Goal: Task Accomplishment & Management: Use online tool/utility

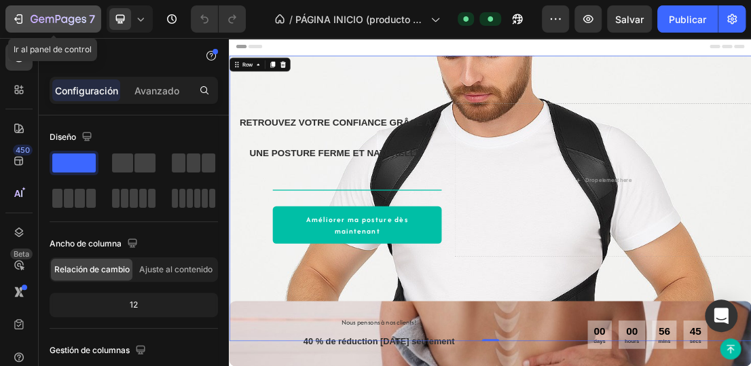
click at [33, 12] on div "7" at bounding box center [63, 19] width 65 height 16
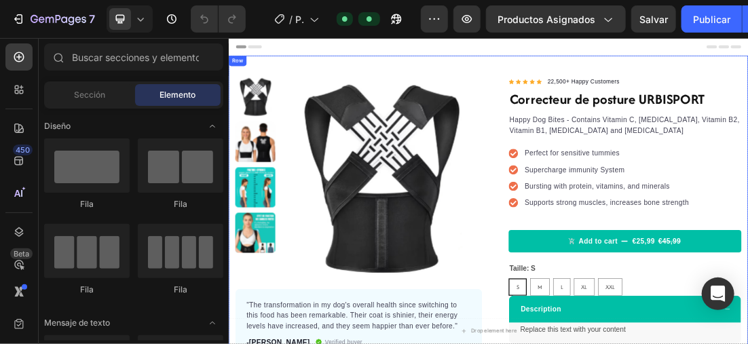
drag, startPoint x: 373, startPoint y: 94, endPoint x: 375, endPoint y: 62, distance: 32.0
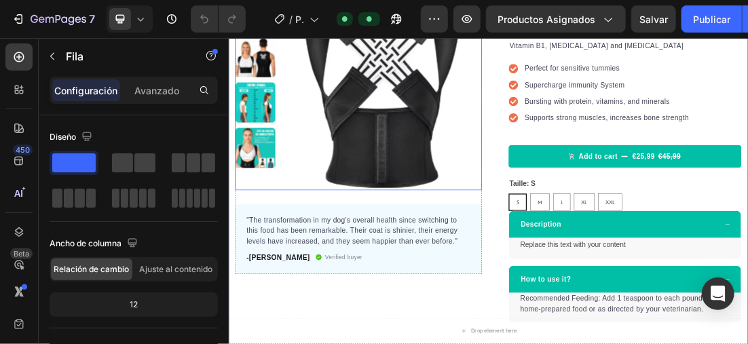
scroll to position [136, 0]
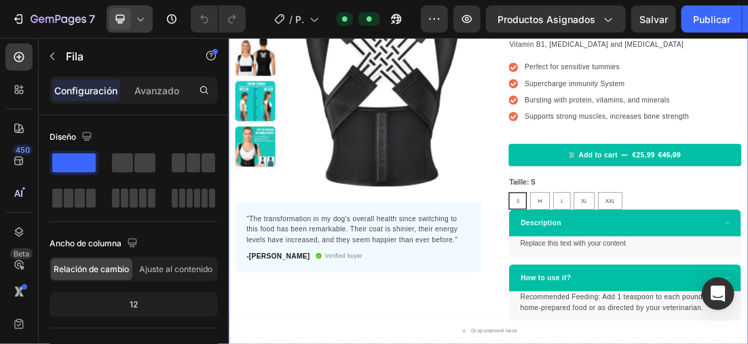
click at [144, 14] on icon at bounding box center [141, 19] width 14 height 14
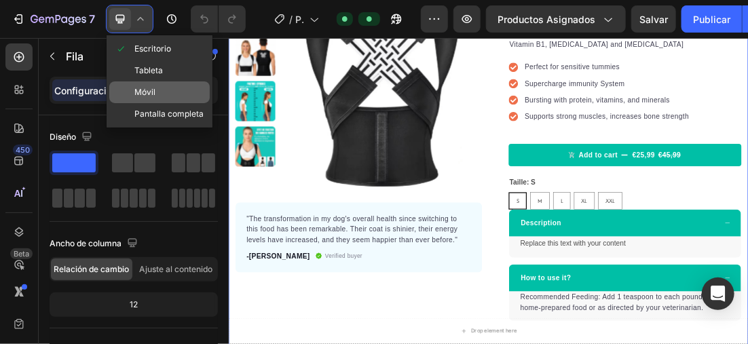
click at [167, 103] on div "Móvil" at bounding box center [159, 114] width 101 height 22
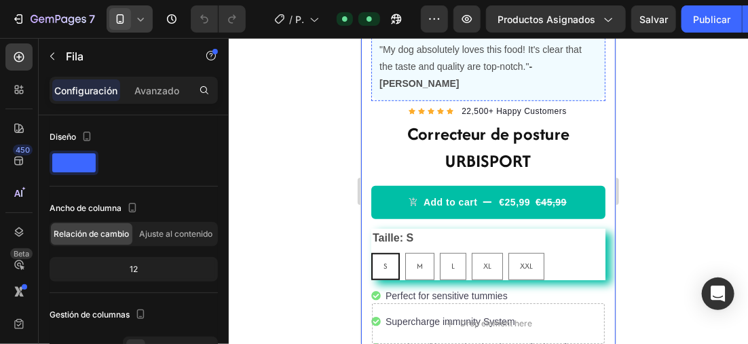
scroll to position [272, 0]
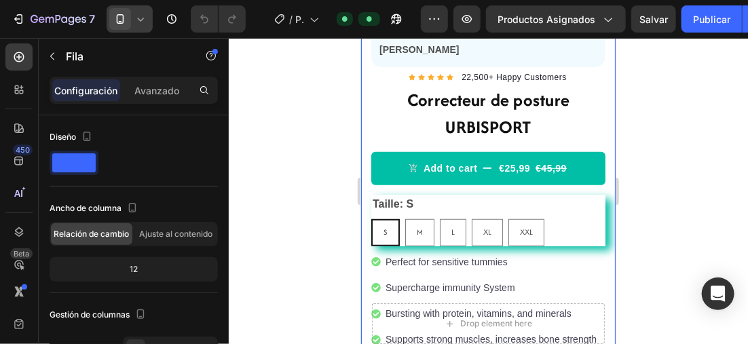
click at [143, 16] on icon at bounding box center [141, 19] width 14 height 14
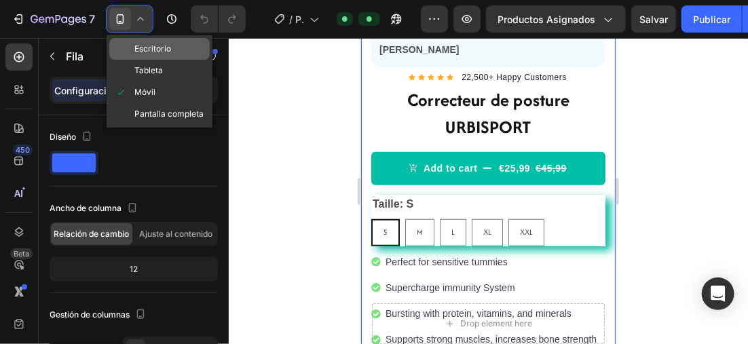
click at [162, 51] on span "Escritorio" at bounding box center [152, 49] width 37 height 14
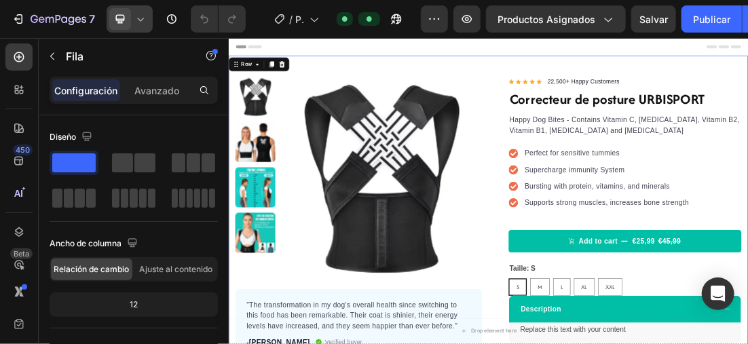
click at [141, 18] on icon at bounding box center [141, 19] width 14 height 14
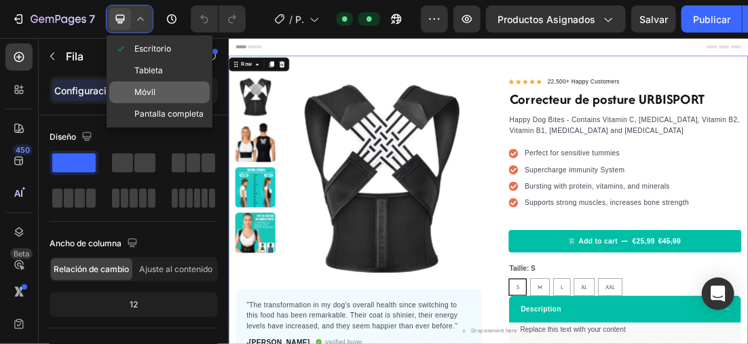
click at [165, 103] on div "Móvil" at bounding box center [159, 114] width 101 height 22
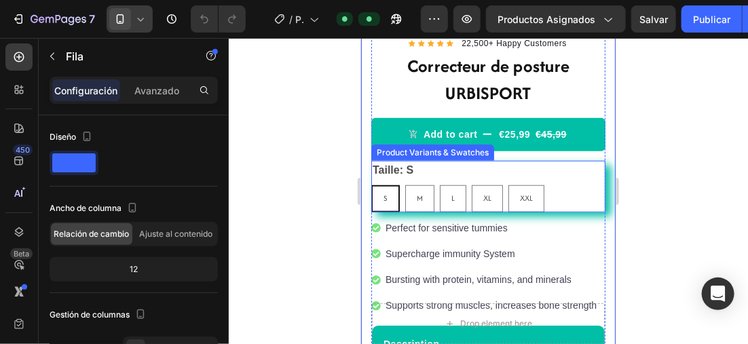
scroll to position [340, 0]
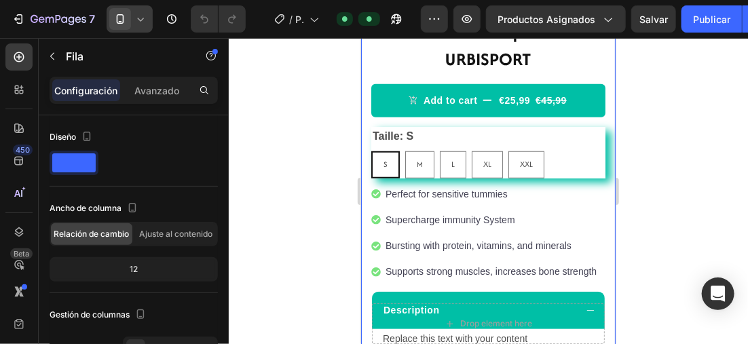
click at [137, 19] on icon at bounding box center [141, 19] width 14 height 14
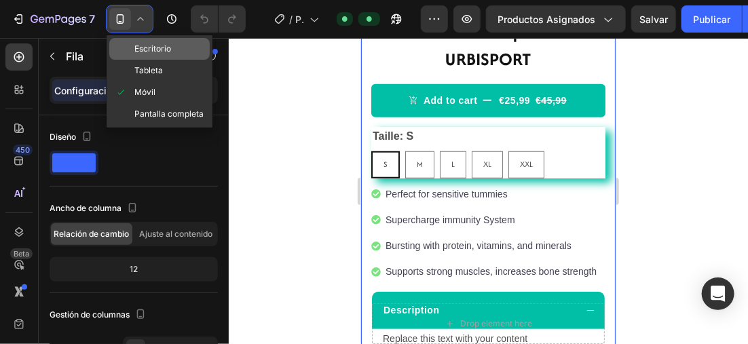
click at [170, 45] on span "Escritorio" at bounding box center [152, 49] width 37 height 14
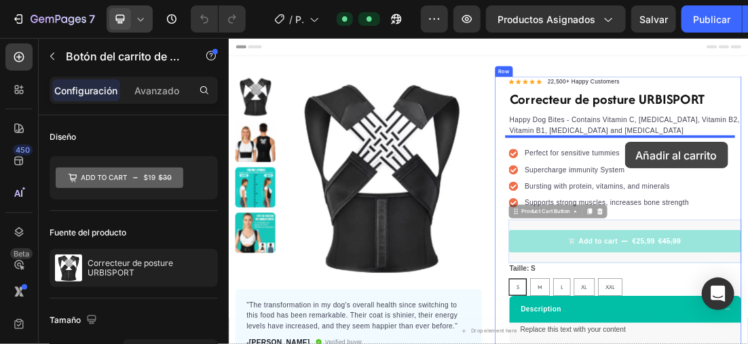
drag, startPoint x: 881, startPoint y: 356, endPoint x: 850, endPoint y: 200, distance: 158.6
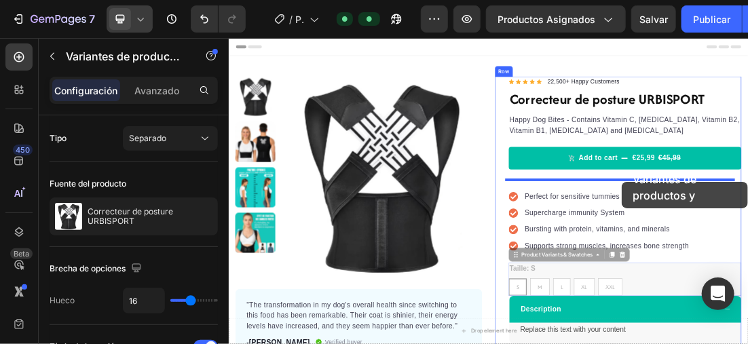
drag, startPoint x: 869, startPoint y: 416, endPoint x: 845, endPoint y: 264, distance: 154.0
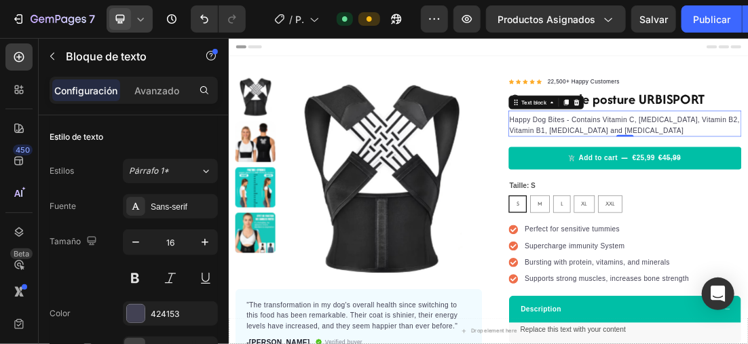
click at [139, 10] on div at bounding box center [130, 18] width 46 height 27
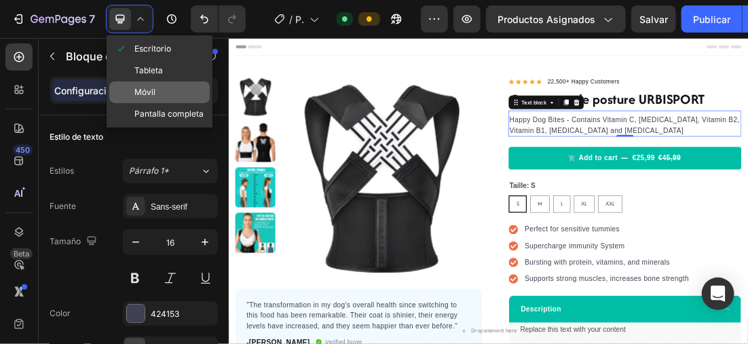
click at [152, 91] on span "Móvil" at bounding box center [144, 93] width 21 height 14
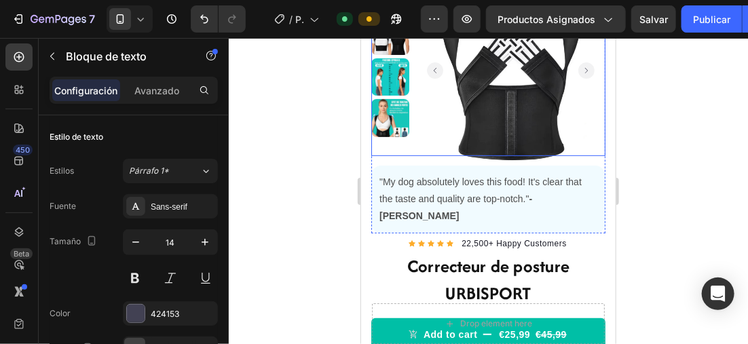
scroll to position [136, 0]
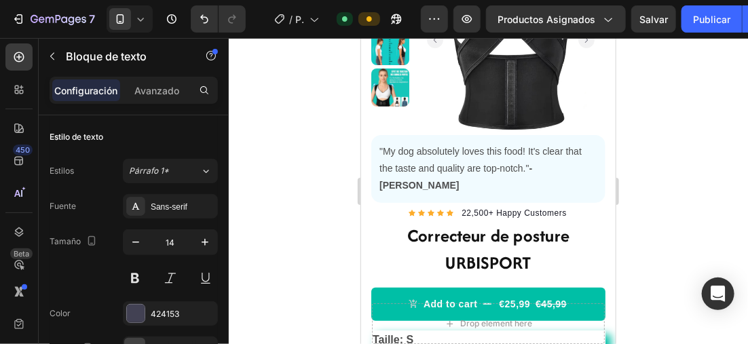
click at [136, 16] on icon at bounding box center [141, 19] width 14 height 14
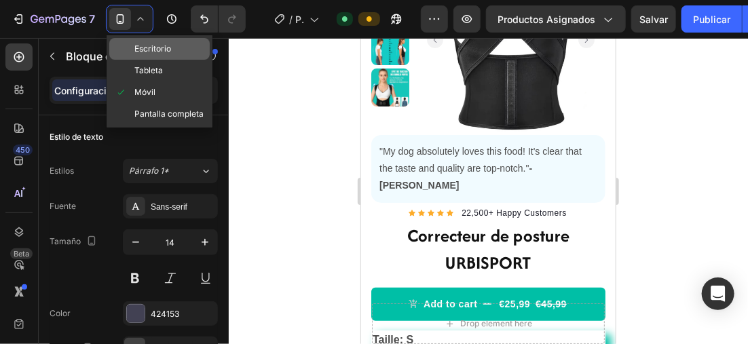
click at [148, 45] on span "Escritorio" at bounding box center [152, 49] width 37 height 14
type input "16"
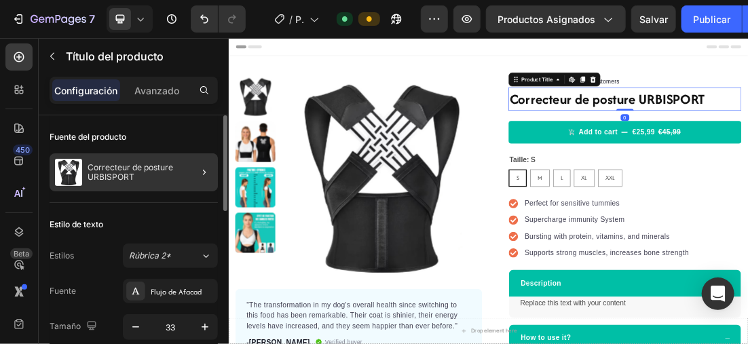
scroll to position [204, 0]
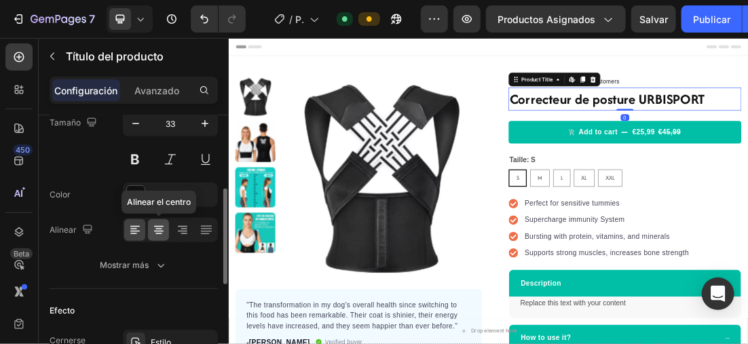
click at [163, 230] on icon at bounding box center [159, 230] width 14 height 14
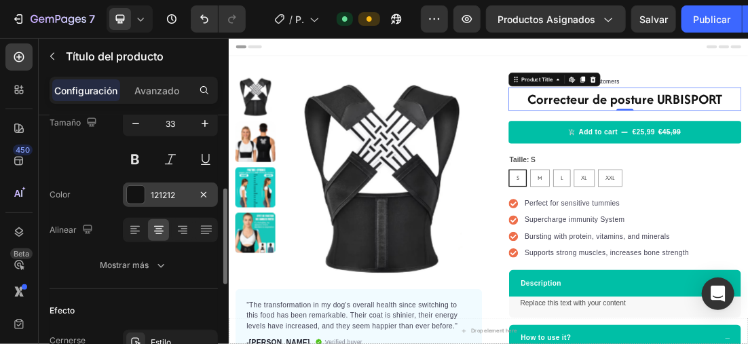
click at [141, 194] on div at bounding box center [136, 195] width 18 height 18
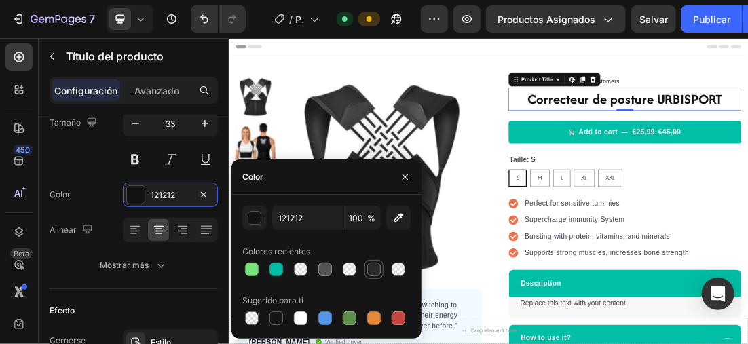
click at [371, 273] on div at bounding box center [374, 270] width 14 height 14
type input "2B2B2B"
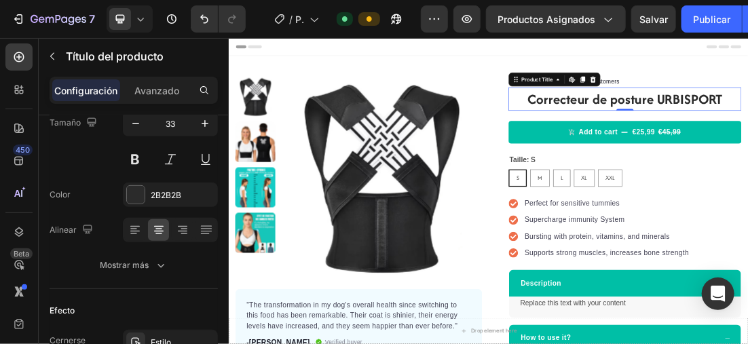
click at [145, 16] on icon at bounding box center [141, 19] width 14 height 14
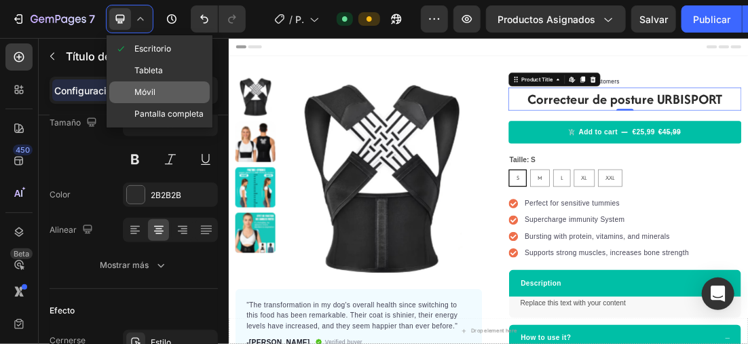
click at [158, 103] on div "Móvil" at bounding box center [159, 114] width 101 height 22
type input "27"
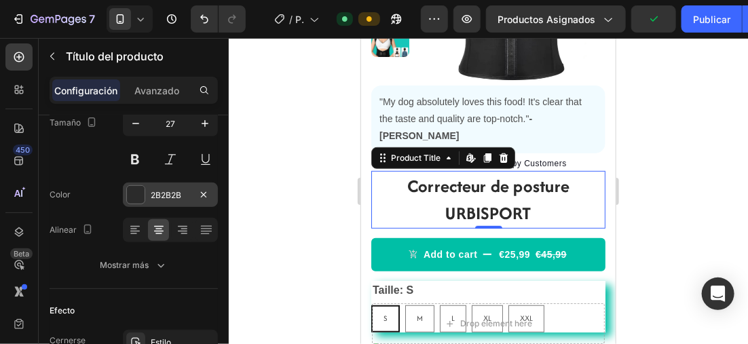
scroll to position [68, 0]
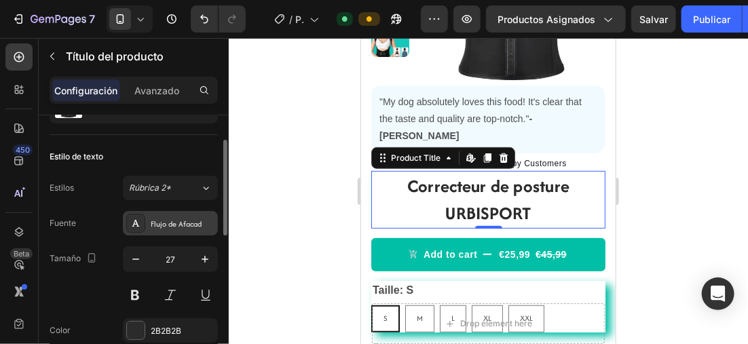
click at [174, 226] on div "Flujo de Afacad" at bounding box center [183, 224] width 64 height 12
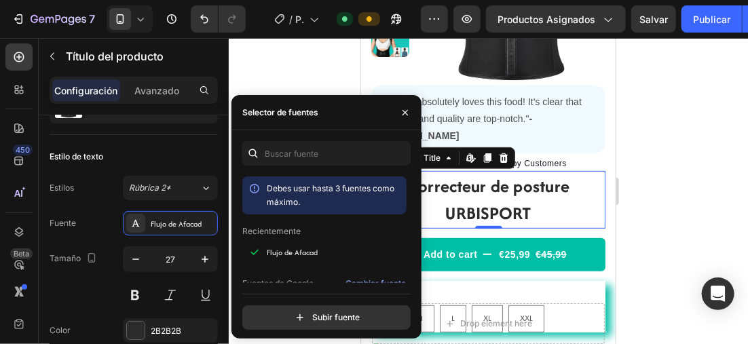
click at [679, 198] on div at bounding box center [489, 191] width 520 height 306
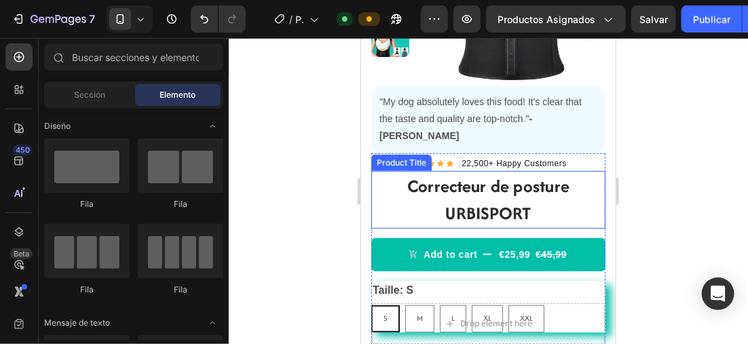
click at [519, 181] on h1 "Correcteur de posture URBISPORT" at bounding box center [488, 199] width 234 height 58
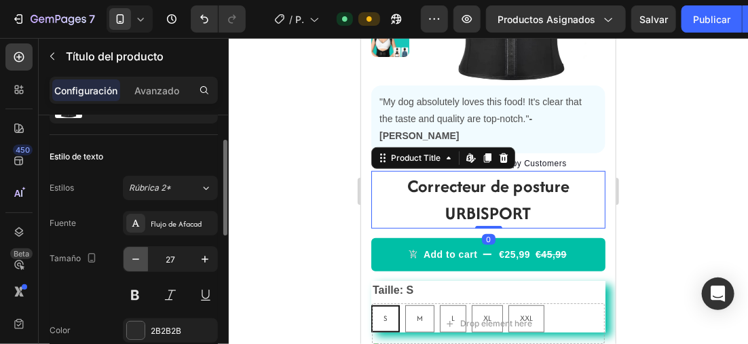
click at [139, 255] on icon "button" at bounding box center [136, 260] width 14 height 14
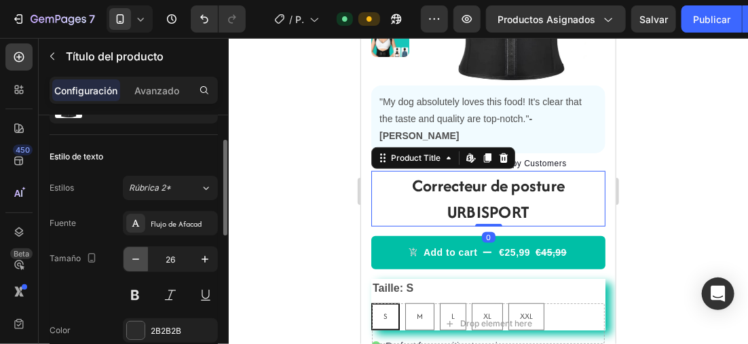
type input "25"
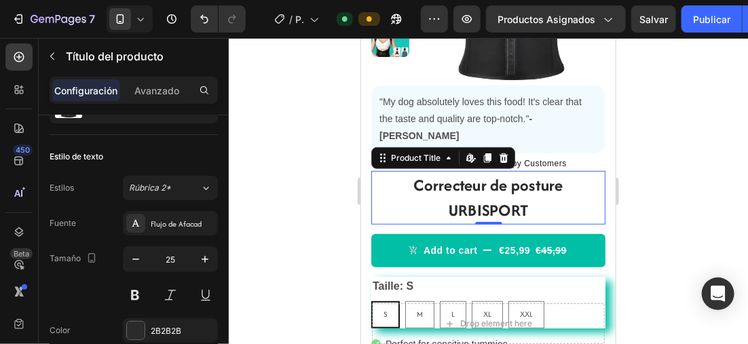
click at [679, 186] on div at bounding box center [489, 191] width 520 height 306
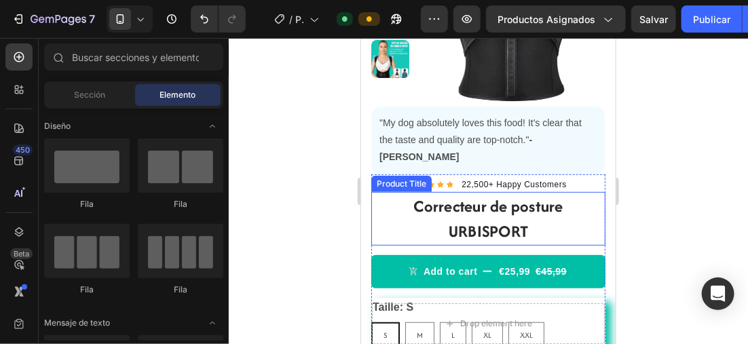
scroll to position [253, 0]
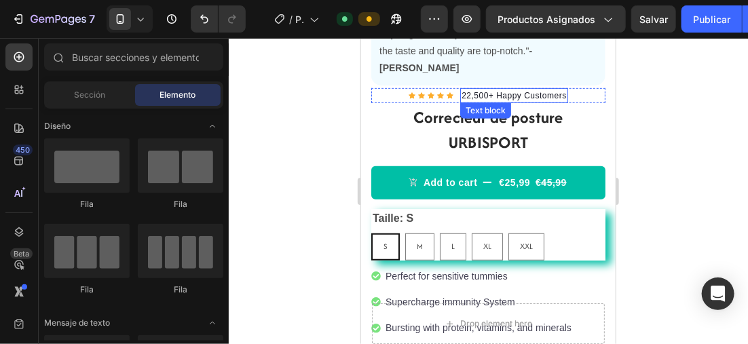
click at [505, 89] on p "22,500+ Happy Customers" at bounding box center [513, 95] width 105 height 12
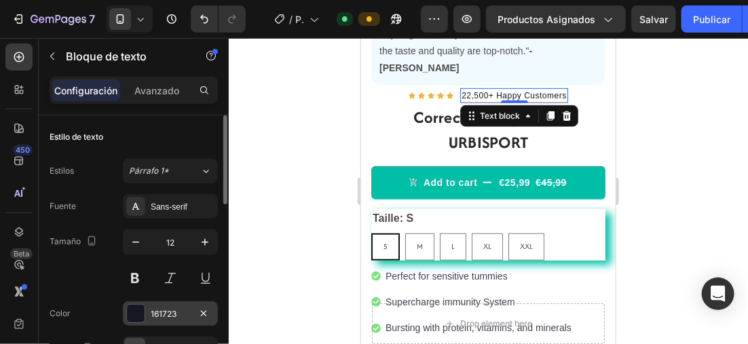
click at [136, 309] on div at bounding box center [136, 314] width 18 height 18
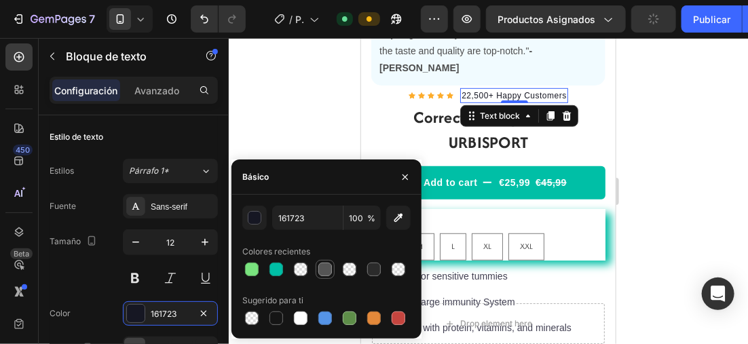
drag, startPoint x: 308, startPoint y: 258, endPoint x: 317, endPoint y: 266, distance: 11.1
click at [312, 261] on div "Colores recientes" at bounding box center [326, 260] width 168 height 38
click at [321, 267] on div at bounding box center [326, 270] width 14 height 14
click at [278, 267] on div at bounding box center [277, 270] width 14 height 14
click at [323, 269] on div at bounding box center [326, 270] width 14 height 14
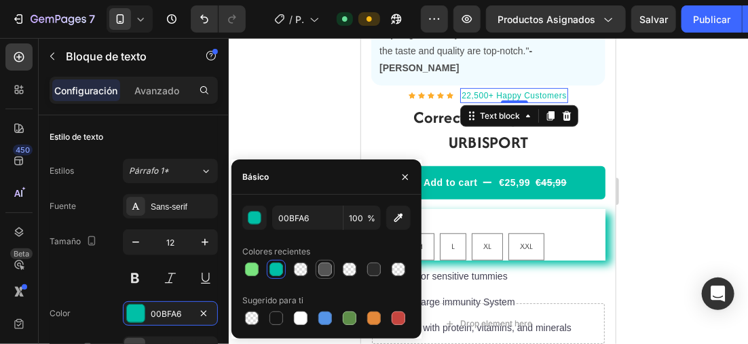
type input "555555"
click at [664, 149] on div at bounding box center [489, 191] width 520 height 306
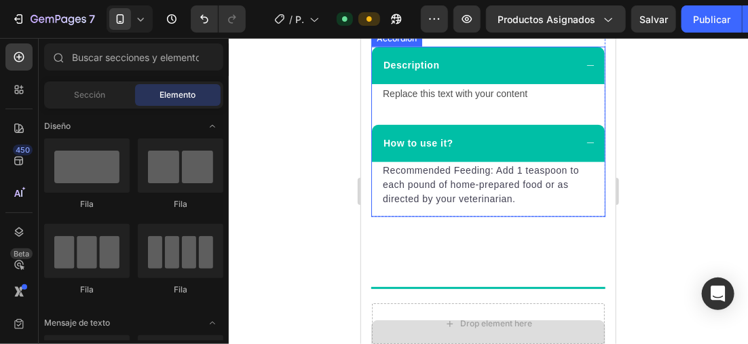
scroll to position [593, 0]
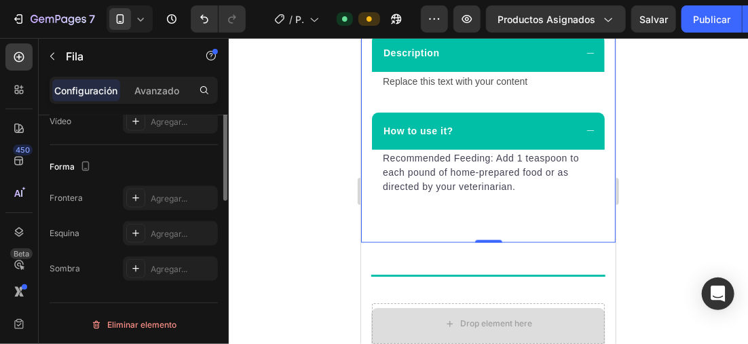
scroll to position [388, 0]
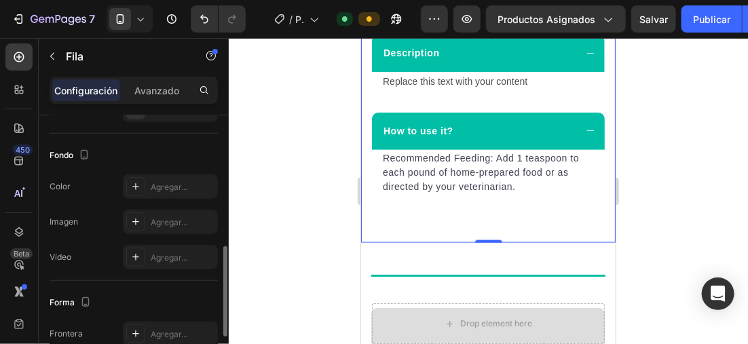
click at [116, 137] on div "Fondo The changes might be hidden by the video. Color Agregar... Imagen Agregar…" at bounding box center [134, 207] width 168 height 147
click at [141, 185] on div at bounding box center [135, 186] width 19 height 19
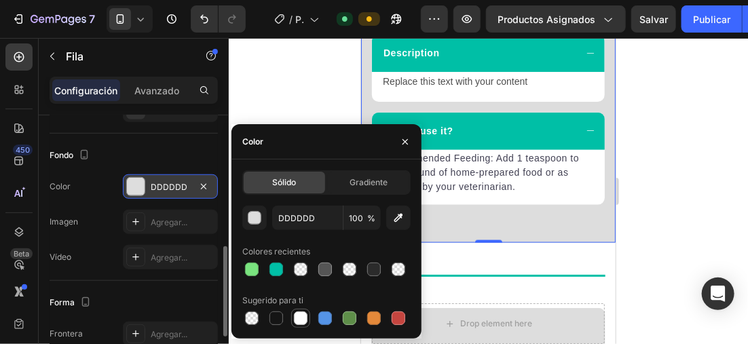
click at [297, 318] on div at bounding box center [301, 319] width 14 height 14
type input "FFFFFF"
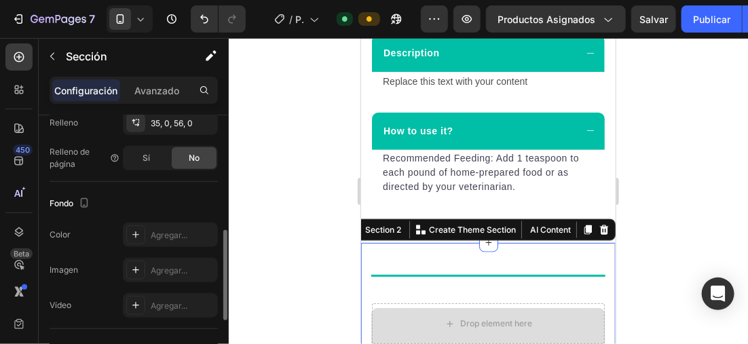
scroll to position [408, 0]
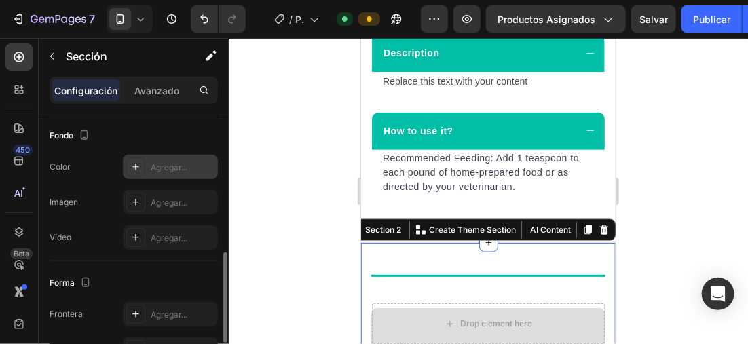
click at [130, 169] on icon at bounding box center [135, 167] width 11 height 11
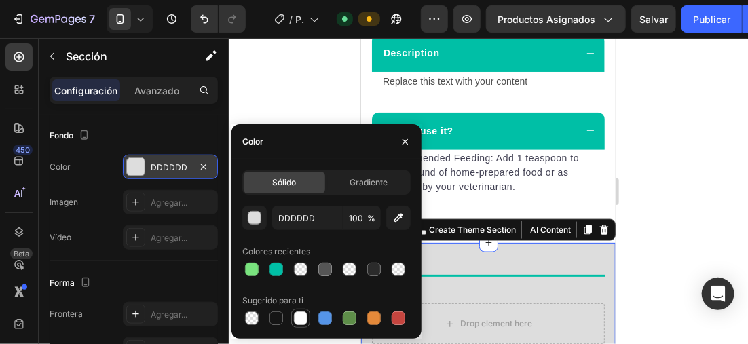
click at [300, 325] on div at bounding box center [301, 319] width 14 height 14
type input "FFFFFF"
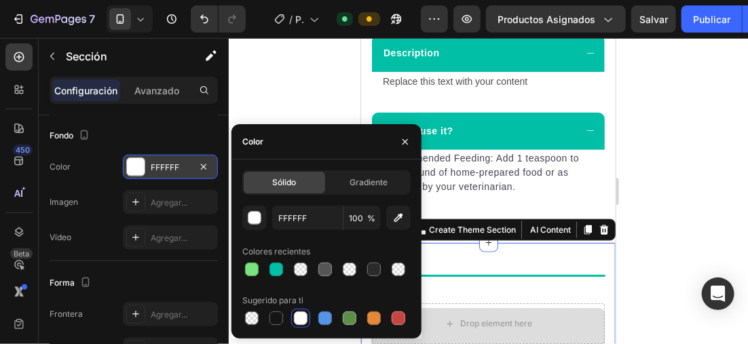
click at [666, 162] on div at bounding box center [489, 191] width 520 height 306
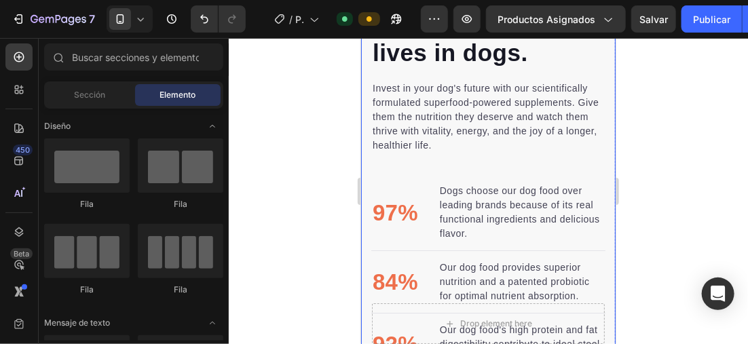
scroll to position [1465, 0]
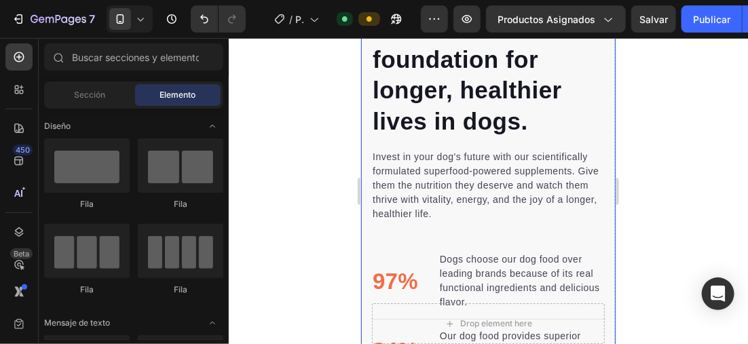
click at [601, 82] on div "Nutrition is the foundation for longer, healthier lives in dogs. Heading Invest…" at bounding box center [488, 250] width 255 height 517
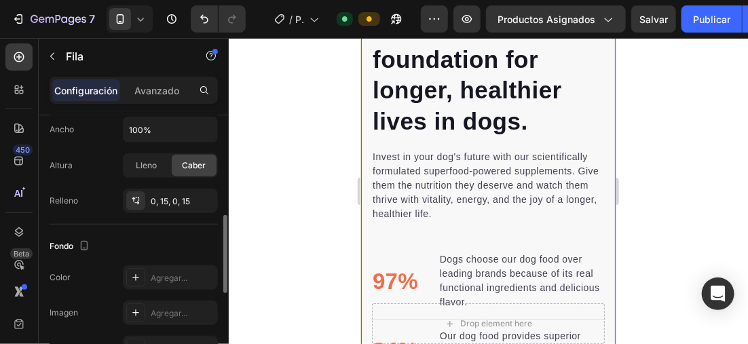
scroll to position [408, 0]
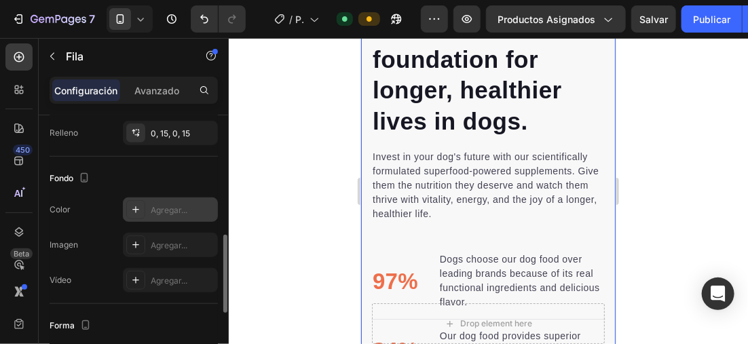
click at [137, 204] on icon at bounding box center [135, 209] width 11 height 11
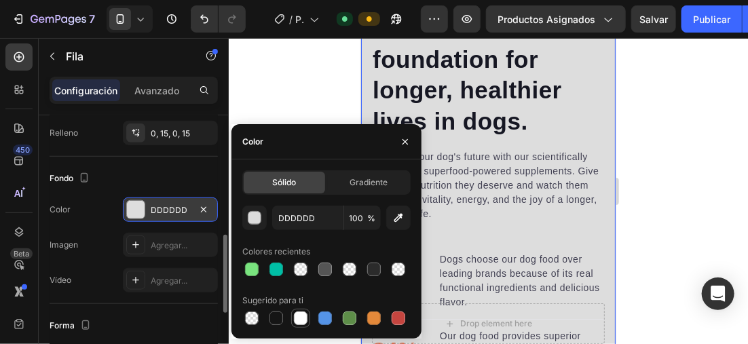
click at [305, 314] on div at bounding box center [301, 319] width 14 height 14
type input "FFFFFF"
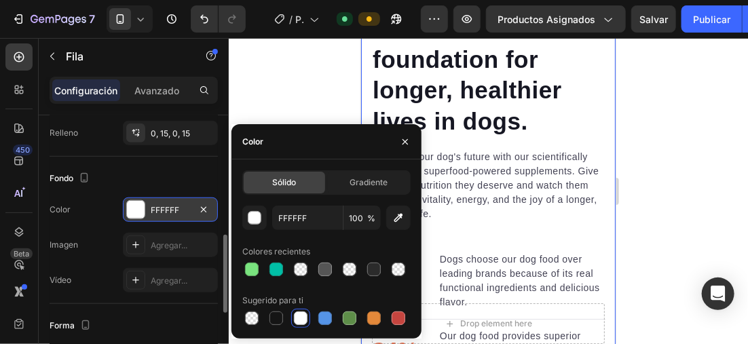
click at [705, 210] on div at bounding box center [489, 191] width 520 height 306
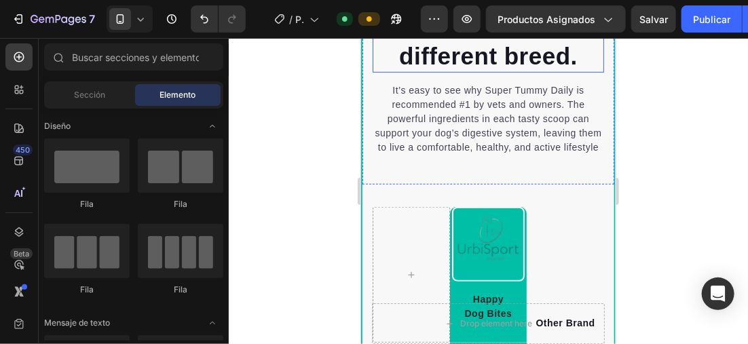
scroll to position [2076, 0]
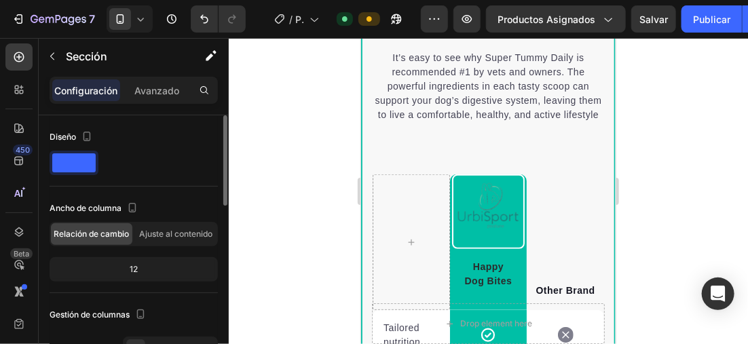
scroll to position [340, 0]
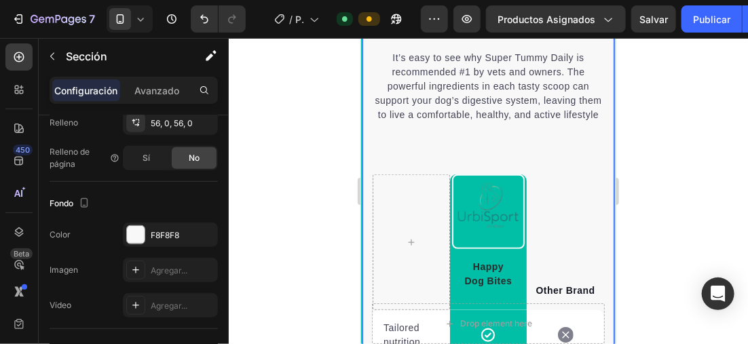
click at [584, 149] on div "We’re a whole different breed. Heading It’s easy to see why Super Tummy Daily i…" at bounding box center [488, 325] width 255 height 780
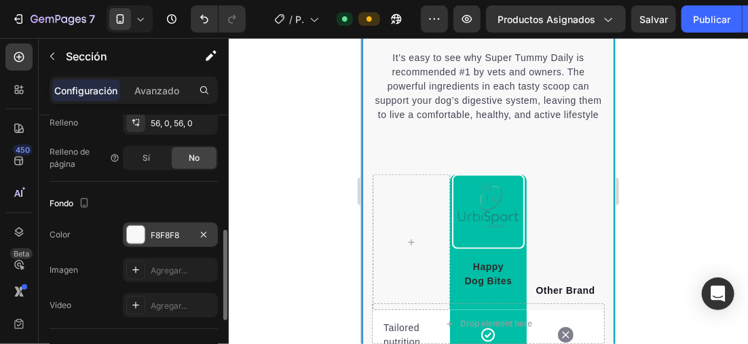
click at [132, 229] on div at bounding box center [136, 235] width 18 height 18
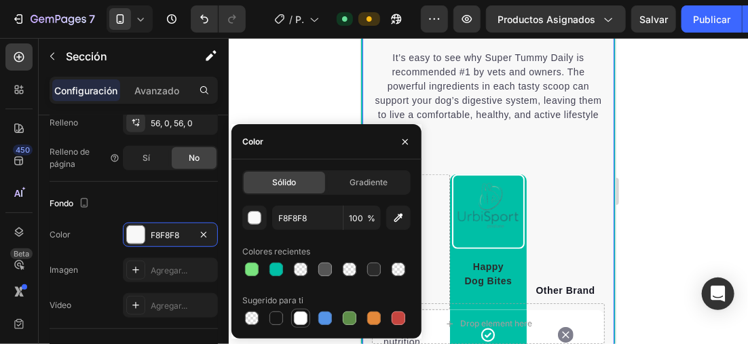
click at [299, 314] on div at bounding box center [301, 319] width 14 height 14
type input "FFFFFF"
click at [683, 170] on div at bounding box center [489, 191] width 520 height 306
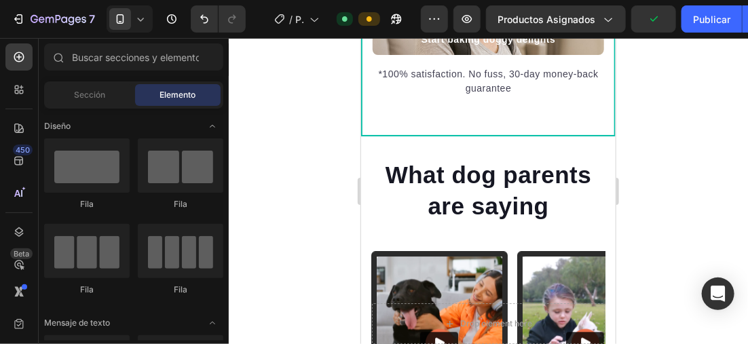
scroll to position [2876, 0]
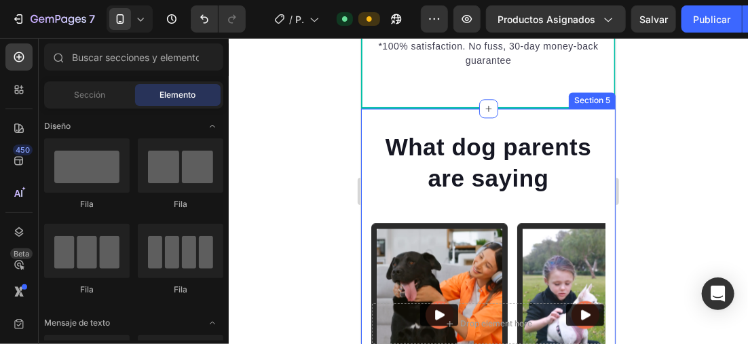
click at [584, 133] on div "What dog parents are saying Heading Video Video Video Video Video Carousel Row …" at bounding box center [488, 287] width 255 height 359
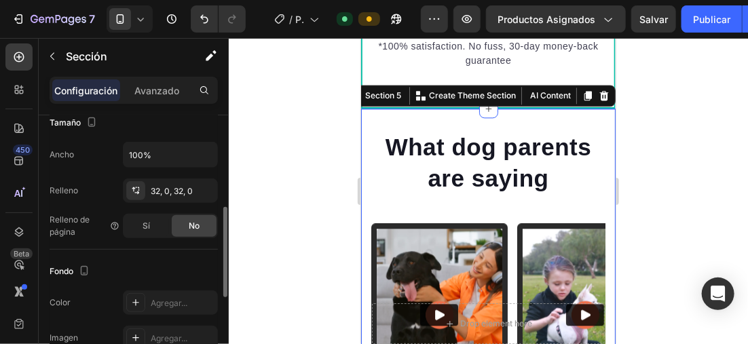
scroll to position [408, 0]
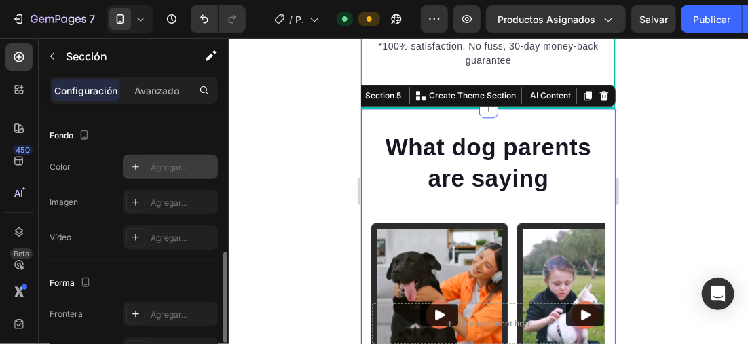
click at [133, 155] on div "Agregar..." at bounding box center [170, 167] width 95 height 24
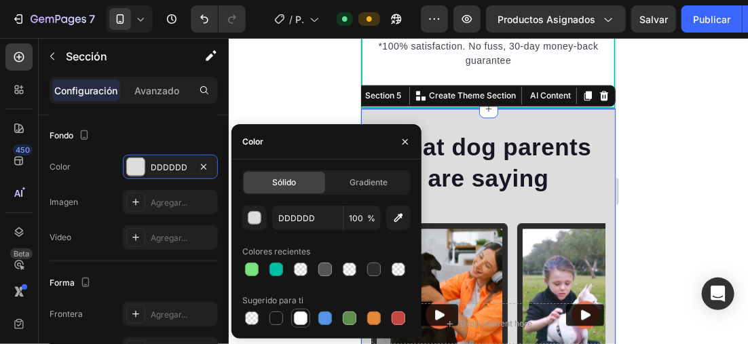
click at [295, 317] on div at bounding box center [301, 319] width 14 height 14
type input "FFFFFF"
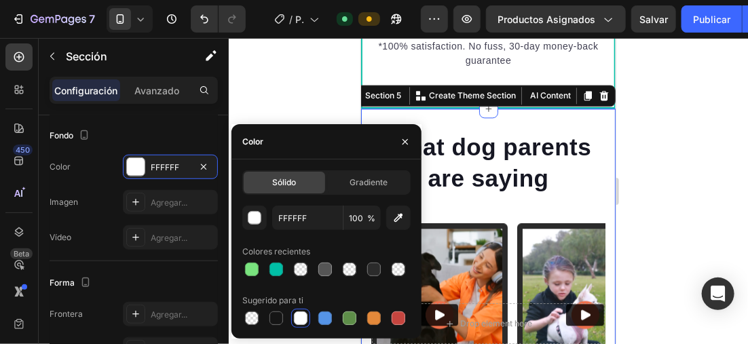
click at [687, 164] on div at bounding box center [489, 191] width 520 height 306
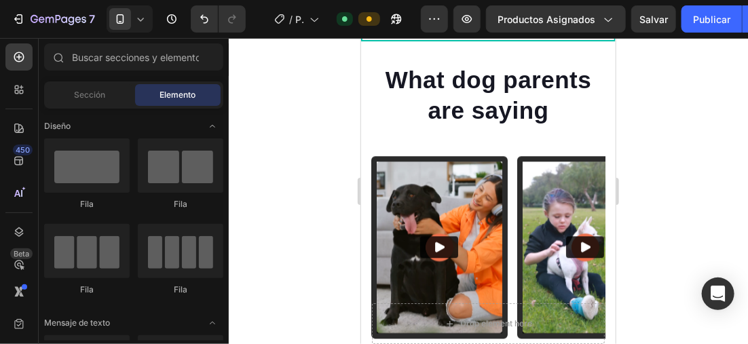
scroll to position [3277, 0]
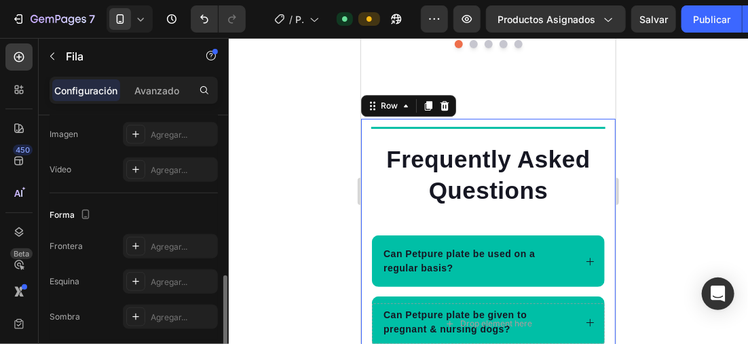
scroll to position [408, 0]
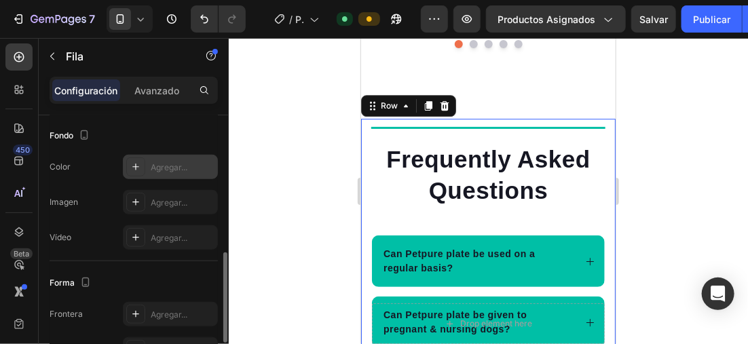
click at [134, 168] on icon at bounding box center [135, 167] width 11 height 11
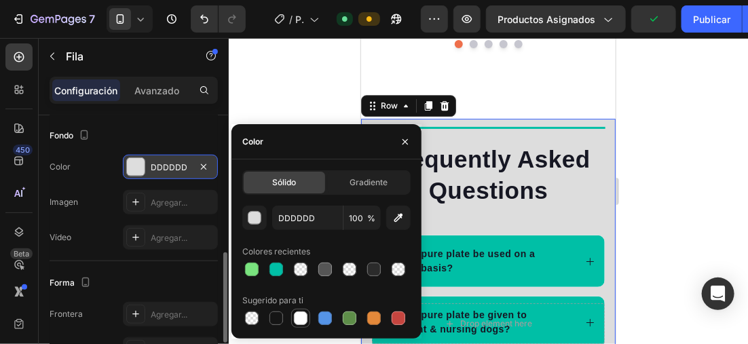
click at [303, 309] on div at bounding box center [300, 318] width 19 height 19
type input "FFFFFF"
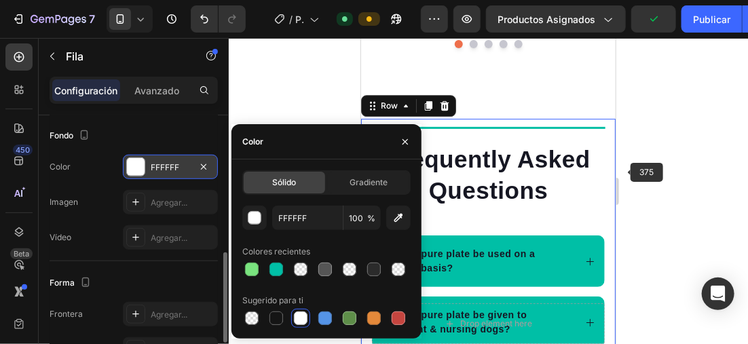
click at [666, 162] on div at bounding box center [489, 191] width 520 height 306
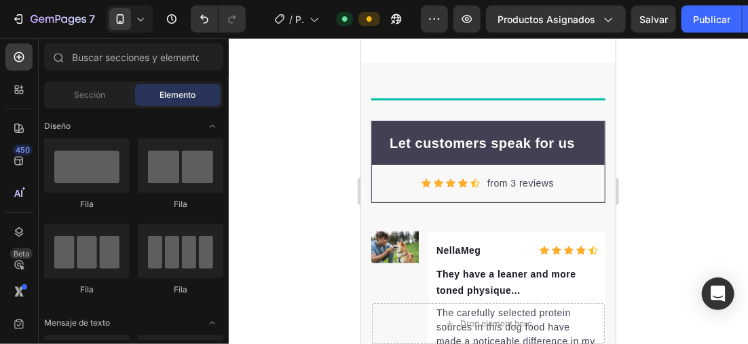
scroll to position [3888, 0]
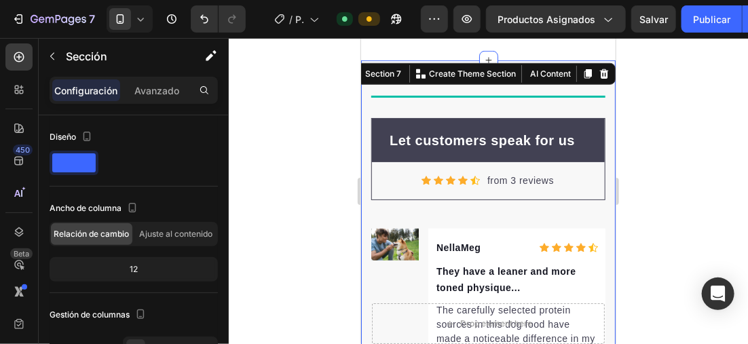
click at [672, 110] on div at bounding box center [489, 191] width 520 height 306
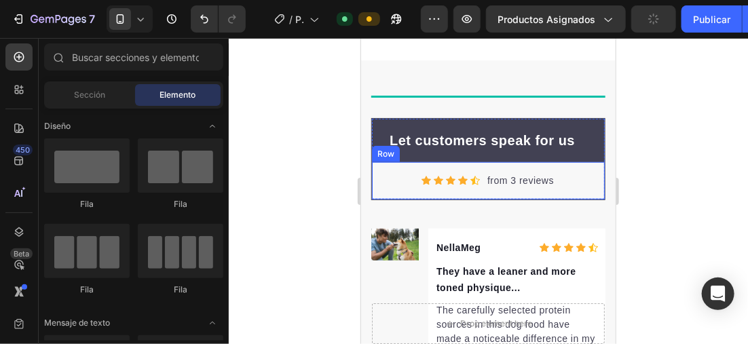
scroll to position [3752, 0]
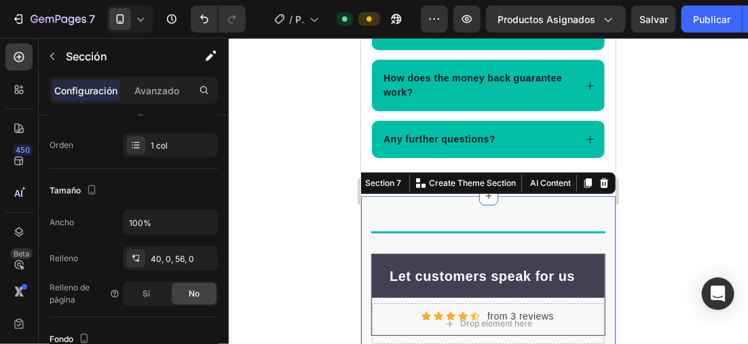
scroll to position [408, 0]
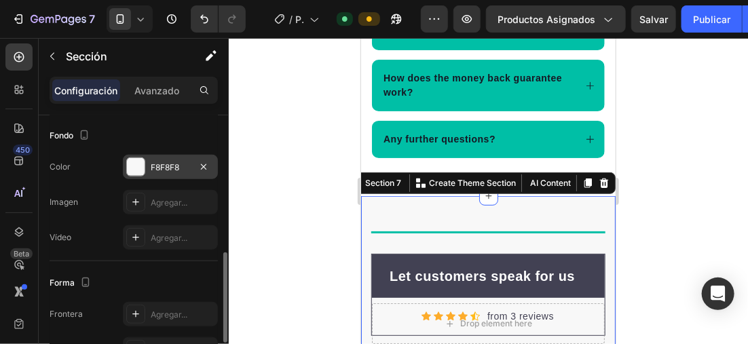
click at [144, 164] on div at bounding box center [136, 167] width 18 height 18
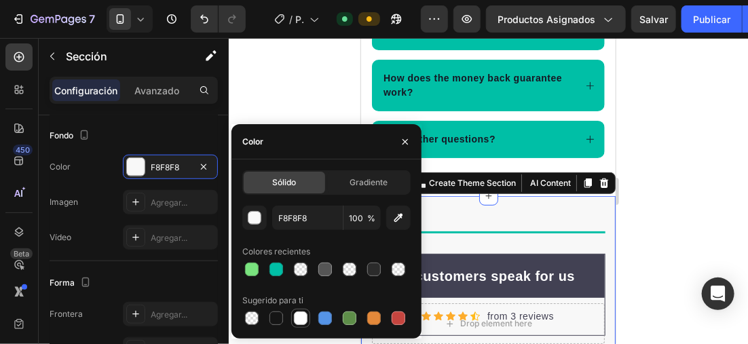
click at [308, 321] on div at bounding box center [301, 318] width 16 height 16
type input "FFFFFF"
click at [676, 210] on div at bounding box center [489, 191] width 520 height 306
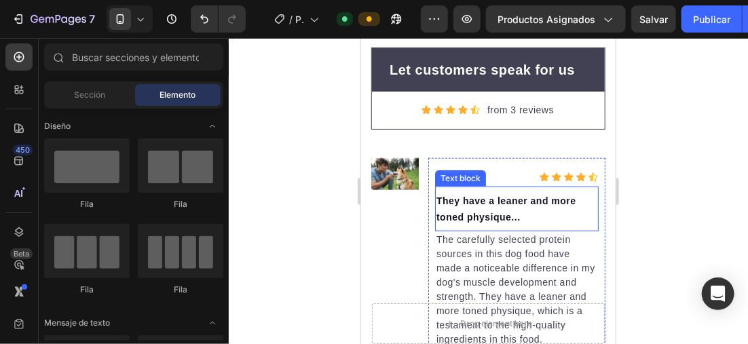
scroll to position [3956, 0]
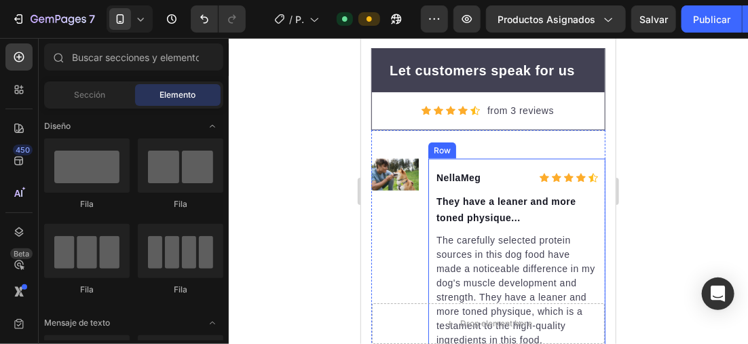
click at [519, 162] on div "NellaMeg Text block Icon Icon Icon Icon Icon Icon List Hoz Row They have a lean…" at bounding box center [516, 276] width 177 height 236
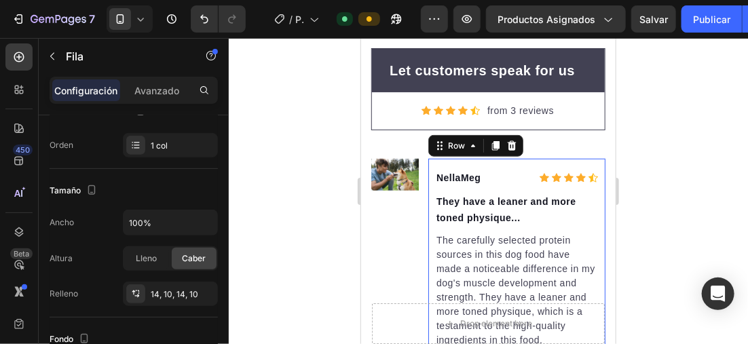
scroll to position [340, 0]
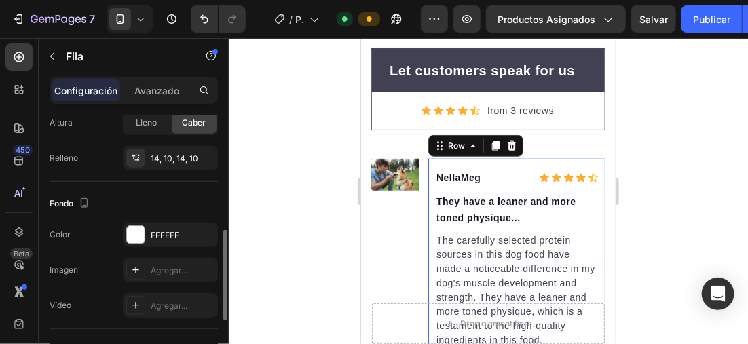
click at [120, 237] on div "Color FFFFFF" at bounding box center [134, 235] width 168 height 24
click at [134, 235] on div at bounding box center [136, 235] width 18 height 18
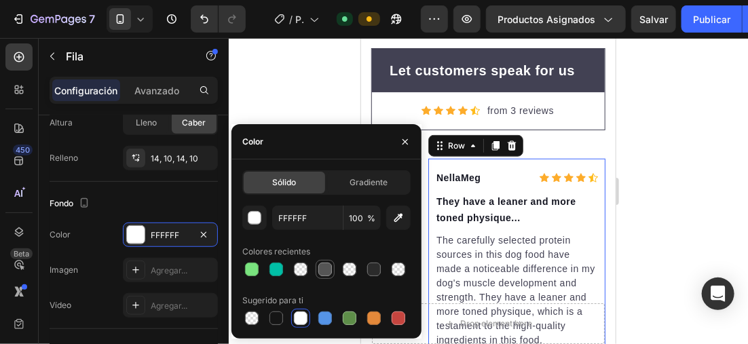
click at [323, 267] on div at bounding box center [326, 270] width 14 height 14
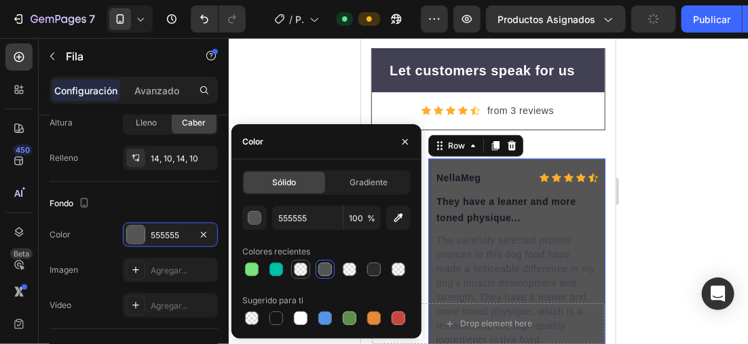
click at [304, 268] on div at bounding box center [301, 270] width 14 height 14
type input "C1C1C1"
type input "0"
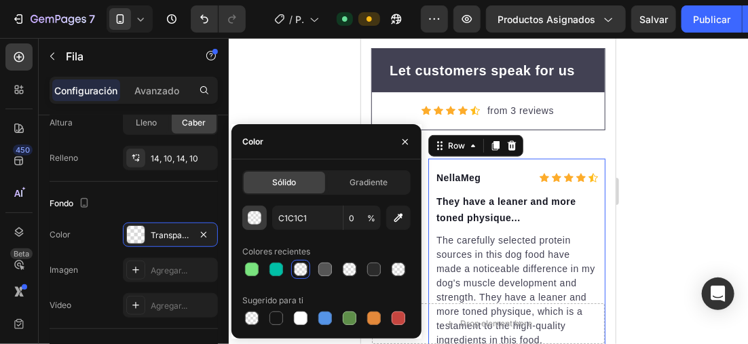
click at [255, 218] on div "button" at bounding box center [256, 219] width 14 height 14
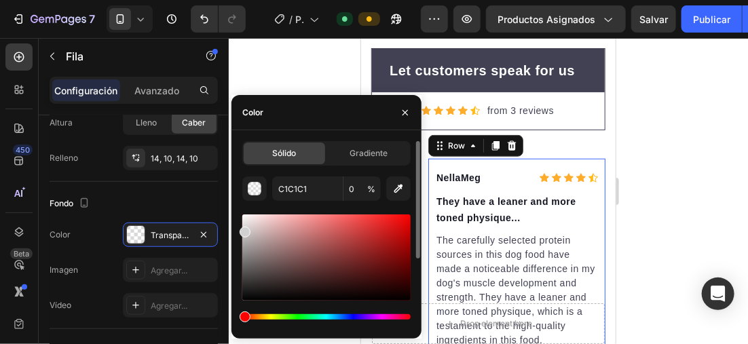
drag, startPoint x: 245, startPoint y: 238, endPoint x: 243, endPoint y: 230, distance: 9.1
click at [243, 230] on div at bounding box center [245, 232] width 11 height 11
type input "D1D1D1"
click at [248, 187] on div "button" at bounding box center [255, 189] width 14 height 14
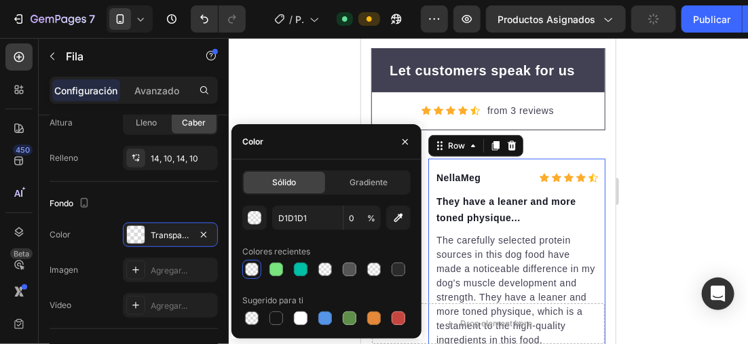
click at [666, 145] on div at bounding box center [489, 191] width 520 height 306
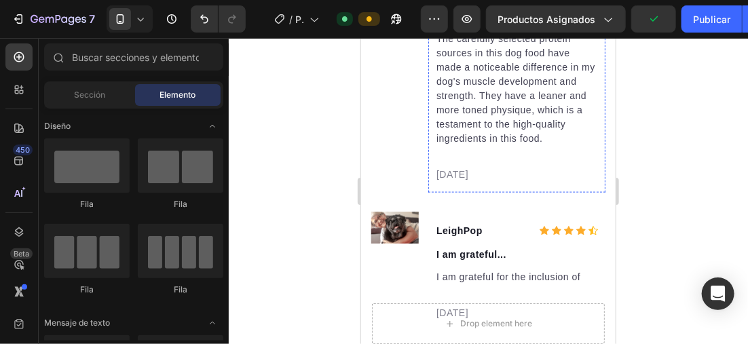
scroll to position [4159, 0]
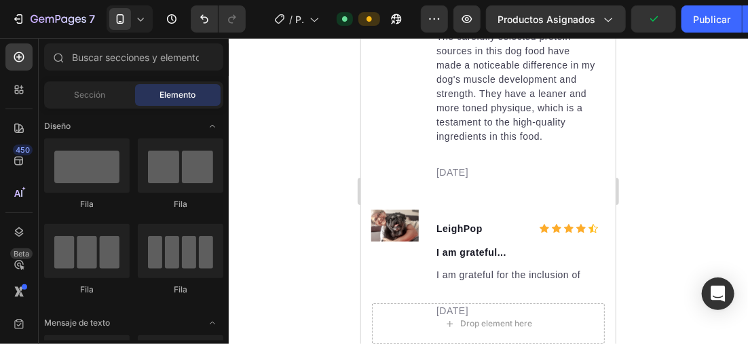
click at [294, 142] on div at bounding box center [489, 191] width 520 height 306
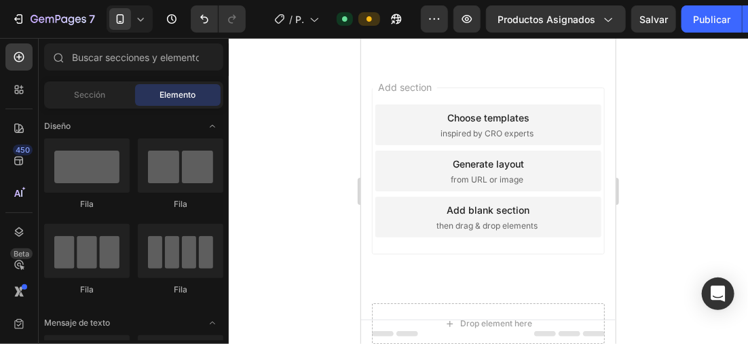
scroll to position [4637, 0]
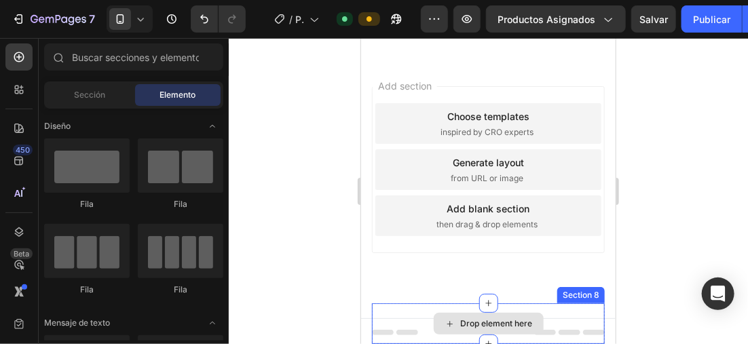
click at [557, 317] on div "Drop element here" at bounding box center [488, 323] width 233 height 41
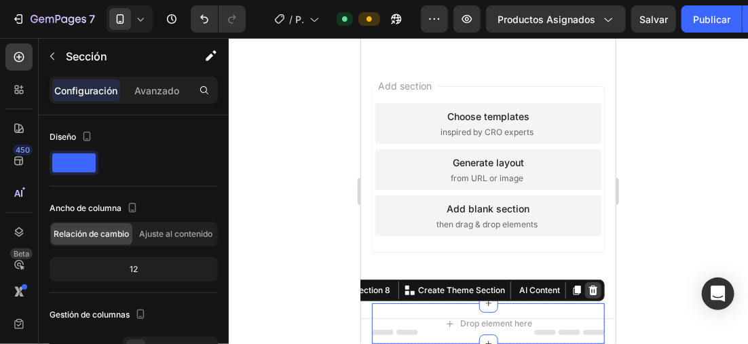
click at [589, 287] on icon at bounding box center [593, 290] width 9 height 10
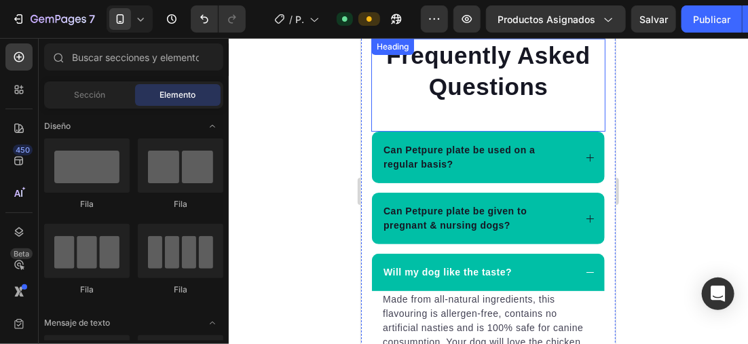
scroll to position [3466, 0]
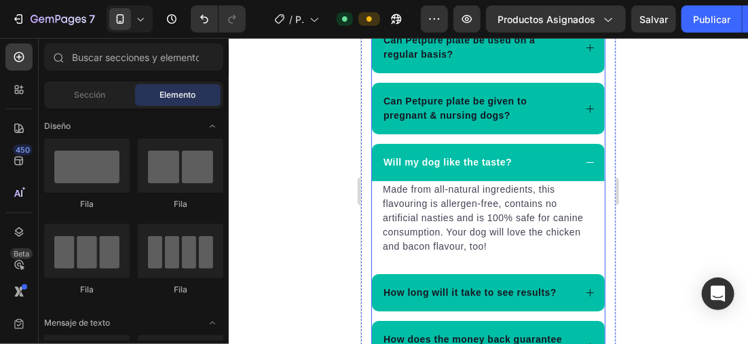
click at [585, 159] on icon at bounding box center [590, 162] width 10 height 10
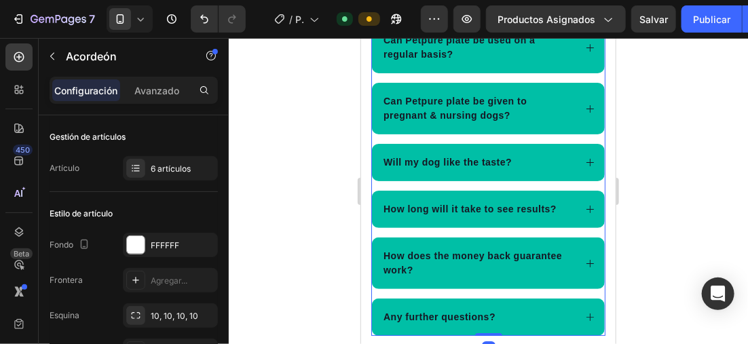
click at [541, 154] on div "Will my dog like the taste?" at bounding box center [477, 162] width 193 height 18
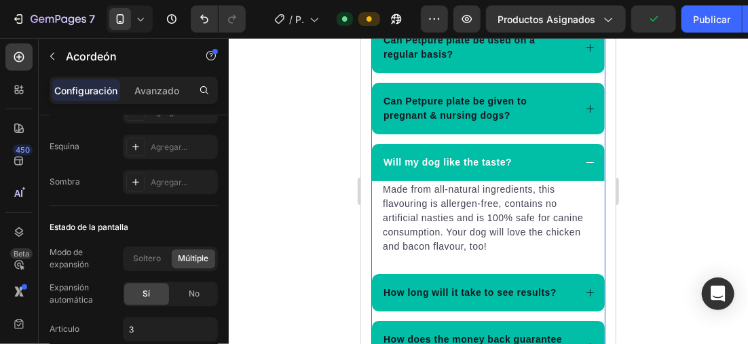
scroll to position [1058, 0]
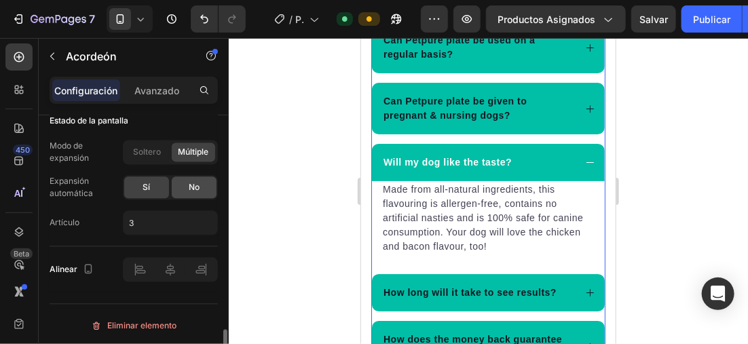
click at [192, 184] on span "No" at bounding box center [194, 187] width 11 height 12
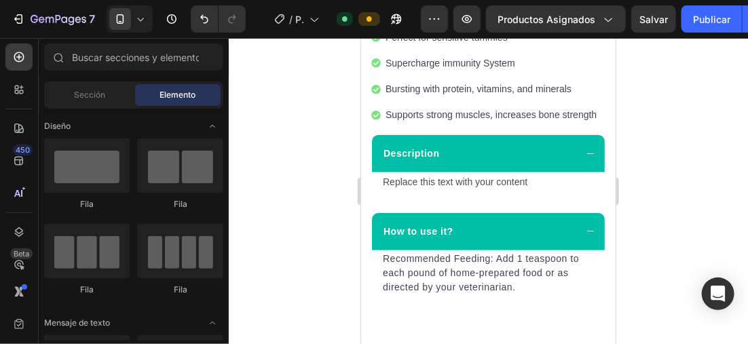
scroll to position [465, 0]
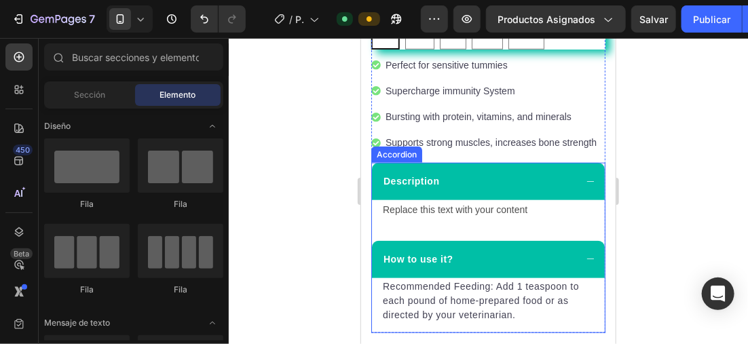
click at [526, 189] on div "Description" at bounding box center [488, 180] width 233 height 37
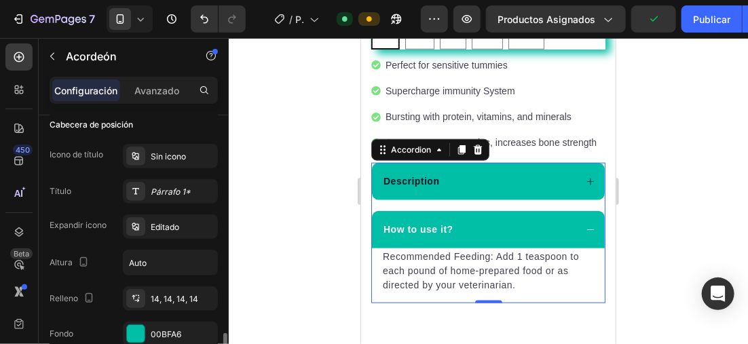
scroll to position [408, 0]
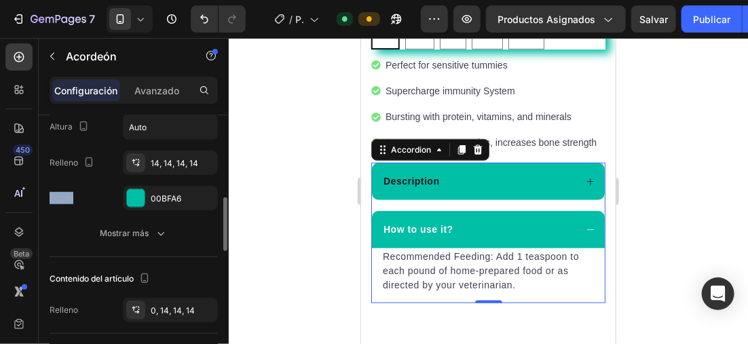
drag, startPoint x: 100, startPoint y: 184, endPoint x: 97, endPoint y: 175, distance: 9.9
click at [97, 175] on div "Icono de título Sin icono Título Párrafo 1* Expandir icono Editado Altura Auto …" at bounding box center [134, 109] width 168 height 202
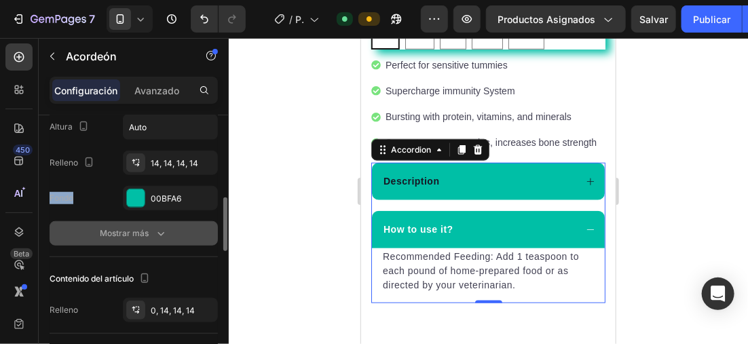
drag, startPoint x: 97, startPoint y: 175, endPoint x: 127, endPoint y: 236, distance: 68.7
click at [127, 236] on font "Mostrar más" at bounding box center [124, 234] width 49 height 12
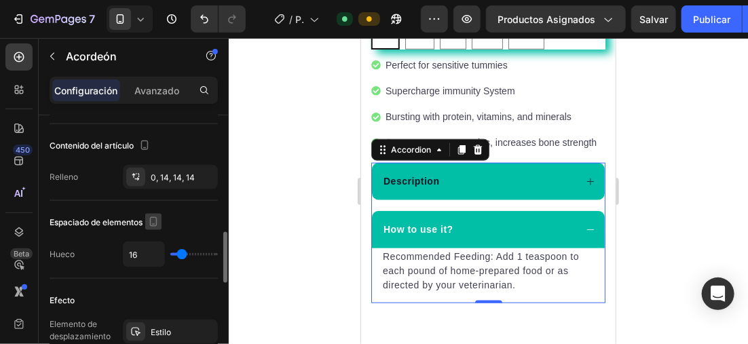
scroll to position [679, 0]
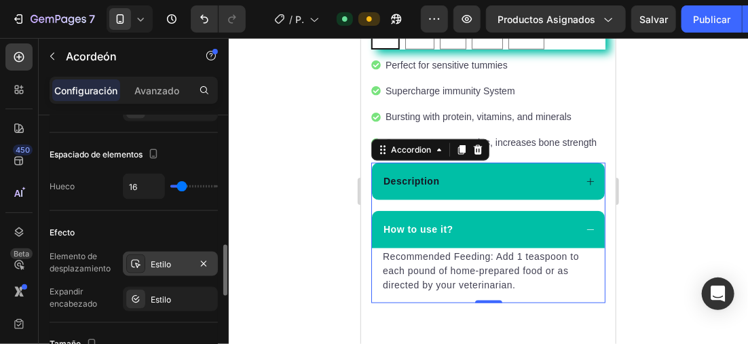
click at [164, 264] on div "Estilo" at bounding box center [170, 265] width 39 height 12
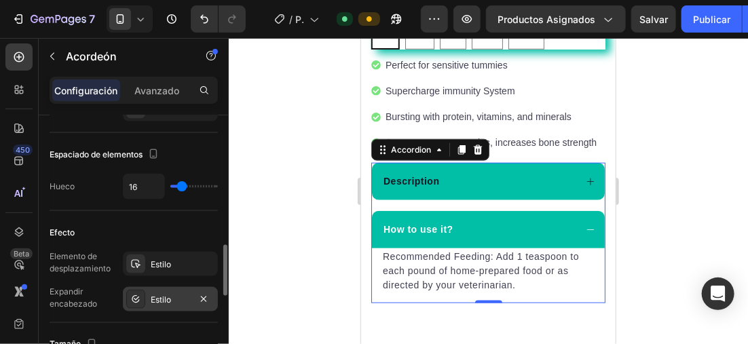
click at [151, 297] on div "Estilo" at bounding box center [170, 300] width 39 height 12
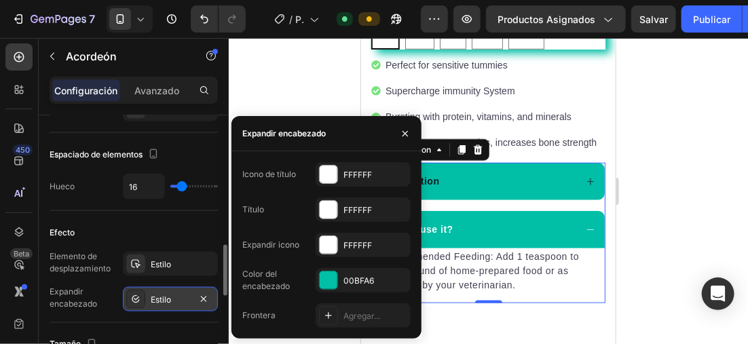
click at [152, 294] on div "Estilo" at bounding box center [170, 300] width 39 height 12
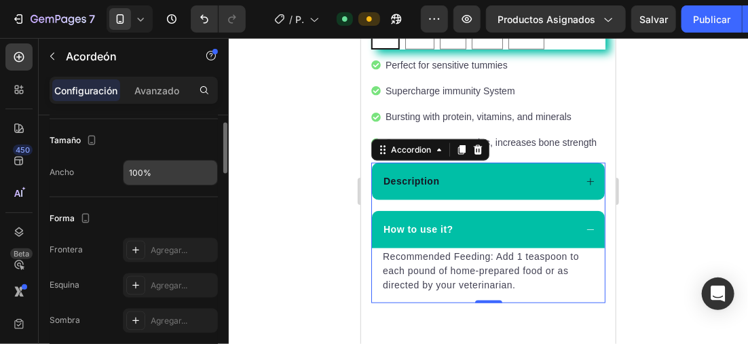
scroll to position [747, 0]
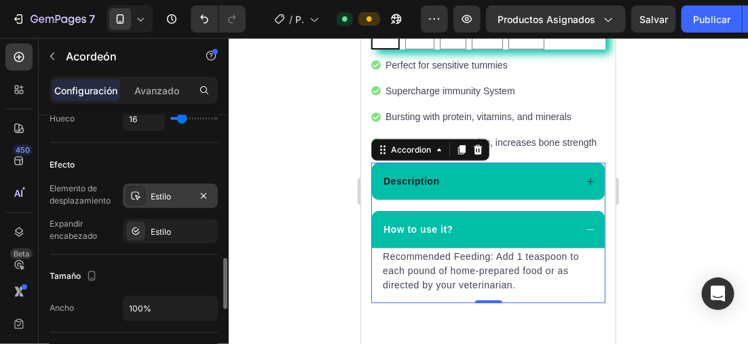
click at [149, 194] on div "Estilo" at bounding box center [170, 196] width 95 height 24
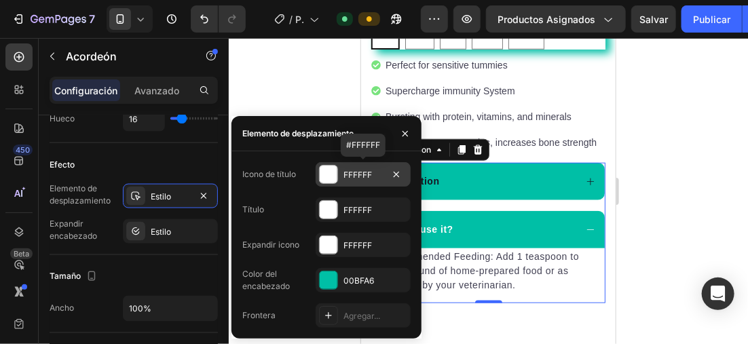
click at [325, 174] on div at bounding box center [329, 175] width 18 height 18
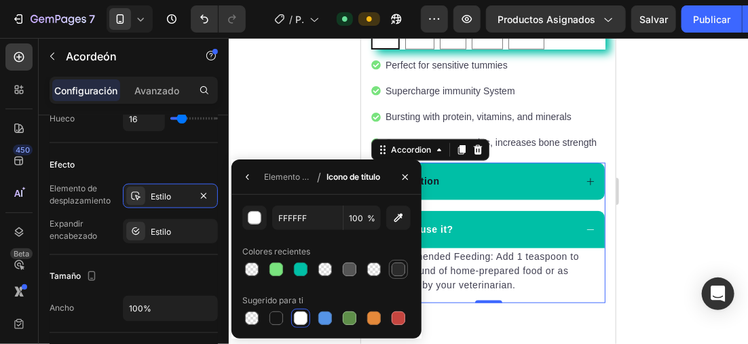
click at [394, 268] on div at bounding box center [399, 270] width 14 height 14
type input "2B2B2B"
click at [141, 181] on div "Efecto Elemento de desplazamiento Estilo Expandir encabezado Estilo" at bounding box center [134, 199] width 168 height 112
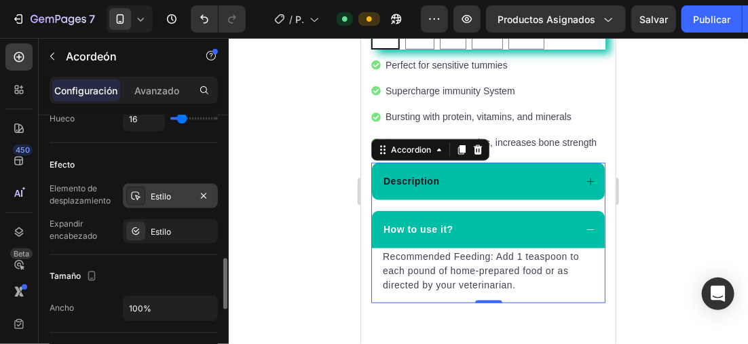
click at [149, 190] on div "Estilo" at bounding box center [170, 196] width 95 height 24
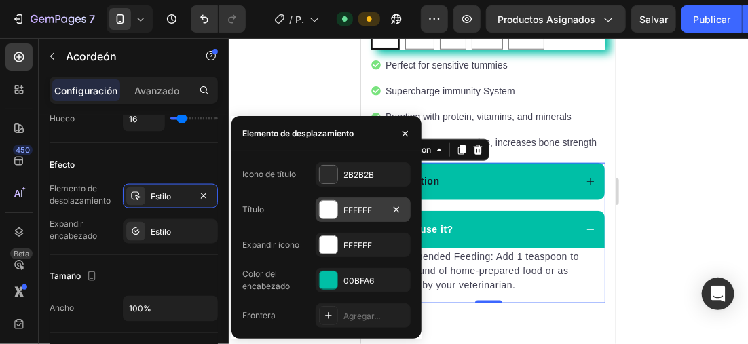
click at [325, 207] on div at bounding box center [329, 210] width 18 height 18
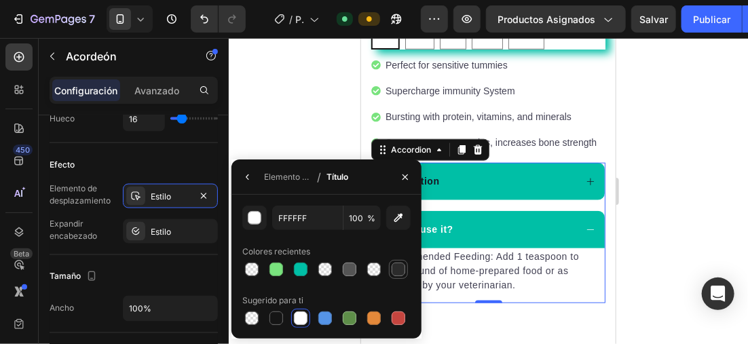
click at [399, 269] on div at bounding box center [399, 270] width 14 height 14
type input "2B2B2B"
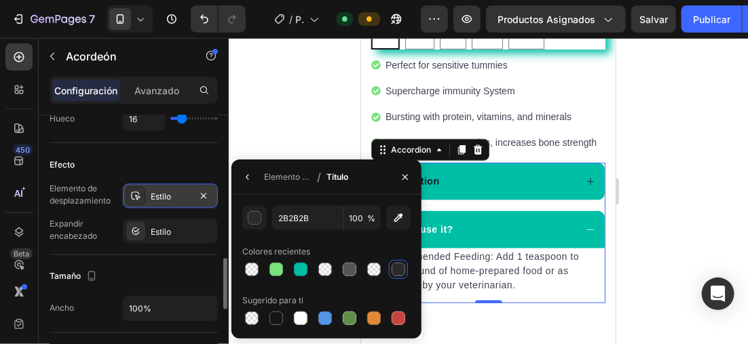
click at [139, 194] on icon at bounding box center [135, 196] width 11 height 11
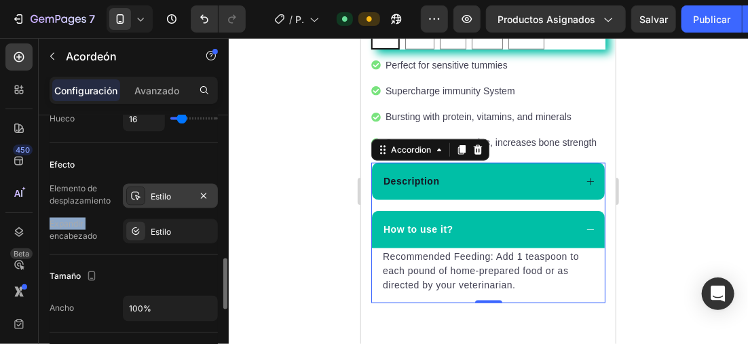
click at [139, 194] on icon at bounding box center [135, 196] width 11 height 11
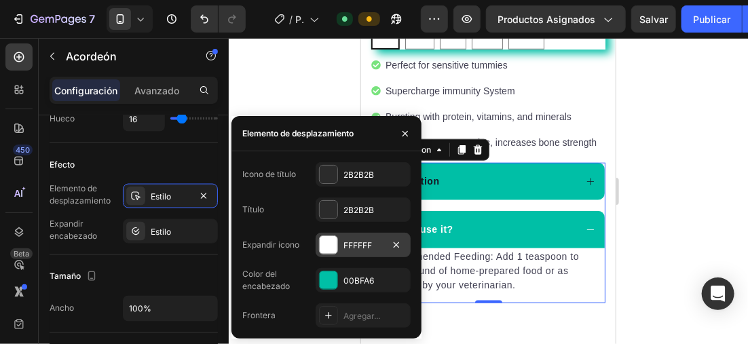
click at [334, 246] on div at bounding box center [329, 245] width 18 height 18
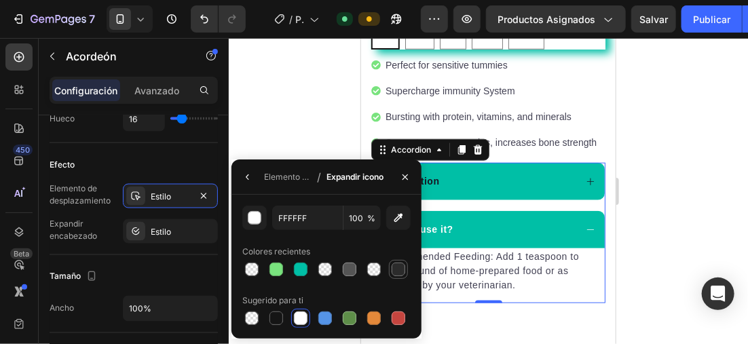
click at [403, 265] on div at bounding box center [399, 270] width 14 height 14
type input "2B2B2B"
click at [667, 181] on div at bounding box center [489, 191] width 520 height 306
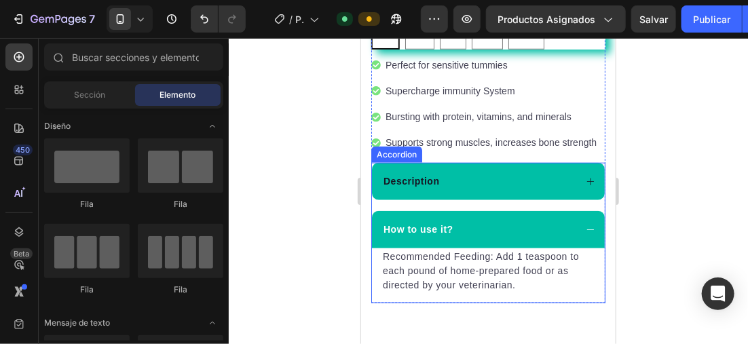
click at [585, 177] on icon at bounding box center [590, 182] width 10 height 10
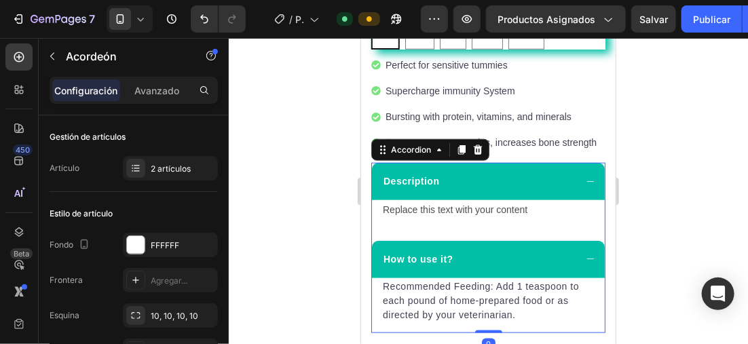
click at [585, 177] on icon at bounding box center [590, 182] width 10 height 10
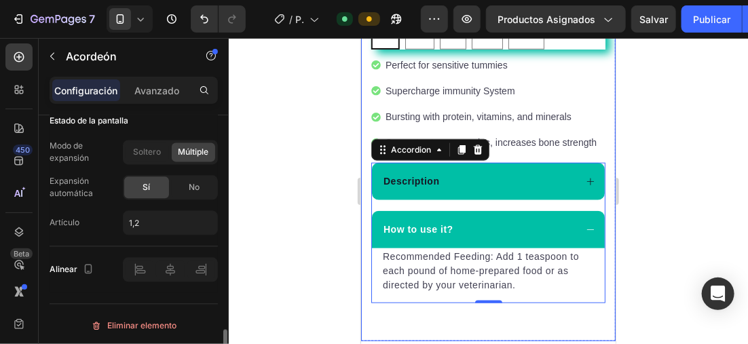
scroll to position [719, 0]
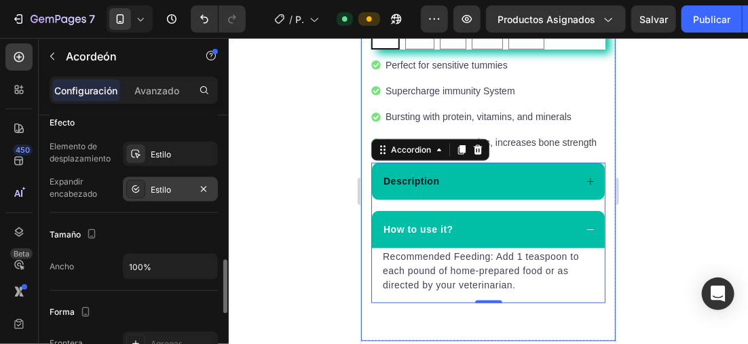
click at [154, 189] on div "Estilo" at bounding box center [170, 190] width 39 height 12
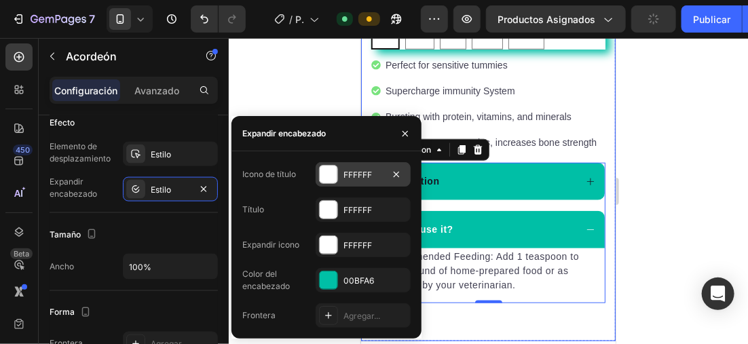
click at [333, 179] on div at bounding box center [329, 175] width 18 height 18
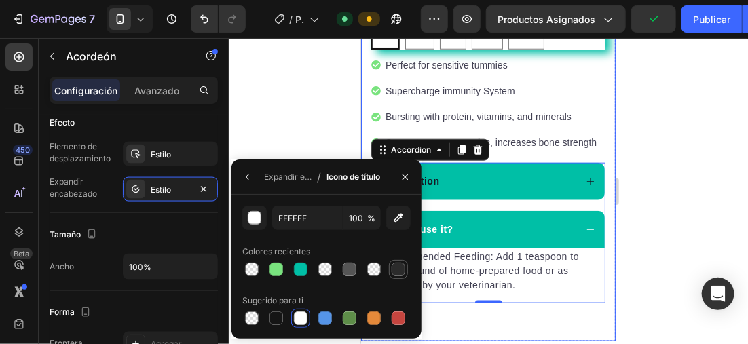
click at [404, 269] on div at bounding box center [399, 270] width 14 height 14
type input "2B2B2B"
click at [246, 181] on icon "button" at bounding box center [247, 177] width 11 height 11
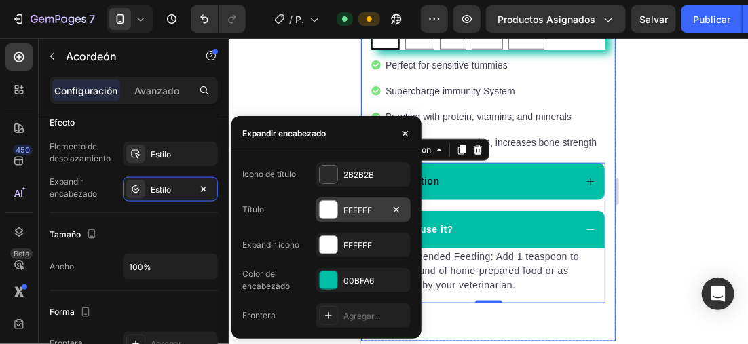
click at [321, 211] on div "FFFFFF" at bounding box center [363, 210] width 95 height 24
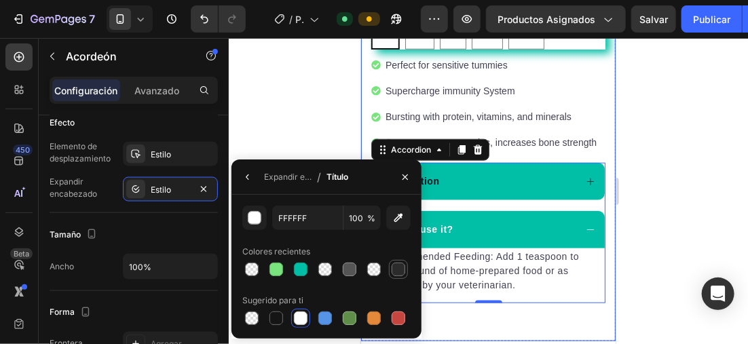
drag, startPoint x: 321, startPoint y: 211, endPoint x: 399, endPoint y: 266, distance: 95.7
click at [400, 266] on div at bounding box center [399, 270] width 14 height 14
type input "2B2B2B"
click at [247, 173] on icon "button" at bounding box center [247, 177] width 11 height 11
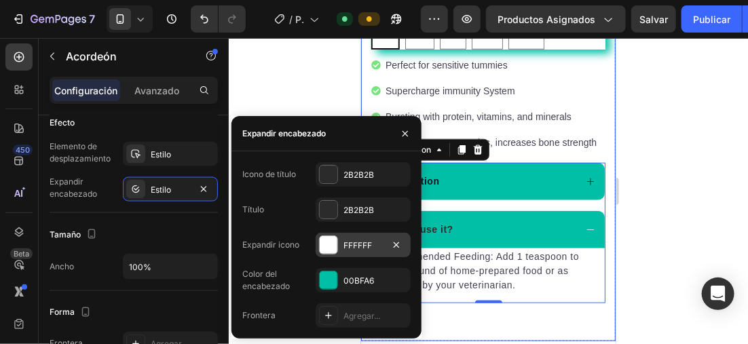
click at [334, 238] on div at bounding box center [329, 245] width 18 height 18
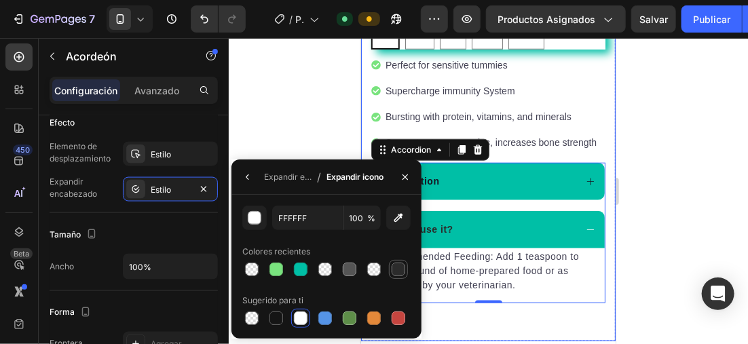
click at [399, 265] on div at bounding box center [399, 270] width 14 height 14
type input "2B2B2B"
click at [253, 173] on icon "button" at bounding box center [247, 177] width 11 height 11
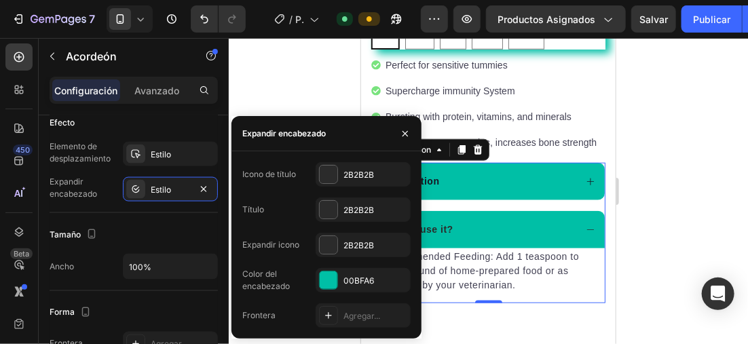
click at [693, 175] on div at bounding box center [489, 191] width 520 height 306
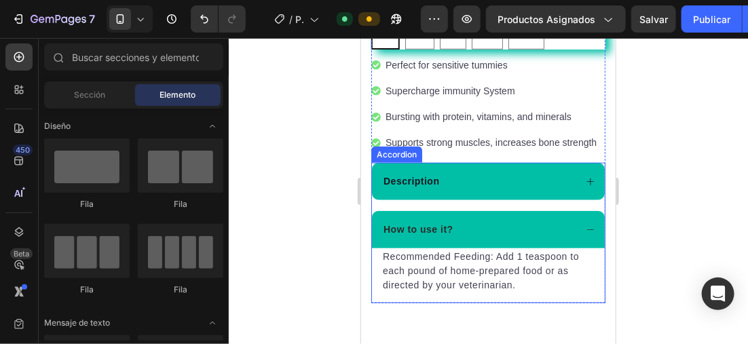
click at [585, 177] on icon at bounding box center [590, 182] width 10 height 10
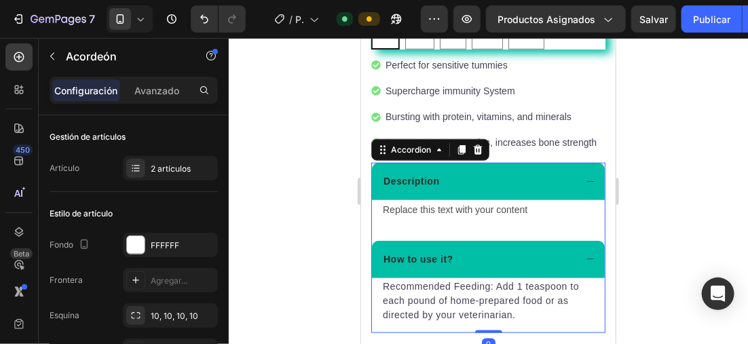
click at [585, 177] on icon at bounding box center [590, 182] width 10 height 10
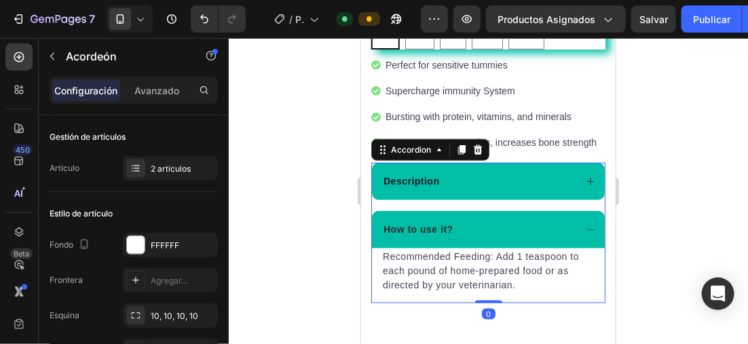
click at [583, 221] on div "How to use it?" at bounding box center [488, 229] width 233 height 37
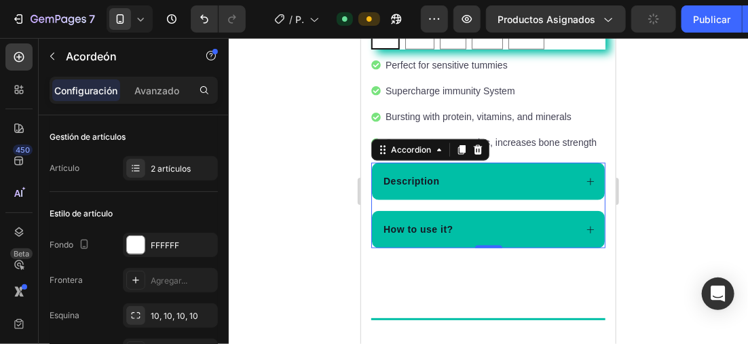
click at [521, 172] on div "Description" at bounding box center [478, 181] width 194 height 18
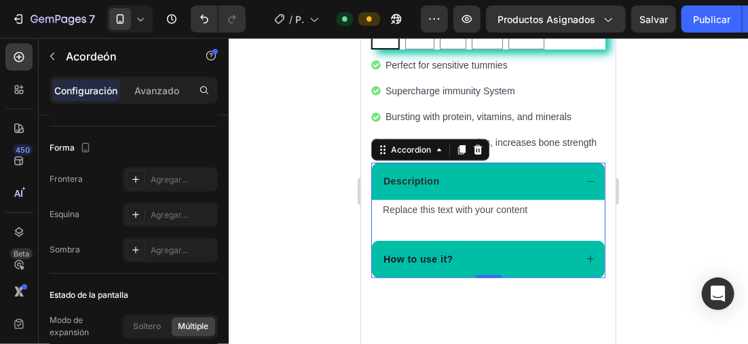
scroll to position [1019, 0]
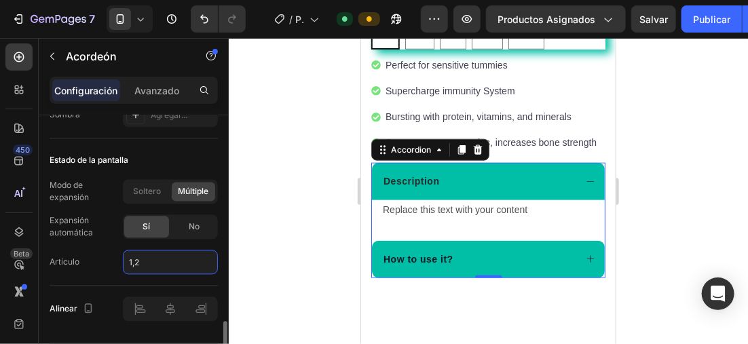
click at [156, 259] on input "1,2" at bounding box center [170, 262] width 95 height 24
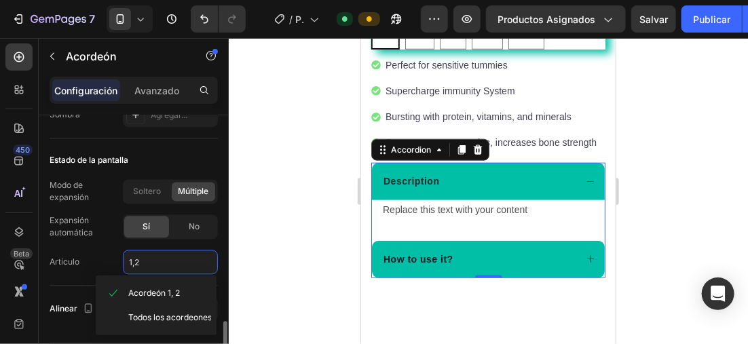
click at [156, 257] on input "1,2" at bounding box center [170, 262] width 95 height 24
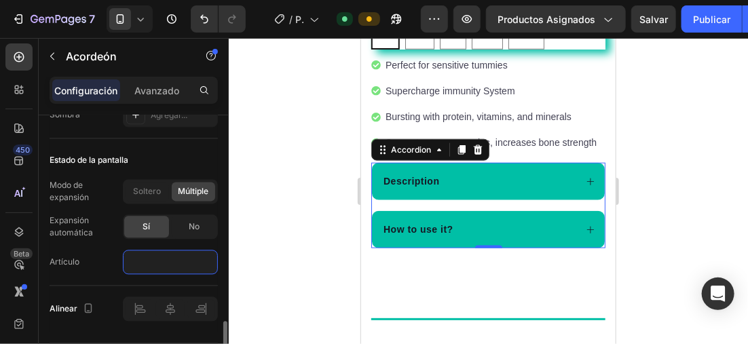
type input "1"
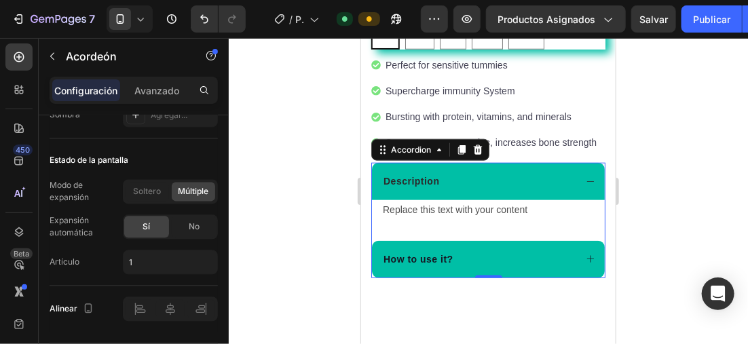
click at [687, 179] on div at bounding box center [489, 191] width 520 height 306
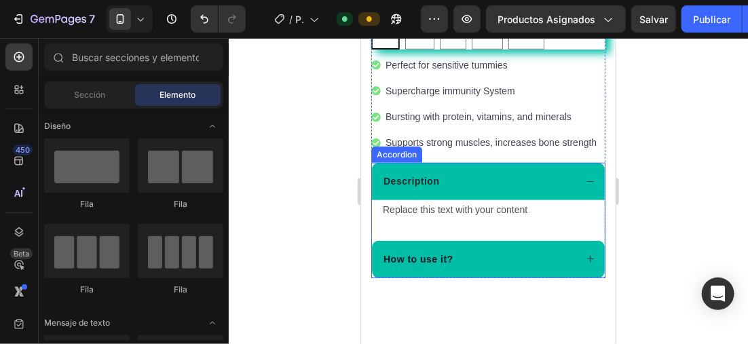
click at [585, 181] on icon at bounding box center [590, 182] width 10 height 10
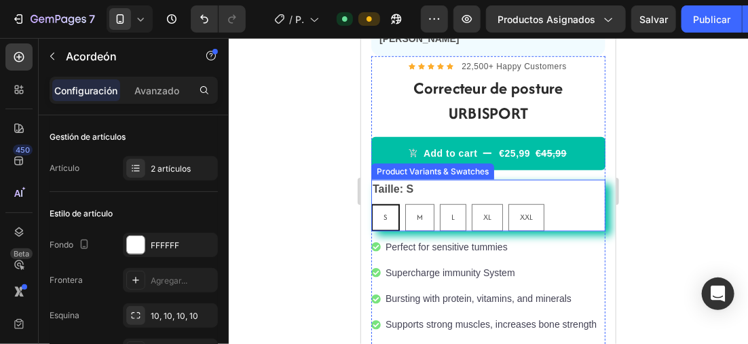
scroll to position [306, 0]
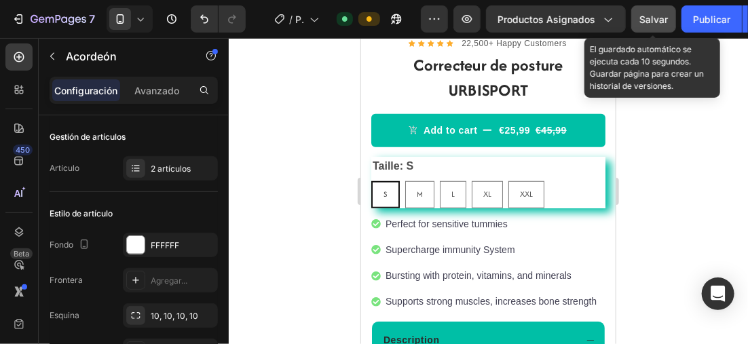
click at [650, 18] on span "Salvar" at bounding box center [654, 20] width 29 height 12
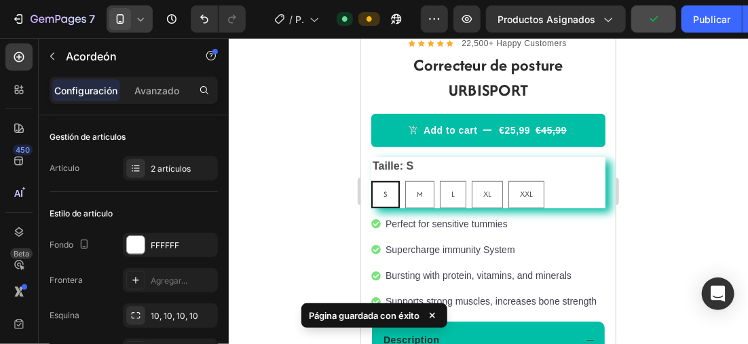
click at [130, 14] on span at bounding box center [120, 19] width 22 height 22
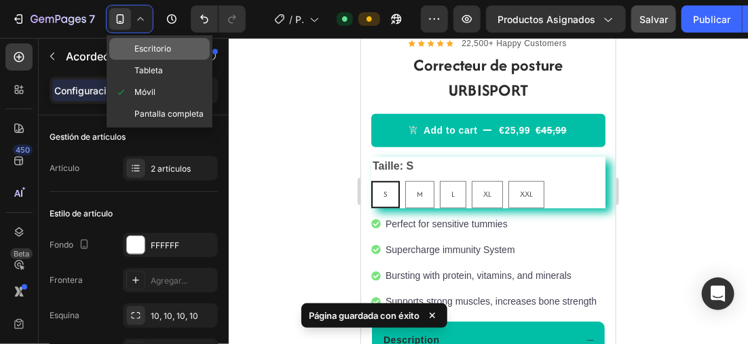
click at [138, 44] on span "Escritorio" at bounding box center [152, 49] width 37 height 14
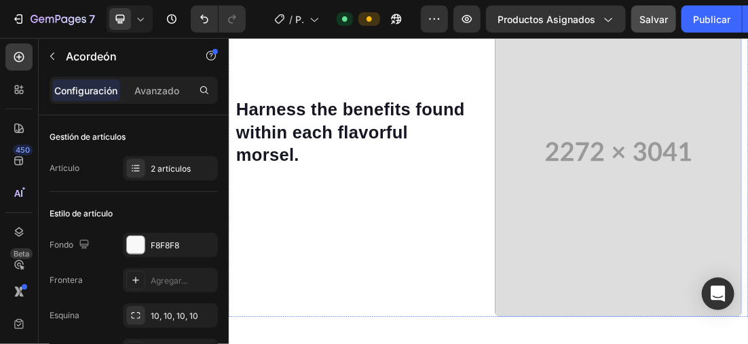
scroll to position [790, 0]
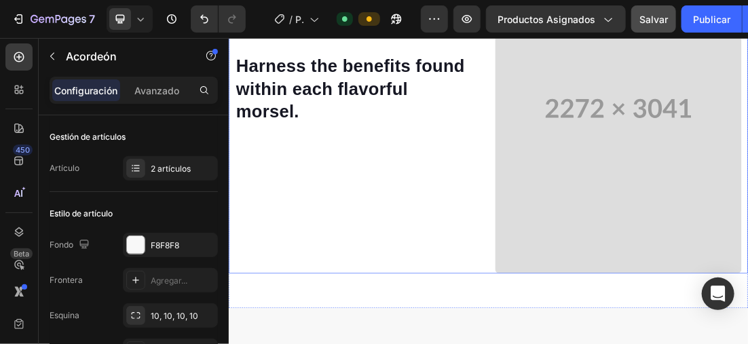
click at [512, 285] on div "Harness the benefits found within each flavorful morsel. Heading Row" at bounding box center [431, 133] width 387 height 547
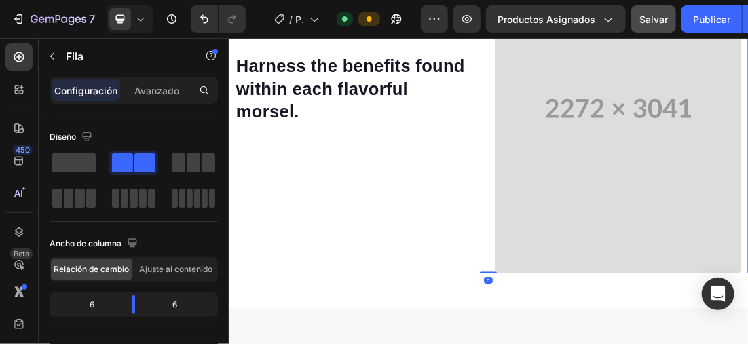
drag, startPoint x: 397, startPoint y: 323, endPoint x: 392, endPoint y: 299, distance: 24.4
click at [392, 299] on div "Harness the benefits found within each flavorful morsel. Heading Row" at bounding box center [431, 133] width 387 height 547
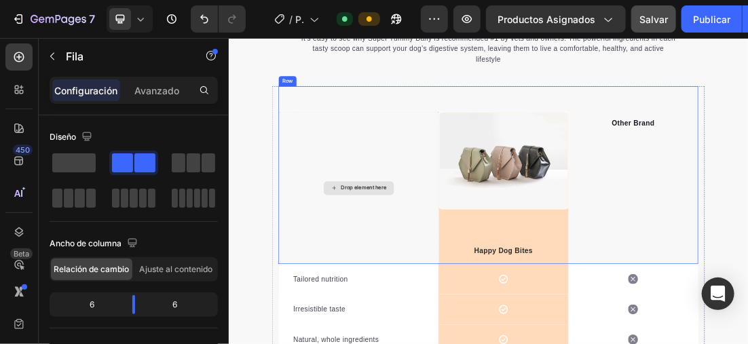
scroll to position [1877, 0]
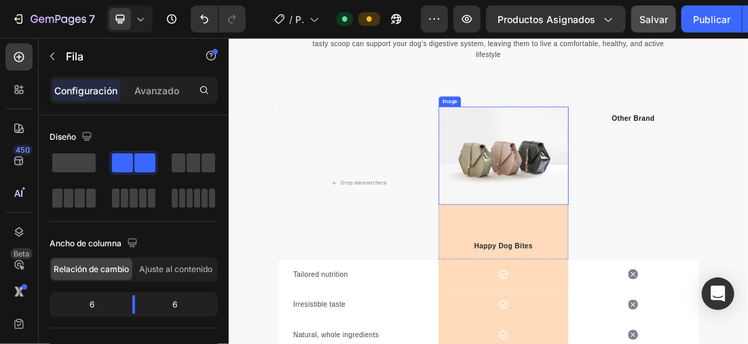
click at [686, 220] on img at bounding box center [660, 222] width 204 height 154
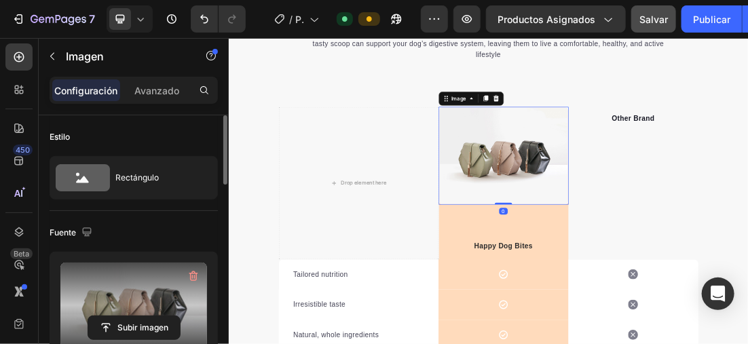
scroll to position [204, 0]
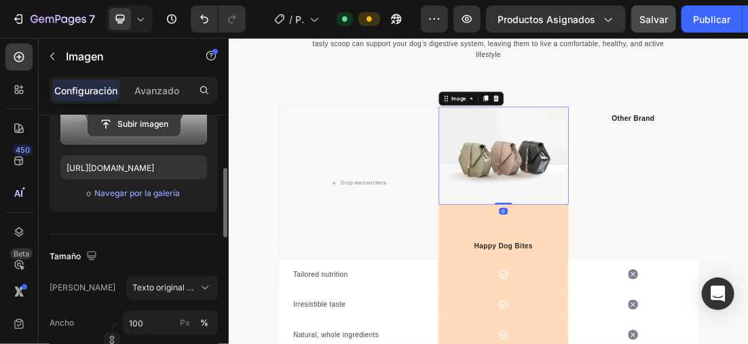
click at [153, 130] on input "file" at bounding box center [134, 124] width 92 height 23
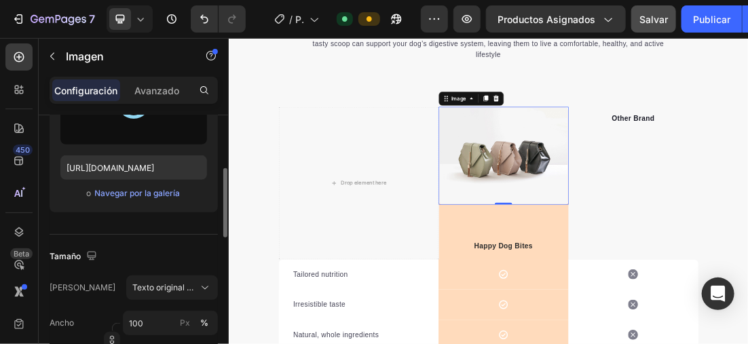
type input "https://cdn.shopify.com/s/files/1/0896/6527/4190/files/gempages_556725335903700…"
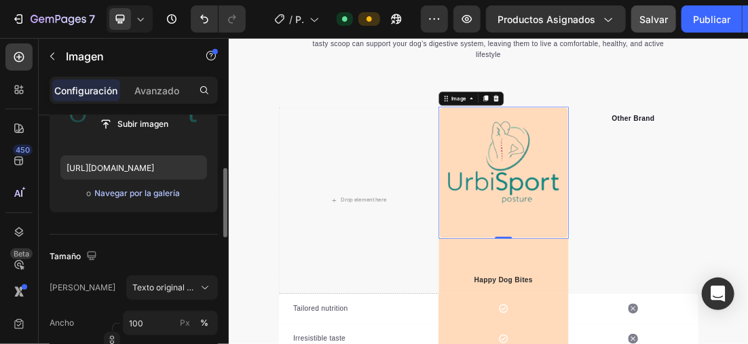
scroll to position [272, 0]
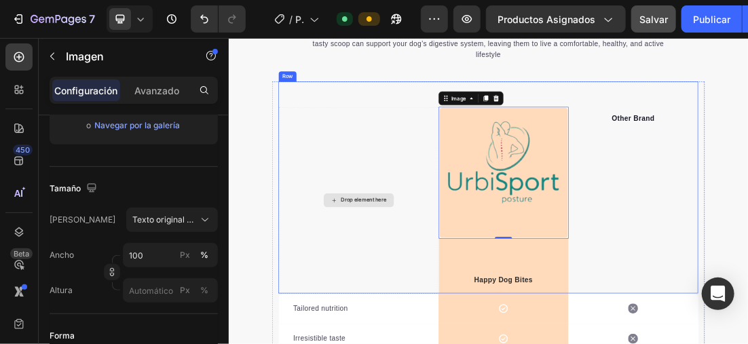
click at [465, 169] on div "Drop element here" at bounding box center [431, 291] width 251 height 293
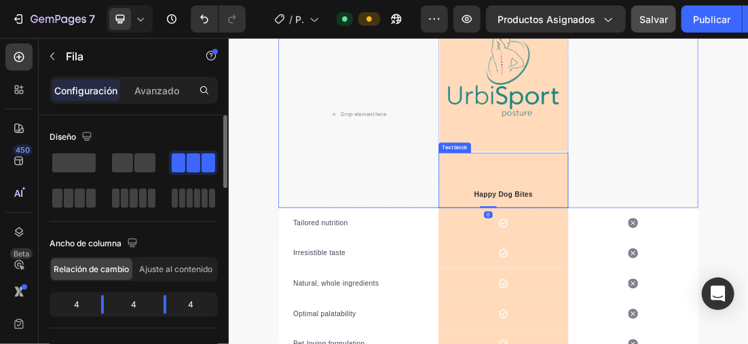
scroll to position [2012, 0]
click at [740, 205] on img at bounding box center [660, 113] width 204 height 206
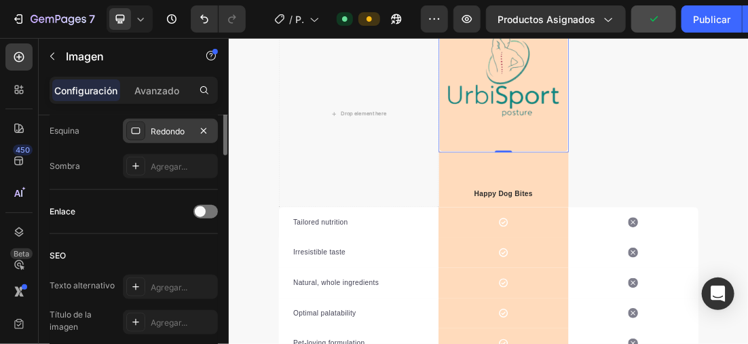
scroll to position [408, 0]
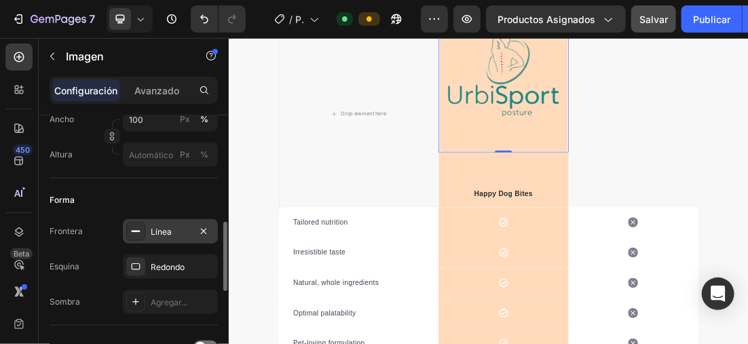
click at [168, 226] on div "Línea" at bounding box center [170, 232] width 39 height 12
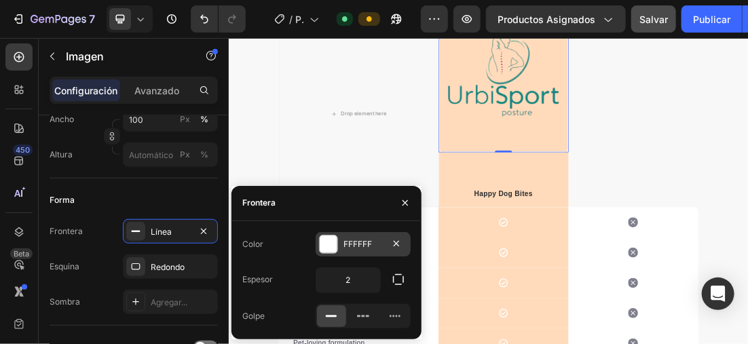
click at [323, 239] on div at bounding box center [329, 245] width 18 height 18
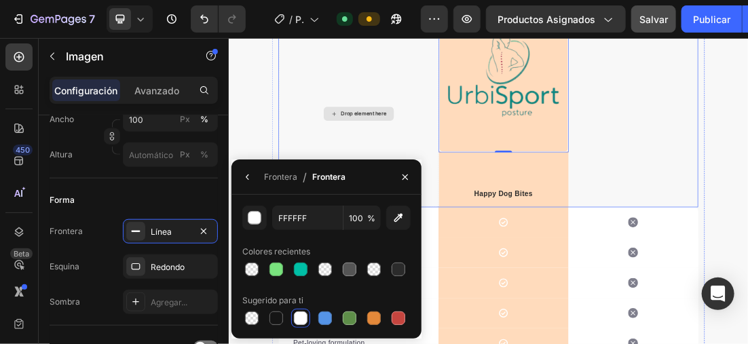
click at [306, 175] on div "Drop element here" at bounding box center [431, 156] width 251 height 293
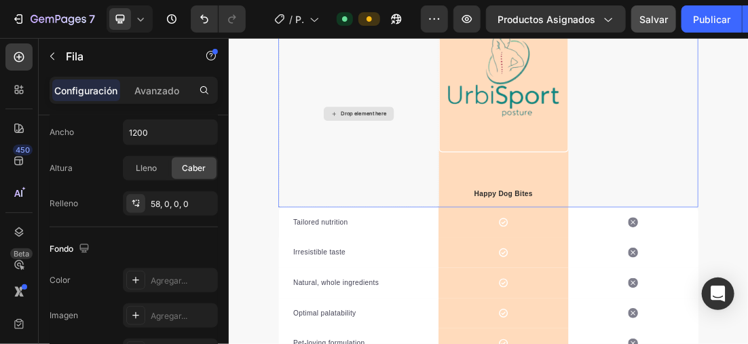
scroll to position [0, 0]
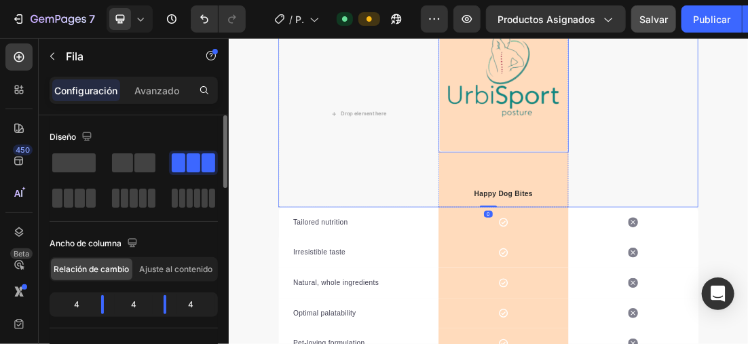
click at [736, 197] on img at bounding box center [660, 113] width 204 height 206
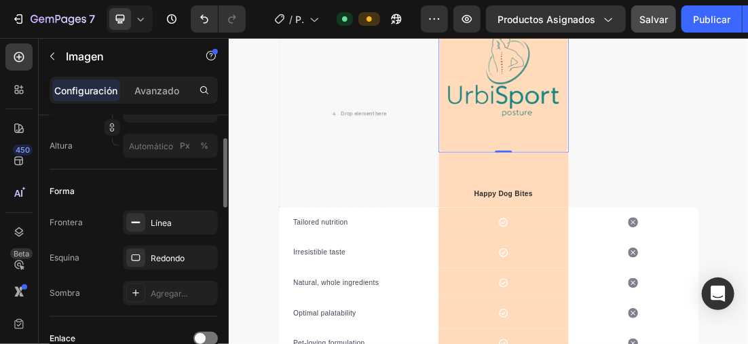
scroll to position [348, 0]
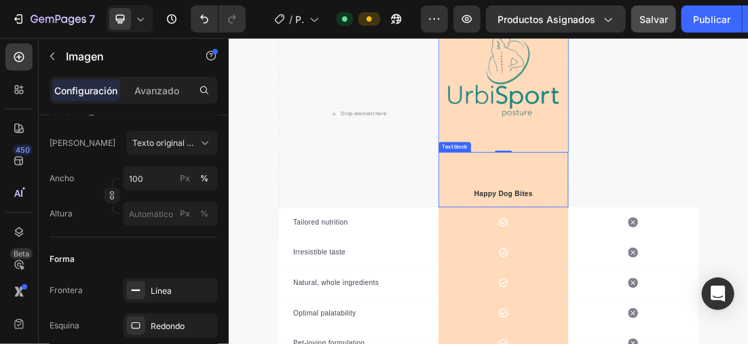
click at [564, 234] on div "Happy Dog Bites Text block" at bounding box center [660, 260] width 204 height 86
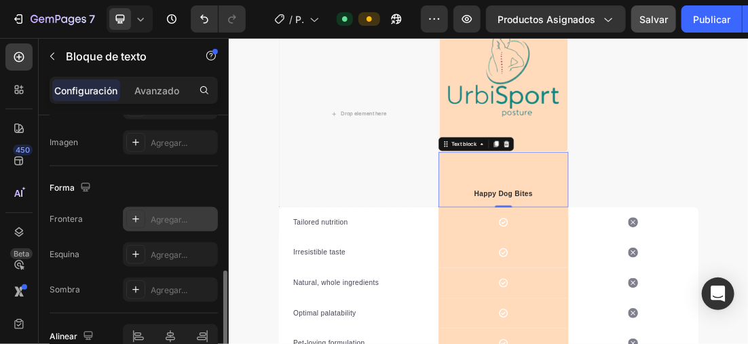
scroll to position [399, 0]
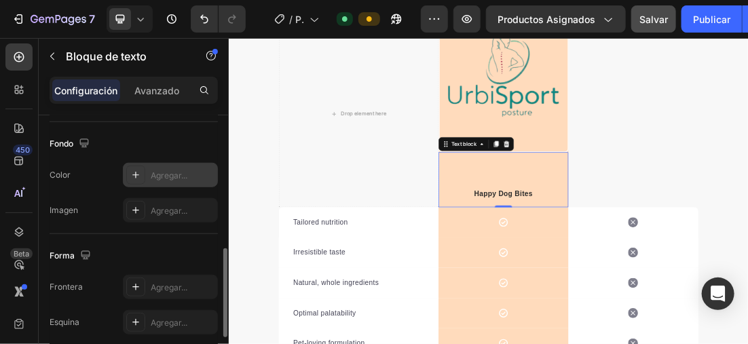
click at [134, 163] on div "Agregar..." at bounding box center [170, 175] width 95 height 24
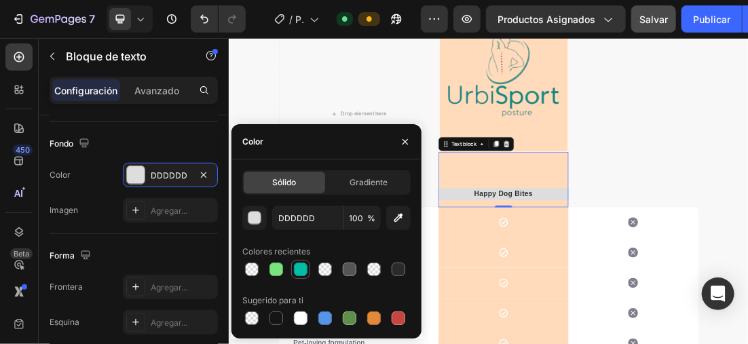
click at [294, 268] on div at bounding box center [301, 270] width 14 height 14
type input "00BFA6"
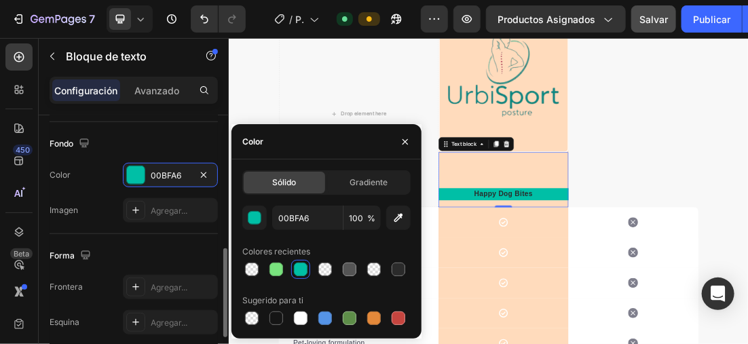
scroll to position [467, 0]
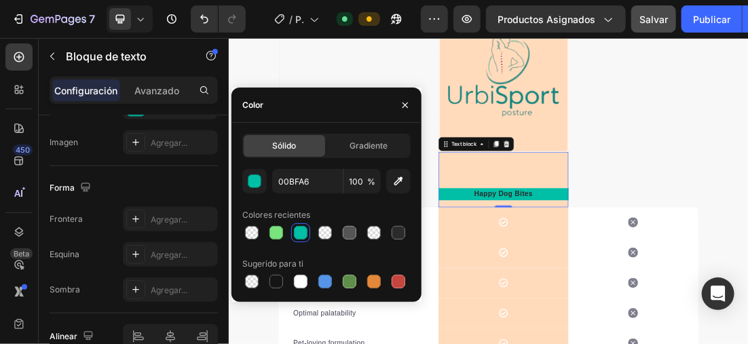
click at [743, 227] on div "Happy Dog Bites Text block 0" at bounding box center [660, 260] width 204 height 86
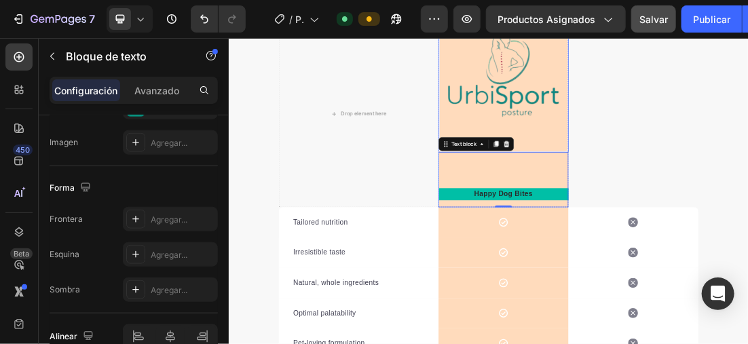
click at [748, 206] on img at bounding box center [660, 113] width 204 height 206
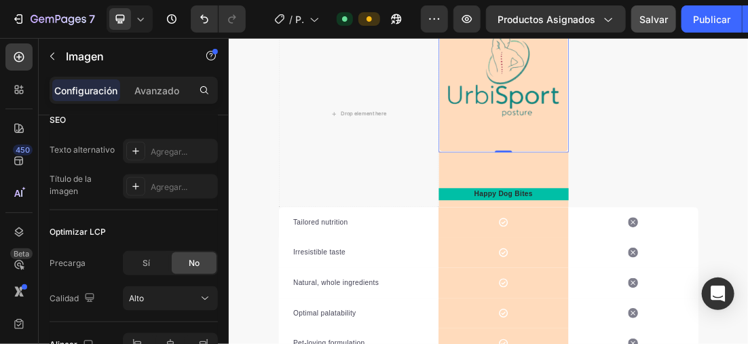
scroll to position [747, 0]
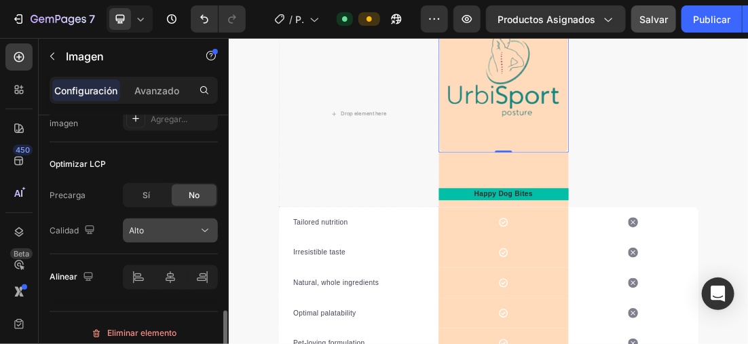
click at [172, 226] on div "Alto" at bounding box center [163, 231] width 69 height 12
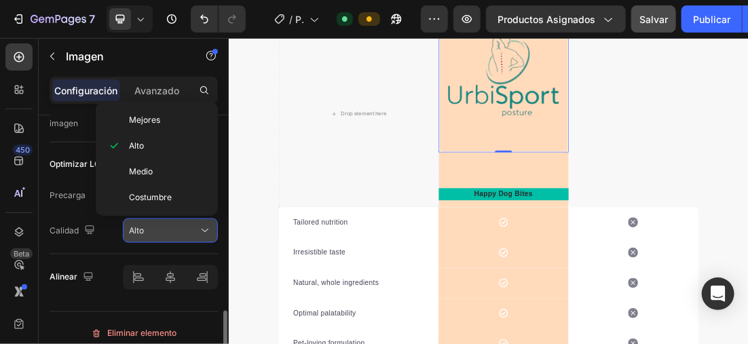
click at [172, 226] on div "Alto" at bounding box center [163, 231] width 69 height 12
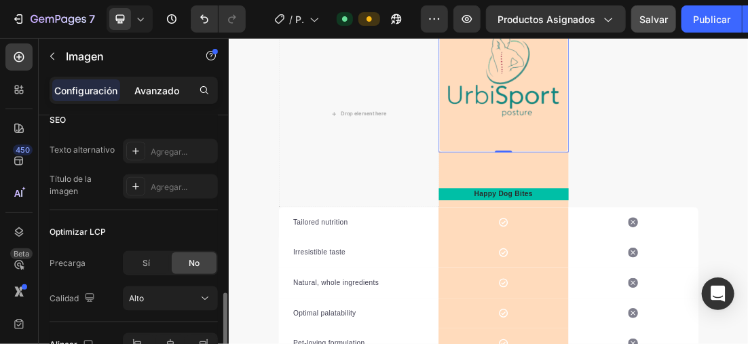
click at [153, 85] on p "Avanzado" at bounding box center [156, 91] width 45 height 14
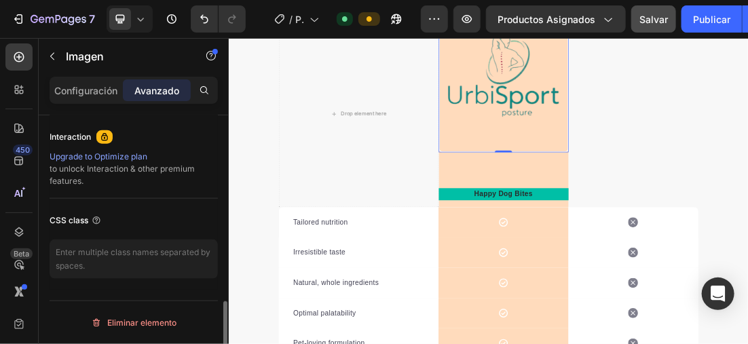
scroll to position [636, 0]
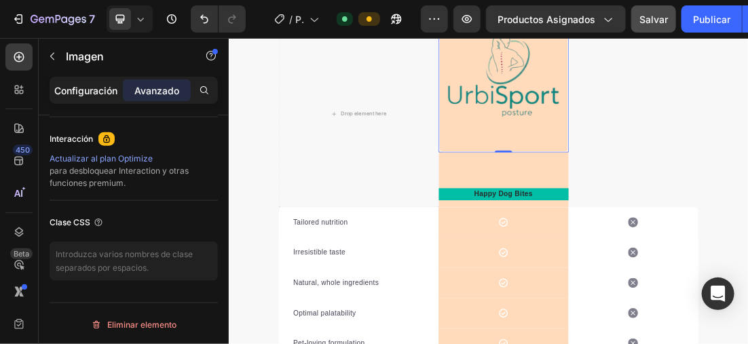
click at [96, 86] on p "Configuración" at bounding box center [86, 91] width 63 height 14
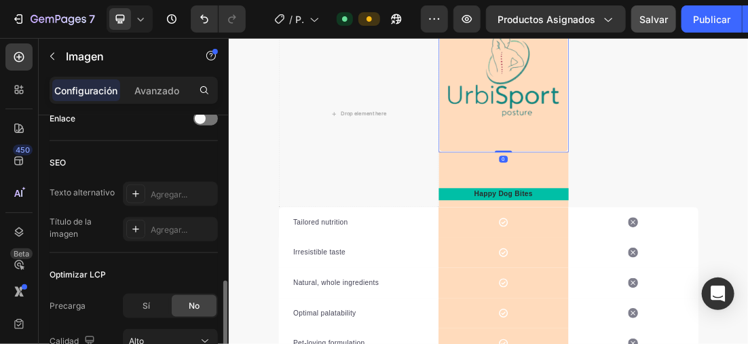
scroll to position [636, 0]
click at [748, 233] on div "Happy Dog Bites Text block" at bounding box center [660, 260] width 204 height 86
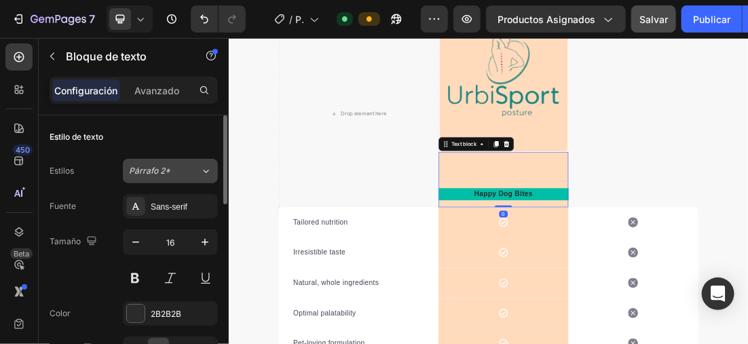
scroll to position [136, 0]
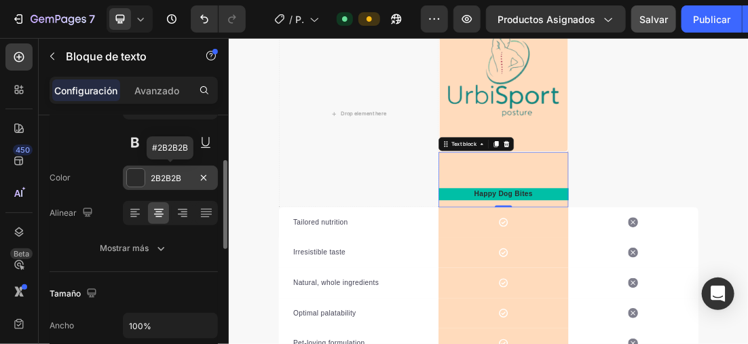
click at [139, 181] on div at bounding box center [136, 178] width 18 height 18
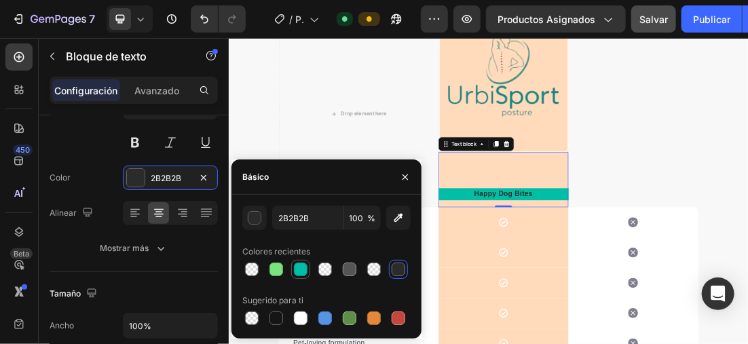
click at [297, 267] on div at bounding box center [301, 270] width 14 height 14
click at [403, 269] on div at bounding box center [399, 270] width 14 height 14
click at [299, 314] on div at bounding box center [301, 319] width 14 height 14
type input "FFFFFF"
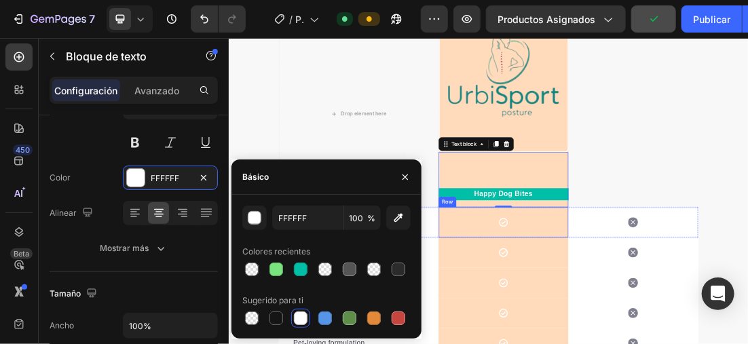
click at [740, 317] on div "Icon Row" at bounding box center [660, 327] width 204 height 48
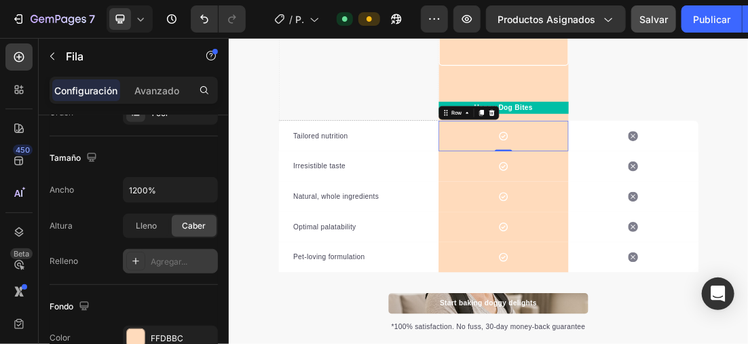
scroll to position [475, 0]
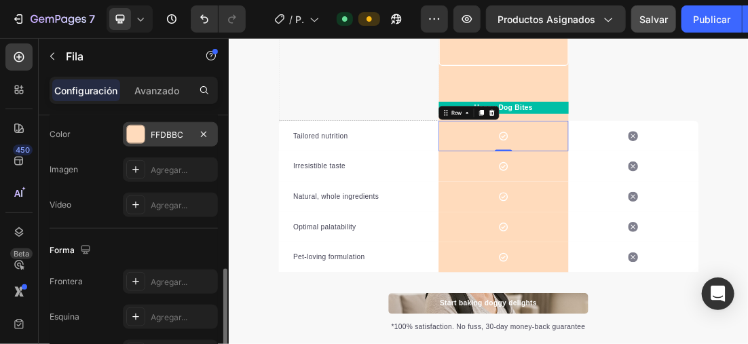
click at [144, 133] on div at bounding box center [136, 135] width 18 height 18
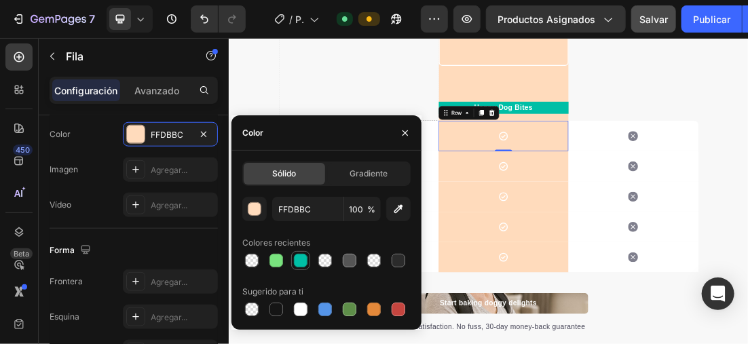
drag, startPoint x: 292, startPoint y: 261, endPoint x: 437, endPoint y: 168, distance: 172.0
click at [293, 261] on div at bounding box center [301, 261] width 16 height 16
type input "00BFA6"
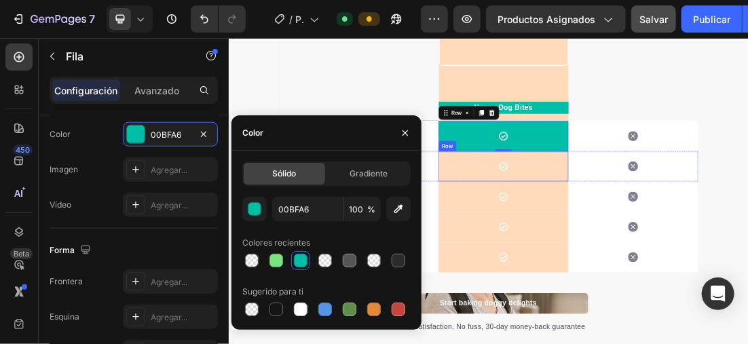
click at [720, 232] on div "Icon Row" at bounding box center [660, 239] width 204 height 48
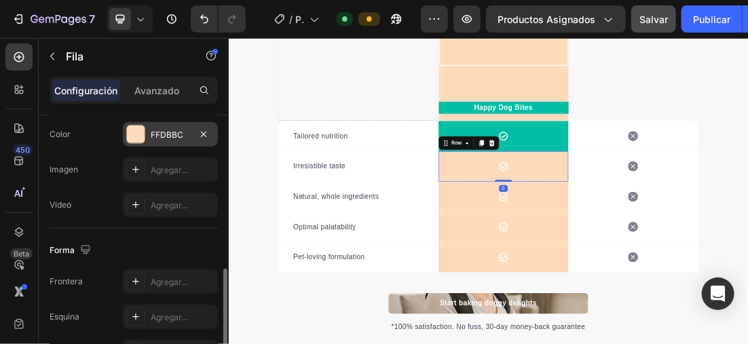
drag, startPoint x: 139, startPoint y: 115, endPoint x: 143, endPoint y: 137, distance: 21.4
click at [139, 116] on div "Fondo The changes might be hidden by the video. Color FFDBBC Imagen Agregar... …" at bounding box center [134, 155] width 168 height 147
click at [143, 139] on div at bounding box center [136, 135] width 18 height 18
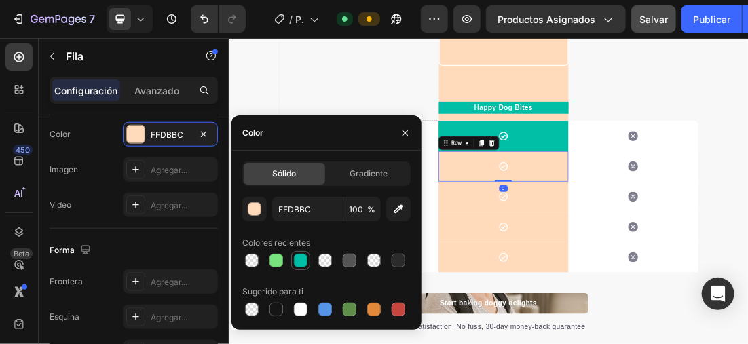
drag, startPoint x: 393, startPoint y: 274, endPoint x: 300, endPoint y: 259, distance: 94.9
click at [300, 259] on div at bounding box center [301, 261] width 14 height 14
type input "00BFA6"
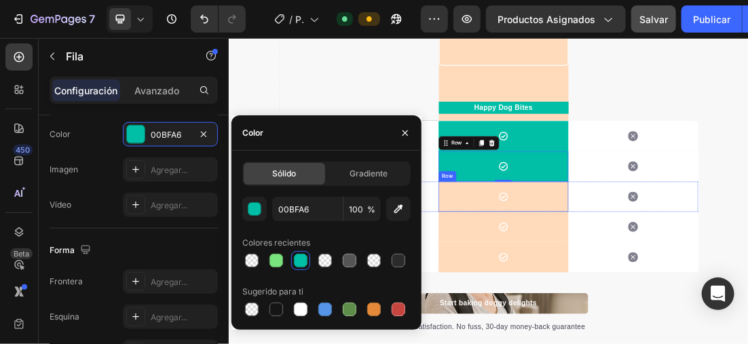
click at [748, 283] on div "Icon Row" at bounding box center [660, 286] width 204 height 48
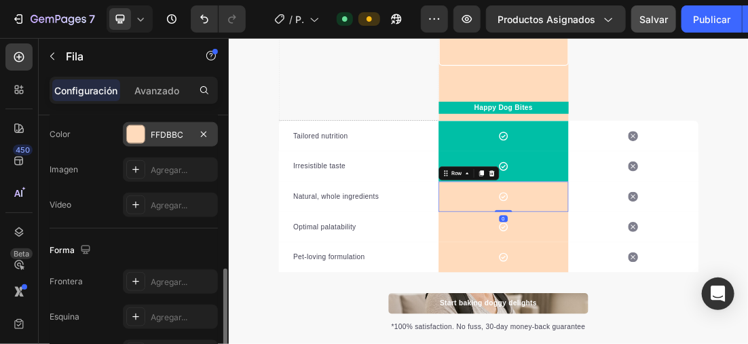
click at [134, 130] on div at bounding box center [136, 135] width 18 height 18
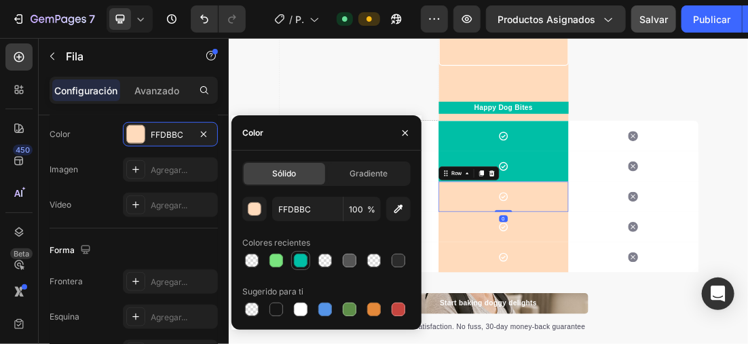
click at [299, 258] on div at bounding box center [301, 261] width 14 height 14
type input "00BFA6"
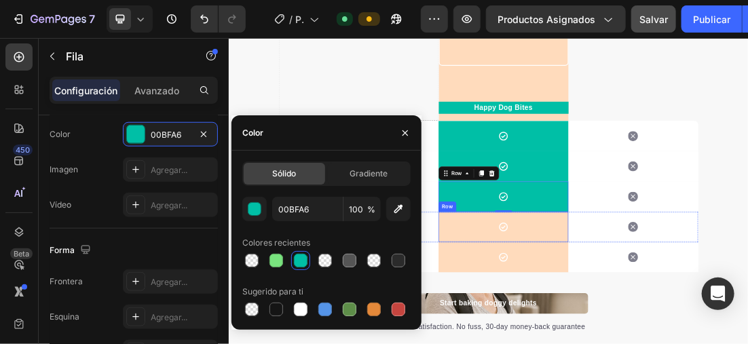
click at [708, 336] on div "Icon Row" at bounding box center [660, 334] width 204 height 48
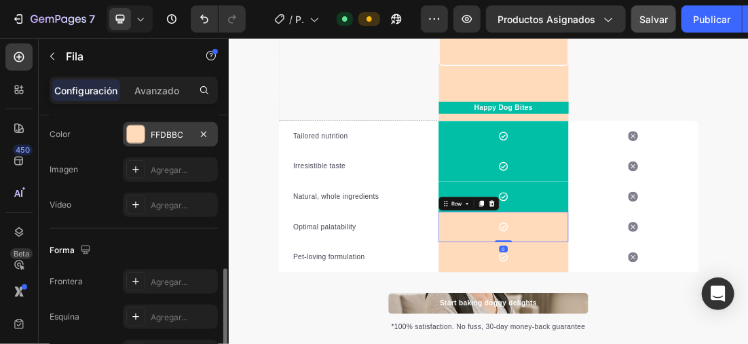
click at [142, 133] on div at bounding box center [136, 135] width 18 height 18
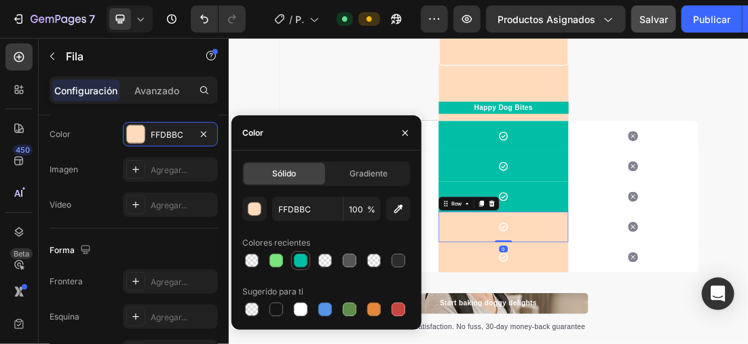
drag, startPoint x: 296, startPoint y: 262, endPoint x: 361, endPoint y: 283, distance: 68.5
click at [296, 262] on div at bounding box center [301, 261] width 14 height 14
type input "00BFA6"
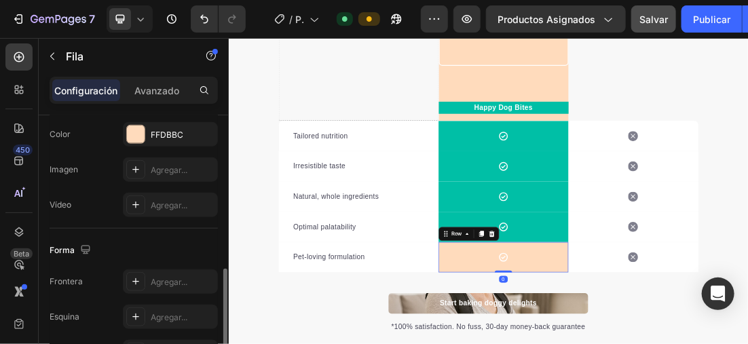
drag, startPoint x: 126, startPoint y: 131, endPoint x: 146, endPoint y: 145, distance: 24.3
click at [127, 131] on div at bounding box center [136, 135] width 18 height 18
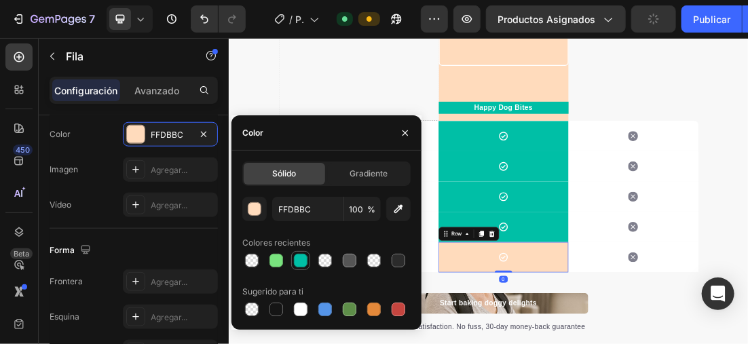
drag, startPoint x: 299, startPoint y: 264, endPoint x: 375, endPoint y: 277, distance: 77.3
click at [299, 264] on div at bounding box center [301, 261] width 14 height 14
type input "00BFA6"
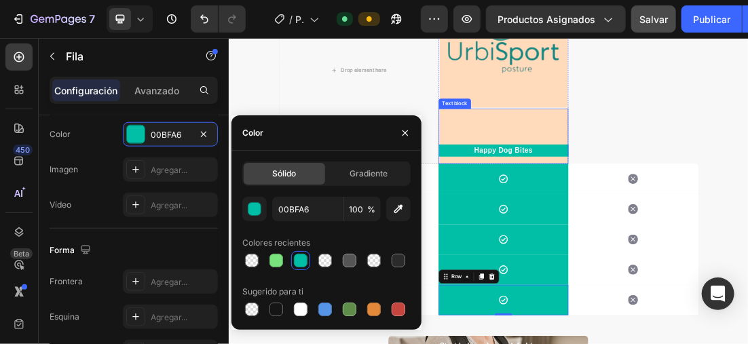
scroll to position [2080, 0]
click at [743, 165] on div "Happy Dog Bites Text block" at bounding box center [660, 192] width 204 height 86
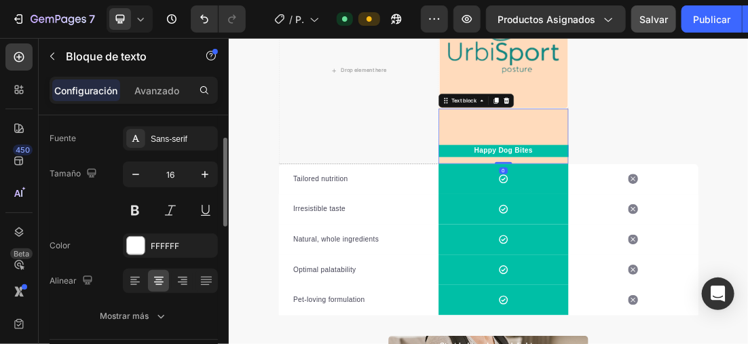
scroll to position [136, 0]
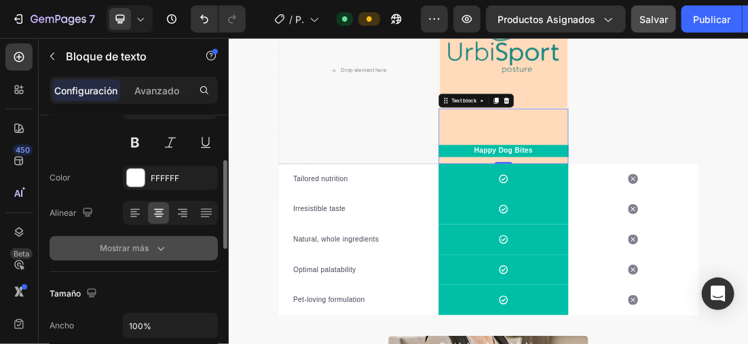
click at [140, 239] on button "Mostrar más" at bounding box center [134, 248] width 168 height 24
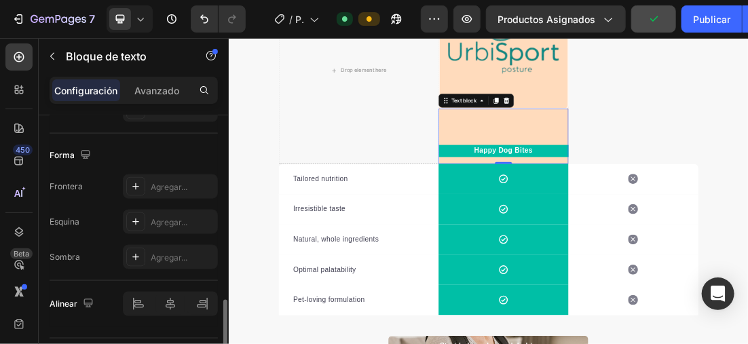
scroll to position [714, 0]
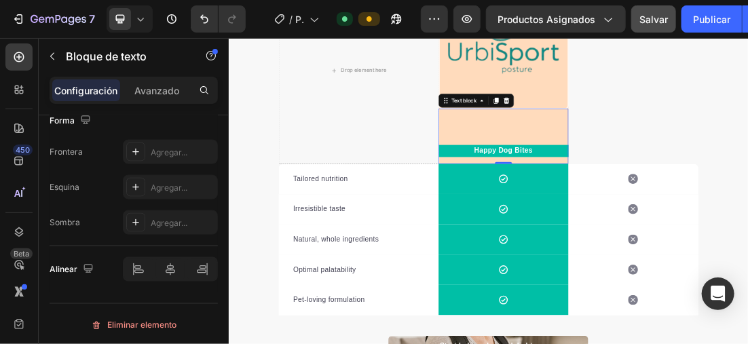
click at [748, 149] on div "Happy Dog Bites Text block 0" at bounding box center [660, 192] width 204 height 86
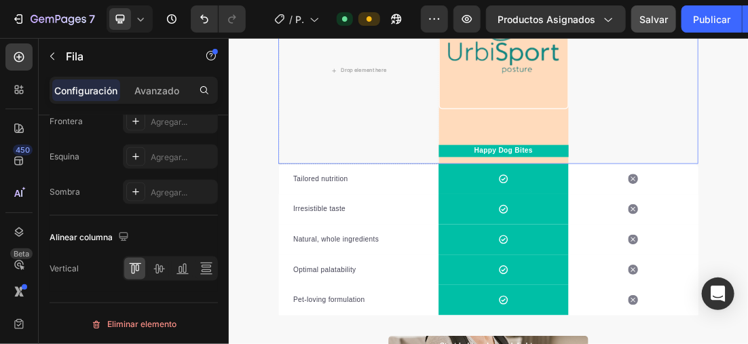
scroll to position [0, 0]
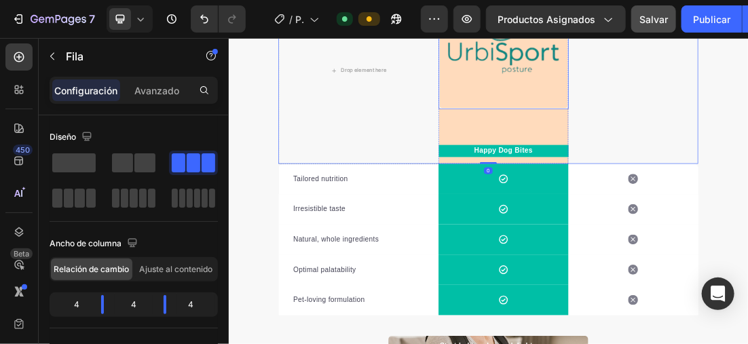
click at [748, 139] on img at bounding box center [660, 45] width 204 height 206
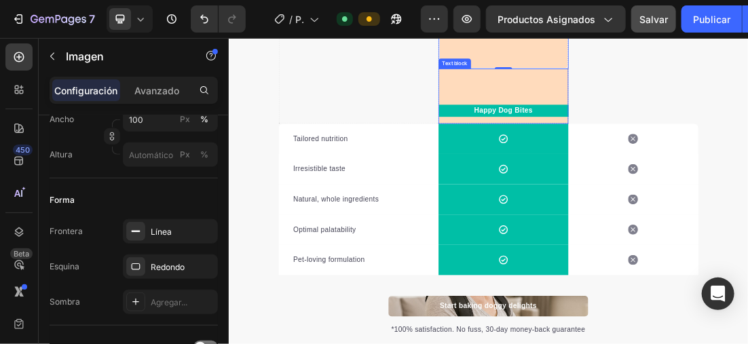
scroll to position [2216, 0]
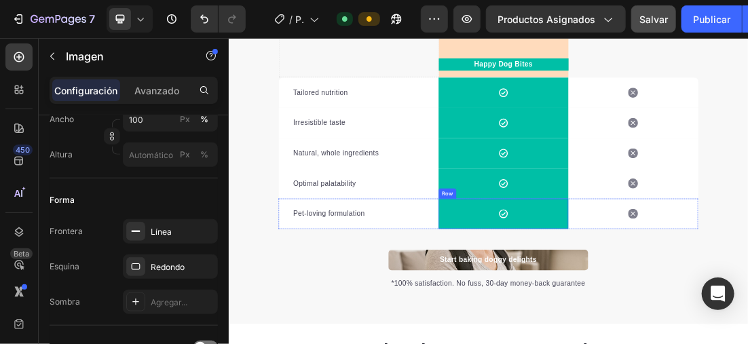
click at [698, 314] on div "Icon Row" at bounding box center [660, 313] width 204 height 48
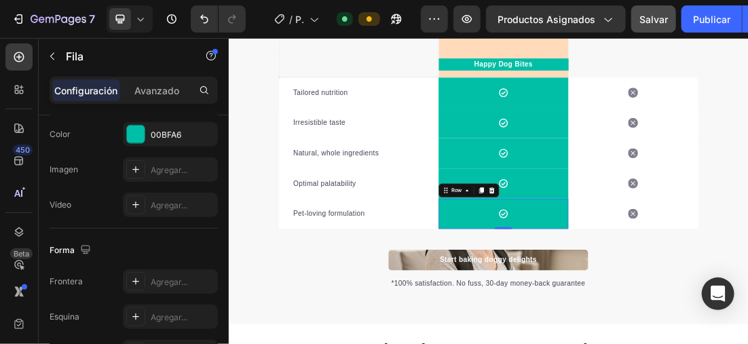
scroll to position [543, 0]
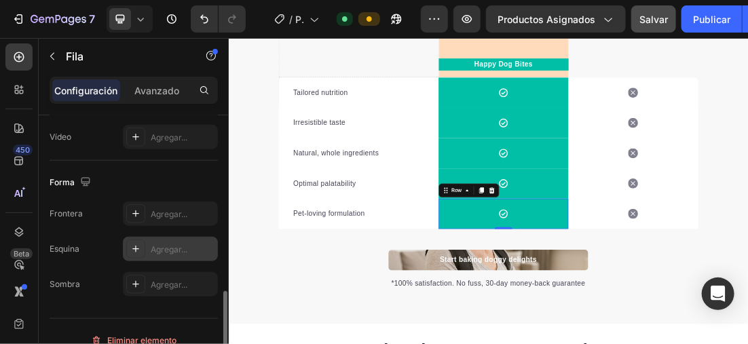
click at [142, 246] on div at bounding box center [135, 249] width 19 height 19
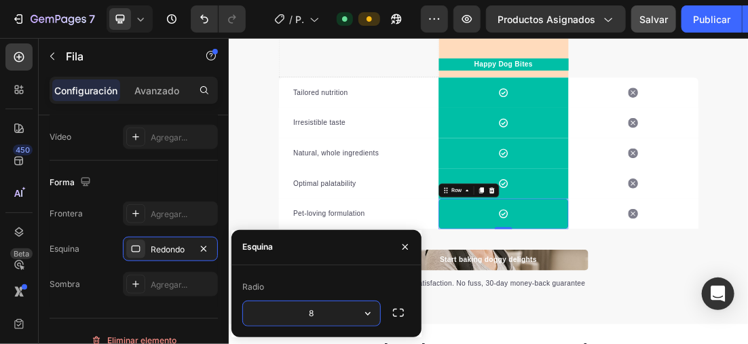
click at [323, 312] on input "8" at bounding box center [311, 314] width 137 height 24
click at [147, 20] on div at bounding box center [130, 18] width 46 height 27
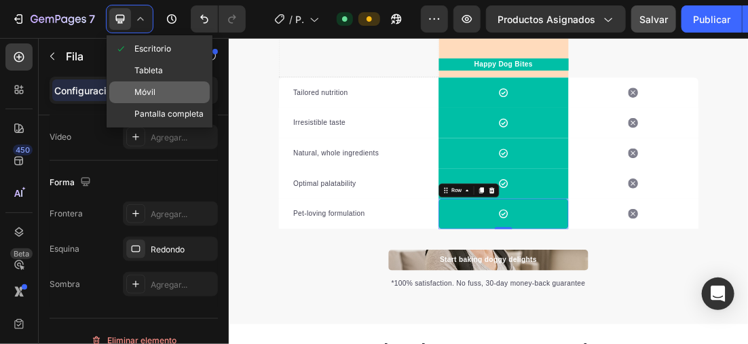
drag, startPoint x: 164, startPoint y: 89, endPoint x: 136, endPoint y: 109, distance: 34.1
click at [164, 103] on div "Móvil" at bounding box center [159, 114] width 101 height 22
type input "100%"
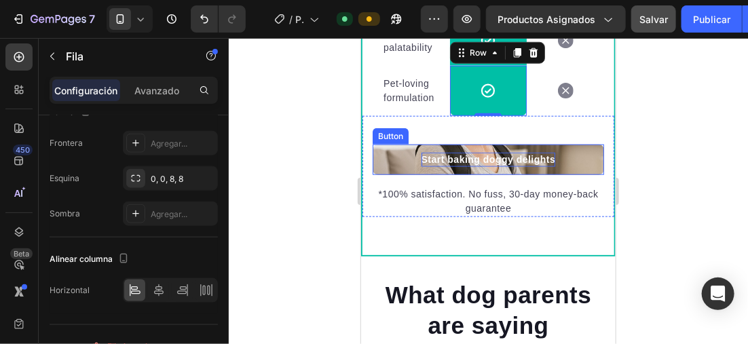
scroll to position [2230, 0]
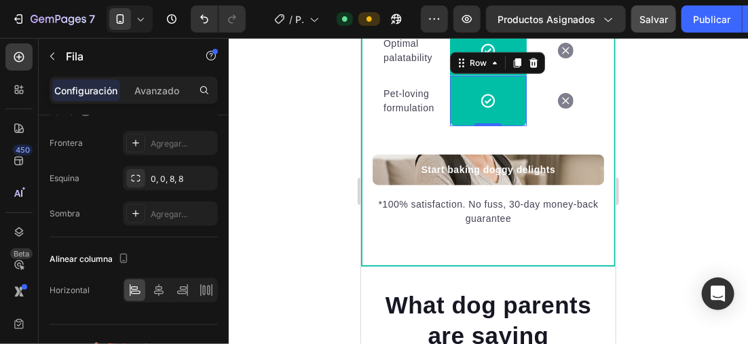
click at [505, 111] on div "Icon Row 0" at bounding box center [488, 100] width 77 height 50
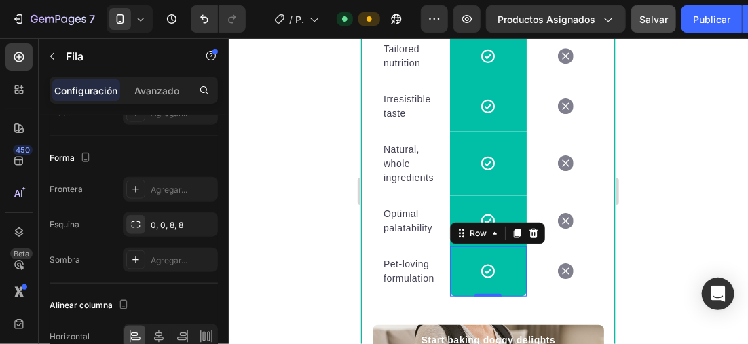
scroll to position [2026, 0]
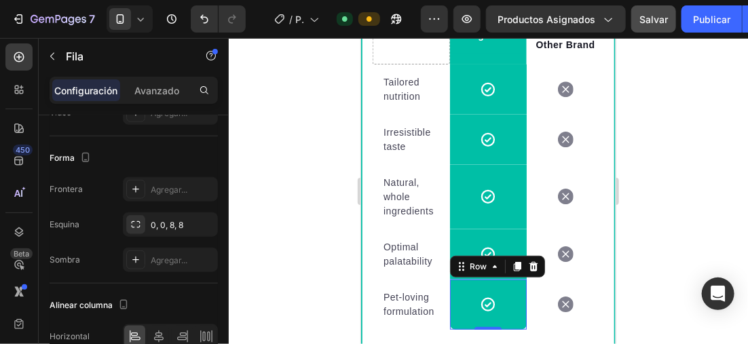
click at [638, 112] on div at bounding box center [489, 191] width 520 height 306
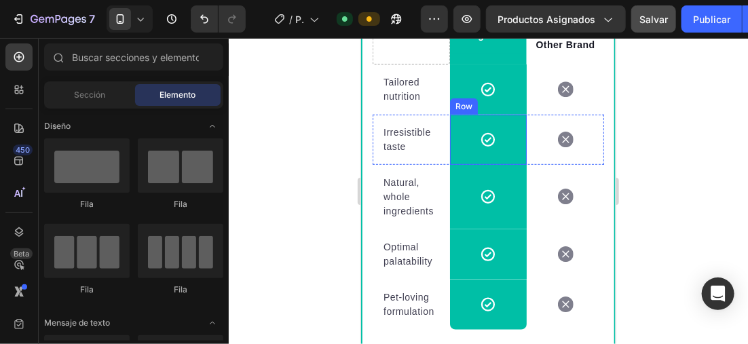
scroll to position [1890, 0]
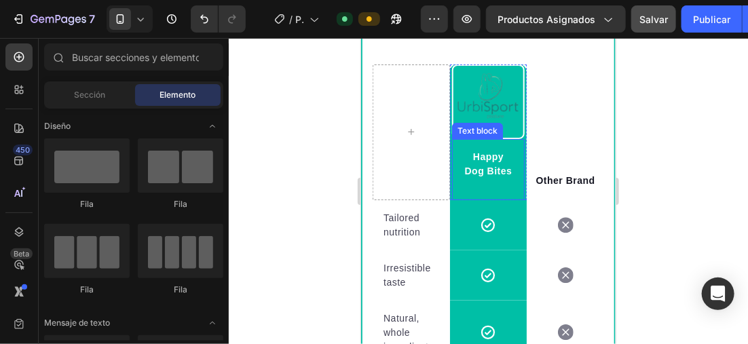
click at [509, 151] on div "Happy Dog Bites" at bounding box center [488, 164] width 73 height 50
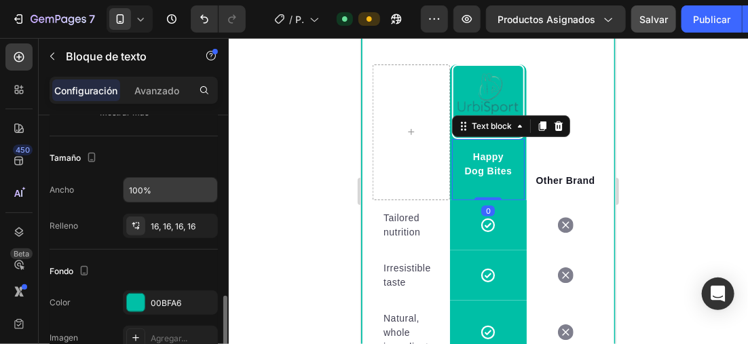
scroll to position [340, 0]
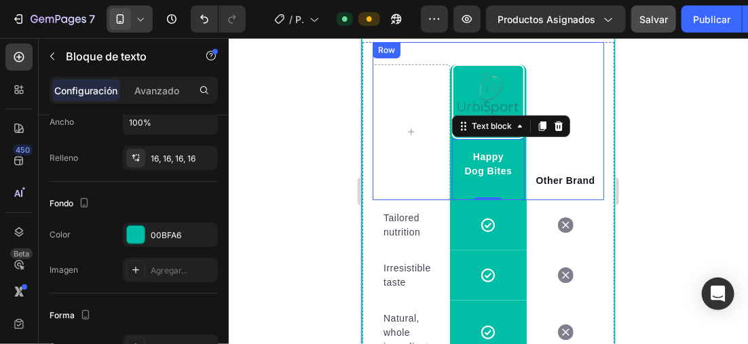
click at [147, 18] on div at bounding box center [130, 18] width 46 height 27
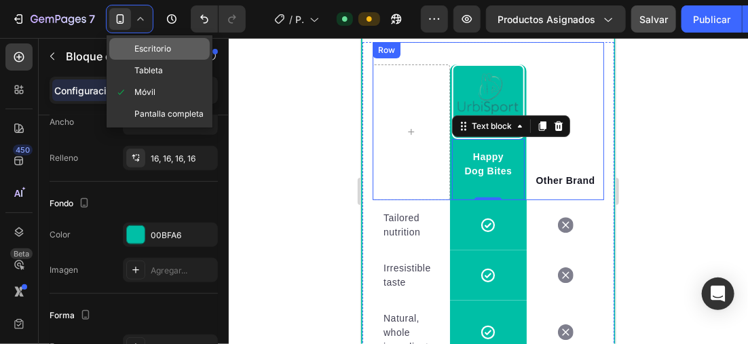
click at [166, 48] on span "Escritorio" at bounding box center [152, 49] width 37 height 14
type input "16"
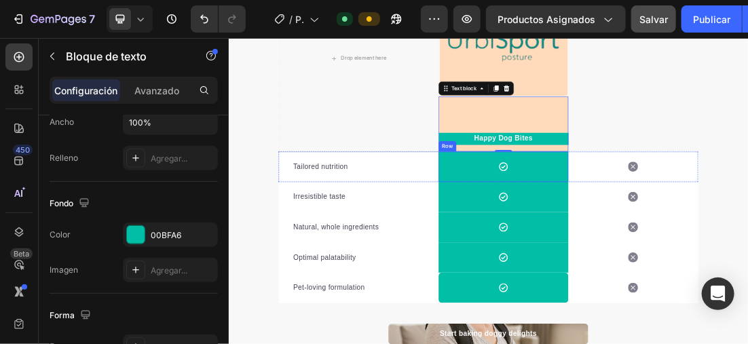
scroll to position [2076, 0]
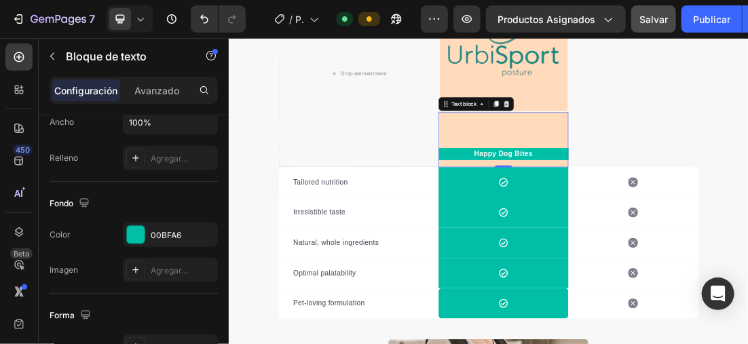
click at [746, 217] on p "Happy Dog Bites" at bounding box center [659, 219] width 201 height 16
click at [745, 230] on div "Happy Dog Bites Text block 0" at bounding box center [660, 197] width 204 height 86
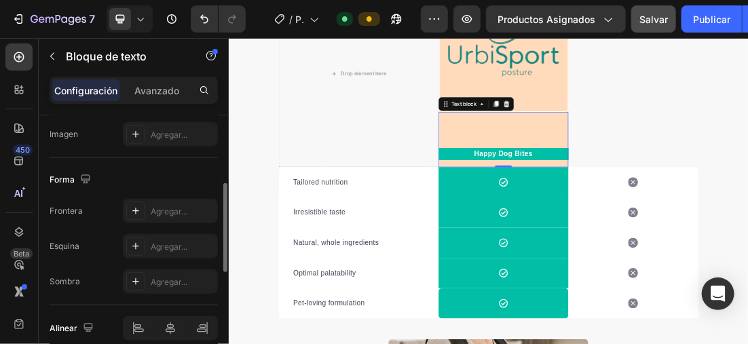
scroll to position [408, 0]
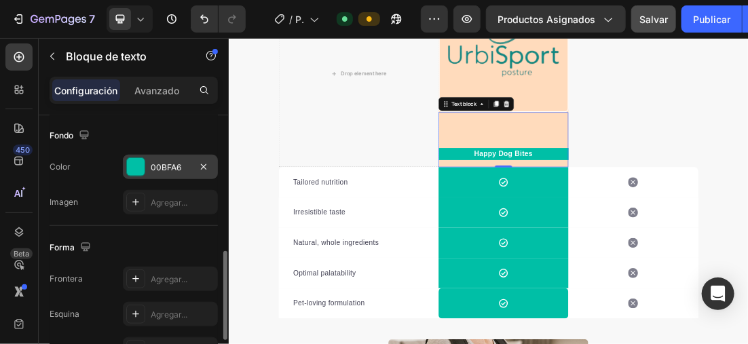
click at [139, 160] on div at bounding box center [136, 167] width 18 height 18
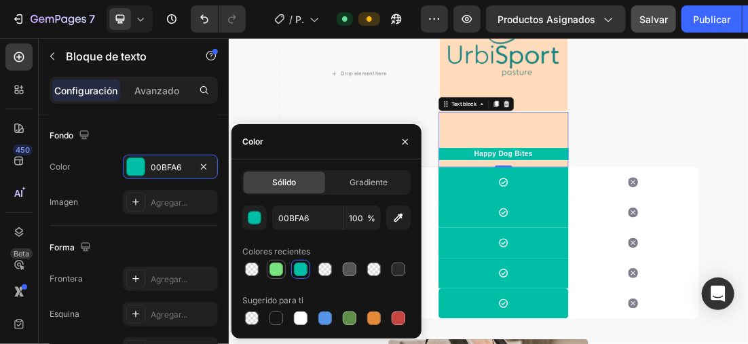
click at [276, 266] on div at bounding box center [277, 270] width 14 height 14
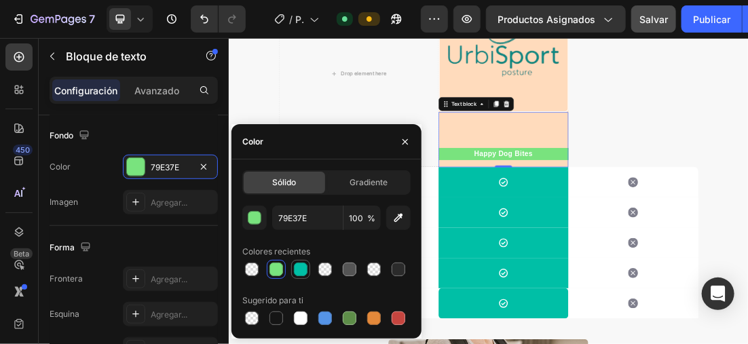
click at [300, 270] on div at bounding box center [301, 270] width 14 height 14
type input "00BFA6"
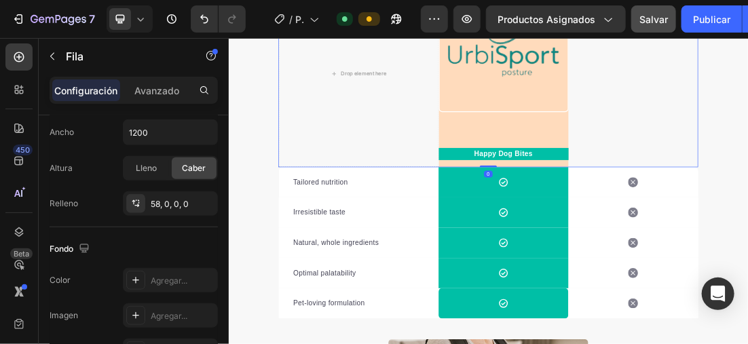
scroll to position [0, 0]
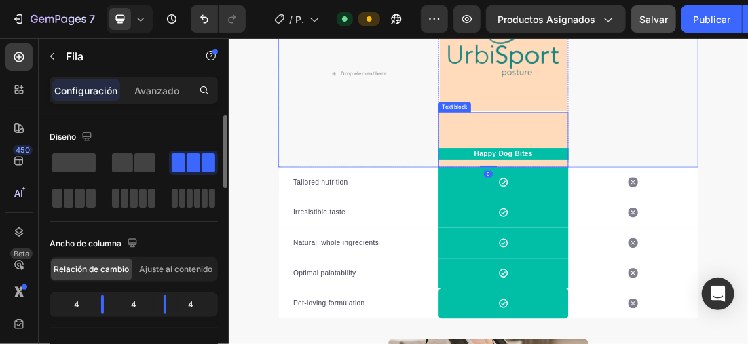
click at [691, 176] on div "Happy Dog Bites Text block" at bounding box center [660, 197] width 204 height 86
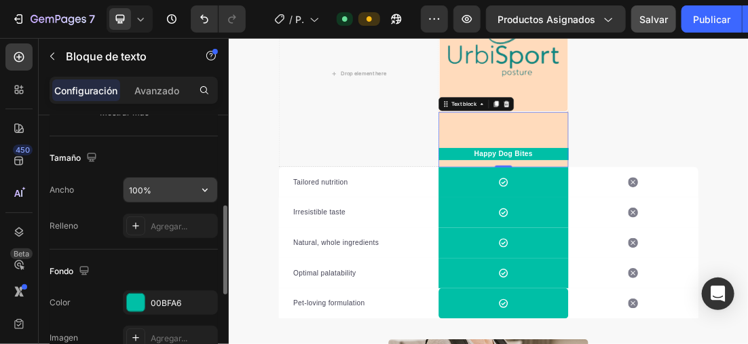
scroll to position [408, 0]
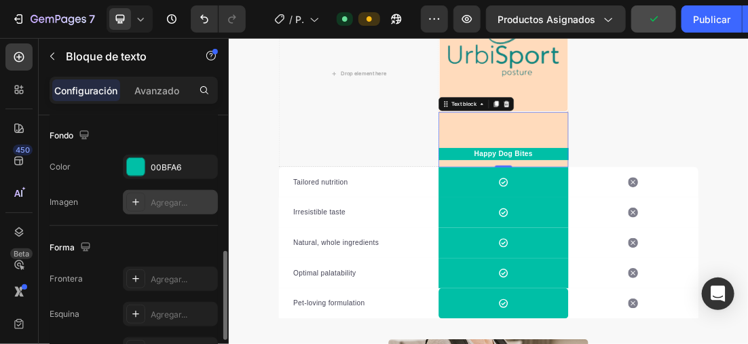
click at [139, 198] on icon at bounding box center [135, 202] width 11 height 11
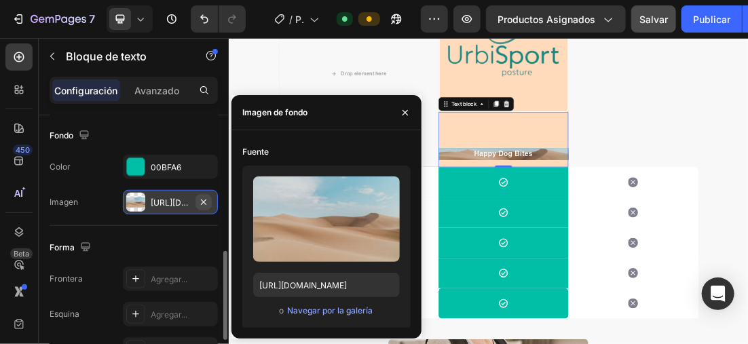
click at [201, 194] on button "button" at bounding box center [204, 202] width 16 height 16
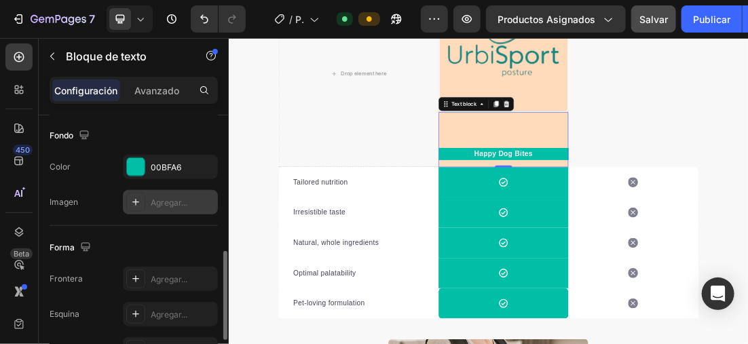
scroll to position [475, 0]
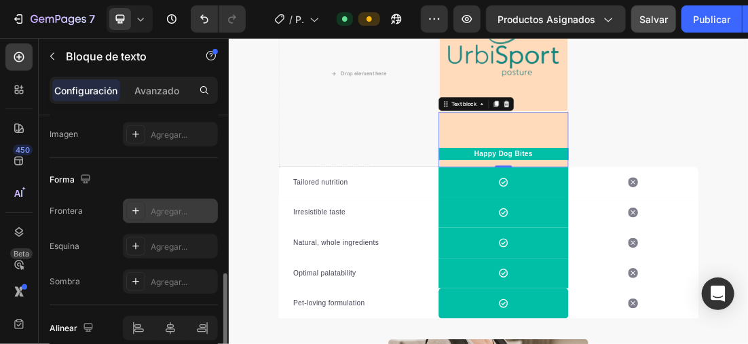
click at [143, 209] on div at bounding box center [135, 211] width 19 height 19
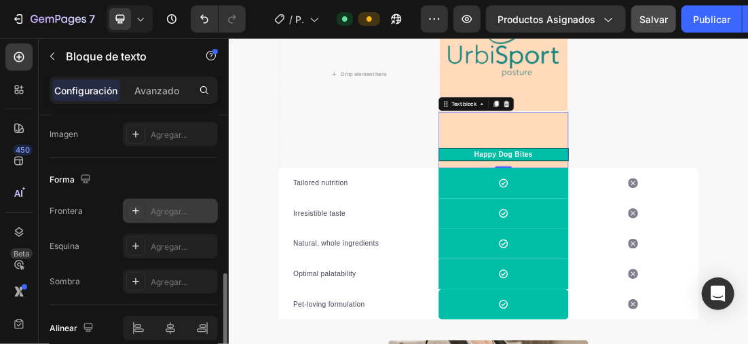
scroll to position [2076, 0]
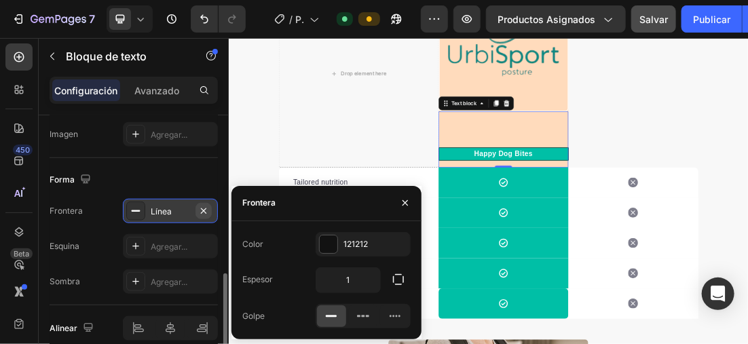
click at [203, 207] on icon "button" at bounding box center [203, 211] width 11 height 11
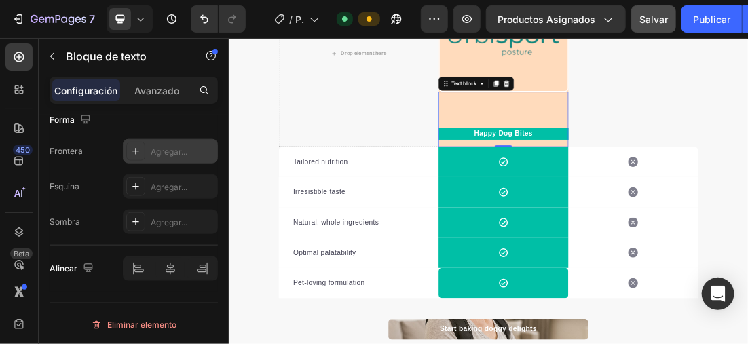
scroll to position [2212, 0]
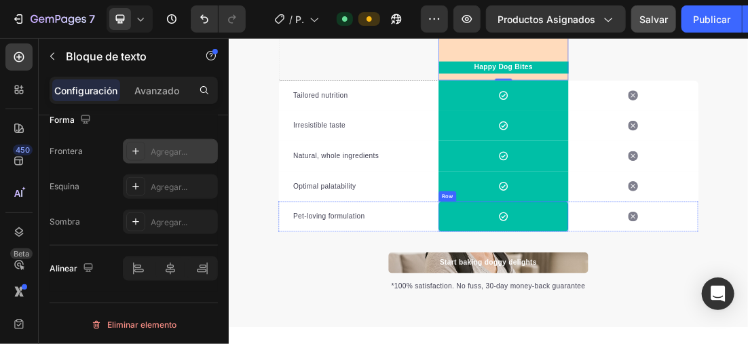
click at [710, 312] on div "Icon Row" at bounding box center [660, 318] width 204 height 48
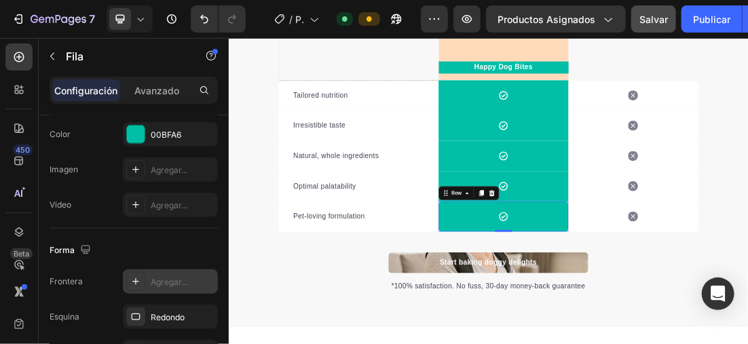
scroll to position [543, 0]
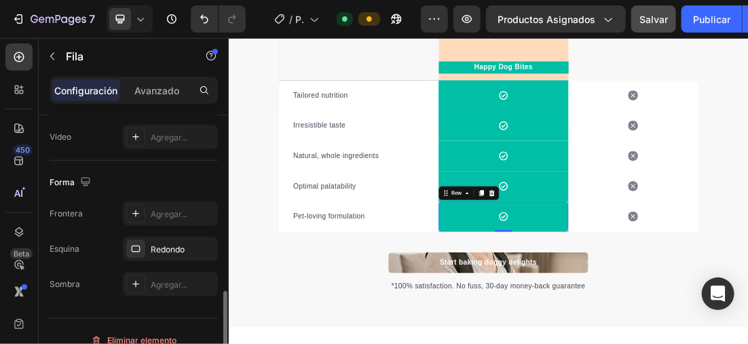
drag, startPoint x: 161, startPoint y: 251, endPoint x: 213, endPoint y: 261, distance: 53.2
click at [162, 252] on div "Redondo" at bounding box center [183, 250] width 64 height 12
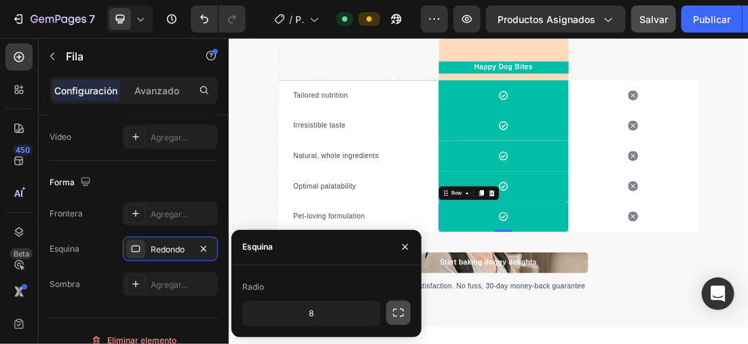
click at [410, 310] on button "button" at bounding box center [398, 313] width 24 height 24
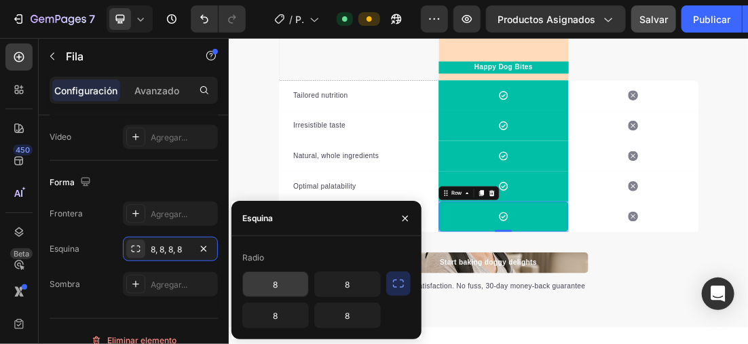
click at [299, 283] on input "8" at bounding box center [275, 284] width 65 height 24
click at [345, 283] on input "8" at bounding box center [347, 284] width 65 height 24
click at [353, 283] on input "8" at bounding box center [347, 284] width 65 height 24
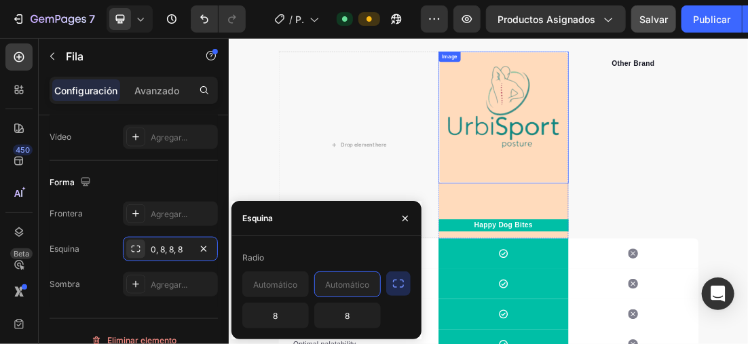
scroll to position [1940, 0]
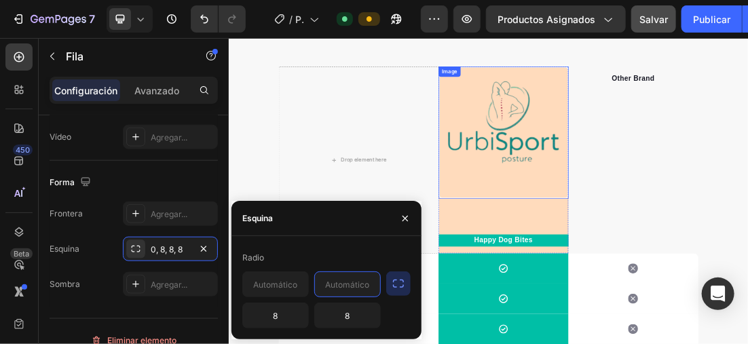
click at [729, 111] on img at bounding box center [660, 185] width 204 height 206
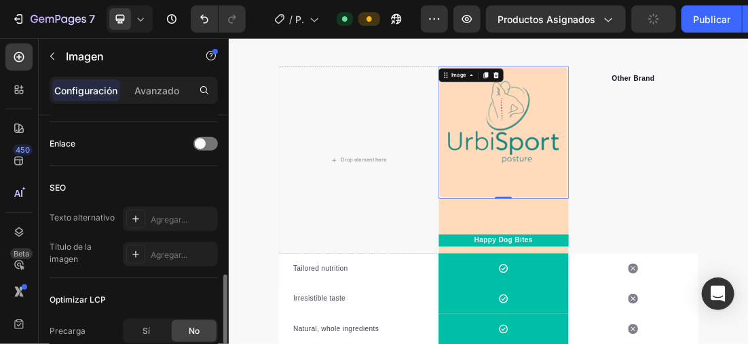
scroll to position [475, 0]
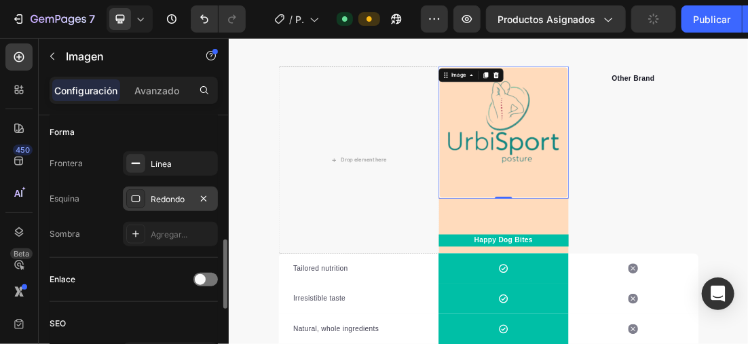
click at [154, 198] on div "Redondo" at bounding box center [170, 200] width 39 height 12
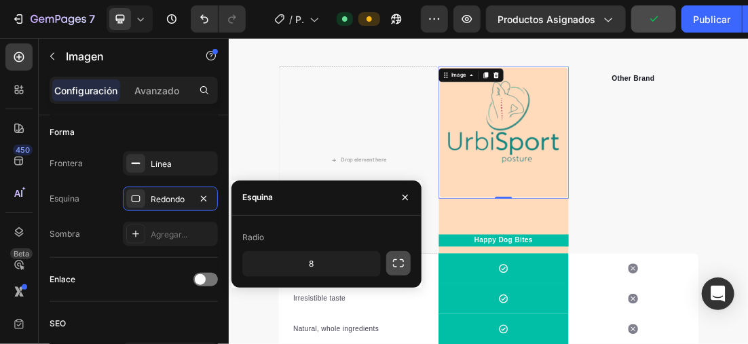
click at [396, 262] on icon "button" at bounding box center [399, 264] width 14 height 14
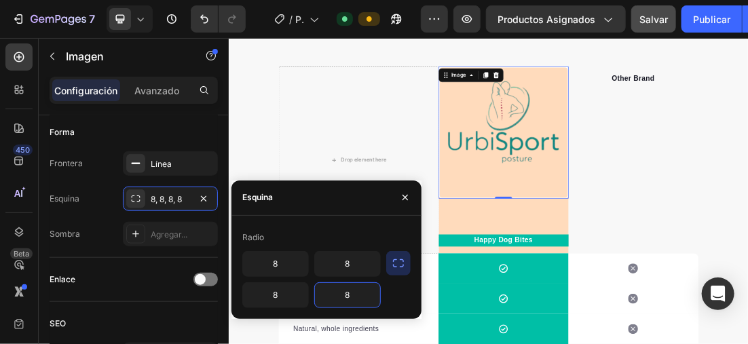
click at [365, 301] on input "8" at bounding box center [347, 295] width 65 height 24
click at [278, 297] on input "8" at bounding box center [275, 295] width 65 height 24
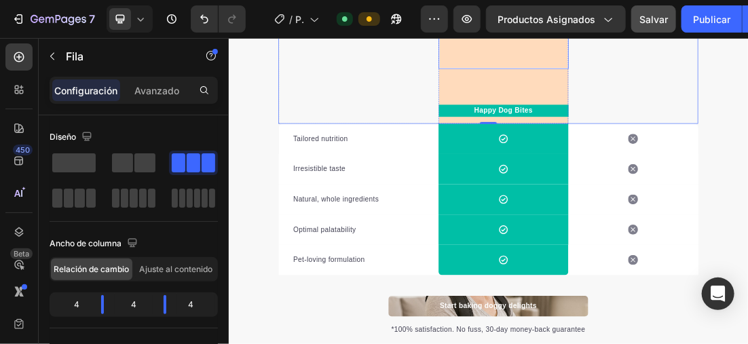
scroll to position [1940, 0]
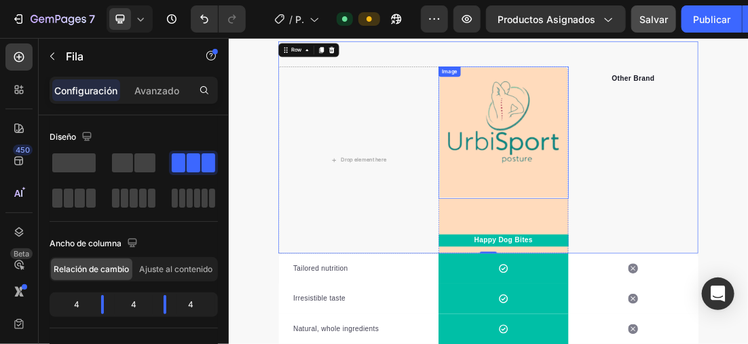
click at [748, 84] on img at bounding box center [660, 185] width 204 height 206
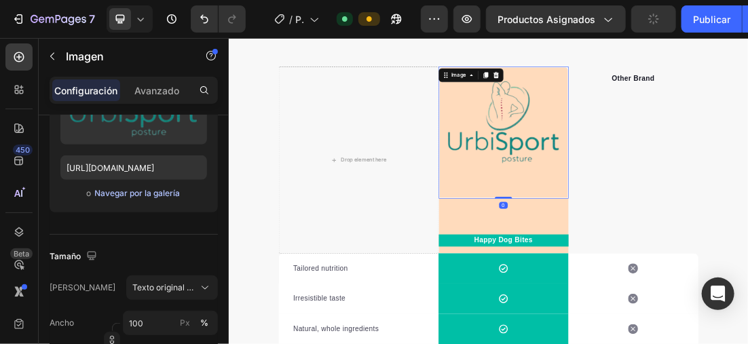
scroll to position [0, 0]
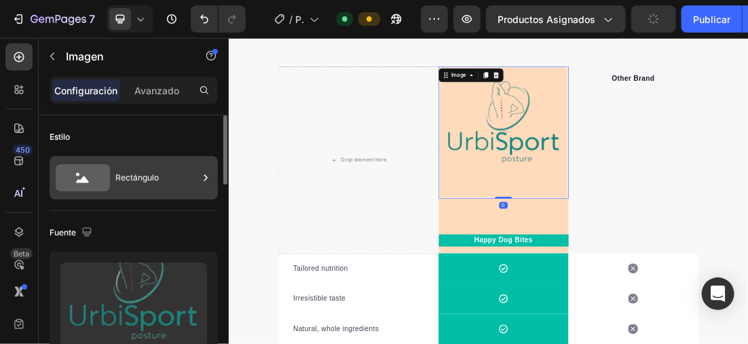
click at [167, 175] on div "Rectángulo" at bounding box center [156, 177] width 83 height 31
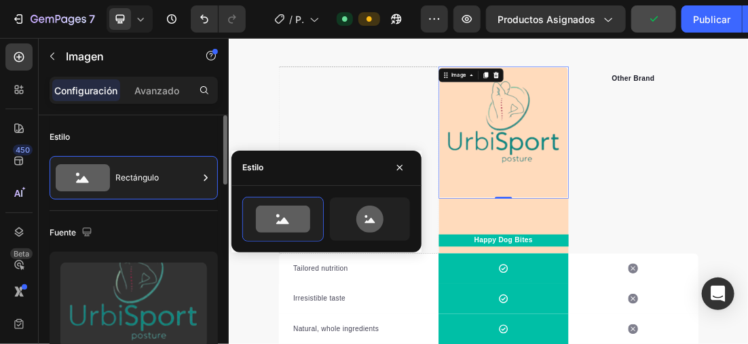
click at [147, 128] on div "Estilo" at bounding box center [134, 137] width 168 height 22
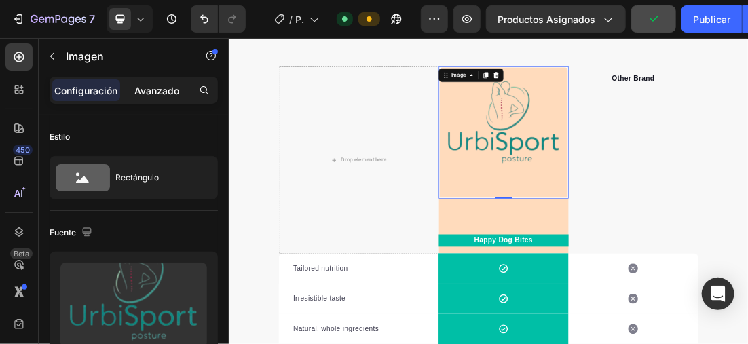
click at [126, 86] on div "Avanzado" at bounding box center [157, 90] width 68 height 22
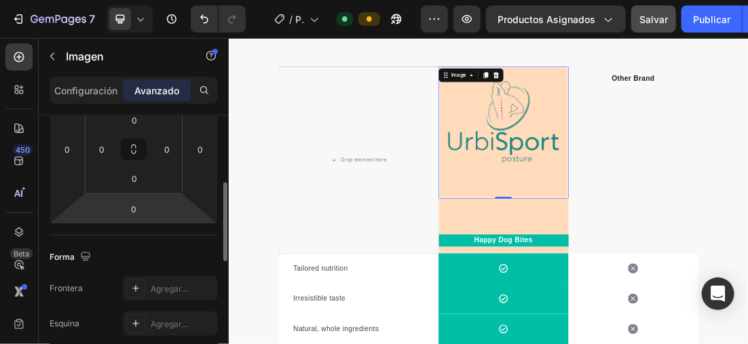
scroll to position [93, 0]
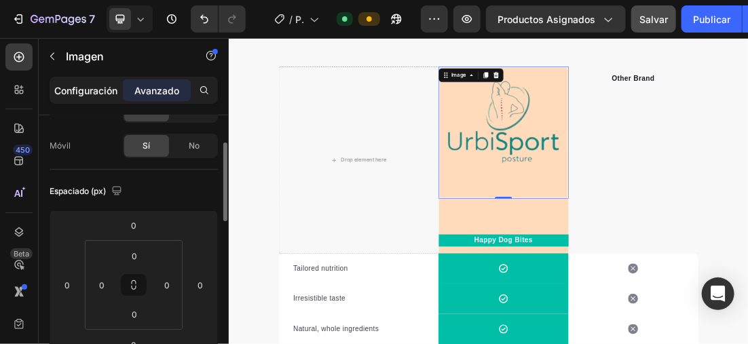
click at [79, 89] on p "Configuración" at bounding box center [86, 91] width 63 height 14
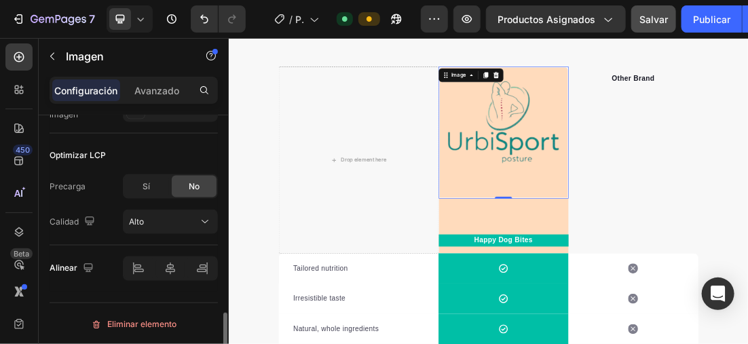
scroll to position [688, 0]
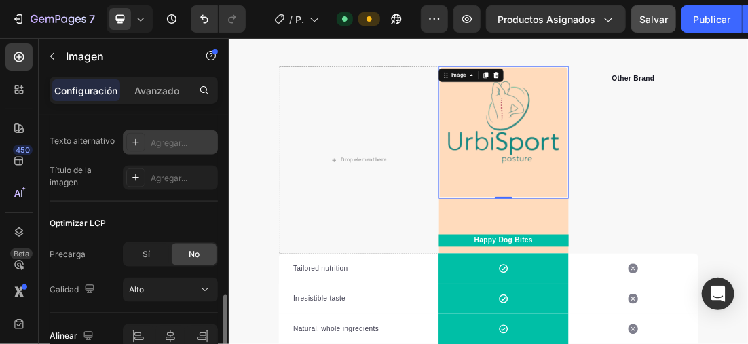
click at [138, 139] on icon at bounding box center [135, 142] width 11 height 11
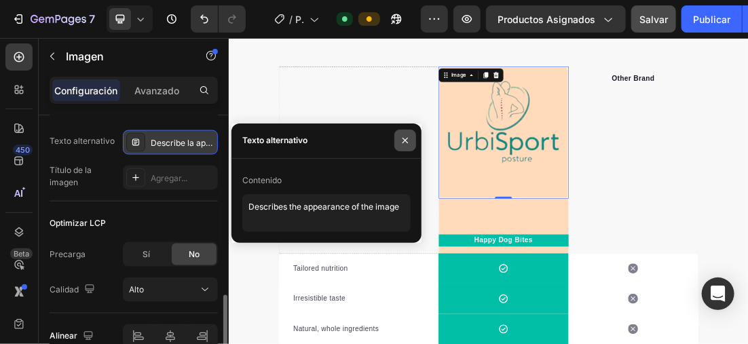
click at [403, 136] on icon "button" at bounding box center [405, 140] width 11 height 11
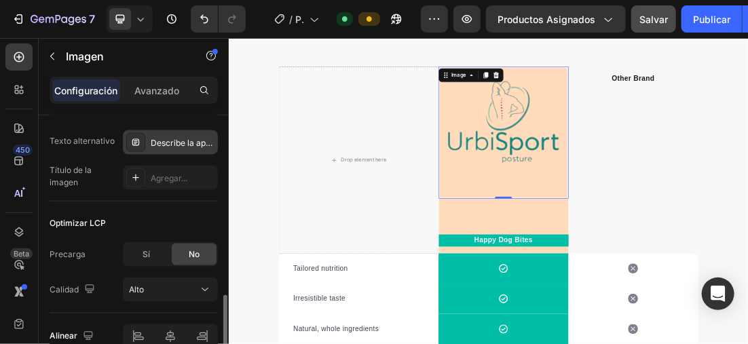
click at [148, 142] on div "Describe la apariencia de la imagen" at bounding box center [170, 142] width 95 height 24
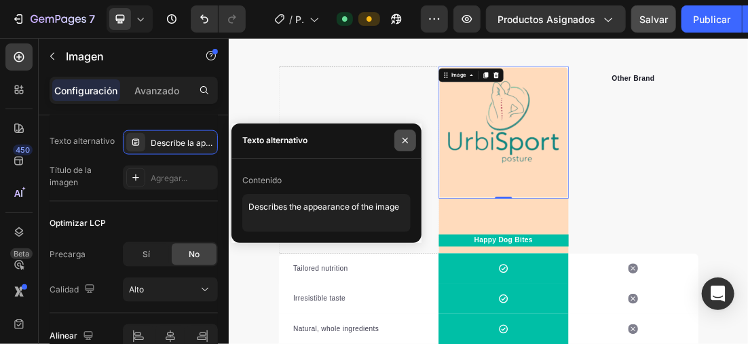
click at [410, 137] on icon "button" at bounding box center [405, 140] width 11 height 11
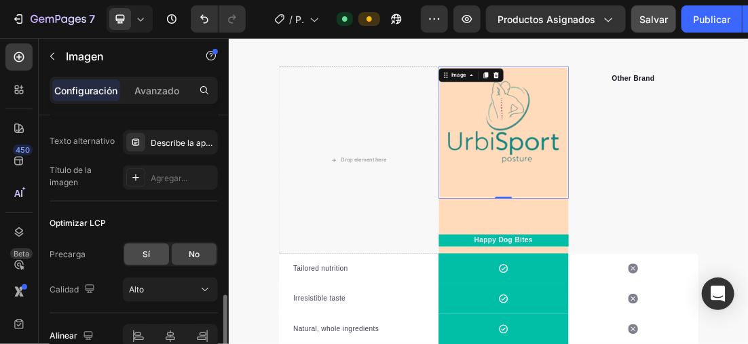
scroll to position [756, 0]
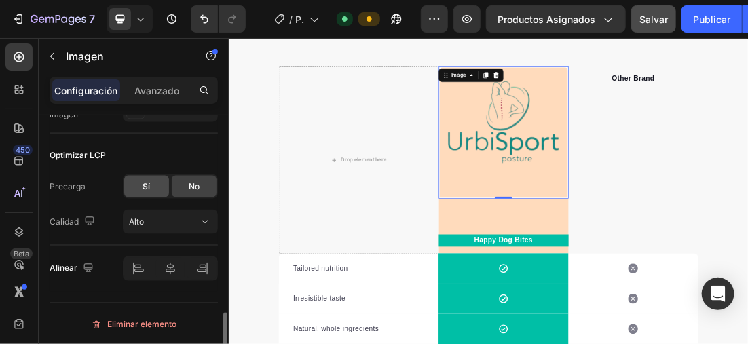
click at [149, 181] on span "Sí" at bounding box center [146, 187] width 7 height 12
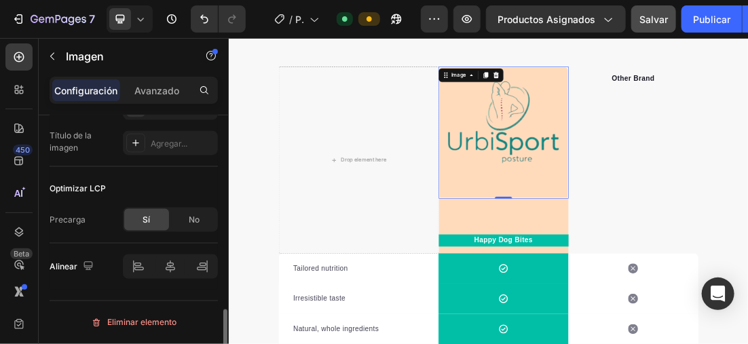
scroll to position [721, 0]
click at [187, 218] on div "No" at bounding box center [194, 222] width 45 height 22
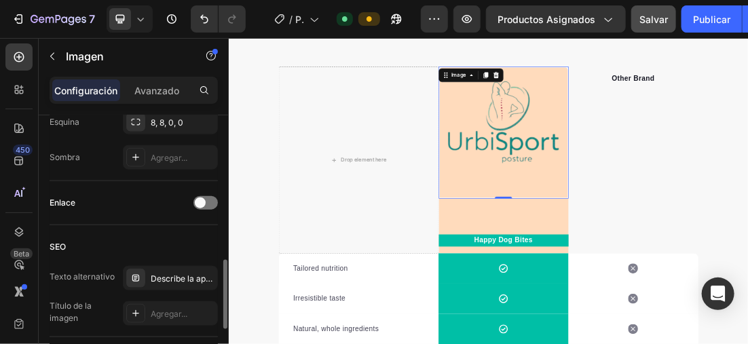
scroll to position [348, 0]
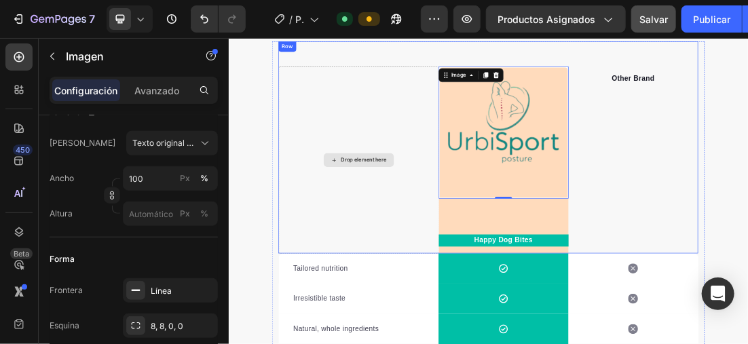
drag, startPoint x: 327, startPoint y: 146, endPoint x: 326, endPoint y: 137, distance: 9.5
click at [326, 144] on div "Drop element here" at bounding box center [431, 228] width 251 height 293
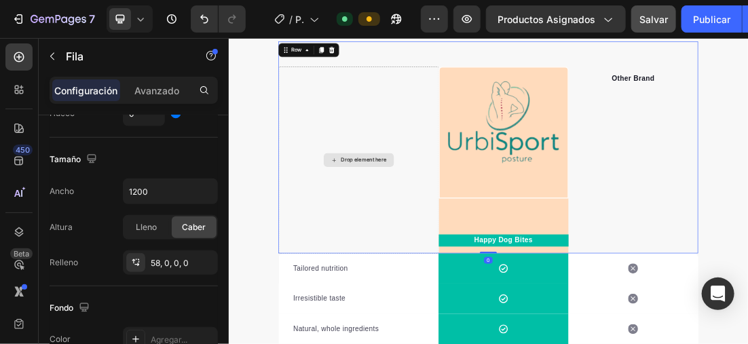
scroll to position [0, 0]
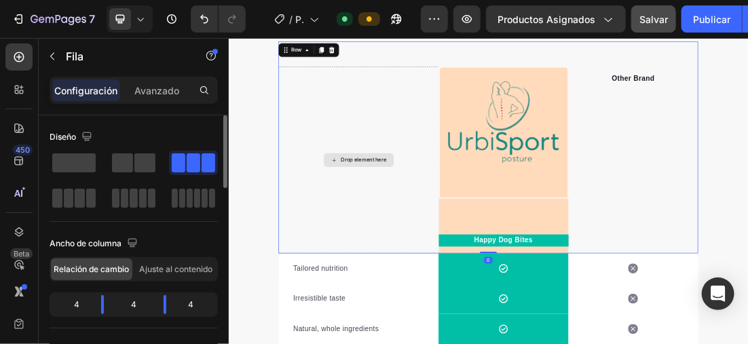
click at [325, 136] on div "Drop element here" at bounding box center [431, 228] width 251 height 293
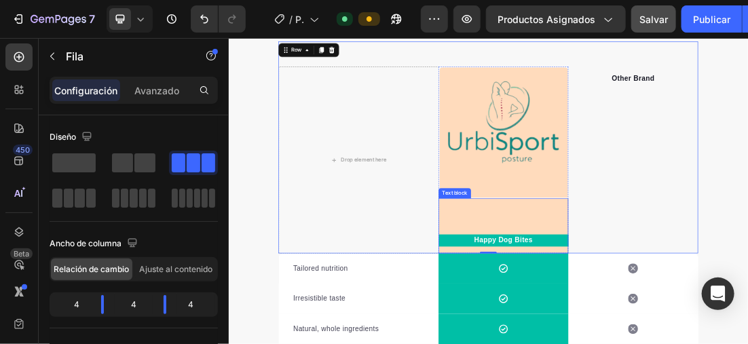
click at [727, 309] on div "Happy Dog Bites Text block" at bounding box center [660, 332] width 204 height 86
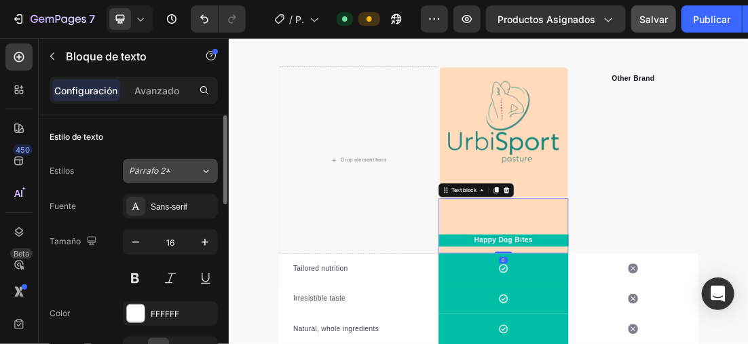
scroll to position [136, 0]
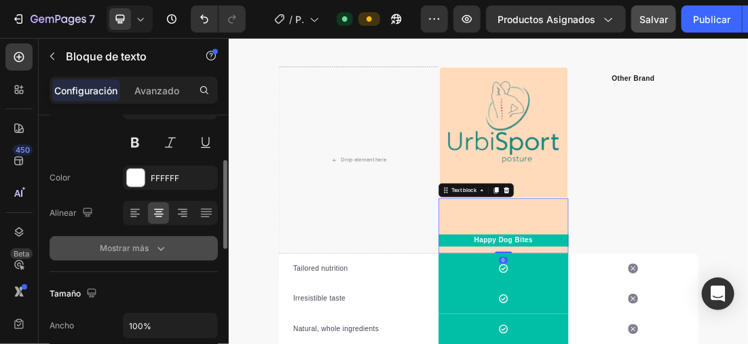
click at [143, 243] on font "Mostrar más" at bounding box center [124, 248] width 49 height 12
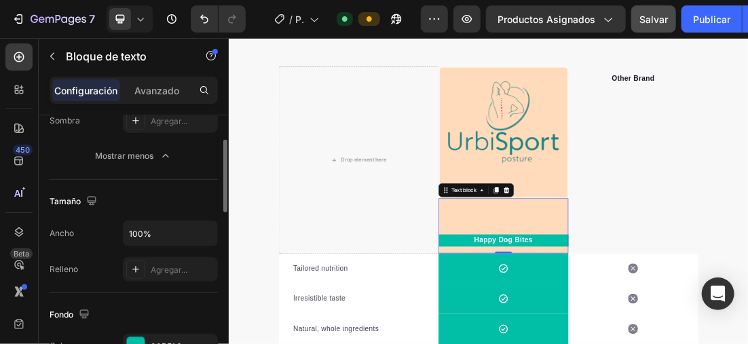
scroll to position [340, 0]
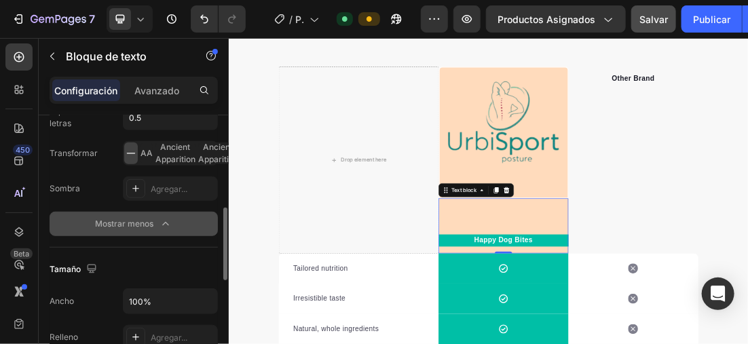
click at [145, 220] on font "Mostrar menos" at bounding box center [124, 224] width 58 height 12
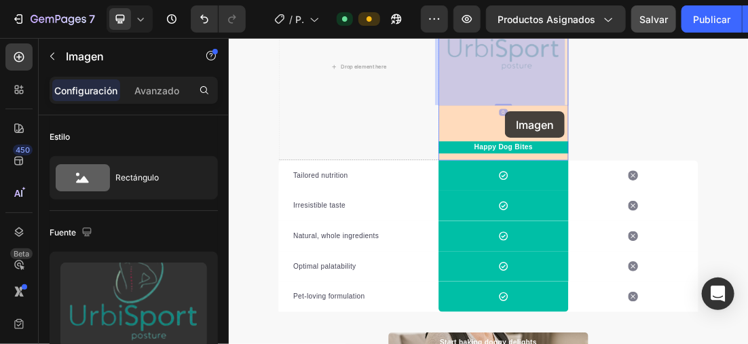
scroll to position [2054, 0]
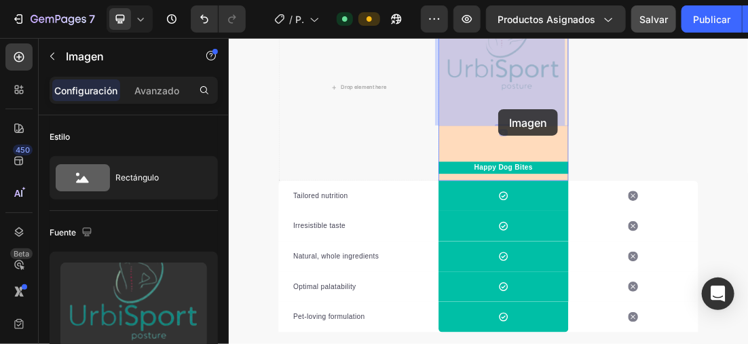
drag, startPoint x: 645, startPoint y: 189, endPoint x: 651, endPoint y: 147, distance: 43.3
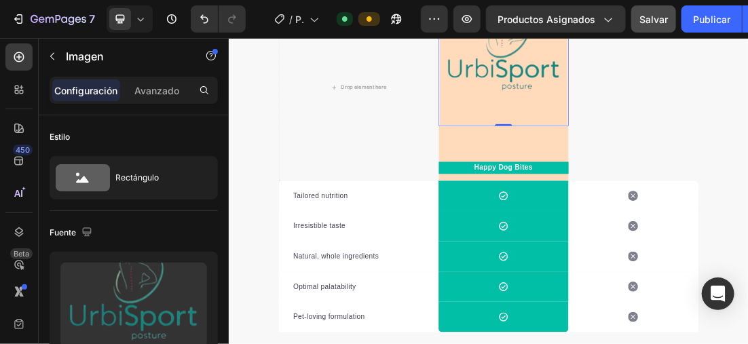
click at [142, 18] on icon at bounding box center [141, 19] width 6 height 3
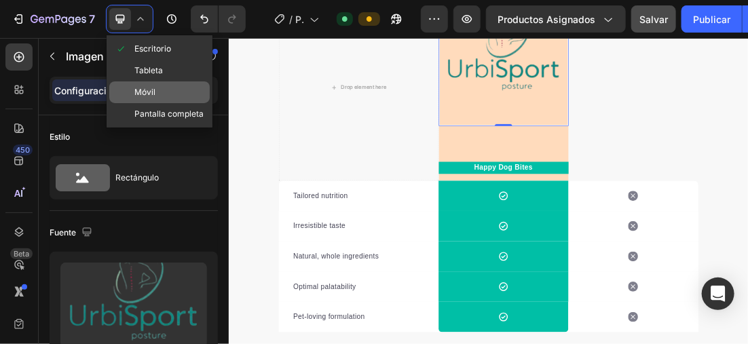
click at [177, 103] on div "Móvil" at bounding box center [159, 114] width 101 height 22
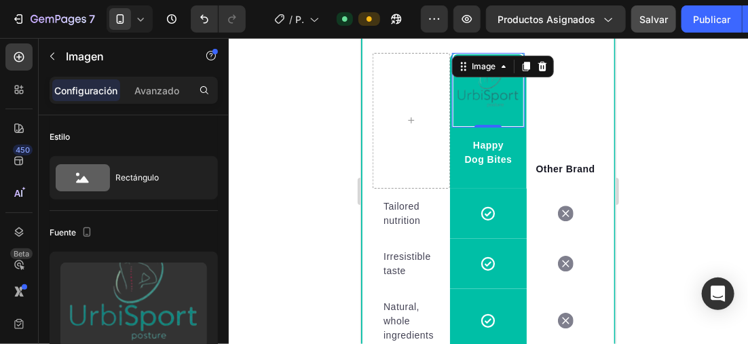
scroll to position [1883, 0]
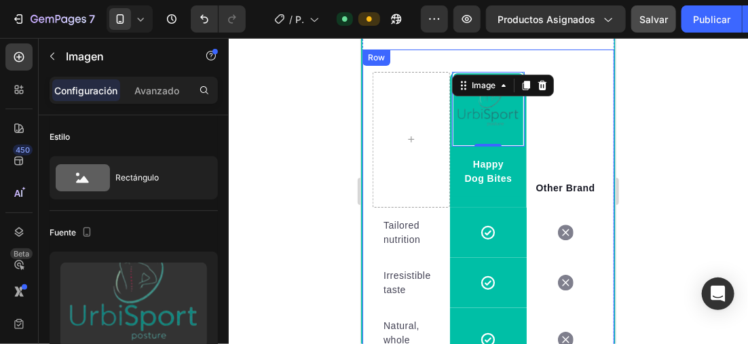
click at [670, 118] on div at bounding box center [489, 191] width 520 height 306
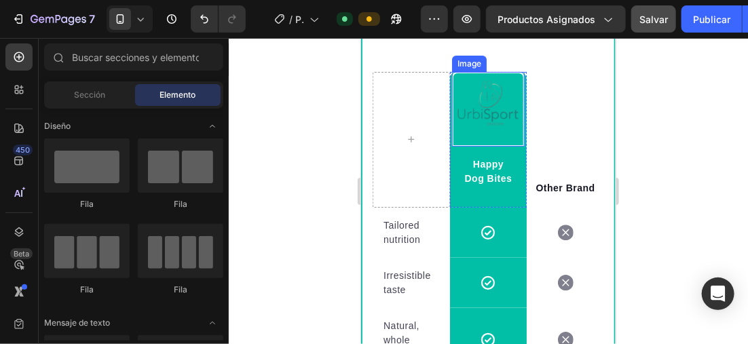
click at [497, 135] on img at bounding box center [488, 108] width 73 height 74
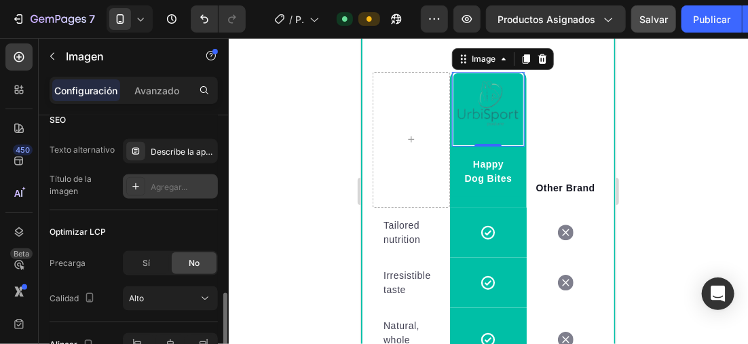
scroll to position [756, 0]
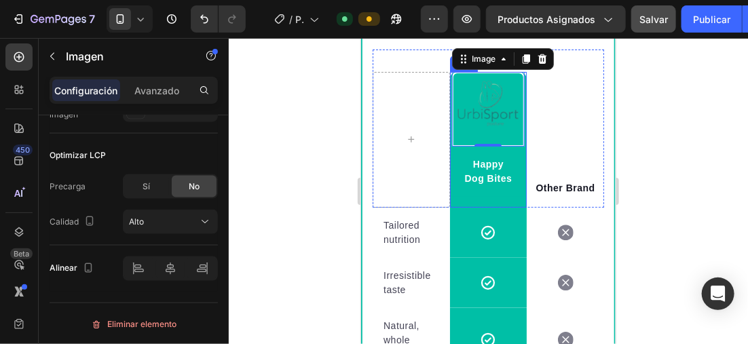
click at [518, 137] on div "Image 0 Happy Dog Bites Text block Row" at bounding box center [488, 138] width 77 height 135
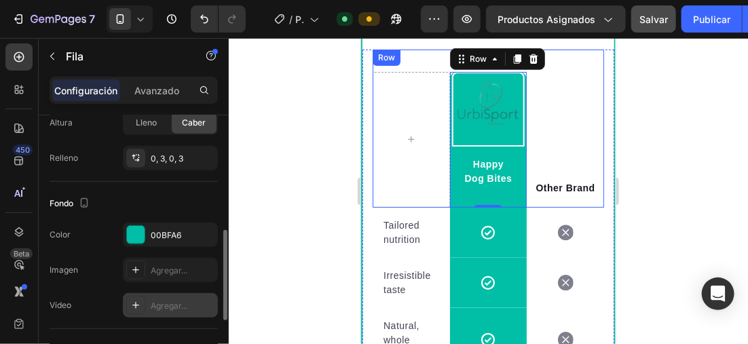
scroll to position [475, 0]
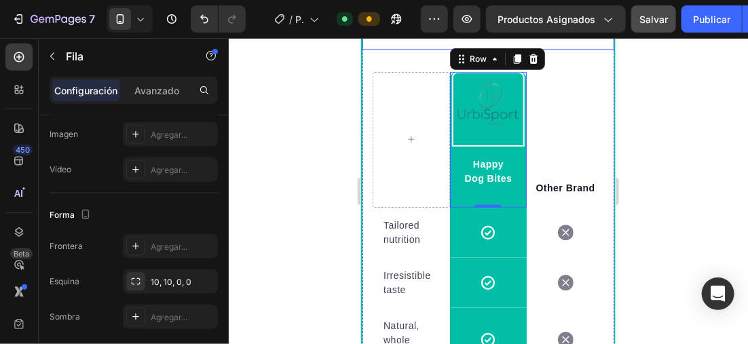
click at [282, 82] on div at bounding box center [489, 191] width 520 height 306
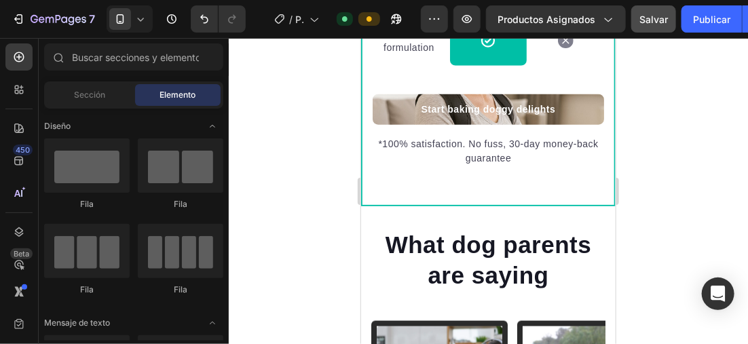
scroll to position [2358, 0]
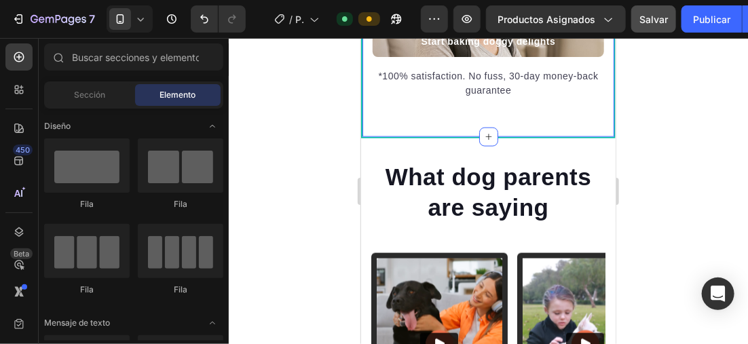
click at [281, 117] on div at bounding box center [489, 191] width 520 height 306
click at [136, 13] on icon at bounding box center [141, 19] width 14 height 14
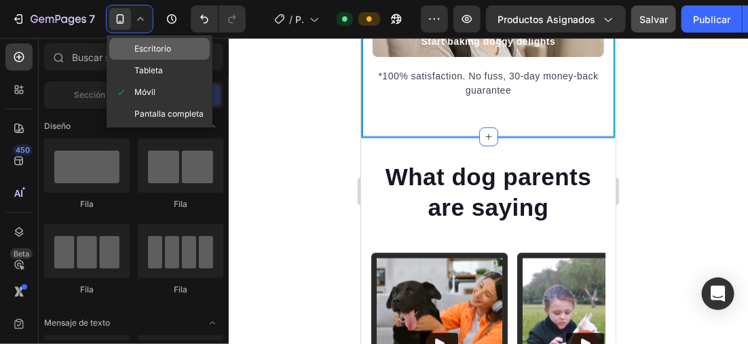
click at [165, 46] on span "Escritorio" at bounding box center [152, 49] width 37 height 14
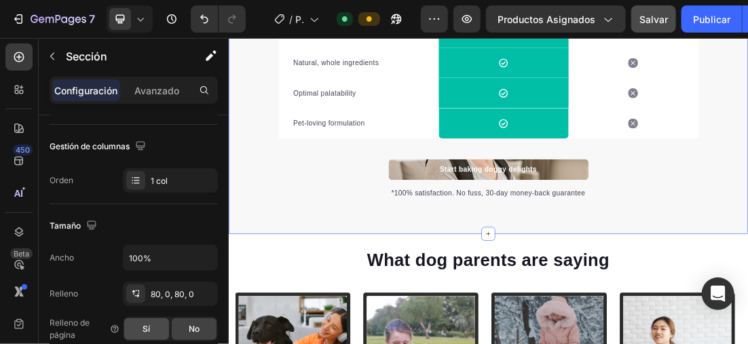
scroll to position [340, 0]
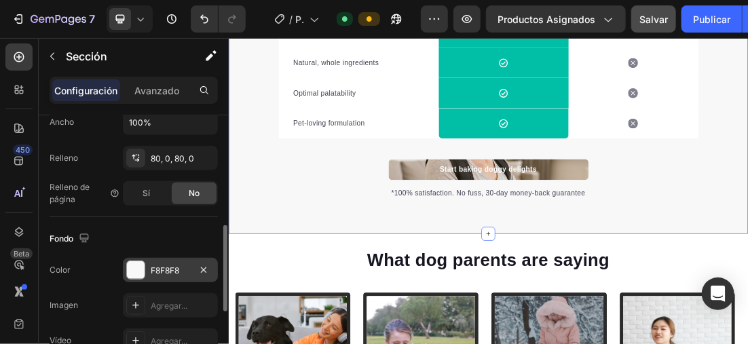
click at [130, 261] on div at bounding box center [136, 270] width 18 height 18
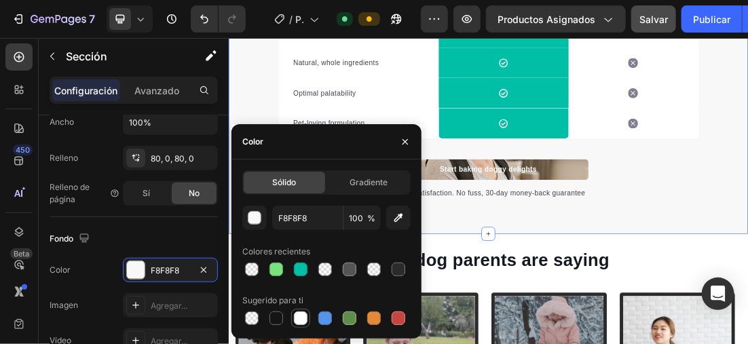
click at [297, 320] on div at bounding box center [301, 319] width 14 height 14
type input "FFFFFF"
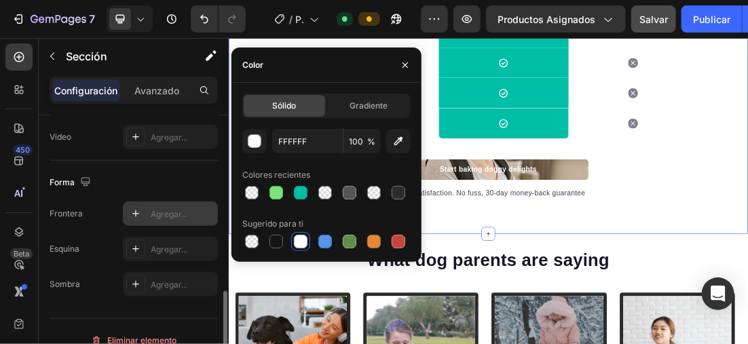
click at [129, 208] on div at bounding box center [135, 213] width 19 height 19
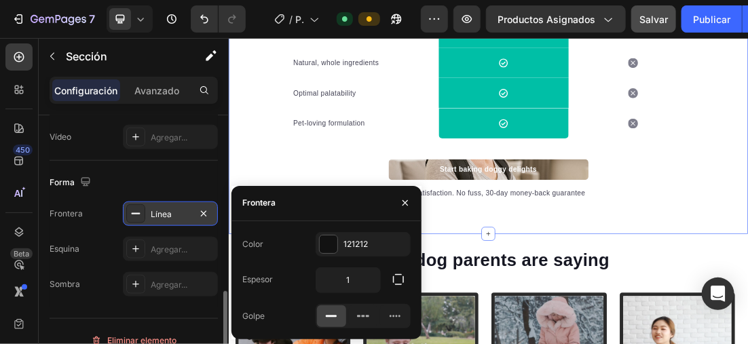
scroll to position [2359, 0]
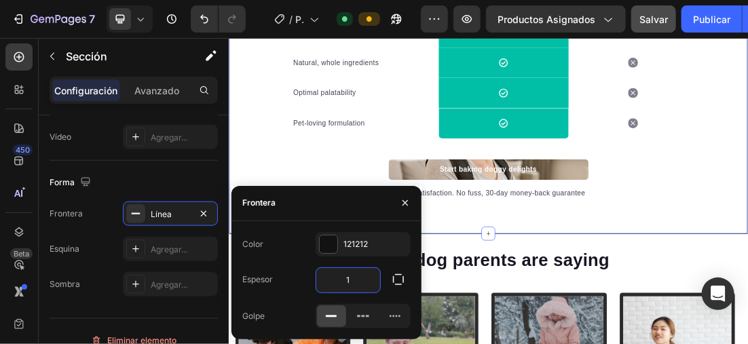
click at [355, 280] on input "1" at bounding box center [349, 280] width 64 height 24
type input "2"
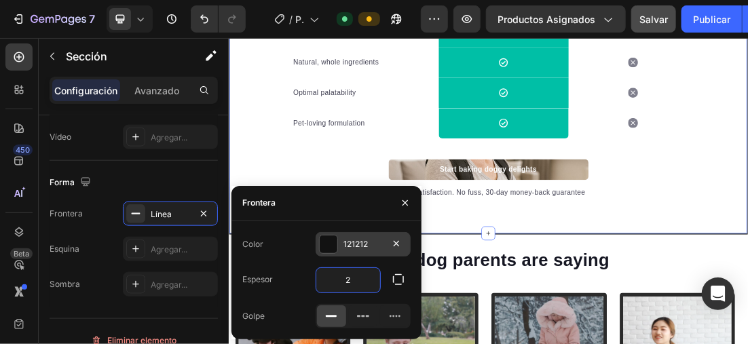
click at [330, 238] on div at bounding box center [329, 245] width 18 height 18
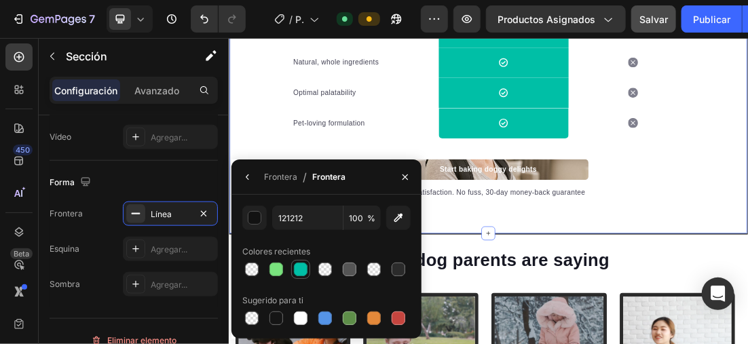
click at [299, 272] on div at bounding box center [301, 270] width 14 height 14
type input "00BFA6"
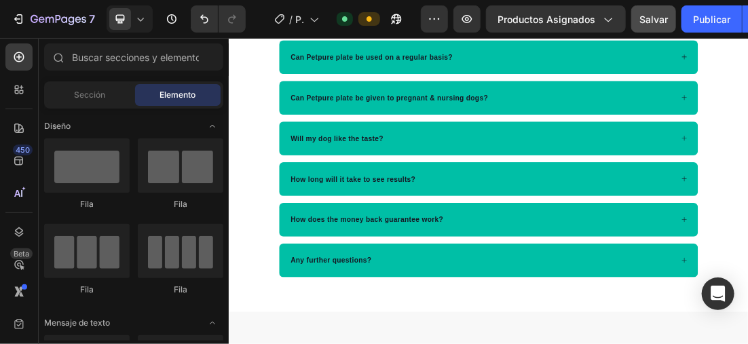
scroll to position [3186, 0]
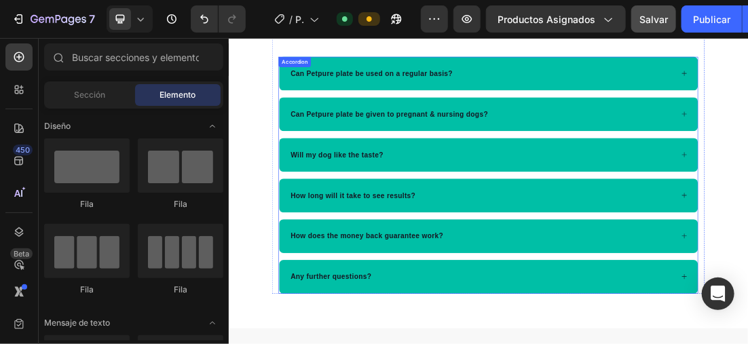
click at [748, 110] on div "Can Petpure plate be used on a regular basis?" at bounding box center [635, 93] width 657 height 53
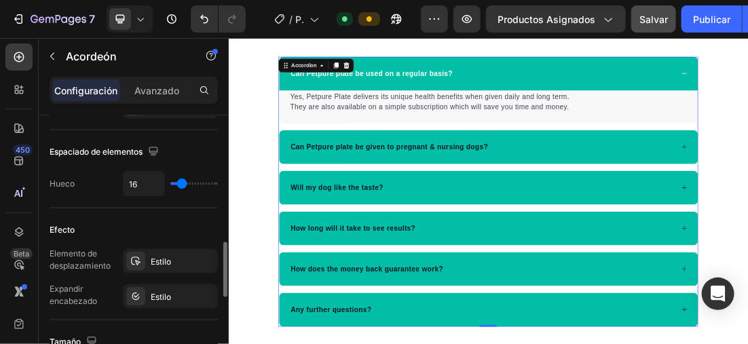
scroll to position [679, 0]
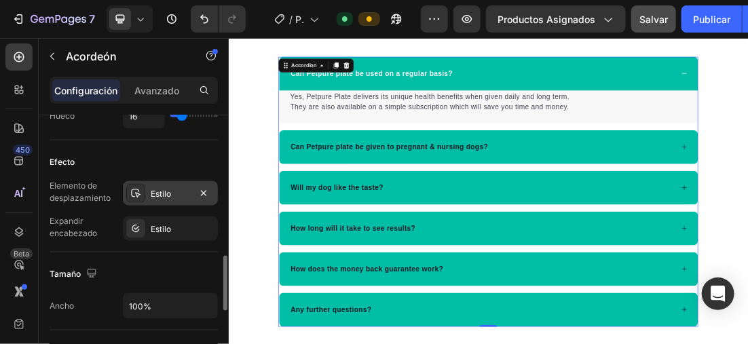
click at [145, 189] on div "Estilo" at bounding box center [170, 193] width 95 height 24
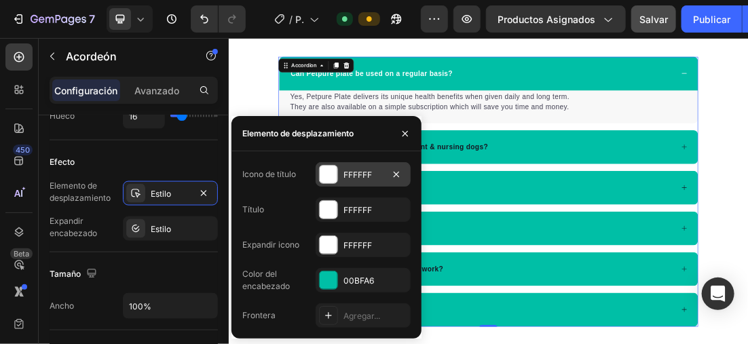
click at [328, 175] on div at bounding box center [329, 175] width 18 height 18
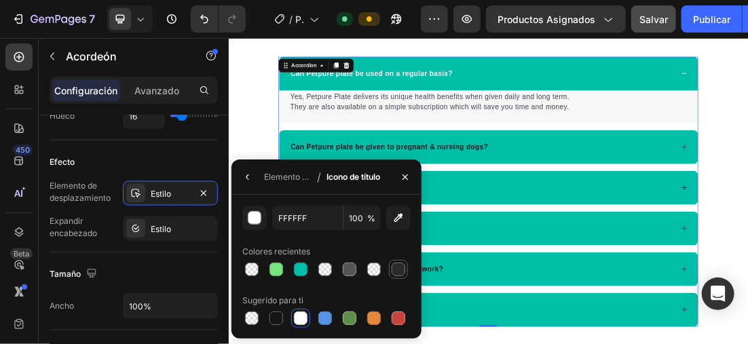
click at [403, 277] on div at bounding box center [399, 269] width 16 height 16
type input "2B2B2B"
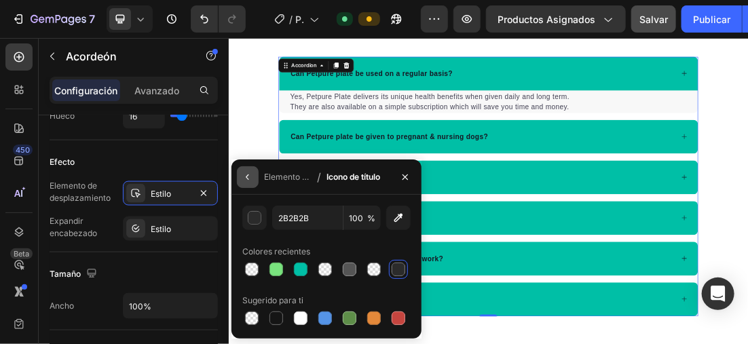
click at [243, 177] on icon "button" at bounding box center [247, 177] width 11 height 11
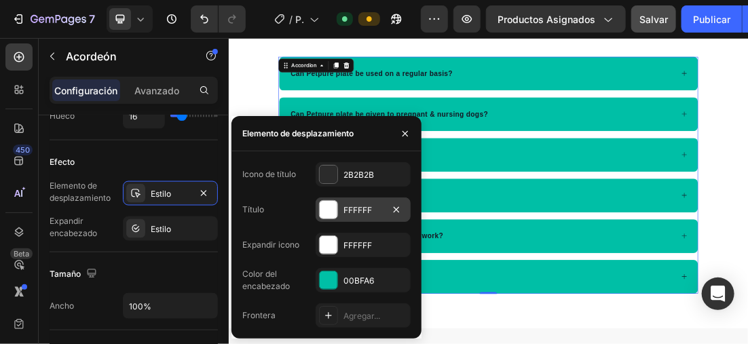
click at [329, 210] on div at bounding box center [329, 210] width 18 height 18
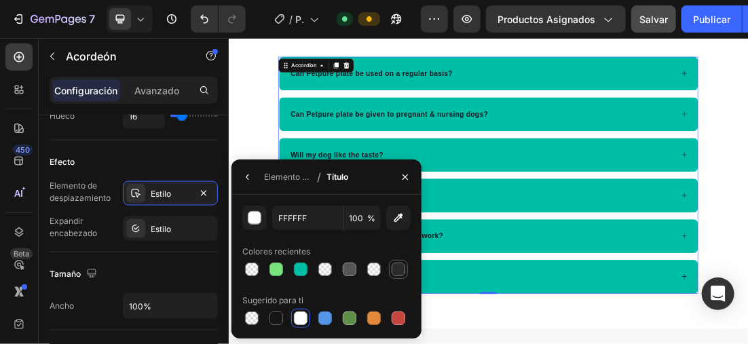
click at [401, 269] on div at bounding box center [399, 270] width 14 height 14
type input "2B2B2B"
click at [251, 173] on icon "button" at bounding box center [247, 177] width 11 height 11
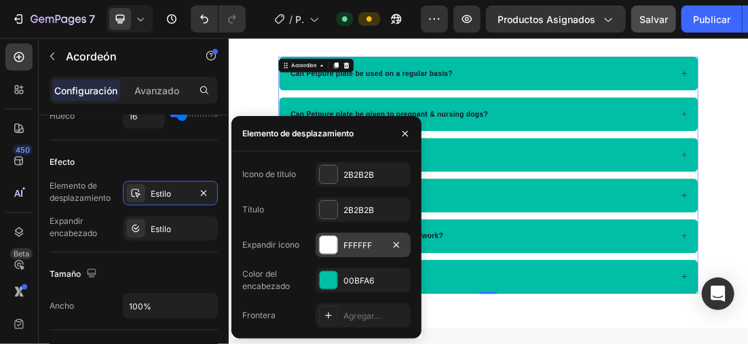
click at [338, 241] on div "FFFFFF" at bounding box center [363, 245] width 95 height 24
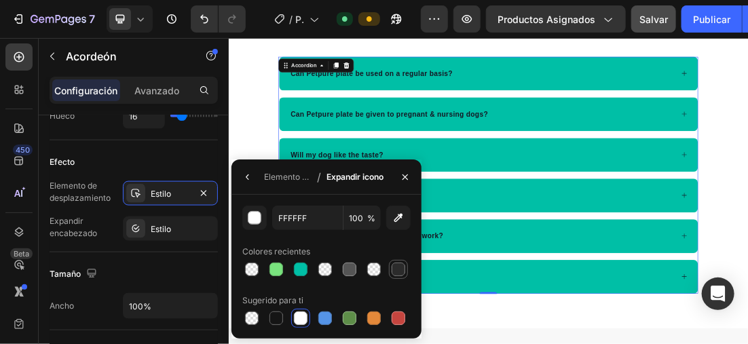
click at [393, 261] on div at bounding box center [399, 269] width 16 height 16
type input "2B2B2B"
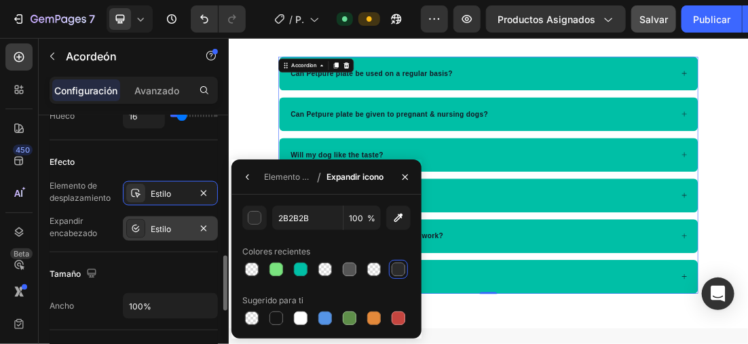
click at [136, 227] on icon at bounding box center [136, 228] width 5 height 4
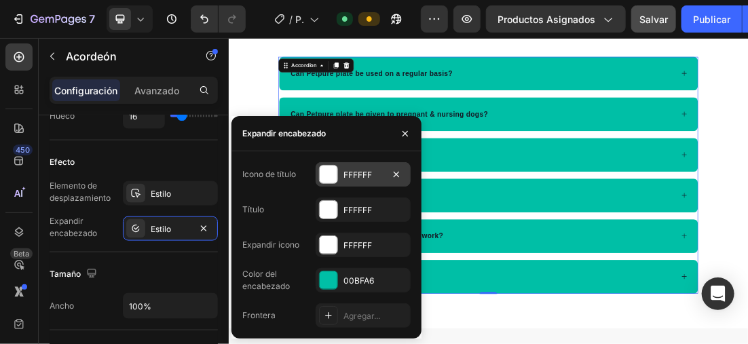
click at [338, 179] on div "FFFFFF" at bounding box center [363, 174] width 95 height 24
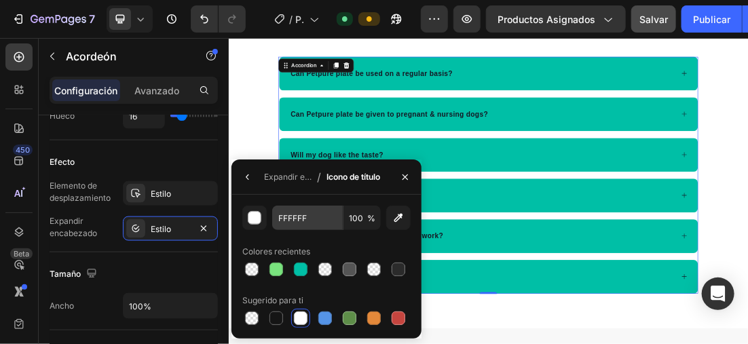
drag, startPoint x: 338, startPoint y: 179, endPoint x: 289, endPoint y: 211, distance: 59.3
click at [397, 266] on div at bounding box center [399, 270] width 14 height 14
type input "2B2B2B"
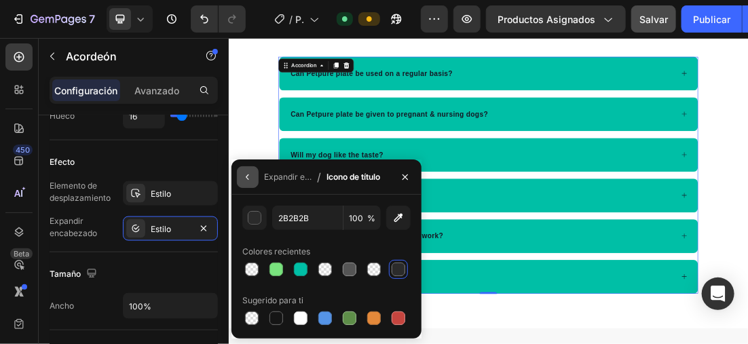
click at [248, 176] on icon "button" at bounding box center [247, 177] width 11 height 11
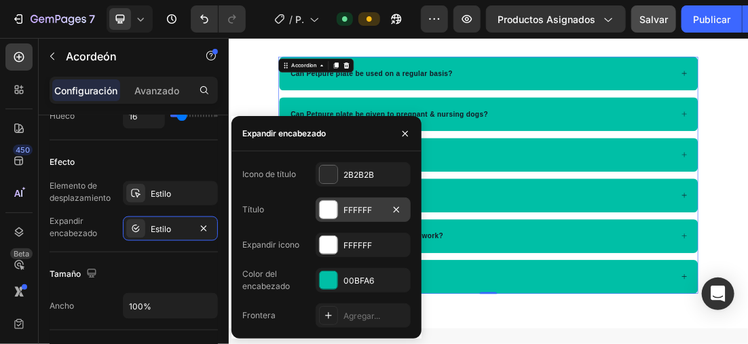
click at [325, 205] on div at bounding box center [329, 210] width 18 height 18
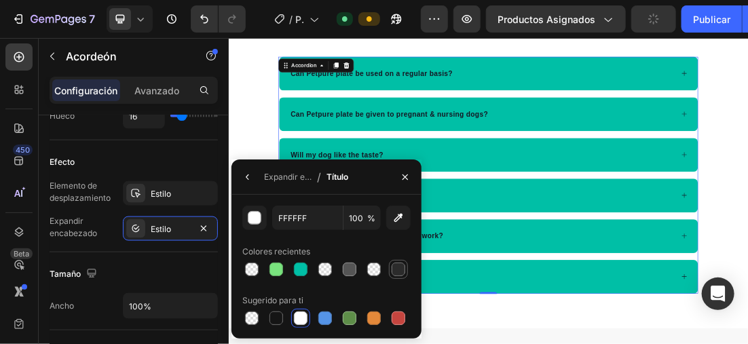
click at [396, 275] on div at bounding box center [399, 270] width 14 height 14
type input "2B2B2B"
click at [234, 173] on div "Expandir encabezado / Título" at bounding box center [293, 177] width 122 height 35
click at [246, 177] on icon "button" at bounding box center [247, 177] width 3 height 5
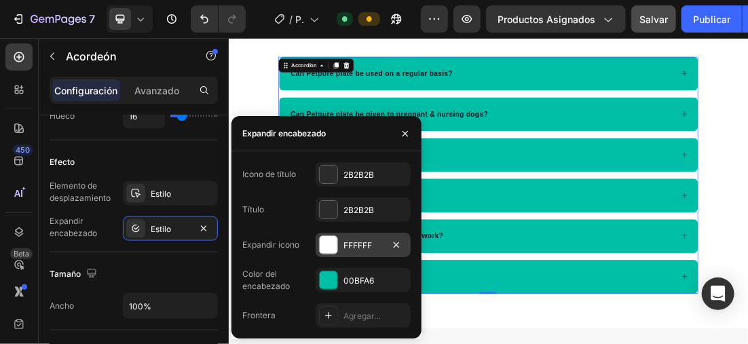
click at [341, 236] on div "FFFFFF" at bounding box center [363, 245] width 95 height 24
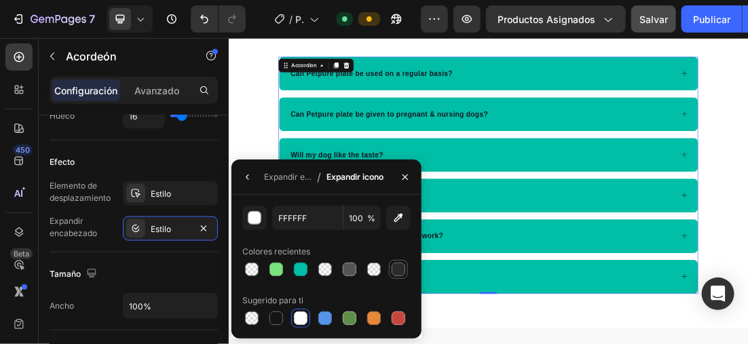
click at [391, 261] on div at bounding box center [398, 269] width 19 height 19
type input "2B2B2B"
click at [253, 202] on div "Title Line Frequently Asked Questions Heading Can Petpure plate be used on a re…" at bounding box center [635, 208] width 815 height 461
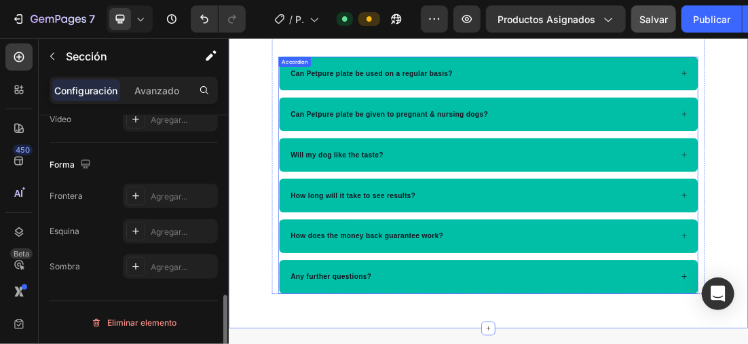
scroll to position [0, 0]
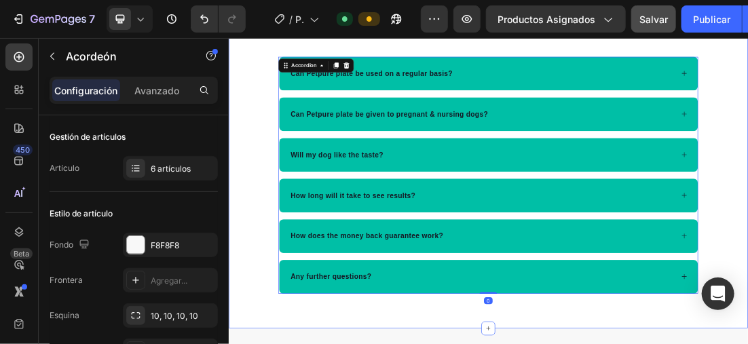
click at [270, 142] on div "Title Line Frequently Asked Questions Heading Can Petpure plate be used on a re…" at bounding box center [635, 208] width 815 height 461
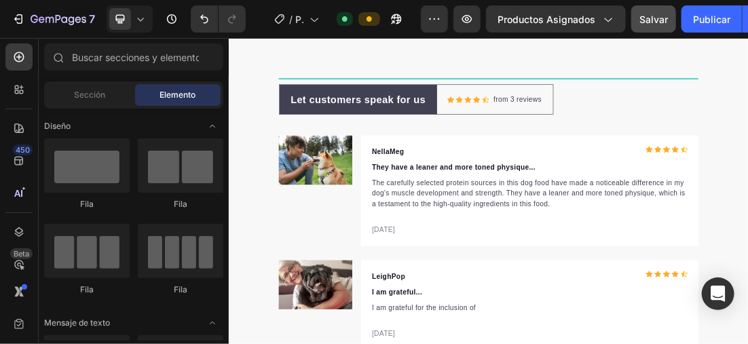
scroll to position [3690, 0]
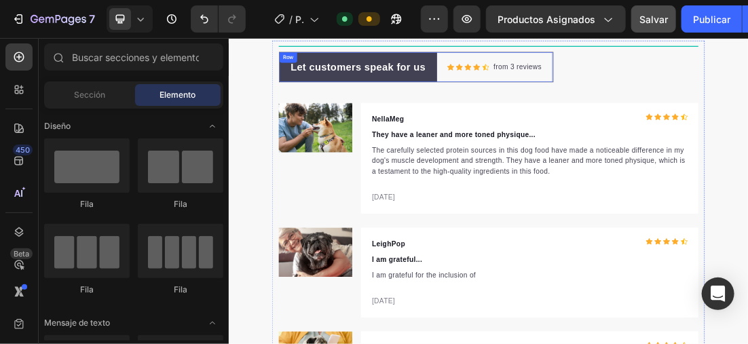
click at [560, 95] on div "Icon Icon Icon Icon Icon Icon List Hoz from 3 reviews Text block Row" at bounding box center [646, 83] width 182 height 47
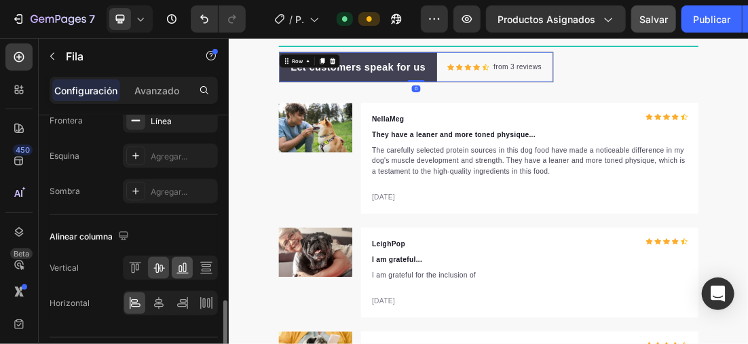
scroll to position [713, 0]
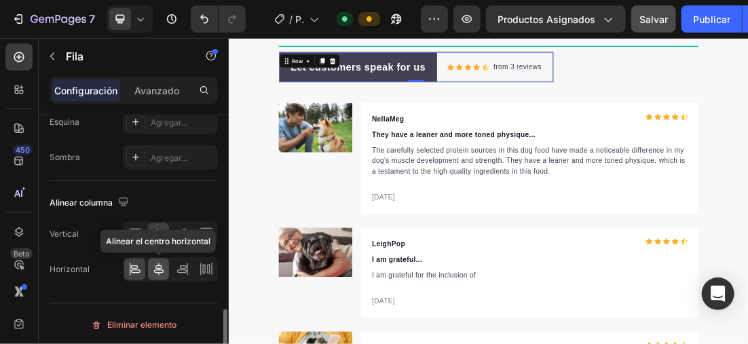
click at [166, 266] on div at bounding box center [158, 270] width 21 height 22
click at [142, 259] on div at bounding box center [134, 270] width 21 height 22
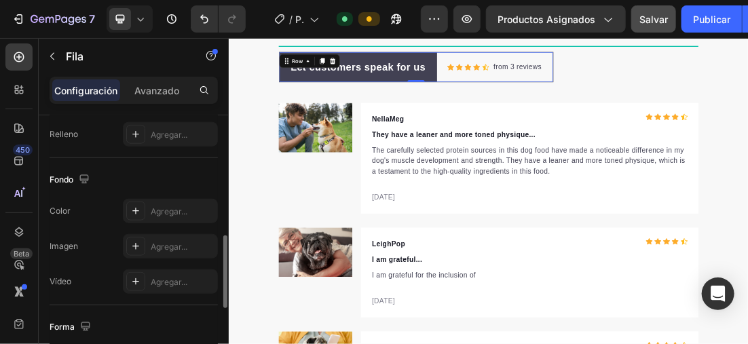
scroll to position [306, 0]
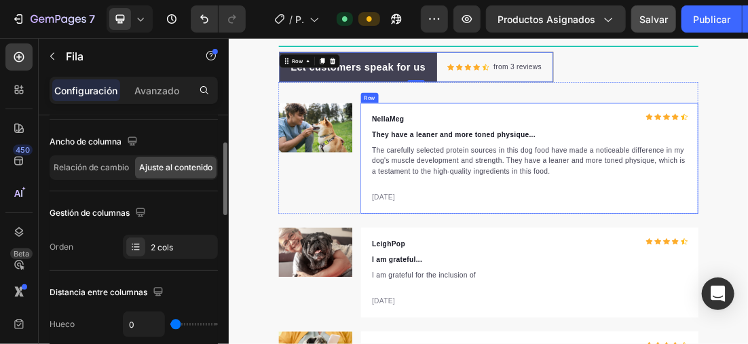
click at [748, 130] on div "Image NellaMeg Text block Icon Icon Icon Icon Icon Icon List Hoz Row They have …" at bounding box center [635, 210] width 659 height 206
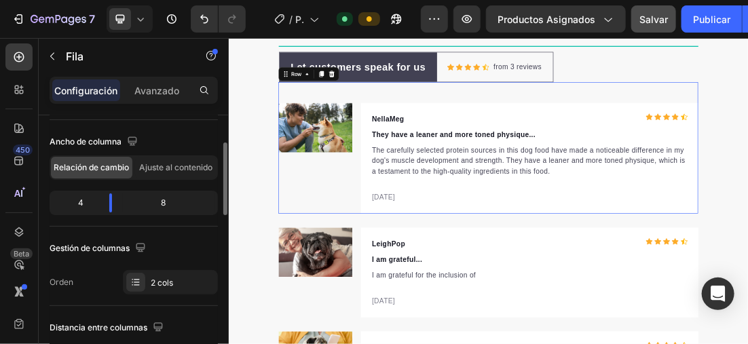
scroll to position [102, 0]
click at [720, 73] on div "Icon Icon Icon Icon Icon Icon List Hoz from 3 reviews Text block Row" at bounding box center [646, 82] width 182 height 19
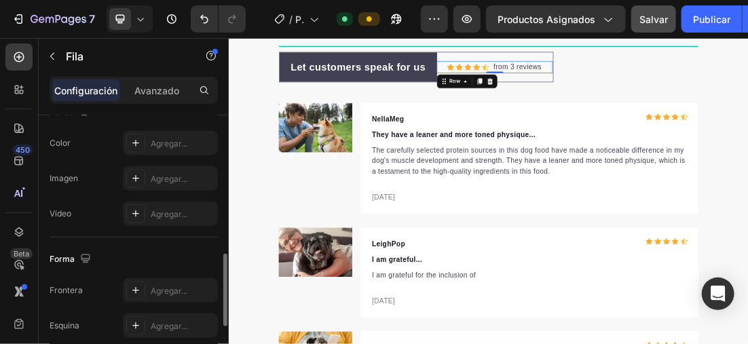
scroll to position [645, 0]
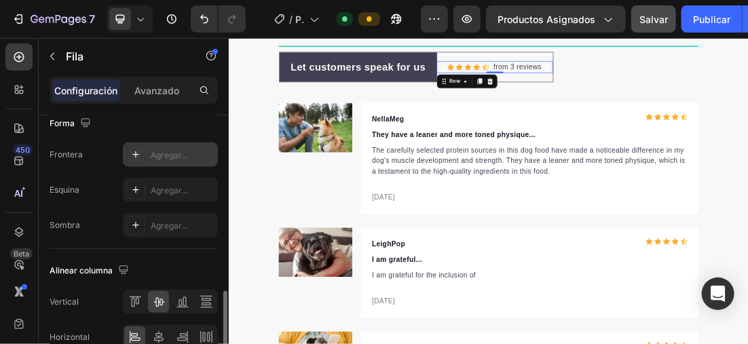
click at [136, 155] on icon at bounding box center [135, 154] width 11 height 11
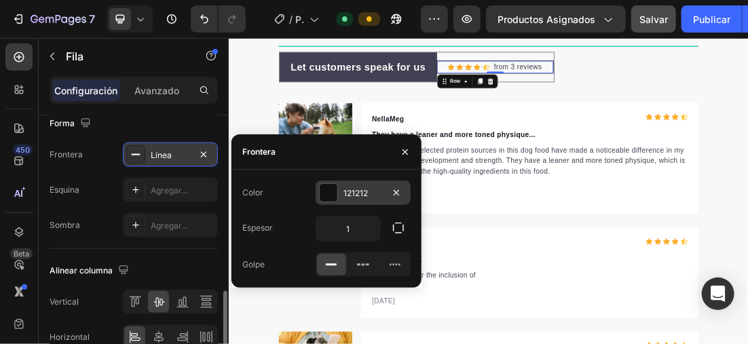
click at [331, 189] on div at bounding box center [329, 193] width 18 height 18
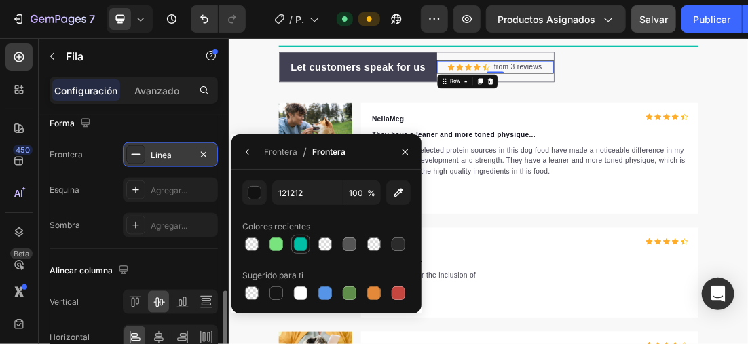
click at [300, 248] on div at bounding box center [301, 245] width 14 height 14
type input "00BFA6"
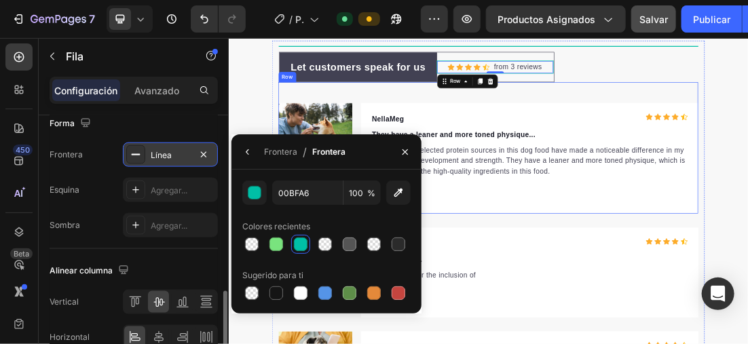
click at [748, 126] on div "Image NellaMeg Text block Icon Icon Icon Icon Icon Icon List Hoz Row They have …" at bounding box center [635, 210] width 659 height 206
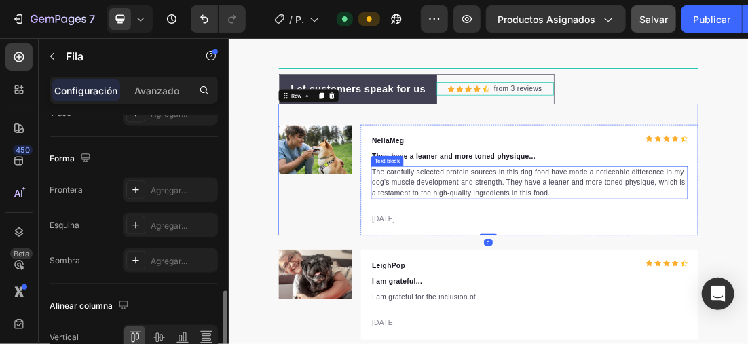
scroll to position [3622, 0]
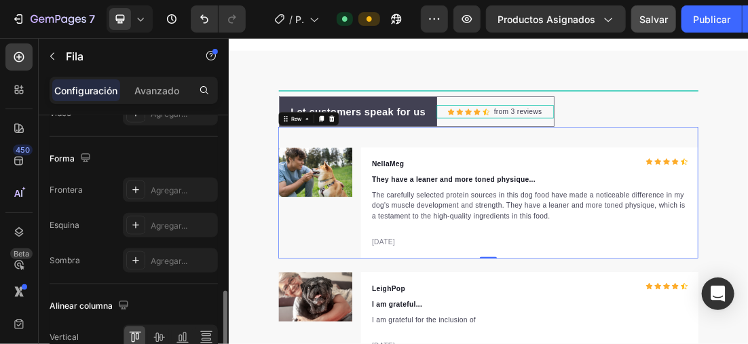
click at [748, 188] on div "Image NellaMeg Text block Icon Icon Icon Icon Icon Icon List Hoz Row They have …" at bounding box center [635, 280] width 659 height 206
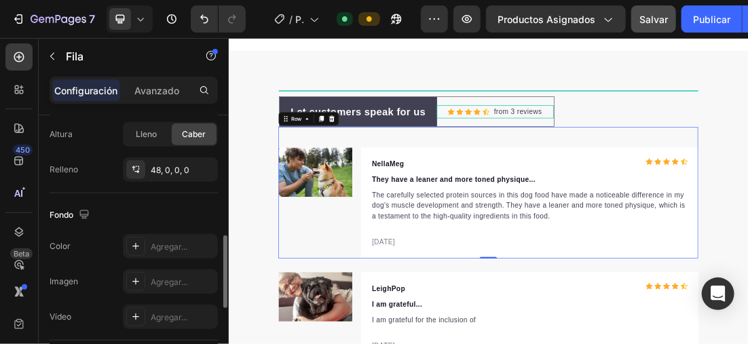
scroll to position [509, 0]
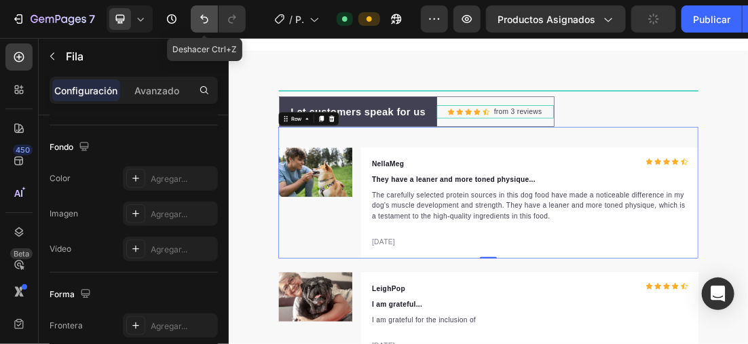
click at [209, 19] on icon "Deshacer/Rehacer" at bounding box center [205, 19] width 14 height 14
click at [206, 14] on icon "Deshacer/Rehacer" at bounding box center [205, 19] width 14 height 14
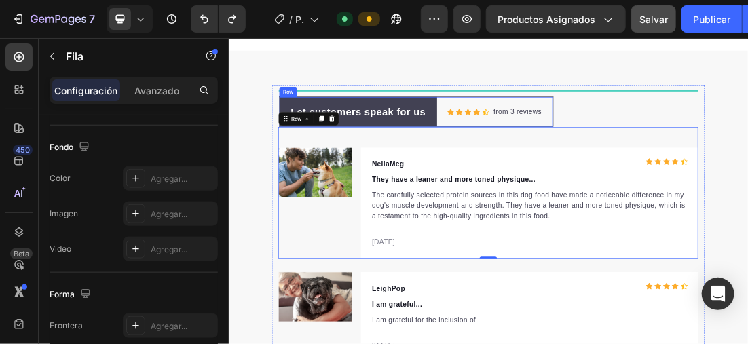
click at [725, 131] on div "Icon Icon Icon Icon Icon Icon List Hoz from 3 reviews Text block Row" at bounding box center [646, 153] width 182 height 47
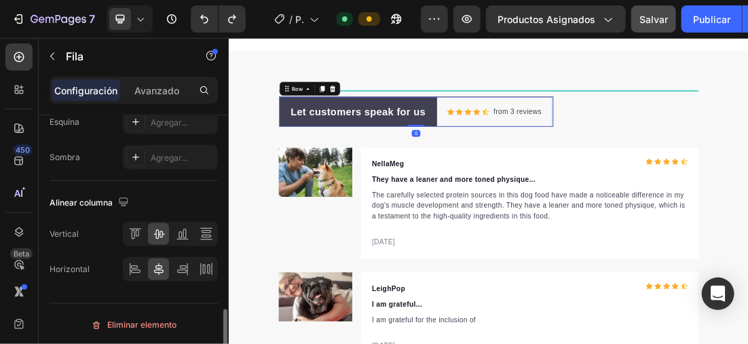
scroll to position [577, 0]
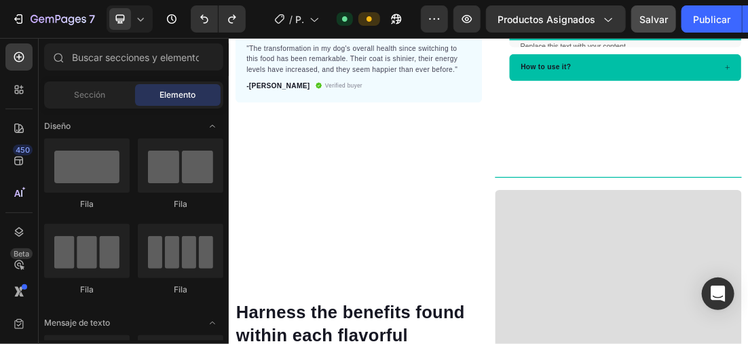
scroll to position [166, 0]
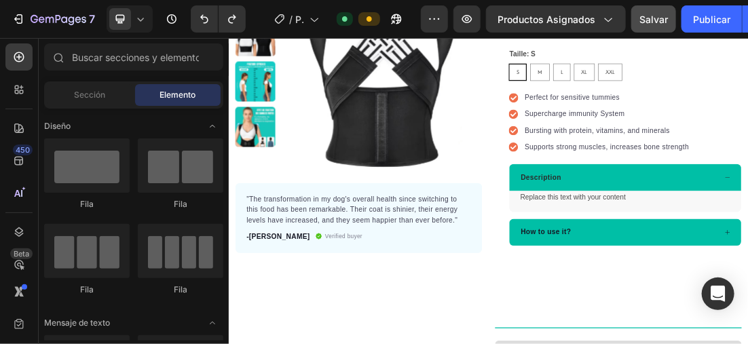
click at [134, 16] on icon at bounding box center [141, 19] width 14 height 14
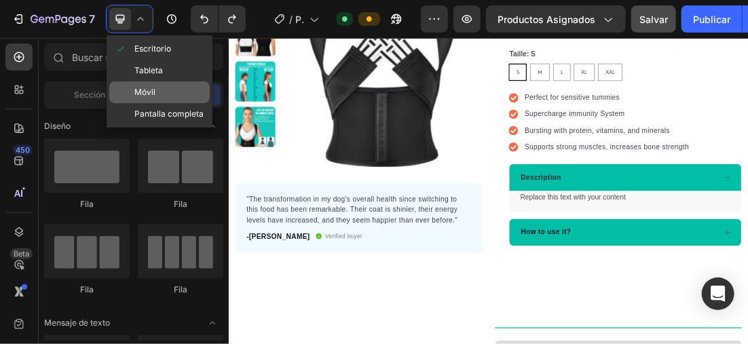
click at [156, 103] on div "Móvil" at bounding box center [159, 114] width 101 height 22
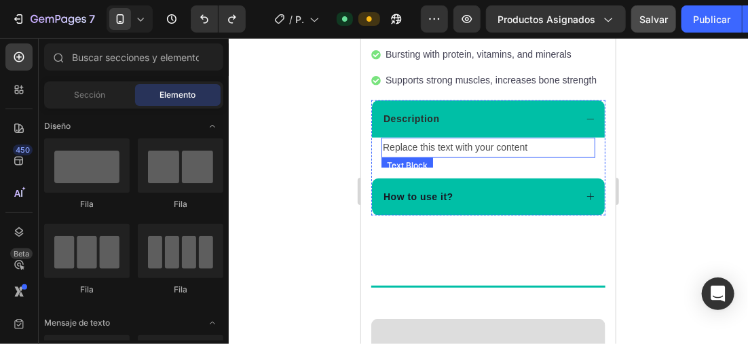
scroll to position [549, 0]
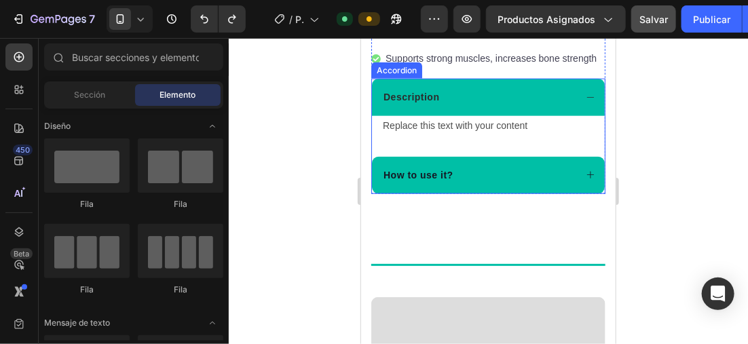
click at [302, 164] on div at bounding box center [489, 191] width 520 height 306
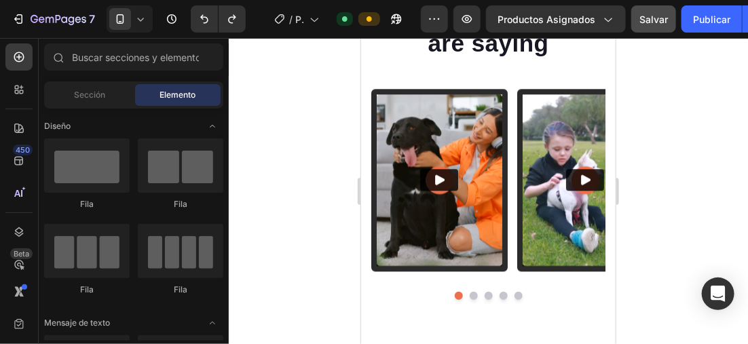
scroll to position [2940, 0]
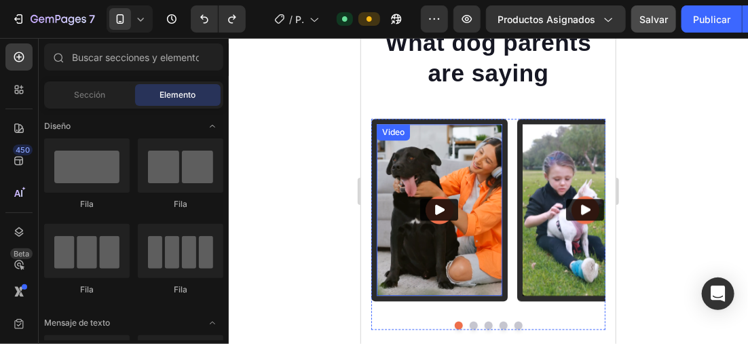
click at [456, 184] on img at bounding box center [439, 210] width 126 height 173
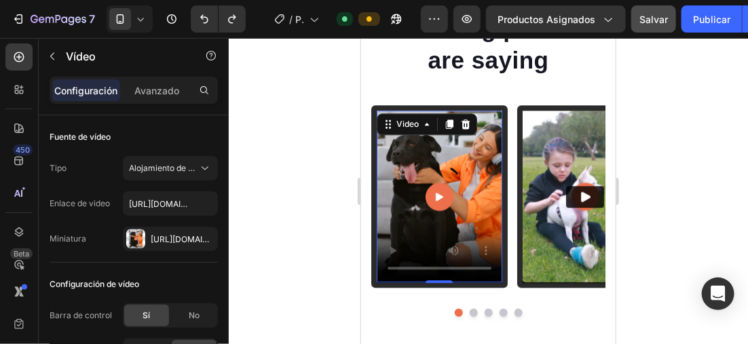
scroll to position [2902, 0]
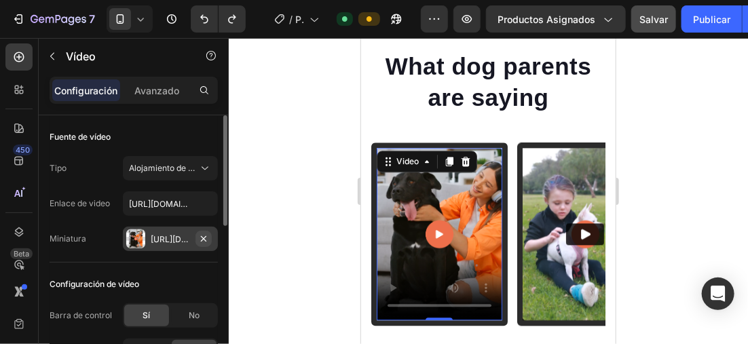
click at [204, 236] on icon "button" at bounding box center [203, 239] width 11 height 11
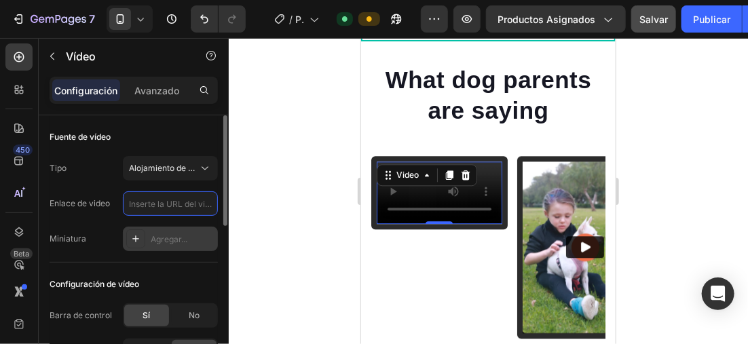
scroll to position [0, 0]
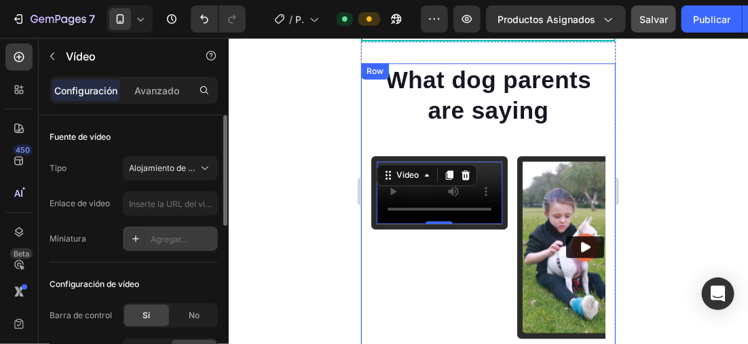
click at [320, 125] on div at bounding box center [489, 191] width 520 height 306
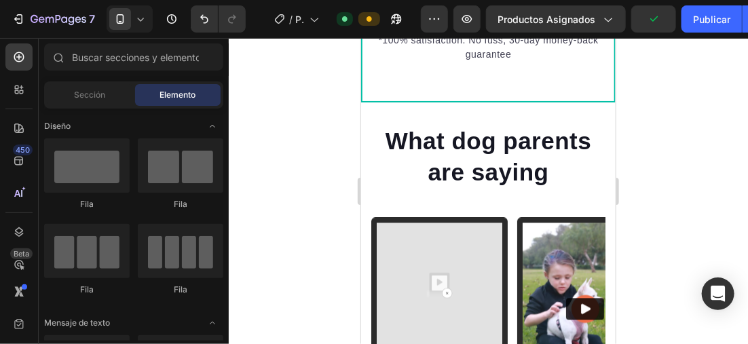
scroll to position [2951, 0]
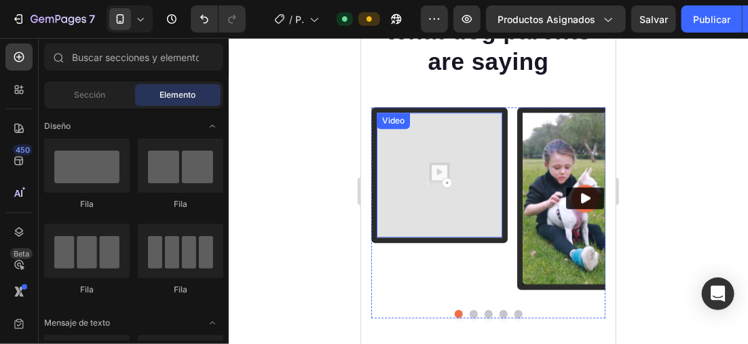
click at [412, 166] on img at bounding box center [439, 175] width 126 height 126
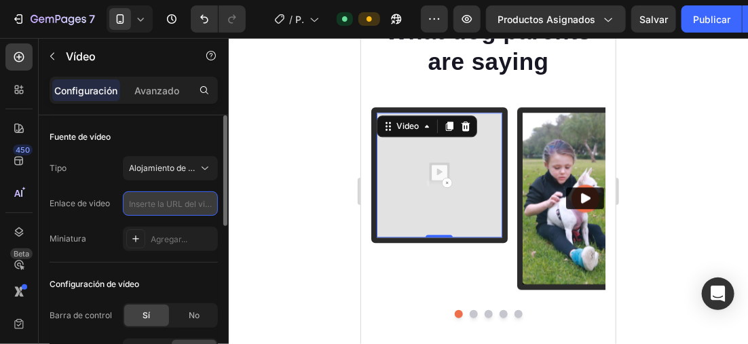
click at [169, 199] on input "text" at bounding box center [170, 204] width 95 height 24
paste input "[URL][DOMAIN_NAME]"
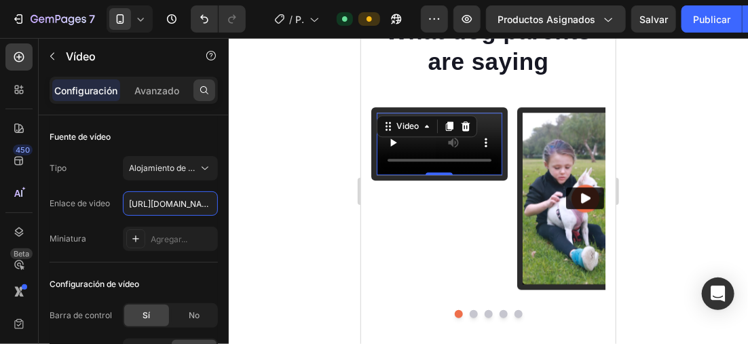
scroll to position [0, 255]
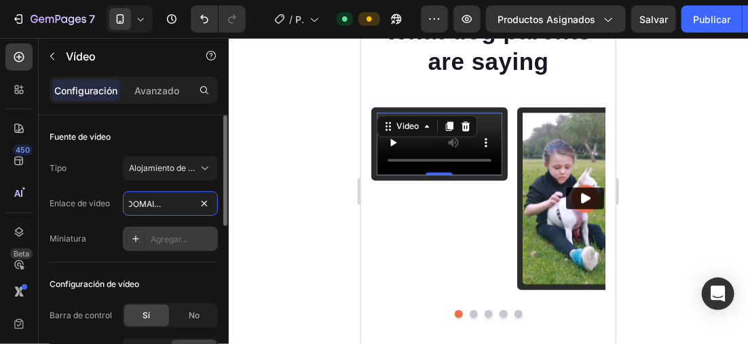
type input "https://cdn.shopify.com/videos/c/o/v/b62351d1d83747a8b988bda154c87b22.mp4"
click at [140, 238] on icon at bounding box center [135, 239] width 11 height 11
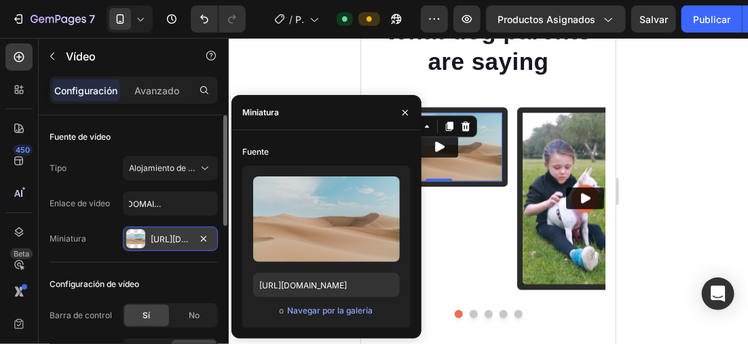
scroll to position [0, 0]
click at [406, 111] on icon "button" at bounding box center [405, 112] width 11 height 11
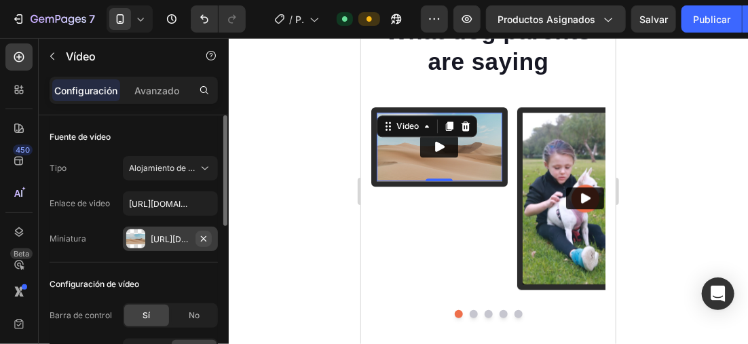
click at [206, 235] on icon "button" at bounding box center [203, 239] width 11 height 11
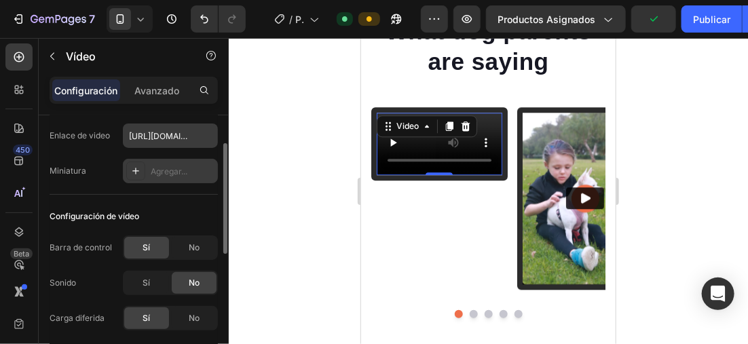
scroll to position [136, 0]
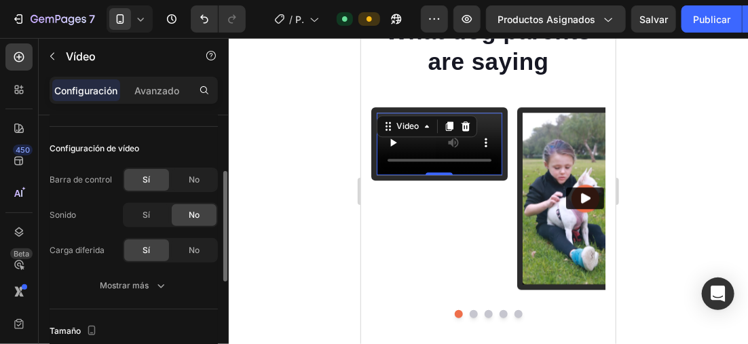
click at [192, 216] on span "No" at bounding box center [194, 215] width 11 height 12
click at [189, 180] on span "No" at bounding box center [194, 180] width 11 height 12
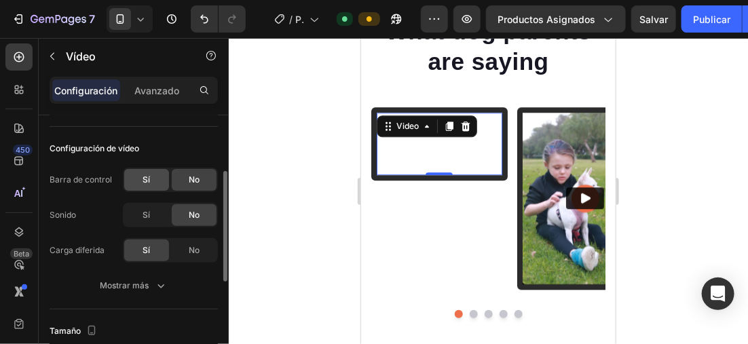
click at [159, 174] on div "Sí" at bounding box center [146, 180] width 45 height 22
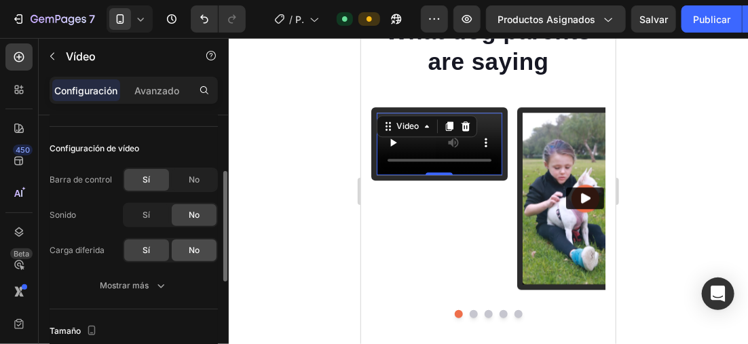
click at [189, 246] on span "No" at bounding box center [194, 251] width 11 height 12
click at [156, 247] on div "Sí" at bounding box center [146, 251] width 45 height 22
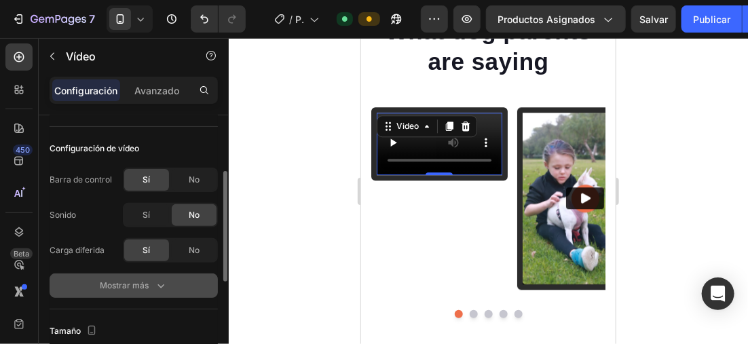
click at [148, 282] on font "Mostrar más" at bounding box center [124, 286] width 49 height 12
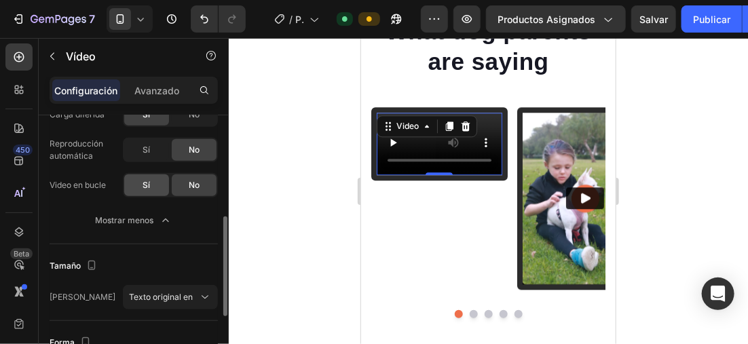
scroll to position [204, 0]
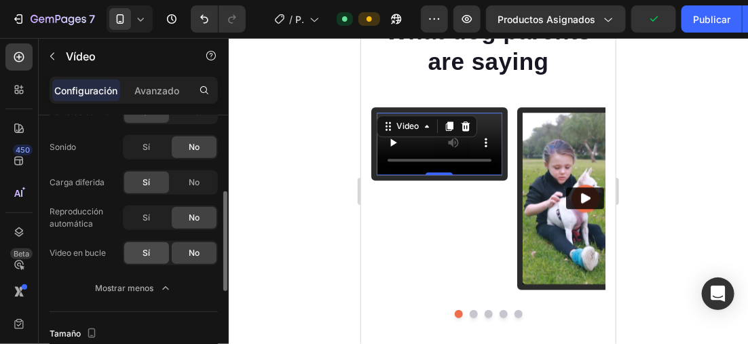
click at [148, 251] on span "Sí" at bounding box center [146, 253] width 7 height 12
click at [147, 213] on span "Sí" at bounding box center [146, 218] width 7 height 12
click at [189, 215] on span "No" at bounding box center [194, 218] width 11 height 12
click at [153, 217] on div "Sí" at bounding box center [146, 218] width 45 height 22
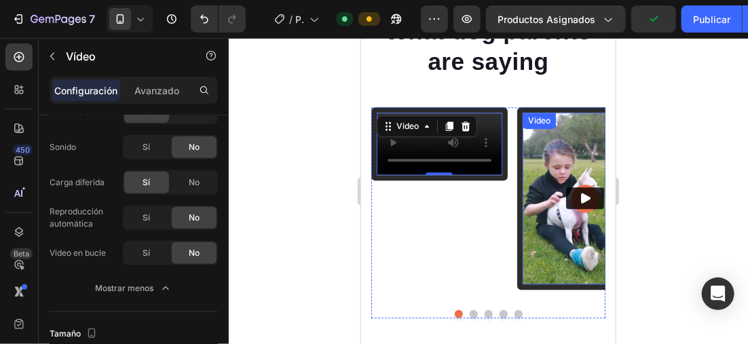
click at [568, 166] on img at bounding box center [585, 198] width 126 height 173
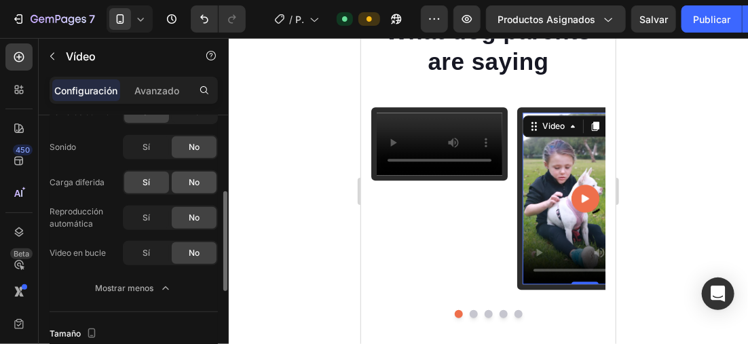
scroll to position [0, 0]
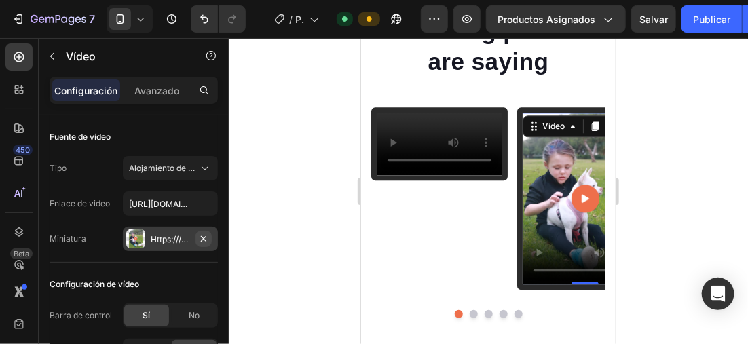
click at [204, 238] on icon "button" at bounding box center [203, 238] width 5 height 5
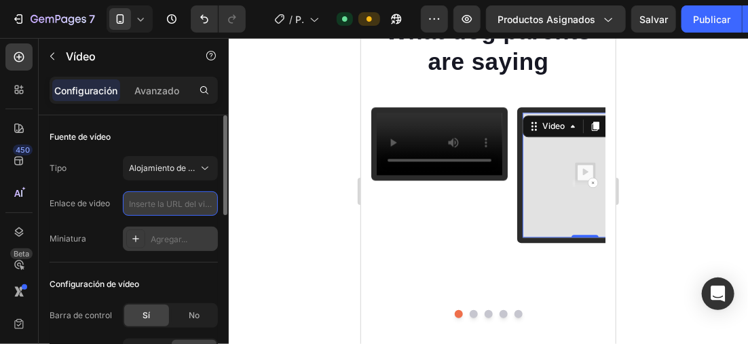
paste input "https://cdn.shopify.com/videos/c/o/v/22deee2c87d842639c28287a0fa91771.mp4"
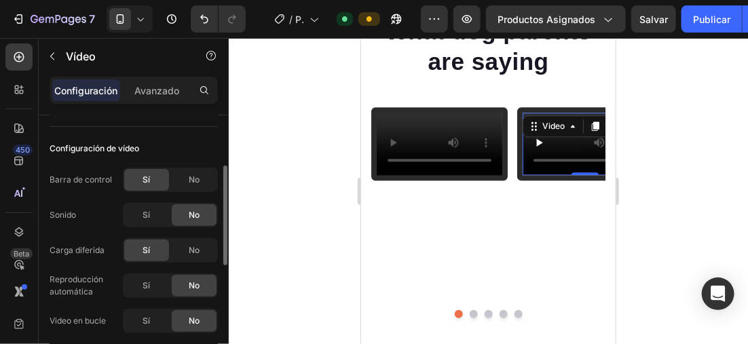
scroll to position [204, 0]
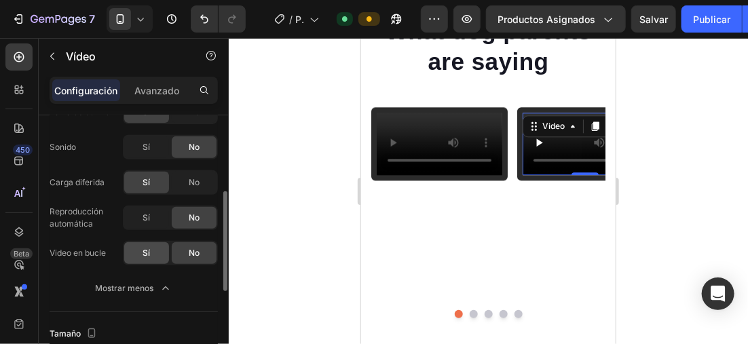
type input "https://cdn.shopify.com/videos/c/o/v/22deee2c87d842639c28287a0fa91771.mp4"
click at [136, 249] on div "Sí" at bounding box center [146, 253] width 45 height 22
click at [143, 218] on span "Sí" at bounding box center [146, 218] width 7 height 12
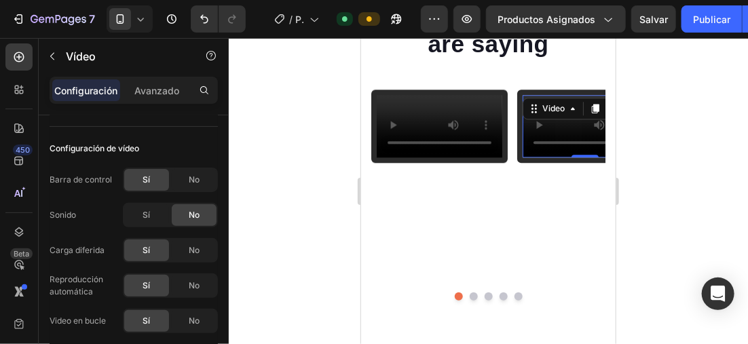
scroll to position [3019, 0]
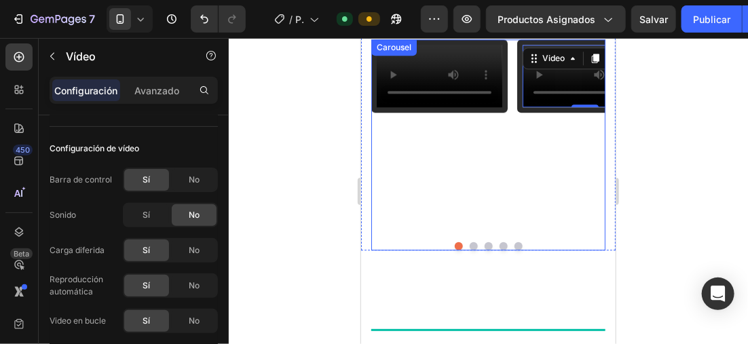
click at [469, 250] on button "Dot" at bounding box center [473, 246] width 8 height 8
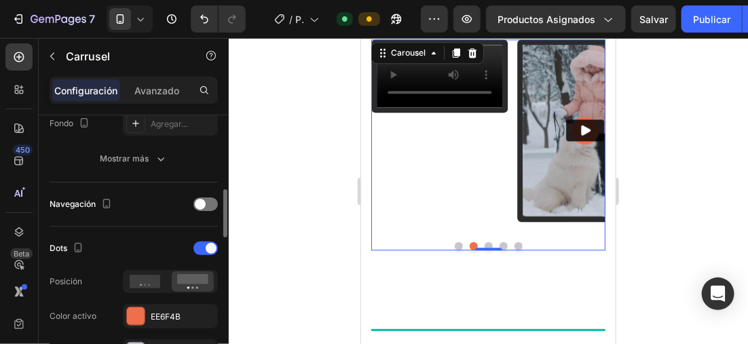
scroll to position [543, 0]
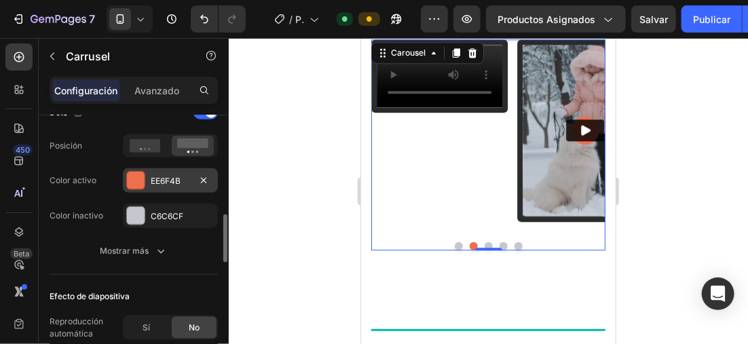
click at [139, 177] on div at bounding box center [136, 181] width 18 height 18
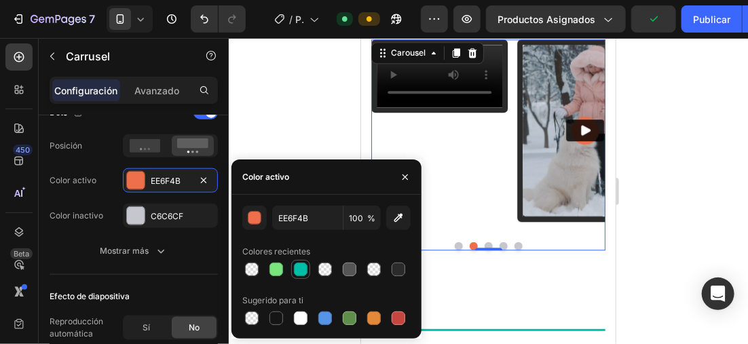
click at [300, 274] on div at bounding box center [301, 270] width 14 height 14
type input "00BFA6"
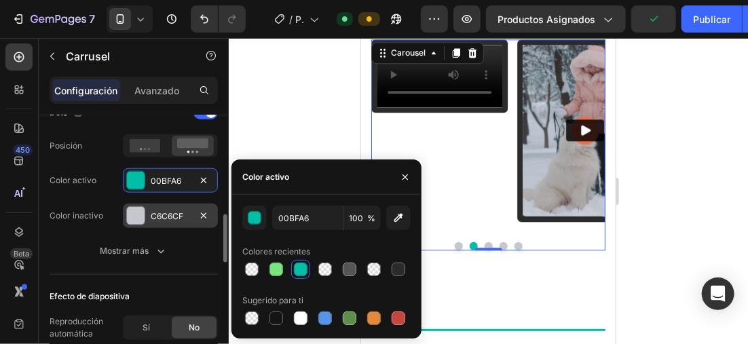
click at [153, 213] on div "C6C6CF" at bounding box center [170, 217] width 39 height 12
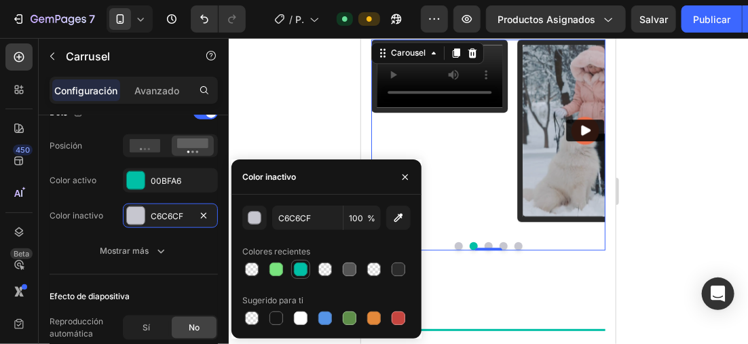
click at [298, 275] on div at bounding box center [301, 270] width 14 height 14
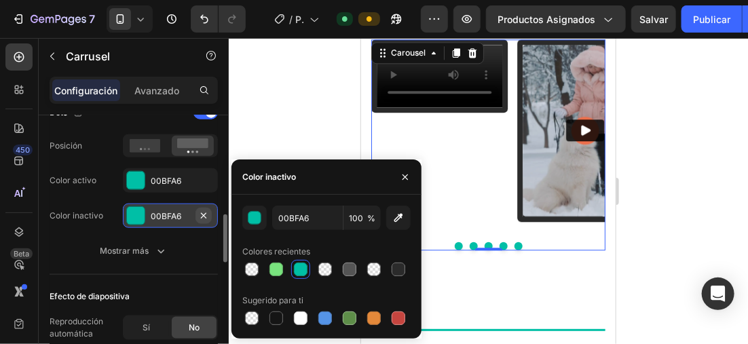
click at [202, 215] on icon "button" at bounding box center [203, 216] width 11 height 11
type input "000000"
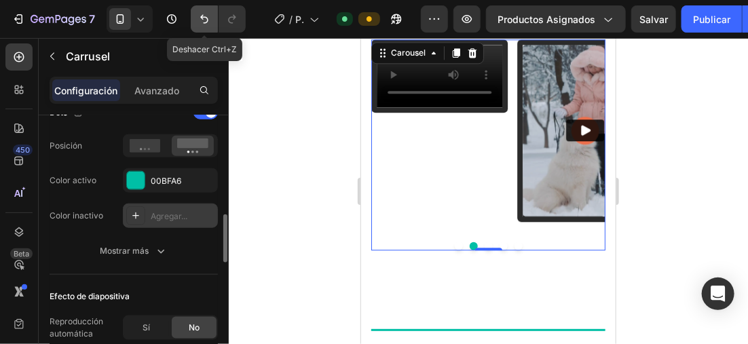
click at [204, 22] on icon "Deshacer/Rehacer" at bounding box center [205, 19] width 14 height 14
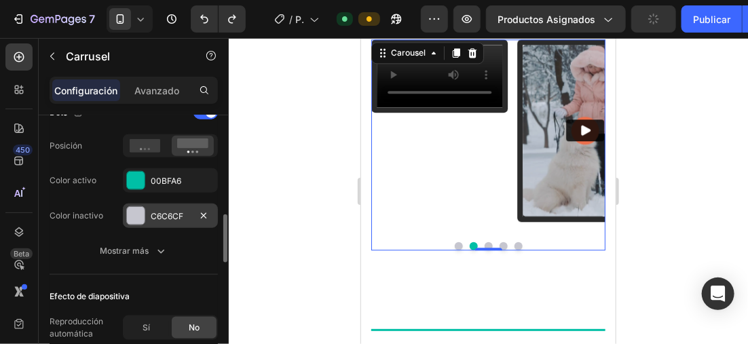
click at [484, 250] on button "Dot" at bounding box center [488, 246] width 8 height 8
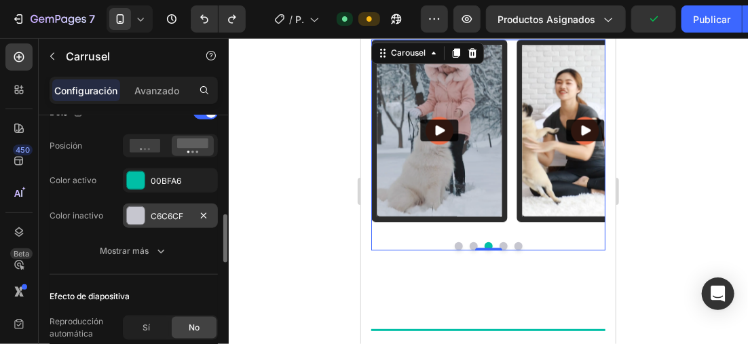
click at [469, 250] on button "Dot" at bounding box center [473, 246] width 8 height 8
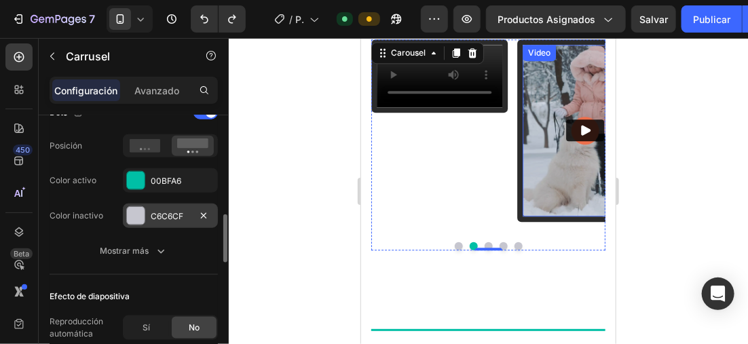
click at [545, 145] on img at bounding box center [585, 130] width 126 height 173
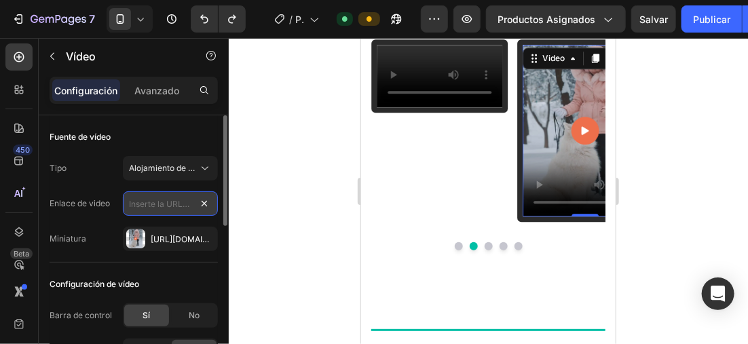
scroll to position [0, 0]
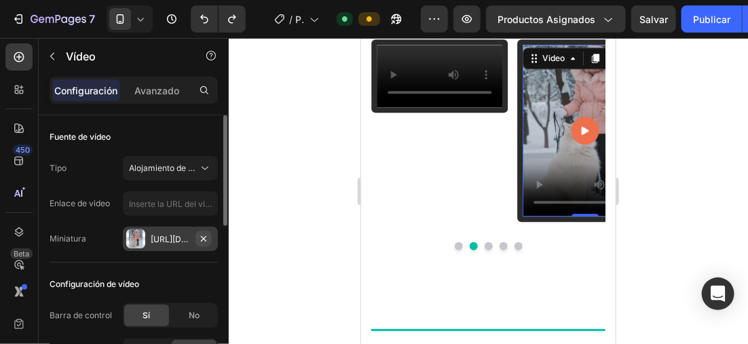
click at [207, 237] on icon "button" at bounding box center [203, 239] width 11 height 11
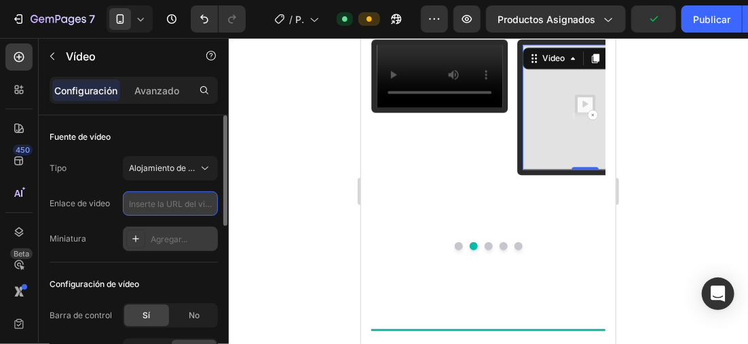
click at [136, 200] on input "text" at bounding box center [170, 204] width 95 height 24
paste input "https://cdn.shopify.com/videos/c/o/v/2a95895f907545e09e4220185f7ec9f6.mp4"
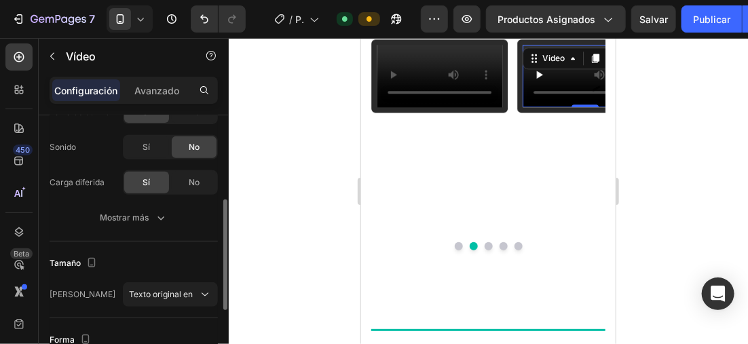
scroll to position [272, 0]
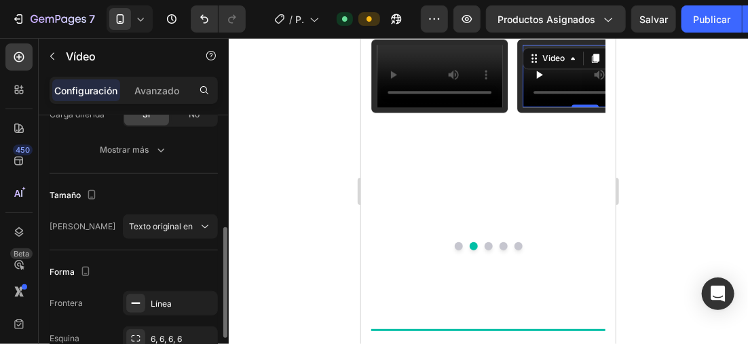
type input "https://cdn.shopify.com/videos/c/o/v/2a95895f907545e09e4220185f7ec9f6.mp4"
click at [119, 192] on div "Tamaño" at bounding box center [134, 196] width 168 height 22
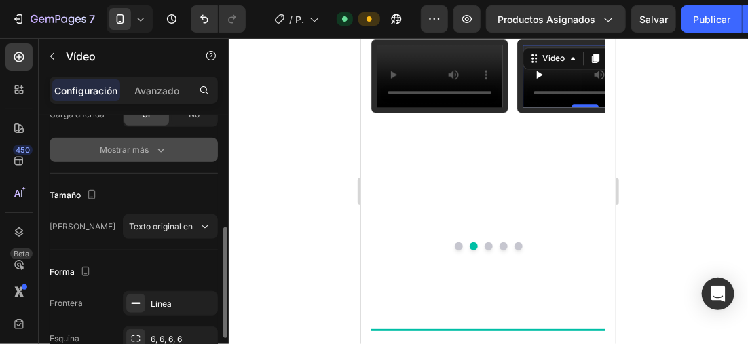
click at [139, 154] on font "Mostrar más" at bounding box center [124, 150] width 49 height 12
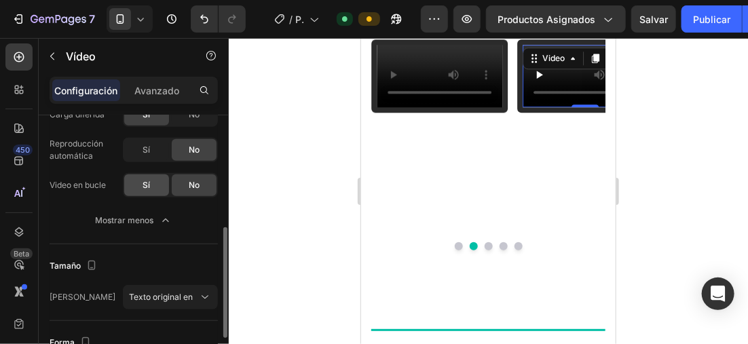
click at [149, 186] on span "Sí" at bounding box center [146, 185] width 7 height 12
click at [149, 149] on span "Sí" at bounding box center [146, 150] width 7 height 12
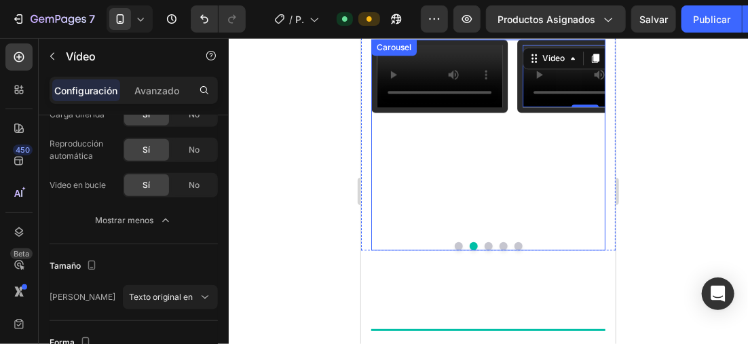
click at [484, 250] on button "Dot" at bounding box center [488, 246] width 8 height 8
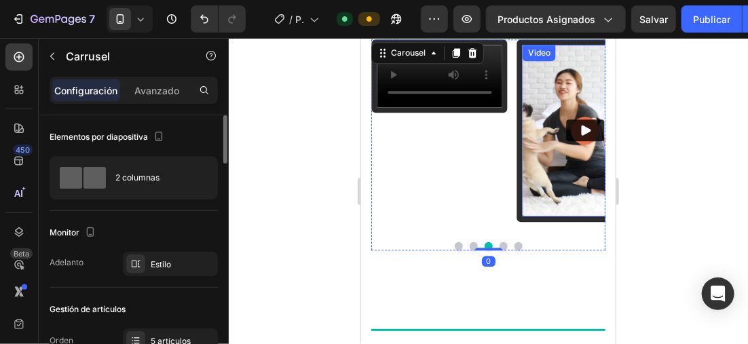
click at [528, 142] on img at bounding box center [585, 130] width 126 height 173
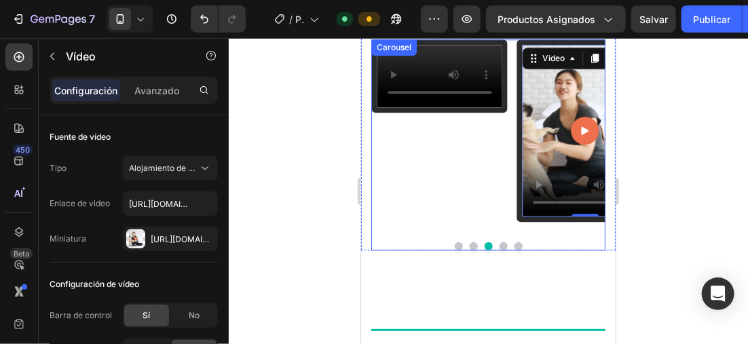
click at [499, 250] on button "Dot" at bounding box center [503, 246] width 8 height 8
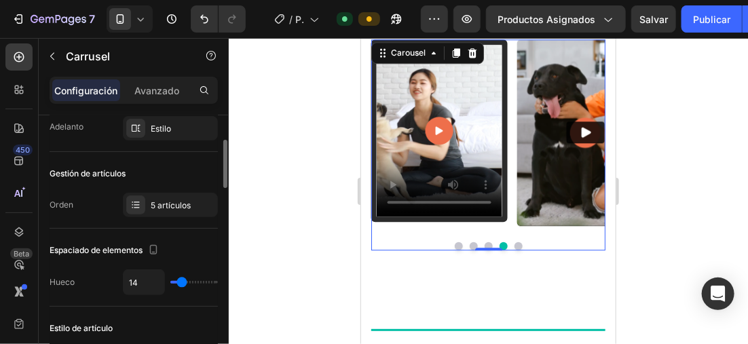
scroll to position [68, 0]
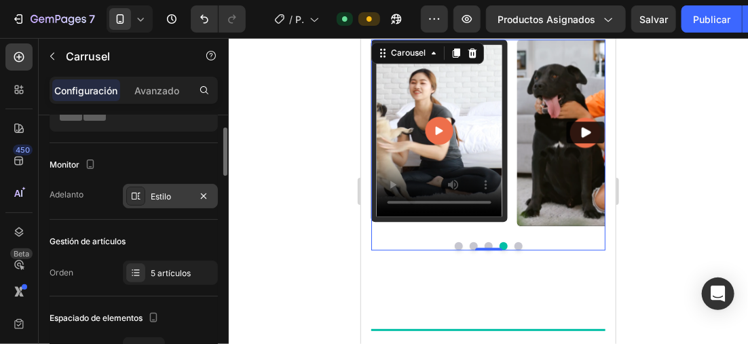
click at [156, 199] on div "Estilo" at bounding box center [170, 197] width 39 height 12
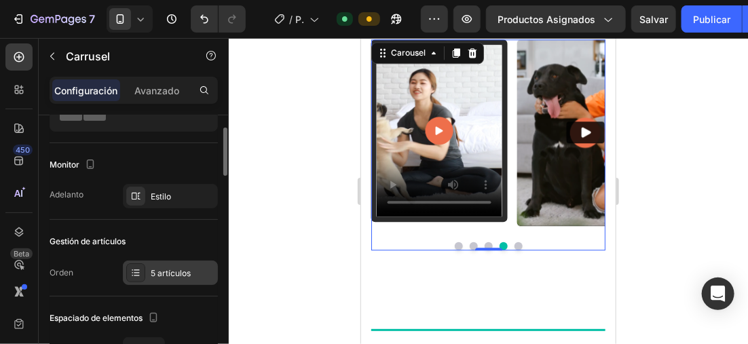
click at [165, 272] on div "5 artículos" at bounding box center [183, 274] width 64 height 12
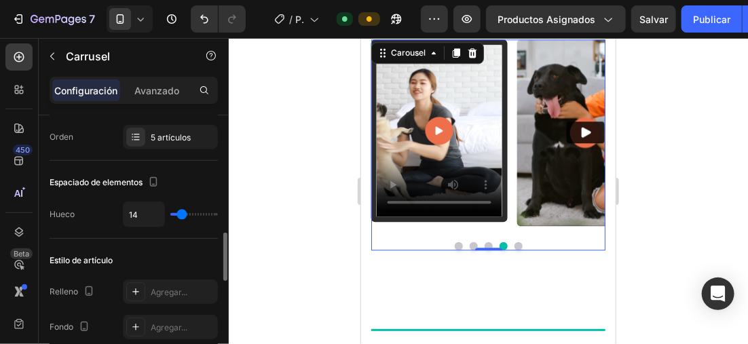
scroll to position [340, 0]
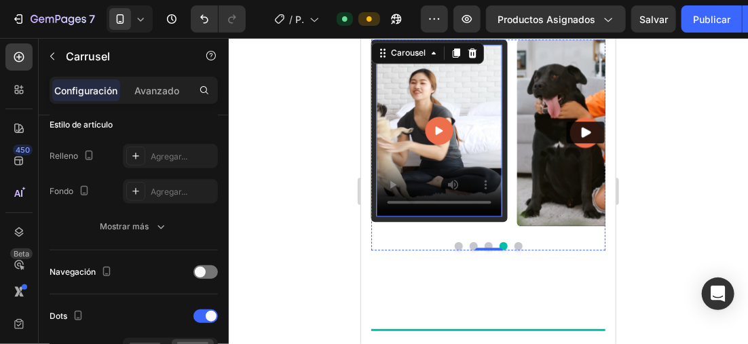
click at [468, 128] on video at bounding box center [439, 130] width 126 height 173
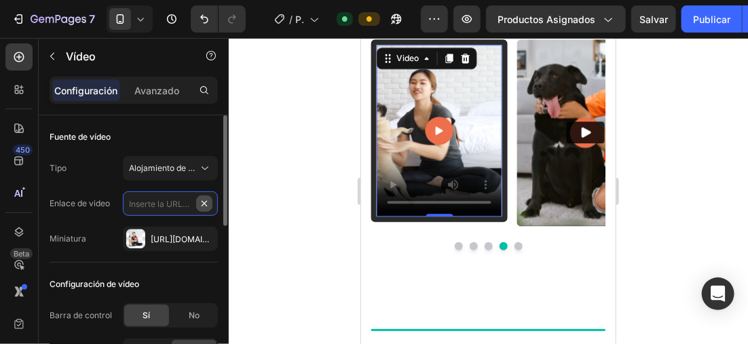
scroll to position [0, 0]
click at [0, 0] on icon "button" at bounding box center [0, 0] width 0 height 0
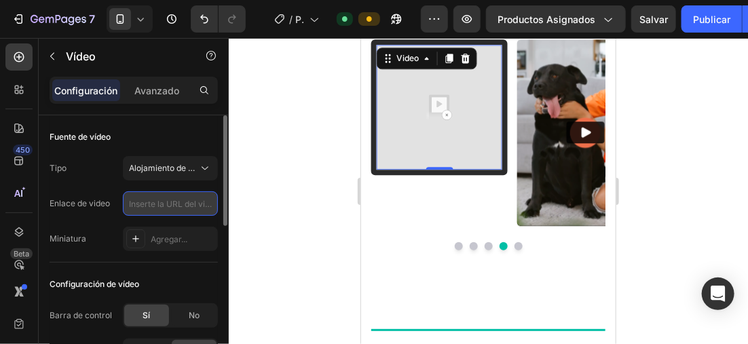
click at [149, 201] on input "text" at bounding box center [170, 204] width 95 height 24
paste input "https://cdn.shopify.com/videos/c/o/v/678b0888780e4ecf8f7a01518580911a.mp4"
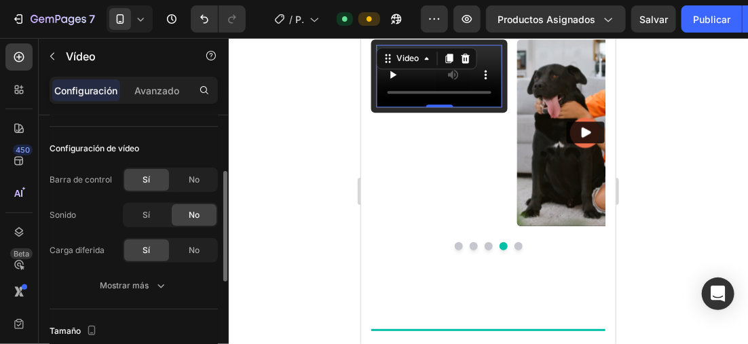
scroll to position [204, 0]
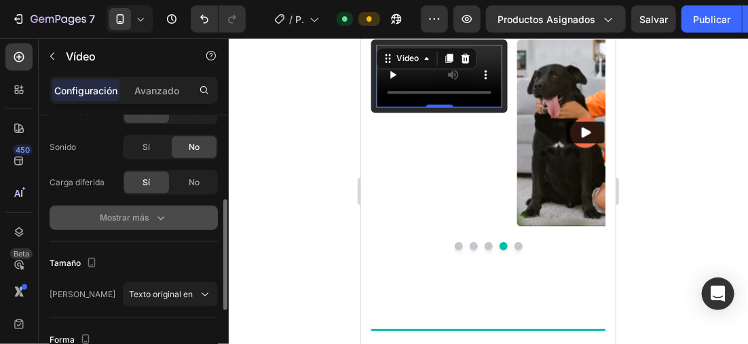
type input "https://cdn.shopify.com/videos/c/o/v/678b0888780e4ecf8f7a01518580911a.mp4"
click at [167, 209] on button "Mostrar más" at bounding box center [134, 218] width 168 height 24
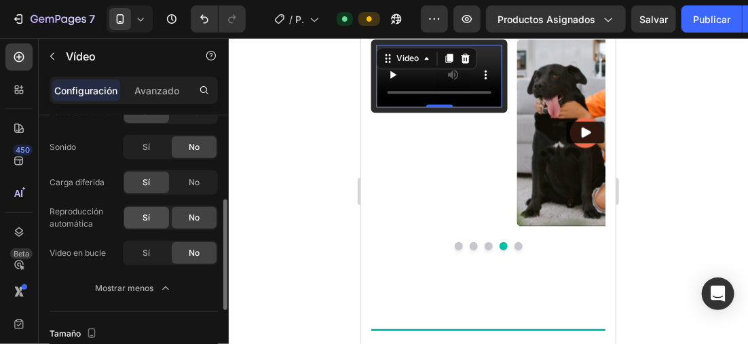
scroll to position [0, 0]
click at [151, 221] on div "Sí" at bounding box center [146, 218] width 45 height 22
click at [151, 244] on div "Sí" at bounding box center [146, 253] width 45 height 22
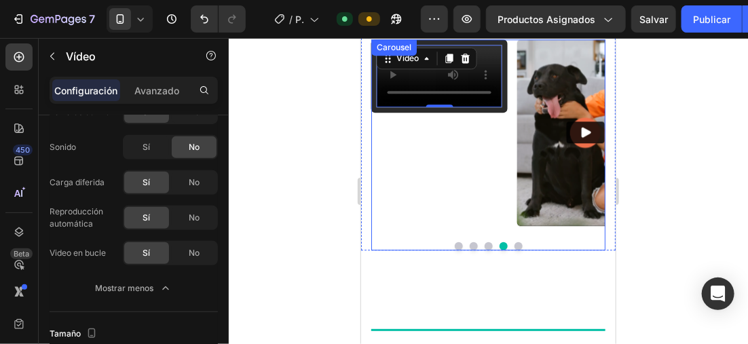
click at [514, 250] on button "Dot" at bounding box center [518, 246] width 8 height 8
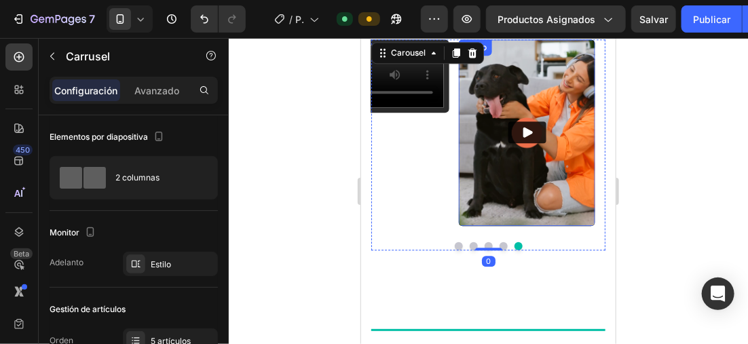
click at [498, 182] on img at bounding box center [526, 132] width 137 height 187
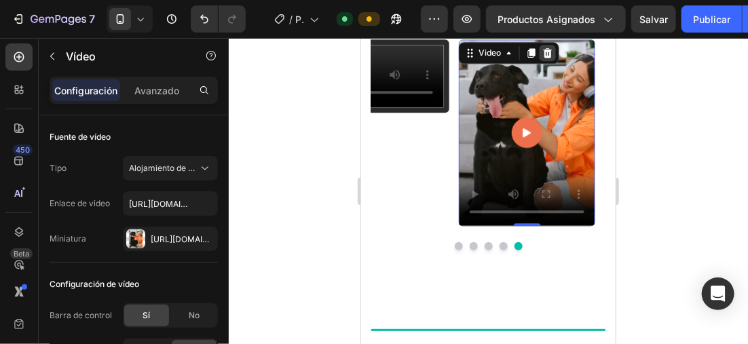
click at [549, 48] on icon at bounding box center [547, 52] width 9 height 10
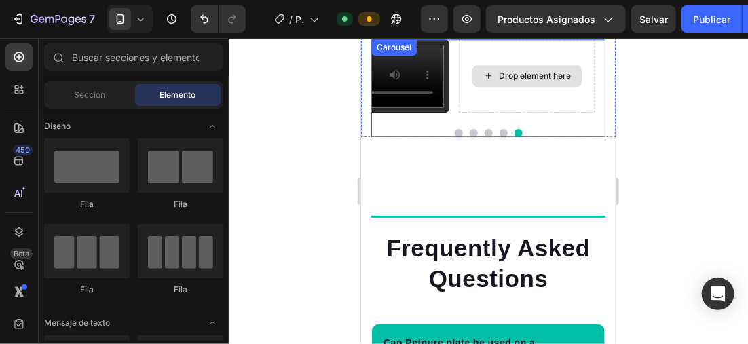
click at [541, 102] on div "Drop element here" at bounding box center [526, 75] width 137 height 73
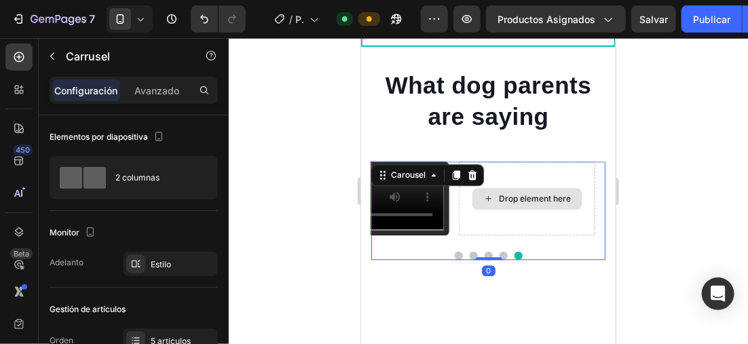
scroll to position [2951, 0]
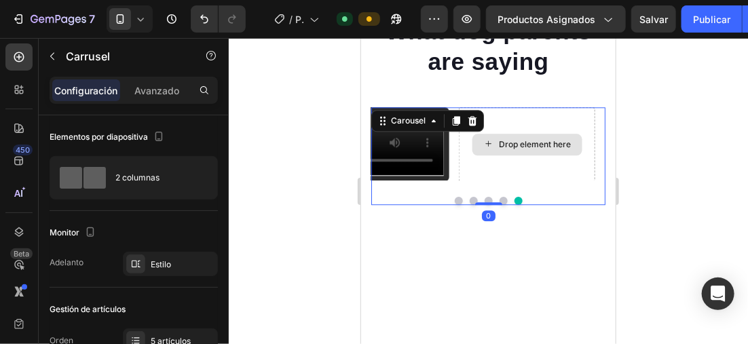
drag, startPoint x: 524, startPoint y: 166, endPoint x: 517, endPoint y: 156, distance: 12.6
click at [517, 156] on div "Drop element here" at bounding box center [526, 143] width 137 height 73
click at [308, 140] on div at bounding box center [489, 191] width 520 height 306
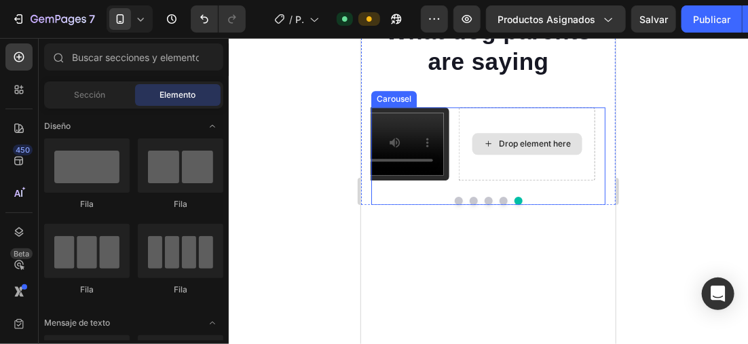
click at [490, 140] on div "Drop element here" at bounding box center [526, 143] width 137 height 73
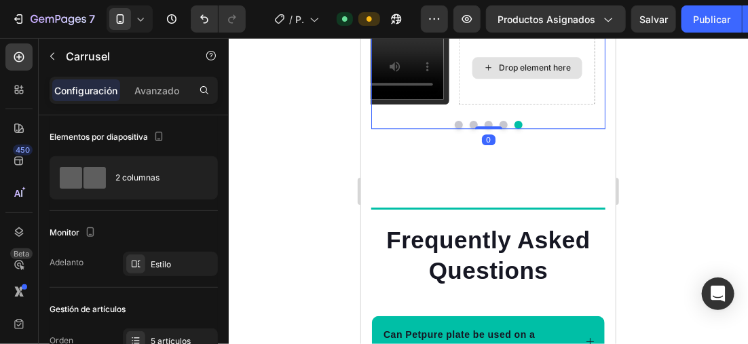
scroll to position [3087, 0]
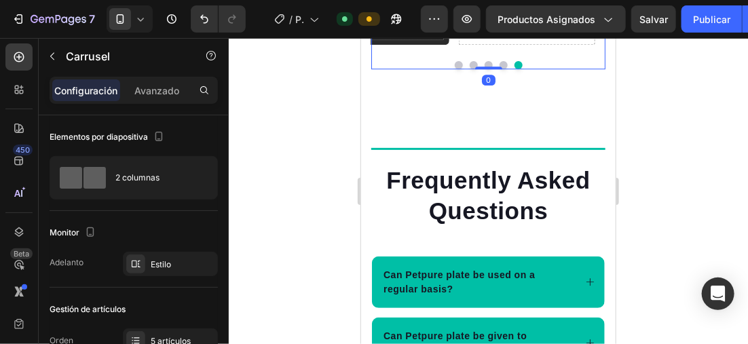
click at [454, 69] on button "Dot" at bounding box center [458, 64] width 8 height 8
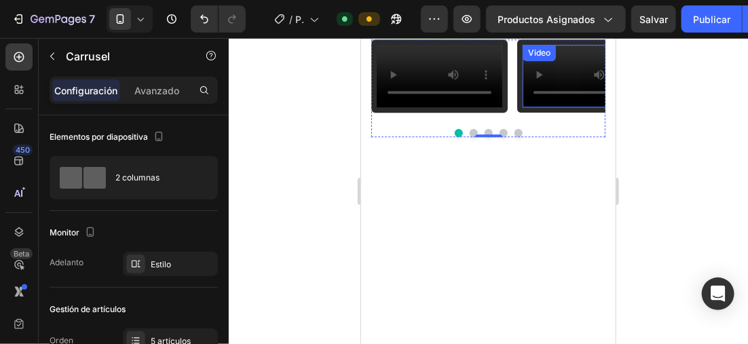
scroll to position [2951, 0]
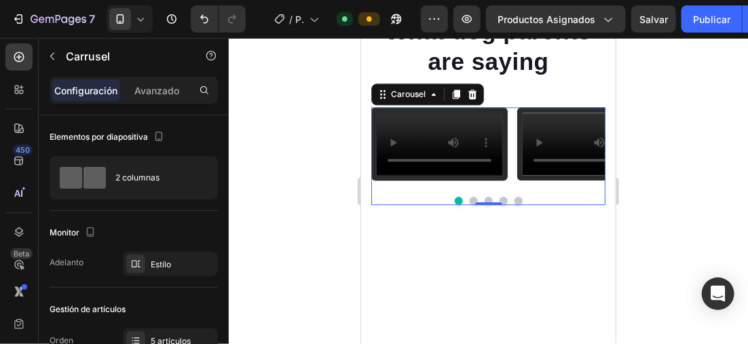
click at [731, 115] on div at bounding box center [489, 191] width 520 height 306
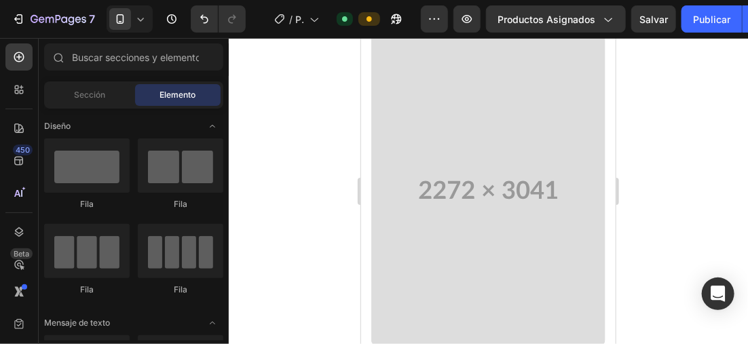
scroll to position [801, 0]
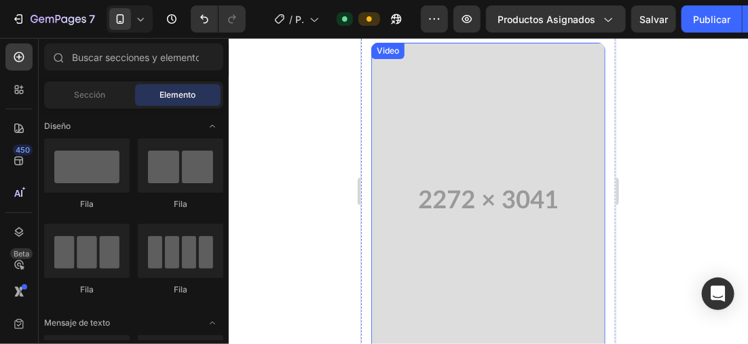
click at [526, 115] on video at bounding box center [488, 199] width 234 height 314
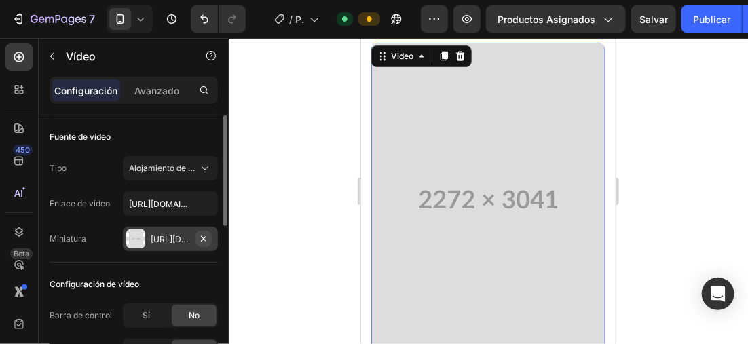
click at [206, 235] on icon "button" at bounding box center [203, 239] width 11 height 11
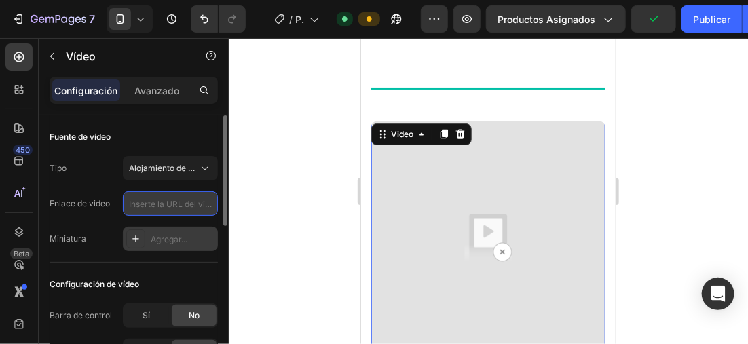
scroll to position [726, 0]
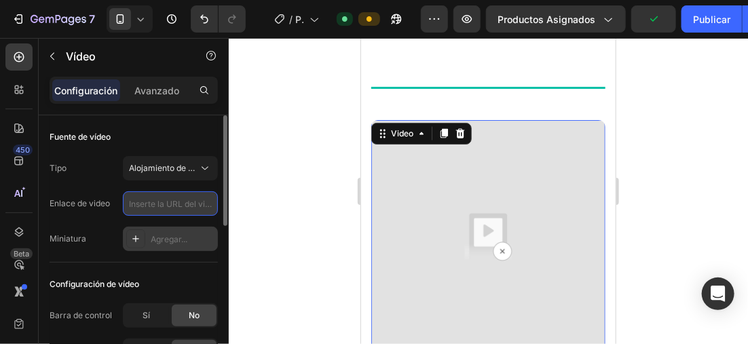
paste input "https://cdn.shopify.com/videos/c/o/v/170c6f9f51b84b58ab99568c43c9208b.mp4"
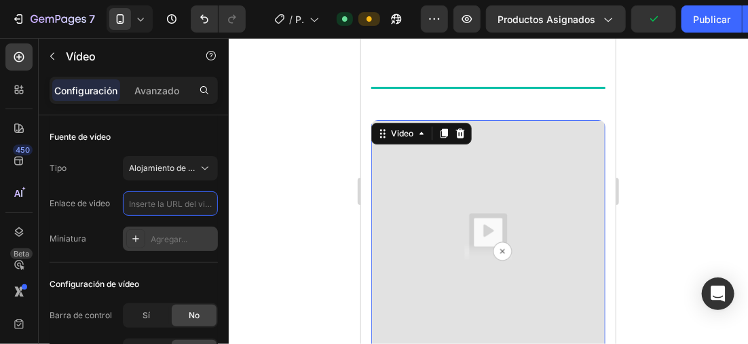
type input "https://cdn.shopify.com/videos/c/o/v/170c6f9f51b84b58ab99568c43c9208b.mp4"
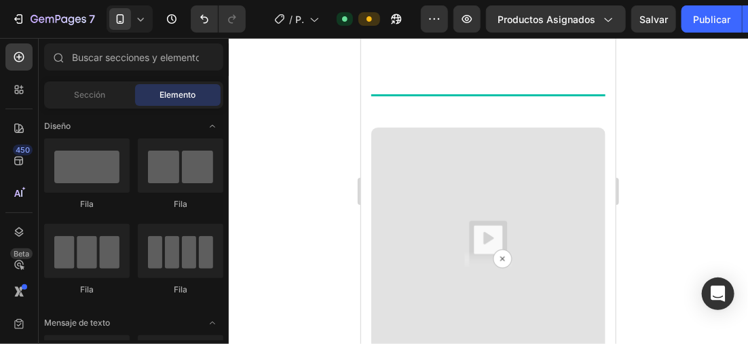
scroll to position [763, 0]
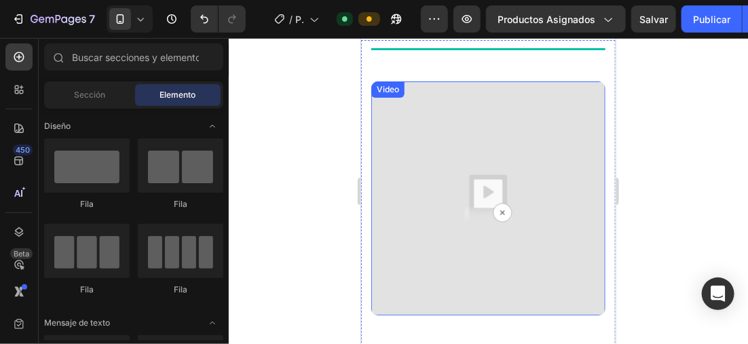
click at [494, 189] on img at bounding box center [488, 198] width 234 height 234
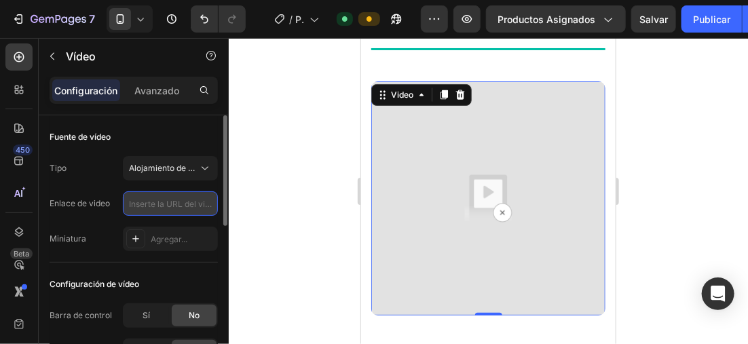
click at [173, 200] on input "text" at bounding box center [170, 204] width 95 height 24
paste input "https://cdn.shopify.com/videos/c/o/v/170c6f9f51b84b58ab99568c43c9208b.mp4"
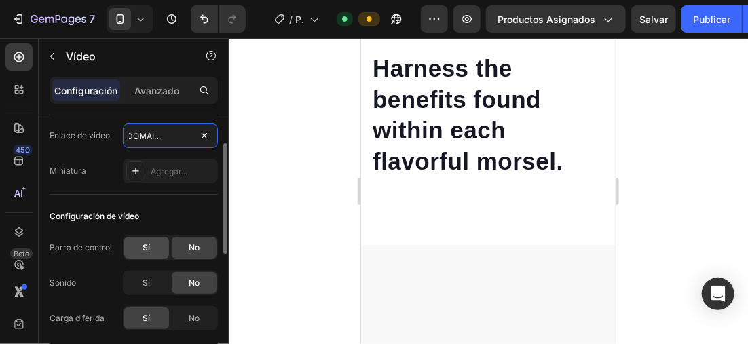
scroll to position [136, 0]
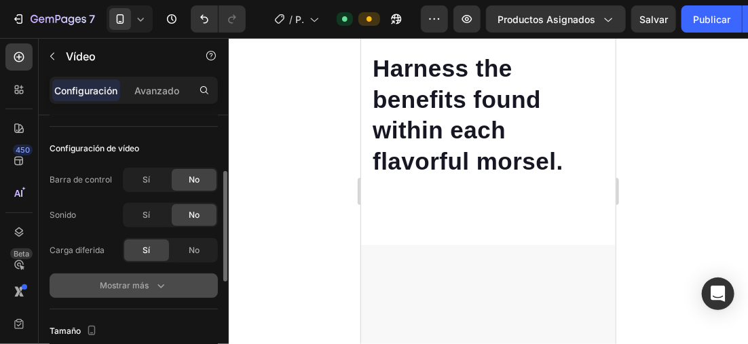
type input "https://cdn.shopify.com/videos/c/o/v/170c6f9f51b84b58ab99568c43c9208b.mp4"
click at [151, 279] on div "Mostrar más" at bounding box center [134, 286] width 68 height 14
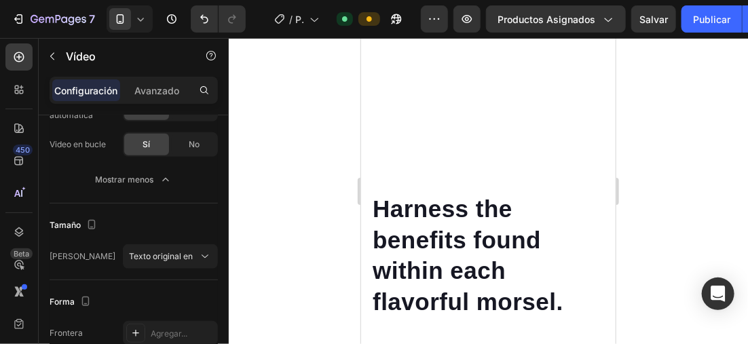
scroll to position [729, 0]
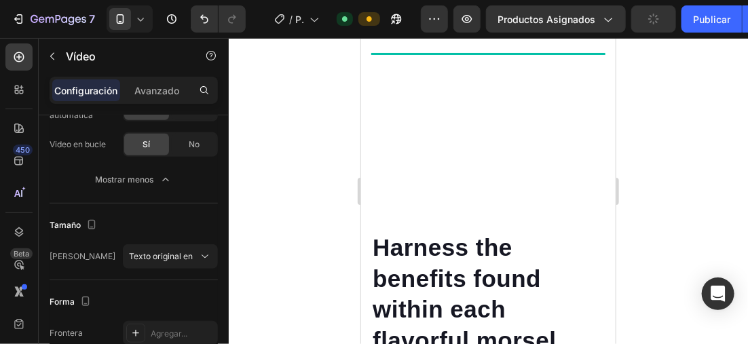
click at [497, 172] on video at bounding box center [488, 145] width 234 height 118
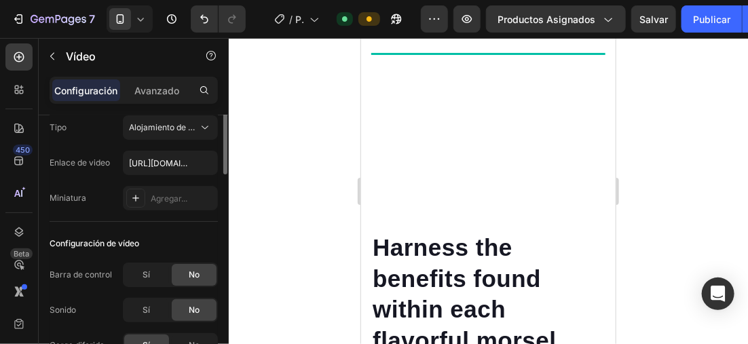
scroll to position [0, 0]
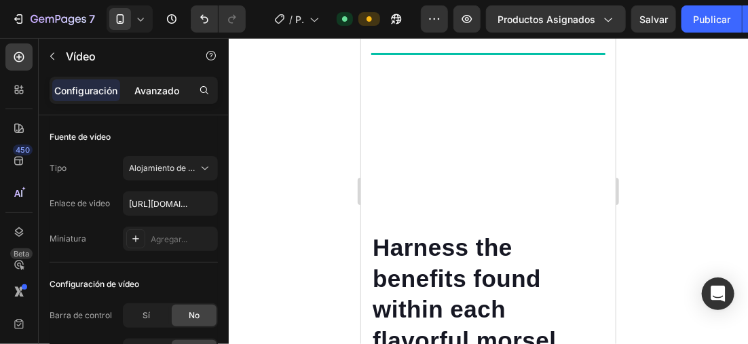
click at [173, 94] on p "Avanzado" at bounding box center [156, 91] width 45 height 14
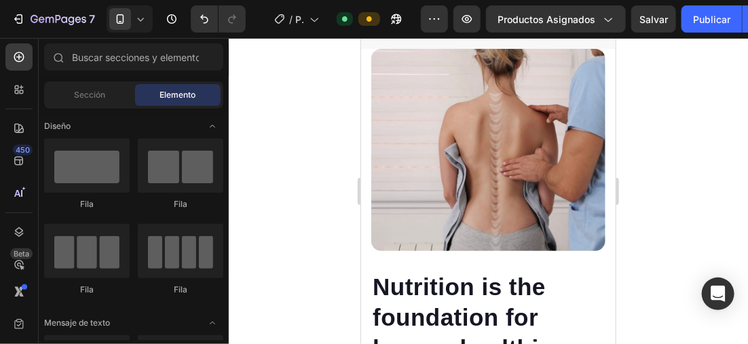
scroll to position [1027, 0]
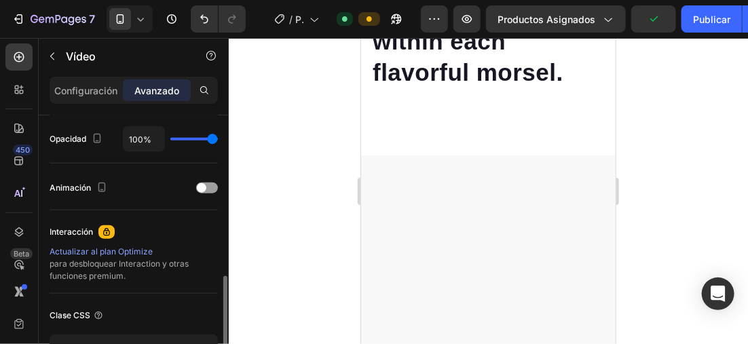
scroll to position [408, 0]
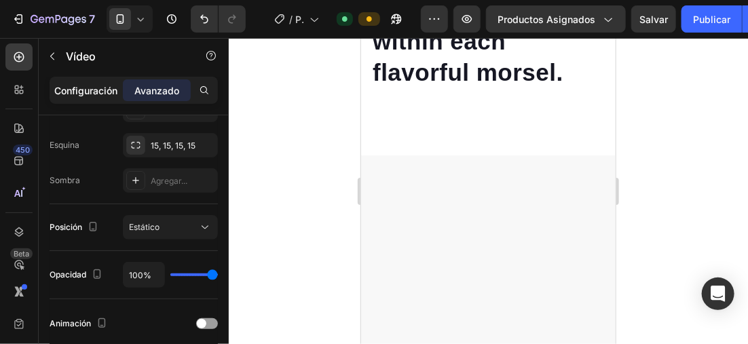
click at [79, 88] on p "Configuración" at bounding box center [86, 91] width 63 height 14
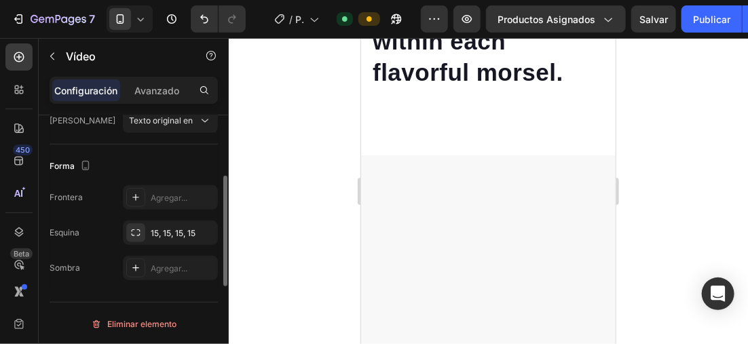
scroll to position [310, 0]
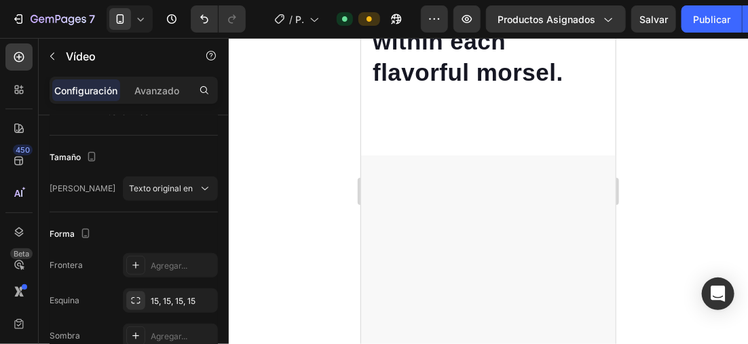
click at [645, 130] on div at bounding box center [489, 191] width 520 height 306
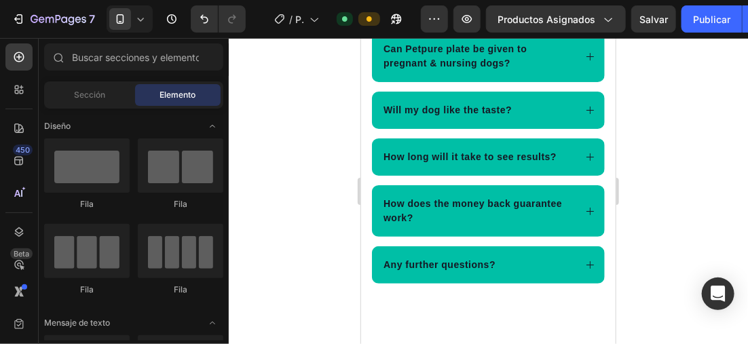
scroll to position [3979, 0]
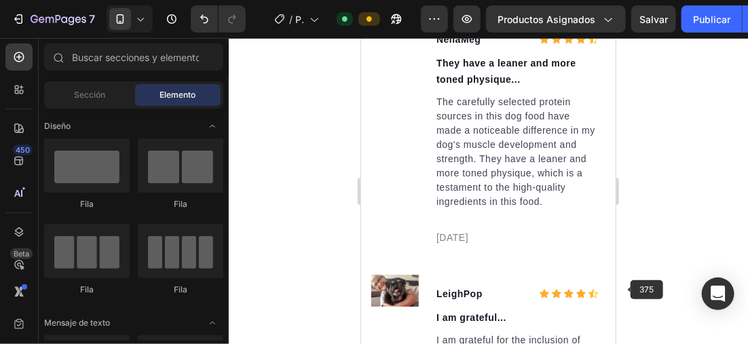
click at [137, 11] on div at bounding box center [130, 18] width 46 height 27
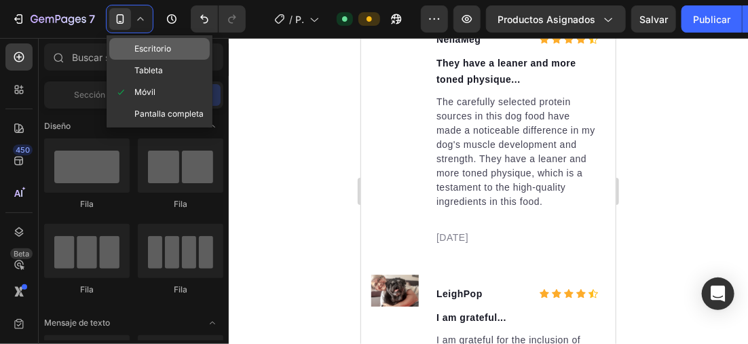
click at [156, 49] on span "Escritorio" at bounding box center [152, 49] width 37 height 14
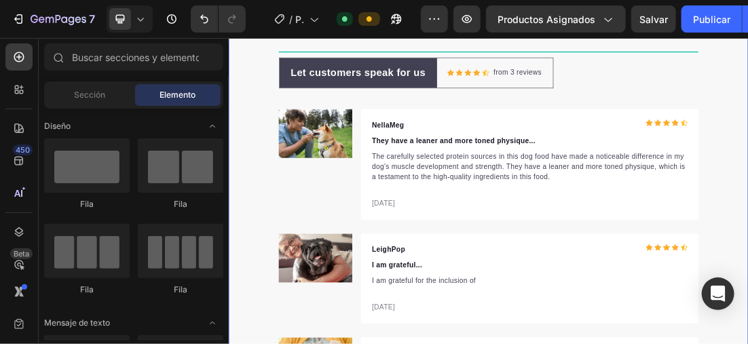
click at [253, 239] on div "Title Line Let customers speak for us Text block Row Icon Icon Icon Icon Icon I…" at bounding box center [635, 349] width 815 height 598
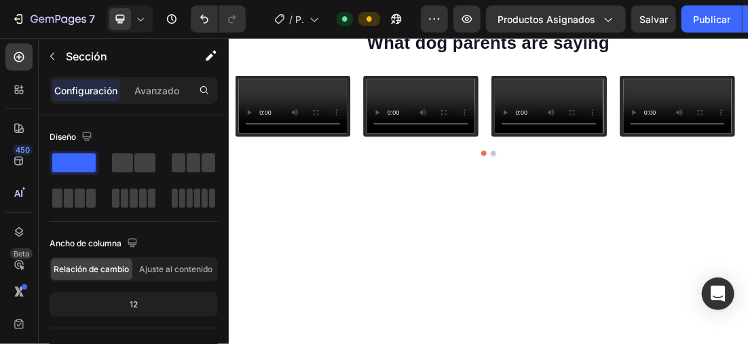
scroll to position [3096, 0]
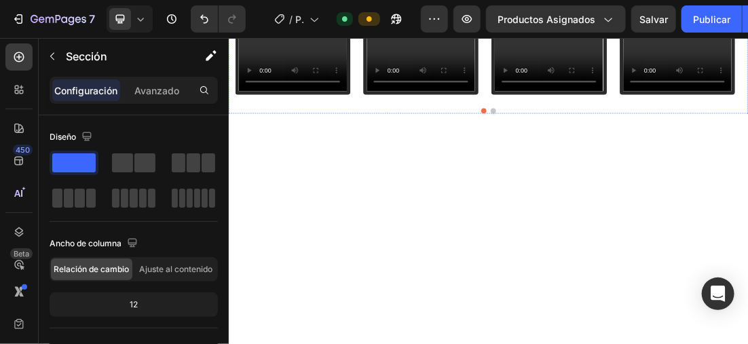
drag, startPoint x: 291, startPoint y: 188, endPoint x: 289, endPoint y: 180, distance: 8.4
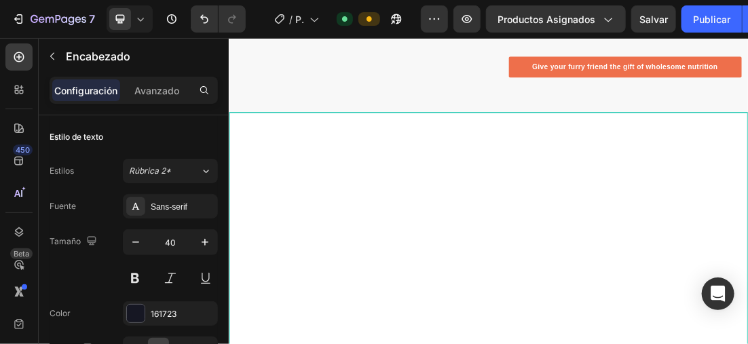
scroll to position [1398, 0]
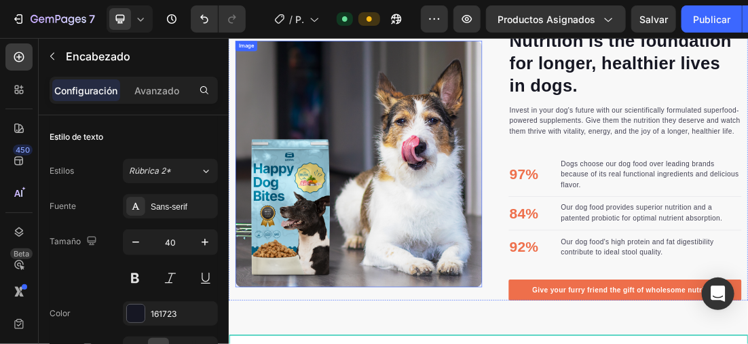
click at [410, 214] on img at bounding box center [431, 234] width 387 height 387
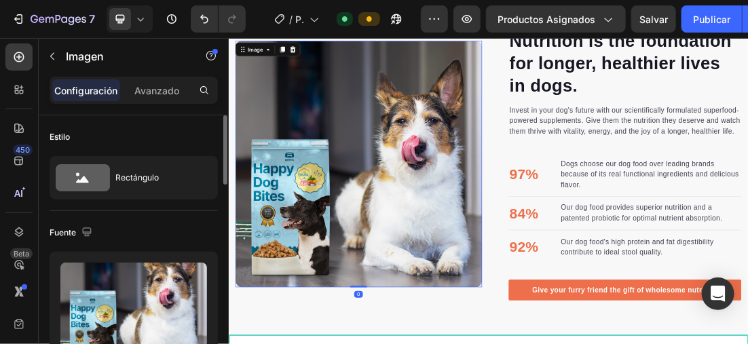
scroll to position [136, 0]
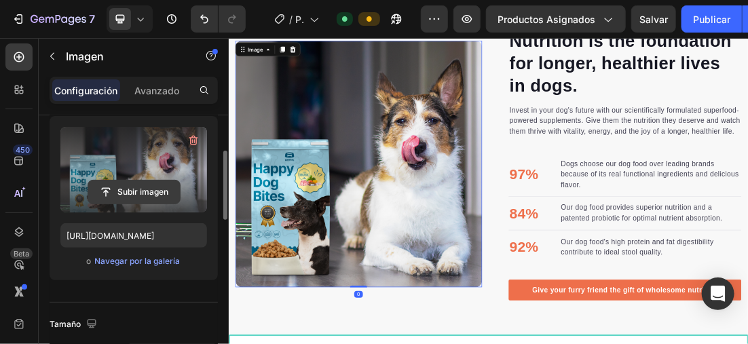
click at [147, 187] on input "file" at bounding box center [134, 192] width 92 height 23
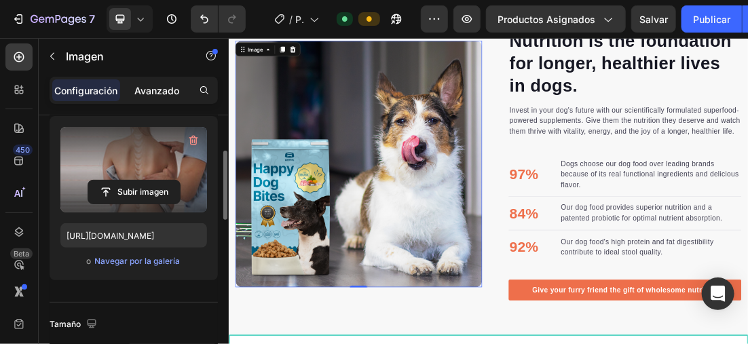
type input "https://cdn.shopify.com/s/files/1/0896/6527/4190/files/gempages_556725335903700…"
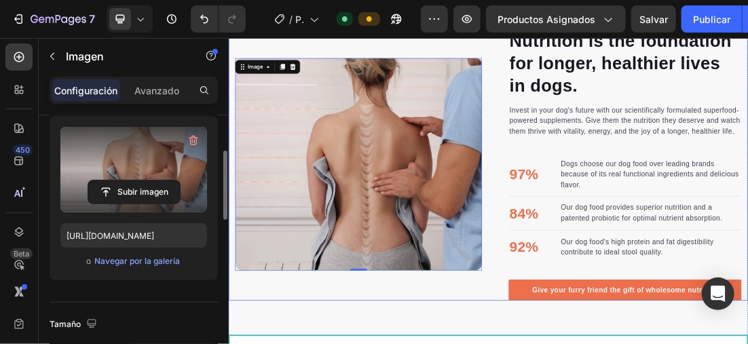
click at [564, 60] on div "Image 0 Image" at bounding box center [431, 235] width 387 height 427
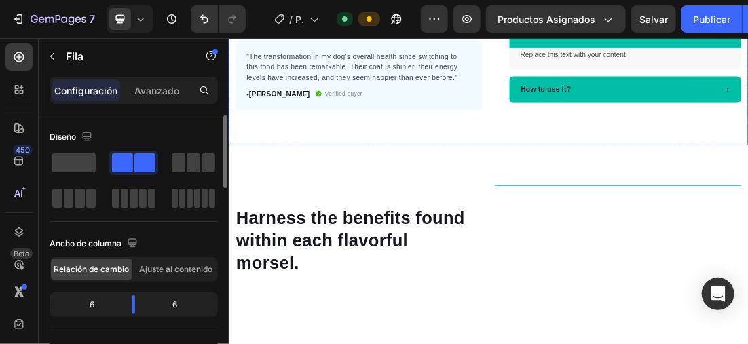
scroll to position [323, 0]
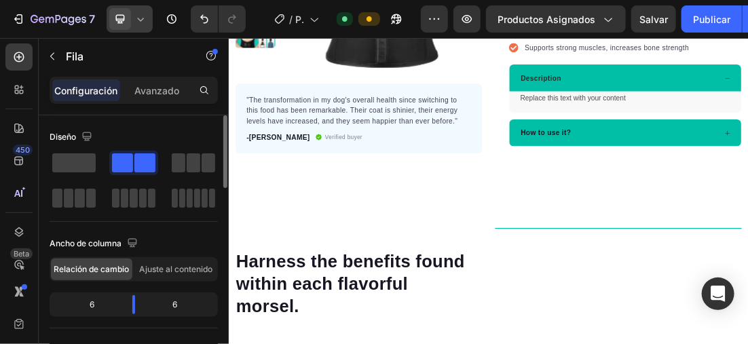
click at [138, 18] on icon at bounding box center [141, 19] width 6 height 3
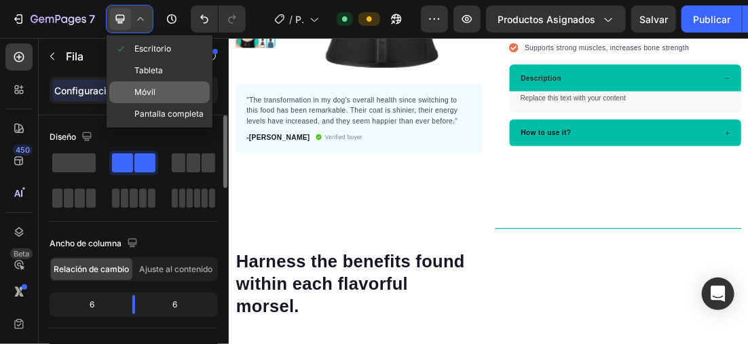
click at [141, 87] on span "Móvil" at bounding box center [144, 93] width 21 height 14
type input "0"
type input "100%"
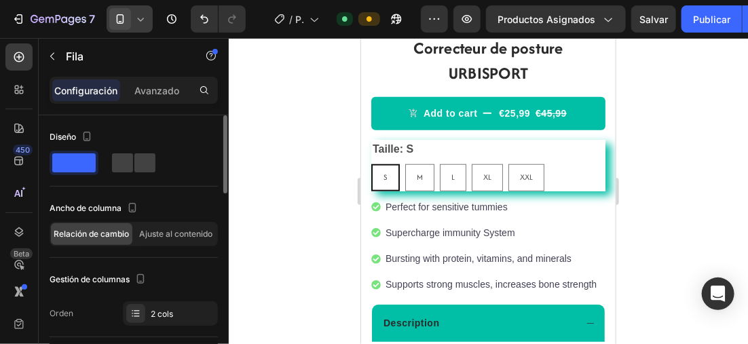
click at [141, 20] on icon at bounding box center [141, 19] width 6 height 3
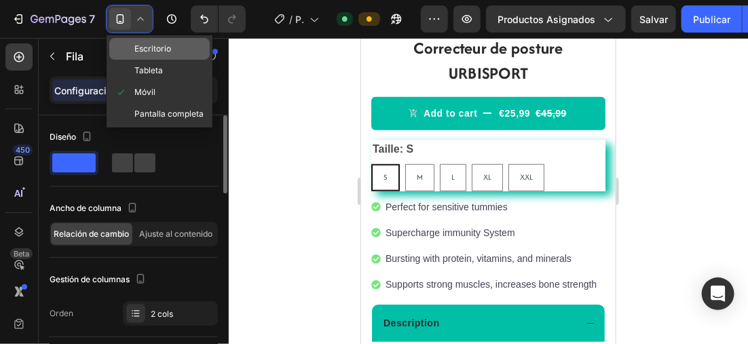
click at [170, 47] on span "Escritorio" at bounding box center [152, 49] width 37 height 14
type input "30"
type input "1200"
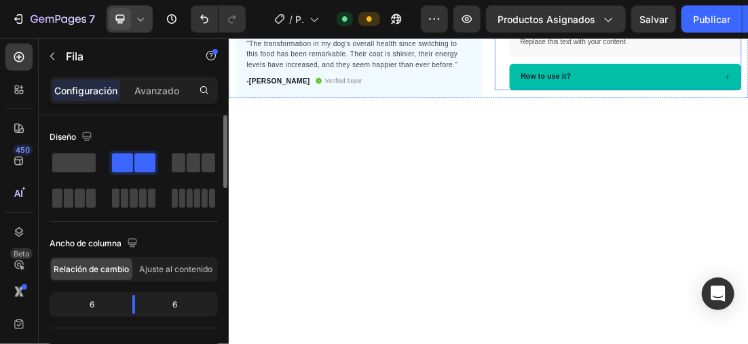
scroll to position [40, 0]
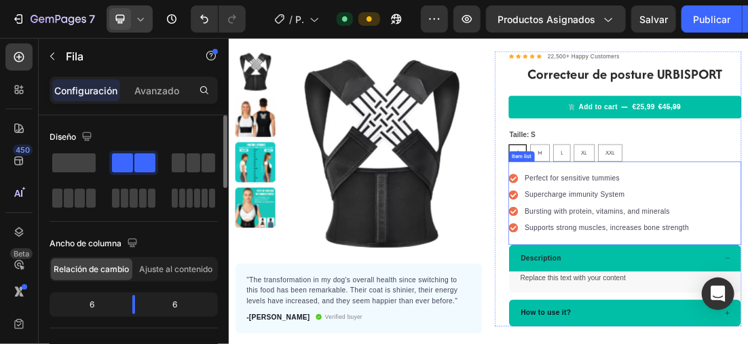
click at [671, 256] on icon at bounding box center [675, 257] width 15 height 15
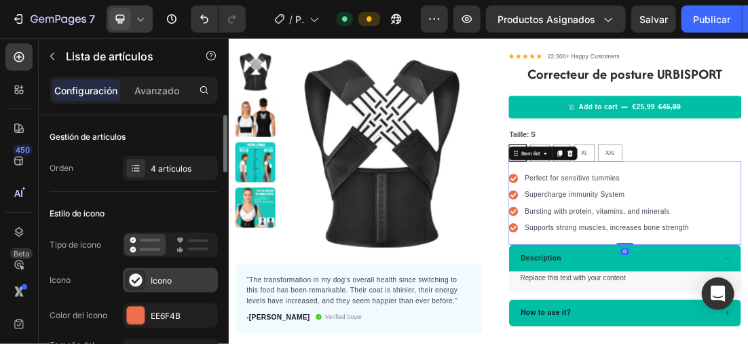
scroll to position [68, 0]
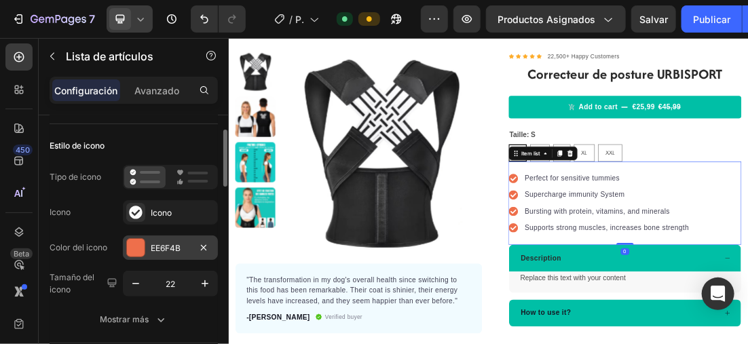
click at [137, 241] on div at bounding box center [136, 248] width 18 height 18
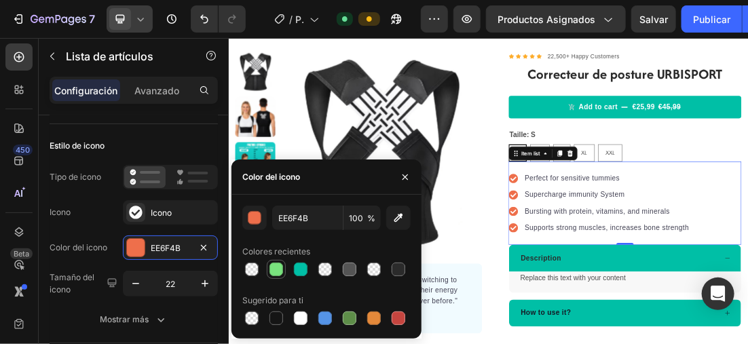
click at [272, 264] on div at bounding box center [277, 270] width 14 height 14
type input "79E37E"
click at [141, 16] on icon at bounding box center [141, 19] width 14 height 14
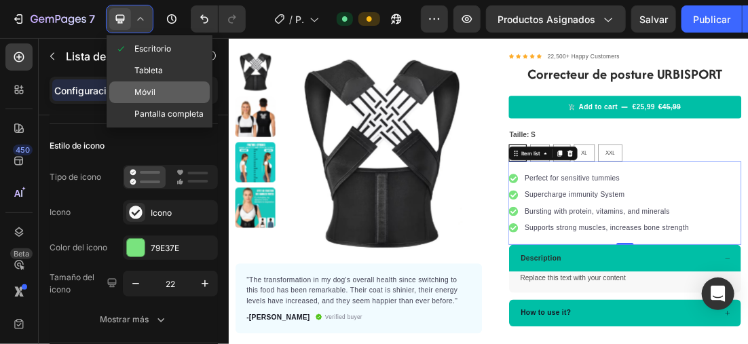
click at [167, 103] on div "Móvil" at bounding box center [159, 114] width 101 height 22
type input "16"
type input "14"
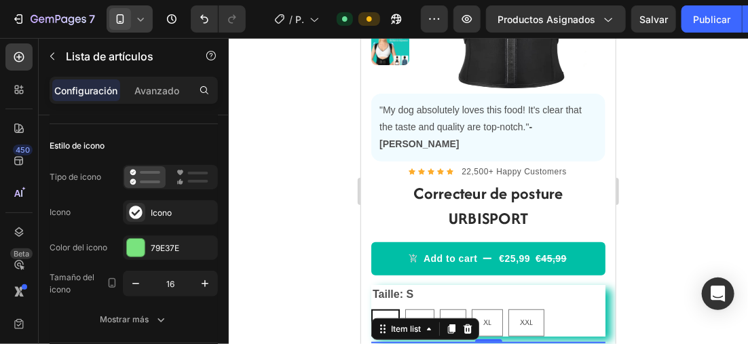
scroll to position [416, 0]
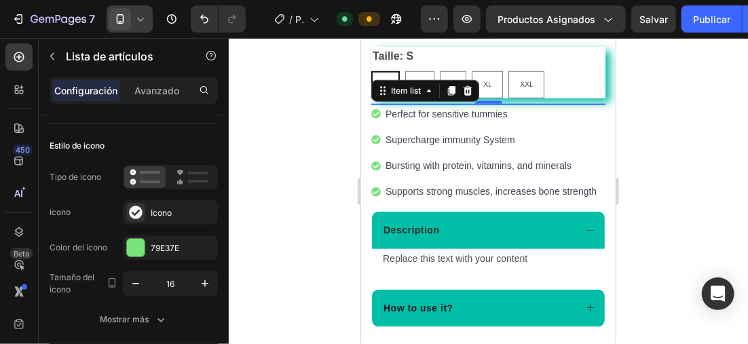
click at [643, 94] on div at bounding box center [489, 191] width 520 height 306
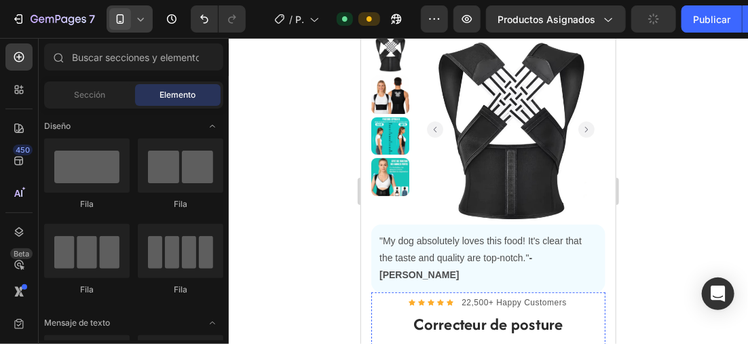
scroll to position [0, 0]
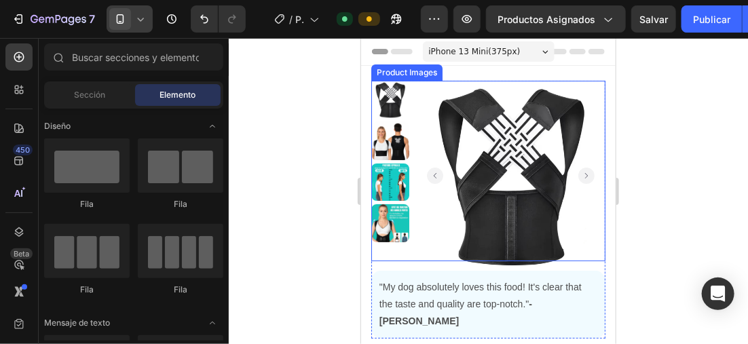
click at [580, 86] on img at bounding box center [510, 174] width 189 height 189
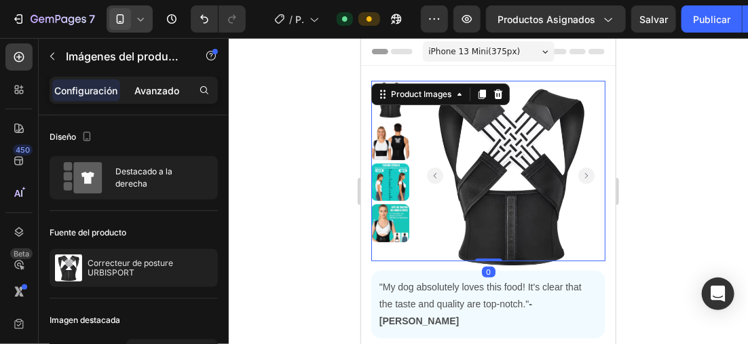
click at [150, 81] on div "Avanzado" at bounding box center [157, 90] width 68 height 22
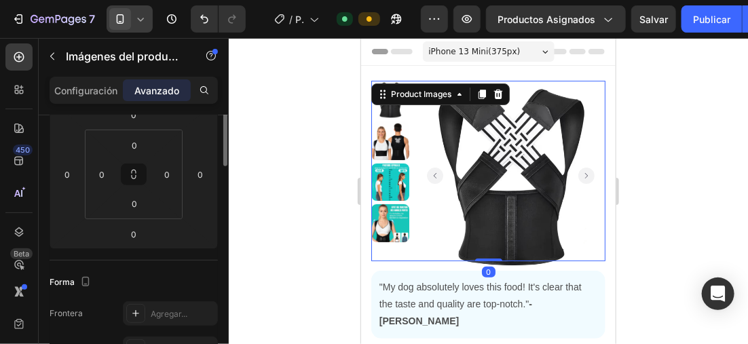
scroll to position [136, 0]
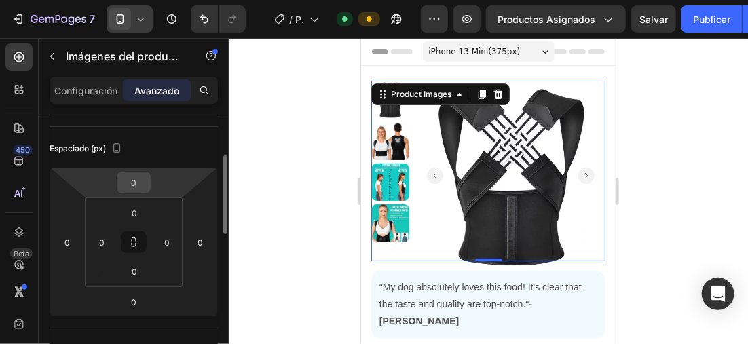
click at [139, 181] on input "0" at bounding box center [133, 183] width 27 height 20
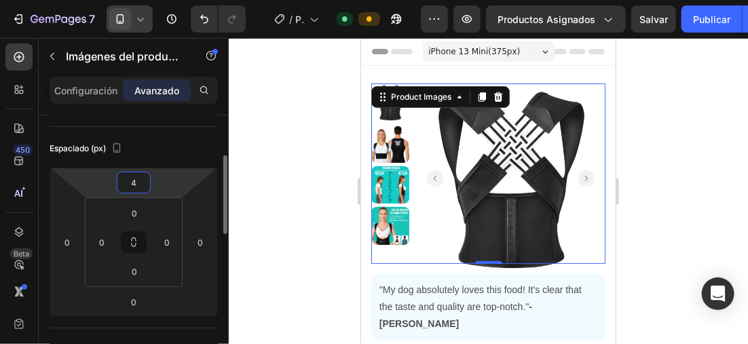
type input "40"
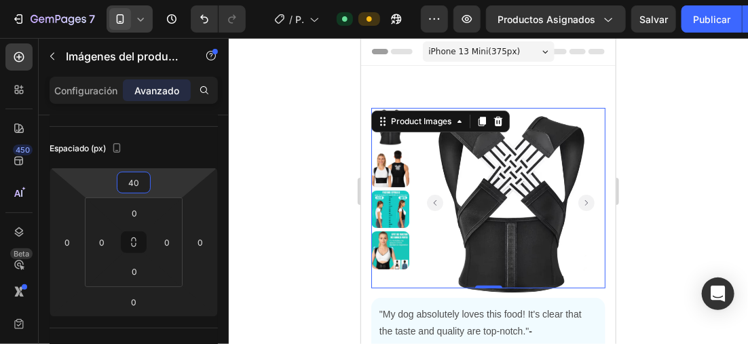
click at [315, 126] on div at bounding box center [489, 191] width 520 height 306
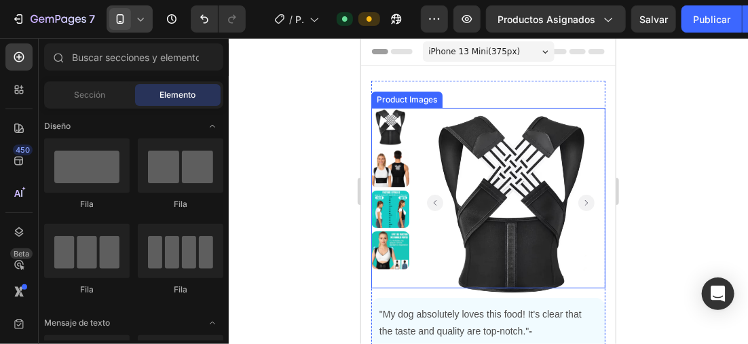
scroll to position [68, 0]
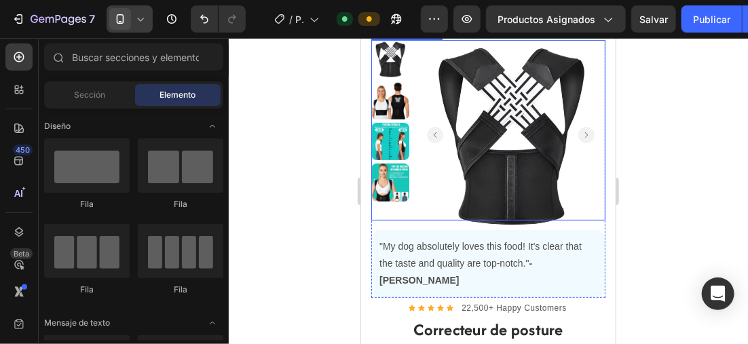
click at [383, 132] on img at bounding box center [390, 141] width 38 height 38
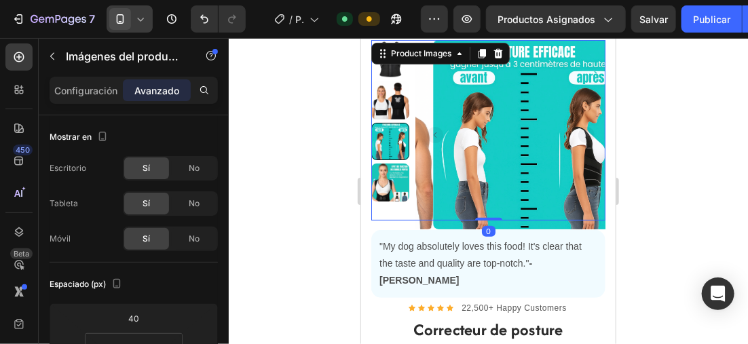
scroll to position [0, 0]
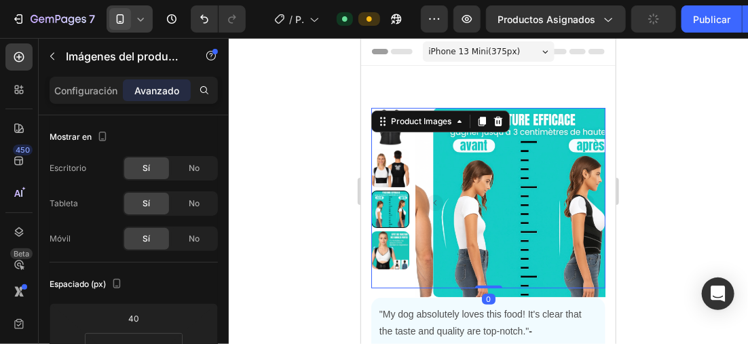
click at [671, 173] on div at bounding box center [489, 191] width 520 height 306
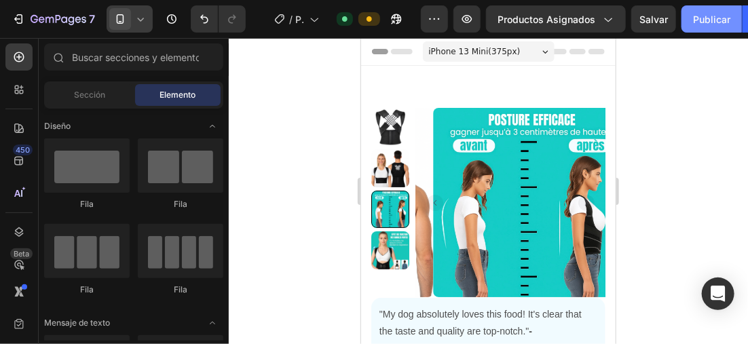
click at [696, 21] on font "Publicar" at bounding box center [711, 19] width 37 height 14
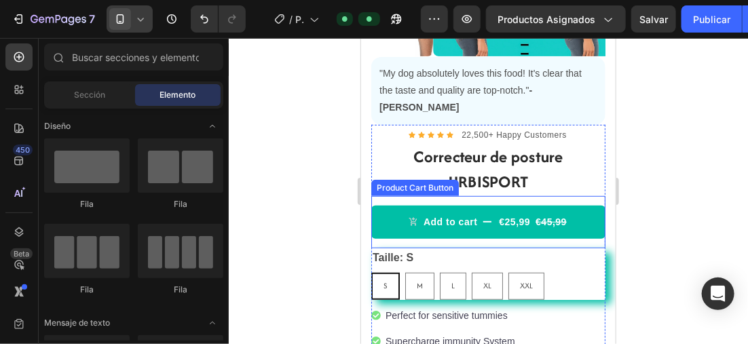
scroll to position [272, 0]
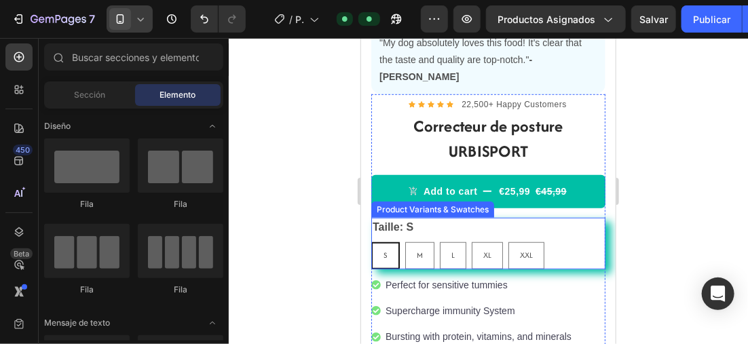
click at [556, 242] on div "S S S M M M L L L XL XL XL XXL XXL XXL" at bounding box center [488, 255] width 234 height 27
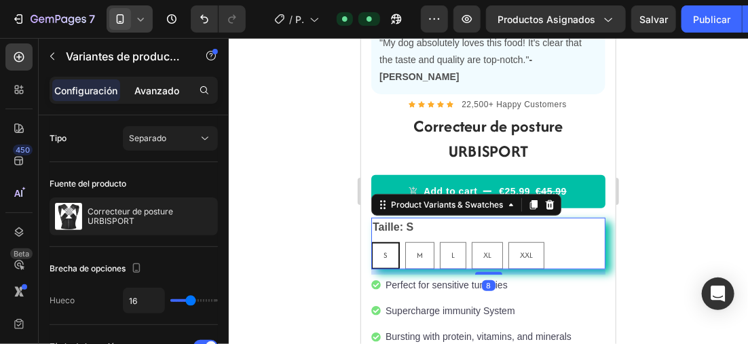
click at [160, 86] on p "Avanzado" at bounding box center [156, 91] width 45 height 14
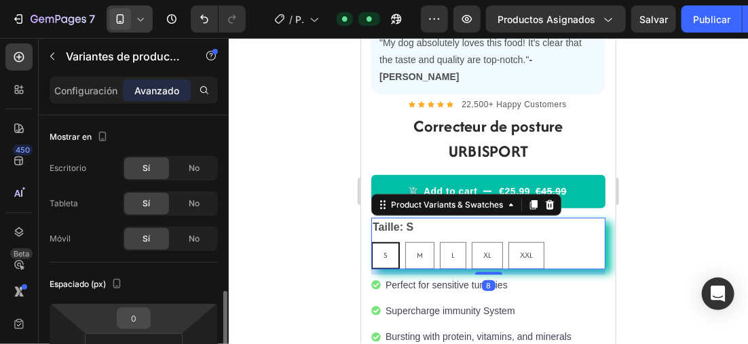
scroll to position [136, 0]
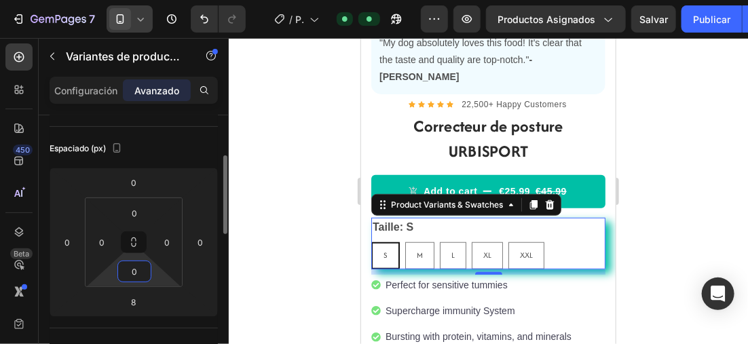
click at [141, 272] on input "0" at bounding box center [134, 271] width 27 height 20
click at [149, 0] on html "7 Version history / PÁGINA PRODUCTO (corrector postura) Default Preview Product…" at bounding box center [374, 0] width 748 height 0
click at [157, 0] on html "7 Version history / PÁGINA PRODUCTO (corrector postura) Default Preview Product…" at bounding box center [374, 0] width 748 height 0
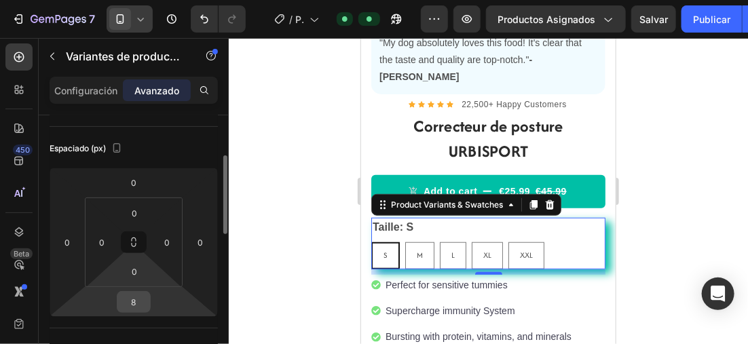
click at [140, 295] on input "8" at bounding box center [133, 302] width 27 height 20
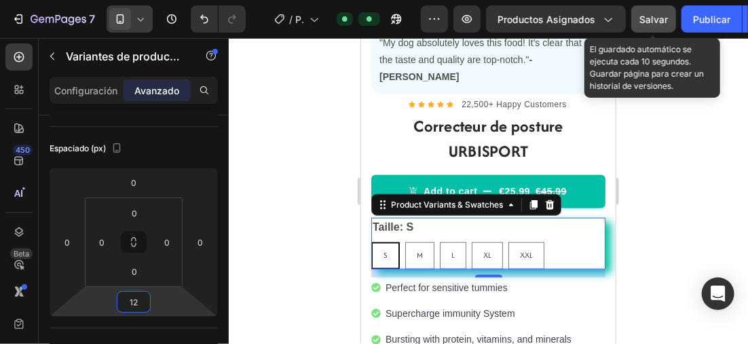
type input "12"
click at [653, 22] on span "Salvar" at bounding box center [654, 20] width 29 height 12
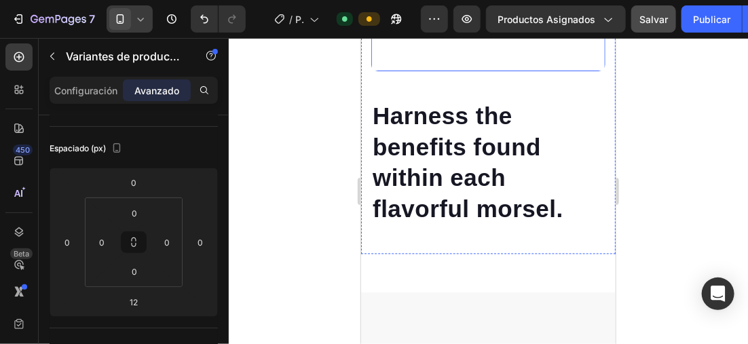
scroll to position [906, 0]
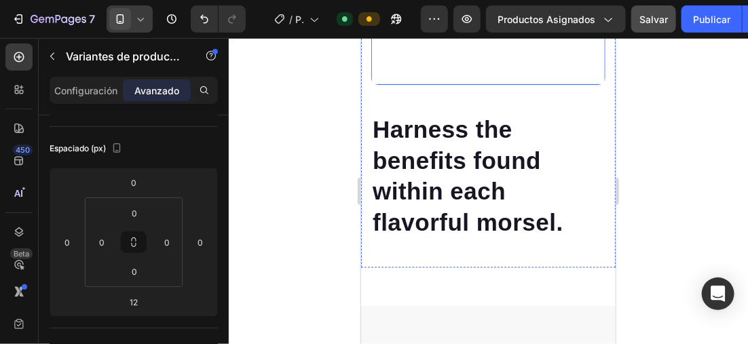
click at [509, 85] on video at bounding box center [488, 26] width 234 height 118
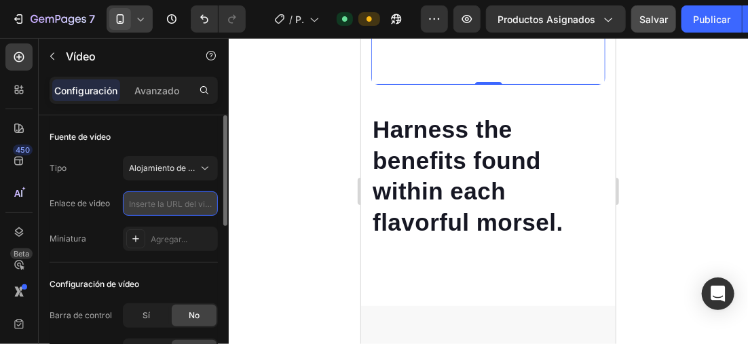
scroll to position [0, 0]
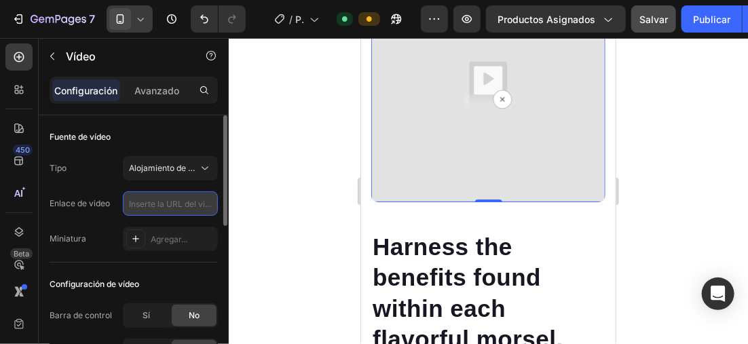
paste input "https://cdn.shopify.com/videos/c/o/v/b62351d1d83747a8b988bda154c87b22.mp4"
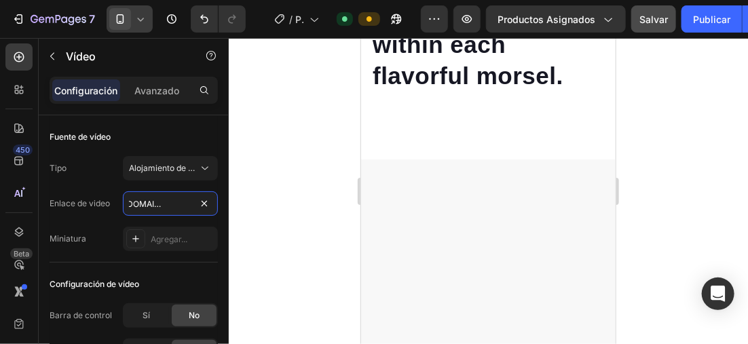
scroll to position [906, 0]
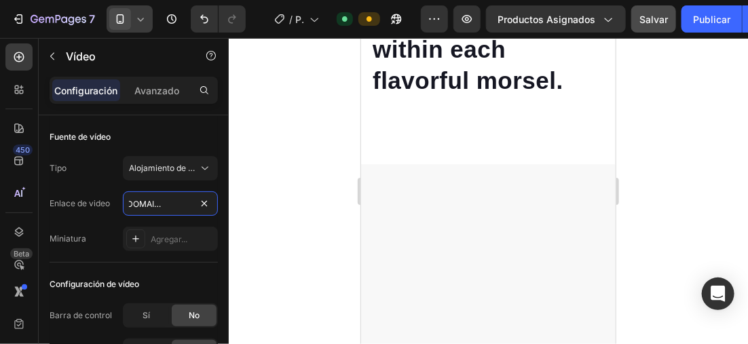
type input "https://cdn.shopify.com/videos/c/o/v/b62351d1d83747a8b988bda154c87b22.mp4"
drag, startPoint x: 484, startPoint y: 219, endPoint x: 484, endPoint y: 194, distance: 25.8
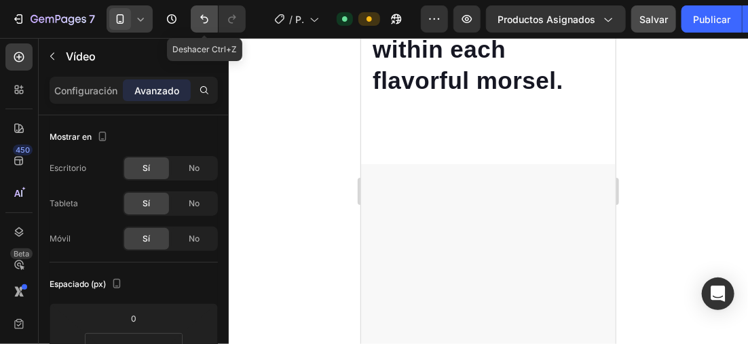
click at [205, 24] on icon "Deshacer/Rehacer" at bounding box center [205, 19] width 14 height 14
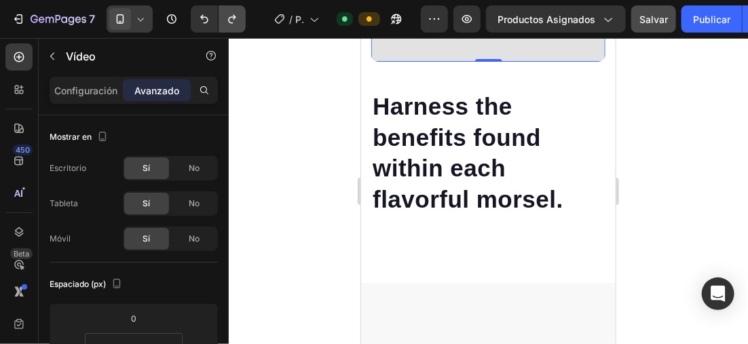
click at [227, 18] on icon "Deshacer/Rehacer" at bounding box center [232, 19] width 14 height 14
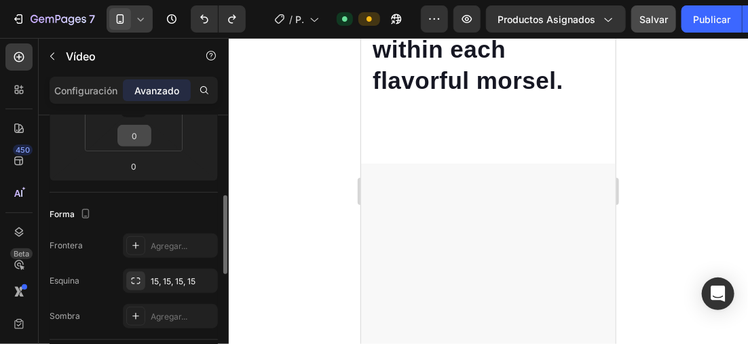
scroll to position [204, 0]
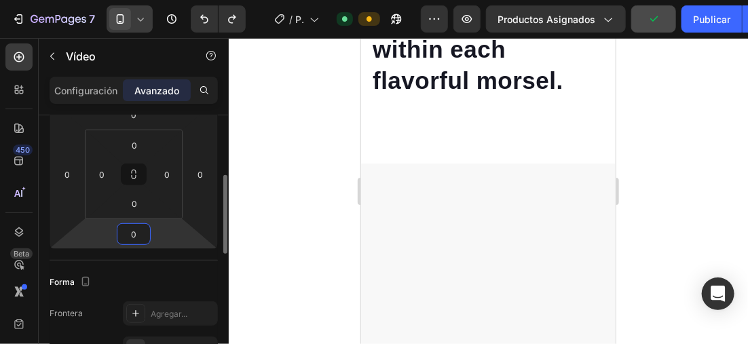
click at [141, 231] on input "0" at bounding box center [133, 234] width 27 height 20
type input "-1"
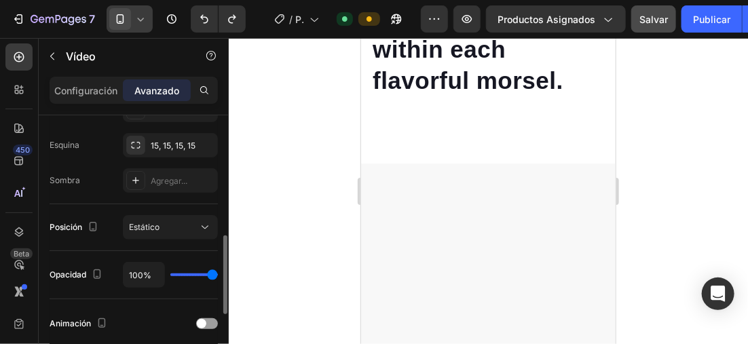
scroll to position [475, 0]
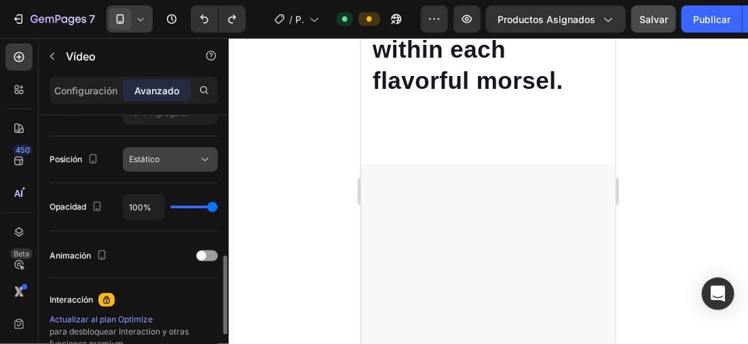
click at [179, 163] on div "Estático" at bounding box center [163, 160] width 69 height 12
type input "0"
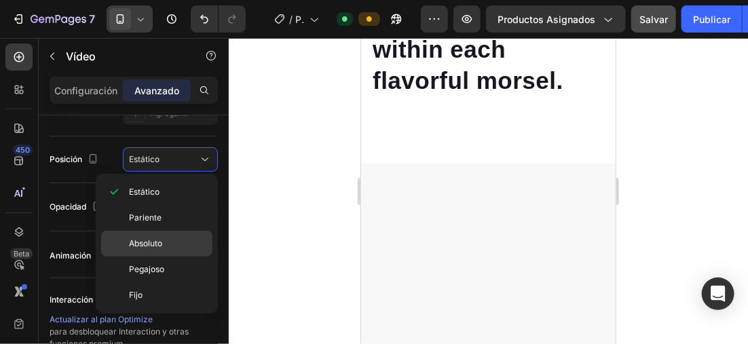
click at [130, 247] on span "Absoluto" at bounding box center [145, 244] width 33 height 12
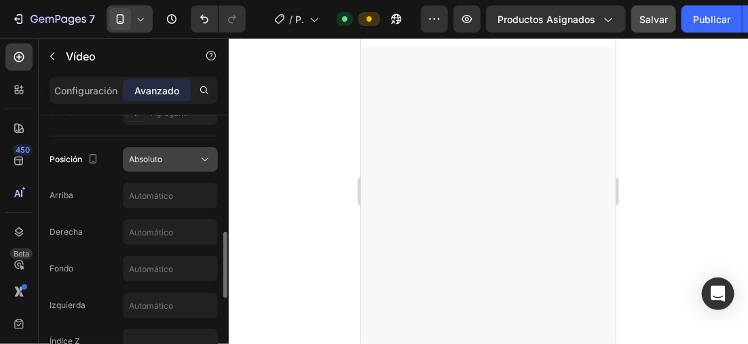
click at [157, 158] on span "Absoluto" at bounding box center [145, 159] width 33 height 10
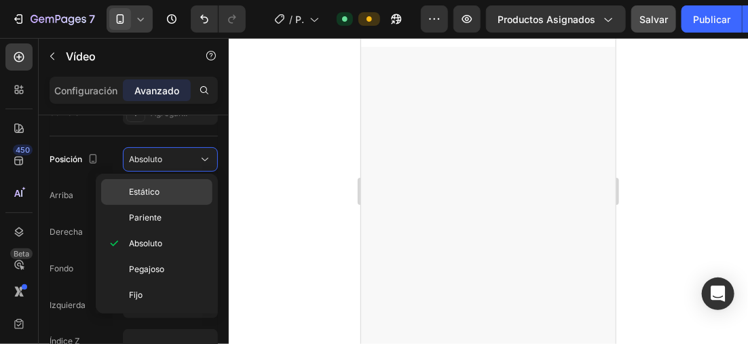
click at [166, 205] on div "Estático" at bounding box center [156, 218] width 111 height 26
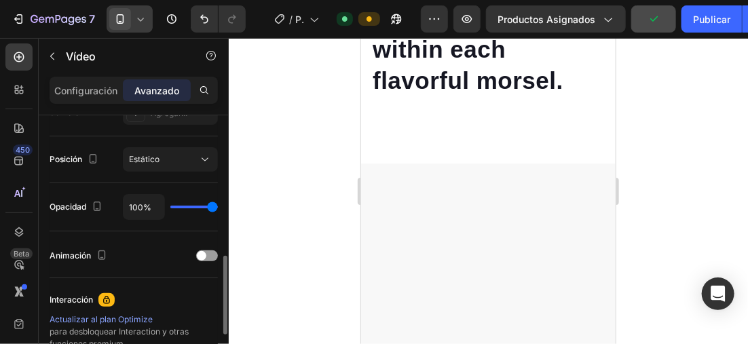
type input "83%"
type input "83"
type input "55%"
type input "55"
type input "45%"
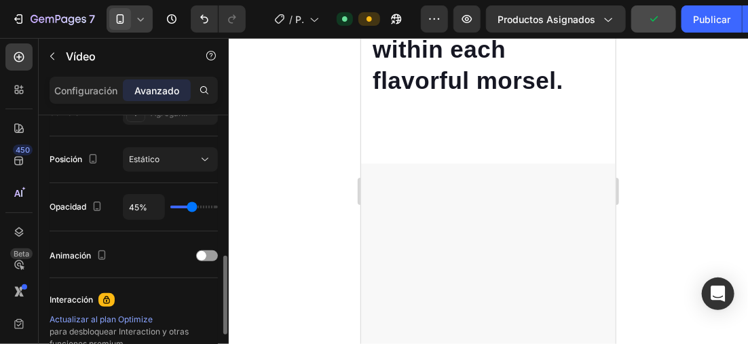
drag, startPoint x: 213, startPoint y: 201, endPoint x: 192, endPoint y: 206, distance: 21.7
type input "45"
click at [192, 206] on input "range" at bounding box center [194, 207] width 48 height 3
type input "51%"
type input "51"
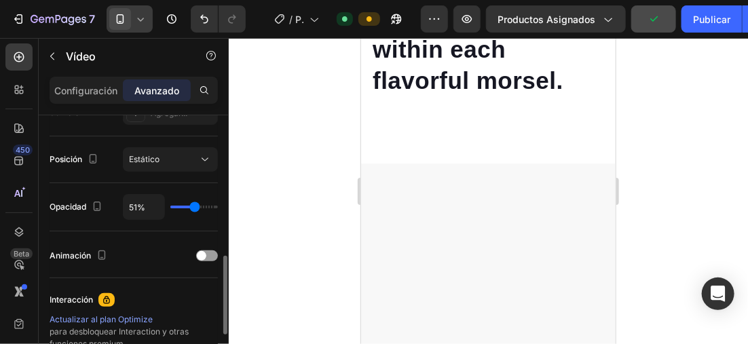
type input "55%"
type input "55"
click at [196, 206] on input "range" at bounding box center [194, 207] width 48 height 3
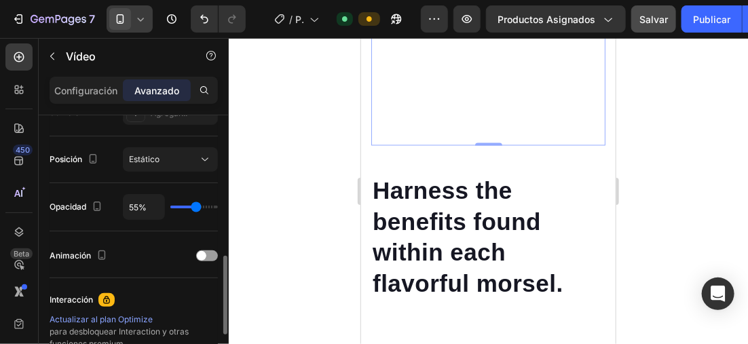
type input "100%"
drag, startPoint x: 196, startPoint y: 207, endPoint x: 248, endPoint y: 207, distance: 52.3
type input "100"
click at [218, 207] on input "range" at bounding box center [194, 207] width 48 height 3
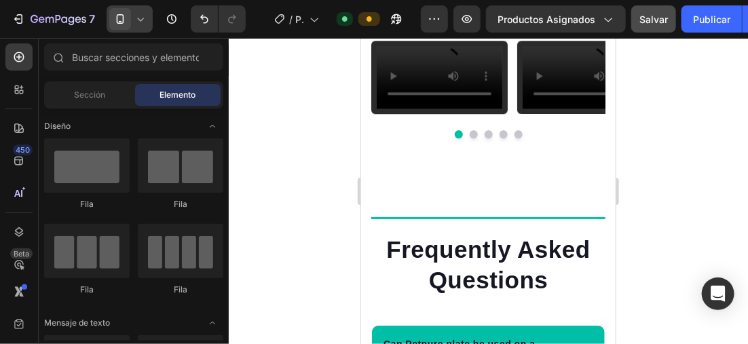
scroll to position [3165, 0]
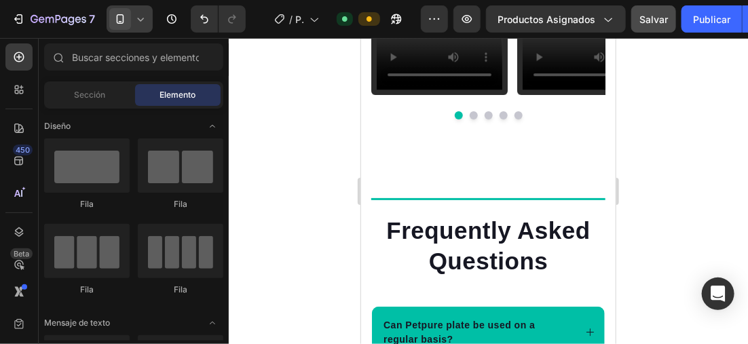
drag, startPoint x: 609, startPoint y: 96, endPoint x: 980, endPoint y: 278, distance: 413.4
click at [558, 119] on div "Video Video Video Video Drop element here Carousel" at bounding box center [488, 70] width 234 height 98
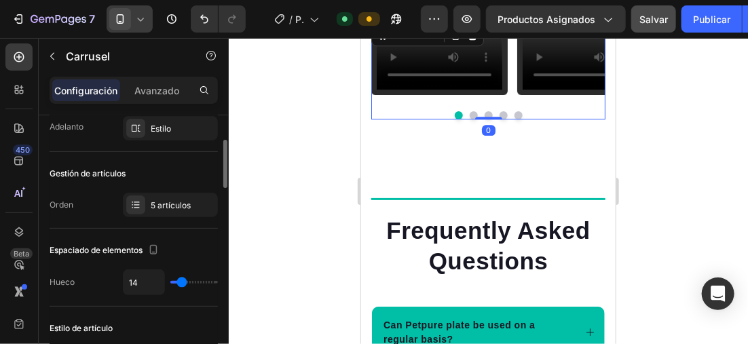
scroll to position [0, 0]
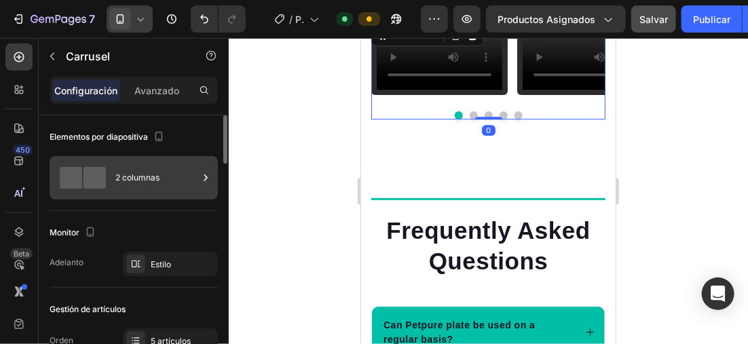
click at [150, 173] on div "2 columnas" at bounding box center [156, 177] width 83 height 31
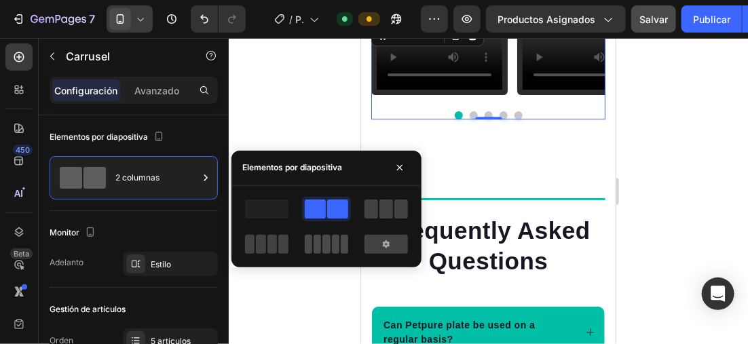
click at [328, 242] on span at bounding box center [326, 244] width 7 height 19
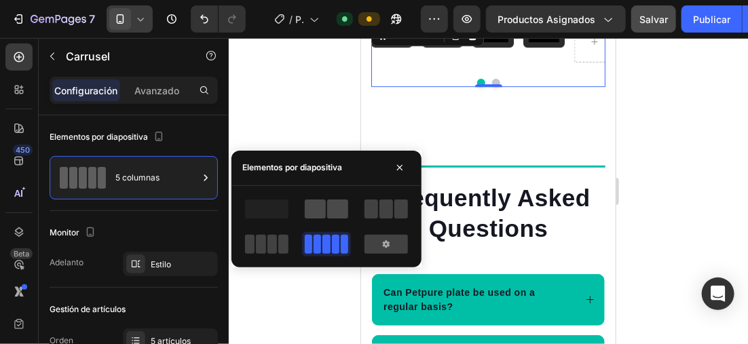
click at [331, 205] on span at bounding box center [337, 209] width 21 height 19
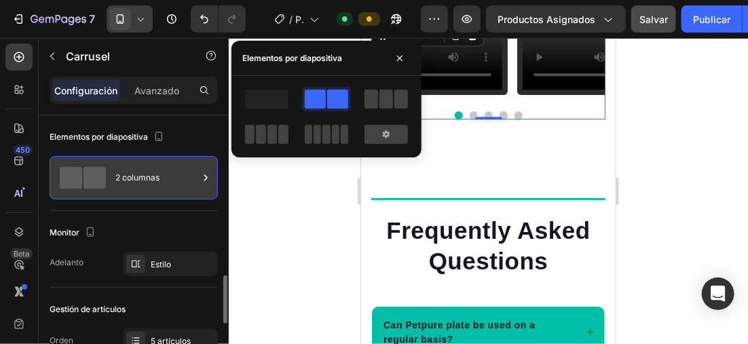
scroll to position [136, 0]
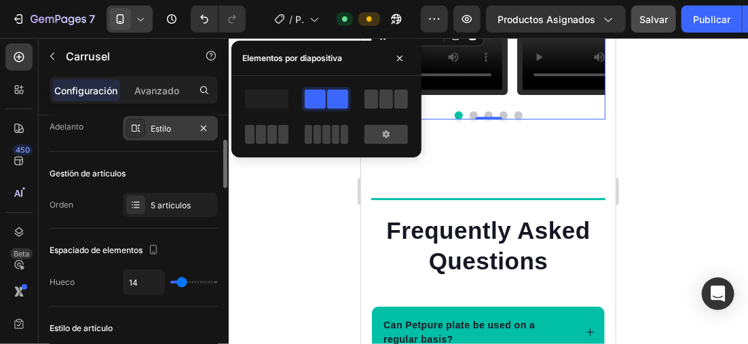
click at [162, 132] on div "Estilo" at bounding box center [170, 129] width 39 height 12
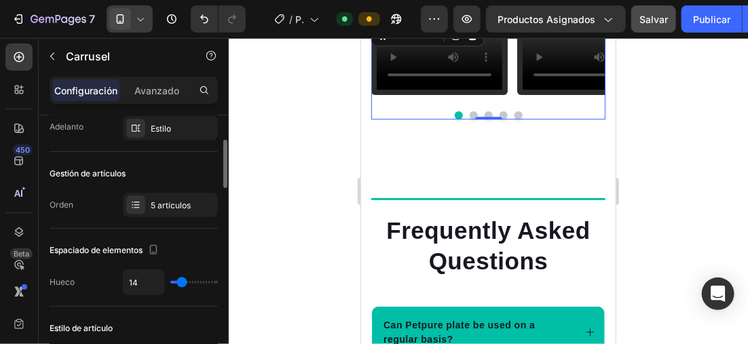
click at [98, 133] on div "Adelanto Estilo" at bounding box center [134, 128] width 168 height 24
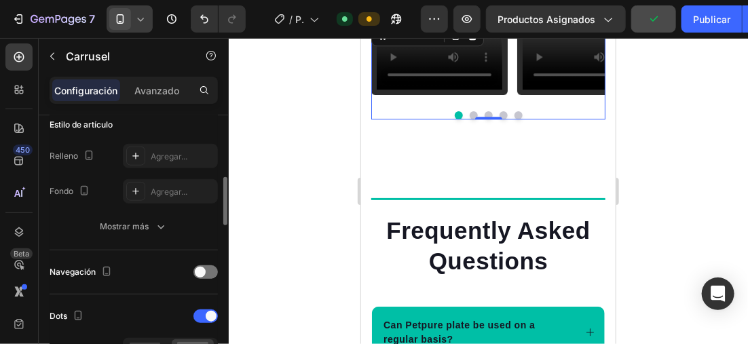
scroll to position [408, 0]
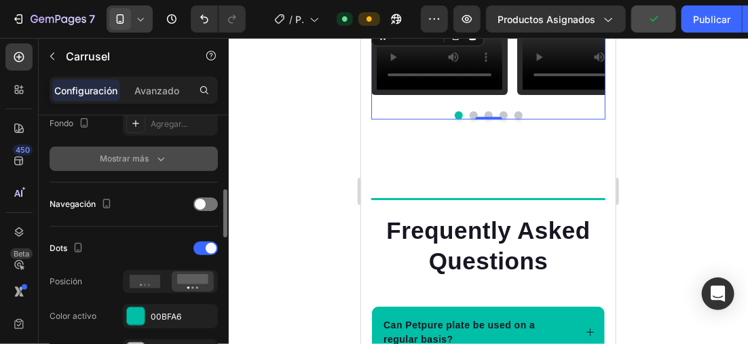
click at [137, 157] on font "Mostrar más" at bounding box center [124, 159] width 49 height 12
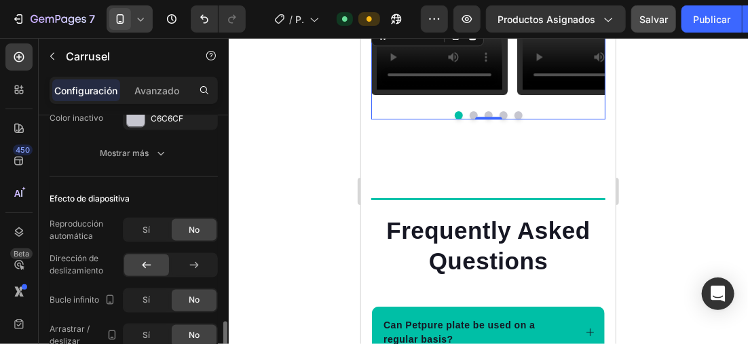
scroll to position [815, 0]
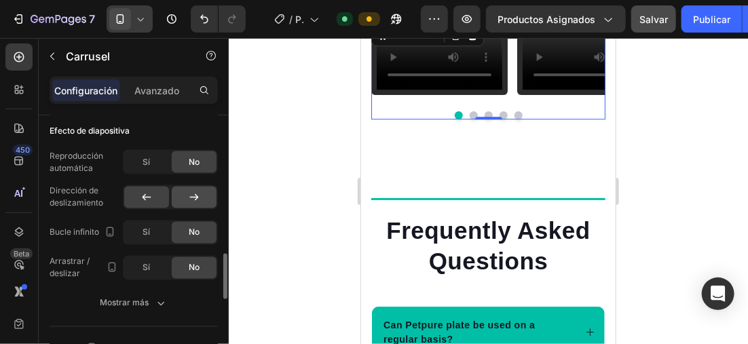
click at [191, 196] on icon at bounding box center [194, 198] width 14 height 14
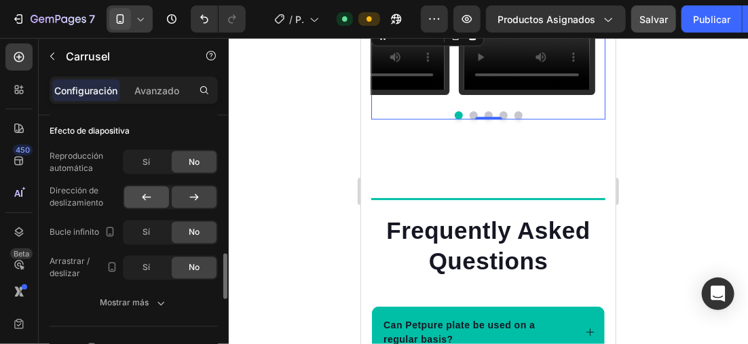
click at [145, 196] on icon at bounding box center [147, 197] width 9 height 7
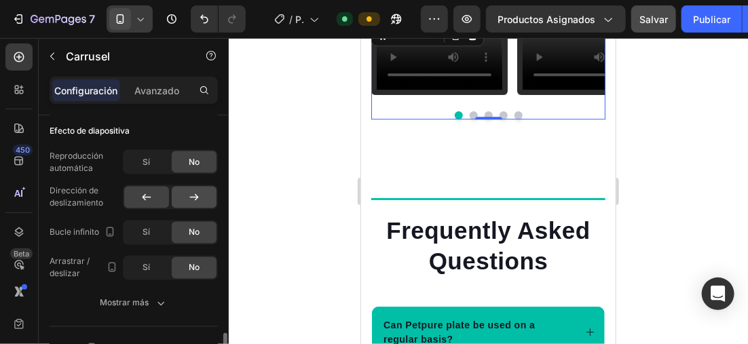
scroll to position [883, 0]
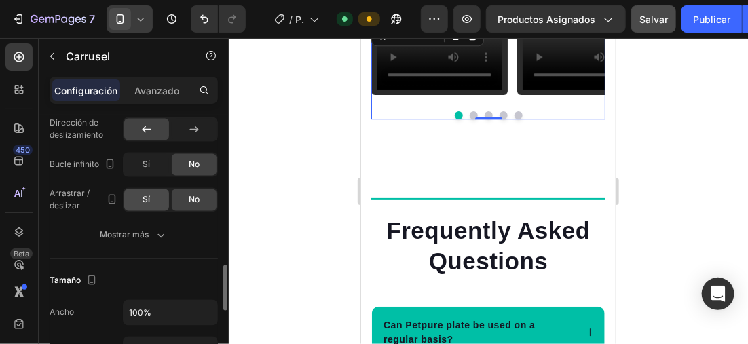
click at [154, 199] on div "Sí" at bounding box center [146, 200] width 45 height 22
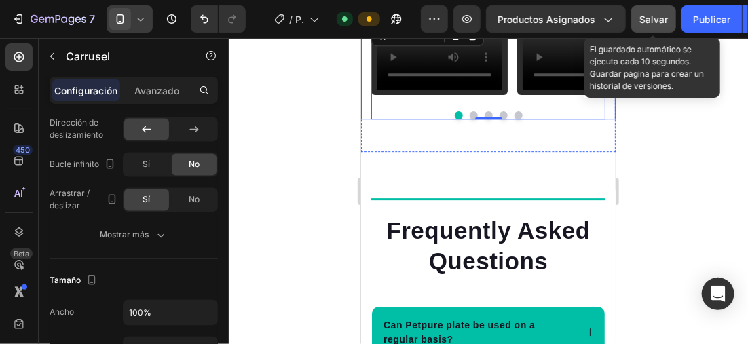
click at [657, 24] on div "Salvar" at bounding box center [654, 19] width 29 height 14
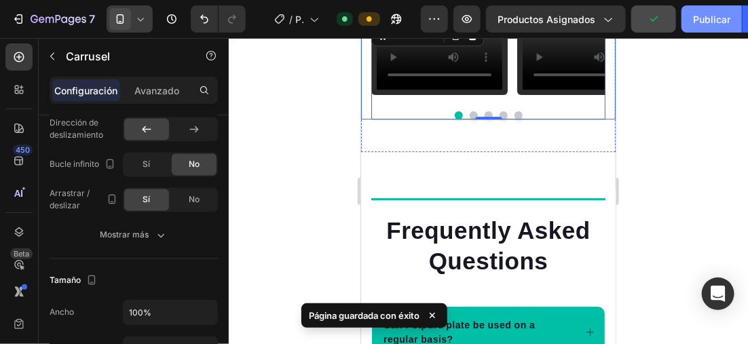
click at [702, 29] on button "Publicar" at bounding box center [712, 18] width 60 height 27
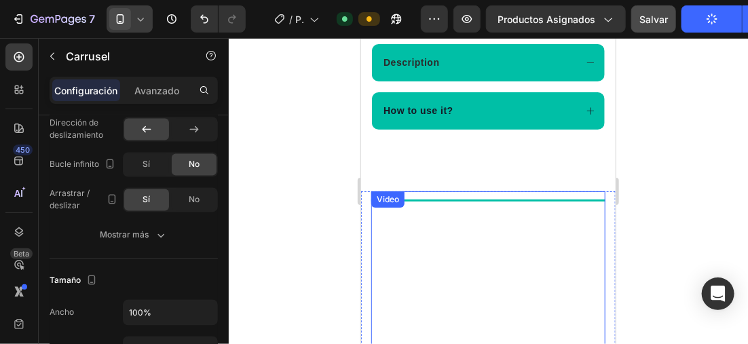
scroll to position [561, 0]
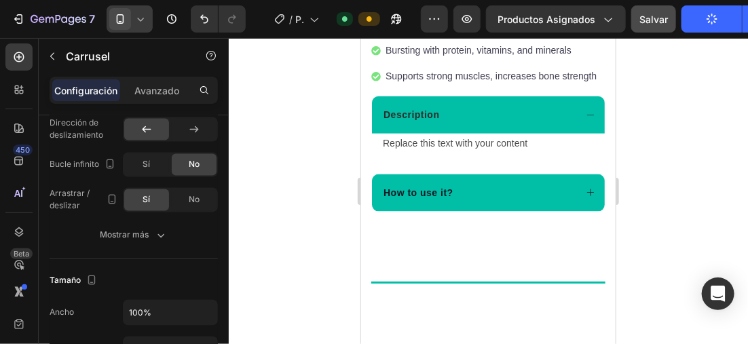
click at [297, 69] on div at bounding box center [489, 191] width 520 height 306
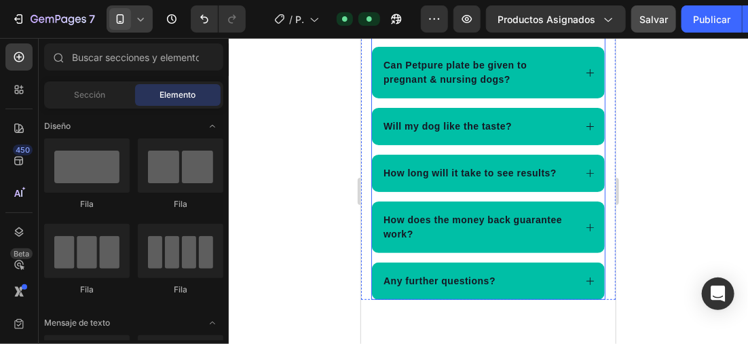
scroll to position [3868, 0]
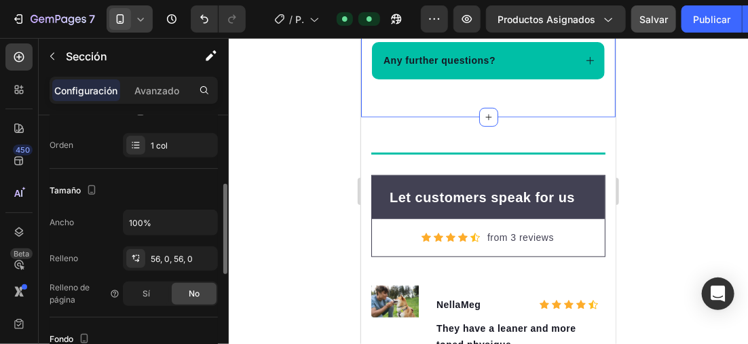
scroll to position [340, 0]
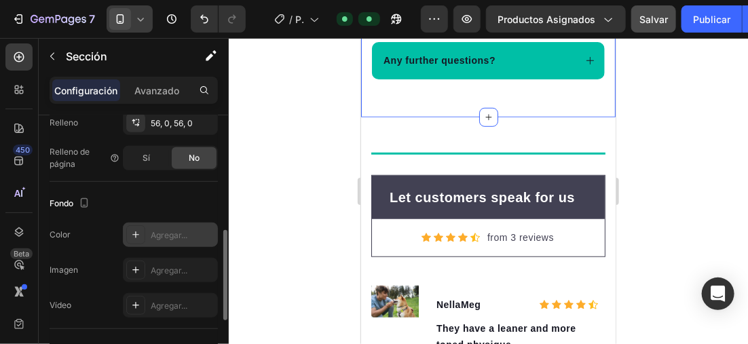
click at [137, 233] on icon at bounding box center [135, 235] width 7 height 7
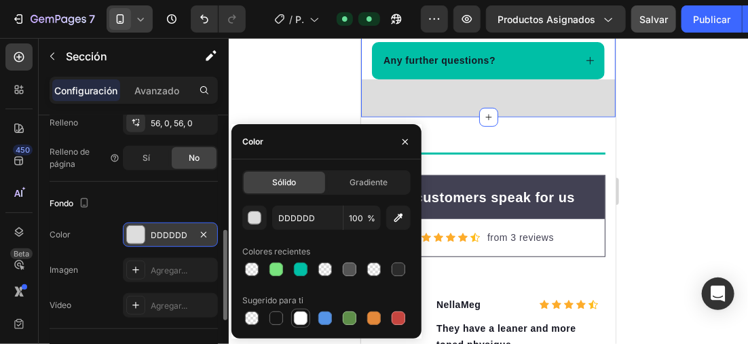
click at [295, 317] on div at bounding box center [301, 319] width 14 height 14
type input "FFFFFF"
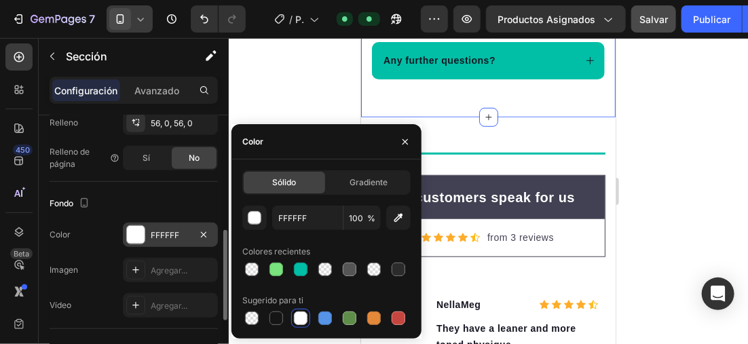
click at [695, 120] on div at bounding box center [489, 191] width 520 height 306
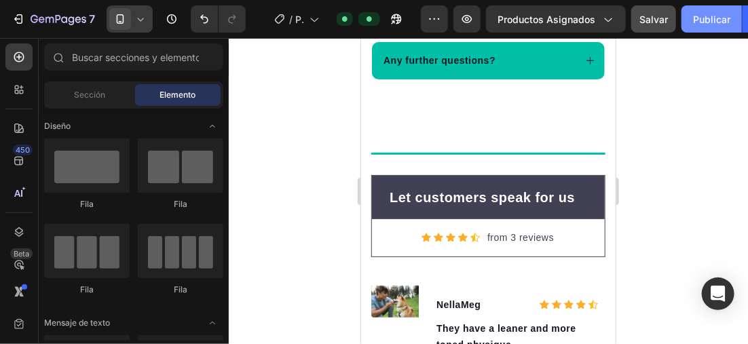
click at [696, 21] on font "Publicar" at bounding box center [711, 19] width 37 height 14
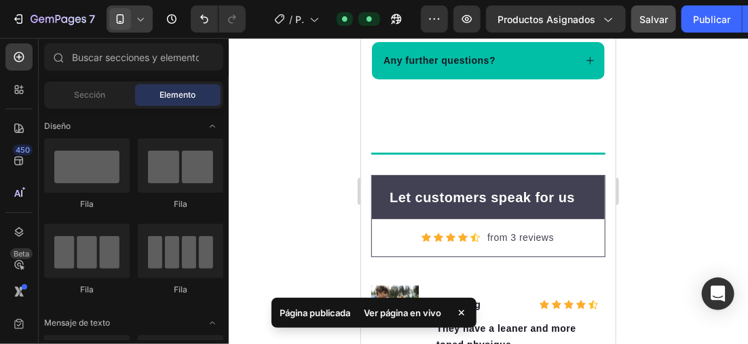
click at [313, 123] on div at bounding box center [489, 191] width 520 height 306
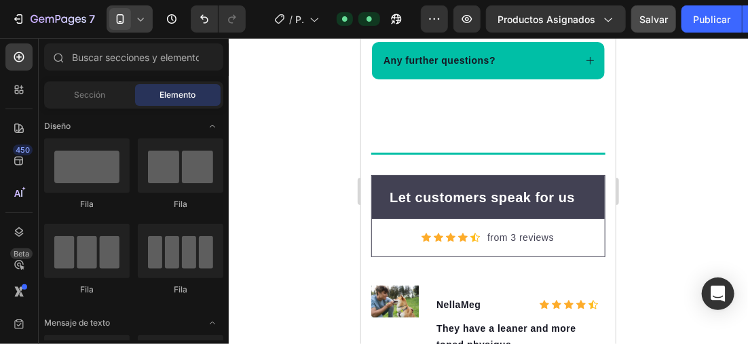
click at [264, 144] on div at bounding box center [489, 191] width 520 height 306
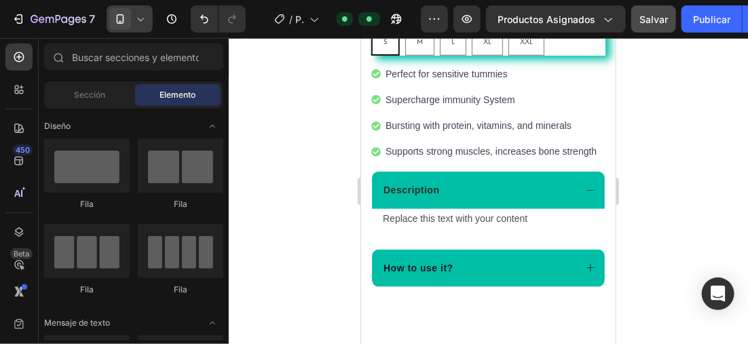
scroll to position [458, 0]
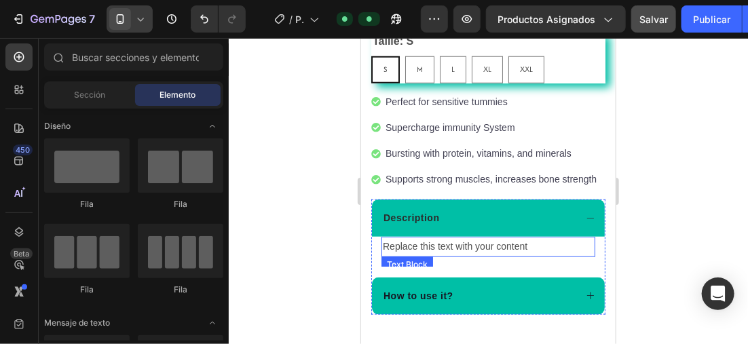
click at [534, 245] on div "Replace this text with your content" at bounding box center [488, 246] width 214 height 20
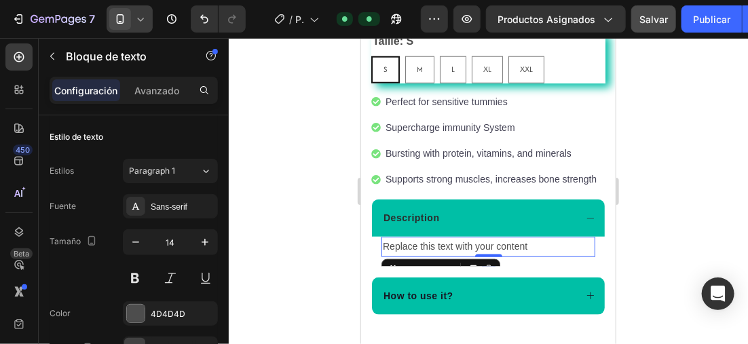
click at [530, 245] on div "Replace this text with your content" at bounding box center [488, 246] width 214 height 20
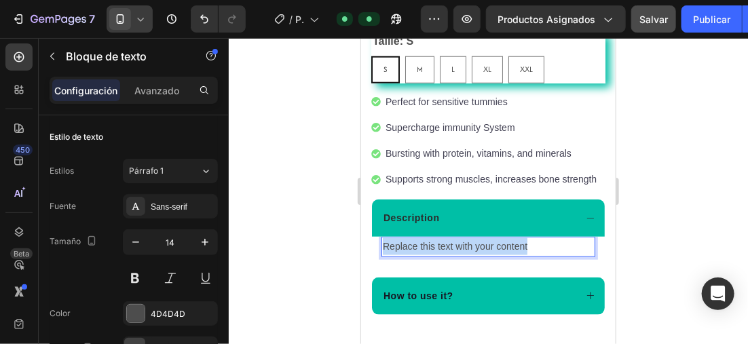
drag, startPoint x: 530, startPoint y: 242, endPoint x: 381, endPoint y: 240, distance: 149.4
click at [381, 240] on div "Replace this text with your content" at bounding box center [488, 246] width 214 height 20
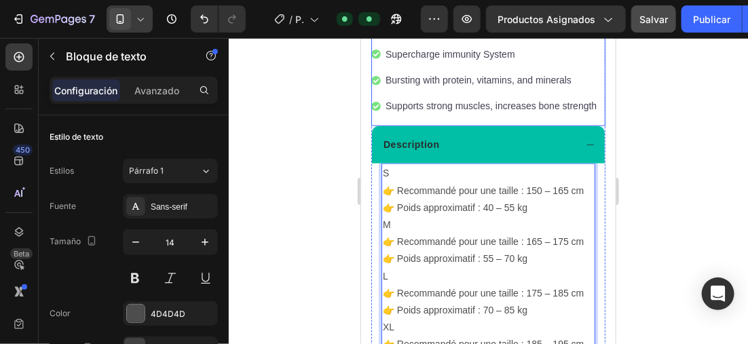
scroll to position [805, 0]
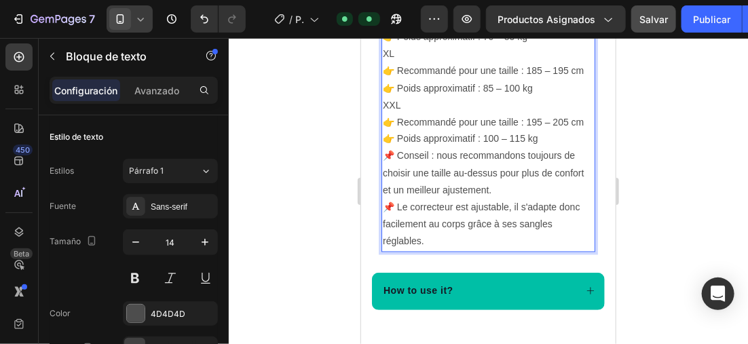
click at [289, 126] on div at bounding box center [489, 191] width 520 height 306
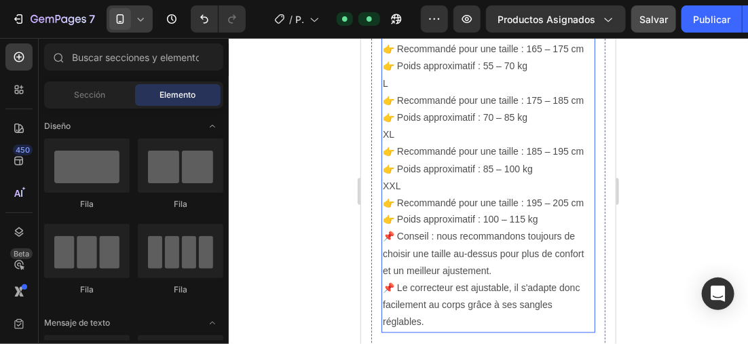
scroll to position [669, 0]
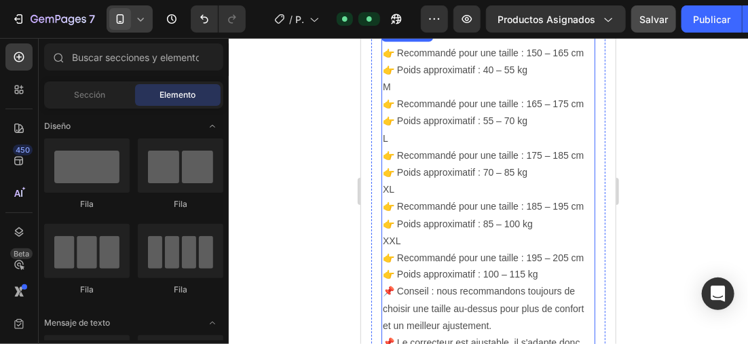
click at [474, 163] on p "L 👉 Recommandé pour une taille : 175 – 185 cm 👉 Poids approximatif : 70 – 85 kg" at bounding box center [487, 156] width 211 height 52
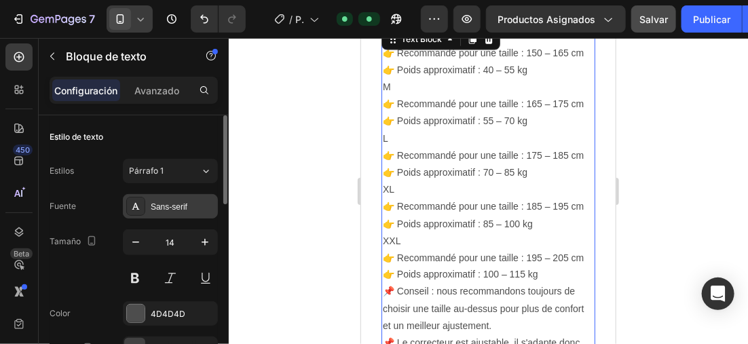
click at [166, 201] on div "Sans-serif" at bounding box center [183, 207] width 64 height 12
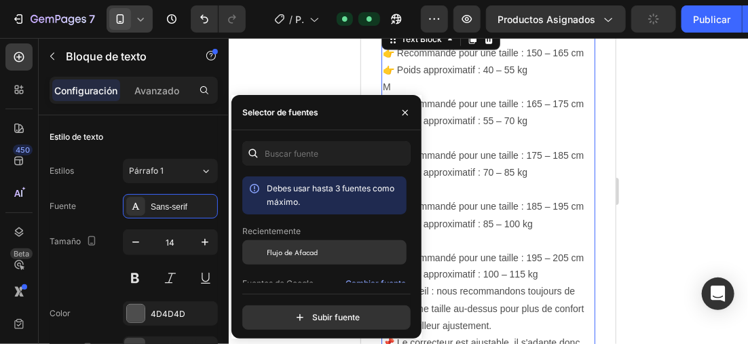
click at [297, 252] on span "Flujo de Afacad" at bounding box center [292, 253] width 51 height 12
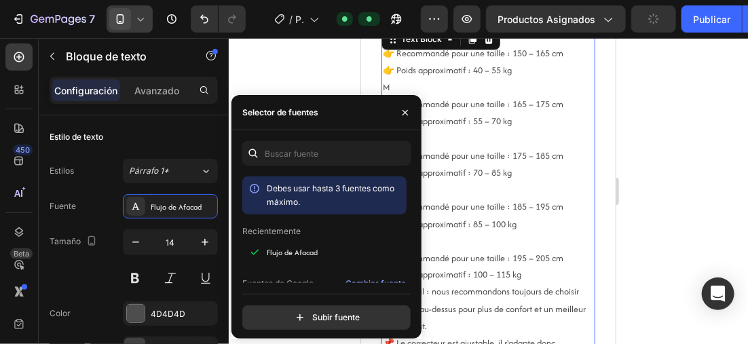
scroll to position [668, 0]
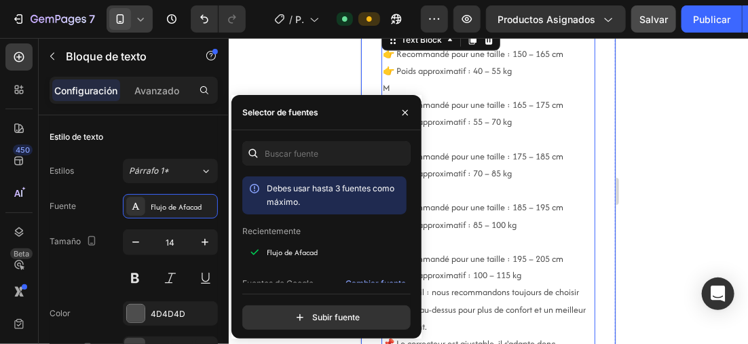
click at [671, 173] on div at bounding box center [489, 191] width 520 height 306
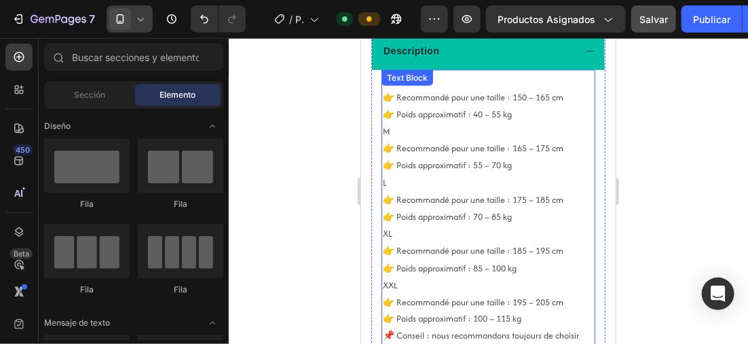
scroll to position [600, 0]
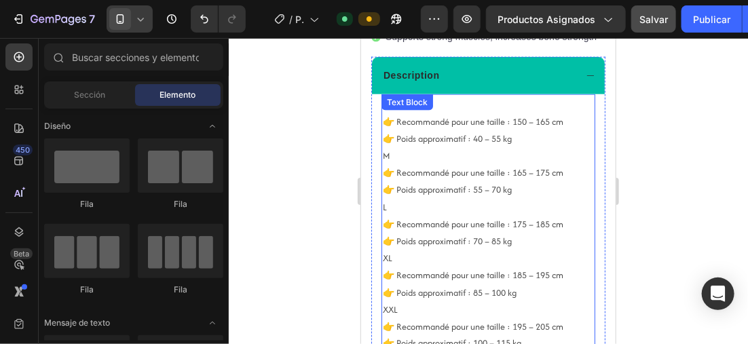
click at [391, 143] on p "S 👉 Recommandé pour une taille : 150 – 165 cm 👉 Poids approximatif : 40 – 55 kg" at bounding box center [487, 121] width 211 height 52
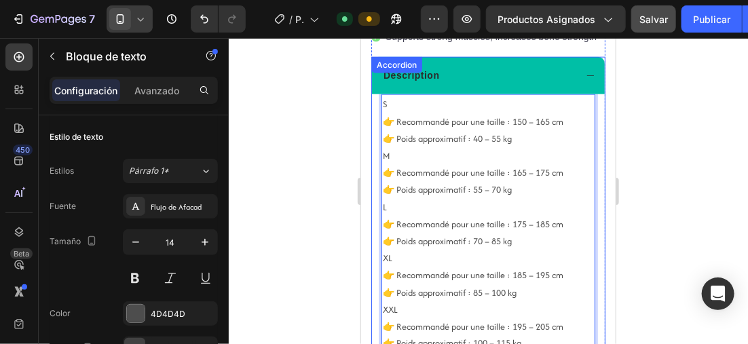
drag, startPoint x: 391, startPoint y: 100, endPoint x: 717, endPoint y: 141, distance: 328.6
click at [378, 100] on div "S 👉 Recommandé pour une taille : 150 – 165 cm 👉 Poids approximatif : 40 – 55 kg…" at bounding box center [488, 271] width 233 height 355
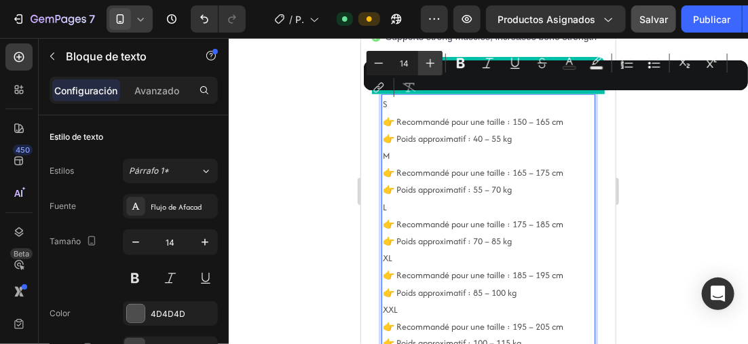
click at [422, 62] on button "Plus" at bounding box center [430, 63] width 24 height 24
type input "15"
click at [452, 62] on button "Bold" at bounding box center [461, 63] width 24 height 24
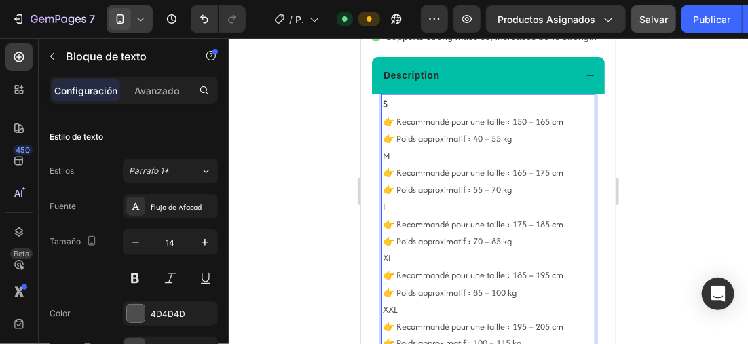
click at [393, 153] on p "M 👉 Recommandé pour une taille : 165 – 175 cm 👉 Poids approximatif : 55 – 70 kg" at bounding box center [487, 173] width 211 height 52
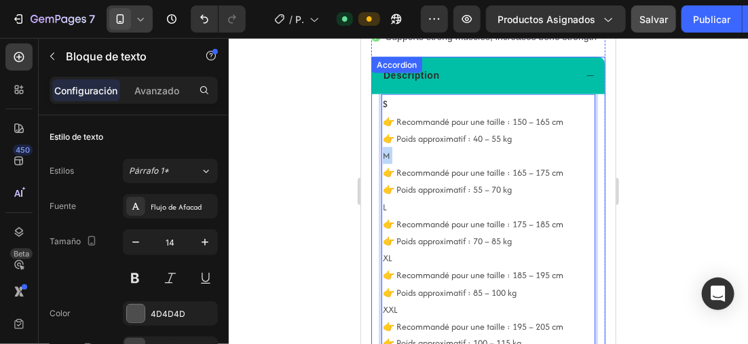
drag, startPoint x: 393, startPoint y: 153, endPoint x: 372, endPoint y: 151, distance: 21.8
click at [372, 151] on div "S 👉 Recommandé pour une taille : 150 – 165 cm 👉 Poids approximatif : 40 – 55 kg…" at bounding box center [488, 271] width 233 height 355
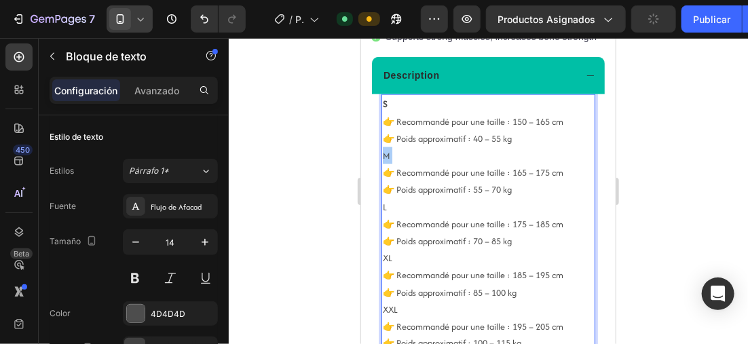
click at [340, 127] on div at bounding box center [489, 191] width 520 height 306
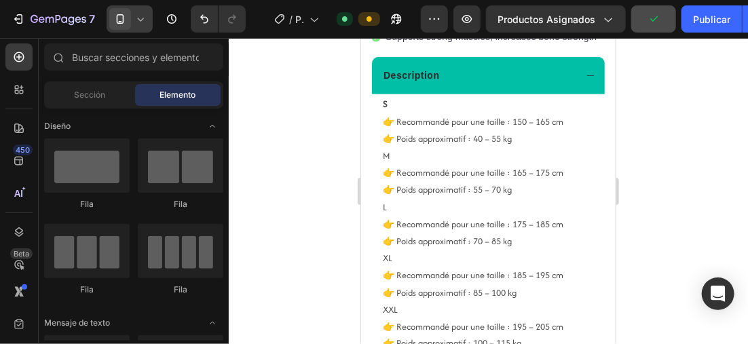
click at [322, 128] on div at bounding box center [489, 191] width 520 height 306
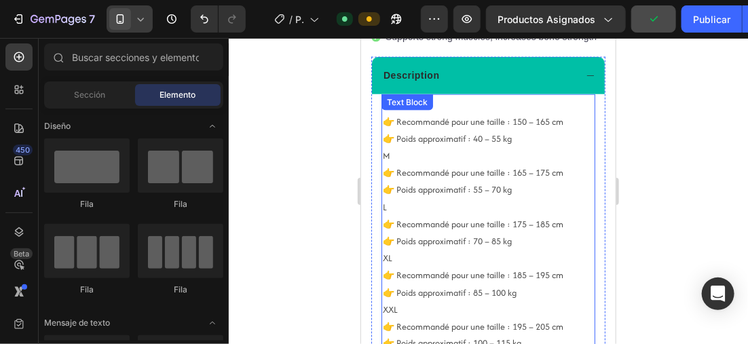
click at [391, 150] on p "M 👉 Recommandé pour une taille : 165 – 175 cm 👉 Poids approximatif : 55 – 70 kg" at bounding box center [487, 173] width 211 height 52
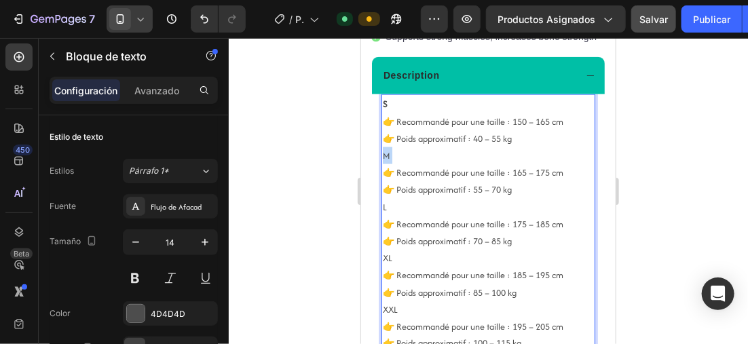
drag, startPoint x: 391, startPoint y: 152, endPoint x: 380, endPoint y: 152, distance: 10.9
click at [381, 152] on div "S 👉 Recommandé pour une taille : 150 – 165 cm 👉 Poids approximatif : 40 – 55 kg…" at bounding box center [488, 266] width 214 height 345
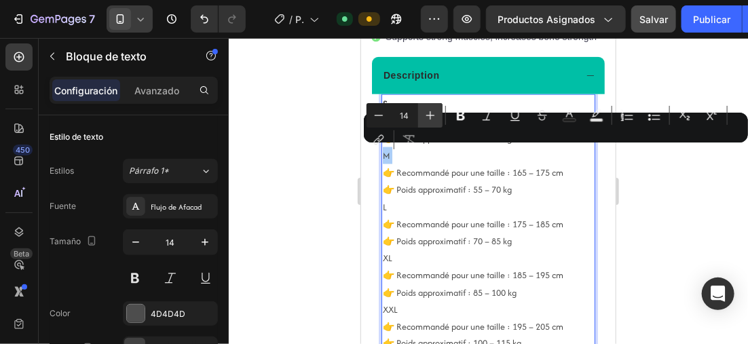
click at [431, 109] on icon "Barra de herramientas contextual del editor" at bounding box center [431, 116] width 14 height 14
type input "15"
click at [459, 111] on icon "Barra de herramientas contextual del editor" at bounding box center [461, 116] width 8 height 10
click at [320, 147] on div at bounding box center [489, 191] width 520 height 306
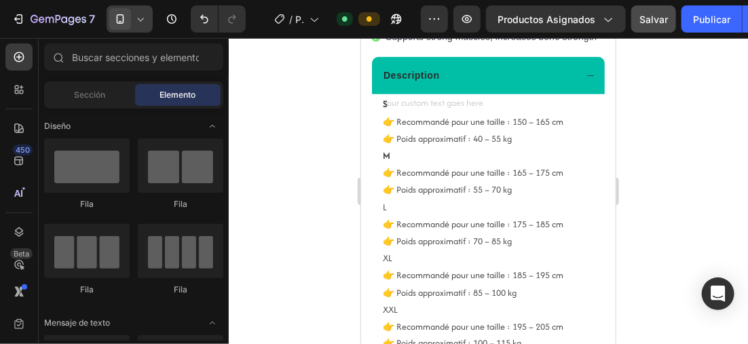
click at [314, 149] on div at bounding box center [489, 191] width 520 height 306
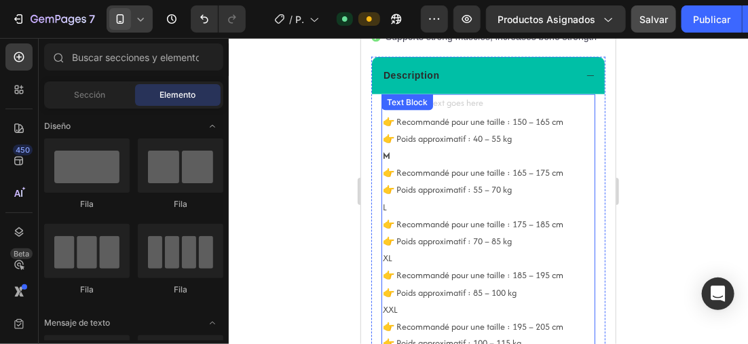
click at [388, 202] on p "L 👉 Recommandé pour une taille : 175 – 185 cm 👉 Poids approximatif : 70 – 85 kg" at bounding box center [487, 224] width 211 height 52
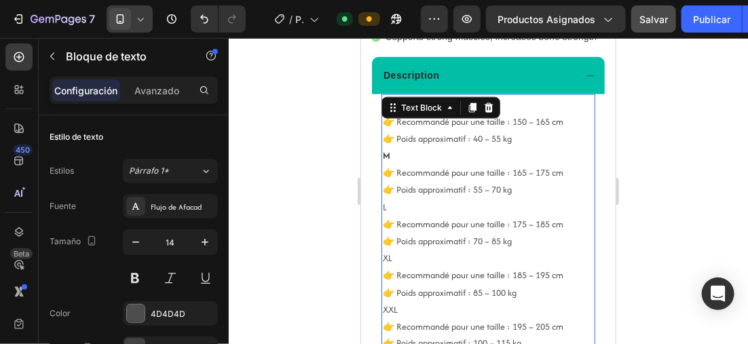
click at [389, 206] on p "L 👉 Recommandé pour une taille : 175 – 185 cm 👉 Poids approximatif : 70 – 85 kg" at bounding box center [487, 224] width 211 height 52
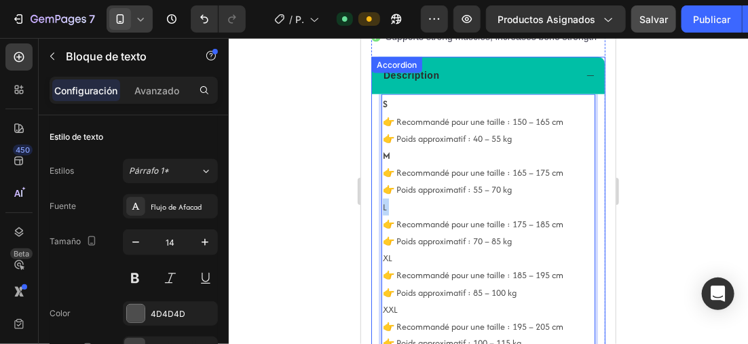
drag, startPoint x: 389, startPoint y: 206, endPoint x: 380, endPoint y: 204, distance: 8.4
click at [380, 204] on div "S 👉 Recommandé pour une taille : 150 – 165 cm 👉 Poids approximatif : 40 – 55 kg…" at bounding box center [488, 271] width 233 height 355
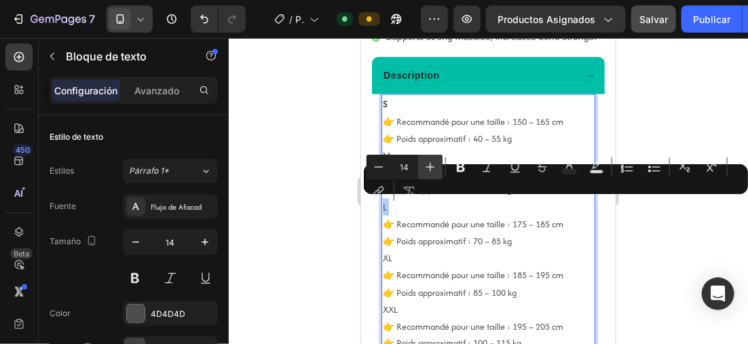
click at [438, 164] on button "Plus" at bounding box center [430, 167] width 24 height 24
type input "15"
click at [455, 162] on icon "Barra de herramientas contextual del editor" at bounding box center [461, 167] width 14 height 14
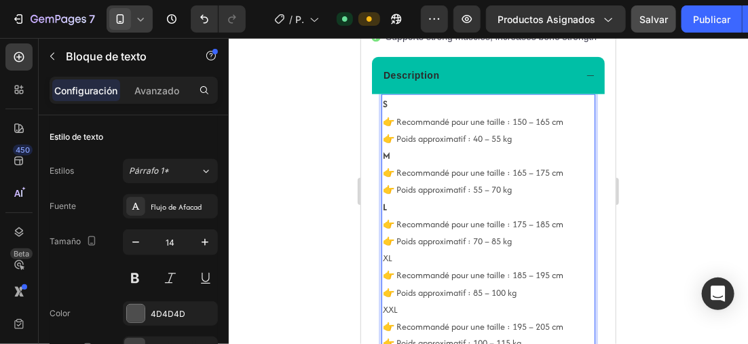
click at [328, 170] on div at bounding box center [489, 191] width 520 height 306
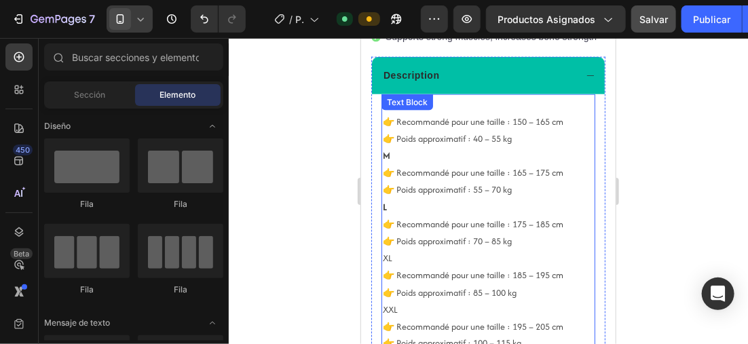
scroll to position [668, 0]
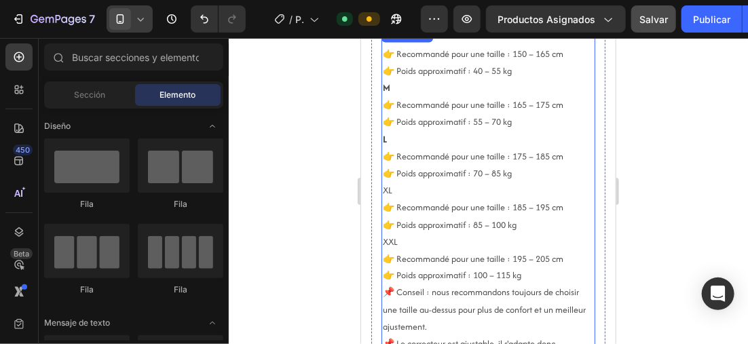
click at [397, 185] on p "XL 👉 Recommandé pour une taille : 185 – 195 cm 👉 Poids approximatif : 85 – 100 …" at bounding box center [487, 207] width 211 height 52
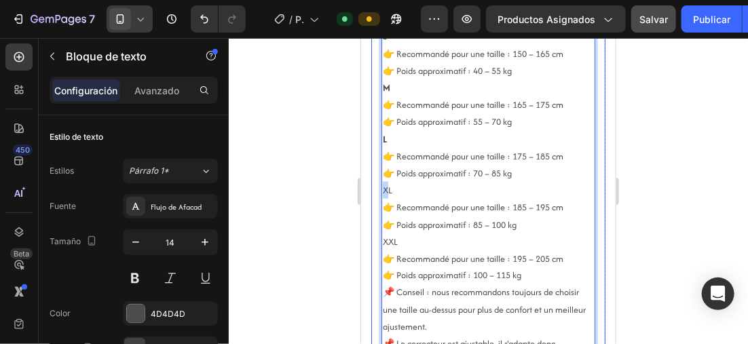
click at [376, 185] on div "S 👉 Recommandé pour une taille : 150 – 165 cm 👉 Poids approximatif : 40 – 55 kg…" at bounding box center [488, 203] width 233 height 355
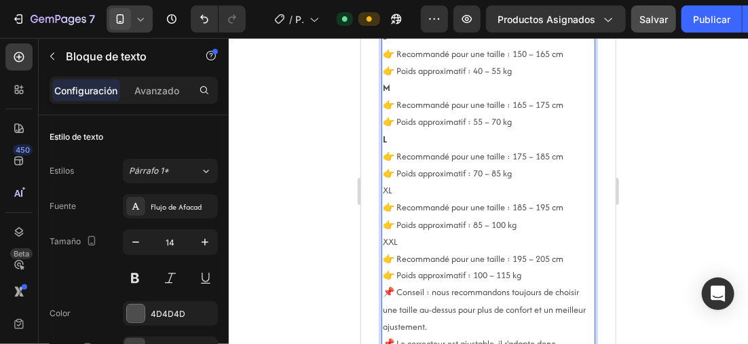
click at [397, 187] on p "XL 👉 Recommandé pour une taille : 185 – 195 cm 👉 Poids approximatif : 85 – 100 …" at bounding box center [487, 207] width 211 height 52
drag, startPoint x: 397, startPoint y: 187, endPoint x: 380, endPoint y: 184, distance: 17.2
click at [381, 184] on div "S 👉 Recommandé pour une taille : 150 – 165 cm 👉 Poids approximatif : 40 – 55 kg…" at bounding box center [488, 198] width 214 height 345
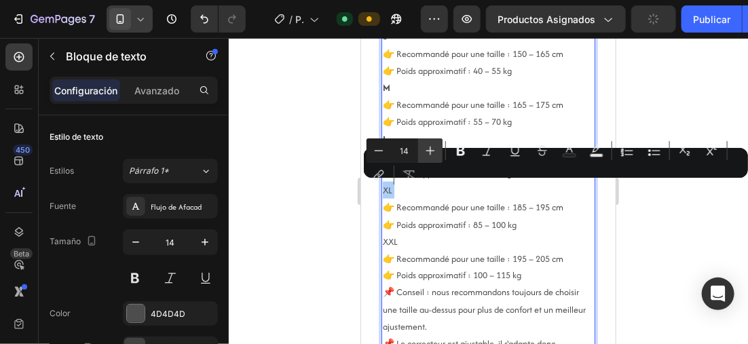
click at [425, 158] on button "Plus" at bounding box center [430, 151] width 24 height 24
type input "15"
click at [455, 150] on icon "Barra de herramientas contextual del editor" at bounding box center [461, 151] width 14 height 14
click at [329, 199] on div at bounding box center [489, 191] width 520 height 306
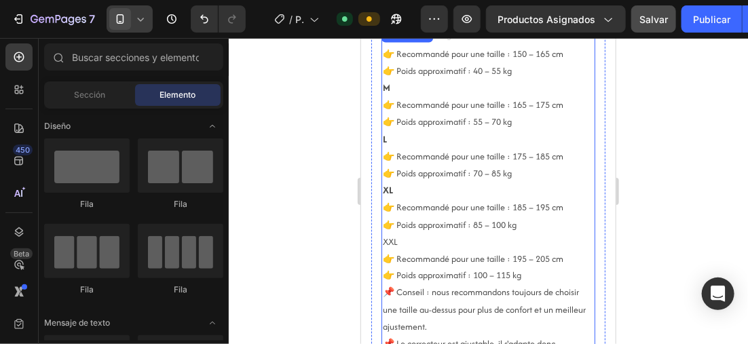
click at [400, 243] on p "XXL 👉 Recommandé pour une taille : 195 – 205 cm 👉 Poids approximatif : 100 – 11…" at bounding box center [487, 259] width 211 height 52
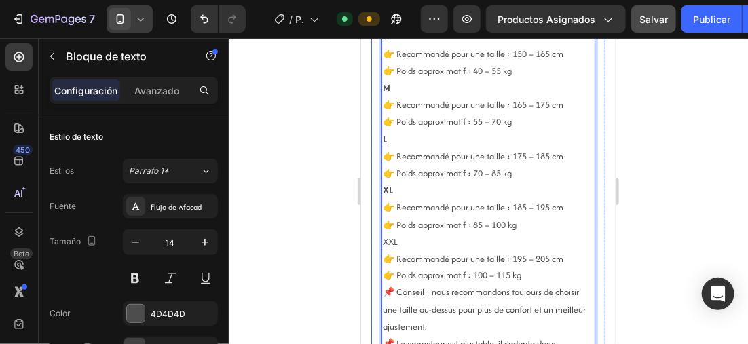
drag, startPoint x: 400, startPoint y: 240, endPoint x: 375, endPoint y: 238, distance: 25.3
click at [375, 238] on div "S 👉 Recommandé pour une taille : 150 – 165 cm 👉 Poids approximatif : 40 – 55 kg…" at bounding box center [488, 203] width 233 height 355
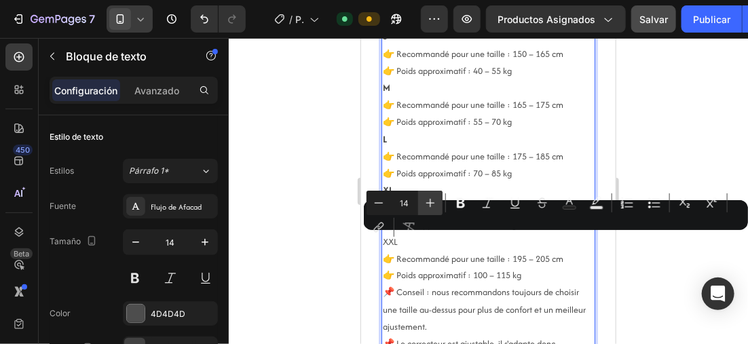
click at [427, 202] on icon "Barra de herramientas contextual del editor" at bounding box center [431, 203] width 14 height 14
type input "15"
click at [455, 201] on icon "Barra de herramientas contextual del editor" at bounding box center [461, 203] width 14 height 14
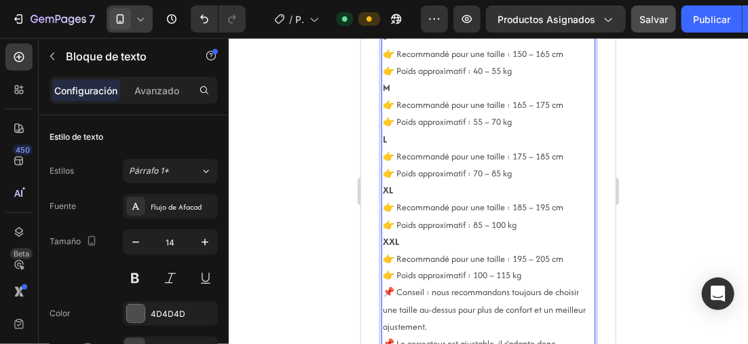
click at [312, 178] on div at bounding box center [489, 191] width 520 height 306
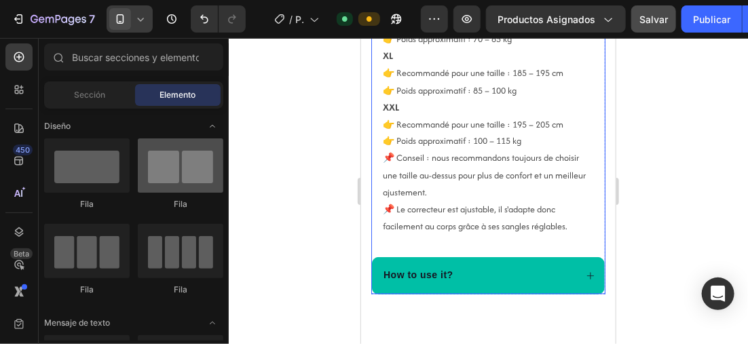
scroll to position [804, 0]
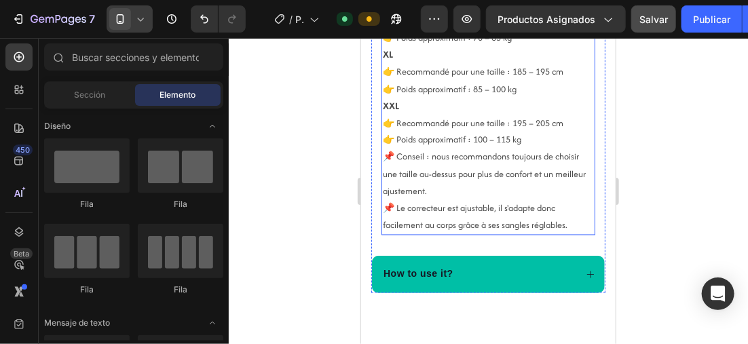
click at [386, 158] on p "📌 Conseil : nous recommandons toujours de choisir une taille au-dessus pour plu…" at bounding box center [487, 191] width 211 height 86
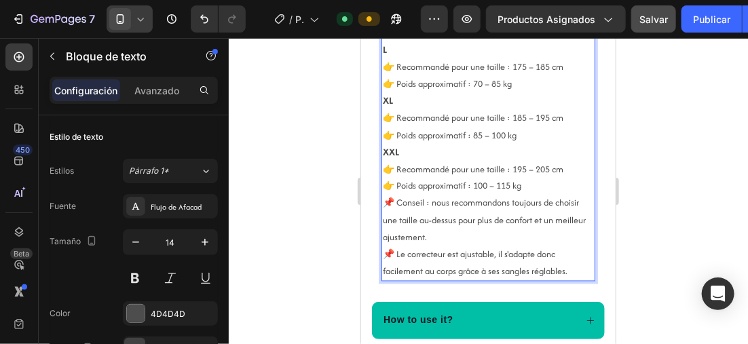
scroll to position [784, 0]
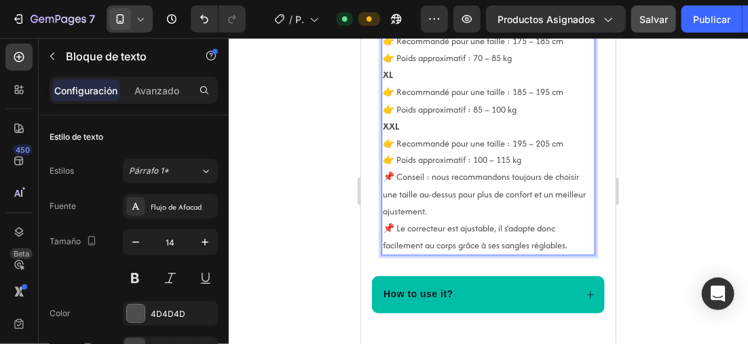
click at [383, 179] on p "📌 Conseil : nous recommandons toujours de choisir une taille au-dessus pour plu…" at bounding box center [487, 211] width 211 height 86
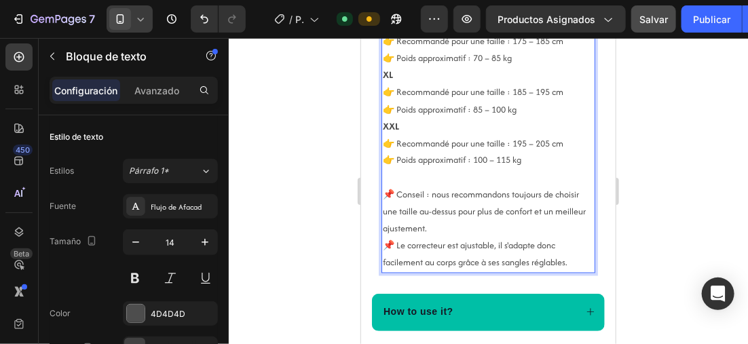
click at [397, 194] on p "📌 Conseil : nous recommandons toujours de choisir une taille au-dessus pour plu…" at bounding box center [487, 229] width 211 height 86
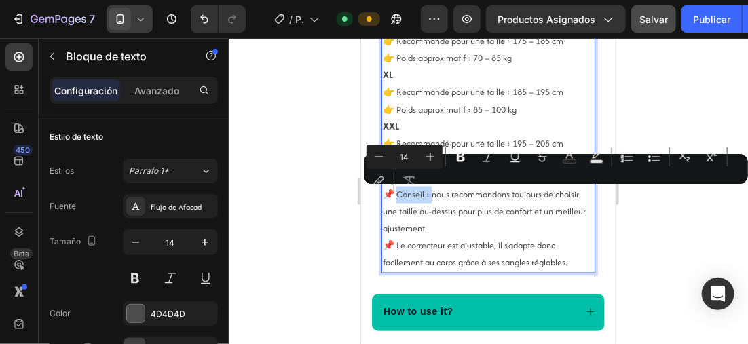
drag, startPoint x: 401, startPoint y: 194, endPoint x: 428, endPoint y: 195, distance: 27.2
click at [429, 195] on p "📌 Conseil : nous recommandons toujours de choisir une taille au-dessus pour plu…" at bounding box center [487, 229] width 211 height 86
click at [431, 158] on icon "Barra de herramientas contextual del editor" at bounding box center [431, 157] width 14 height 14
type input "15"
click at [455, 150] on icon "Barra de herramientas contextual del editor" at bounding box center [461, 157] width 14 height 14
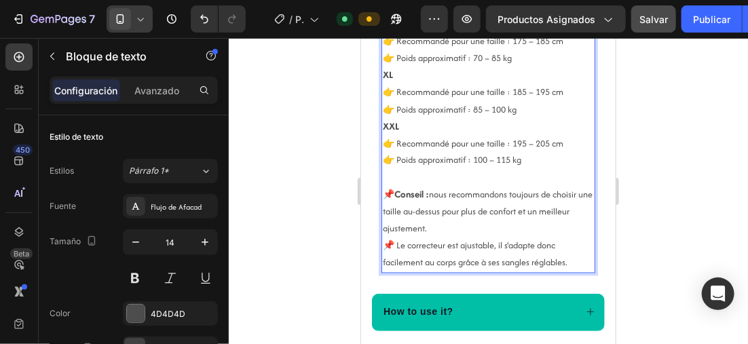
click at [399, 246] on p "📌 Conseil : nous recommandons toujours de choisir une taille au-dessus pour plu…" at bounding box center [487, 229] width 211 height 86
click at [396, 247] on p "📌 Conseil : nous recommandons toujours de choisir une taille au-dessus pour plu…" at bounding box center [487, 229] width 211 height 86
click at [316, 196] on div at bounding box center [489, 191] width 520 height 306
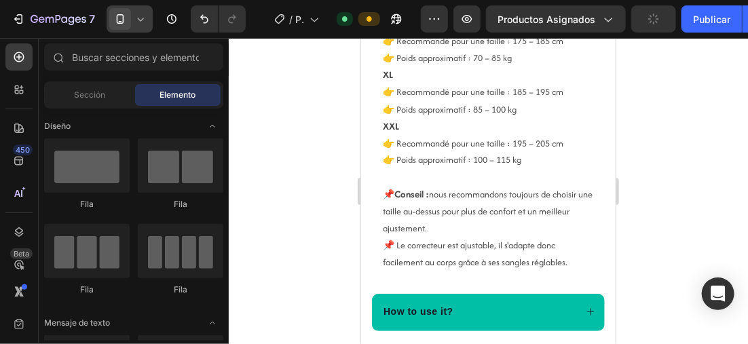
click at [310, 147] on div at bounding box center [489, 191] width 520 height 306
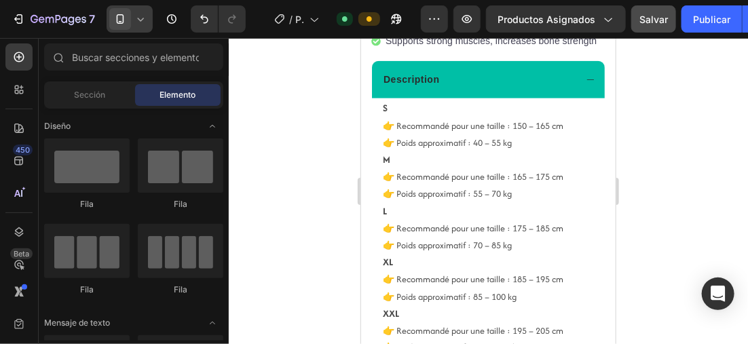
scroll to position [568, 0]
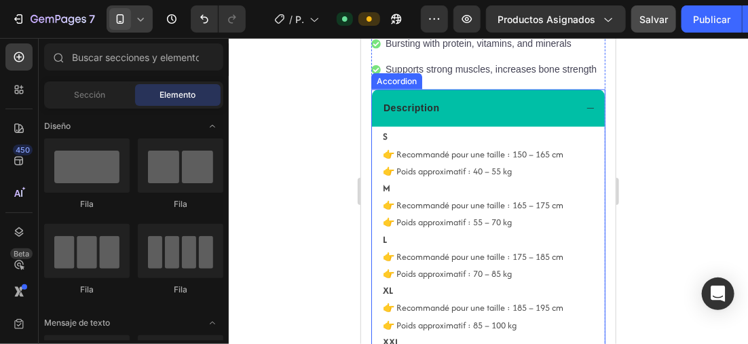
click at [522, 102] on div "Description" at bounding box center [478, 107] width 194 height 18
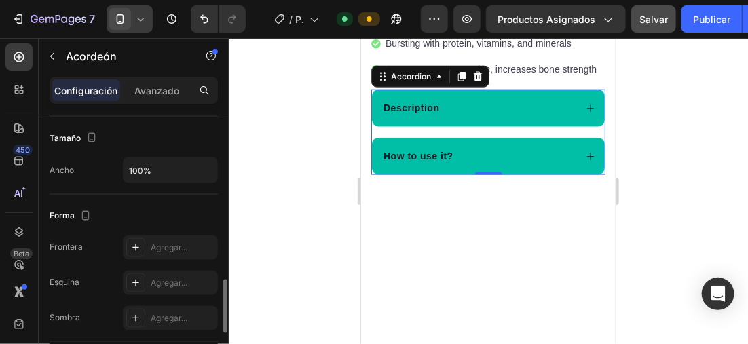
scroll to position [1058, 0]
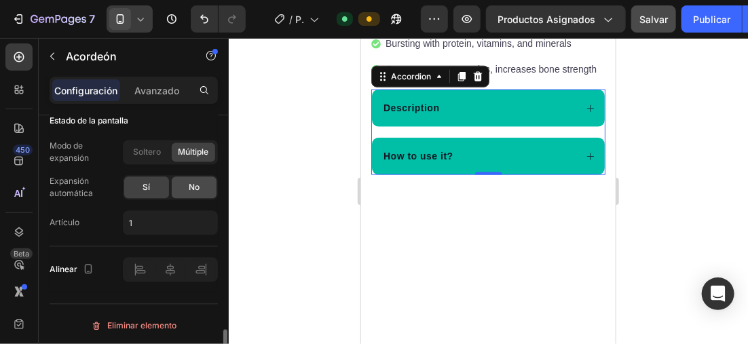
click at [189, 181] on span "No" at bounding box center [194, 187] width 11 height 12
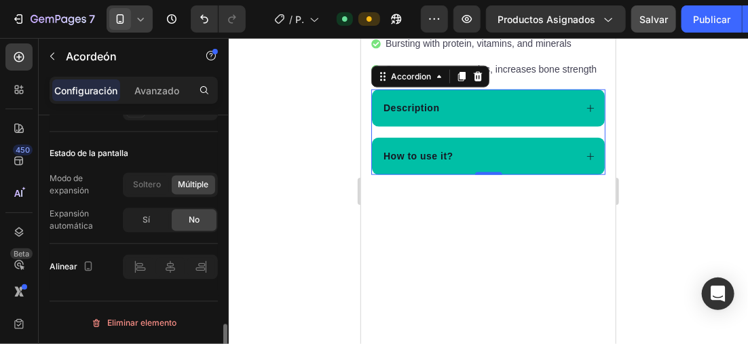
scroll to position [1022, 0]
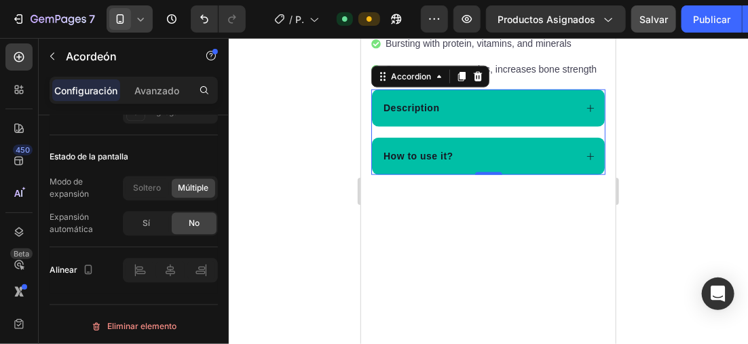
click at [585, 104] on icon at bounding box center [590, 108] width 10 height 10
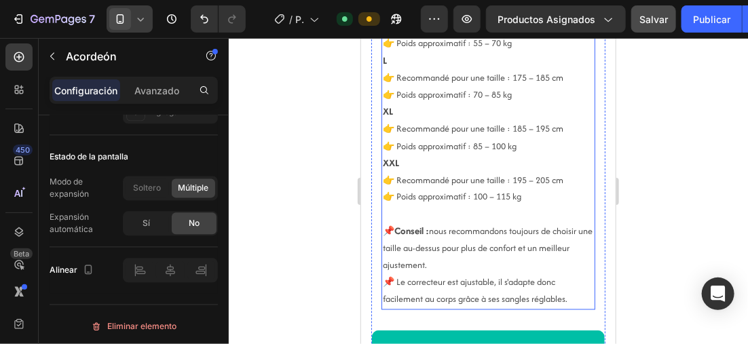
scroll to position [772, 0]
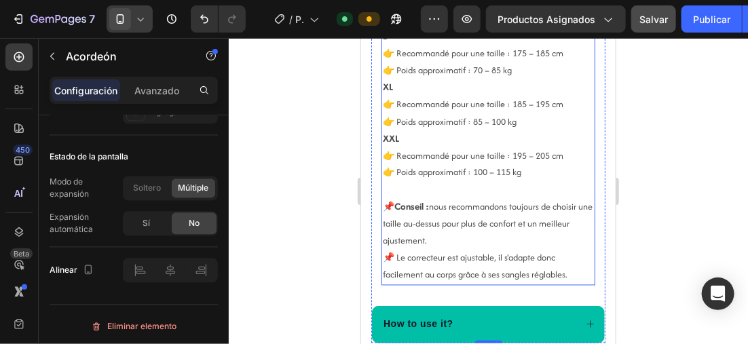
click at [457, 175] on p "XXL 👉 Recommandé pour une taille : 195 – 205 cm 👉 Poids approximatif : 100 – 11…" at bounding box center [487, 156] width 211 height 52
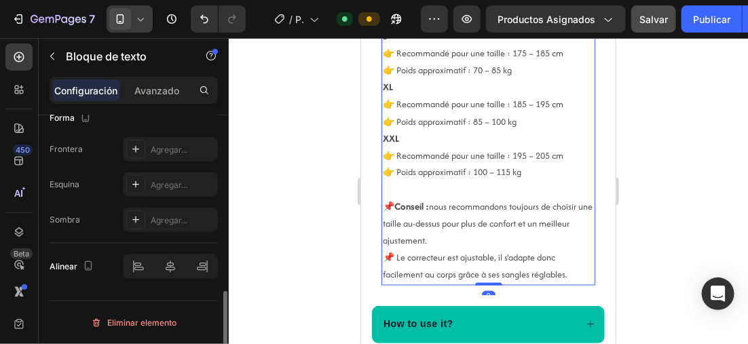
scroll to position [0, 0]
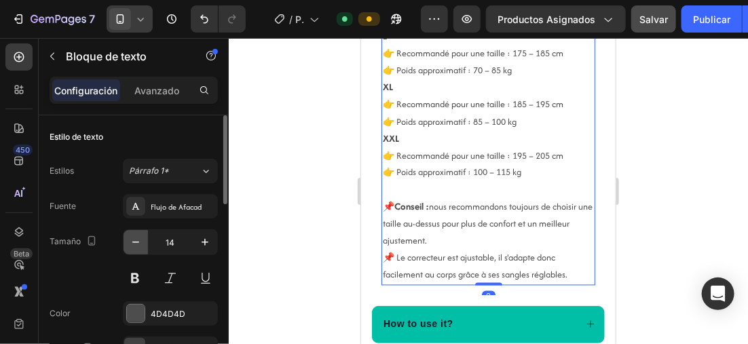
click at [134, 234] on button "button" at bounding box center [136, 242] width 24 height 24
type input "13"
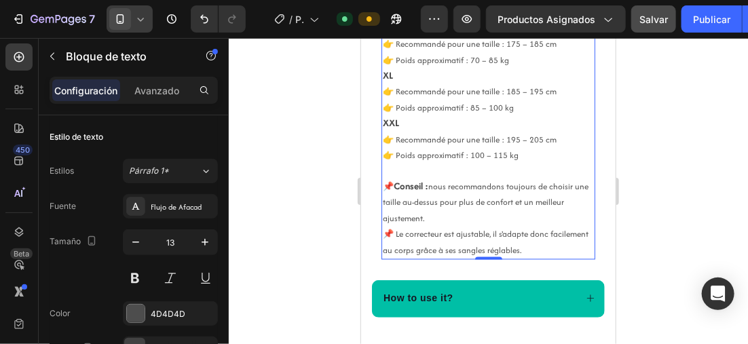
click at [309, 132] on div at bounding box center [489, 191] width 520 height 306
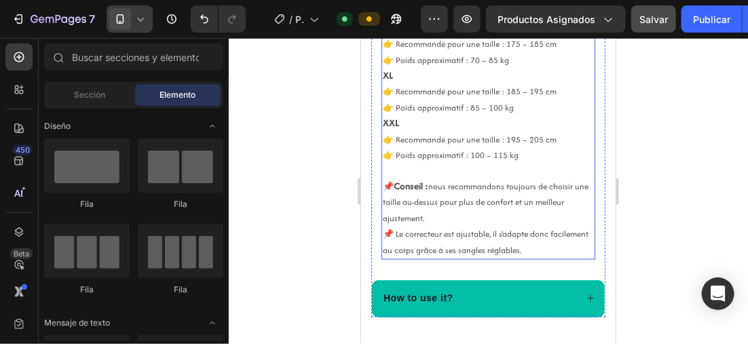
click at [460, 133] on p "XXL 👉 Recommandé pour une taille : 195 – 205 cm 👉 Poids approximatif : 100 – 11…" at bounding box center [487, 139] width 211 height 48
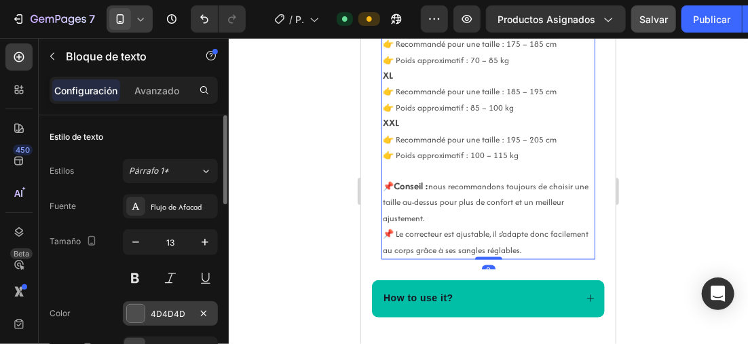
click at [133, 308] on div at bounding box center [136, 314] width 18 height 18
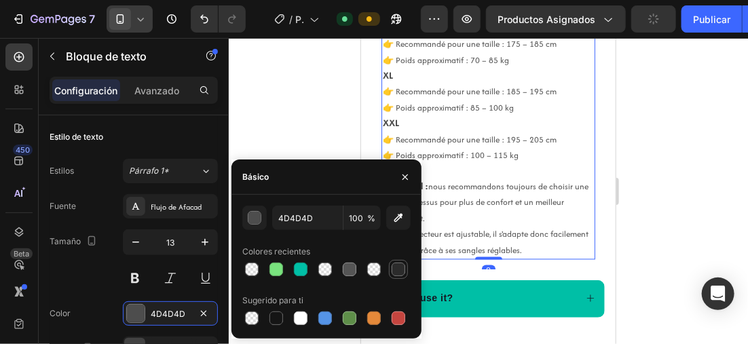
click at [393, 268] on div at bounding box center [399, 270] width 14 height 14
type input "2B2B2B"
click at [666, 159] on div at bounding box center [489, 191] width 520 height 306
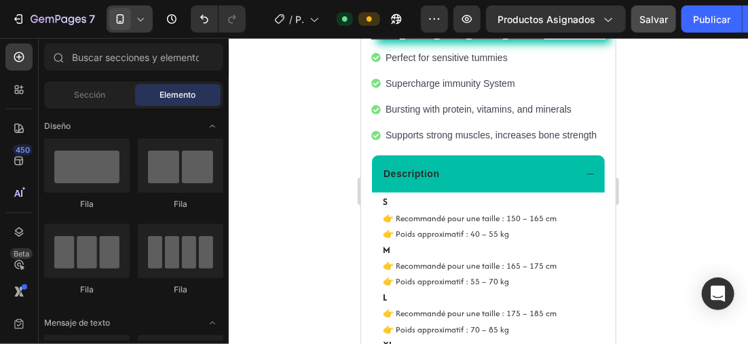
scroll to position [484, 0]
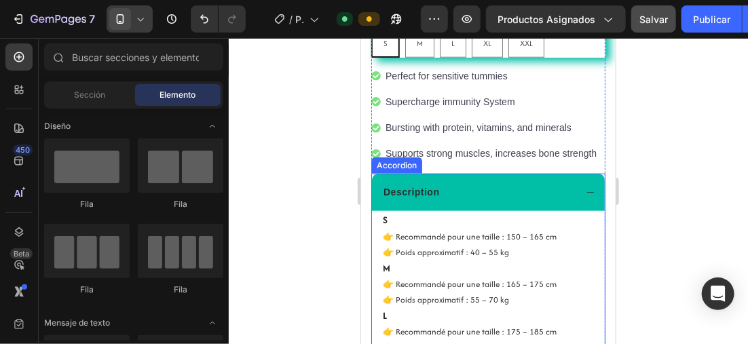
click at [434, 188] on p "Description" at bounding box center [411, 192] width 56 height 14
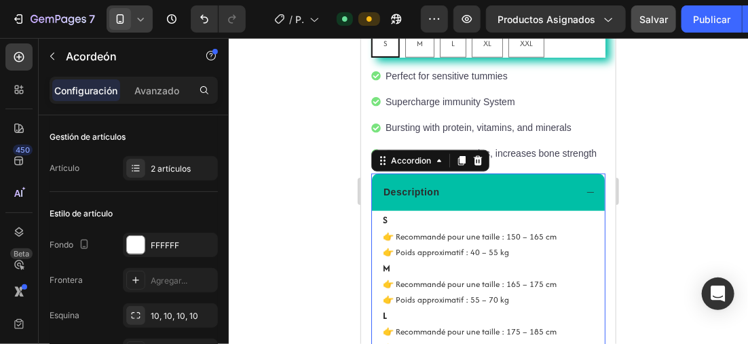
click at [437, 188] on p "Description" at bounding box center [411, 192] width 56 height 14
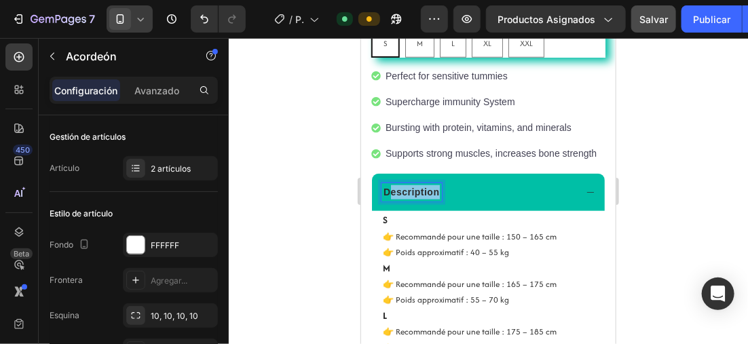
drag, startPoint x: 439, startPoint y: 189, endPoint x: 392, endPoint y: 192, distance: 47.0
click at [391, 192] on div "Description" at bounding box center [411, 192] width 60 height 18
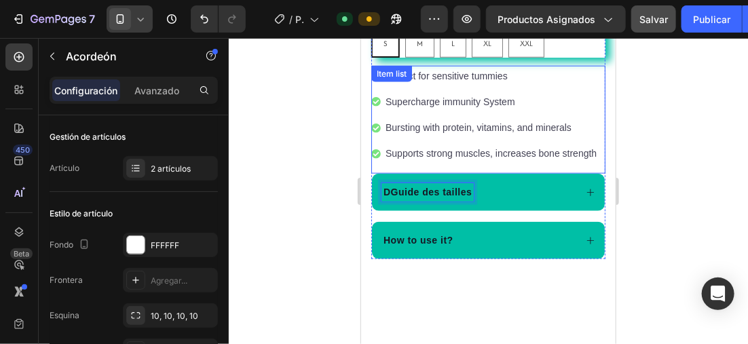
click at [389, 189] on p "DGuide des tailles" at bounding box center [427, 192] width 88 height 14
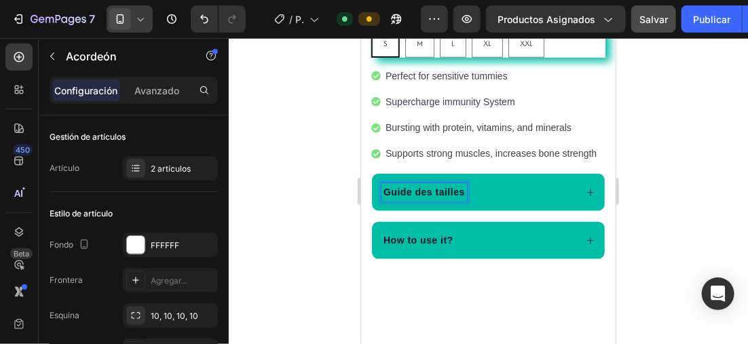
click at [461, 194] on p "Guide des tailles" at bounding box center [424, 192] width 82 height 14
click at [463, 192] on p "Guide des tailles" at bounding box center [424, 192] width 82 height 14
drag, startPoint x: 463, startPoint y: 192, endPoint x: 387, endPoint y: 189, distance: 75.4
click at [387, 189] on p "Guide des tailles" at bounding box center [424, 192] width 82 height 14
click at [395, 189] on p "GGUIDE DES TAILLES" at bounding box center [436, 192] width 107 height 14
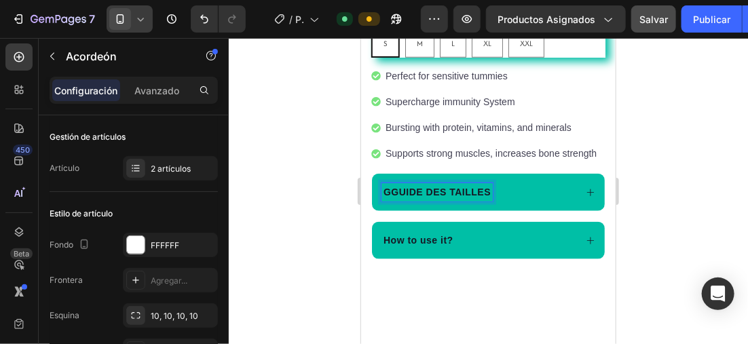
click at [390, 189] on p "GGUIDE DES TAILLES" at bounding box center [436, 192] width 107 height 14
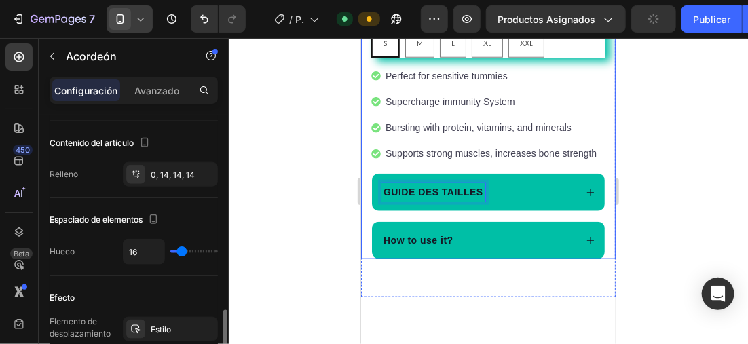
scroll to position [747, 0]
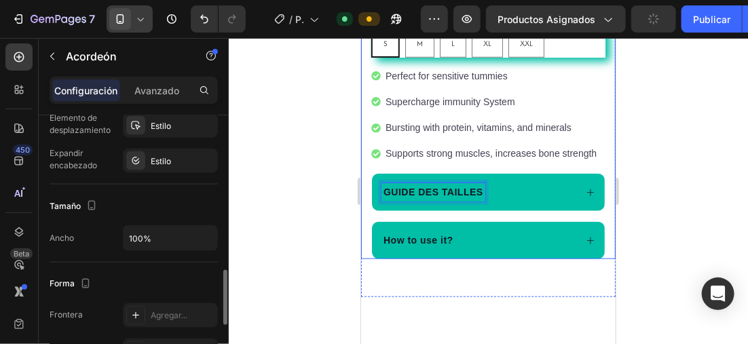
click at [313, 198] on div at bounding box center [489, 191] width 520 height 306
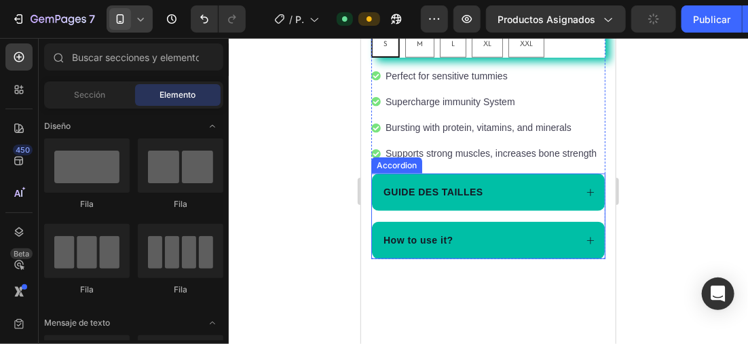
click at [451, 190] on p "GUIDE DES TAILLES" at bounding box center [433, 192] width 100 height 14
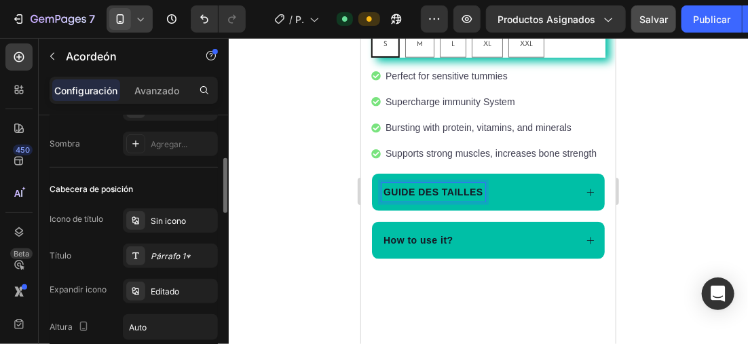
scroll to position [0, 0]
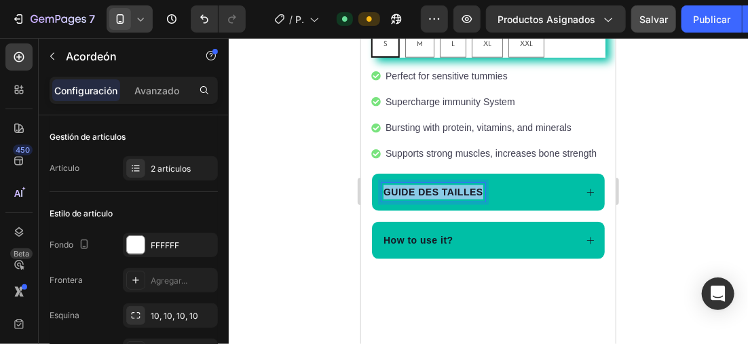
drag, startPoint x: 384, startPoint y: 188, endPoint x: 494, endPoint y: 189, distance: 109.4
click at [494, 189] on div "GUIDE DES TAILLES" at bounding box center [478, 192] width 194 height 18
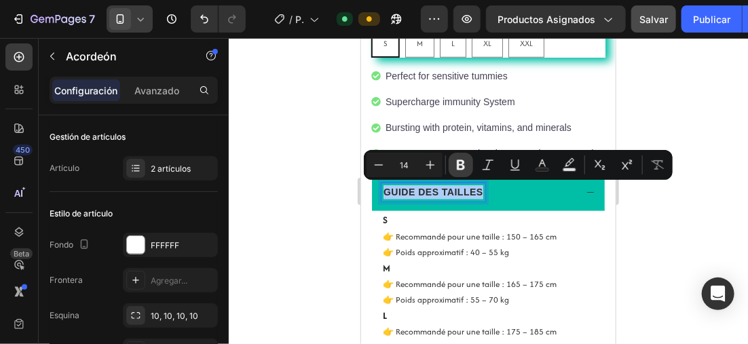
click at [458, 159] on icon "Barra de herramientas contextual del editor" at bounding box center [461, 165] width 14 height 14
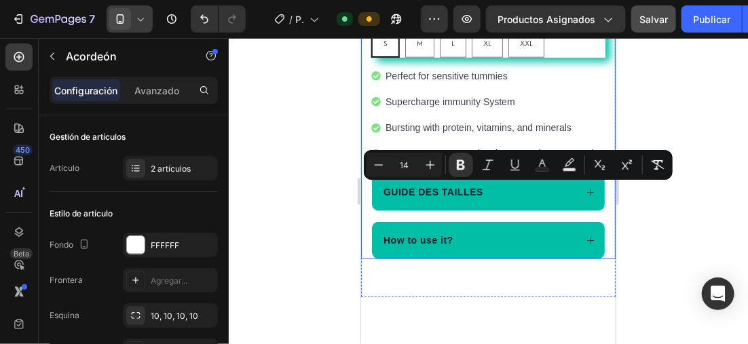
click at [320, 173] on div at bounding box center [489, 191] width 520 height 306
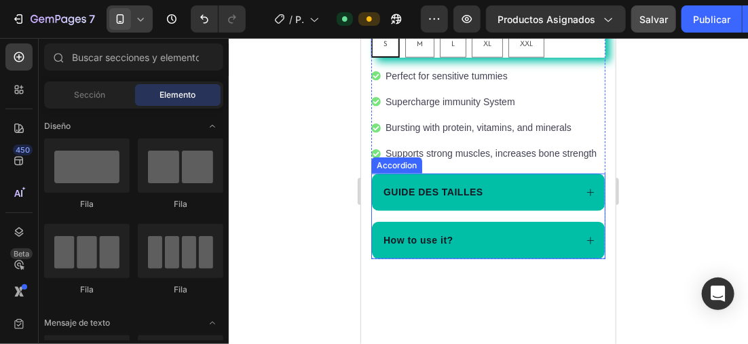
click at [460, 187] on strong "GUIDE DES TAILLES" at bounding box center [433, 191] width 100 height 11
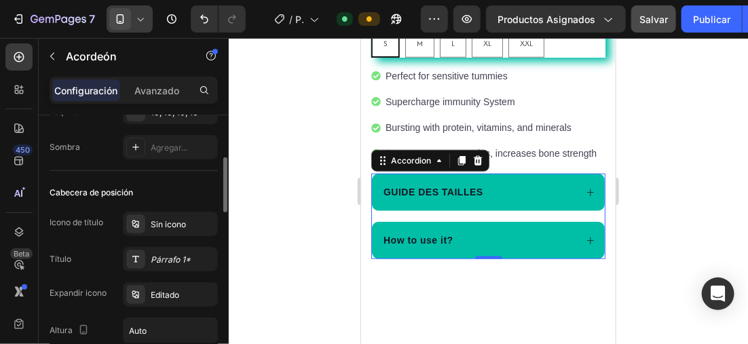
scroll to position [272, 0]
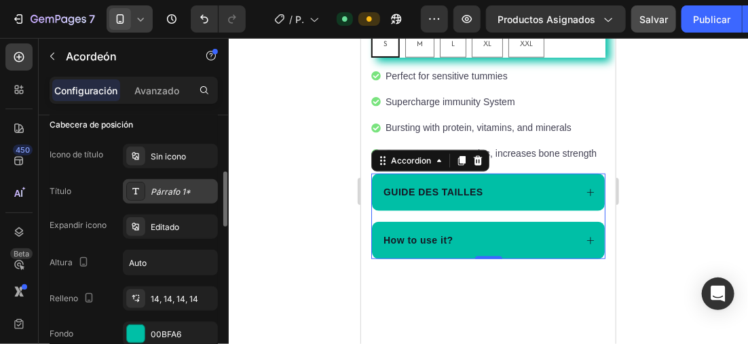
click at [166, 190] on div "Párrafo 1*" at bounding box center [183, 192] width 64 height 12
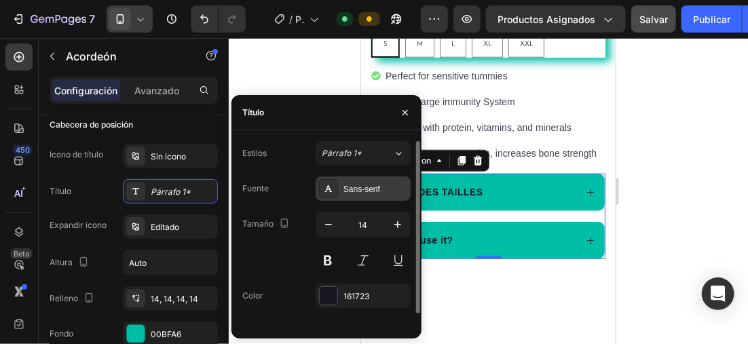
click at [344, 190] on div "Sans-serif" at bounding box center [376, 189] width 64 height 12
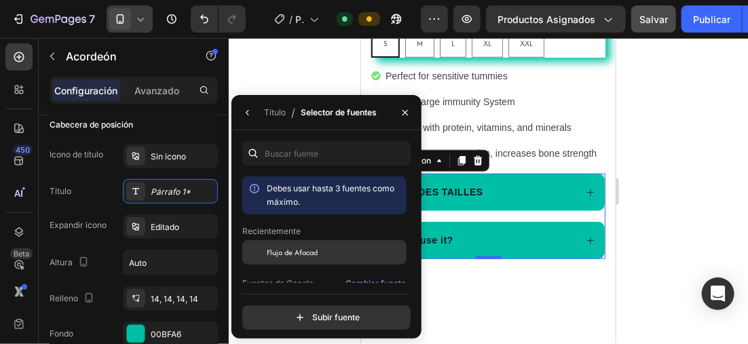
click at [308, 253] on span "Flujo de Afacad" at bounding box center [292, 253] width 51 height 12
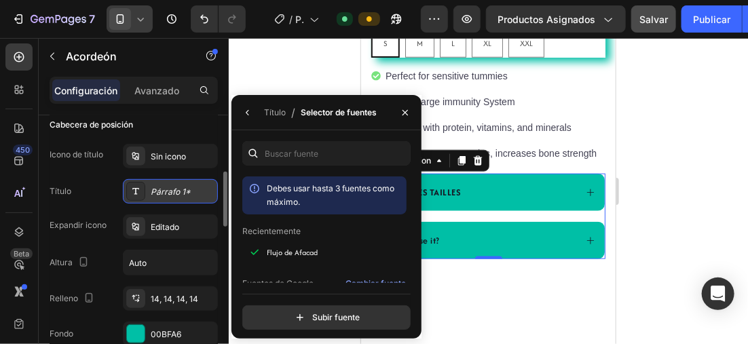
click at [167, 188] on div "Párrafo 1*" at bounding box center [183, 192] width 64 height 12
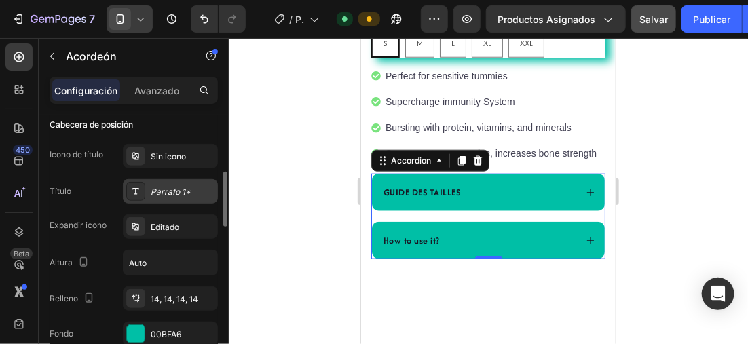
click at [167, 188] on div "Párrafo 1*" at bounding box center [183, 192] width 64 height 12
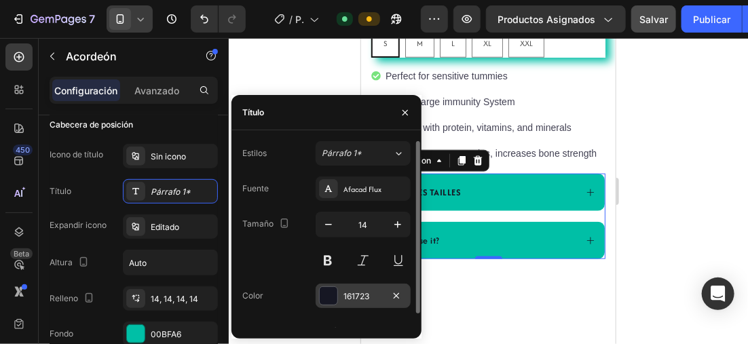
click at [332, 292] on div at bounding box center [329, 296] width 18 height 18
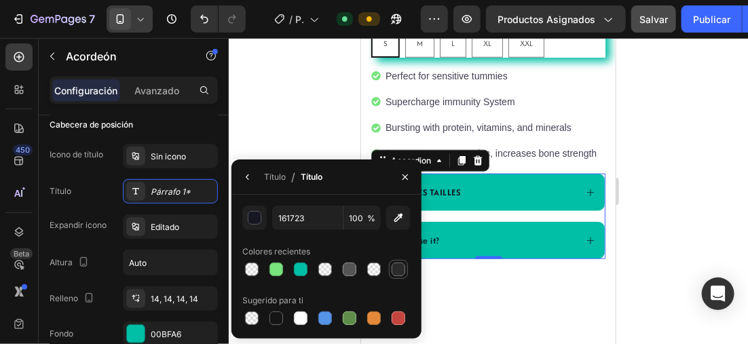
click at [401, 263] on div at bounding box center [399, 270] width 14 height 14
type input "2B2B2B"
click at [251, 173] on icon "button" at bounding box center [247, 177] width 11 height 11
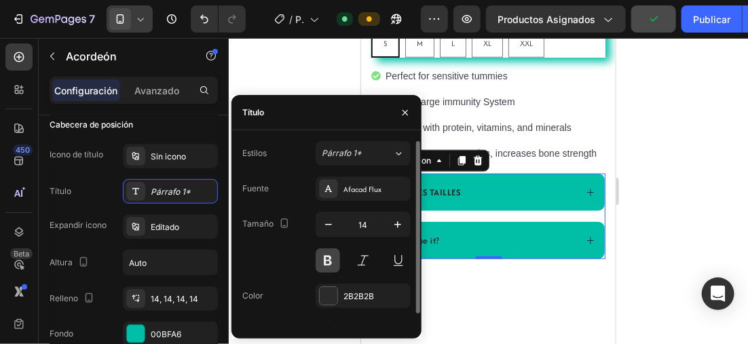
click at [327, 260] on button at bounding box center [328, 261] width 24 height 24
click at [393, 227] on icon "button" at bounding box center [398, 225] width 14 height 14
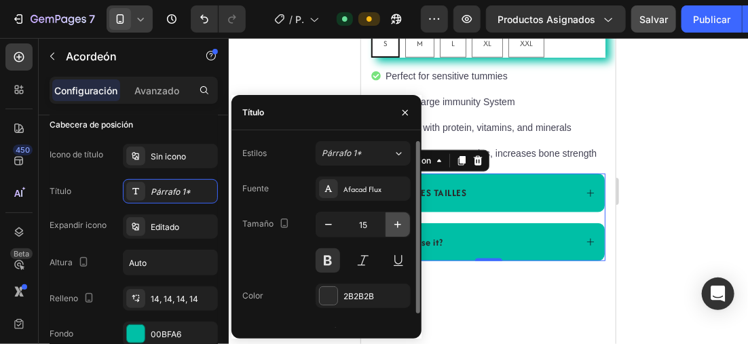
click at [391, 225] on icon "button" at bounding box center [398, 225] width 14 height 14
type input "16"
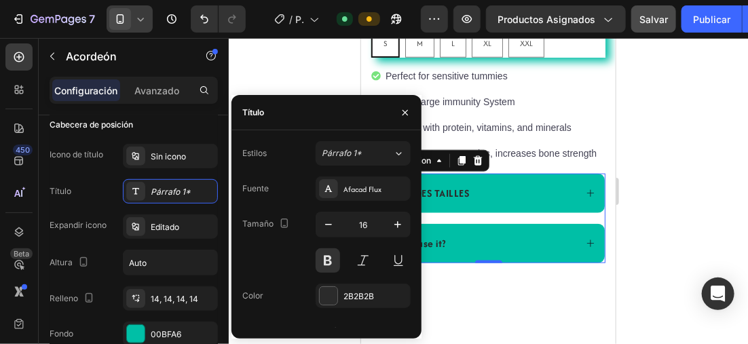
click at [700, 191] on div at bounding box center [489, 191] width 520 height 306
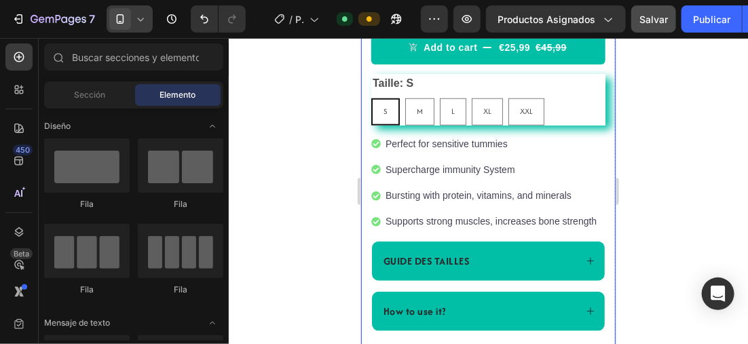
scroll to position [484, 0]
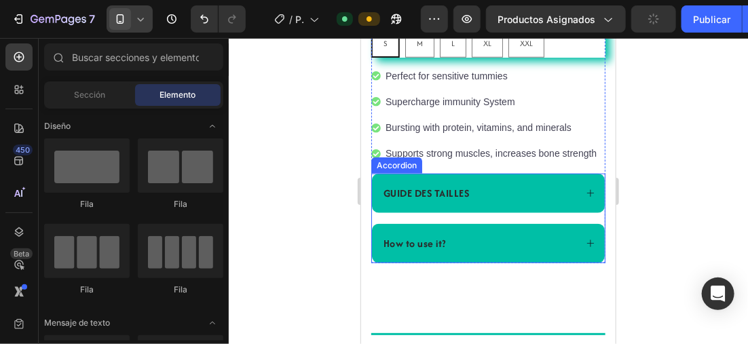
click at [585, 194] on icon at bounding box center [590, 193] width 10 height 10
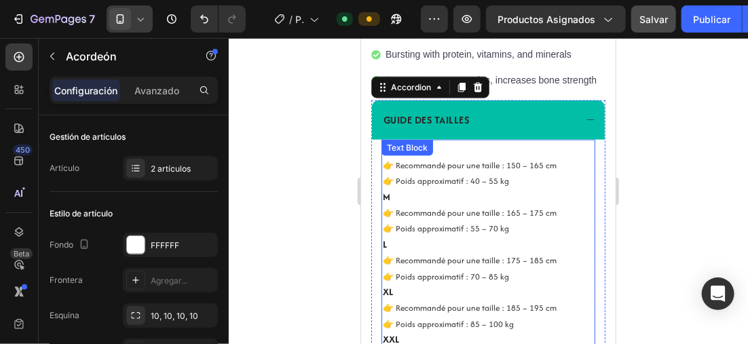
scroll to position [552, 0]
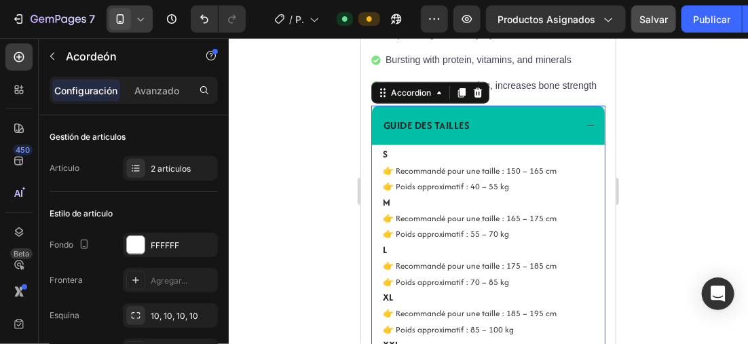
click at [585, 124] on icon at bounding box center [590, 125] width 10 height 10
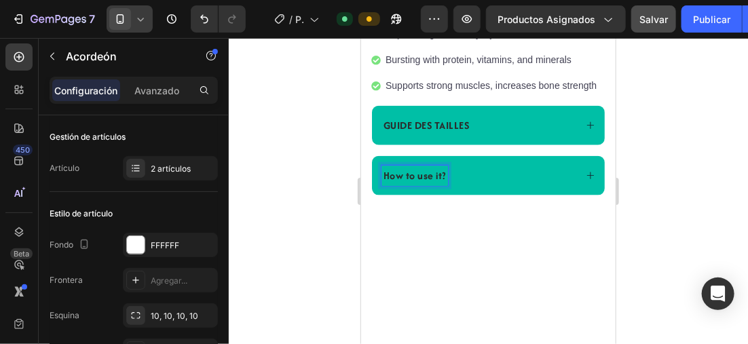
click at [444, 173] on p "How to use it?" at bounding box center [414, 175] width 62 height 16
drag, startPoint x: 410, startPoint y: 175, endPoint x: 392, endPoint y: 178, distance: 18.7
click at [392, 178] on p "How to use it?" at bounding box center [414, 175] width 62 height 16
click at [391, 170] on p "H📦 DÉLAIS DE LIVRAISON" at bounding box center [444, 175] width 123 height 16
click at [386, 172] on p "📦 DÉLAIS DE LIVRAISON" at bounding box center [441, 175] width 117 height 16
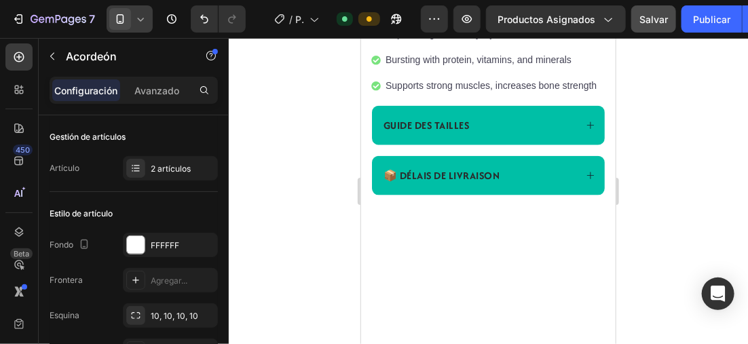
click at [327, 158] on div at bounding box center [489, 191] width 520 height 306
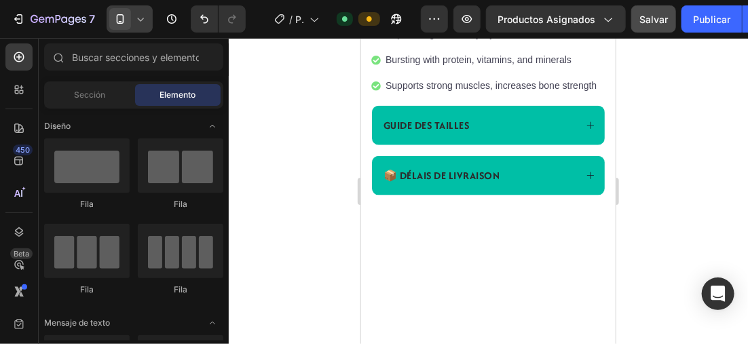
click at [291, 201] on div at bounding box center [489, 191] width 520 height 306
click at [465, 170] on p "📦 DÉLAIS DE LIVRAISON" at bounding box center [441, 175] width 117 height 16
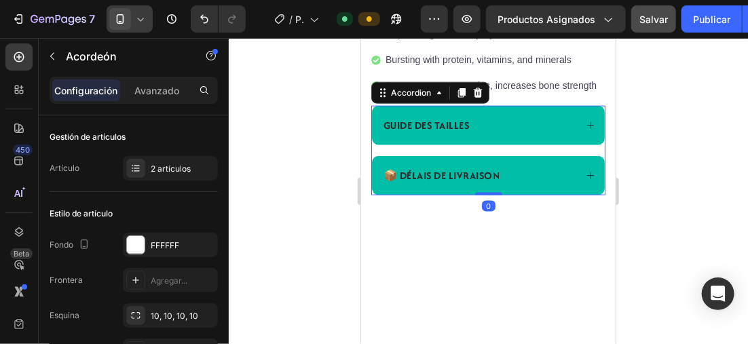
scroll to position [204, 0]
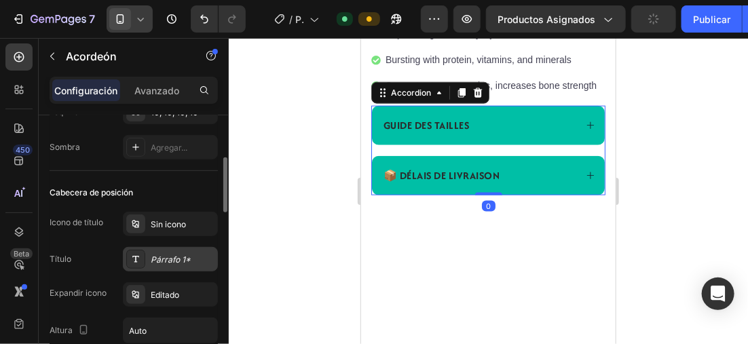
click at [158, 257] on div "Párrafo 1*" at bounding box center [183, 260] width 64 height 12
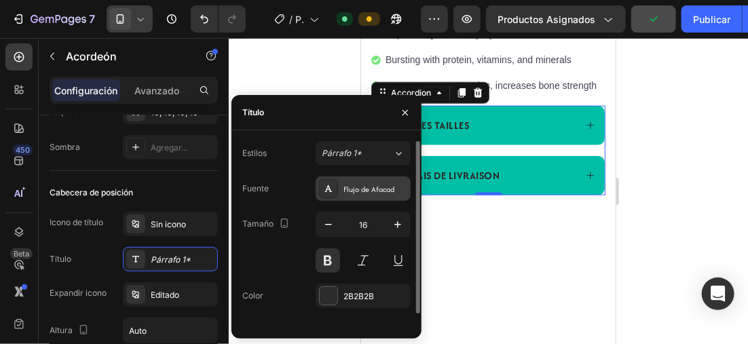
click at [349, 187] on div "Flujo de Afacad" at bounding box center [376, 189] width 64 height 12
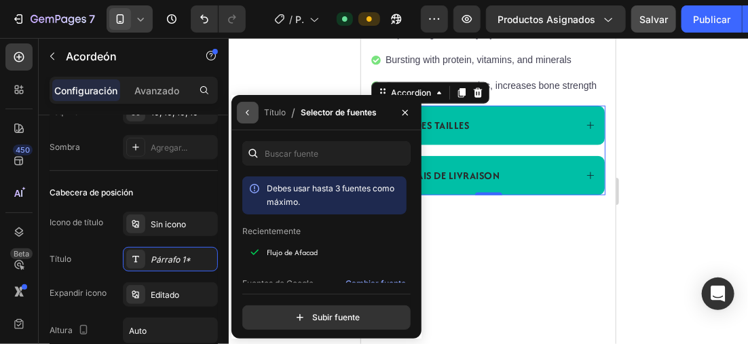
click at [246, 113] on icon "button" at bounding box center [247, 112] width 11 height 11
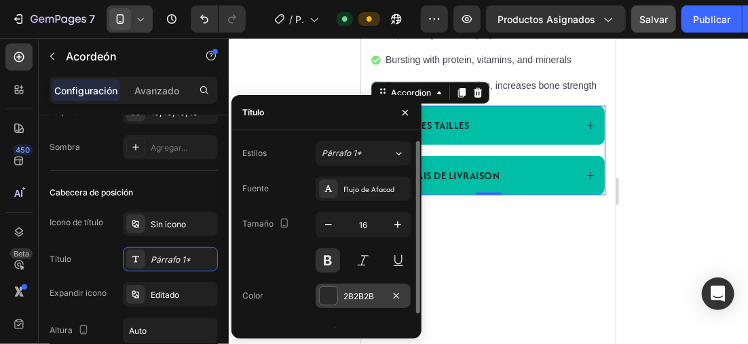
click at [327, 295] on div at bounding box center [329, 296] width 18 height 18
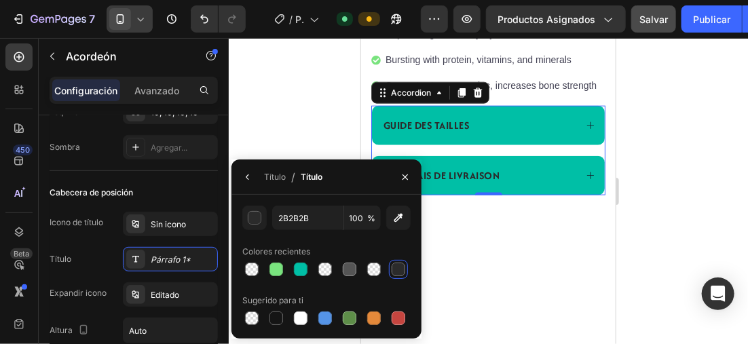
drag, startPoint x: 401, startPoint y: 274, endPoint x: 682, endPoint y: 141, distance: 311.1
click at [401, 272] on div at bounding box center [399, 270] width 14 height 14
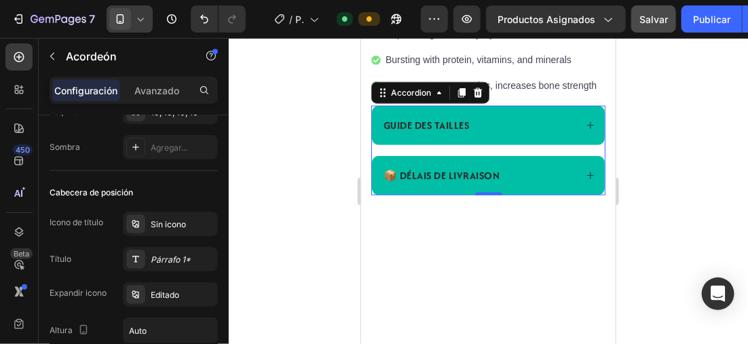
click at [685, 140] on div at bounding box center [489, 191] width 520 height 306
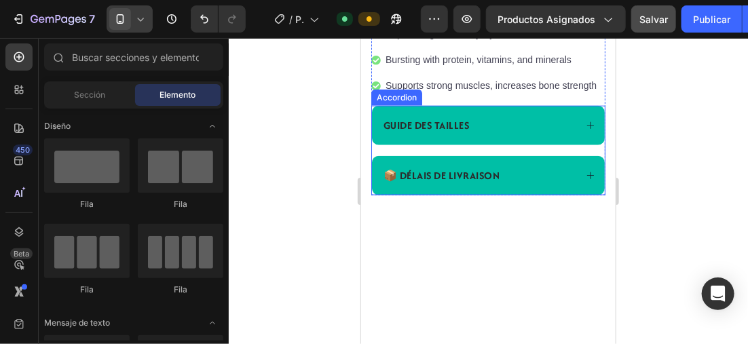
click at [585, 171] on icon at bounding box center [590, 175] width 10 height 10
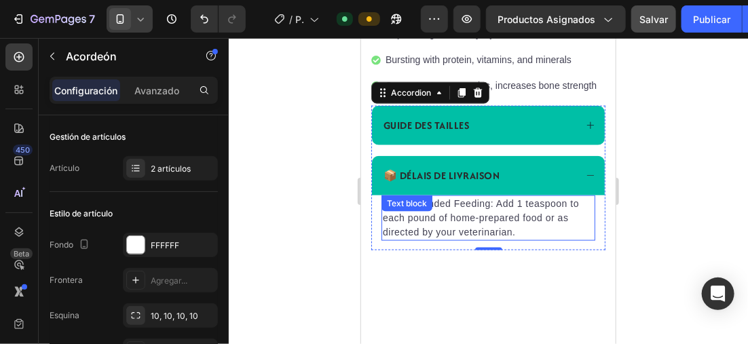
click at [515, 234] on p "Recommended Feeding: Add 1 teaspoon to each pound of home-prepared food or as d…" at bounding box center [487, 217] width 211 height 43
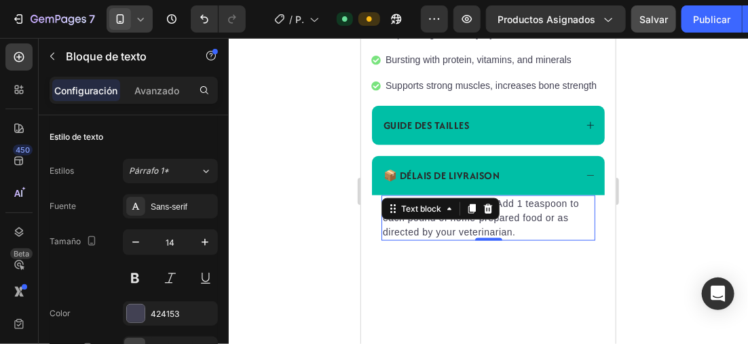
click at [516, 231] on p "Recommended Feeding: Add 1 teaspoon to each pound of home-prepared food or as d…" at bounding box center [487, 217] width 211 height 43
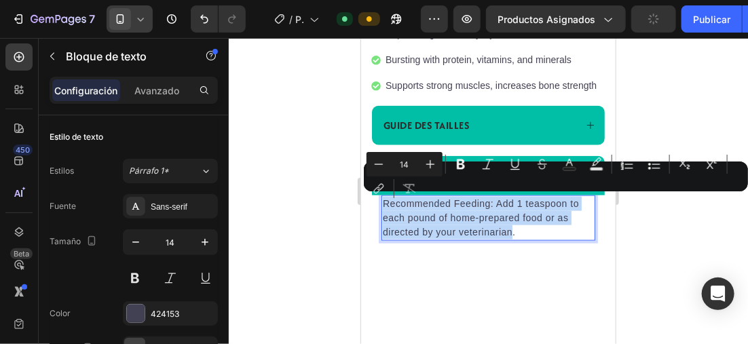
drag, startPoint x: 501, startPoint y: 228, endPoint x: 744, endPoint y: 238, distance: 243.4
click at [383, 200] on p "Recommended Feeding: Add 1 teaspoon to each pound of home-prepared food or as d…" at bounding box center [487, 217] width 211 height 43
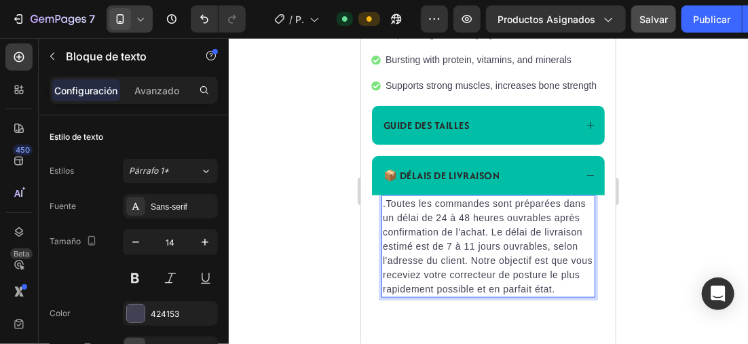
click at [386, 199] on p ".Toutes les commandes sont préparées dans un délai de 24 à 48 heures ouvrables …" at bounding box center [487, 246] width 211 height 100
click at [181, 198] on div "Sans-serif" at bounding box center [170, 206] width 95 height 24
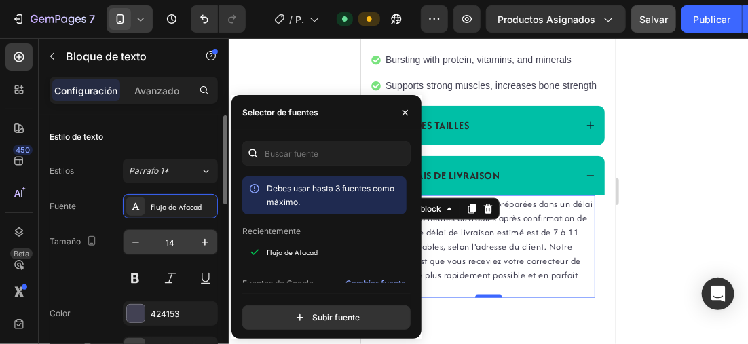
scroll to position [136, 0]
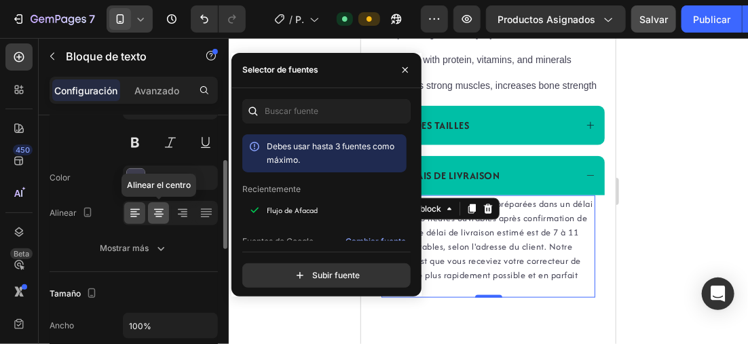
click at [160, 212] on icon at bounding box center [159, 213] width 14 height 14
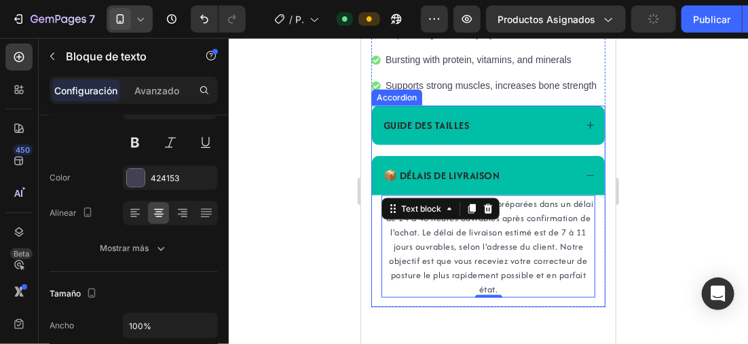
click at [585, 124] on icon at bounding box center [590, 125] width 10 height 10
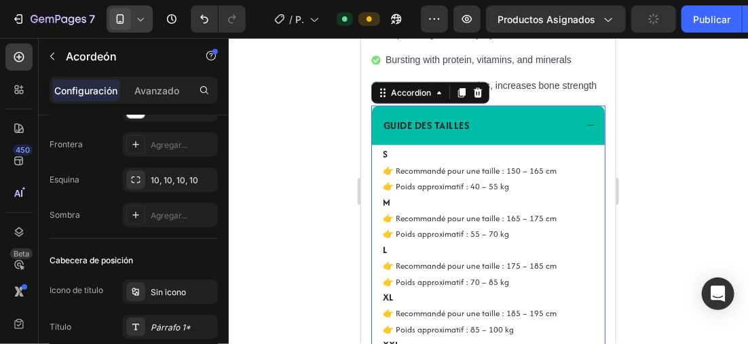
scroll to position [0, 0]
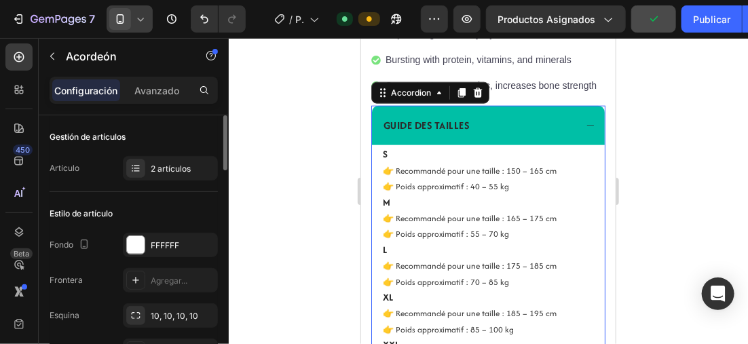
click at [585, 119] on div "GUIDE DES TAILLES" at bounding box center [488, 124] width 233 height 39
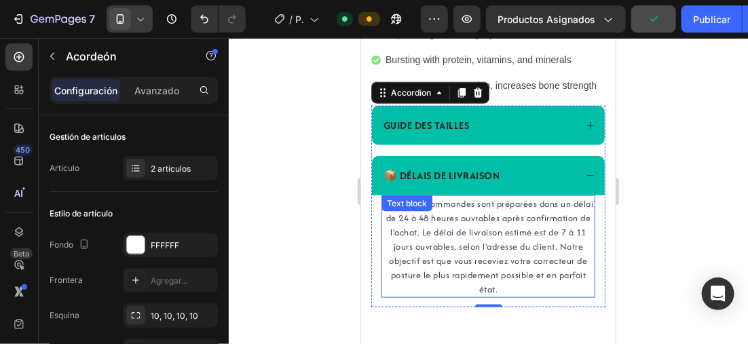
click at [513, 238] on p "Toutes les commandes sont préparées dans un délai de 24 à 48 heures ouvrables a…" at bounding box center [487, 246] width 211 height 100
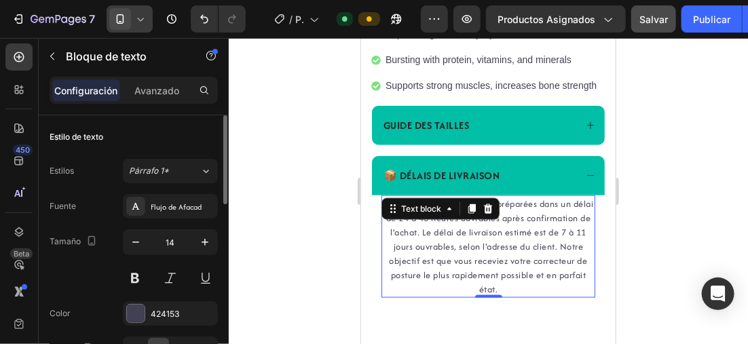
drag, startPoint x: 130, startPoint y: 304, endPoint x: 128, endPoint y: 297, distance: 7.7
click at [128, 297] on div "Fuente Flujo de Afacad Tamaño 14 Color 424153 Alinear Mostrar más" at bounding box center [134, 295] width 168 height 202
click at [141, 314] on div at bounding box center [136, 314] width 18 height 18
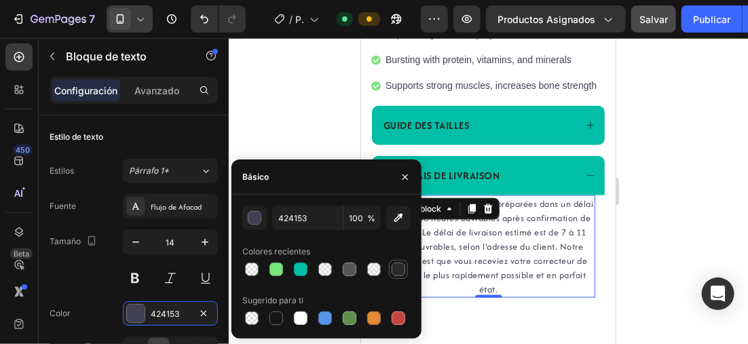
click at [389, 267] on div at bounding box center [398, 269] width 19 height 19
click at [345, 272] on div at bounding box center [350, 270] width 14 height 14
click at [410, 265] on div at bounding box center [326, 269] width 168 height 19
click at [403, 268] on div at bounding box center [399, 270] width 14 height 14
type input "2B2B2B"
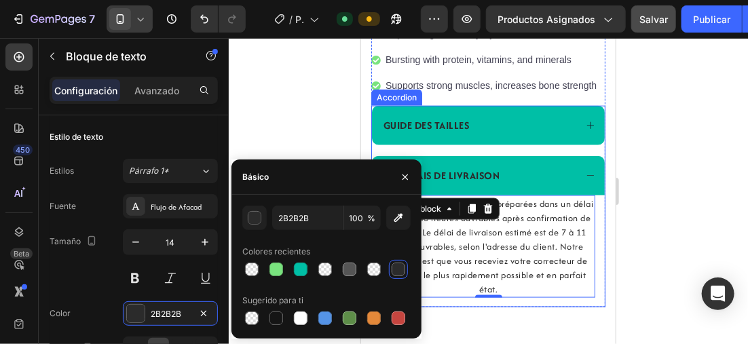
click at [580, 130] on div "GUIDE DES TAILLES" at bounding box center [488, 124] width 233 height 39
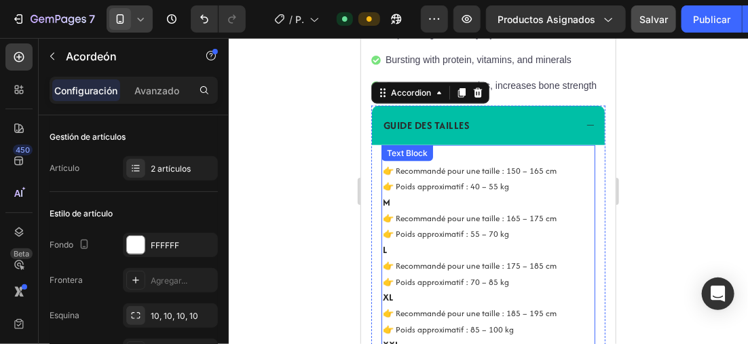
click at [400, 175] on p "S 👉 Recommandé pour une taille : 150 – 165 cm 👉 Poids approximatif : 40 – 55 kg" at bounding box center [487, 170] width 211 height 48
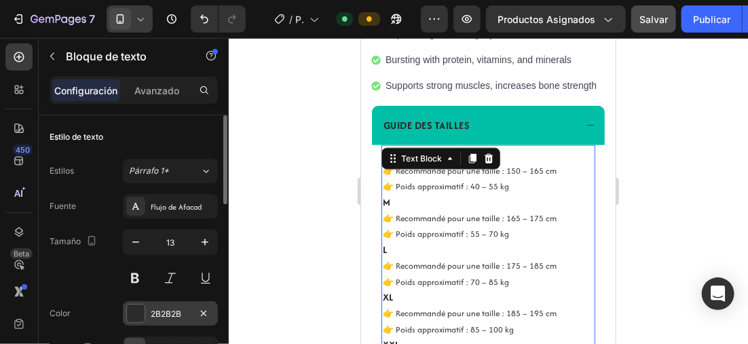
click at [141, 312] on div at bounding box center [136, 314] width 18 height 18
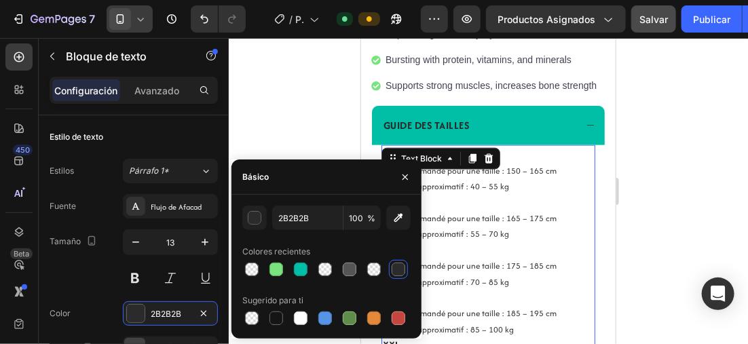
drag, startPoint x: 747, startPoint y: 185, endPoint x: 681, endPoint y: 166, distance: 69.4
click at [744, 184] on div at bounding box center [489, 191] width 520 height 306
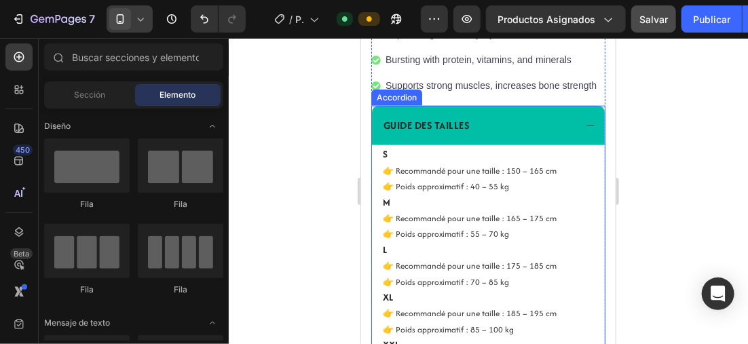
click at [573, 122] on div "GUIDE DES TAILLES" at bounding box center [488, 124] width 233 height 39
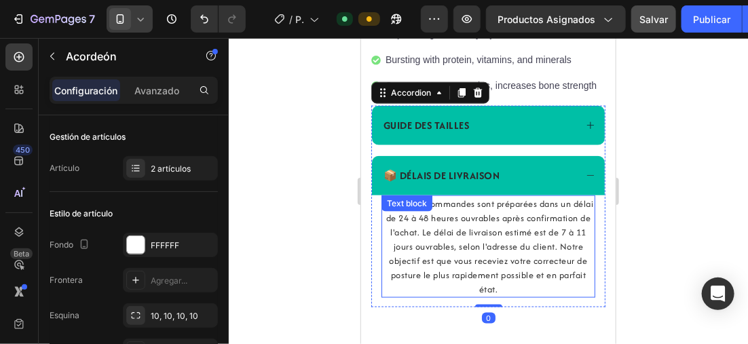
click at [501, 246] on p "Toutes les commandes sont préparées dans un délai de 24 à 48 heures ouvrables a…" at bounding box center [487, 246] width 211 height 100
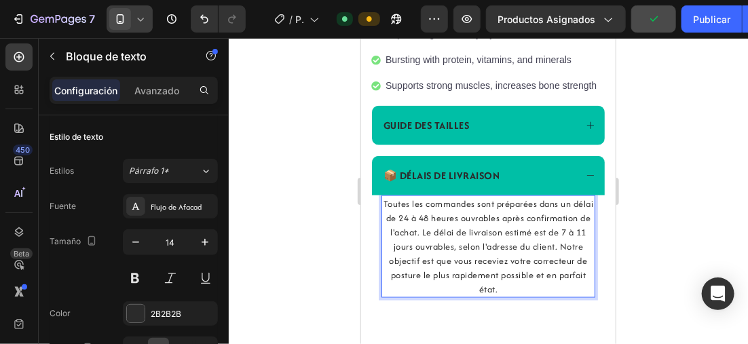
click at [452, 242] on p "Toutes les commandes sont préparées dans un délai de 24 à 48 heures ouvrables a…" at bounding box center [487, 246] width 211 height 100
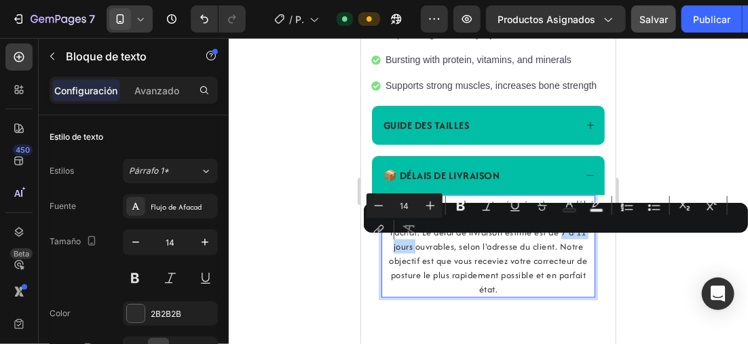
drag, startPoint x: 473, startPoint y: 242, endPoint x: 502, endPoint y: 245, distance: 28.7
click at [502, 245] on p "Toutes les commandes sont préparées dans un délai de 24 à 48 heures ouvrables a…" at bounding box center [487, 246] width 211 height 100
click at [461, 206] on icon "Barra de herramientas contextual del editor" at bounding box center [461, 206] width 8 height 10
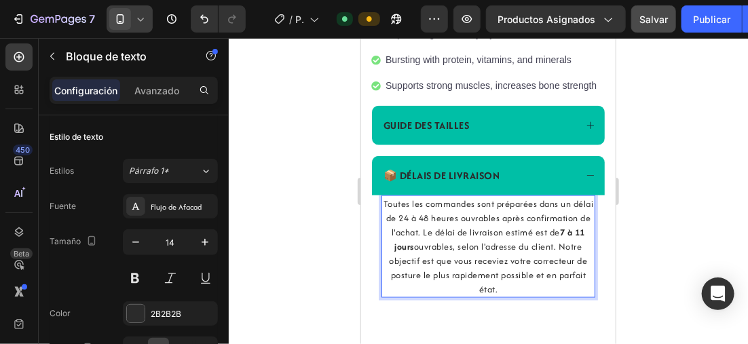
click at [435, 217] on p "Toutes les commandes sont préparées dans un délai de 24 à 48 heures ouvrables a…" at bounding box center [487, 246] width 211 height 100
drag, startPoint x: 435, startPoint y: 217, endPoint x: 473, endPoint y: 215, distance: 38.8
click at [473, 215] on p "Toutes les commandes sont préparées dans un délai de 24 à 48 heures ouvrables a…" at bounding box center [487, 246] width 211 height 100
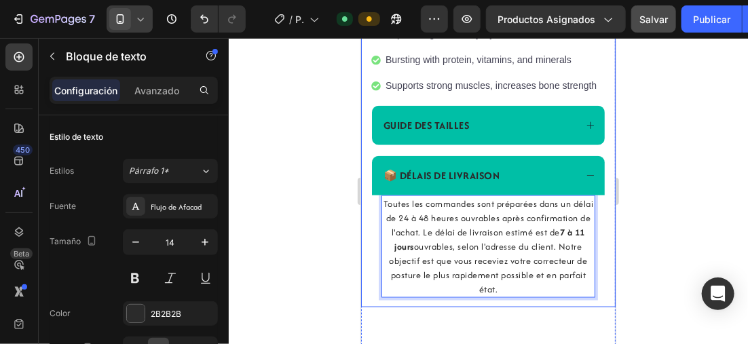
click at [322, 204] on div at bounding box center [489, 191] width 520 height 306
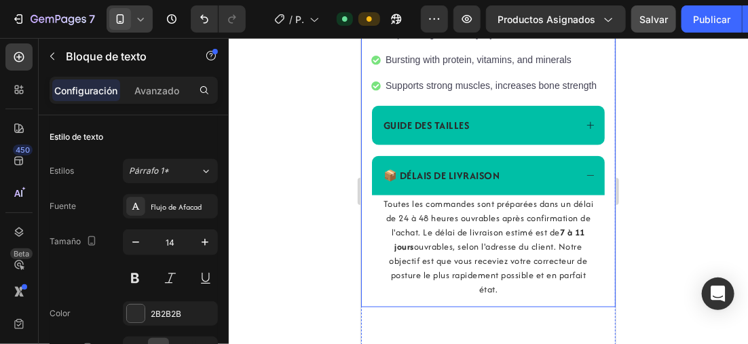
click at [323, 204] on div at bounding box center [489, 191] width 520 height 306
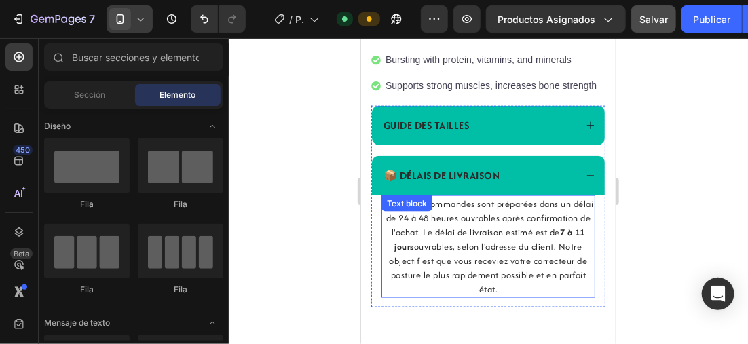
click at [435, 213] on div "Toutes les commandes sont préparées dans un délai de 24 à 48 heures ouvrables a…" at bounding box center [488, 246] width 214 height 103
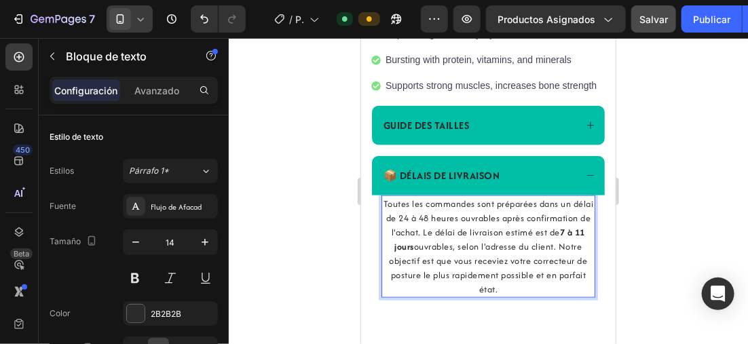
click at [436, 216] on p "Toutes les commandes sont préparées dans un délai de 24 à 48 heures ouvrables a…" at bounding box center [487, 246] width 211 height 100
drag, startPoint x: 436, startPoint y: 216, endPoint x: 492, endPoint y: 215, distance: 55.7
click at [495, 216] on p "Toutes les commandes sont préparées dans un délai de 24 à 48 heures ouvrables a…" at bounding box center [487, 246] width 211 height 100
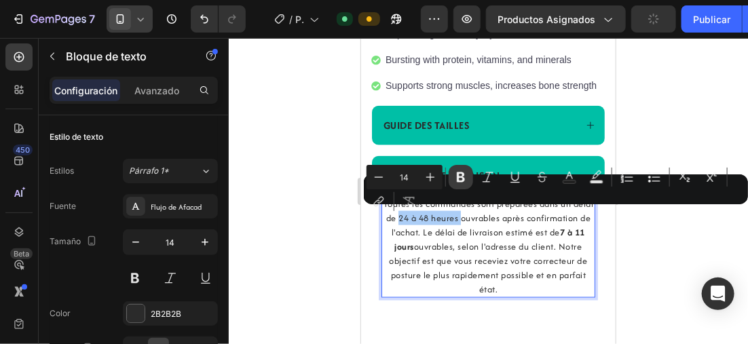
click at [461, 179] on icon "Barra de herramientas contextual del editor" at bounding box center [461, 177] width 14 height 14
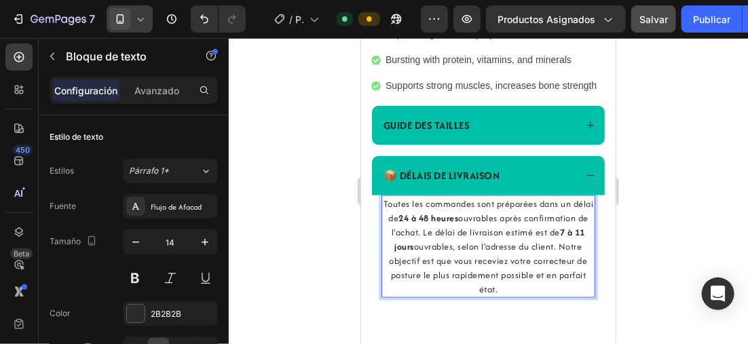
click at [334, 176] on div at bounding box center [489, 191] width 520 height 306
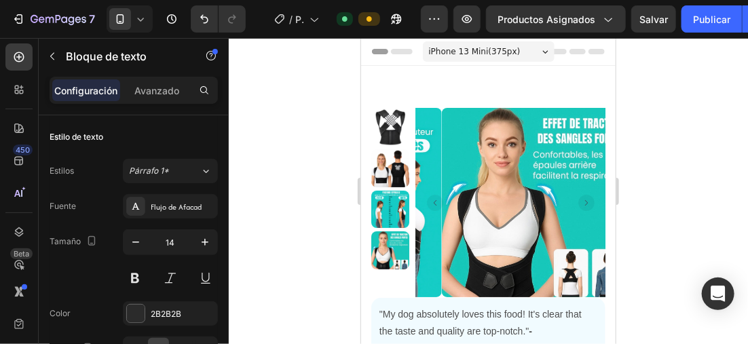
scroll to position [552, 0]
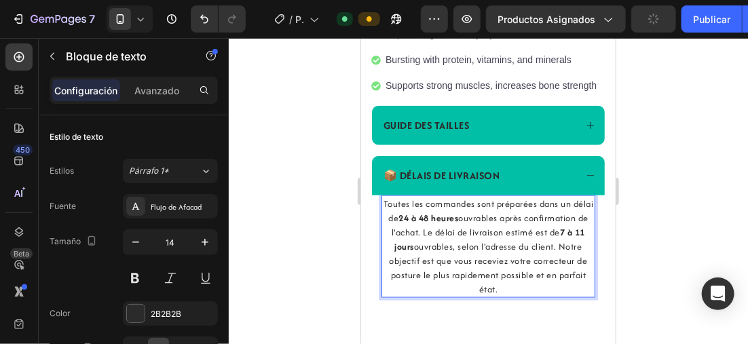
click at [678, 187] on div at bounding box center [489, 191] width 520 height 306
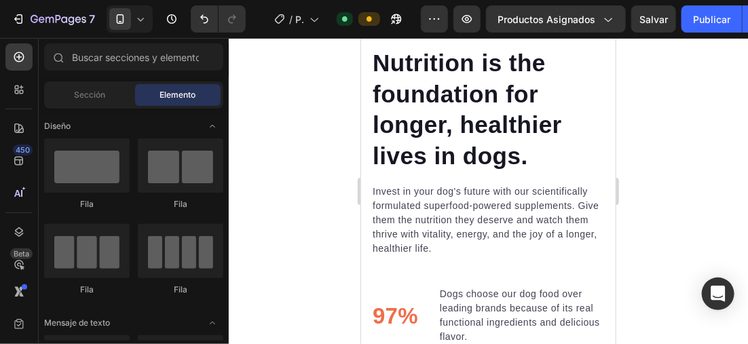
scroll to position [1299, 0]
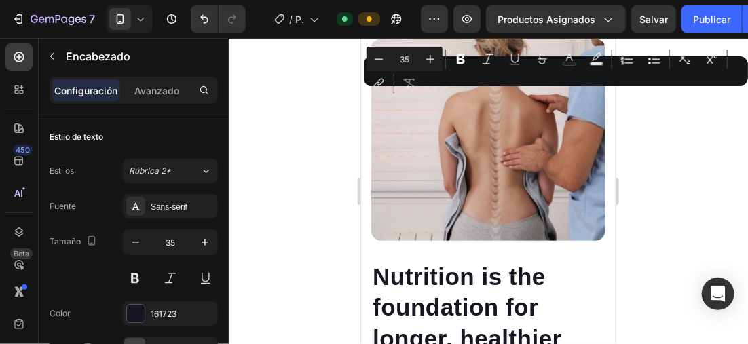
drag, startPoint x: 520, startPoint y: 177, endPoint x: 369, endPoint y: 100, distance: 169.2
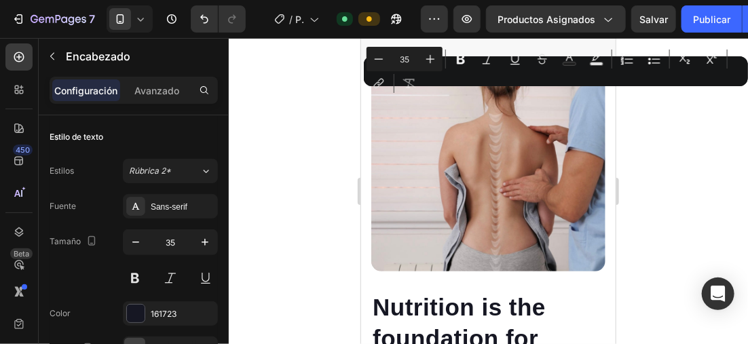
drag, startPoint x: 434, startPoint y: 223, endPoint x: 369, endPoint y: 93, distance: 145.5
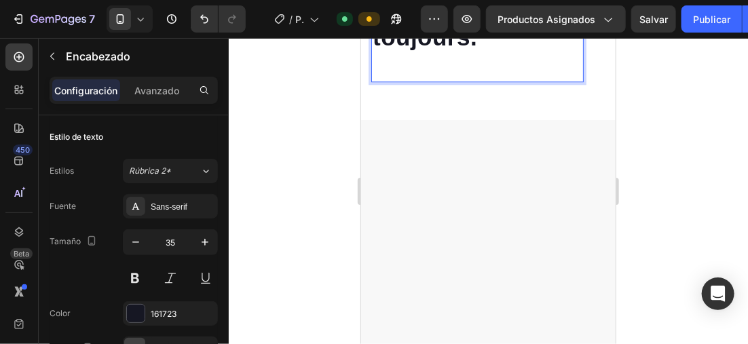
scroll to position [1270, 0]
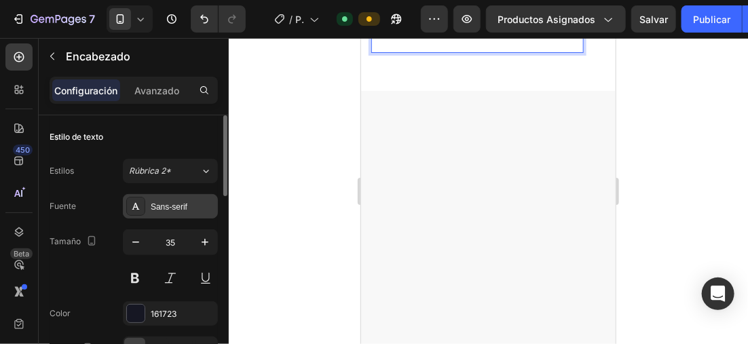
click at [170, 208] on div "Sans-serif" at bounding box center [183, 207] width 64 height 12
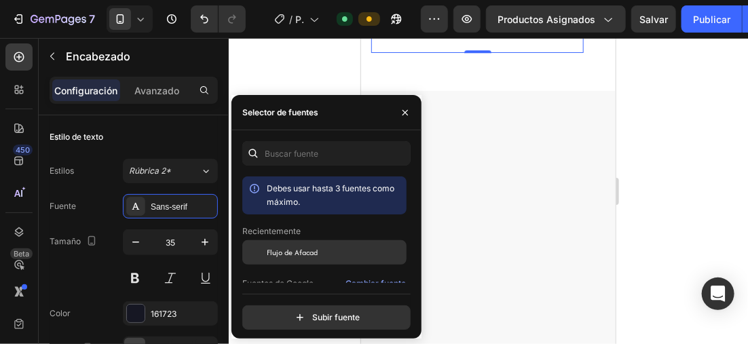
drag, startPoint x: 285, startPoint y: 245, endPoint x: 276, endPoint y: 242, distance: 9.7
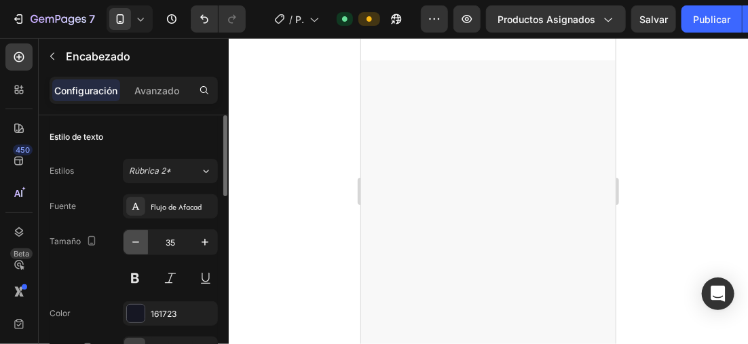
click at [144, 241] on button "button" at bounding box center [136, 242] width 24 height 24
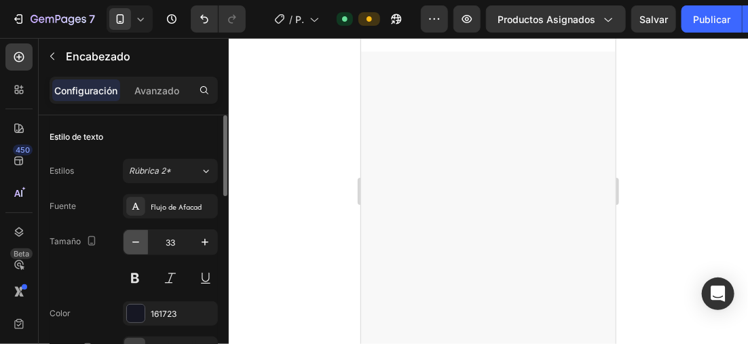
click at [144, 241] on button "button" at bounding box center [136, 242] width 24 height 24
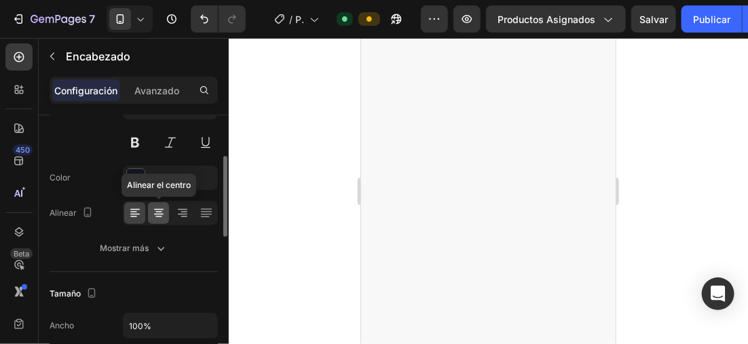
click at [157, 213] on icon at bounding box center [159, 213] width 14 height 14
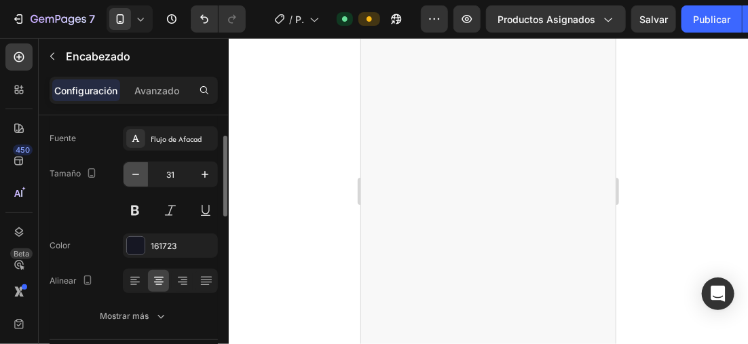
click at [137, 179] on icon "button" at bounding box center [136, 175] width 14 height 14
click at [140, 173] on icon "button" at bounding box center [136, 175] width 14 height 14
type input "27"
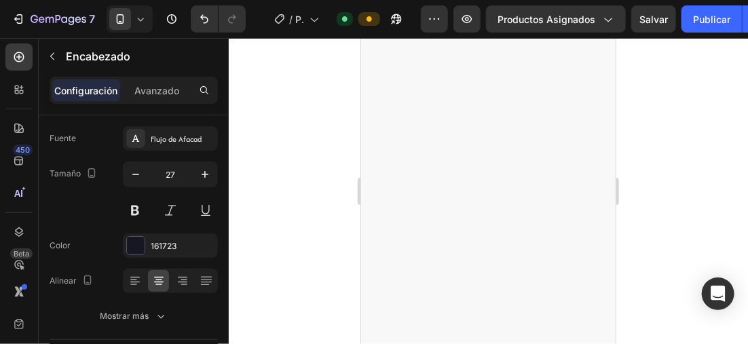
click at [647, 176] on div at bounding box center [489, 191] width 520 height 306
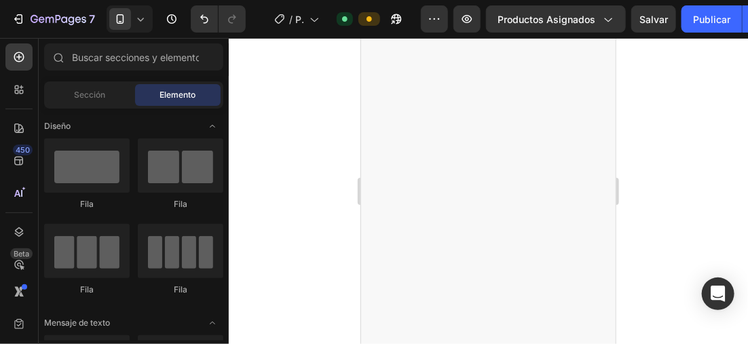
scroll to position [1202, 0]
drag, startPoint x: 319, startPoint y: 126, endPoint x: 307, endPoint y: 111, distance: 18.9
click at [308, 113] on div at bounding box center [489, 191] width 520 height 306
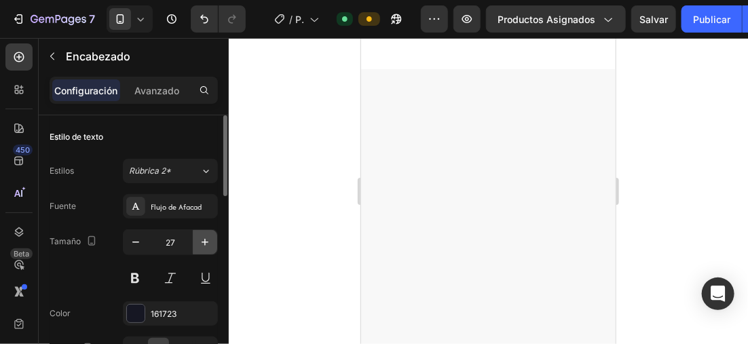
click at [204, 236] on icon "button" at bounding box center [205, 243] width 14 height 14
type input "28"
click at [158, 90] on p "Avanzado" at bounding box center [156, 91] width 45 height 14
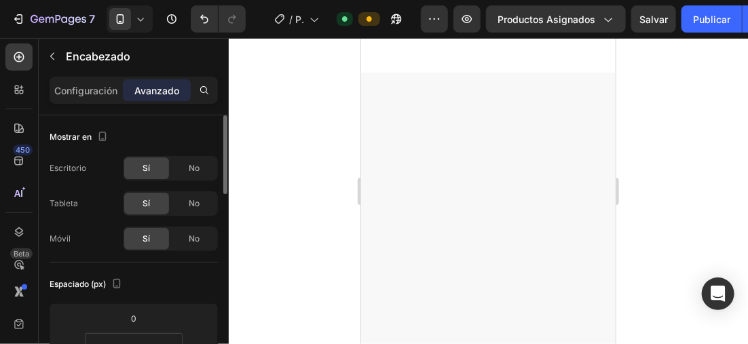
scroll to position [136, 0]
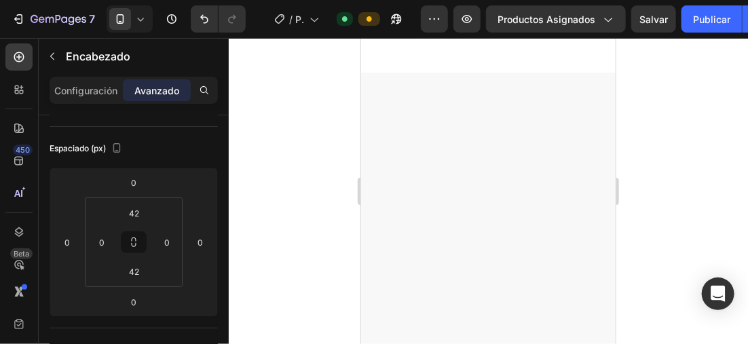
click at [665, 167] on div at bounding box center [489, 191] width 520 height 306
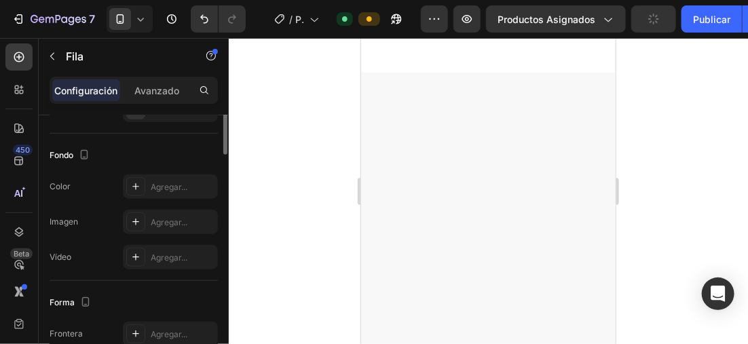
scroll to position [252, 0]
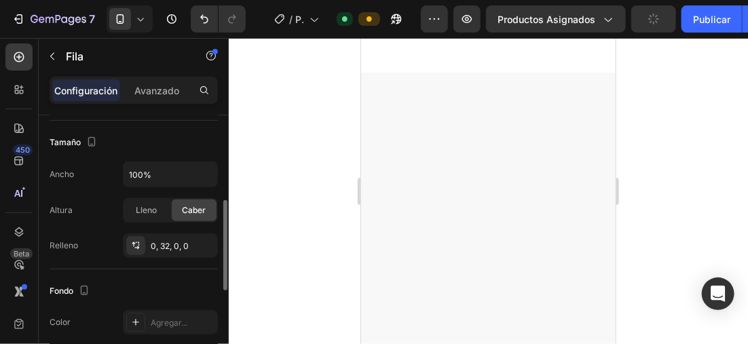
click at [674, 129] on div at bounding box center [489, 191] width 520 height 306
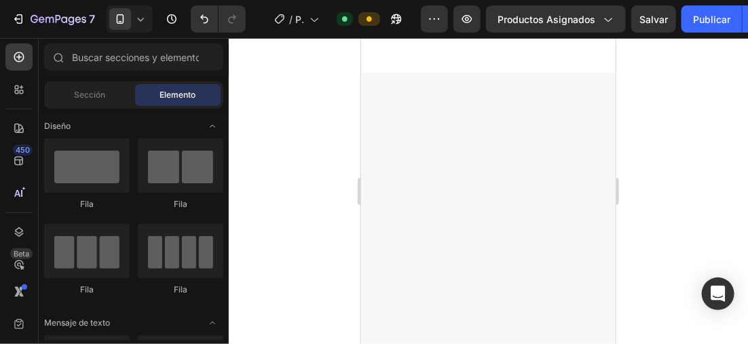
click at [323, 154] on div at bounding box center [489, 191] width 520 height 306
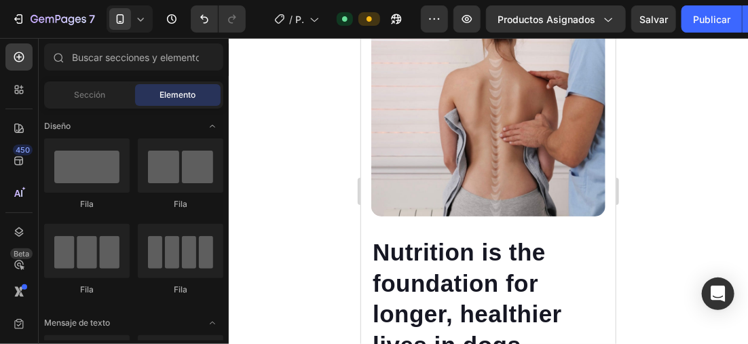
scroll to position [1587, 0]
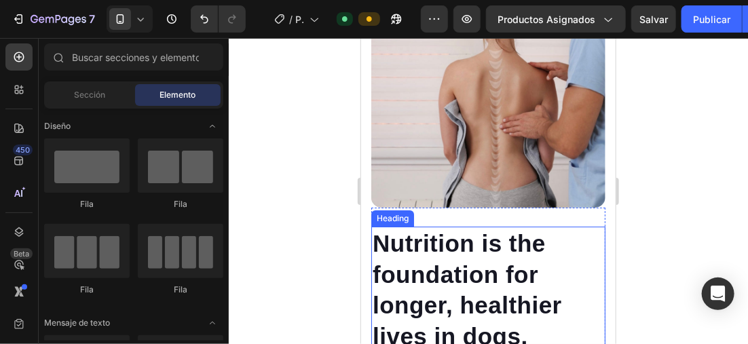
click at [451, 274] on p "Nutrition is the foundation for longer, healthier lives in dogs." at bounding box center [488, 290] width 232 height 124
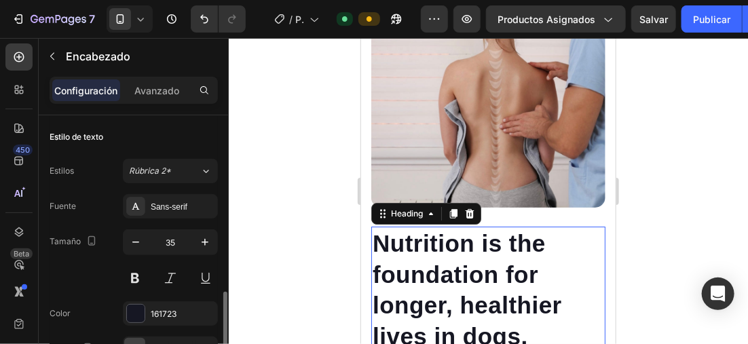
scroll to position [136, 0]
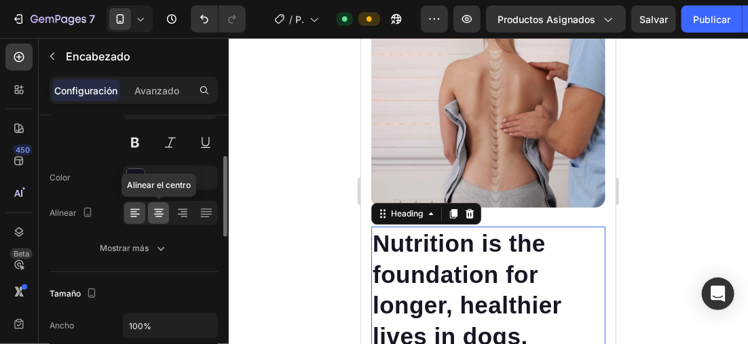
click at [158, 210] on icon at bounding box center [159, 213] width 14 height 14
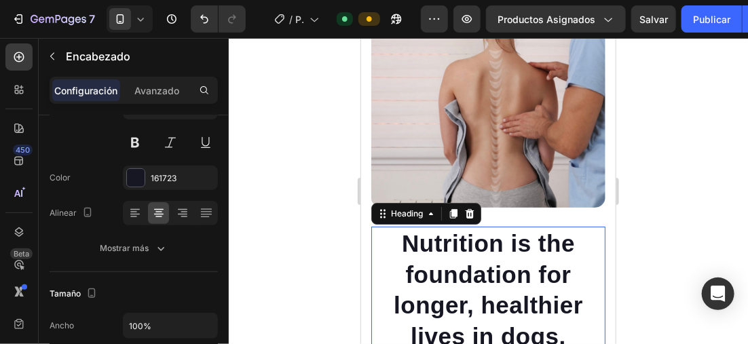
click at [683, 213] on div at bounding box center [489, 191] width 520 height 306
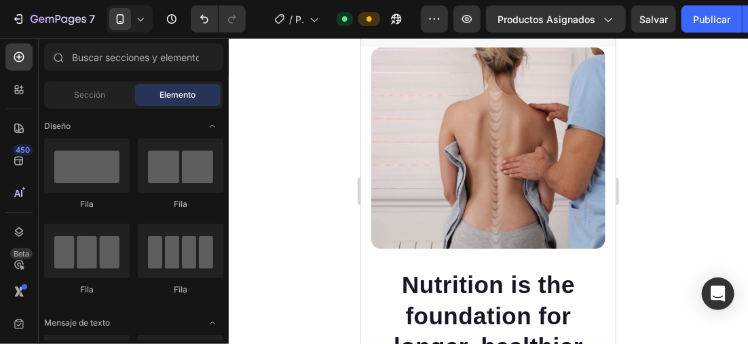
scroll to position [1208, 0]
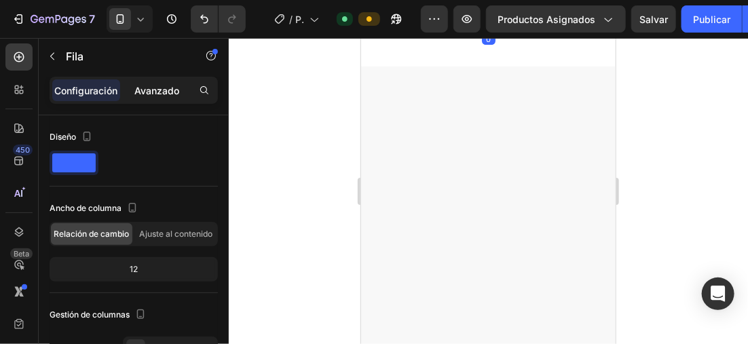
click at [136, 85] on p "Avanzado" at bounding box center [156, 91] width 45 height 14
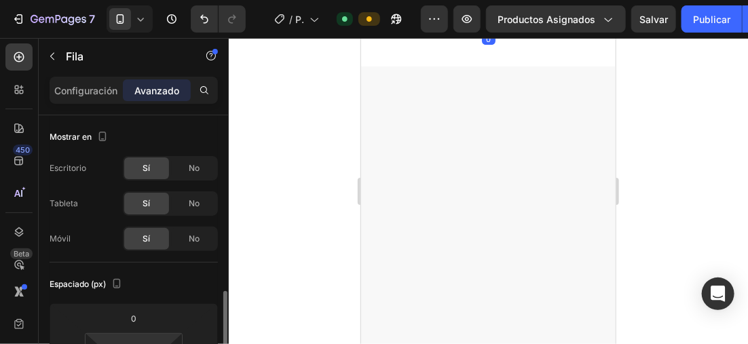
scroll to position [136, 0]
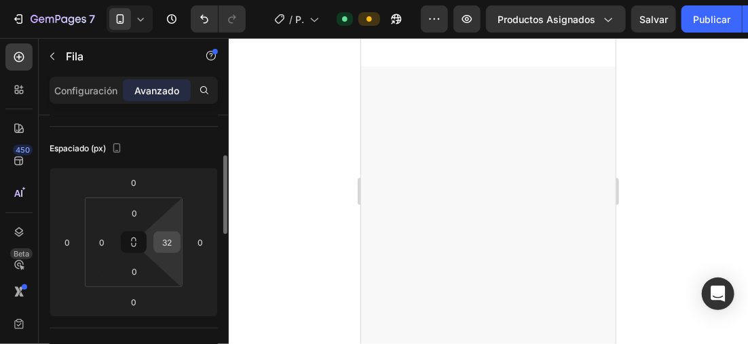
click at [175, 240] on input "32" at bounding box center [167, 242] width 20 height 20
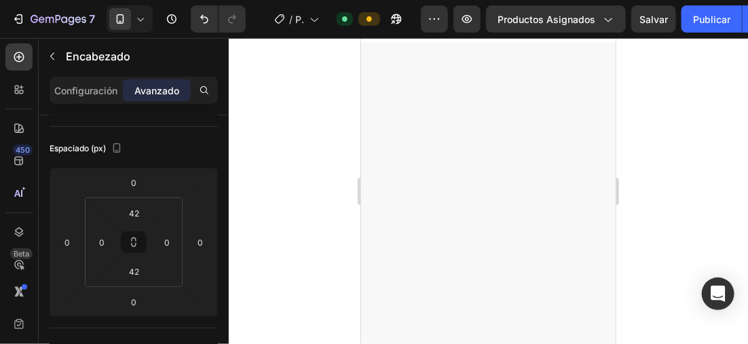
scroll to position [0, 0]
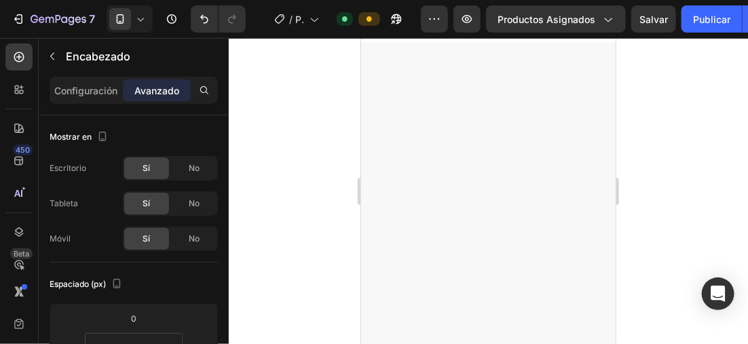
click at [656, 198] on div at bounding box center [489, 191] width 520 height 306
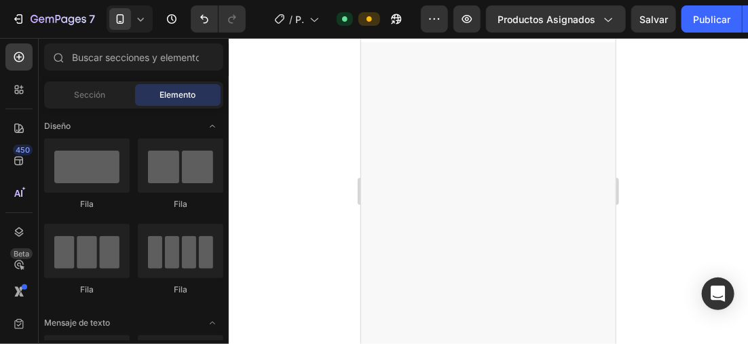
click at [260, 157] on div at bounding box center [489, 191] width 520 height 306
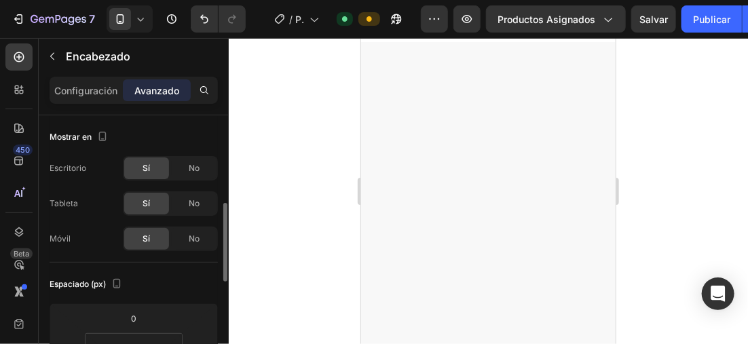
scroll to position [68, 0]
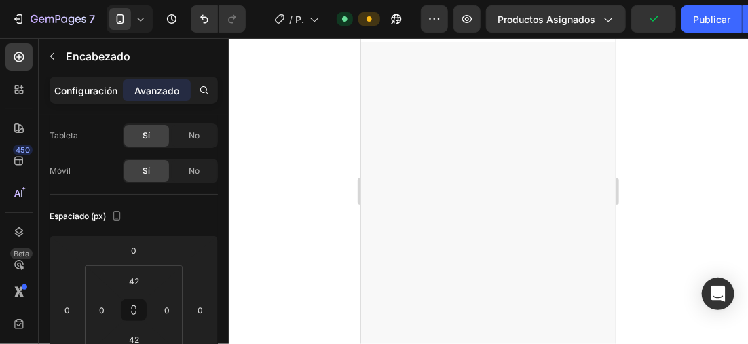
click at [96, 88] on p "Configuración" at bounding box center [86, 91] width 63 height 14
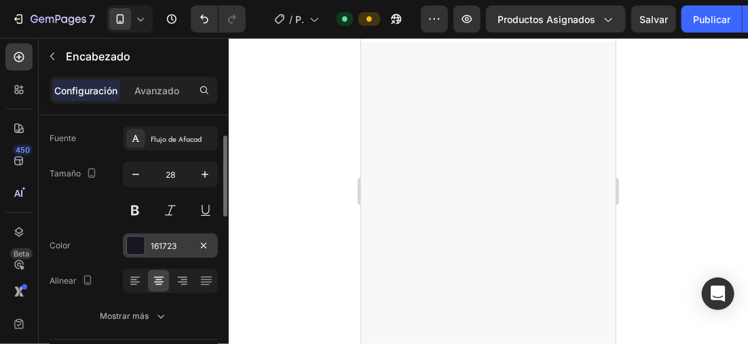
click at [139, 247] on div at bounding box center [136, 246] width 18 height 18
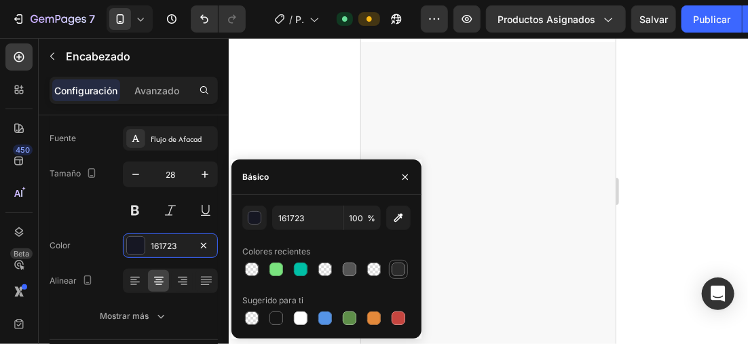
click at [408, 267] on div at bounding box center [398, 269] width 19 height 19
type input "2B2B2B"
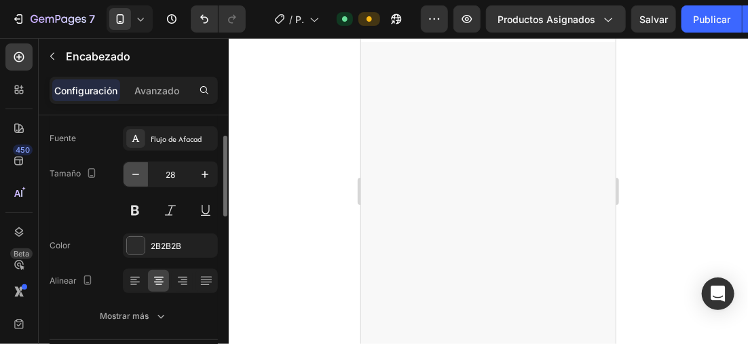
click at [134, 170] on icon "button" at bounding box center [136, 175] width 14 height 14
click at [198, 173] on button "button" at bounding box center [205, 174] width 24 height 24
click at [140, 171] on icon "button" at bounding box center [136, 175] width 14 height 14
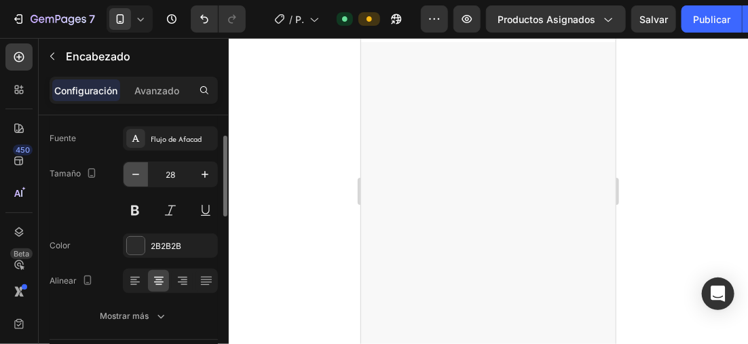
type input "27"
click at [177, 275] on icon at bounding box center [183, 281] width 14 height 14
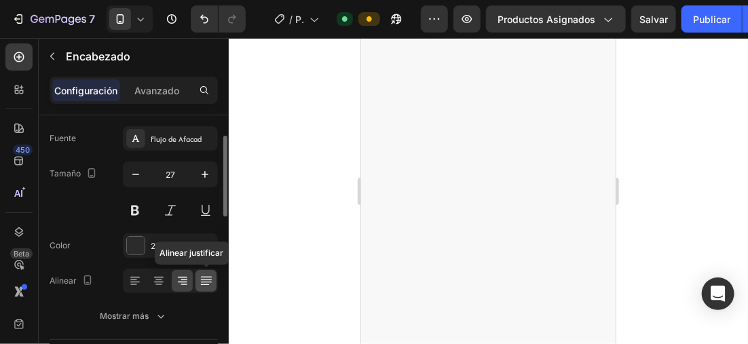
click at [196, 277] on div at bounding box center [206, 281] width 21 height 22
click at [152, 277] on icon at bounding box center [159, 281] width 14 height 14
click at [148, 274] on div at bounding box center [158, 281] width 21 height 22
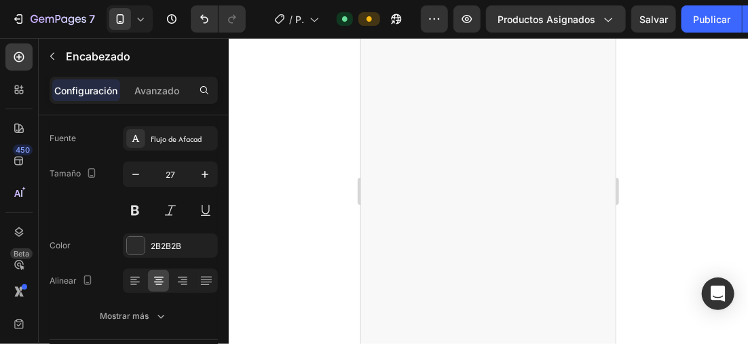
click at [656, 184] on div at bounding box center [489, 191] width 520 height 306
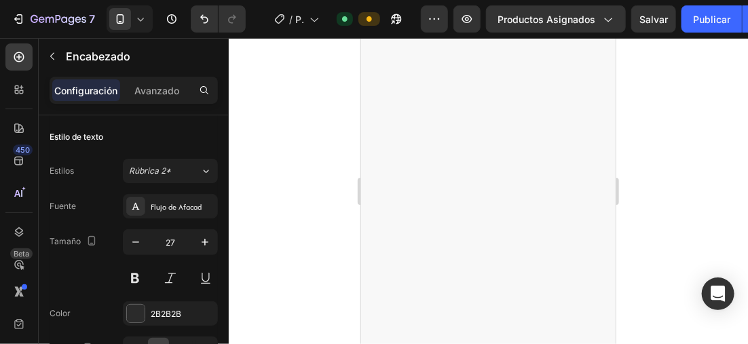
click at [655, 150] on div at bounding box center [489, 191] width 520 height 306
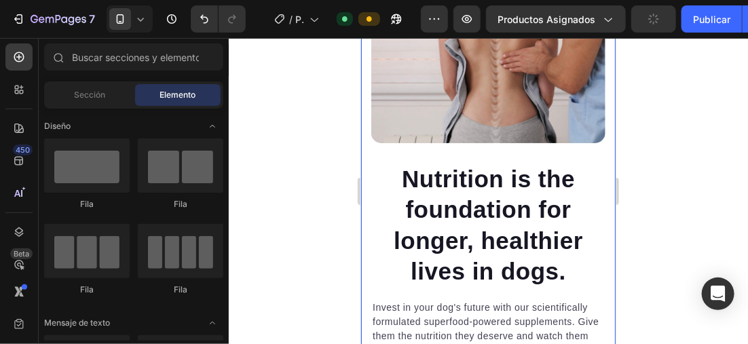
scroll to position [1412, 0]
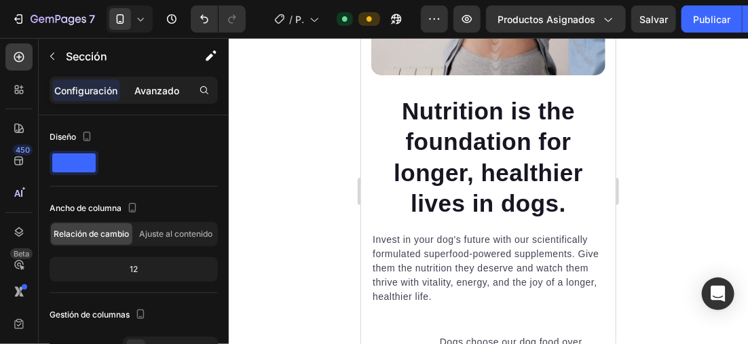
click at [172, 85] on p "Avanzado" at bounding box center [156, 91] width 45 height 14
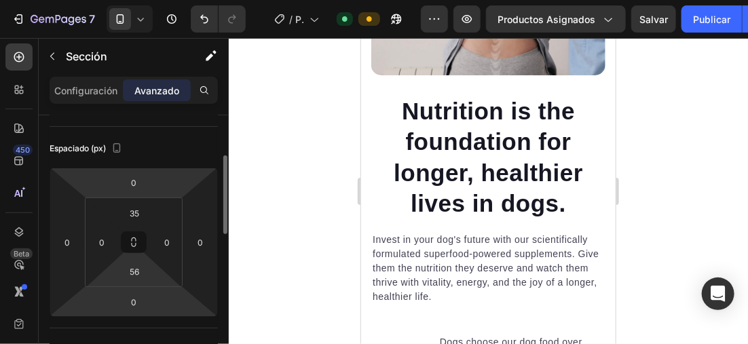
scroll to position [204, 0]
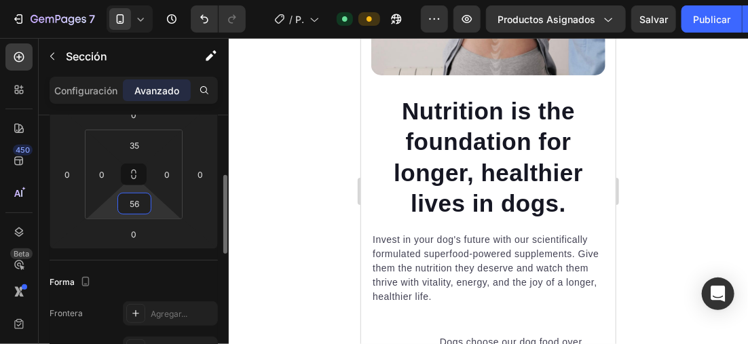
click at [142, 204] on input "56" at bounding box center [134, 204] width 27 height 20
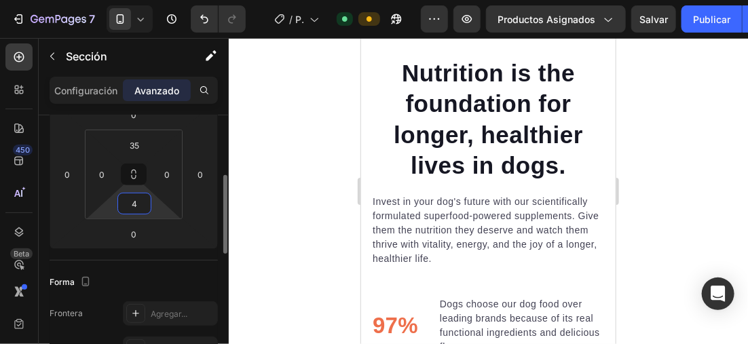
type input "40"
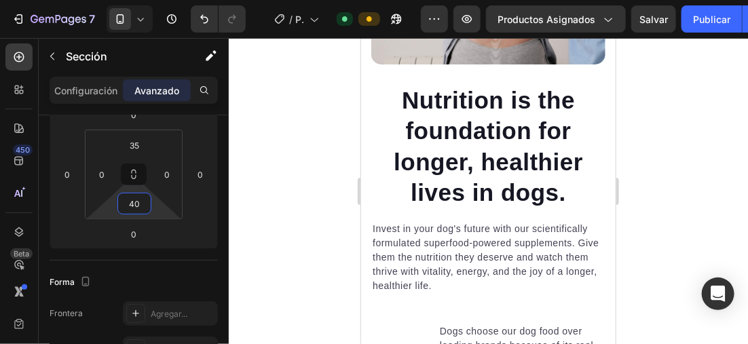
click at [682, 105] on div at bounding box center [489, 191] width 520 height 306
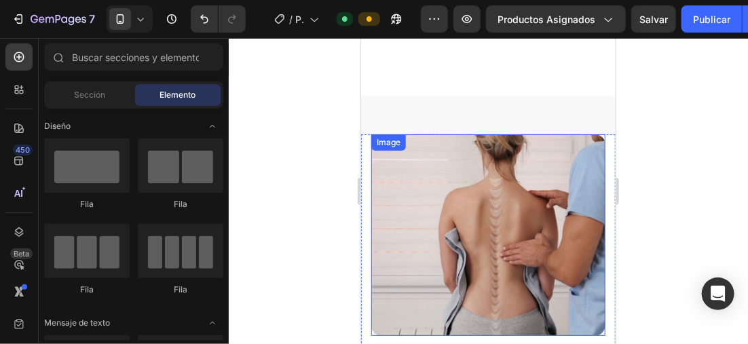
scroll to position [1437, 0]
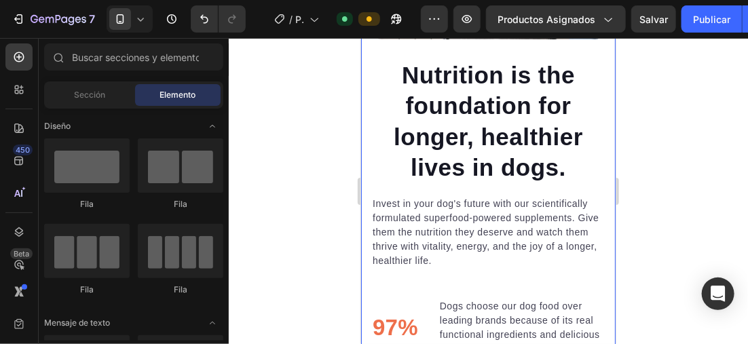
click at [545, 99] on div "Nutrition is the foundation for longer, healthier lives in dogs. Heading Invest…" at bounding box center [488, 196] width 255 height 795
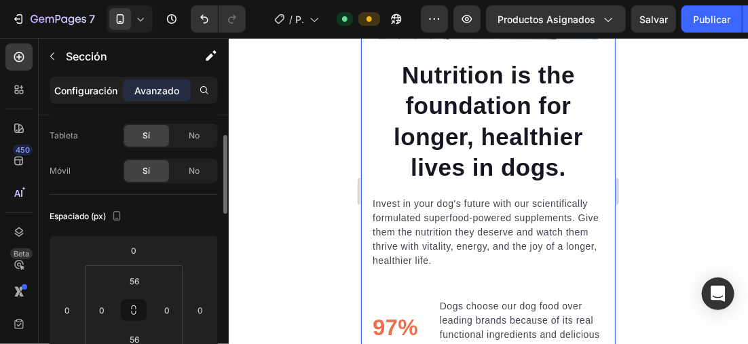
click at [89, 96] on p "Configuración" at bounding box center [86, 91] width 63 height 14
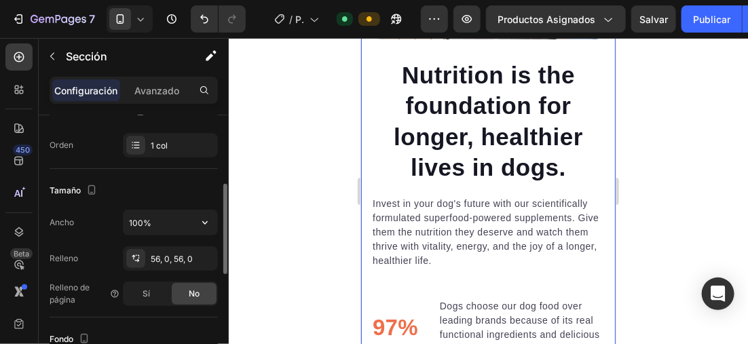
scroll to position [340, 0]
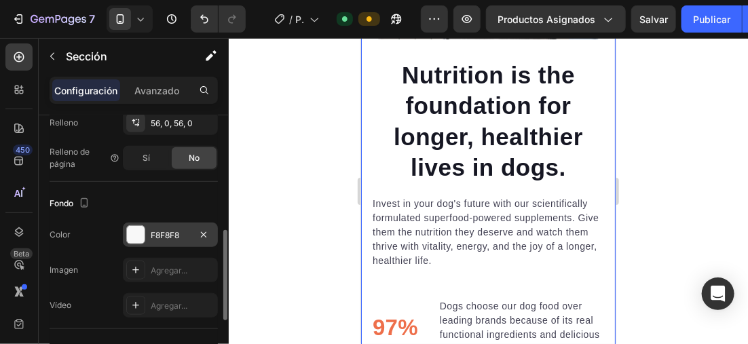
click at [143, 228] on div at bounding box center [136, 235] width 18 height 18
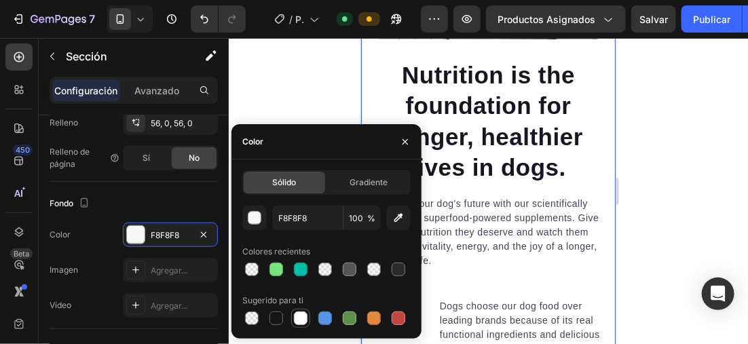
click at [295, 316] on div at bounding box center [301, 319] width 14 height 14
type input "FFFFFF"
click at [697, 198] on div at bounding box center [489, 191] width 520 height 306
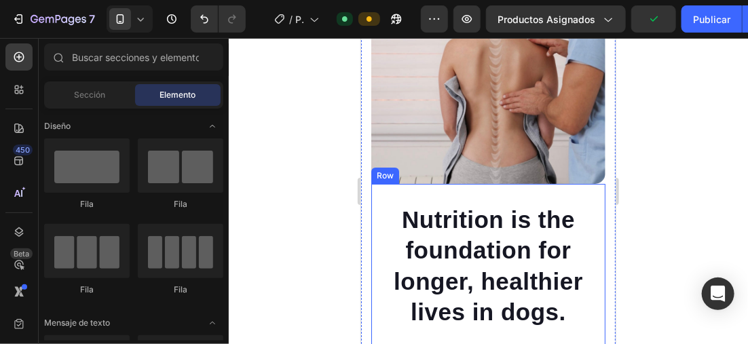
scroll to position [1641, 0]
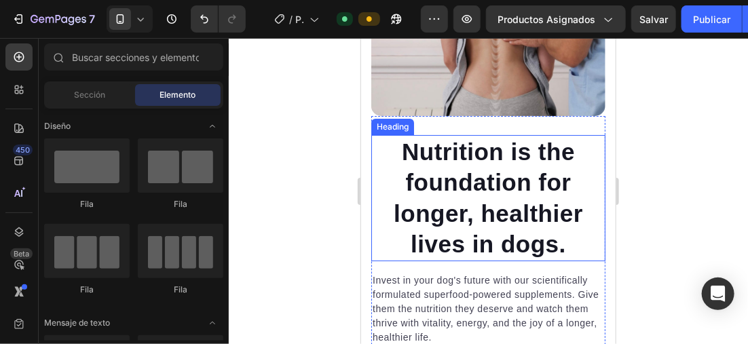
click at [473, 187] on p "Nutrition is the foundation for longer, healthier lives in dogs." at bounding box center [488, 198] width 232 height 124
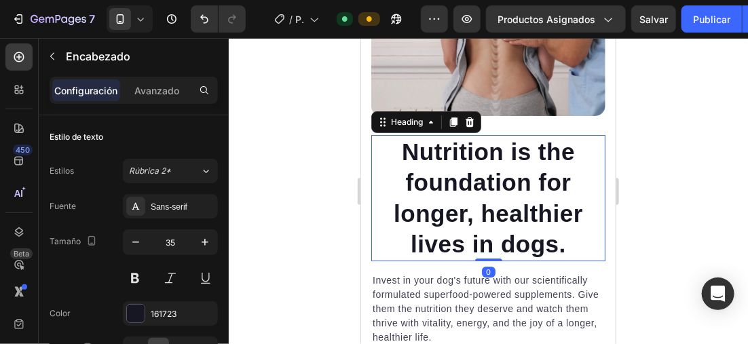
click at [558, 243] on p "Nutrition is the foundation for longer, healthier lives in dogs." at bounding box center [488, 198] width 232 height 124
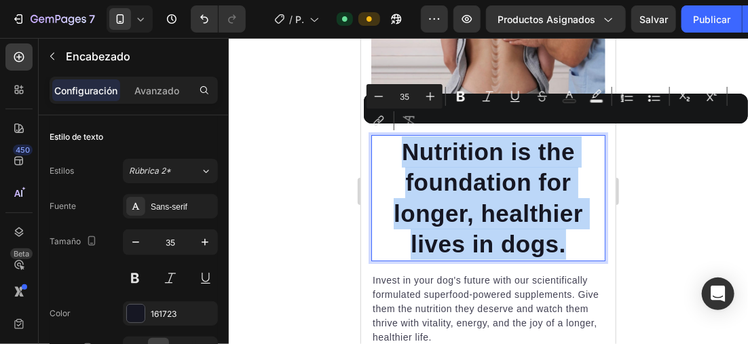
drag, startPoint x: 563, startPoint y: 240, endPoint x: 397, endPoint y: 139, distance: 194.5
click at [397, 139] on p "Nutrition is the foundation for longer, healthier lives in dogs." at bounding box center [488, 198] width 232 height 124
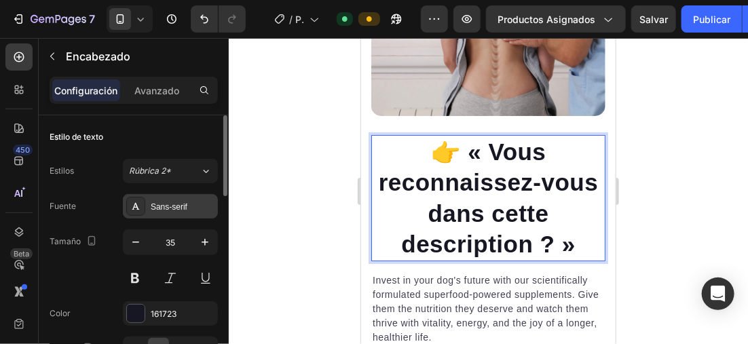
click at [181, 201] on div "Sans-serif" at bounding box center [183, 207] width 64 height 12
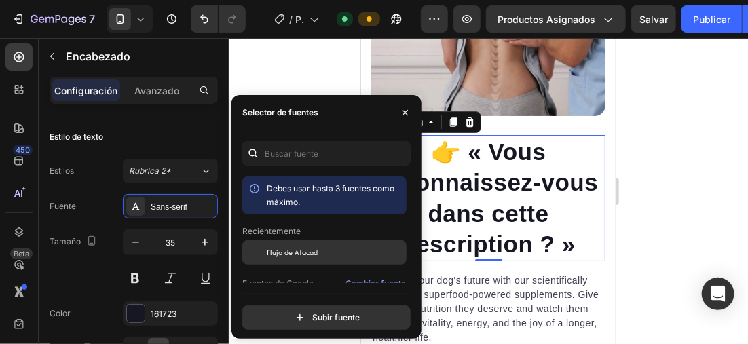
click at [297, 249] on span "Flujo de Afacad" at bounding box center [292, 253] width 51 height 12
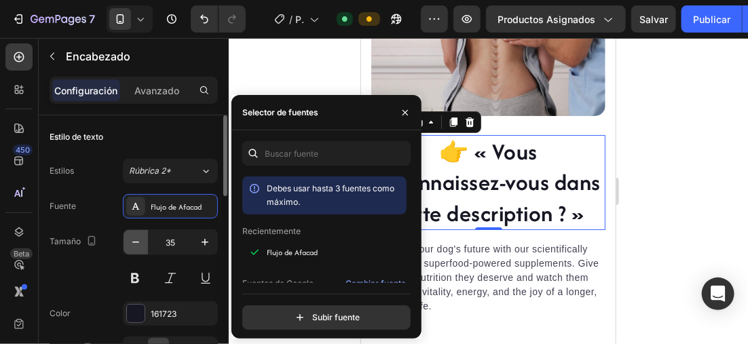
click at [135, 240] on icon "button" at bounding box center [136, 243] width 14 height 14
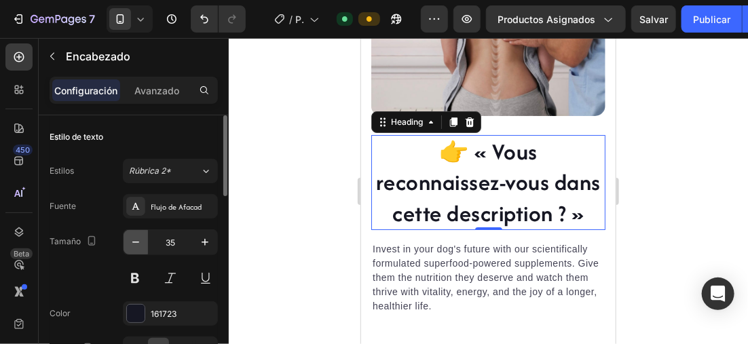
click at [135, 240] on icon "button" at bounding box center [136, 243] width 14 height 14
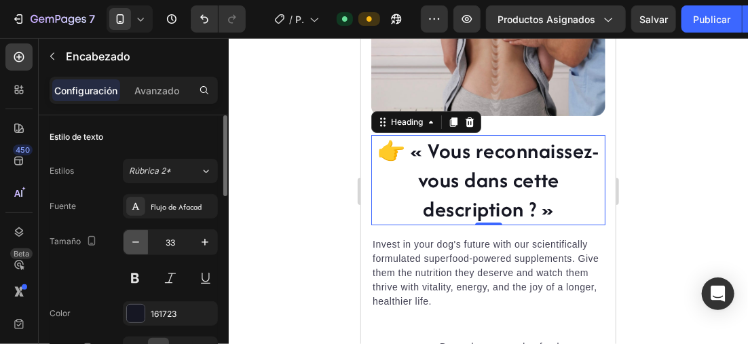
click at [135, 240] on icon "button" at bounding box center [136, 243] width 14 height 14
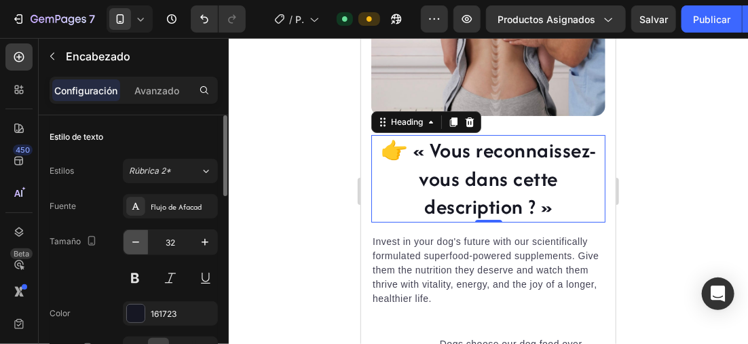
click at [135, 240] on icon "button" at bounding box center [136, 243] width 14 height 14
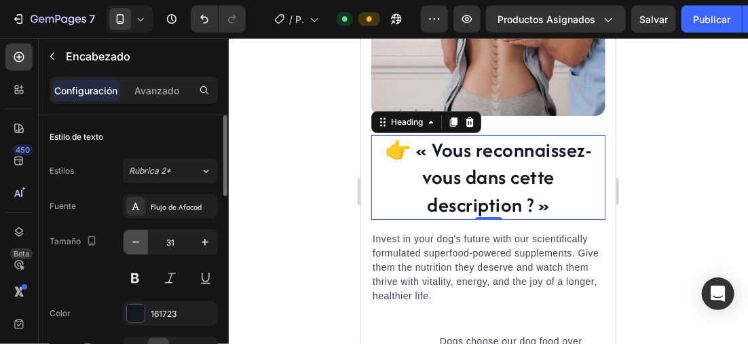
click at [135, 240] on icon "button" at bounding box center [136, 243] width 14 height 14
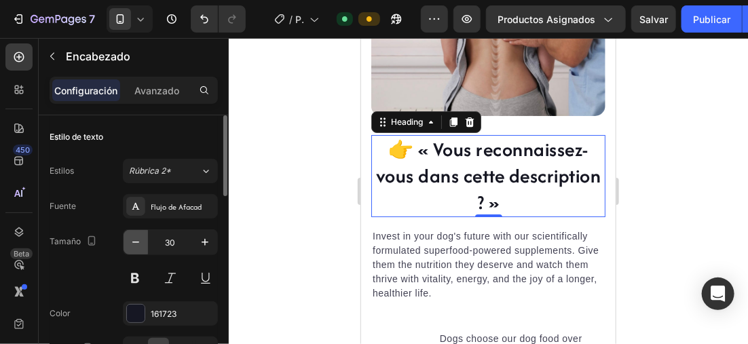
click at [135, 240] on icon "button" at bounding box center [136, 243] width 14 height 14
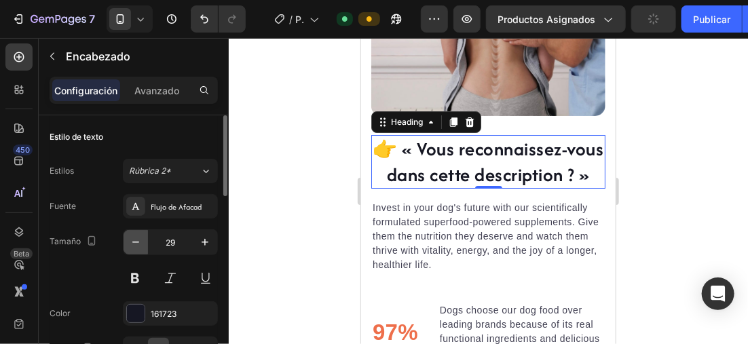
click at [135, 240] on icon "button" at bounding box center [136, 243] width 14 height 14
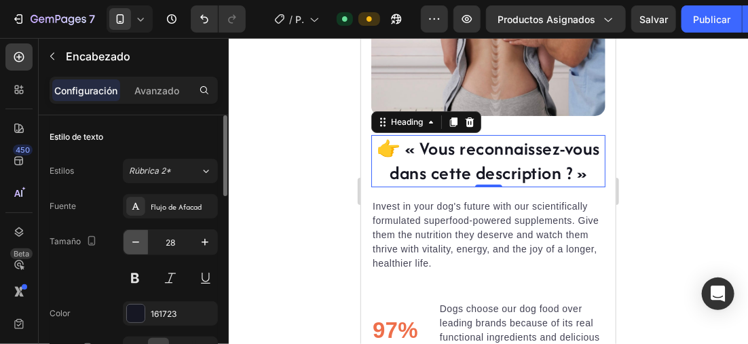
click at [135, 240] on icon "button" at bounding box center [136, 243] width 14 height 14
type input "27"
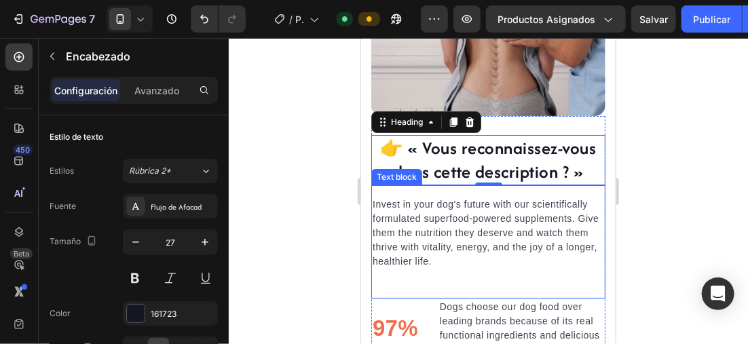
click at [488, 220] on p "Invest in your dog's future with our scientifically formulated superfood-powere…" at bounding box center [488, 232] width 232 height 71
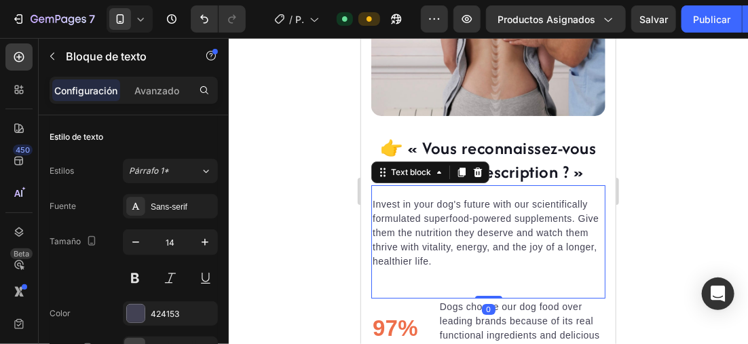
click at [465, 252] on p "Invest in your dog's future with our scientifically formulated superfood-powere…" at bounding box center [488, 232] width 232 height 71
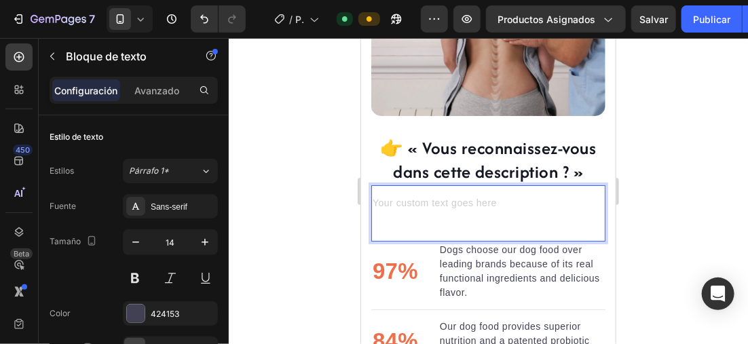
drag, startPoint x: 327, startPoint y: 166, endPoint x: 348, endPoint y: 178, distance: 24.0
click at [325, 164] on div at bounding box center [489, 191] width 520 height 306
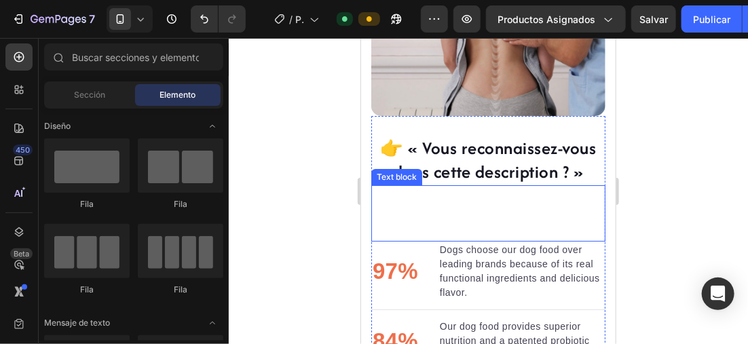
click at [383, 185] on div "Text block" at bounding box center [488, 213] width 234 height 56
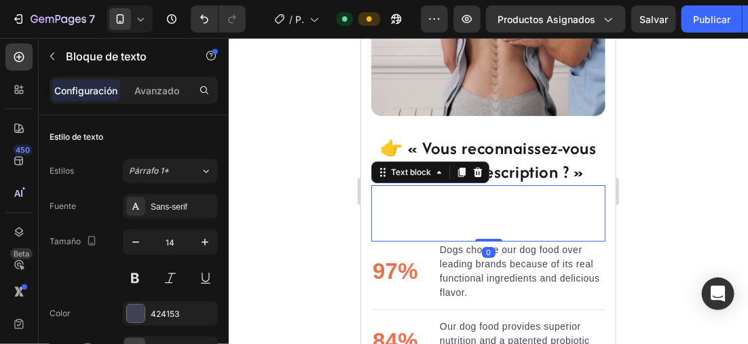
click at [383, 196] on div "Rich Text Editor. Editing area: main" at bounding box center [488, 204] width 234 height 17
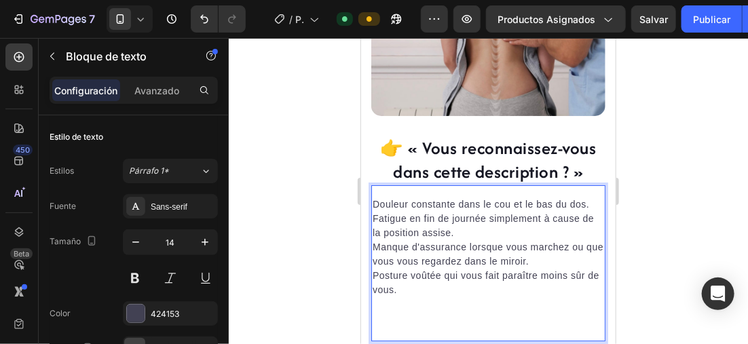
click at [373, 212] on p "Fatigue en fin de journée simplement à cause de la position assise." at bounding box center [488, 225] width 232 height 29
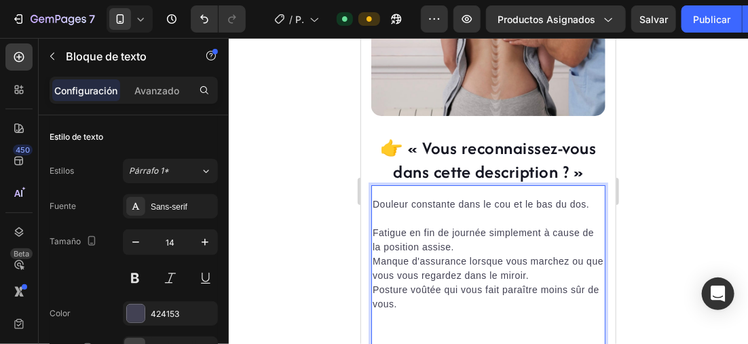
click at [373, 254] on p "Manque d'assurance lorsque vous marchez ou que vous vous regardez dans le miroi…" at bounding box center [488, 268] width 232 height 29
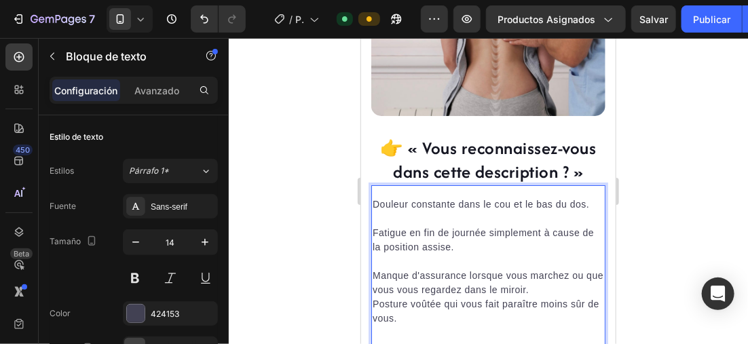
click at [374, 297] on p "Posture voûtée qui vous fait paraître moins sûr de vous." at bounding box center [488, 318] width 232 height 43
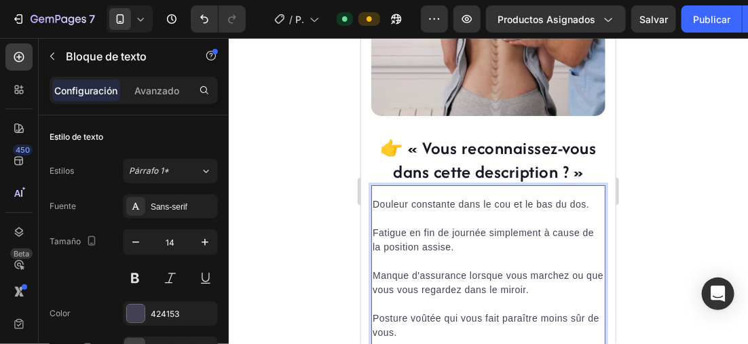
click at [373, 197] on p "Douleur constante dans le cou et le bas du dos." at bounding box center [488, 204] width 232 height 14
click at [377, 197] on p "Douleur constante dans le cou et le bas du dos." at bounding box center [488, 204] width 232 height 14
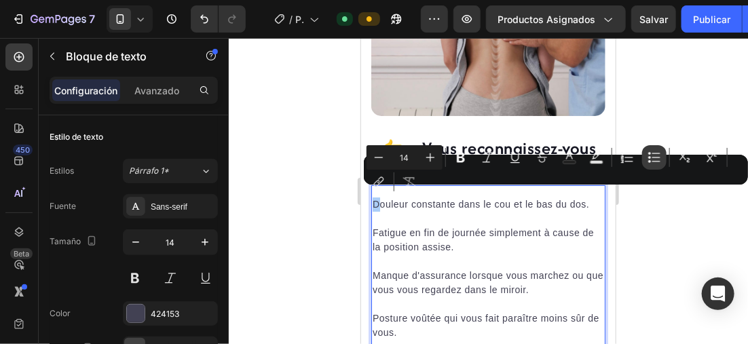
click at [648, 156] on icon "Barra de herramientas contextual del editor" at bounding box center [655, 158] width 14 height 14
type input "14"
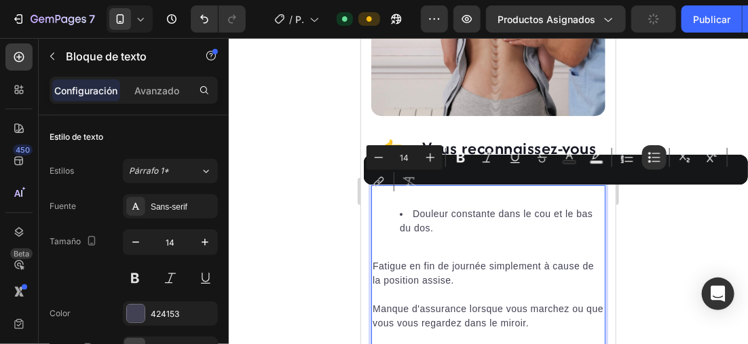
click at [371, 259] on div "Douleur constante dans le cou et le bas du dos. Fatigue en fin de journée simpl…" at bounding box center [488, 292] width 234 height 193
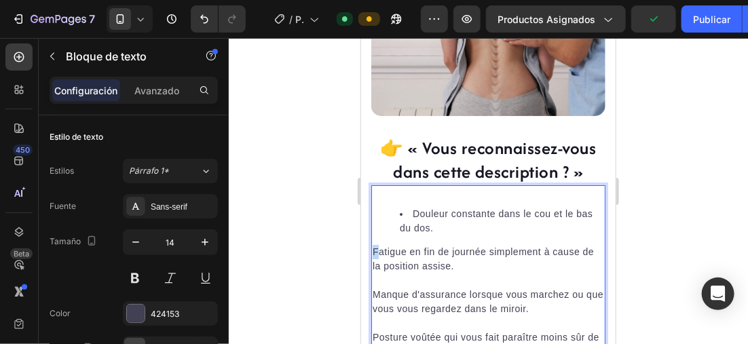
click at [376, 245] on p "Fatigue en fin de journée simplement à cause de la position assise." at bounding box center [488, 259] width 232 height 29
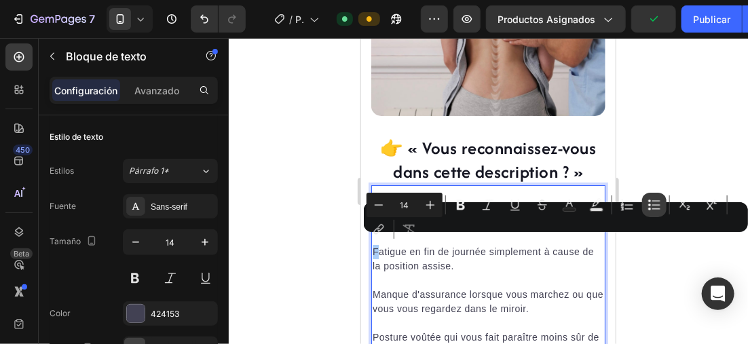
click at [651, 203] on icon "Barra de herramientas contextual del editor" at bounding box center [655, 205] width 14 height 14
type input "14"
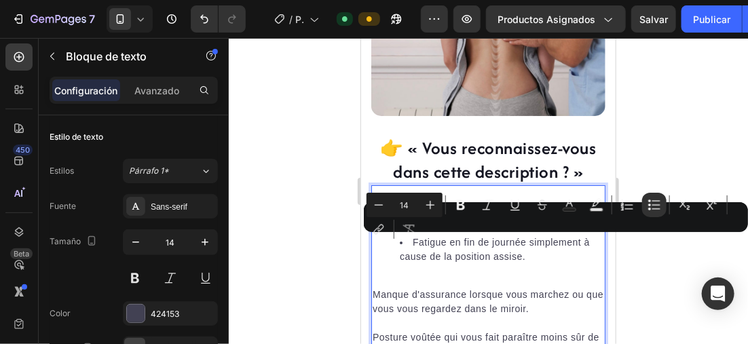
click at [372, 287] on p "Manque d'assurance lorsque vous marchez ou que vous vous regardez dans le miroi…" at bounding box center [488, 301] width 232 height 29
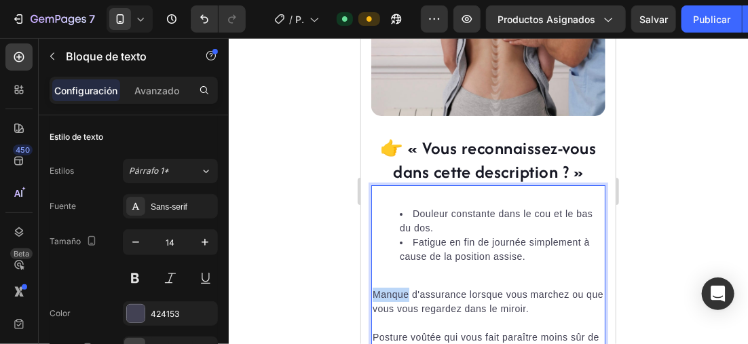
drag, startPoint x: 372, startPoint y: 283, endPoint x: 383, endPoint y: 284, distance: 10.9
click at [383, 287] on p "Manque d'assurance lorsque vous marchez ou que vous vous regardez dans le miroi…" at bounding box center [488, 301] width 232 height 29
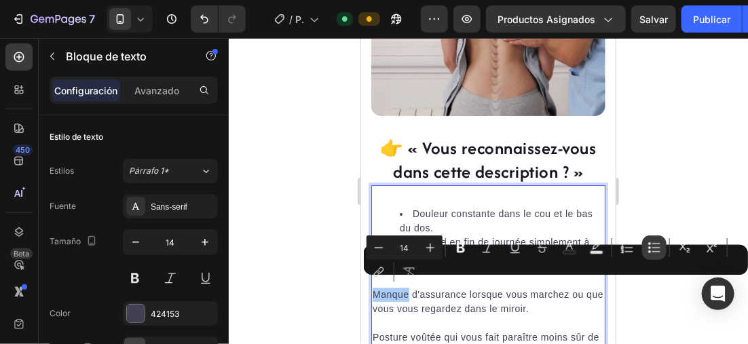
click at [651, 249] on icon "Barra de herramientas contextual del editor" at bounding box center [655, 248] width 14 height 14
type input "14"
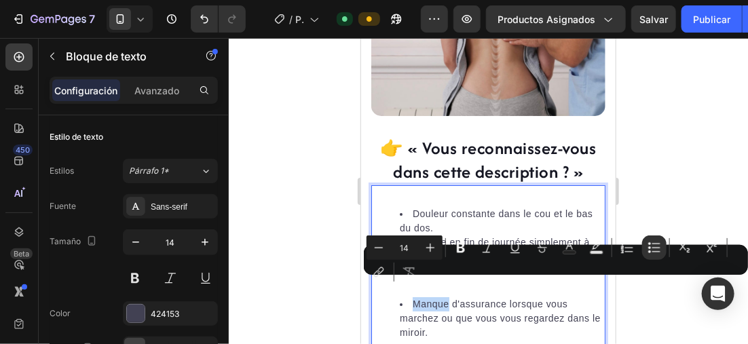
click at [413, 297] on li "Manque d'assurance lorsque vous marchez ou que vous vous regardez dans le miroi…" at bounding box center [501, 318] width 204 height 43
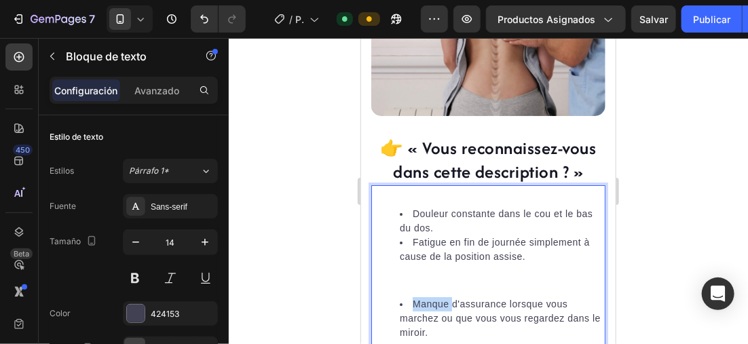
click at [412, 297] on li "Manque d'assurance lorsque vous marchez ou que vous vous regardez dans le miroi…" at bounding box center [501, 318] width 204 height 43
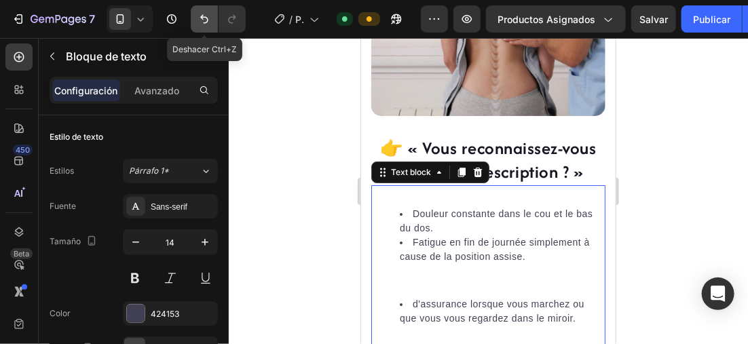
click at [208, 16] on icon "Deshacer/Rehacer" at bounding box center [205, 19] width 14 height 14
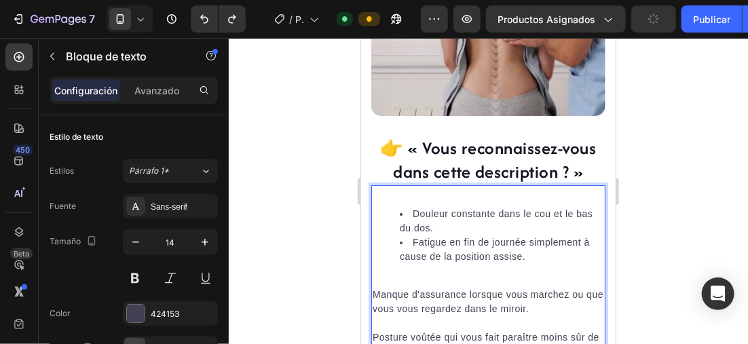
click at [372, 287] on p "Manque d'assurance lorsque vous marchez ou que vous vous regardez dans le miroi…" at bounding box center [488, 301] width 232 height 29
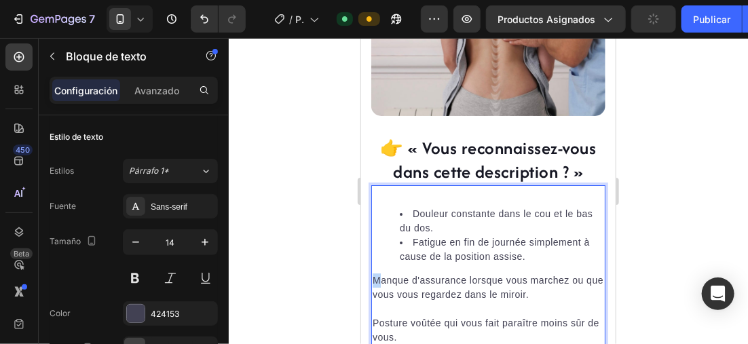
click at [382, 273] on p "Manque d'assurance lorsque vous marchez ou que vous vous regardez dans le miroi…" at bounding box center [488, 287] width 232 height 29
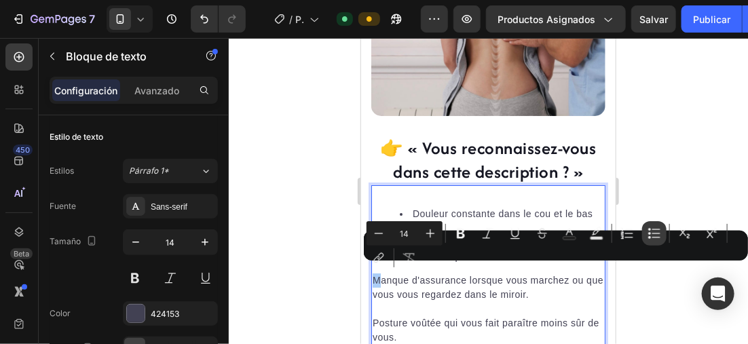
click at [643, 236] on button "Bulleted List" at bounding box center [655, 233] width 24 height 24
type input "14"
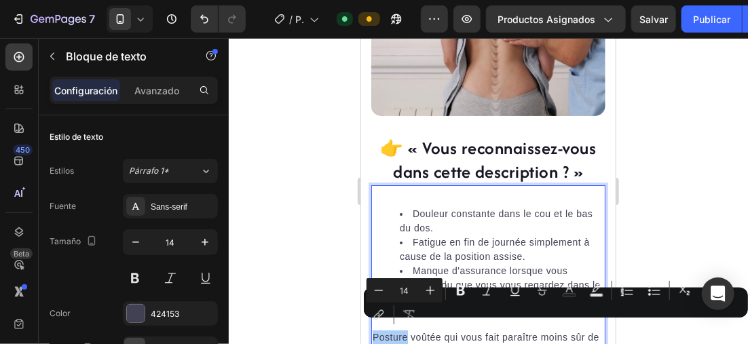
drag, startPoint x: 17, startPoint y: 289, endPoint x: 371, endPoint y: 329, distance: 356.1
click at [381, 326] on div "link" at bounding box center [379, 315] width 24 height 24
click at [372, 330] on div at bounding box center [374, 333] width 5 height 11
click at [372, 329] on div at bounding box center [374, 333] width 5 height 11
drag, startPoint x: 733, startPoint y: 367, endPoint x: 372, endPoint y: 328, distance: 363.4
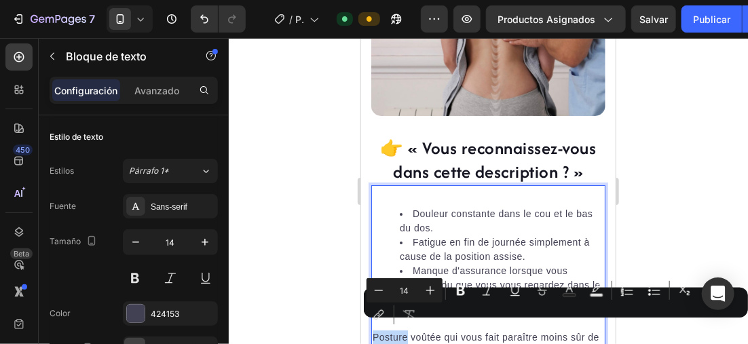
click at [372, 328] on div "Douleur constante dans le cou et le bas du dos. Fatigue en fin de journée simpl…" at bounding box center [488, 285] width 234 height 179
click at [374, 329] on div at bounding box center [374, 333] width 5 height 11
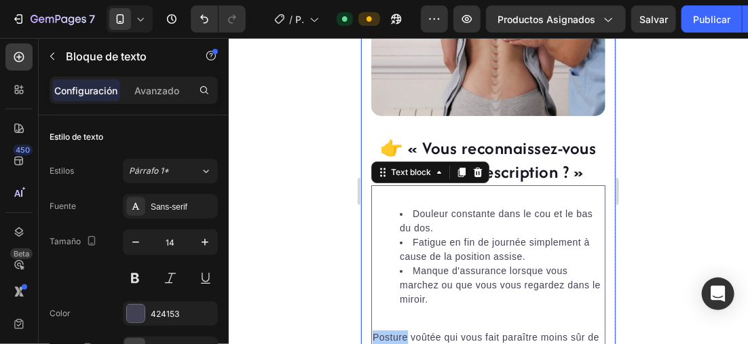
click at [338, 305] on div at bounding box center [489, 191] width 520 height 306
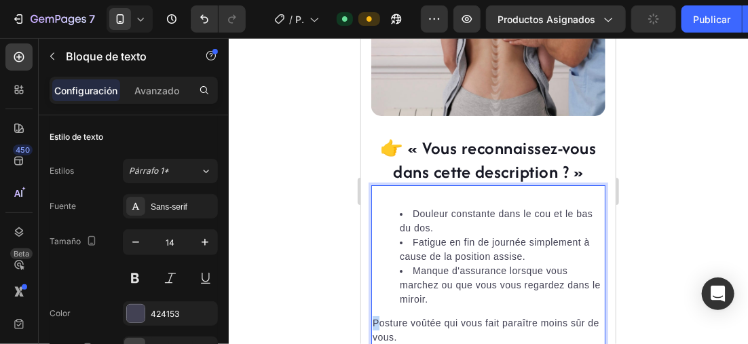
drag, startPoint x: 381, startPoint y: 313, endPoint x: 502, endPoint y: 297, distance: 122.0
click at [382, 316] on p "Posture voûtée qui vous fait paraître moins sûr de vous." at bounding box center [488, 337] width 232 height 43
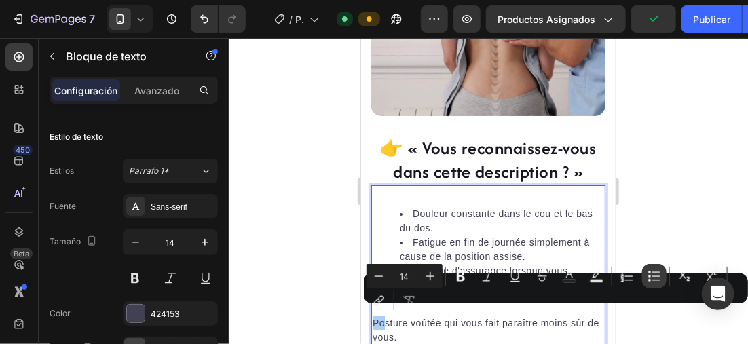
click at [644, 278] on button "Bulleted List" at bounding box center [655, 276] width 24 height 24
type input "14"
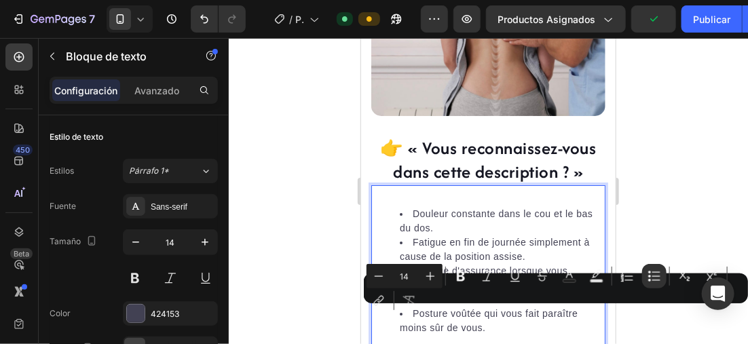
drag, startPoint x: 314, startPoint y: 219, endPoint x: 314, endPoint y: 210, distance: 8.8
click at [314, 210] on div at bounding box center [489, 191] width 520 height 306
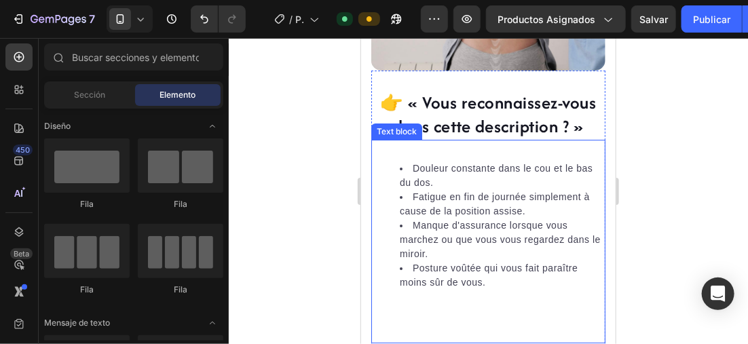
scroll to position [1709, 0]
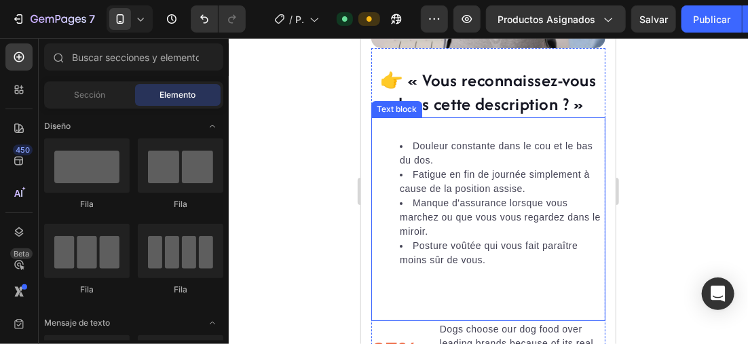
click at [497, 196] on li "Manque d'assurance lorsque vous marchez ou que vous vous regardez dans le miroi…" at bounding box center [501, 217] width 204 height 43
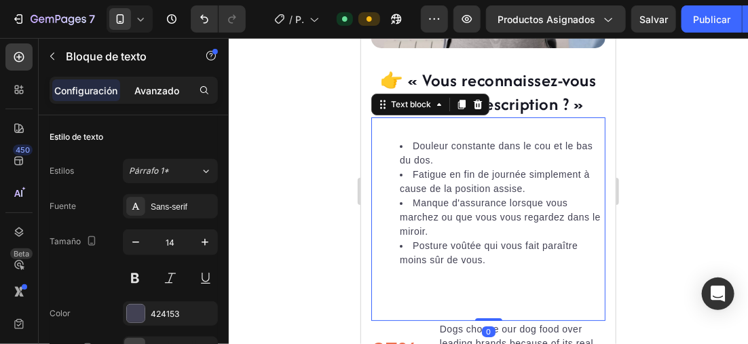
click at [155, 84] on p "Avanzado" at bounding box center [156, 91] width 45 height 14
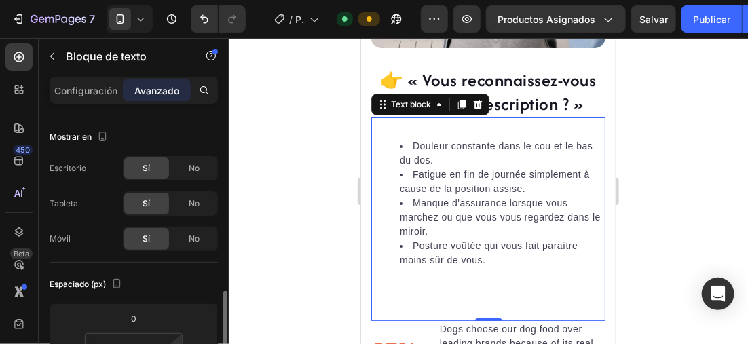
scroll to position [136, 0]
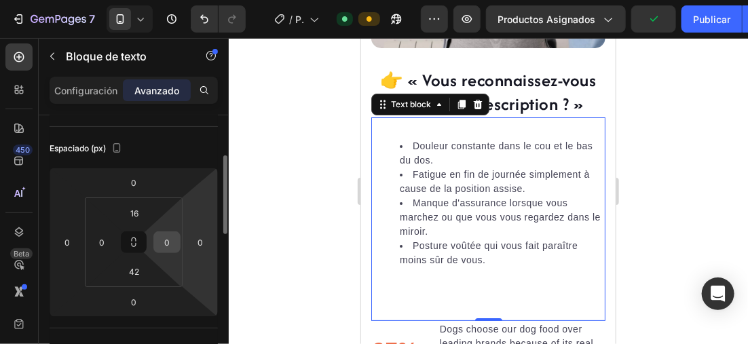
click at [170, 238] on input "0" at bounding box center [167, 242] width 20 height 20
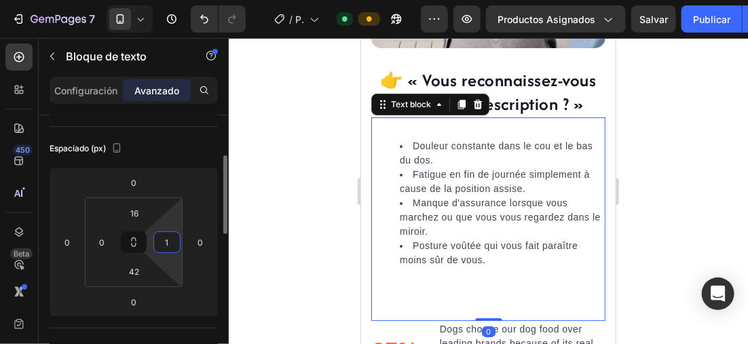
type input "10"
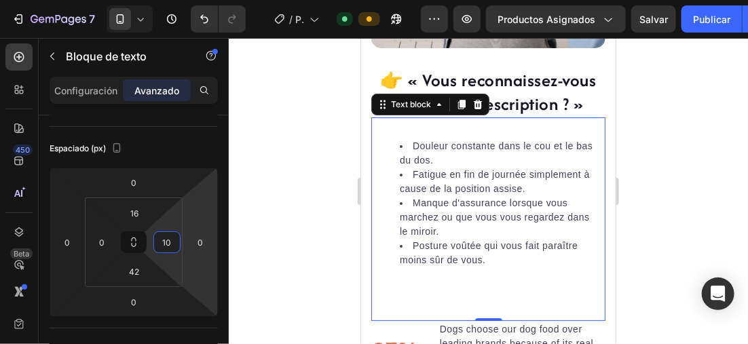
click at [280, 151] on div at bounding box center [489, 191] width 520 height 306
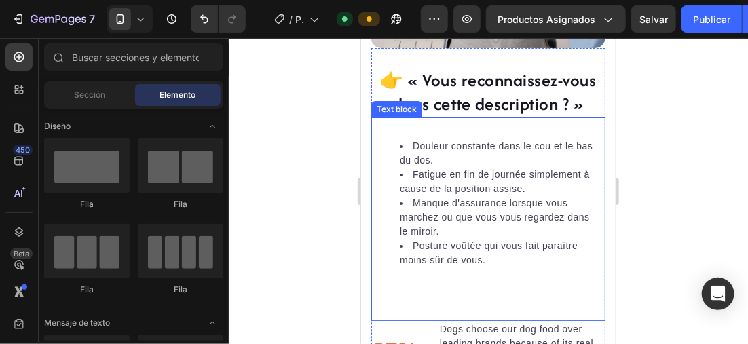
click at [411, 140] on li "Douleur constante dans le cou et le bas du dos." at bounding box center [498, 153] width 198 height 29
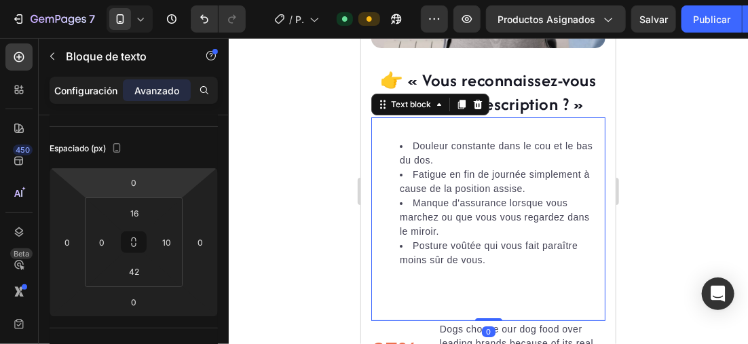
click at [79, 84] on p "Configuración" at bounding box center [86, 91] width 63 height 14
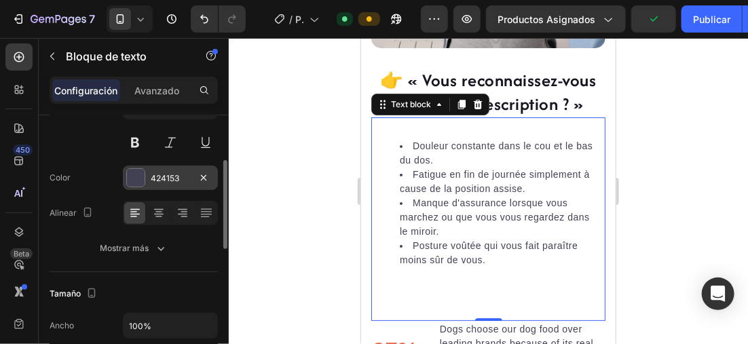
click at [130, 174] on div at bounding box center [136, 178] width 18 height 18
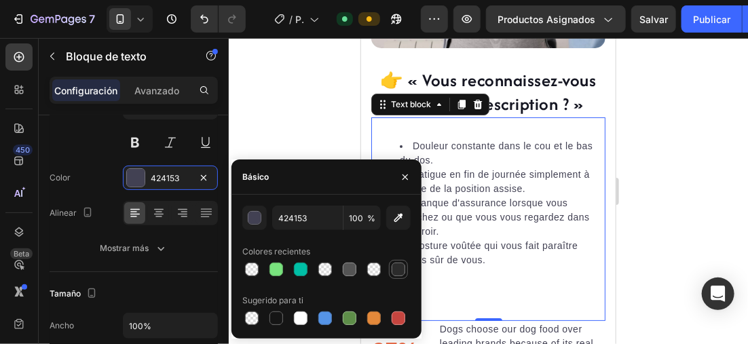
click at [393, 270] on div at bounding box center [399, 270] width 14 height 14
type input "2B2B2B"
click at [747, 177] on div at bounding box center [489, 191] width 520 height 306
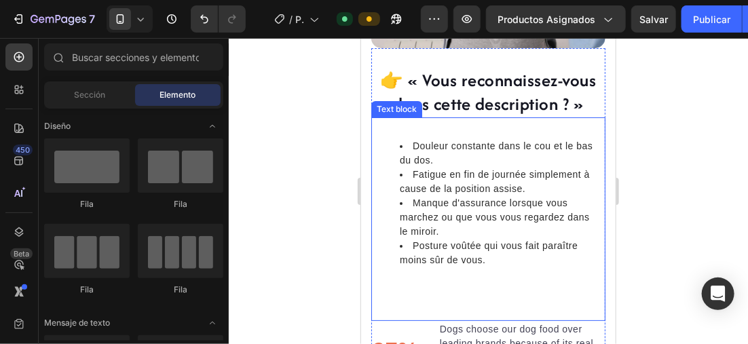
click at [405, 139] on li "Douleur constante dans le cou et le bas du dos." at bounding box center [498, 153] width 198 height 29
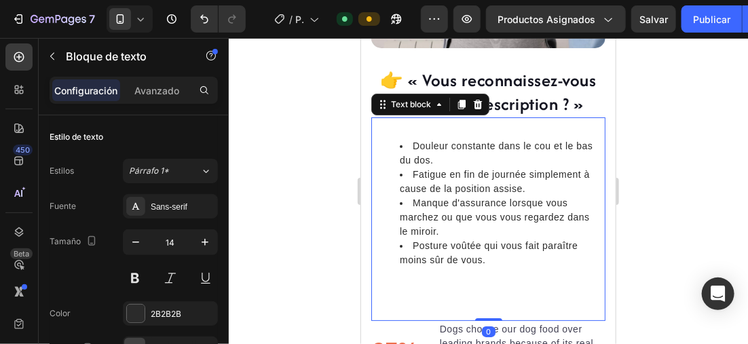
click at [242, 130] on div at bounding box center [489, 191] width 520 height 306
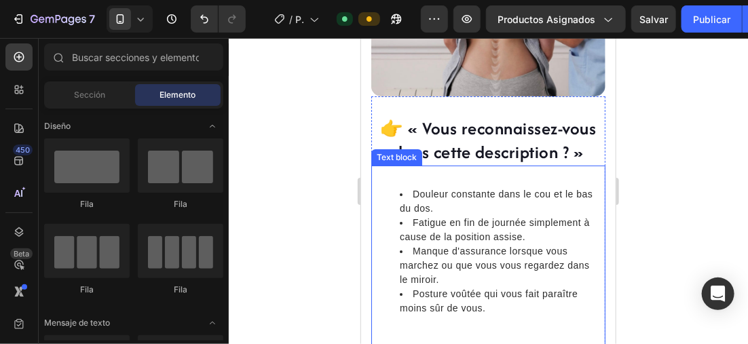
scroll to position [1641, 0]
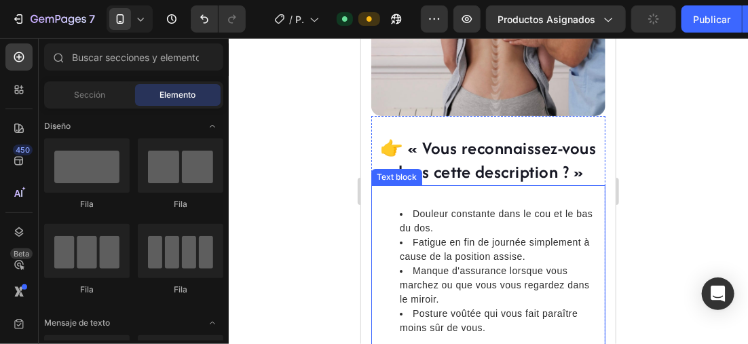
click at [539, 196] on div "Douleur constante dans le cou et le bas du dos. Fatigue en fin de journée simpl…" at bounding box center [485, 278] width 228 height 164
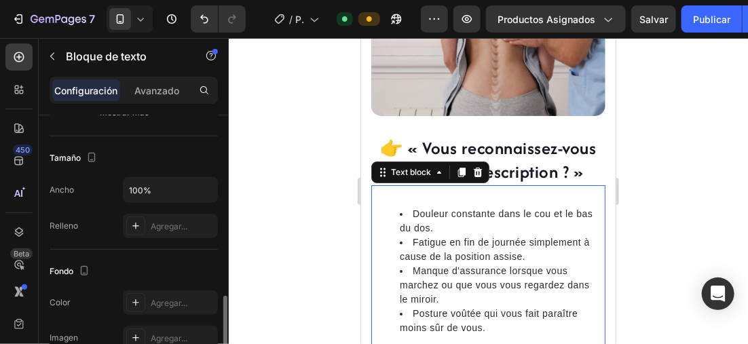
scroll to position [340, 0]
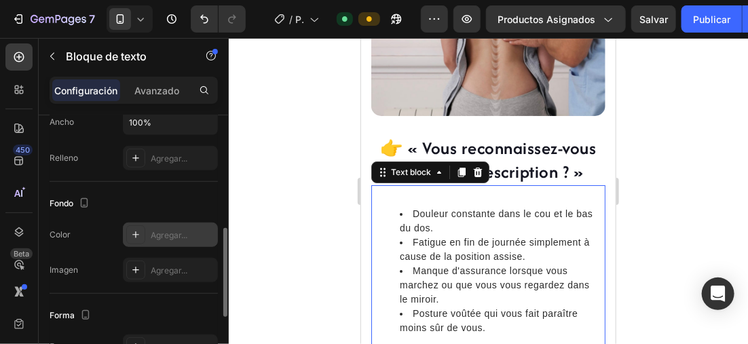
click at [136, 230] on icon at bounding box center [135, 235] width 11 height 11
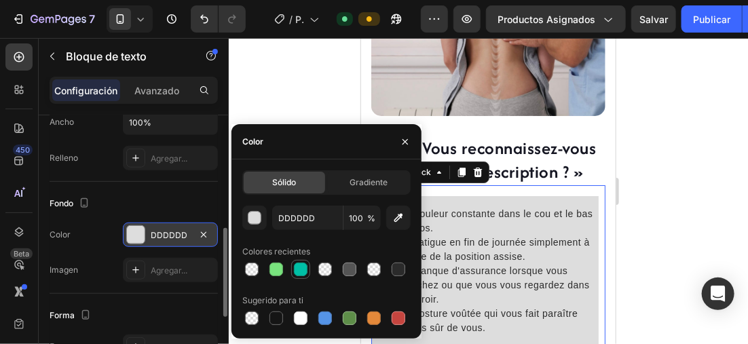
click at [292, 261] on div at bounding box center [300, 269] width 19 height 19
type input "00BFA6"
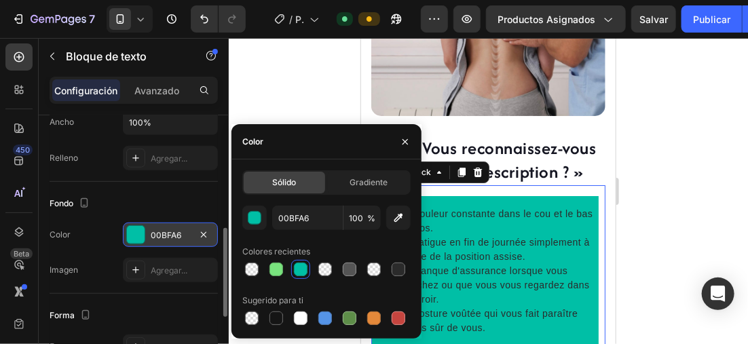
click at [75, 170] on div "Tamaño Ancho 100% Relleno Agregar..." at bounding box center [134, 125] width 168 height 113
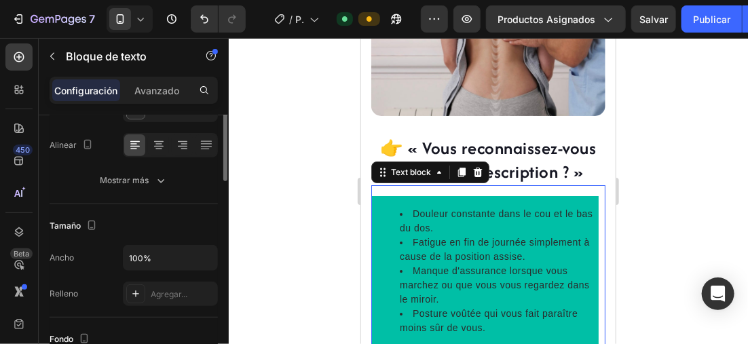
scroll to position [136, 0]
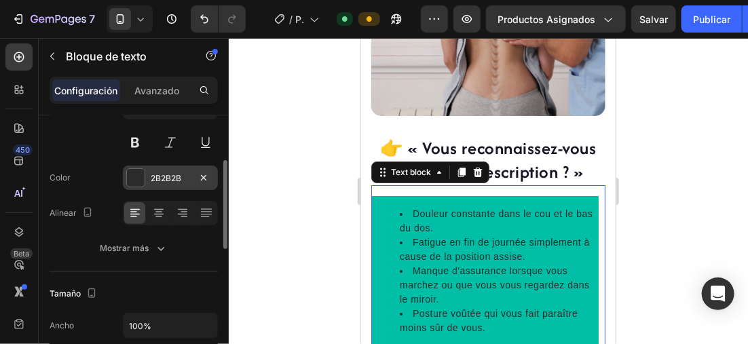
click at [130, 173] on div at bounding box center [136, 178] width 18 height 18
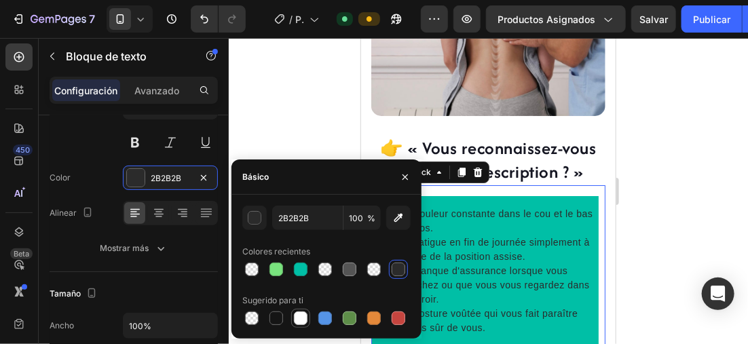
click at [297, 317] on div at bounding box center [301, 319] width 14 height 14
type input "FFFFFF"
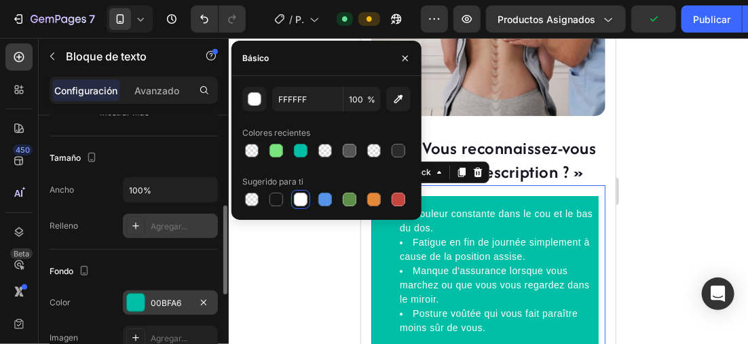
scroll to position [408, 0]
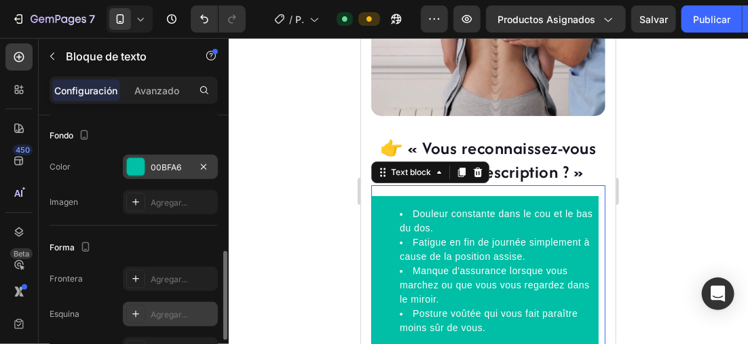
click at [132, 302] on div "Agregar..." at bounding box center [170, 314] width 95 height 24
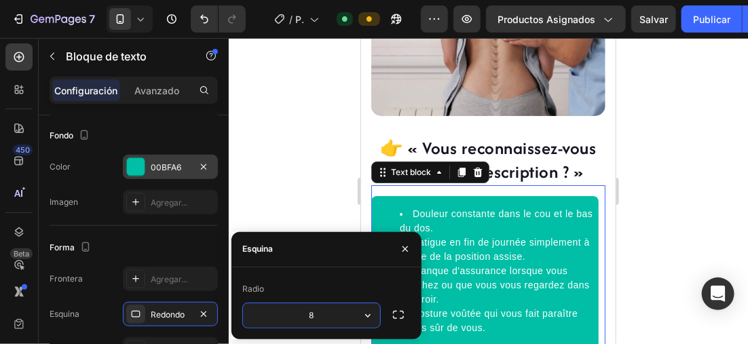
click at [330, 315] on input "8" at bounding box center [311, 316] width 137 height 24
type input "15"
click at [747, 162] on div at bounding box center [489, 191] width 520 height 306
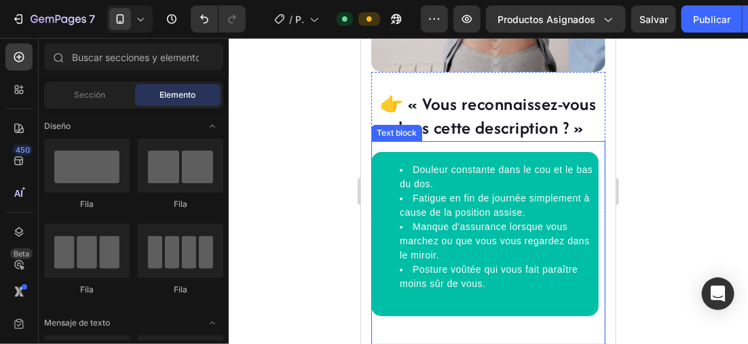
scroll to position [1709, 0]
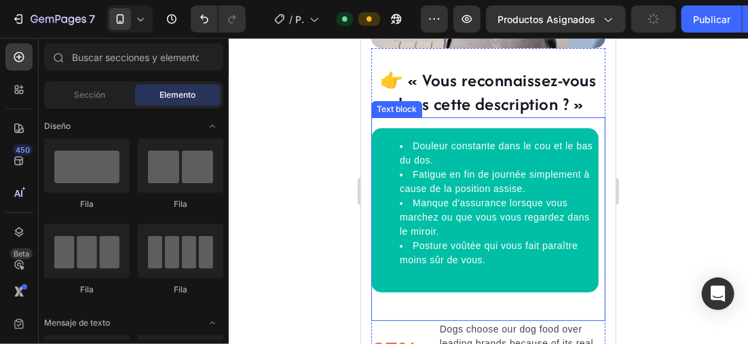
click at [579, 199] on li "Manque d'assurance lorsque vous marchez ou que vous vous regardez dans le miroi…" at bounding box center [498, 217] width 198 height 43
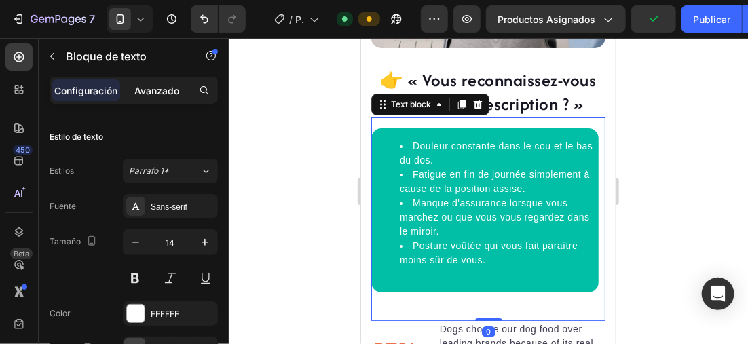
click at [172, 93] on p "Avanzado" at bounding box center [156, 91] width 45 height 14
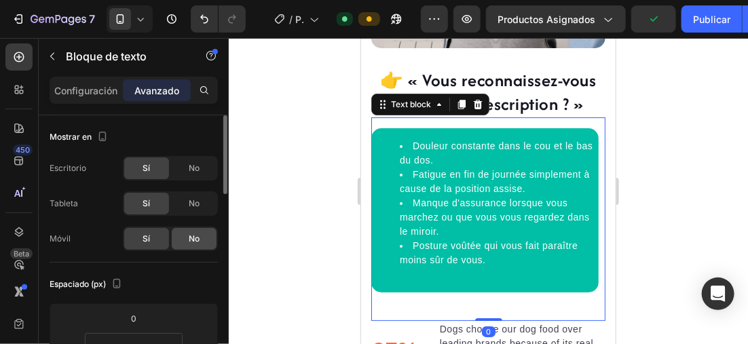
scroll to position [136, 0]
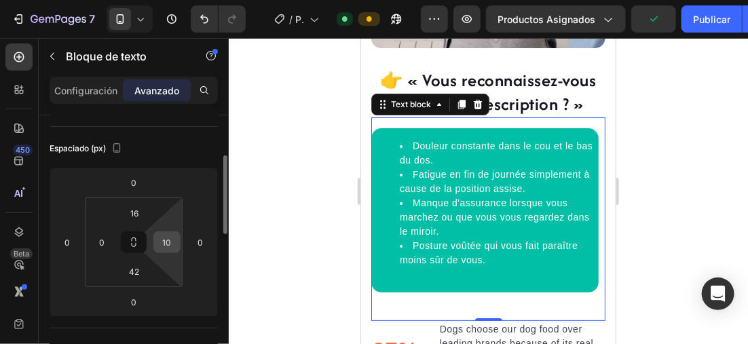
click at [173, 241] on input "10" at bounding box center [167, 242] width 20 height 20
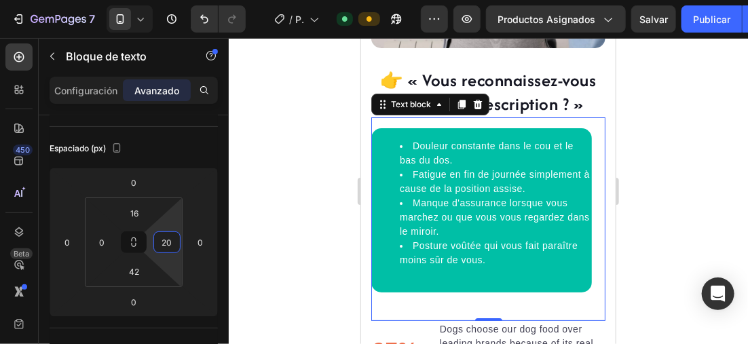
type input "2"
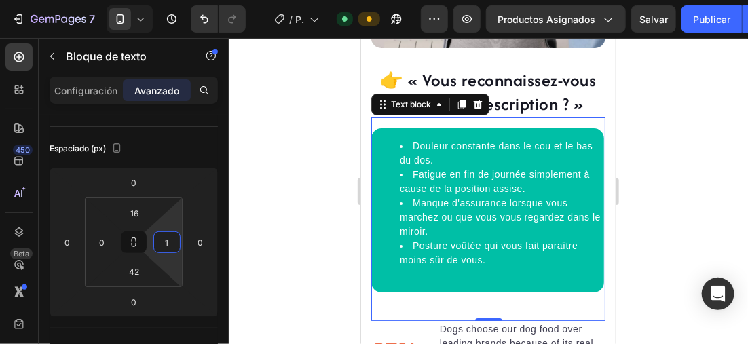
type input "10"
click at [732, 168] on div at bounding box center [489, 191] width 520 height 306
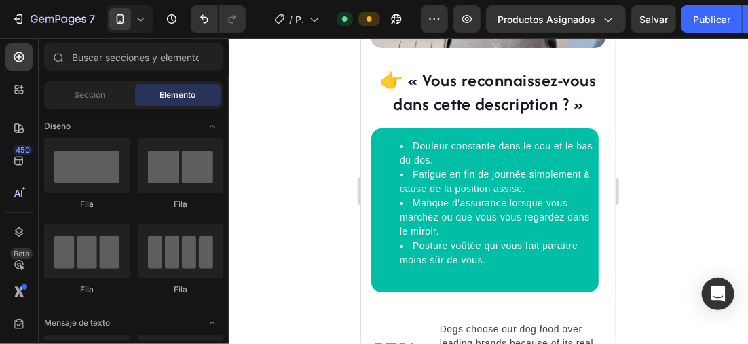
scroll to position [1640, 0]
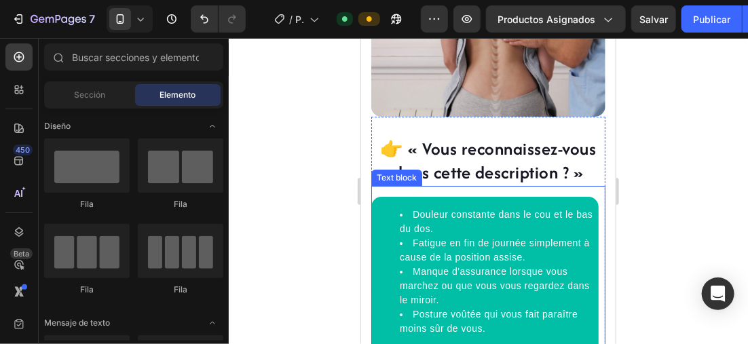
click at [456, 207] on li "Douleur constante dans le cou et le bas du dos." at bounding box center [498, 221] width 198 height 29
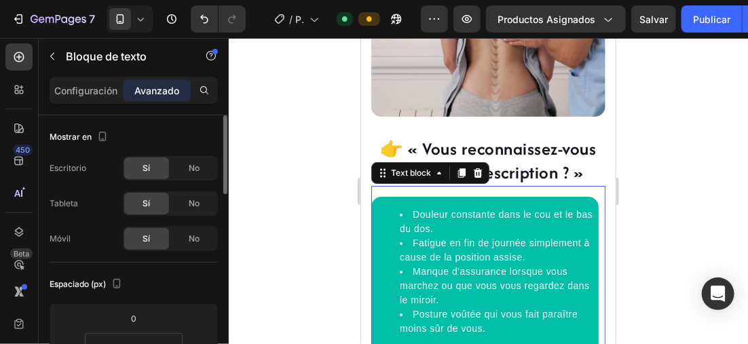
scroll to position [136, 0]
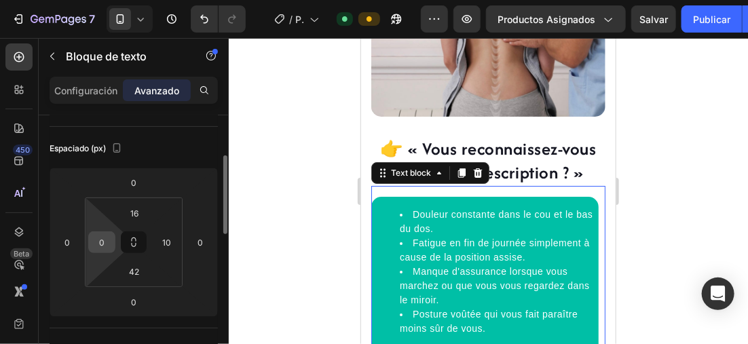
click at [113, 236] on div "0" at bounding box center [101, 243] width 27 height 22
click at [108, 236] on input "0" at bounding box center [102, 242] width 20 height 20
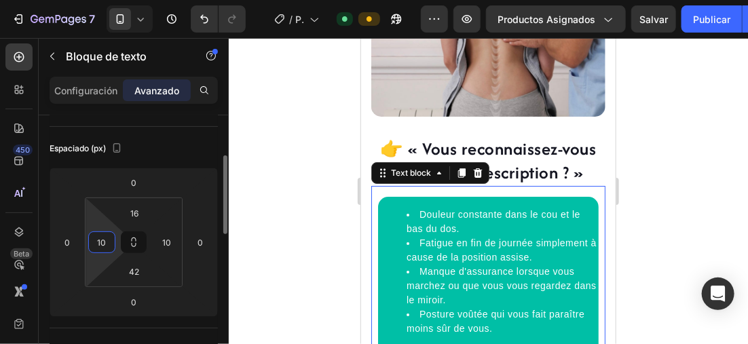
type input "1"
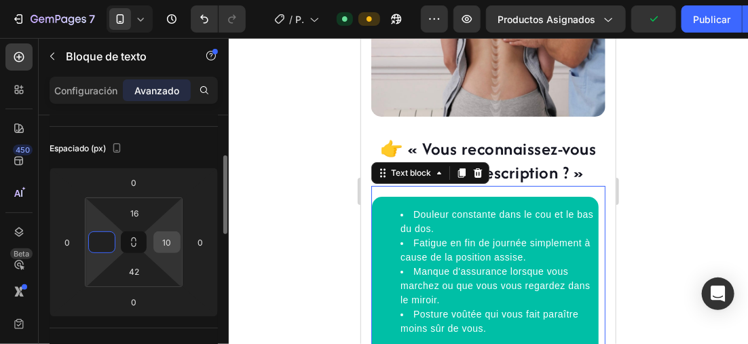
click at [177, 241] on div "10" at bounding box center [167, 243] width 27 height 22
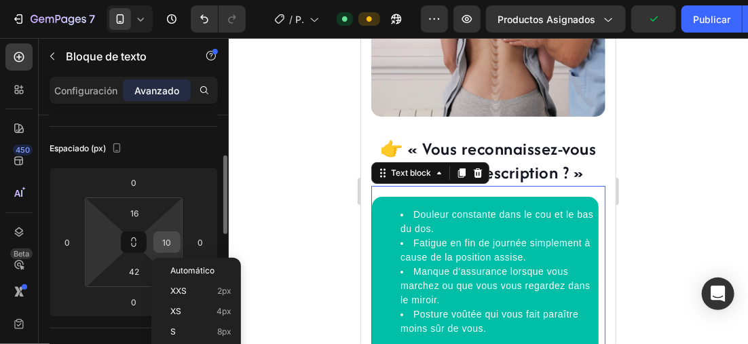
type input "0"
click at [177, 241] on input "10" at bounding box center [167, 242] width 20 height 20
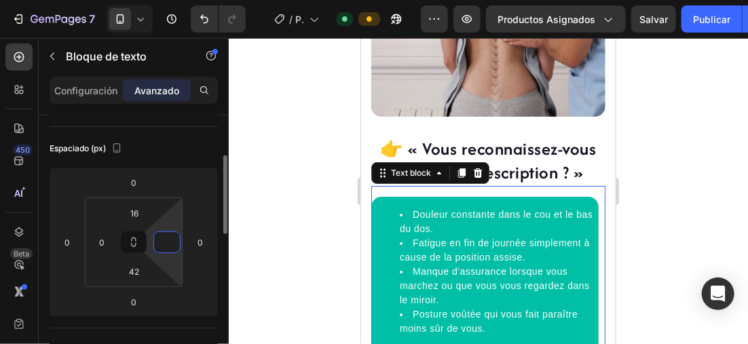
type input "5"
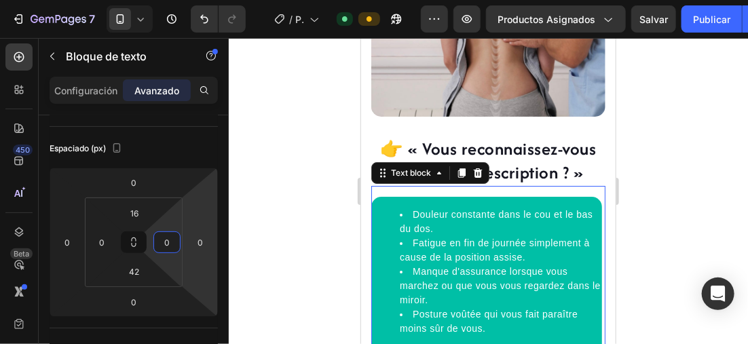
click at [680, 130] on div at bounding box center [489, 191] width 520 height 306
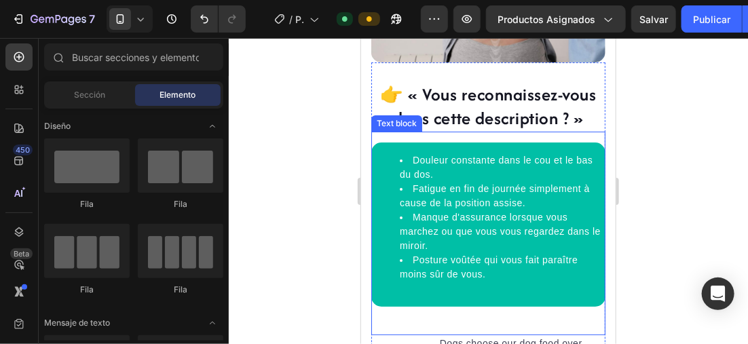
scroll to position [1708, 0]
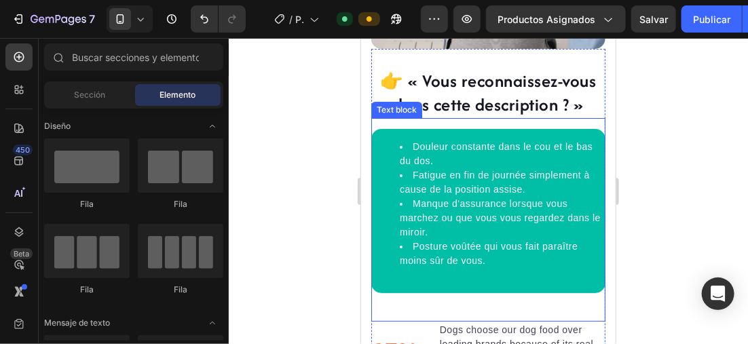
click at [411, 173] on li "Fatigue en fin de journée simplement à cause de la position assise." at bounding box center [501, 182] width 204 height 29
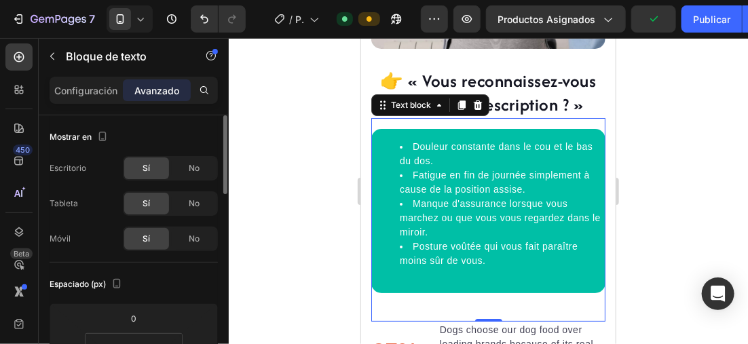
click at [85, 160] on div "Escritorio" at bounding box center [68, 169] width 37 height 22
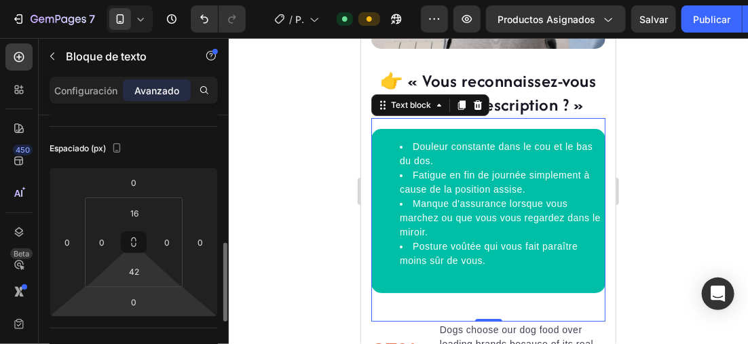
scroll to position [204, 0]
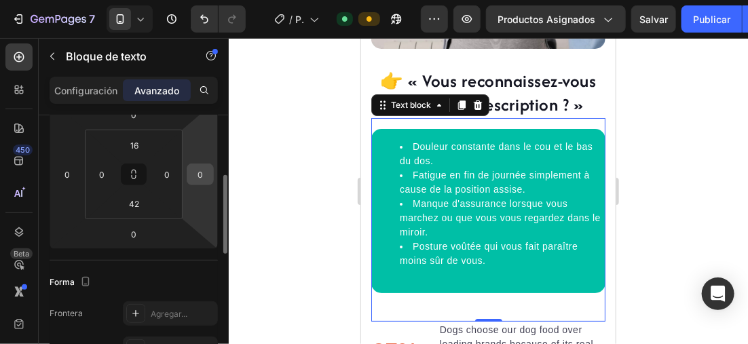
click at [202, 173] on input "0" at bounding box center [200, 174] width 20 height 20
type input "5"
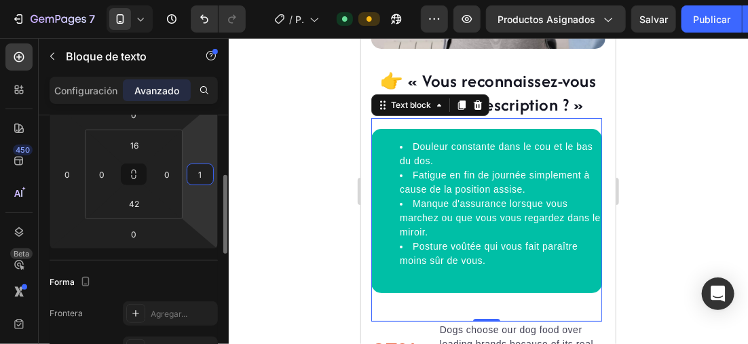
type input "10"
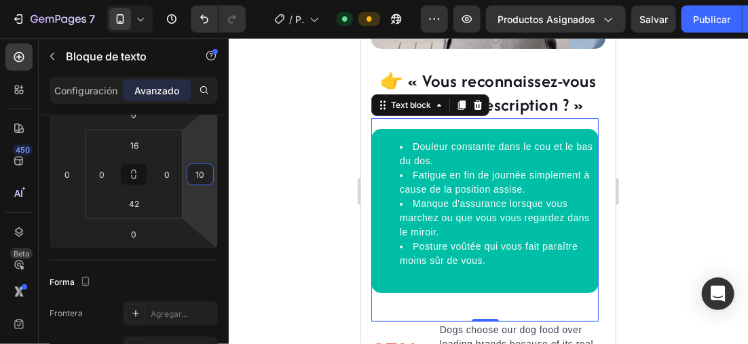
click at [696, 98] on div at bounding box center [489, 191] width 520 height 306
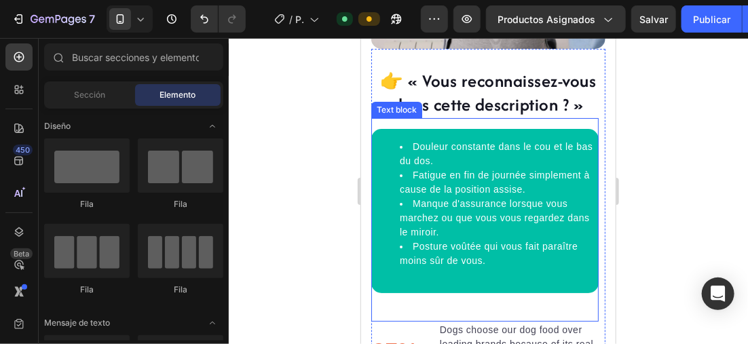
scroll to position [1640, 0]
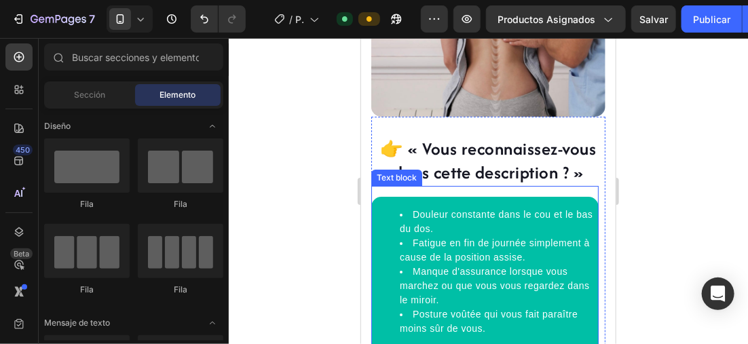
click at [384, 207] on ul "Douleur constante dans le cou et le bas du dos. Fatigue en fin de journée simpl…" at bounding box center [484, 278] width 225 height 143
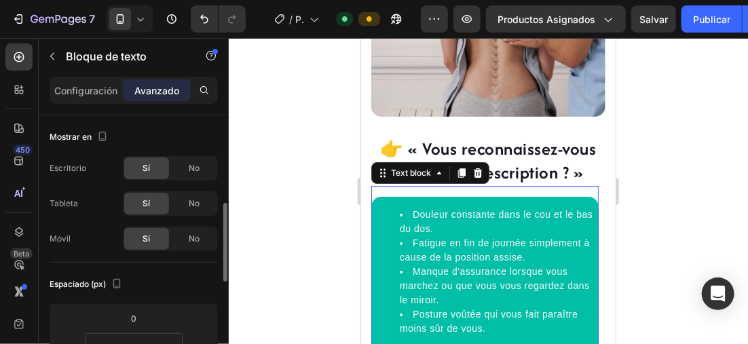
scroll to position [68, 0]
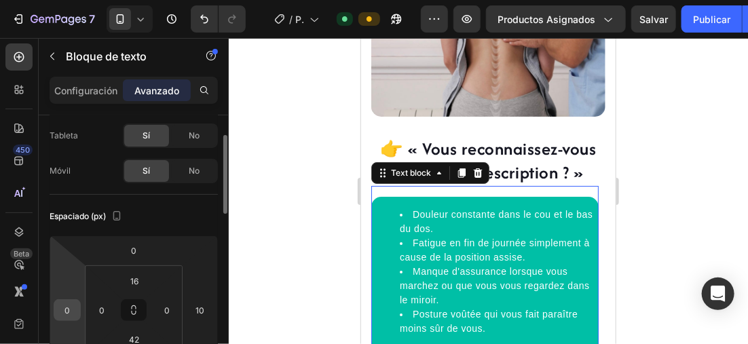
click at [70, 310] on input "0" at bounding box center [67, 310] width 20 height 20
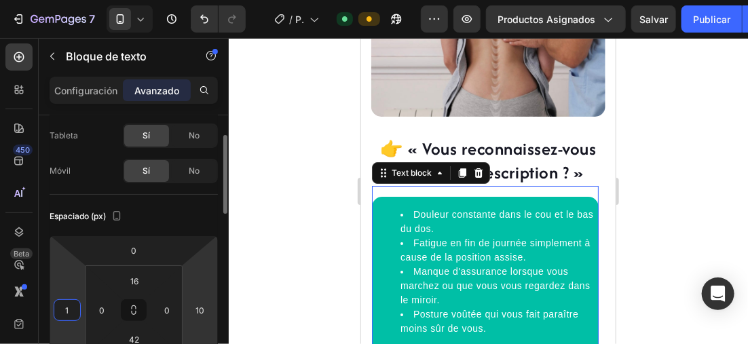
type input "10"
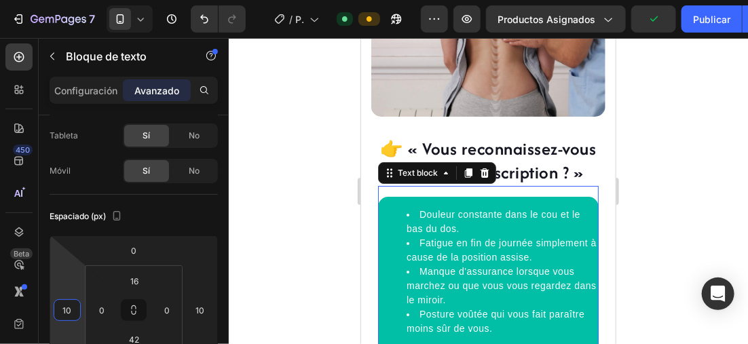
click at [747, 169] on div at bounding box center [489, 191] width 520 height 306
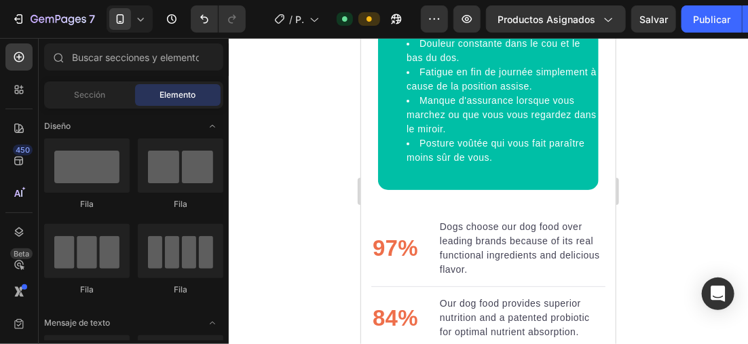
scroll to position [1774, 0]
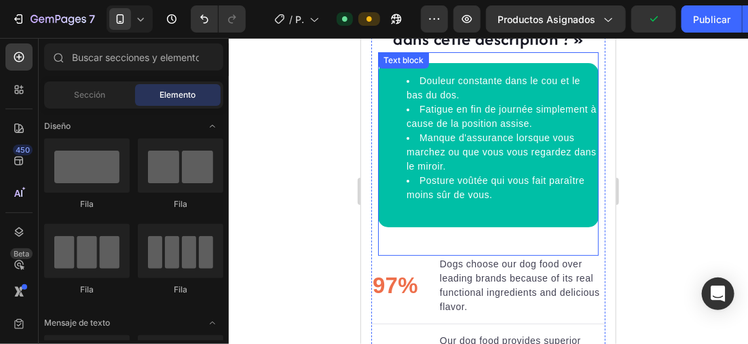
click at [422, 73] on li "Douleur constante dans le cou et le bas du dos." at bounding box center [501, 87] width 191 height 29
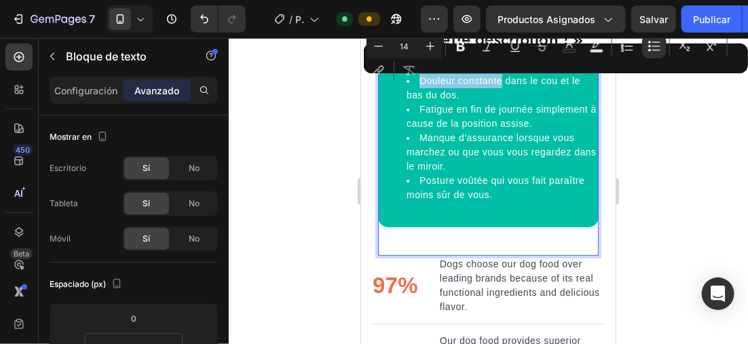
drag, startPoint x: 429, startPoint y: 72, endPoint x: 491, endPoint y: 71, distance: 62.5
click at [491, 73] on li "Douleur constante dans le cou et le bas du dos." at bounding box center [501, 87] width 191 height 29
click at [455, 47] on icon "Barra de herramientas contextual del editor" at bounding box center [461, 46] width 14 height 14
click at [310, 104] on div at bounding box center [489, 191] width 520 height 306
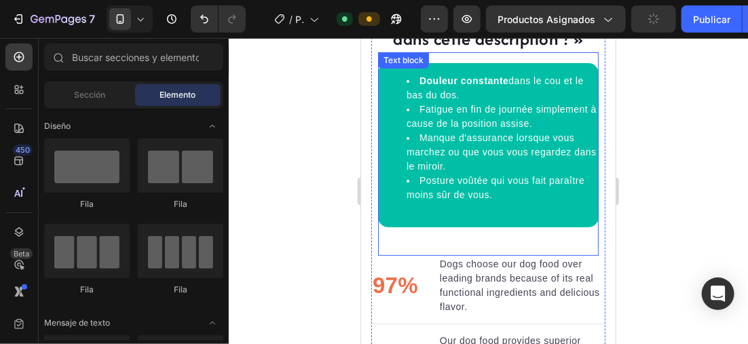
click at [420, 102] on li "Fatigue en fin de journée simplement à cause de la position assise." at bounding box center [501, 116] width 191 height 29
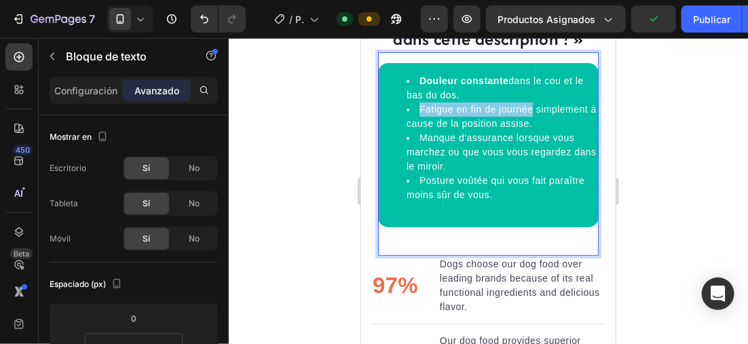
drag, startPoint x: 418, startPoint y: 98, endPoint x: 535, endPoint y: 98, distance: 117.5
click at [535, 102] on li "Fatigue en fin de journée simplement à cause de la position assise." at bounding box center [501, 116] width 191 height 29
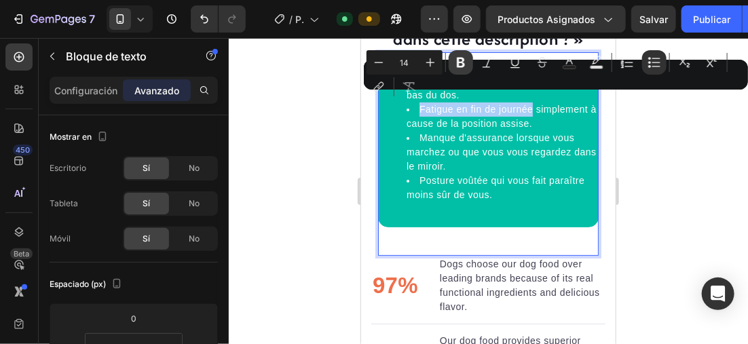
click at [456, 62] on icon "Barra de herramientas contextual del editor" at bounding box center [461, 63] width 14 height 14
click at [300, 113] on div at bounding box center [489, 191] width 520 height 306
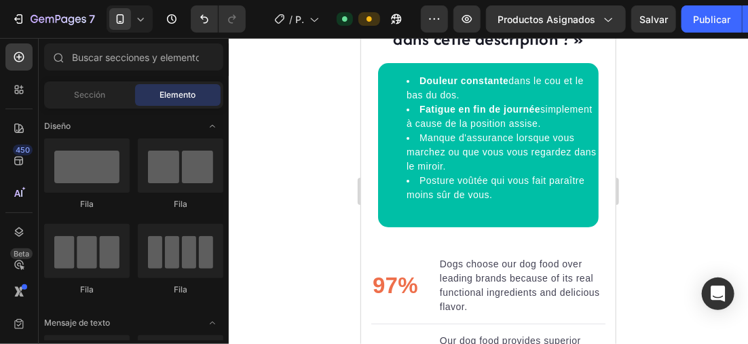
click at [295, 112] on div at bounding box center [489, 191] width 520 height 306
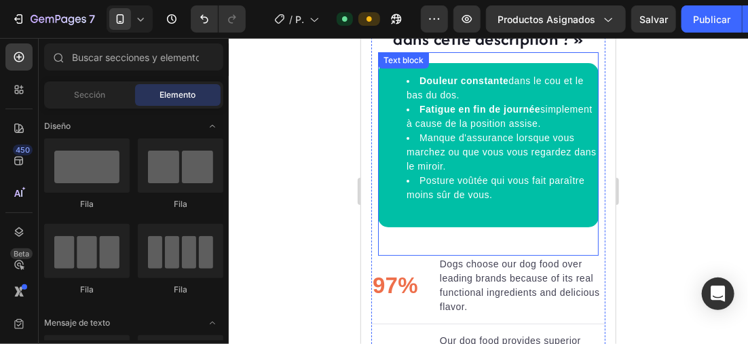
click at [416, 141] on li "Manque d'assurance lorsque vous marchez ou que vous vous regardez dans le miroi…" at bounding box center [501, 151] width 191 height 43
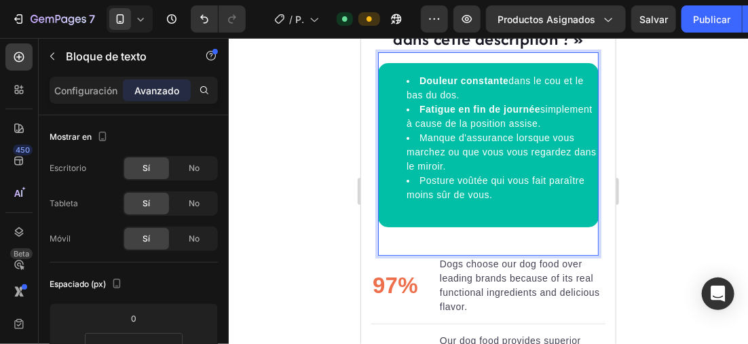
click at [415, 142] on li "Manque d'assurance lorsque vous marchez ou que vous vous regardez dans le miroi…" at bounding box center [501, 151] width 191 height 43
drag, startPoint x: 417, startPoint y: 142, endPoint x: 511, endPoint y: 143, distance: 93.7
click at [511, 143] on li "Manque d'assurance lorsque vous marchez ou que vous vous regardez dans le miroi…" at bounding box center [501, 151] width 191 height 43
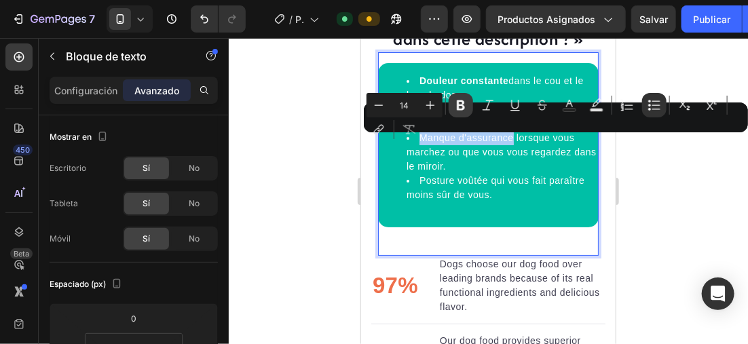
click at [470, 105] on button "Bold" at bounding box center [461, 105] width 24 height 24
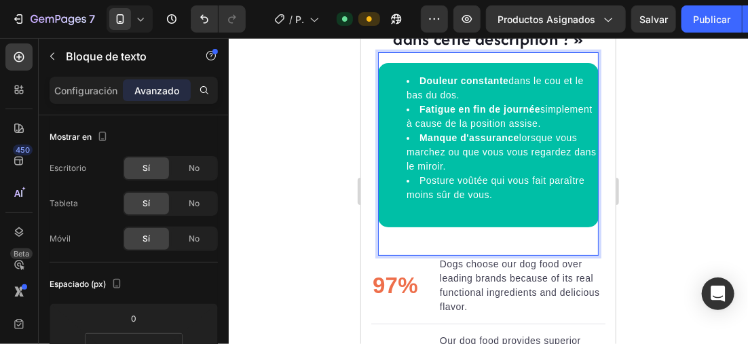
click at [419, 187] on li "Posture voûtée qui vous fait paraître moins sûr de vous." at bounding box center [501, 194] width 191 height 43
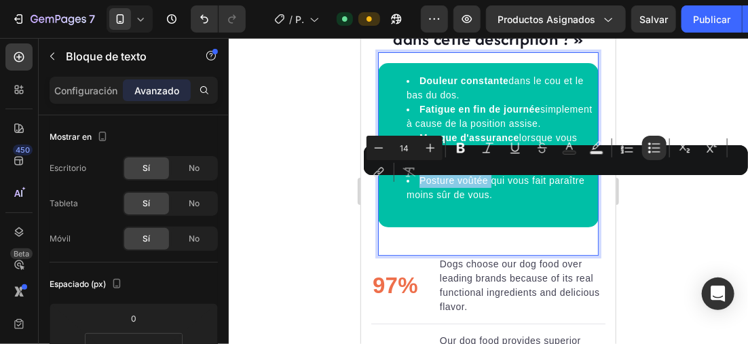
drag, startPoint x: 418, startPoint y: 185, endPoint x: 493, endPoint y: 184, distance: 75.4
click at [493, 184] on li "Posture voûtée qui vous fait paraître moins sûr de vous." at bounding box center [501, 194] width 191 height 43
click at [458, 145] on icon "Barra de herramientas contextual del editor" at bounding box center [461, 148] width 8 height 10
click at [291, 184] on div at bounding box center [489, 191] width 520 height 306
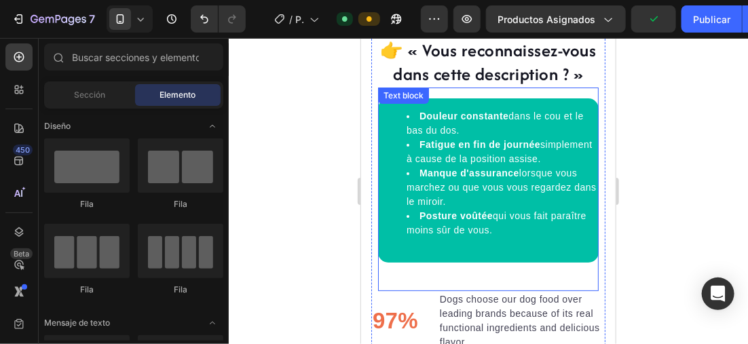
scroll to position [1706, 0]
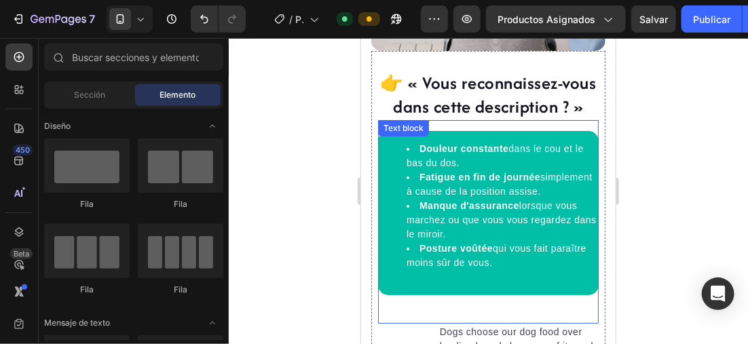
click at [417, 141] on li "Douleur constante dans le cou et le bas du dos." at bounding box center [501, 155] width 191 height 29
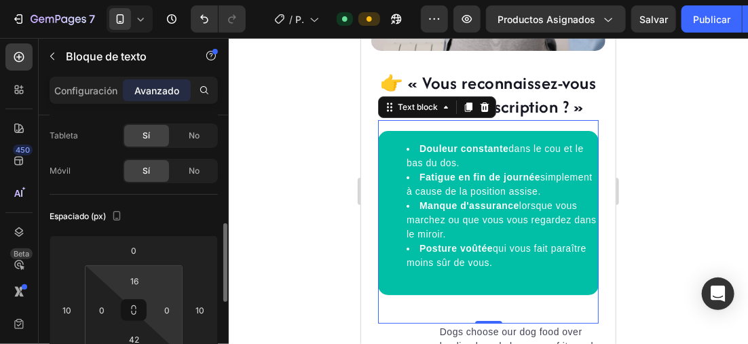
scroll to position [204, 0]
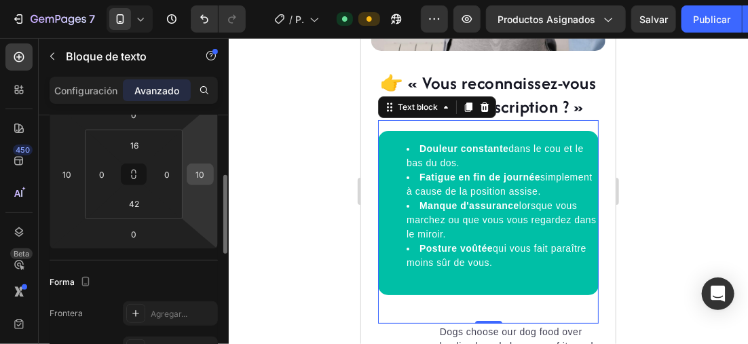
click at [209, 173] on input "10" at bounding box center [200, 174] width 20 height 20
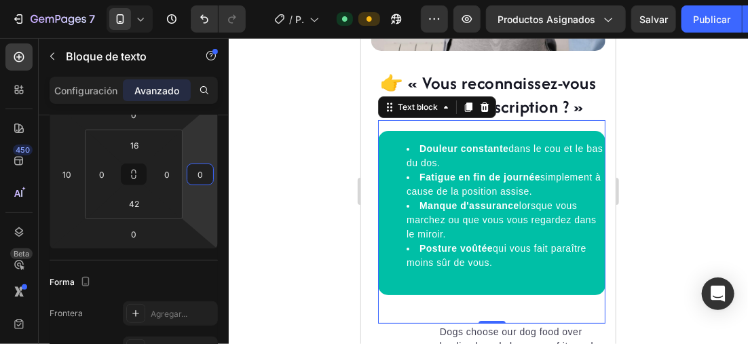
click at [659, 150] on div at bounding box center [489, 191] width 520 height 306
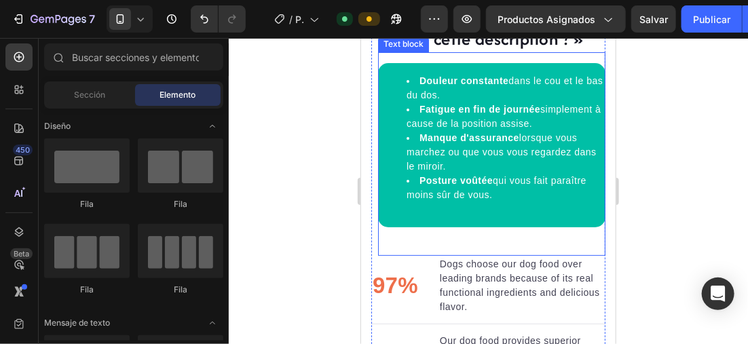
scroll to position [1842, 0]
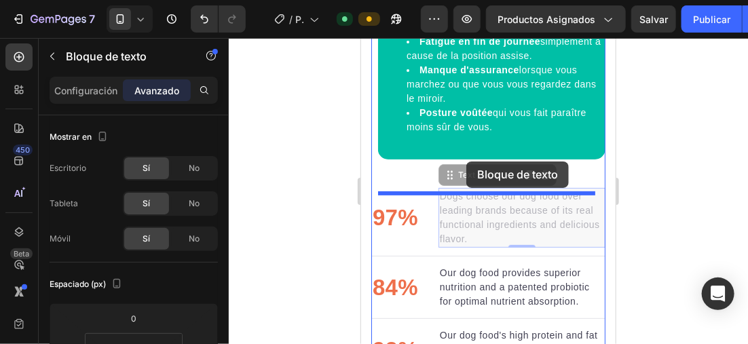
drag, startPoint x: 477, startPoint y: 217, endPoint x: 466, endPoint y: 161, distance: 57.4
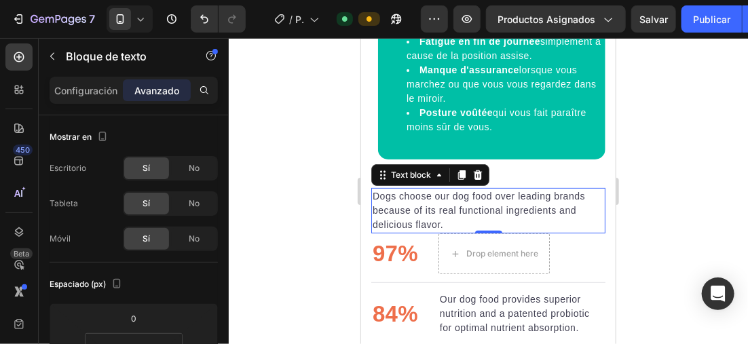
drag, startPoint x: 461, startPoint y: 223, endPoint x: 446, endPoint y: 230, distance: 15.8
click at [458, 223] on p "Dogs choose our dog food over leading brands because of its real functional ing…" at bounding box center [488, 210] width 232 height 43
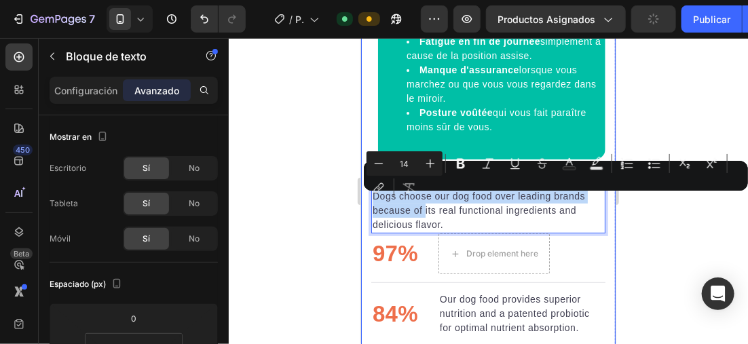
drag, startPoint x: 446, startPoint y: 230, endPoint x: 364, endPoint y: 195, distance: 89.2
click at [364, 195] on div "👉 « Vous reconnaissez-vous dans cette description ? » Heading Douleur constante…" at bounding box center [488, 93] width 255 height 760
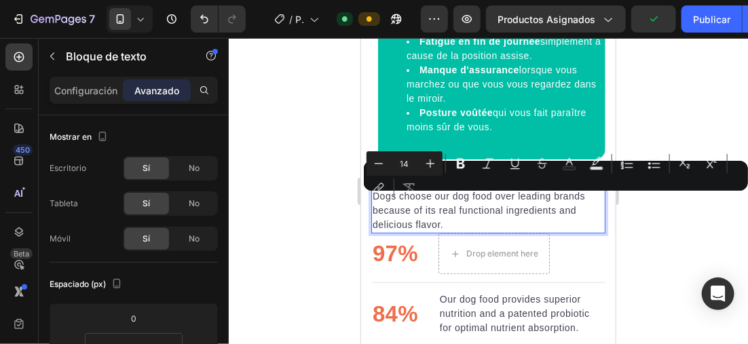
click at [444, 228] on p "Dogs choose our dog food over leading brands because of its real functional ing…" at bounding box center [488, 210] width 232 height 43
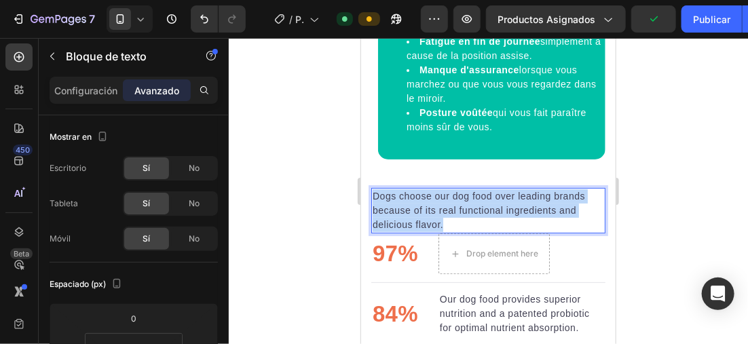
drag, startPoint x: 425, startPoint y: 224, endPoint x: 370, endPoint y: 206, distance: 58.0
click at [371, 206] on div "Dogs choose our dog food over leading brands because of its real functional ing…" at bounding box center [488, 210] width 234 height 46
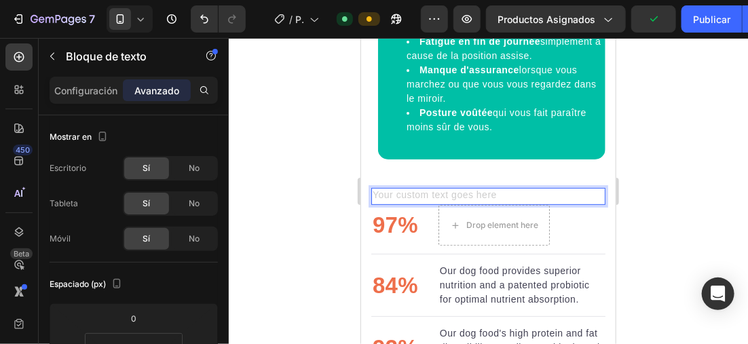
click at [446, 201] on div "Rich Text Editor. Editing area: main" at bounding box center [488, 195] width 234 height 17
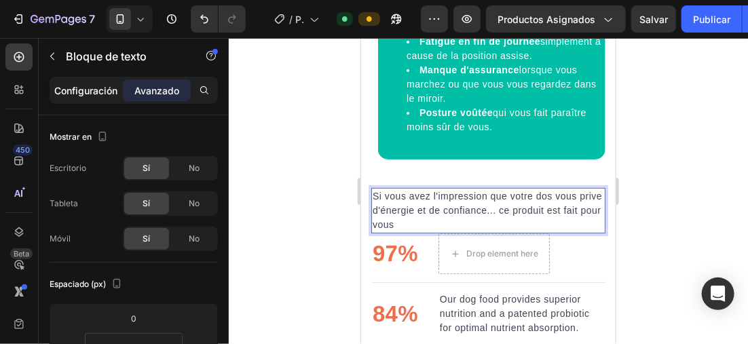
click at [82, 84] on p "Configuración" at bounding box center [86, 91] width 63 height 14
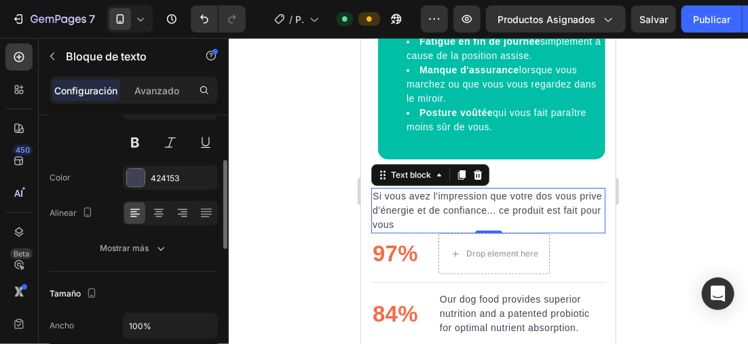
scroll to position [68, 0]
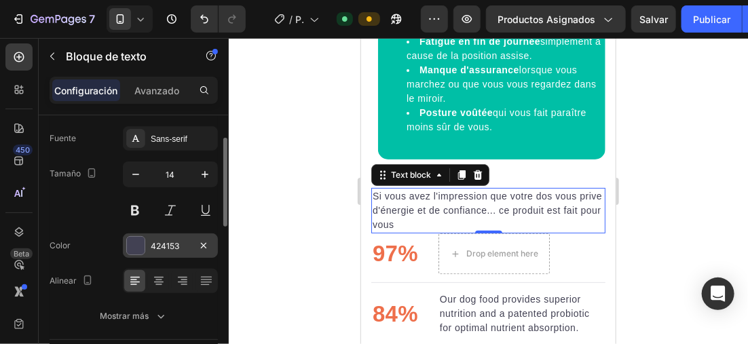
click at [141, 236] on div at bounding box center [135, 245] width 19 height 19
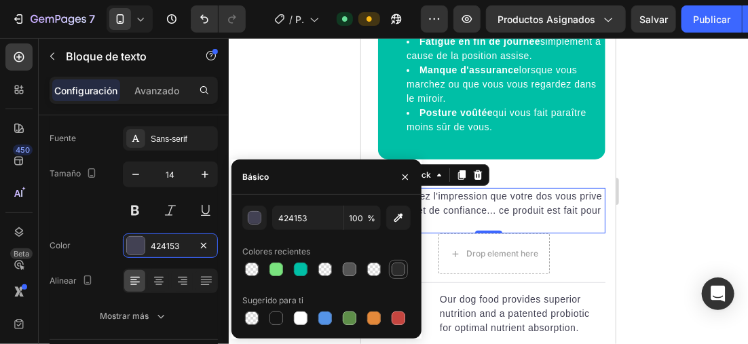
click at [389, 265] on div at bounding box center [398, 269] width 19 height 19
type input "2B2B2B"
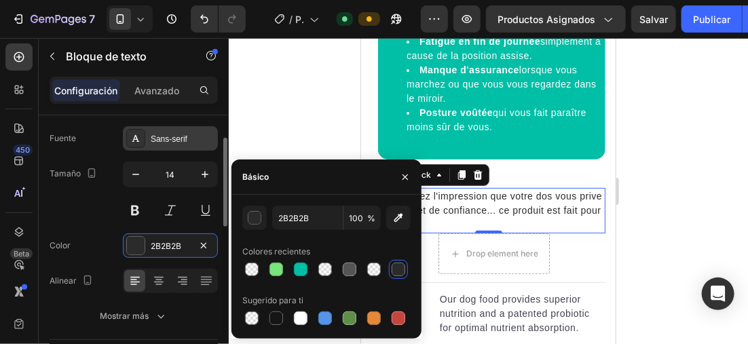
click at [166, 133] on div "Sans-serif" at bounding box center [183, 139] width 64 height 12
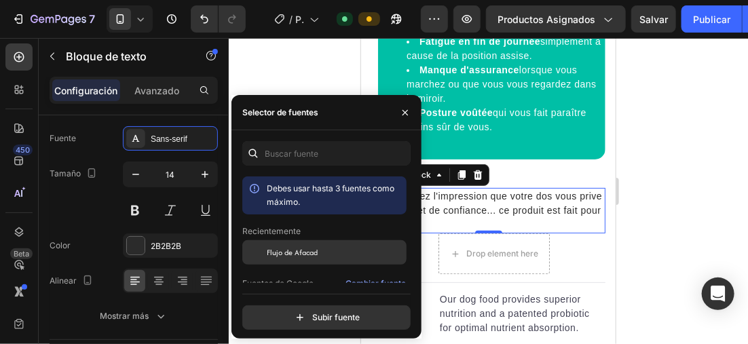
click at [308, 247] on span "Flujo de Afacad" at bounding box center [292, 253] width 51 height 12
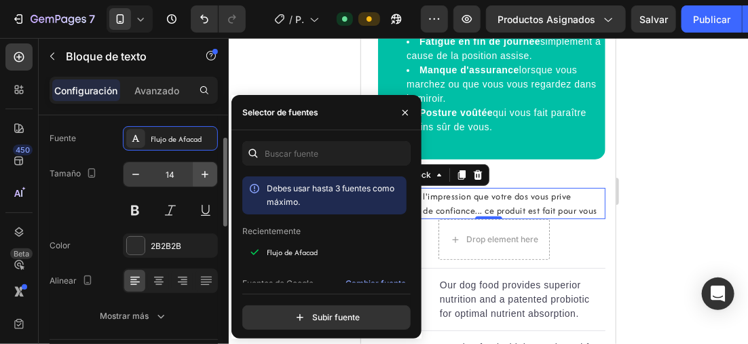
click at [193, 165] on button "button" at bounding box center [205, 174] width 24 height 24
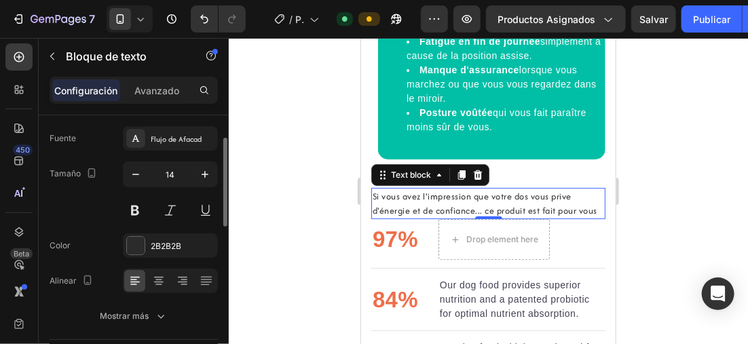
type input "15"
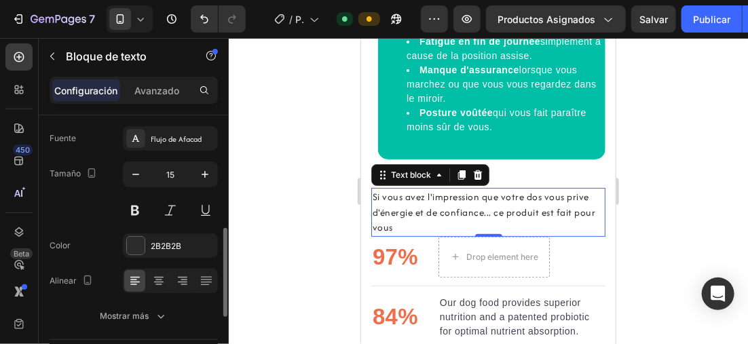
scroll to position [136, 0]
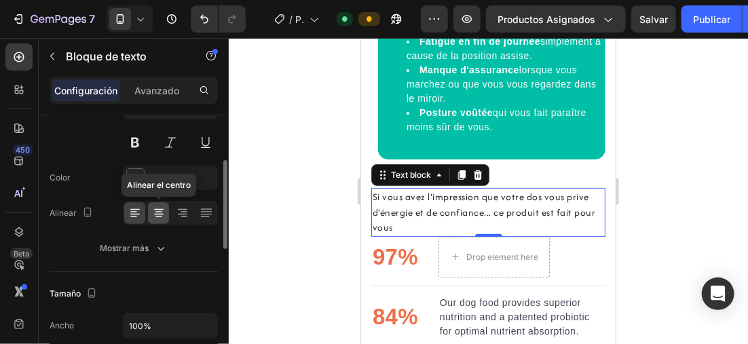
click at [156, 209] on icon at bounding box center [159, 209] width 10 height 1
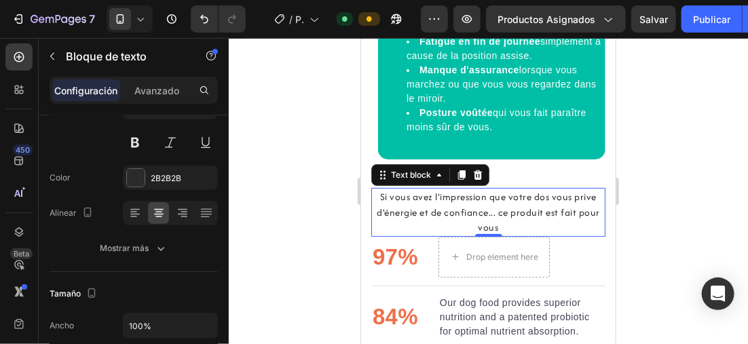
click at [689, 190] on div at bounding box center [489, 191] width 520 height 306
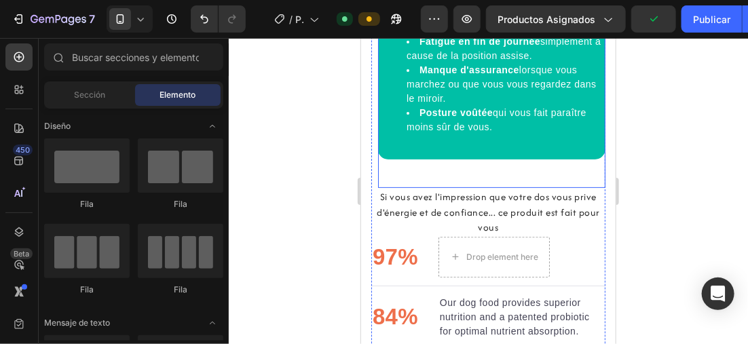
click at [531, 180] on div "Douleur constante dans le cou et le bas du dos. Fatigue en fin de journée simpl…" at bounding box center [492, 86] width 228 height 204
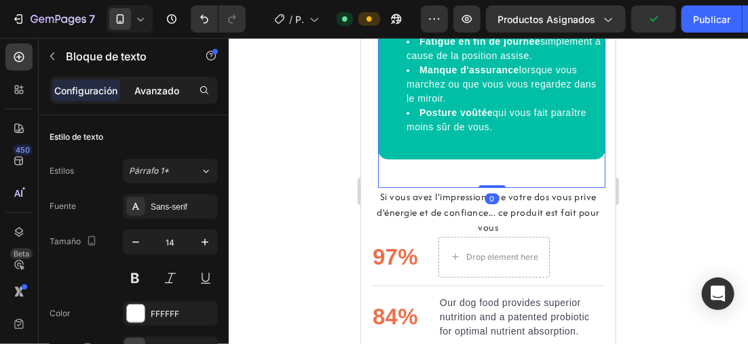
click at [154, 99] on div "Avanzado" at bounding box center [157, 90] width 68 height 22
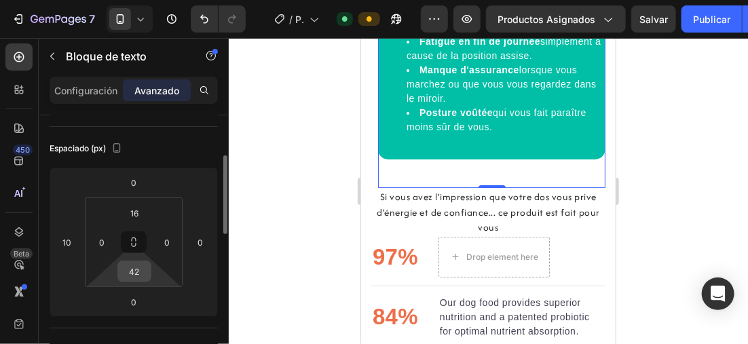
click at [143, 268] on input "42" at bounding box center [134, 271] width 27 height 20
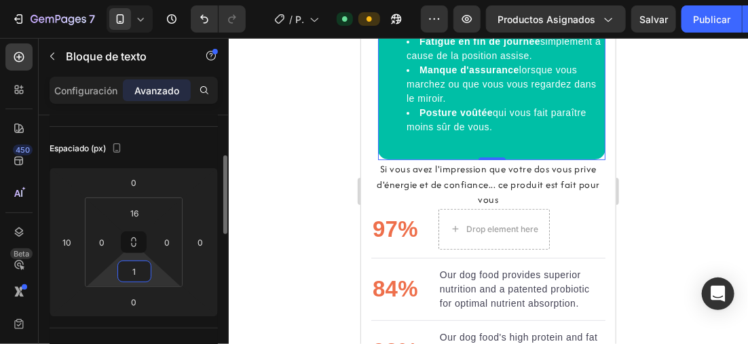
type input "15"
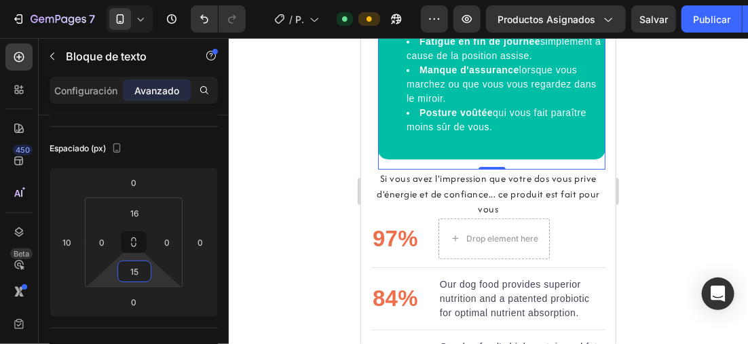
click at [724, 139] on div at bounding box center [489, 191] width 520 height 306
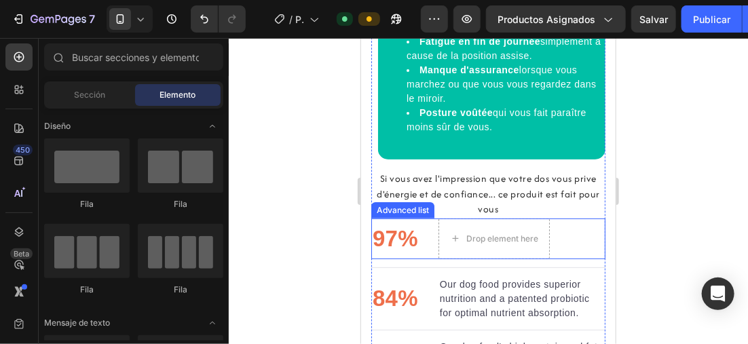
drag, startPoint x: 562, startPoint y: 234, endPoint x: 542, endPoint y: 214, distance: 28.3
click at [562, 234] on div "97% Text block Drop element here" at bounding box center [488, 238] width 234 height 41
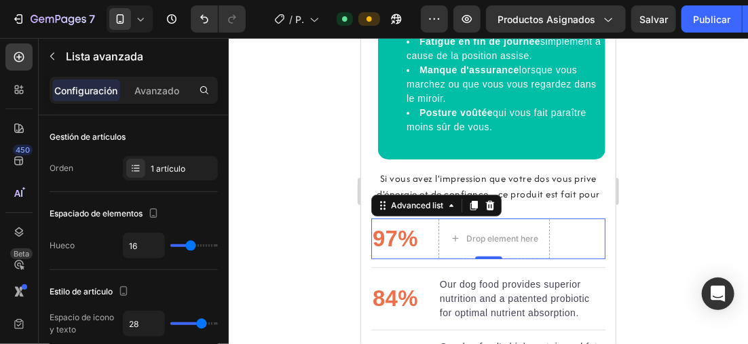
click at [300, 166] on div at bounding box center [489, 191] width 520 height 306
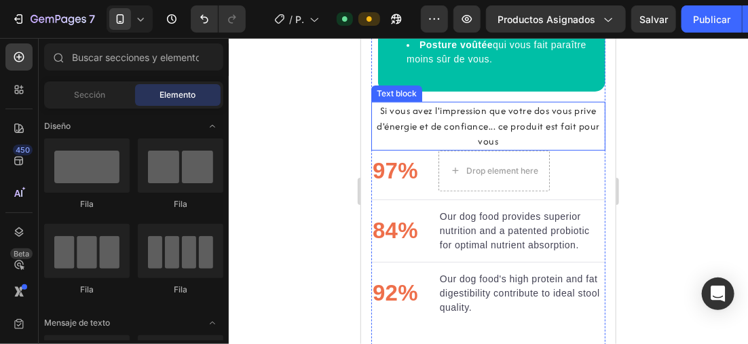
scroll to position [1978, 0]
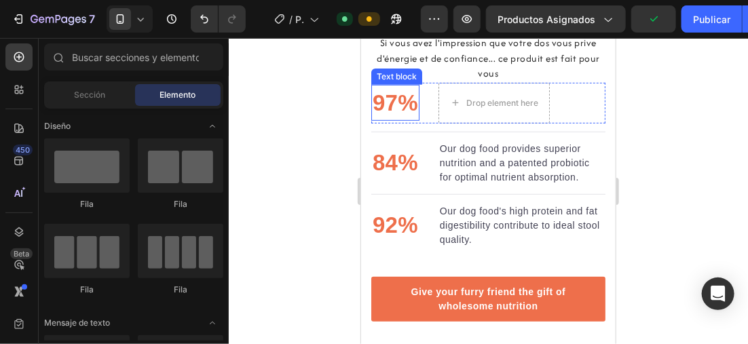
click at [391, 96] on p "97%" at bounding box center [395, 103] width 46 height 34
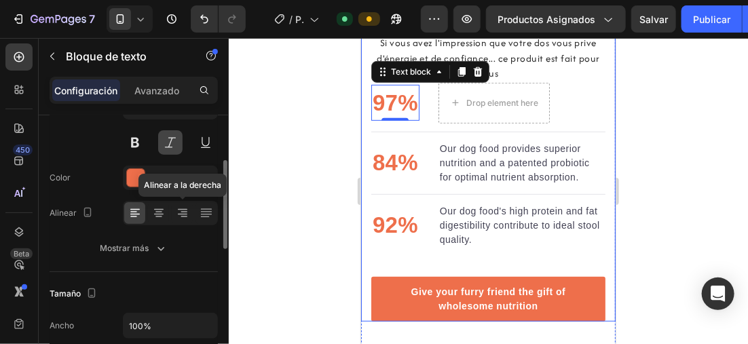
scroll to position [272, 0]
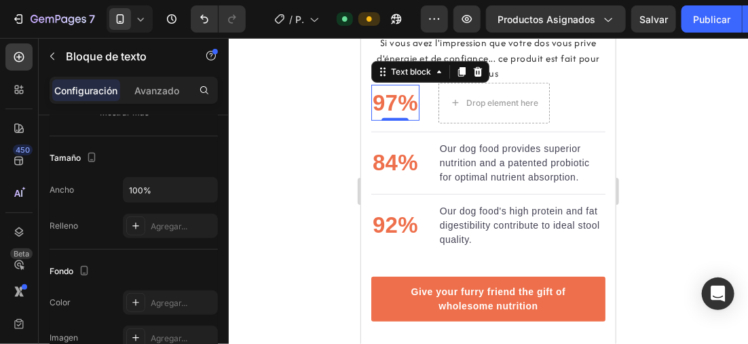
drag, startPoint x: 395, startPoint y: 113, endPoint x: 397, endPoint y: 103, distance: 10.5
click at [397, 103] on p "97%" at bounding box center [395, 103] width 46 height 34
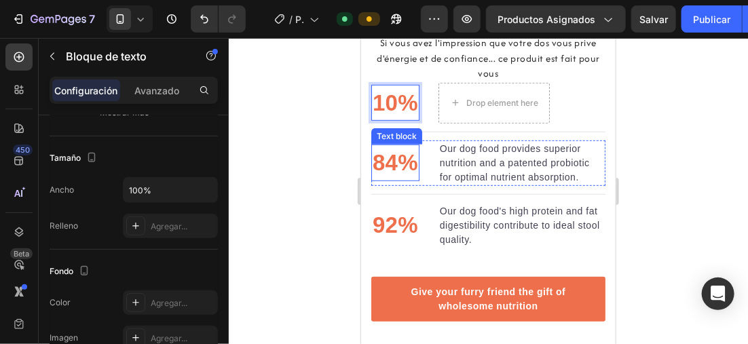
click at [395, 167] on p "84%" at bounding box center [395, 162] width 46 height 34
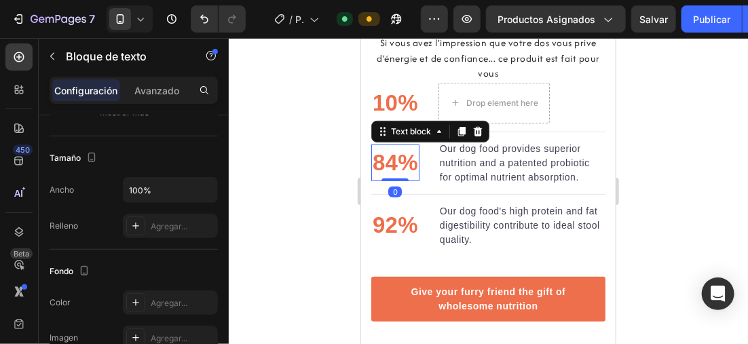
click at [399, 170] on p "84%" at bounding box center [395, 162] width 46 height 34
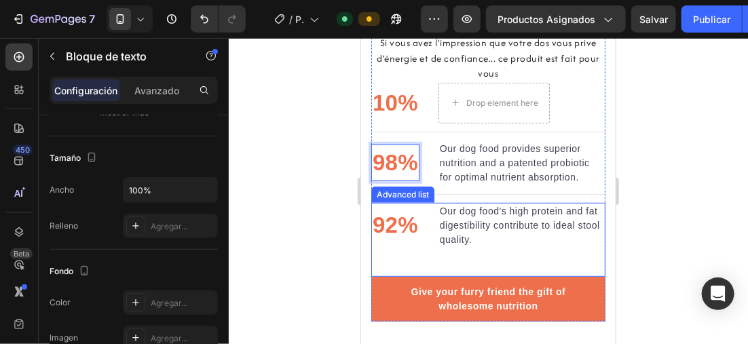
click at [437, 226] on li "92% Text block Our dog food's high protein and fat digestibility contribute to …" at bounding box center [488, 225] width 234 height 46
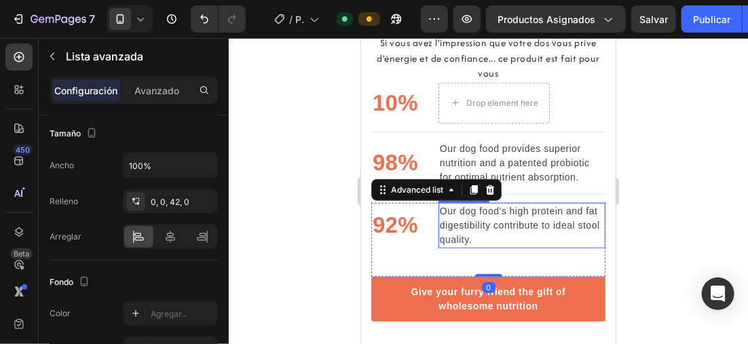
scroll to position [0, 0]
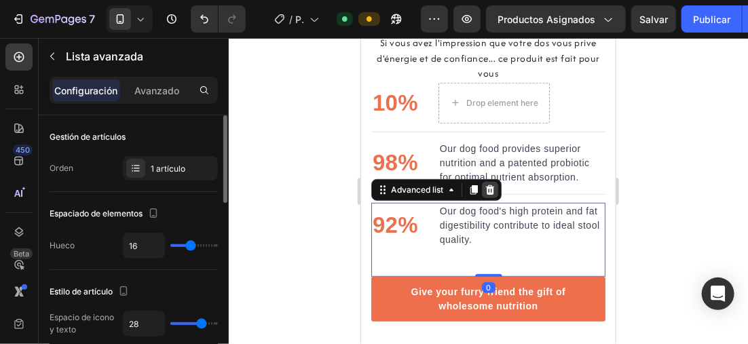
click at [497, 190] on div at bounding box center [490, 189] width 16 height 16
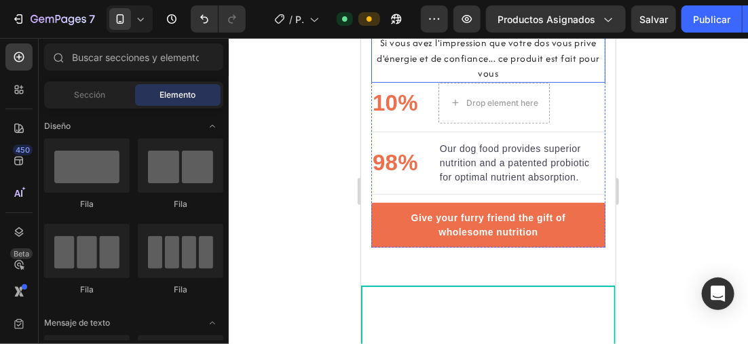
scroll to position [1910, 0]
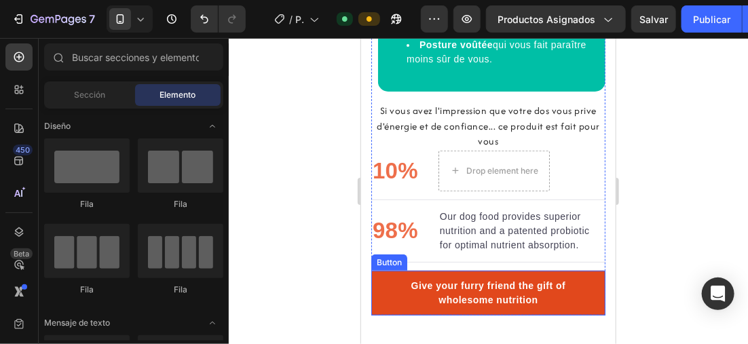
click at [583, 281] on link "Give your furry friend the gift of wholesome nutrition" at bounding box center [488, 292] width 234 height 45
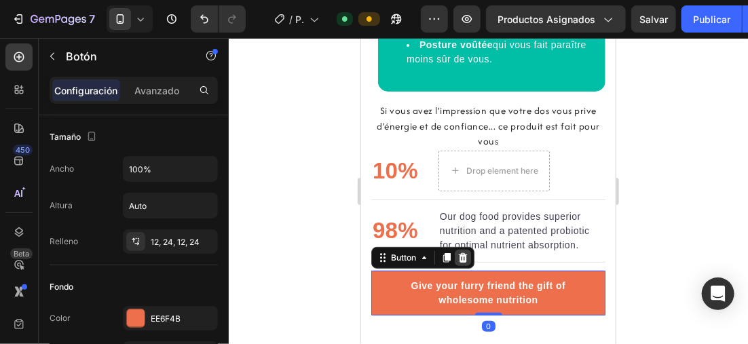
click at [465, 261] on icon at bounding box center [462, 258] width 9 height 10
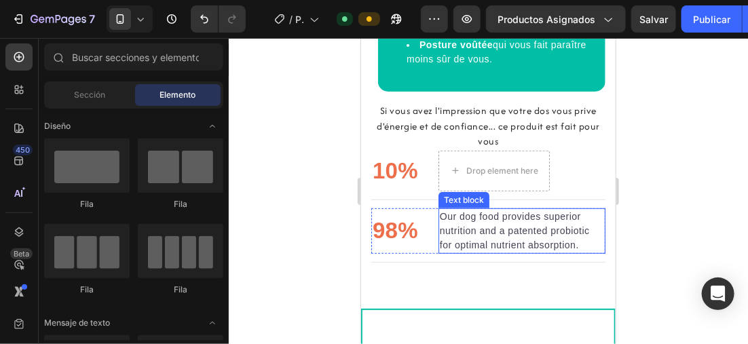
click at [493, 232] on p "Our dog food provides superior nutrition and a patented probiotic for optimal n…" at bounding box center [521, 230] width 164 height 43
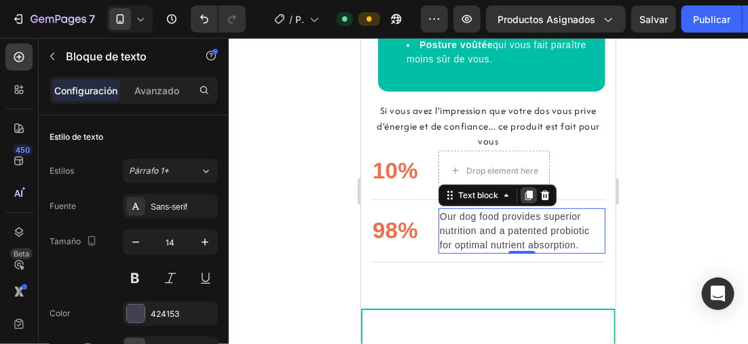
click at [526, 198] on icon at bounding box center [528, 195] width 7 height 10
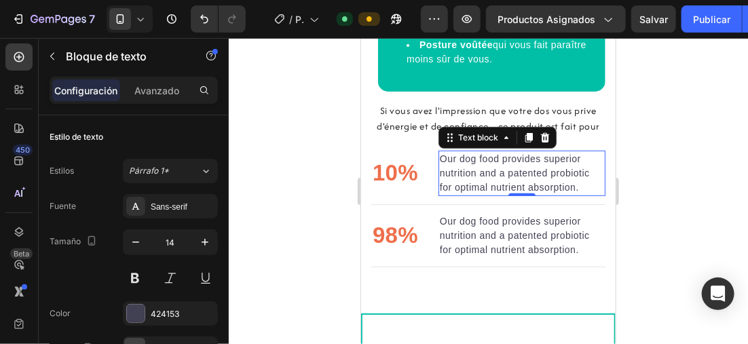
click at [631, 182] on div at bounding box center [489, 191] width 520 height 306
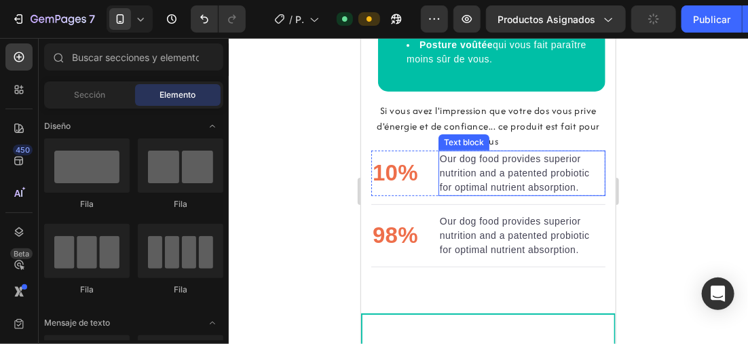
click at [576, 190] on p "Our dog food provides superior nutrition and a patented probiotic for optimal n…" at bounding box center [521, 172] width 164 height 43
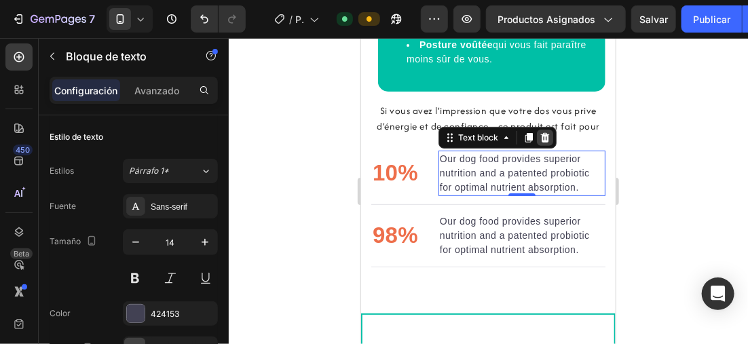
click at [546, 140] on icon at bounding box center [544, 137] width 9 height 10
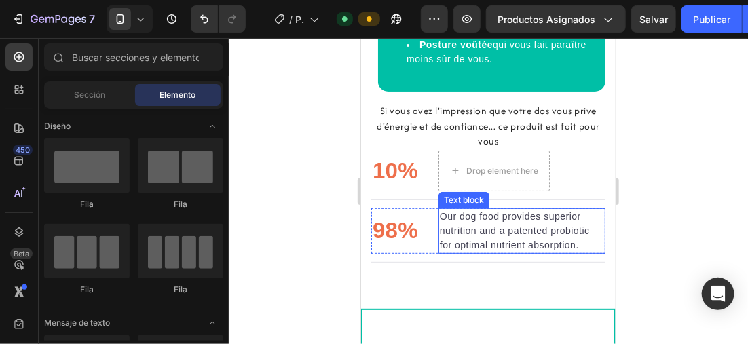
click at [564, 221] on p "Our dog food provides superior nutrition and a patented probiotic for optimal n…" at bounding box center [521, 230] width 164 height 43
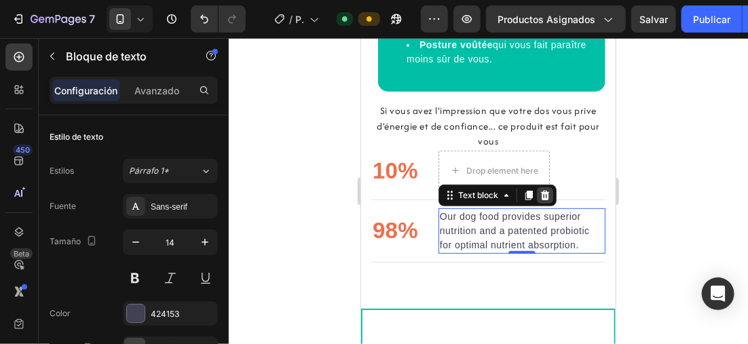
click at [548, 200] on icon at bounding box center [544, 194] width 11 height 11
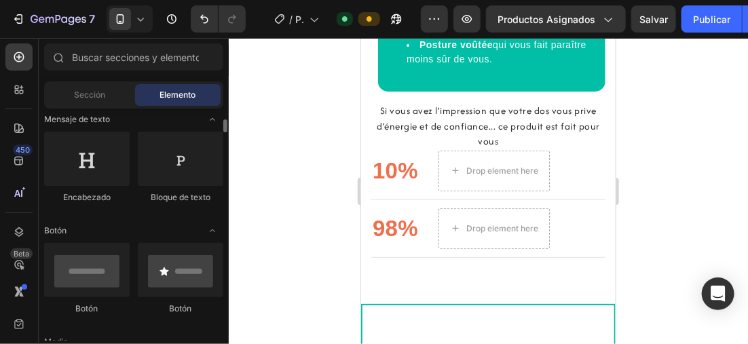
scroll to position [272, 0]
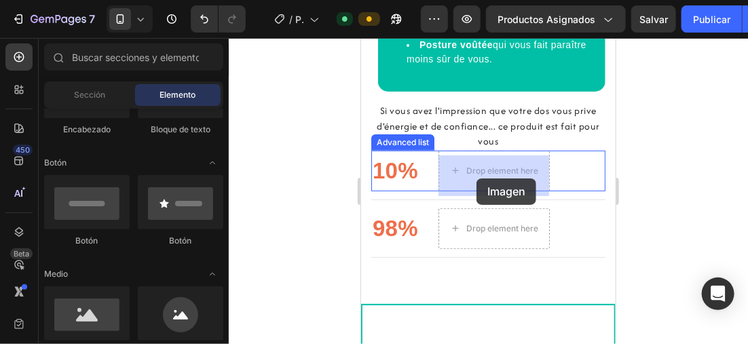
drag, startPoint x: 444, startPoint y: 351, endPoint x: 476, endPoint y: 178, distance: 176.2
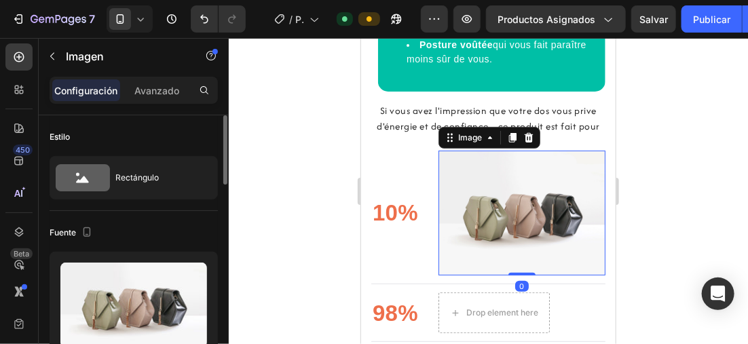
scroll to position [136, 0]
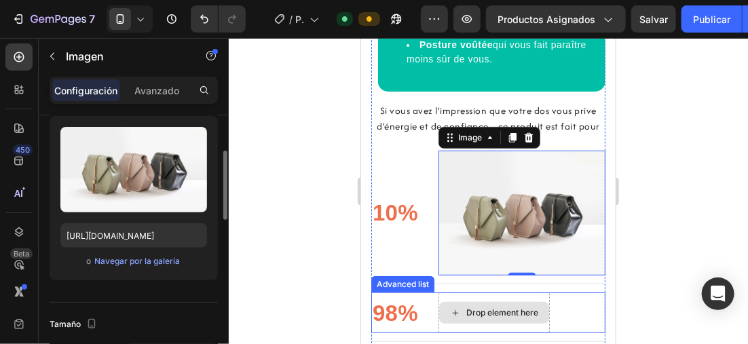
click at [509, 307] on div "Drop element here" at bounding box center [502, 312] width 72 height 11
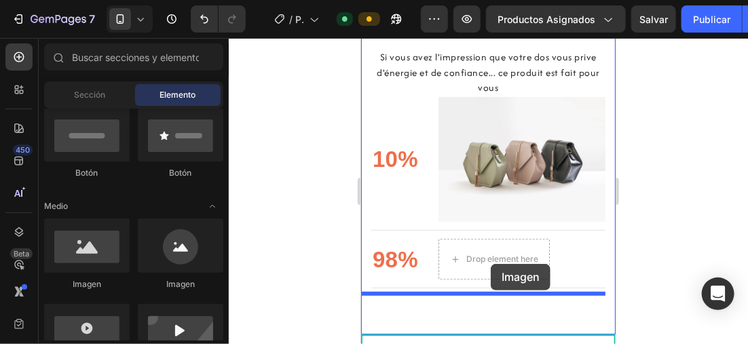
scroll to position [1976, 0]
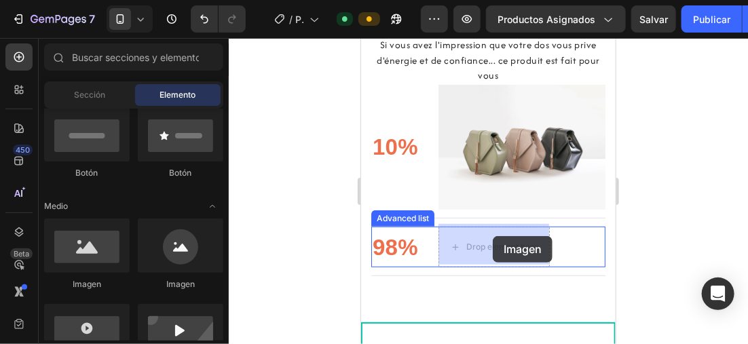
drag, startPoint x: 431, startPoint y: 285, endPoint x: 492, endPoint y: 236, distance: 78.3
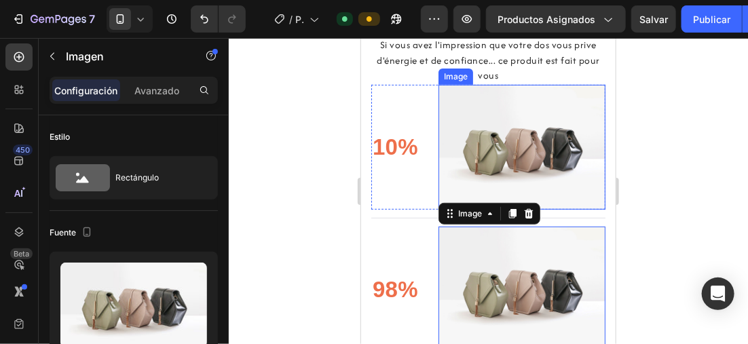
click at [536, 137] on img at bounding box center [521, 147] width 167 height 126
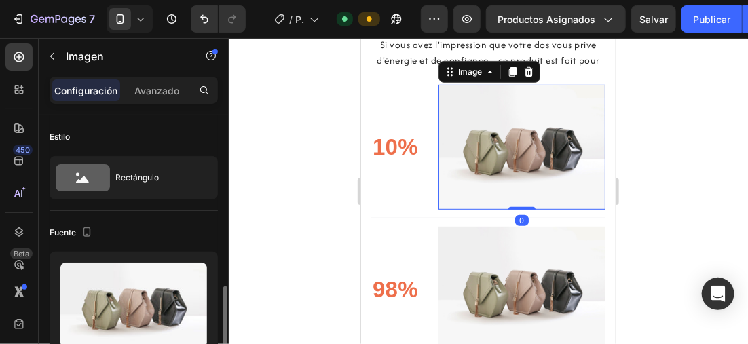
scroll to position [136, 0]
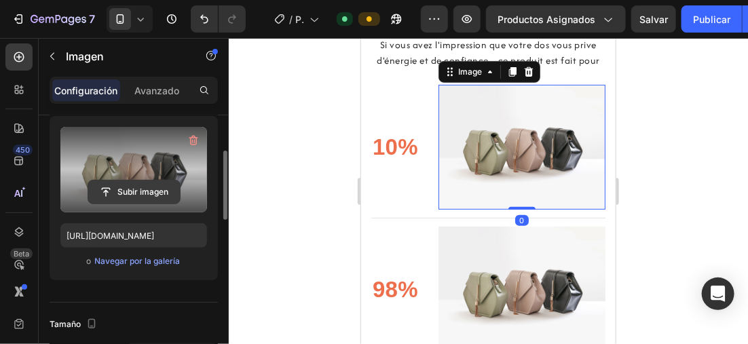
click at [136, 183] on input "file" at bounding box center [134, 192] width 92 height 23
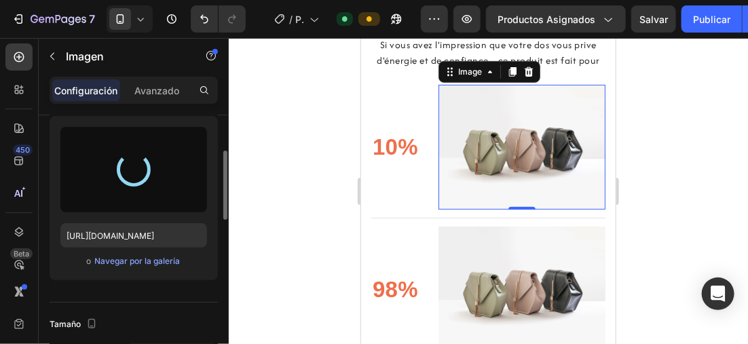
type input "[URL][DOMAIN_NAME]"
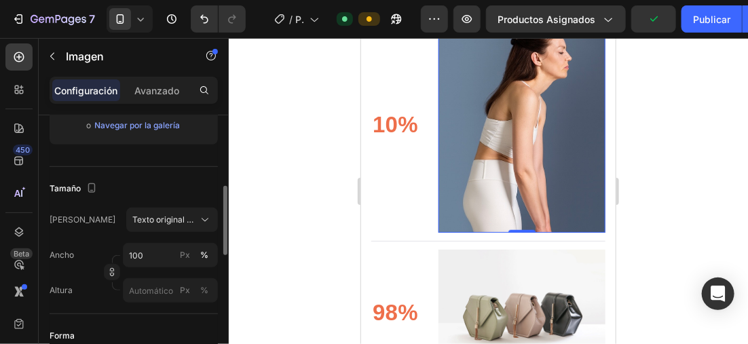
scroll to position [340, 0]
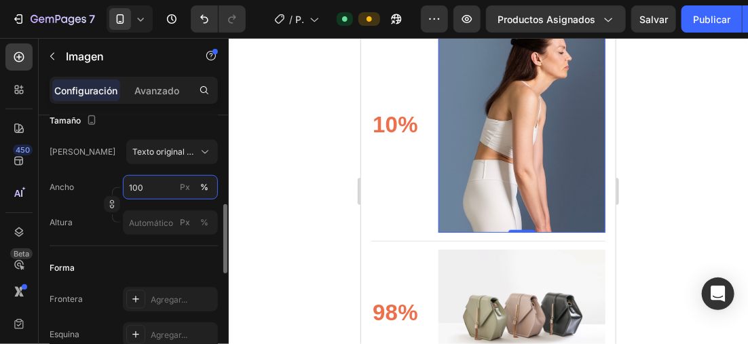
click at [147, 180] on input "100" at bounding box center [170, 187] width 95 height 24
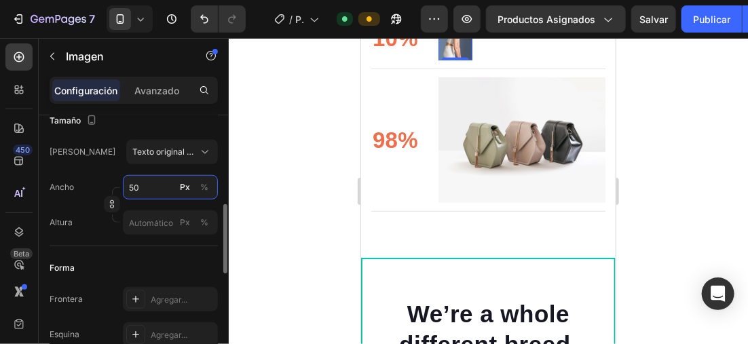
scroll to position [1964, 0]
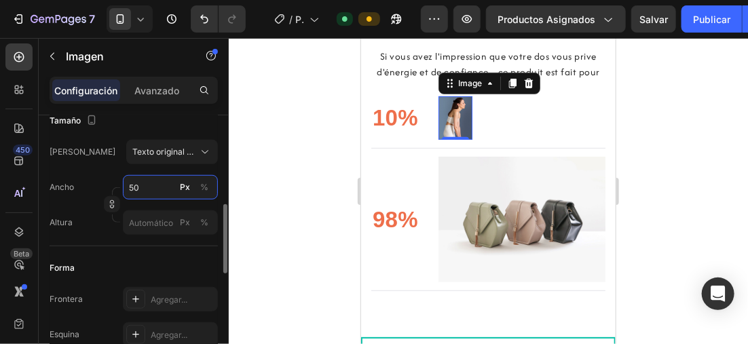
type input "5"
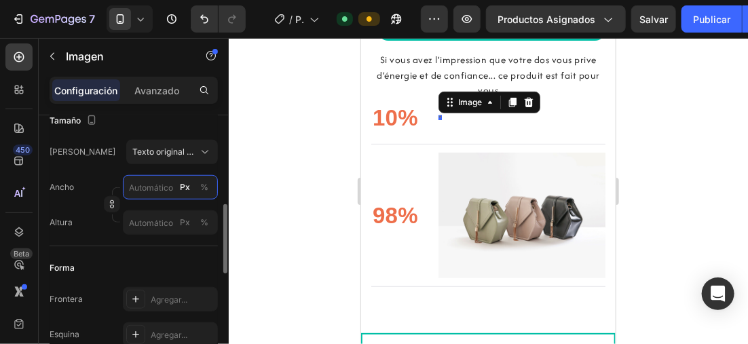
scroll to position [2044, 0]
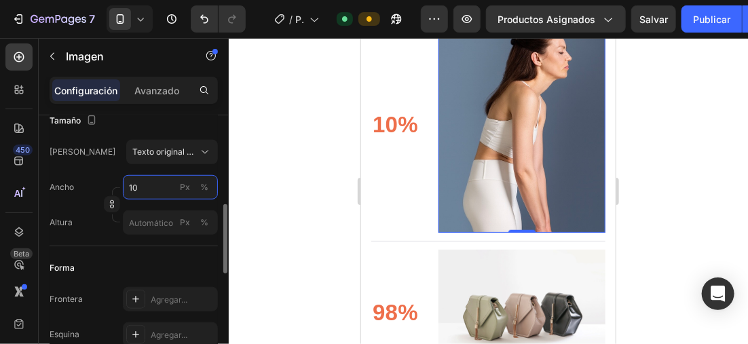
type input "100"
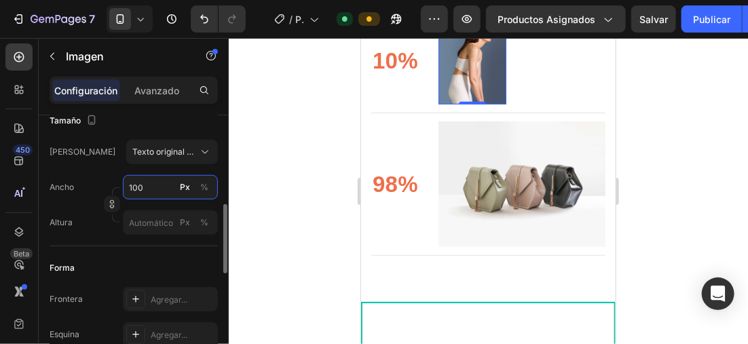
scroll to position [1987, 0]
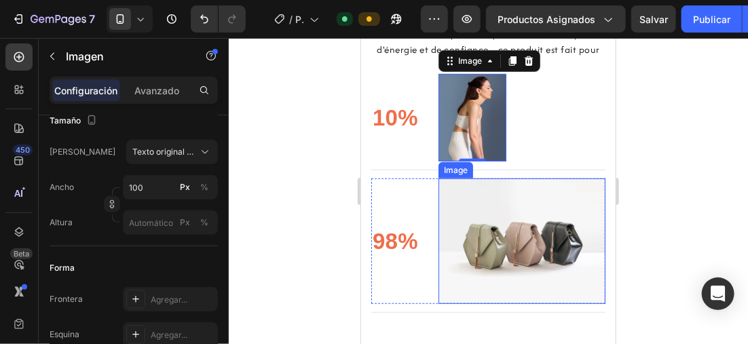
click at [493, 246] on img at bounding box center [521, 241] width 167 height 126
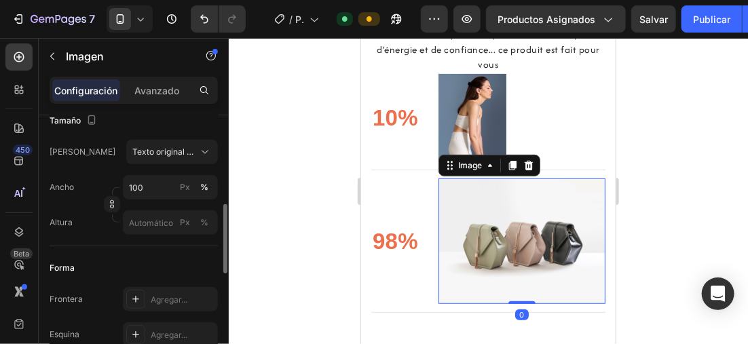
scroll to position [136, 0]
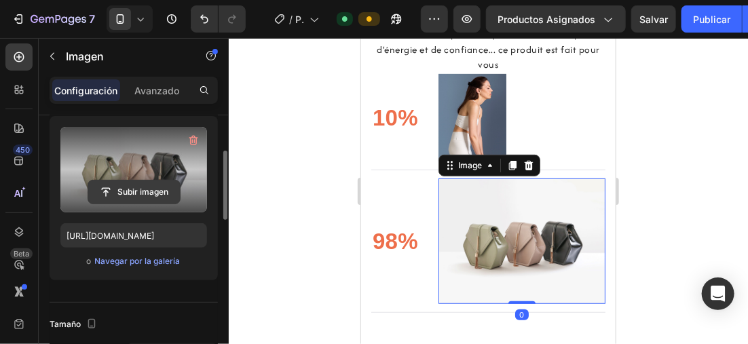
click at [139, 195] on input "file" at bounding box center [134, 192] width 92 height 23
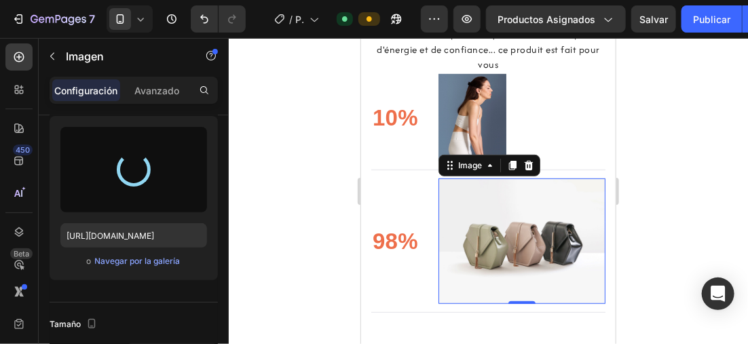
type input "[URL][DOMAIN_NAME]"
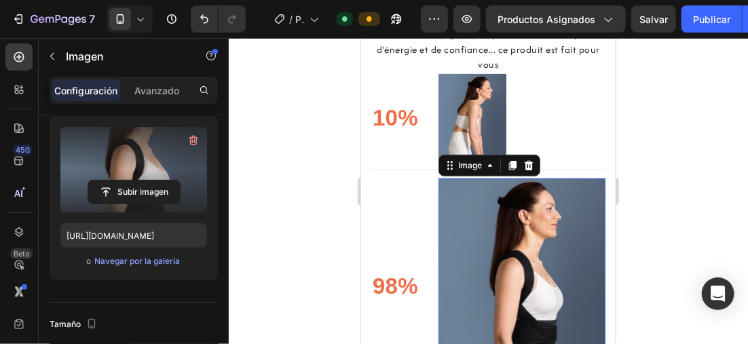
scroll to position [340, 0]
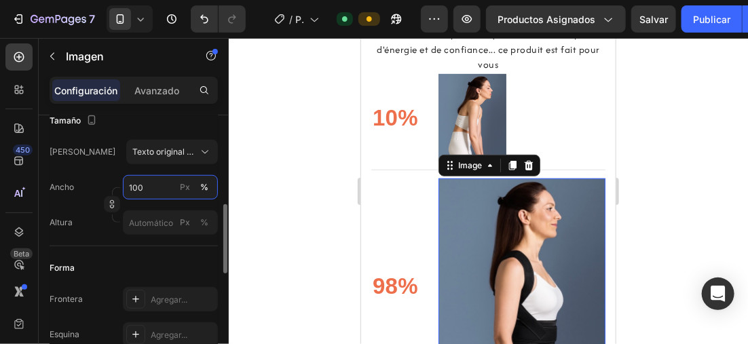
click at [156, 187] on input "100" at bounding box center [170, 187] width 95 height 24
type input "100"
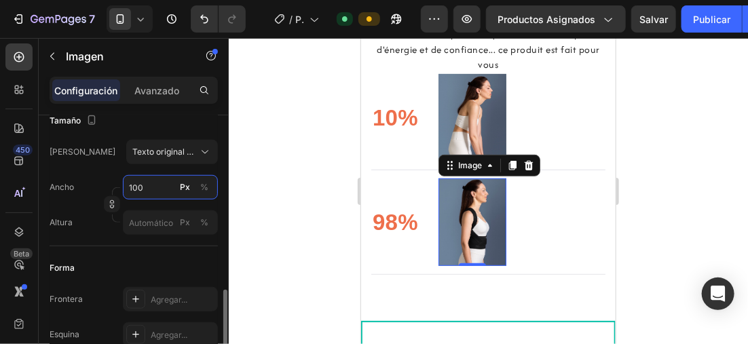
scroll to position [408, 0]
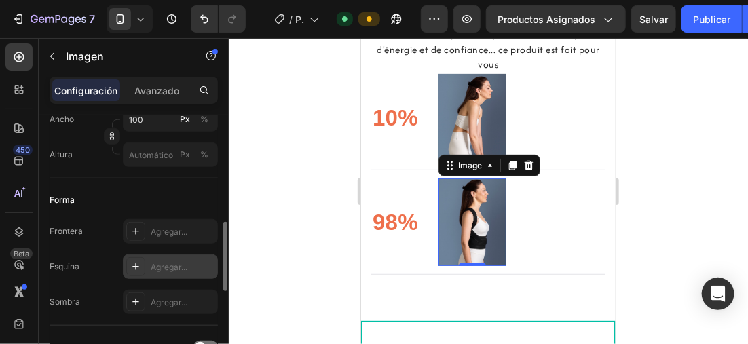
click at [157, 261] on div "Agregar..." at bounding box center [183, 267] width 64 height 12
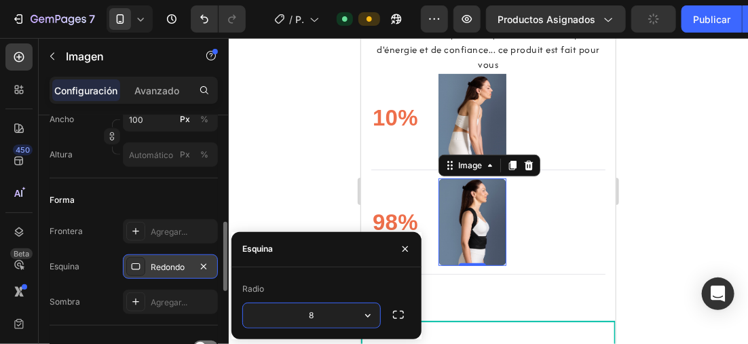
click at [331, 311] on input "8" at bounding box center [311, 316] width 137 height 24
click at [286, 164] on div at bounding box center [489, 191] width 520 height 306
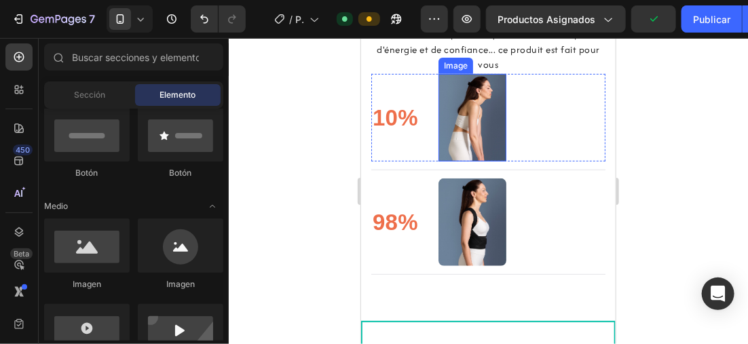
click at [505, 120] on img at bounding box center [472, 117] width 68 height 88
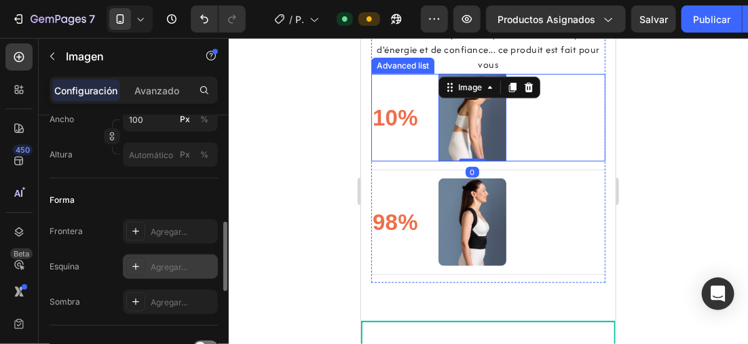
click at [141, 262] on icon at bounding box center [135, 266] width 11 height 11
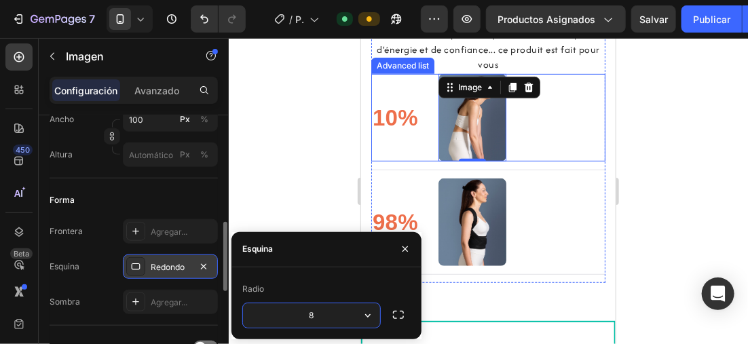
drag, startPoint x: 342, startPoint y: 305, endPoint x: 325, endPoint y: 262, distance: 46.0
click at [342, 305] on input "8" at bounding box center [311, 316] width 137 height 24
click at [304, 175] on div at bounding box center [489, 191] width 520 height 306
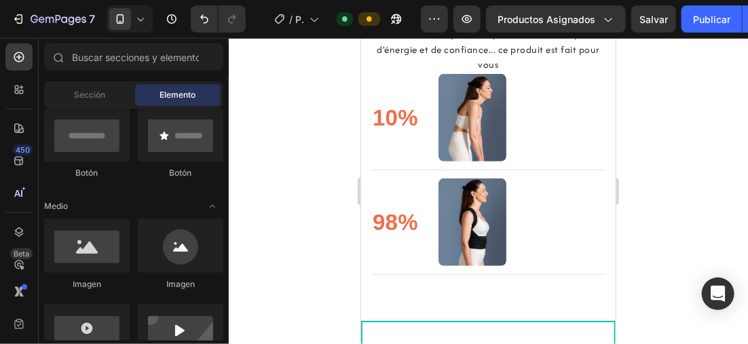
scroll to position [204, 0]
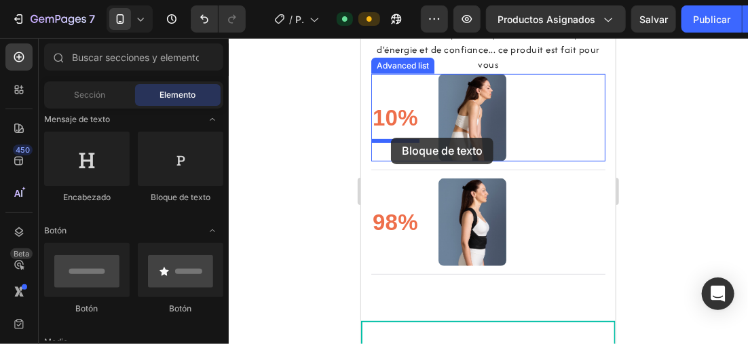
drag, startPoint x: 391, startPoint y: 130, endPoint x: 391, endPoint y: 137, distance: 6.8
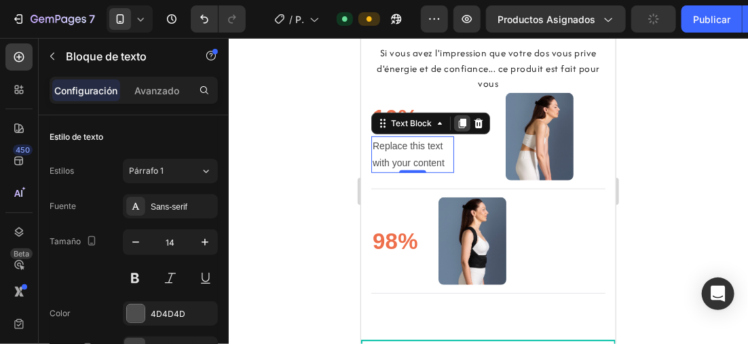
click at [463, 131] on div at bounding box center [462, 123] width 16 height 16
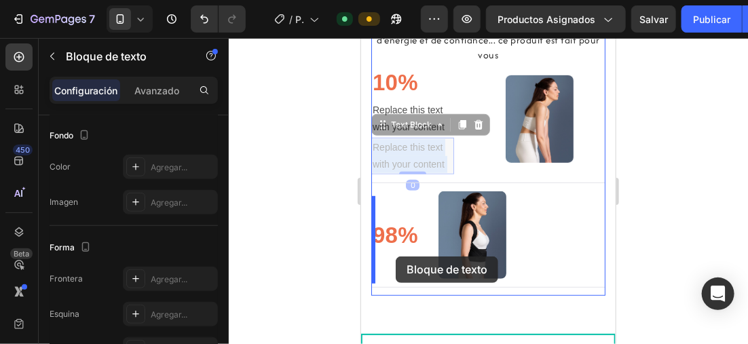
scroll to position [2002, 0]
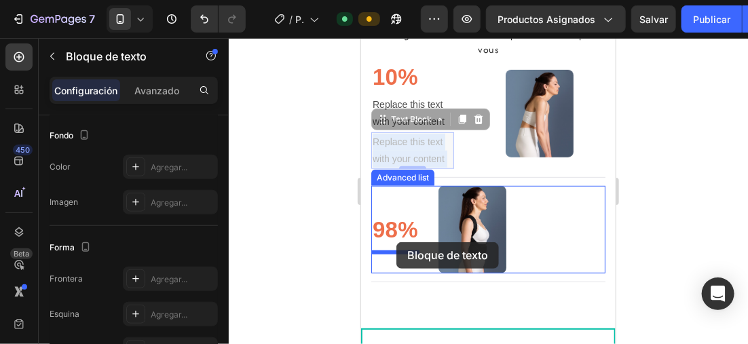
drag, startPoint x: 414, startPoint y: 201, endPoint x: 396, endPoint y: 242, distance: 44.7
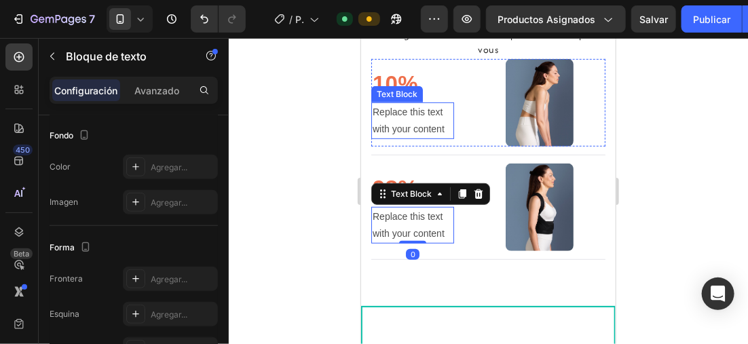
click at [446, 135] on div "Replace this text with your content" at bounding box center [412, 120] width 83 height 37
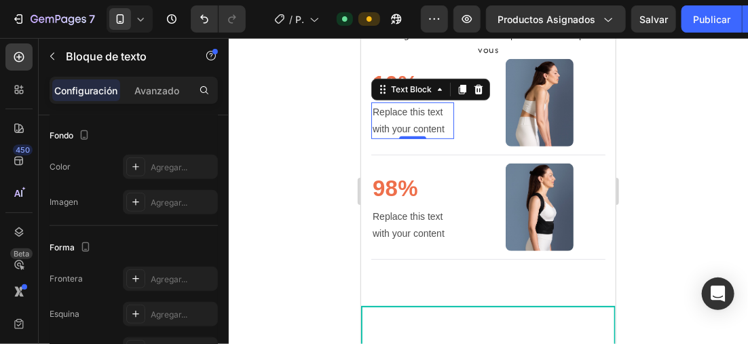
click at [447, 134] on div "Replace this text with your content" at bounding box center [412, 120] width 83 height 37
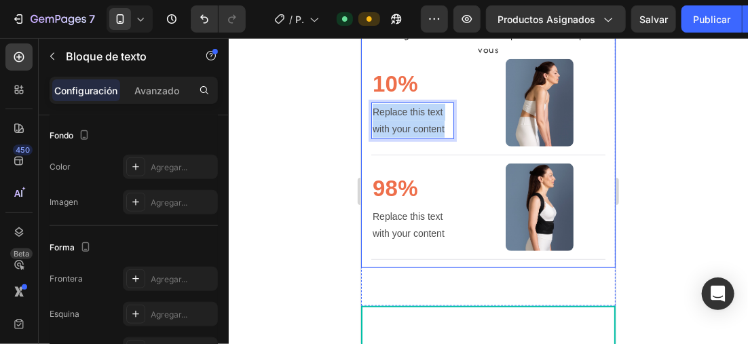
drag, startPoint x: 447, startPoint y: 134, endPoint x: 367, endPoint y: 113, distance: 82.2
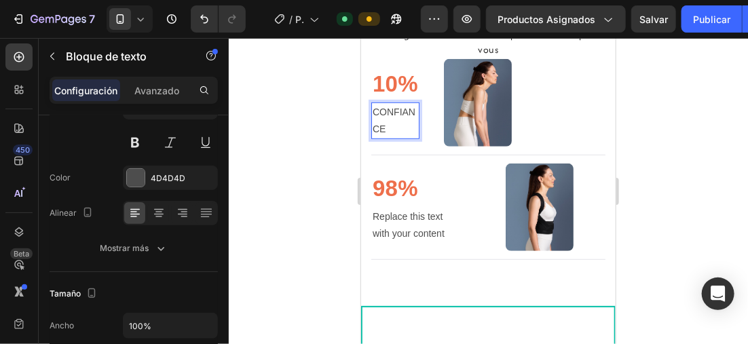
scroll to position [0, 0]
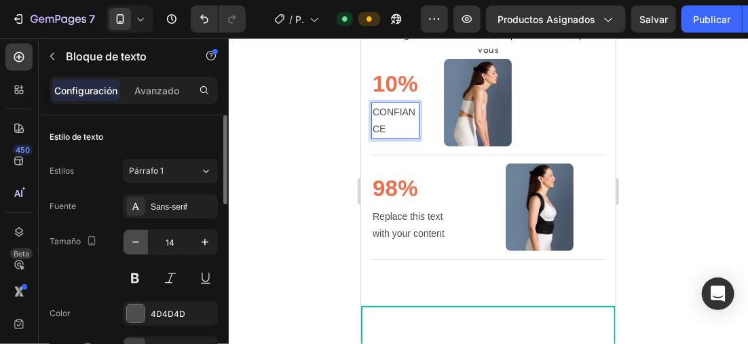
click at [136, 237] on icon "button" at bounding box center [136, 243] width 14 height 14
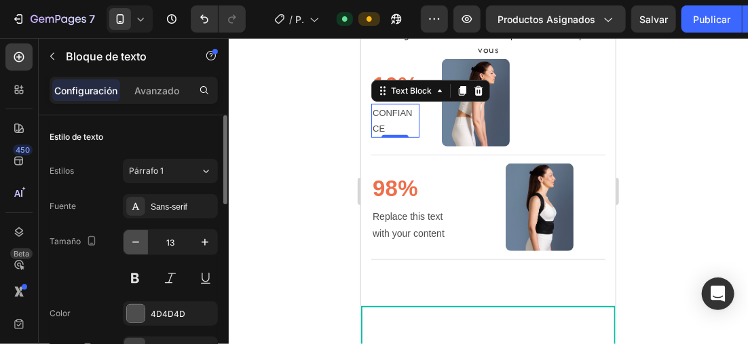
click at [136, 237] on icon "button" at bounding box center [136, 243] width 14 height 14
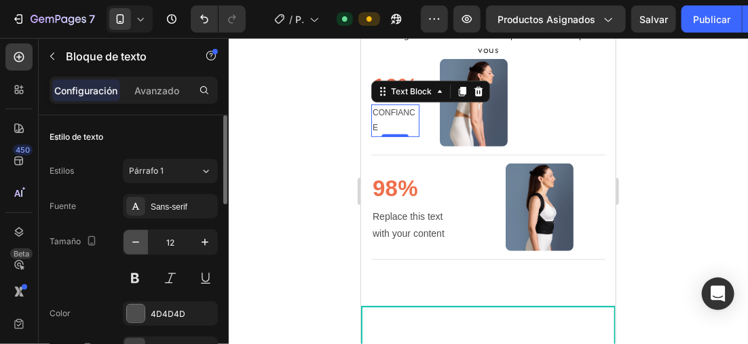
click at [136, 237] on icon "button" at bounding box center [136, 243] width 14 height 14
type input "11"
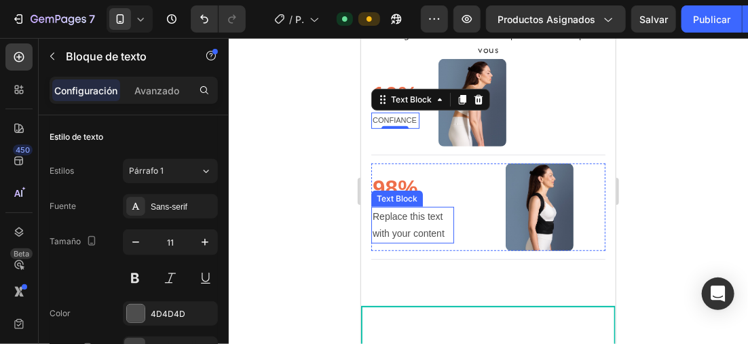
click at [445, 239] on div "Replace this text with your content" at bounding box center [412, 224] width 83 height 37
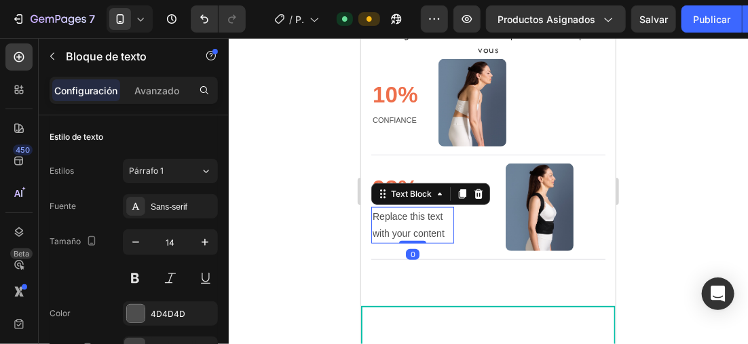
click at [445, 239] on div "Replace this text with your content" at bounding box center [412, 224] width 83 height 37
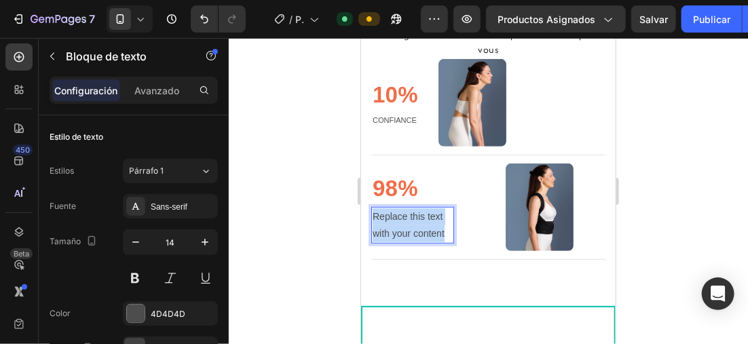
drag, startPoint x: 445, startPoint y: 239, endPoint x: 356, endPoint y: 215, distance: 92.3
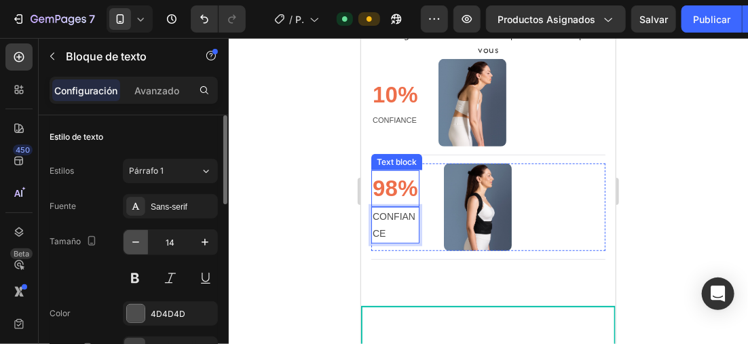
click at [136, 241] on icon "button" at bounding box center [136, 243] width 14 height 14
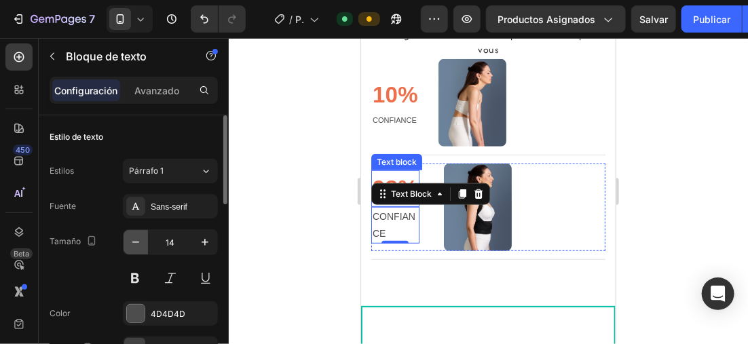
click at [136, 241] on icon "button" at bounding box center [136, 243] width 14 height 14
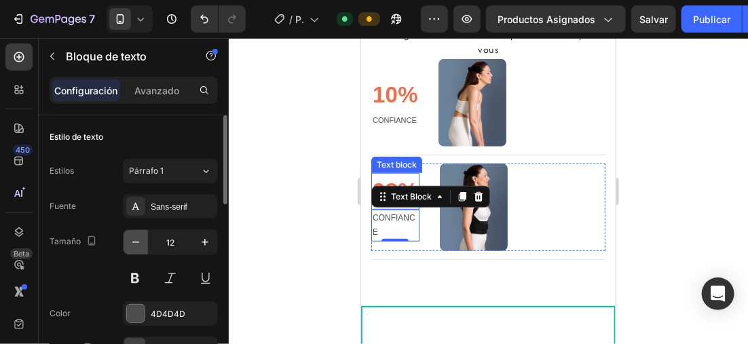
click at [136, 241] on icon "button" at bounding box center [136, 243] width 14 height 14
type input "11"
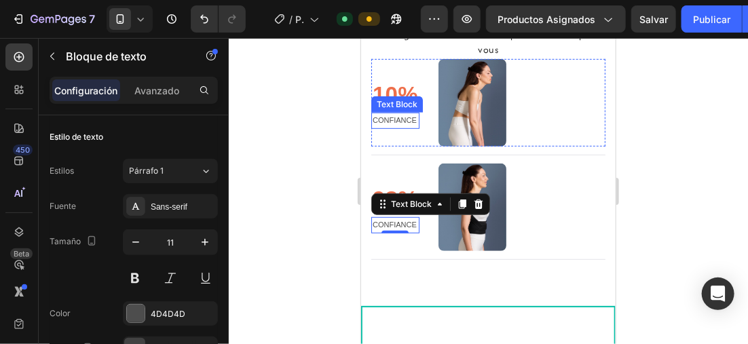
click at [397, 124] on p "CONFIANCE" at bounding box center [395, 120] width 46 height 14
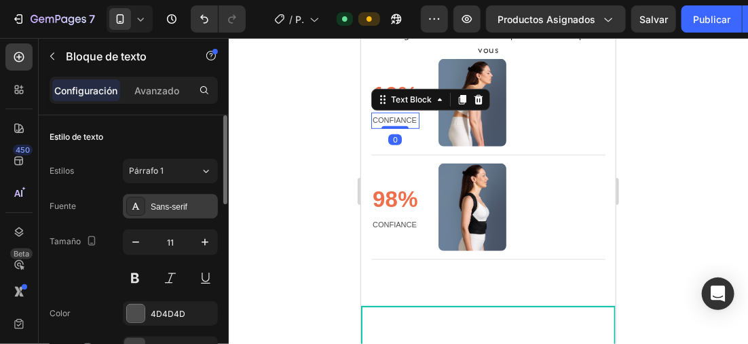
click at [185, 205] on div "Sans-serif" at bounding box center [183, 207] width 64 height 12
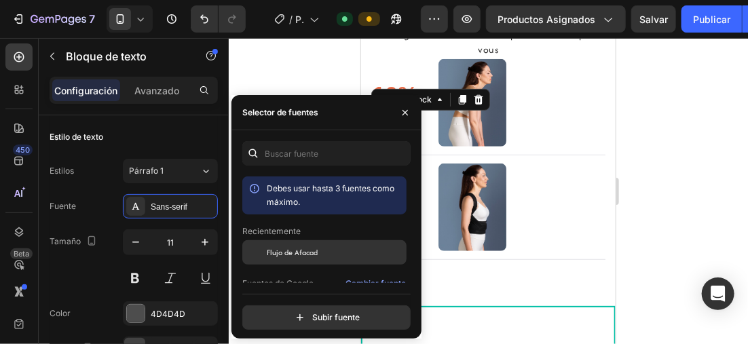
click at [295, 257] on span "Flujo de Afacad" at bounding box center [292, 253] width 51 height 12
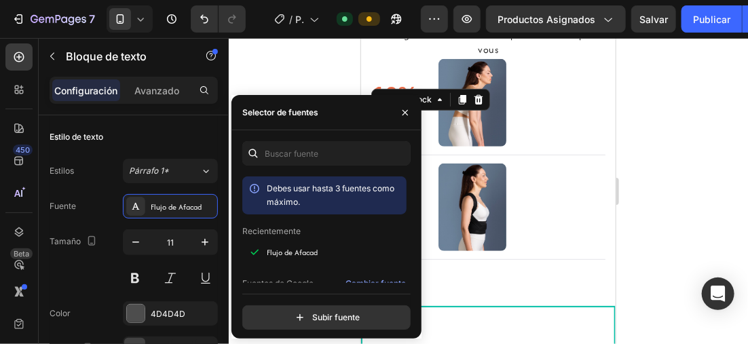
click at [319, 83] on div at bounding box center [489, 191] width 520 height 306
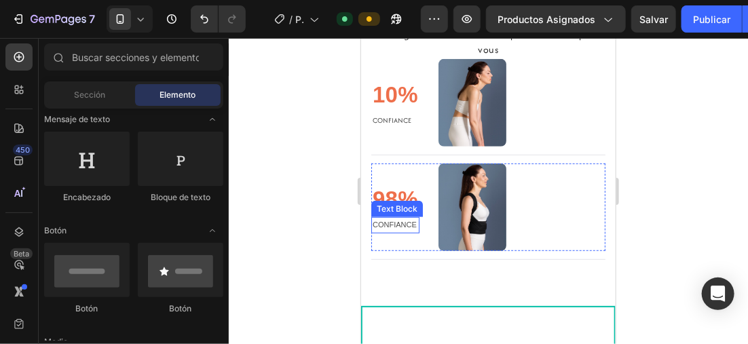
click at [404, 228] on p "CONFIANCE" at bounding box center [395, 225] width 46 height 14
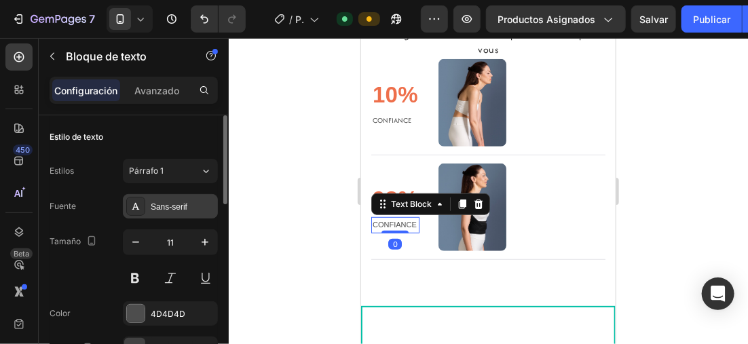
click at [173, 213] on div "Sans-serif" at bounding box center [170, 206] width 95 height 24
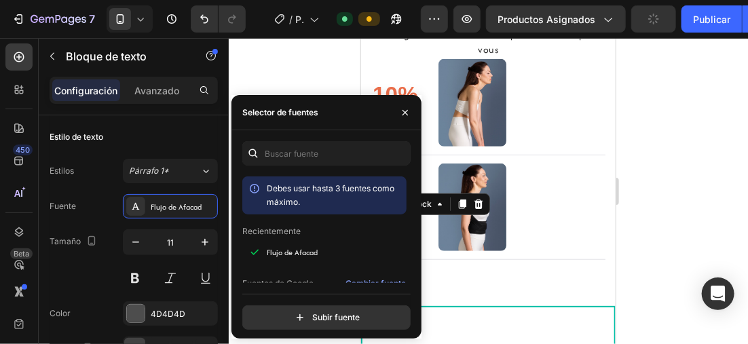
click at [332, 75] on div at bounding box center [489, 191] width 520 height 306
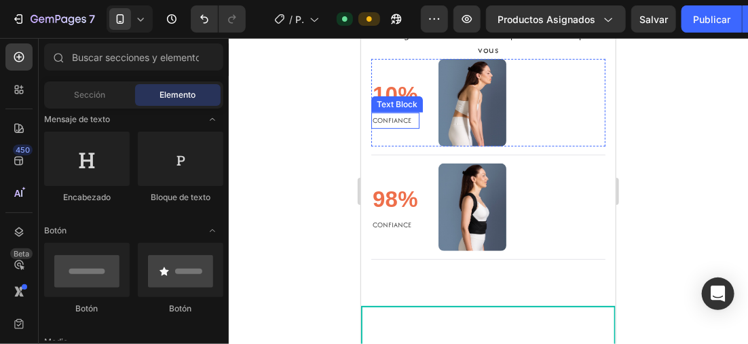
click at [402, 127] on p "CONFIANCE" at bounding box center [395, 120] width 46 height 14
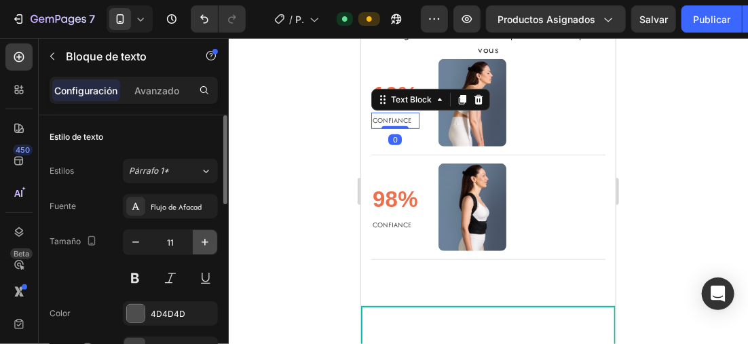
click at [199, 240] on icon "button" at bounding box center [205, 243] width 14 height 14
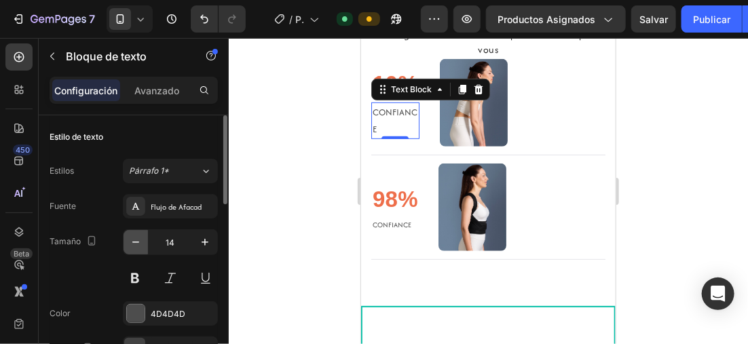
click at [134, 242] on icon "button" at bounding box center [135, 242] width 7 height 1
type input "13"
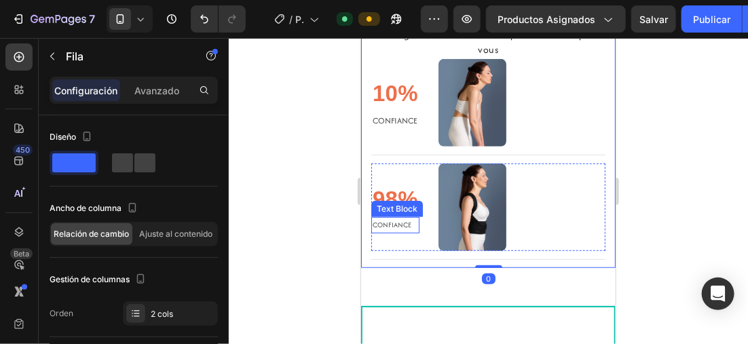
click at [381, 225] on p "CONFIANCE" at bounding box center [395, 225] width 46 height 14
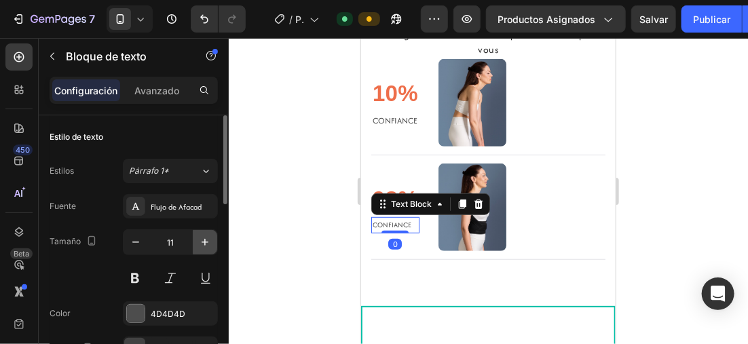
click at [203, 237] on icon "button" at bounding box center [205, 243] width 14 height 14
type input "13"
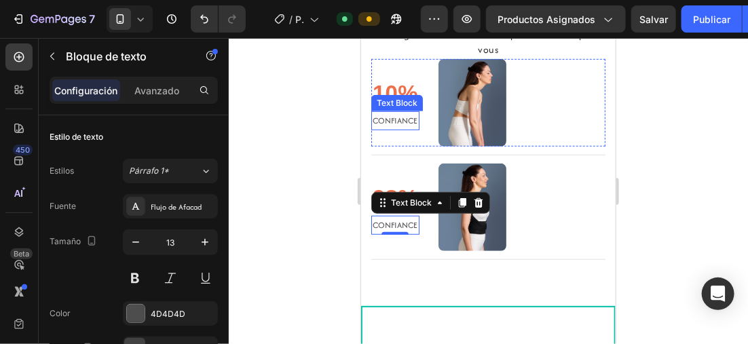
click at [403, 123] on p "CONFIANCE" at bounding box center [395, 120] width 46 height 16
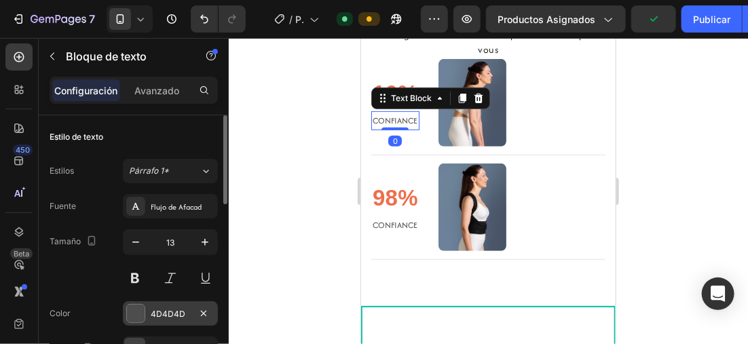
click at [135, 306] on div at bounding box center [136, 314] width 18 height 18
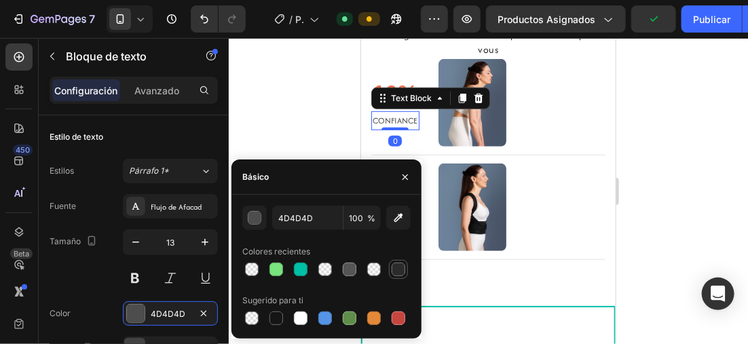
click at [397, 274] on div at bounding box center [399, 270] width 14 height 14
type input "2B2B2B"
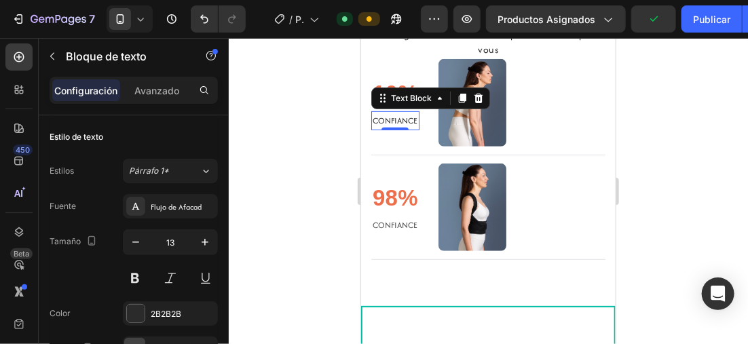
click at [342, 128] on div at bounding box center [489, 191] width 520 height 306
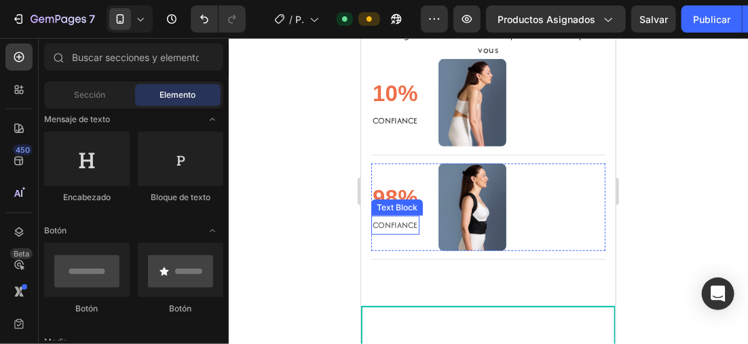
click at [405, 232] on p "CONFIANCE" at bounding box center [395, 225] width 46 height 16
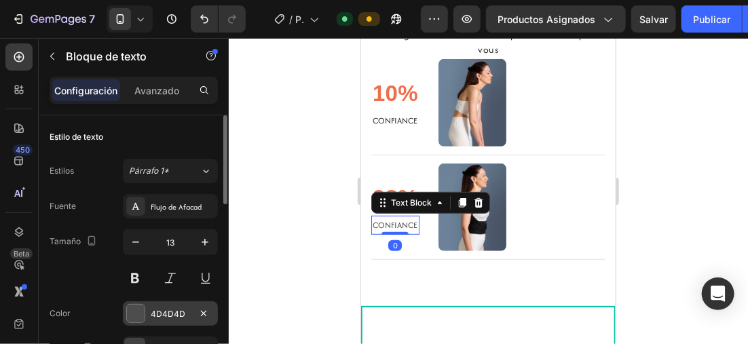
drag, startPoint x: 136, startPoint y: 308, endPoint x: 148, endPoint y: 306, distance: 12.3
click at [136, 308] on div at bounding box center [136, 314] width 18 height 18
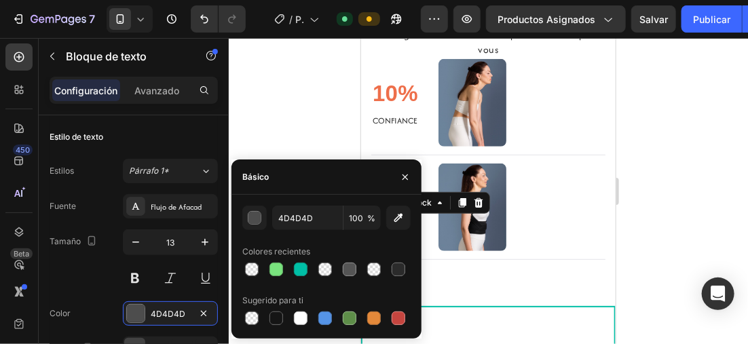
drag, startPoint x: 396, startPoint y: 271, endPoint x: 303, endPoint y: 102, distance: 193.0
click at [395, 269] on div at bounding box center [399, 270] width 14 height 14
type input "2B2B2B"
click at [300, 100] on div at bounding box center [489, 191] width 520 height 306
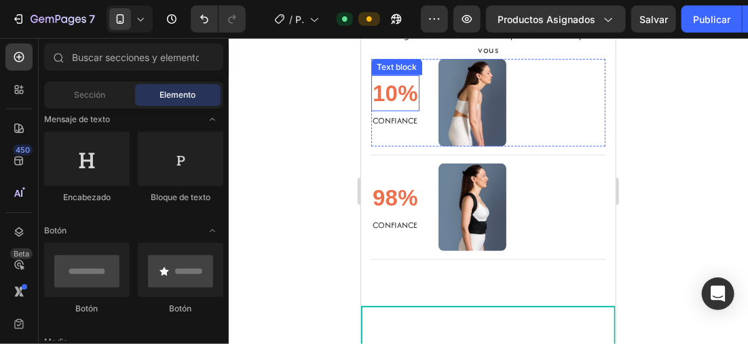
click at [397, 98] on p "10%" at bounding box center [395, 93] width 46 height 34
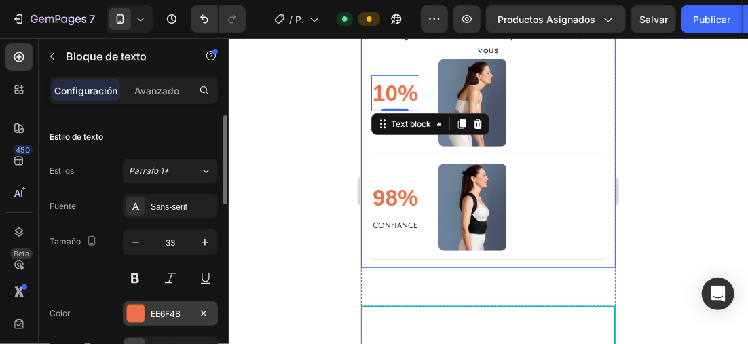
click at [140, 303] on div "Fuente Sans-serif Tamaño 33 Color EE6F4B Alinear Mostrar más" at bounding box center [134, 295] width 168 height 202
click at [141, 306] on div at bounding box center [136, 314] width 18 height 18
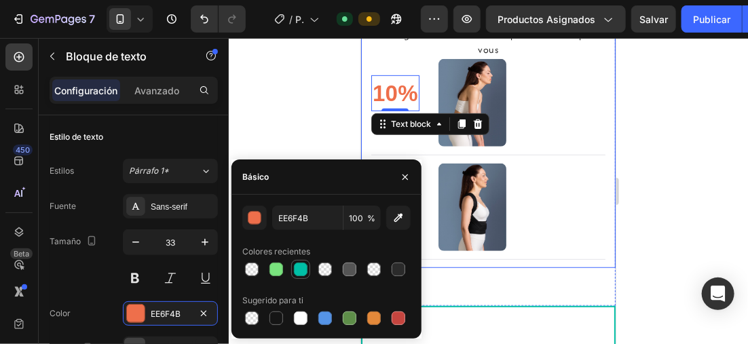
click at [304, 273] on div at bounding box center [301, 270] width 14 height 14
type input "00BFA6"
click at [289, 120] on div at bounding box center [489, 191] width 520 height 306
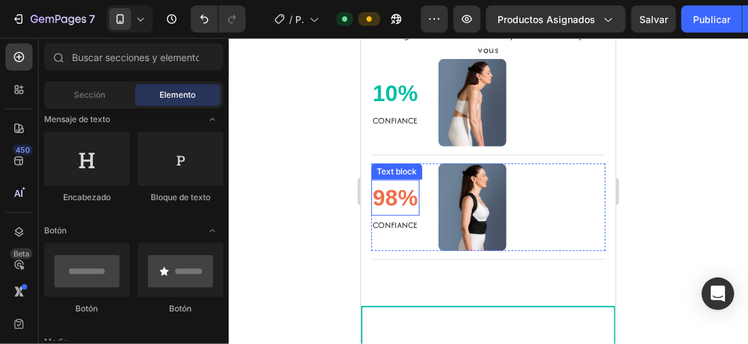
click at [393, 204] on p "98%" at bounding box center [395, 198] width 46 height 34
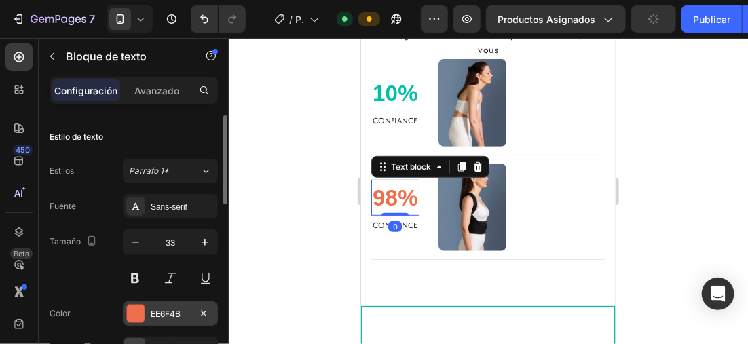
click at [131, 306] on div at bounding box center [136, 314] width 18 height 18
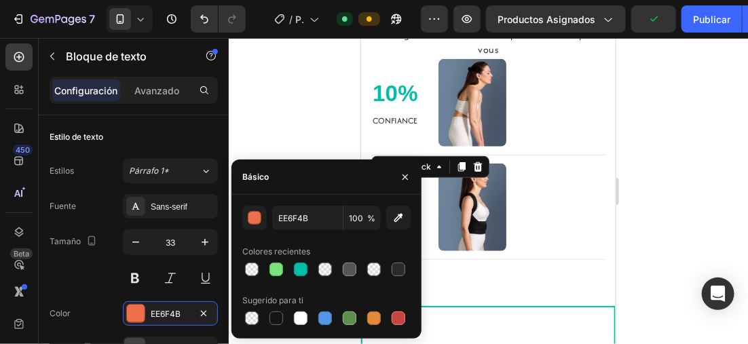
drag, startPoint x: 308, startPoint y: 269, endPoint x: 297, endPoint y: 133, distance: 136.3
click at [308, 269] on div at bounding box center [301, 269] width 16 height 16
type input "00BFA6"
click at [297, 131] on div at bounding box center [489, 191] width 520 height 306
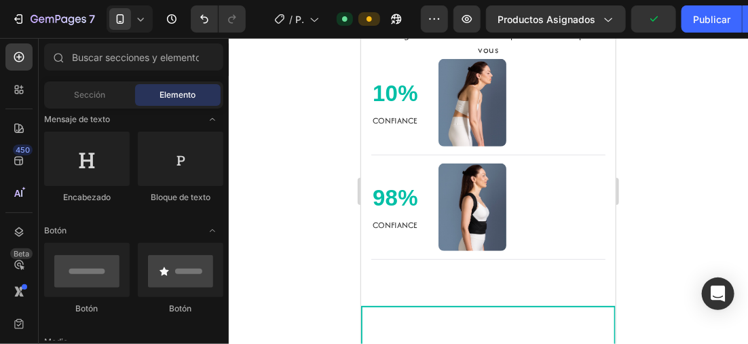
click at [270, 131] on div at bounding box center [489, 191] width 520 height 306
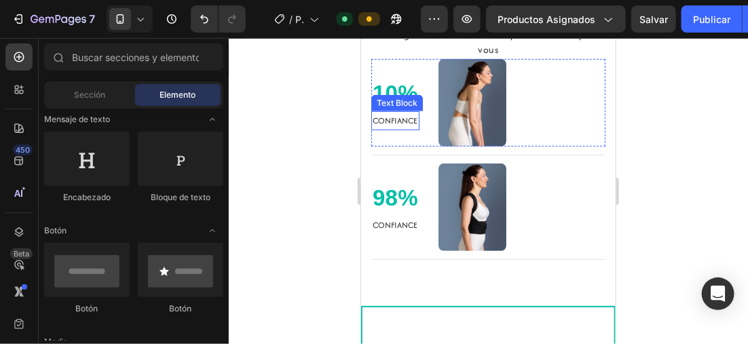
click at [413, 126] on p "CONFIANCE" at bounding box center [395, 120] width 46 height 16
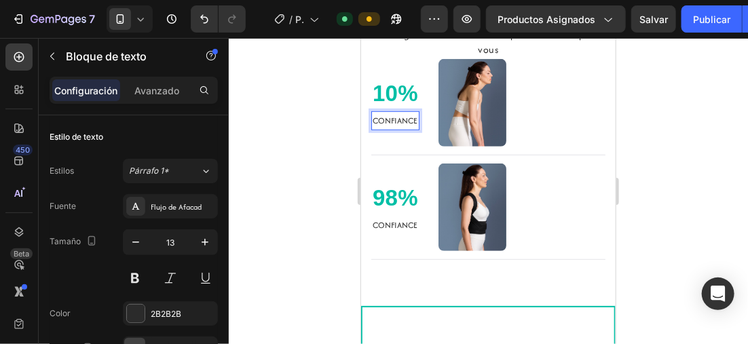
click at [416, 125] on p "CONFIANCE" at bounding box center [395, 120] width 46 height 16
drag, startPoint x: 416, startPoint y: 125, endPoint x: 371, endPoint y: 126, distance: 44.8
click at [371, 126] on div "CONFIANCE" at bounding box center [395, 120] width 48 height 18
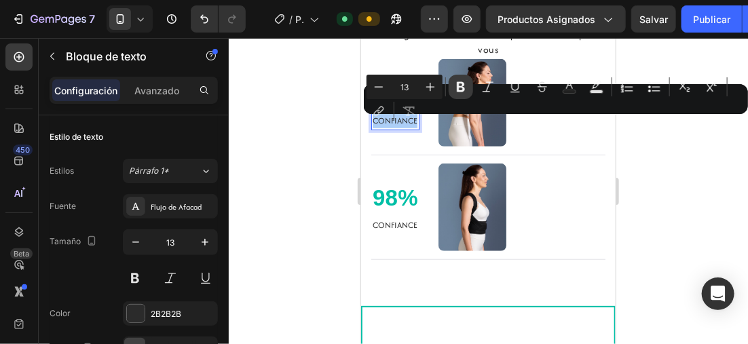
click at [458, 85] on icon "Barra de herramientas contextual del editor" at bounding box center [461, 87] width 8 height 10
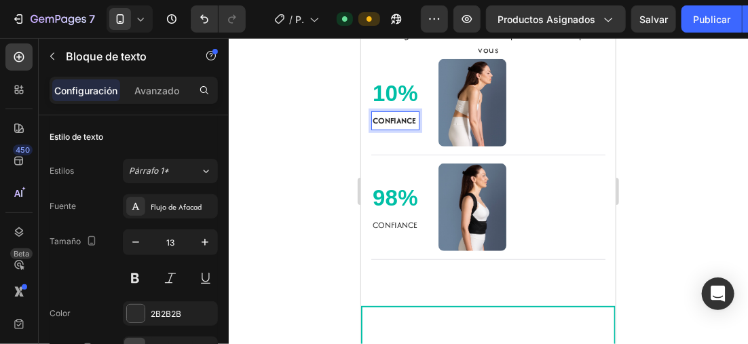
click at [289, 120] on div at bounding box center [489, 191] width 520 height 306
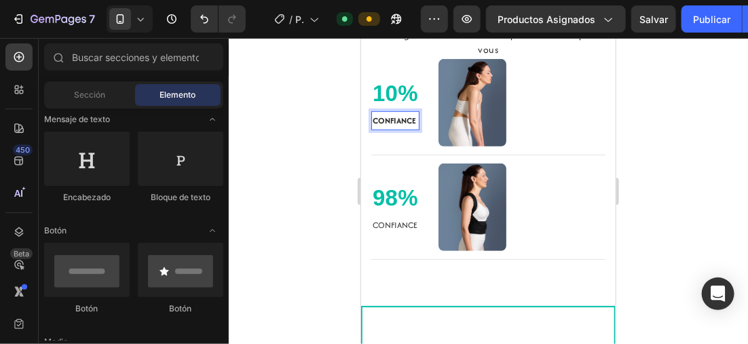
click at [411, 228] on p "CONFIANCE" at bounding box center [395, 225] width 46 height 16
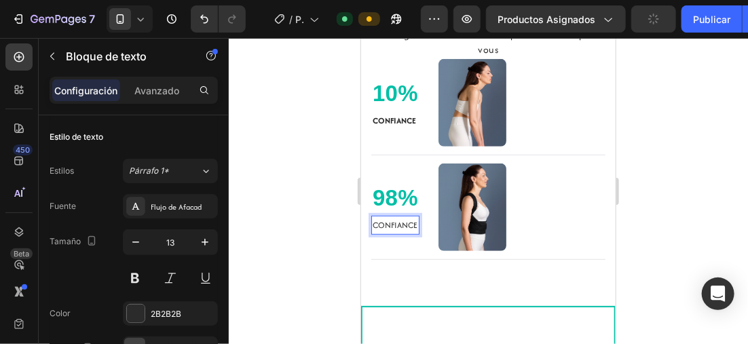
click at [416, 229] on p "CONFIANCE" at bounding box center [395, 225] width 46 height 16
drag, startPoint x: 416, startPoint y: 229, endPoint x: 372, endPoint y: 229, distance: 43.5
click at [372, 229] on p "CONFIANCE" at bounding box center [395, 225] width 46 height 16
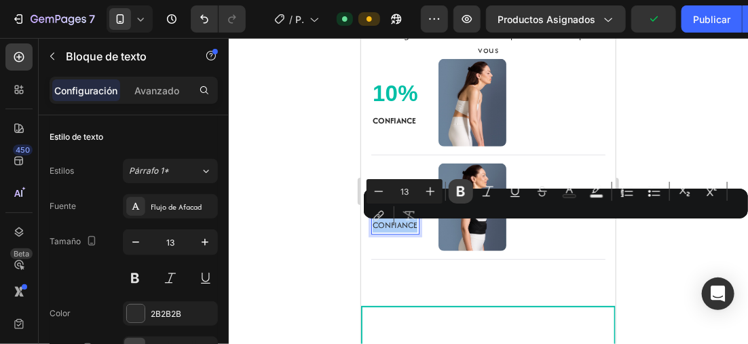
click at [467, 190] on icon "Barra de herramientas contextual del editor" at bounding box center [461, 192] width 14 height 14
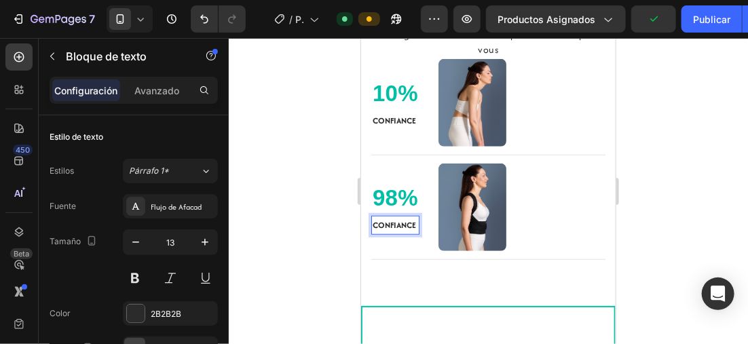
click at [269, 140] on div at bounding box center [489, 191] width 520 height 306
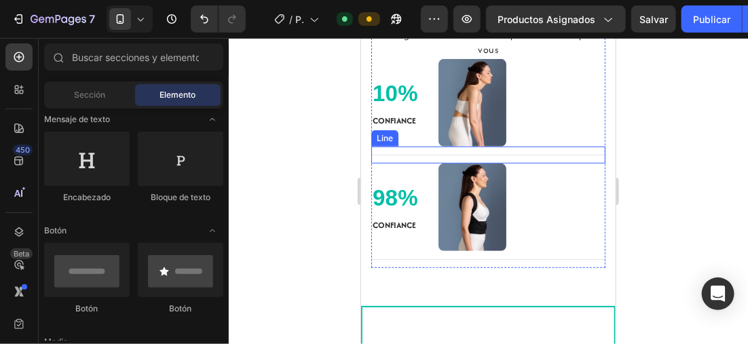
click at [520, 161] on div "Title Line" at bounding box center [488, 154] width 234 height 17
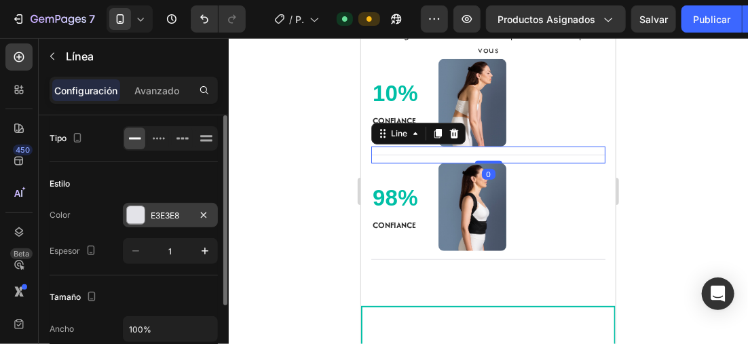
click at [141, 215] on div at bounding box center [136, 215] width 18 height 18
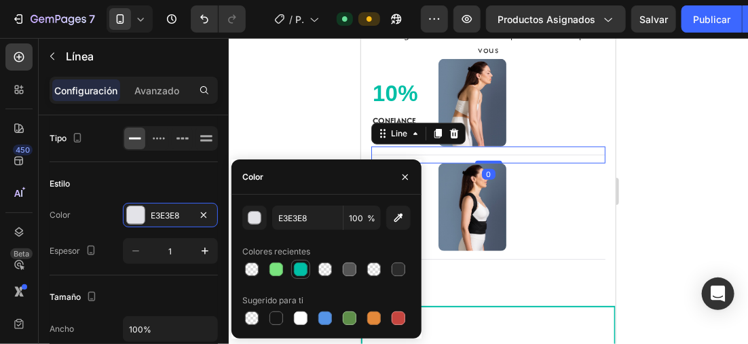
click at [300, 266] on div at bounding box center [301, 270] width 14 height 14
type input "00BFA6"
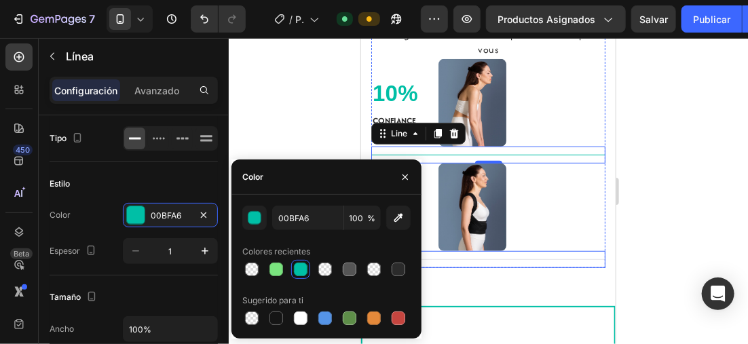
click at [564, 259] on div at bounding box center [488, 259] width 234 height 1
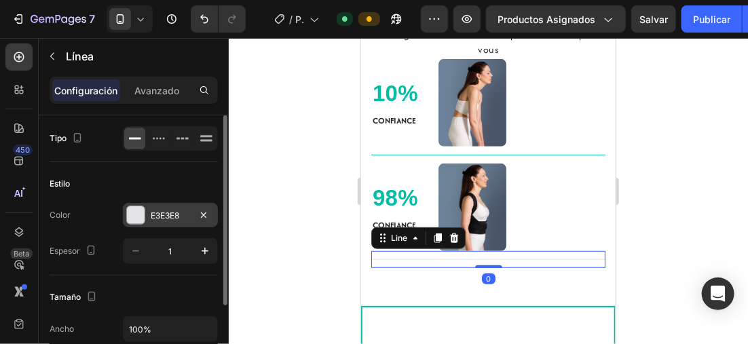
click at [124, 210] on div "E3E3E8" at bounding box center [170, 215] width 95 height 24
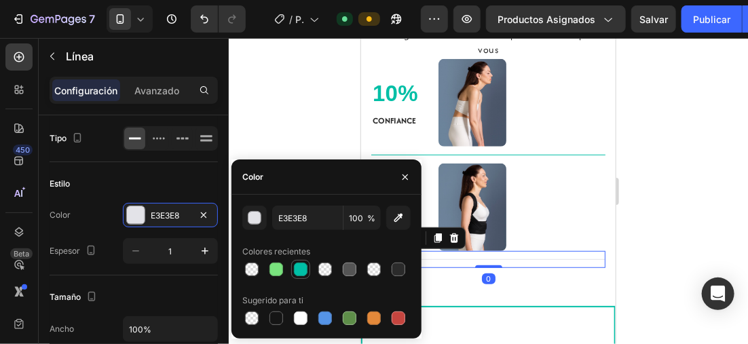
click at [291, 266] on div at bounding box center [300, 269] width 19 height 19
type input "00BFA6"
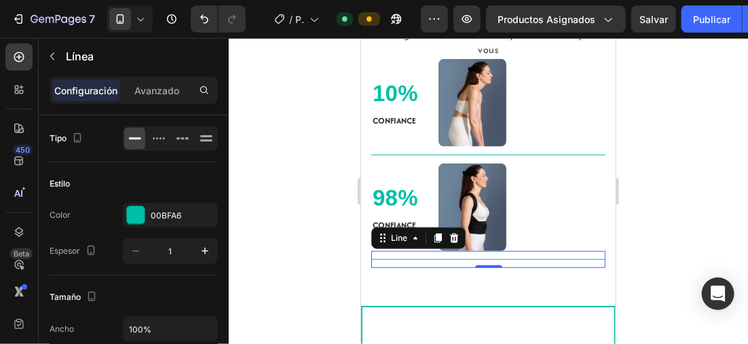
click at [747, 210] on div at bounding box center [489, 191] width 520 height 306
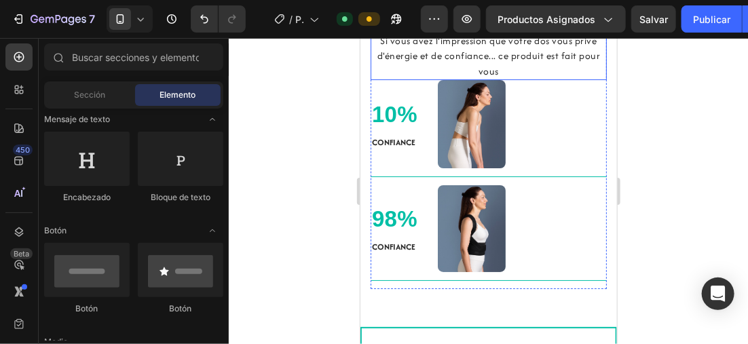
scroll to position [1596, 0]
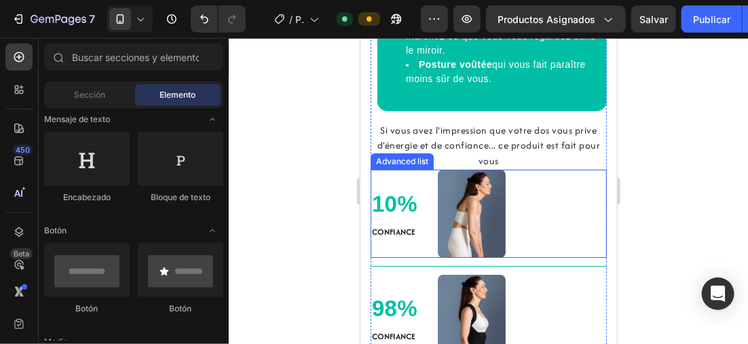
click at [543, 169] on div "10% Text block CONFIANCE Text Block Image" at bounding box center [488, 213] width 236 height 88
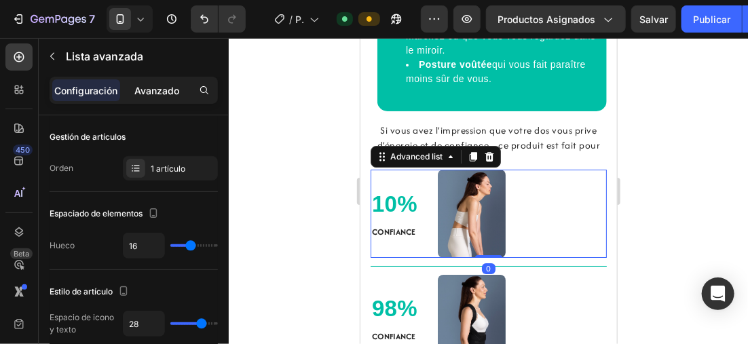
click at [155, 90] on p "Avanzado" at bounding box center [156, 91] width 45 height 14
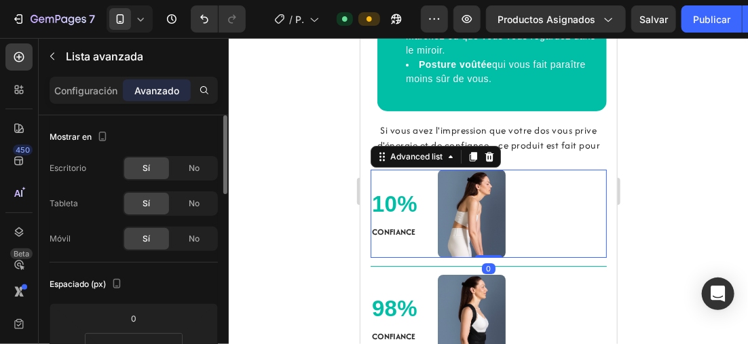
scroll to position [136, 0]
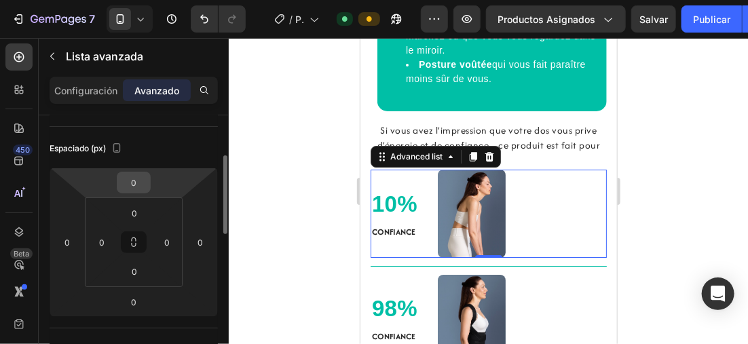
click at [144, 182] on input "0" at bounding box center [133, 183] width 27 height 20
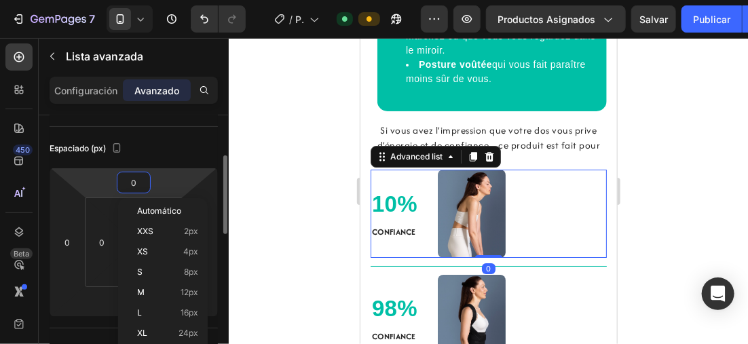
click at [118, 189] on div "0" at bounding box center [134, 183] width 34 height 22
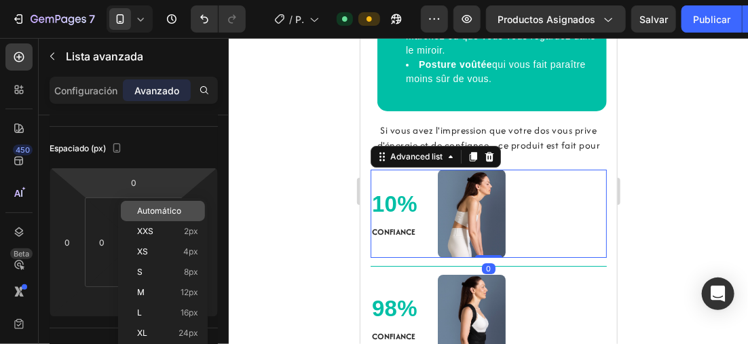
click at [108, 0] on html "7 Version history / PÁGINA PRODUCTO (corrector postura) Default Preview Product…" at bounding box center [374, 0] width 748 height 0
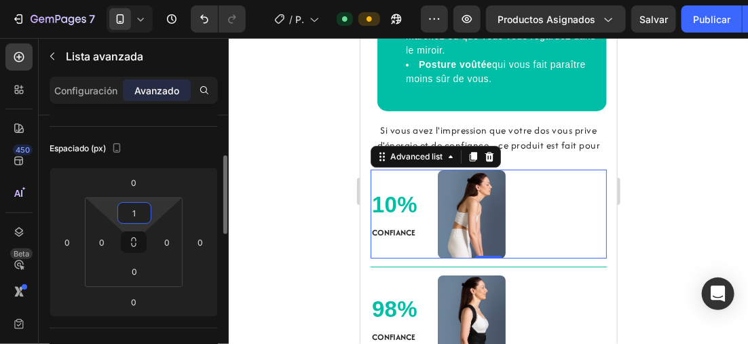
type input "15"
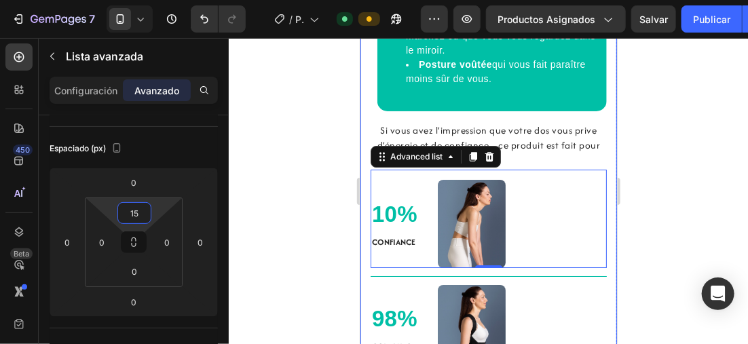
click at [683, 145] on div at bounding box center [489, 191] width 520 height 306
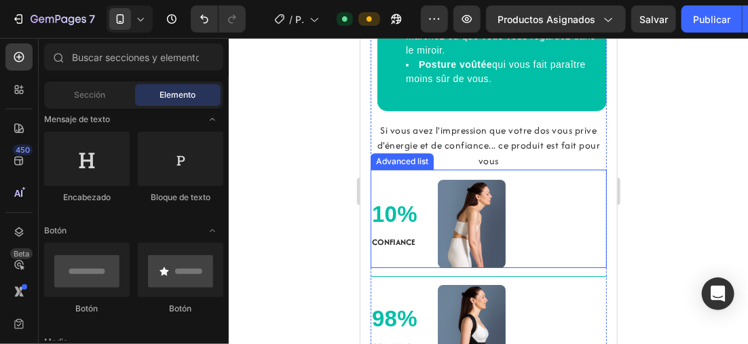
click at [526, 172] on div "10% Text block CONFIANCE Text Block Image" at bounding box center [488, 218] width 236 height 98
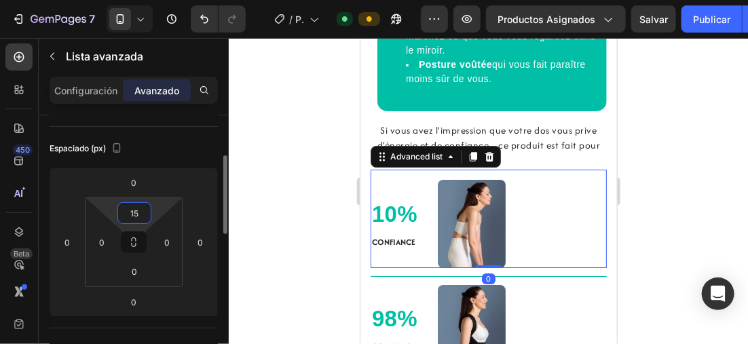
click at [146, 218] on input "15" at bounding box center [134, 213] width 27 height 20
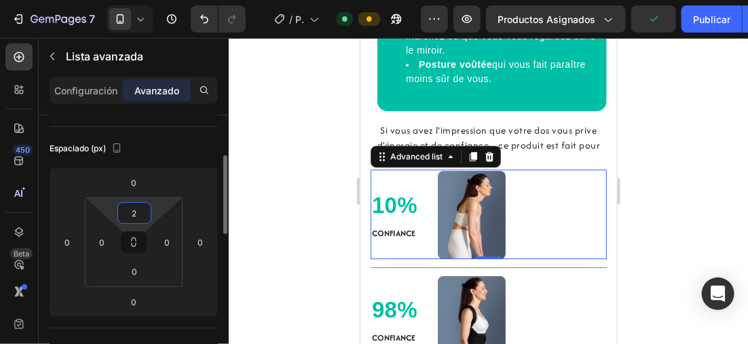
type input "25"
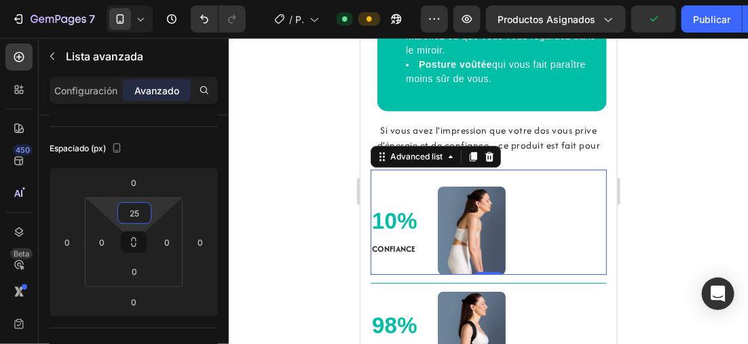
click at [706, 194] on div at bounding box center [489, 191] width 520 height 306
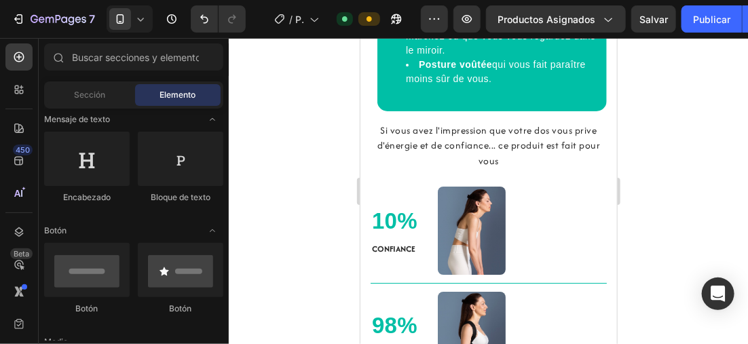
drag, startPoint x: 279, startPoint y: 185, endPoint x: 278, endPoint y: 177, distance: 8.2
click at [278, 184] on div at bounding box center [489, 191] width 520 height 306
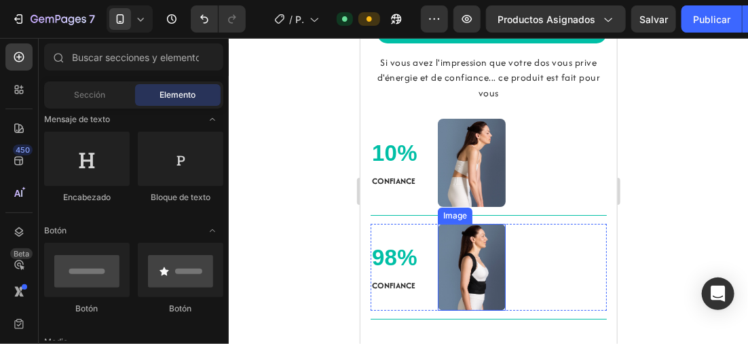
scroll to position [1732, 0]
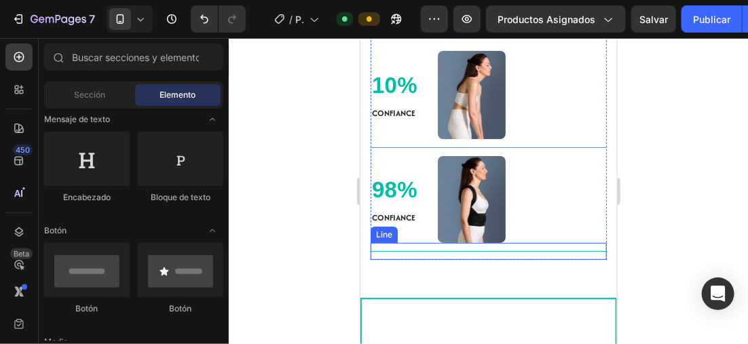
click at [506, 242] on div "Title Line" at bounding box center [488, 250] width 236 height 17
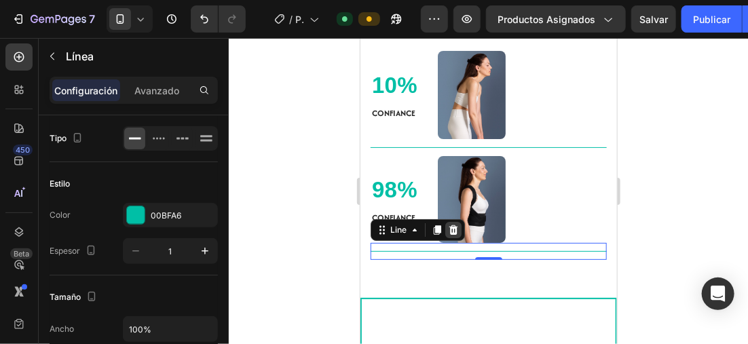
click at [453, 225] on icon at bounding box center [453, 230] width 9 height 10
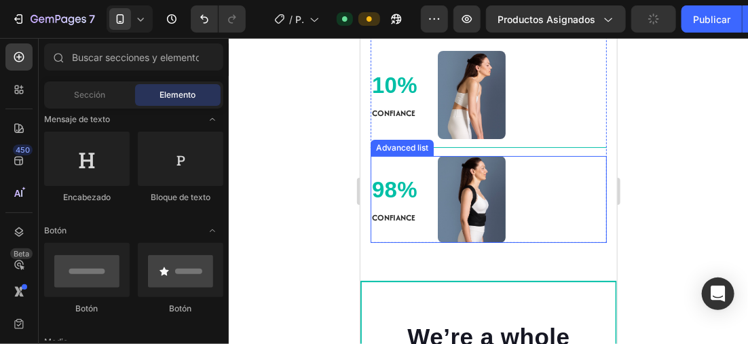
click at [713, 176] on div at bounding box center [489, 191] width 520 height 306
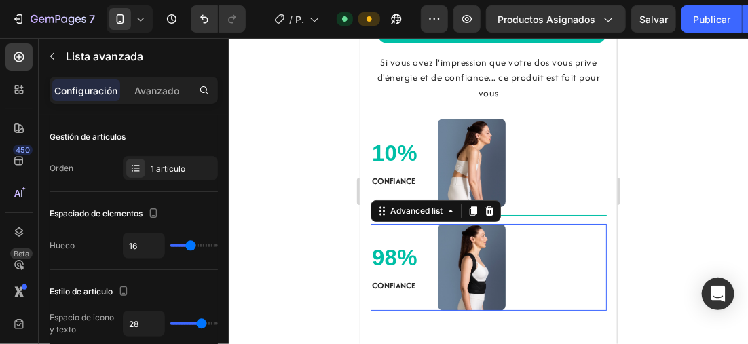
click at [372, 223] on li "98% Text block CONFIANCE Text Block Image" at bounding box center [437, 267] width 135 height 88
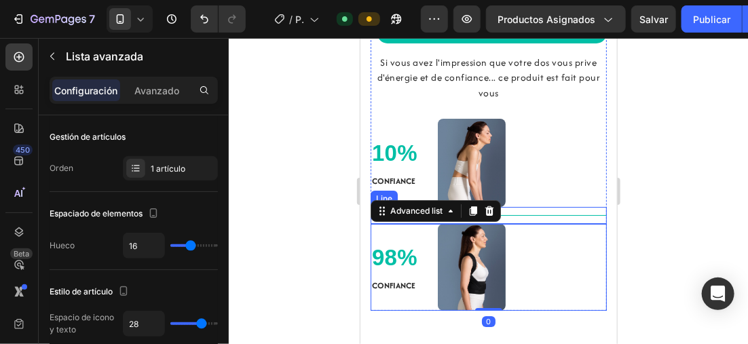
click at [370, 212] on div "Title Line" at bounding box center [488, 214] width 236 height 17
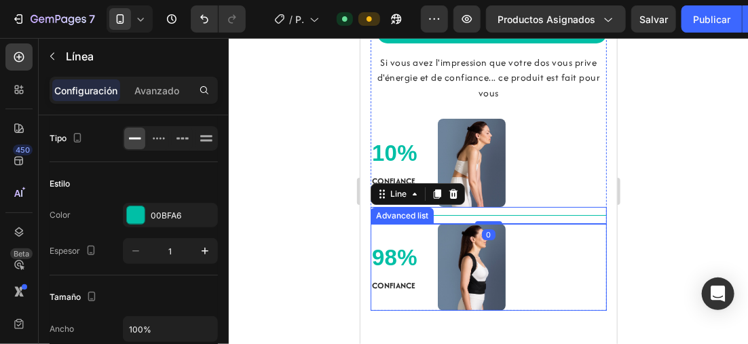
click at [371, 223] on li "98% Text block CONFIANCE Text Block Image" at bounding box center [437, 267] width 135 height 88
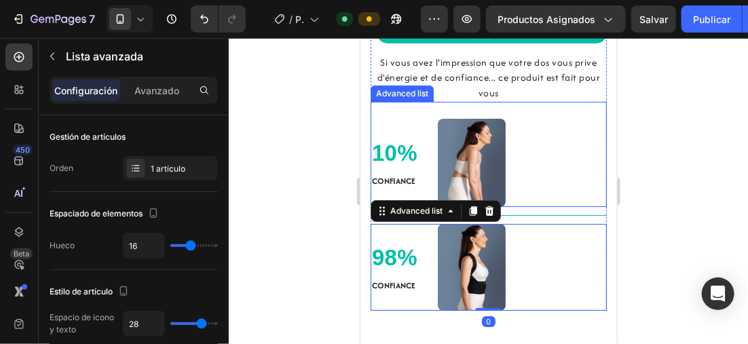
click at [594, 121] on div "10% Text block CONFIANCE Text Block Image" at bounding box center [488, 153] width 236 height 105
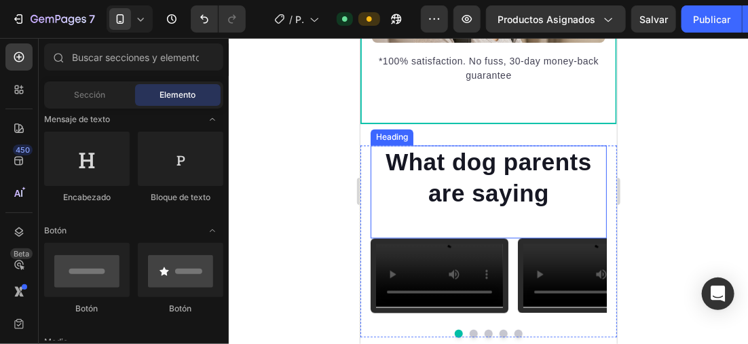
scroll to position [2647, 0]
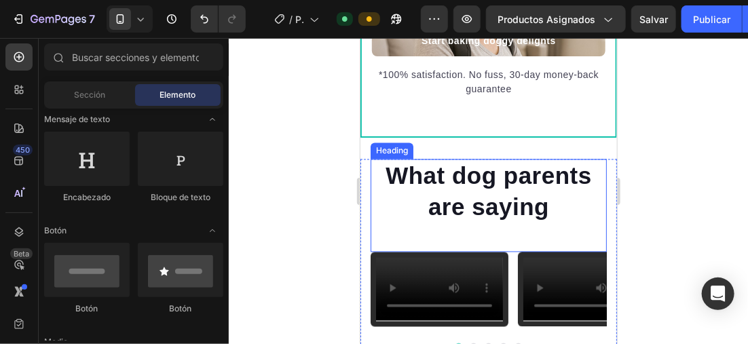
click at [552, 217] on h2 "What dog parents are saying" at bounding box center [488, 191] width 236 height 65
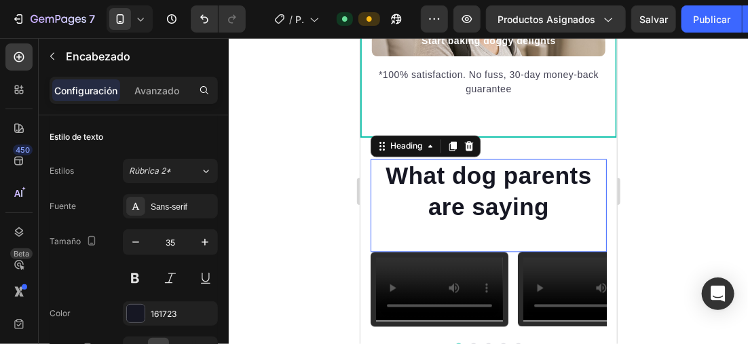
click at [547, 221] on h2 "What dog parents are saying" at bounding box center [488, 191] width 236 height 65
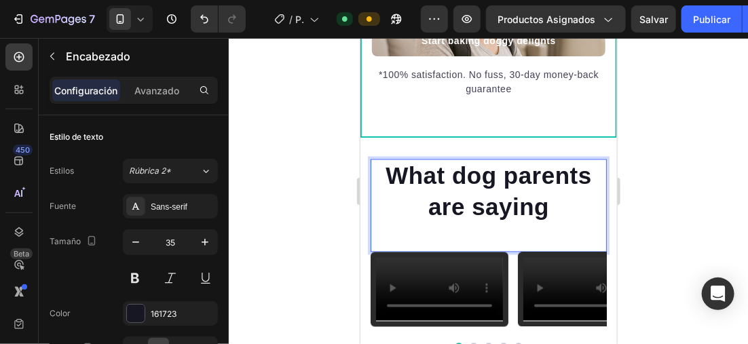
click at [546, 220] on p "What dog parents are saying" at bounding box center [489, 191] width 234 height 62
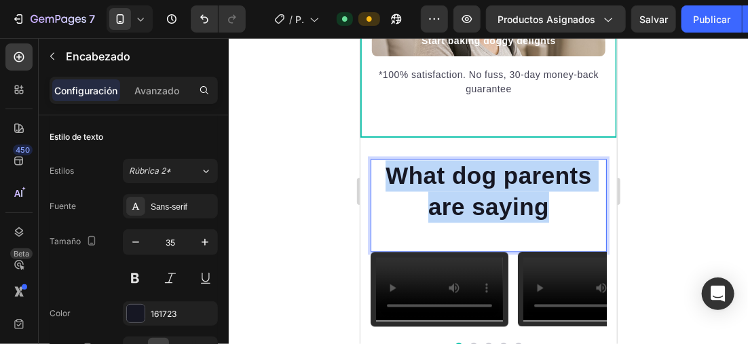
drag, startPoint x: 469, startPoint y: 202, endPoint x: 374, endPoint y: 187, distance: 96.4
click at [374, 187] on p "What dog parents are saying" at bounding box center [489, 191] width 234 height 62
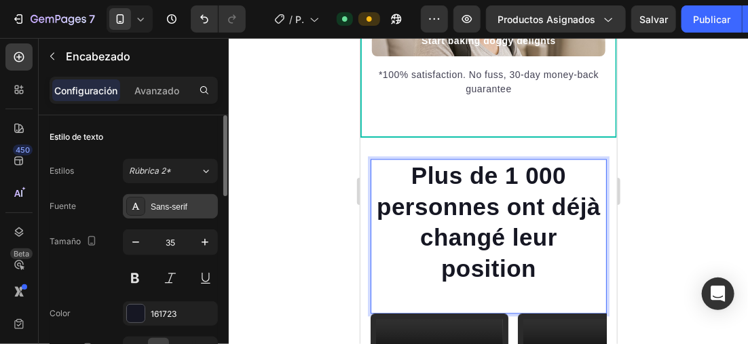
click at [173, 202] on div "Sans-serif" at bounding box center [183, 207] width 64 height 12
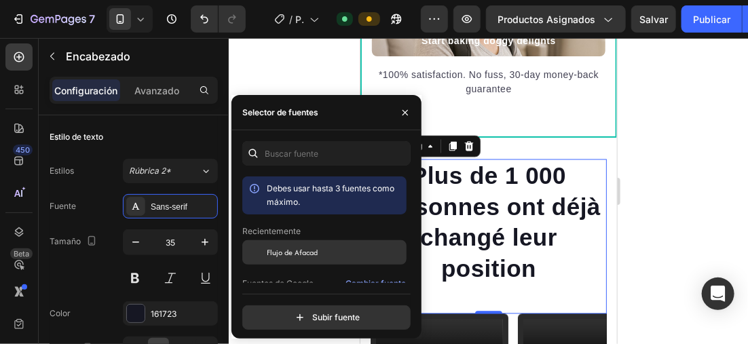
click at [309, 253] on span "Flujo de Afacad" at bounding box center [292, 253] width 51 height 12
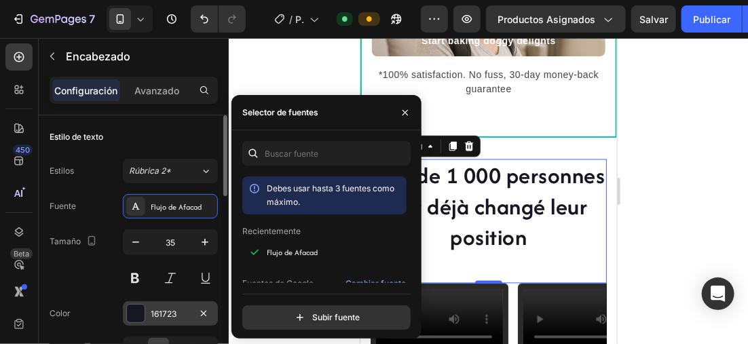
click at [141, 306] on div at bounding box center [136, 314] width 18 height 18
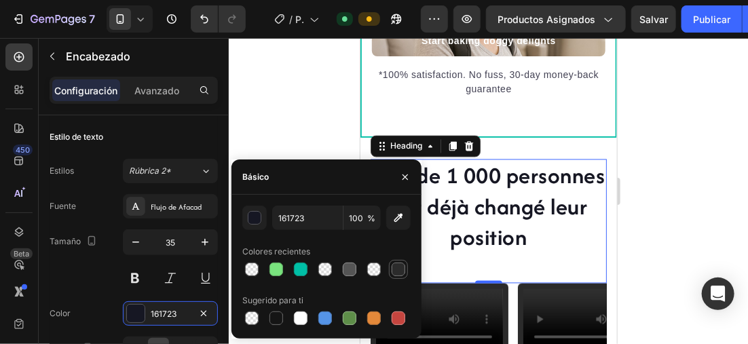
click at [395, 267] on div at bounding box center [399, 270] width 14 height 14
type input "2B2B2B"
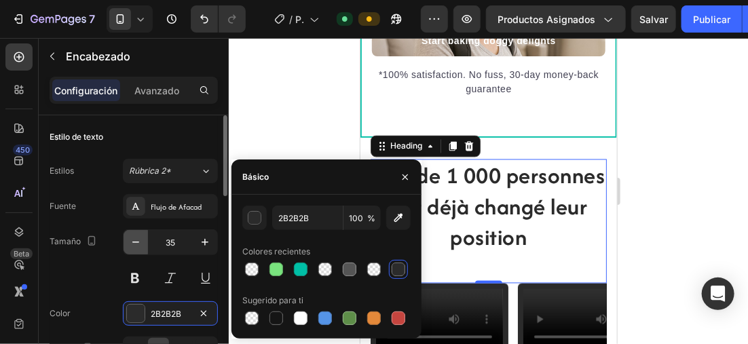
click at [139, 240] on icon "button" at bounding box center [136, 243] width 14 height 14
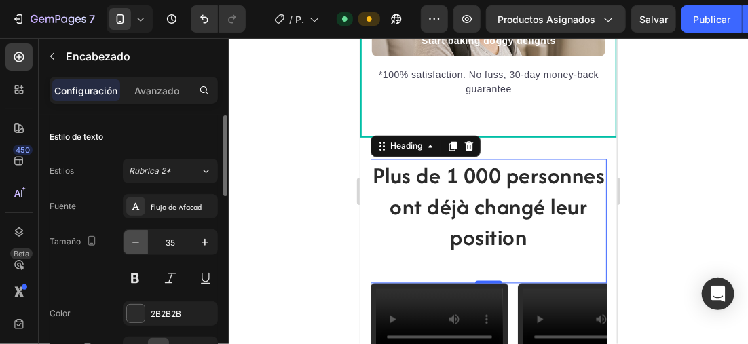
click at [139, 240] on icon "button" at bounding box center [136, 243] width 14 height 14
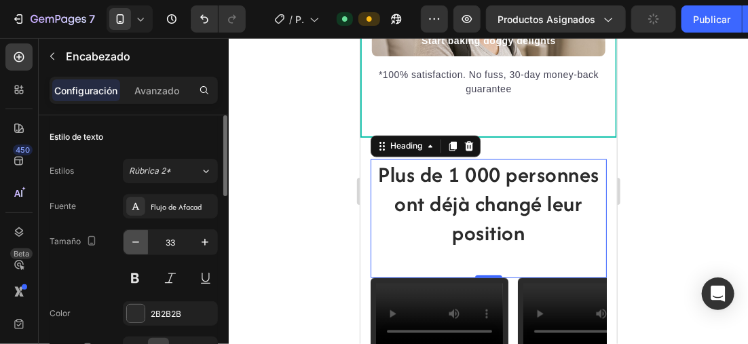
click at [139, 240] on icon "button" at bounding box center [136, 243] width 14 height 14
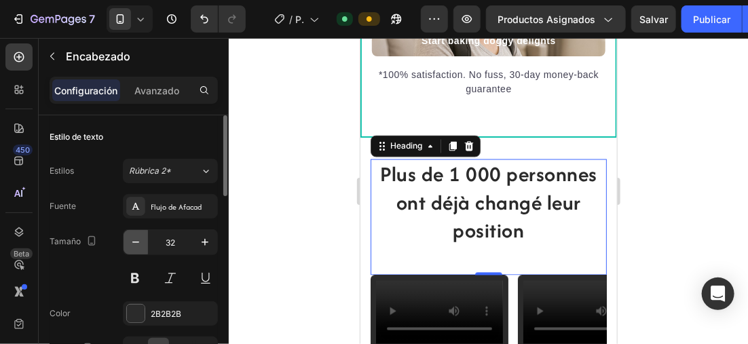
click at [139, 240] on icon "button" at bounding box center [136, 243] width 14 height 14
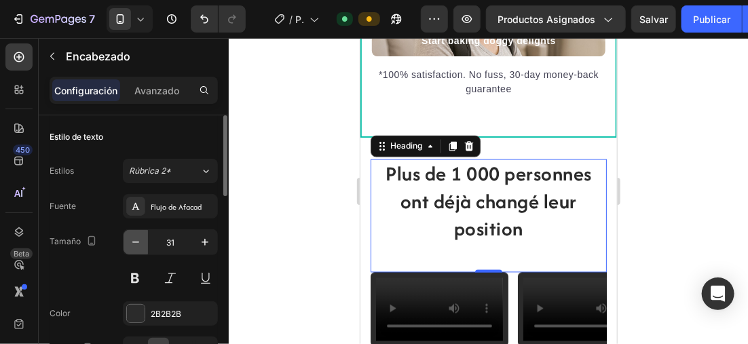
click at [139, 240] on icon "button" at bounding box center [136, 243] width 14 height 14
type input "30"
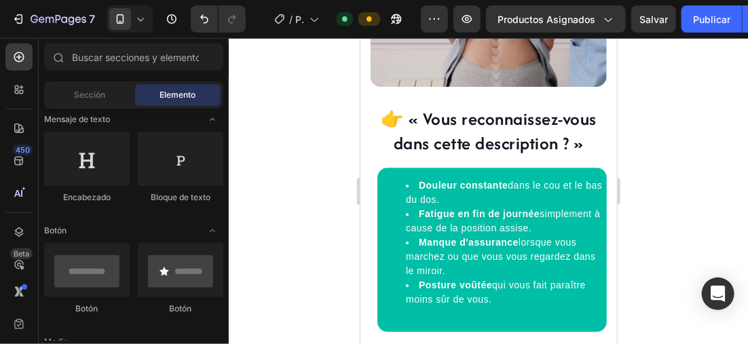
scroll to position [1238, 0]
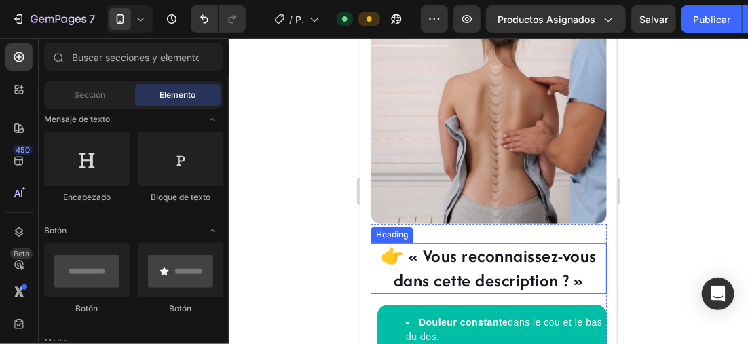
click at [530, 255] on h2 "👉 « Vous reconnaissez-vous dans cette description ? »" at bounding box center [488, 267] width 236 height 50
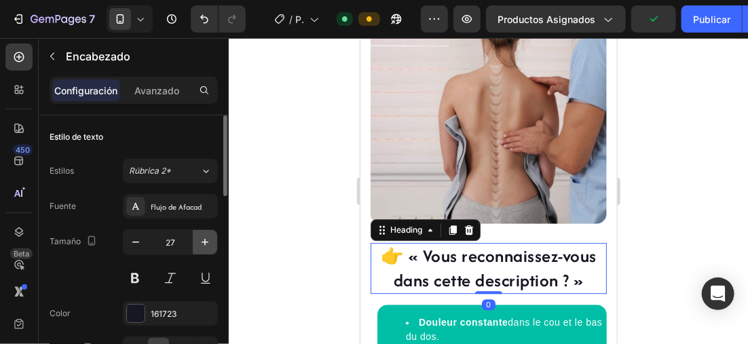
click at [209, 244] on icon "button" at bounding box center [205, 243] width 14 height 14
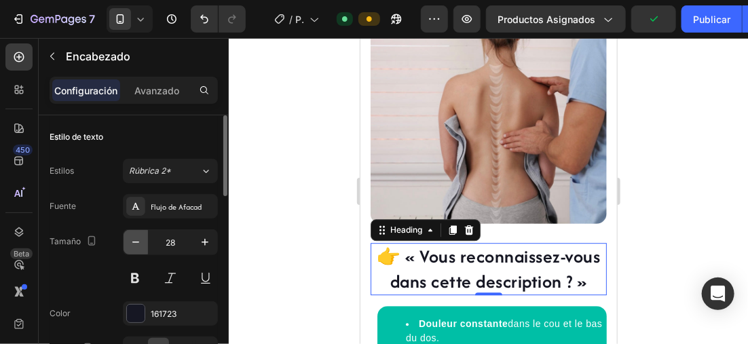
click at [138, 236] on icon "button" at bounding box center [136, 243] width 14 height 14
type input "27"
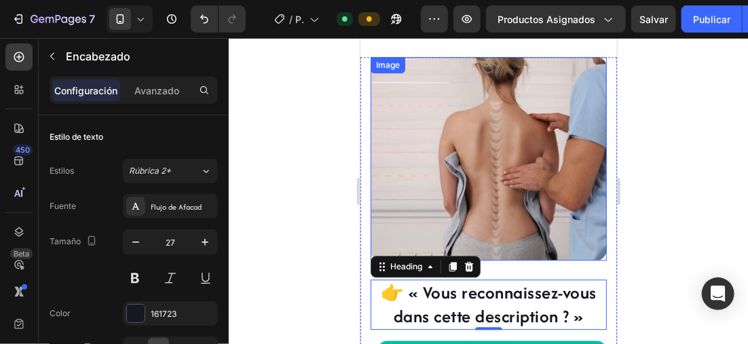
scroll to position [1199, 0]
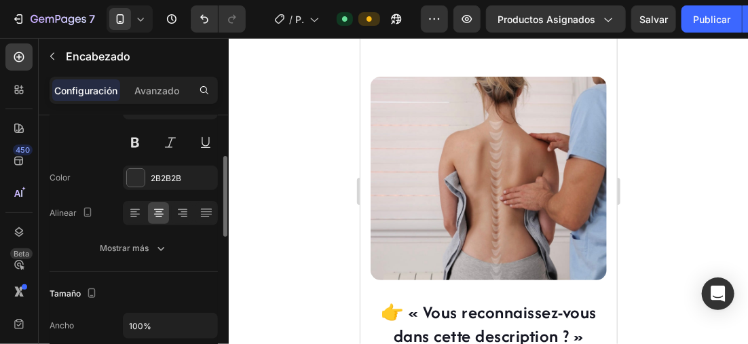
scroll to position [68, 0]
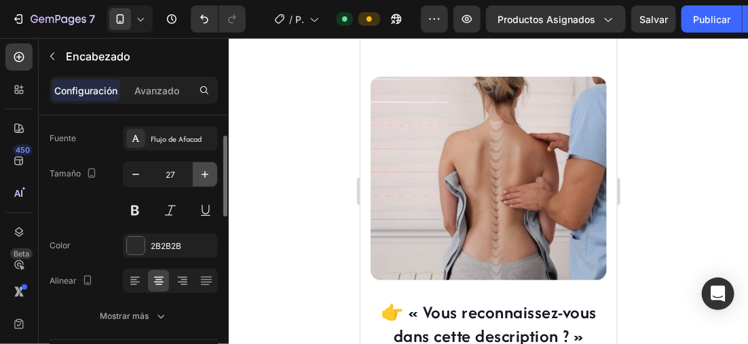
click at [204, 172] on icon "button" at bounding box center [205, 175] width 14 height 14
type input "28"
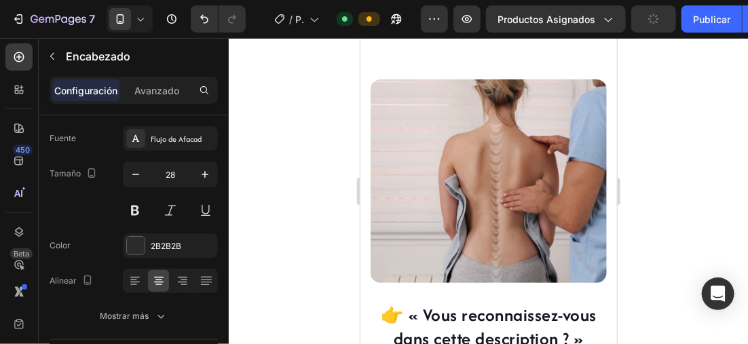
click at [666, 145] on div at bounding box center [489, 191] width 520 height 306
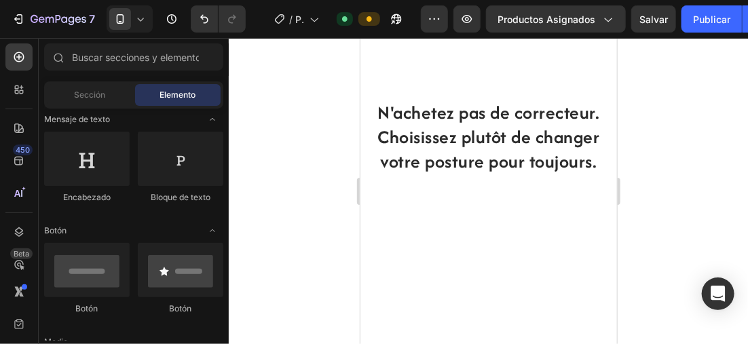
scroll to position [774, 0]
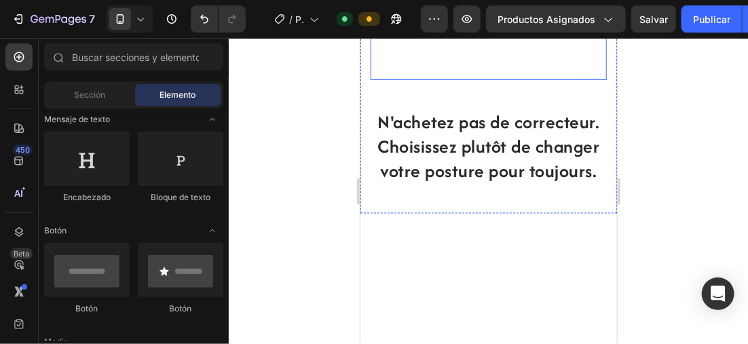
click at [527, 79] on video at bounding box center [488, 20] width 236 height 118
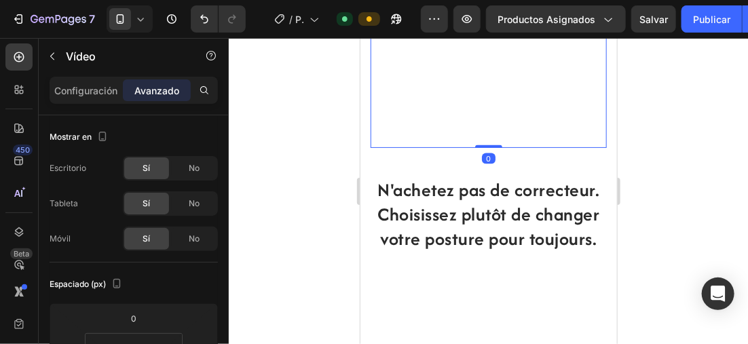
scroll to position [696, 0]
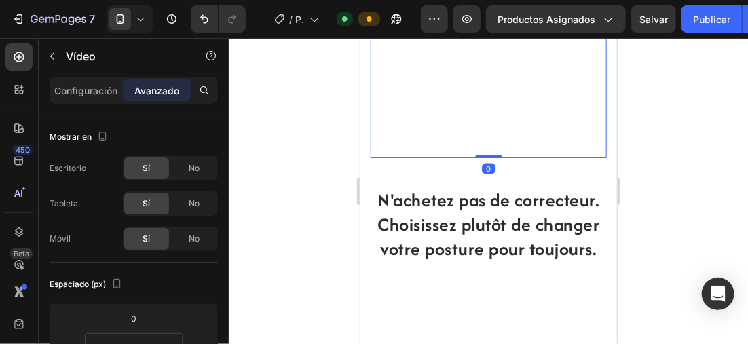
click at [460, 82] on div "N'achetez pas de correcteur. Choisissez plutôt de changer votre posture pour to…" at bounding box center [488, 146] width 257 height 344
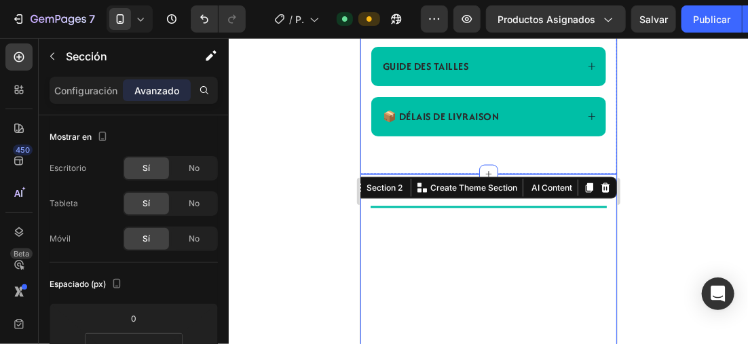
scroll to position [638, 0]
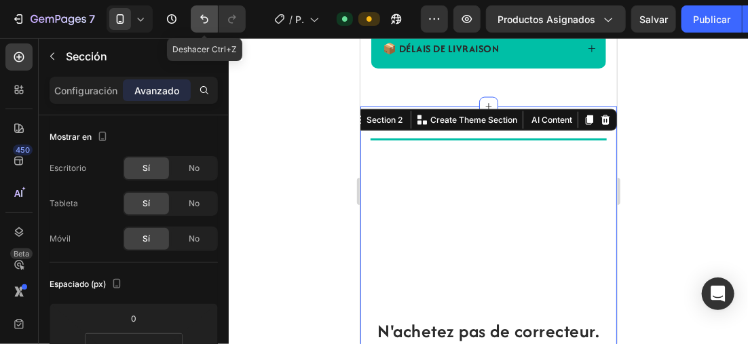
click at [209, 19] on icon "Deshacer/Rehacer" at bounding box center [205, 19] width 14 height 14
click at [601, 124] on icon at bounding box center [605, 120] width 9 height 10
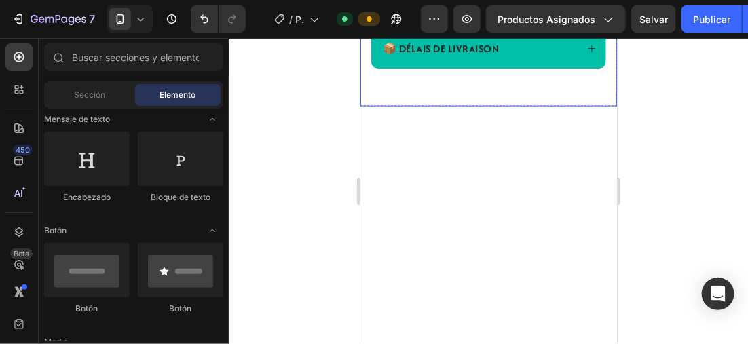
click at [295, 105] on div at bounding box center [489, 191] width 520 height 306
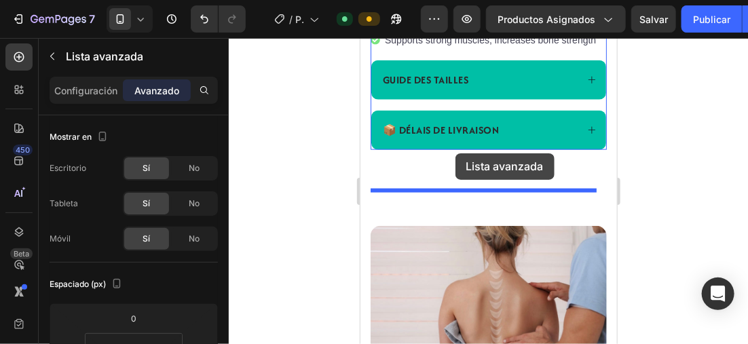
scroll to position [548, 0]
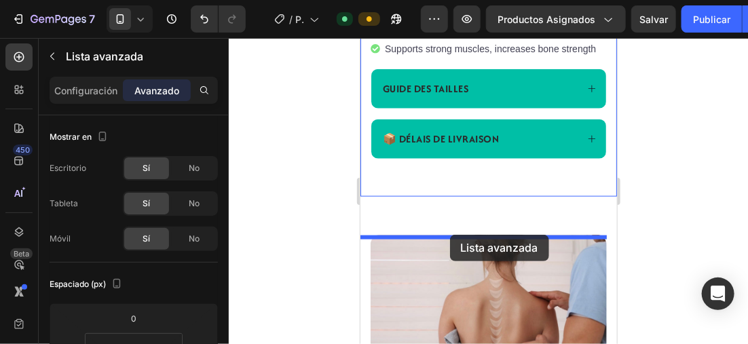
drag, startPoint x: 568, startPoint y: 183, endPoint x: 450, endPoint y: 234, distance: 128.7
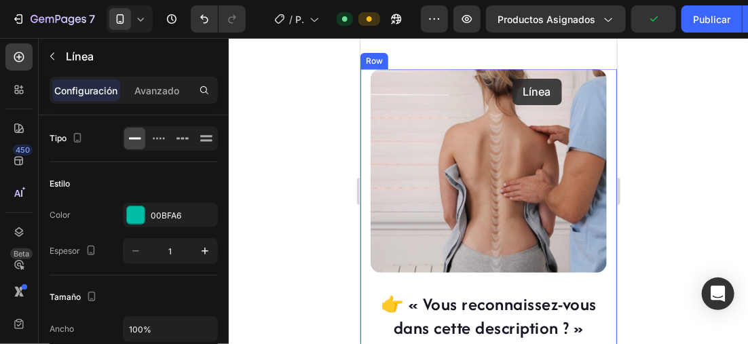
scroll to position [767, 0]
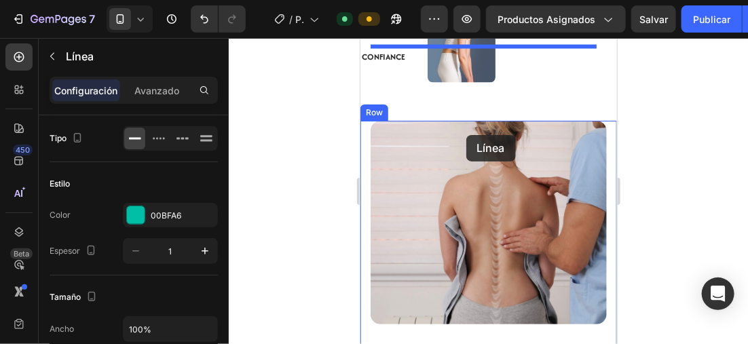
drag, startPoint x: 547, startPoint y: 204, endPoint x: 467, endPoint y: 132, distance: 106.8
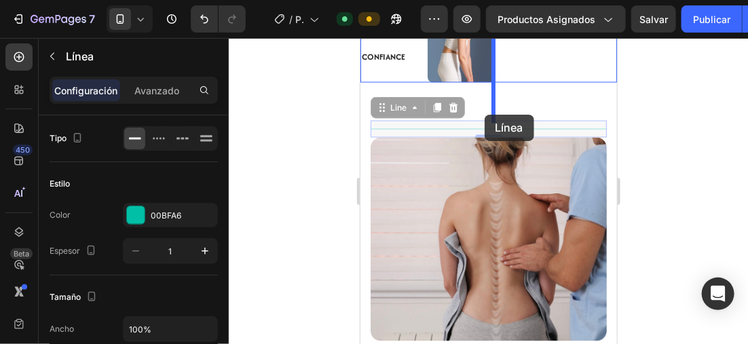
drag, startPoint x: 511, startPoint y: 170, endPoint x: 484, endPoint y: 114, distance: 62.0
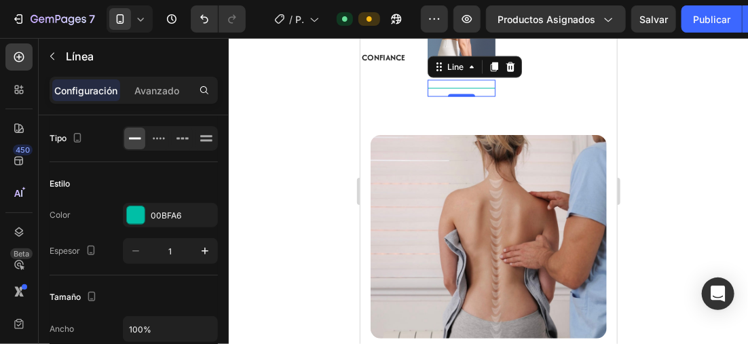
click at [323, 126] on div at bounding box center [489, 191] width 520 height 306
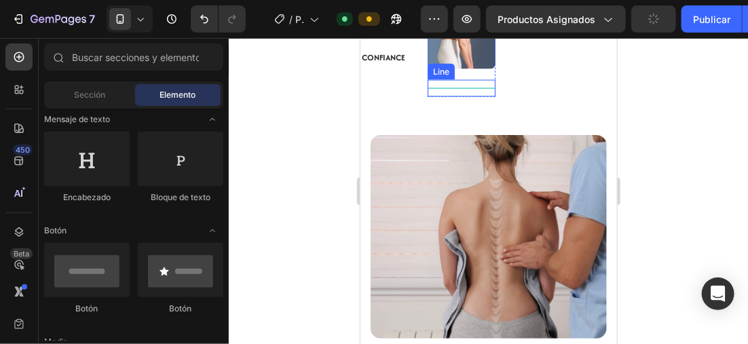
click at [455, 88] on div at bounding box center [461, 88] width 68 height 1
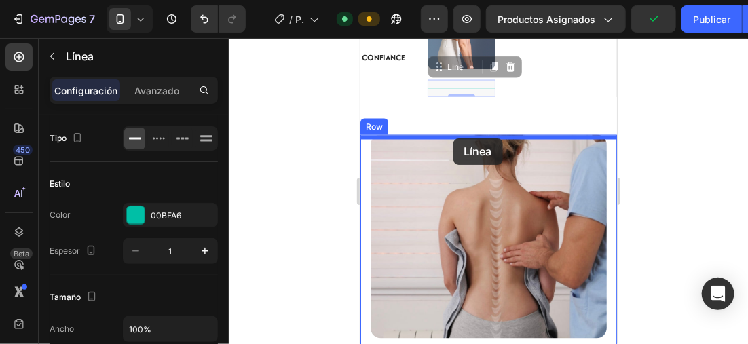
drag, startPoint x: 465, startPoint y: 127, endPoint x: 453, endPoint y: 138, distance: 16.4
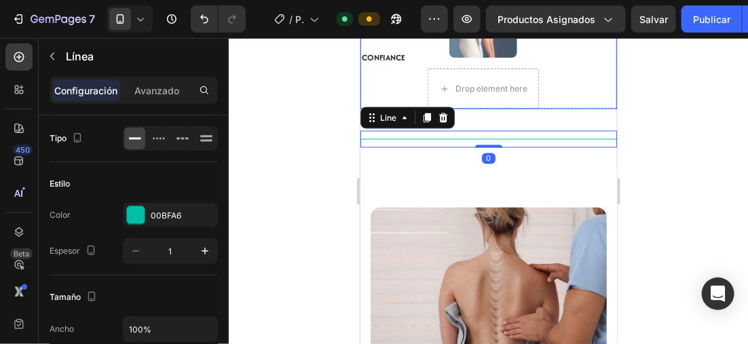
scroll to position [724, 0]
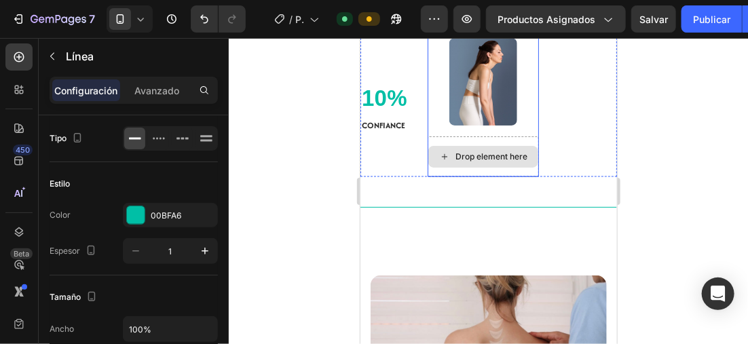
click at [531, 167] on div "Drop element here" at bounding box center [483, 156] width 110 height 22
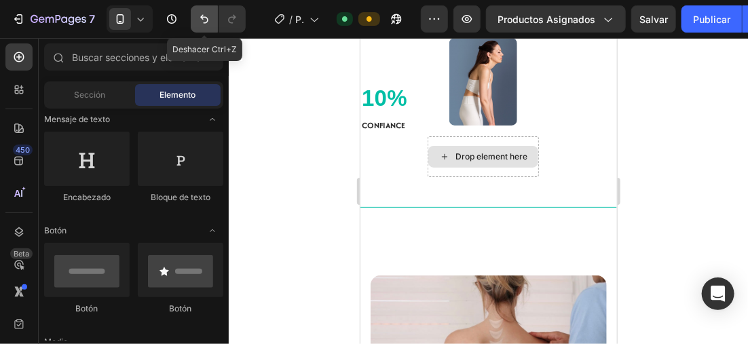
click at [203, 13] on icon "Deshacer/Rehacer" at bounding box center [205, 19] width 14 height 14
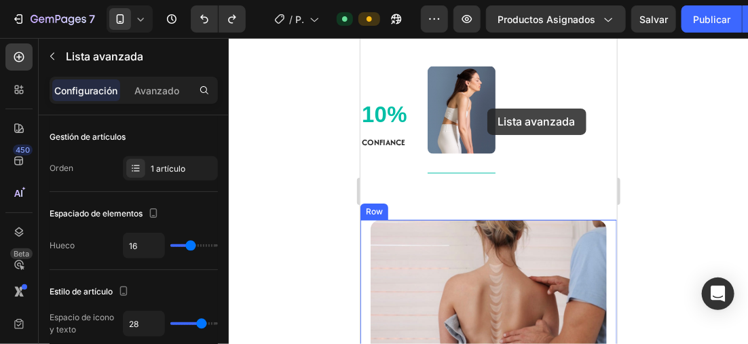
scroll to position [791, 0]
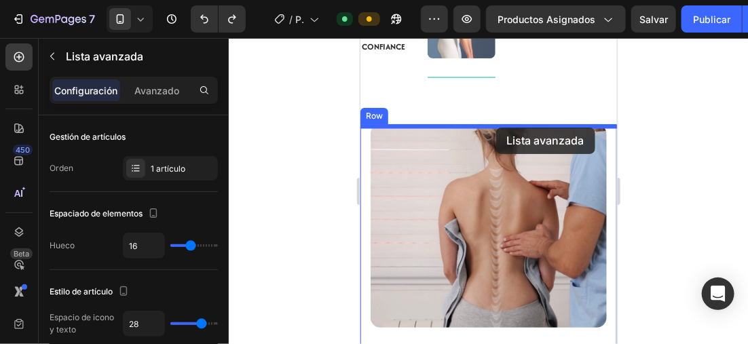
drag, startPoint x: 516, startPoint y: 161, endPoint x: 497, endPoint y: 127, distance: 38.9
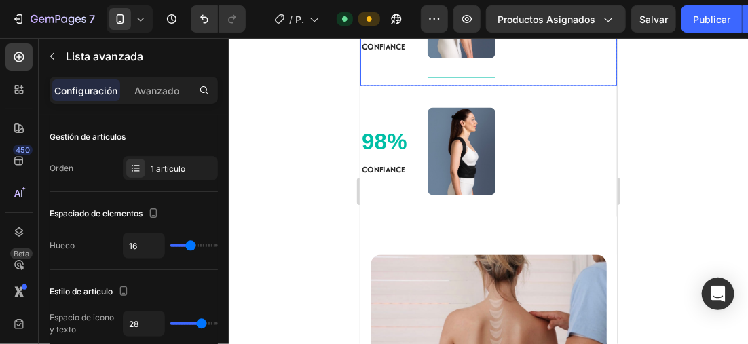
click at [238, 90] on div at bounding box center [489, 191] width 520 height 306
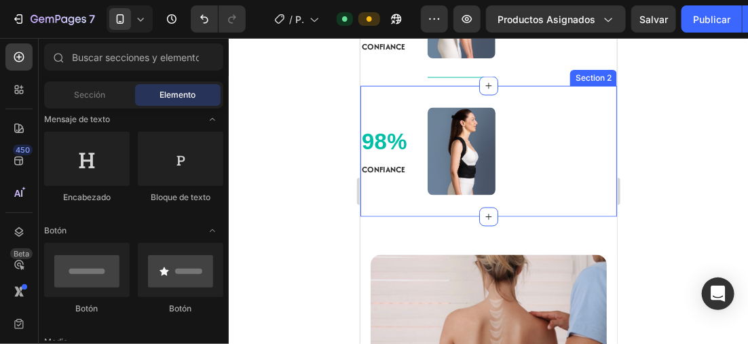
click at [509, 134] on div "98% Text block CONFIANCE Text Block Image Advanced list Section 2" at bounding box center [488, 151] width 257 height 131
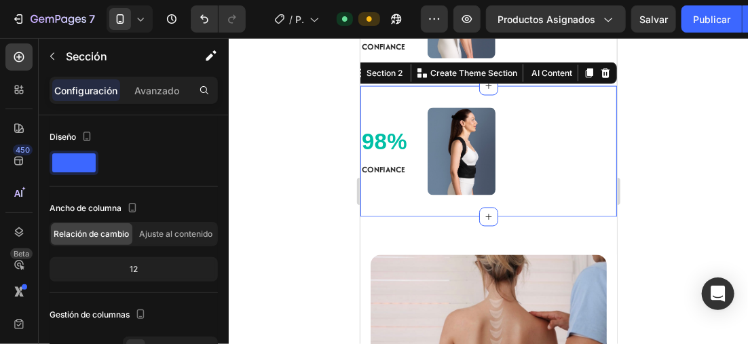
click at [315, 103] on div at bounding box center [489, 191] width 520 height 306
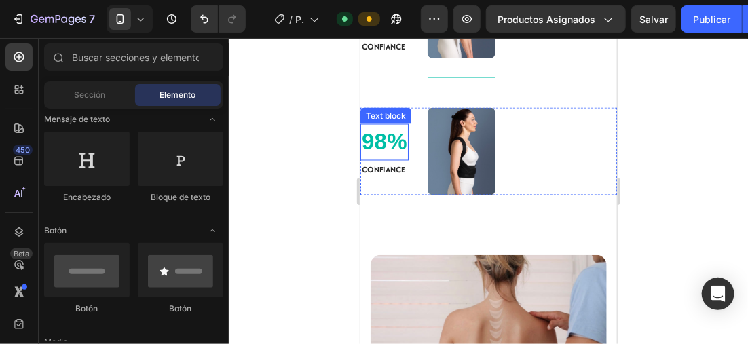
click at [363, 159] on p "98%" at bounding box center [384, 142] width 46 height 34
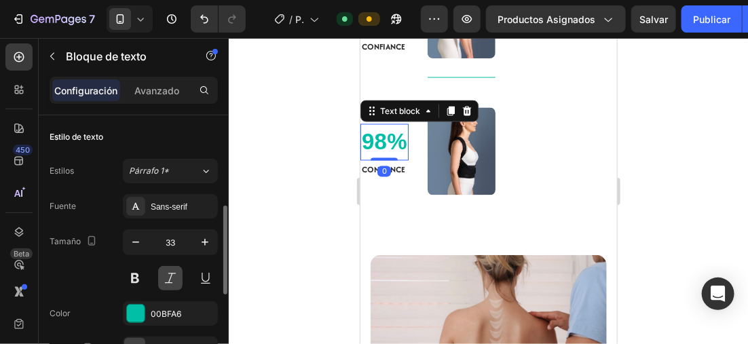
scroll to position [68, 0]
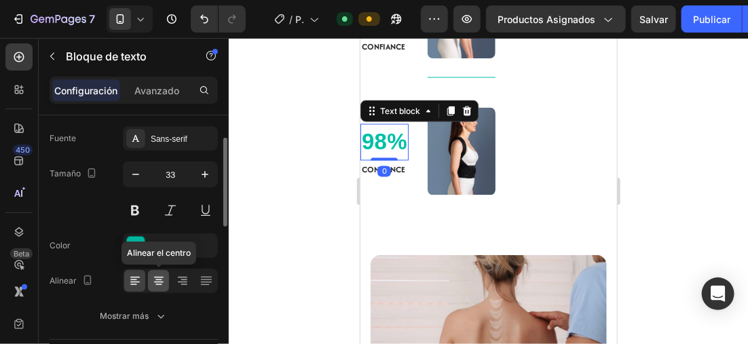
click at [156, 280] on icon at bounding box center [159, 280] width 7 height 1
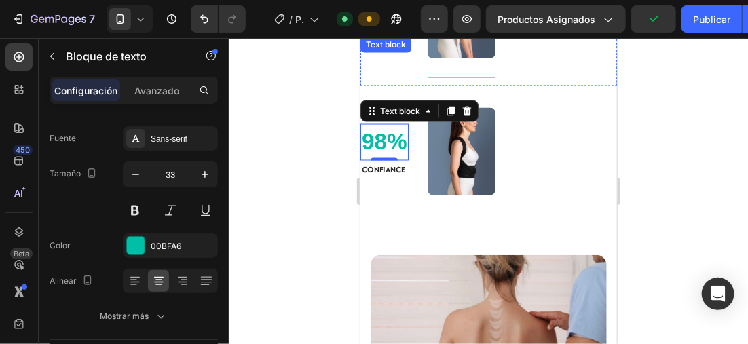
click at [390, 35] on p "10%" at bounding box center [384, 18] width 46 height 34
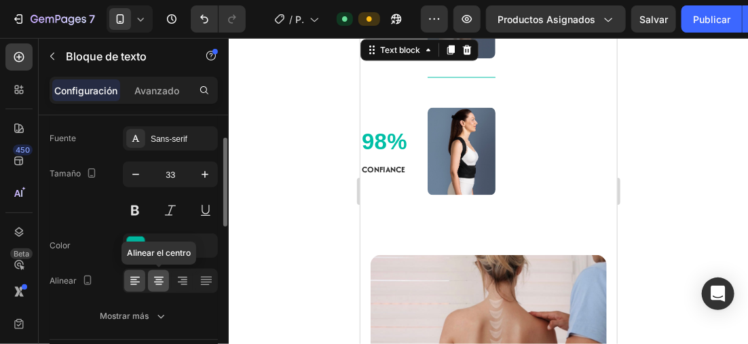
click at [158, 275] on icon at bounding box center [159, 281] width 14 height 14
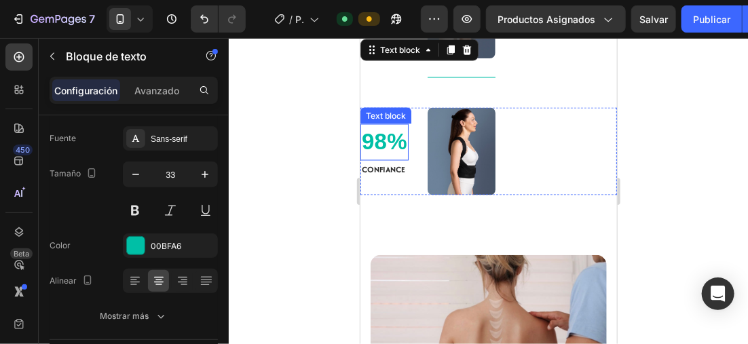
click at [367, 159] on p "98%" at bounding box center [384, 142] width 46 height 34
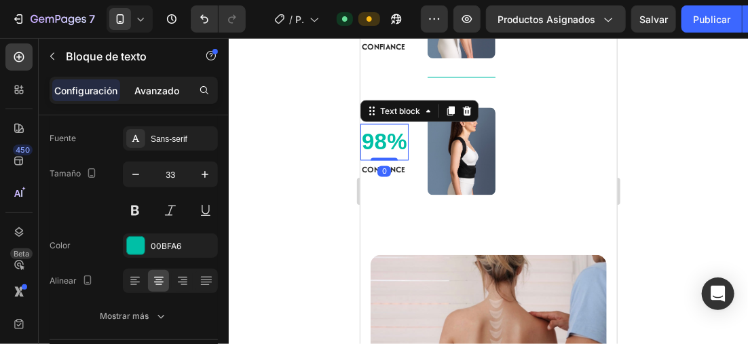
click at [167, 84] on p "Avanzado" at bounding box center [156, 91] width 45 height 14
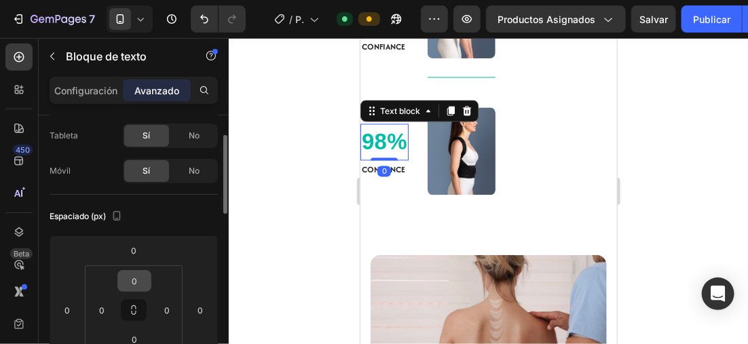
scroll to position [136, 0]
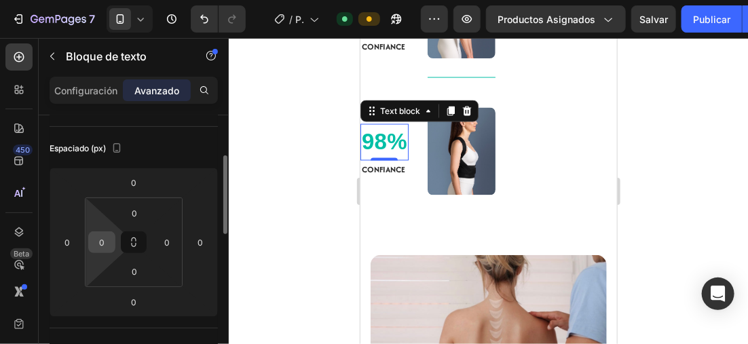
click at [107, 242] on input "0" at bounding box center [102, 242] width 20 height 20
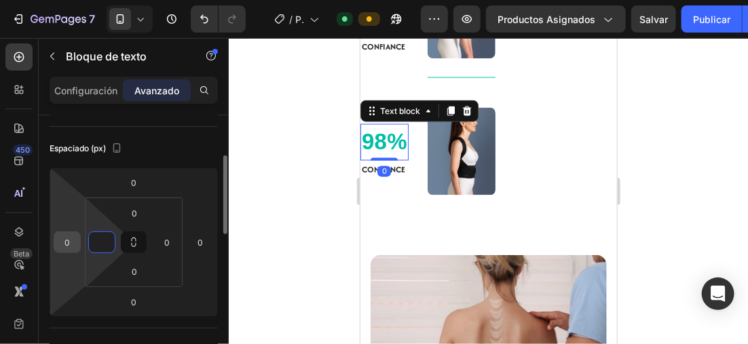
click at [72, 235] on input "0" at bounding box center [67, 242] width 20 height 20
type input "0"
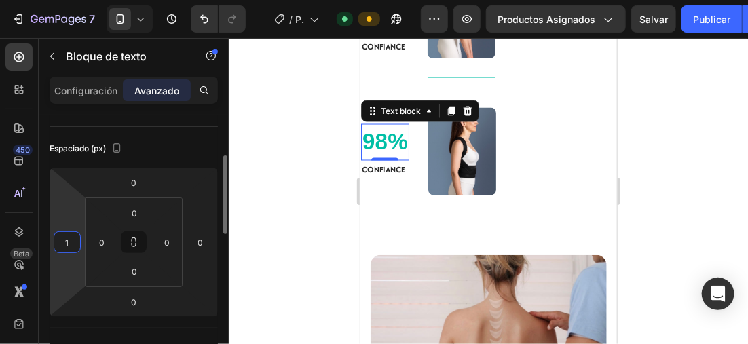
type input "10"
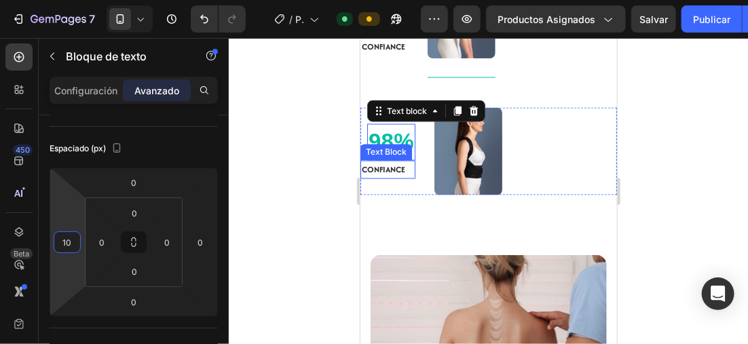
click at [364, 175] on strong "CONFIANCE" at bounding box center [382, 170] width 43 height 12
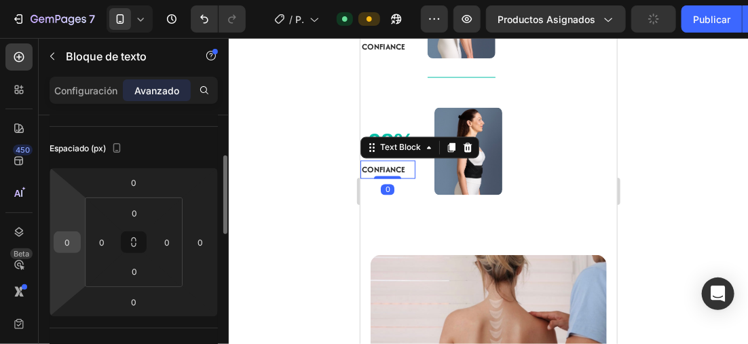
click at [70, 238] on input "0" at bounding box center [67, 242] width 20 height 20
type input "10"
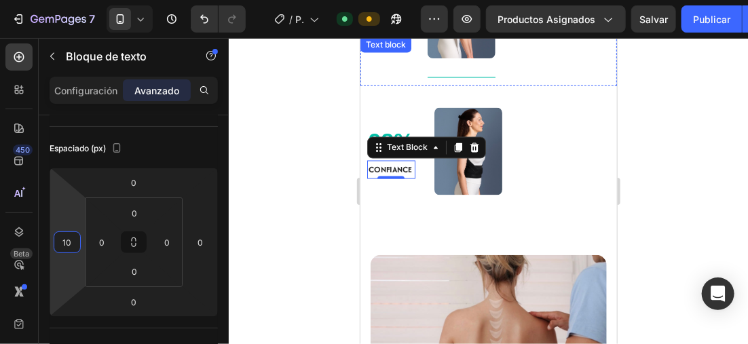
click at [368, 35] on p "10%" at bounding box center [384, 18] width 46 height 34
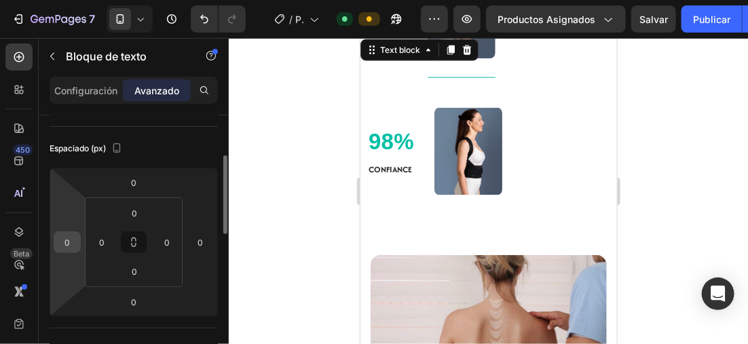
click at [76, 238] on input "0" at bounding box center [67, 242] width 20 height 20
type input "10"
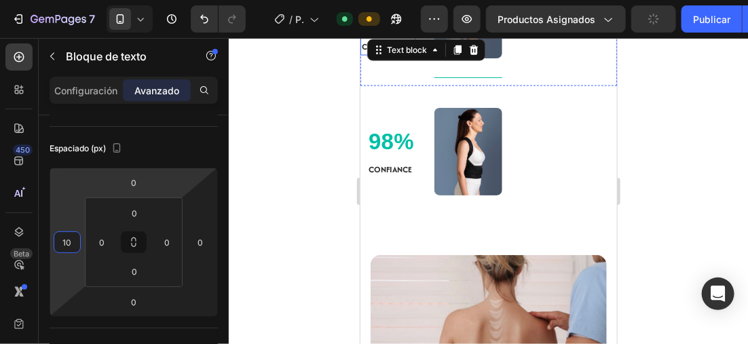
click at [362, 52] on strong "CONFIANCE" at bounding box center [382, 46] width 43 height 12
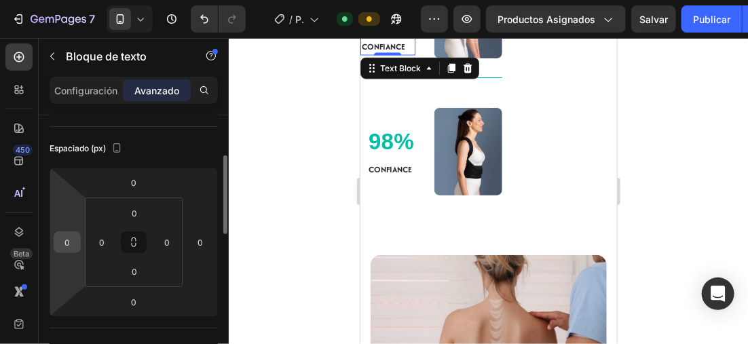
click at [71, 244] on input "0" at bounding box center [67, 242] width 20 height 20
type input "10"
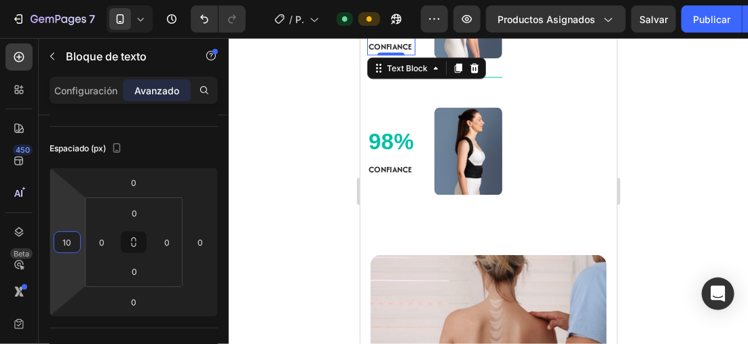
click at [278, 142] on div at bounding box center [489, 191] width 520 height 306
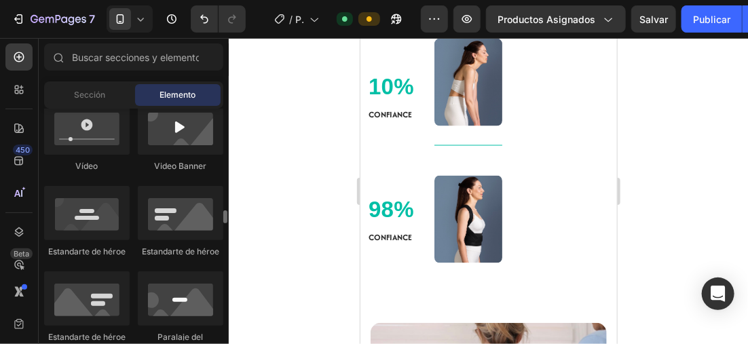
scroll to position [815, 0]
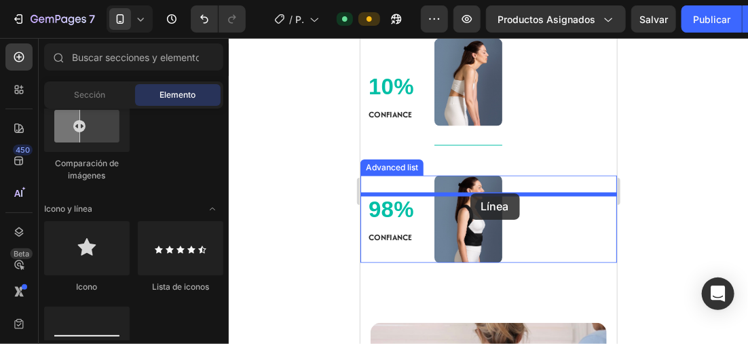
drag, startPoint x: 437, startPoint y: 369, endPoint x: 470, endPoint y: 193, distance: 179.0
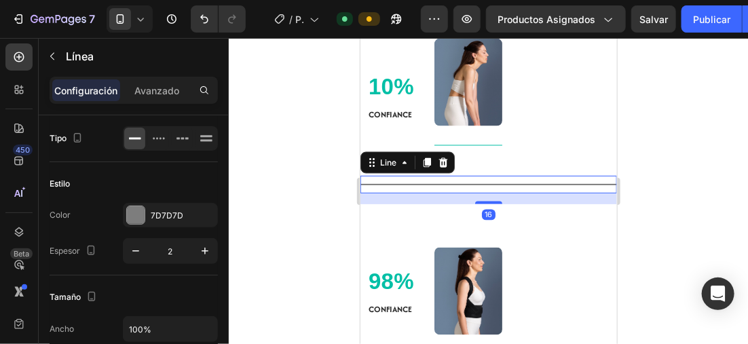
click at [238, 165] on div at bounding box center [489, 191] width 520 height 306
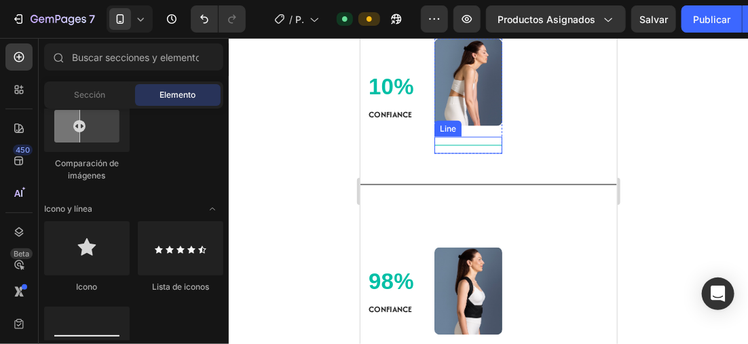
click at [465, 154] on div "Title Line" at bounding box center [468, 145] width 68 height 17
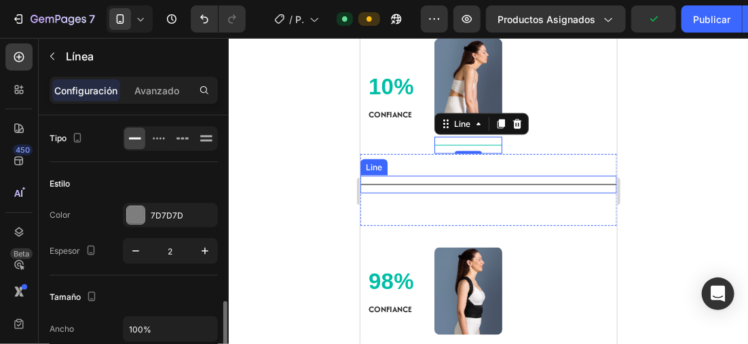
click at [518, 193] on div "Title Line" at bounding box center [488, 184] width 257 height 18
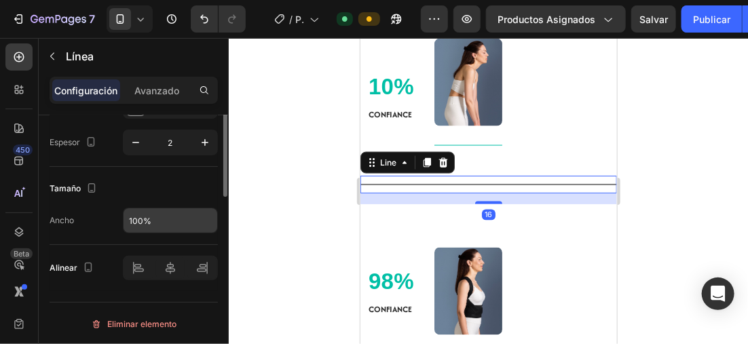
scroll to position [0, 0]
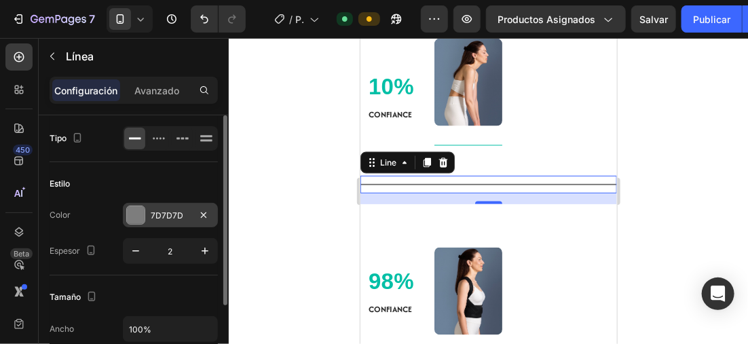
click at [136, 215] on div at bounding box center [136, 215] width 18 height 18
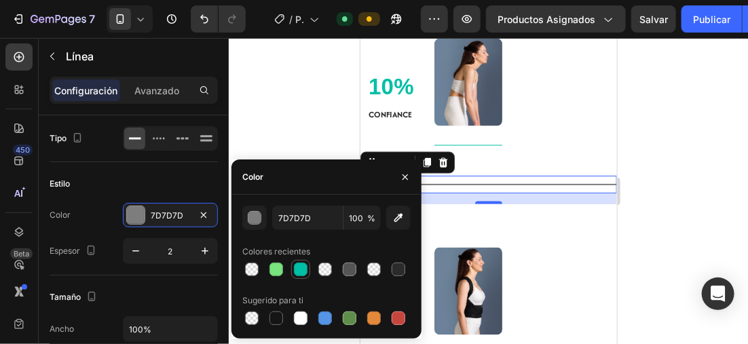
click at [302, 263] on div at bounding box center [301, 270] width 14 height 14
type input "00BFA6"
click at [303, 269] on div at bounding box center [301, 270] width 14 height 14
click at [717, 179] on div at bounding box center [489, 191] width 520 height 306
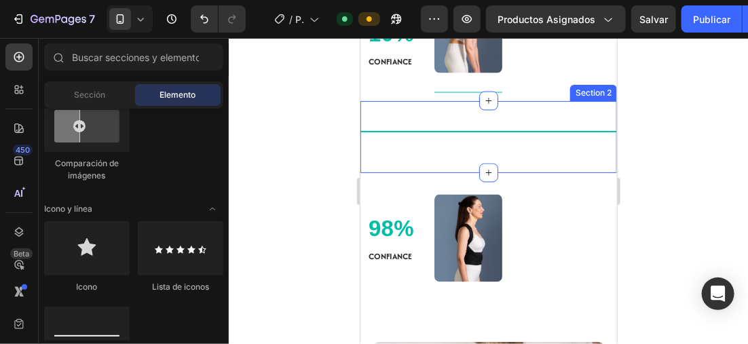
scroll to position [791, 0]
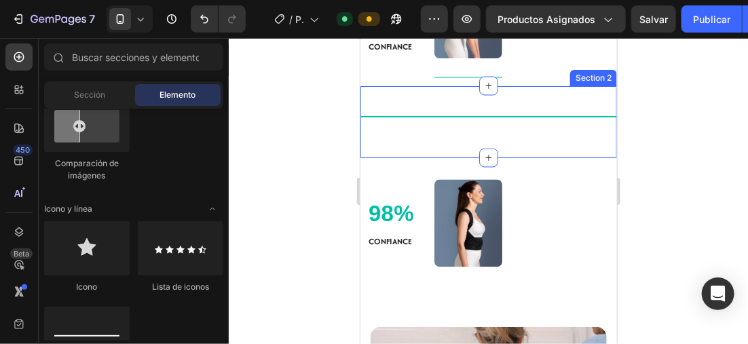
click at [444, 158] on div "Title Line Section 2" at bounding box center [488, 122] width 257 height 72
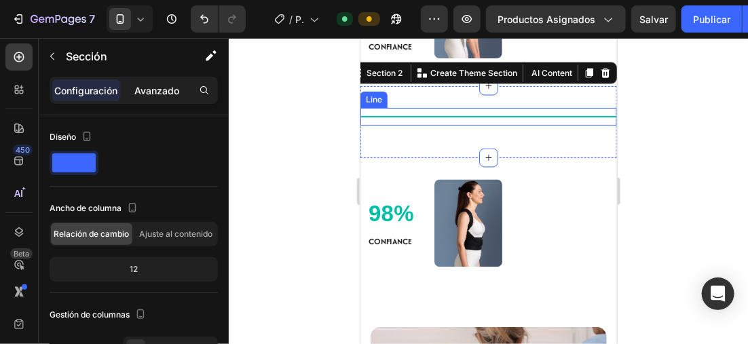
click at [146, 88] on p "Avanzado" at bounding box center [156, 91] width 45 height 14
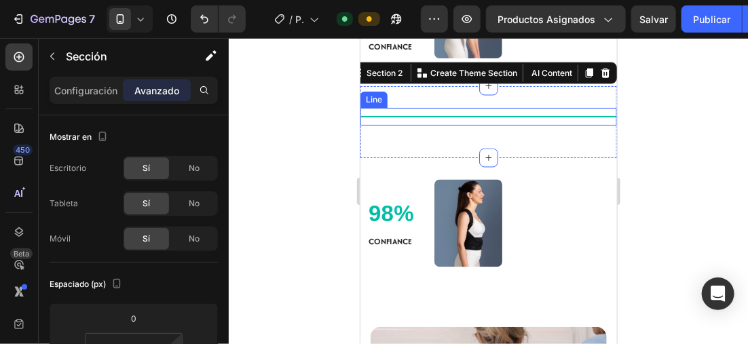
scroll to position [204, 0]
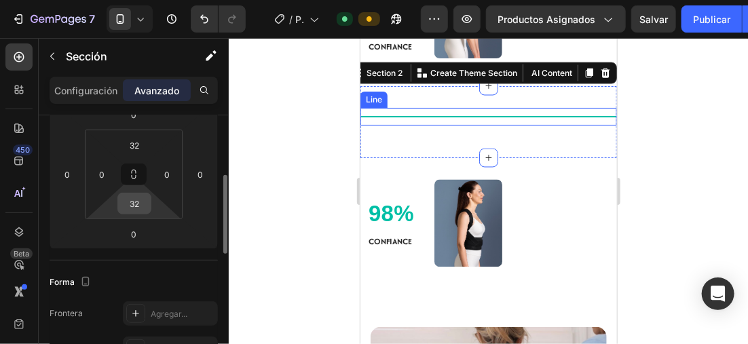
click at [141, 196] on input "32" at bounding box center [134, 204] width 27 height 20
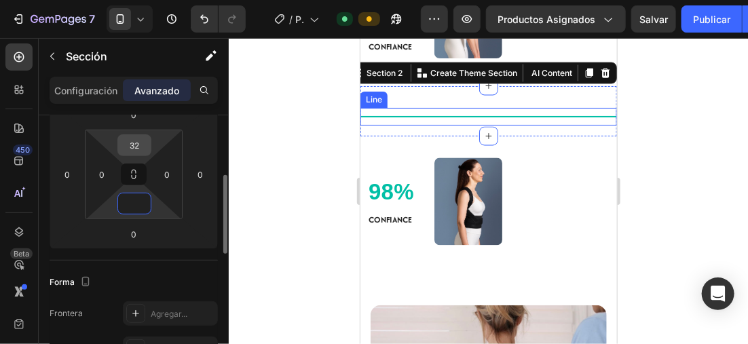
type input "0"
click at [143, 147] on input "32" at bounding box center [134, 145] width 27 height 20
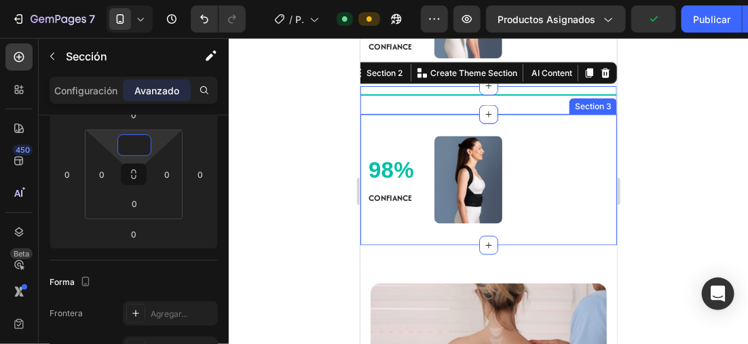
click at [441, 157] on div "98% Text block CONFIANCE Text Block Image Advanced list Section 3" at bounding box center [488, 179] width 257 height 131
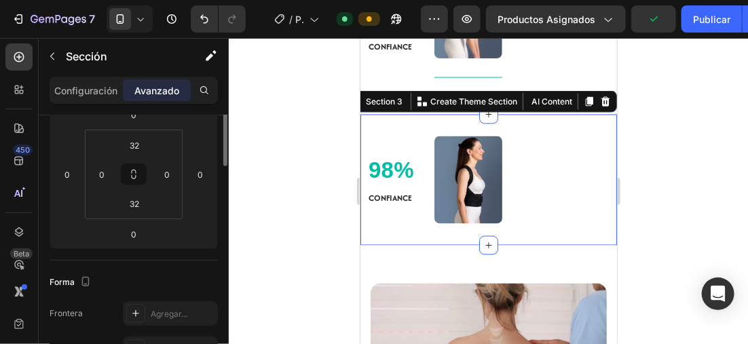
scroll to position [136, 0]
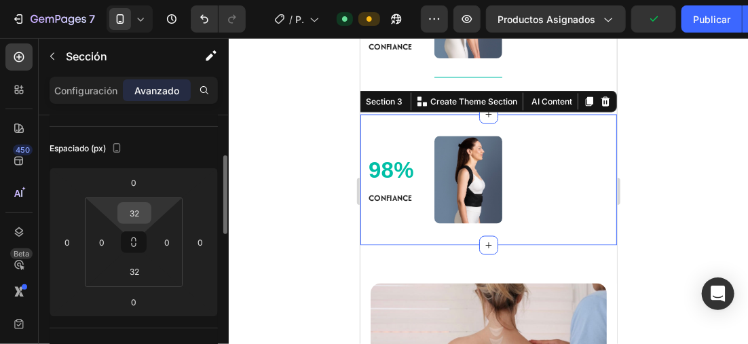
click at [142, 208] on input "32" at bounding box center [134, 213] width 27 height 20
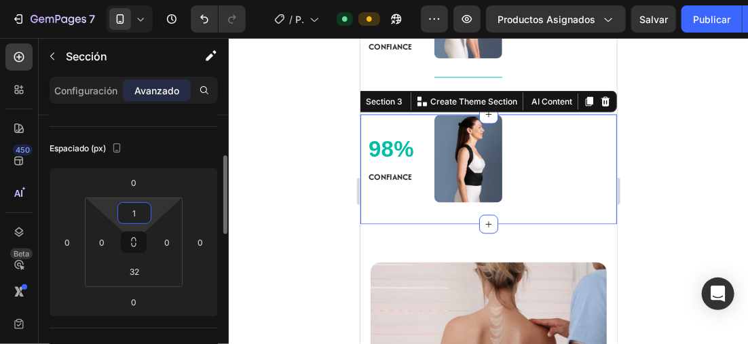
type input "10"
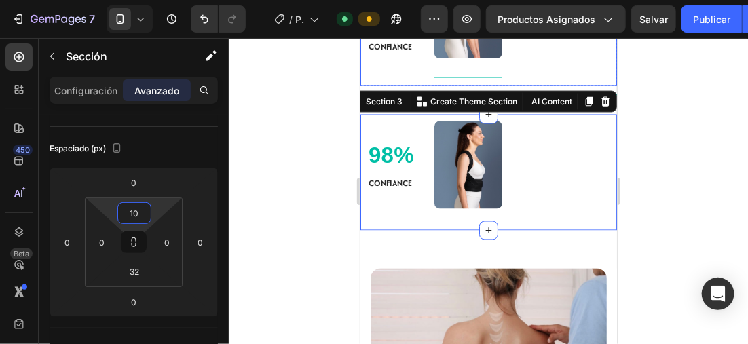
click at [528, 86] on div "10% Text block CONFIANCE Text Block Image Title Line Row" at bounding box center [488, 19] width 257 height 132
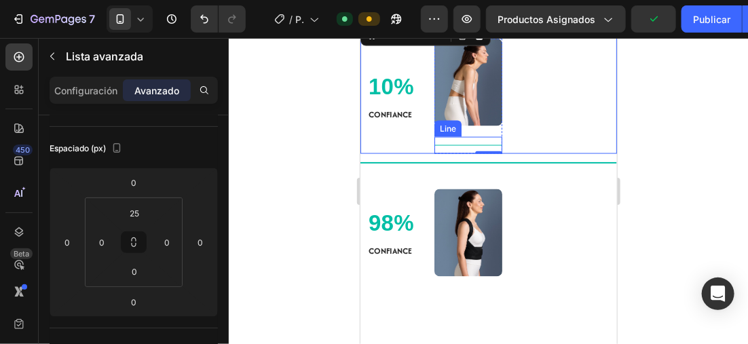
scroll to position [655, 0]
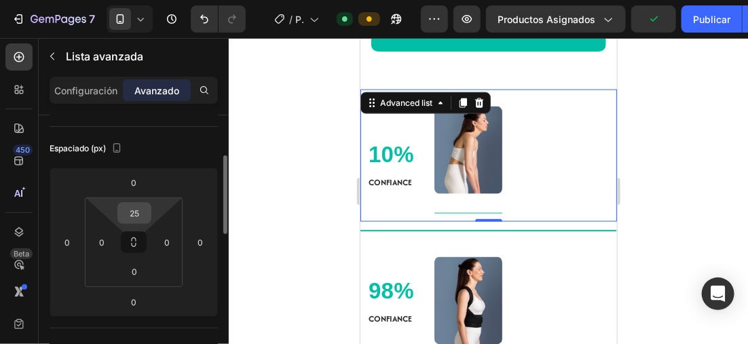
click at [145, 210] on input "25" at bounding box center [134, 213] width 27 height 20
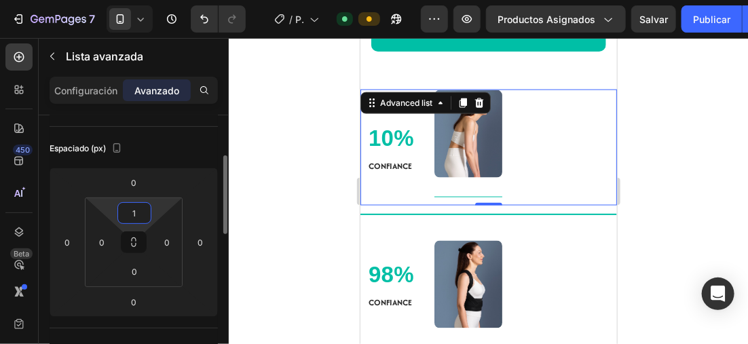
type input "10"
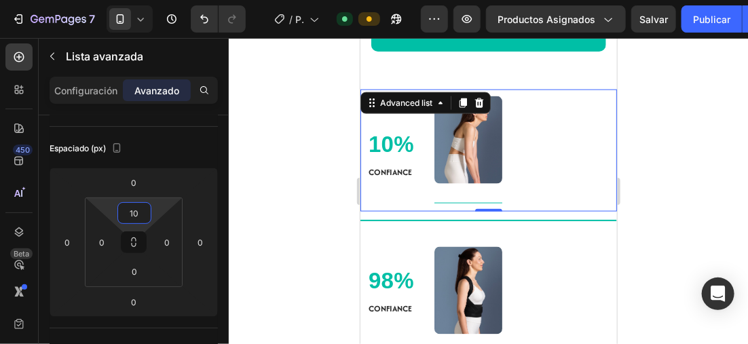
click at [702, 161] on div at bounding box center [489, 191] width 520 height 306
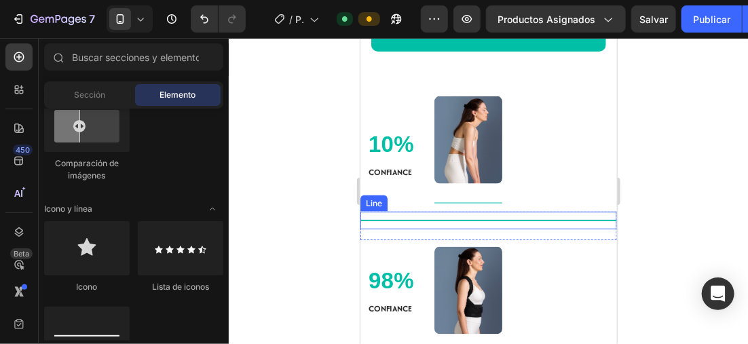
click at [486, 229] on div "Title Line" at bounding box center [488, 220] width 257 height 18
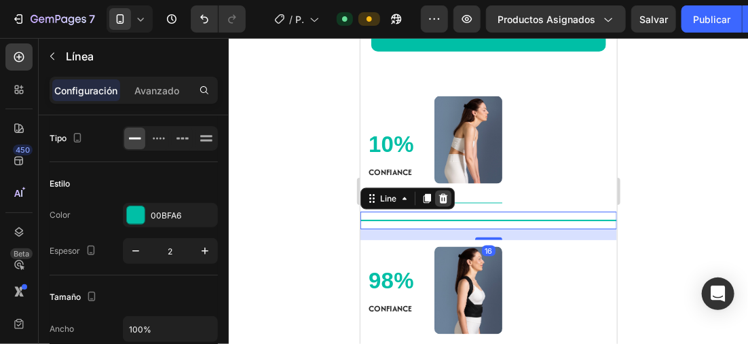
click at [441, 203] on icon at bounding box center [443, 199] width 9 height 10
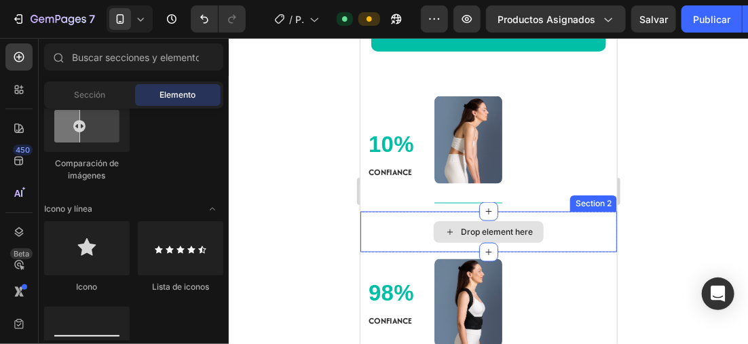
click at [492, 237] on div "Drop element here" at bounding box center [497, 231] width 72 height 11
click at [573, 252] on div "Drop element here" at bounding box center [488, 231] width 257 height 41
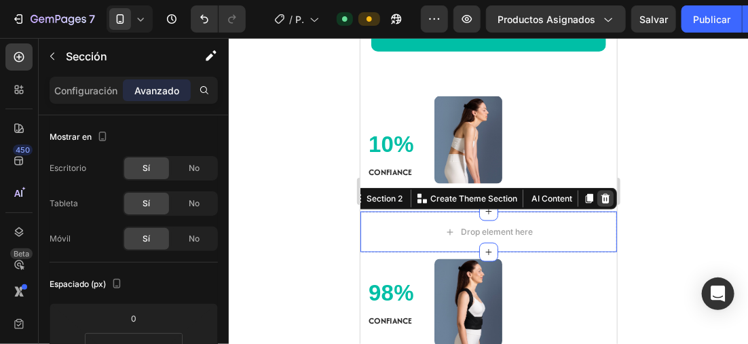
click at [601, 203] on icon at bounding box center [605, 199] width 9 height 10
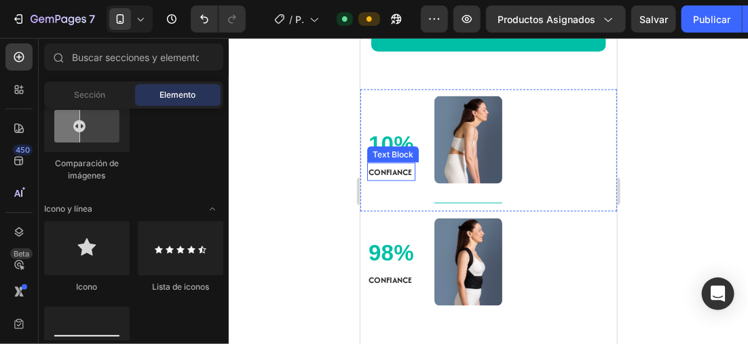
click at [295, 202] on div at bounding box center [489, 191] width 520 height 306
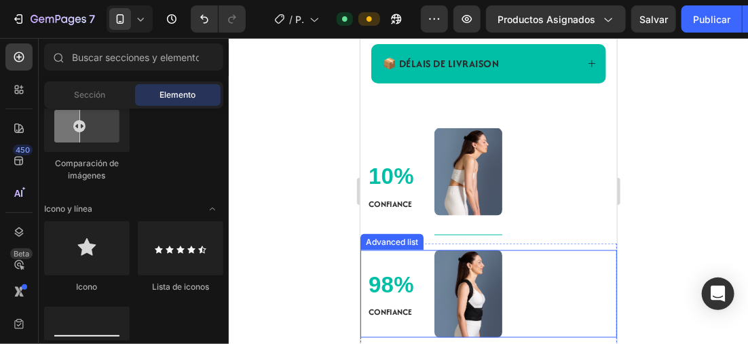
scroll to position [723, 0]
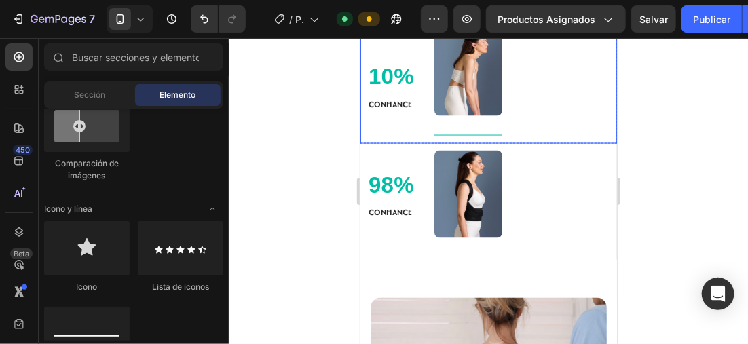
click at [526, 124] on div "10% Text block CONFIANCE Text Block Image Title Line Row" at bounding box center [488, 82] width 257 height 122
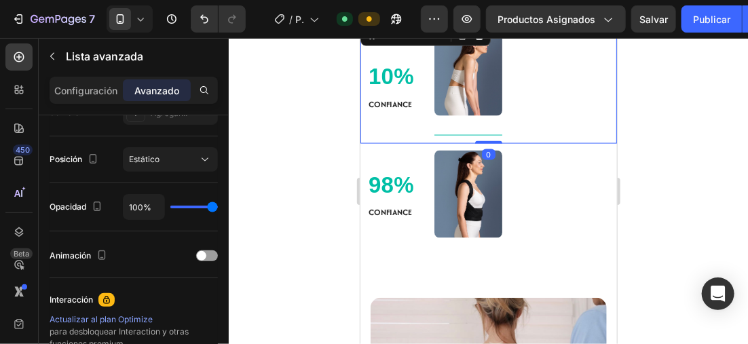
scroll to position [611, 0]
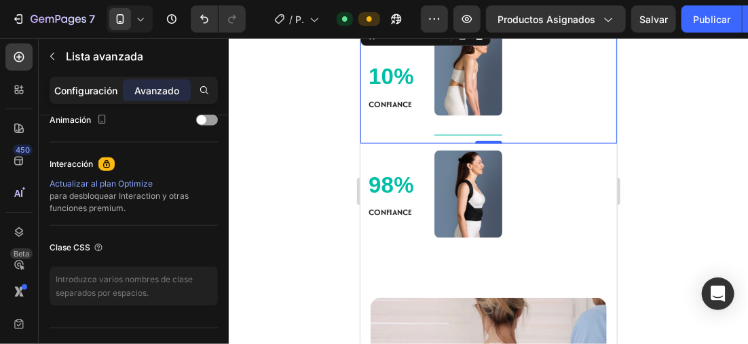
click at [102, 88] on p "Configuración" at bounding box center [86, 91] width 63 height 14
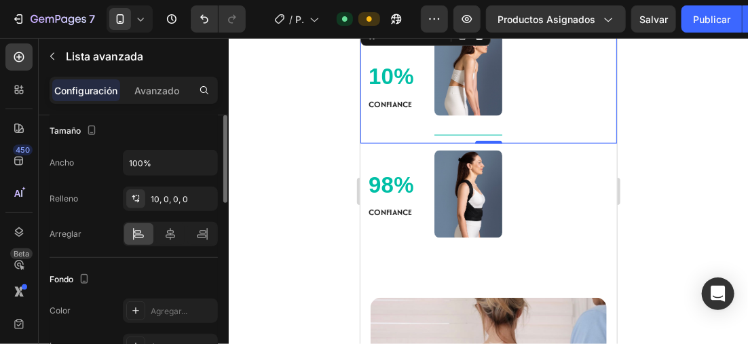
scroll to position [206, 0]
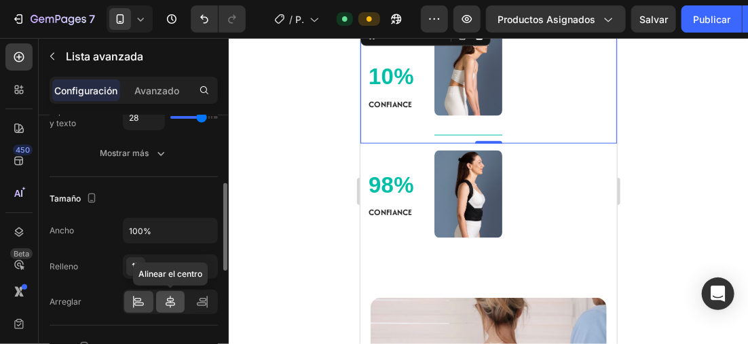
click at [167, 299] on icon at bounding box center [171, 302] width 10 height 12
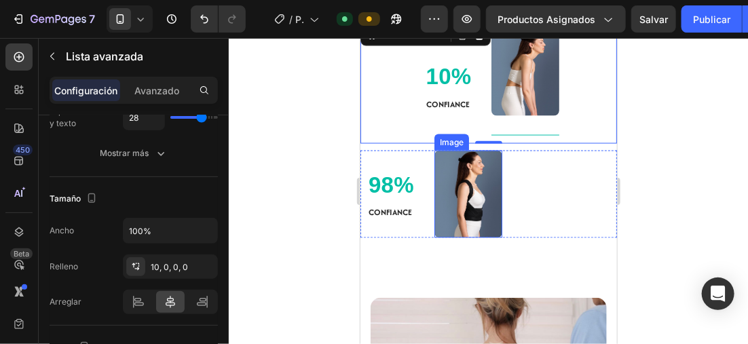
click at [532, 237] on div "98% Text block CONFIANCE Text Block Image" at bounding box center [488, 194] width 257 height 88
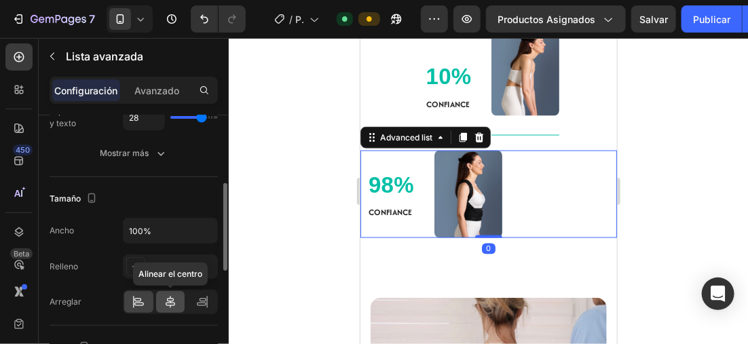
click at [173, 295] on icon at bounding box center [171, 302] width 14 height 14
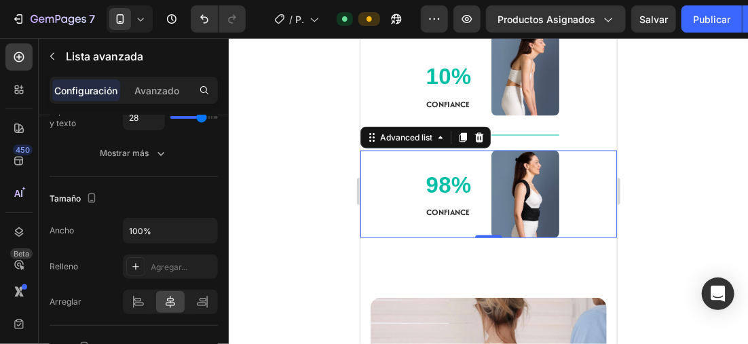
click at [684, 116] on div at bounding box center [489, 191] width 520 height 306
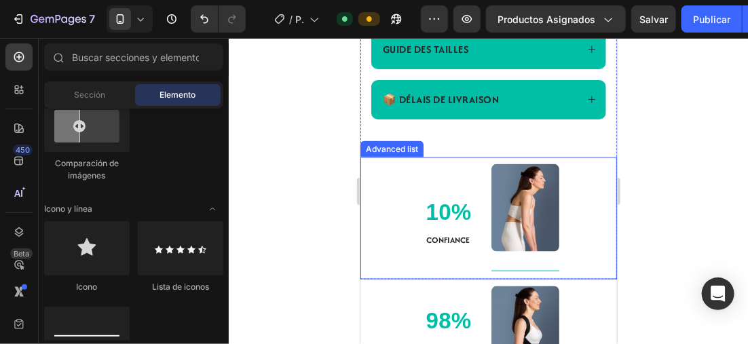
scroll to position [655, 0]
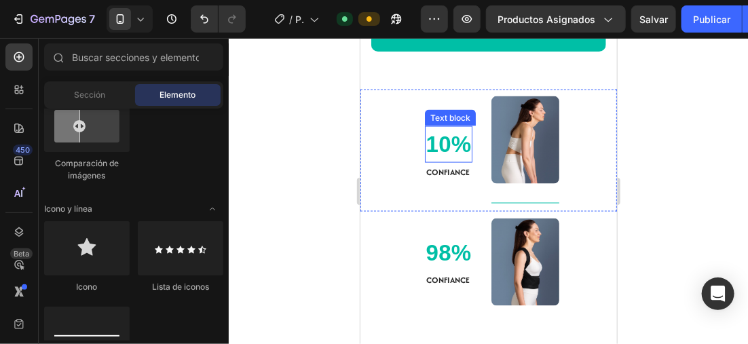
click at [426, 161] on p "10%" at bounding box center [449, 144] width 46 height 34
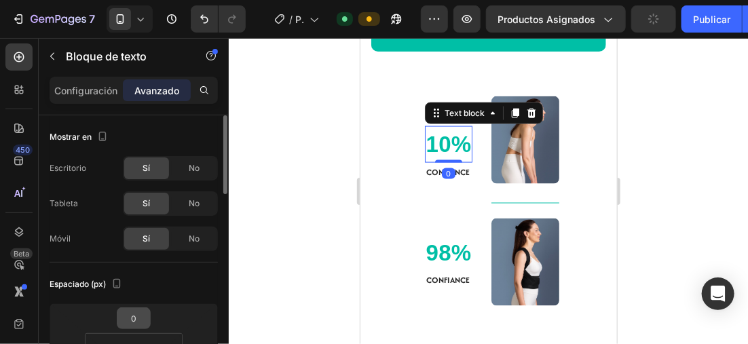
scroll to position [136, 0]
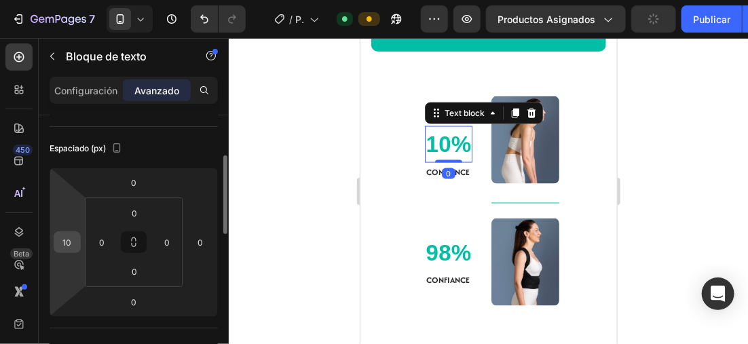
click at [79, 244] on div "10" at bounding box center [67, 243] width 27 height 22
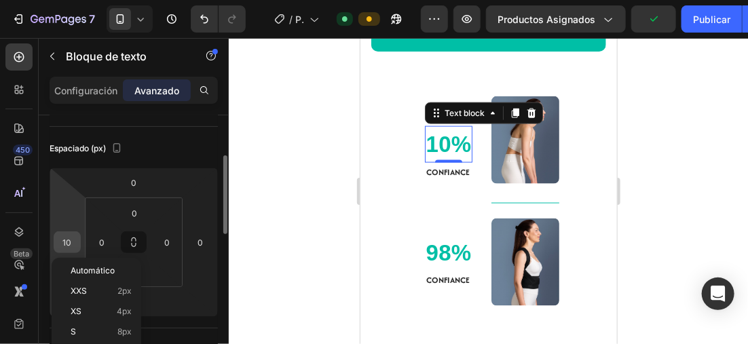
click at [76, 239] on input "10" at bounding box center [67, 242] width 20 height 20
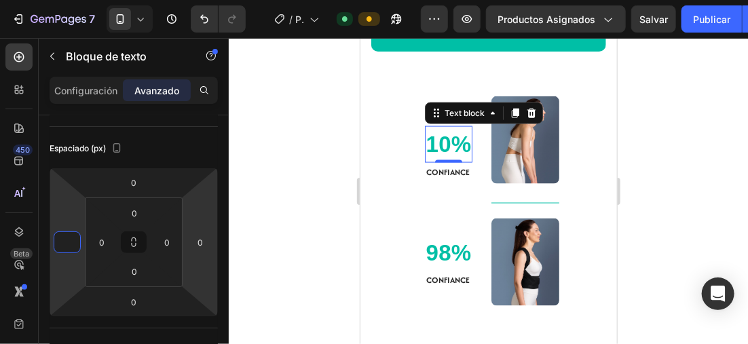
type input "0"
click at [441, 179] on div "0" at bounding box center [448, 173] width 14 height 11
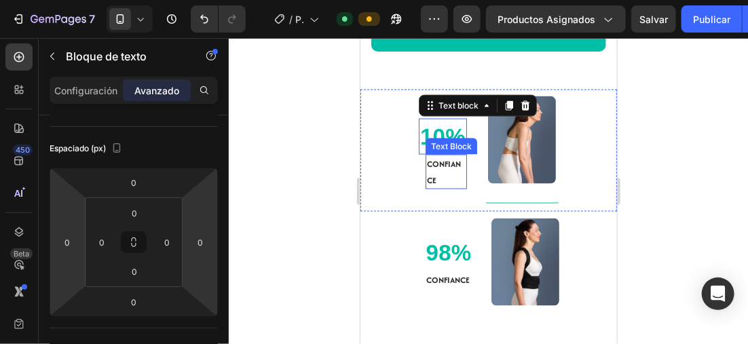
click at [430, 185] on strong "CONFIANCE" at bounding box center [444, 171] width 34 height 27
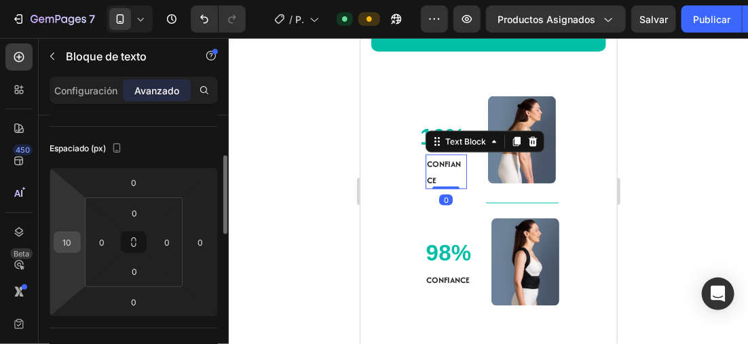
click at [75, 239] on input "10" at bounding box center [67, 242] width 20 height 20
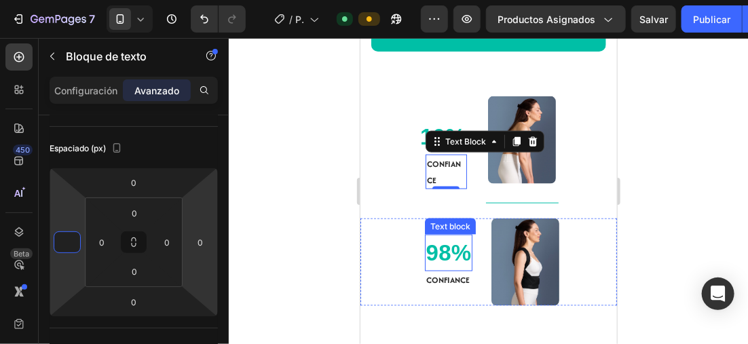
click at [439, 270] on p "98%" at bounding box center [449, 253] width 46 height 34
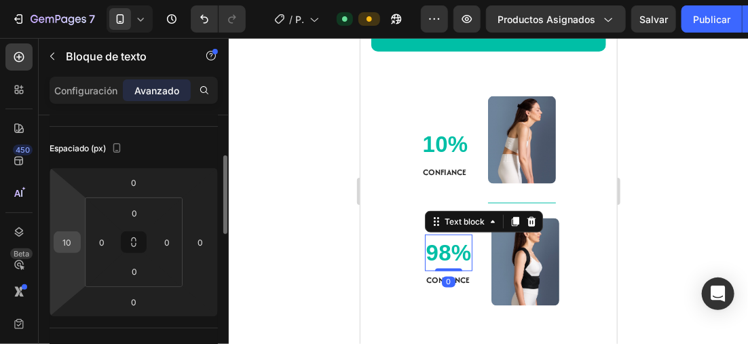
click at [71, 236] on input "10" at bounding box center [67, 242] width 20 height 20
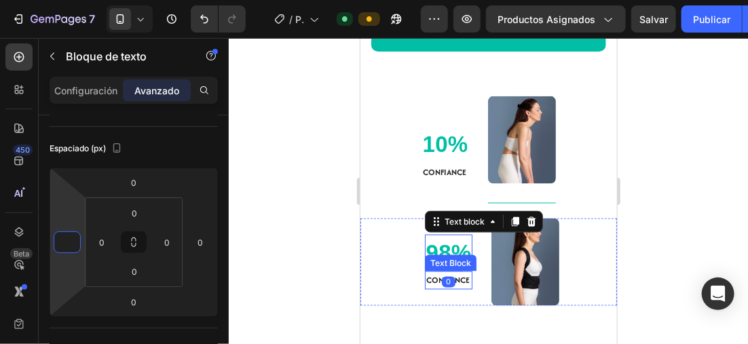
click at [426, 288] on p "CONFIANCE" at bounding box center [449, 280] width 46 height 16
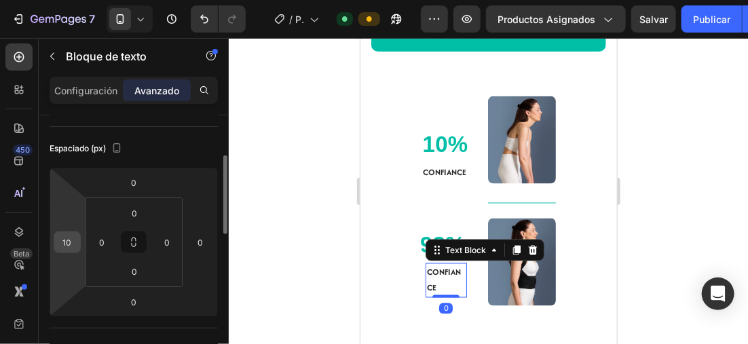
click at [77, 243] on div "10" at bounding box center [67, 243] width 27 height 22
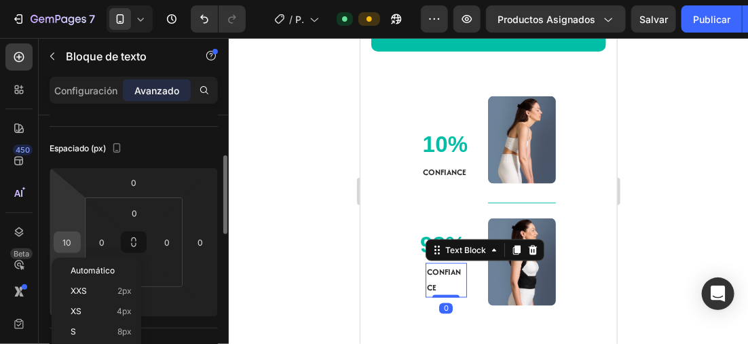
click at [76, 241] on input "10" at bounding box center [67, 242] width 20 height 20
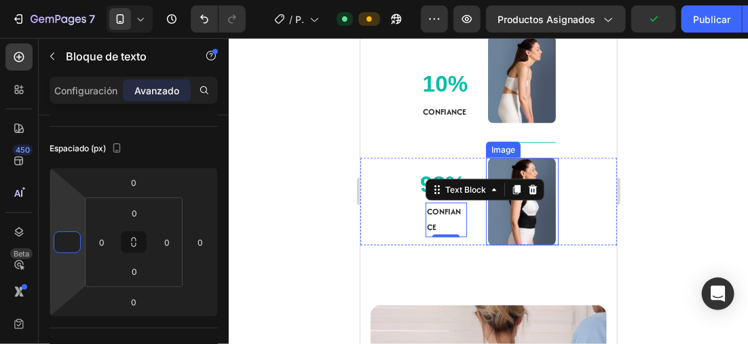
scroll to position [723, 0]
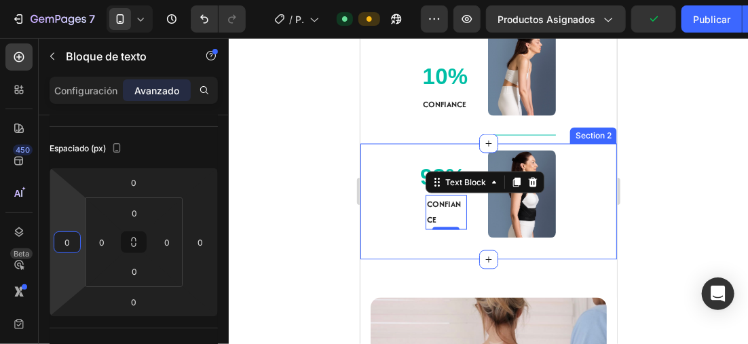
click at [668, 176] on div at bounding box center [489, 191] width 520 height 306
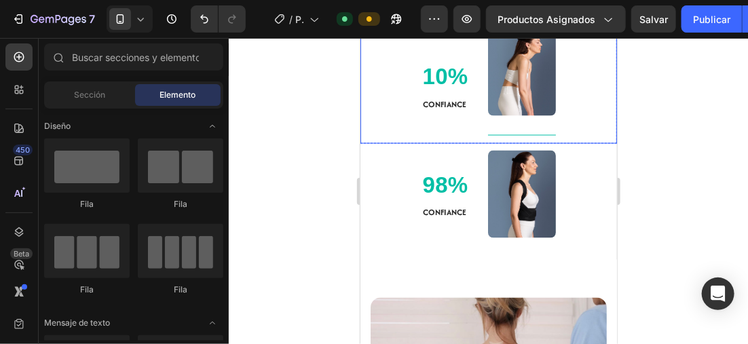
scroll to position [815, 0]
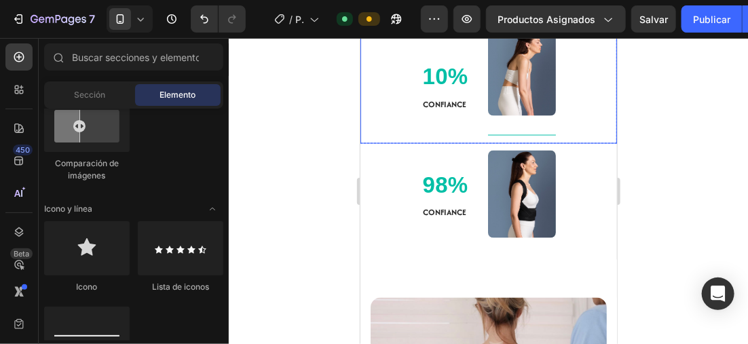
click at [297, 166] on div at bounding box center [489, 191] width 520 height 306
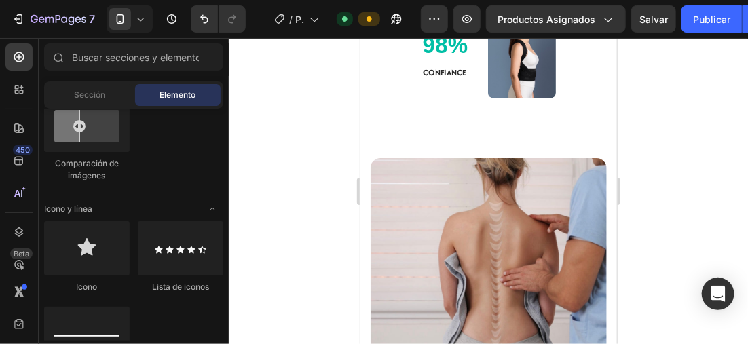
scroll to position [888, 0]
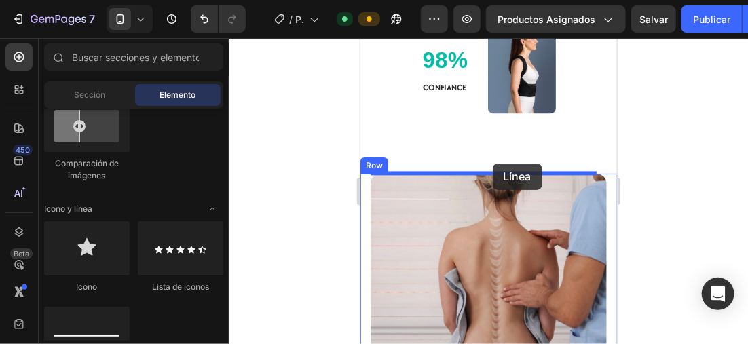
drag, startPoint x: 435, startPoint y: 367, endPoint x: 492, endPoint y: 163, distance: 212.3
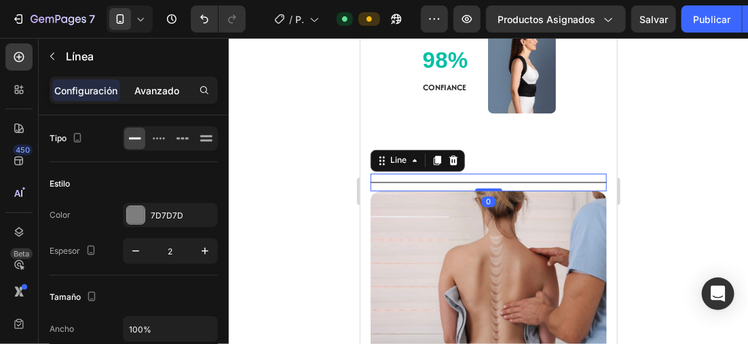
click at [166, 87] on p "Avanzado" at bounding box center [156, 91] width 45 height 14
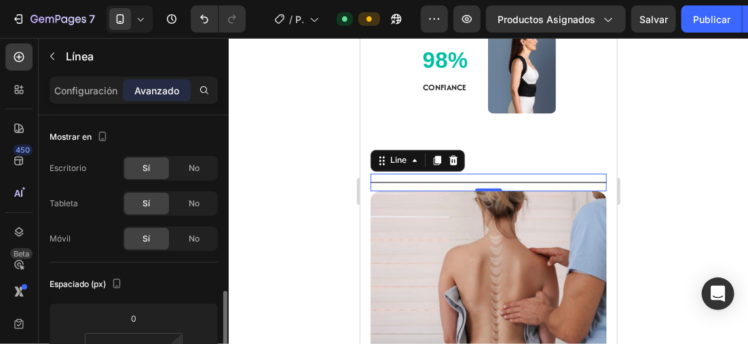
scroll to position [136, 0]
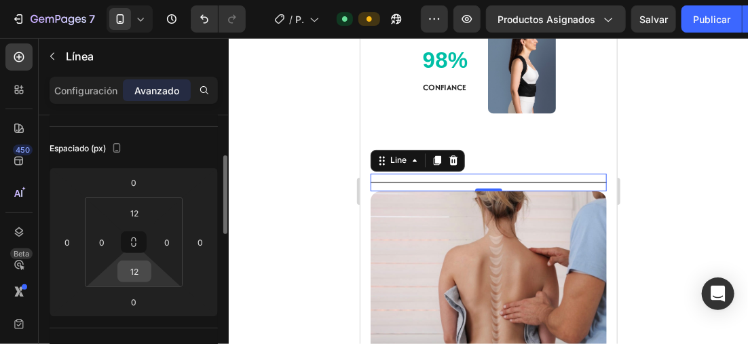
click at [142, 266] on input "12" at bounding box center [134, 271] width 27 height 20
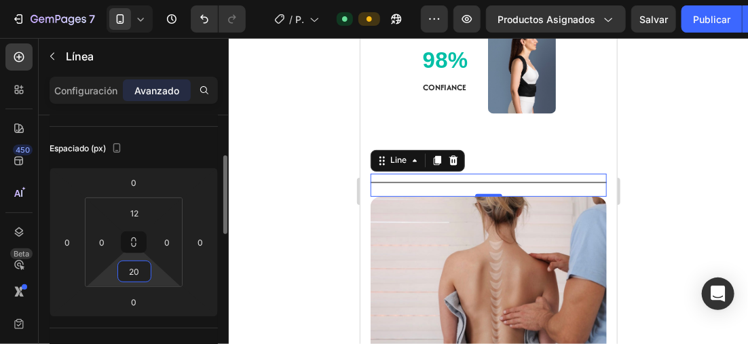
type input "2"
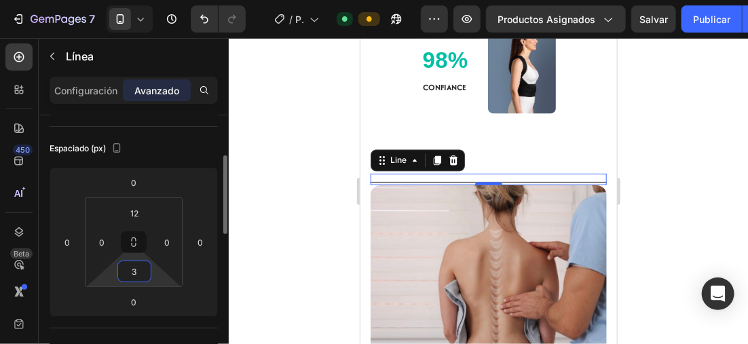
type input "30"
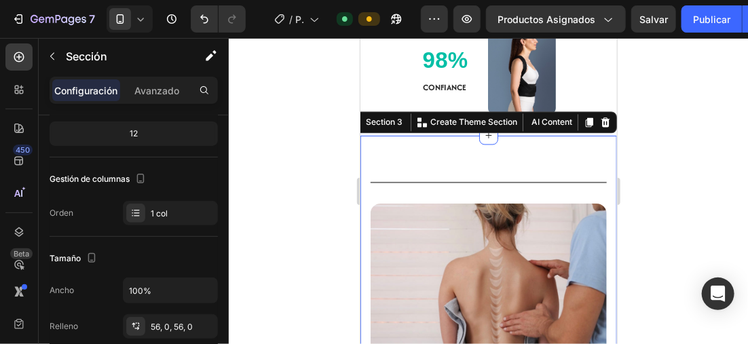
scroll to position [0, 0]
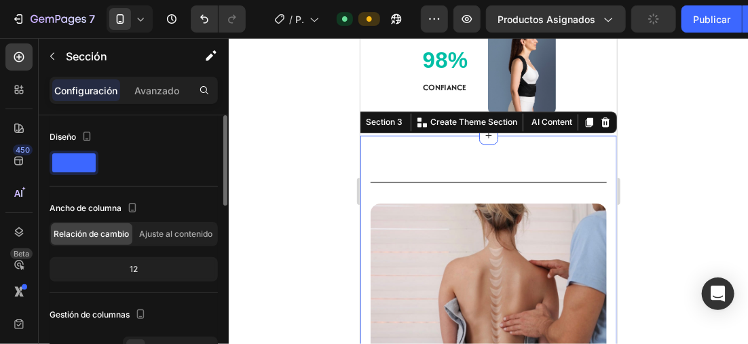
drag, startPoint x: 158, startPoint y: 86, endPoint x: 151, endPoint y: 151, distance: 65.5
click at [157, 86] on p "Avanzado" at bounding box center [156, 91] width 45 height 14
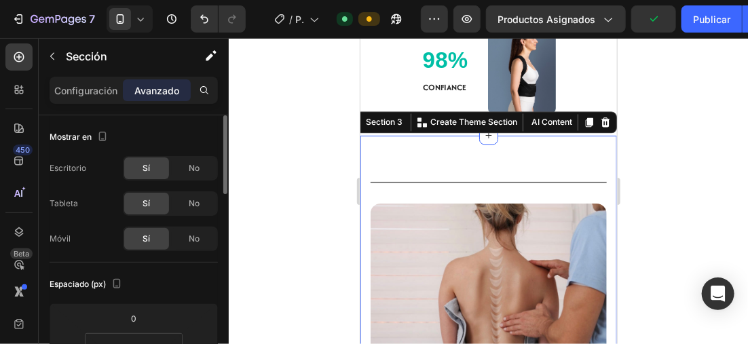
scroll to position [68, 0]
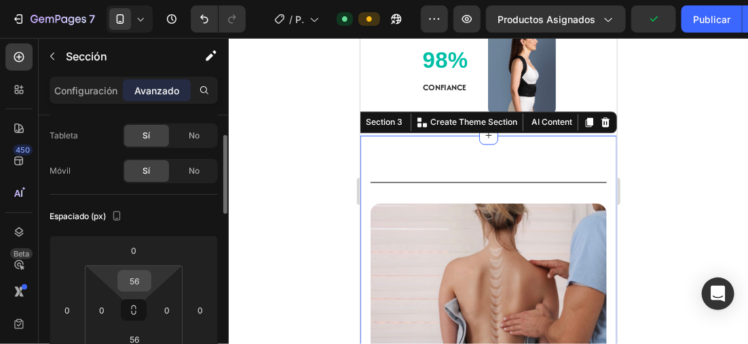
click at [141, 281] on input "56" at bounding box center [134, 281] width 27 height 20
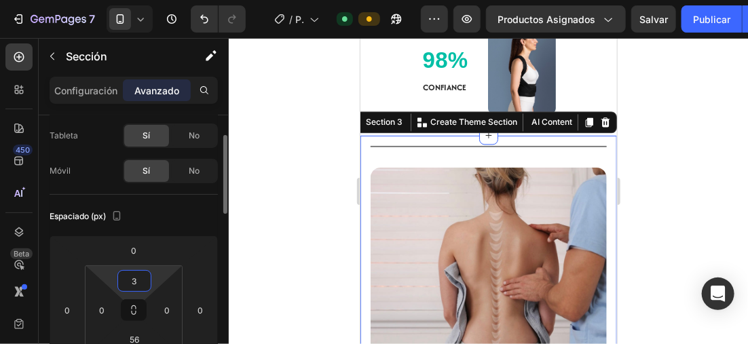
type input "30"
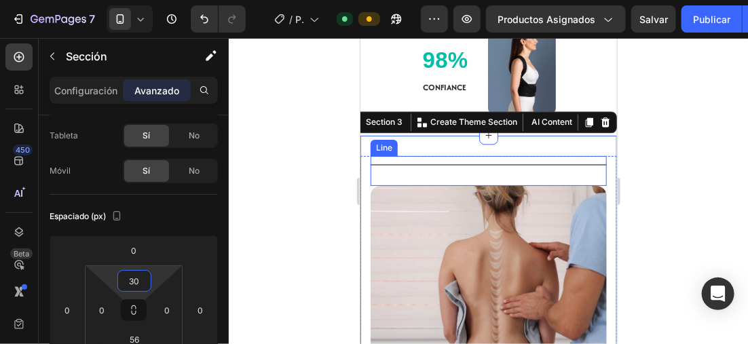
click at [513, 160] on div "Title Line" at bounding box center [488, 171] width 236 height 30
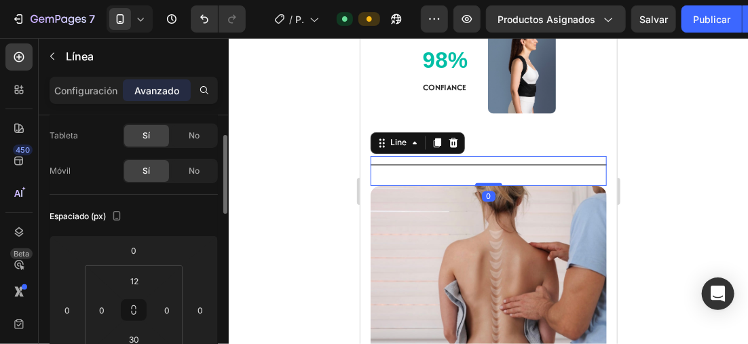
scroll to position [0, 0]
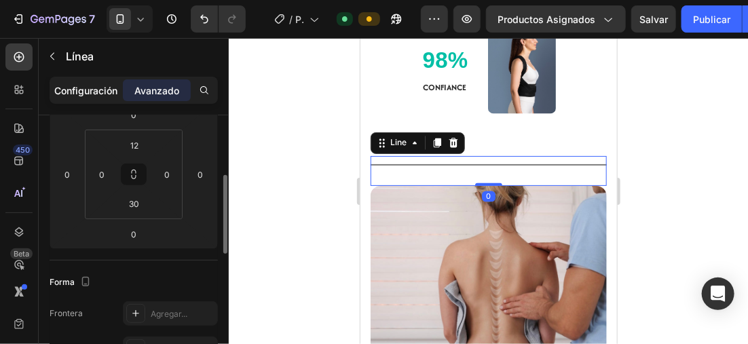
click at [95, 89] on p "Configuración" at bounding box center [86, 91] width 63 height 14
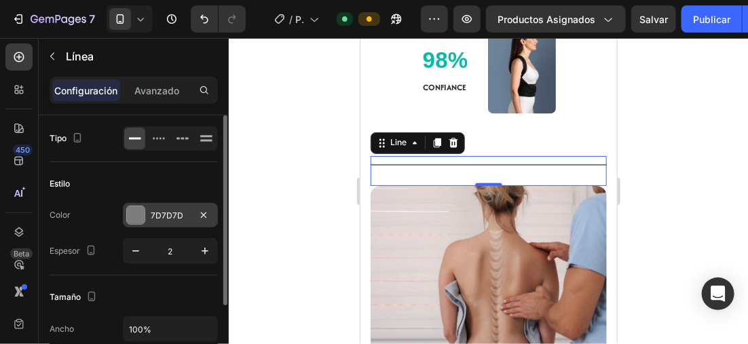
click at [126, 207] on div at bounding box center [135, 215] width 19 height 19
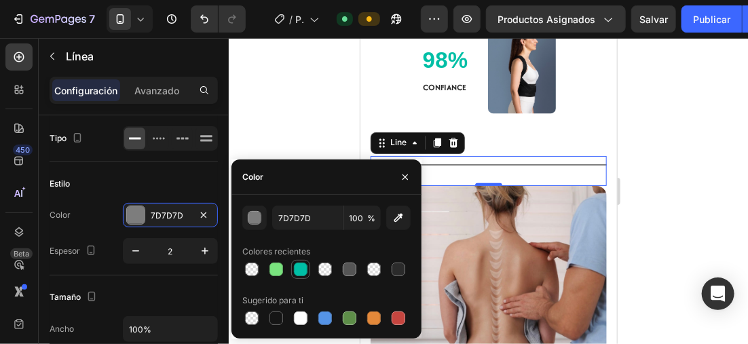
click at [303, 273] on div at bounding box center [301, 270] width 14 height 14
type input "00BFA6"
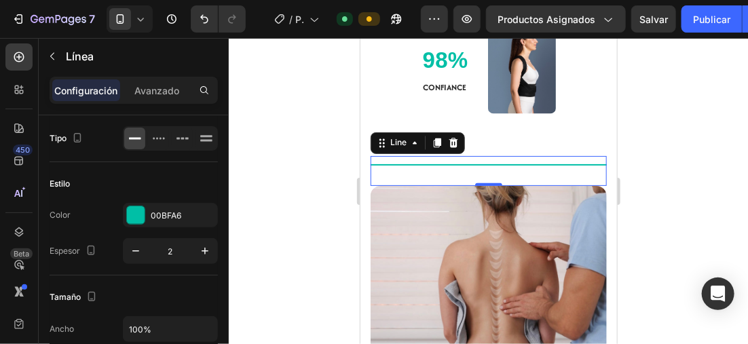
click at [682, 155] on div at bounding box center [489, 191] width 520 height 306
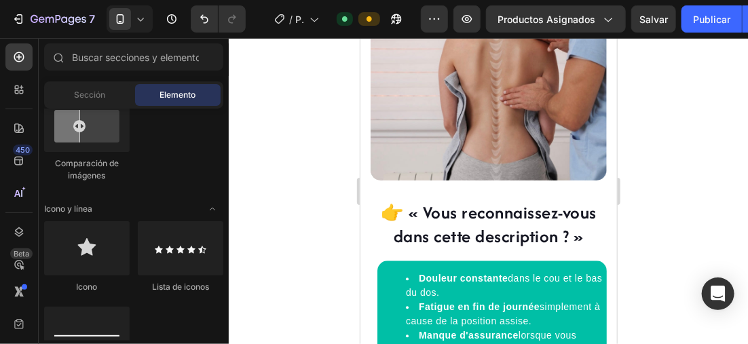
scroll to position [979, 0]
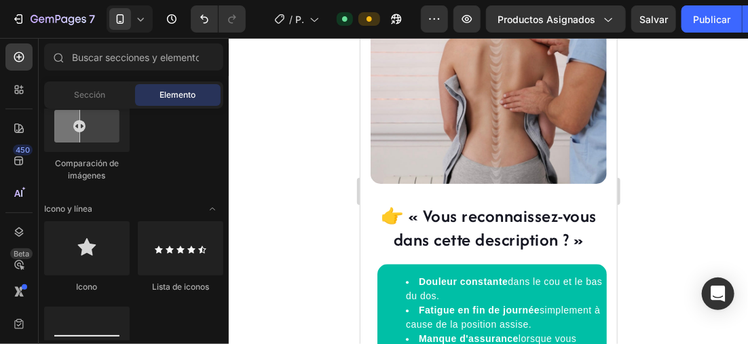
click at [286, 168] on div at bounding box center [489, 191] width 520 height 306
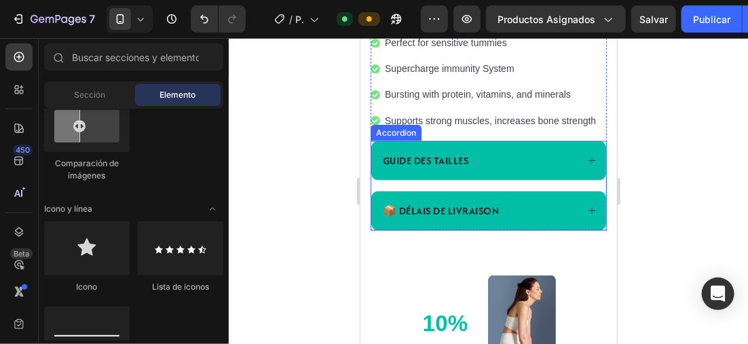
scroll to position [425, 0]
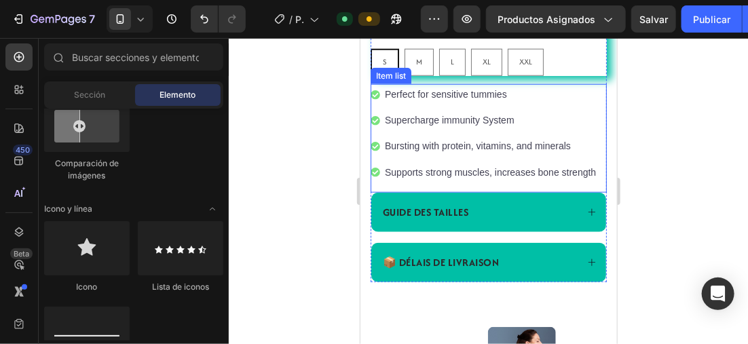
click at [524, 103] on p "Perfect for sensitive tummies" at bounding box center [489, 94] width 211 height 17
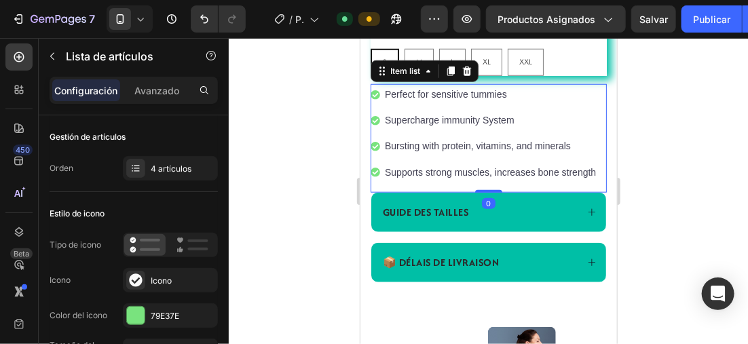
click at [336, 230] on div at bounding box center [489, 191] width 520 height 306
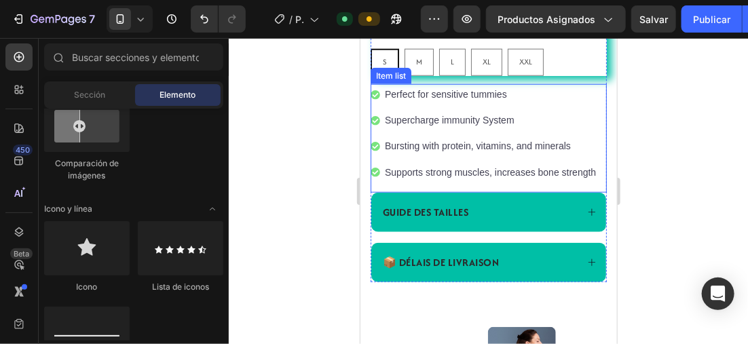
click at [475, 103] on p "Perfect for sensitive tummies" at bounding box center [489, 94] width 211 height 17
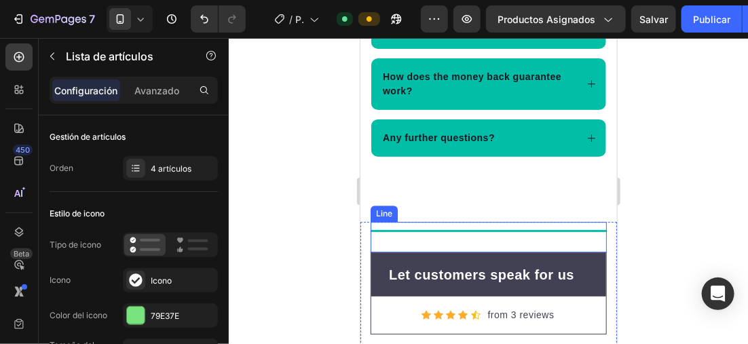
scroll to position [3279, 0]
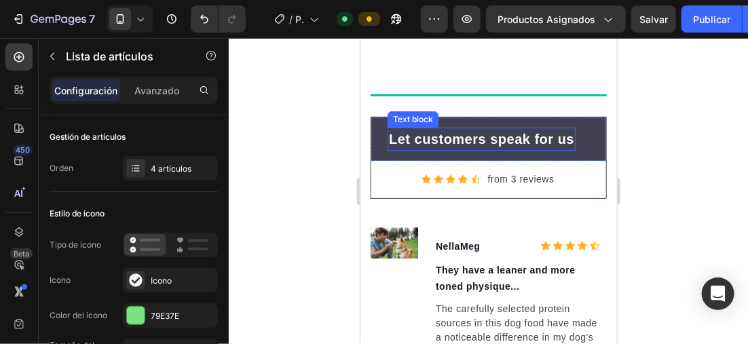
click at [572, 134] on p "Let customers speak for us" at bounding box center [481, 138] width 185 height 20
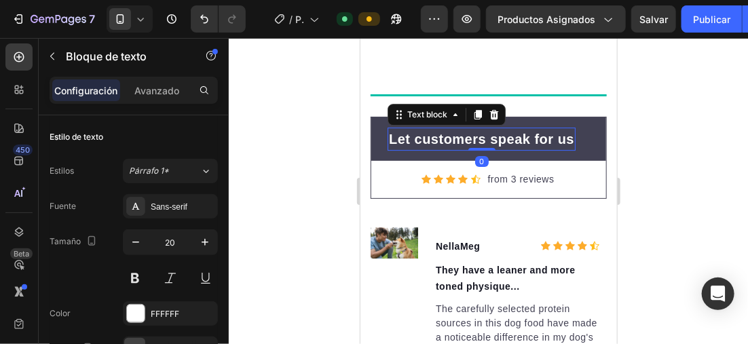
click at [572, 134] on p "Let customers speak for us" at bounding box center [481, 138] width 185 height 20
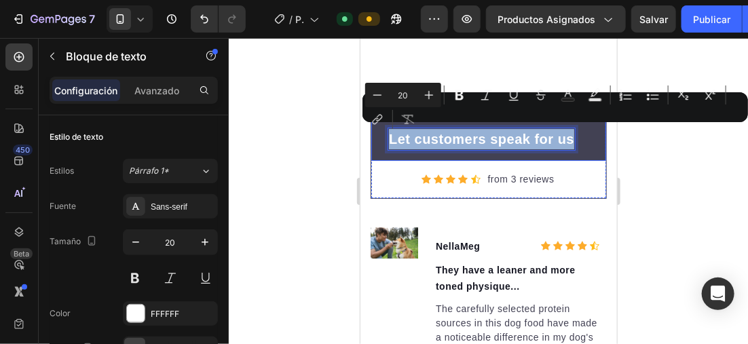
drag, startPoint x: 572, startPoint y: 134, endPoint x: 377, endPoint y: 134, distance: 194.9
click at [377, 134] on div "Let customers speak for us Text block 0 Row" at bounding box center [488, 138] width 235 height 43
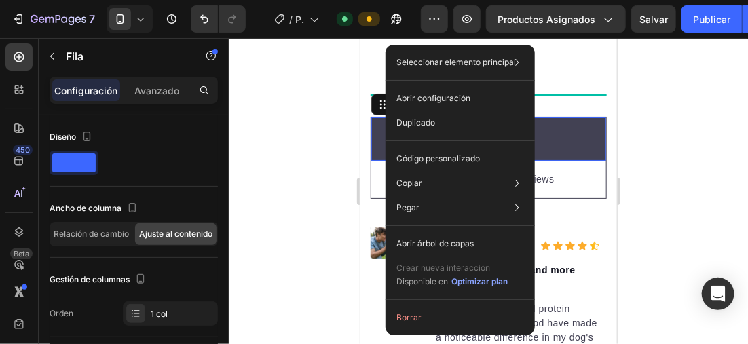
click at [380, 131] on div "Text block Row 0" at bounding box center [488, 138] width 235 height 43
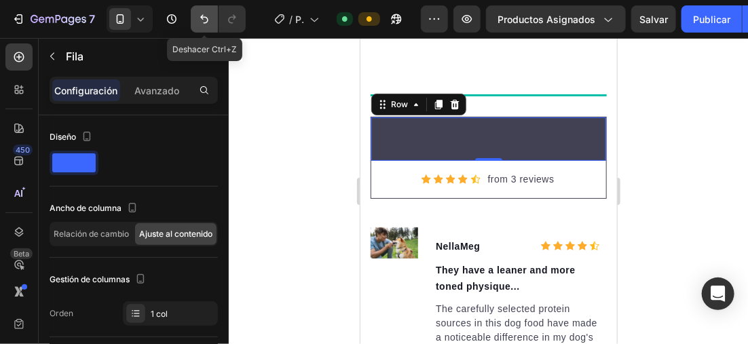
click at [202, 16] on icon "Deshacer/Rehacer" at bounding box center [204, 19] width 8 height 9
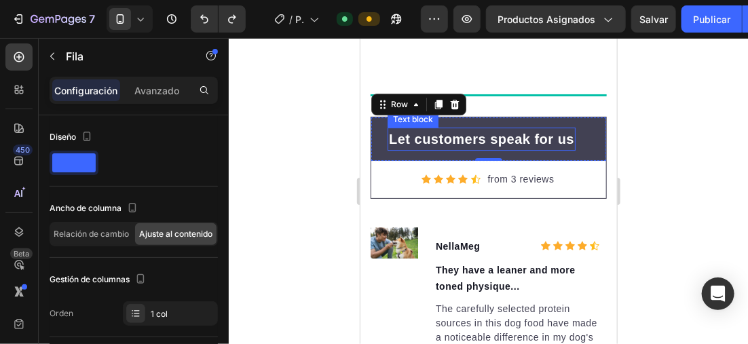
click at [568, 134] on p "Let customers speak for us" at bounding box center [481, 138] width 185 height 20
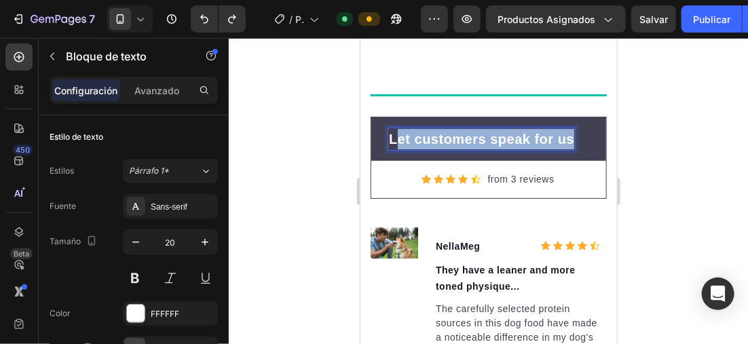
drag, startPoint x: 572, startPoint y: 133, endPoint x: 397, endPoint y: 139, distance: 175.3
click at [397, 139] on p "Let customers speak for us" at bounding box center [481, 138] width 185 height 20
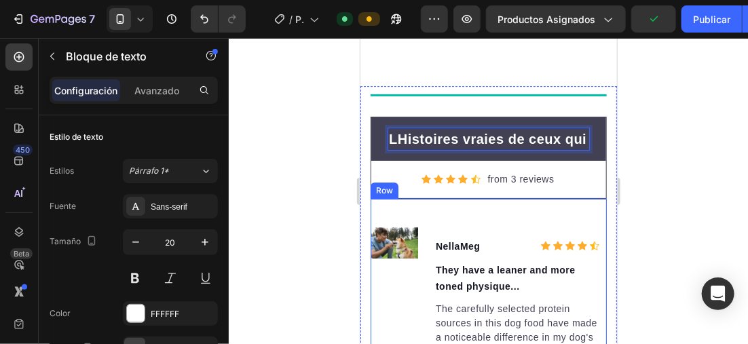
scroll to position [0, 540]
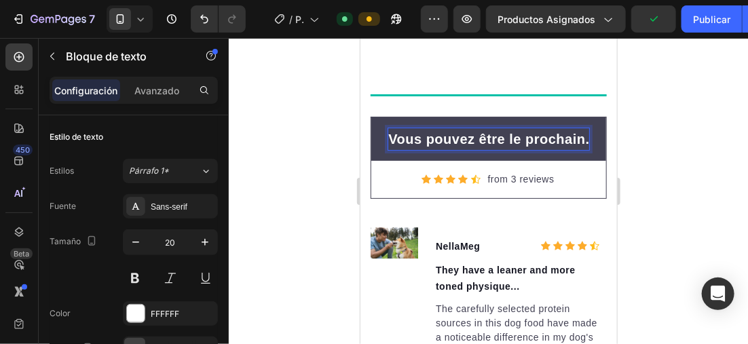
drag, startPoint x: 350, startPoint y: 132, endPoint x: 708, endPoint y: 170, distance: 360.0
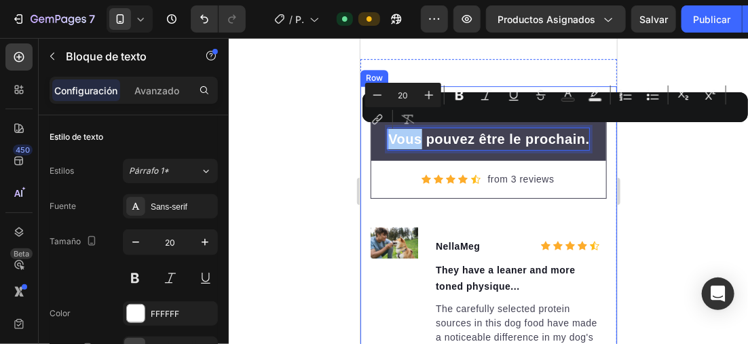
click at [310, 137] on div at bounding box center [489, 191] width 520 height 306
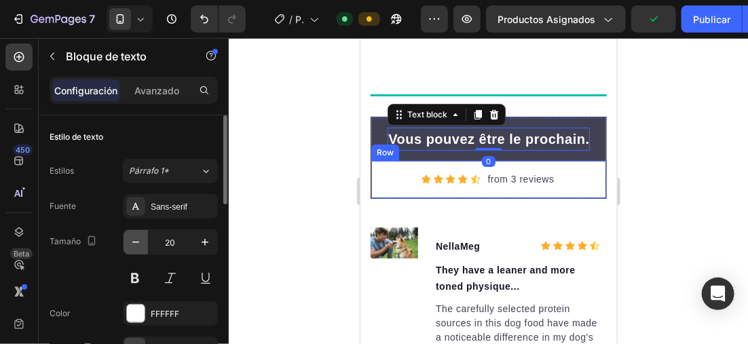
click at [139, 238] on icon "button" at bounding box center [136, 243] width 14 height 14
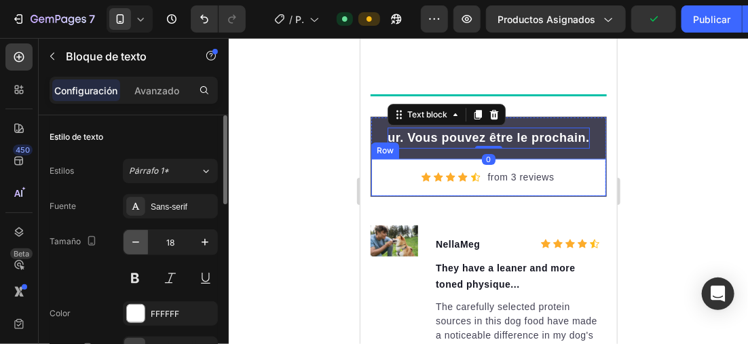
scroll to position [0, 471]
click at [139, 238] on icon "button" at bounding box center [136, 243] width 14 height 14
type input "17"
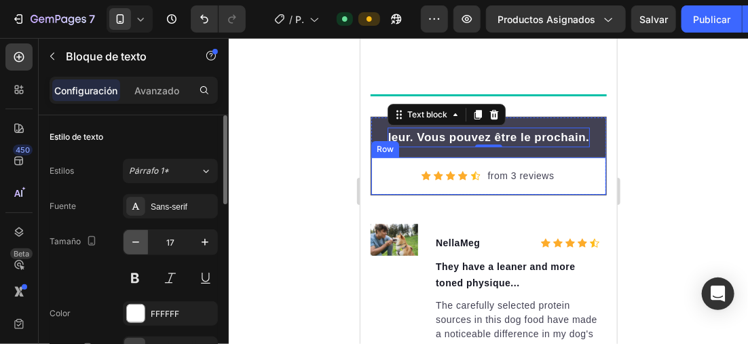
scroll to position [0, 436]
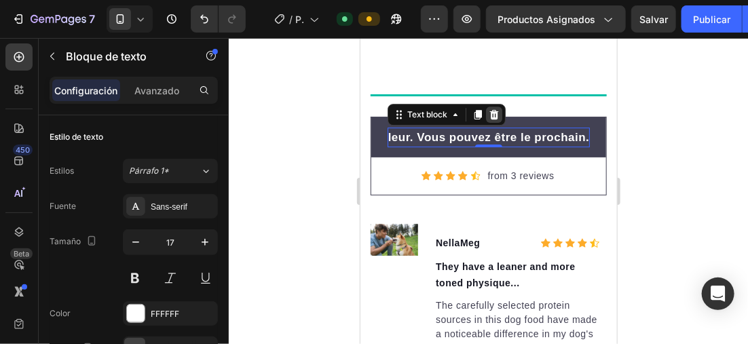
click at [496, 109] on icon at bounding box center [493, 114] width 11 height 11
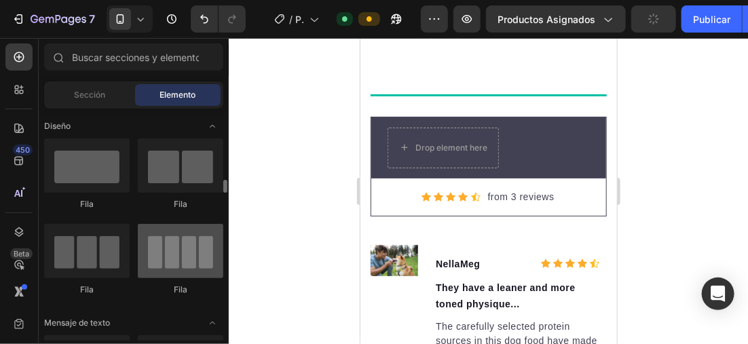
scroll to position [68, 0]
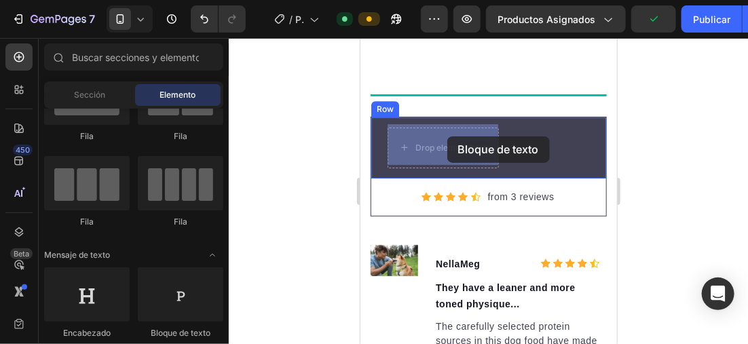
drag, startPoint x: 532, startPoint y: 337, endPoint x: 447, endPoint y: 136, distance: 218.5
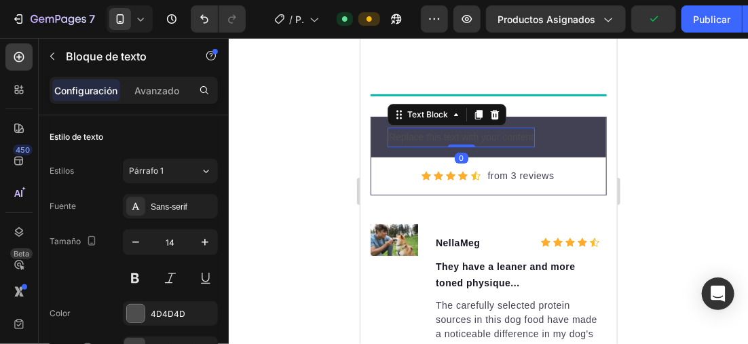
click at [460, 127] on div "Replace this text with your content" at bounding box center [460, 137] width 147 height 20
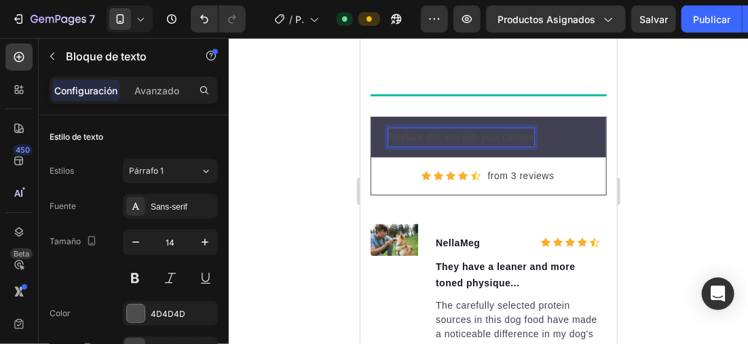
click at [532, 130] on p "Replace this text with your content" at bounding box center [461, 136] width 145 height 17
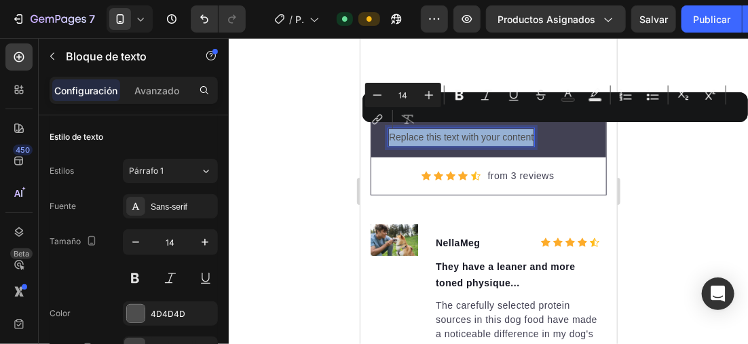
drag, startPoint x: 532, startPoint y: 130, endPoint x: 408, endPoint y: 130, distance: 125.0
click at [408, 130] on p "Replace this text with your content" at bounding box center [461, 136] width 145 height 17
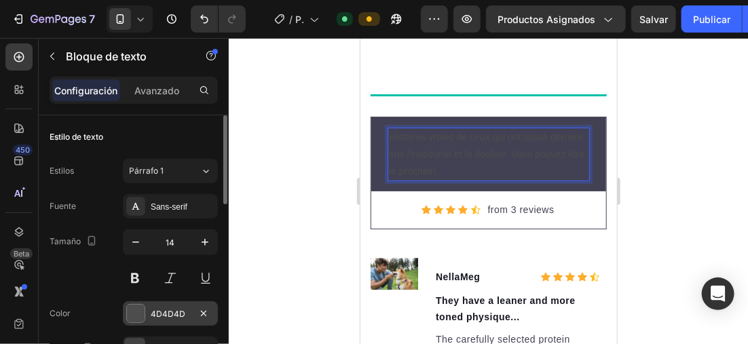
click at [132, 310] on div at bounding box center [136, 314] width 18 height 18
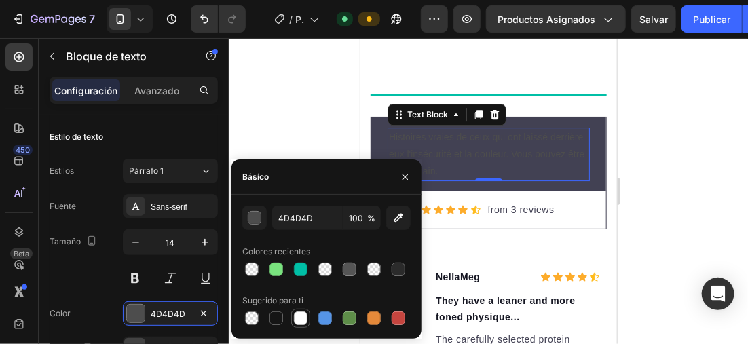
click at [300, 318] on div at bounding box center [301, 319] width 14 height 14
type input "FFFFFF"
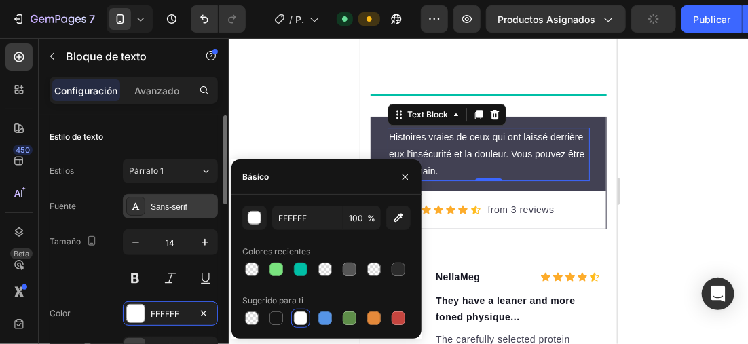
click at [169, 198] on div "Sans-serif" at bounding box center [170, 206] width 95 height 24
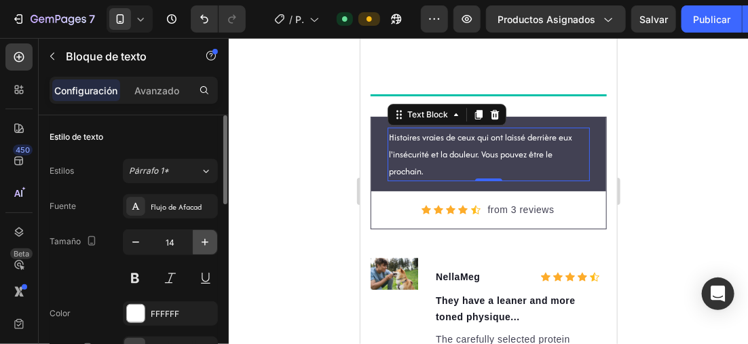
click at [206, 240] on icon "button" at bounding box center [205, 243] width 14 height 14
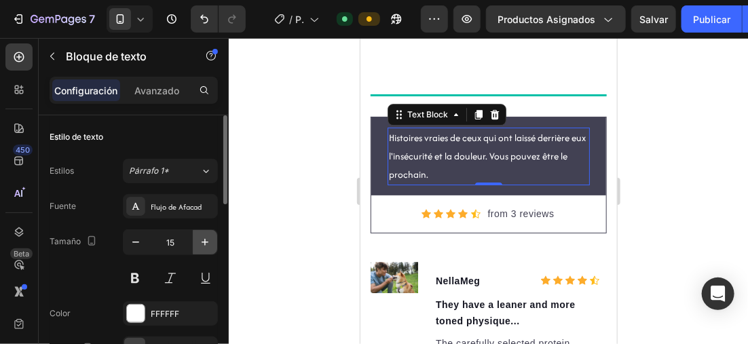
type input "16"
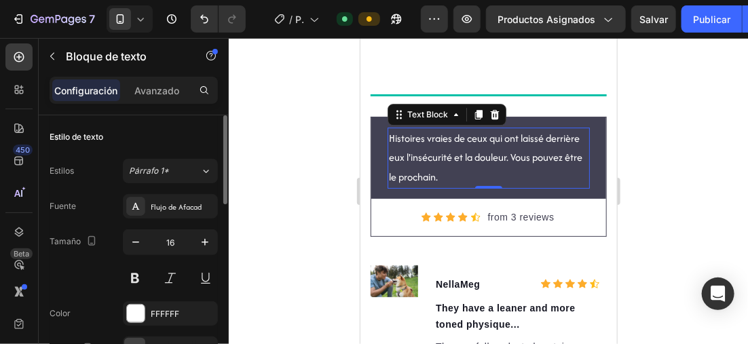
scroll to position [136, 0]
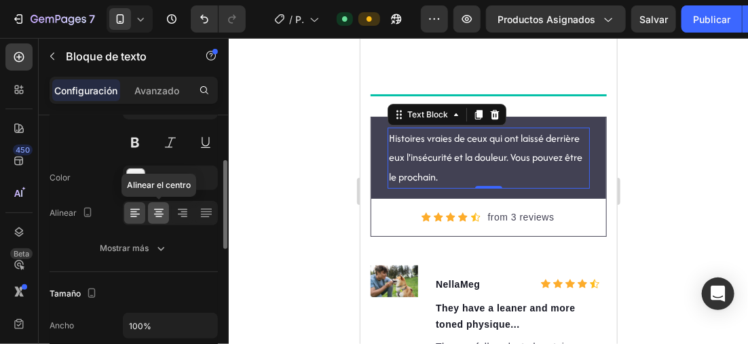
click at [158, 206] on icon at bounding box center [159, 213] width 14 height 14
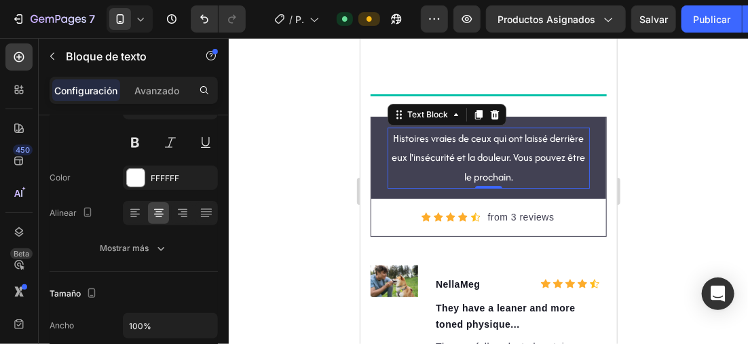
click at [685, 102] on div at bounding box center [489, 191] width 520 height 306
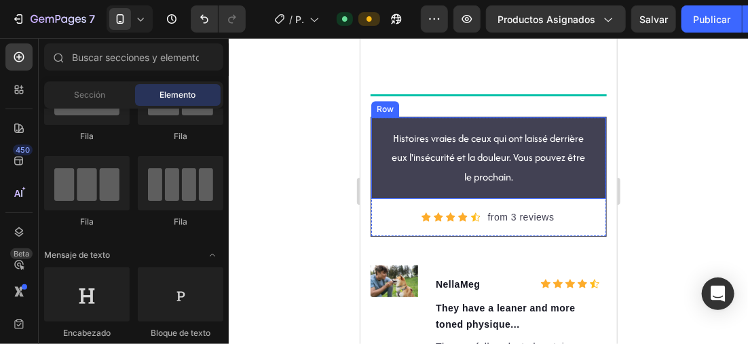
click at [584, 119] on div "Histoires vraies de ceux qui ont laissé derrière eux l'insécurité et la douleur…" at bounding box center [488, 158] width 235 height 82
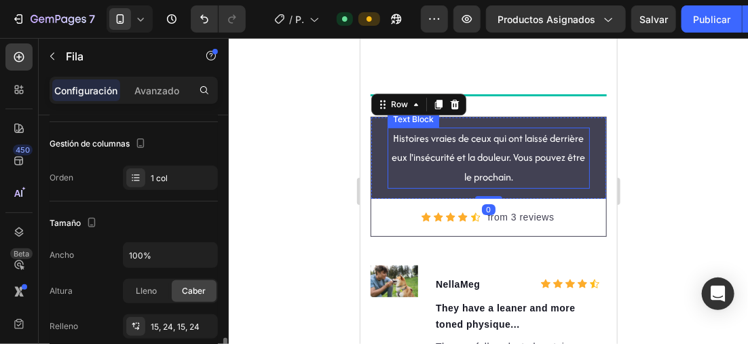
scroll to position [272, 0]
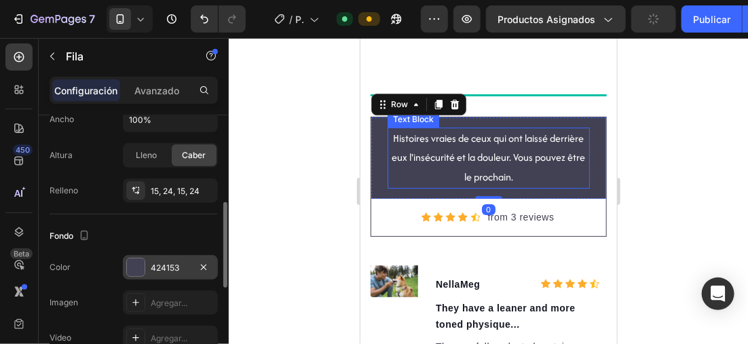
click at [130, 269] on div at bounding box center [136, 268] width 18 height 18
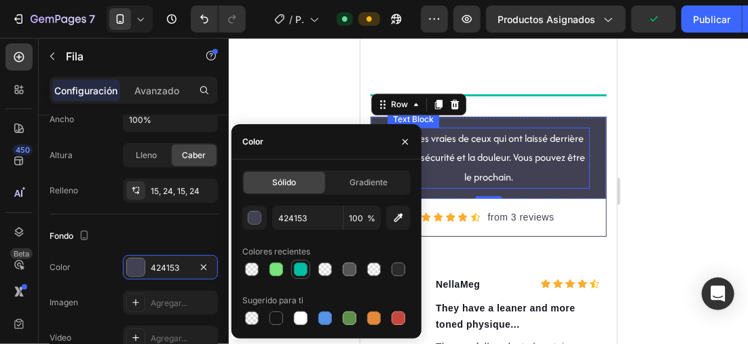
click at [294, 265] on div at bounding box center [301, 270] width 14 height 14
type input "00BFA6"
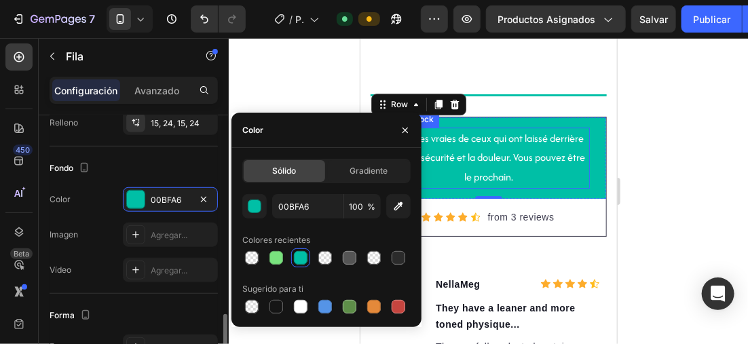
scroll to position [475, 0]
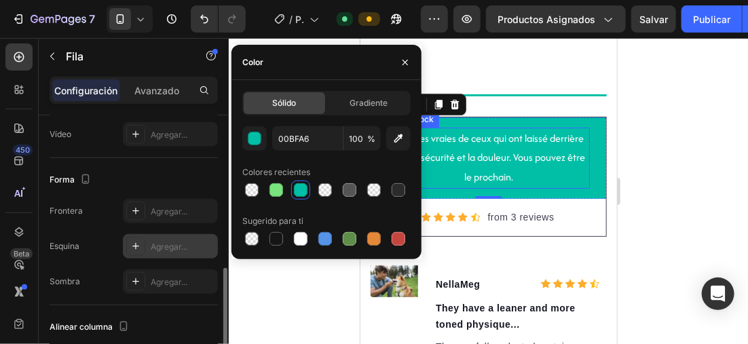
click at [132, 238] on div at bounding box center [135, 246] width 19 height 19
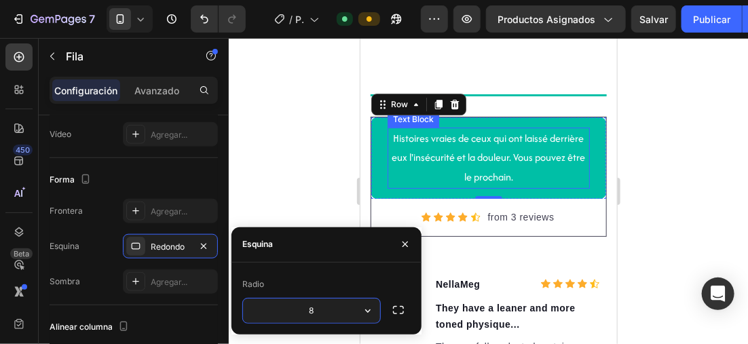
click at [324, 306] on input "8" at bounding box center [311, 311] width 137 height 24
type input "15"
click at [310, 167] on div at bounding box center [489, 191] width 520 height 306
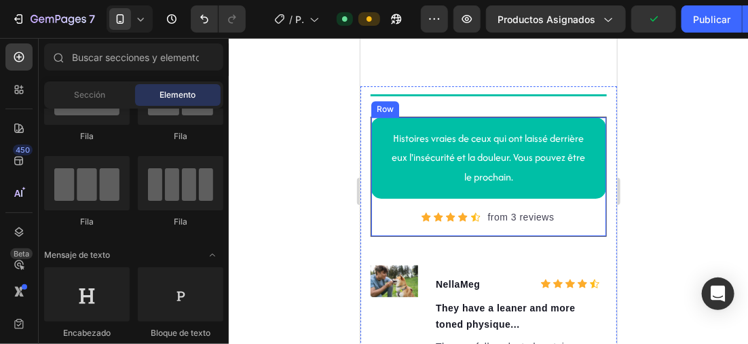
click at [592, 117] on div "Histoires vraies de ceux qui ont laissé derrière eux l'insécurité et la douleur…" at bounding box center [488, 158] width 235 height 82
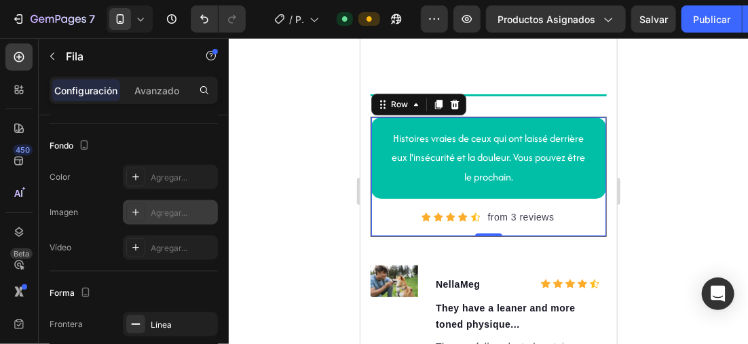
scroll to position [543, 0]
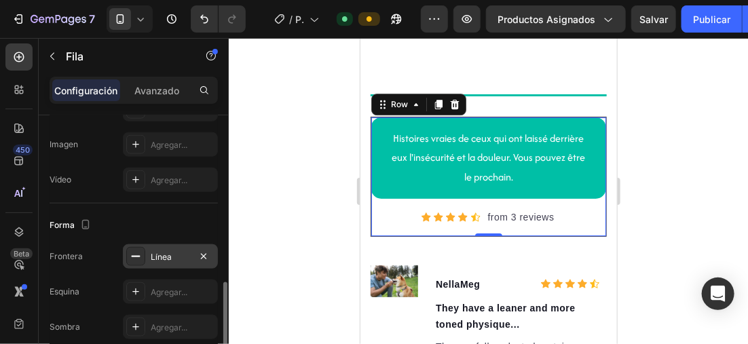
click at [153, 255] on div "Línea" at bounding box center [170, 257] width 39 height 12
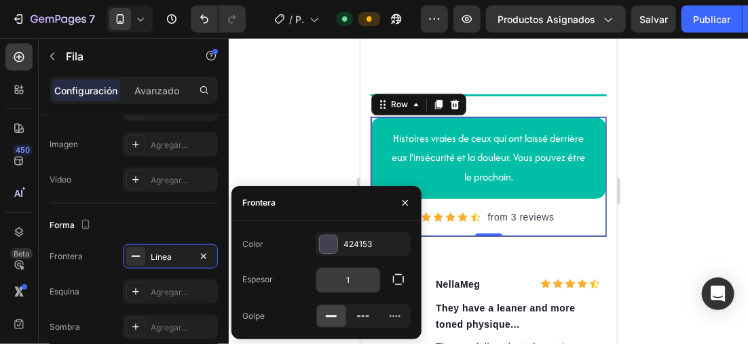
click at [365, 279] on input "1" at bounding box center [349, 280] width 64 height 24
type input "2"
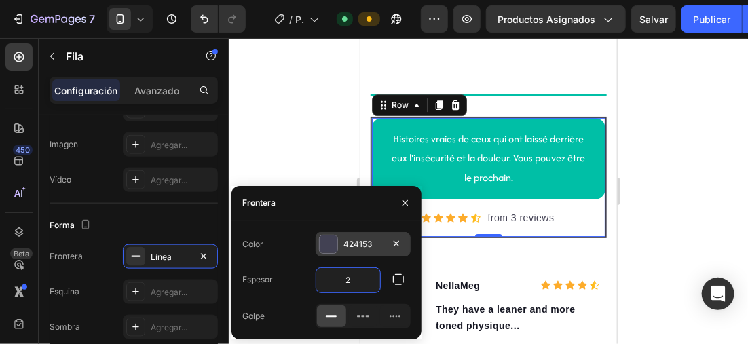
click at [325, 238] on div at bounding box center [329, 245] width 18 height 18
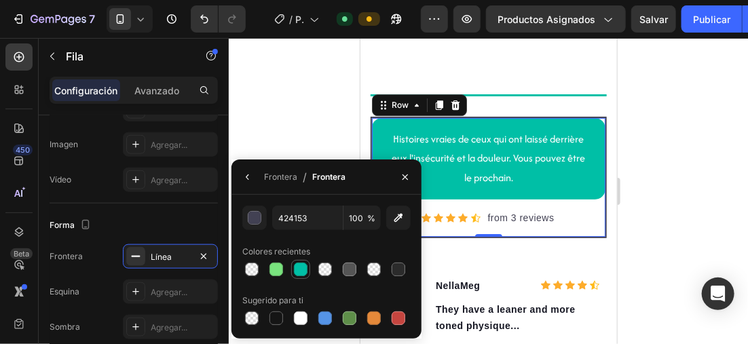
click at [297, 270] on div at bounding box center [301, 270] width 14 height 14
type input "00BFA6"
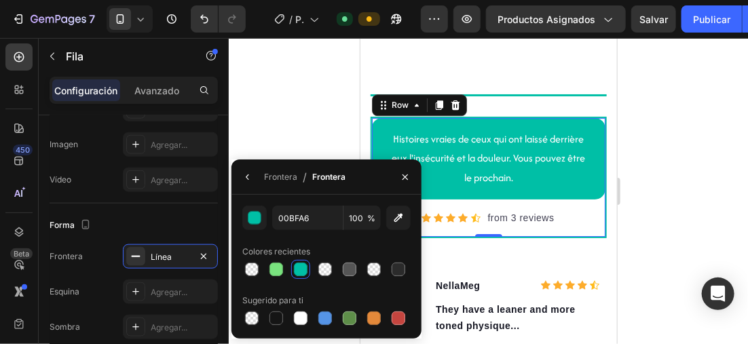
click at [651, 150] on div at bounding box center [489, 191] width 520 height 306
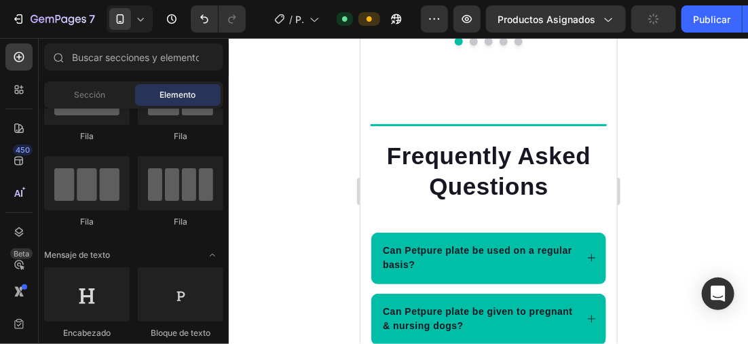
scroll to position [2599, 0]
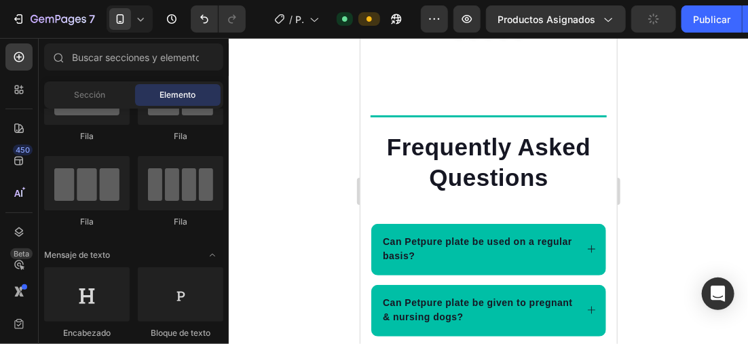
drag, startPoint x: 611, startPoint y: 268, endPoint x: 979, endPoint y: 261, distance: 367.5
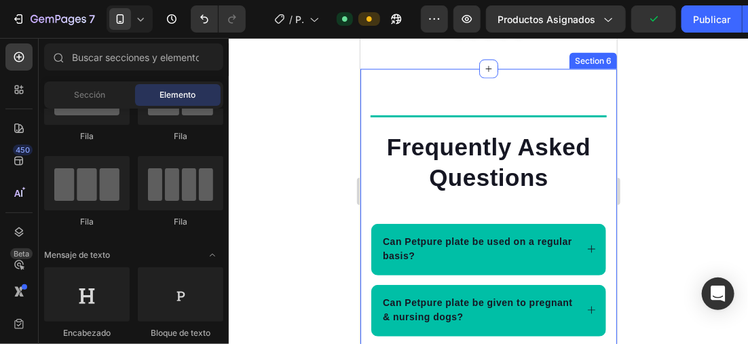
click at [464, 245] on div "Title Line Frequently Asked Questions Heading Can Petpure plate be used on a re…" at bounding box center [488, 322] width 257 height 507
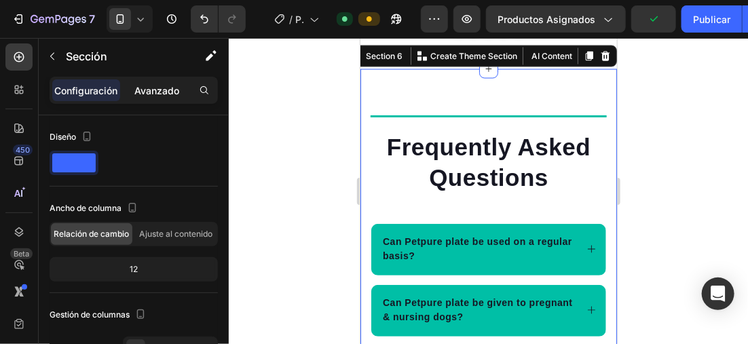
click at [154, 86] on p "Avanzado" at bounding box center [156, 91] width 45 height 14
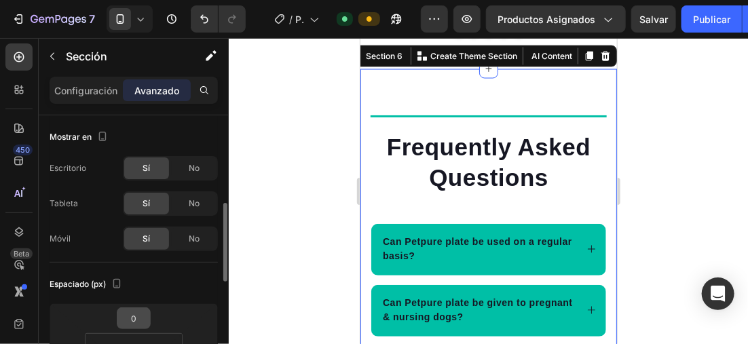
scroll to position [68, 0]
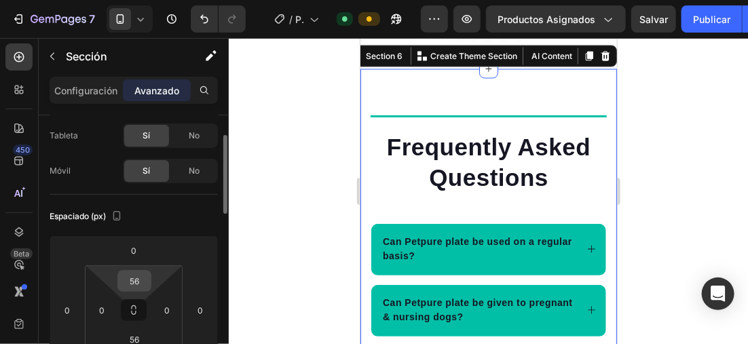
click at [139, 279] on input "56" at bounding box center [134, 281] width 27 height 20
type input "5"
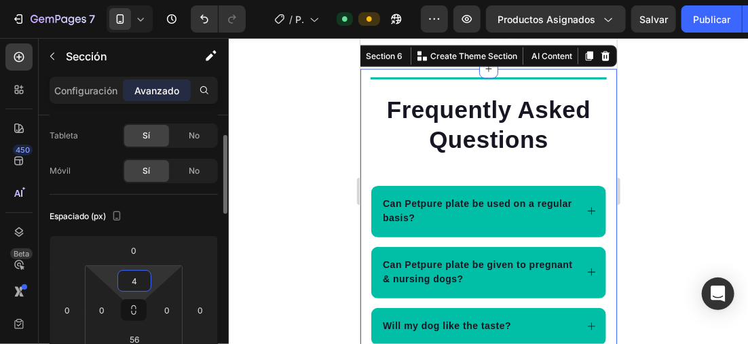
type input "40"
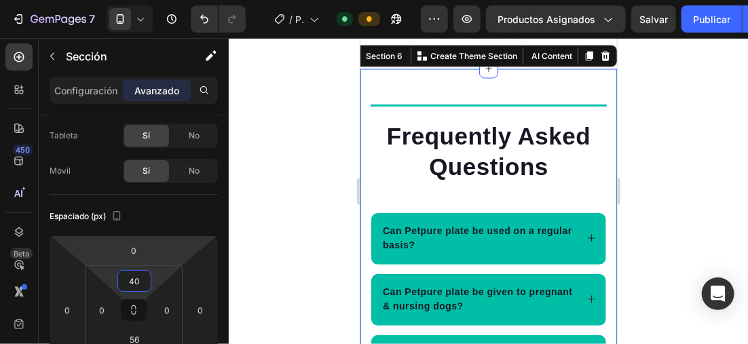
click at [285, 174] on div at bounding box center [489, 191] width 520 height 306
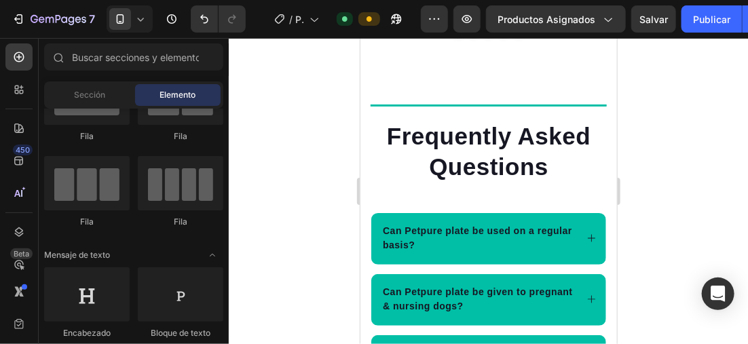
drag, startPoint x: 234, startPoint y: 186, endPoint x: 250, endPoint y: 170, distance: 22.6
click at [250, 170] on div at bounding box center [489, 191] width 520 height 306
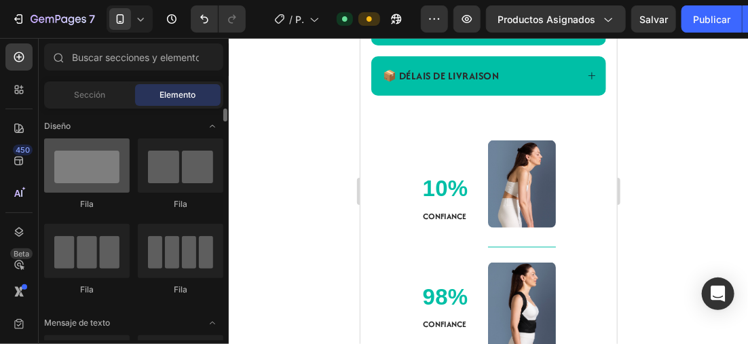
scroll to position [136, 0]
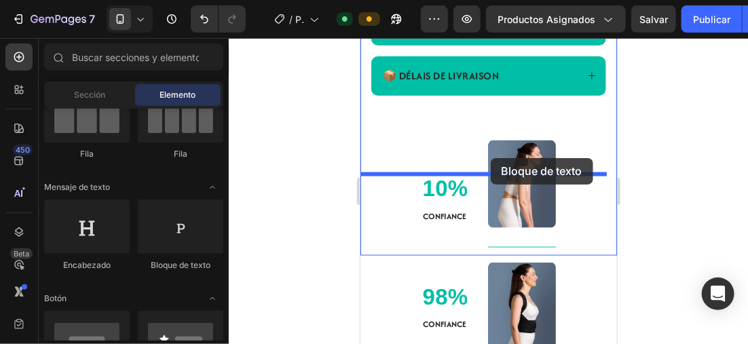
drag, startPoint x: 526, startPoint y: 272, endPoint x: 490, endPoint y: 158, distance: 120.3
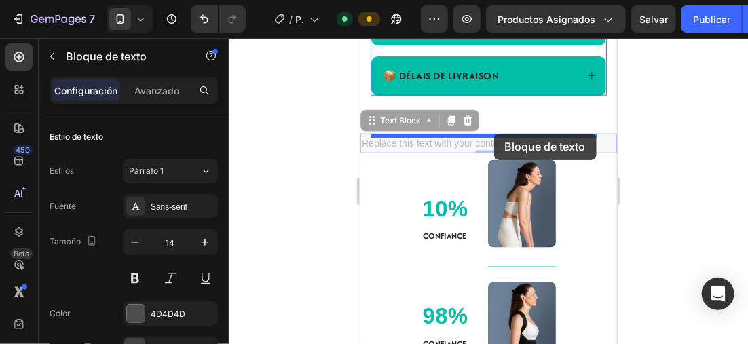
drag, startPoint x: 512, startPoint y: 183, endPoint x: 494, endPoint y: 133, distance: 52.9
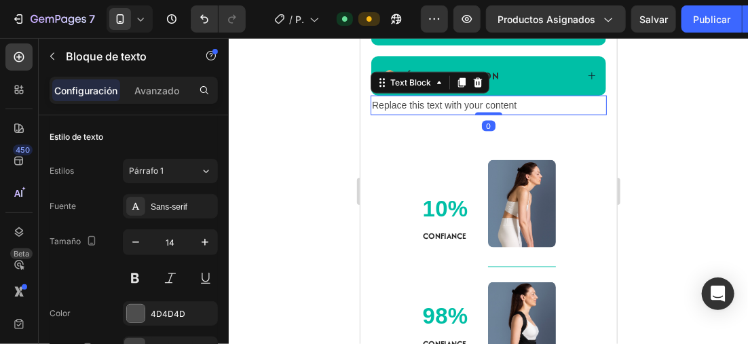
click at [527, 115] on div "Replace this text with your content" at bounding box center [488, 105] width 236 height 20
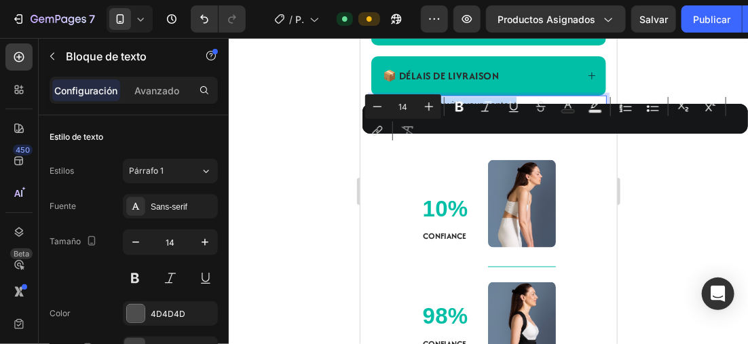
drag, startPoint x: 526, startPoint y: 144, endPoint x: 371, endPoint y: 144, distance: 155.5
click at [371, 115] on div "Replace this text with your content" at bounding box center [488, 105] width 236 height 20
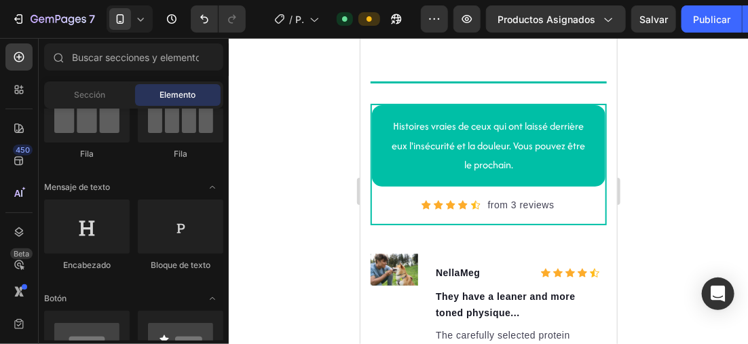
scroll to position [3303, 0]
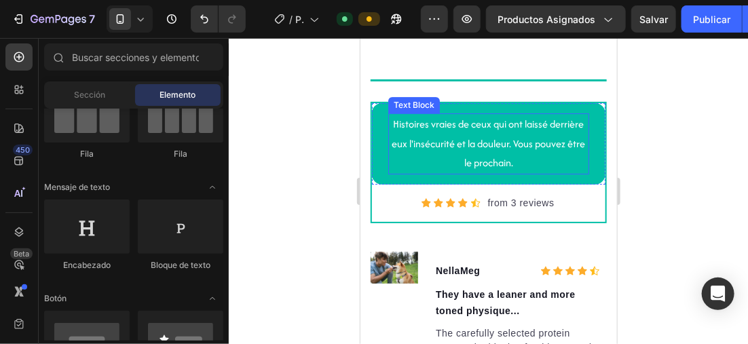
click at [540, 159] on p "Histoires vraies de ceux qui ont laissé derrière eux l'insécurité et la douleur…" at bounding box center [488, 143] width 198 height 58
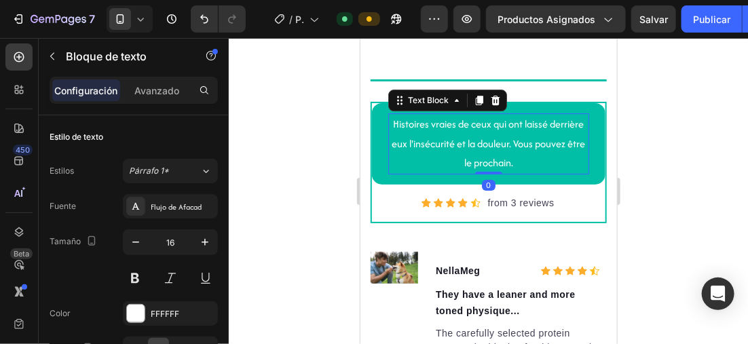
click at [538, 159] on p "Histoires vraies de ceux qui ont laissé derrière eux l'insécurité et la douleur…" at bounding box center [488, 143] width 198 height 58
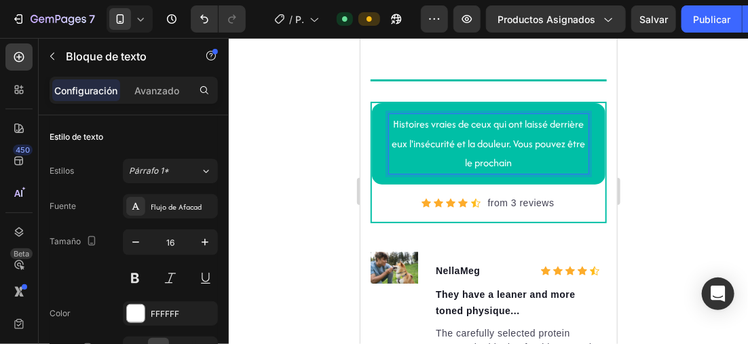
click at [655, 96] on div at bounding box center [489, 191] width 520 height 306
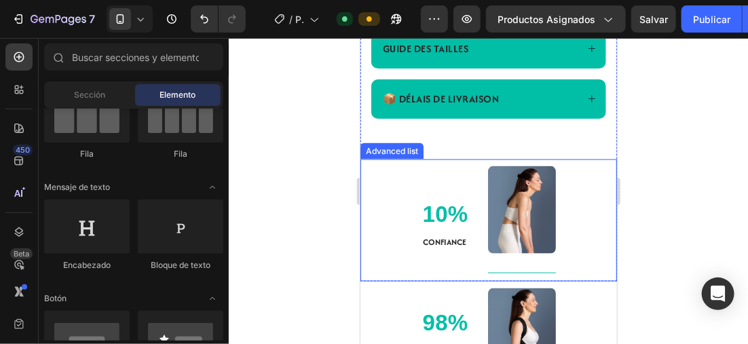
scroll to position [579, 0]
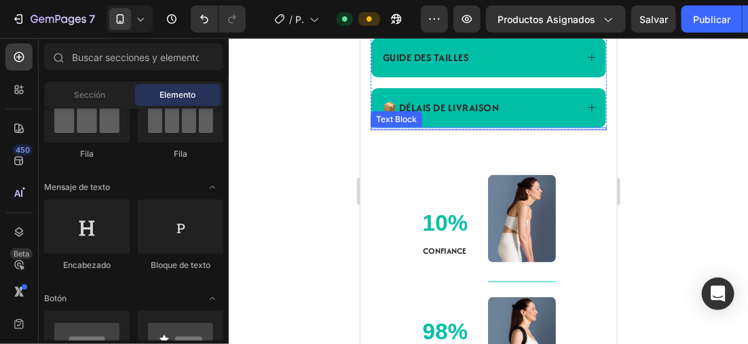
click at [402, 130] on div at bounding box center [488, 128] width 236 height 3
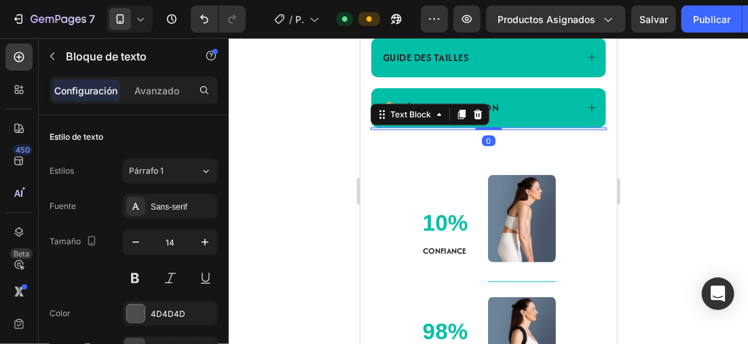
click at [402, 130] on div at bounding box center [488, 128] width 236 height 3
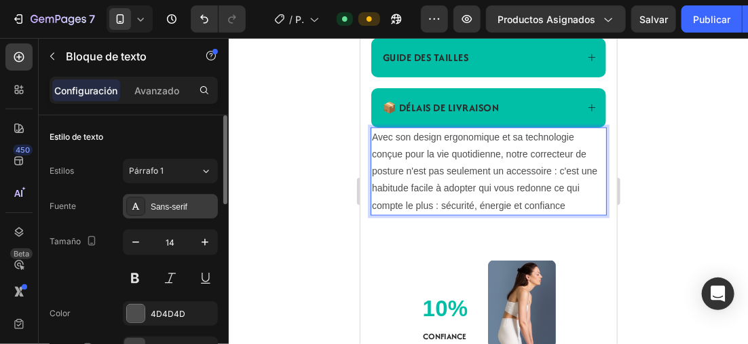
click at [157, 209] on div "Sans-serif" at bounding box center [183, 207] width 64 height 12
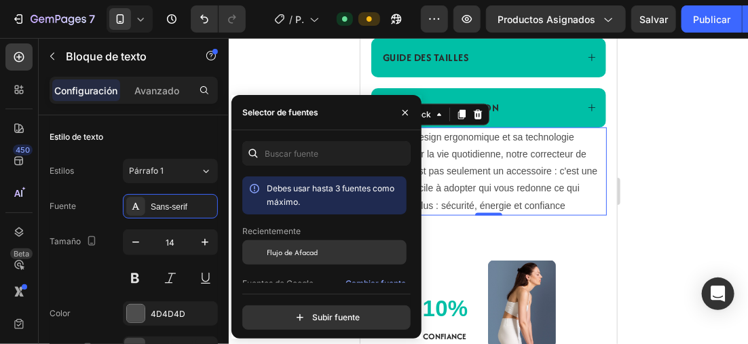
click at [289, 247] on span "Flujo de Afacad" at bounding box center [292, 253] width 51 height 12
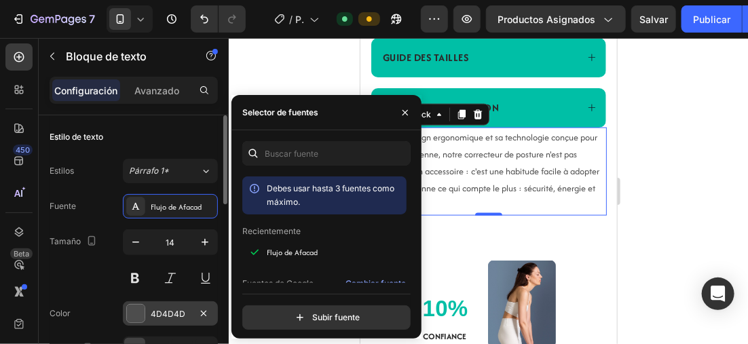
click at [139, 306] on div at bounding box center [136, 314] width 18 height 18
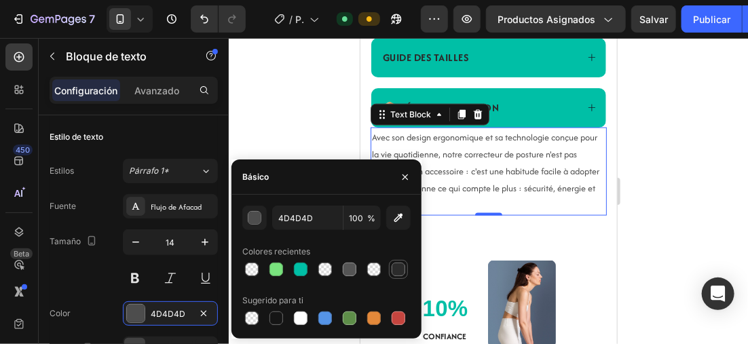
click at [401, 266] on div at bounding box center [399, 270] width 14 height 14
type input "2B2B2B"
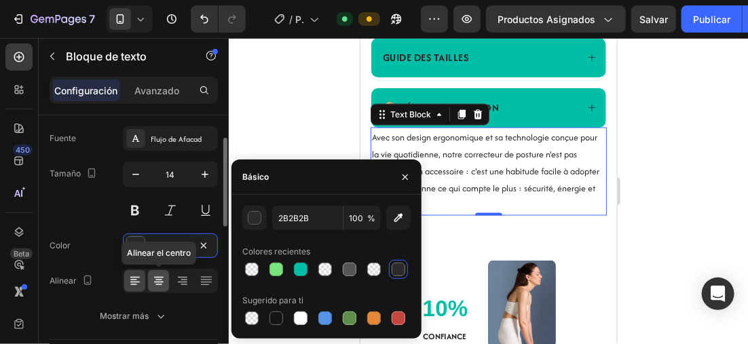
click at [160, 282] on icon at bounding box center [159, 282] width 10 height 1
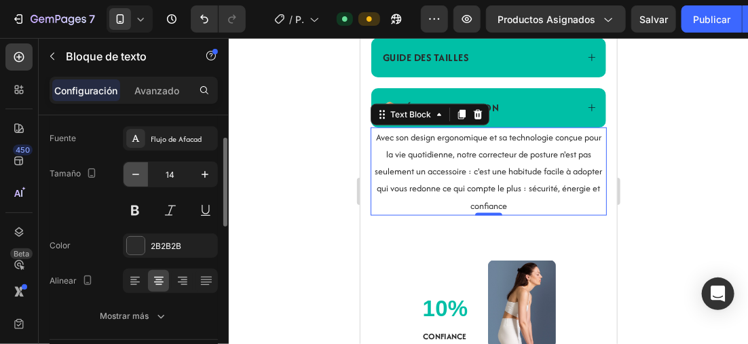
click at [135, 168] on icon "button" at bounding box center [136, 175] width 14 height 14
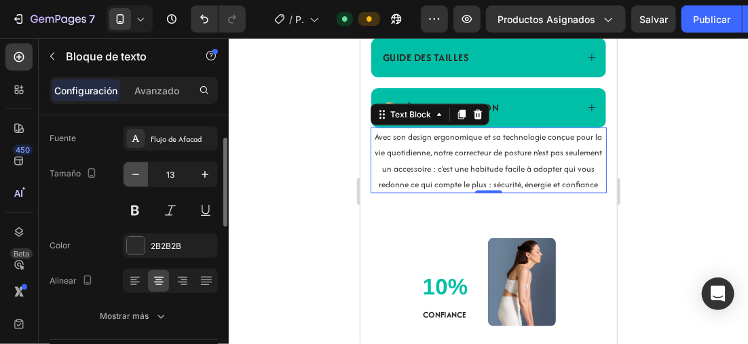
click at [135, 168] on icon "button" at bounding box center [136, 175] width 14 height 14
type input "12"
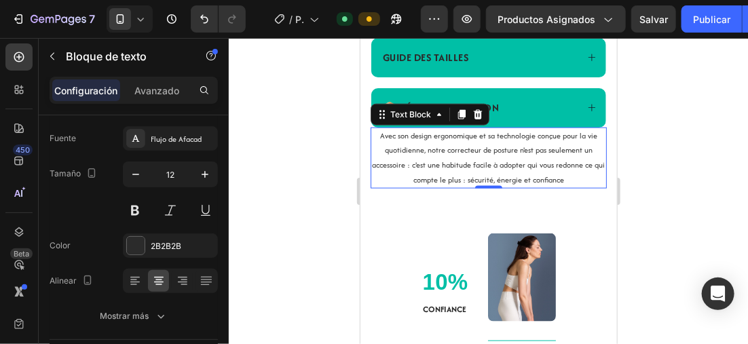
click at [666, 159] on div at bounding box center [489, 191] width 520 height 306
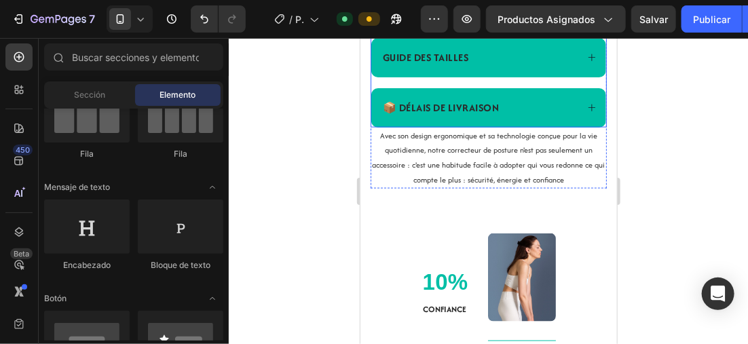
click at [518, 177] on p "Avec son design ergonomique et sa technologie conçue pour la vie quotidienne, n…" at bounding box center [489, 157] width 234 height 58
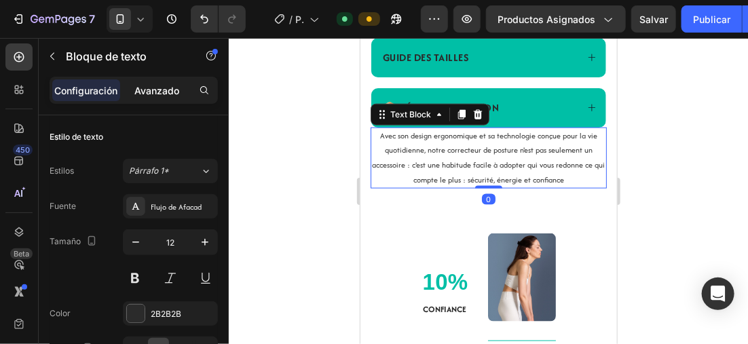
click at [175, 86] on p "Avanzado" at bounding box center [156, 91] width 45 height 14
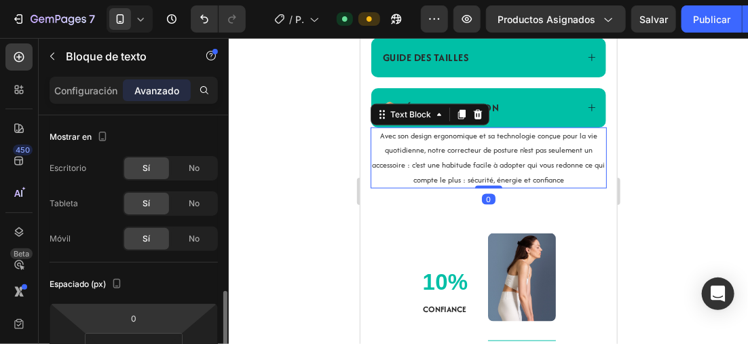
scroll to position [204, 0]
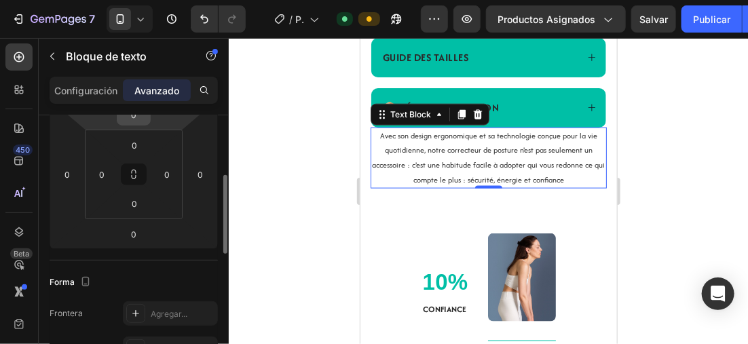
click at [141, 122] on input "0" at bounding box center [133, 115] width 27 height 20
type input "10"
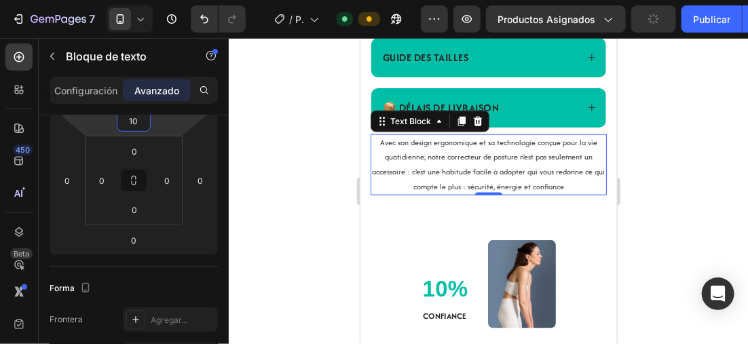
click at [708, 130] on div at bounding box center [489, 191] width 520 height 306
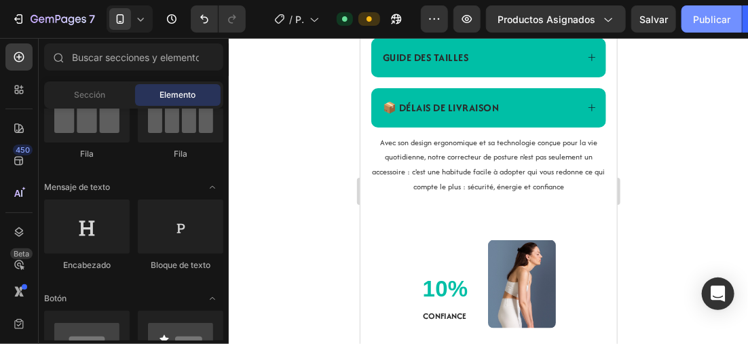
click at [704, 14] on font "Publicar" at bounding box center [711, 19] width 37 height 14
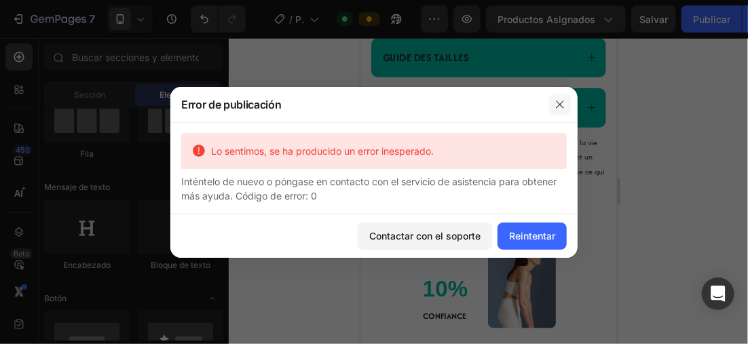
click at [555, 107] on icon "button" at bounding box center [560, 104] width 11 height 11
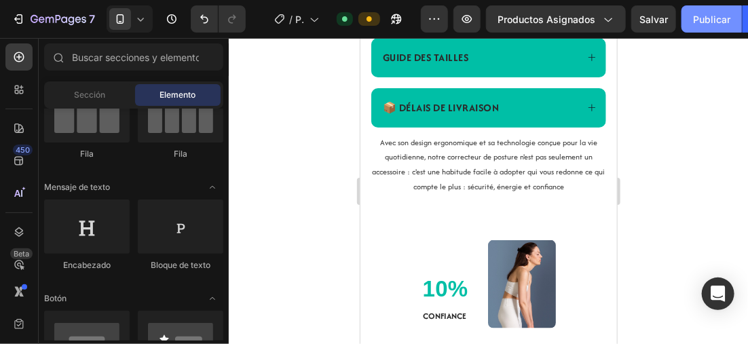
click at [696, 14] on font "Publicar" at bounding box center [711, 19] width 37 height 14
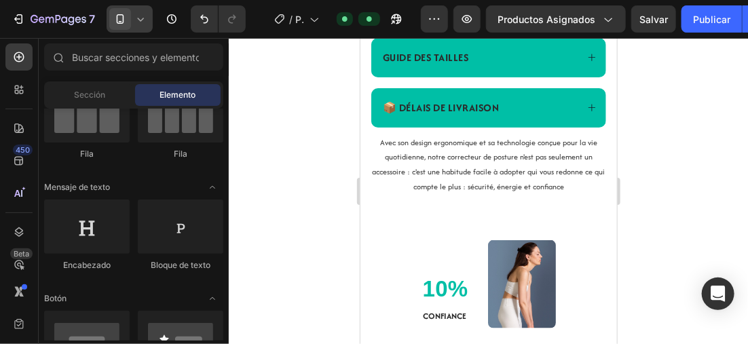
click at [137, 24] on icon at bounding box center [141, 19] width 14 height 14
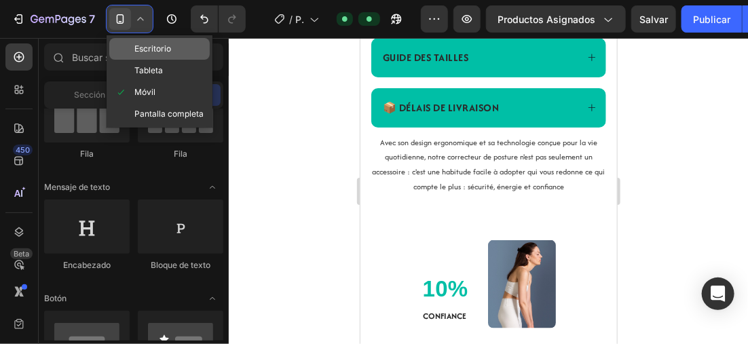
click at [160, 50] on span "Escritorio" at bounding box center [152, 49] width 37 height 14
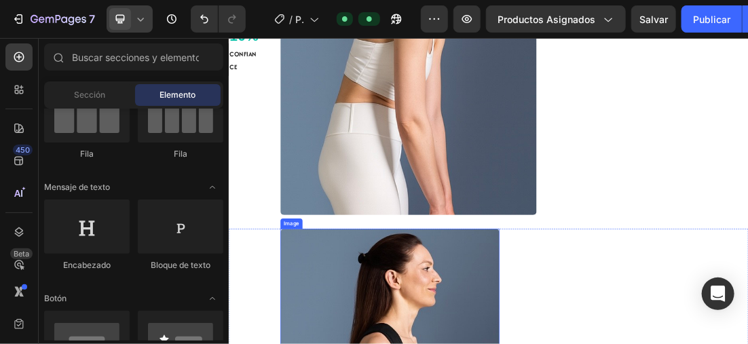
scroll to position [842, 0]
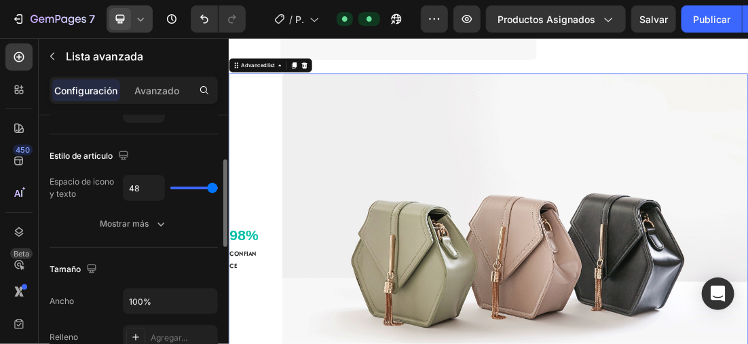
scroll to position [272, 0]
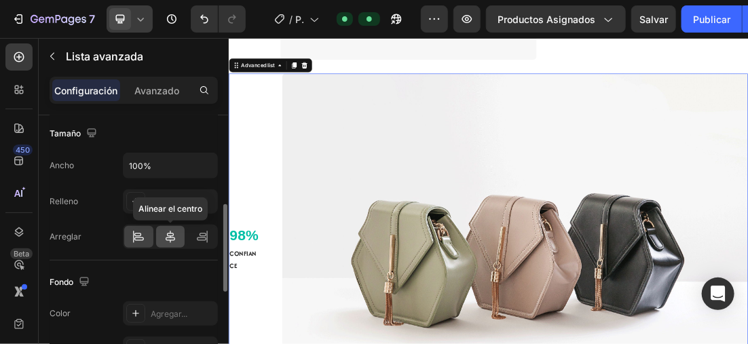
click at [170, 232] on icon at bounding box center [171, 237] width 10 height 12
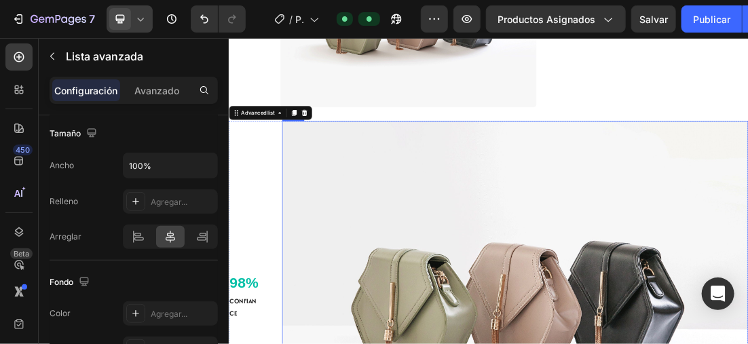
scroll to position [706, 0]
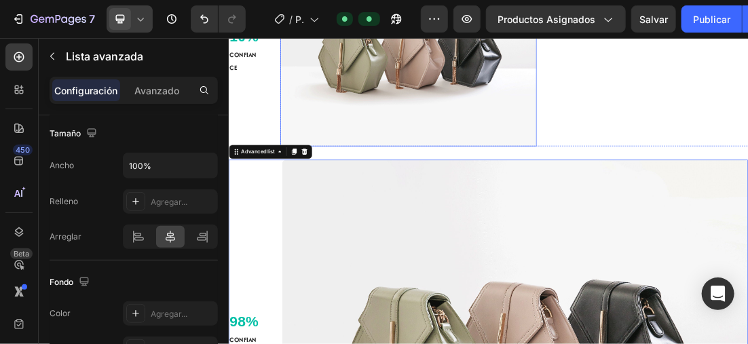
click at [399, 156] on img at bounding box center [510, 57] width 402 height 302
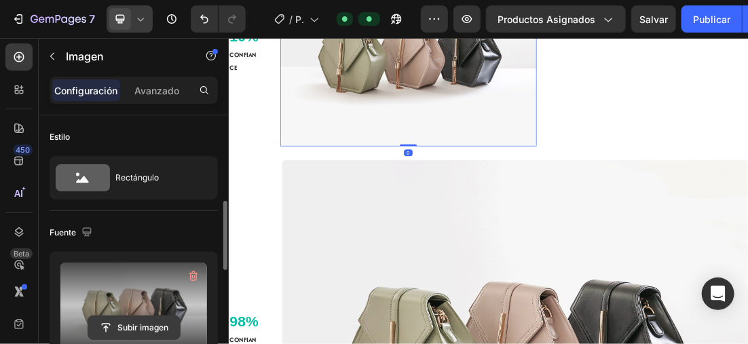
scroll to position [68, 0]
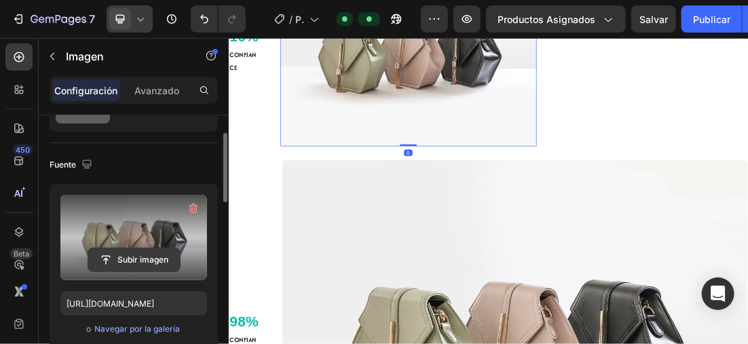
click at [150, 259] on input "file" at bounding box center [134, 260] width 92 height 23
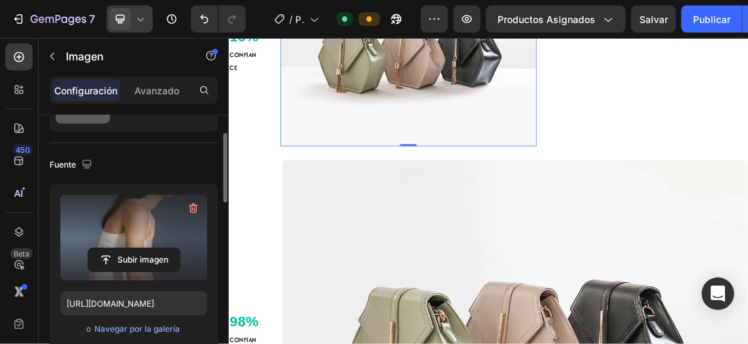
type input "https://cdn.shopify.com/s/files/1/0896/6527/4190/files/gempages_556725335903700…"
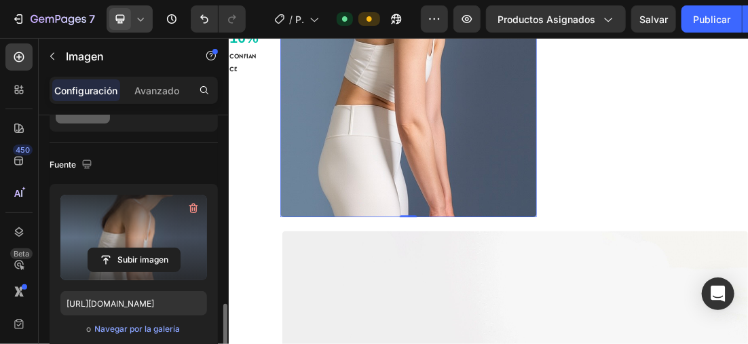
scroll to position [272, 0]
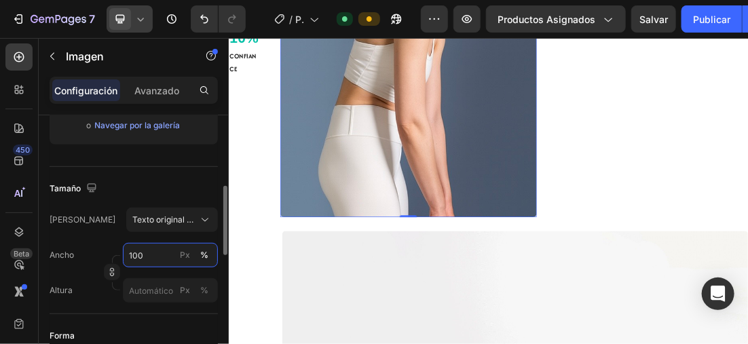
click at [160, 258] on input "100" at bounding box center [170, 255] width 95 height 24
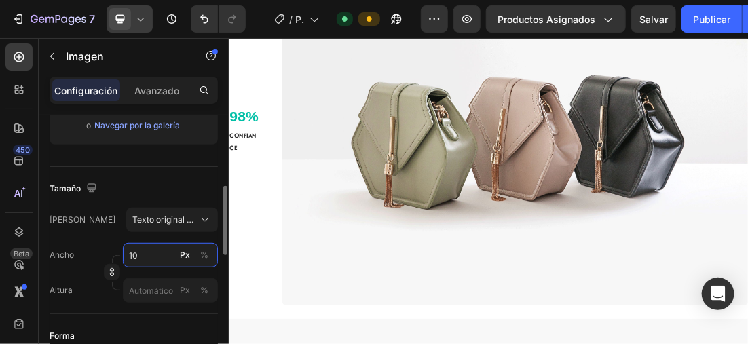
type input "100"
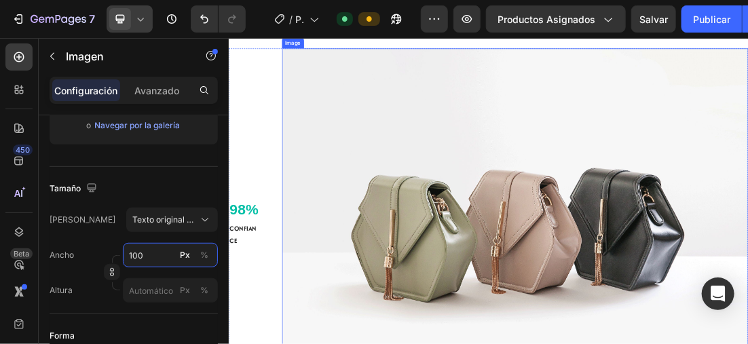
scroll to position [669, 0]
click at [575, 323] on img at bounding box center [678, 327] width 732 height 549
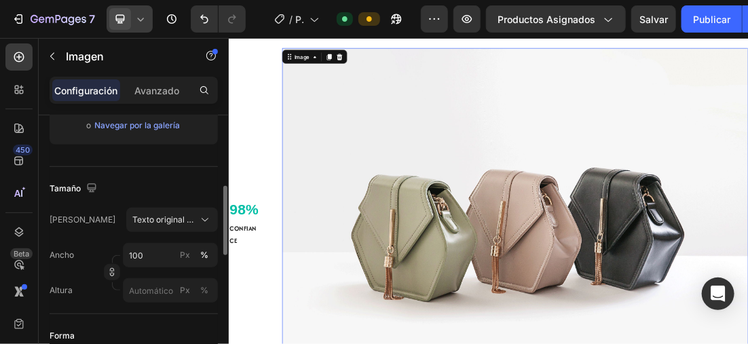
scroll to position [136, 0]
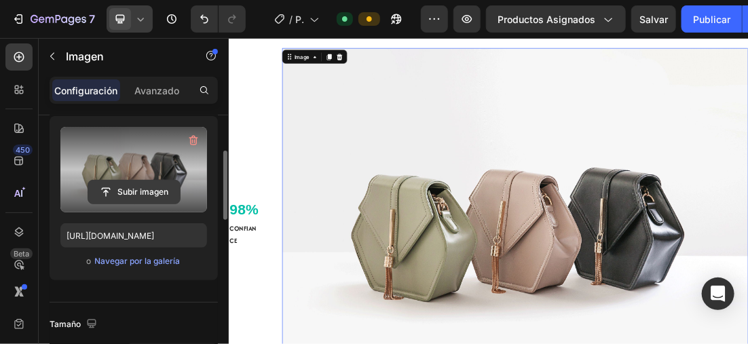
click at [156, 189] on input "file" at bounding box center [134, 192] width 92 height 23
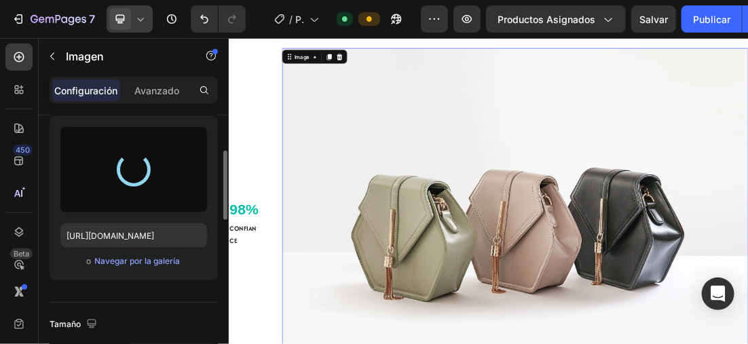
type input "https://cdn.shopify.com/s/files/1/0896/6527/4190/files/gempages_556725335903700…"
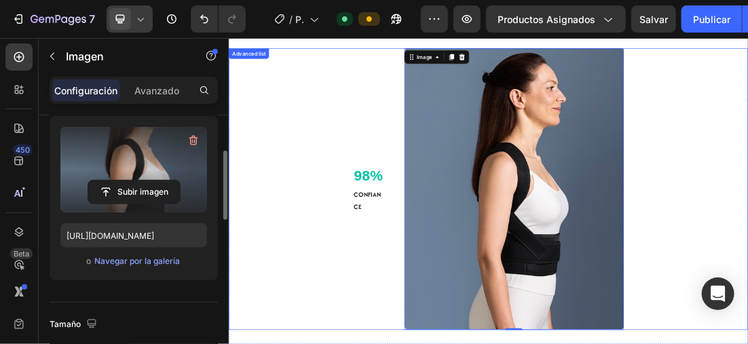
scroll to position [272, 0]
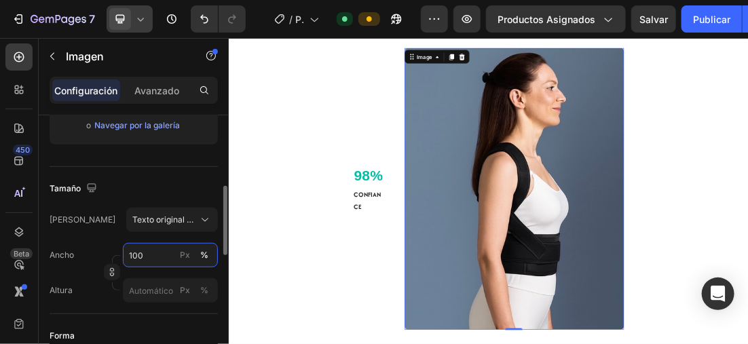
click at [163, 258] on input "100" at bounding box center [170, 255] width 95 height 24
type input "0"
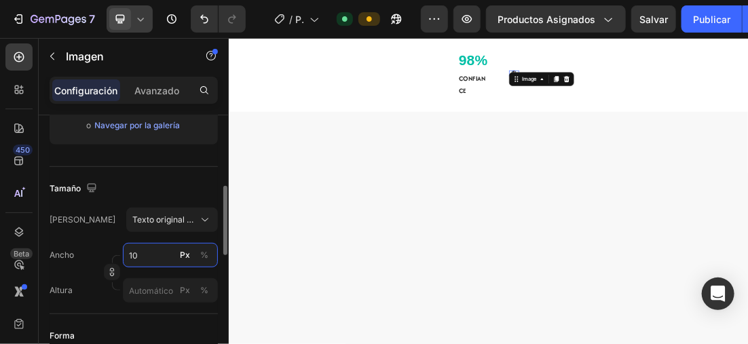
type input "100"
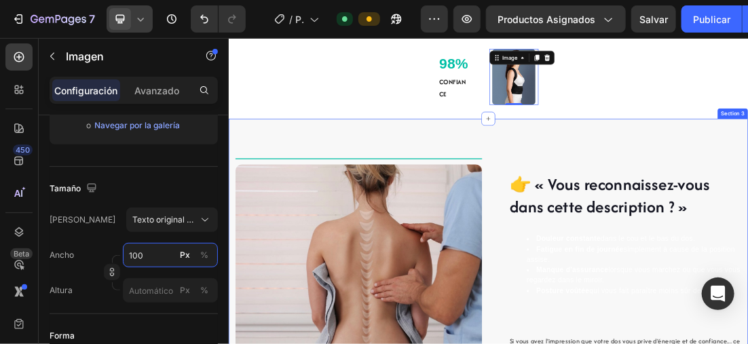
scroll to position [601, 0]
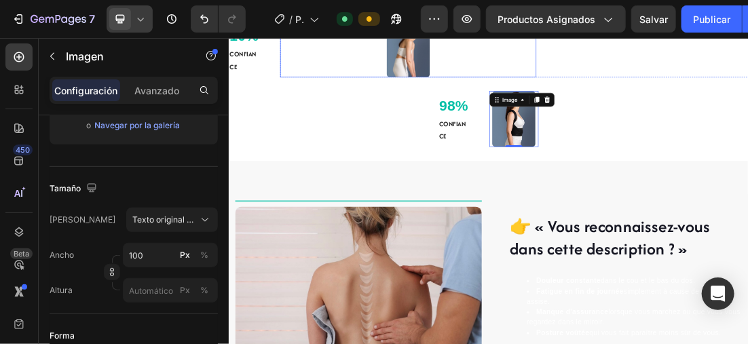
click at [615, 81] on div at bounding box center [510, 55] width 402 height 88
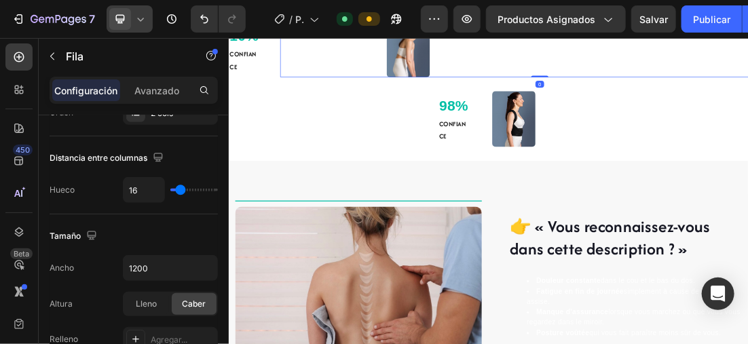
scroll to position [0, 0]
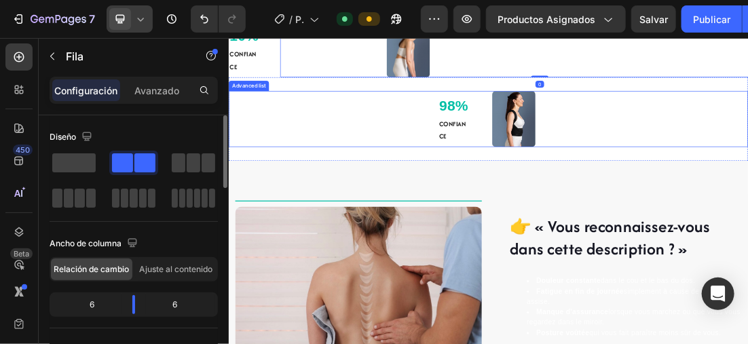
click at [379, 158] on div "98% Text block CONFIANCE Text Block Image" at bounding box center [635, 165] width 815 height 88
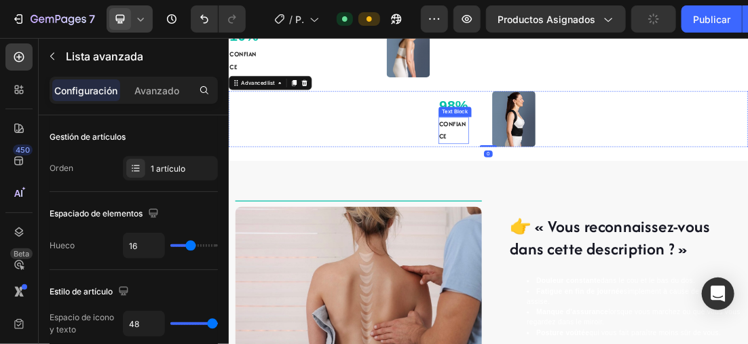
click at [571, 194] on strong "CONFIANCE" at bounding box center [580, 182] width 42 height 34
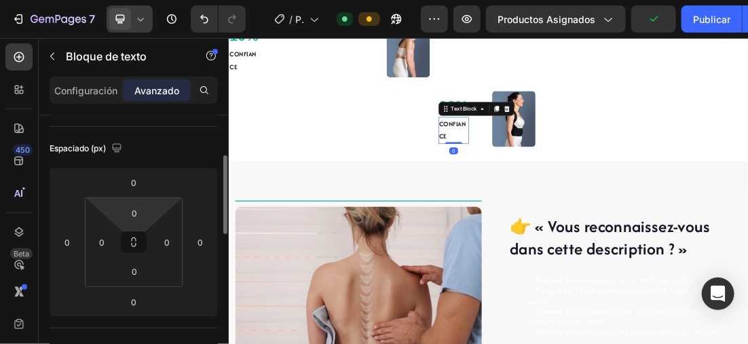
scroll to position [272, 0]
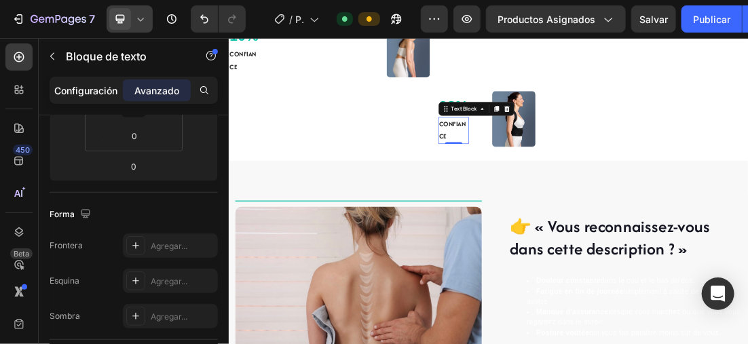
drag, startPoint x: 81, startPoint y: 82, endPoint x: 69, endPoint y: 94, distance: 16.8
click at [81, 81] on div "Configuración" at bounding box center [86, 90] width 68 height 22
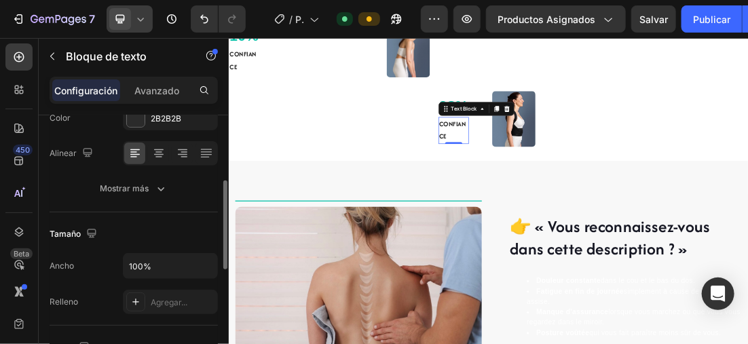
scroll to position [128, 0]
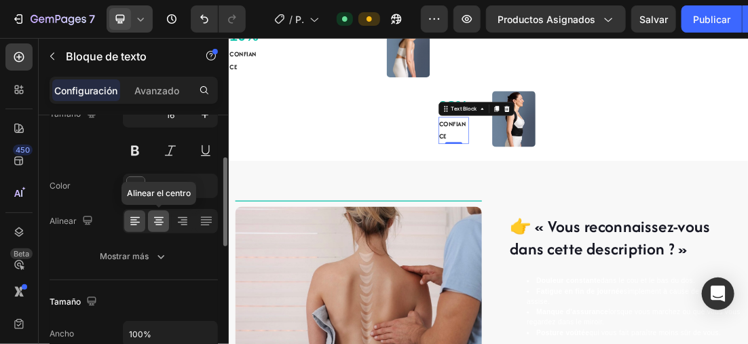
click at [151, 217] on div at bounding box center [158, 222] width 21 height 22
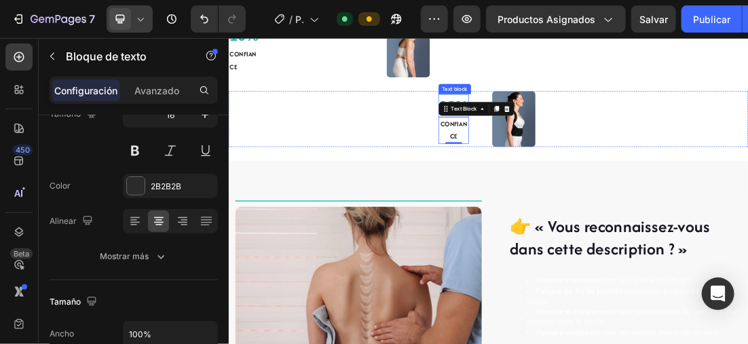
click at [575, 150] on p "98%" at bounding box center [582, 144] width 46 height 34
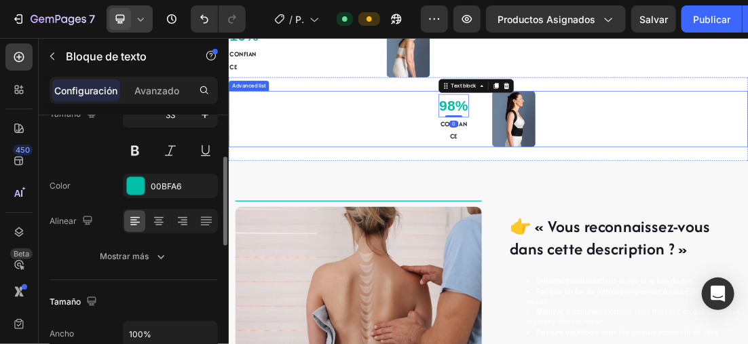
scroll to position [127, 0]
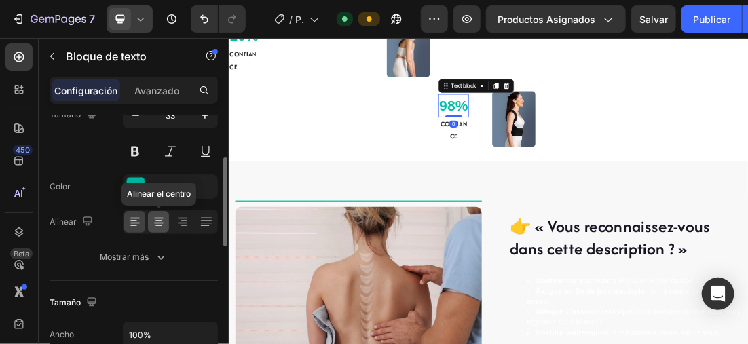
click at [164, 220] on icon at bounding box center [159, 222] width 14 height 14
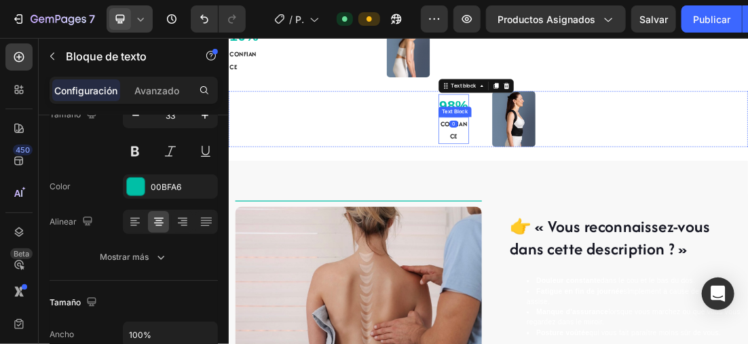
click at [586, 196] on strong "CONFIANCE" at bounding box center [581, 182] width 42 height 34
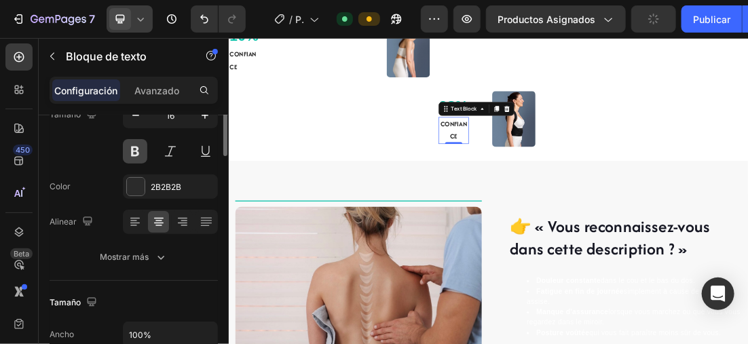
scroll to position [59, 0]
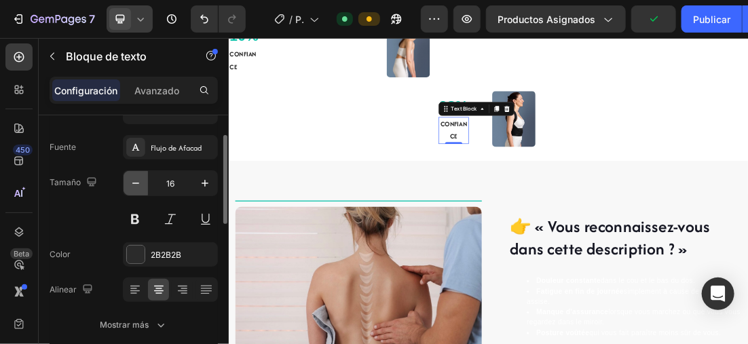
click at [135, 177] on icon "button" at bounding box center [136, 184] width 14 height 14
type input "13"
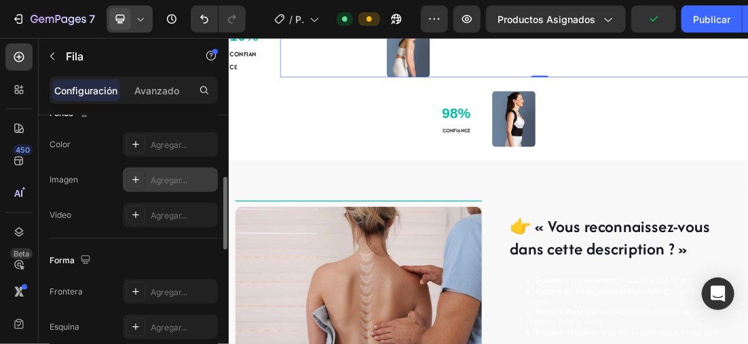
scroll to position [475, 0]
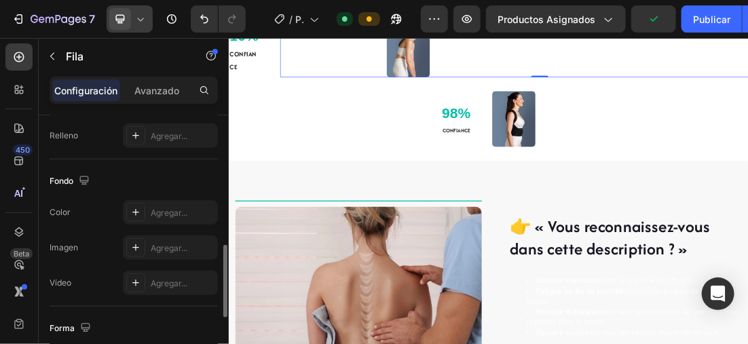
click at [96, 147] on div "Tamaño Ancho 1200 Altura Lleno Caber Relleno Agregar..." at bounding box center [134, 85] width 168 height 149
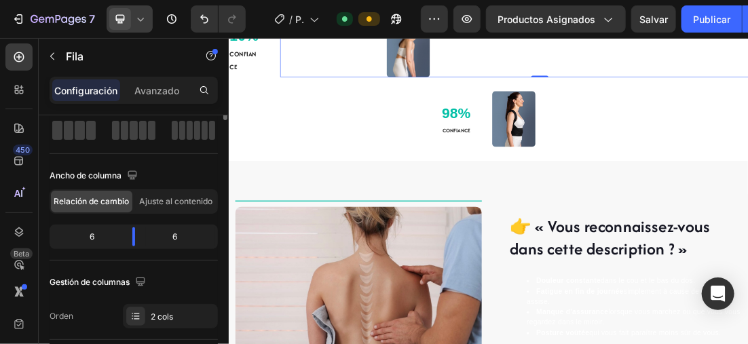
scroll to position [0, 0]
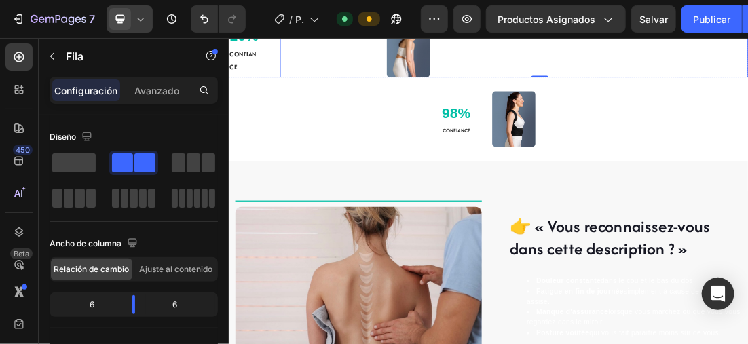
click at [291, 98] on li "10% Text block CONFIANCE Text Block Image Title Line Row 0" at bounding box center [635, 55] width 815 height 88
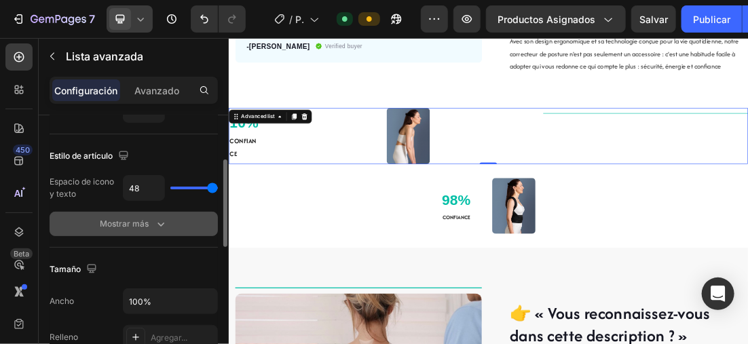
scroll to position [272, 0]
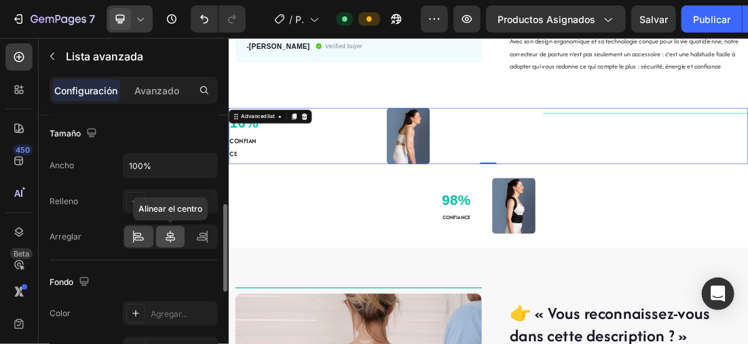
click at [171, 239] on icon at bounding box center [171, 237] width 14 height 14
click at [171, 235] on icon at bounding box center [171, 237] width 14 height 14
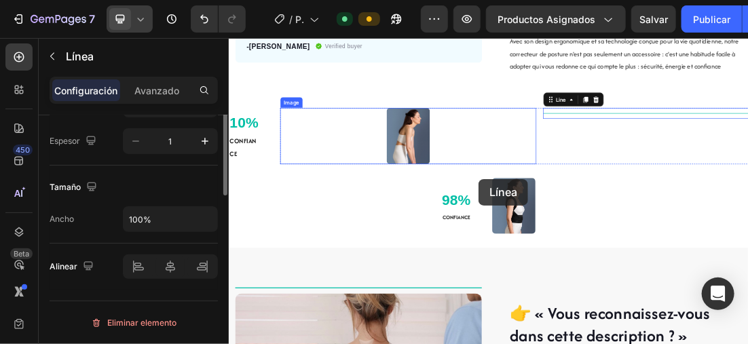
scroll to position [0, 0]
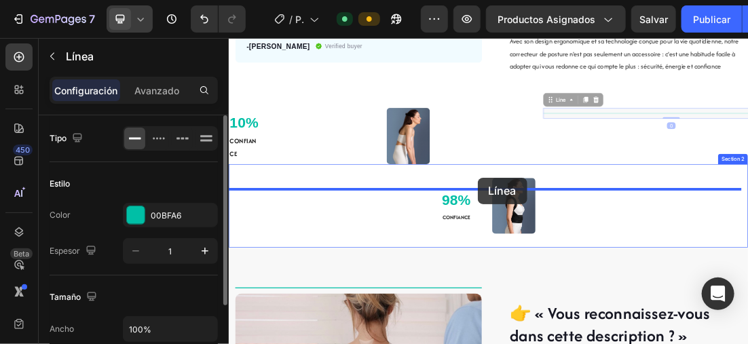
drag, startPoint x: 799, startPoint y: 173, endPoint x: 619, endPoint y: 257, distance: 199.0
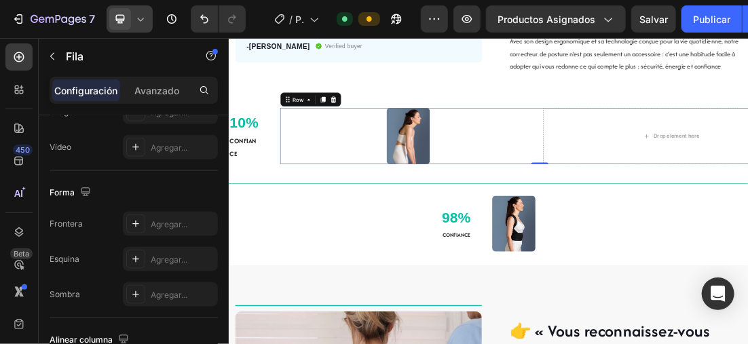
scroll to position [713, 0]
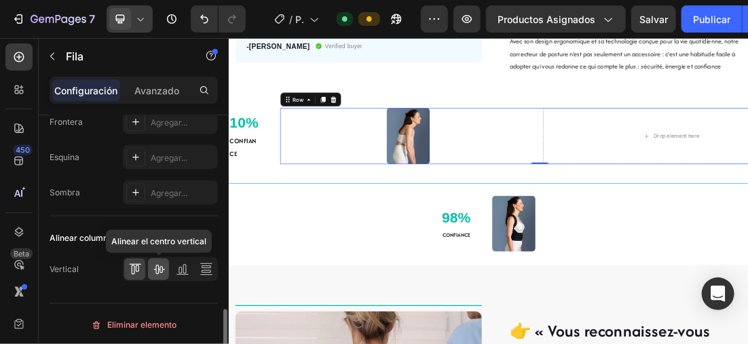
click at [160, 266] on icon at bounding box center [159, 271] width 11 height 10
click at [132, 267] on icon at bounding box center [135, 270] width 14 height 14
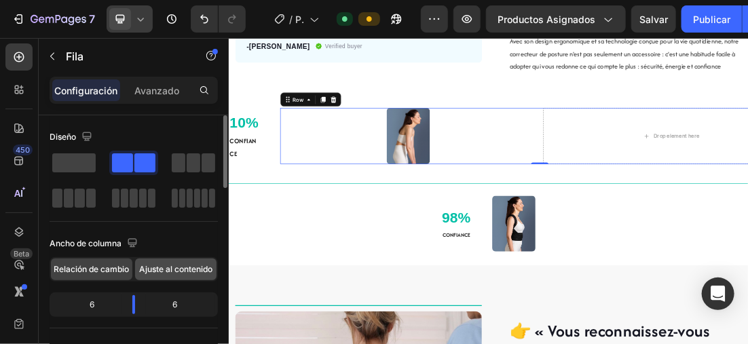
scroll to position [68, 0]
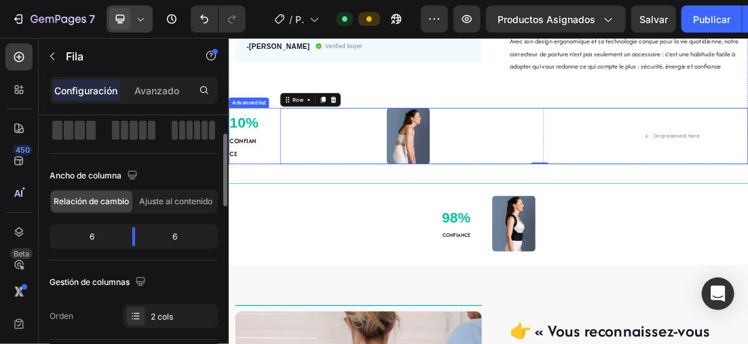
click at [279, 215] on li "10% Text block CONFIANCE Text Block Image Drop element here Row 0" at bounding box center [635, 191] width 815 height 88
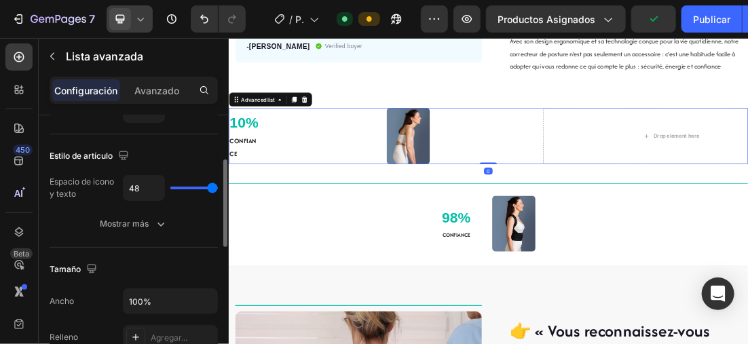
scroll to position [272, 0]
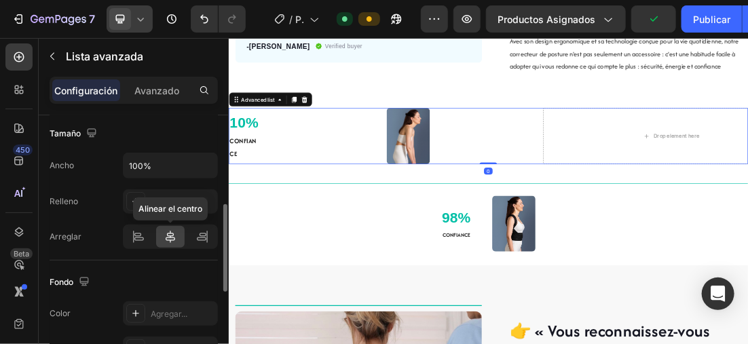
click at [165, 232] on icon at bounding box center [171, 237] width 14 height 14
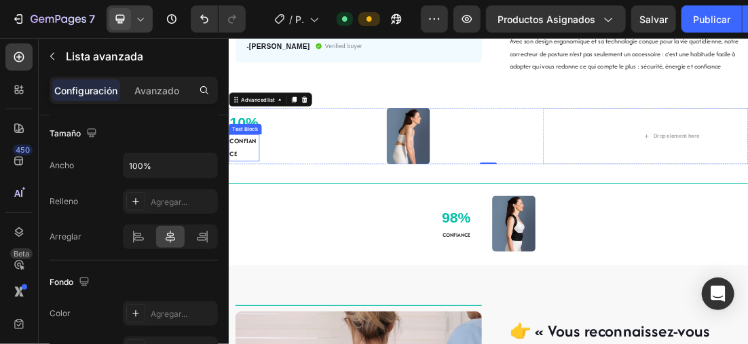
click at [265, 221] on strong "CONFIANCE" at bounding box center [251, 209] width 42 height 34
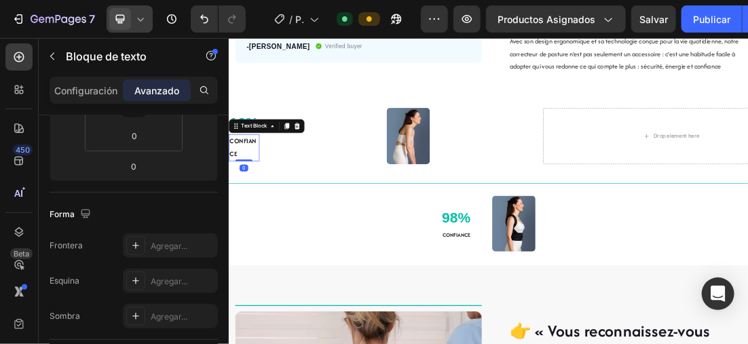
scroll to position [0, 0]
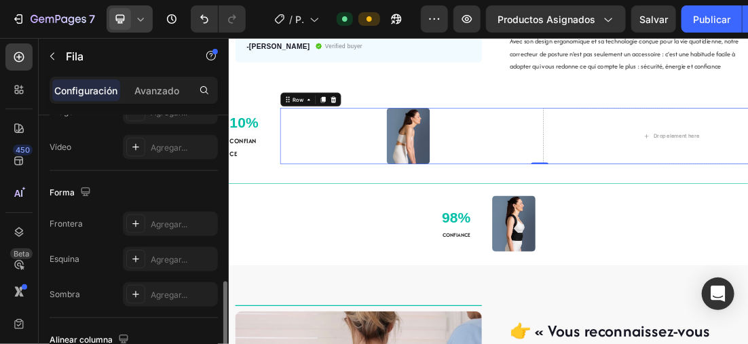
scroll to position [543, 0]
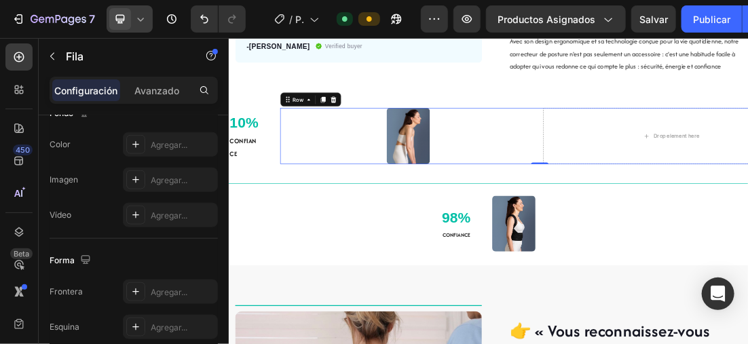
click at [137, 14] on icon at bounding box center [141, 19] width 14 height 14
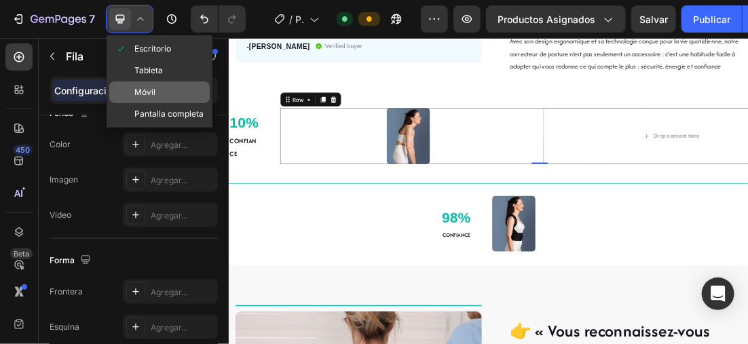
click at [156, 103] on div "Móvil" at bounding box center [159, 114] width 101 height 22
type input "100%"
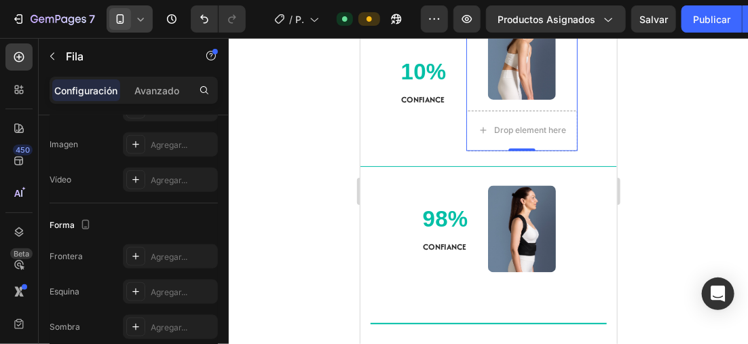
scroll to position [810, 0]
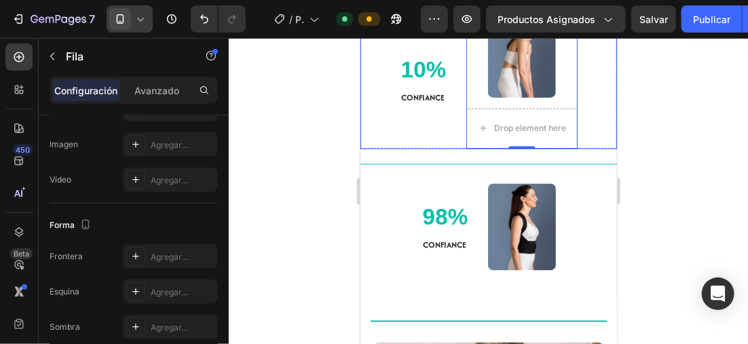
click at [296, 135] on div at bounding box center [489, 191] width 520 height 306
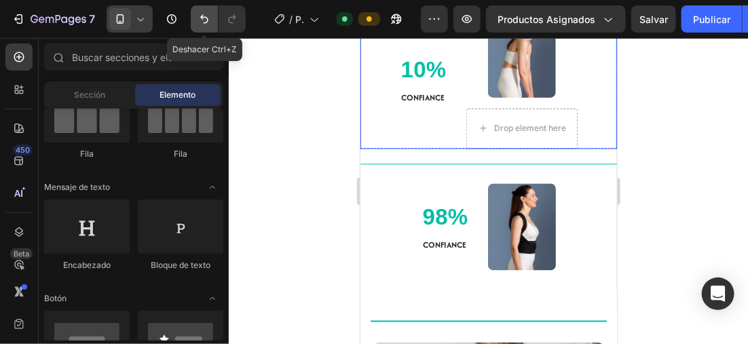
click at [209, 14] on icon "Deshacer/Rehacer" at bounding box center [205, 19] width 14 height 14
click at [206, 14] on icon "Deshacer/Rehacer" at bounding box center [205, 19] width 14 height 14
click at [141, 12] on div at bounding box center [130, 18] width 46 height 27
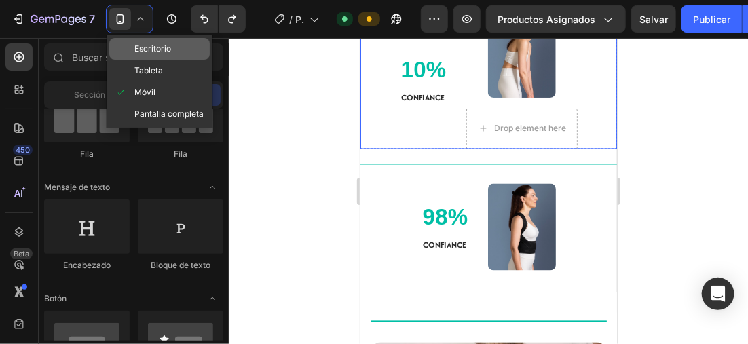
click at [162, 52] on span "Escritorio" at bounding box center [152, 49] width 37 height 14
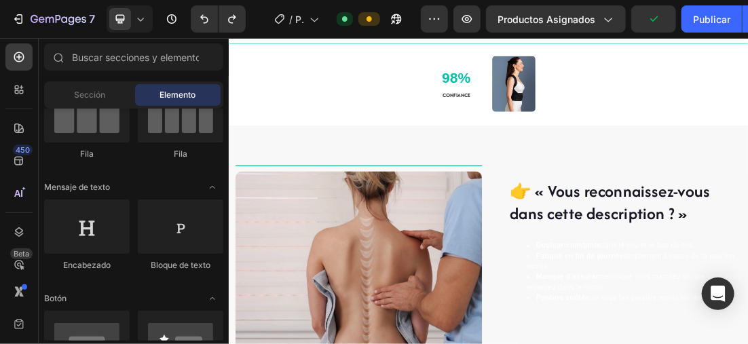
scroll to position [471, 0]
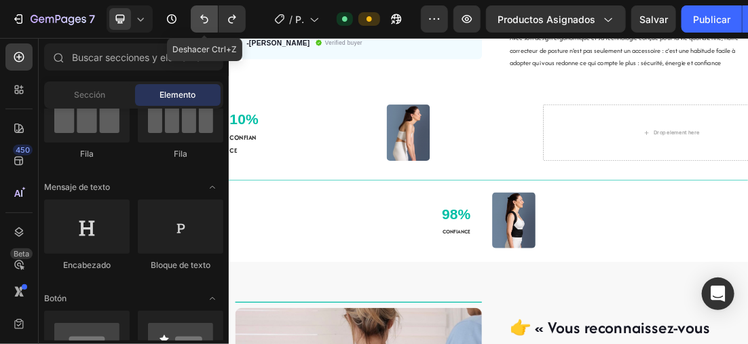
click at [205, 10] on button "Deshacer/Rehacer" at bounding box center [204, 18] width 27 height 27
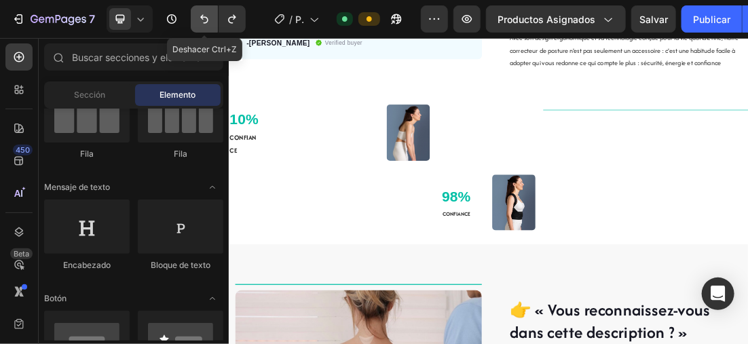
click at [204, 12] on icon "Deshacer/Rehacer" at bounding box center [205, 19] width 14 height 14
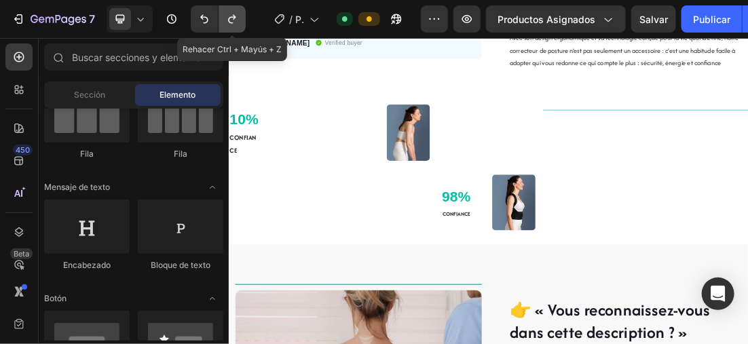
click at [232, 13] on icon "Deshacer/Rehacer" at bounding box center [232, 19] width 14 height 14
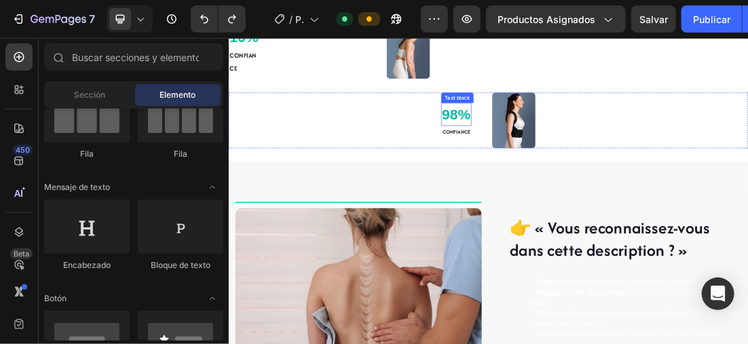
scroll to position [607, 0]
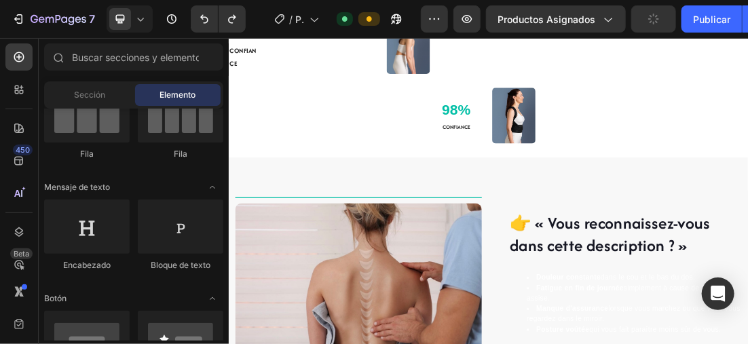
click at [134, 12] on icon at bounding box center [141, 19] width 14 height 14
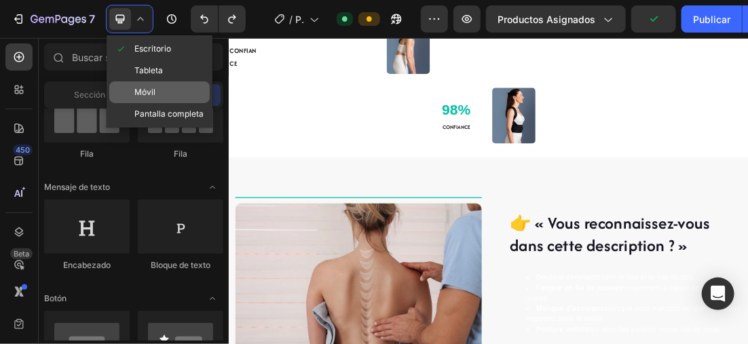
click at [168, 103] on div "Móvil" at bounding box center [159, 114] width 101 height 22
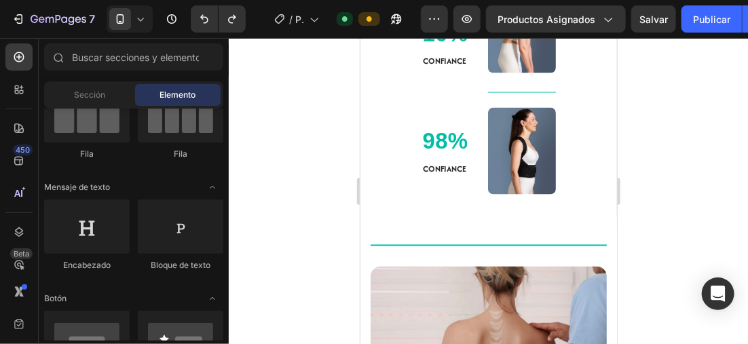
scroll to position [843, 0]
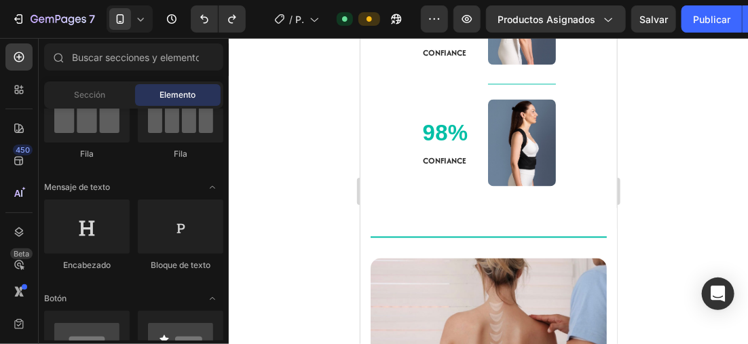
click at [141, 17] on icon at bounding box center [141, 19] width 14 height 14
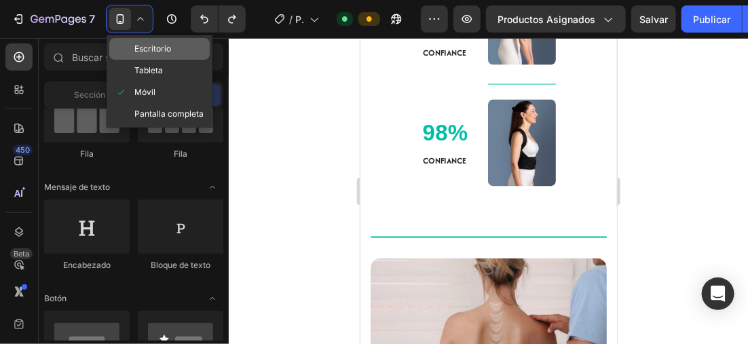
click at [157, 60] on div "Escritorio" at bounding box center [159, 71] width 101 height 22
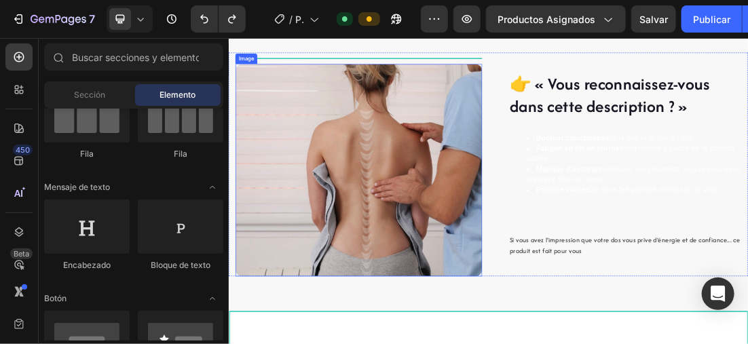
scroll to position [785, 0]
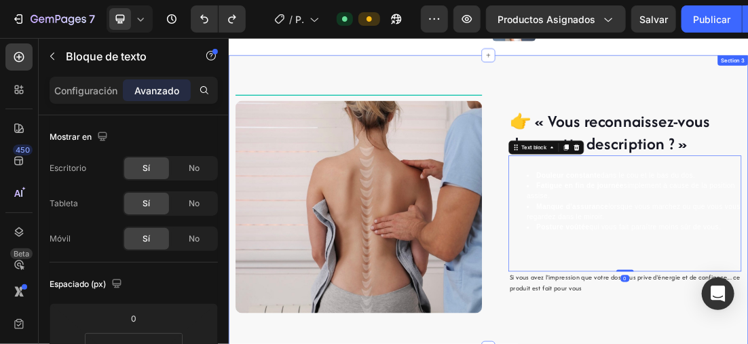
click at [712, 78] on div "👉 « Vous reconnaissez-vous dans cette description ? » Heading Douleur constante…" at bounding box center [635, 294] width 815 height 460
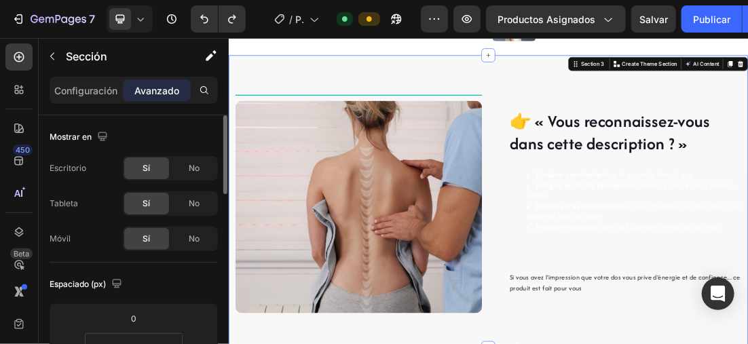
scroll to position [136, 0]
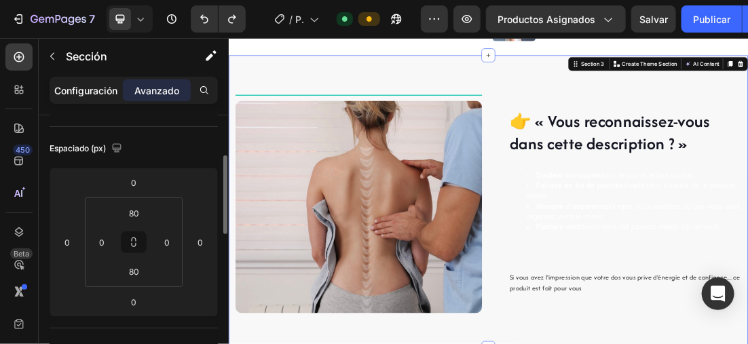
click at [102, 81] on div "Configuración" at bounding box center [86, 90] width 68 height 22
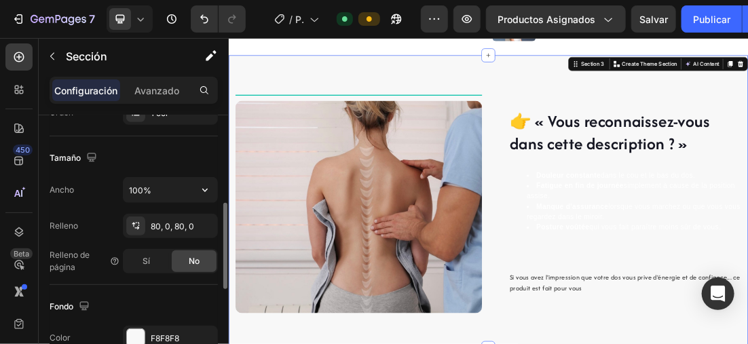
scroll to position [408, 0]
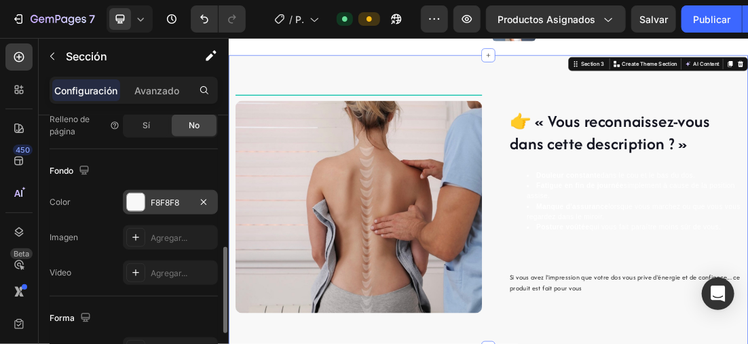
click at [137, 198] on div at bounding box center [136, 203] width 18 height 18
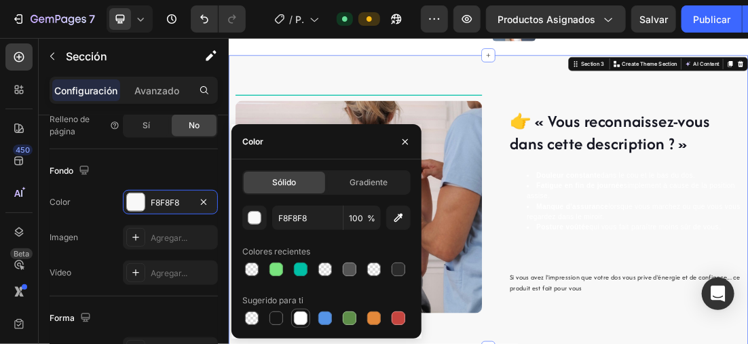
click at [306, 317] on div at bounding box center [301, 319] width 14 height 14
type input "FFFFFF"
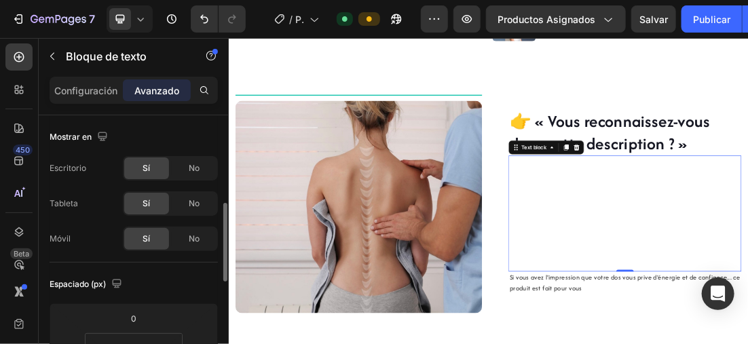
scroll to position [68, 0]
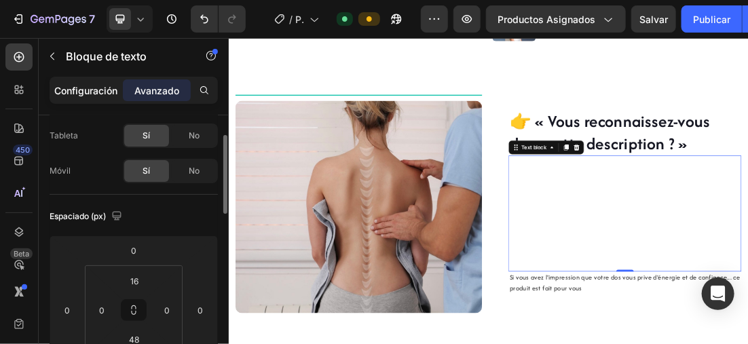
click at [91, 84] on p "Configuración" at bounding box center [86, 91] width 63 height 14
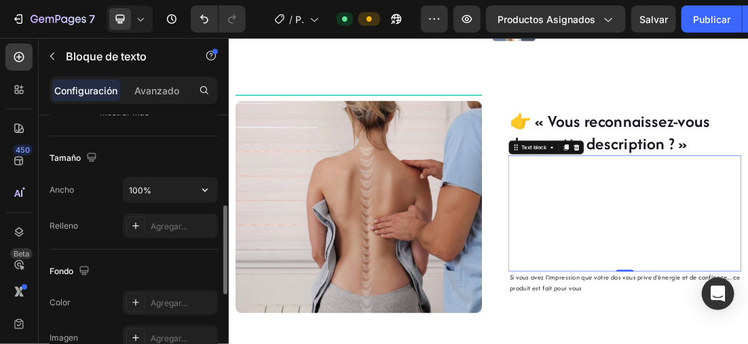
scroll to position [340, 0]
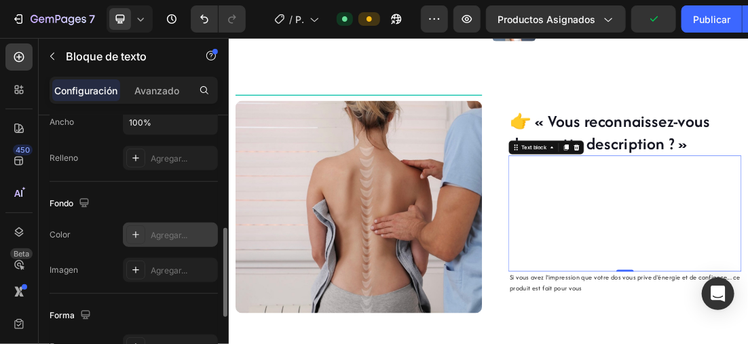
click at [131, 231] on icon at bounding box center [135, 235] width 11 height 11
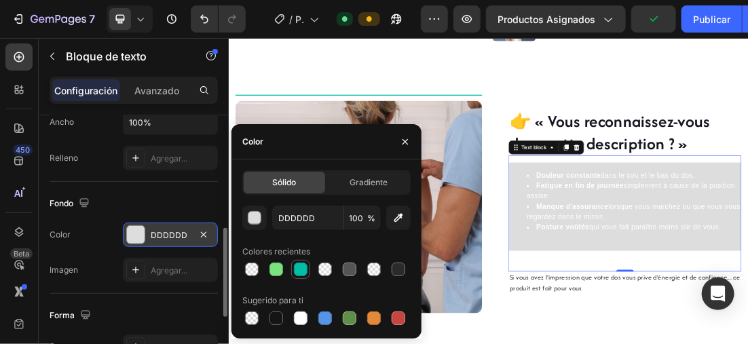
click at [293, 267] on div at bounding box center [301, 269] width 16 height 16
type input "00BFA6"
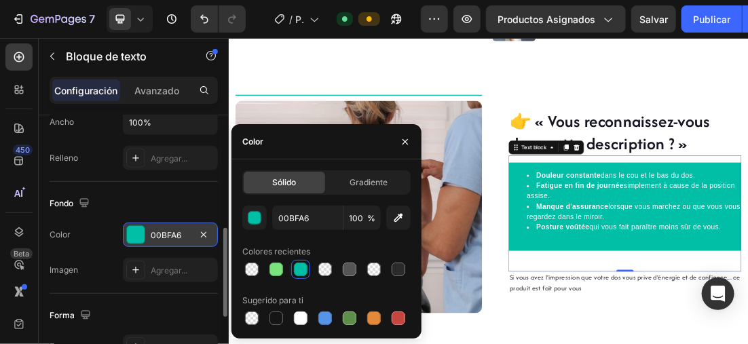
scroll to position [475, 0]
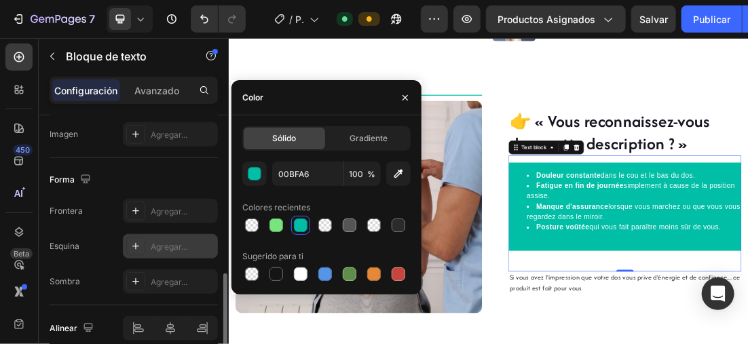
click at [141, 242] on div at bounding box center [135, 246] width 19 height 19
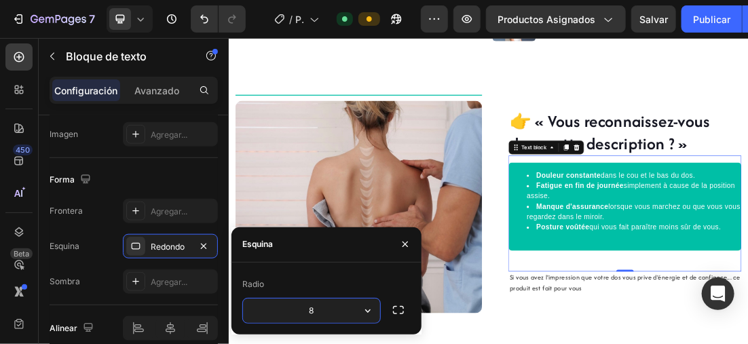
click at [324, 303] on input "8" at bounding box center [311, 311] width 137 height 24
type input "15"
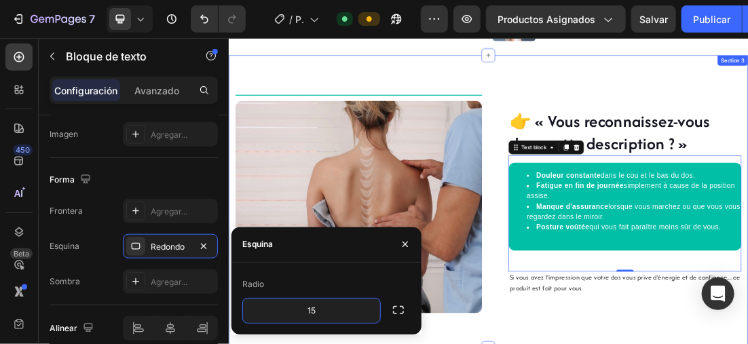
click at [499, 95] on div "👉 « Vous reconnaissez-vous dans cette description ? » Heading Douleur constante…" at bounding box center [635, 294] width 815 height 460
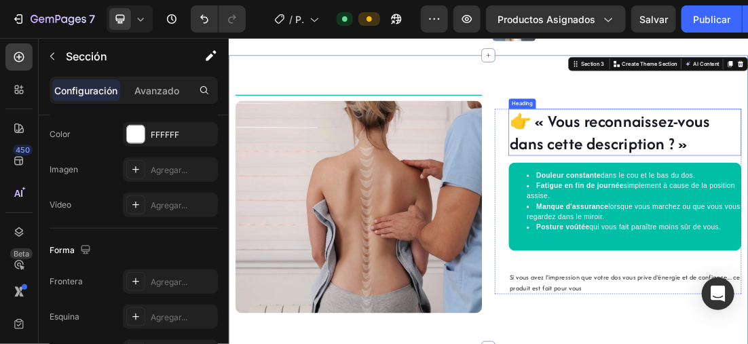
scroll to position [823, 0]
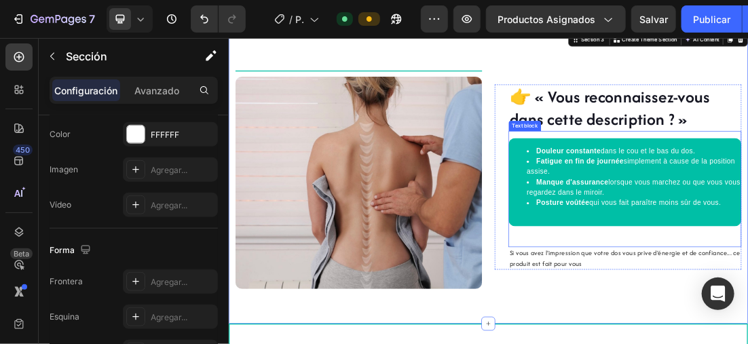
click at [628, 151] on div "👉 « Vous reconnaissez-vous dans cette description ? » Heading Douleur constante…" at bounding box center [635, 255] width 815 height 351
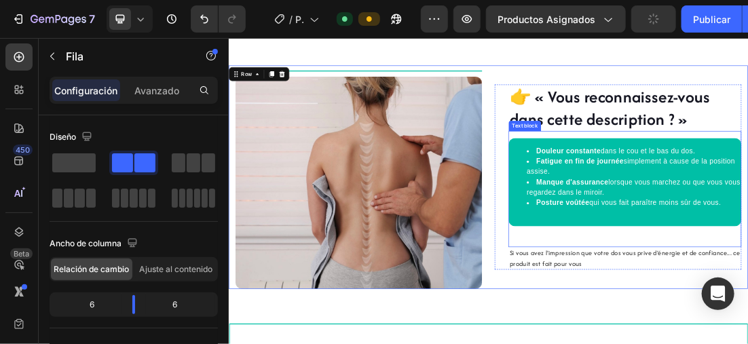
scroll to position [853, 0]
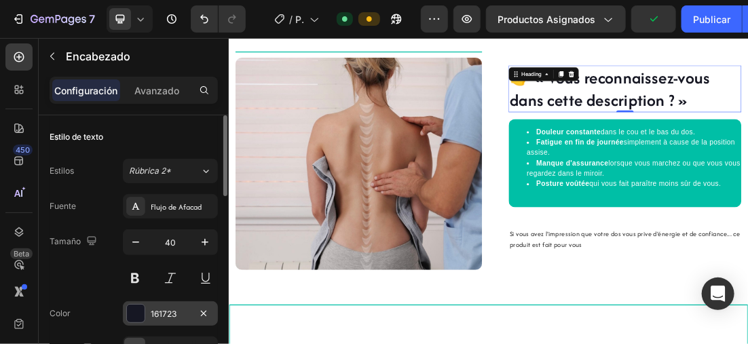
click at [143, 314] on div at bounding box center [136, 314] width 18 height 18
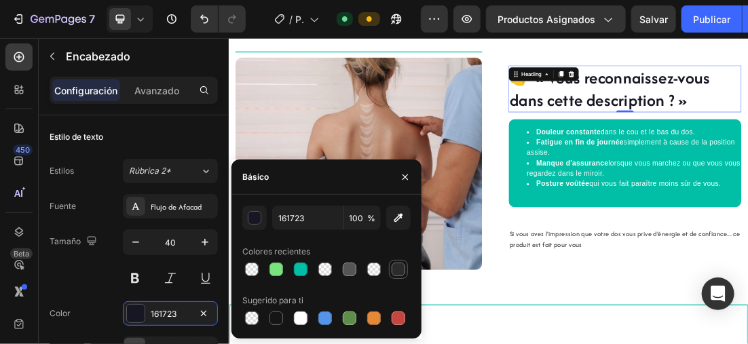
click at [397, 269] on div at bounding box center [399, 270] width 14 height 14
type input "2B2B2B"
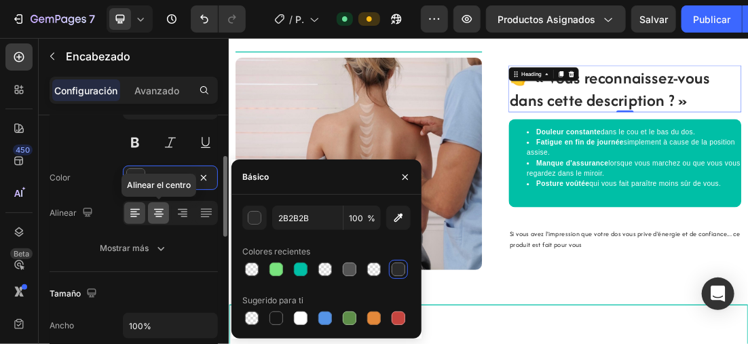
click at [154, 218] on icon at bounding box center [159, 213] width 14 height 14
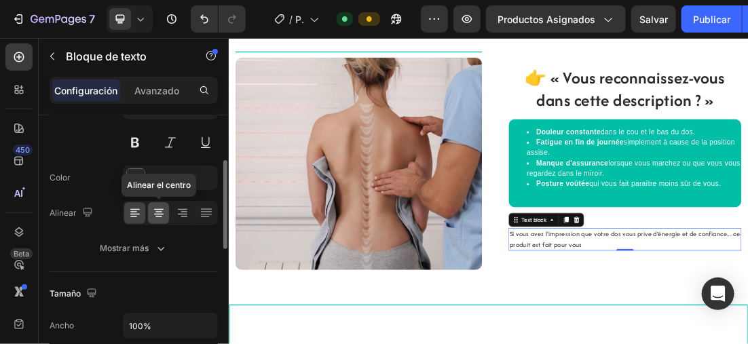
click at [160, 212] on icon at bounding box center [159, 213] width 14 height 14
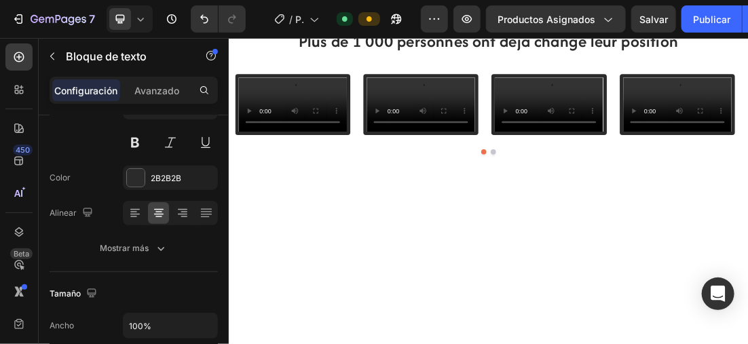
scroll to position [2076, 0]
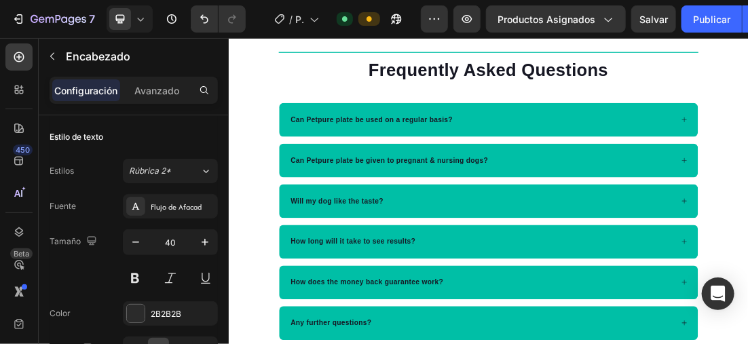
scroll to position [2673, 0]
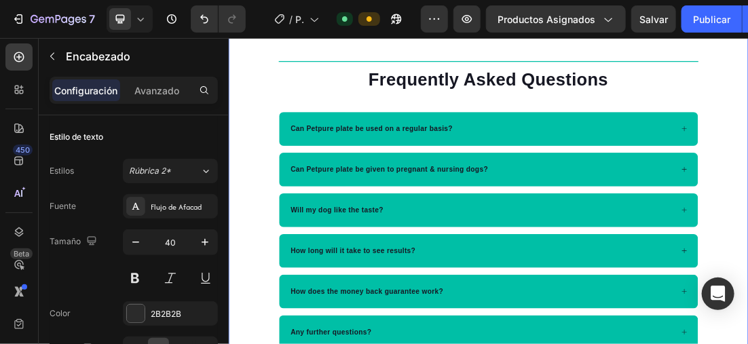
click at [253, 237] on div "Title Line Frequently Asked Questions Heading Can Petpure plate be used on a re…" at bounding box center [635, 295] width 815 height 461
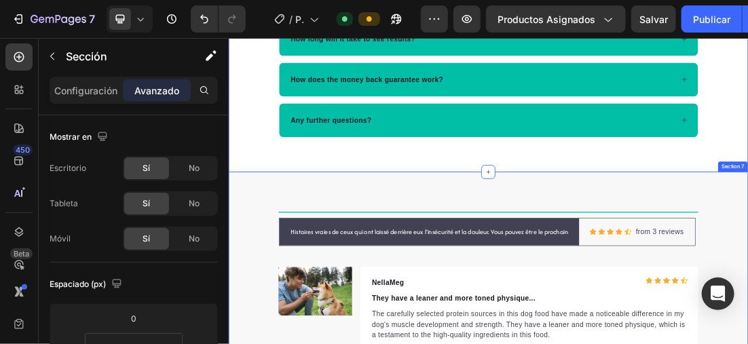
scroll to position [3013, 0]
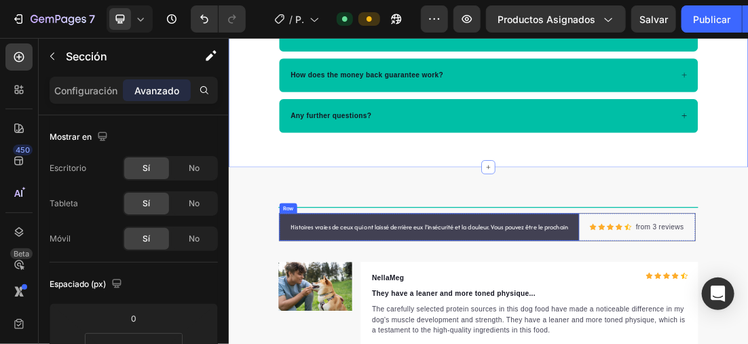
click at [708, 344] on div "Histoires vraies de ceux qui ont laissé derrière eux l'insécurité et la douleur…" at bounding box center [543, 334] width 471 height 43
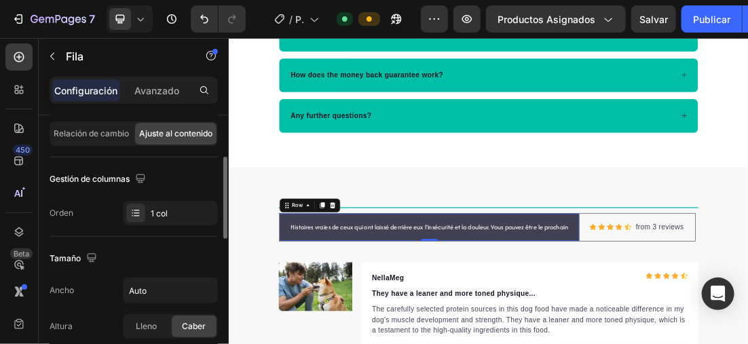
scroll to position [272, 0]
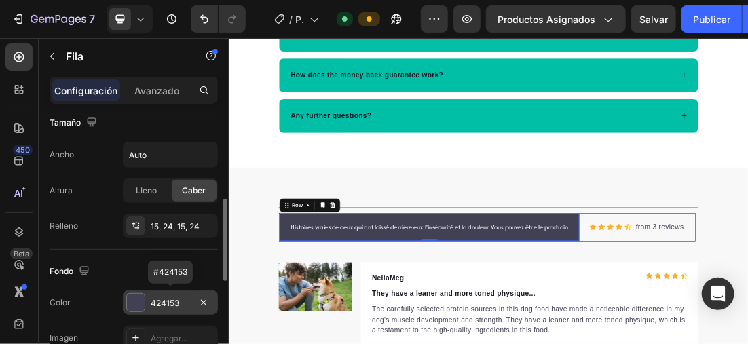
click at [142, 300] on div at bounding box center [136, 303] width 18 height 18
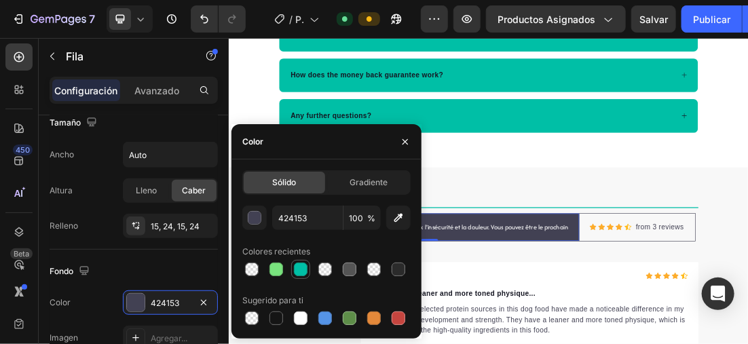
click at [300, 266] on div at bounding box center [301, 270] width 14 height 14
type input "00BFA6"
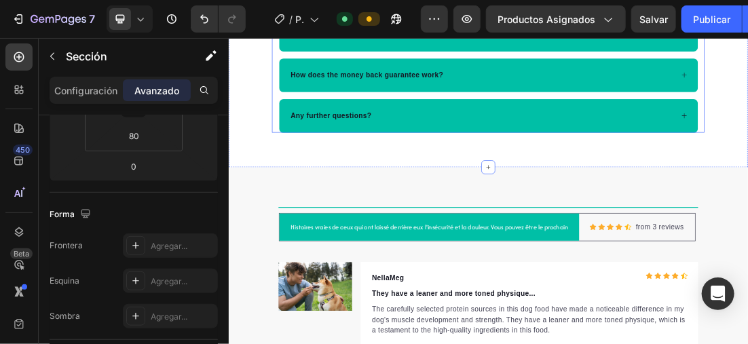
scroll to position [0, 0]
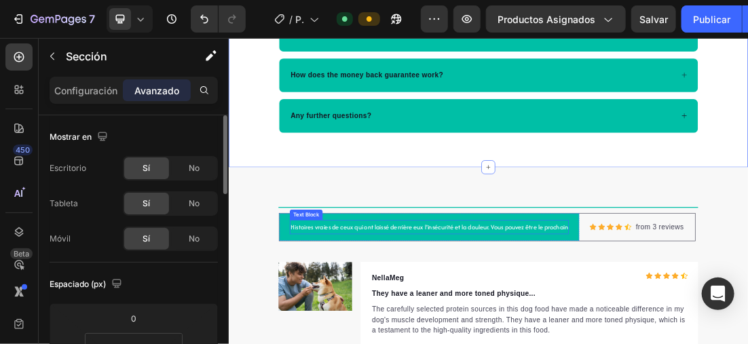
click at [408, 332] on p "Histoires vraies de ceux qui ont laissé derrière eux l'insécurité et la douleur…" at bounding box center [542, 335] width 435 height 20
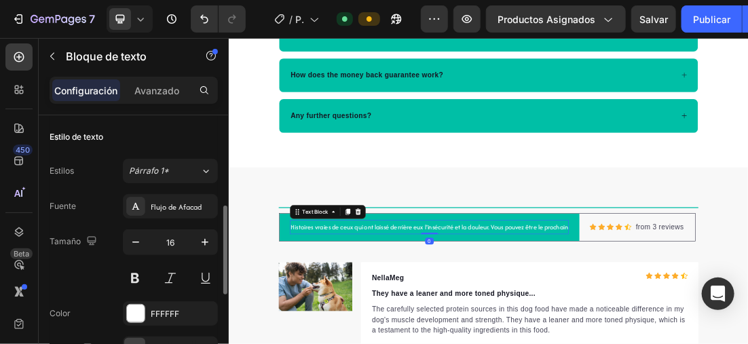
scroll to position [68, 0]
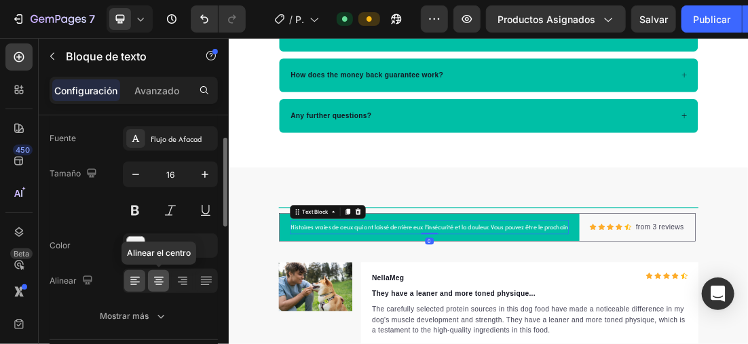
click at [162, 278] on icon at bounding box center [159, 281] width 14 height 14
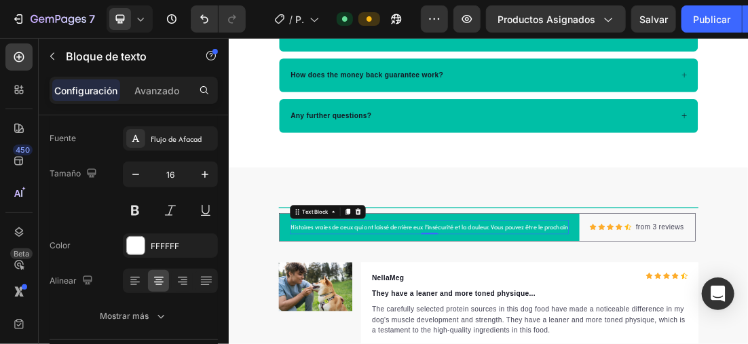
click at [143, 13] on icon at bounding box center [141, 19] width 14 height 14
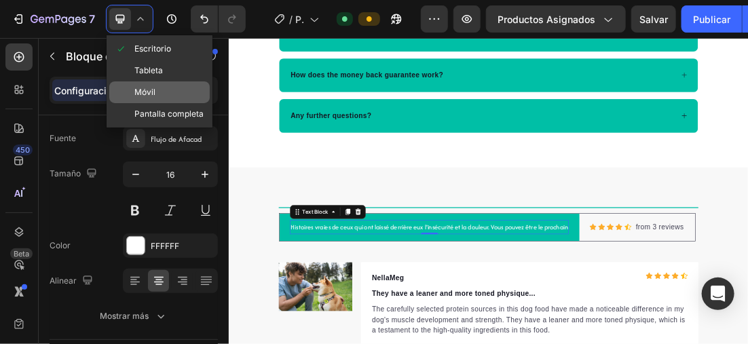
click at [154, 88] on span "Móvil" at bounding box center [144, 93] width 21 height 14
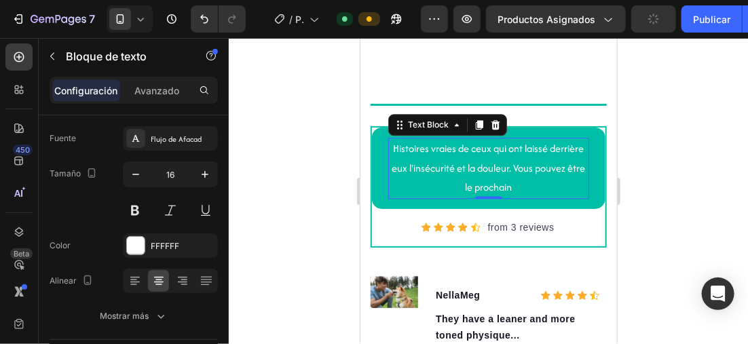
scroll to position [3063, 0]
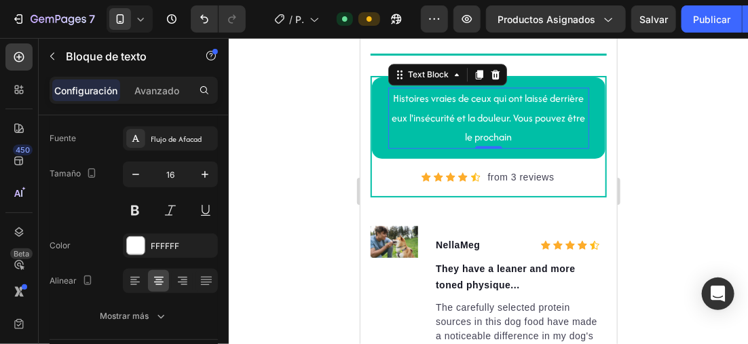
click at [143, 15] on icon at bounding box center [141, 19] width 14 height 14
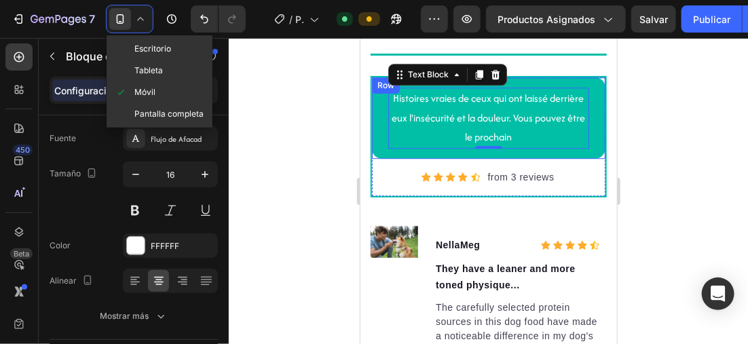
click at [380, 98] on div "Histoires vraies de ceux qui ont laissé derrière eux l'insécurité et la douleur…" at bounding box center [489, 118] width 234 height 82
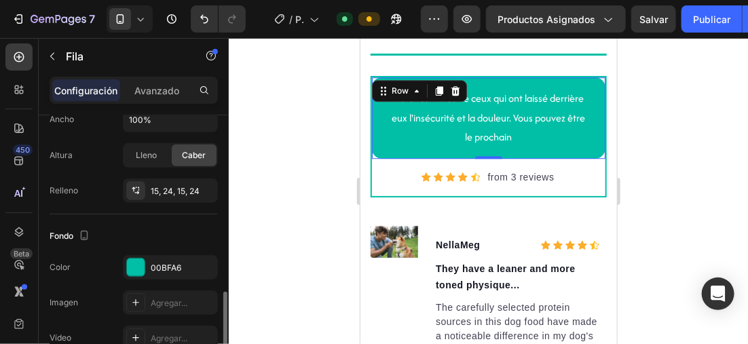
scroll to position [475, 0]
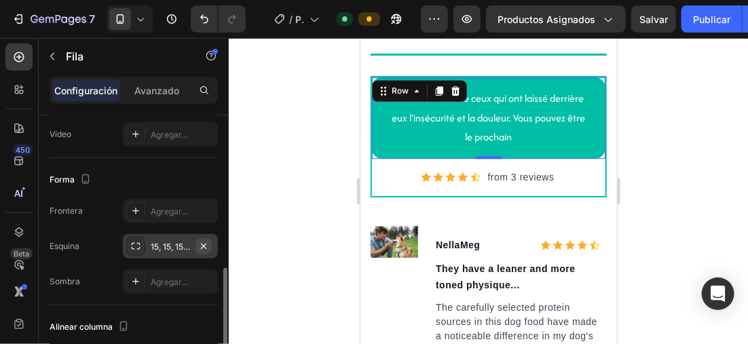
click at [206, 244] on icon "button" at bounding box center [203, 246] width 11 height 11
click at [289, 130] on div at bounding box center [489, 191] width 520 height 306
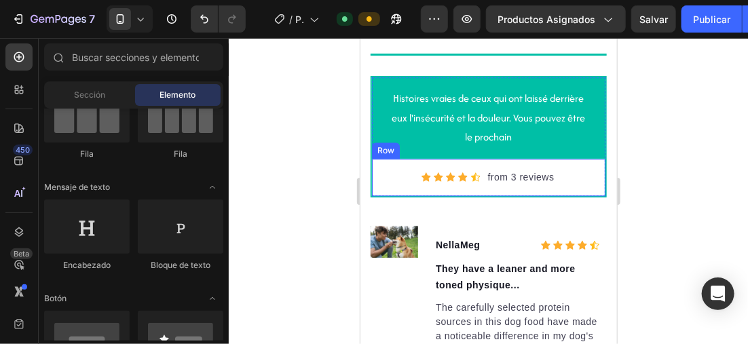
click at [590, 187] on div "Icon Icon Icon Icon Icon Icon List Hoz from 3 reviews Text block Row" at bounding box center [489, 176] width 234 height 37
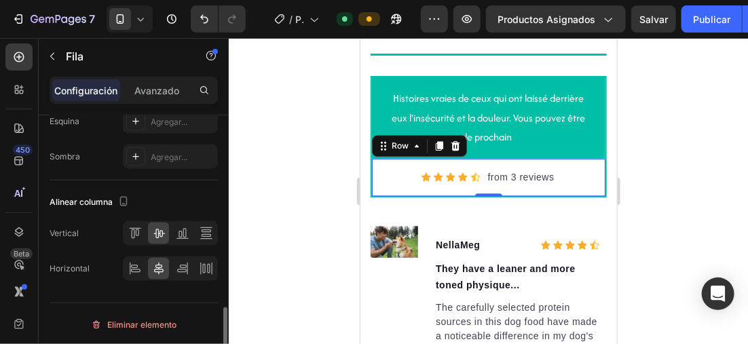
scroll to position [611, 0]
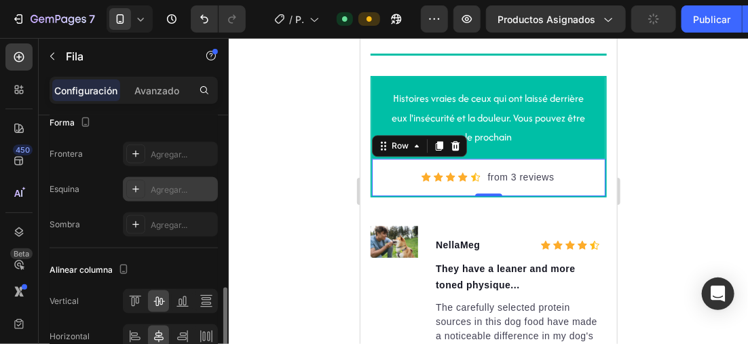
click at [134, 187] on icon at bounding box center [135, 189] width 11 height 11
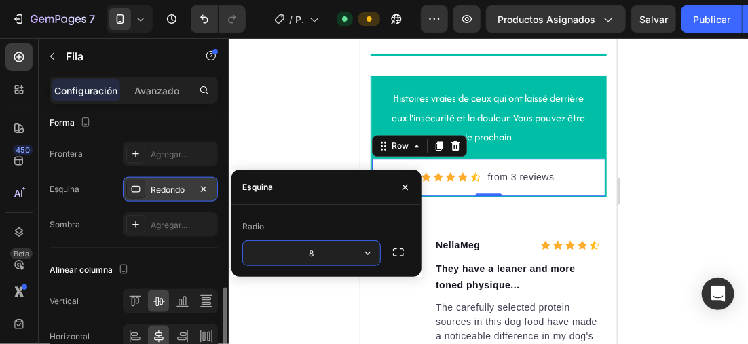
click at [325, 255] on input "8" at bounding box center [311, 253] width 137 height 24
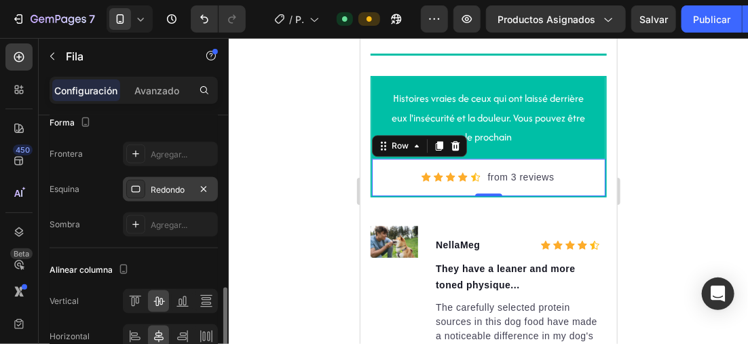
click at [295, 153] on div at bounding box center [489, 191] width 520 height 306
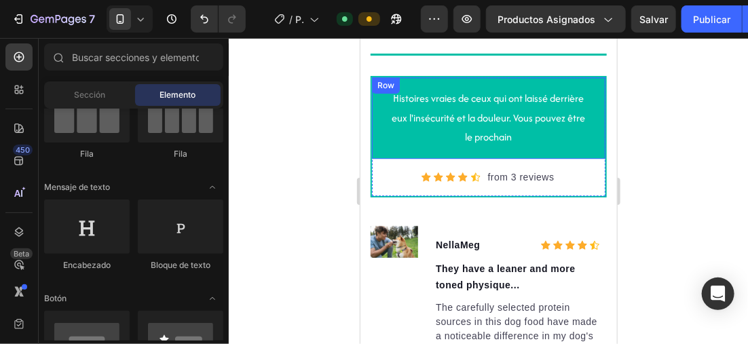
click at [137, 20] on icon at bounding box center [141, 19] width 14 height 14
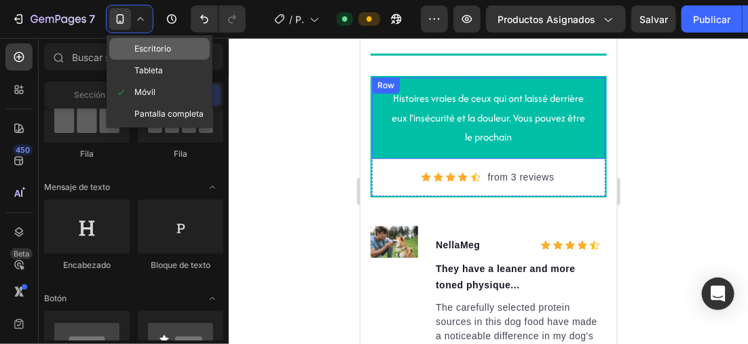
click at [160, 50] on span "Escritorio" at bounding box center [152, 49] width 37 height 14
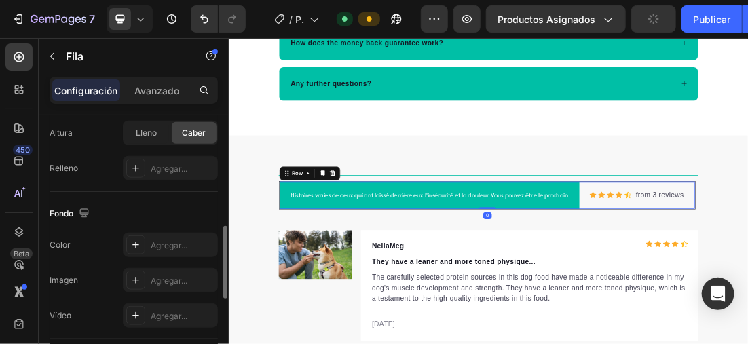
scroll to position [543, 0]
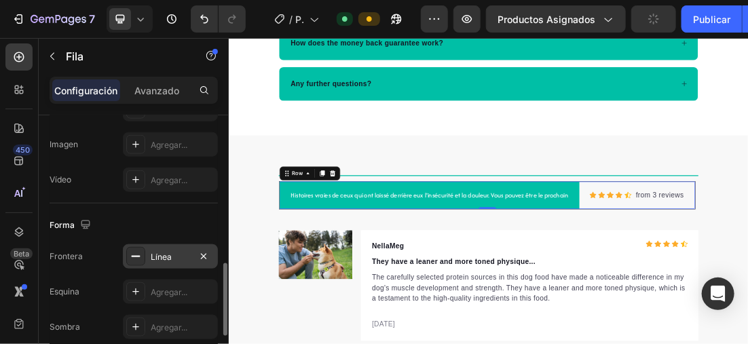
click at [144, 260] on div at bounding box center [135, 256] width 19 height 19
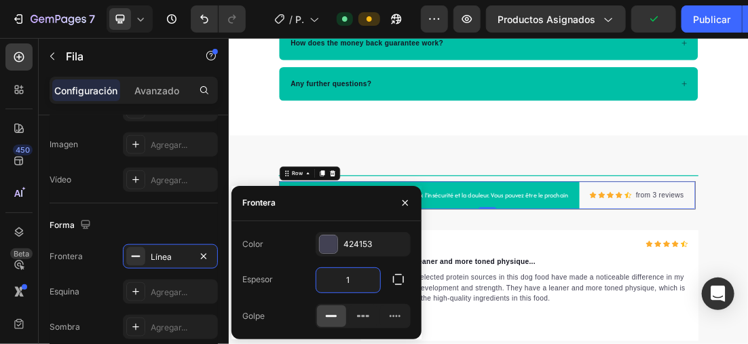
click at [352, 272] on input "1" at bounding box center [349, 280] width 64 height 24
type input "2"
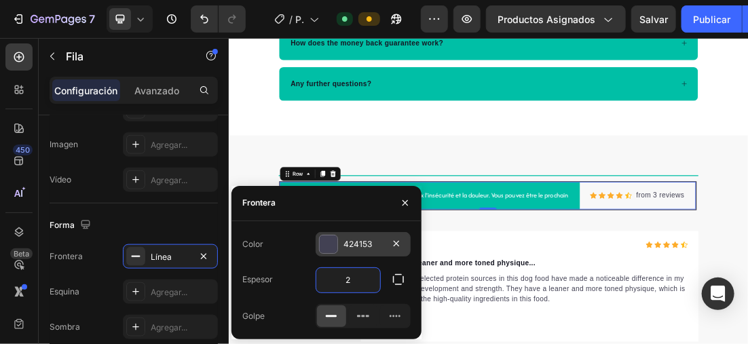
click at [334, 252] on div at bounding box center [328, 244] width 19 height 19
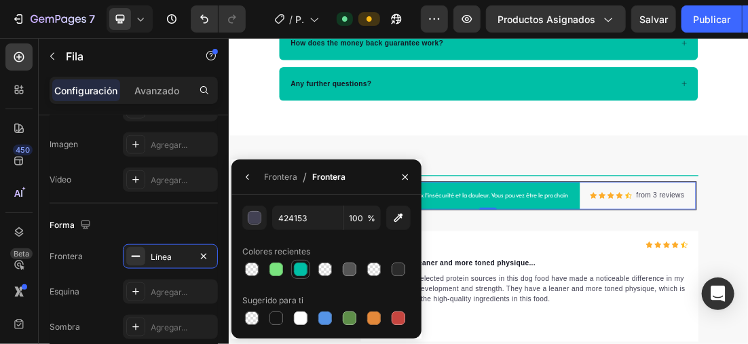
click at [299, 272] on div at bounding box center [301, 270] width 14 height 14
type input "00BFA6"
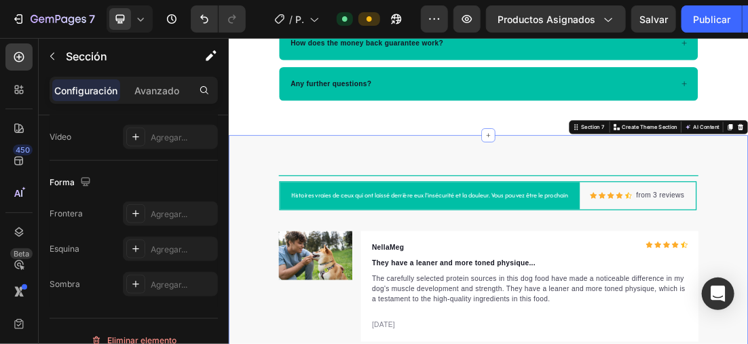
scroll to position [0, 0]
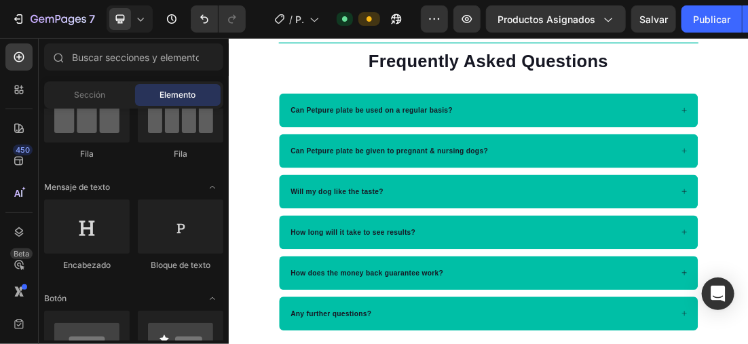
scroll to position [2623, 0]
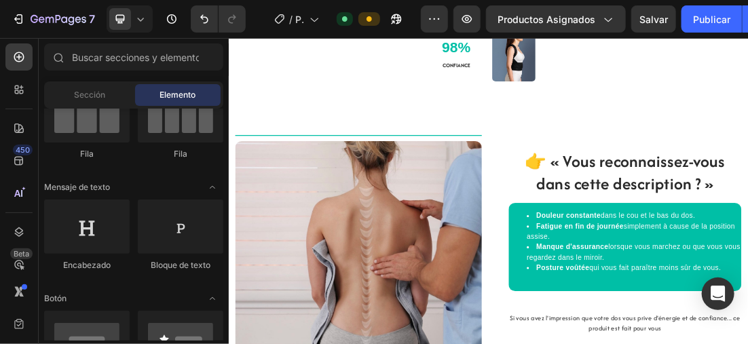
scroll to position [363, 0]
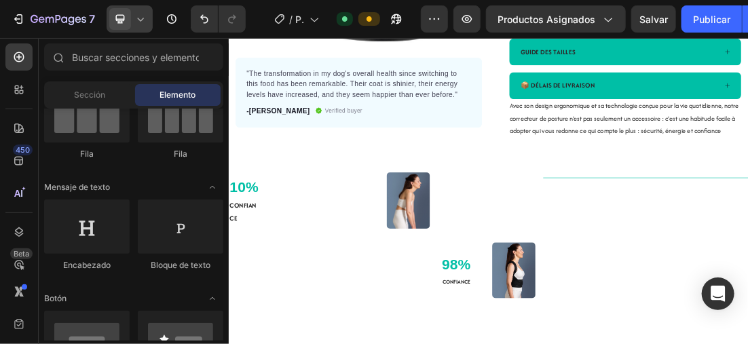
click at [139, 12] on div at bounding box center [130, 18] width 46 height 27
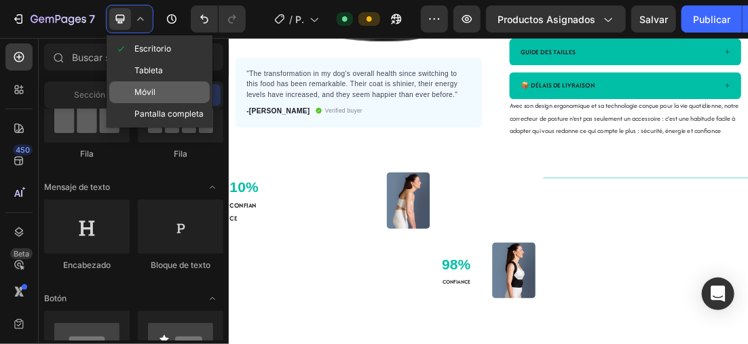
click at [157, 103] on div "Móvil" at bounding box center [159, 114] width 101 height 22
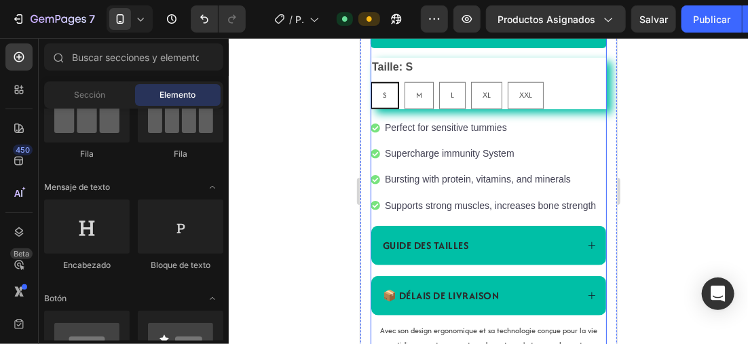
scroll to position [431, 0]
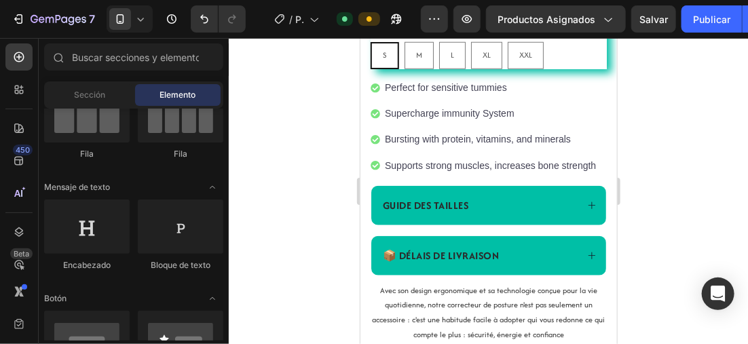
click at [274, 182] on div at bounding box center [489, 191] width 520 height 306
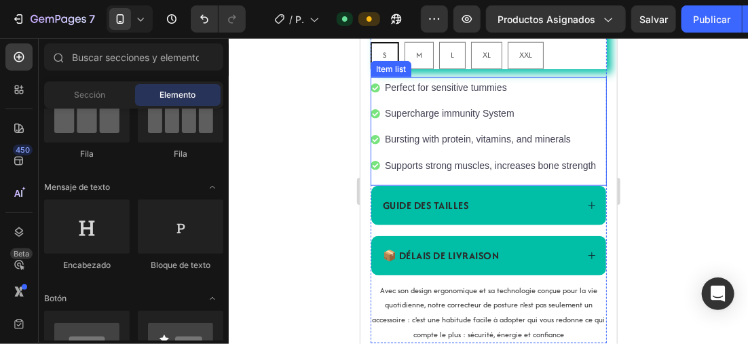
scroll to position [499, 0]
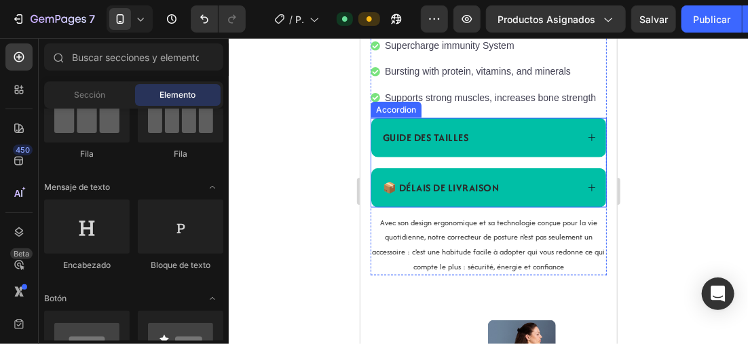
click at [494, 196] on p "📦 DÉLAIS DE LIVRAISON" at bounding box center [440, 187] width 117 height 16
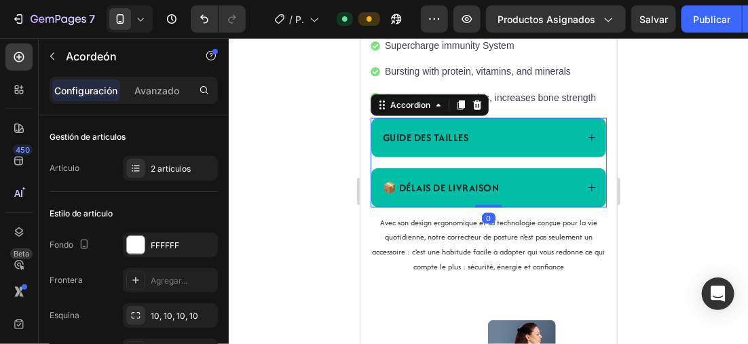
click at [498, 196] on p "📦 DÉLAIS DE LIVRAISON" at bounding box center [440, 187] width 117 height 16
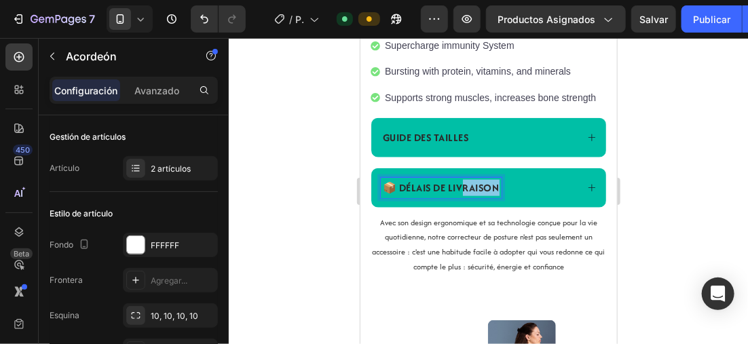
drag, startPoint x: 498, startPoint y: 228, endPoint x: 465, endPoint y: 223, distance: 32.9
click at [465, 196] on p "📦 DÉLAIS DE LIVRAISON" at bounding box center [440, 187] width 117 height 16
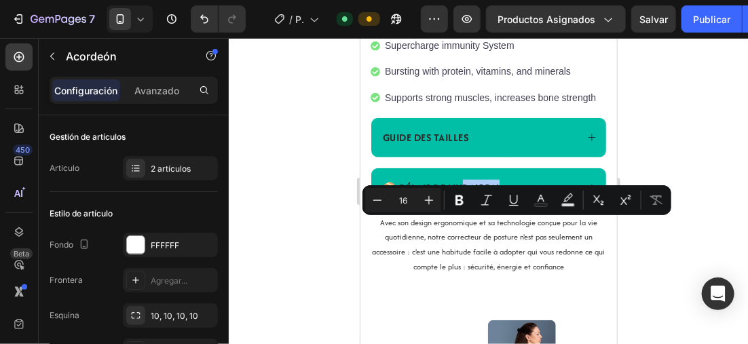
click at [303, 177] on div at bounding box center [489, 191] width 520 height 306
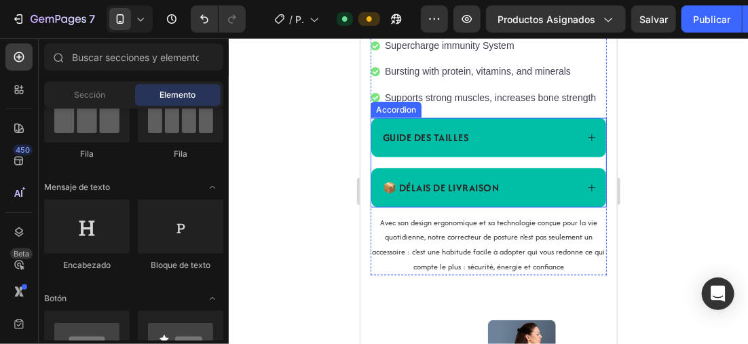
click at [424, 144] on strong "GUIDE DES TAILLES" at bounding box center [425, 137] width 86 height 14
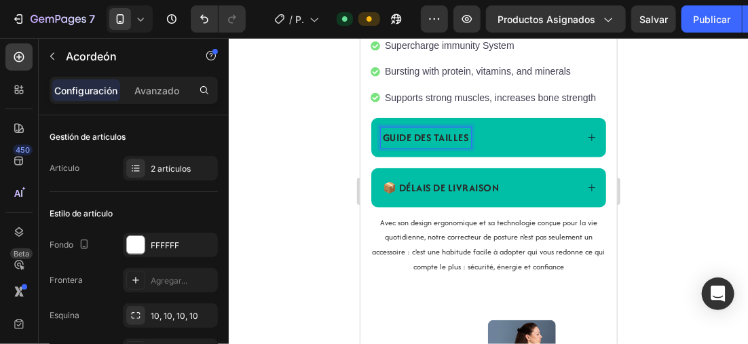
click at [469, 144] on strong "GUIDE DES TAILLES" at bounding box center [425, 137] width 86 height 14
drag, startPoint x: 464, startPoint y: 175, endPoint x: 719, endPoint y: 215, distance: 258.4
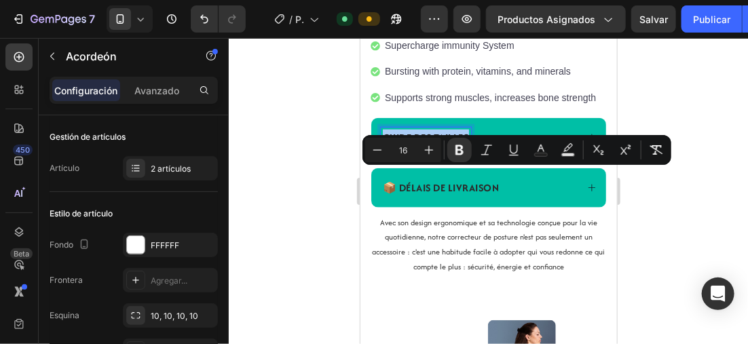
click at [324, 177] on div at bounding box center [489, 191] width 520 height 306
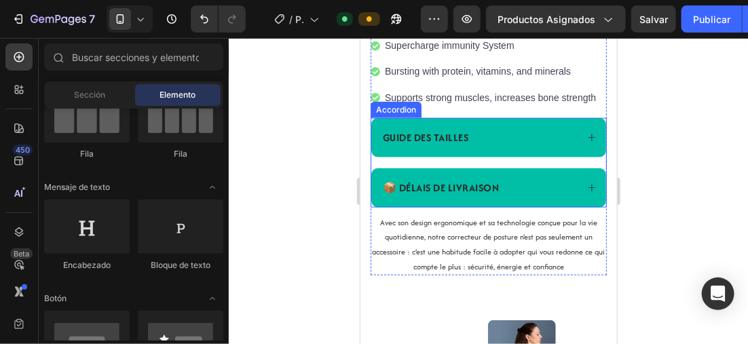
click at [427, 144] on strong "GUIDE DES TAILLES" at bounding box center [425, 137] width 86 height 14
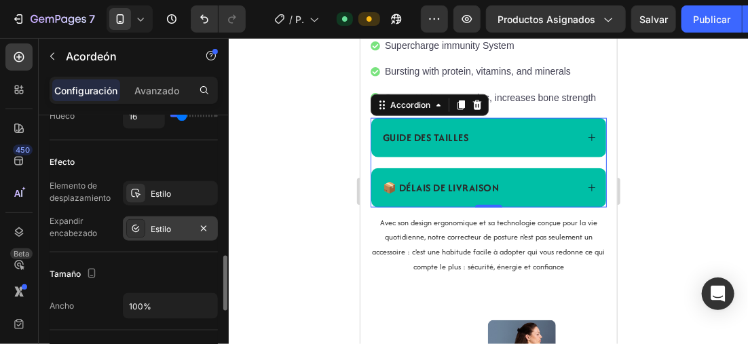
scroll to position [611, 0]
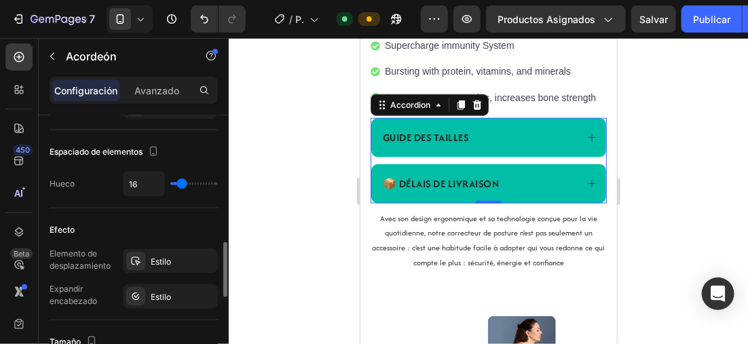
type input "10"
type input "15"
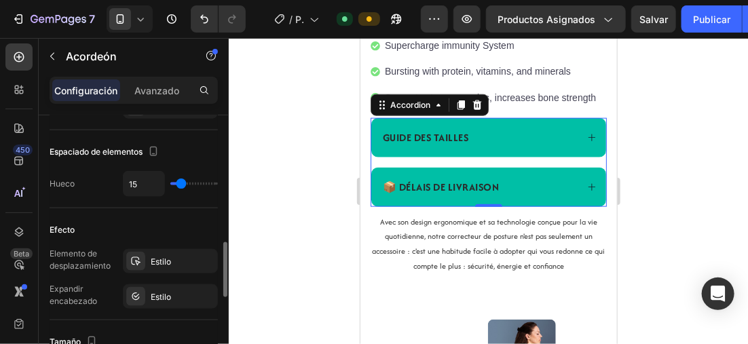
type input "18"
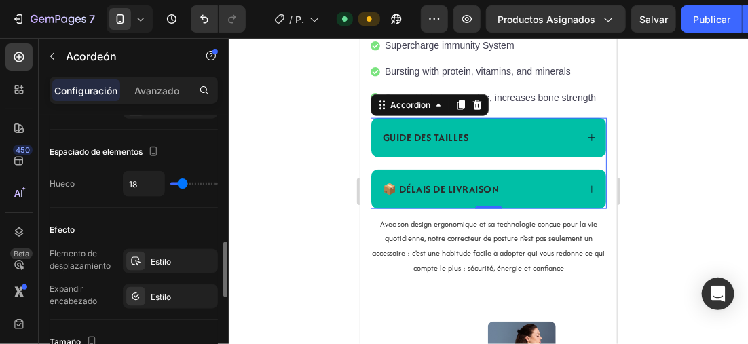
type input "19"
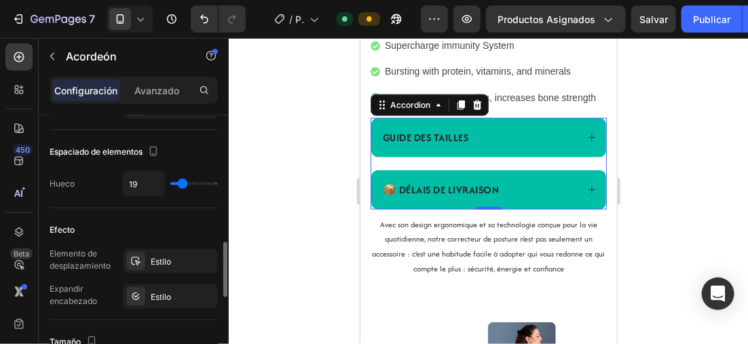
type input "18"
type input "13"
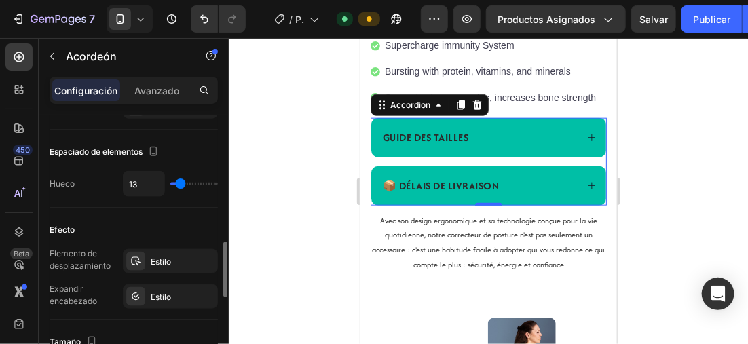
type input "12"
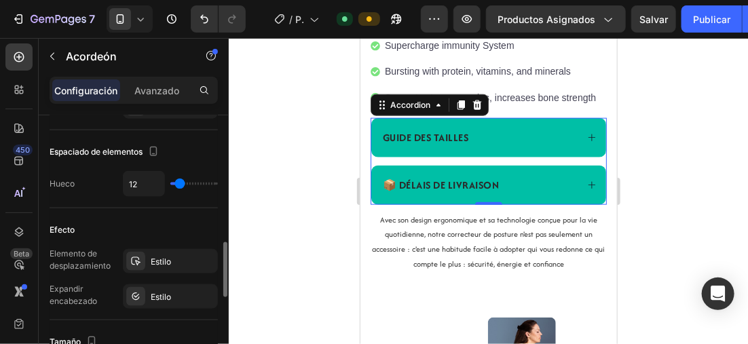
type input "10"
type input "9"
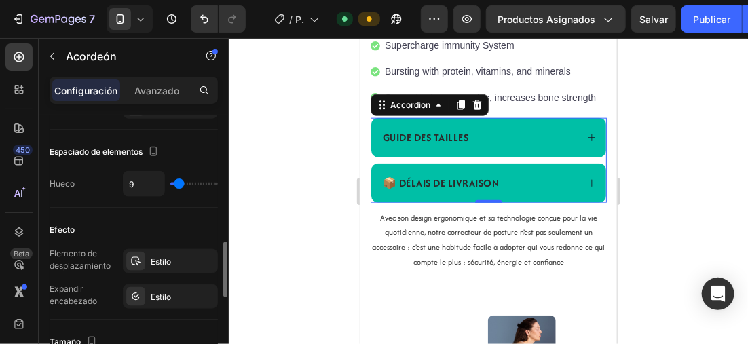
type input "12"
type input "15"
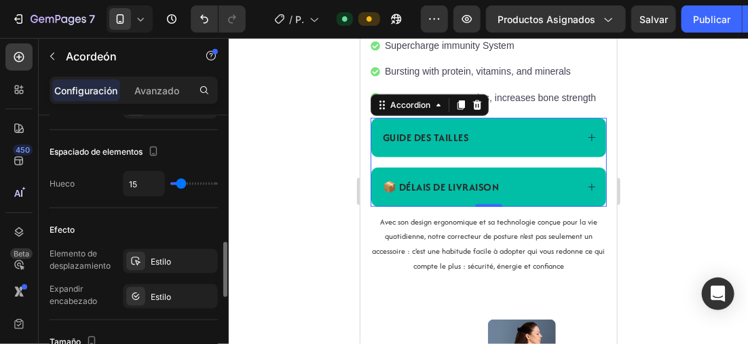
type input "15"
click at [181, 183] on input "range" at bounding box center [194, 184] width 48 height 3
click at [473, 147] on div "GUIDE DES TAILLES" at bounding box center [478, 137] width 196 height 20
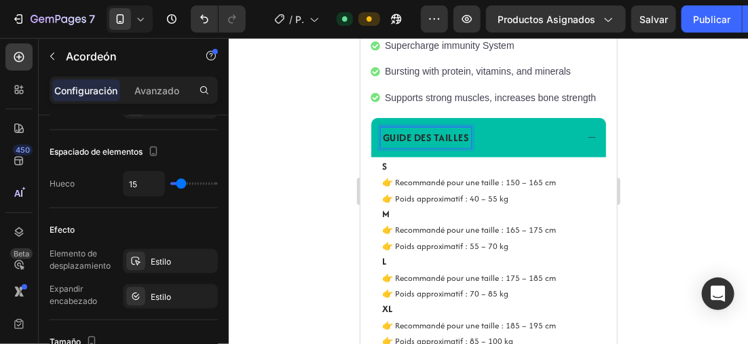
click at [469, 144] on strong "GUIDE DES TAILLES" at bounding box center [425, 137] width 86 height 14
drag, startPoint x: 469, startPoint y: 176, endPoint x: 372, endPoint y: 176, distance: 97.8
click at [372, 157] on div "GUIDE DES TAILLES" at bounding box center [488, 137] width 235 height 39
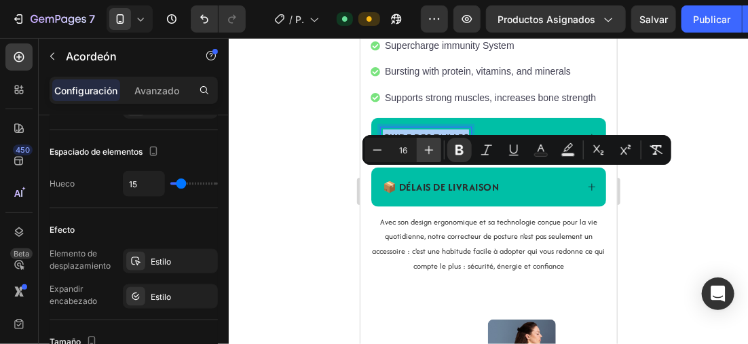
click at [428, 148] on icon "Barra de herramientas contextual del editor" at bounding box center [429, 150] width 14 height 14
type input "17"
click at [325, 165] on div at bounding box center [489, 191] width 520 height 306
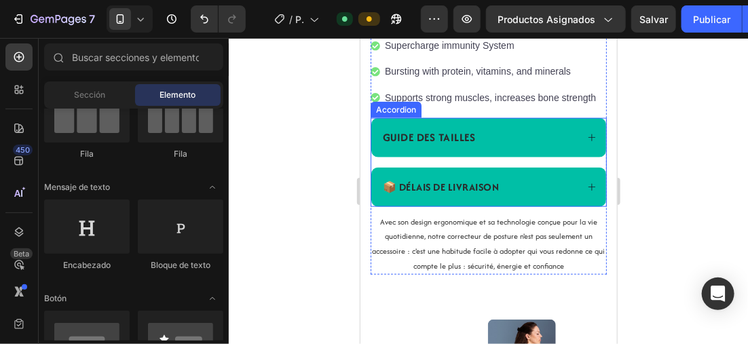
click at [472, 145] on strong "GUIDE DES TAILLES" at bounding box center [428, 137] width 93 height 16
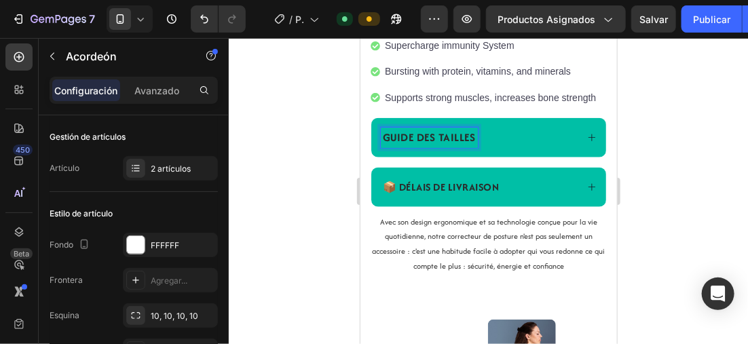
click at [473, 145] on strong "GUIDE DES TAILLES" at bounding box center [428, 137] width 93 height 16
drag, startPoint x: 471, startPoint y: 178, endPoint x: 379, endPoint y: 175, distance: 92.4
click at [384, 145] on strong "GUIDE DES TAILLES" at bounding box center [428, 137] width 93 height 16
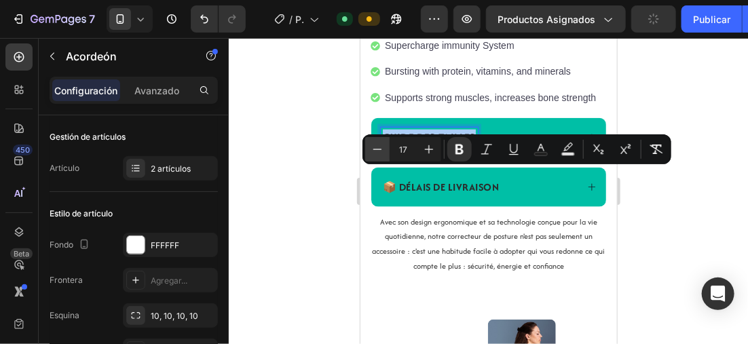
click at [381, 149] on icon "Barra de herramientas contextual del editor" at bounding box center [378, 149] width 9 height 1
type input "16"
click at [278, 159] on div at bounding box center [489, 191] width 520 height 306
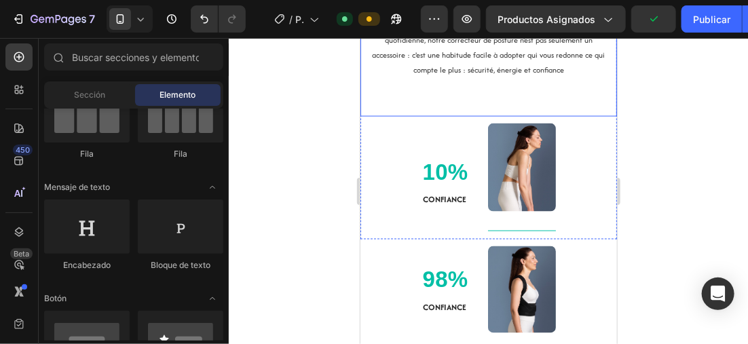
scroll to position [703, 0]
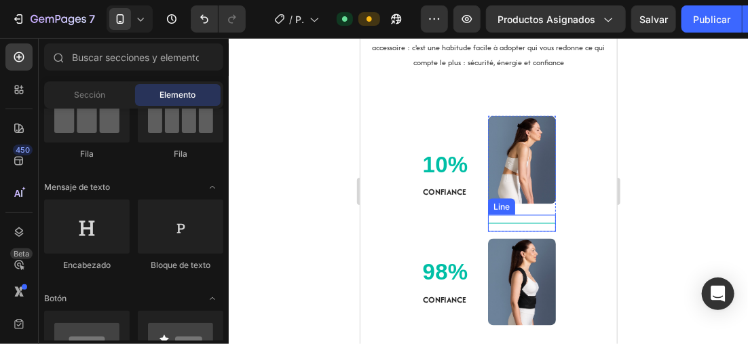
click at [524, 232] on div "Title Line" at bounding box center [522, 223] width 68 height 17
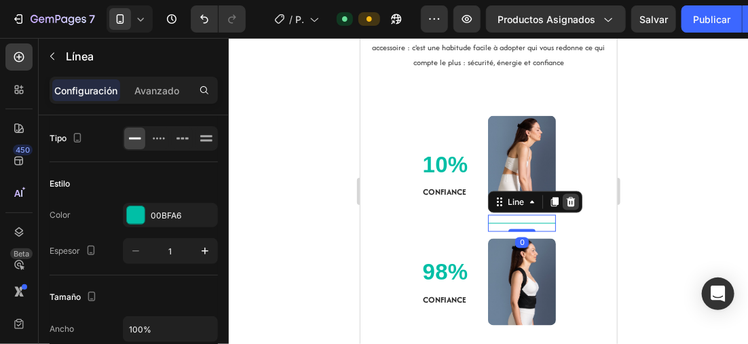
click at [566, 207] on icon at bounding box center [570, 201] width 11 height 11
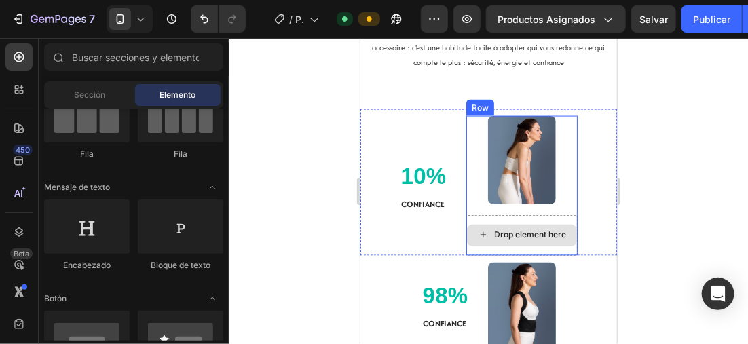
click at [554, 240] on div "Drop element here" at bounding box center [530, 235] width 72 height 11
click at [563, 255] on div "Drop element here" at bounding box center [521, 235] width 111 height 41
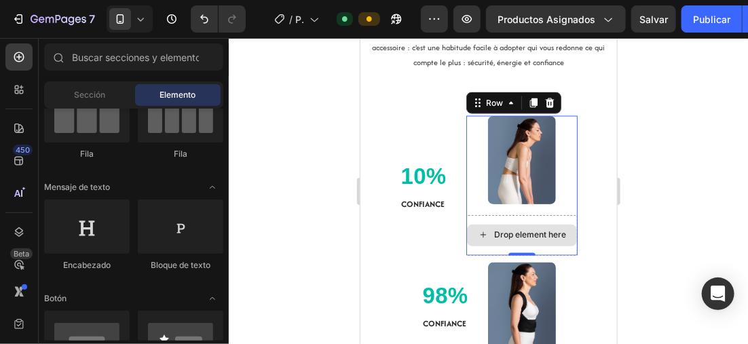
click at [476, 246] on div "Drop element here" at bounding box center [522, 235] width 110 height 22
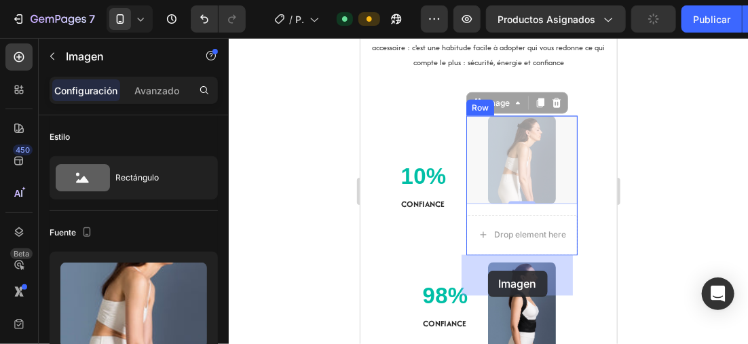
drag, startPoint x: 467, startPoint y: 204, endPoint x: 488, endPoint y: 270, distance: 69.0
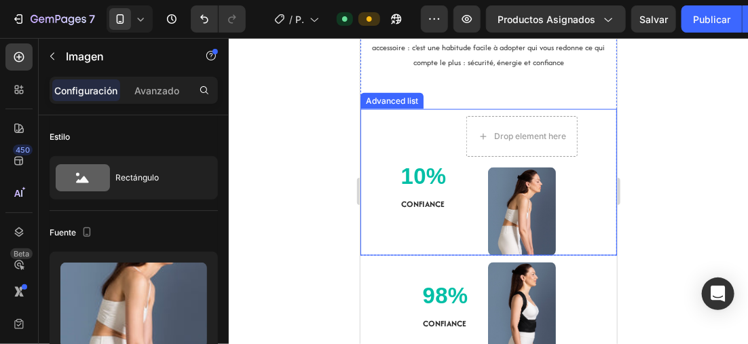
click at [304, 199] on div at bounding box center [489, 191] width 520 height 306
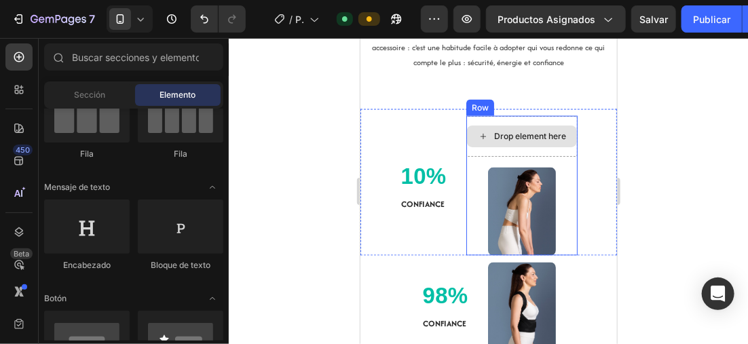
click at [541, 156] on div "Drop element here" at bounding box center [521, 135] width 111 height 41
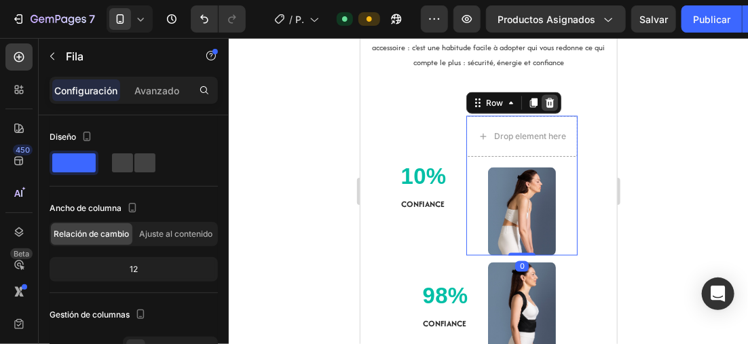
click at [546, 108] on icon at bounding box center [549, 102] width 11 height 11
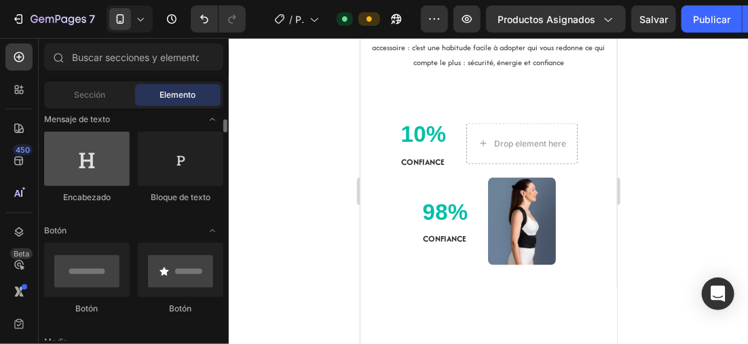
scroll to position [272, 0]
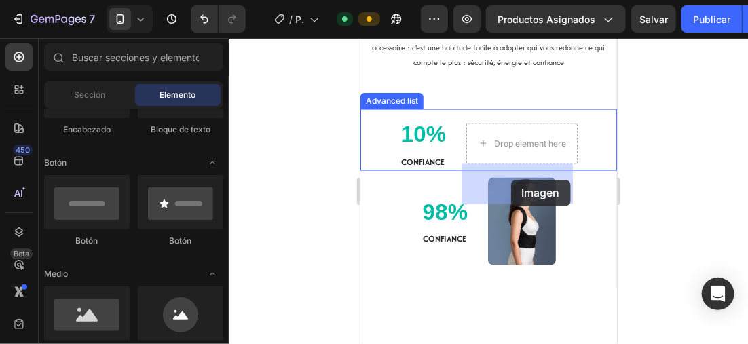
drag, startPoint x: 454, startPoint y: 353, endPoint x: 511, endPoint y: 179, distance: 182.1
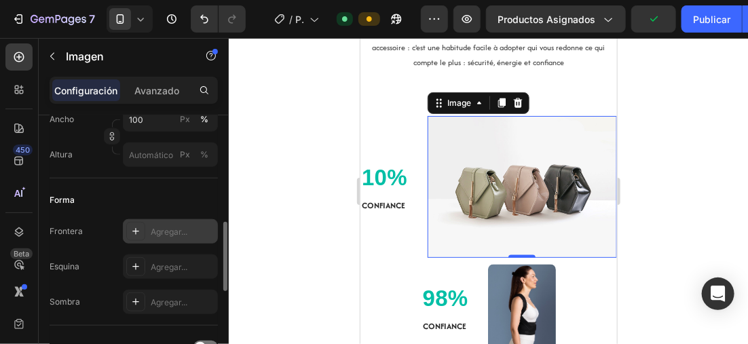
scroll to position [204, 0]
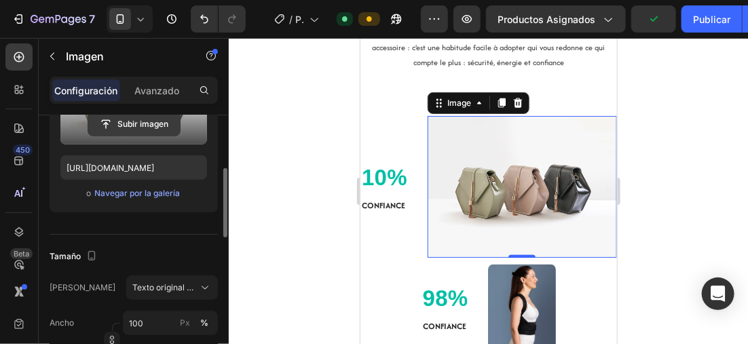
click at [142, 128] on input "file" at bounding box center [134, 124] width 92 height 23
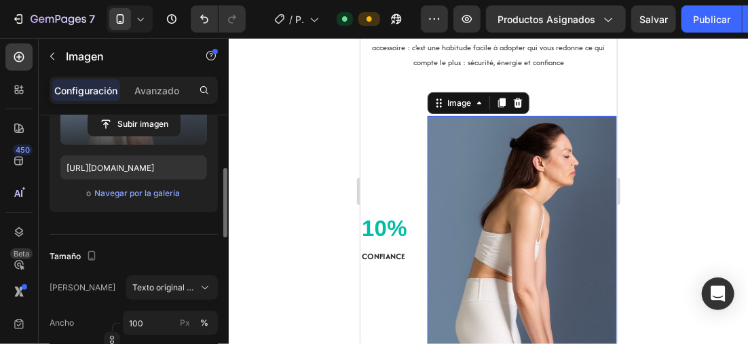
type input "https://cdn.shopify.com/s/files/1/0896/6527/4190/files/gempages_556725335903700…"
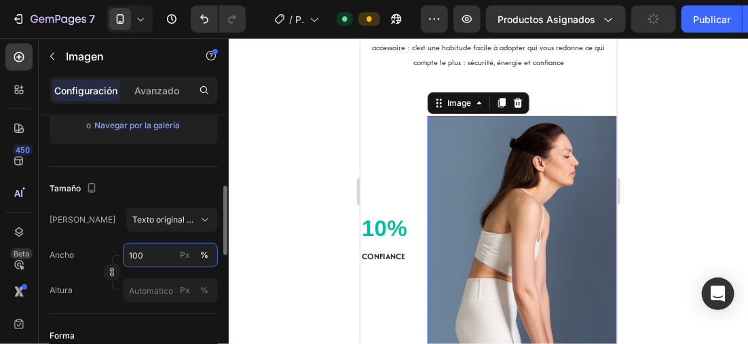
click at [157, 249] on input "100" at bounding box center [170, 255] width 95 height 24
type input "100"
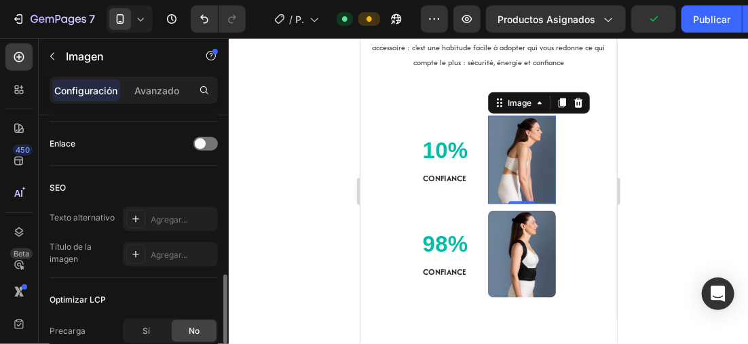
scroll to position [475, 0]
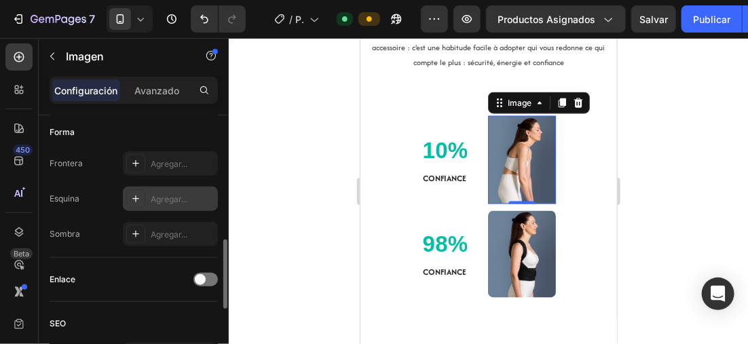
click at [146, 200] on div "Agregar..." at bounding box center [170, 199] width 95 height 24
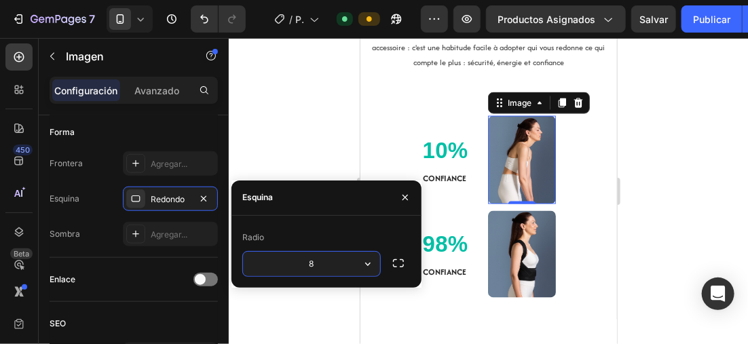
click at [319, 258] on input "8" at bounding box center [311, 264] width 137 height 24
click at [299, 141] on div at bounding box center [489, 191] width 520 height 306
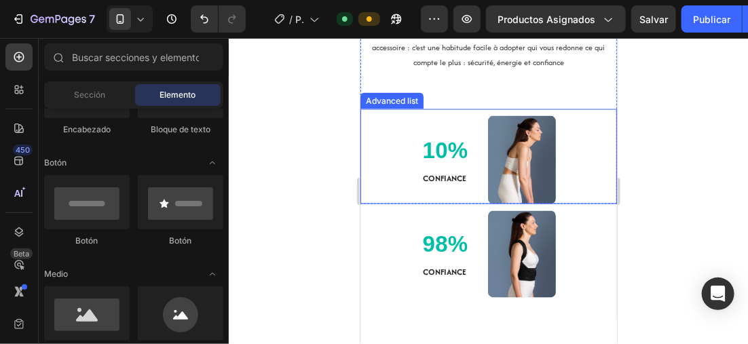
click at [304, 198] on div at bounding box center [489, 191] width 520 height 306
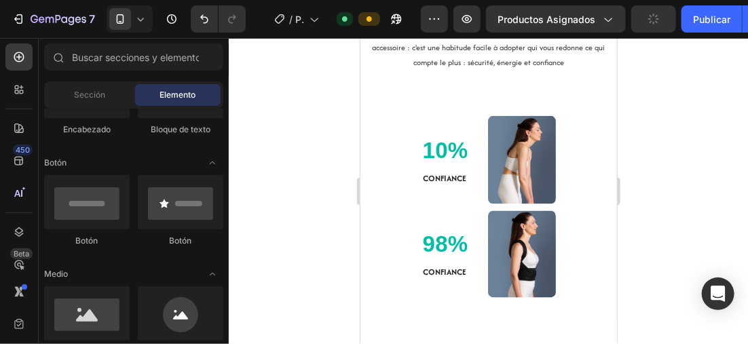
click at [141, 16] on icon at bounding box center [141, 19] width 14 height 14
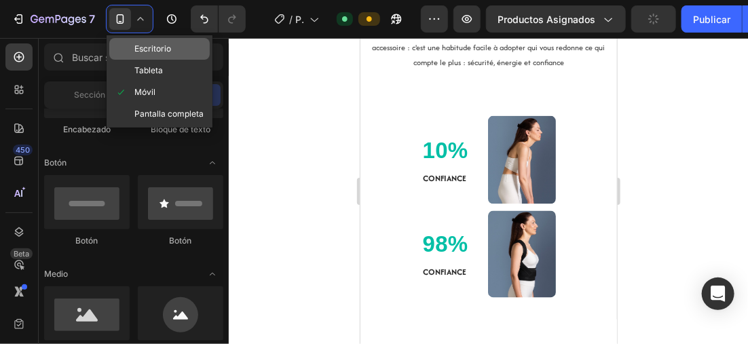
click at [160, 52] on span "Escritorio" at bounding box center [152, 49] width 37 height 14
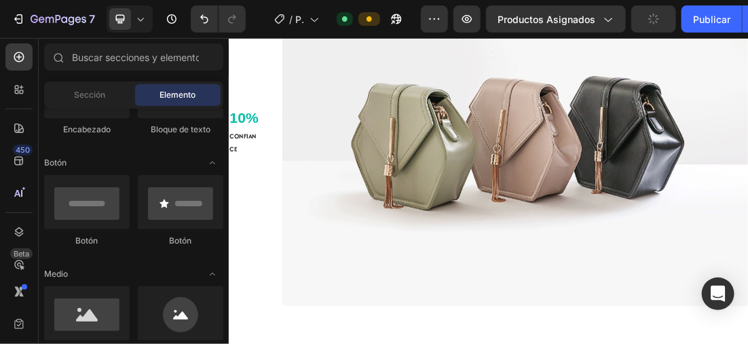
scroll to position [645, 0]
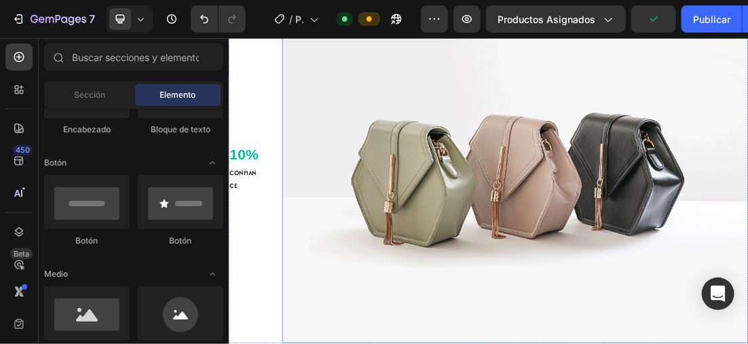
click at [471, 276] on img at bounding box center [678, 241] width 732 height 549
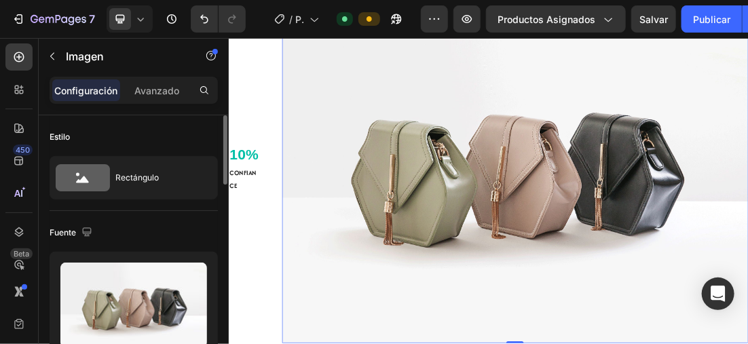
scroll to position [136, 0]
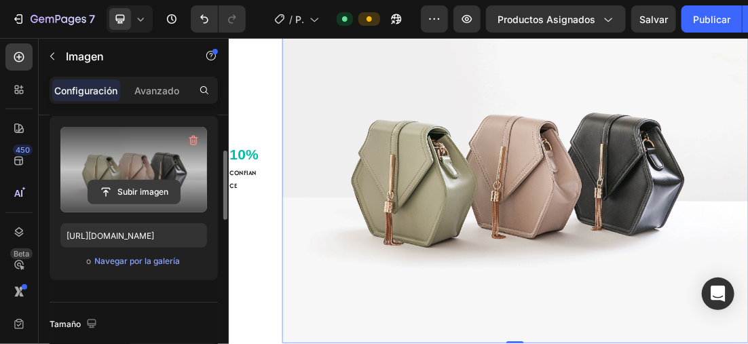
click at [145, 187] on input "file" at bounding box center [134, 192] width 92 height 23
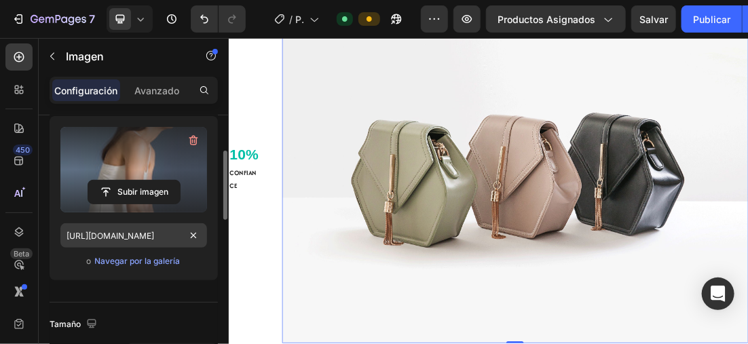
type input "https://cdn.shopify.com/s/files/1/0896/6527/4190/files/gempages_556725335903700…"
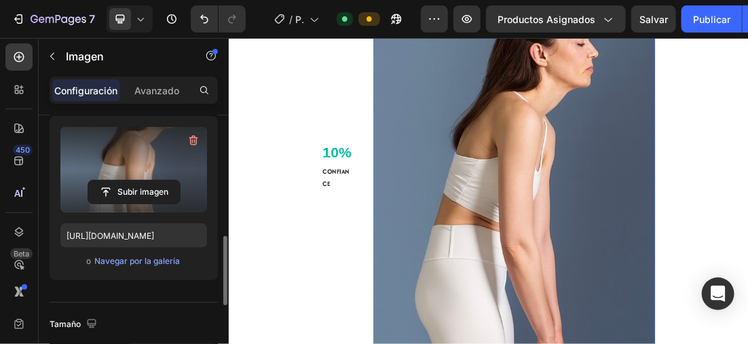
scroll to position [204, 0]
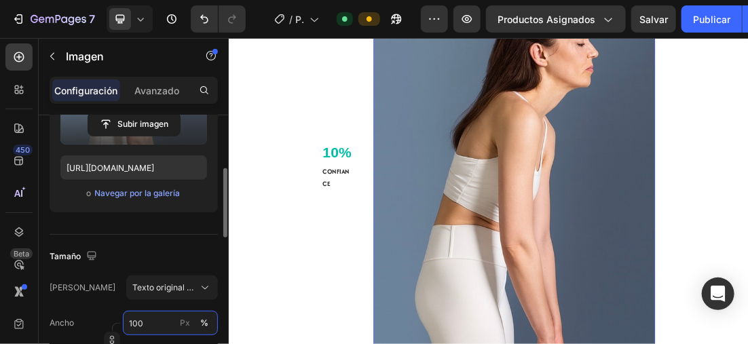
click at [147, 314] on input "100" at bounding box center [170, 323] width 95 height 24
type input "100"
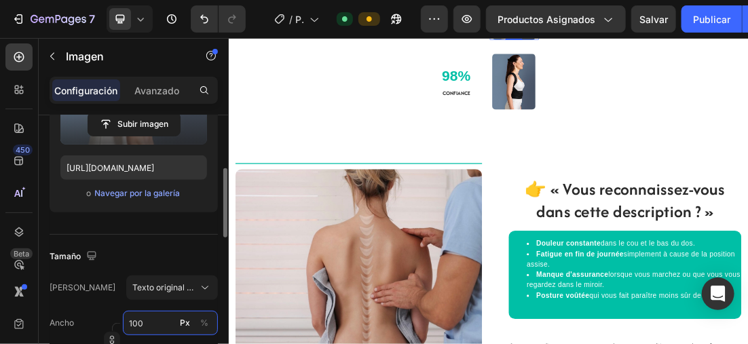
scroll to position [418, 0]
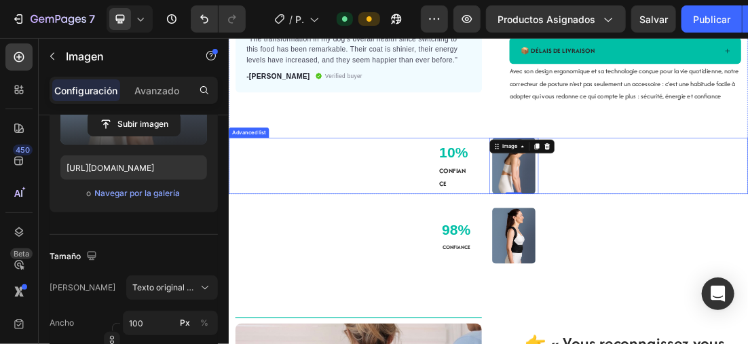
click at [314, 245] on div "10% Text block CONFIANCE Text Block Image 0" at bounding box center [635, 238] width 815 height 88
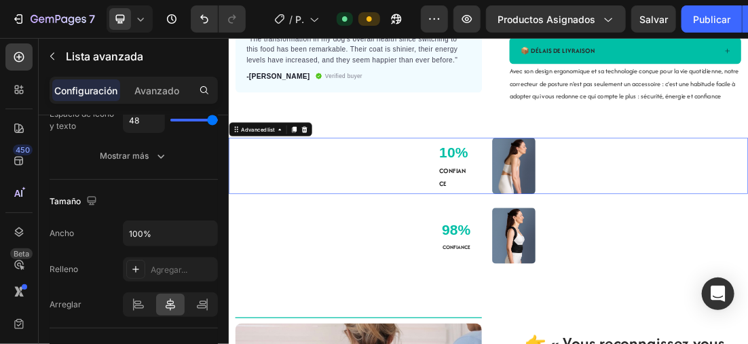
scroll to position [0, 0]
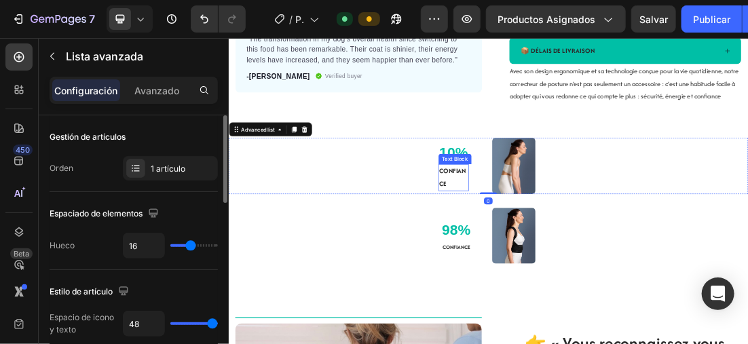
click at [565, 270] on strong "CONFIANCE" at bounding box center [580, 255] width 42 height 34
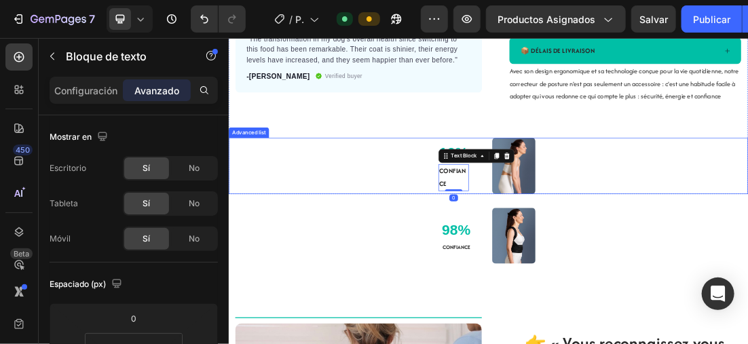
click at [370, 262] on div "10% Text block CONFIANCE Text Block 0 Image" at bounding box center [635, 238] width 815 height 88
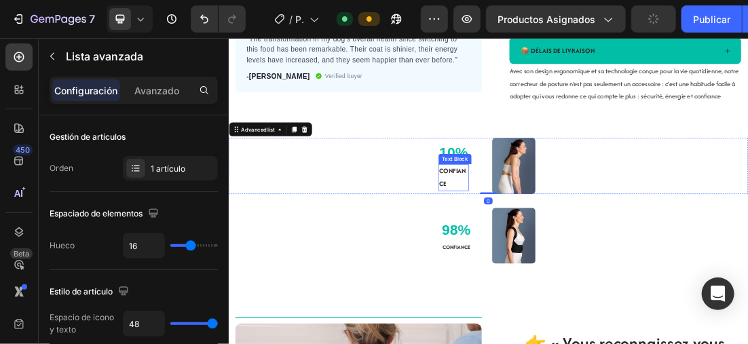
click at [589, 268] on strong "CONFIANCE" at bounding box center [580, 255] width 42 height 34
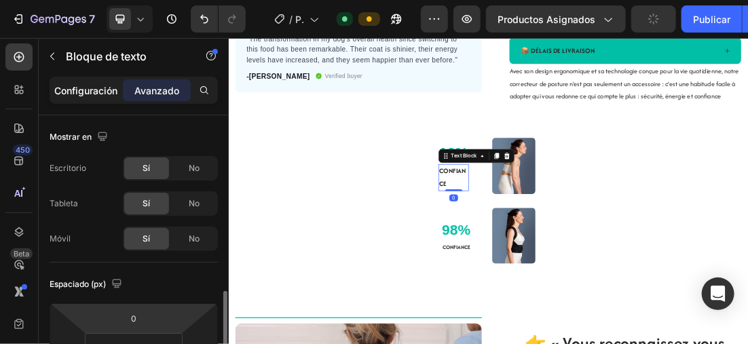
scroll to position [136, 0]
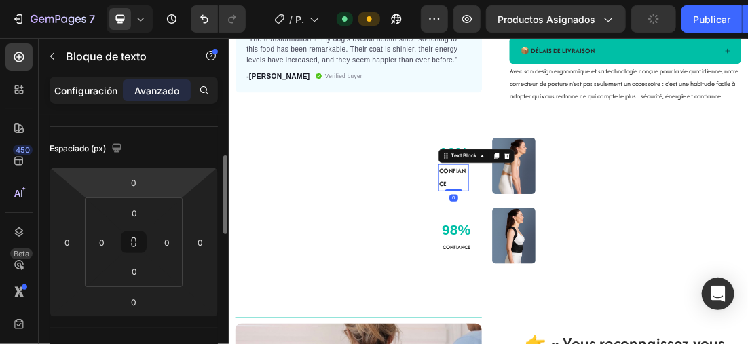
click at [86, 95] on p "Configuración" at bounding box center [86, 91] width 63 height 14
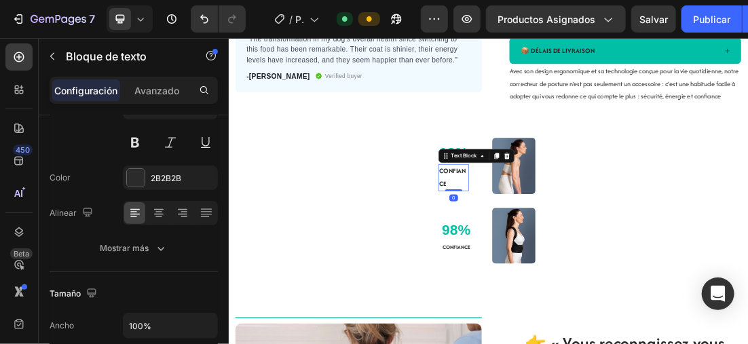
drag, startPoint x: 87, startPoint y: 89, endPoint x: 89, endPoint y: 82, distance: 7.1
click at [89, 82] on div "Configuración" at bounding box center [86, 90] width 68 height 22
click at [158, 210] on icon at bounding box center [159, 213] width 14 height 14
click at [592, 219] on p "10%" at bounding box center [582, 217] width 46 height 34
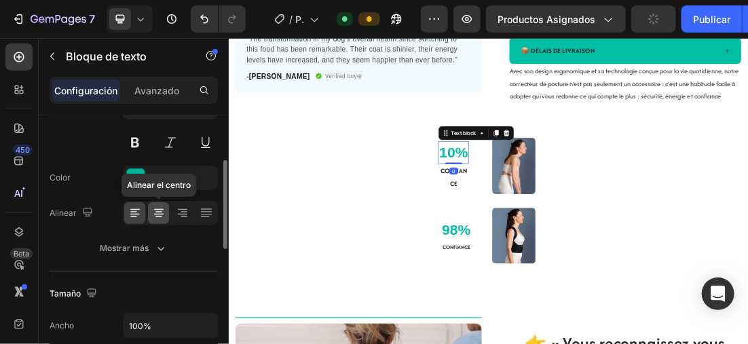
click at [161, 202] on div at bounding box center [158, 213] width 21 height 22
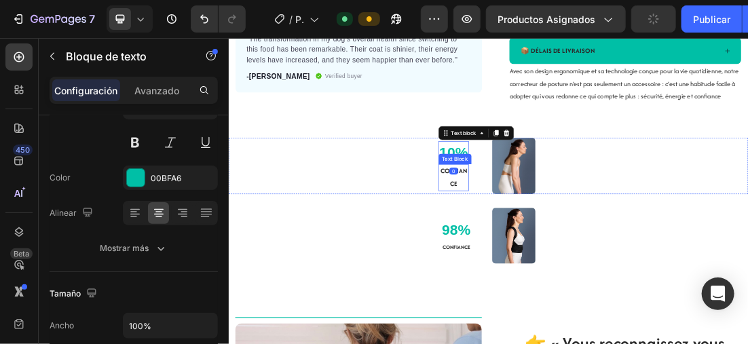
click at [560, 270] on strong "CONFIANCE" at bounding box center [581, 255] width 42 height 34
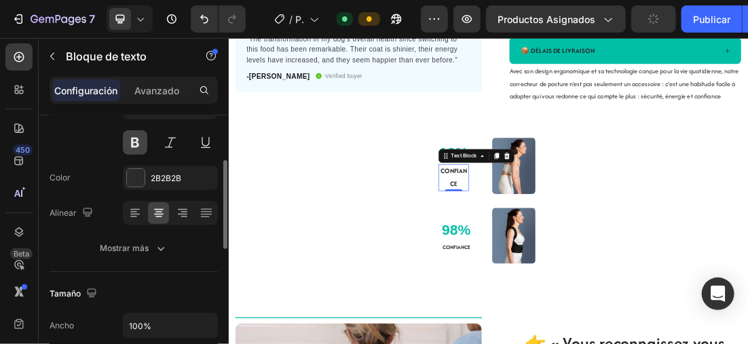
scroll to position [68, 0]
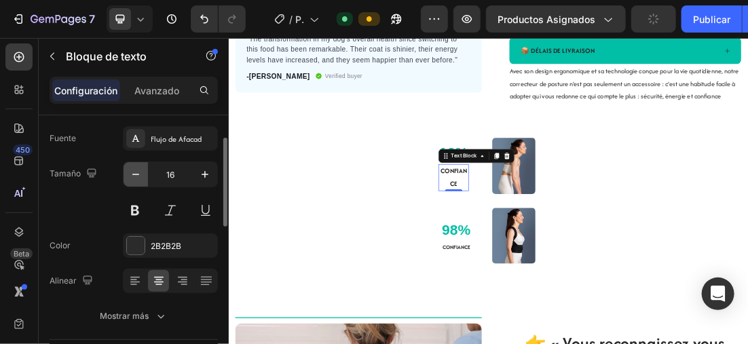
click at [141, 170] on icon "button" at bounding box center [136, 175] width 14 height 14
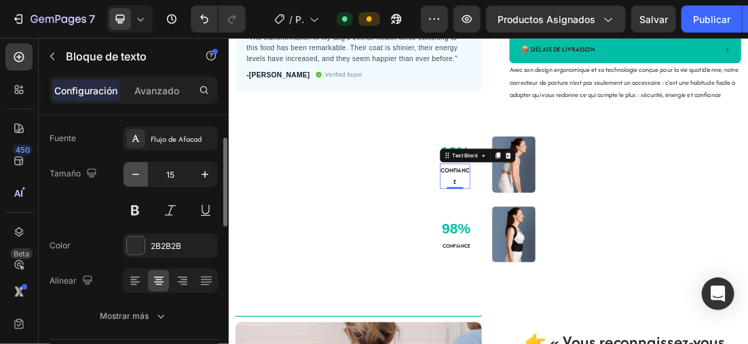
click at [135, 174] on icon "button" at bounding box center [135, 174] width 7 height 1
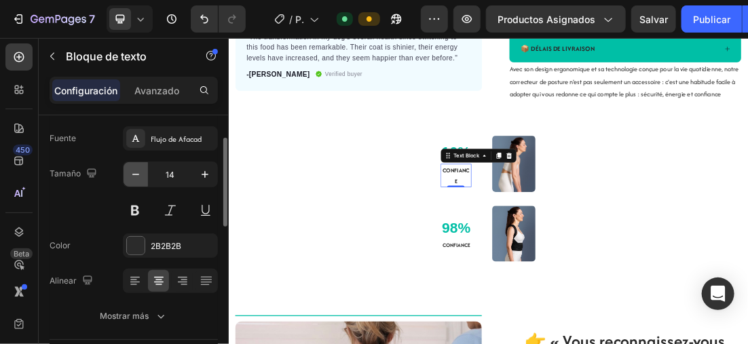
click at [139, 169] on icon "button" at bounding box center [136, 175] width 14 height 14
type input "13"
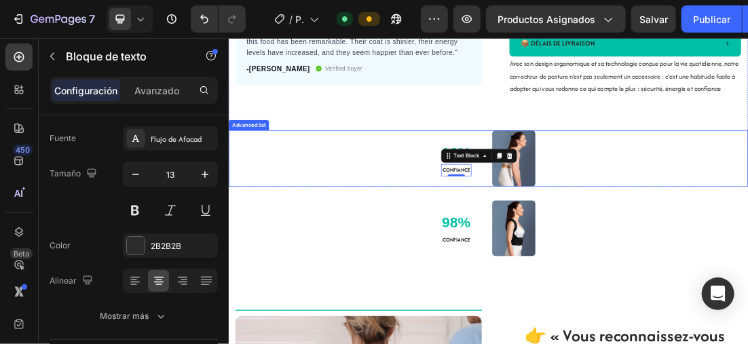
click at [346, 251] on div "10% Text block CONFIANCE Text Block 0 Image" at bounding box center [635, 226] width 815 height 88
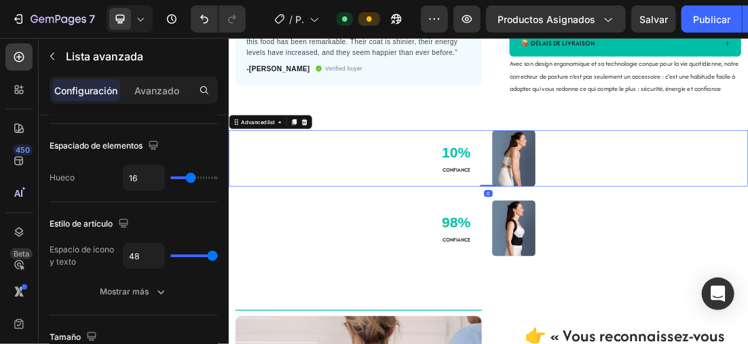
scroll to position [0, 0]
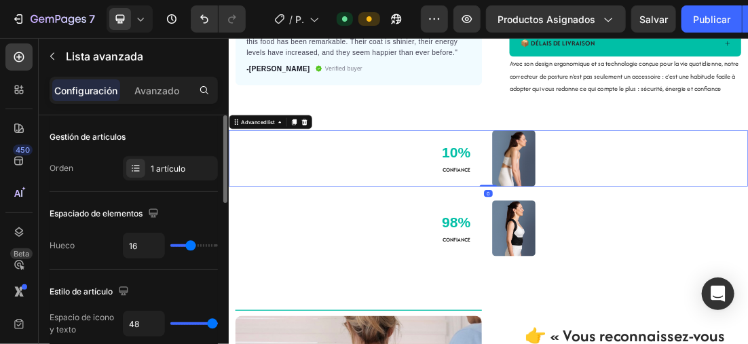
click at [310, 270] on div "10% Text block CONFIANCE Text Block Image" at bounding box center [635, 226] width 815 height 88
click at [441, 233] on div "10% Text block CONFIANCE Text Block Image" at bounding box center [635, 226] width 815 height 88
click at [563, 234] on p "10%" at bounding box center [586, 217] width 46 height 34
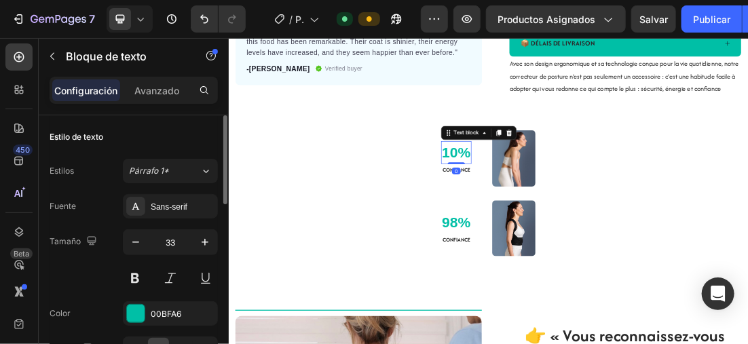
scroll to position [68, 0]
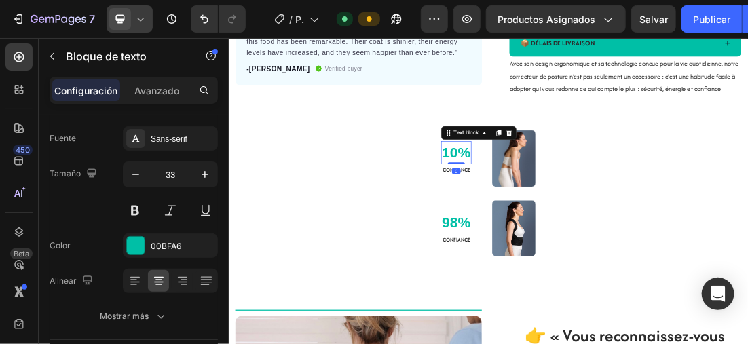
click at [139, 11] on div at bounding box center [130, 18] width 46 height 27
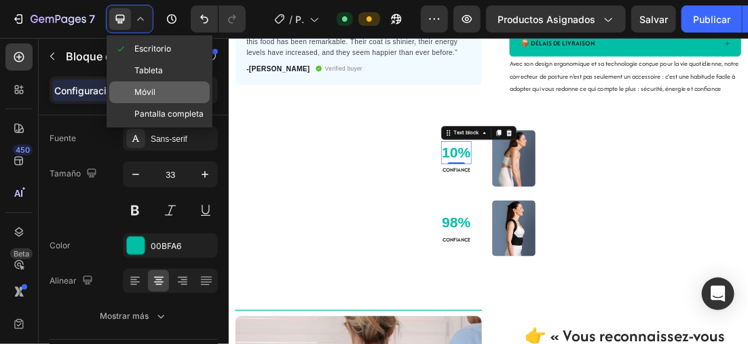
drag, startPoint x: 171, startPoint y: 87, endPoint x: 1, endPoint y: 123, distance: 174.2
click at [171, 103] on div "Móvil" at bounding box center [159, 114] width 101 height 22
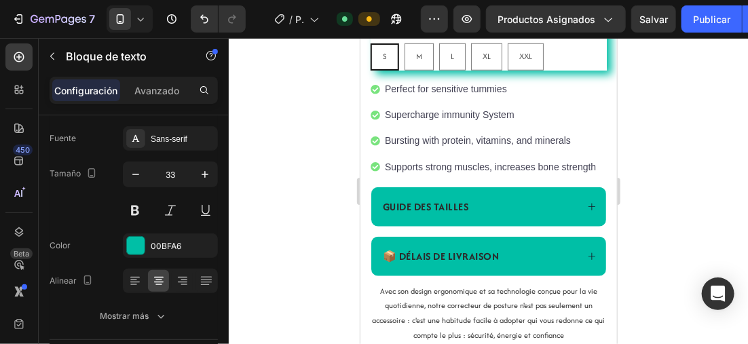
scroll to position [523, 0]
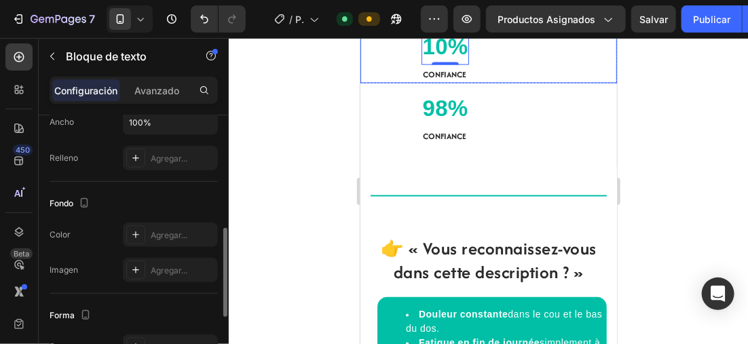
scroll to position [408, 0]
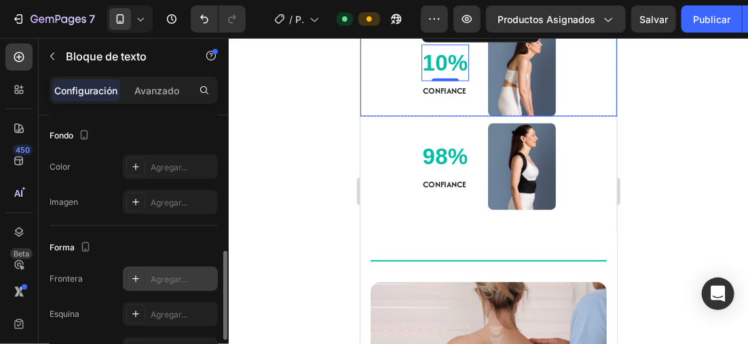
click at [139, 270] on div at bounding box center [135, 279] width 19 height 19
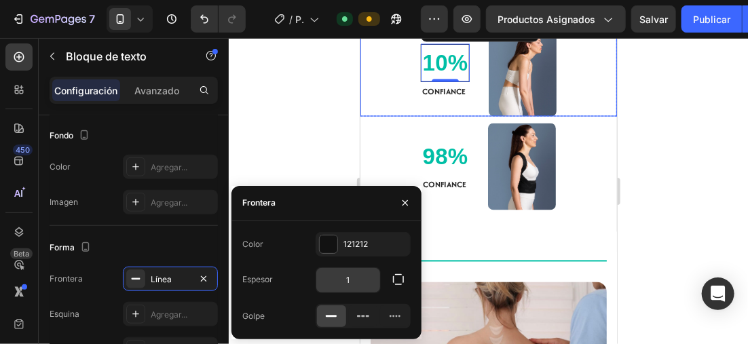
click at [354, 276] on input "1" at bounding box center [349, 280] width 64 height 24
type input "2"
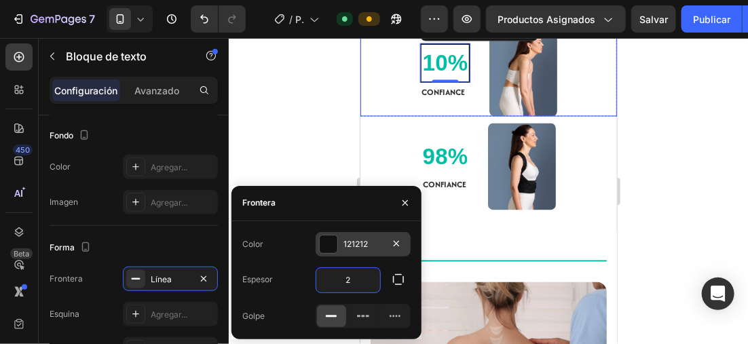
click at [320, 246] on div at bounding box center [329, 245] width 18 height 18
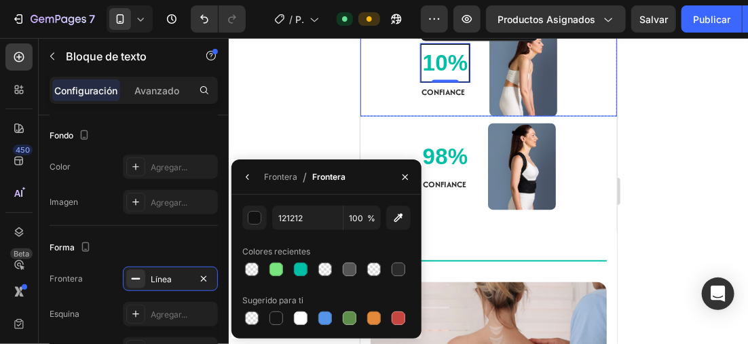
click at [311, 269] on div at bounding box center [326, 269] width 168 height 19
click at [303, 269] on div at bounding box center [301, 270] width 14 height 14
type input "00BFA6"
click at [295, 105] on div at bounding box center [489, 191] width 520 height 306
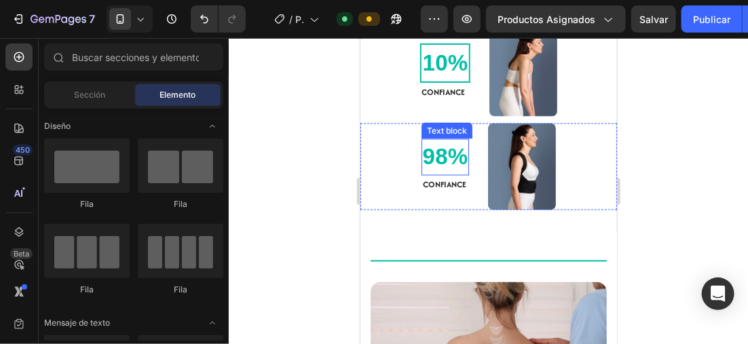
click at [441, 174] on p "98%" at bounding box center [445, 157] width 46 height 34
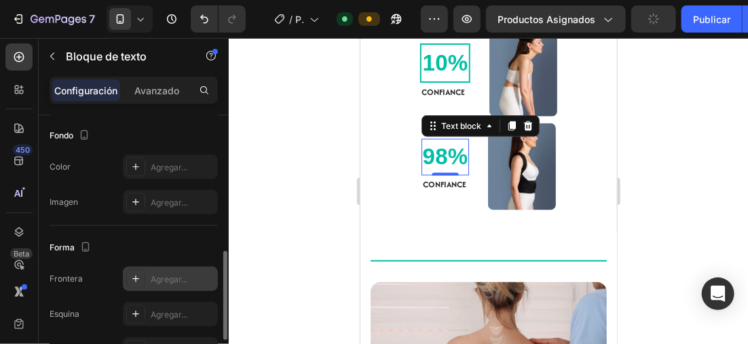
click at [130, 275] on icon at bounding box center [135, 279] width 11 height 11
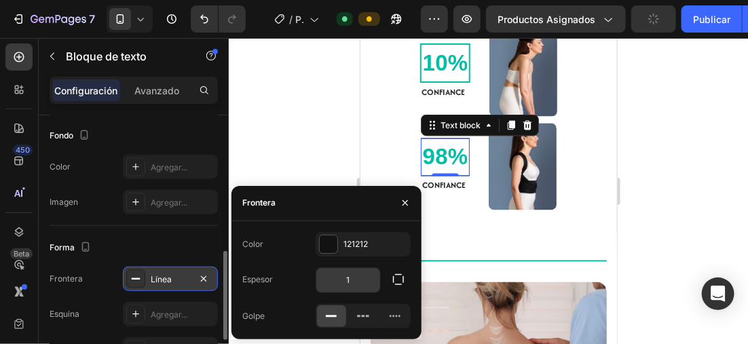
click at [354, 272] on input "1" at bounding box center [349, 280] width 64 height 24
type input "2"
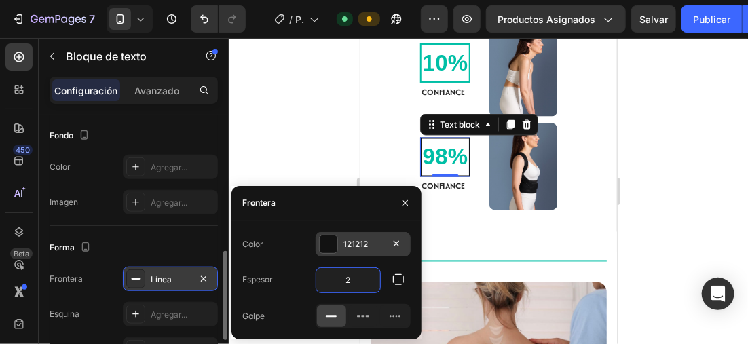
click at [327, 241] on div at bounding box center [329, 245] width 18 height 18
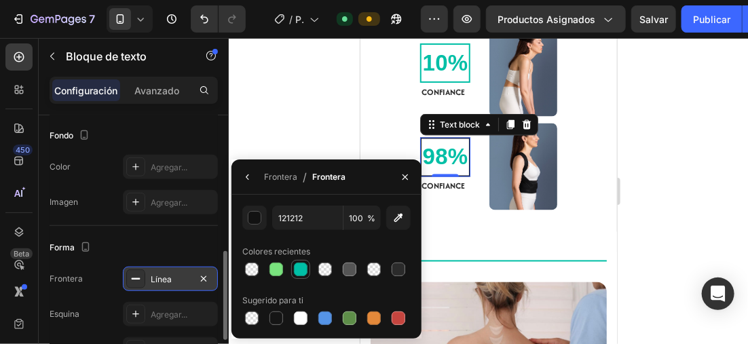
click at [302, 272] on div at bounding box center [301, 270] width 14 height 14
type input "00BFA6"
click at [314, 133] on div at bounding box center [489, 191] width 520 height 306
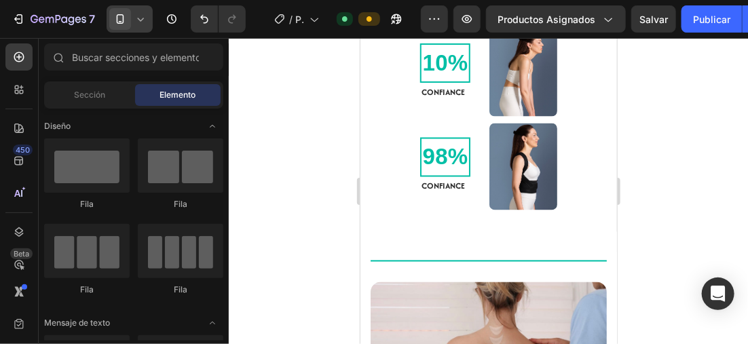
click at [147, 14] on icon at bounding box center [141, 19] width 14 height 14
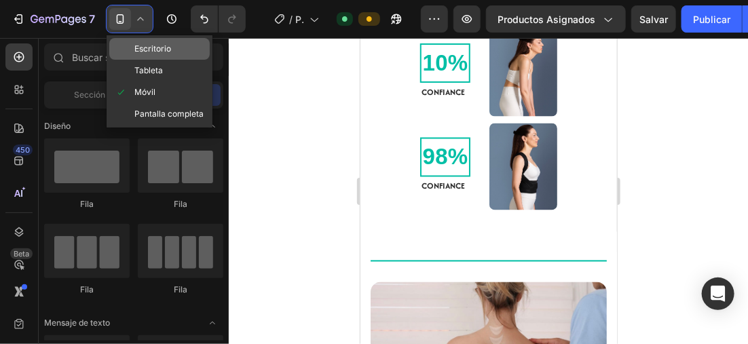
click at [150, 48] on span "Escritorio" at bounding box center [152, 49] width 37 height 14
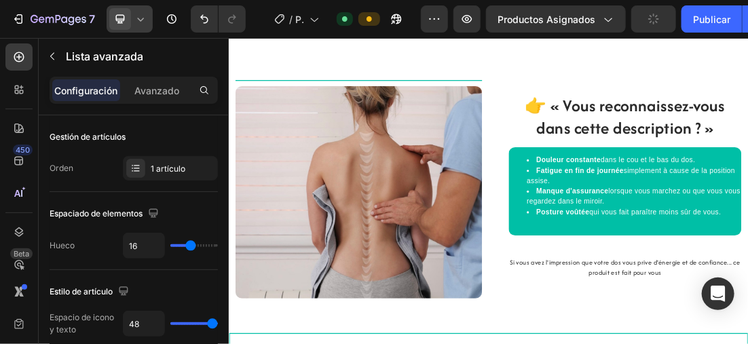
scroll to position [587, 0]
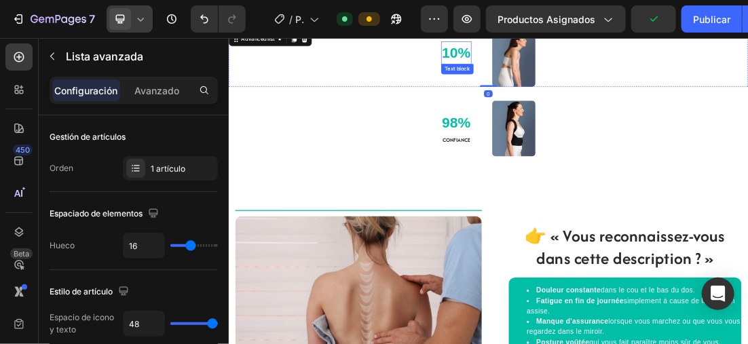
click at [581, 77] on p "10%" at bounding box center [586, 60] width 46 height 34
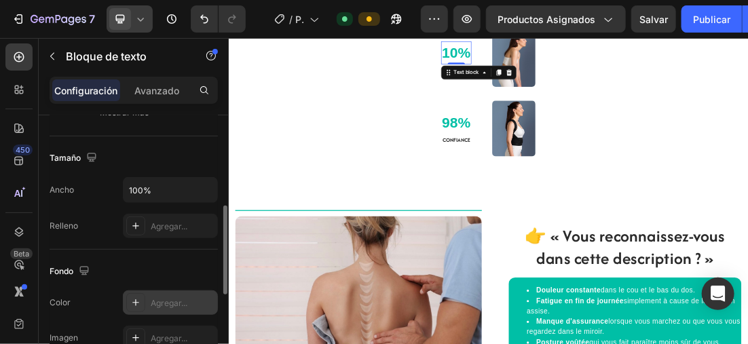
scroll to position [408, 0]
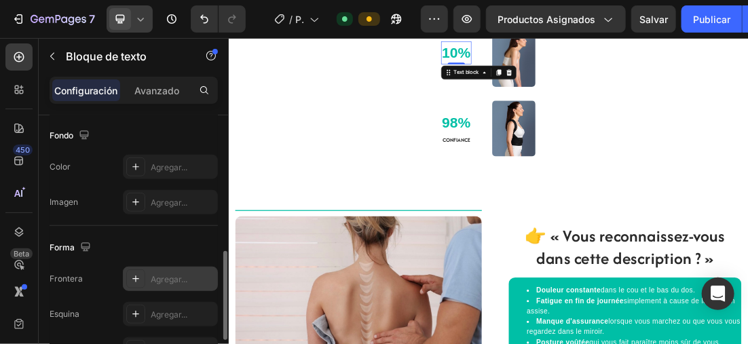
click at [144, 272] on div at bounding box center [135, 279] width 19 height 19
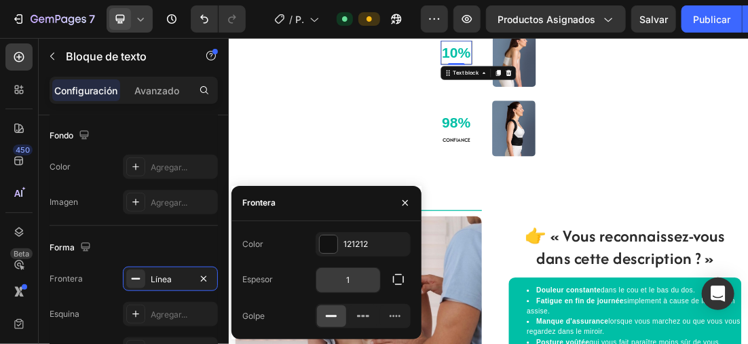
click at [357, 281] on input "1" at bounding box center [349, 280] width 64 height 24
type input "2"
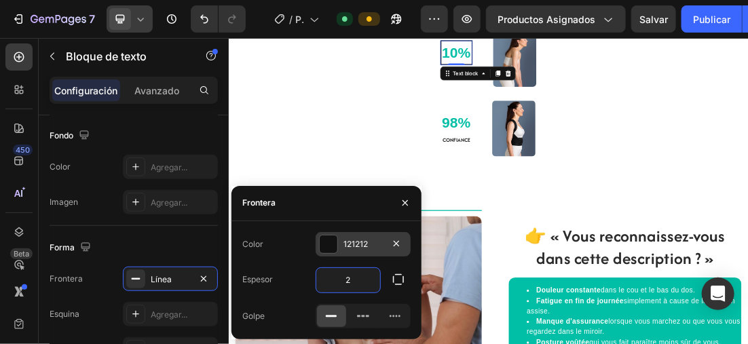
click at [336, 244] on div at bounding box center [329, 245] width 18 height 18
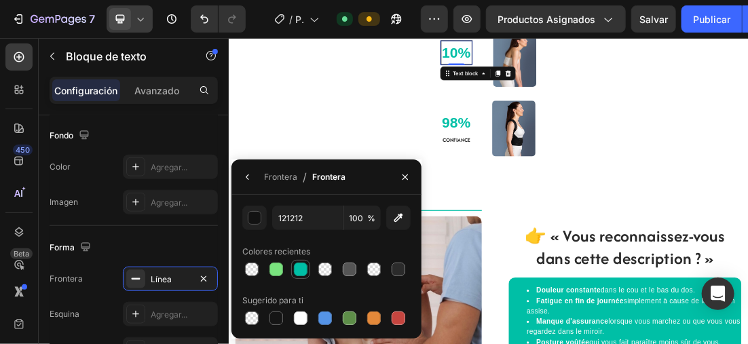
click at [300, 267] on div at bounding box center [301, 270] width 14 height 14
type input "00BFA6"
click at [573, 184] on p "98%" at bounding box center [586, 170] width 46 height 34
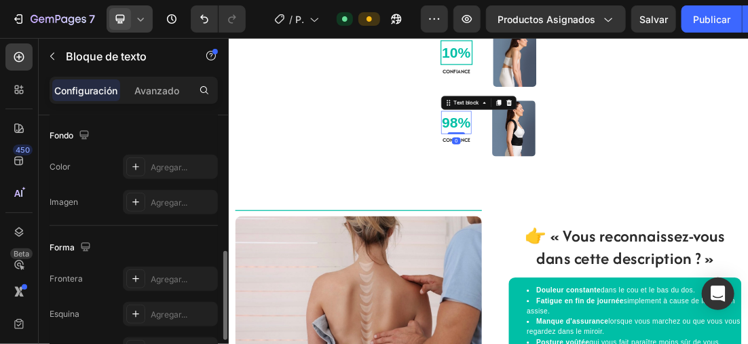
scroll to position [535, 0]
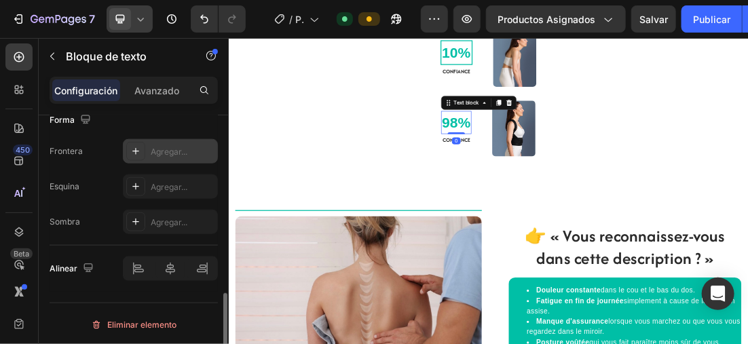
click at [134, 148] on icon at bounding box center [135, 151] width 11 height 11
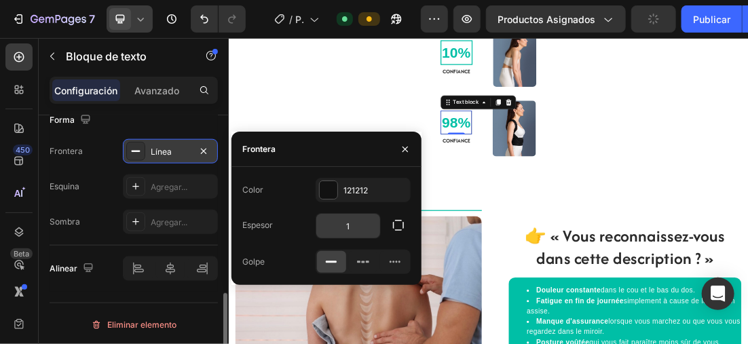
click at [353, 226] on input "1" at bounding box center [349, 226] width 64 height 24
type input "2"
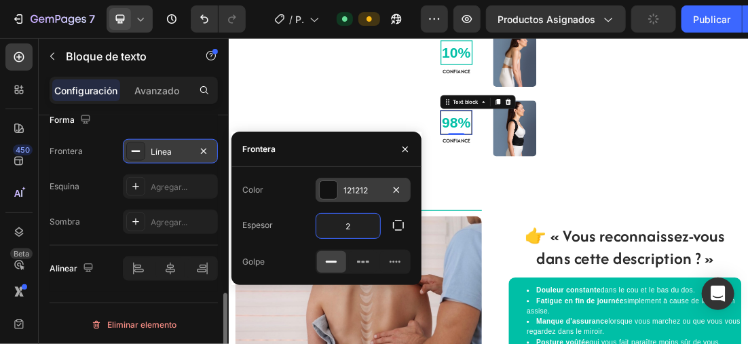
click at [331, 181] on div at bounding box center [329, 190] width 18 height 18
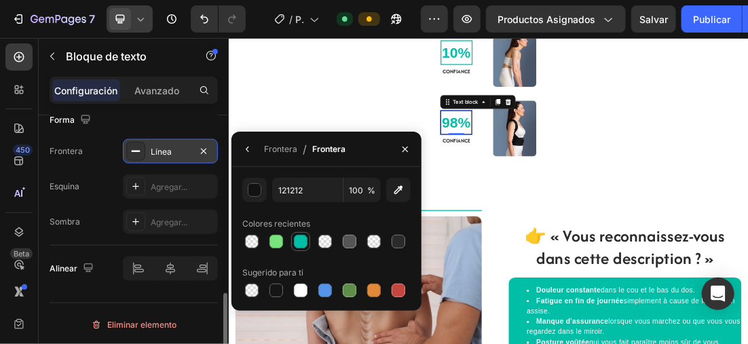
drag, startPoint x: 300, startPoint y: 241, endPoint x: 149, endPoint y: 116, distance: 196.4
click at [300, 241] on div at bounding box center [301, 242] width 14 height 14
type input "00BFA6"
click at [381, 113] on div "10% Text block CONFIANCE Text Block Image" at bounding box center [635, 69] width 815 height 88
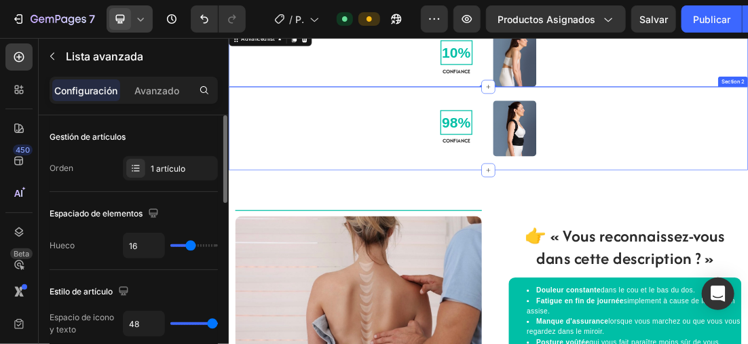
scroll to position [519, 0]
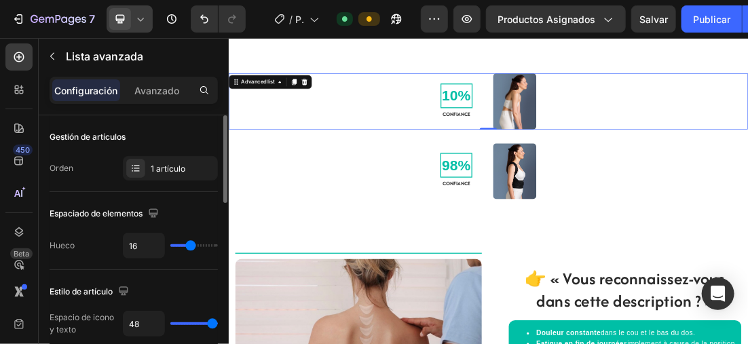
click at [134, 12] on div at bounding box center [130, 18] width 46 height 27
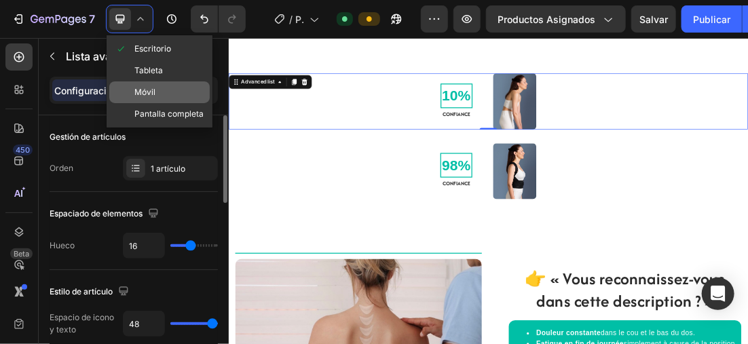
click at [136, 103] on div "Móvil" at bounding box center [159, 114] width 101 height 22
type input "28"
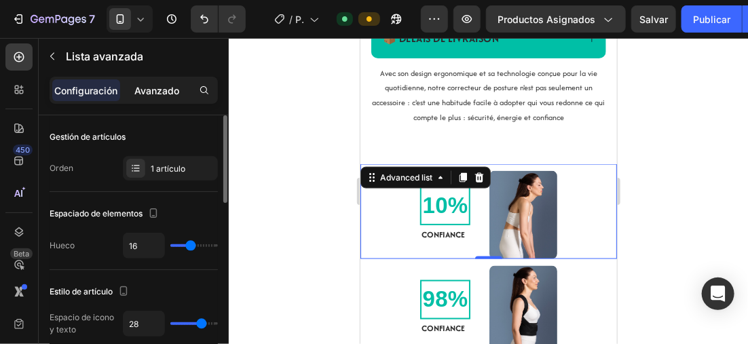
scroll to position [767, 0]
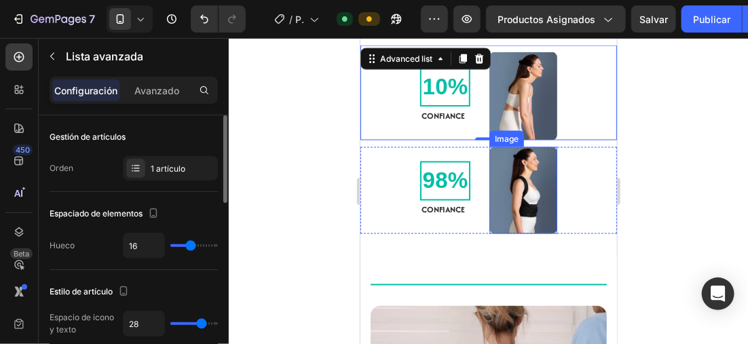
click at [519, 211] on img at bounding box center [523, 191] width 68 height 88
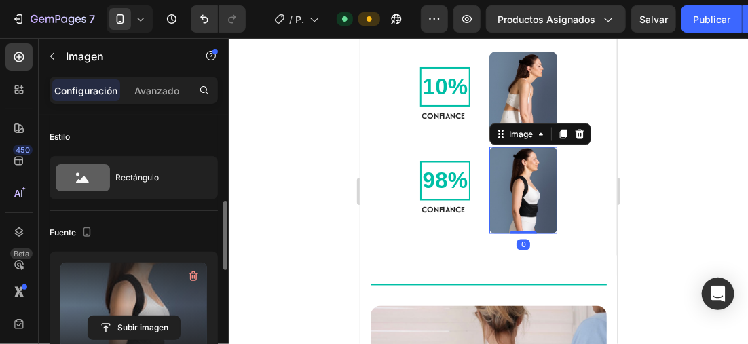
scroll to position [136, 0]
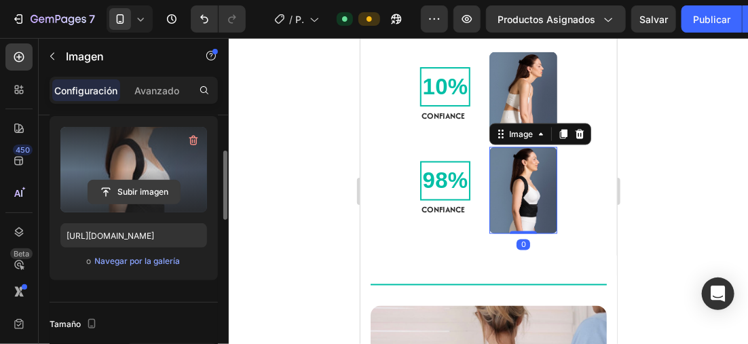
click at [145, 191] on input "file" at bounding box center [134, 192] width 92 height 23
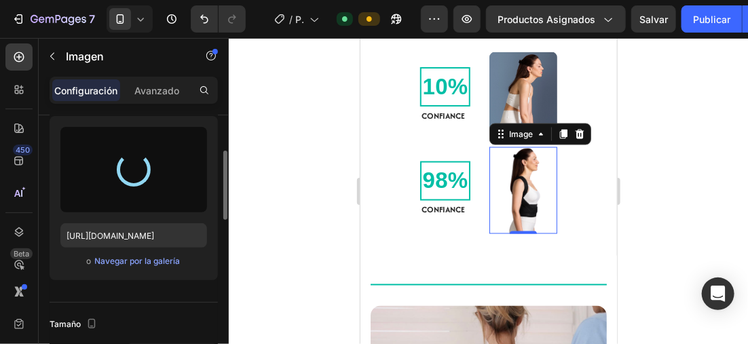
type input "https://cdn.shopify.com/s/files/1/0896/6527/4190/files/gempages_556725335903700…"
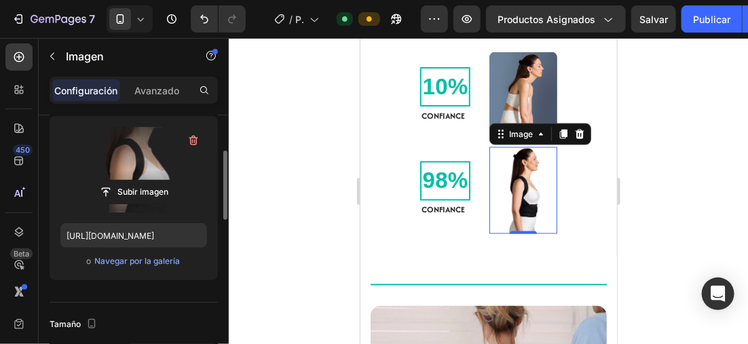
click at [329, 131] on div at bounding box center [489, 191] width 520 height 306
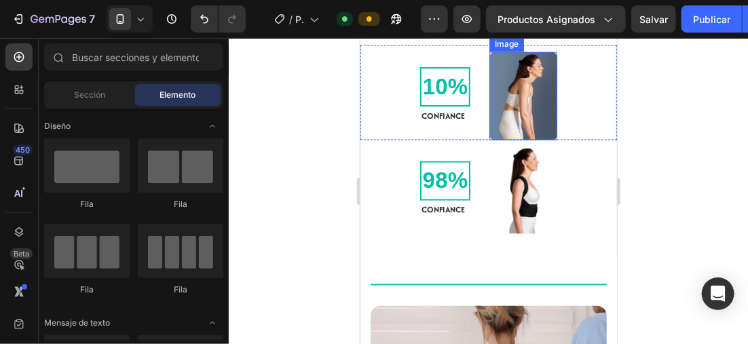
click at [522, 135] on img at bounding box center [523, 96] width 68 height 88
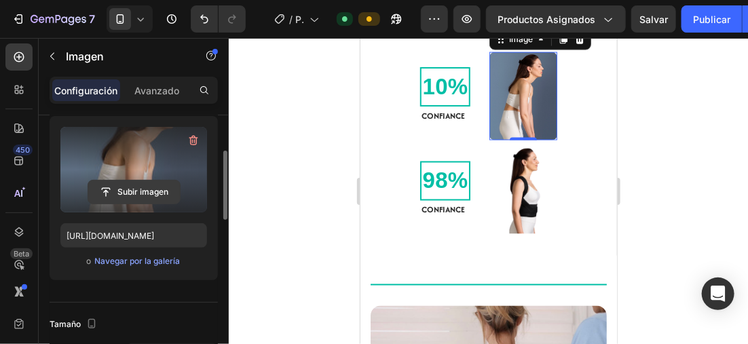
click at [142, 193] on input "file" at bounding box center [134, 192] width 92 height 23
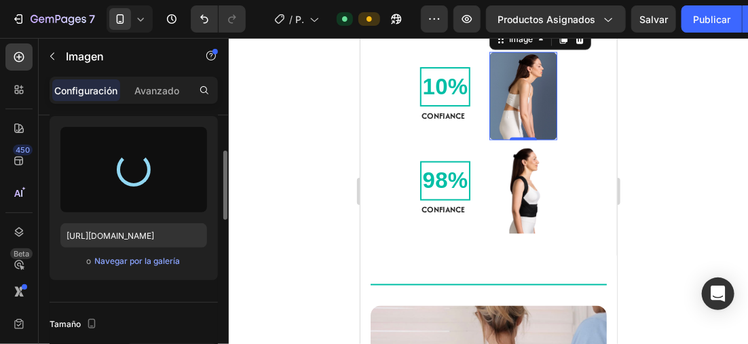
type input "https://cdn.shopify.com/s/files/1/0896/6527/4190/files/gempages_556725335903700…"
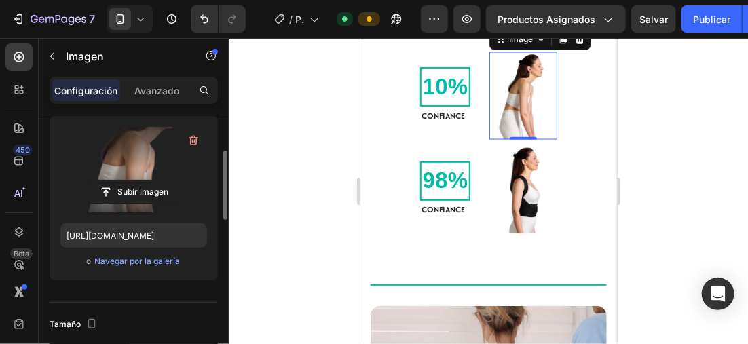
click at [261, 116] on div at bounding box center [489, 191] width 520 height 306
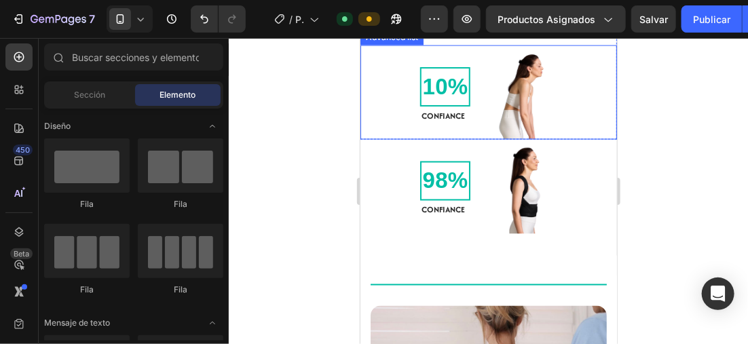
click at [433, 106] on div "10%" at bounding box center [445, 86] width 51 height 39
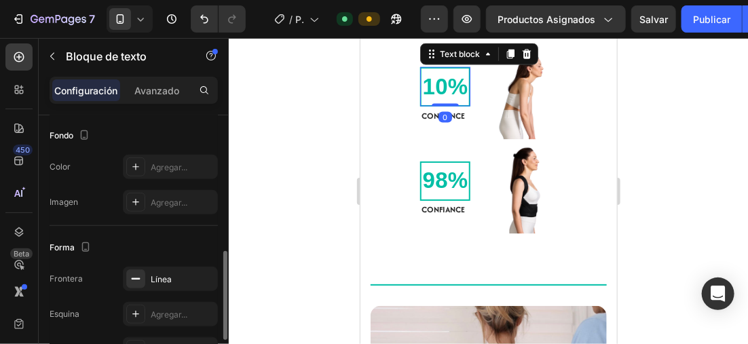
scroll to position [535, 0]
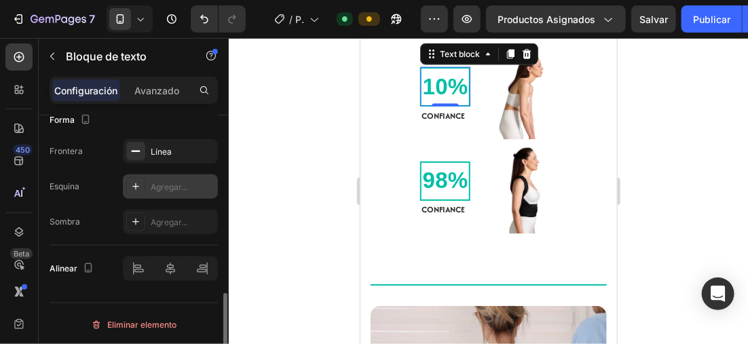
click at [138, 187] on icon at bounding box center [135, 186] width 11 height 11
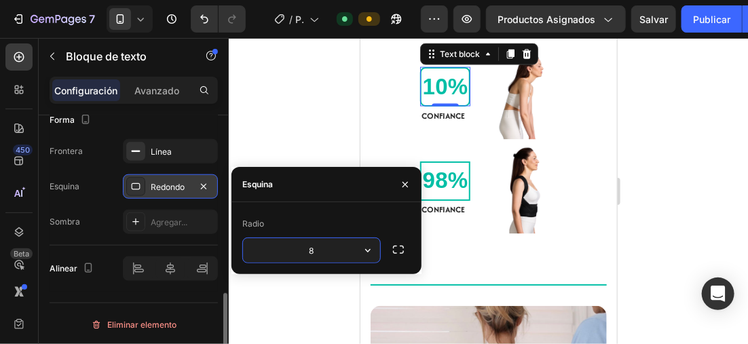
click at [332, 247] on input "8" at bounding box center [311, 250] width 137 height 24
click at [313, 120] on div at bounding box center [489, 191] width 520 height 306
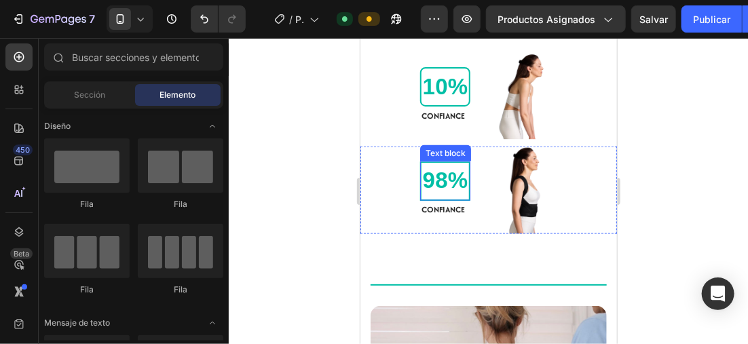
click at [459, 198] on p "98%" at bounding box center [445, 181] width 46 height 34
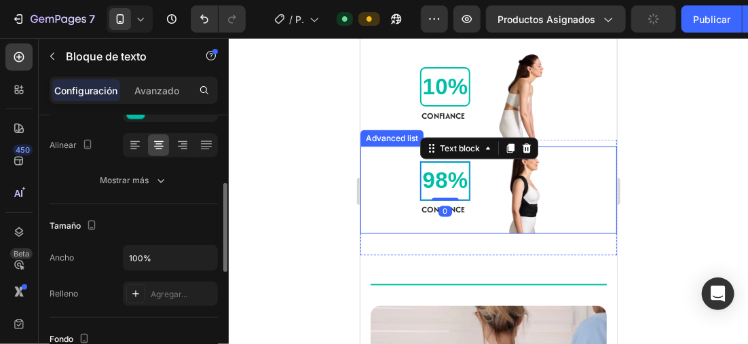
scroll to position [408, 0]
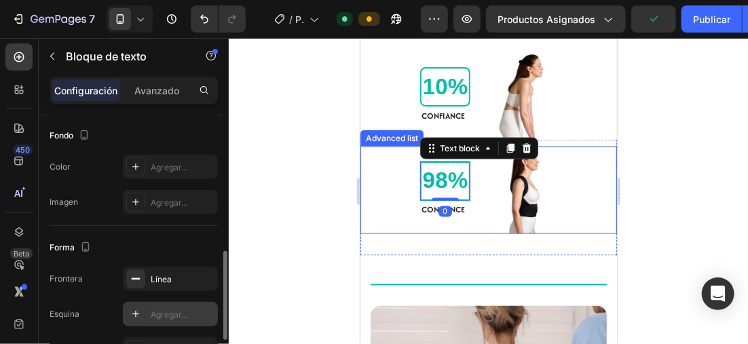
click at [148, 316] on div "Agregar..." at bounding box center [170, 314] width 95 height 24
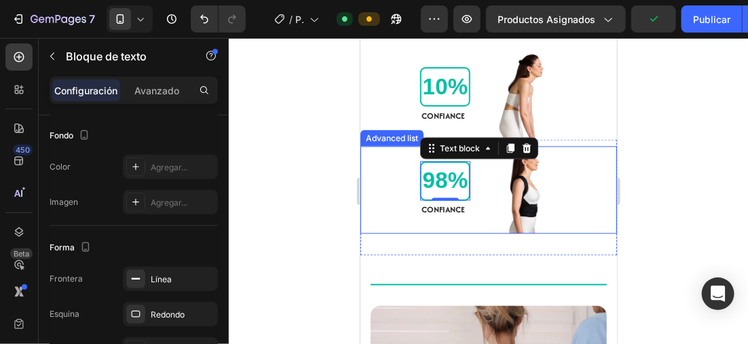
click at [306, 199] on div at bounding box center [489, 191] width 520 height 306
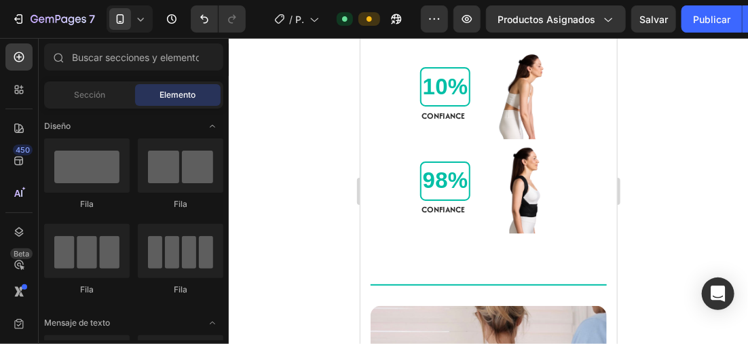
click at [139, 12] on icon at bounding box center [141, 19] width 14 height 14
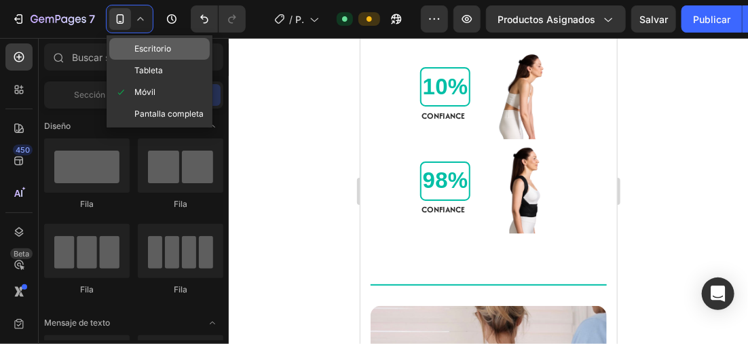
click at [168, 46] on span "Escritorio" at bounding box center [152, 49] width 37 height 14
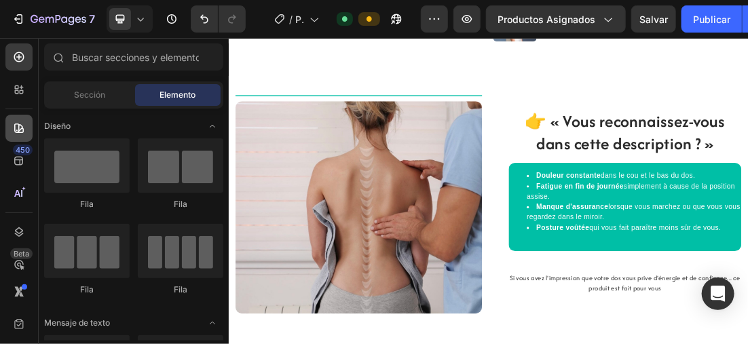
scroll to position [724, 0]
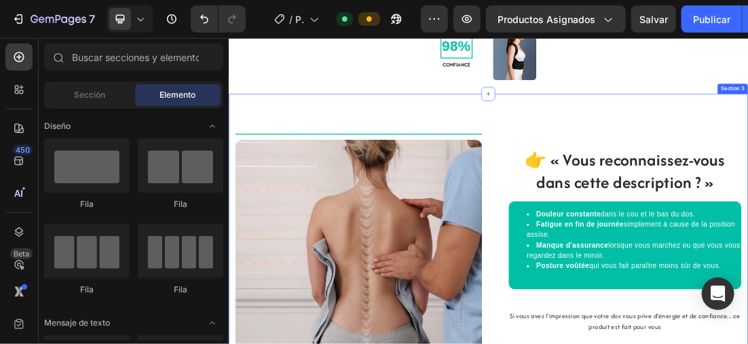
drag, startPoint x: 259, startPoint y: 162, endPoint x: 320, endPoint y: 222, distance: 85.5
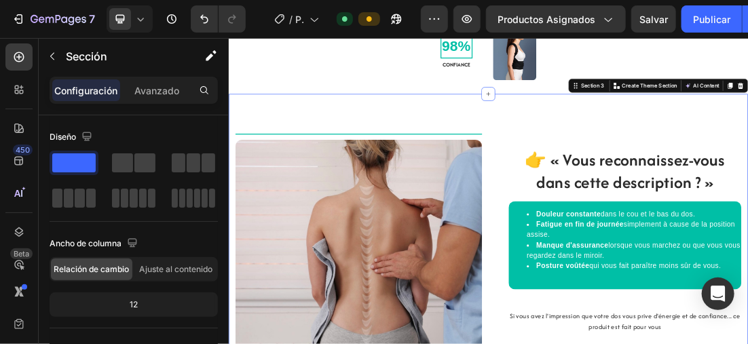
click at [734, 103] on div "98% Text block CONFIANCE Text Block Image" at bounding box center [635, 60] width 815 height 88
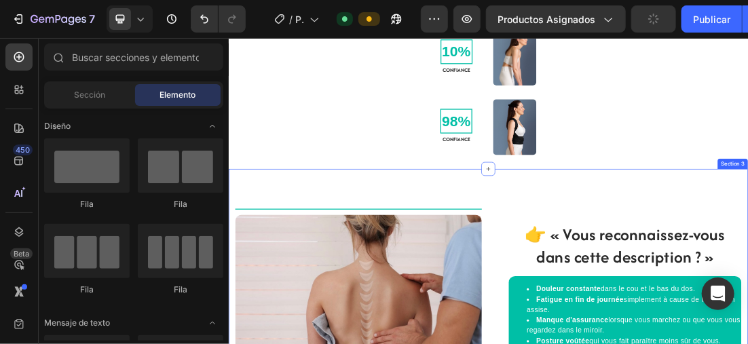
scroll to position [508, 0]
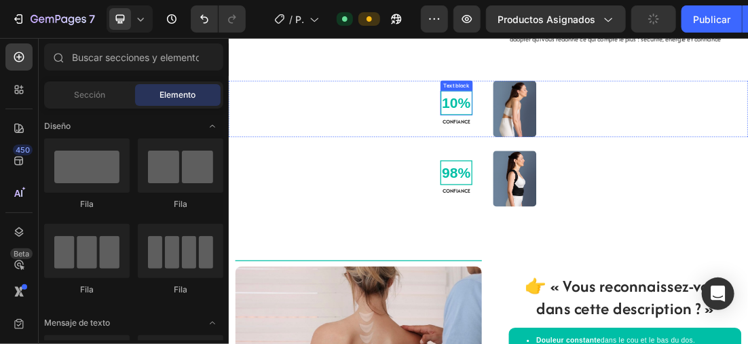
click at [580, 149] on p "10%" at bounding box center [586, 139] width 46 height 34
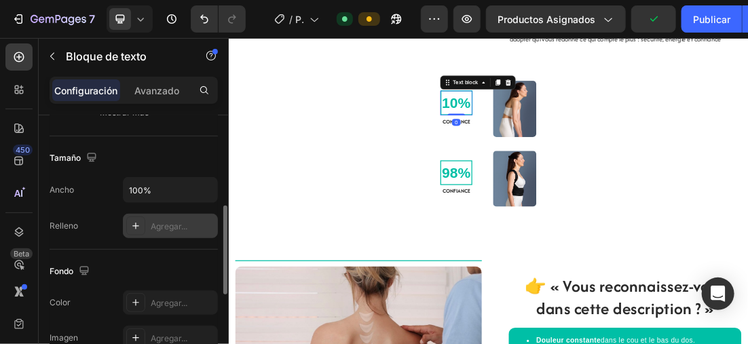
scroll to position [408, 0]
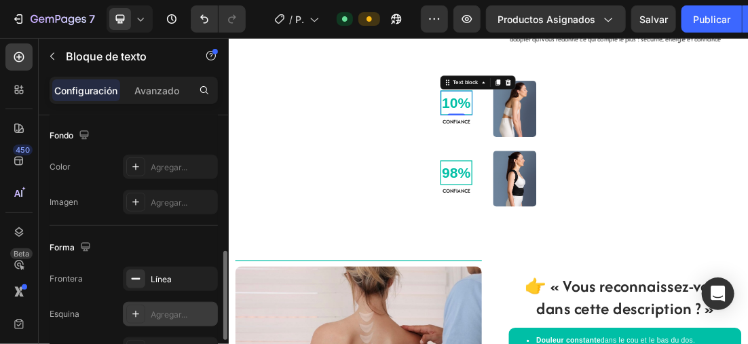
click at [132, 312] on icon at bounding box center [135, 314] width 11 height 11
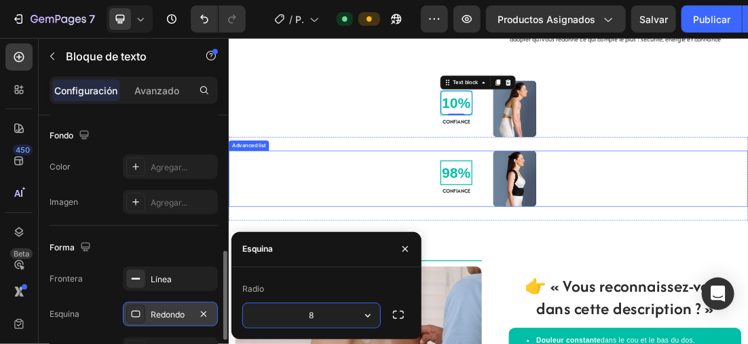
click at [420, 234] on div "98% Text block CONFIANCE Text Block Image" at bounding box center [635, 258] width 815 height 88
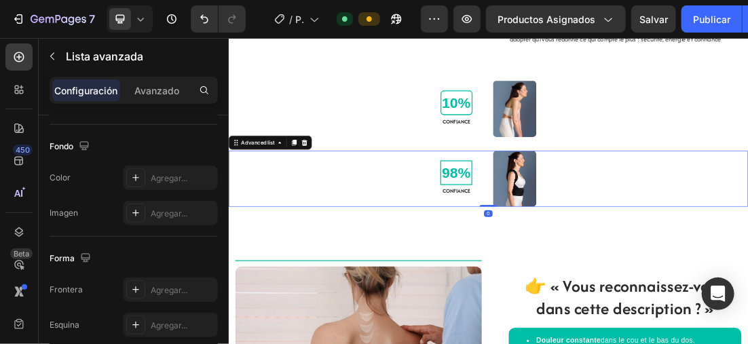
scroll to position [0, 0]
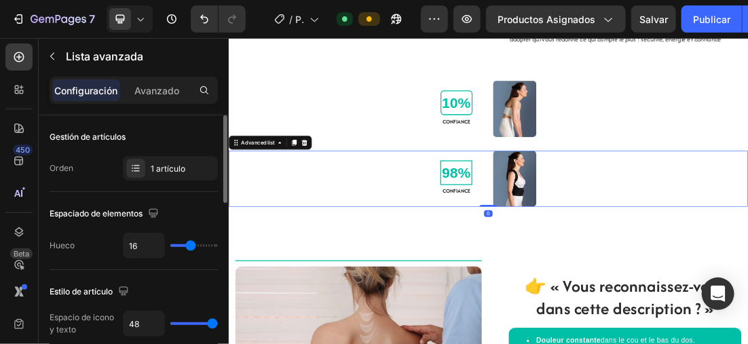
click at [576, 262] on p "98%" at bounding box center [586, 249] width 46 height 34
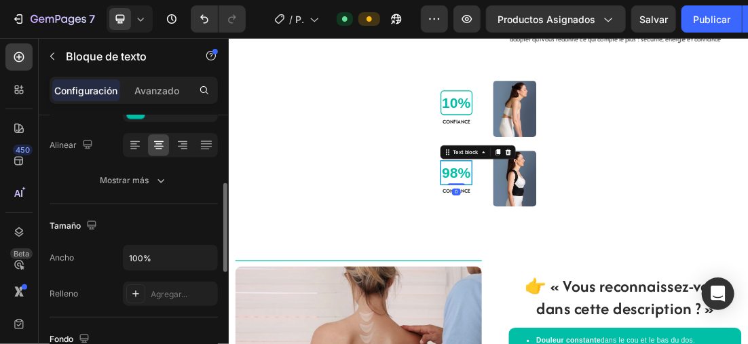
scroll to position [475, 0]
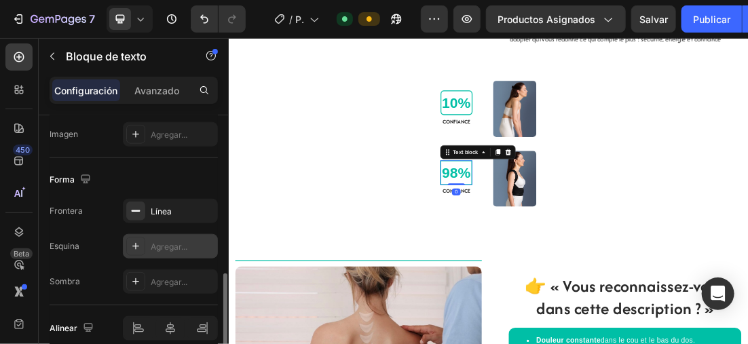
click at [131, 241] on icon at bounding box center [135, 246] width 11 height 11
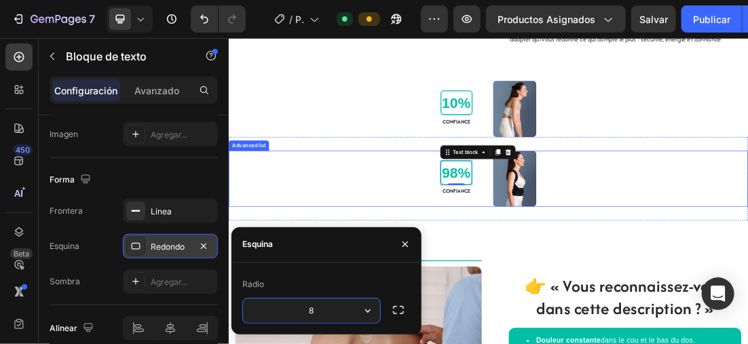
click at [388, 228] on div "98% Text block 0 CONFIANCE Text Block Image Advanced list Section 2" at bounding box center [635, 257] width 815 height 131
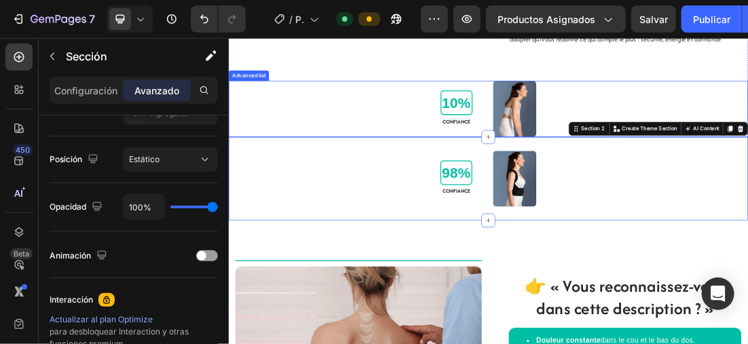
scroll to position [0, 0]
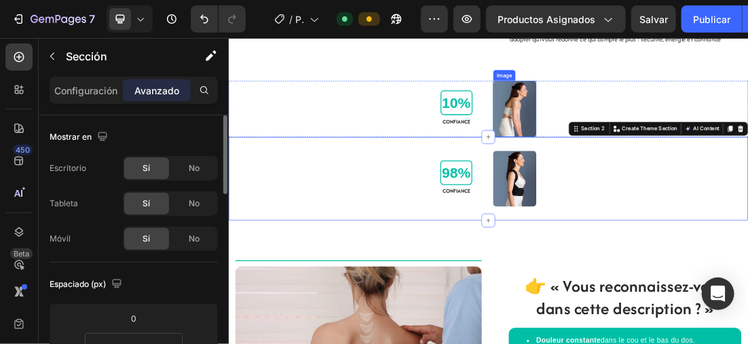
click at [686, 139] on img at bounding box center [677, 148] width 68 height 88
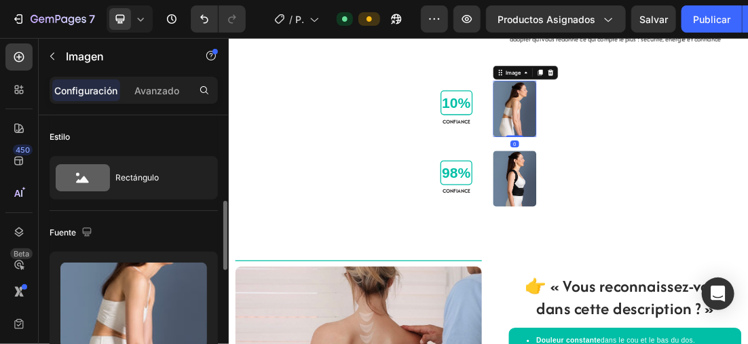
scroll to position [136, 0]
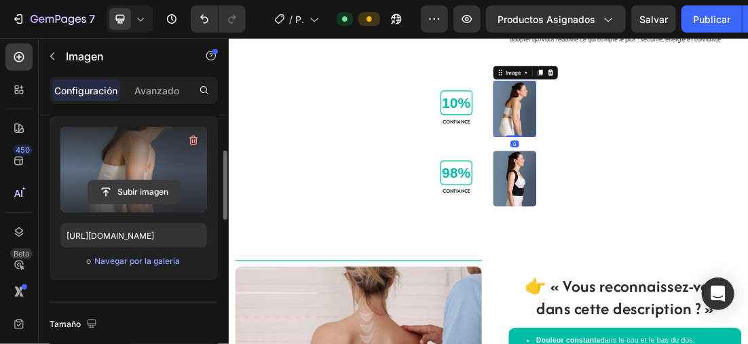
click at [130, 183] on input "file" at bounding box center [134, 192] width 92 height 23
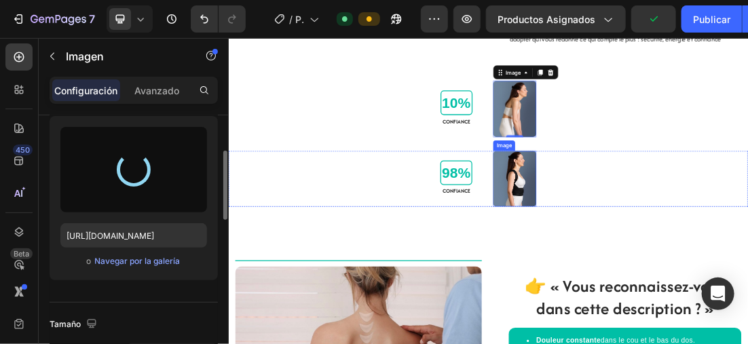
type input "https://cdn.shopify.com/s/files/1/0896/6527/4190/files/gempages_556725335903700…"
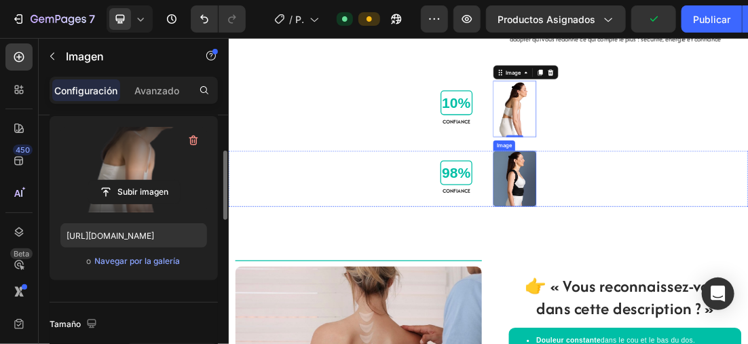
click at [674, 264] on img at bounding box center [677, 258] width 68 height 88
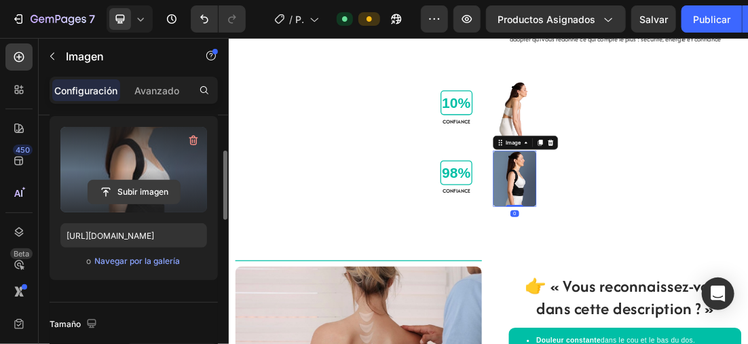
click at [132, 181] on input "file" at bounding box center [134, 192] width 92 height 23
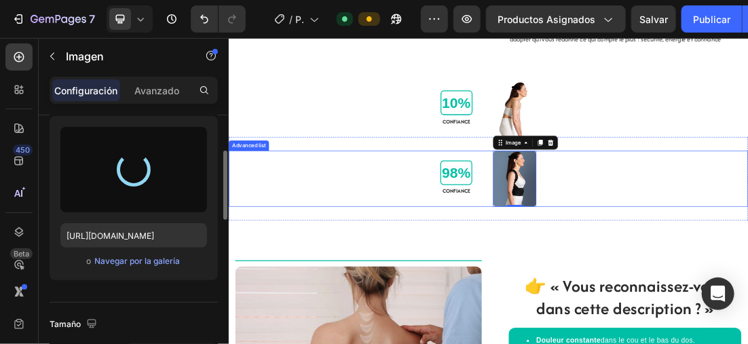
type input "https://cdn.shopify.com/s/files/1/0896/6527/4190/files/gempages_556725335903700…"
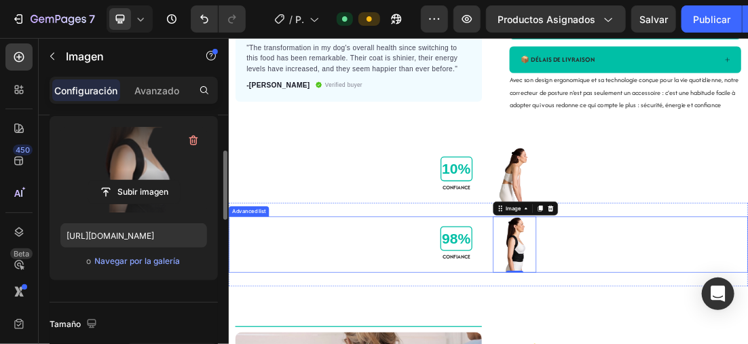
scroll to position [372, 0]
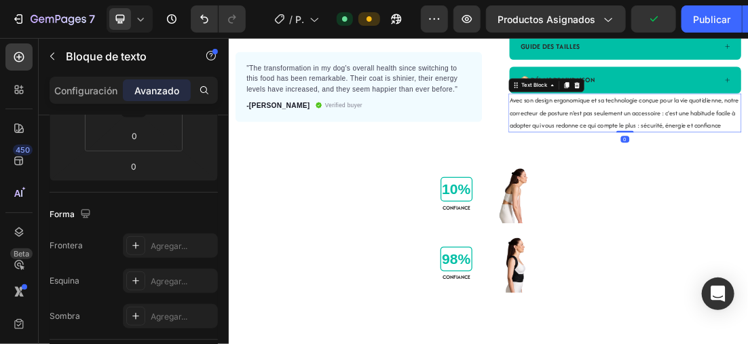
scroll to position [136, 0]
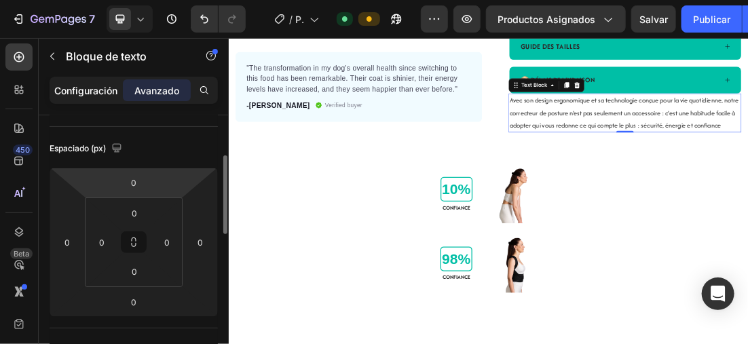
click at [96, 86] on p "Configuración" at bounding box center [86, 91] width 63 height 14
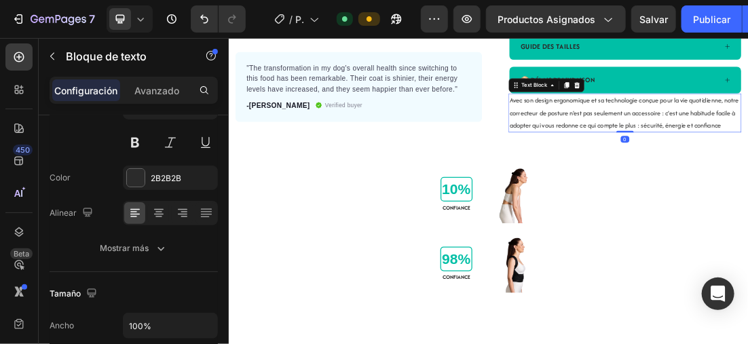
scroll to position [204, 0]
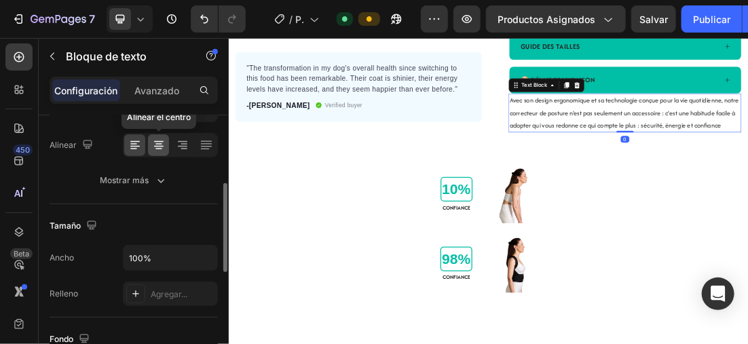
click at [162, 143] on icon at bounding box center [159, 146] width 14 height 14
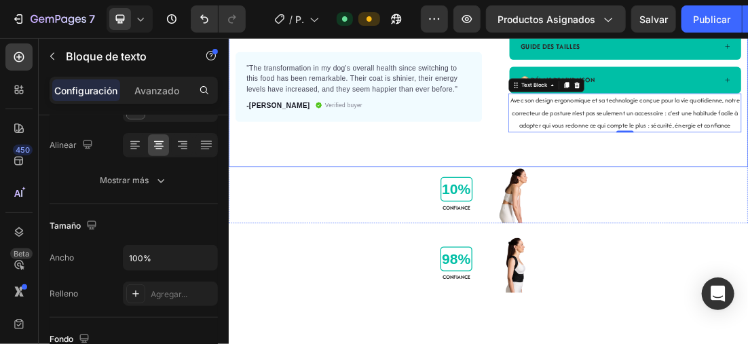
scroll to position [304, 0]
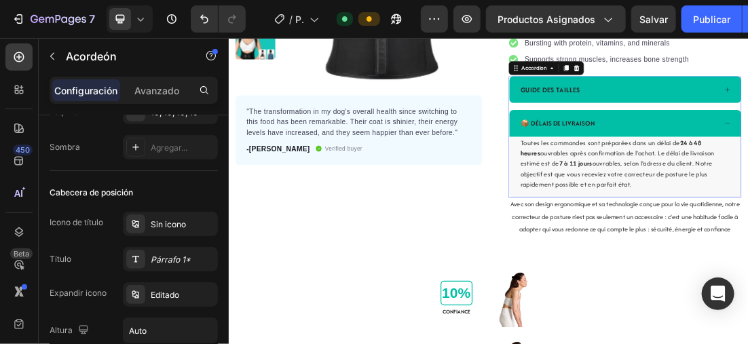
scroll to position [0, 0]
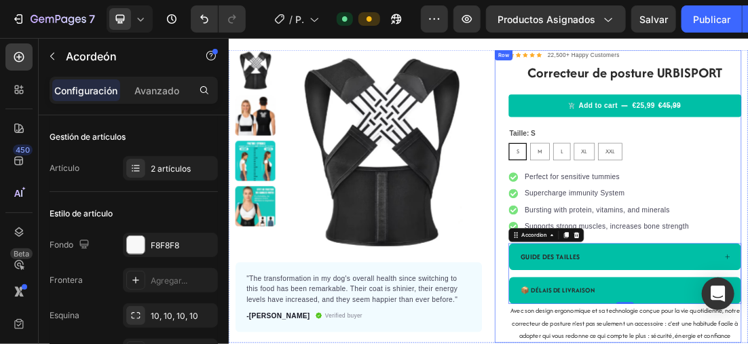
scroll to position [33, 0]
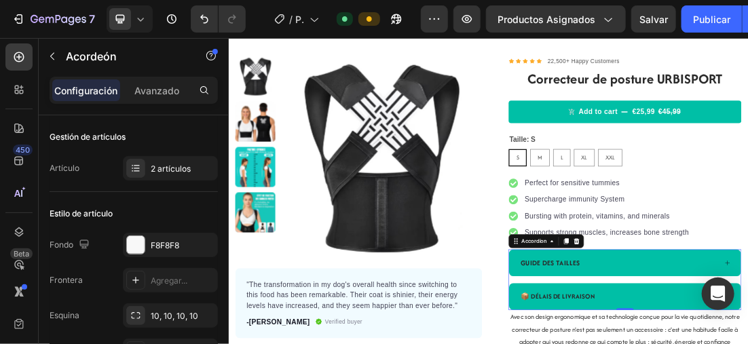
click at [139, 18] on icon at bounding box center [141, 19] width 14 height 14
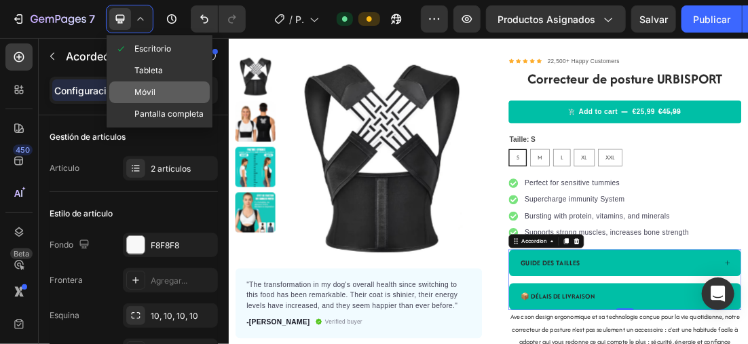
click at [170, 103] on div "Móvil" at bounding box center [159, 114] width 101 height 22
type input "15"
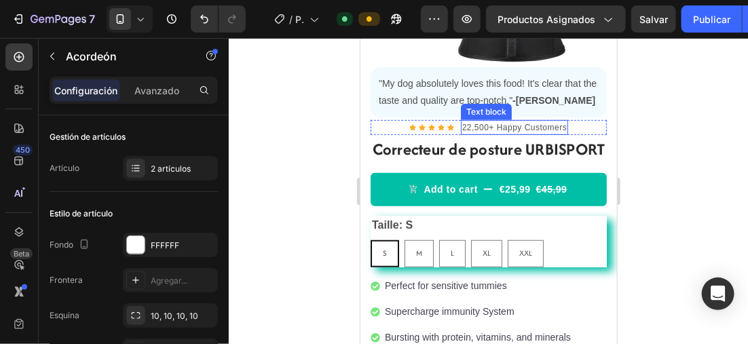
scroll to position [165, 0]
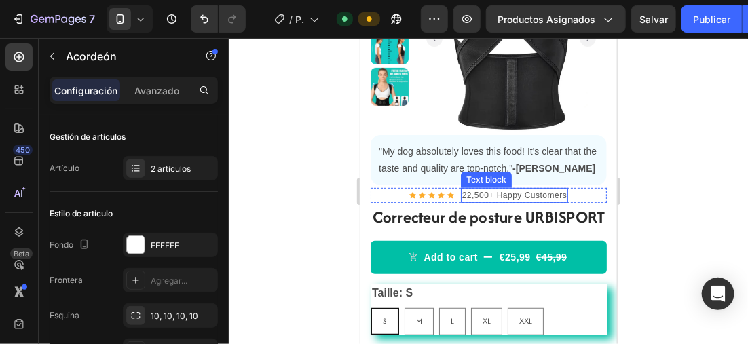
click at [462, 194] on p "22,500+ Happy Customers" at bounding box center [514, 195] width 105 height 12
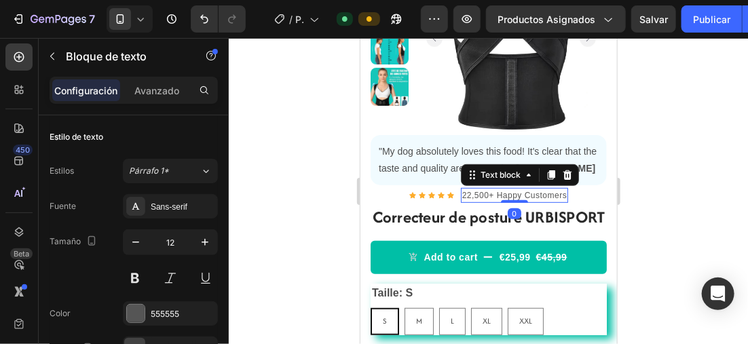
click at [462, 194] on p "22,500+ Happy Customers" at bounding box center [514, 195] width 105 height 12
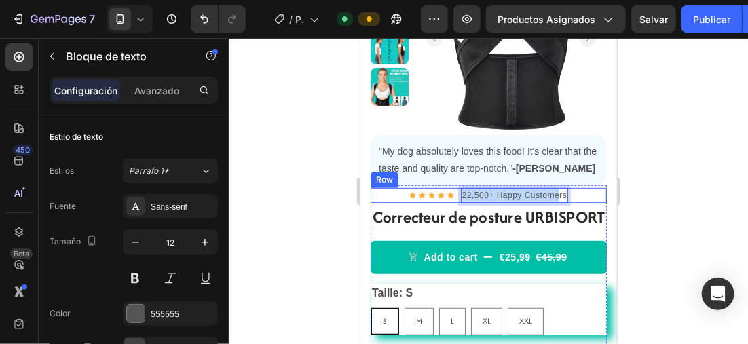
drag, startPoint x: 457, startPoint y: 194, endPoint x: 563, endPoint y: 196, distance: 106.0
click at [563, 196] on div "Icon Icon Icon Icon Icon Icon List Hoz 22,500+ Happy Customers Text block 0 Row" at bounding box center [488, 194] width 236 height 15
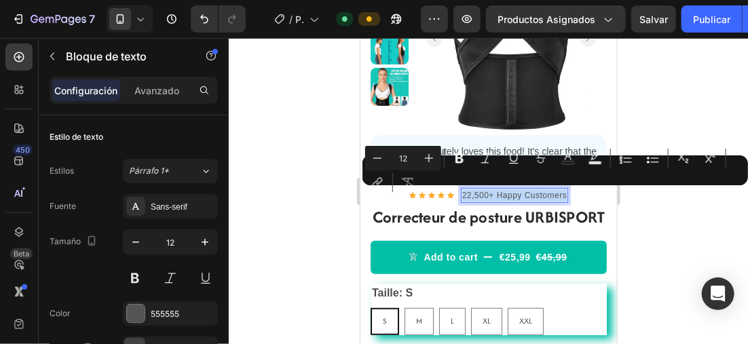
drag, startPoint x: 893, startPoint y: 230, endPoint x: 487, endPoint y: 195, distance: 407.6
copy p "22,500+ Happy Customers"
click at [306, 193] on div at bounding box center [489, 191] width 520 height 306
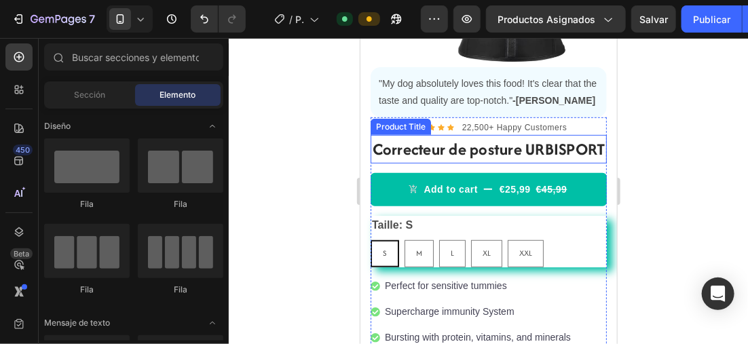
scroll to position [301, 0]
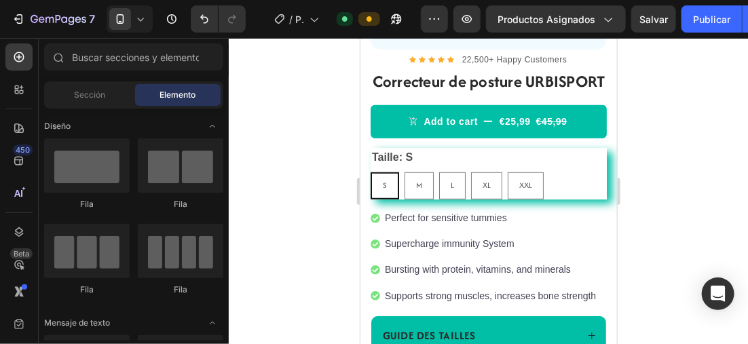
click at [317, 173] on div at bounding box center [489, 191] width 520 height 306
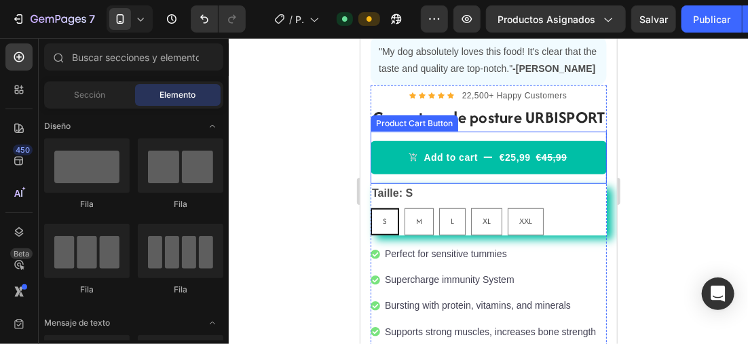
scroll to position [257, 0]
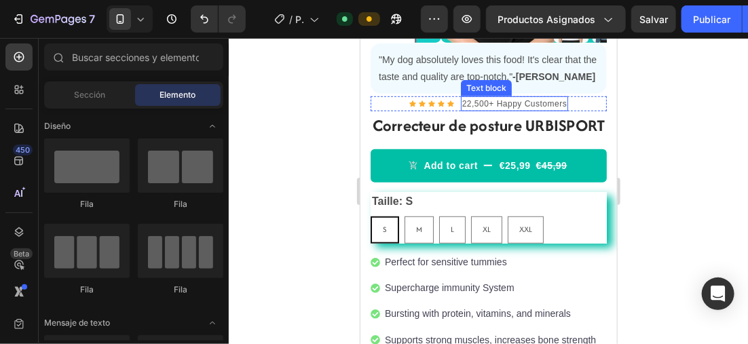
click at [555, 102] on p "22,500+ Happy Customers" at bounding box center [514, 103] width 105 height 12
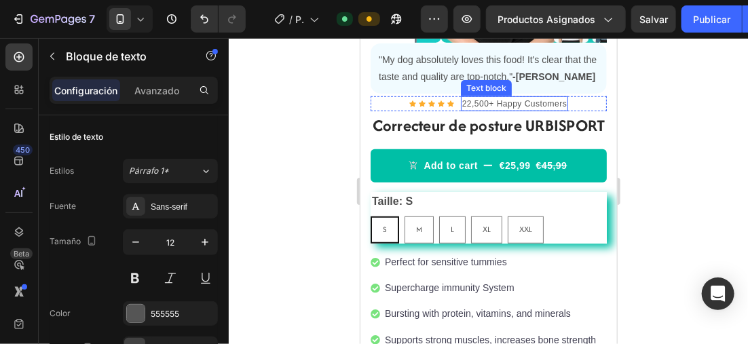
click at [560, 103] on p "22,500+ Happy Customers" at bounding box center [514, 103] width 105 height 12
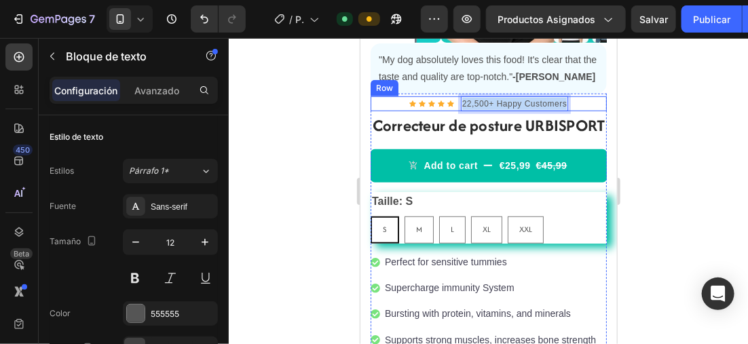
drag, startPoint x: 560, startPoint y: 103, endPoint x: 454, endPoint y: 103, distance: 106.6
click at [454, 103] on div "Icon Icon Icon Icon Icon Icon List Hoz 22,500+ Happy Customers Text block 0 Row" at bounding box center [488, 103] width 236 height 15
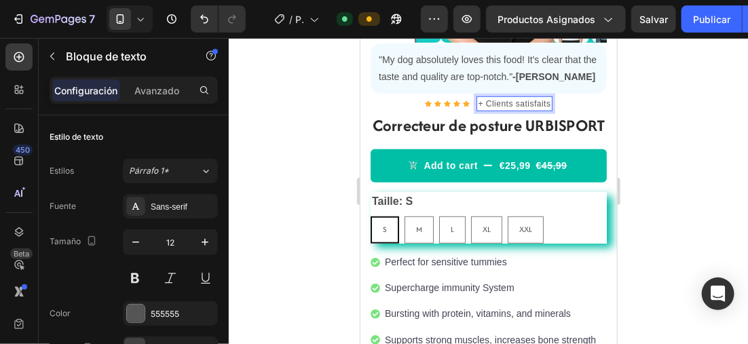
click at [477, 102] on p "+ Clients satisfaits" at bounding box center [513, 103] width 73 height 12
click at [335, 90] on div at bounding box center [489, 191] width 520 height 306
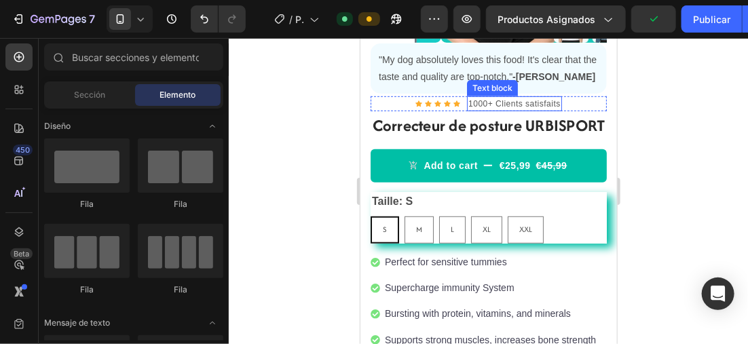
scroll to position [189, 0]
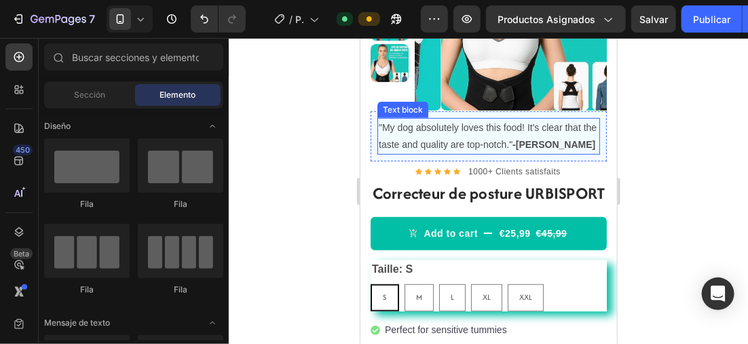
click at [560, 142] on p ""My dog absolutely loves this food! It's clear that the taste and quality are t…" at bounding box center [488, 136] width 220 height 34
click at [561, 143] on p ""My dog absolutely loves this food! It's clear that the taste and quality are t…" at bounding box center [488, 136] width 220 height 34
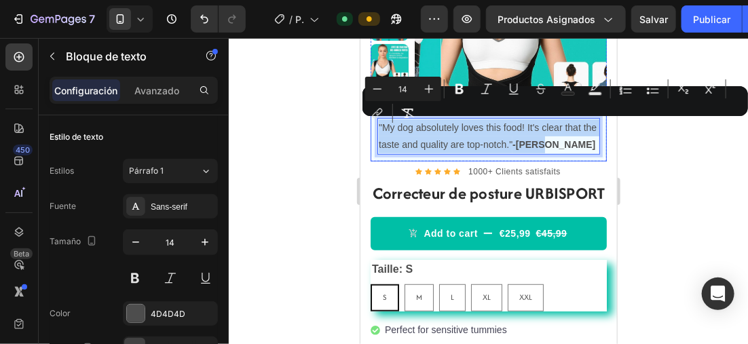
drag, startPoint x: 560, startPoint y: 144, endPoint x: 753, endPoint y: 160, distance: 194.2
click at [376, 122] on div ""My dog absolutely loves this food! It's clear that the taste and quality are t…" at bounding box center [488, 136] width 236 height 50
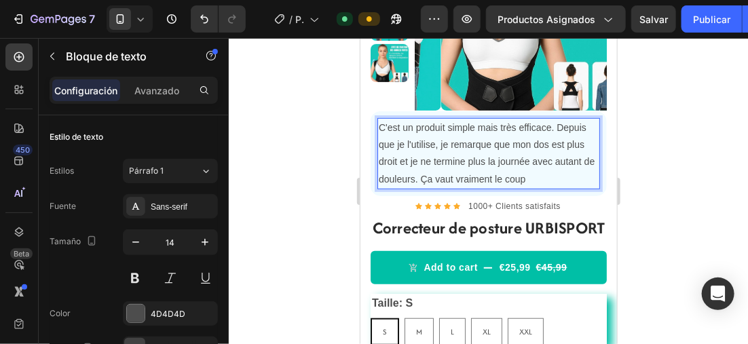
click at [377, 126] on div "C'est un produit simple mais très efficace. Depuis que je l'utilise, je remarqu…" at bounding box center [488, 153] width 223 height 71
click at [567, 175] on p ""C'est un produit simple mais très efficace. Depuis que je l'utilise, je remarq…" at bounding box center [488, 153] width 220 height 69
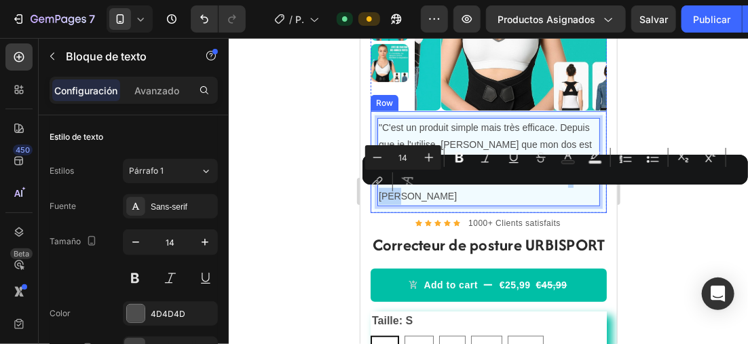
drag, startPoint x: 408, startPoint y: 196, endPoint x: 761, endPoint y: 185, distance: 353.4
click at [374, 192] on div ""C'est un produit simple mais très efficace. Depuis que je l'utilise, je remarq…" at bounding box center [488, 162] width 236 height 102
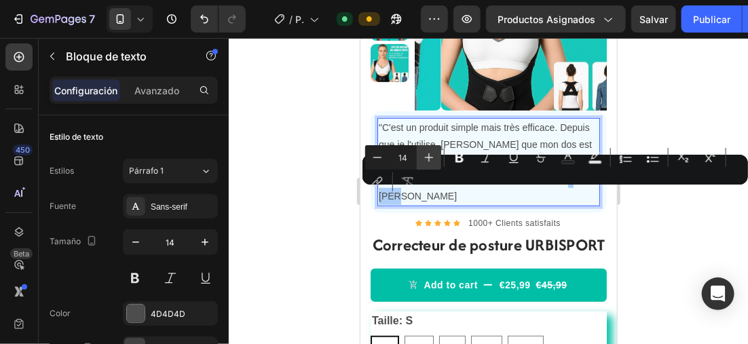
click at [428, 154] on icon "Barra de herramientas contextual del editor" at bounding box center [429, 158] width 14 height 14
type input "15"
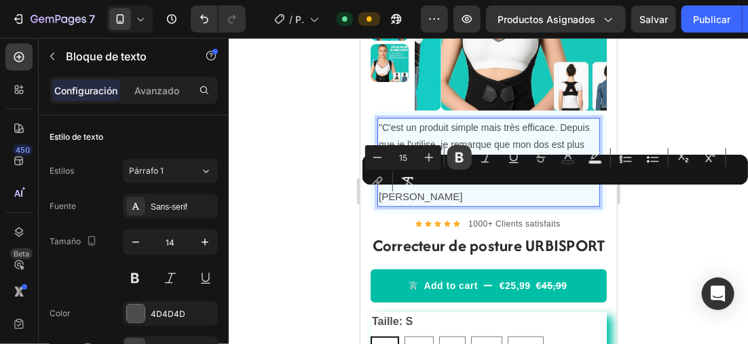
click at [455, 154] on icon "Barra de herramientas contextual del editor" at bounding box center [460, 158] width 14 height 14
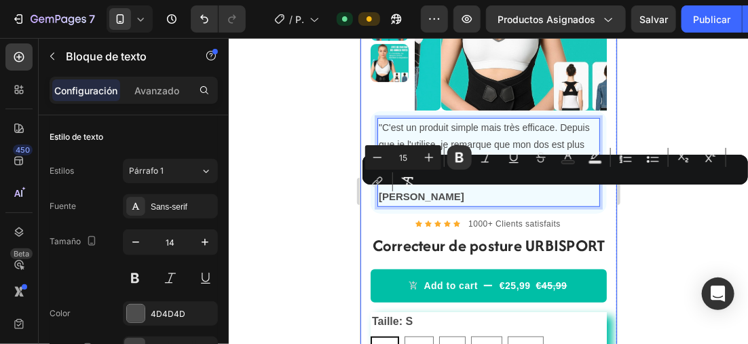
click at [293, 163] on div at bounding box center [489, 191] width 520 height 306
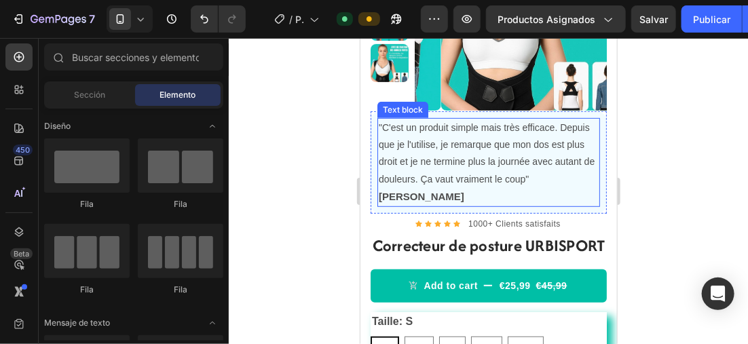
click at [410, 195] on strong "[PERSON_NAME]" at bounding box center [421, 196] width 86 height 12
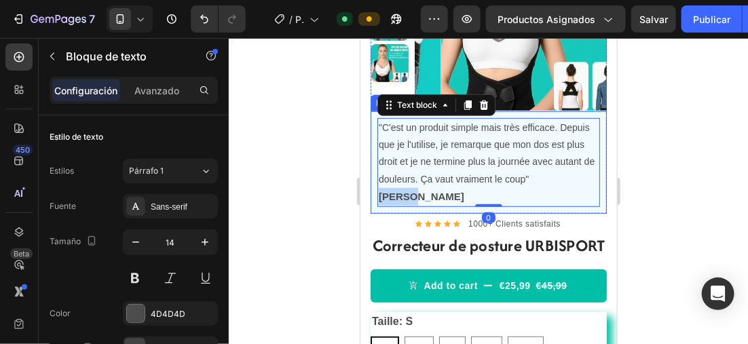
drag, startPoint x: 412, startPoint y: 196, endPoint x: 372, endPoint y: 196, distance: 40.1
click at [372, 196] on div ""C'est un produit simple mais très efficace. Depuis que je l'utilise, je remarq…" at bounding box center [488, 162] width 236 height 103
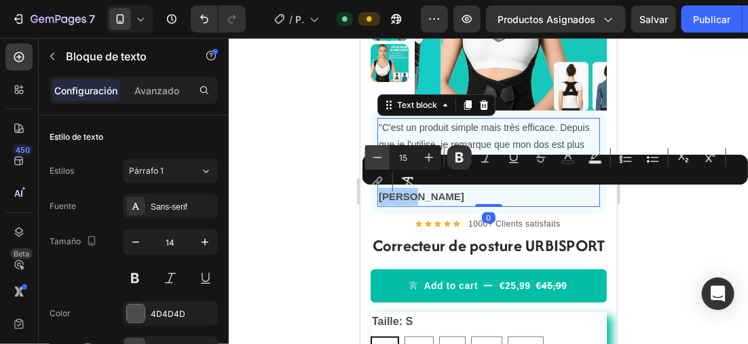
click at [379, 156] on icon "Barra de herramientas contextual del editor" at bounding box center [378, 158] width 14 height 14
type input "14"
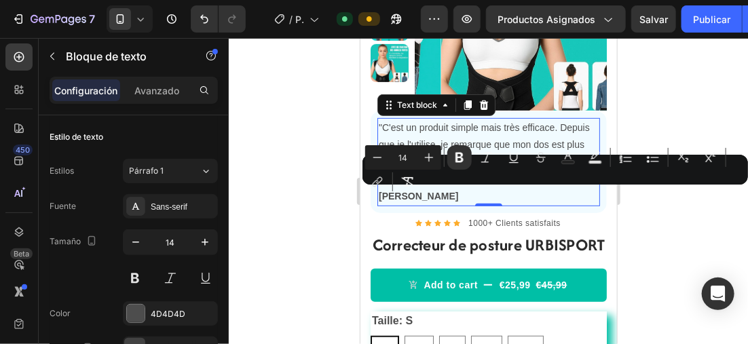
click at [320, 156] on div at bounding box center [489, 191] width 520 height 306
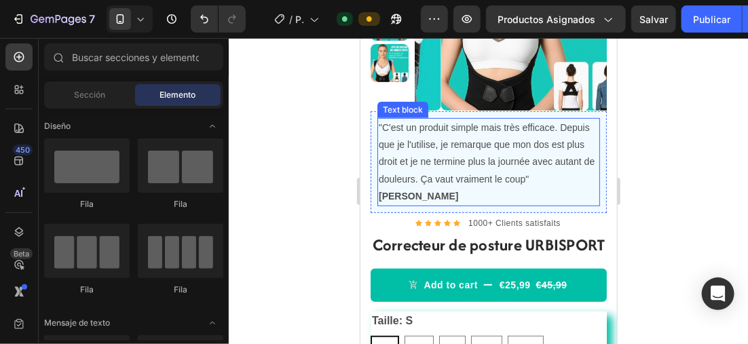
click at [414, 189] on p ""C'est un produit simple mais très efficace. Depuis que je l'utilise, je remarq…" at bounding box center [488, 162] width 220 height 86
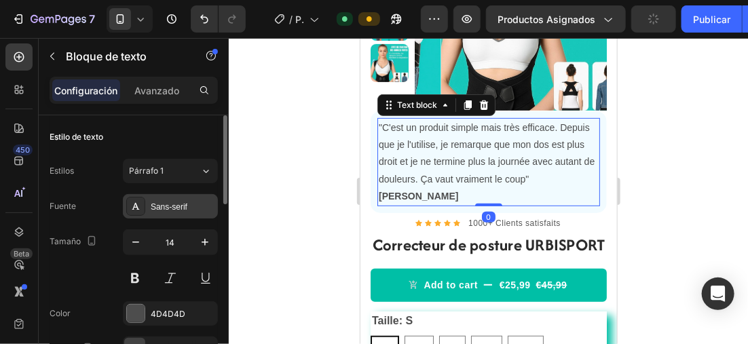
click at [182, 195] on div "Sans-serif" at bounding box center [170, 206] width 95 height 24
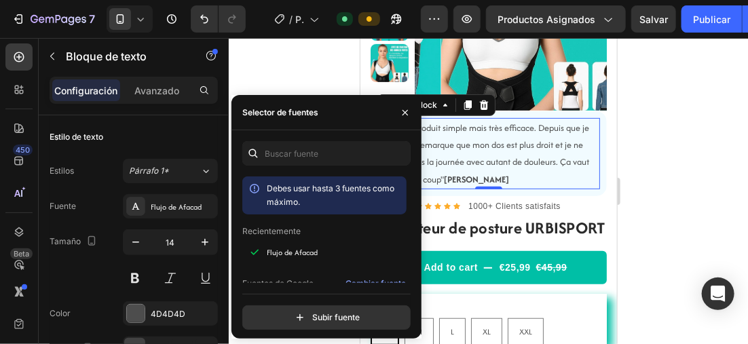
click at [303, 83] on div at bounding box center [489, 191] width 520 height 306
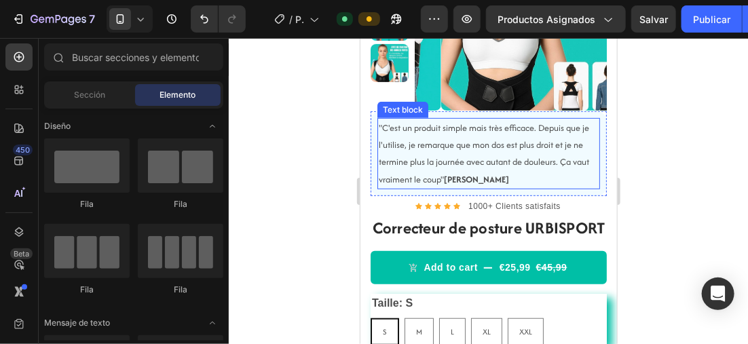
click at [507, 176] on p ""C'est un produit simple mais très efficace. Depuis que je l'utilise, je remarq…" at bounding box center [488, 153] width 220 height 69
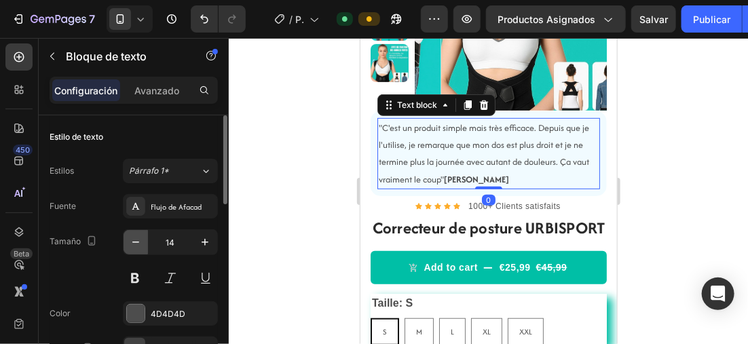
click at [132, 238] on icon "button" at bounding box center [136, 243] width 14 height 14
type input "13"
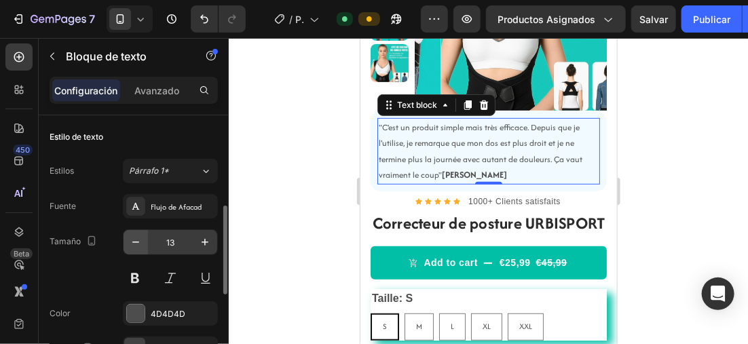
scroll to position [136, 0]
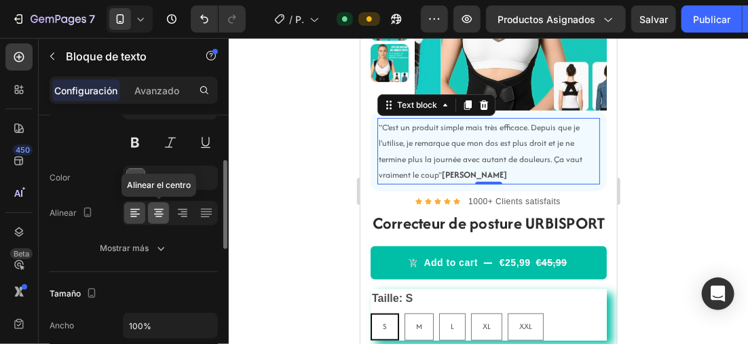
click at [159, 207] on icon at bounding box center [159, 213] width 14 height 14
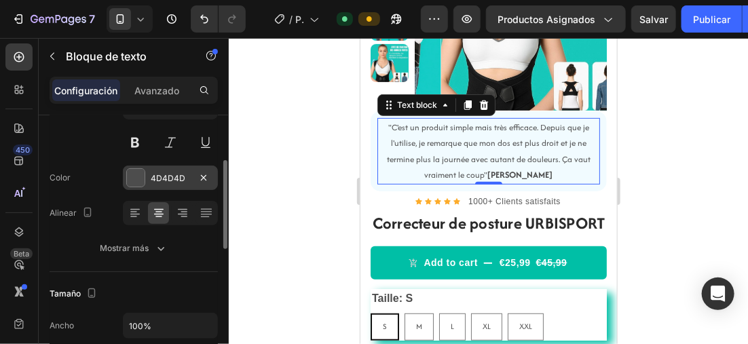
click at [138, 175] on div at bounding box center [136, 178] width 18 height 18
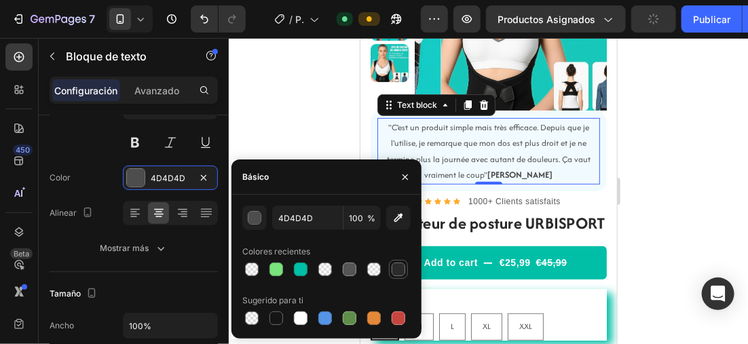
click at [393, 270] on div at bounding box center [399, 270] width 14 height 14
click at [354, 263] on div at bounding box center [350, 270] width 14 height 14
type input "555555"
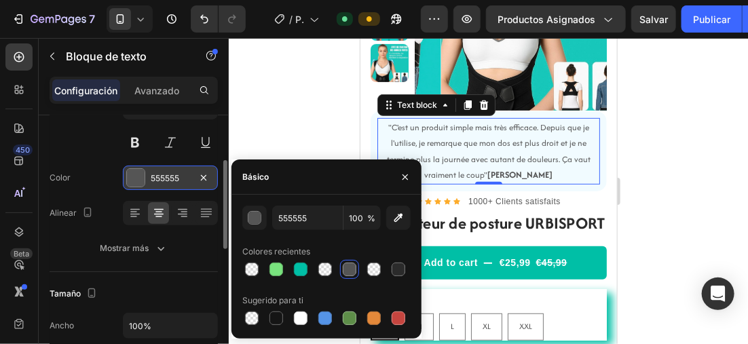
scroll to position [68, 0]
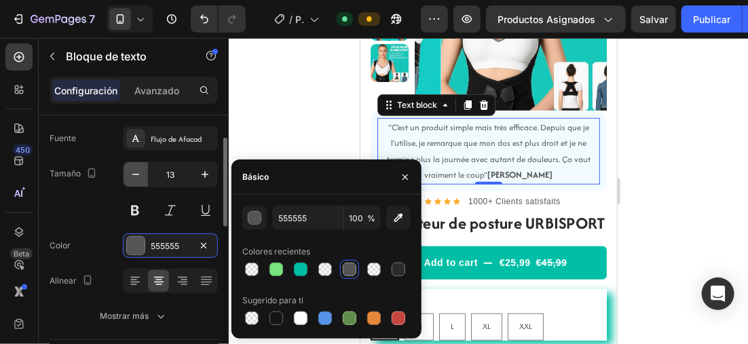
click at [138, 174] on icon "button" at bounding box center [135, 174] width 7 height 1
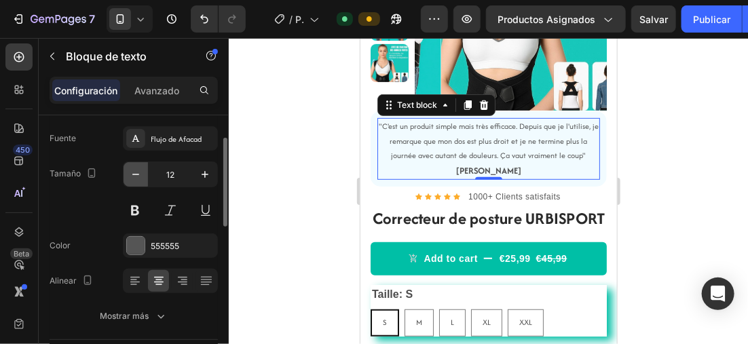
click at [139, 172] on icon "button" at bounding box center [136, 175] width 14 height 14
type input "11"
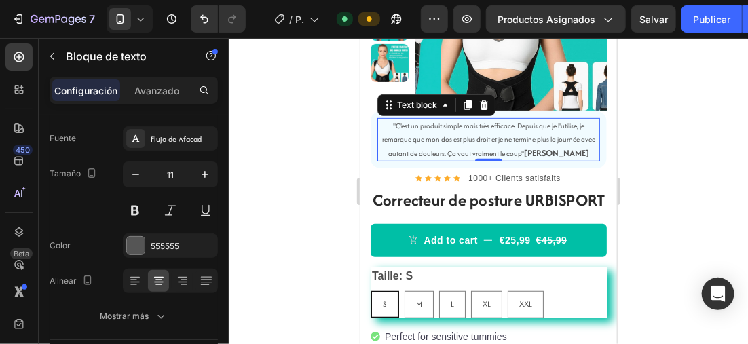
click at [672, 165] on div at bounding box center [489, 191] width 520 height 306
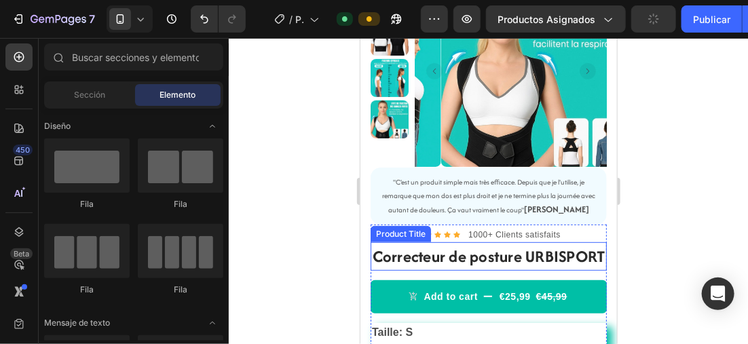
scroll to position [121, 0]
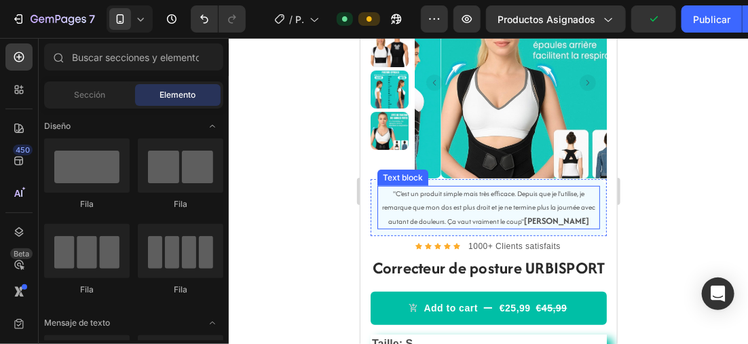
click at [528, 202] on p ""C'est un produit simple mais très efficace. Depuis que je l'utilise, je remarq…" at bounding box center [488, 207] width 220 height 41
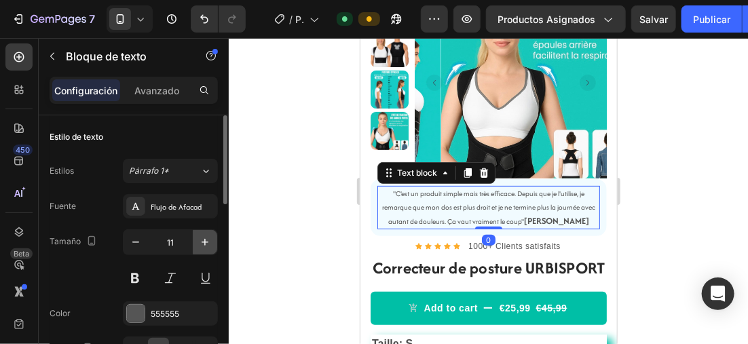
click at [202, 239] on icon "button" at bounding box center [205, 243] width 14 height 14
type input "12"
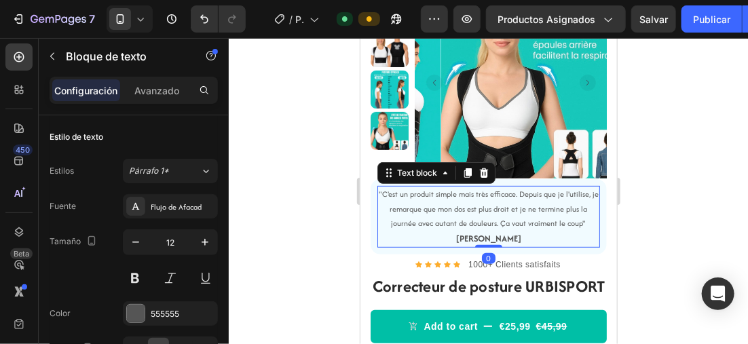
click at [281, 193] on div at bounding box center [489, 191] width 520 height 306
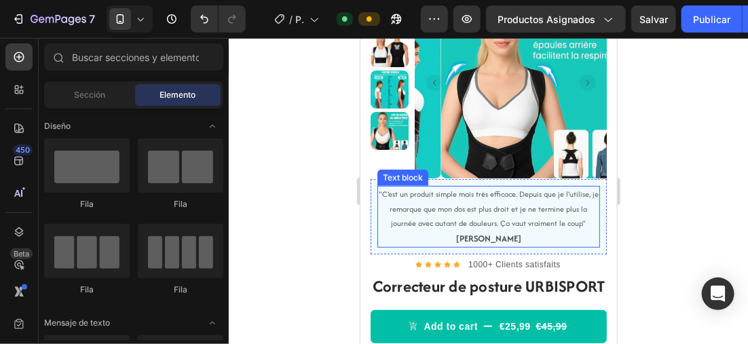
click at [578, 223] on p ""C'est un produit simple mais très efficace. Depuis que je l'utilise, je remarq…" at bounding box center [488, 216] width 220 height 59
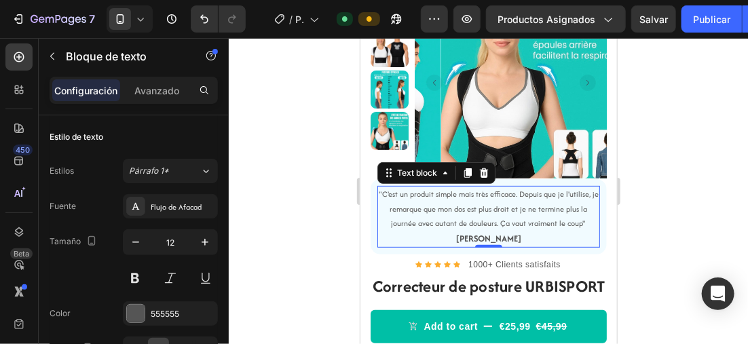
click at [575, 223] on p ""C'est un produit simple mais très efficace. Depuis que je l'utilise, je remarq…" at bounding box center [488, 216] width 220 height 59
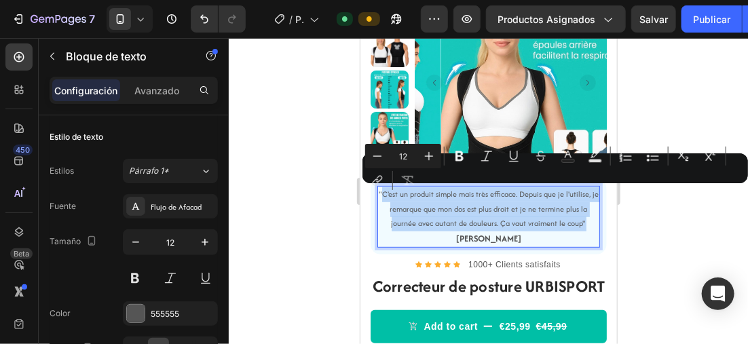
drag, startPoint x: 575, startPoint y: 223, endPoint x: 387, endPoint y: 195, distance: 190.2
click at [387, 195] on p ""C'est un produit simple mais très efficace. Depuis que je l'utilise, je remarq…" at bounding box center [488, 216] width 220 height 59
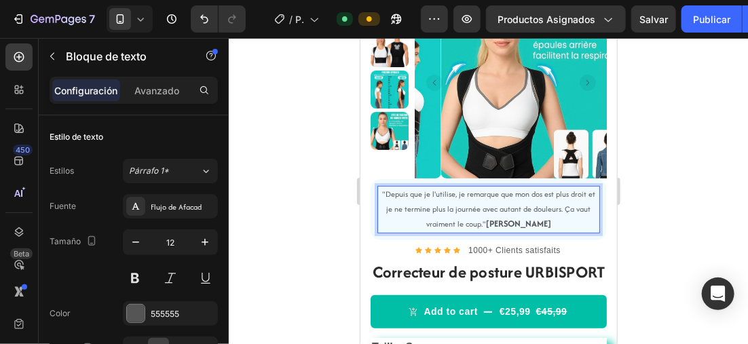
click at [635, 209] on div at bounding box center [489, 191] width 520 height 306
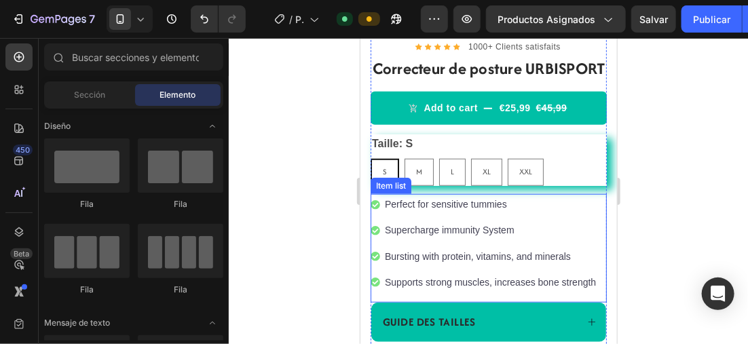
scroll to position [393, 0]
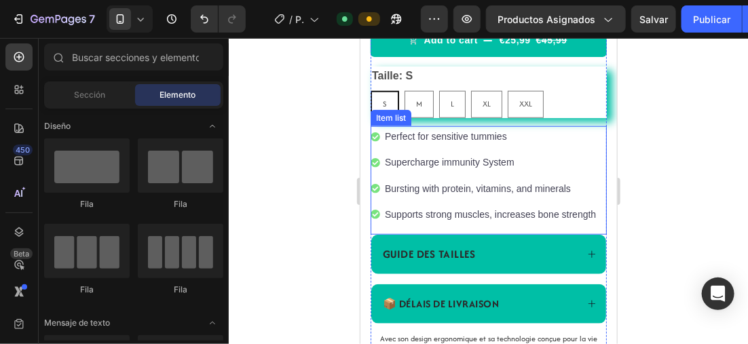
click at [520, 145] on p "Perfect for sensitive tummies" at bounding box center [489, 136] width 211 height 17
click at [505, 145] on p "Perfect for sensitive tummies" at bounding box center [489, 136] width 211 height 17
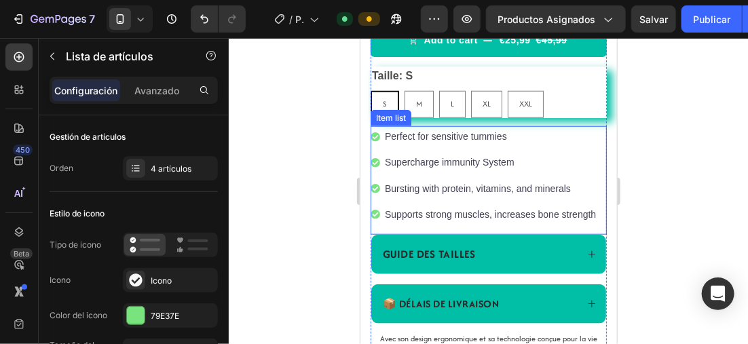
click at [509, 145] on p "Perfect for sensitive tummies" at bounding box center [489, 136] width 211 height 17
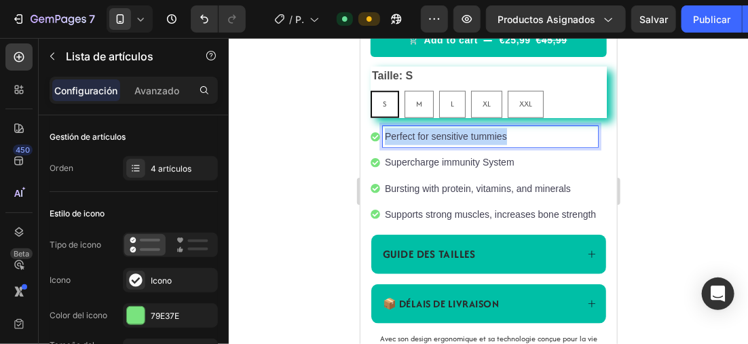
drag, startPoint x: 509, startPoint y: 158, endPoint x: 381, endPoint y: 158, distance: 128.4
click at [381, 147] on div "Perfect for sensitive tummies" at bounding box center [484, 136] width 228 height 21
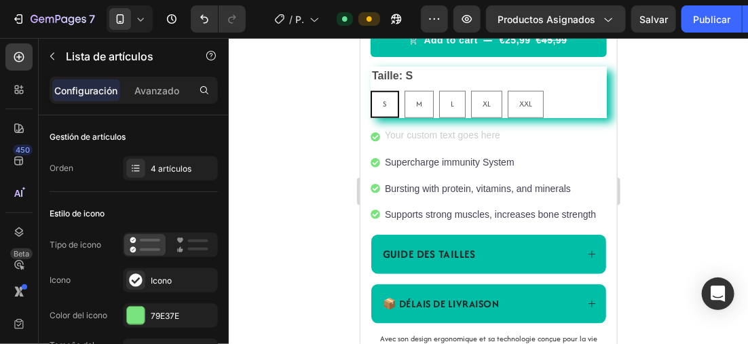
scroll to position [390, 0]
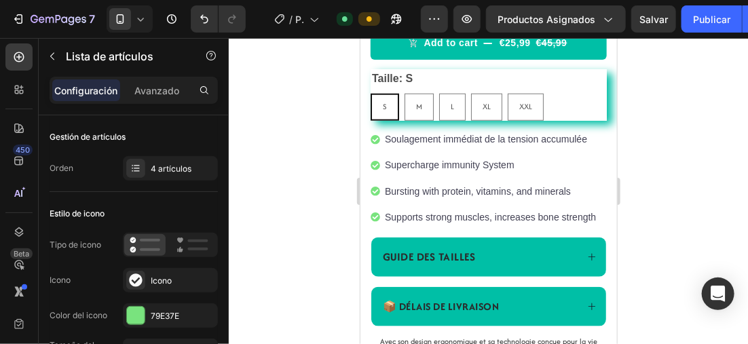
click at [516, 173] on p "Supercharge immunity System" at bounding box center [489, 164] width 211 height 17
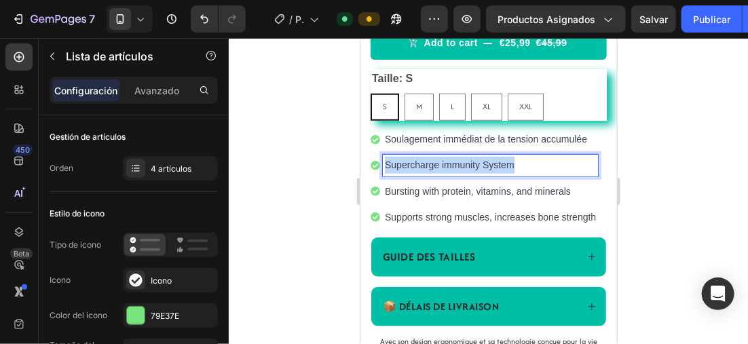
drag, startPoint x: 517, startPoint y: 189, endPoint x: 384, endPoint y: 186, distance: 133.2
click at [384, 173] on p "Supercharge immunity System" at bounding box center [489, 164] width 211 height 17
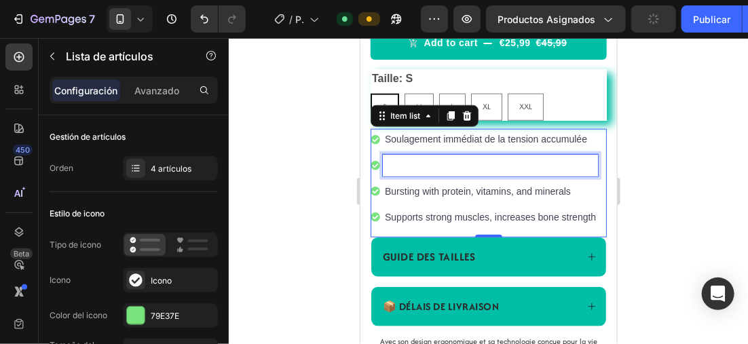
scroll to position [387, 0]
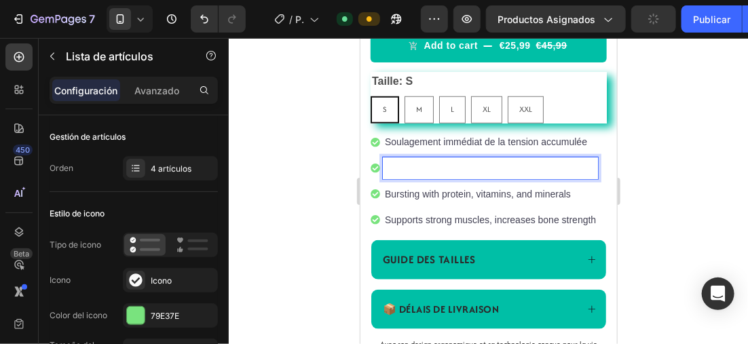
click at [489, 176] on p "Rich Text Editor. Editing area: main" at bounding box center [489, 167] width 211 height 17
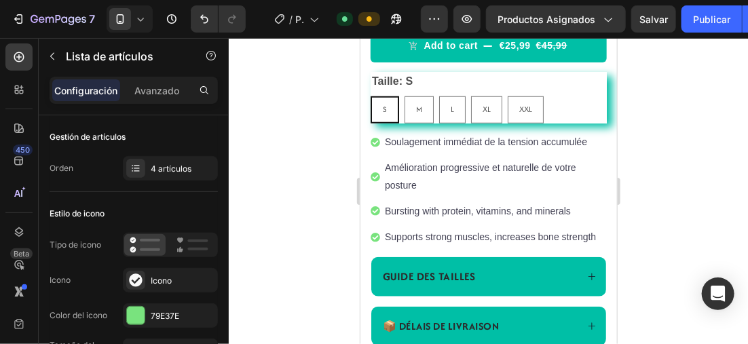
click at [427, 219] on p "Bursting with protein, vitamins, and minerals" at bounding box center [494, 210] width 220 height 17
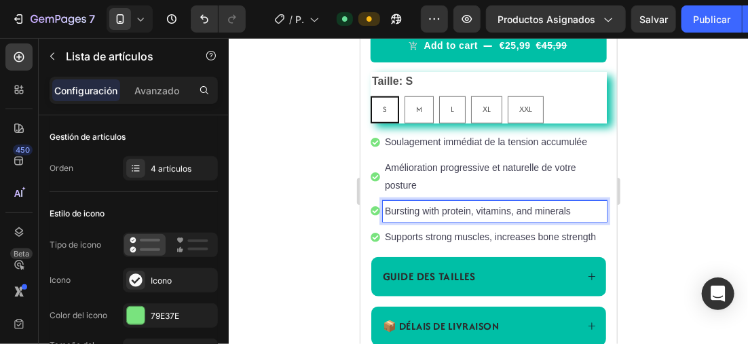
click at [571, 219] on p "Bursting with protein, vitamins, and minerals" at bounding box center [494, 210] width 220 height 17
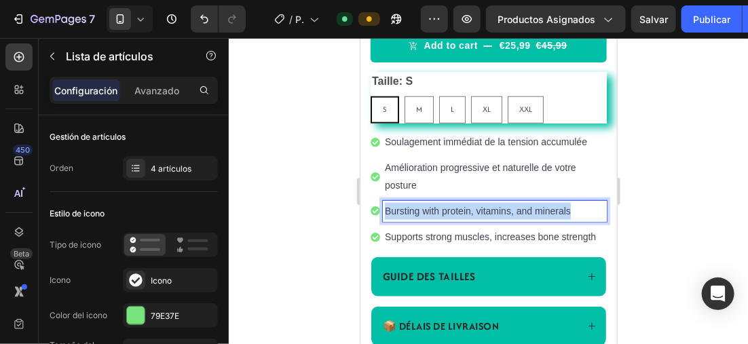
drag, startPoint x: 571, startPoint y: 234, endPoint x: 395, endPoint y: 241, distance: 176.7
click at [367, 234] on div "Product Images "The transformation in my dog's overall health since switching t…" at bounding box center [488, 53] width 257 height 721
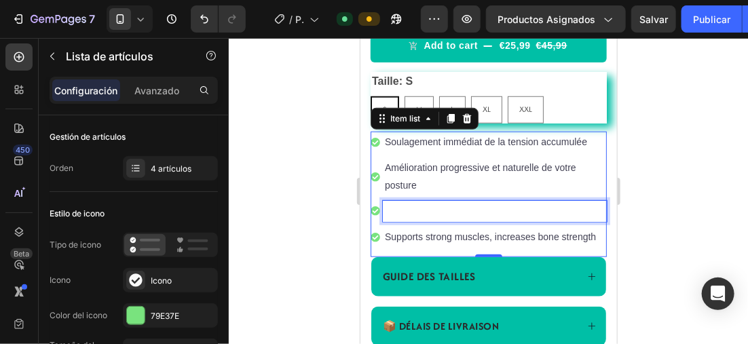
scroll to position [384, 0]
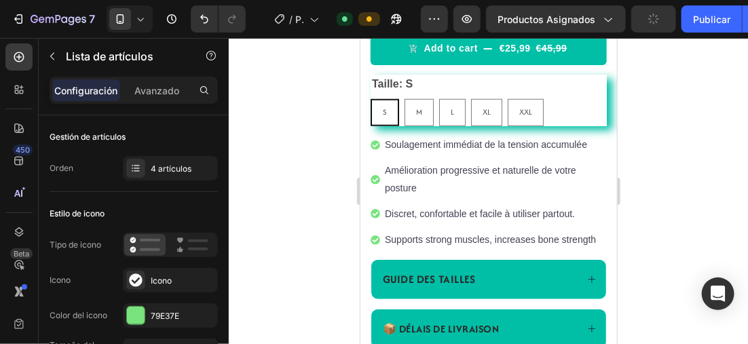
drag, startPoint x: 434, startPoint y: 287, endPoint x: 427, endPoint y: 278, distance: 11.6
click at [430, 248] on p "Supports strong muscles, increases bone strength" at bounding box center [494, 239] width 220 height 17
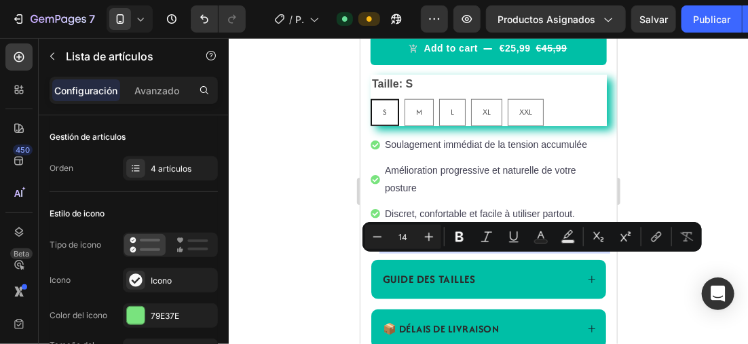
drag, startPoint x: 425, startPoint y: 281, endPoint x: 384, endPoint y: 259, distance: 46.2
click at [384, 248] on p "Supports strong muscles, increases bone strength" at bounding box center [494, 239] width 220 height 17
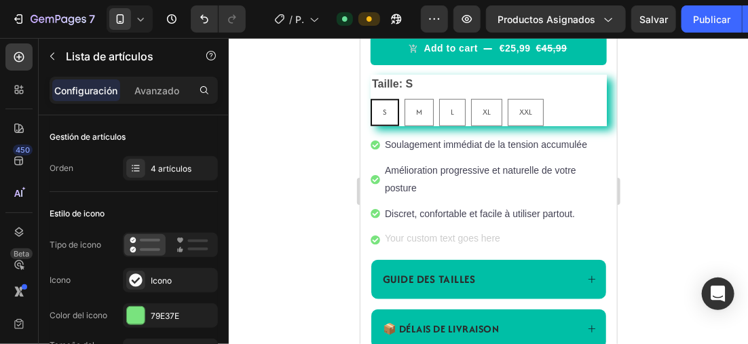
scroll to position [382, 0]
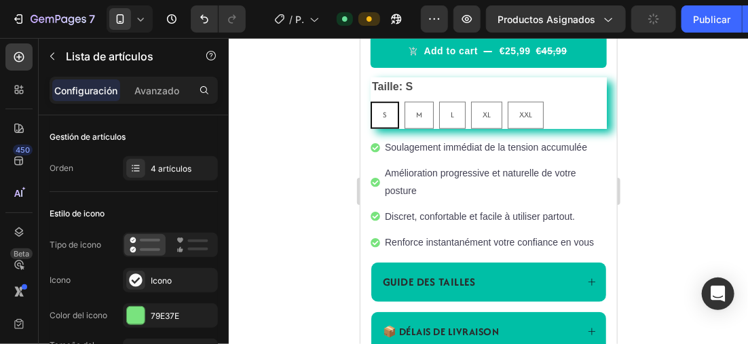
click at [577, 225] on p "Discret, confortable et facile à utiliser partout." at bounding box center [494, 216] width 220 height 17
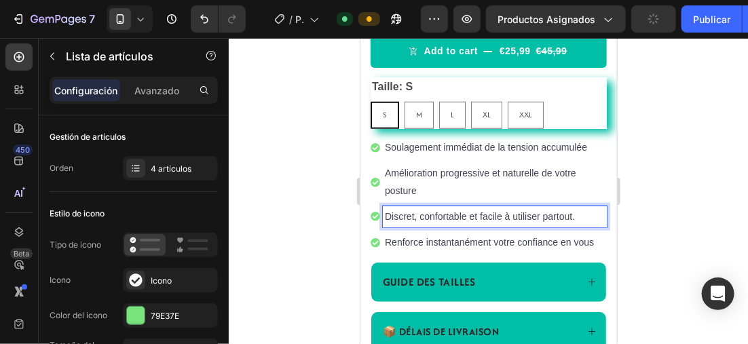
click at [397, 156] on p "Soulagement immédiat de la tension accumulée" at bounding box center [494, 147] width 220 height 17
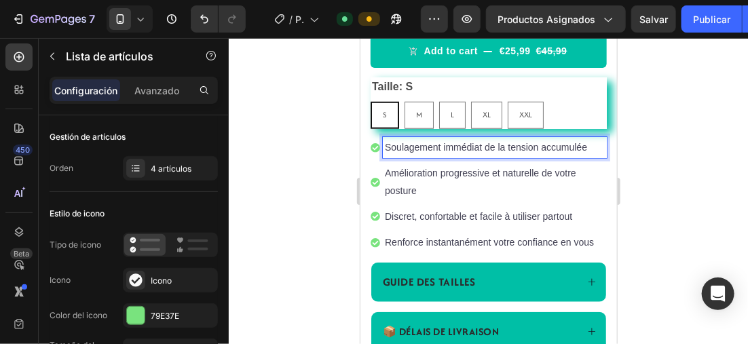
click at [344, 168] on div at bounding box center [489, 191] width 520 height 306
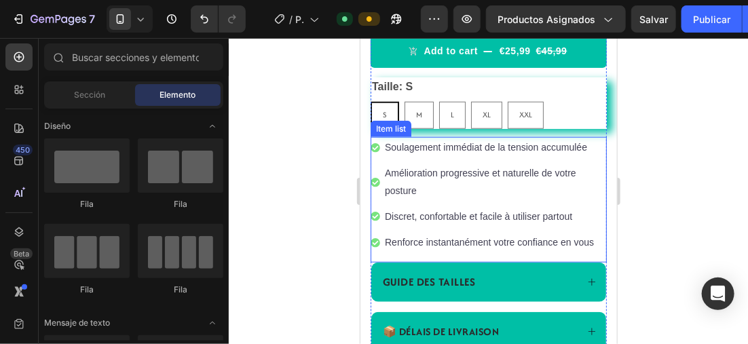
click at [503, 156] on p "Soulagement immédiat de la tension accumulée" at bounding box center [494, 147] width 220 height 17
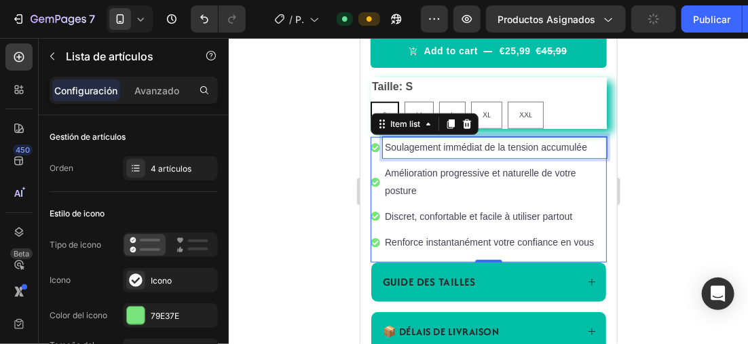
click at [633, 176] on div at bounding box center [489, 191] width 520 height 306
click at [577, 156] on p "Soulagement immédiat de la tension accumulée" at bounding box center [494, 147] width 220 height 17
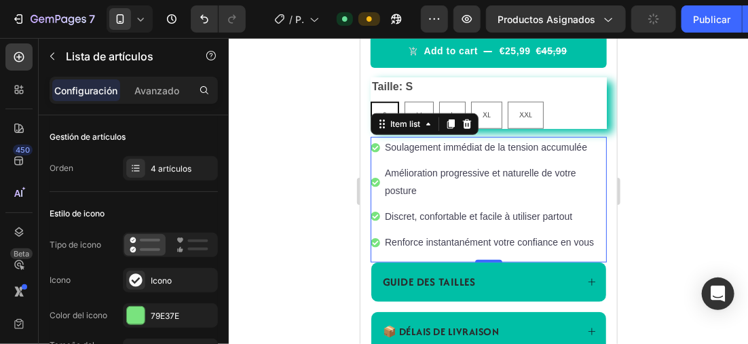
click at [274, 120] on div at bounding box center [489, 191] width 520 height 306
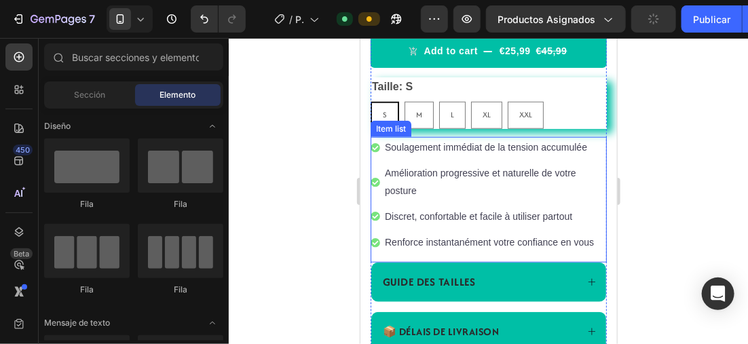
click at [425, 156] on p "Soulagement immédiat de la tension accumulée" at bounding box center [494, 147] width 220 height 17
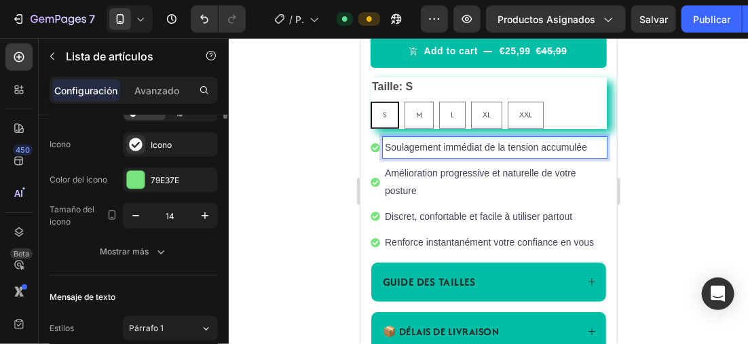
scroll to position [68, 0]
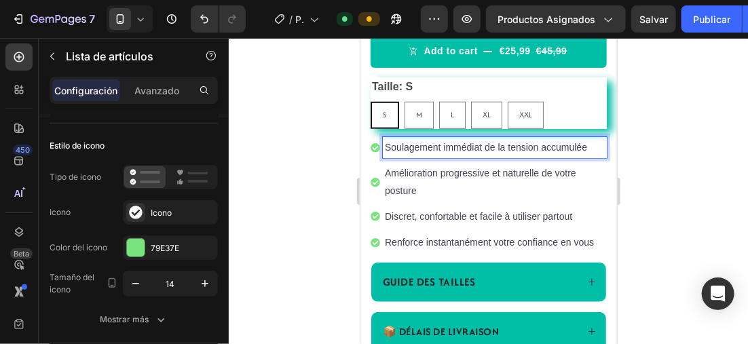
click at [317, 179] on div at bounding box center [489, 191] width 520 height 306
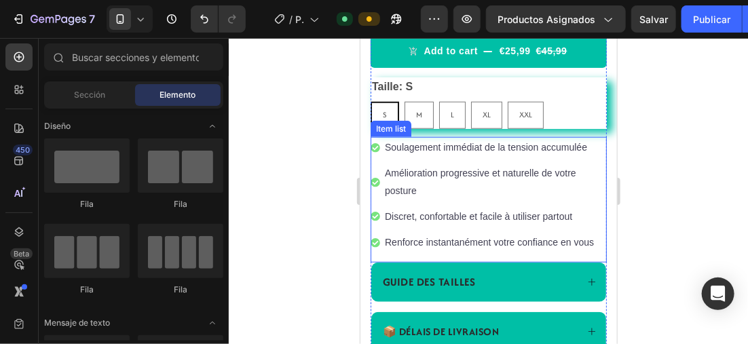
click at [422, 156] on p "Soulagement immédiat de la tension accumulée" at bounding box center [494, 147] width 220 height 17
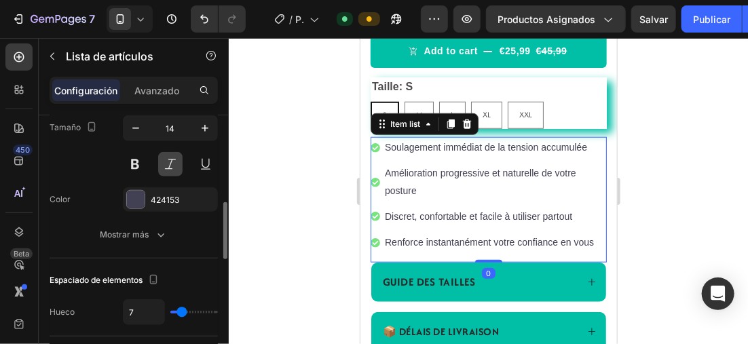
scroll to position [272, 0]
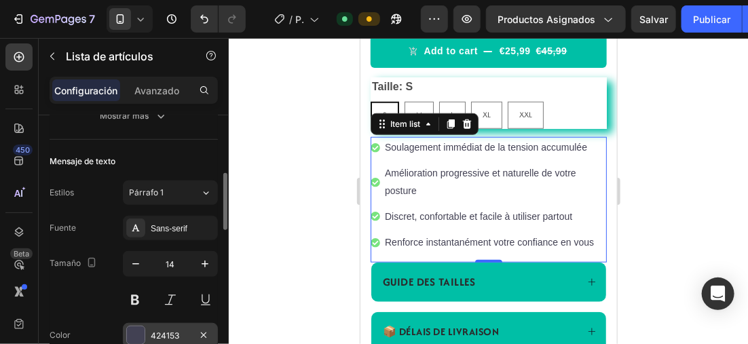
click at [130, 329] on div at bounding box center [136, 336] width 18 height 18
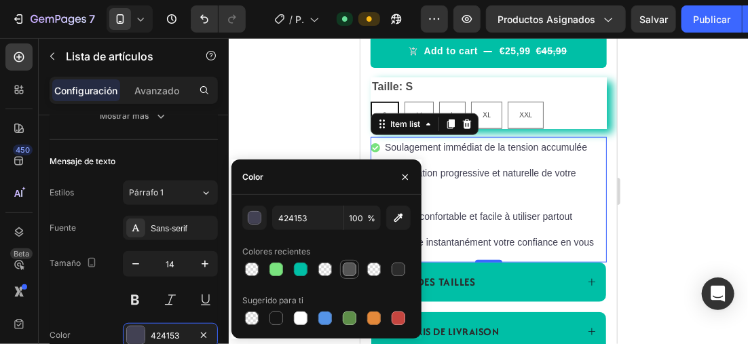
click at [345, 266] on div at bounding box center [350, 270] width 14 height 14
click at [396, 264] on div at bounding box center [399, 270] width 14 height 14
type input "2B2B2B"
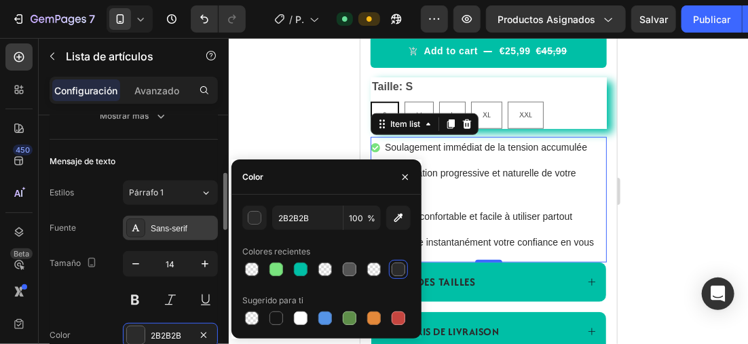
click at [143, 228] on div at bounding box center [135, 228] width 19 height 19
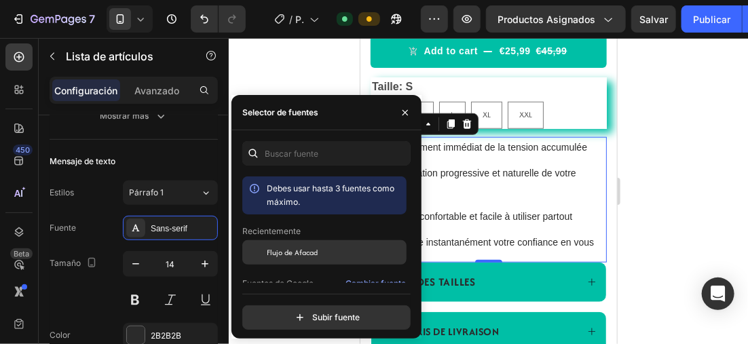
click at [302, 249] on span "Flujo de Afacad" at bounding box center [292, 253] width 51 height 12
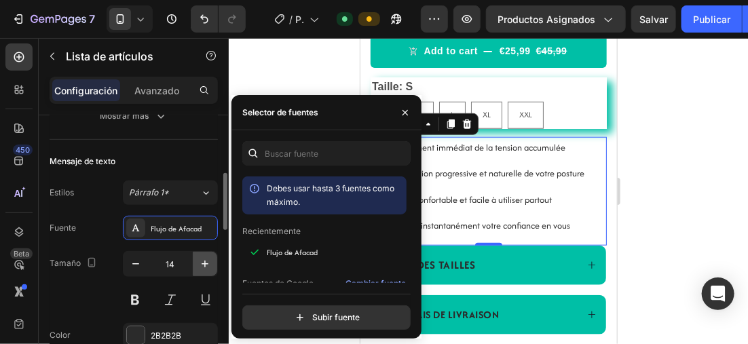
click at [202, 257] on icon "button" at bounding box center [205, 264] width 14 height 14
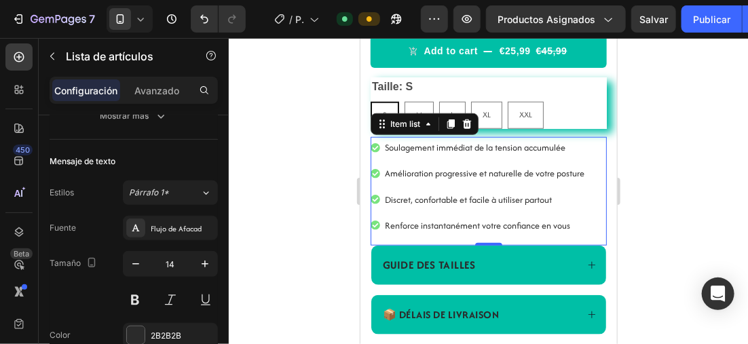
type input "15"
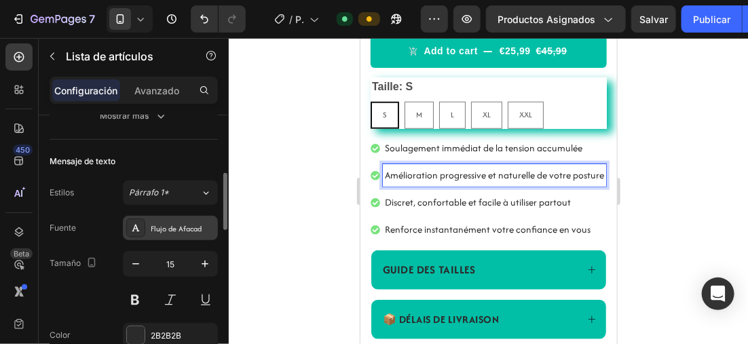
click at [151, 228] on div "Flujo de Afacad" at bounding box center [183, 229] width 64 height 12
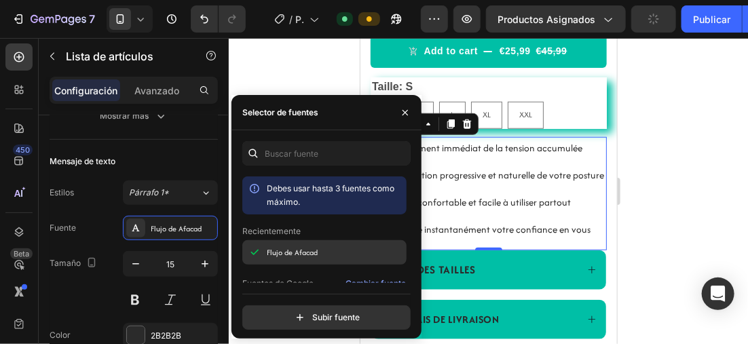
click at [293, 249] on span "Flujo de Afacad" at bounding box center [292, 253] width 51 height 12
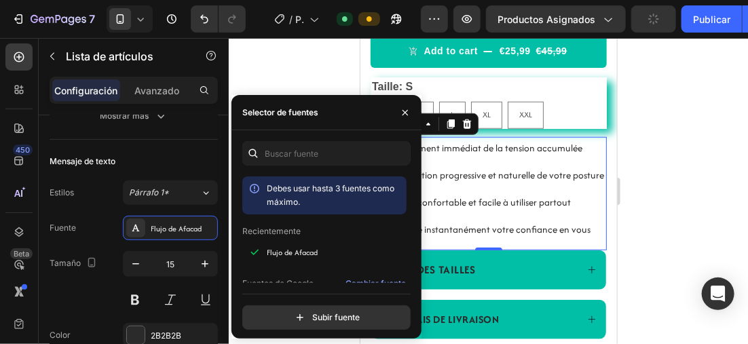
click at [283, 71] on div at bounding box center [489, 191] width 520 height 306
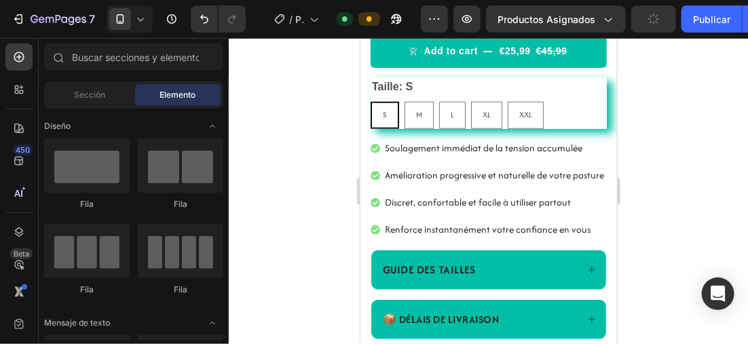
click at [284, 98] on div at bounding box center [489, 191] width 520 height 306
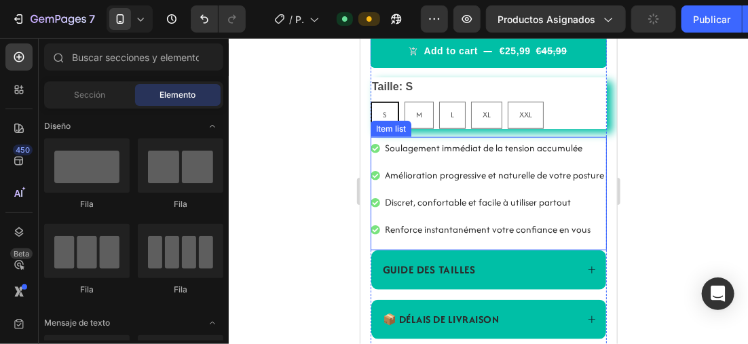
click at [427, 211] on p "Discret, confortable et facile à utiliser partout" at bounding box center [493, 202] width 219 height 18
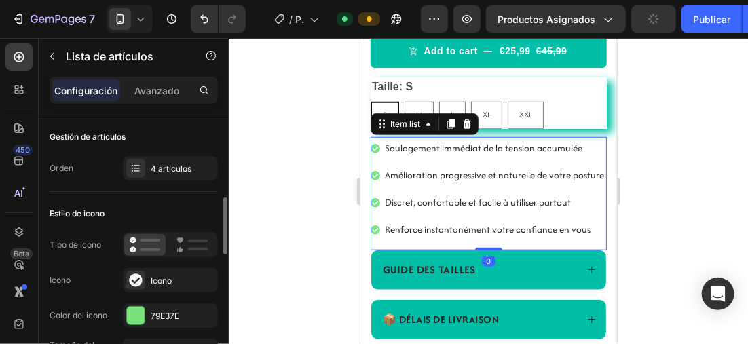
scroll to position [204, 0]
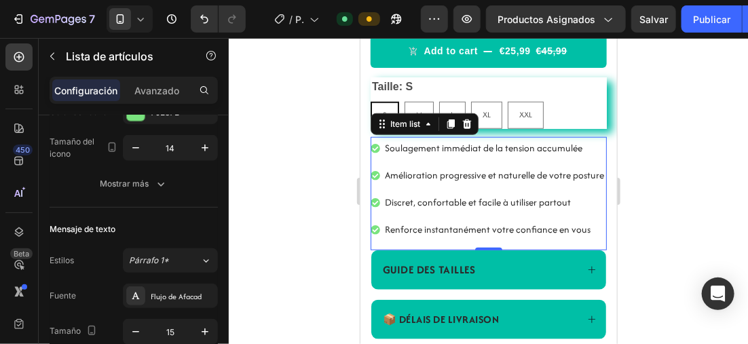
click at [283, 139] on div at bounding box center [489, 191] width 520 height 306
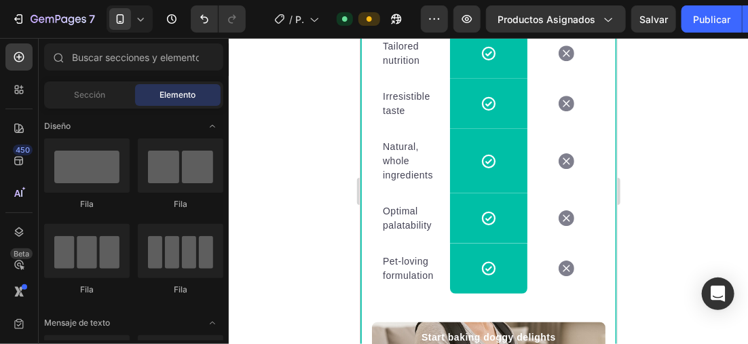
scroll to position [1944, 0]
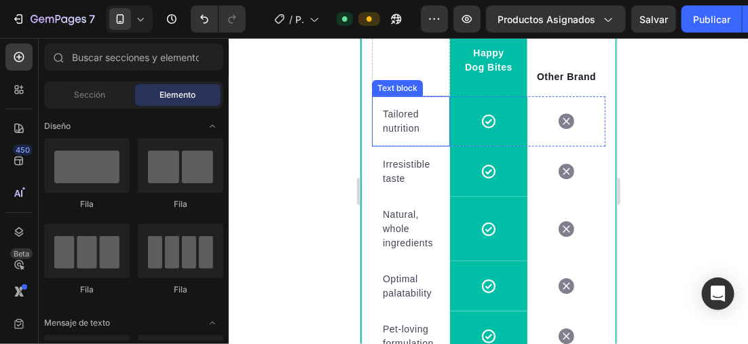
click at [427, 135] on p "Tailored nutrition" at bounding box center [410, 121] width 56 height 29
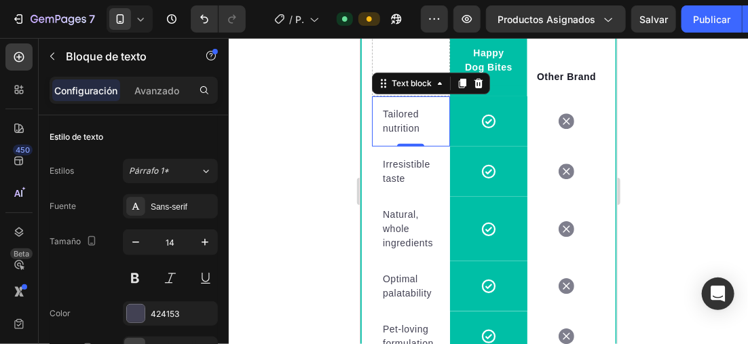
click at [424, 135] on p "Tailored nutrition" at bounding box center [410, 121] width 56 height 29
click at [418, 135] on p "Tailored nutrition" at bounding box center [410, 121] width 56 height 29
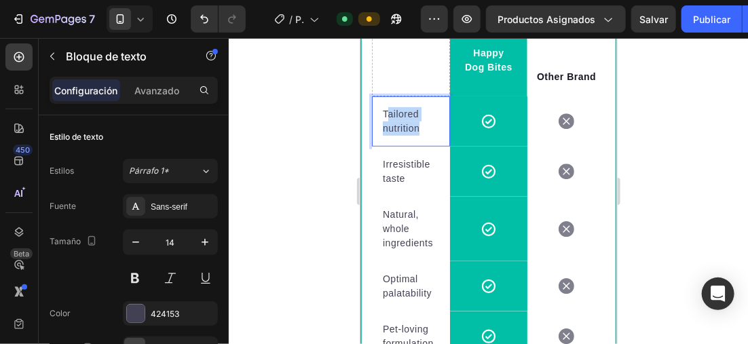
drag, startPoint x: 419, startPoint y: 138, endPoint x: 379, endPoint y: 122, distance: 43.0
click at [379, 122] on div "Tailored nutrition Text block 0" at bounding box center [411, 121] width 78 height 50
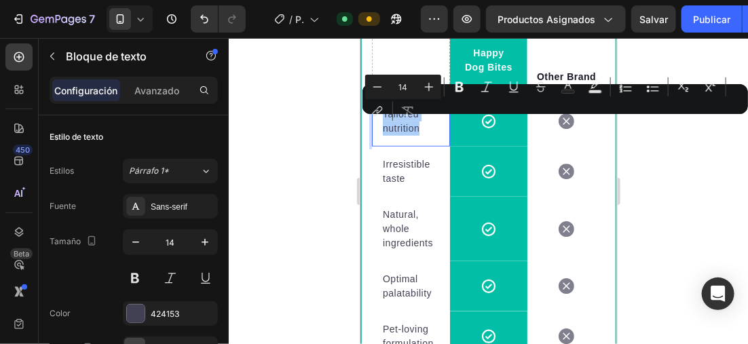
click at [329, 157] on div at bounding box center [489, 191] width 520 height 306
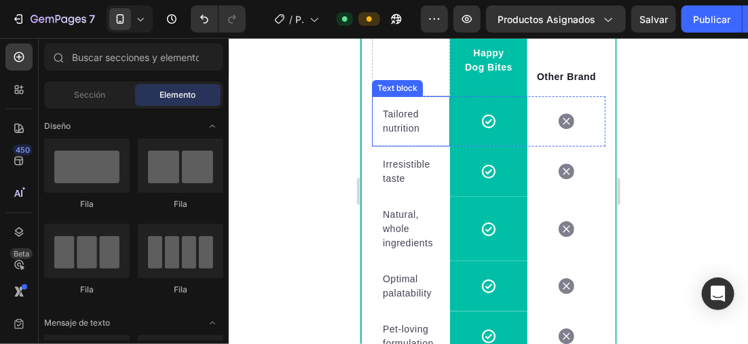
click at [419, 135] on p "Tailored nutrition" at bounding box center [410, 121] width 56 height 29
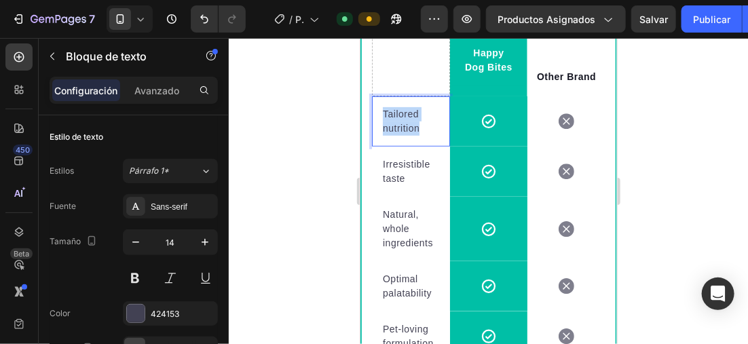
drag, startPoint x: 418, startPoint y: 139, endPoint x: 381, endPoint y: 122, distance: 41.0
click at [381, 122] on div "Tailored nutrition" at bounding box center [410, 120] width 59 height 31
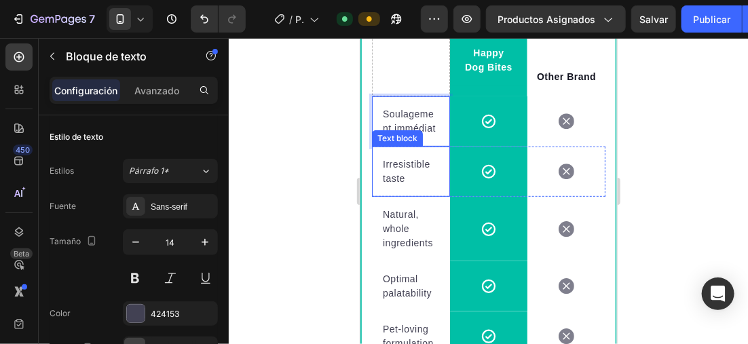
click at [411, 185] on p "Irresistible taste" at bounding box center [410, 171] width 56 height 29
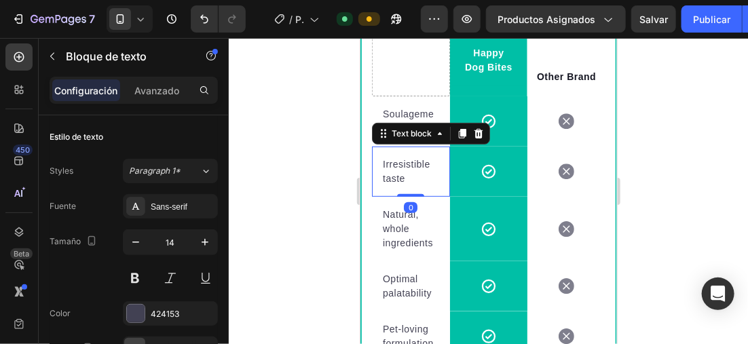
scroll to position [204, 0]
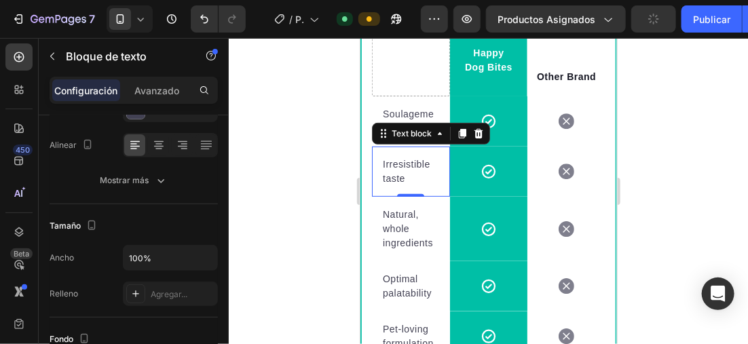
click at [407, 185] on p "Irresistible taste" at bounding box center [410, 171] width 56 height 29
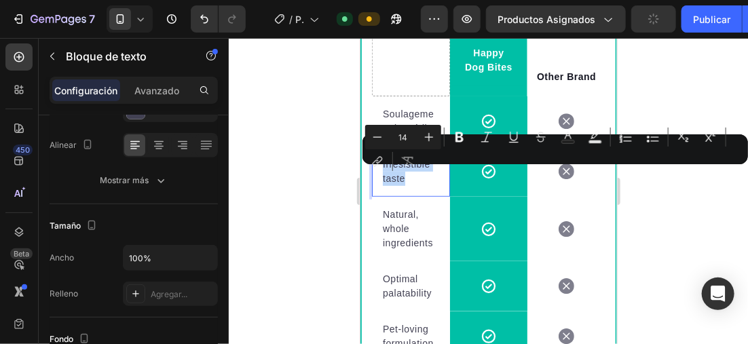
drag, startPoint x: 408, startPoint y: 189, endPoint x: 416, endPoint y: 181, distance: 12.5
click at [385, 172] on p "Irresistible taste" at bounding box center [410, 171] width 56 height 29
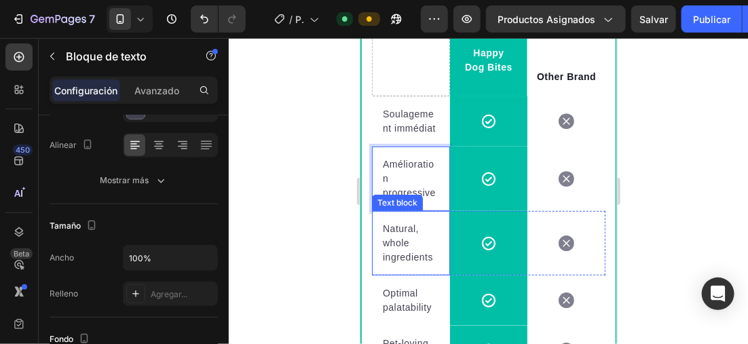
click at [432, 264] on p "Natural, whole ingredients" at bounding box center [410, 242] width 56 height 43
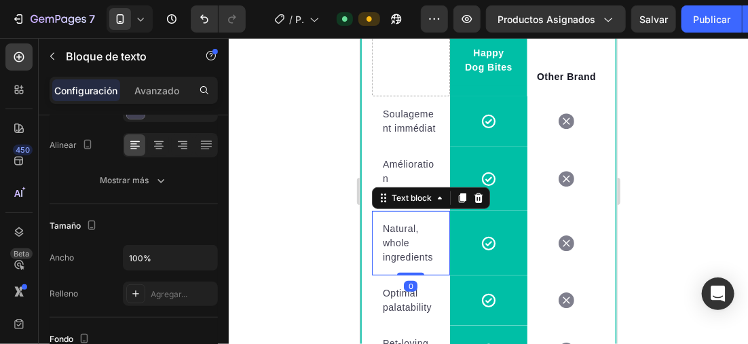
click at [433, 264] on p "Natural, whole ingredients" at bounding box center [410, 242] width 56 height 43
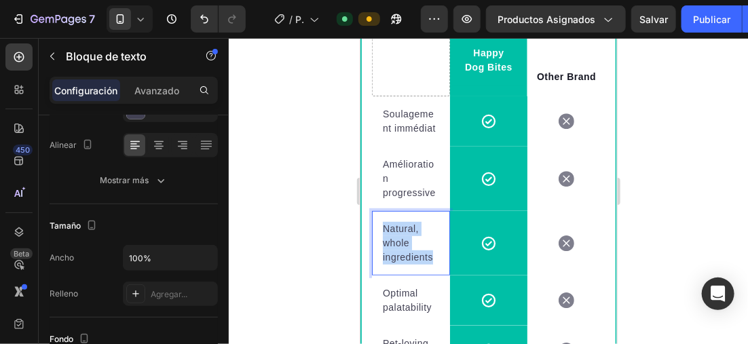
drag, startPoint x: 433, startPoint y: 267, endPoint x: 382, endPoint y: 236, distance: 59.8
click at [382, 236] on p "Natural, whole ingredients" at bounding box center [410, 242] width 56 height 43
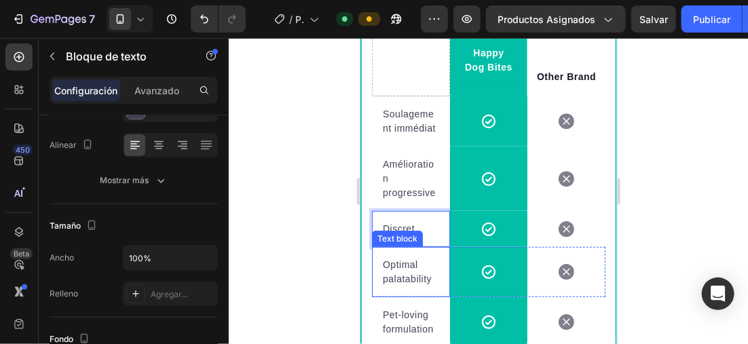
drag, startPoint x: 424, startPoint y: 293, endPoint x: 432, endPoint y: 291, distance: 8.4
click at [425, 286] on p "Optimal palatability" at bounding box center [410, 271] width 56 height 29
click at [433, 286] on p "Optimal palatability" at bounding box center [410, 271] width 56 height 29
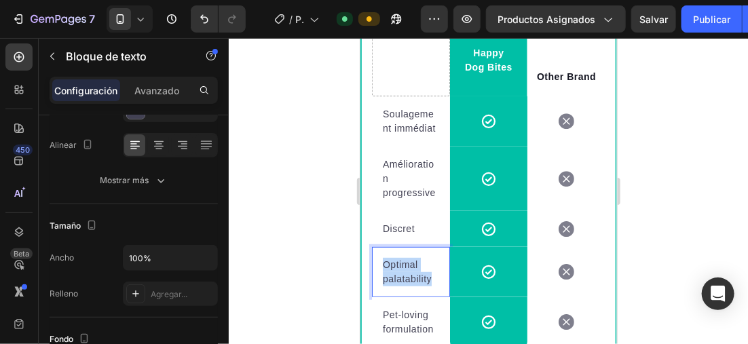
drag, startPoint x: 433, startPoint y: 289, endPoint x: 371, endPoint y: 265, distance: 66.2
click at [372, 265] on div "Optimal palatability Text block 0" at bounding box center [411, 272] width 78 height 50
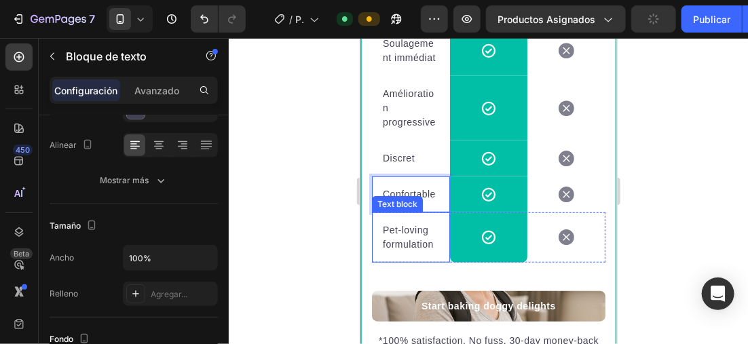
scroll to position [2080, 0]
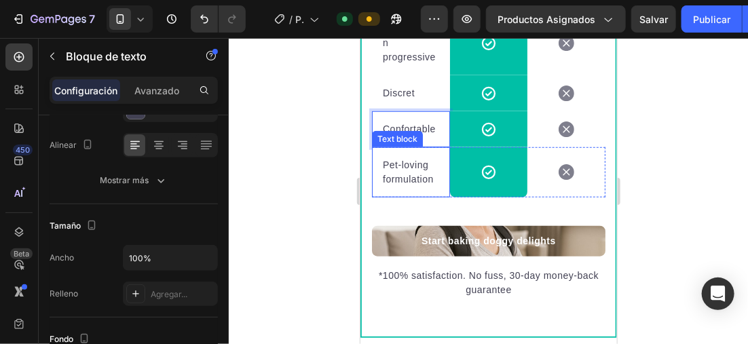
click at [430, 185] on p "Pet-loving formulation" at bounding box center [410, 172] width 56 height 29
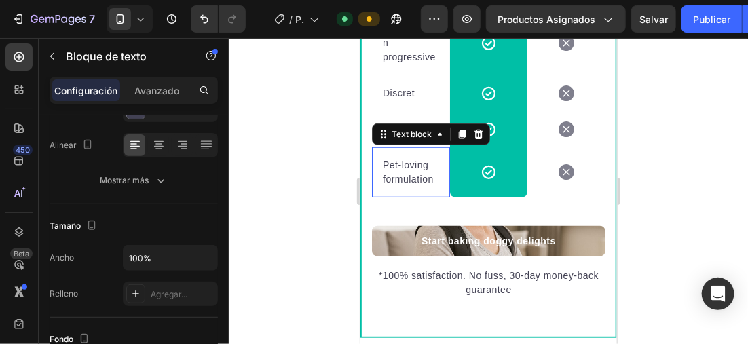
click at [432, 186] on p "Pet-loving formulation" at bounding box center [410, 172] width 56 height 29
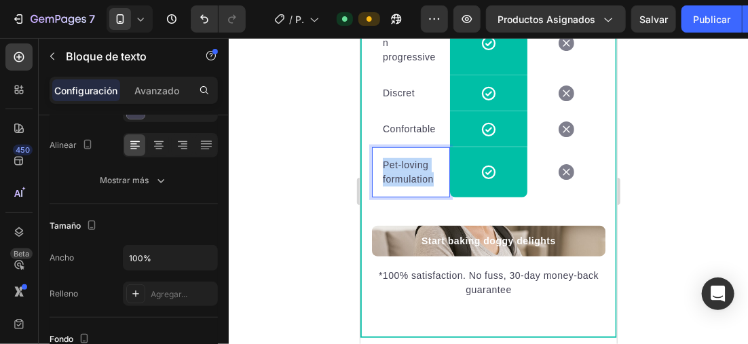
drag, startPoint x: 434, startPoint y: 189, endPoint x: 374, endPoint y: 165, distance: 64.6
click at [374, 165] on div "Pet-loving formulation Text block 0" at bounding box center [411, 172] width 78 height 50
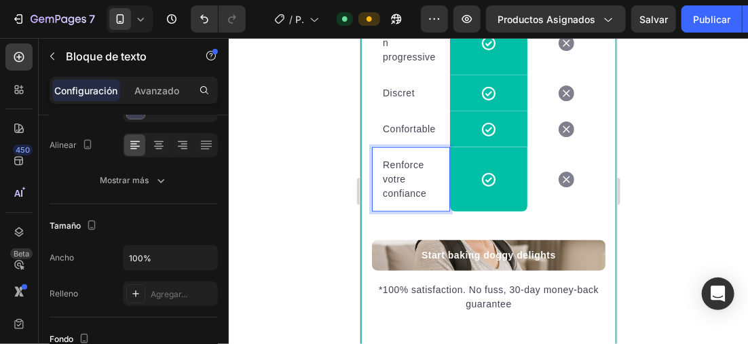
click at [289, 162] on div at bounding box center [489, 191] width 520 height 306
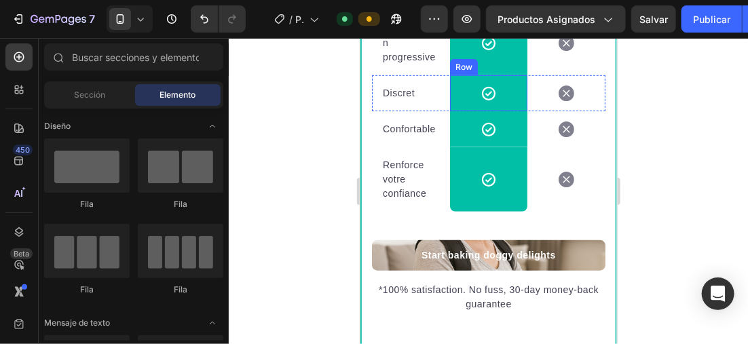
scroll to position [2012, 0]
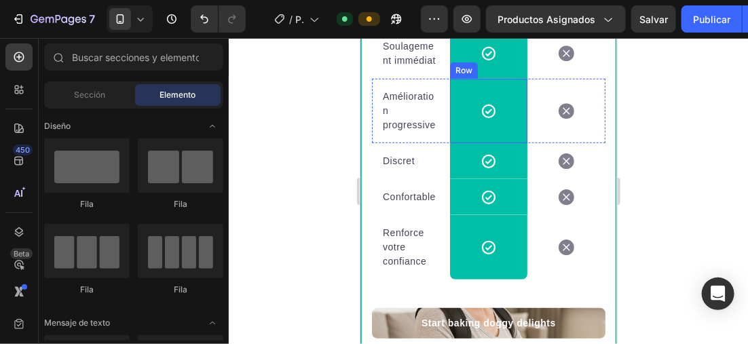
click at [422, 67] on p "Soulagement immédiat" at bounding box center [410, 53] width 56 height 29
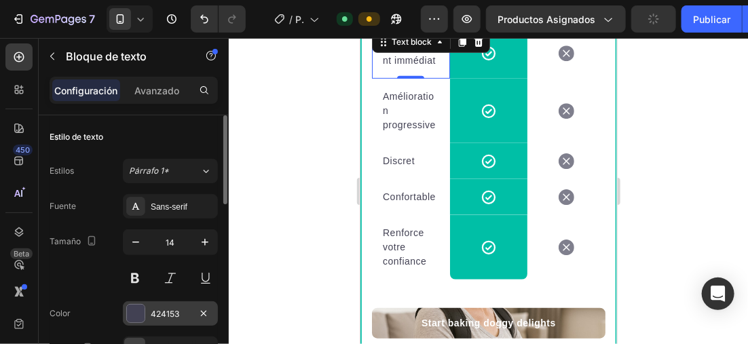
click at [132, 314] on div at bounding box center [136, 314] width 18 height 18
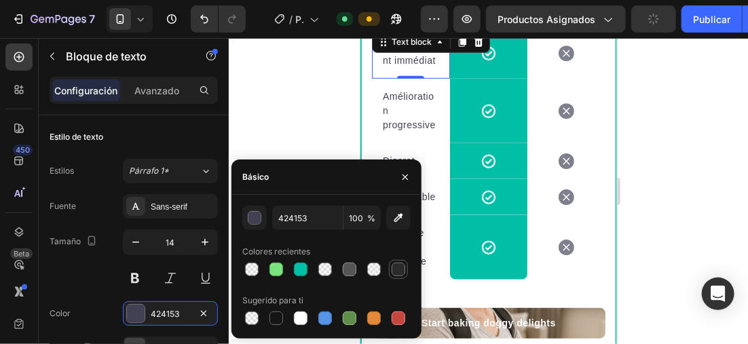
click at [394, 270] on div at bounding box center [399, 270] width 14 height 14
click at [355, 267] on div at bounding box center [350, 270] width 14 height 14
type input "555555"
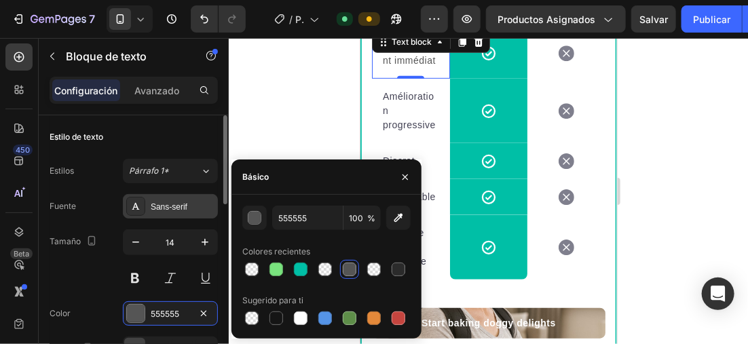
click at [170, 201] on div "Sans-serif" at bounding box center [183, 207] width 64 height 12
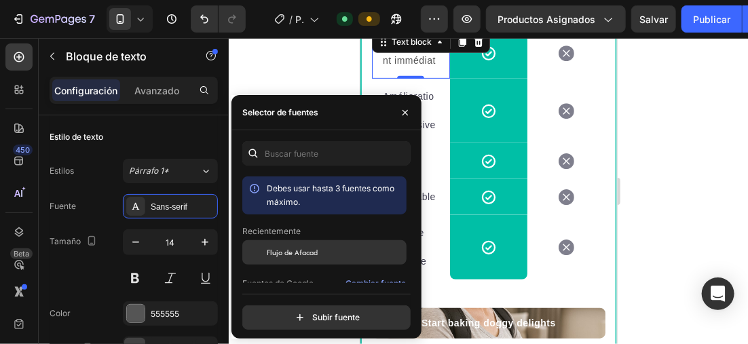
click at [302, 258] on span "Flujo de Afacad" at bounding box center [292, 253] width 51 height 12
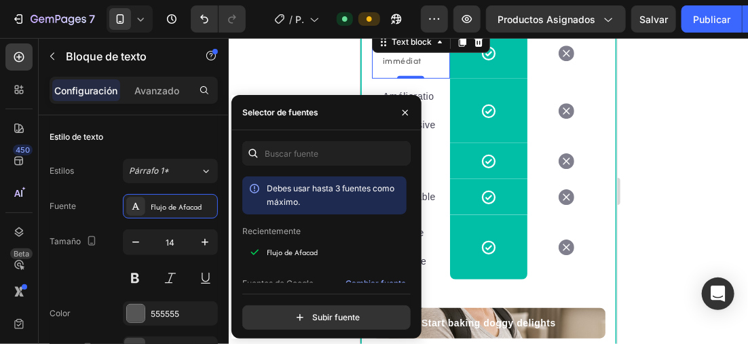
click at [302, 79] on div at bounding box center [489, 191] width 520 height 306
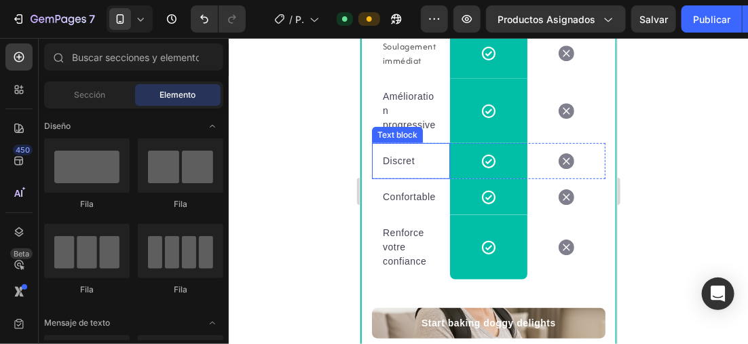
click at [416, 137] on div "Text block" at bounding box center [397, 134] width 51 height 16
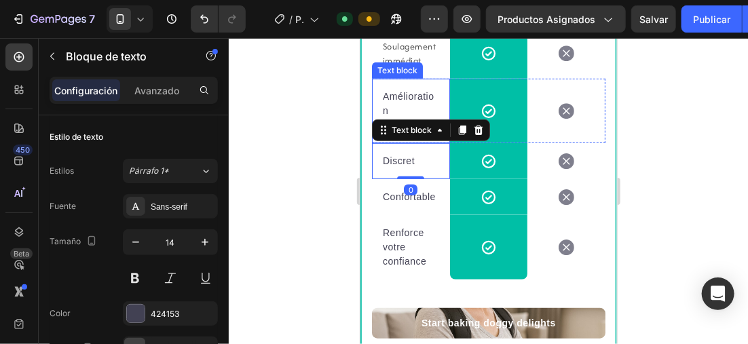
click at [422, 122] on p "Amélioration progressive" at bounding box center [410, 110] width 56 height 43
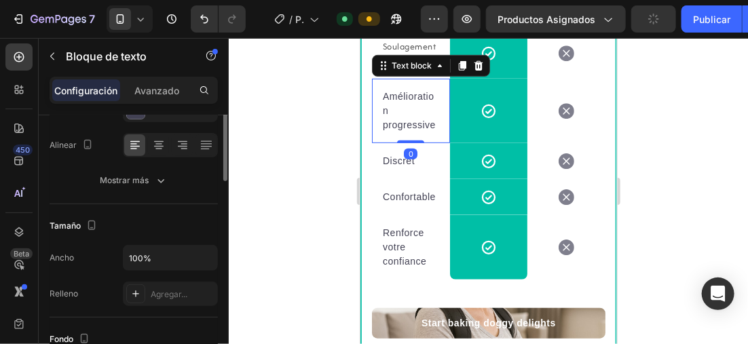
scroll to position [136, 0]
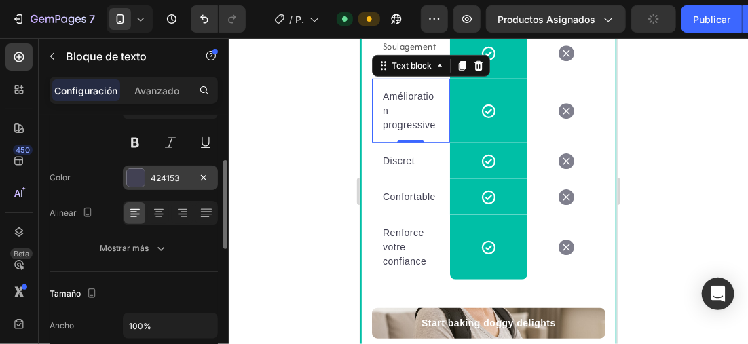
click at [125, 170] on div "424153" at bounding box center [170, 178] width 95 height 24
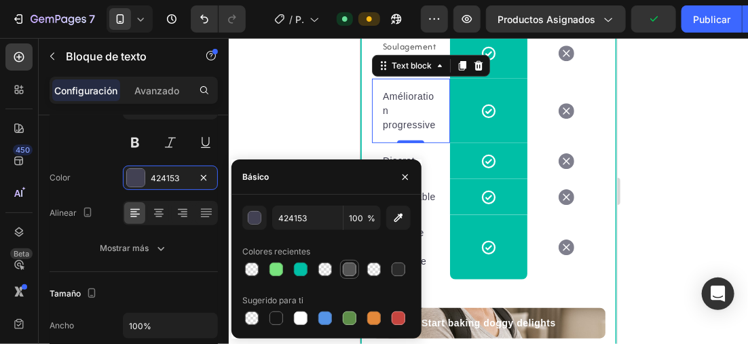
click at [350, 263] on div at bounding box center [350, 270] width 14 height 14
type input "555555"
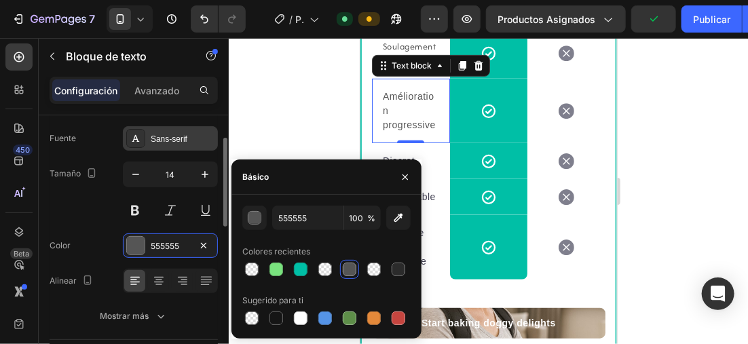
click at [172, 137] on div "Sans-serif" at bounding box center [183, 139] width 64 height 12
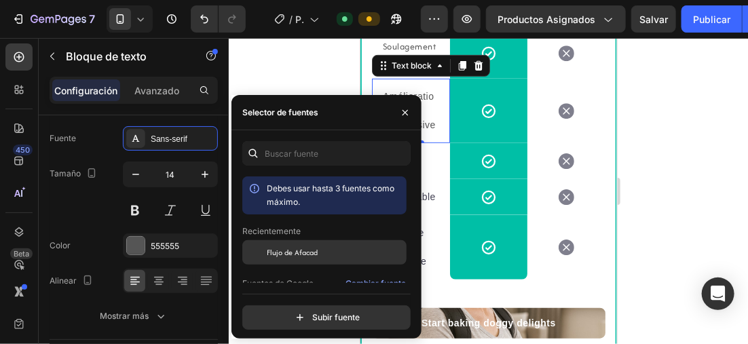
click at [284, 249] on span "Flujo de Afacad" at bounding box center [292, 253] width 51 height 12
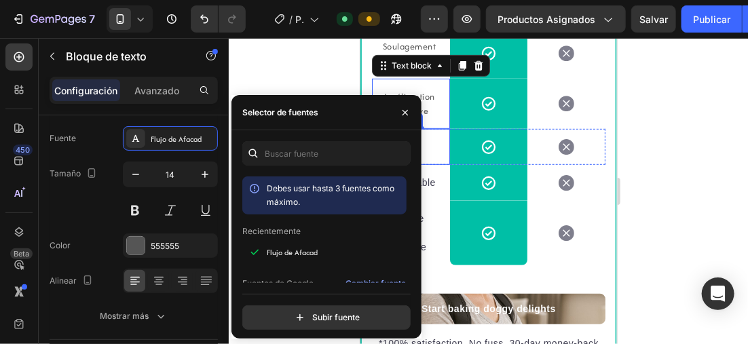
click at [431, 154] on p "Discret" at bounding box center [410, 146] width 56 height 14
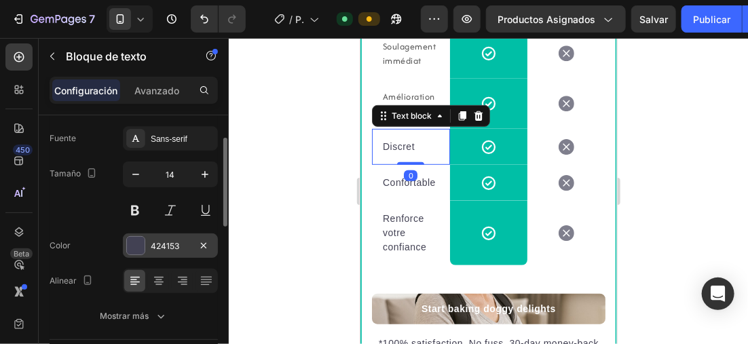
click at [147, 238] on div "424153" at bounding box center [170, 246] width 95 height 24
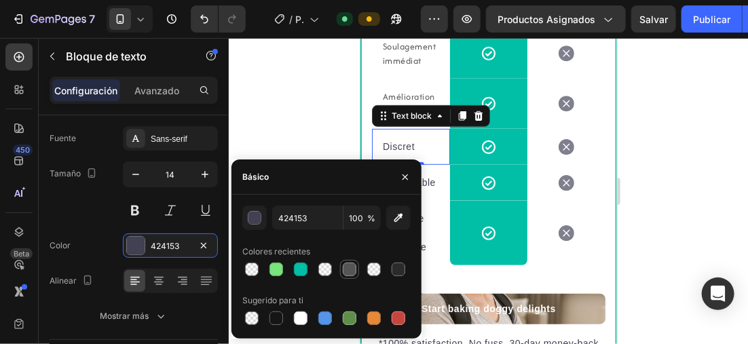
click at [344, 270] on div at bounding box center [350, 270] width 14 height 14
type input "555555"
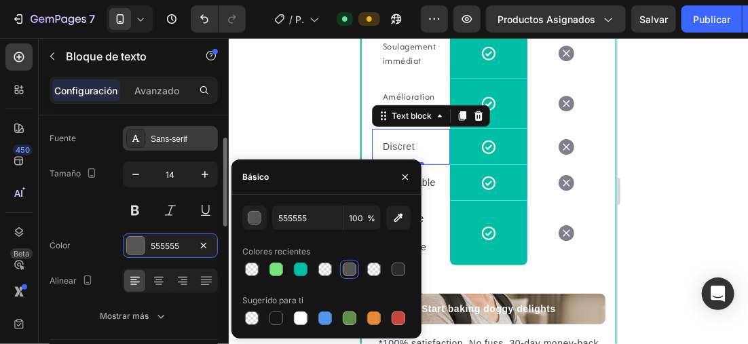
click at [166, 146] on div "Sans-serif" at bounding box center [170, 138] width 95 height 24
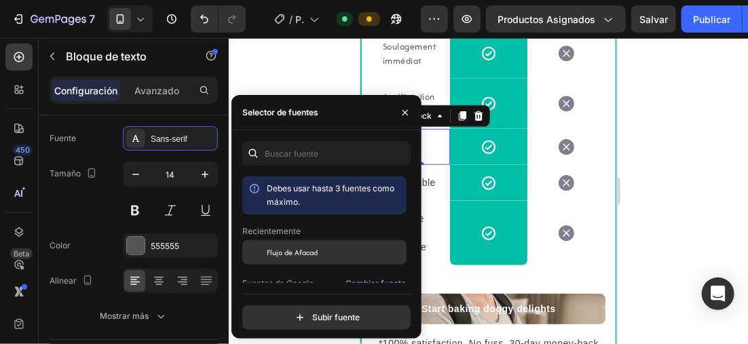
click at [274, 247] on span "Flujo de Afacad" at bounding box center [292, 253] width 51 height 12
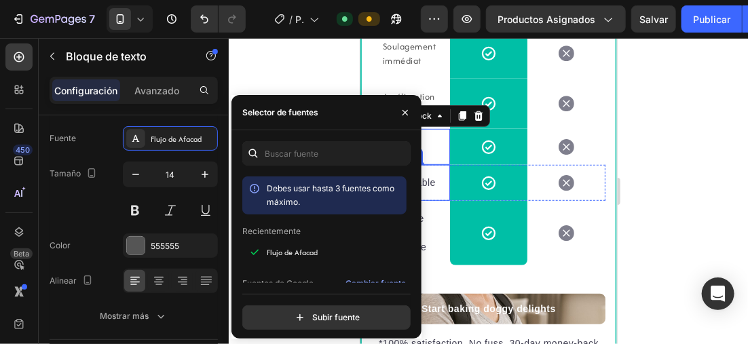
click at [431, 189] on p "Confortable" at bounding box center [410, 182] width 56 height 14
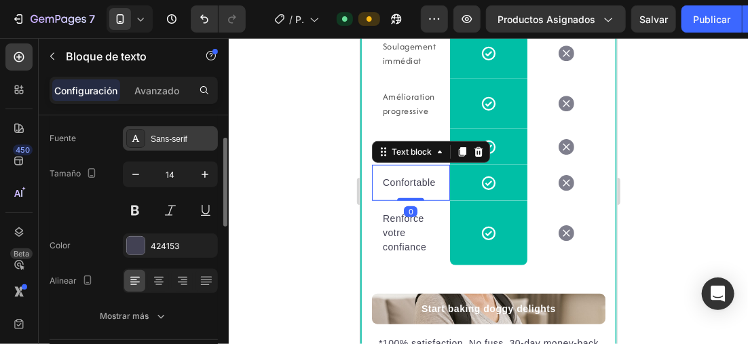
click at [179, 140] on div "Sans-serif" at bounding box center [183, 139] width 64 height 12
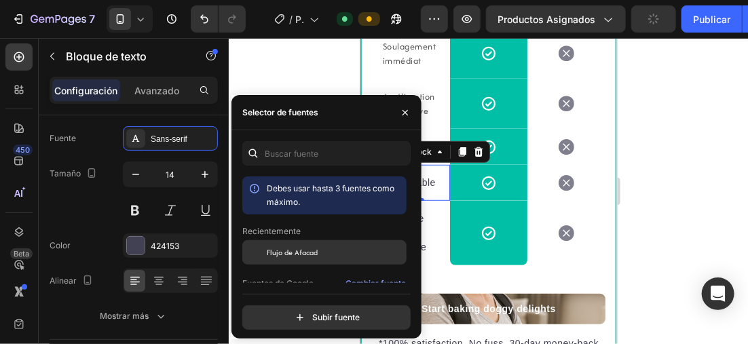
click at [296, 247] on span "Flujo de Afacad" at bounding box center [292, 253] width 51 height 12
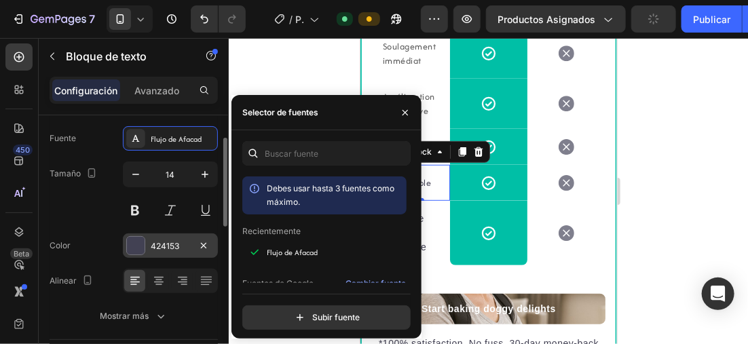
click at [135, 241] on div at bounding box center [136, 246] width 18 height 18
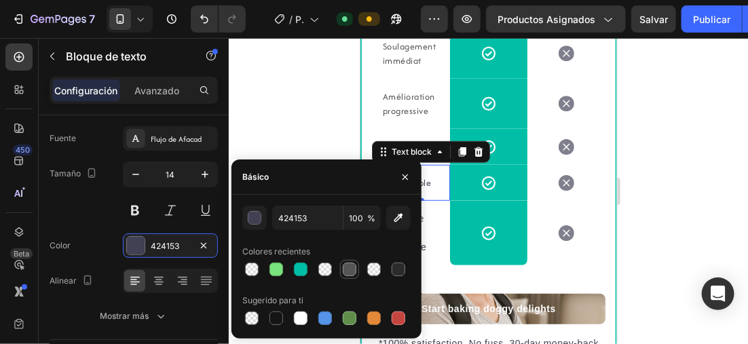
click at [346, 269] on div at bounding box center [350, 270] width 14 height 14
type input "555555"
click at [427, 226] on p "Renforce votre confiance" at bounding box center [410, 232] width 56 height 43
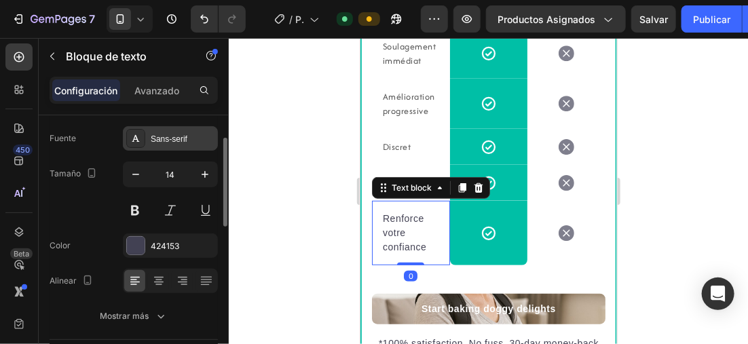
click at [158, 141] on div "Sans-serif" at bounding box center [183, 139] width 64 height 12
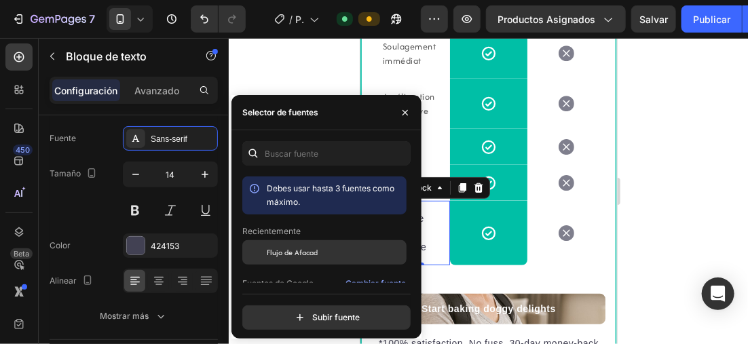
click at [287, 249] on span "Flujo de Afacad" at bounding box center [292, 253] width 51 height 12
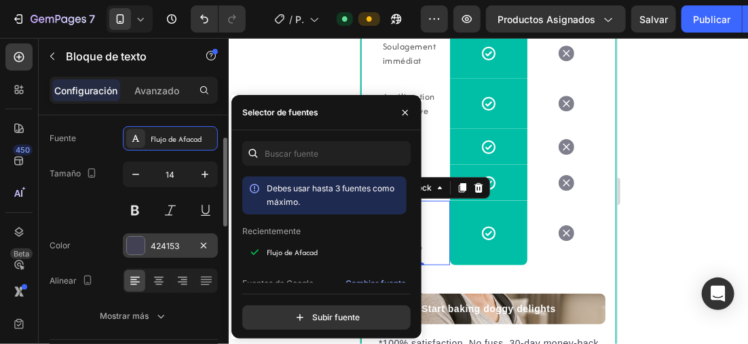
click at [139, 240] on div at bounding box center [136, 246] width 18 height 18
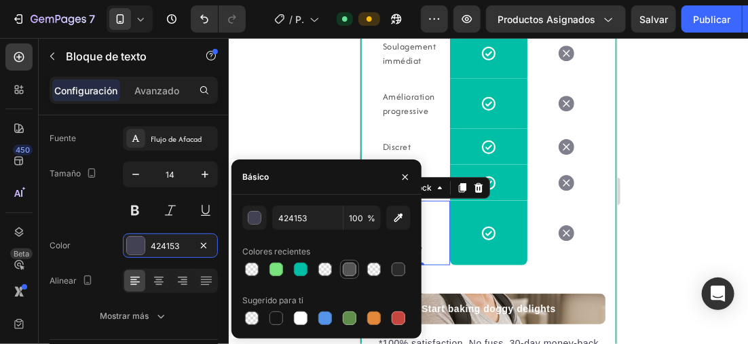
click at [348, 274] on div at bounding box center [350, 270] width 14 height 14
type input "555555"
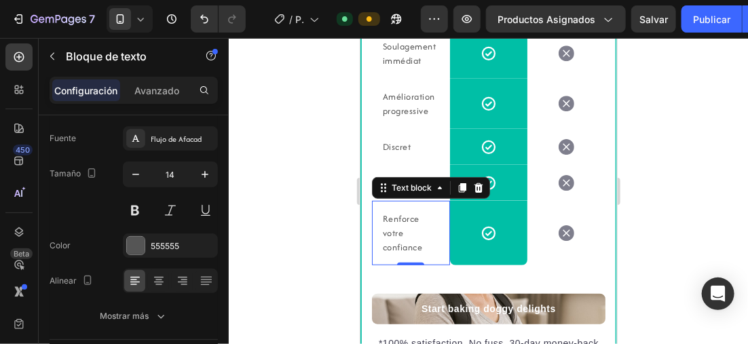
click at [306, 120] on div at bounding box center [489, 191] width 520 height 306
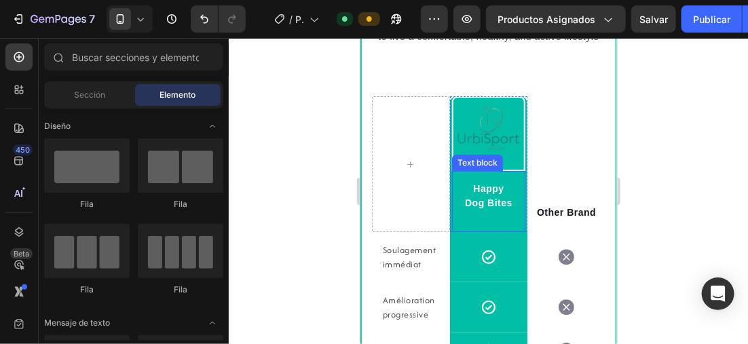
scroll to position [1876, 0]
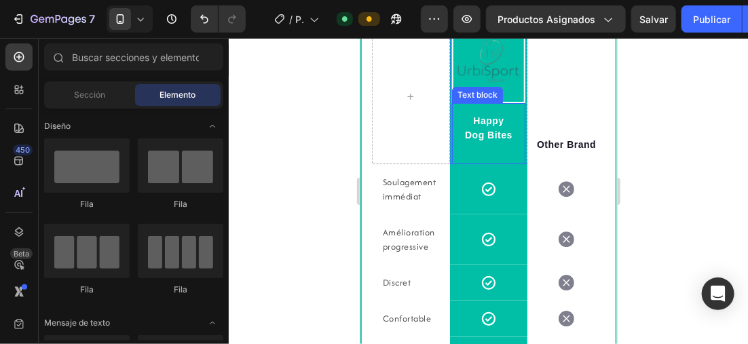
click at [499, 139] on p "Happy Dog Bites" at bounding box center [489, 127] width 52 height 29
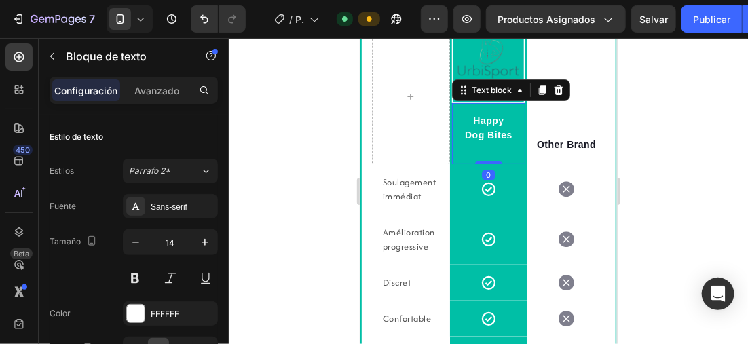
click at [507, 146] on div "Happy Dog Bites" at bounding box center [489, 128] width 74 height 50
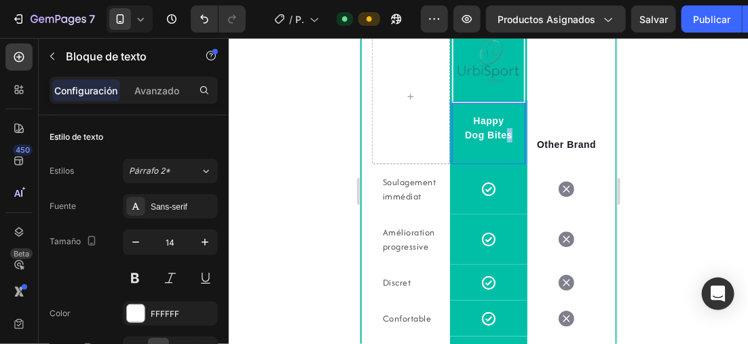
click at [501, 139] on p "Happy Dog Bites" at bounding box center [489, 127] width 52 height 29
drag, startPoint x: 504, startPoint y: 144, endPoint x: 467, endPoint y: 132, distance: 38.5
click at [450, 118] on div "Image Happy Dog Bites Text block 0 Row" at bounding box center [489, 96] width 78 height 136
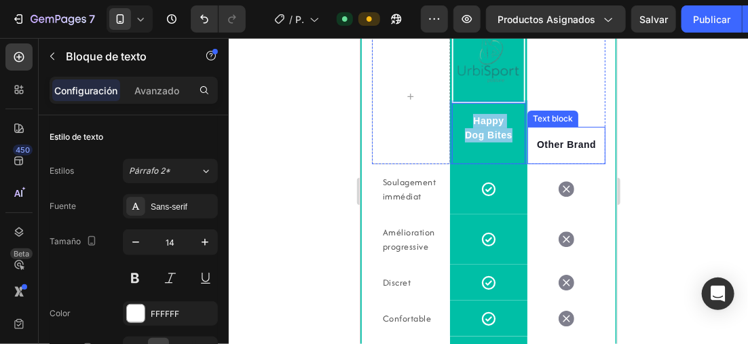
drag, startPoint x: 467, startPoint y: 130, endPoint x: 518, endPoint y: 148, distance: 53.5
click at [520, 147] on div "Image Happy Dog Bites Text block 0 Row" at bounding box center [489, 96] width 78 height 136
drag, startPoint x: 596, startPoint y: 164, endPoint x: 588, endPoint y: 153, distance: 14.0
click at [596, 164] on div "Image NOTRE MARQUE Text block 0 Row Other Brand Text block Row Soulagement immé…" at bounding box center [488, 202] width 254 height 395
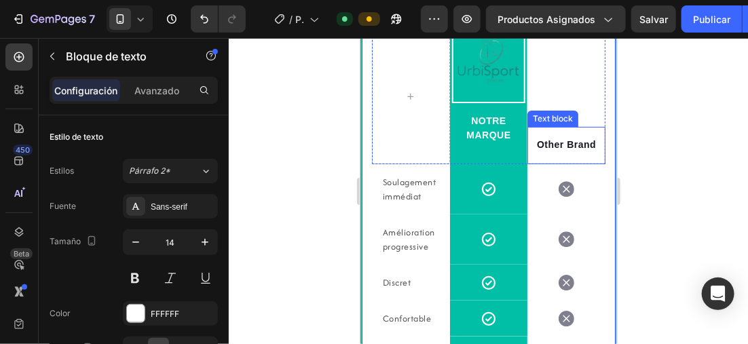
click at [588, 151] on p "Other Brand" at bounding box center [565, 144] width 71 height 14
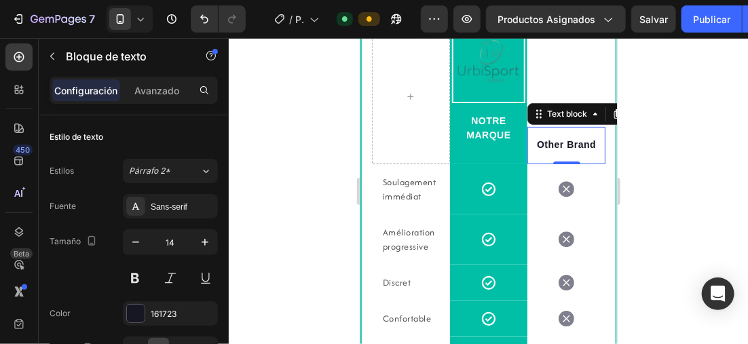
click at [588, 151] on p "Other Brand" at bounding box center [565, 144] width 71 height 14
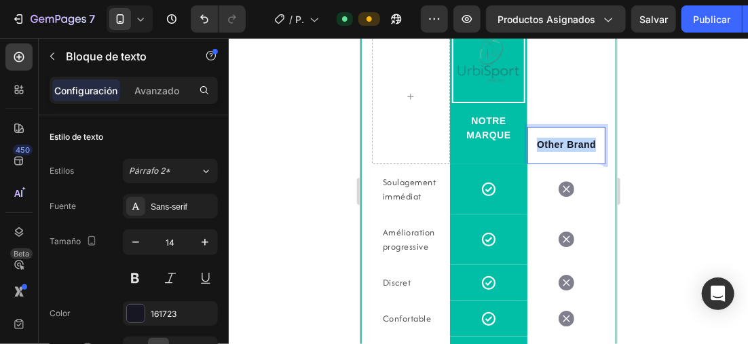
drag, startPoint x: 588, startPoint y: 153, endPoint x: 527, endPoint y: 150, distance: 60.5
click at [530, 150] on p "Other Brand" at bounding box center [565, 144] width 71 height 14
click at [508, 151] on div "NOTRE MARQUE" at bounding box center [489, 128] width 74 height 50
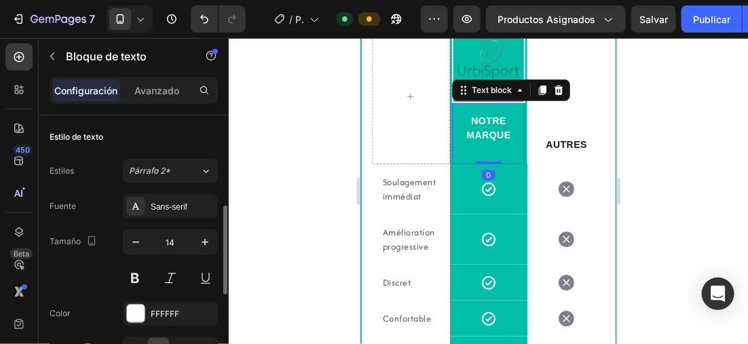
scroll to position [68, 0]
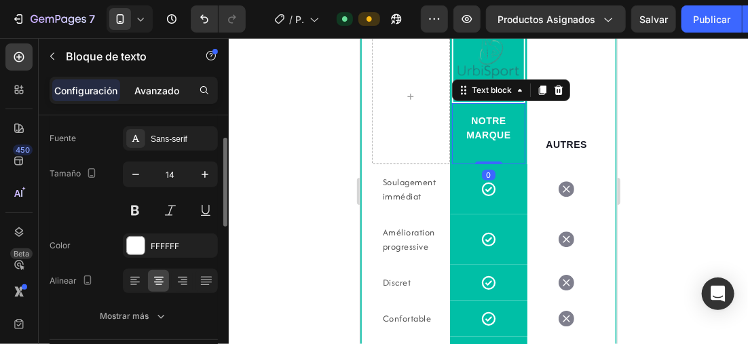
click at [168, 88] on p "Avanzado" at bounding box center [156, 91] width 45 height 14
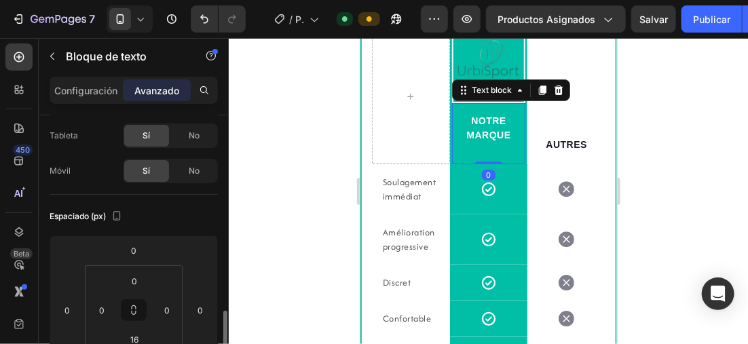
scroll to position [204, 0]
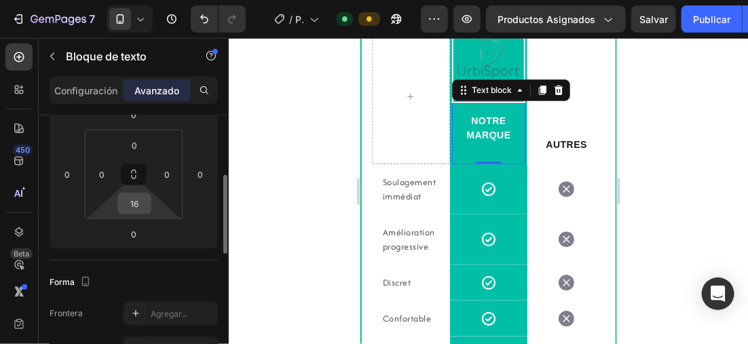
click at [147, 208] on div "16" at bounding box center [135, 204] width 34 height 22
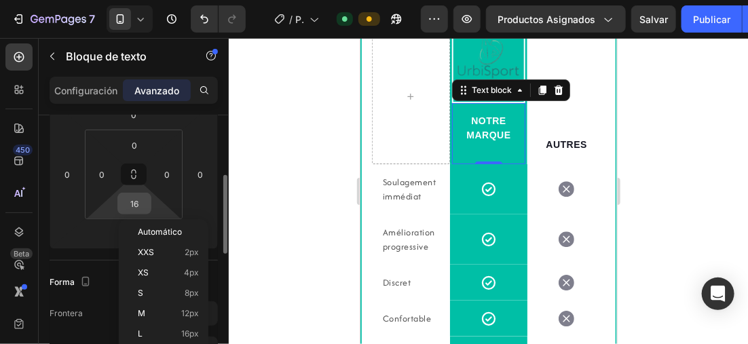
click at [138, 198] on input "16" at bounding box center [134, 204] width 27 height 20
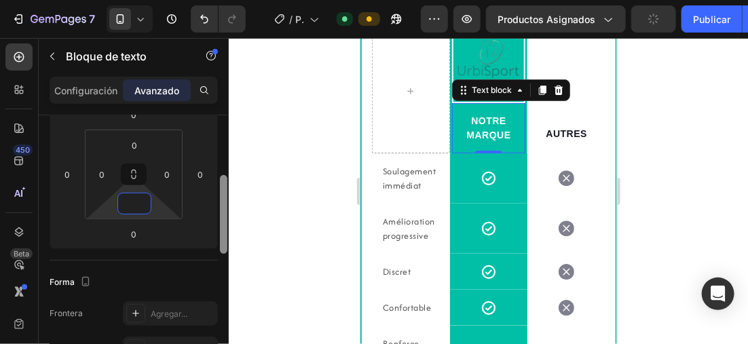
type input "+"
click at [272, 111] on div at bounding box center [489, 191] width 520 height 306
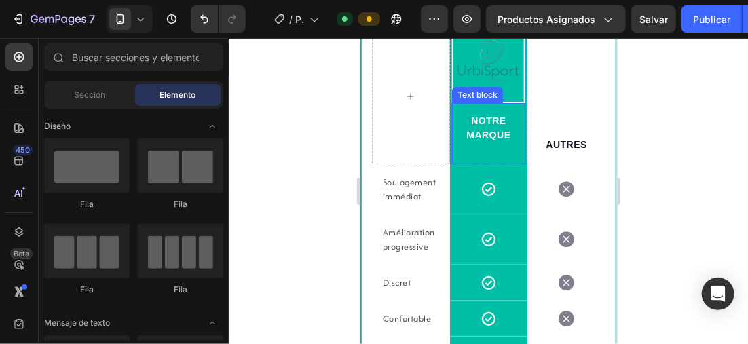
click at [500, 153] on div "NOTRE MARQUE" at bounding box center [489, 128] width 74 height 50
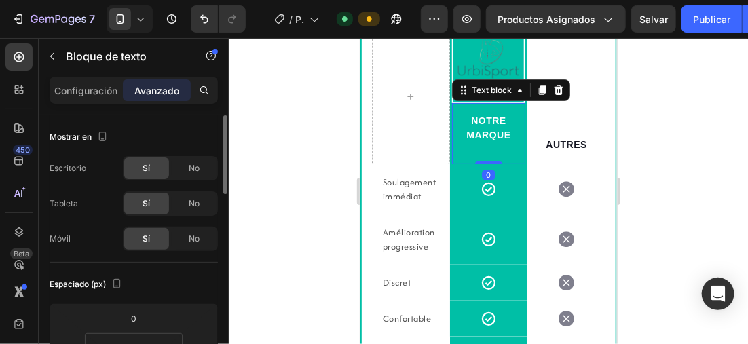
scroll to position [136, 0]
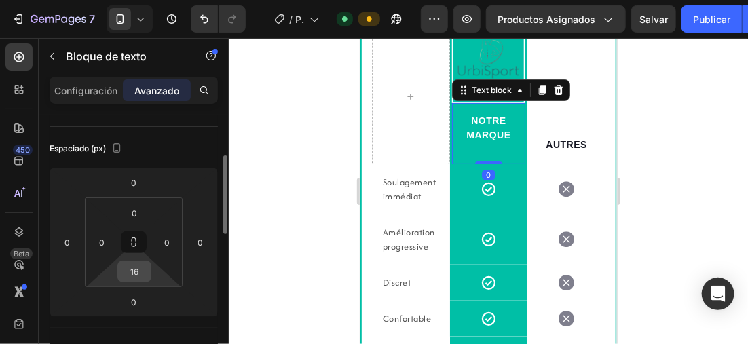
click at [144, 275] on input "16" at bounding box center [134, 271] width 27 height 20
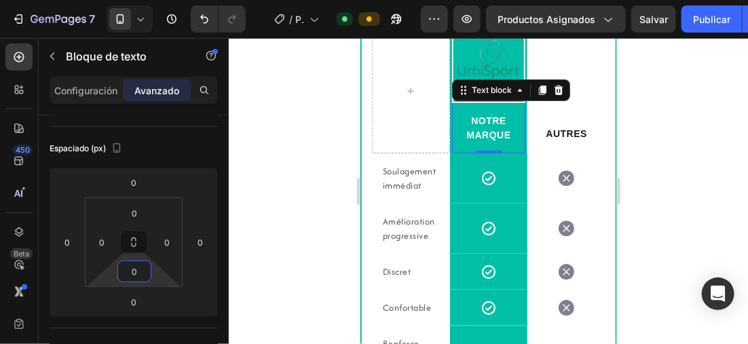
click at [266, 153] on div at bounding box center [489, 191] width 520 height 306
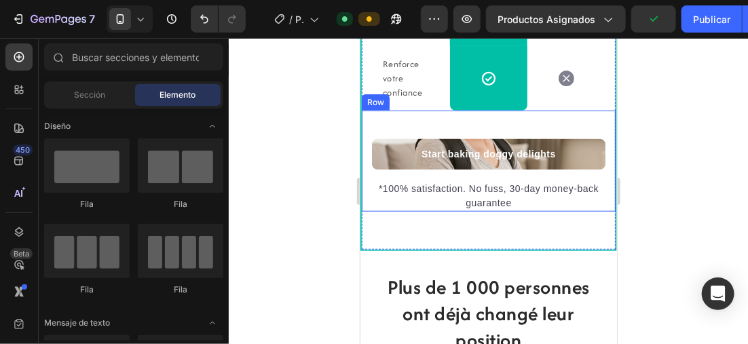
scroll to position [2148, 0]
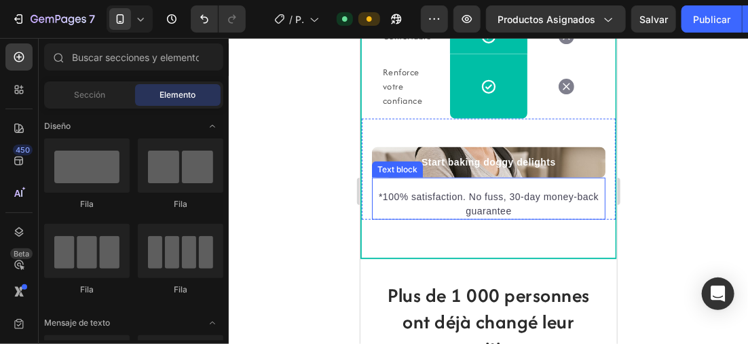
click at [510, 213] on p "*100% satisfaction. No fuss, 30-day money-back guarantee" at bounding box center [488, 203] width 231 height 29
click at [508, 218] on p "*100% satisfaction. No fuss, 30-day money-back guarantee" at bounding box center [488, 203] width 231 height 29
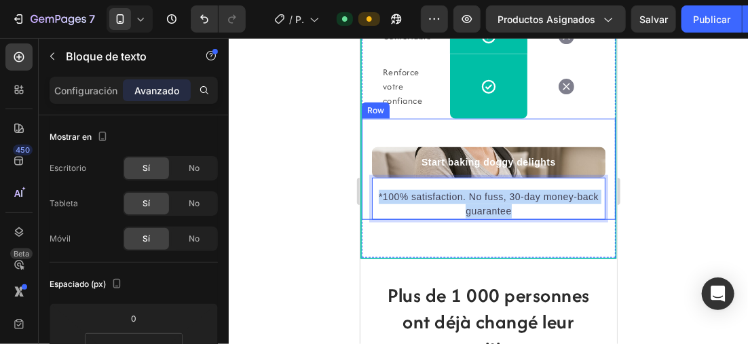
drag, startPoint x: 501, startPoint y: 218, endPoint x: 363, endPoint y: 210, distance: 137.4
click at [363, 210] on div "Start baking doggy delights Button *100% satisfaction. No fuss, 30-day money-ba…" at bounding box center [488, 168] width 254 height 101
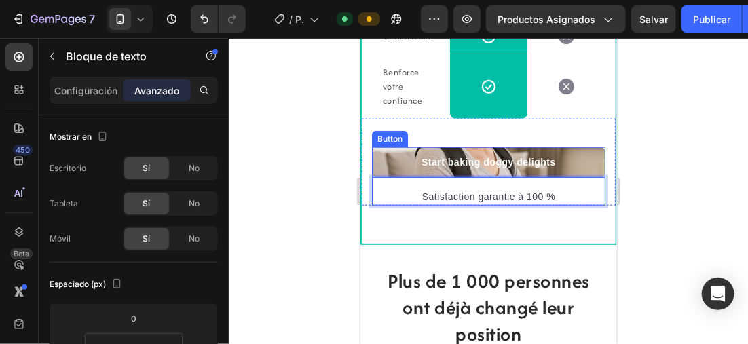
click at [581, 170] on link "Start baking doggy delights" at bounding box center [489, 162] width 234 height 31
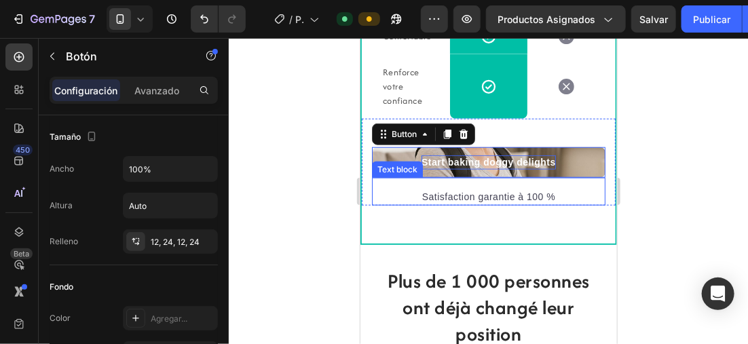
click at [549, 204] on p "Satisfaction garantie à 100 %" at bounding box center [488, 196] width 231 height 14
click at [549, 169] on div "Start baking doggy delights" at bounding box center [488, 162] width 134 height 14
click at [547, 169] on div "Start baking doggy delights" at bounding box center [488, 162] width 134 height 14
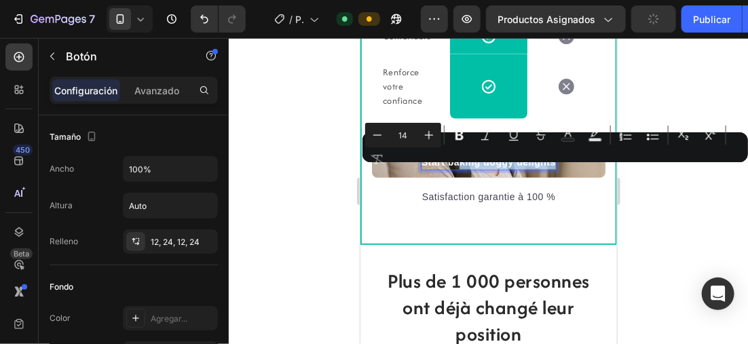
drag, startPoint x: 547, startPoint y: 171, endPoint x: 424, endPoint y: 173, distance: 123.6
click at [424, 169] on p "Start baking doggy delights" at bounding box center [488, 162] width 134 height 14
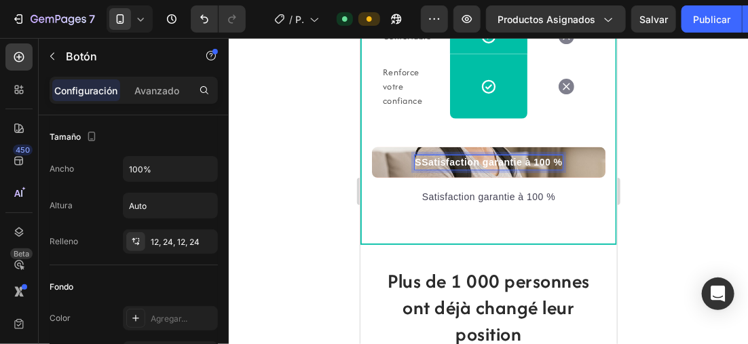
click at [415, 169] on p "SSatisfaction garantie à 100 %" at bounding box center [487, 162] width 147 height 14
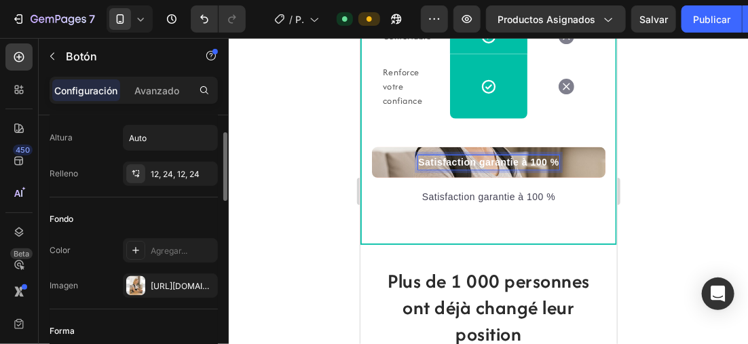
scroll to position [0, 0]
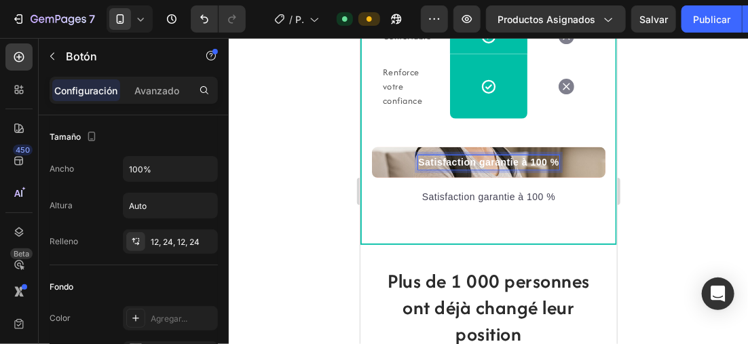
click at [721, 162] on div at bounding box center [489, 191] width 520 height 306
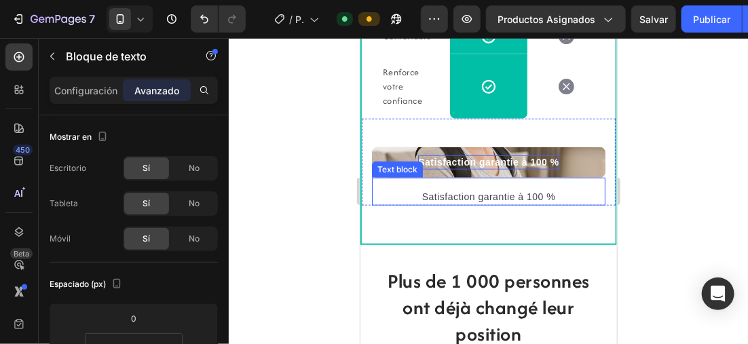
click at [554, 204] on p "Satisfaction garantie à 100 %" at bounding box center [488, 196] width 231 height 14
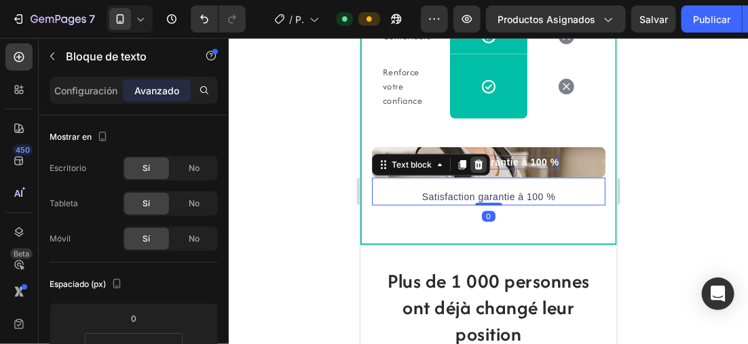
click at [480, 170] on icon at bounding box center [478, 164] width 11 height 11
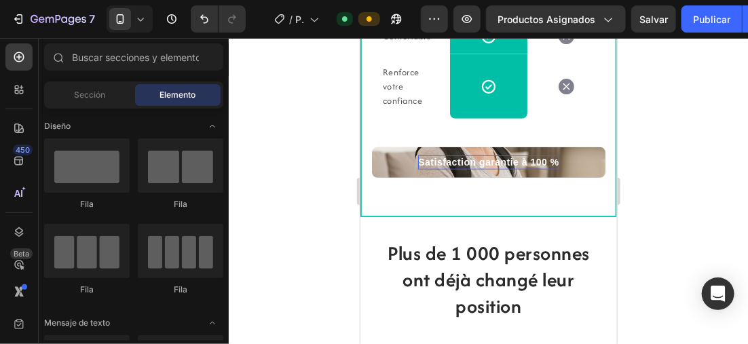
click at [283, 143] on div at bounding box center [489, 191] width 520 height 306
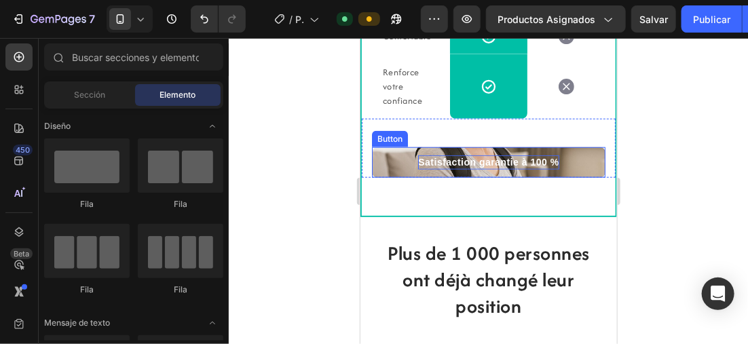
click at [549, 169] on p "Satisfaction garantie à 100 %" at bounding box center [488, 162] width 141 height 14
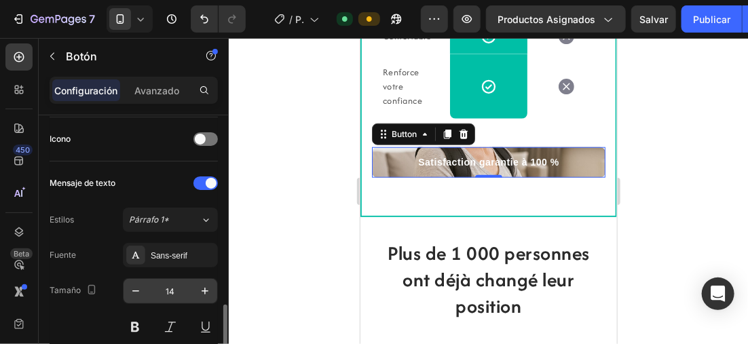
scroll to position [475, 0]
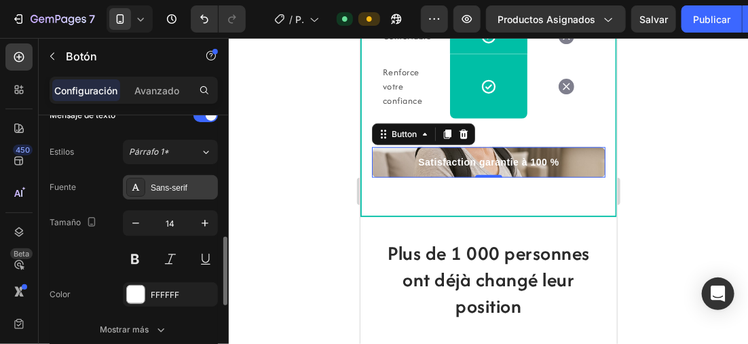
click at [172, 175] on div "Sans-serif" at bounding box center [170, 187] width 95 height 24
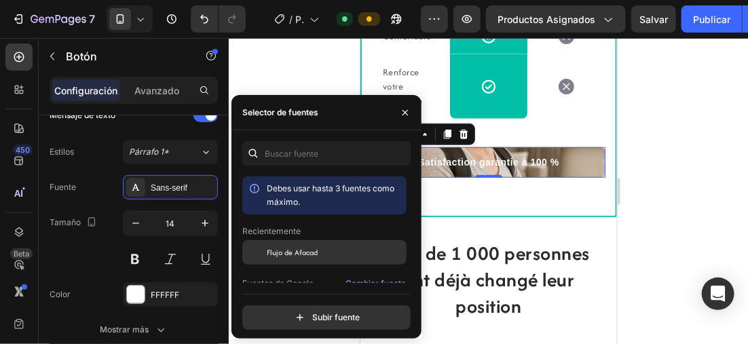
click at [287, 249] on span "Flujo de Afacad" at bounding box center [292, 253] width 51 height 12
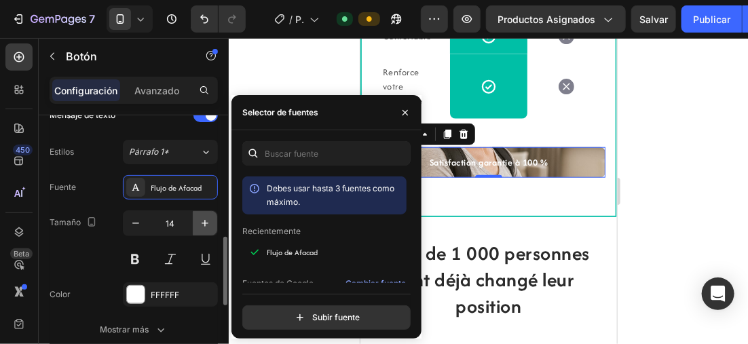
click at [206, 219] on icon "button" at bounding box center [205, 224] width 14 height 14
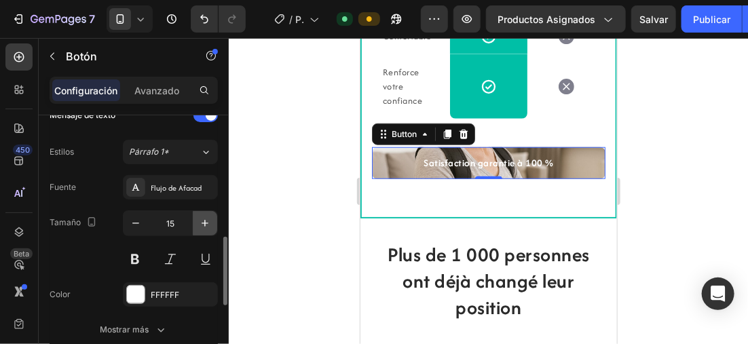
click at [206, 219] on icon "button" at bounding box center [205, 224] width 14 height 14
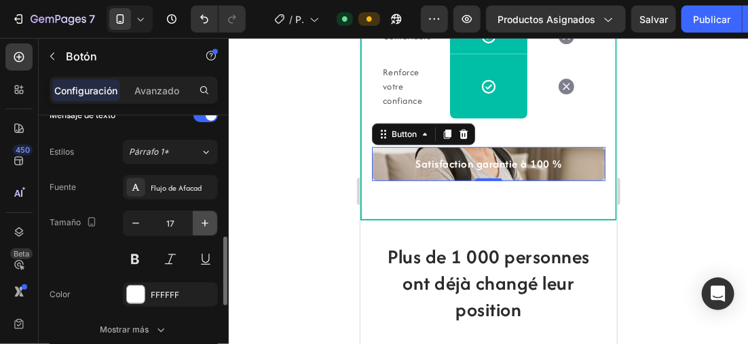
type input "18"
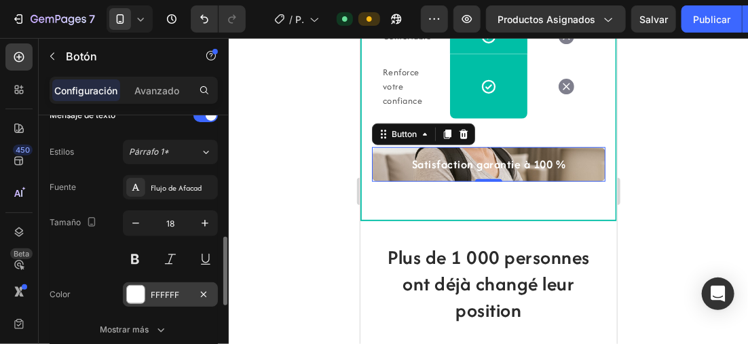
click at [130, 286] on div at bounding box center [136, 295] width 18 height 18
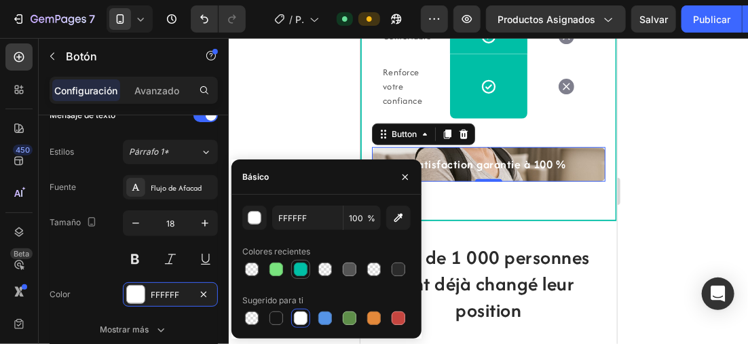
click at [294, 266] on div at bounding box center [301, 270] width 14 height 14
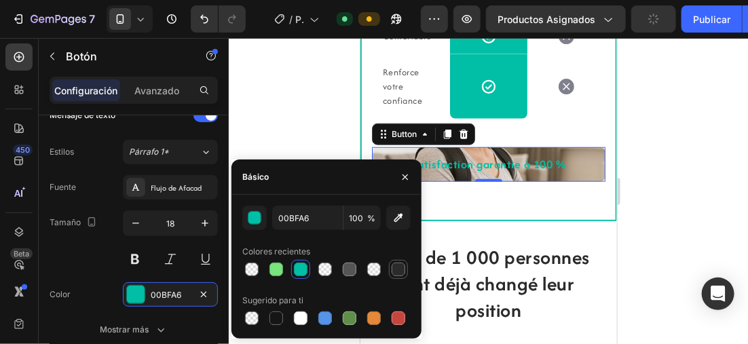
click at [400, 268] on div at bounding box center [399, 270] width 14 height 14
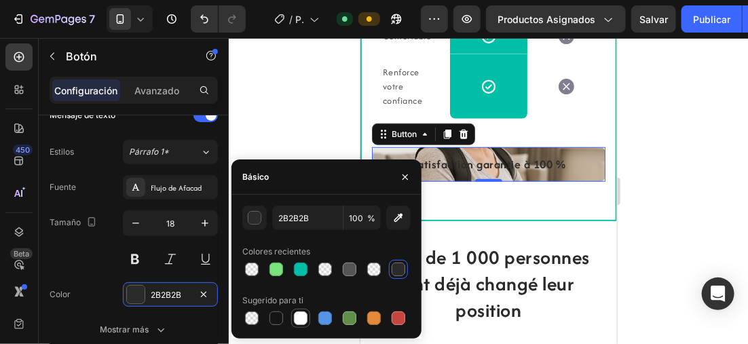
click at [295, 317] on div at bounding box center [301, 319] width 14 height 14
type input "FFFFFF"
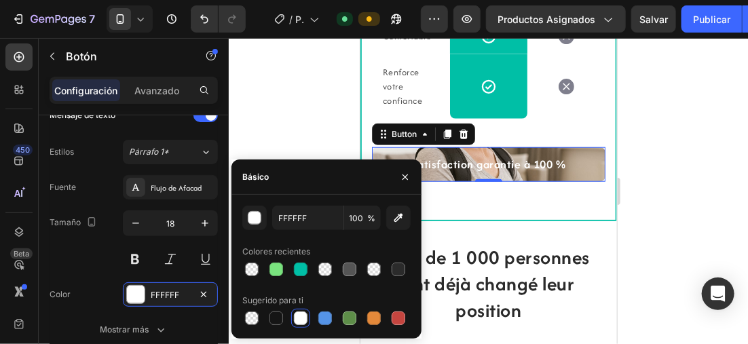
click at [297, 93] on div at bounding box center [489, 191] width 520 height 306
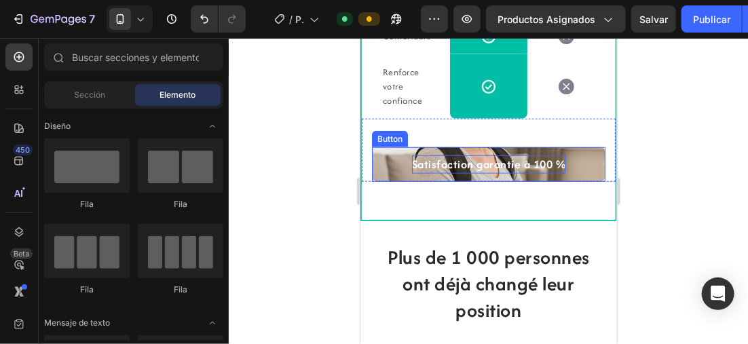
click at [552, 173] on p "Satisfaction garantie à 100 %" at bounding box center [489, 164] width 154 height 18
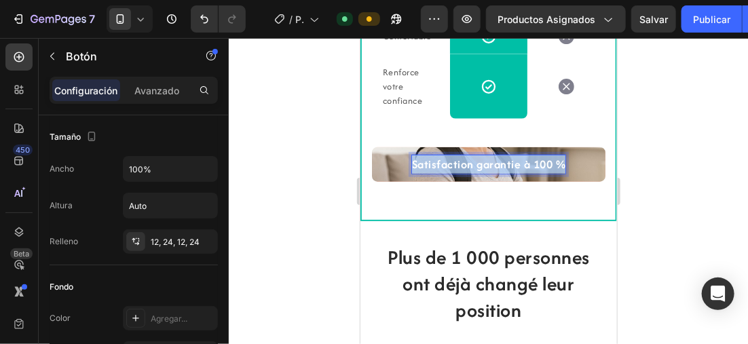
drag, startPoint x: 558, startPoint y: 174, endPoint x: 408, endPoint y: 175, distance: 150.1
click at [412, 173] on p "Satisfaction garantie à 100 %" at bounding box center [489, 164] width 154 height 18
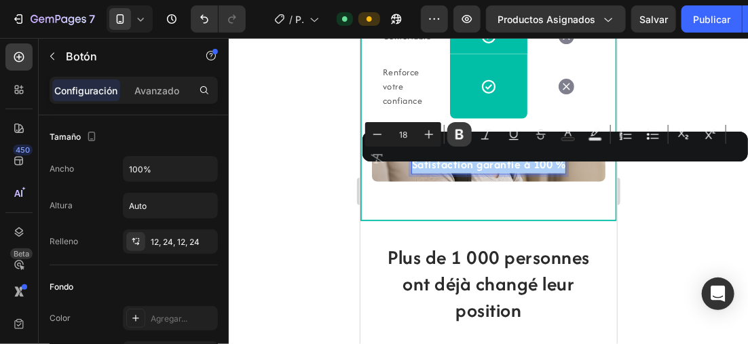
click at [453, 137] on icon "Barra de herramientas contextual del editor" at bounding box center [460, 135] width 14 height 14
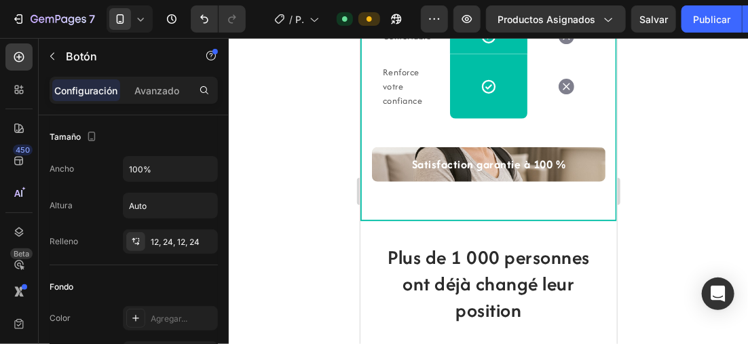
click at [313, 133] on div at bounding box center [489, 191] width 520 height 306
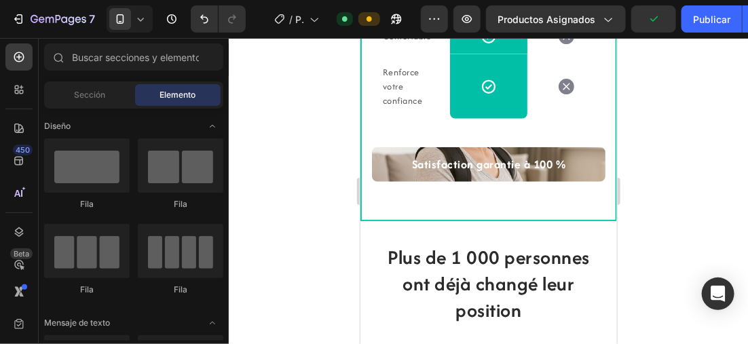
click at [257, 148] on div at bounding box center [489, 191] width 520 height 306
click at [247, 151] on div at bounding box center [489, 191] width 520 height 306
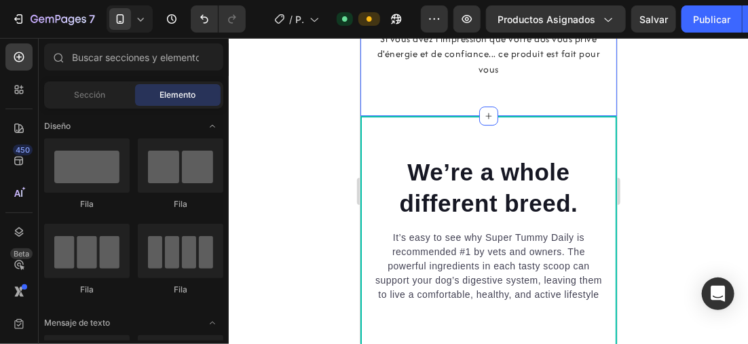
scroll to position [1536, 0]
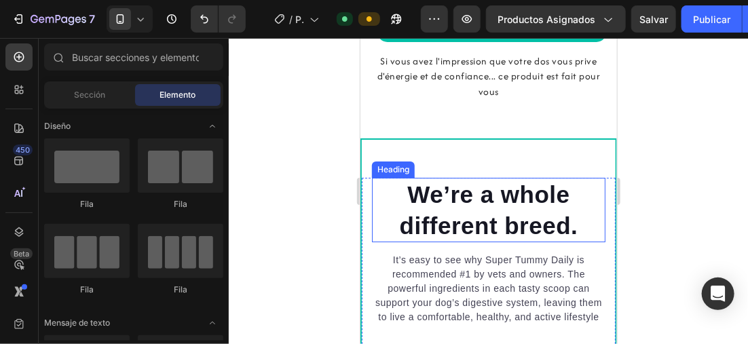
click at [571, 217] on p "We’re a whole different breed." at bounding box center [488, 210] width 231 height 62
click at [573, 219] on p "We’re a whole different breed." at bounding box center [488, 210] width 231 height 62
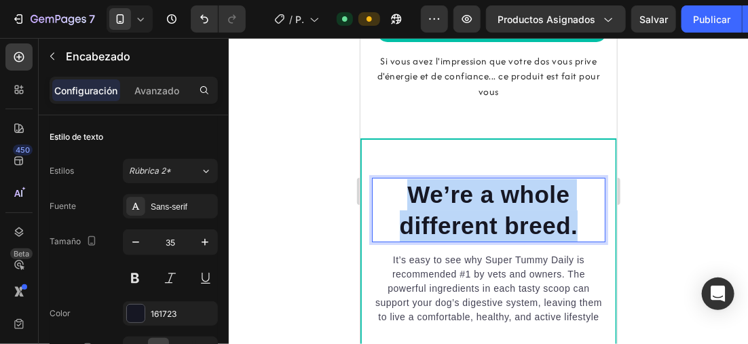
drag, startPoint x: 571, startPoint y: 220, endPoint x: 399, endPoint y: 185, distance: 175.4
click at [399, 185] on p "We’re a whole different breed." at bounding box center [488, 210] width 231 height 62
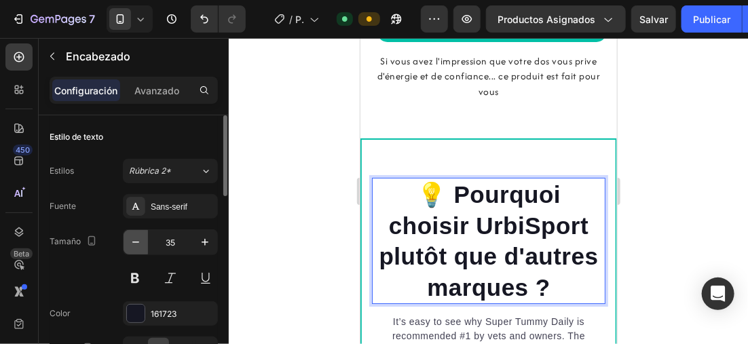
click at [134, 236] on icon "button" at bounding box center [136, 243] width 14 height 14
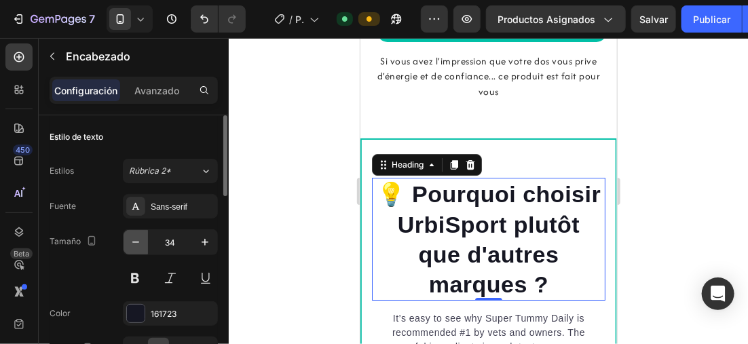
click at [135, 236] on icon "button" at bounding box center [136, 243] width 14 height 14
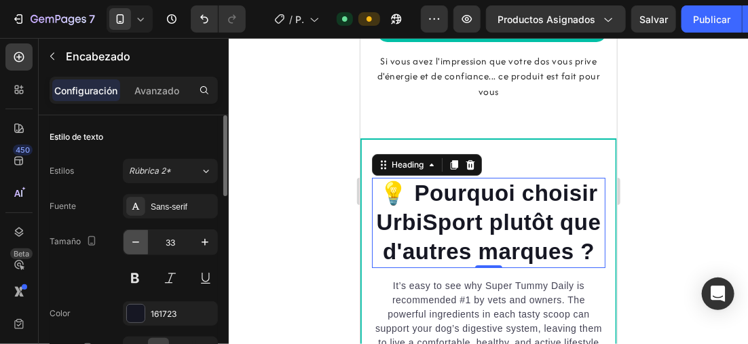
click at [137, 238] on icon "button" at bounding box center [136, 243] width 14 height 14
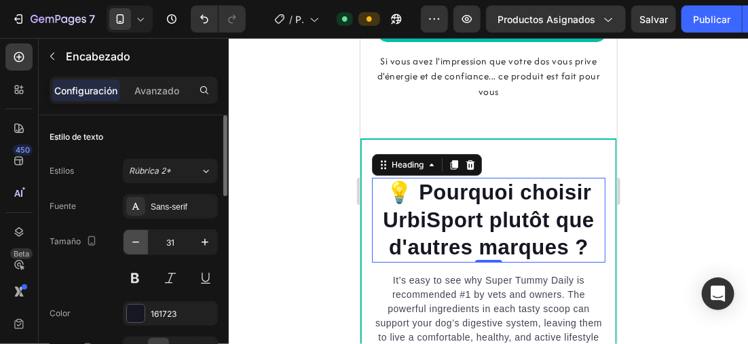
click at [143, 241] on button "button" at bounding box center [136, 242] width 24 height 24
type input "30"
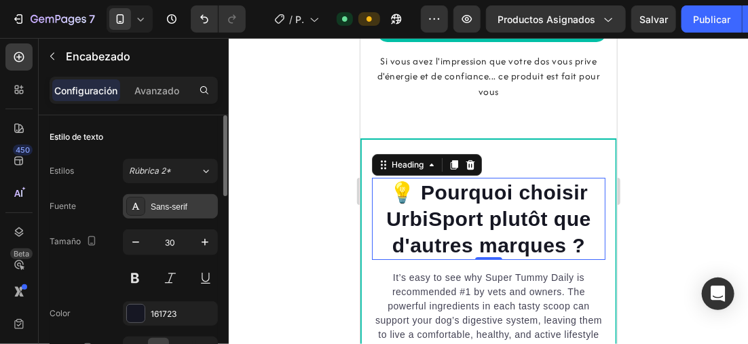
click at [194, 204] on div "Sans-serif" at bounding box center [183, 207] width 64 height 12
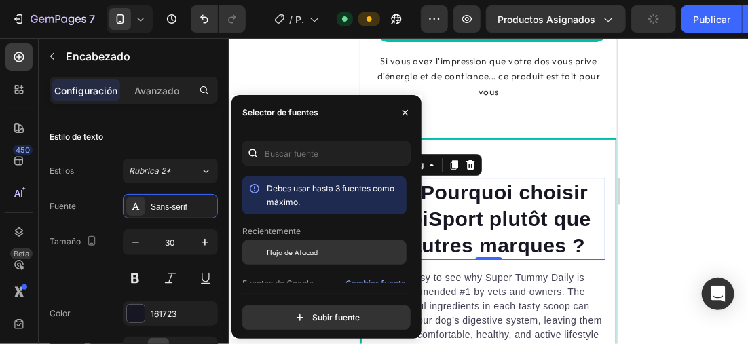
click at [319, 247] on div "Flujo de Afacad" at bounding box center [335, 253] width 137 height 12
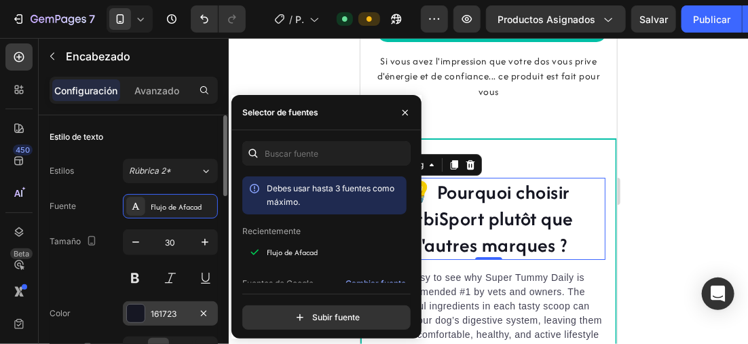
click at [134, 306] on div at bounding box center [136, 314] width 18 height 18
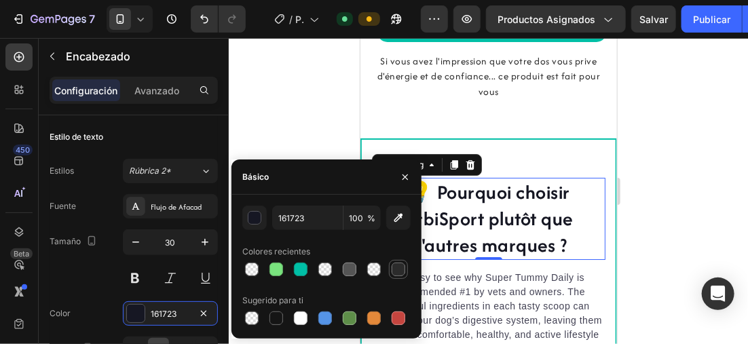
click at [399, 264] on div at bounding box center [399, 270] width 14 height 14
type input "2B2B2B"
click at [306, 114] on div at bounding box center [489, 191] width 520 height 306
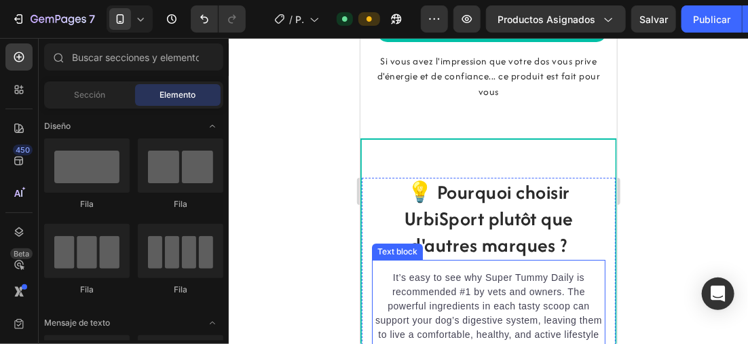
scroll to position [1604, 0]
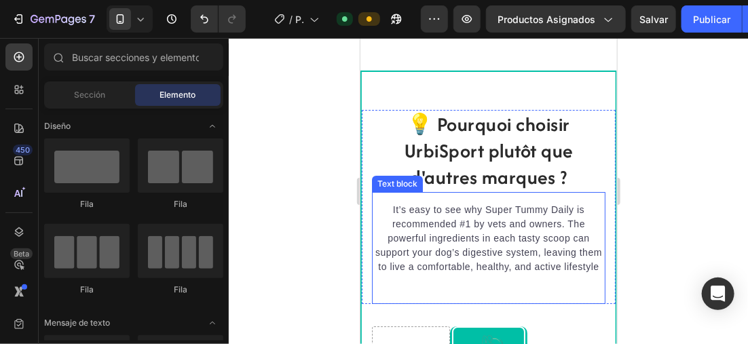
click at [509, 215] on p "It’s easy to see why Super Tummy Daily is recommended #1 by vets and owners. Th…" at bounding box center [488, 237] width 231 height 71
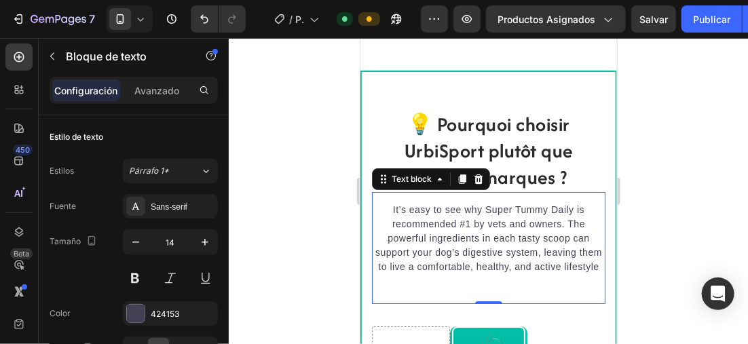
drag, startPoint x: 508, startPoint y: 283, endPoint x: 503, endPoint y: 274, distance: 9.4
click at [507, 279] on div "It’s easy to see why Super Tummy Daily is recommended #1 by vets and owners. Th…" at bounding box center [489, 248] width 234 height 112
click at [501, 272] on p "It’s easy to see why Super Tummy Daily is recommended #1 by vets and owners. Th…" at bounding box center [488, 237] width 231 height 71
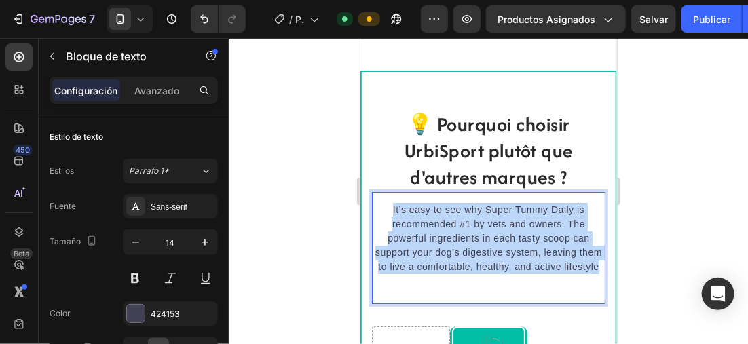
drag, startPoint x: 501, startPoint y: 272, endPoint x: 384, endPoint y: 206, distance: 134.1
click at [384, 206] on p "It’s easy to see why Super Tummy Daily is recommended #1 by vets and owners. Th…" at bounding box center [488, 237] width 231 height 71
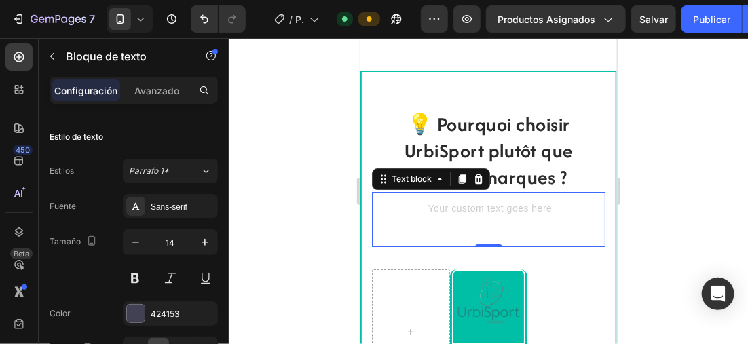
drag, startPoint x: 291, startPoint y: 190, endPoint x: 107, endPoint y: 155, distance: 187.4
click at [291, 190] on div at bounding box center [489, 191] width 520 height 306
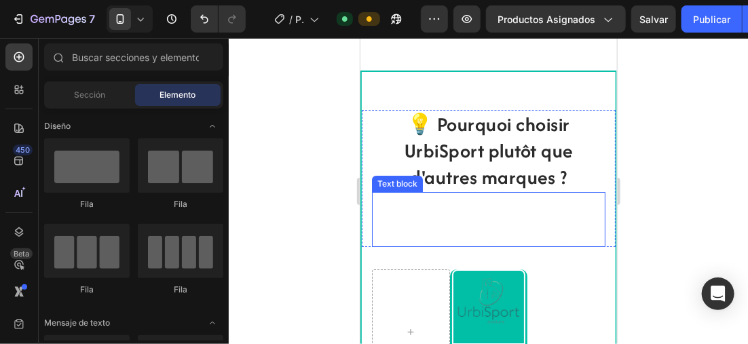
click at [502, 202] on p "Rich Text Editor. Editing area: main" at bounding box center [488, 209] width 231 height 14
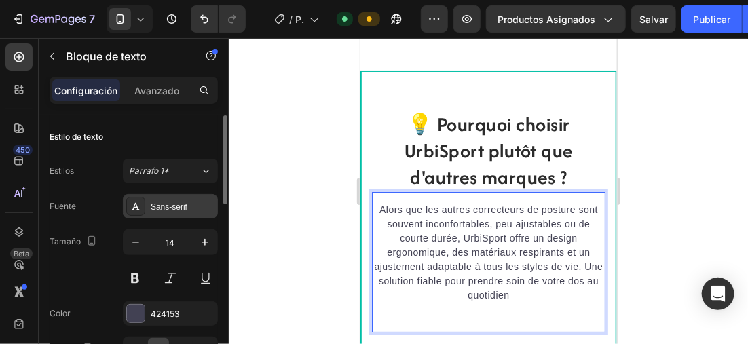
click at [191, 212] on div "Sans-serif" at bounding box center [183, 207] width 64 height 12
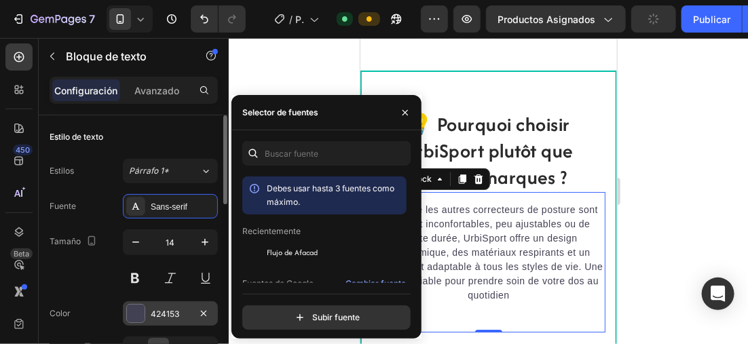
click at [325, 251] on div "Flujo de Afacad" at bounding box center [335, 253] width 137 height 12
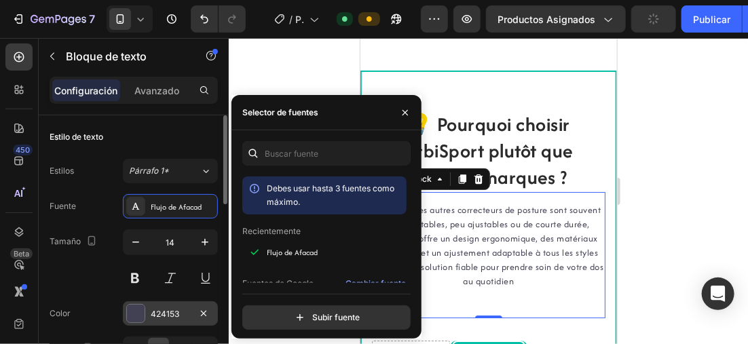
click at [139, 312] on div at bounding box center [136, 314] width 18 height 18
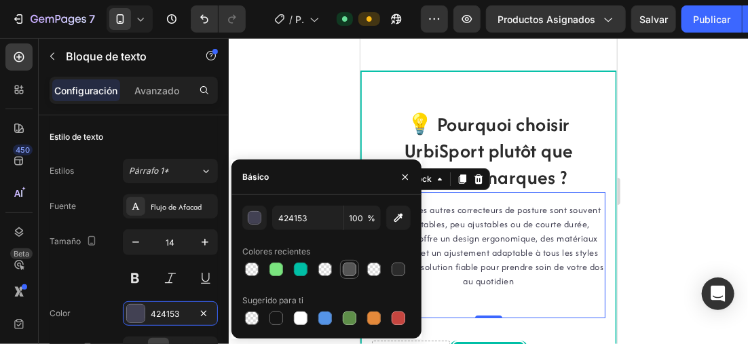
click at [348, 268] on div at bounding box center [350, 270] width 14 height 14
click at [352, 266] on div at bounding box center [350, 270] width 14 height 14
click at [700, 202] on div at bounding box center [489, 191] width 520 height 306
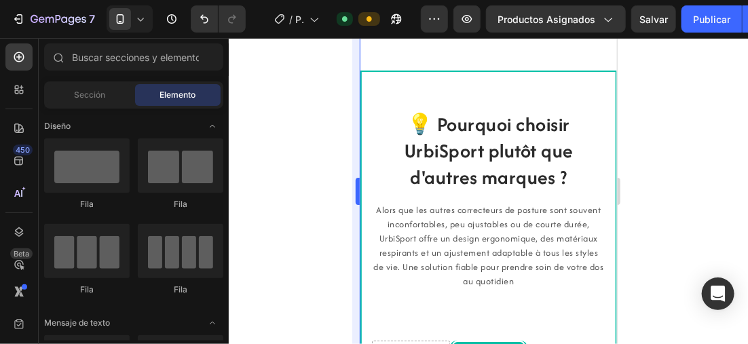
drag, startPoint x: 320, startPoint y: 120, endPoint x: 356, endPoint y: 137, distance: 39.8
click at [318, 120] on div at bounding box center [489, 191] width 520 height 306
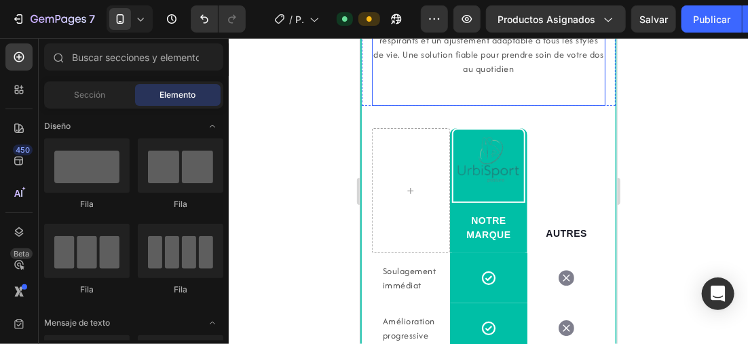
scroll to position [1740, 0]
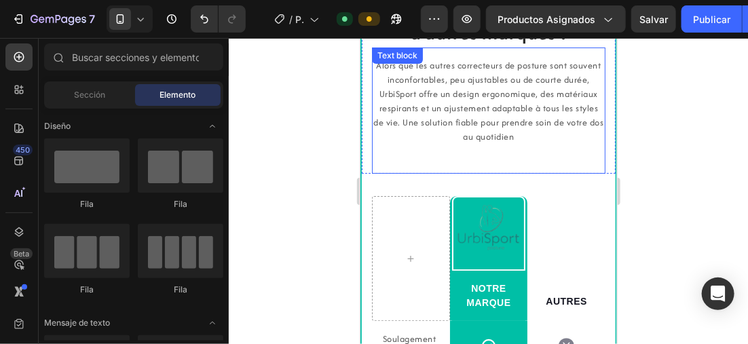
click at [475, 158] on div "Alors que les autres correcteurs de posture sont souvent inconfortables, peu aj…" at bounding box center [489, 110] width 234 height 126
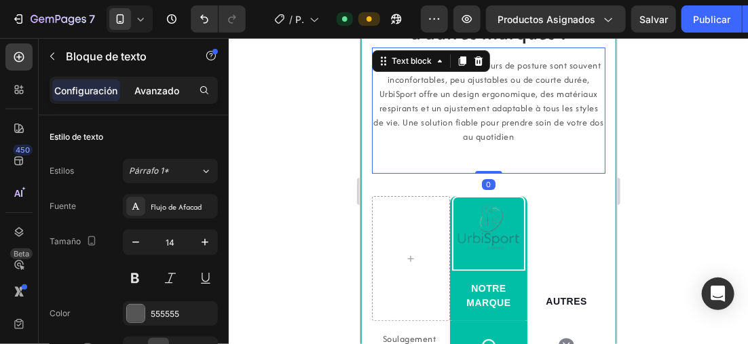
click at [144, 85] on p "Avanzado" at bounding box center [156, 91] width 45 height 14
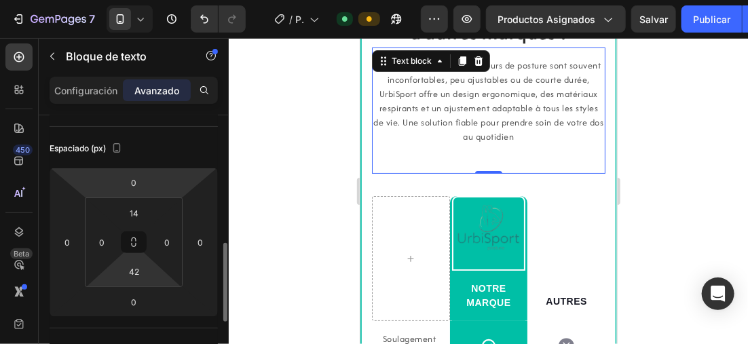
scroll to position [204, 0]
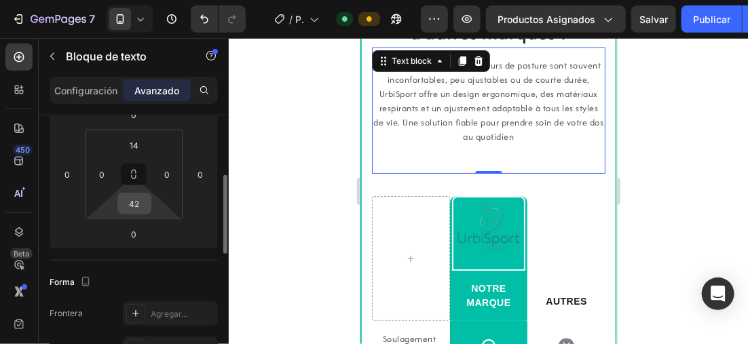
click at [139, 200] on input "42" at bounding box center [134, 204] width 27 height 20
type input "4"
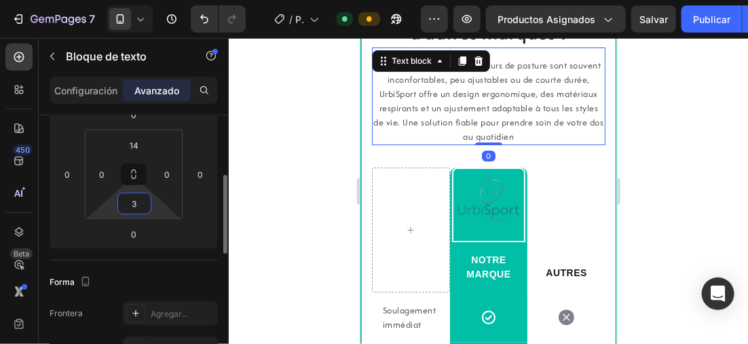
type input "30"
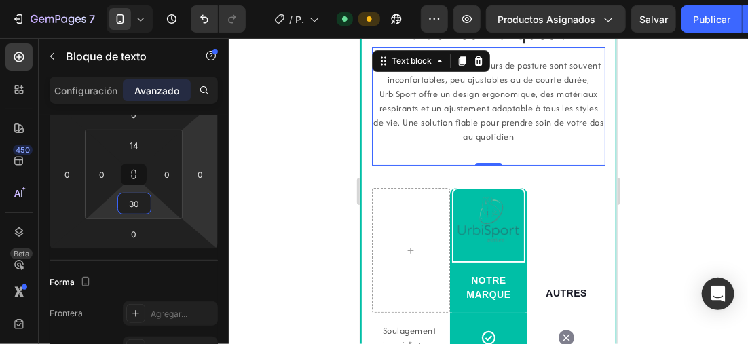
click at [638, 134] on div at bounding box center [489, 191] width 520 height 306
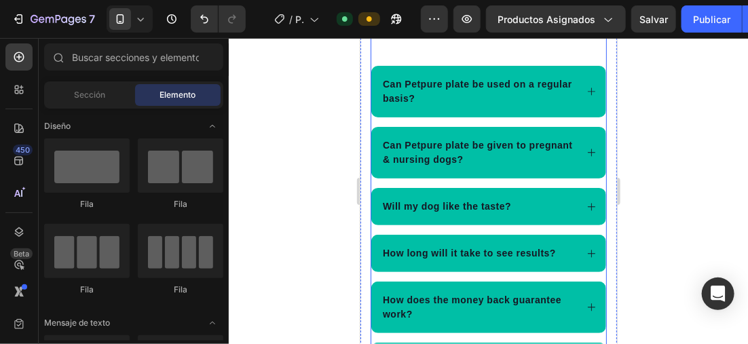
scroll to position [2829, 0]
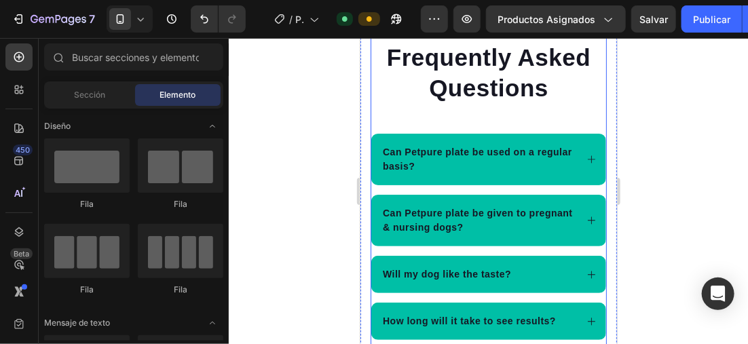
click at [456, 161] on p "Can Petpure plate be used on a regular basis?" at bounding box center [477, 159] width 191 height 29
click at [453, 162] on p "Can Petpure plate be used on a regular basis?" at bounding box center [477, 159] width 191 height 29
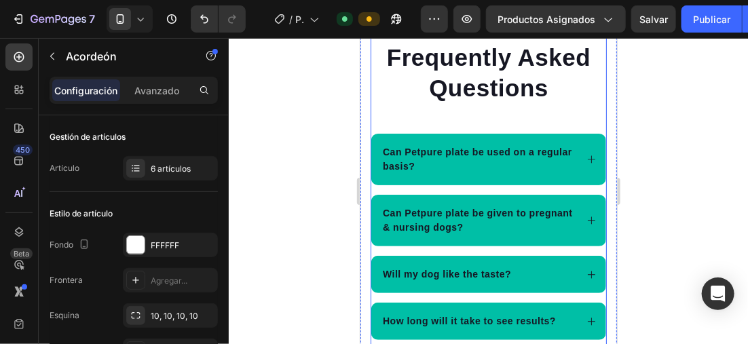
click at [438, 155] on p "Can Petpure plate be used on a regular basis?" at bounding box center [477, 159] width 191 height 29
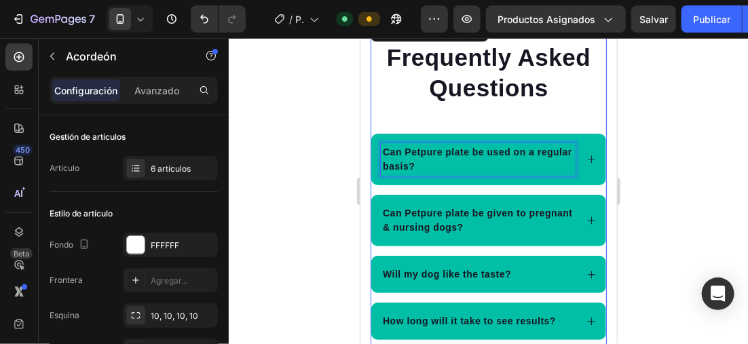
click at [453, 164] on p "Can Petpure plate be used on a regular basis?" at bounding box center [477, 159] width 191 height 29
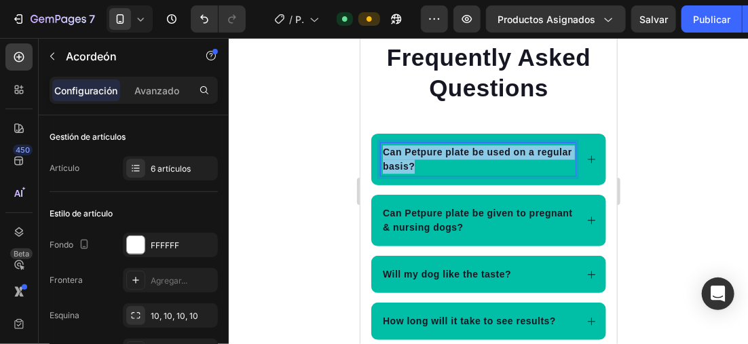
drag, startPoint x: 437, startPoint y: 158, endPoint x: 409, endPoint y: 153, distance: 28.9
click at [379, 141] on div "Can Petpure plate be used on a regular basis?" at bounding box center [488, 159] width 235 height 52
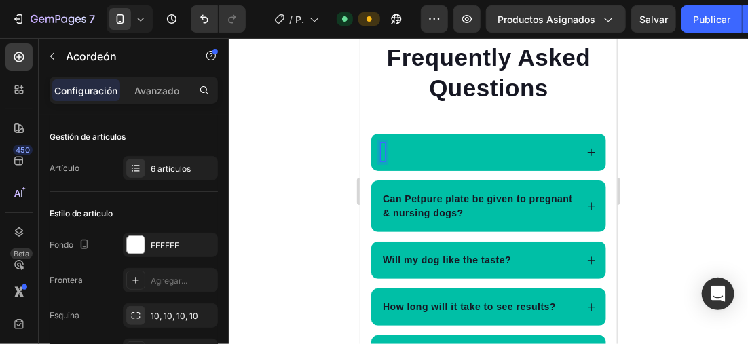
scroll to position [2826, 0]
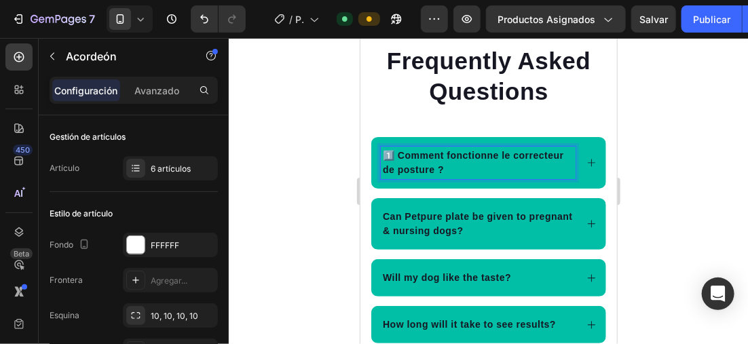
click at [490, 168] on p "1️⃣ Comment fonctionne le correcteur de posture ?" at bounding box center [477, 162] width 191 height 29
click at [491, 166] on p "1️⃣ Comment fonctionne le correcteur de posture ?" at bounding box center [477, 162] width 191 height 29
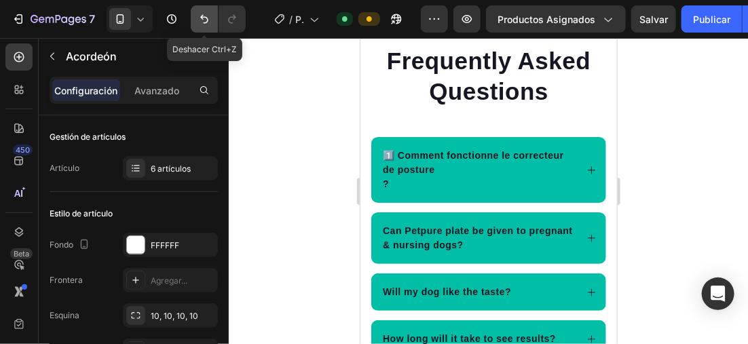
click at [209, 23] on icon "Deshacer/Rehacer" at bounding box center [205, 19] width 14 height 14
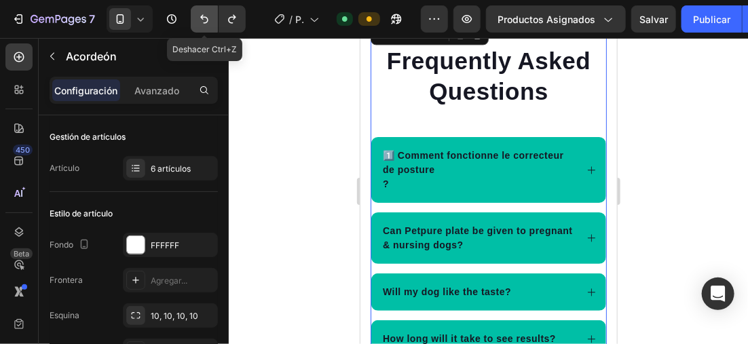
click at [201, 16] on icon "Deshacer/Rehacer" at bounding box center [204, 19] width 8 height 9
click at [207, 18] on icon "Deshacer/Rehacer" at bounding box center [205, 19] width 14 height 14
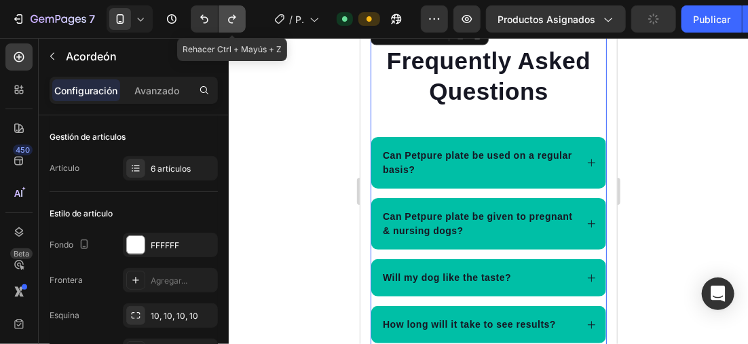
click at [238, 14] on icon "Deshacer/Rehacer" at bounding box center [232, 19] width 14 height 14
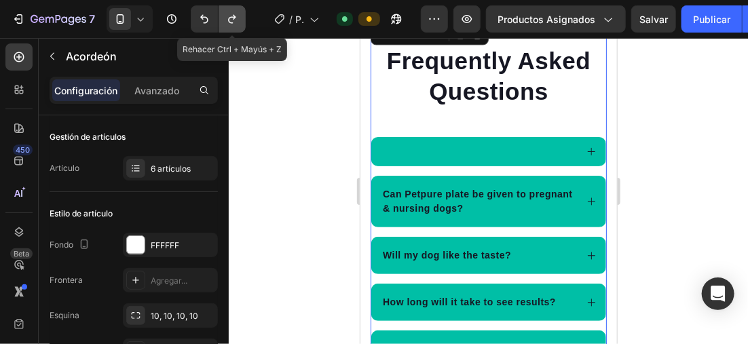
click at [235, 12] on icon "Deshacer/Rehacer" at bounding box center [232, 19] width 14 height 14
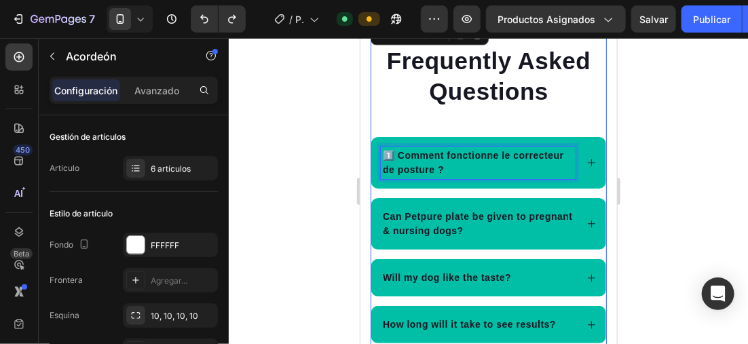
click at [490, 169] on p "1️⃣ Comment fonctionne le correcteur de posture ?" at bounding box center [477, 162] width 191 height 29
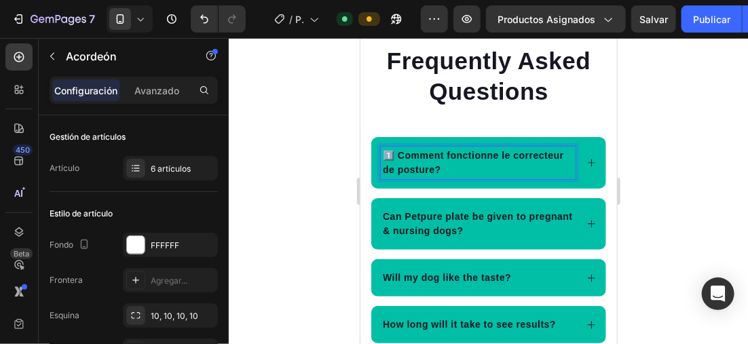
click at [399, 151] on p "1️⃣ Comment fonctionne le correcteur de posture?" at bounding box center [477, 162] width 191 height 29
click at [296, 105] on div at bounding box center [489, 191] width 520 height 306
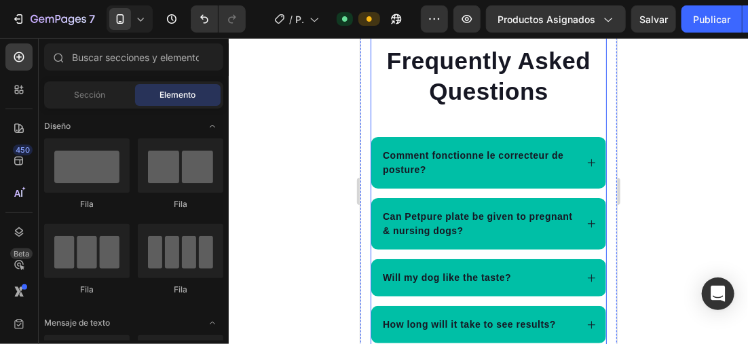
click at [586, 162] on icon at bounding box center [591, 162] width 10 height 10
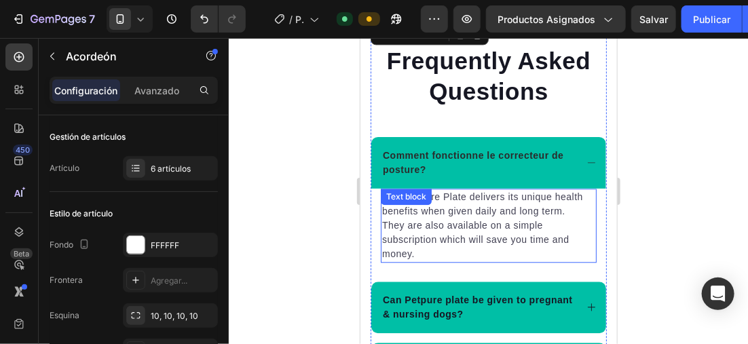
click at [416, 251] on p "Yes, Petpure Plate delivers its unique health benefits when given daily and lon…" at bounding box center [488, 224] width 213 height 71
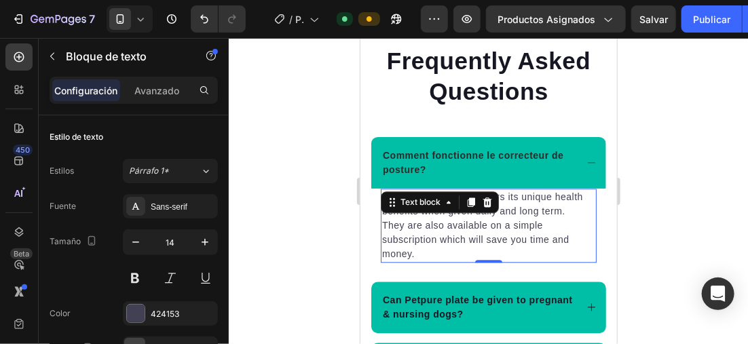
click at [416, 251] on p "Yes, Petpure Plate delivers its unique health benefits when given daily and lon…" at bounding box center [488, 224] width 213 height 71
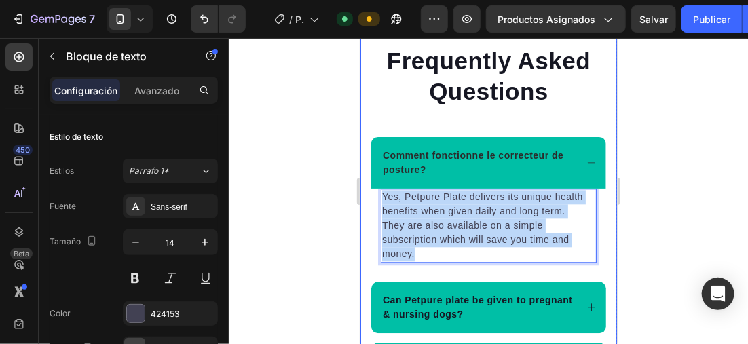
drag, startPoint x: 416, startPoint y: 251, endPoint x: 366, endPoint y: 189, distance: 79.7
click at [366, 189] on div "Title Line Frequently Asked Questions Heading Comment fonctionne le correcteur …" at bounding box center [488, 277] width 257 height 515
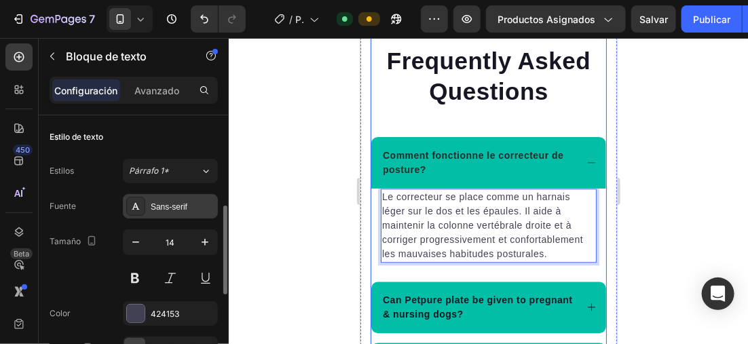
scroll to position [68, 0]
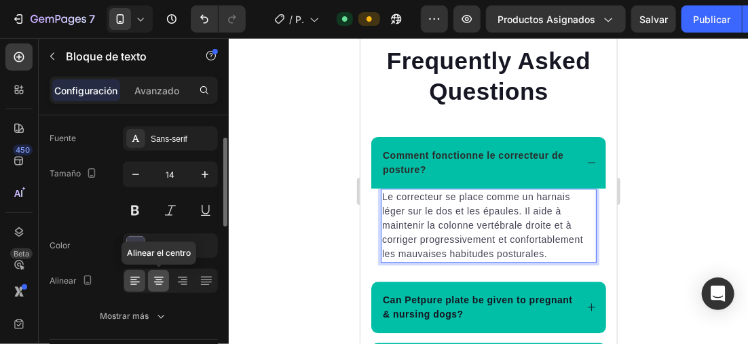
click at [152, 279] on icon at bounding box center [159, 281] width 14 height 14
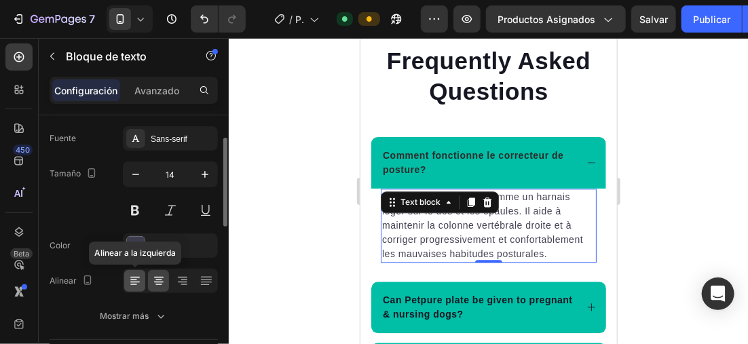
click at [141, 278] on icon at bounding box center [135, 281] width 14 height 14
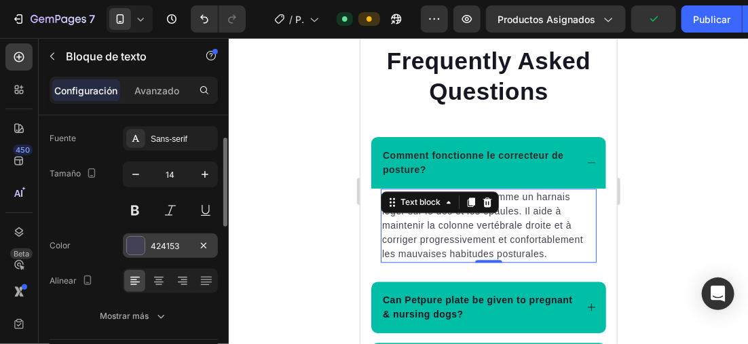
click at [132, 242] on div at bounding box center [136, 246] width 18 height 18
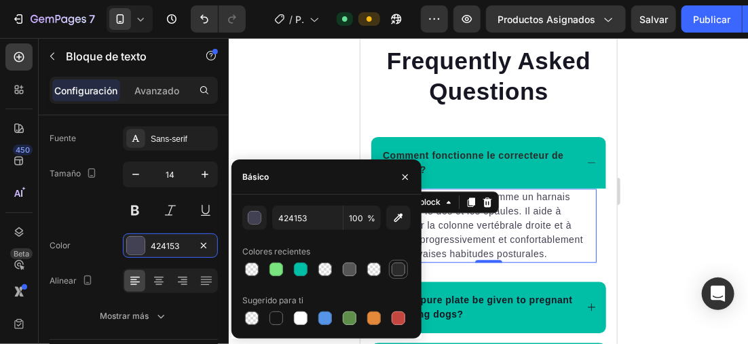
click at [401, 266] on div at bounding box center [399, 270] width 14 height 14
type input "2B2B2B"
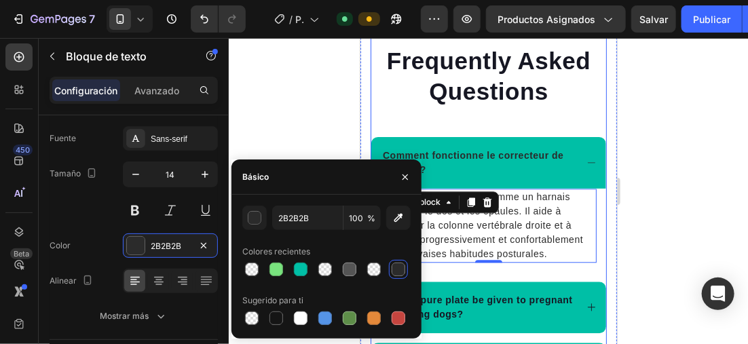
click at [498, 161] on p "Comment fonctionne le correcteur de posture?" at bounding box center [477, 162] width 191 height 29
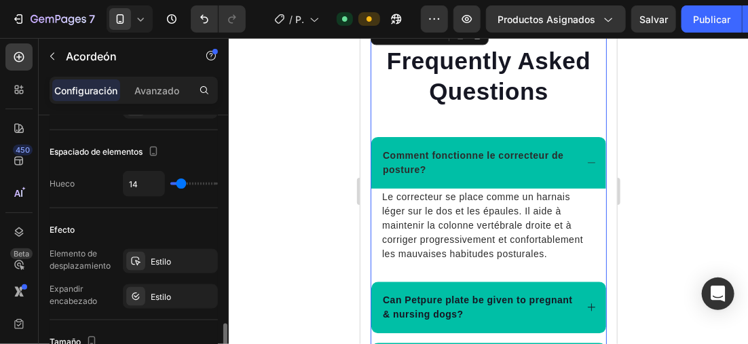
scroll to position [747, 0]
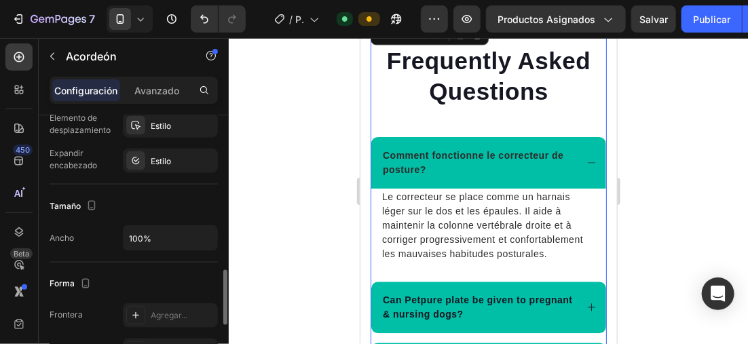
click at [138, 145] on div "Elemento de desplazamiento Estilo Expandir encabezado Estilo" at bounding box center [134, 143] width 168 height 60
click at [138, 156] on icon at bounding box center [135, 161] width 11 height 11
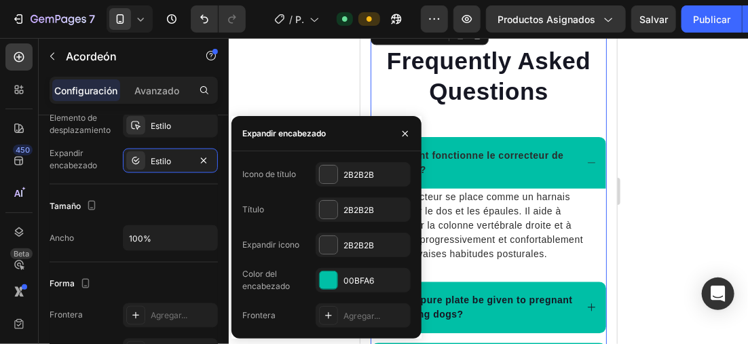
click at [643, 176] on div at bounding box center [489, 191] width 520 height 306
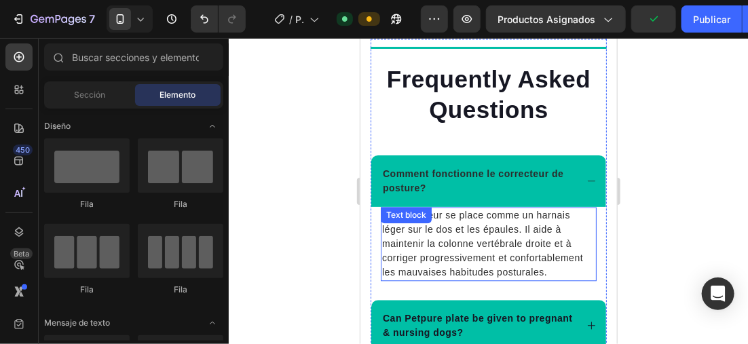
scroll to position [2893, 0]
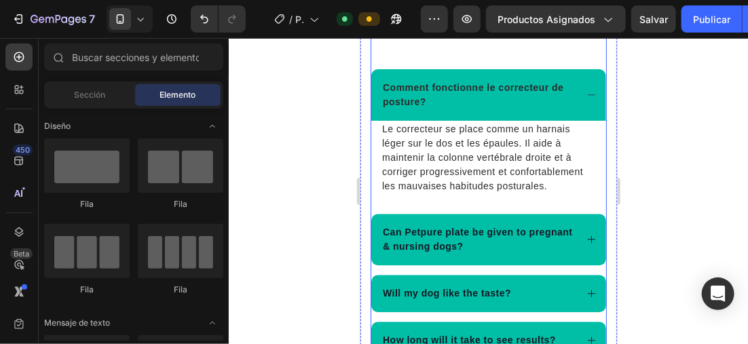
click at [469, 94] on p "Comment fonctionne le correcteur de posture?" at bounding box center [477, 94] width 191 height 29
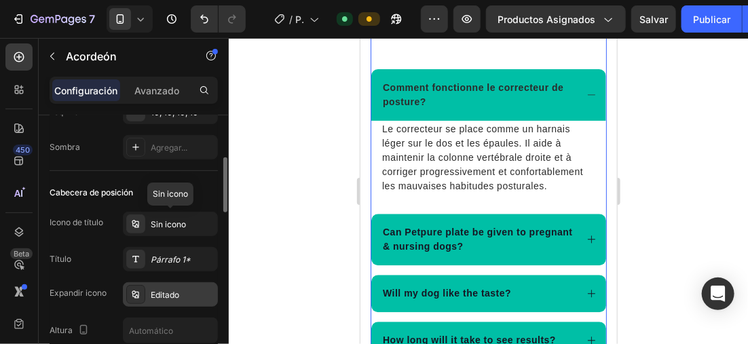
scroll to position [272, 0]
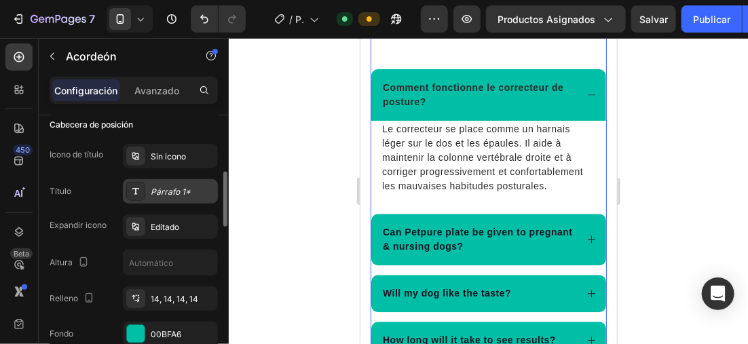
click at [154, 193] on div "Párrafo 1*" at bounding box center [183, 192] width 64 height 12
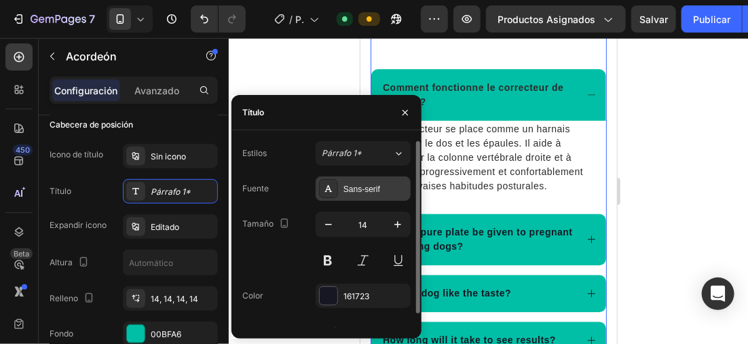
click at [369, 192] on div "Sans-serif" at bounding box center [376, 189] width 64 height 12
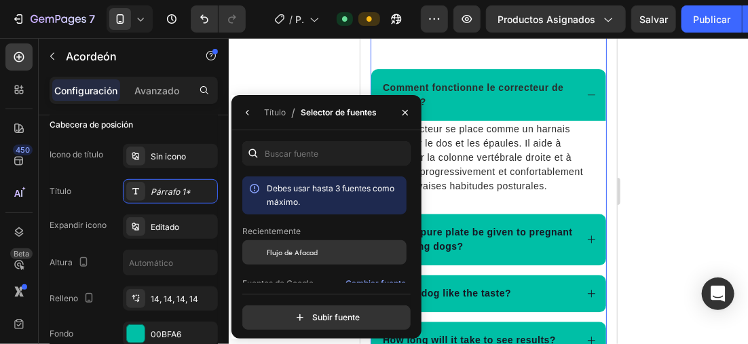
click at [315, 254] on span "Flujo de Afacad" at bounding box center [292, 253] width 51 height 12
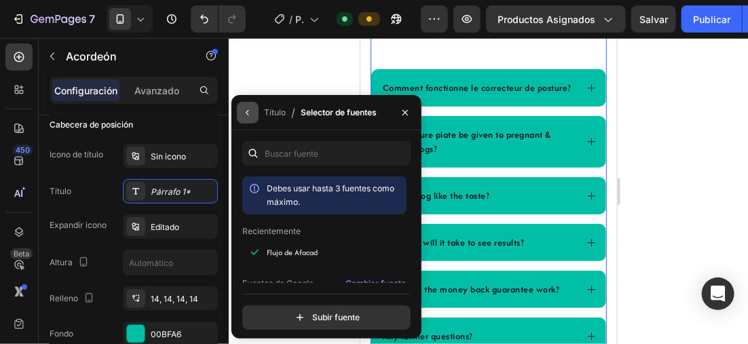
click at [248, 111] on icon "button" at bounding box center [247, 112] width 11 height 11
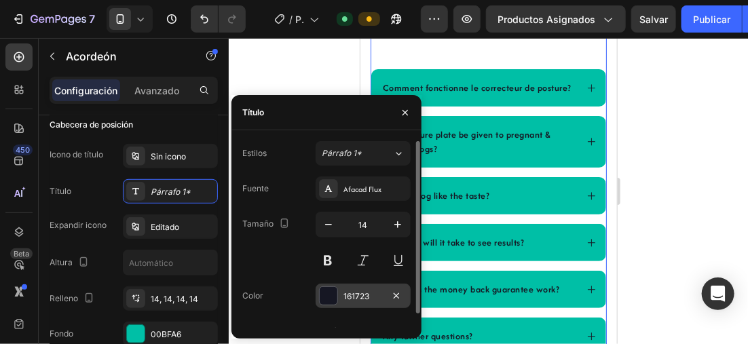
click at [333, 305] on div at bounding box center [328, 296] width 19 height 19
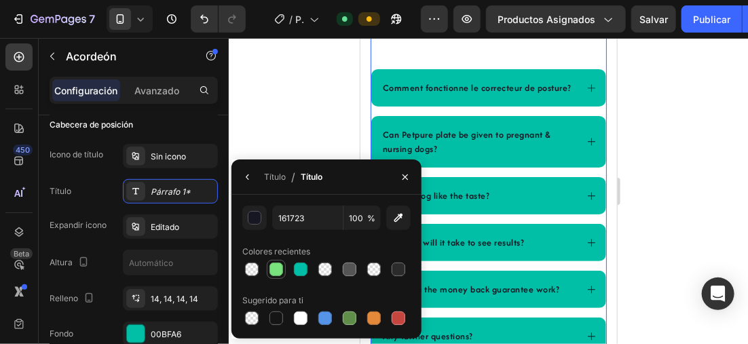
click at [397, 269] on div at bounding box center [399, 270] width 14 height 14
click at [305, 109] on div at bounding box center [489, 191] width 520 height 306
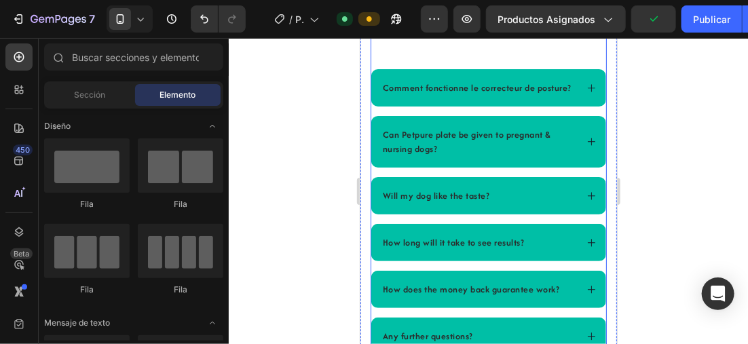
click at [283, 116] on div at bounding box center [489, 191] width 520 height 306
drag, startPoint x: 255, startPoint y: 114, endPoint x: 249, endPoint y: 128, distance: 15.2
click at [255, 113] on div at bounding box center [489, 191] width 520 height 306
click at [418, 94] on p "Comment fonctionne le correcteur de posture?" at bounding box center [476, 87] width 189 height 14
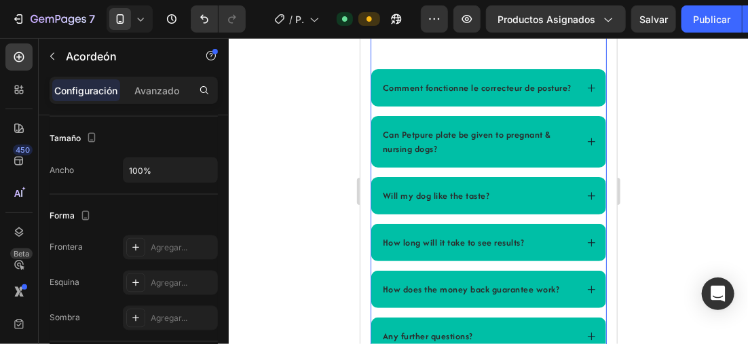
scroll to position [883, 0]
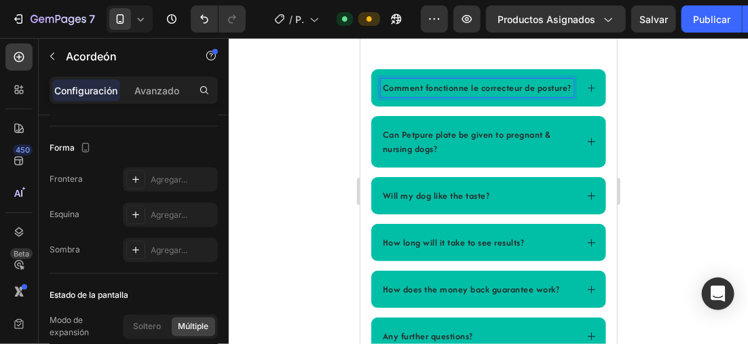
click at [418, 94] on p "Comment fonctionne le correcteur de posture?" at bounding box center [476, 87] width 189 height 14
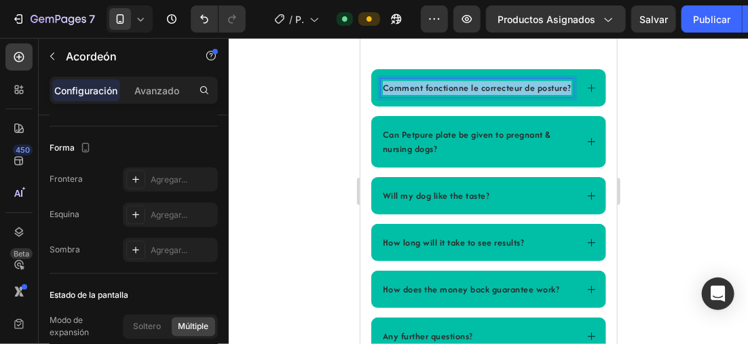
drag, startPoint x: 416, startPoint y: 97, endPoint x: 368, endPoint y: 75, distance: 52.9
click at [368, 75] on div "Title Line Frequently Asked Questions Heading Comment fonctionne le correcteur …" at bounding box center [488, 153] width 257 height 403
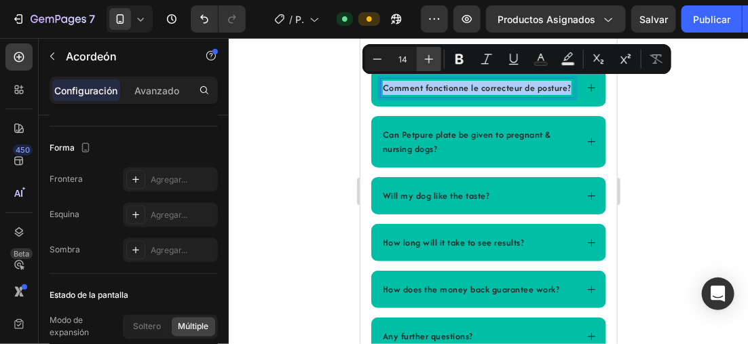
click at [423, 54] on icon "Barra de herramientas contextual del editor" at bounding box center [429, 59] width 14 height 14
type input "15"
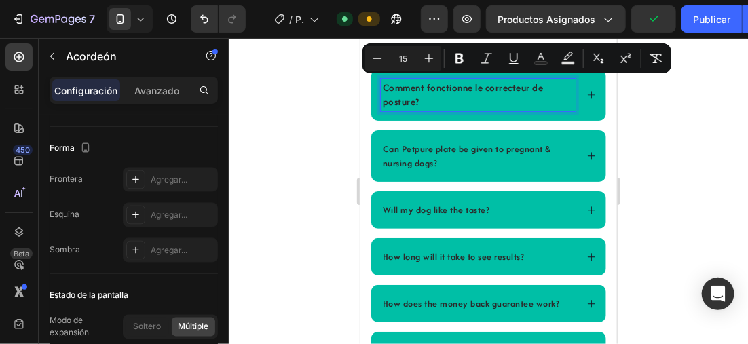
click at [436, 162] on p "Can Petpure plate be given to pregnant & nursing dogs?" at bounding box center [477, 155] width 191 height 29
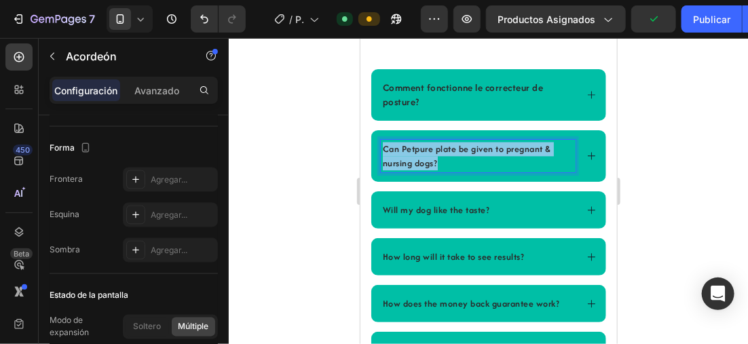
drag, startPoint x: 440, startPoint y: 164, endPoint x: 372, endPoint y: 144, distance: 70.7
click at [372, 144] on div "Can Petpure plate be given to pregnant & nursing dogs?" at bounding box center [488, 156] width 235 height 52
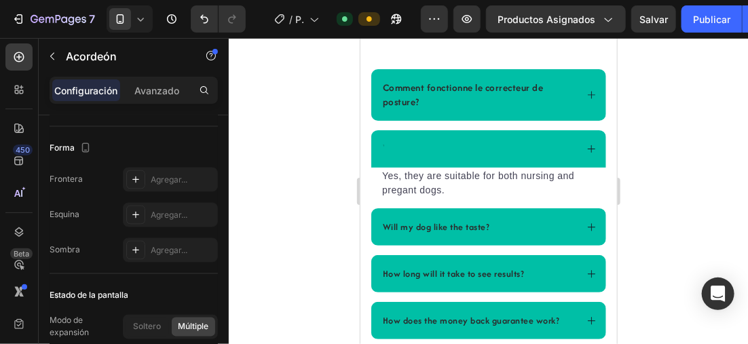
scroll to position [2890, 0]
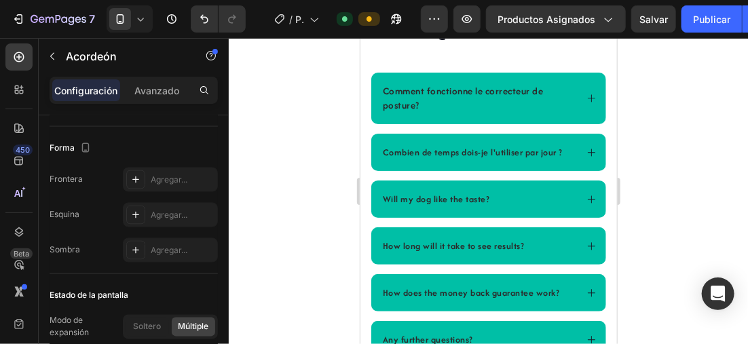
click at [558, 149] on p "Combien de temps dois-je l'utiliser par jour ?" at bounding box center [472, 152] width 180 height 14
click at [558, 149] on div "Combien de temps dois-je l'utiliser par jour?" at bounding box center [471, 152] width 182 height 18
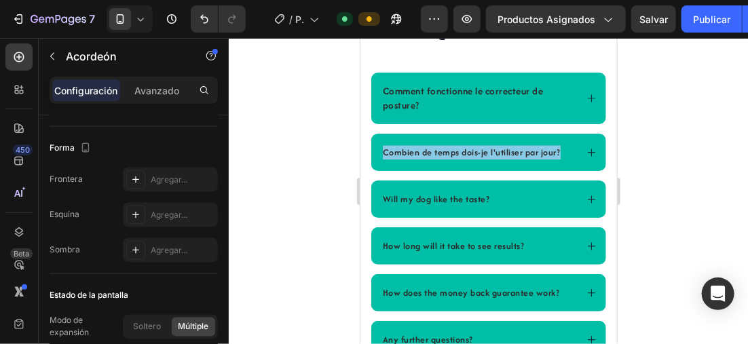
drag, startPoint x: 560, startPoint y: 151, endPoint x: 372, endPoint y: 145, distance: 188.9
click at [372, 145] on div "Combien de temps dois-je l'utiliser par jour?" at bounding box center [488, 151] width 235 height 37
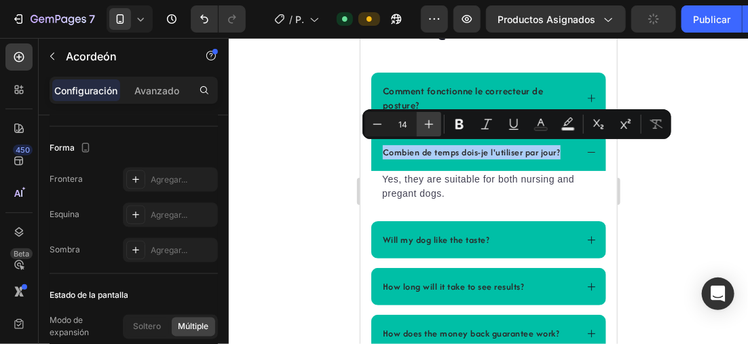
click at [421, 118] on button "Plus" at bounding box center [429, 124] width 24 height 24
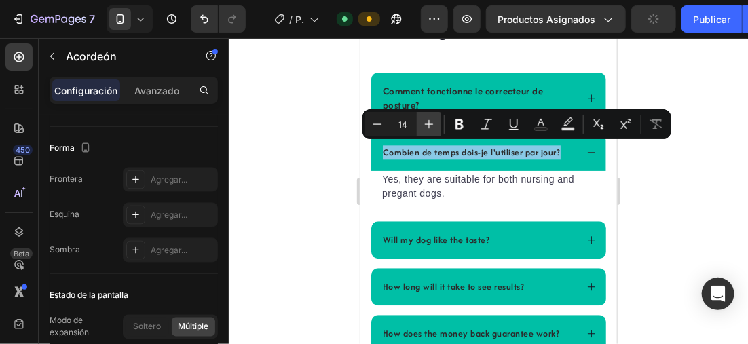
type input "15"
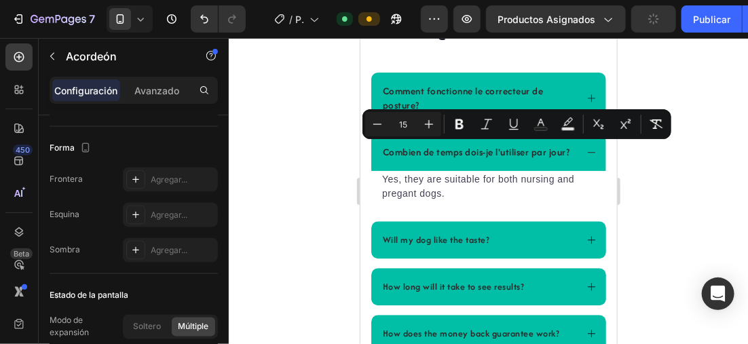
click at [443, 200] on p "Yes, they are suitable for both nursing and pregant dogs." at bounding box center [488, 186] width 213 height 29
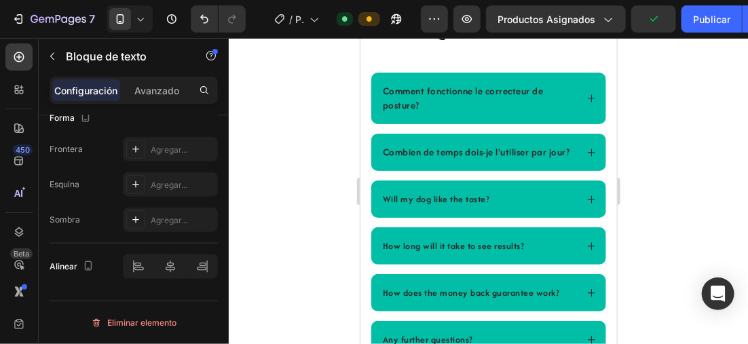
scroll to position [0, 0]
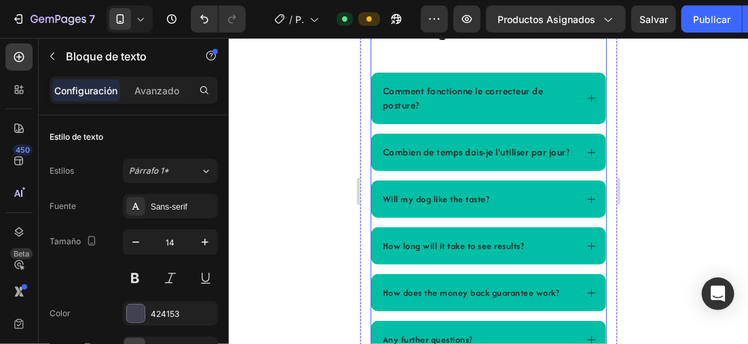
click at [586, 155] on icon at bounding box center [591, 152] width 10 height 10
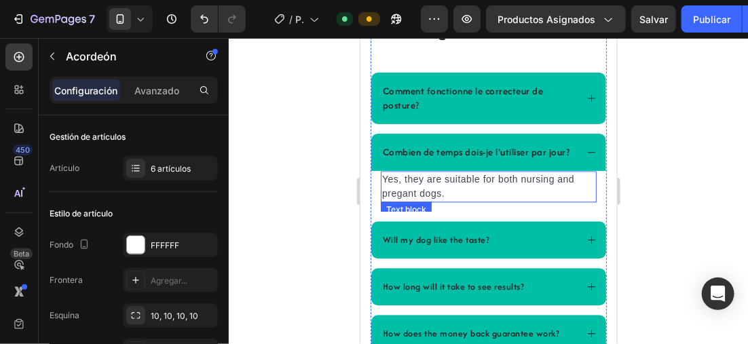
click at [445, 200] on p "Yes, they are suitable for both nursing and pregant dogs." at bounding box center [488, 186] width 213 height 29
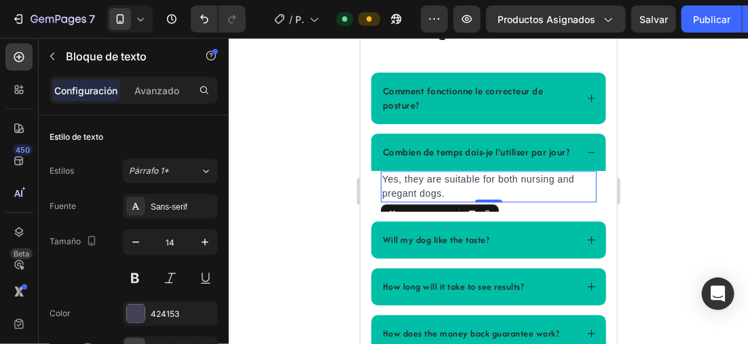
click at [445, 200] on p "Yes, they are suitable for both nursing and pregant dogs." at bounding box center [488, 186] width 213 height 29
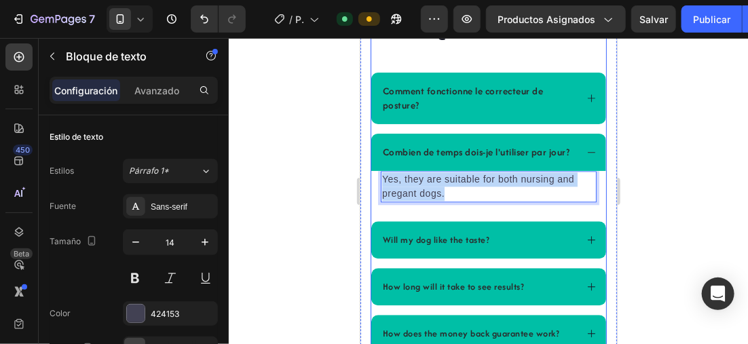
drag, startPoint x: 445, startPoint y: 207, endPoint x: 376, endPoint y: 189, distance: 71.5
click at [376, 189] on div "Yes, they are suitable for both nursing and pregant dogs. Text block 0" at bounding box center [488, 190] width 235 height 41
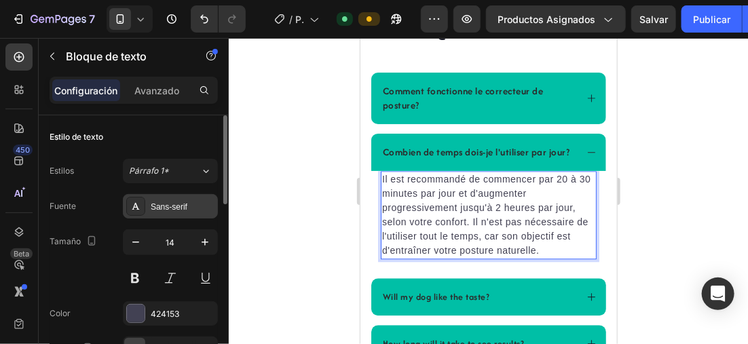
click at [166, 207] on div "Sans-serif" at bounding box center [183, 207] width 64 height 12
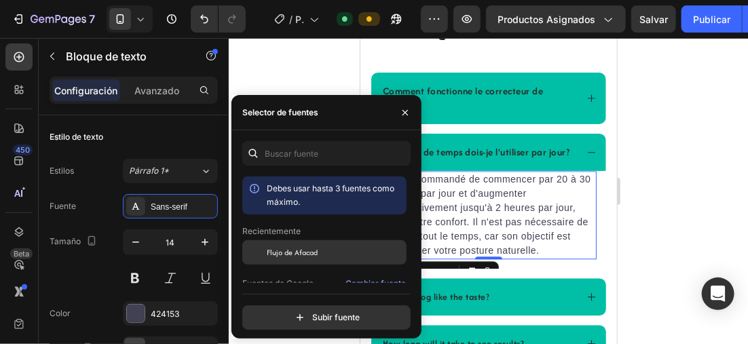
click at [297, 252] on span "Flujo de Afacad" at bounding box center [292, 253] width 51 height 12
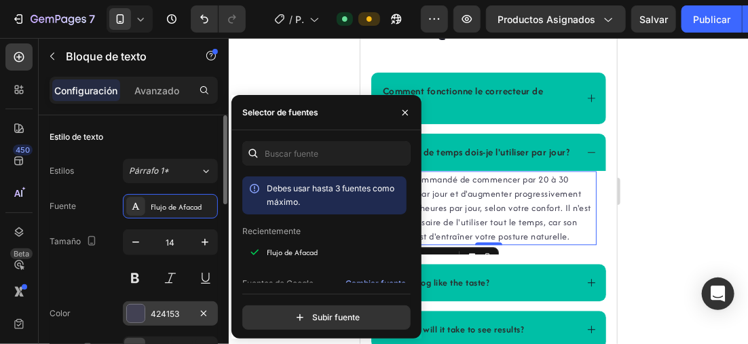
click at [144, 306] on div at bounding box center [136, 314] width 18 height 18
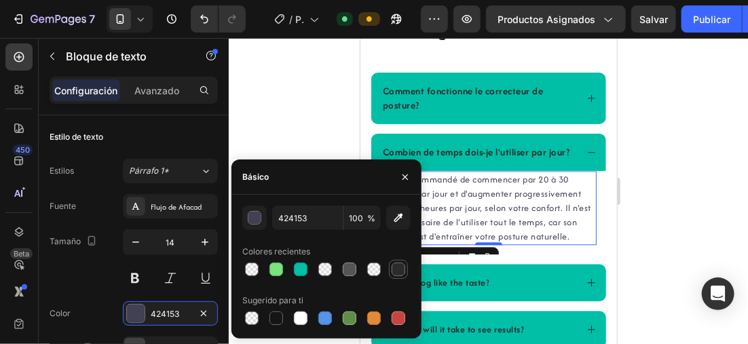
click at [404, 264] on div at bounding box center [399, 270] width 14 height 14
type input "2B2B2B"
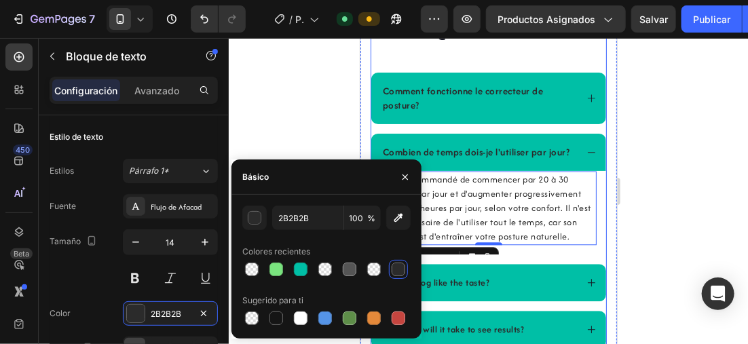
click at [470, 154] on span "Combien de temps dois-je l'utiliser par jour?" at bounding box center [475, 152] width 187 height 14
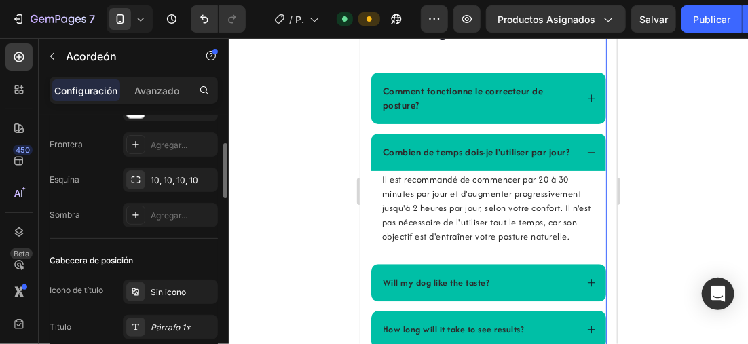
scroll to position [272, 0]
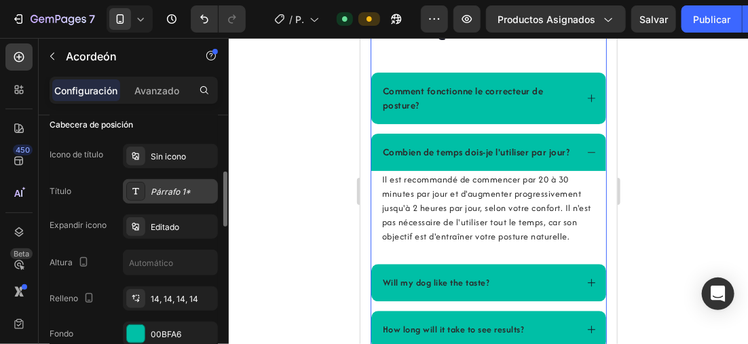
click at [147, 194] on div "Párrafo 1*" at bounding box center [170, 191] width 95 height 24
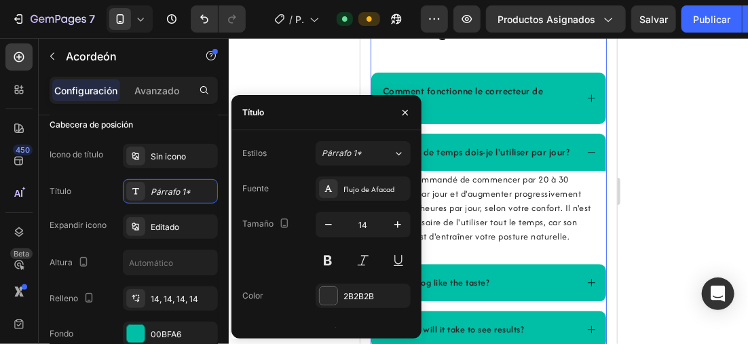
click at [312, 66] on div at bounding box center [489, 191] width 520 height 306
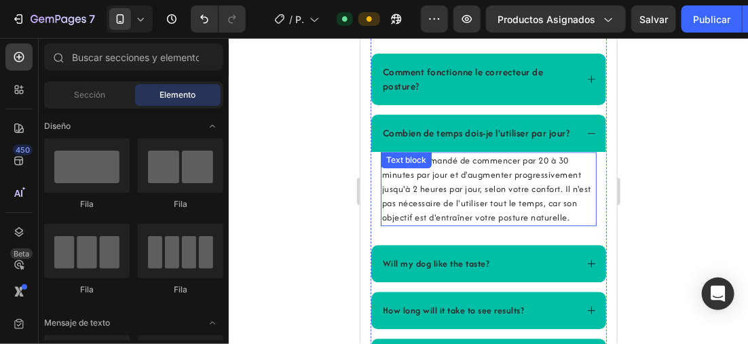
scroll to position [2958, 0]
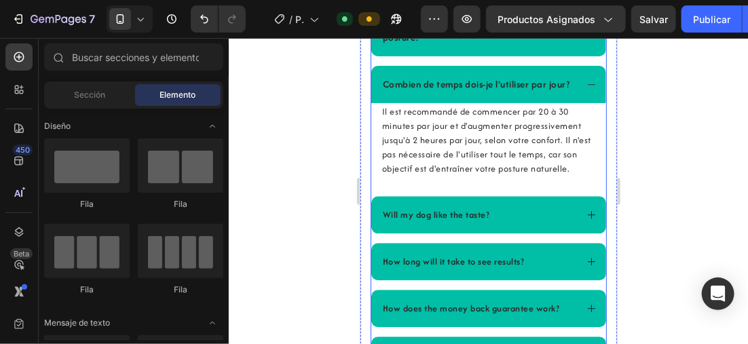
click at [586, 219] on icon at bounding box center [591, 214] width 10 height 10
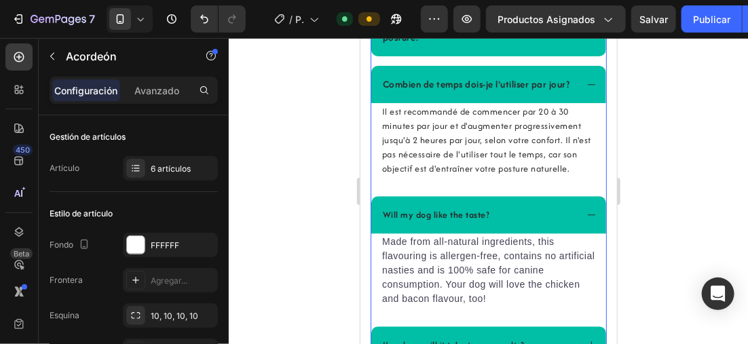
click at [586, 86] on icon at bounding box center [591, 84] width 10 height 10
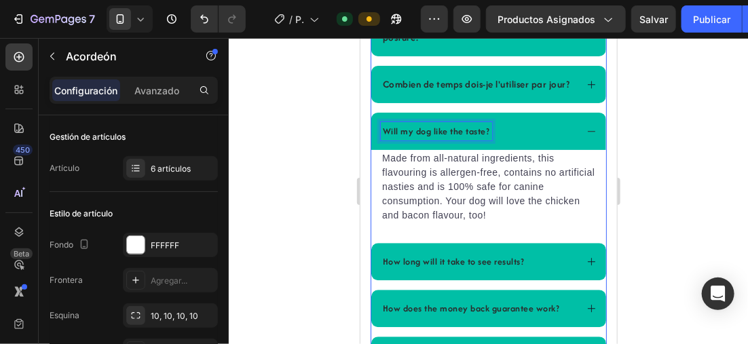
click at [488, 138] on p "Will my dog like the taste?" at bounding box center [435, 131] width 107 height 14
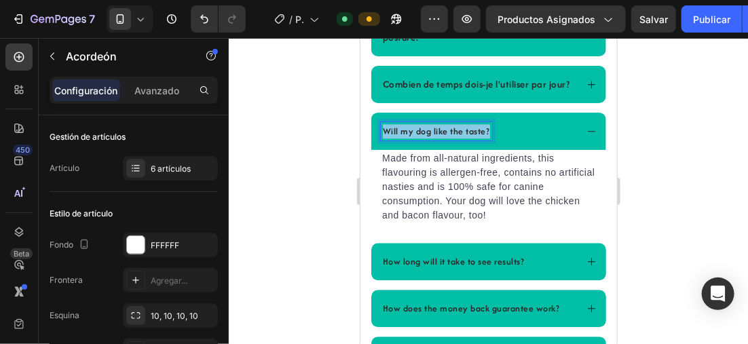
drag, startPoint x: 486, startPoint y: 140, endPoint x: 370, endPoint y: 142, distance: 115.5
click at [371, 142] on div "Will my dog like the taste? Made from all-natural ingredients, this flavouring …" at bounding box center [488, 172] width 235 height 121
click at [380, 140] on div "Rich Text Editor. Editing area: main" at bounding box center [382, 131] width 4 height 18
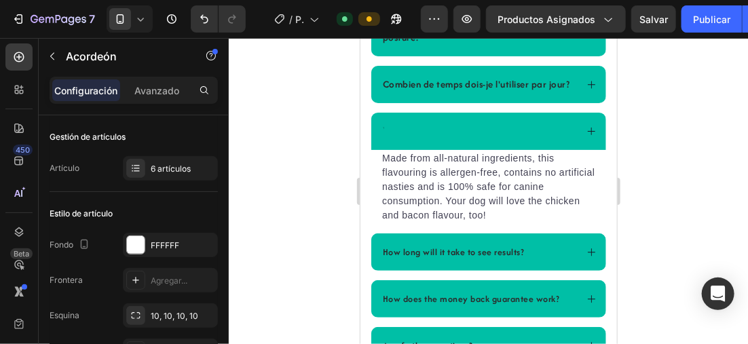
scroll to position [2955, 0]
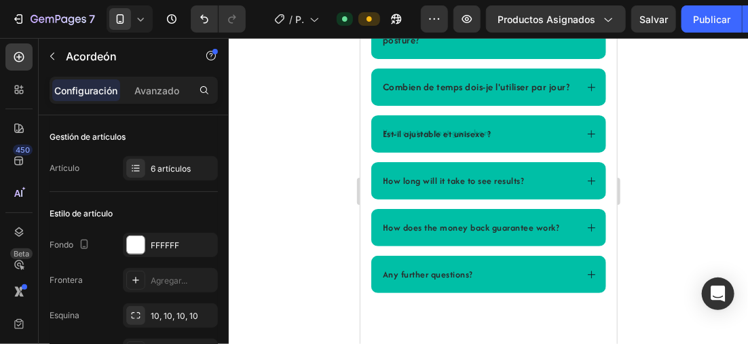
click at [487, 141] on p "Est-il ajustable et unisexe ?" at bounding box center [436, 133] width 109 height 14
click at [484, 141] on p "Est-il ajustable et unisexe?" at bounding box center [435, 133] width 106 height 14
click at [486, 141] on p "Est-il ajustable et unisexe?" at bounding box center [435, 133] width 106 height 14
drag, startPoint x: 486, startPoint y: 146, endPoint x: 371, endPoint y: 145, distance: 115.5
click at [371, 145] on div "Est-il ajustable et unisexe?" at bounding box center [488, 133] width 235 height 37
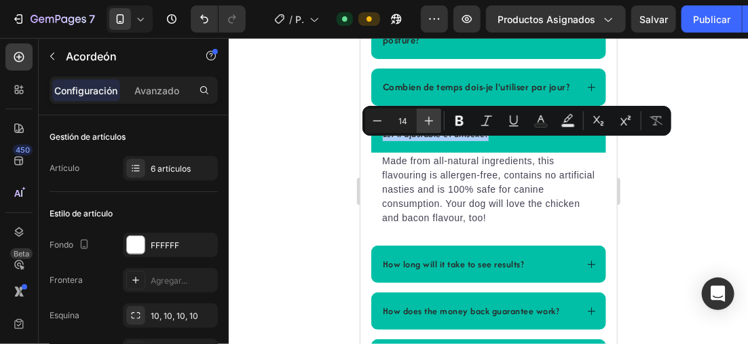
click at [432, 114] on icon "Barra de herramientas contextual del editor" at bounding box center [429, 121] width 14 height 14
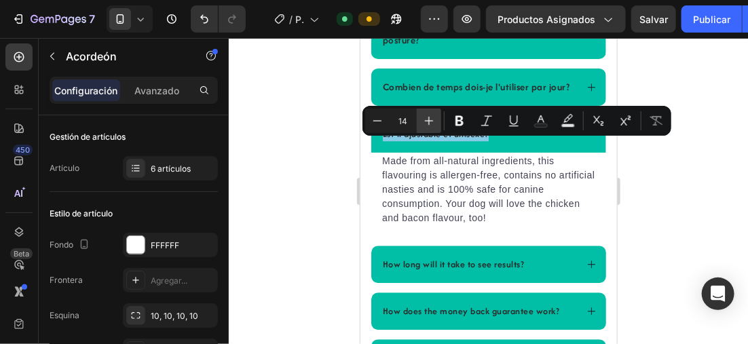
type input "15"
click at [289, 149] on div at bounding box center [489, 191] width 520 height 306
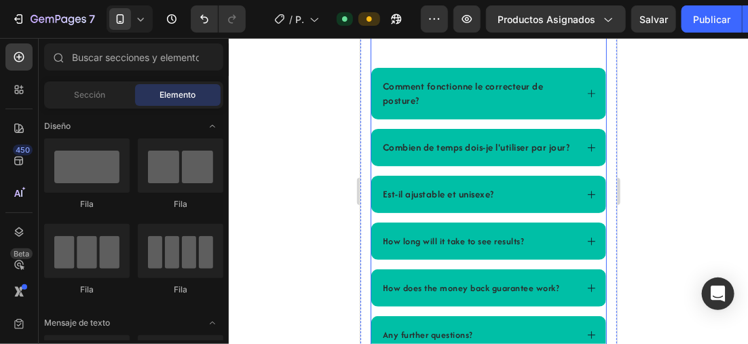
scroll to position [2887, 0]
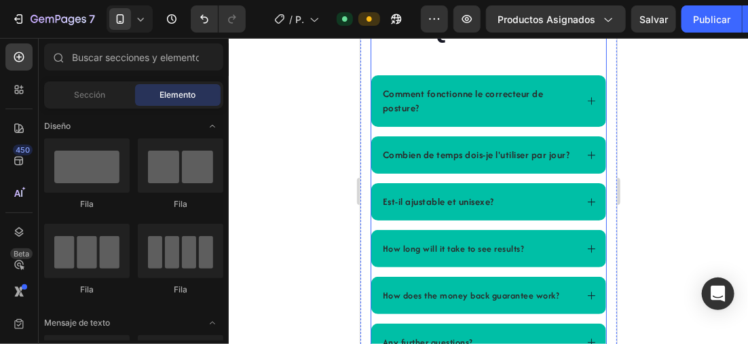
click at [586, 206] on icon at bounding box center [591, 201] width 10 height 10
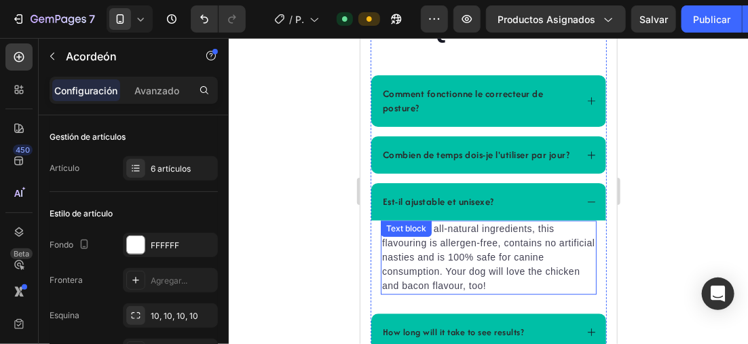
scroll to position [2955, 0]
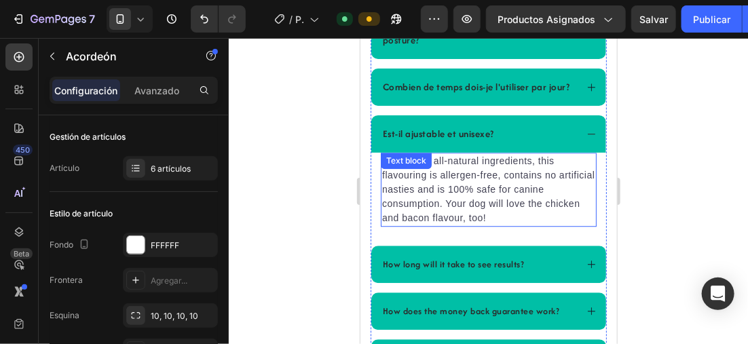
click at [491, 225] on p "Made from all-natural ingredients, this flavouring is allergen-free, contains n…" at bounding box center [488, 189] width 213 height 71
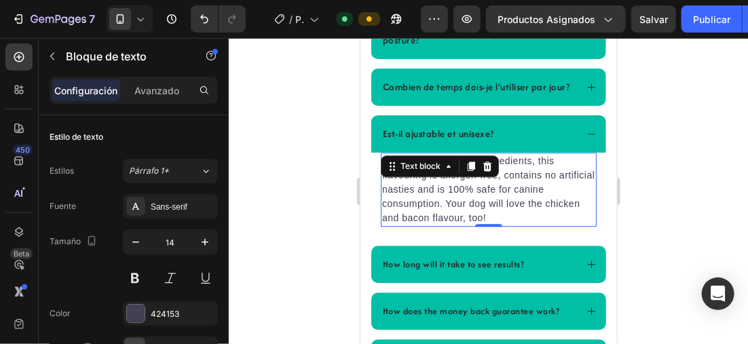
click at [490, 225] on p "Made from all-natural ingredients, this flavouring is allergen-free, contains n…" at bounding box center [488, 189] width 213 height 71
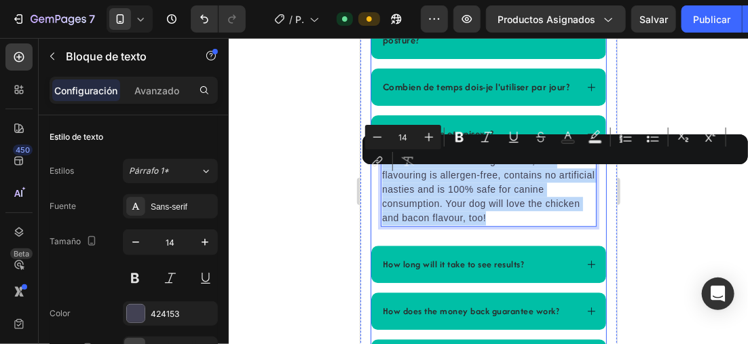
drag, startPoint x: 485, startPoint y: 230, endPoint x: 374, endPoint y: 170, distance: 126.7
click at [374, 170] on div "Made from all-natural ingredients, this flavouring is allergen-free, contains n…" at bounding box center [488, 194] width 235 height 84
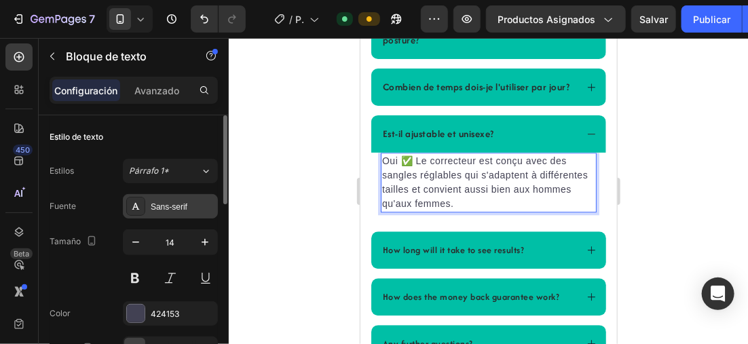
click at [169, 201] on div "Sans-serif" at bounding box center [183, 207] width 64 height 12
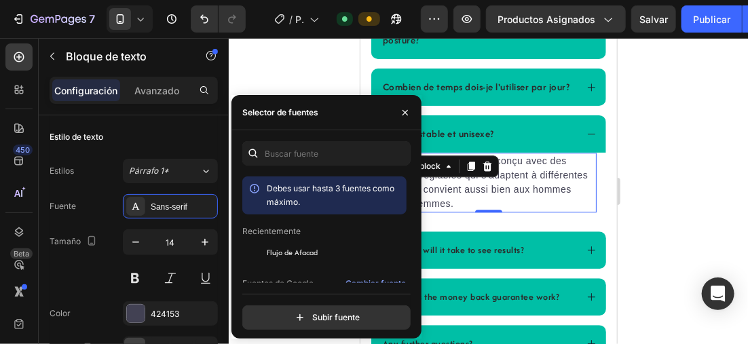
drag, startPoint x: 306, startPoint y: 255, endPoint x: 368, endPoint y: 222, distance: 69.9
click at [306, 255] on span "Flujo de Afacad" at bounding box center [292, 253] width 51 height 12
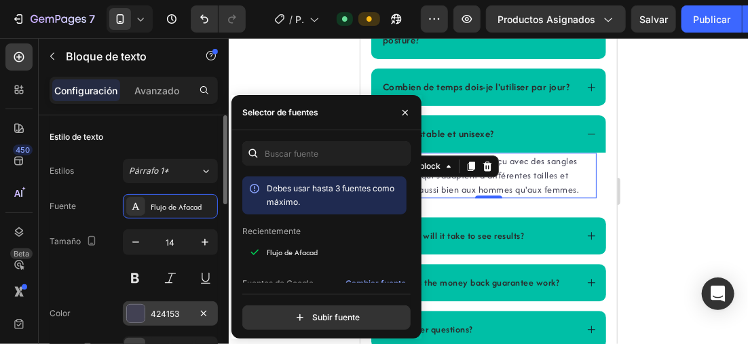
click at [141, 308] on div at bounding box center [136, 314] width 18 height 18
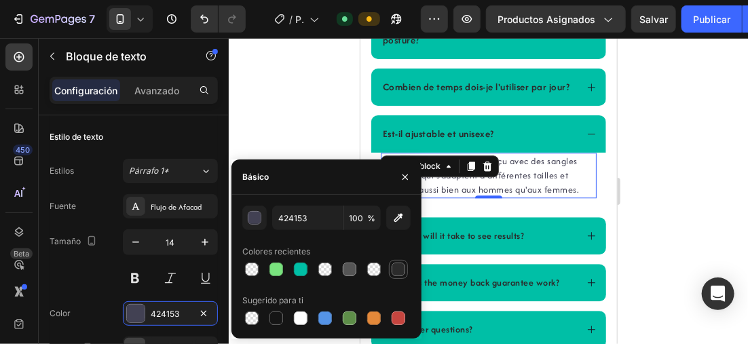
click at [396, 269] on div at bounding box center [399, 270] width 14 height 14
type input "2B2B2B"
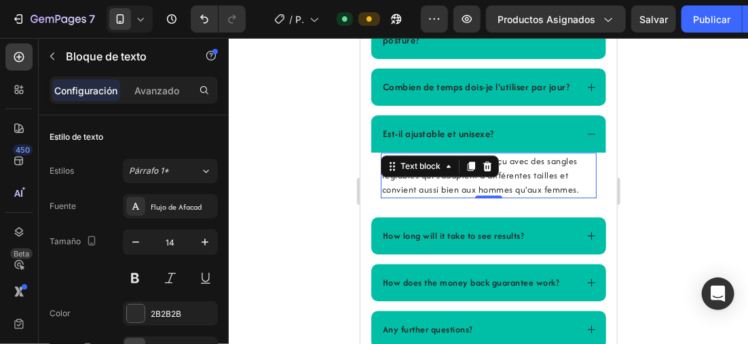
click at [660, 215] on div at bounding box center [489, 191] width 520 height 306
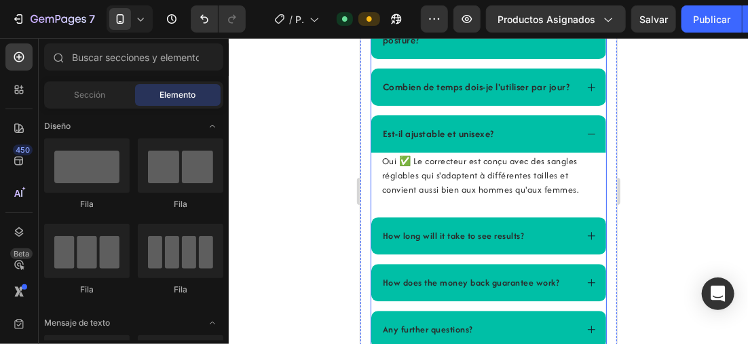
click at [586, 240] on icon at bounding box center [591, 235] width 10 height 10
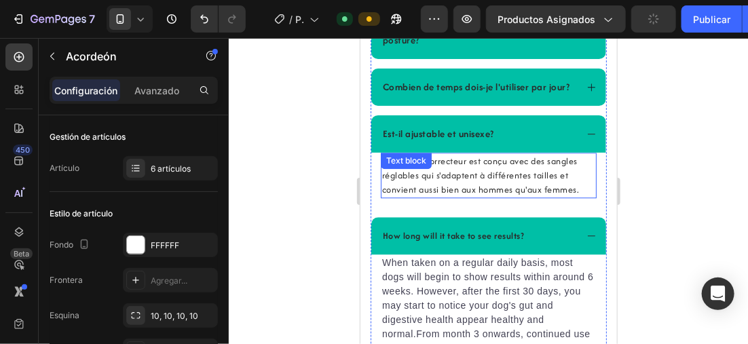
scroll to position [3023, 0]
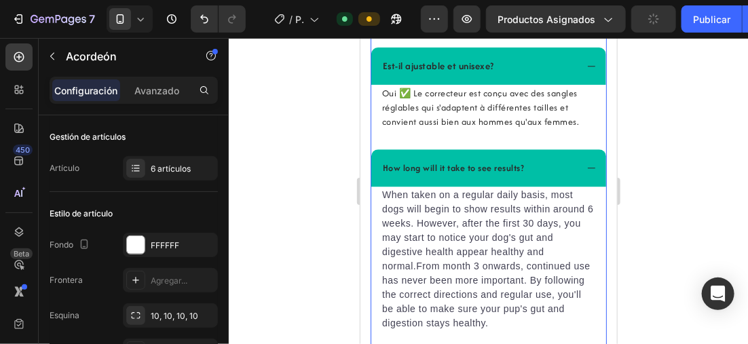
click at [586, 71] on icon at bounding box center [591, 65] width 10 height 10
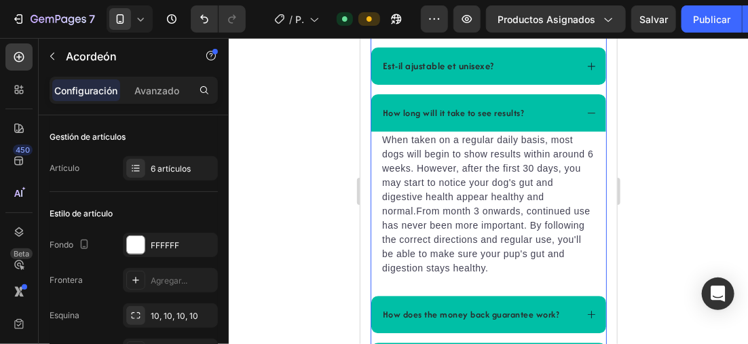
scroll to position [3023, 0]
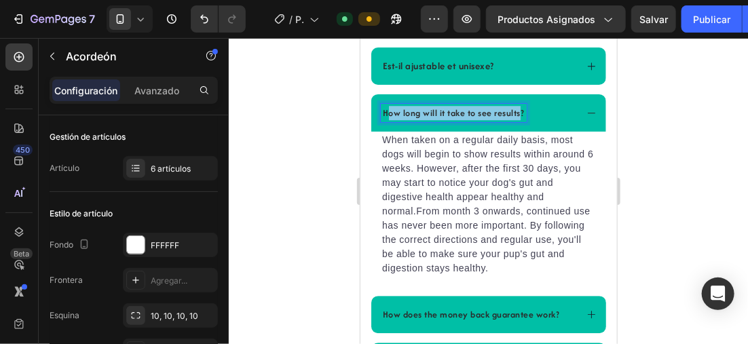
drag, startPoint x: 521, startPoint y: 124, endPoint x: 384, endPoint y: 122, distance: 137.2
click at [379, 124] on div "How long will it take to see results?" at bounding box center [488, 112] width 235 height 37
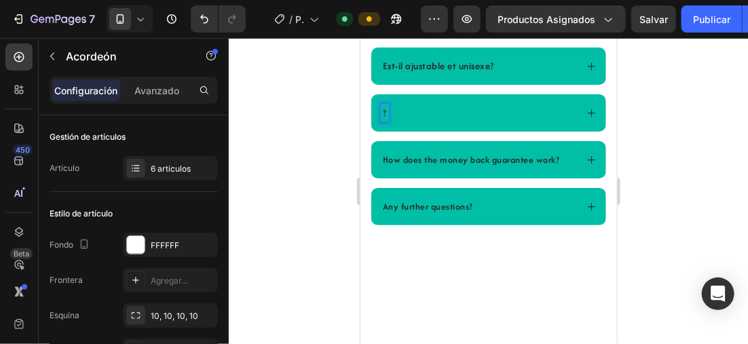
click at [387, 122] on div "?" at bounding box center [384, 112] width 8 height 18
click at [385, 120] on p "?" at bounding box center [384, 112] width 4 height 14
click at [388, 122] on div "?" at bounding box center [477, 112] width 195 height 18
click at [385, 120] on p "?" at bounding box center [384, 112] width 4 height 14
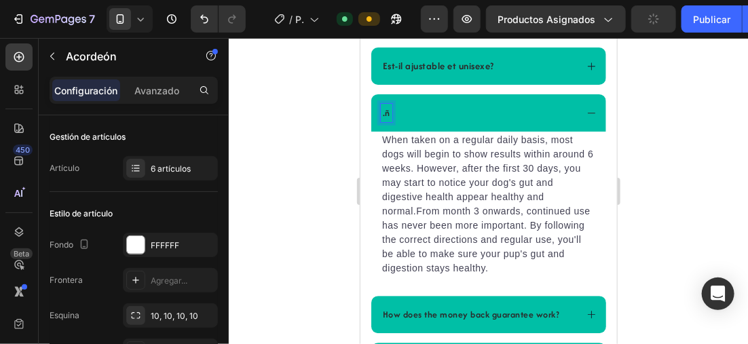
click at [389, 103] on div "Comment fonctionne le correcteur de posture? Combien de temps dois-je l'utilise…" at bounding box center [488, 159] width 236 height 441
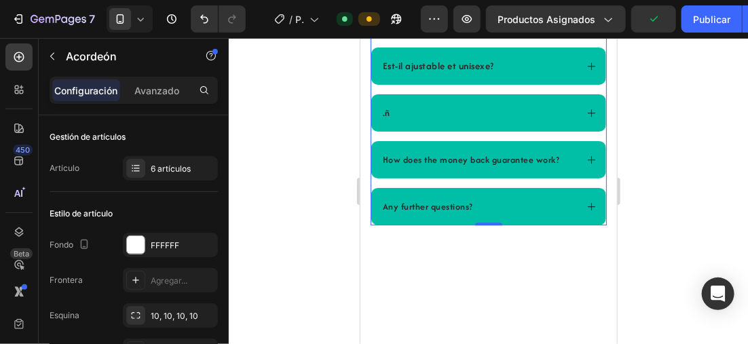
click at [387, 120] on p ".ñ" at bounding box center [385, 112] width 7 height 14
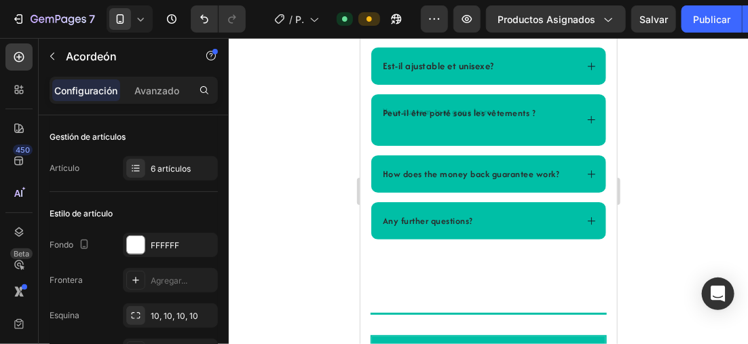
scroll to position [3020, 0]
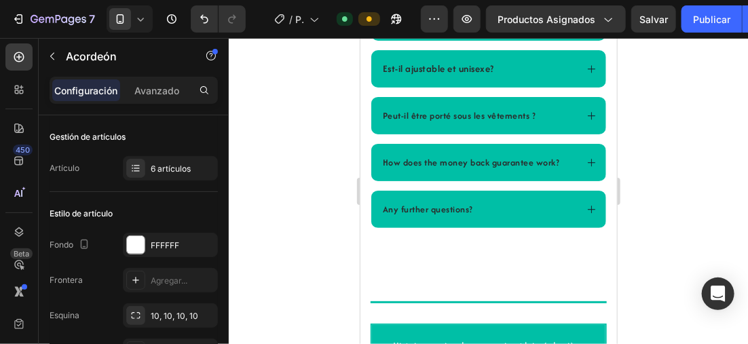
click at [530, 122] on p "Peut-il être porté sous les vêtements ?" at bounding box center [459, 115] width 154 height 14
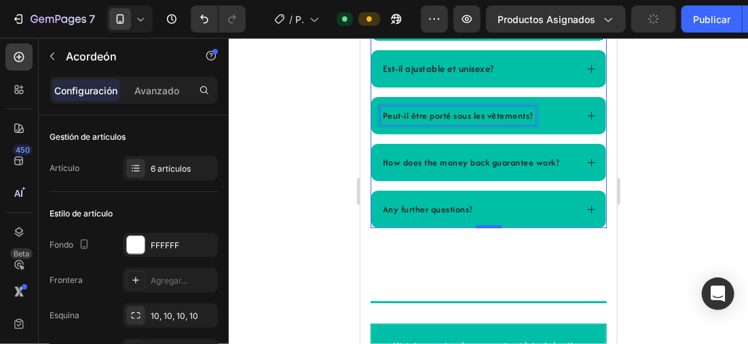
click at [586, 120] on icon at bounding box center [591, 115] width 10 height 10
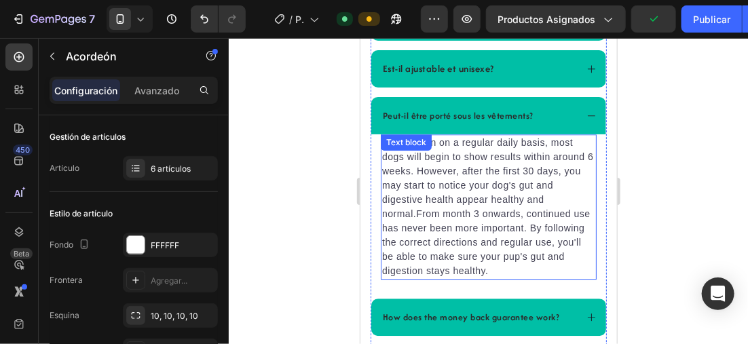
click at [530, 278] on p "When taken on a regular daily basis, most dogs will begin to show results withi…" at bounding box center [488, 206] width 213 height 143
click at [524, 278] on p "When taken on a regular daily basis, most dogs will begin to show results withi…" at bounding box center [488, 206] width 213 height 143
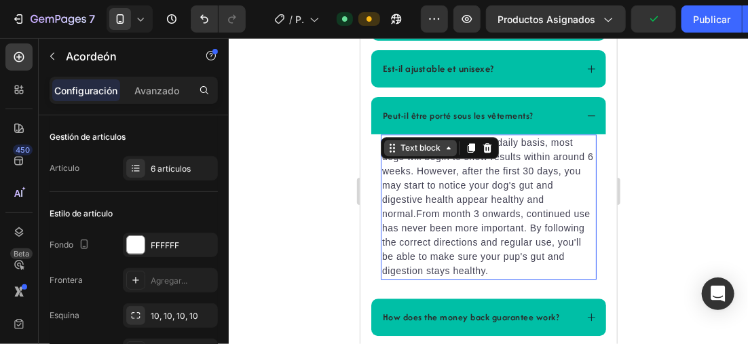
drag, startPoint x: 475, startPoint y: 232, endPoint x: 388, endPoint y: 157, distance: 115.1
click at [388, 157] on div "When taken on a regular daily basis, most dogs will begin to show results withi…" at bounding box center [488, 206] width 216 height 145
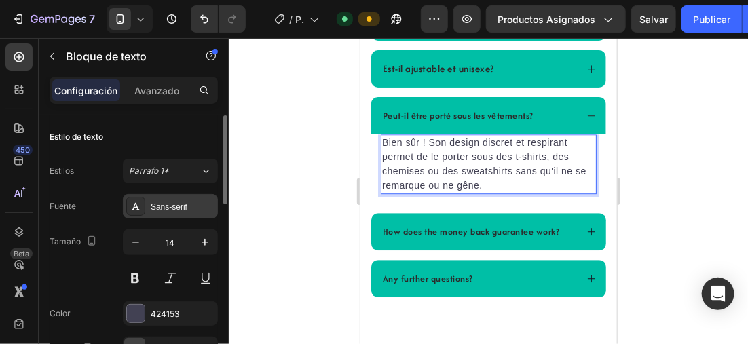
click at [181, 206] on div "Sans-serif" at bounding box center [183, 207] width 64 height 12
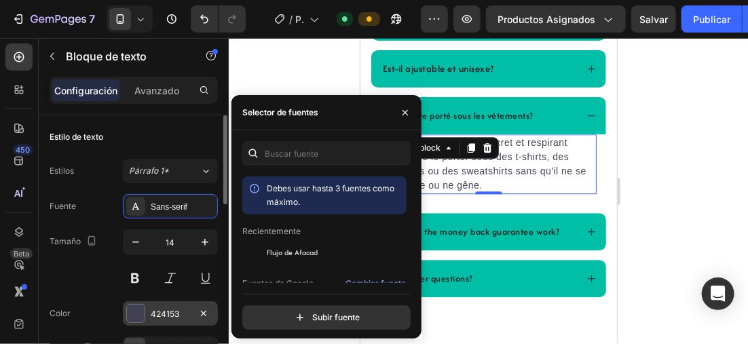
click at [295, 248] on span "Flujo de Afacad" at bounding box center [292, 253] width 51 height 12
click at [143, 310] on div at bounding box center [136, 314] width 18 height 18
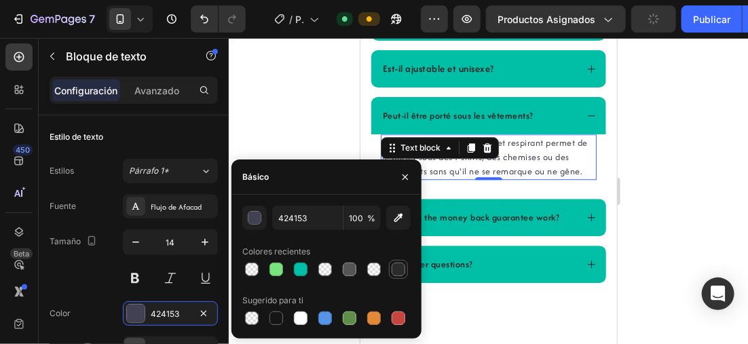
click at [404, 268] on div at bounding box center [399, 270] width 14 height 14
click at [289, 90] on div at bounding box center [489, 191] width 520 height 306
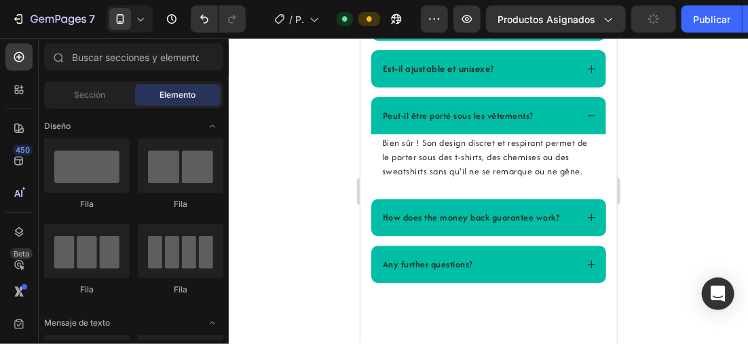
click at [524, 122] on p "Peut-il être porté sous les vêtements?" at bounding box center [457, 115] width 151 height 14
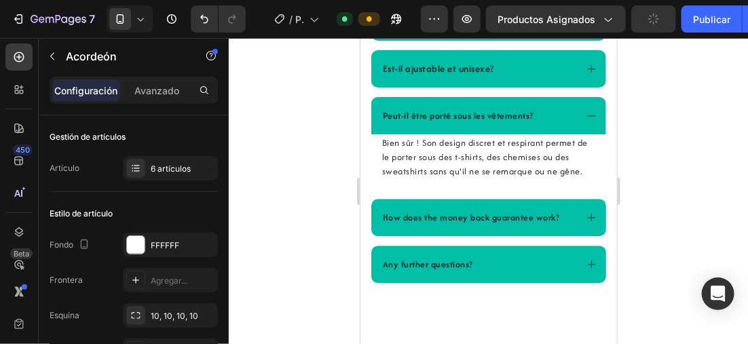
click at [375, 128] on div "Peut-il être porté sous les vêtements?" at bounding box center [488, 114] width 235 height 37
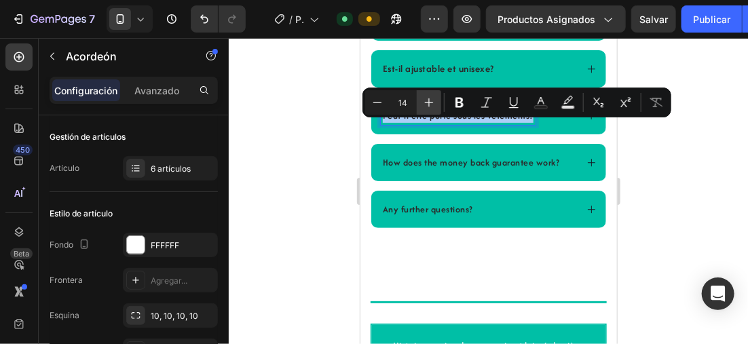
click at [422, 99] on icon "Barra de herramientas contextual del editor" at bounding box center [429, 103] width 14 height 14
type input "15"
click at [316, 129] on div at bounding box center [489, 191] width 520 height 306
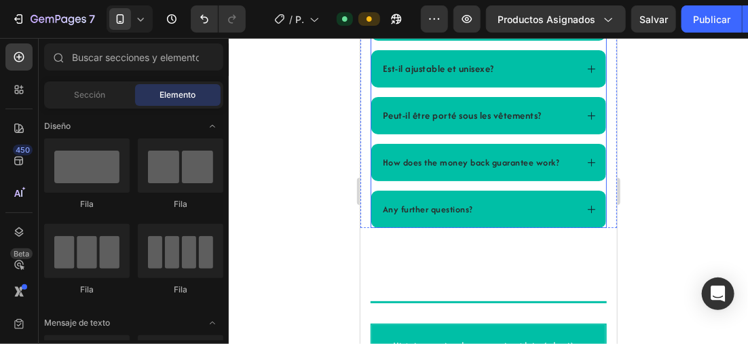
click at [495, 197] on div "Comment fonctionne le correcteur de posture? Combien de temps dois-je l'utilise…" at bounding box center [488, 85] width 236 height 286
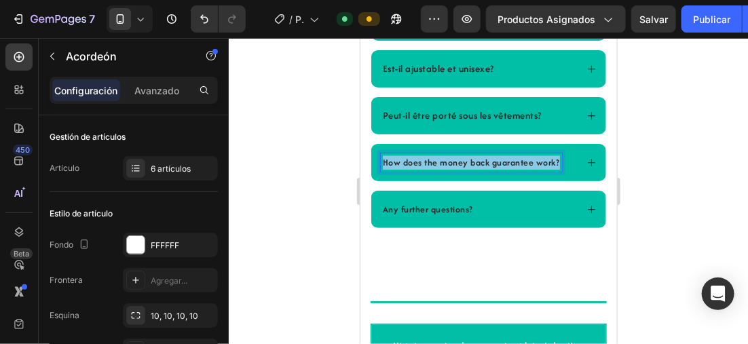
drag, startPoint x: 558, startPoint y: 177, endPoint x: 368, endPoint y: 168, distance: 189.7
click at [368, 168] on div "Title Line Frequently Asked Questions Heading Comment fonctionne le correcteur …" at bounding box center [488, 26] width 257 height 403
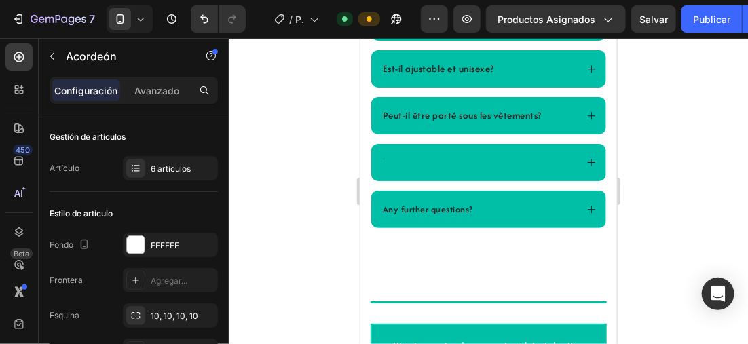
scroll to position [3017, 0]
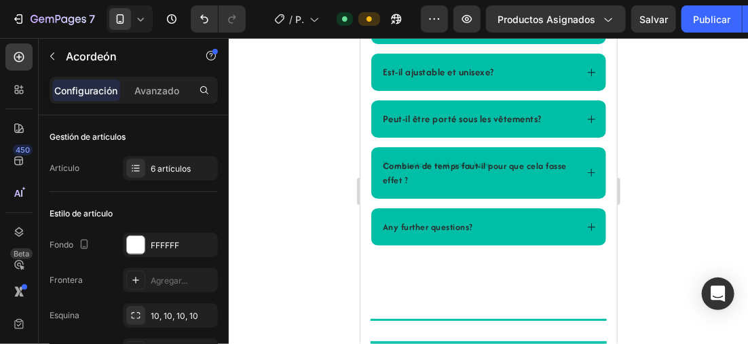
click at [425, 187] on p "Combien de temps faut-il pour que cela fasse effet ?" at bounding box center [477, 172] width 191 height 29
click at [427, 187] on p "Combien de temps faut-il pour que cela fasse effet ?" at bounding box center [477, 172] width 191 height 29
click at [379, 175] on div "Combien de temps faut-il pour que cela fasse effet?" at bounding box center [488, 173] width 235 height 52
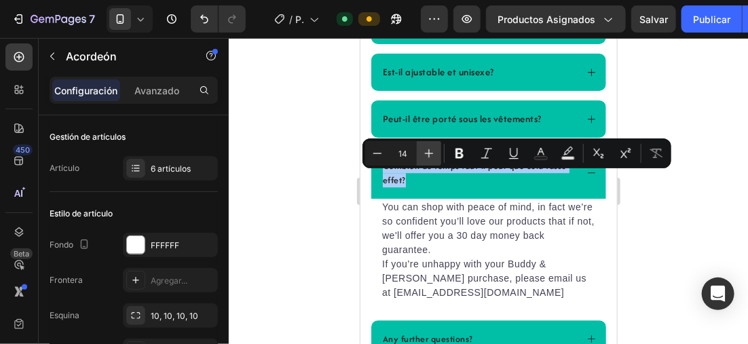
click at [424, 159] on icon "Barra de herramientas contextual del editor" at bounding box center [429, 154] width 14 height 14
type input "15"
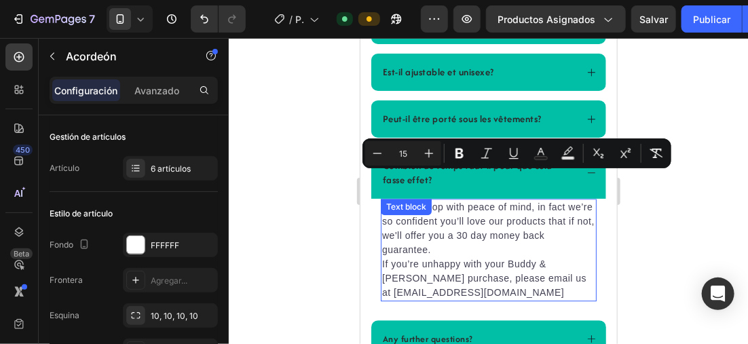
click at [499, 300] on p "You can shop with peace of mind, in fact we’re so confident you’ll love our pro…" at bounding box center [488, 250] width 213 height 100
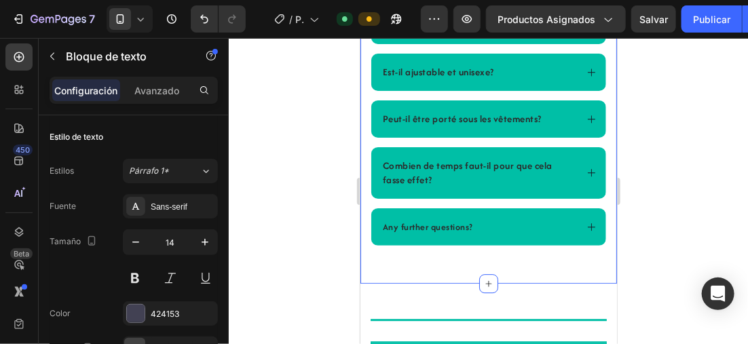
click at [586, 177] on icon at bounding box center [591, 172] width 10 height 10
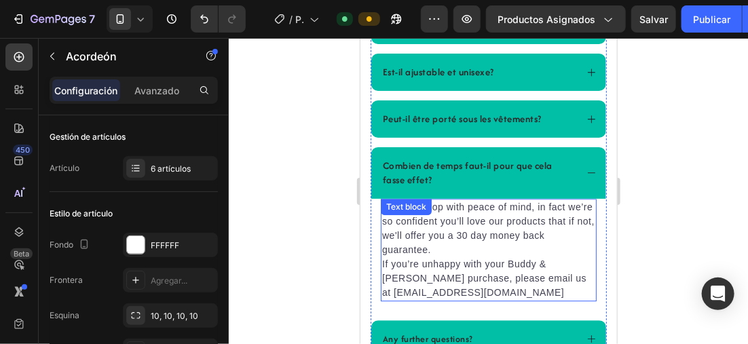
click at [487, 300] on p "You can shop with peace of mind, in fact we’re so confident you’ll love our pro…" at bounding box center [488, 250] width 213 height 100
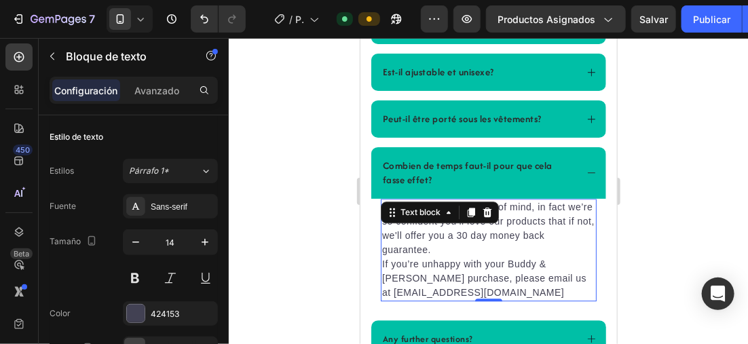
click at [482, 300] on p "You can shop with peace of mind, in fact we’re so confident you’ll love our pro…" at bounding box center [488, 250] width 213 height 100
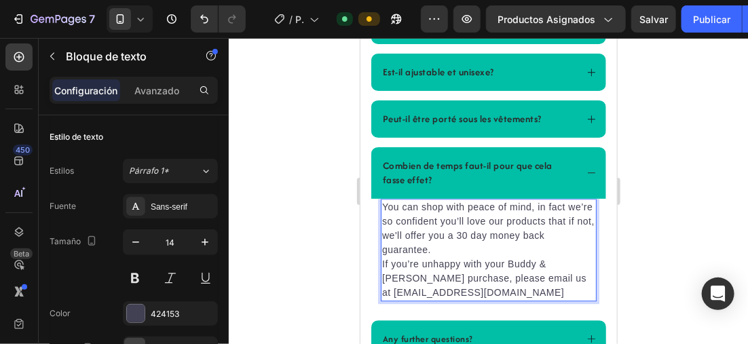
click at [483, 300] on p "You can shop with peace of mind, in fact we’re so confident you’ll love our pro…" at bounding box center [488, 250] width 213 height 100
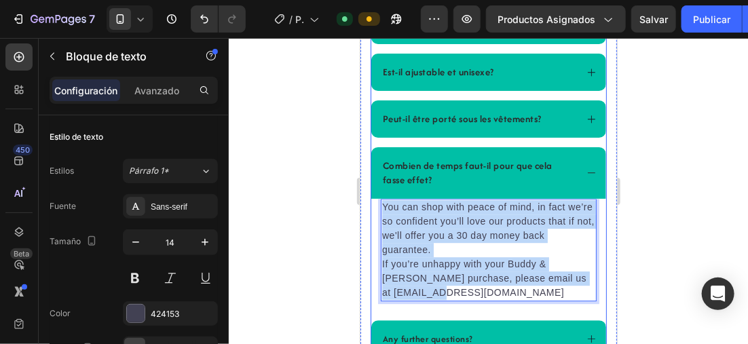
drag, startPoint x: 469, startPoint y: 294, endPoint x: 370, endPoint y: 211, distance: 129.7
click at [371, 211] on div "Combien de temps faut-il pour que cela fasse effet? You can shop with peace of …" at bounding box center [488, 229] width 235 height 164
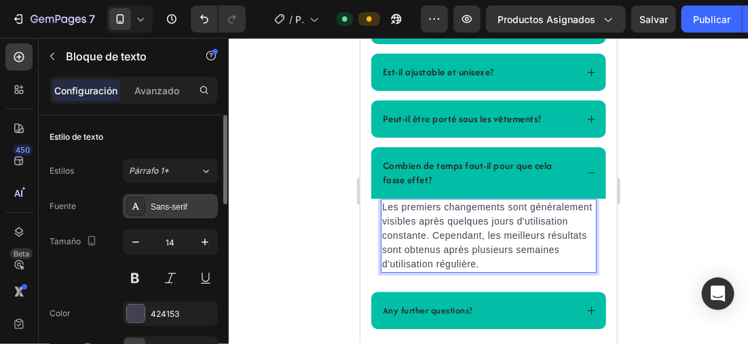
click at [179, 207] on div "Sans-serif" at bounding box center [183, 207] width 64 height 12
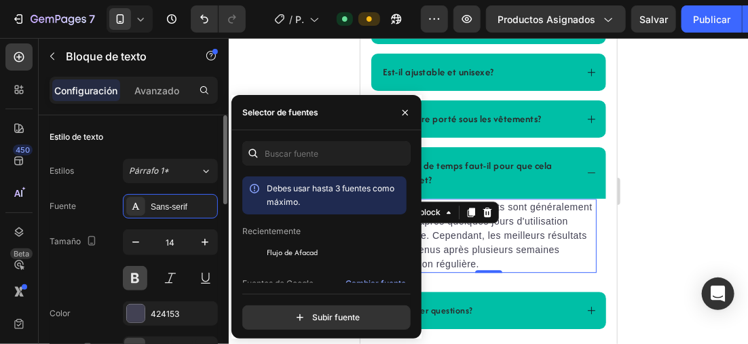
click at [300, 247] on span "Flujo de Afacad" at bounding box center [292, 253] width 51 height 12
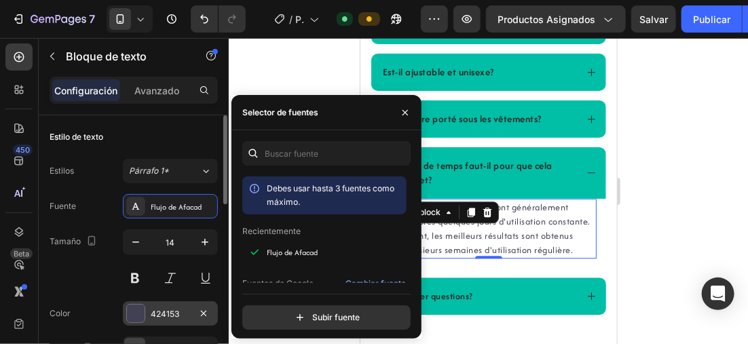
click at [131, 307] on div at bounding box center [136, 314] width 18 height 18
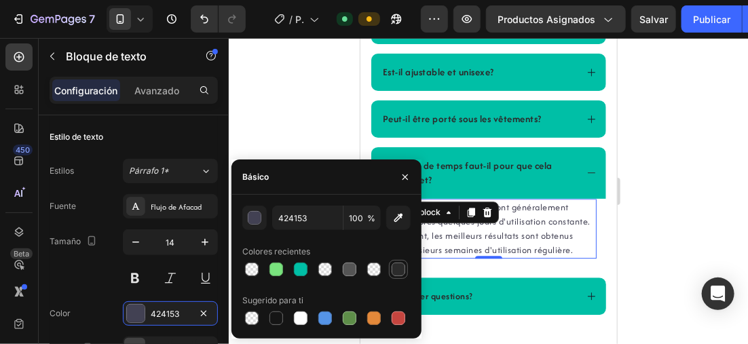
click at [396, 272] on div at bounding box center [399, 270] width 14 height 14
type input "2B2B2B"
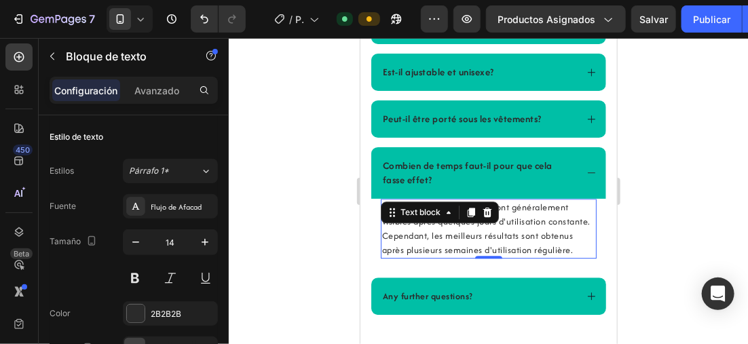
click at [676, 224] on div at bounding box center [489, 191] width 520 height 306
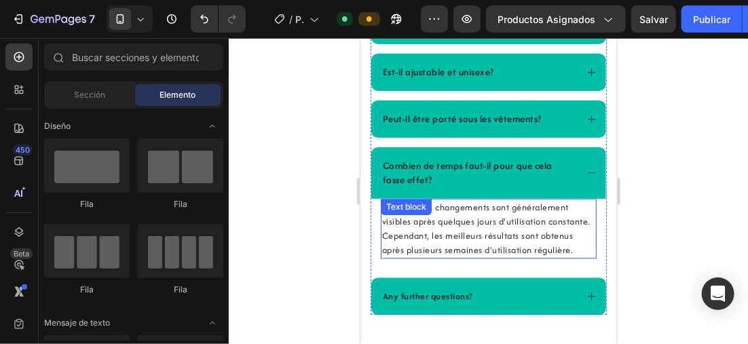
scroll to position [3036, 0]
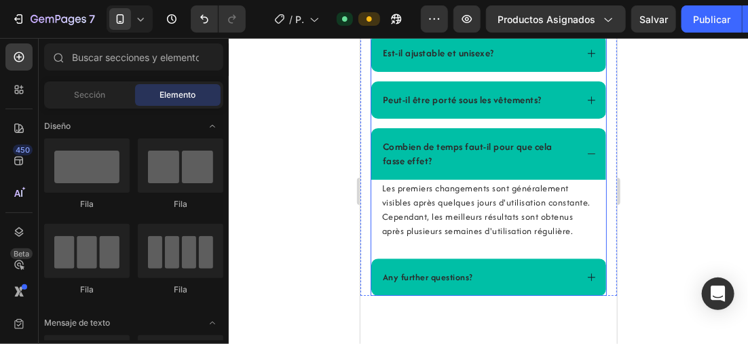
click at [470, 270] on p "Any further questions?" at bounding box center [427, 277] width 90 height 14
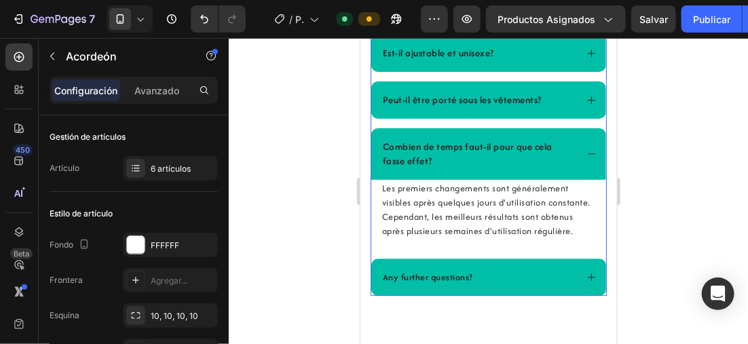
scroll to position [3085, 0]
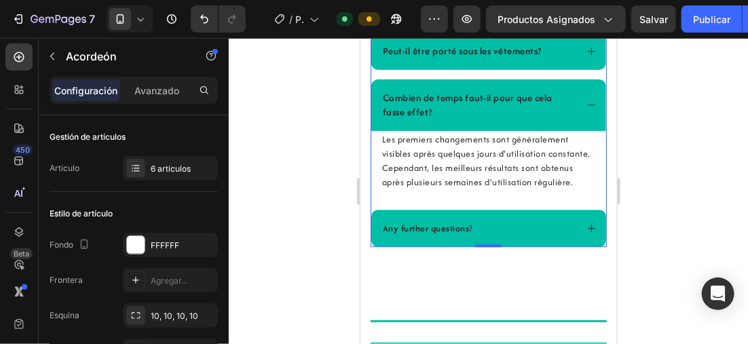
drag, startPoint x: 471, startPoint y: 256, endPoint x: 367, endPoint y: 247, distance: 105.0
click at [367, 247] on div "Title Line Frequently Asked Questions Heading Comment fonctionne le correcteur …" at bounding box center [488, 3] width 257 height 486
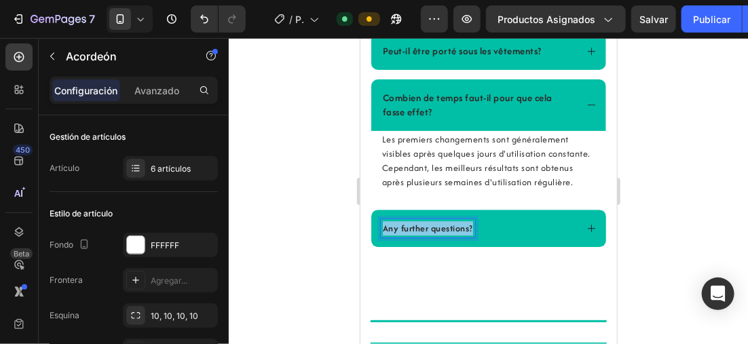
drag, startPoint x: 472, startPoint y: 257, endPoint x: 369, endPoint y: 257, distance: 102.6
click at [370, 247] on div "Comment fonctionne le correcteur de posture? Combien de temps dois-je l'utilise…" at bounding box center [488, 61] width 236 height 369
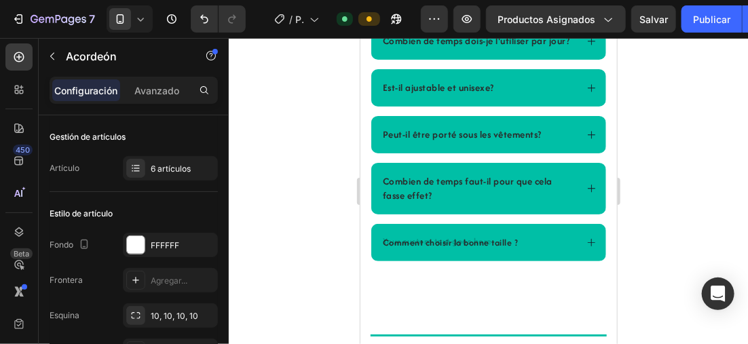
scroll to position [2999, 0]
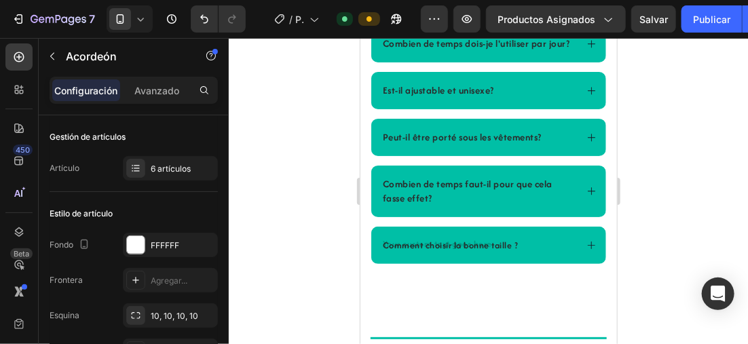
click at [515, 252] on p "Comment choisir la bonne taille ?" at bounding box center [450, 245] width 136 height 14
click at [511, 252] on p "Comment choisir la bonne taille ?" at bounding box center [450, 245] width 136 height 14
click at [513, 252] on p "Comment choisir la bonne taille ?" at bounding box center [450, 245] width 136 height 14
drag, startPoint x: 513, startPoint y: 259, endPoint x: 380, endPoint y: 259, distance: 133.1
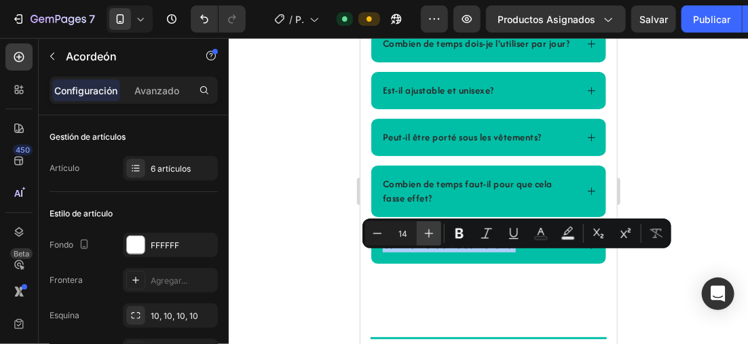
click at [427, 230] on icon "Barra de herramientas contextual del editor" at bounding box center [429, 234] width 14 height 14
type input "15"
click at [325, 214] on div at bounding box center [489, 191] width 520 height 306
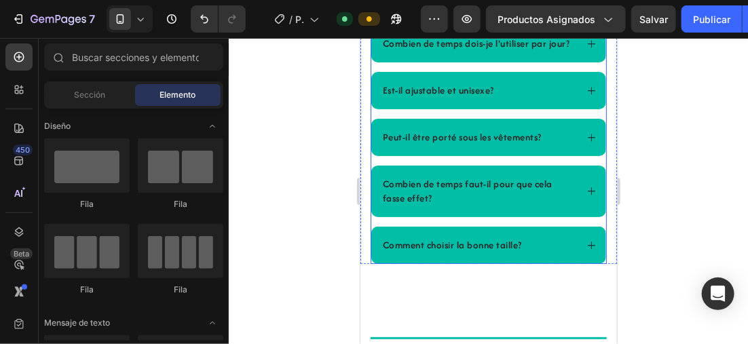
click at [586, 250] on icon at bounding box center [591, 245] width 10 height 10
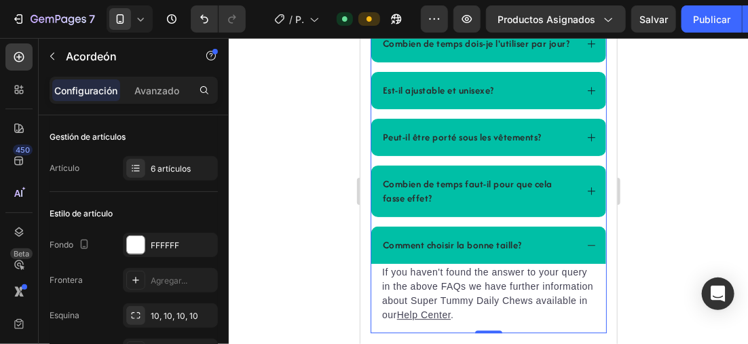
scroll to position [3135, 0]
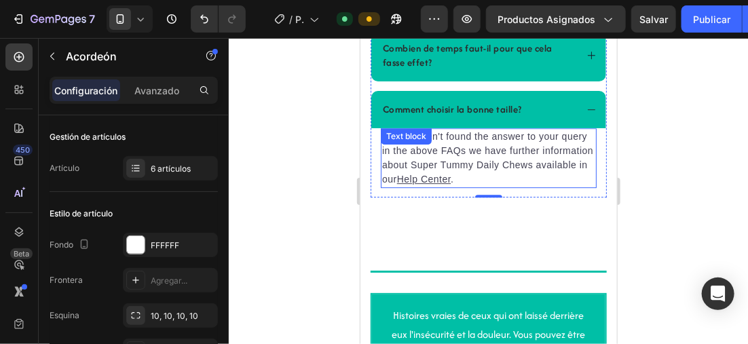
click at [450, 184] on u "Help Center" at bounding box center [424, 178] width 54 height 11
click at [546, 186] on p "If you haven't found the answer to your query in the above FAQs we have further…" at bounding box center [488, 157] width 213 height 57
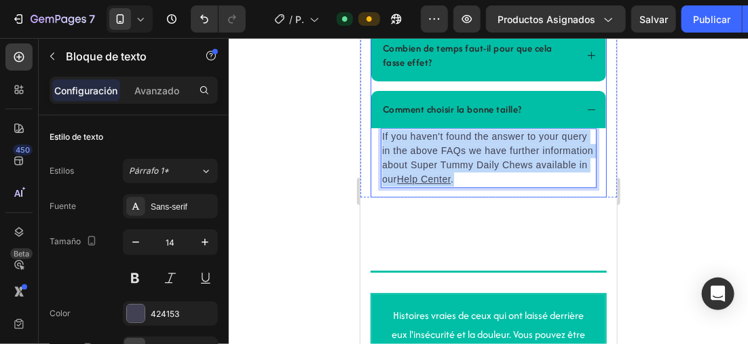
drag, startPoint x: 546, startPoint y: 195, endPoint x: 382, endPoint y: 143, distance: 172.5
click at [382, 143] on div "Comment choisir la bonne taille? If you haven't found the answer to your query …" at bounding box center [488, 143] width 235 height 107
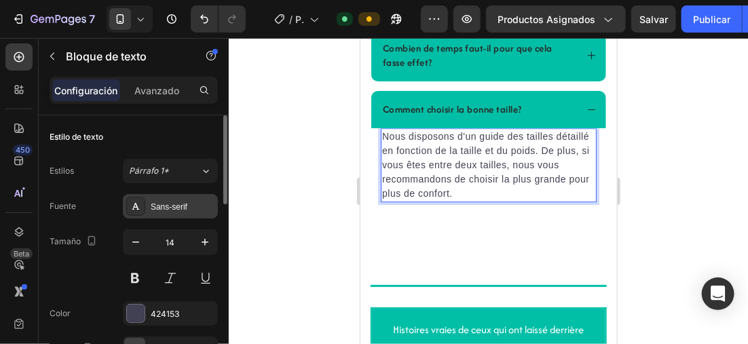
click at [175, 207] on div "Sans-serif" at bounding box center [183, 207] width 64 height 12
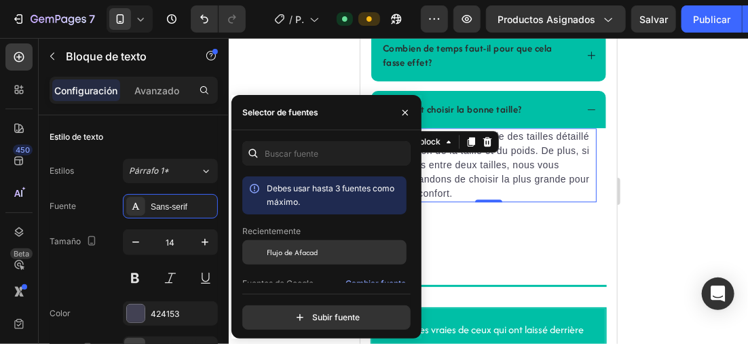
click at [292, 249] on span "Flujo de Afacad" at bounding box center [292, 253] width 51 height 12
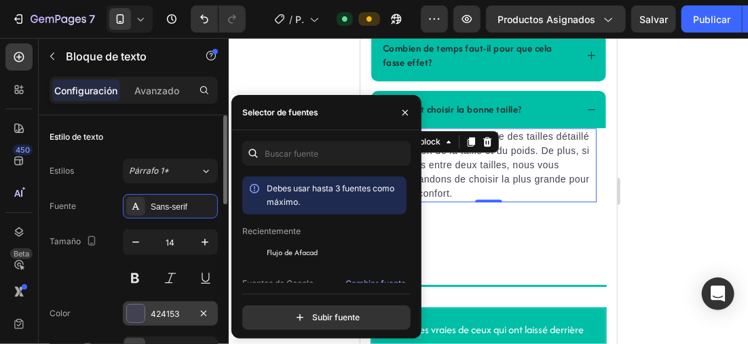
click at [133, 306] on div at bounding box center [136, 314] width 18 height 18
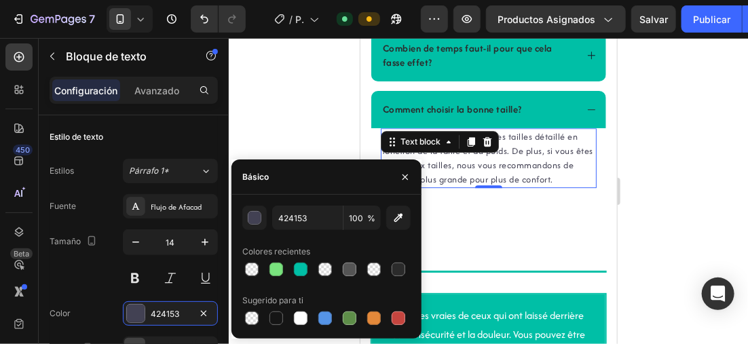
click at [398, 266] on div at bounding box center [399, 270] width 14 height 14
type input "2B2B2B"
click at [323, 134] on div at bounding box center [489, 191] width 520 height 306
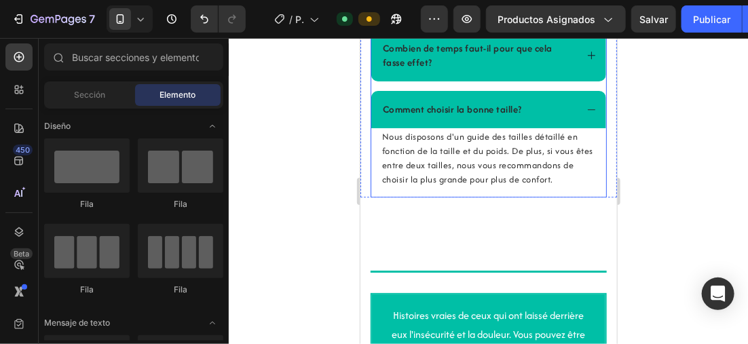
click at [588, 109] on icon at bounding box center [591, 109] width 7 height 1
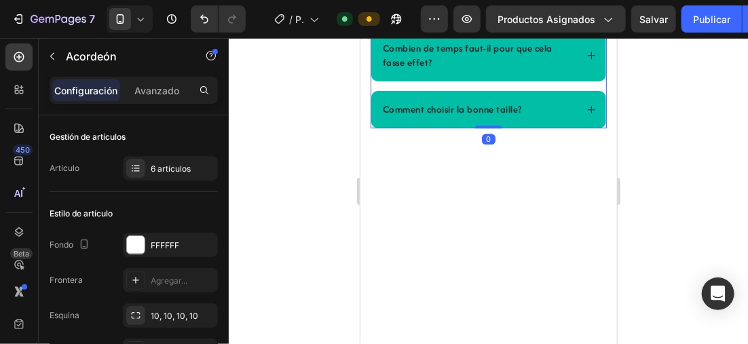
scroll to position [2795, 0]
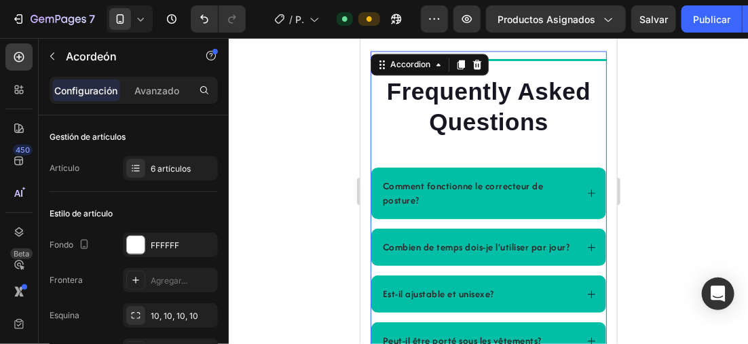
click at [545, 122] on p "Frequently Asked Questions" at bounding box center [489, 106] width 234 height 62
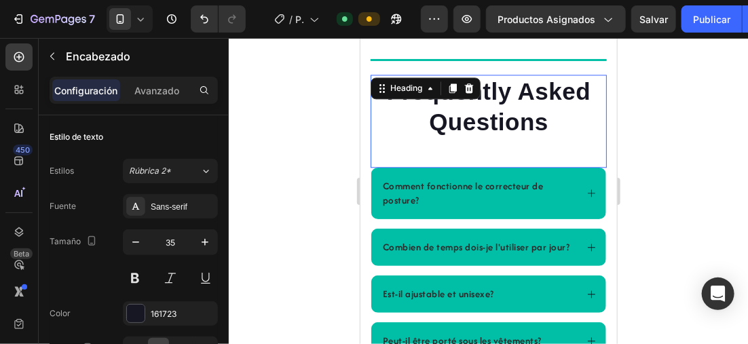
click at [547, 126] on p "Frequently Asked Questions" at bounding box center [489, 106] width 234 height 62
click at [544, 121] on p "Frequently Asked Questions" at bounding box center [489, 106] width 234 height 62
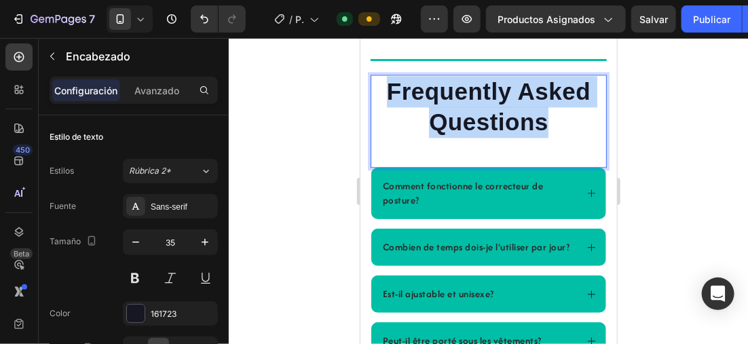
drag, startPoint x: 454, startPoint y: 109, endPoint x: 382, endPoint y: 85, distance: 76.5
click at [382, 85] on p "Frequently Asked Questions" at bounding box center [489, 106] width 234 height 62
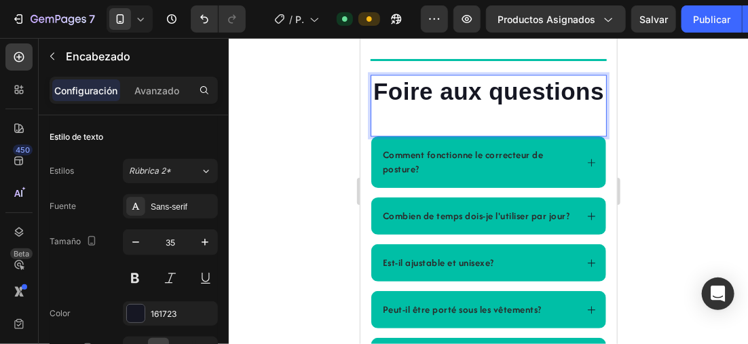
click at [278, 131] on div at bounding box center [489, 191] width 520 height 306
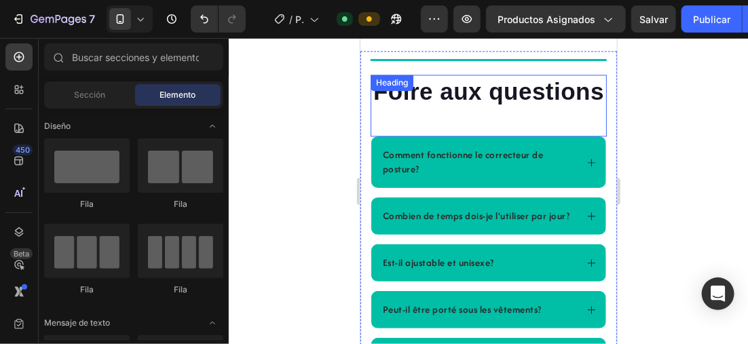
click at [542, 107] on p "Foire aux questions" at bounding box center [489, 90] width 234 height 31
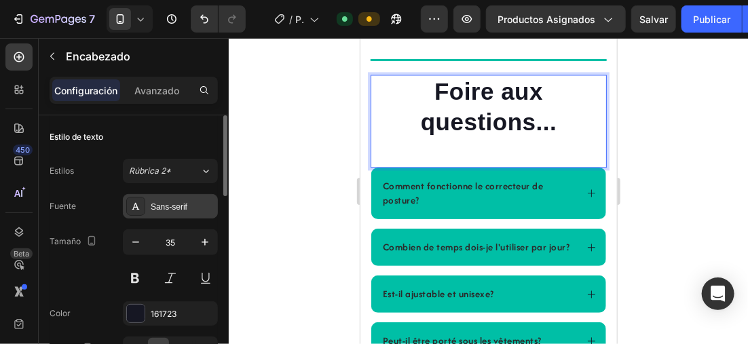
click at [170, 201] on div "Sans-serif" at bounding box center [183, 207] width 64 height 12
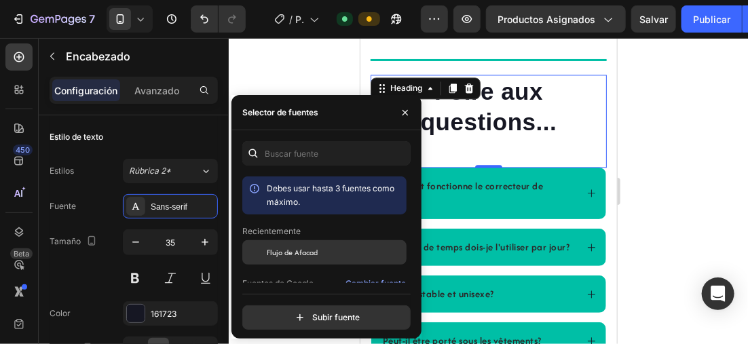
click at [293, 251] on span "Flujo de Afacad" at bounding box center [292, 253] width 51 height 12
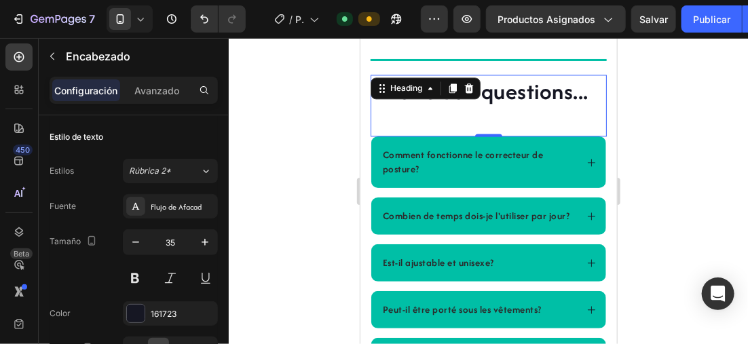
click at [653, 122] on div at bounding box center [489, 191] width 520 height 306
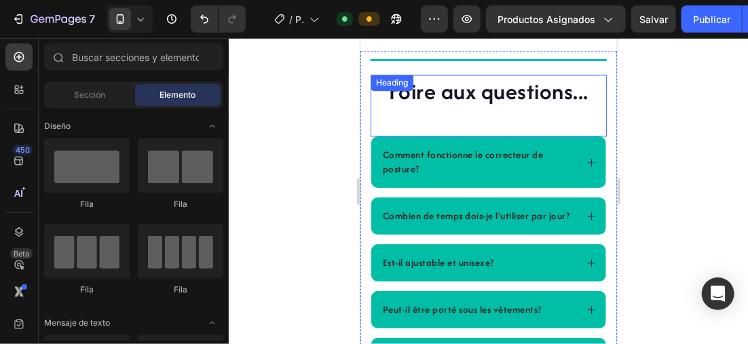
click at [585, 92] on p "Foire aux questions..." at bounding box center [489, 90] width 234 height 31
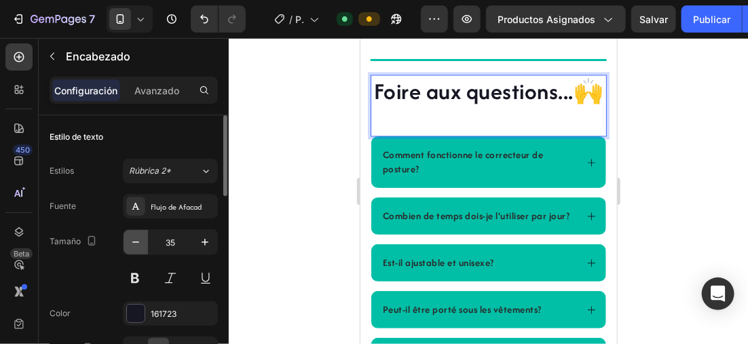
click at [140, 240] on icon "button" at bounding box center [136, 243] width 14 height 14
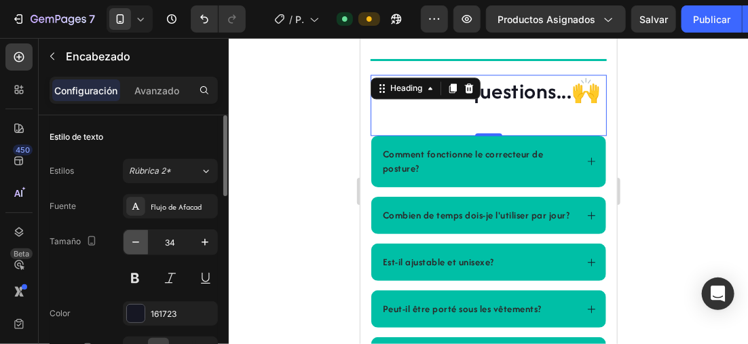
click at [139, 240] on icon "button" at bounding box center [136, 243] width 14 height 14
type input "33"
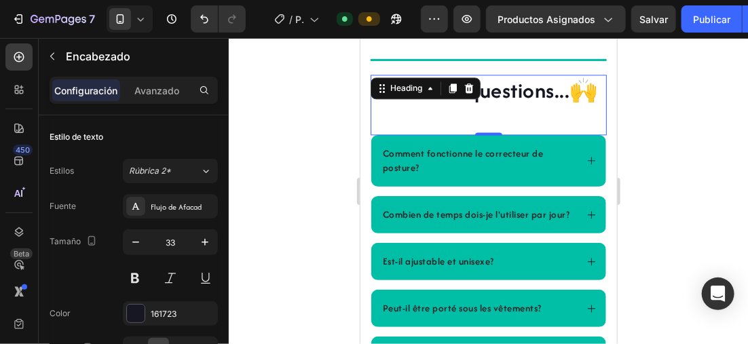
click at [659, 95] on div at bounding box center [489, 191] width 520 height 306
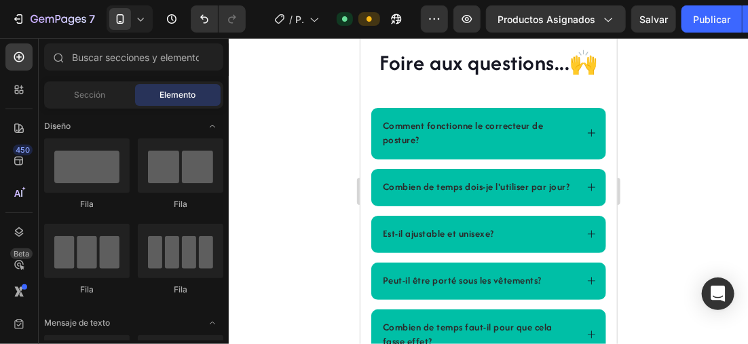
scroll to position [2455, 0]
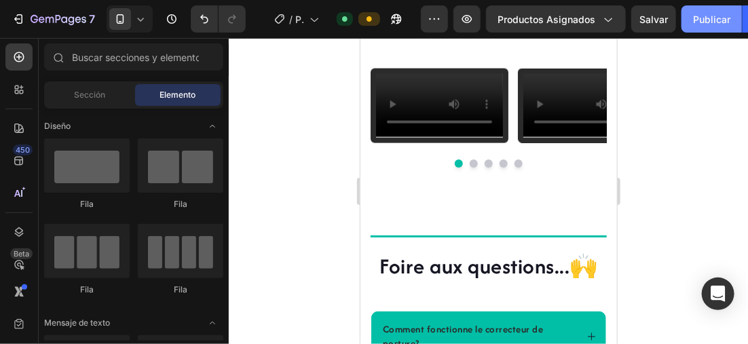
click at [714, 20] on font "Publicar" at bounding box center [711, 19] width 37 height 14
drag, startPoint x: 609, startPoint y: 218, endPoint x: 494, endPoint y: 43, distance: 209.1
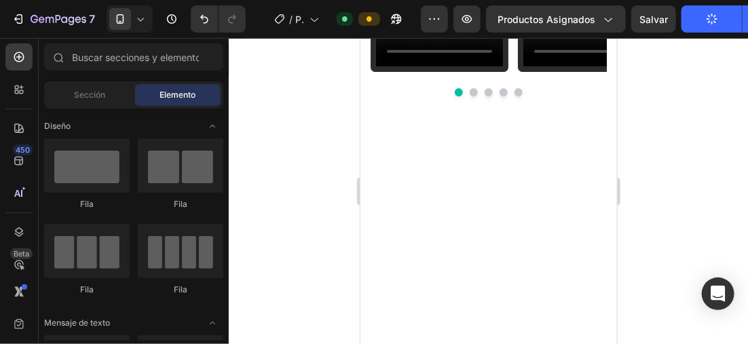
scroll to position [2311, 0]
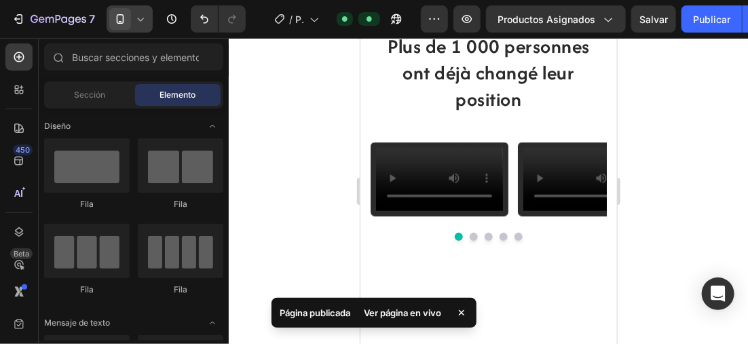
click at [140, 17] on icon at bounding box center [141, 19] width 14 height 14
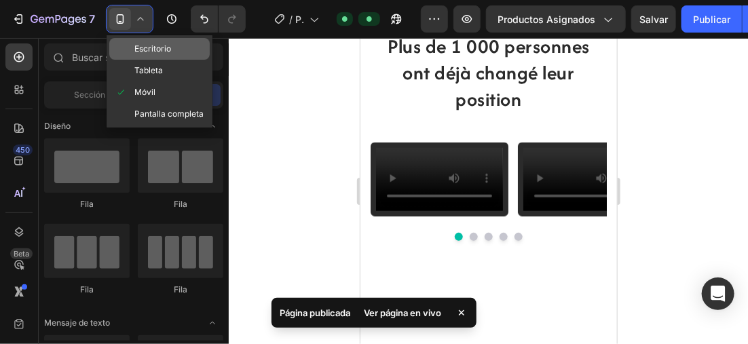
click at [162, 52] on span "Escritorio" at bounding box center [152, 49] width 37 height 14
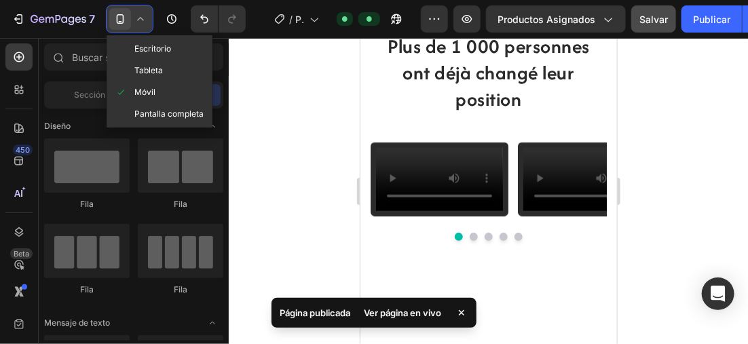
click at [270, 149] on div at bounding box center [489, 191] width 520 height 306
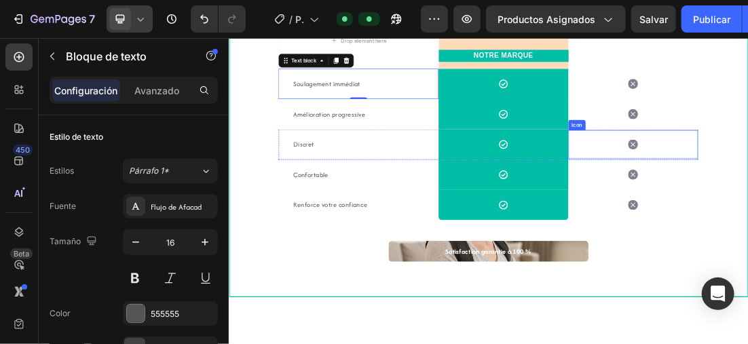
scroll to position [1930, 0]
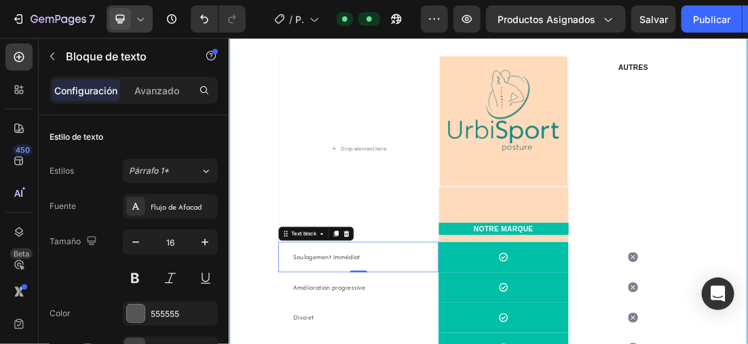
click at [266, 240] on div "💡 Pourquoi choisir UrbiSport plutôt que d'autres marques ? Heading Alors que le…" at bounding box center [636, 259] width 812 height 804
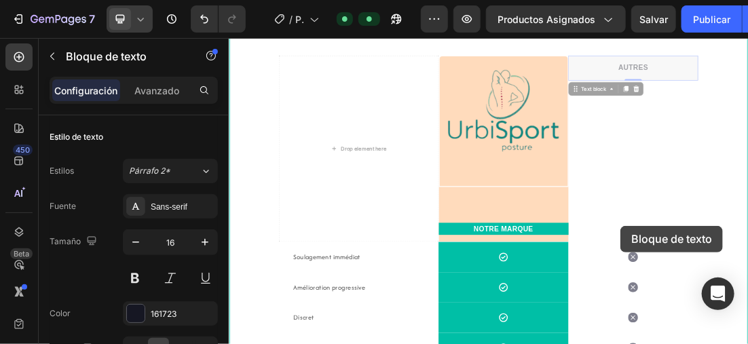
drag, startPoint x: 891, startPoint y: 84, endPoint x: 843, endPoint y: 332, distance: 252.6
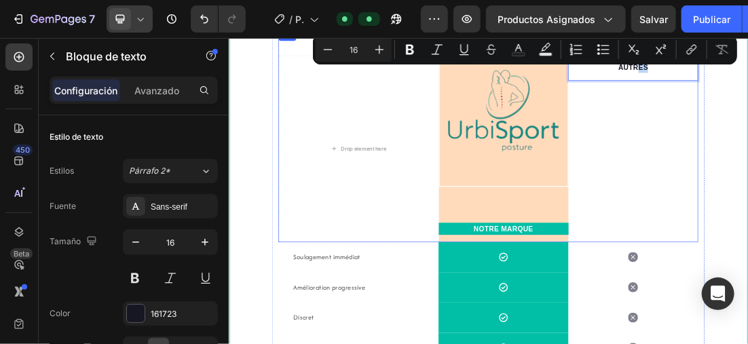
drag, startPoint x: 913, startPoint y: 82, endPoint x: 869, endPoint y: 328, distance: 250.4
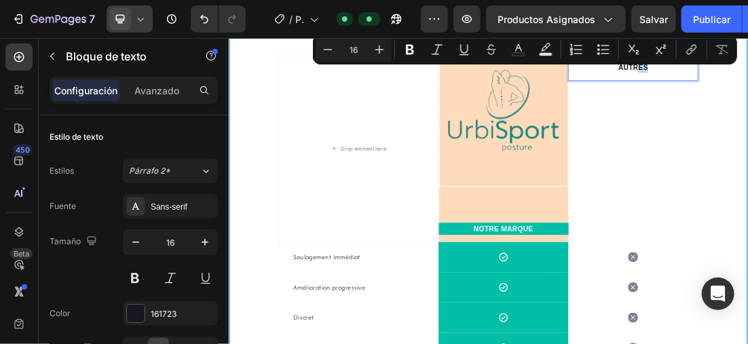
click at [748, 141] on div "💡 Pourquoi choisir UrbiSport plutôt que d'autres marques ? Heading Alors que le…" at bounding box center [636, 259] width 812 height 804
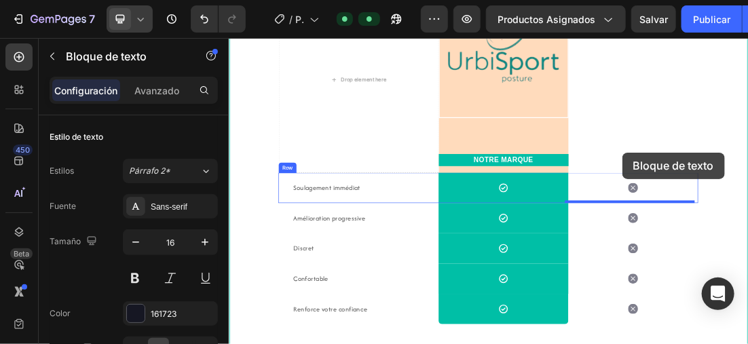
scroll to position [2054, 0]
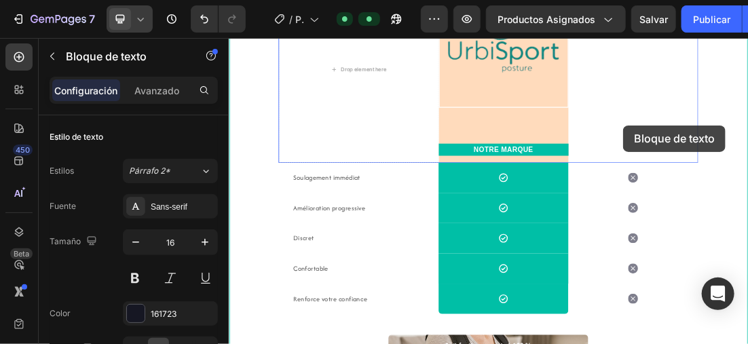
drag, startPoint x: 901, startPoint y: 107, endPoint x: 849, endPoint y: 159, distance: 73.5
click at [748, 159] on div "Header 💡 Pourquoi choisir UrbiSport plutôt que d'autres marques ? Heading Alors…" at bounding box center [635, 266] width 815 height 4566
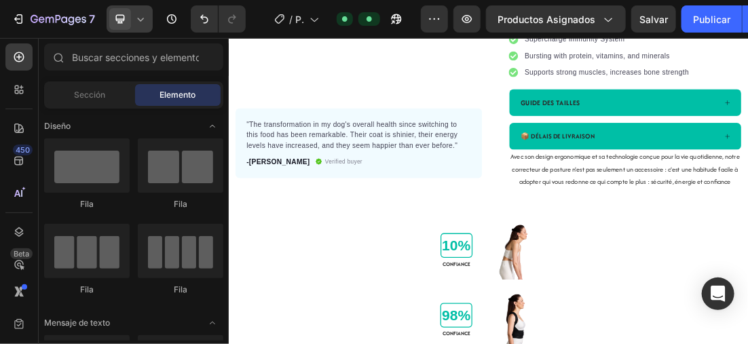
scroll to position [276, 0]
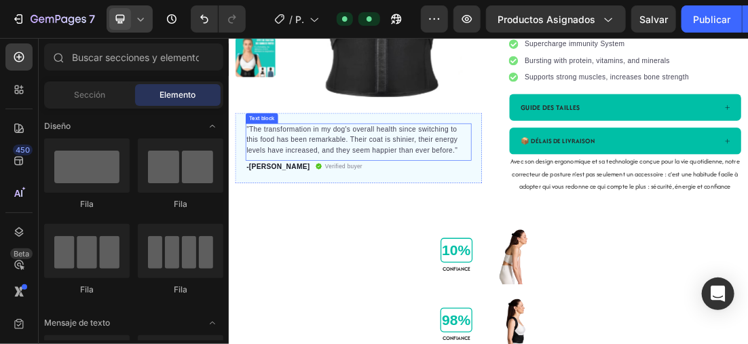
click at [377, 211] on p ""The transformation in my dog's overall health since switching to this food has…" at bounding box center [432, 197] width 352 height 49
click at [582, 210] on p ""The transformation in my dog's overall health since switching to this food has…" at bounding box center [432, 197] width 352 height 49
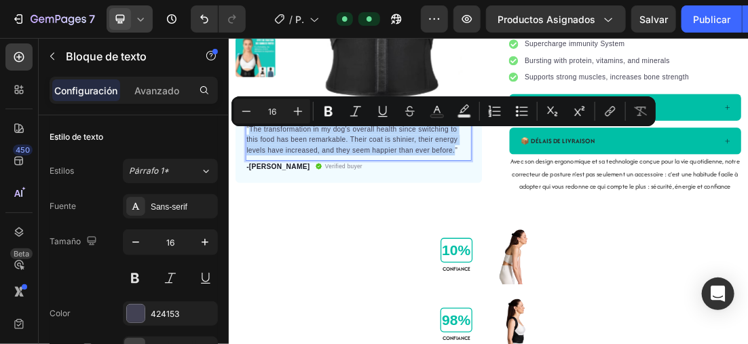
drag, startPoint x: 583, startPoint y: 211, endPoint x: 479, endPoint y: 163, distance: 114.6
click at [262, 175] on p ""The transformation in my dog's overall health since switching to this food has…" at bounding box center [432, 197] width 352 height 49
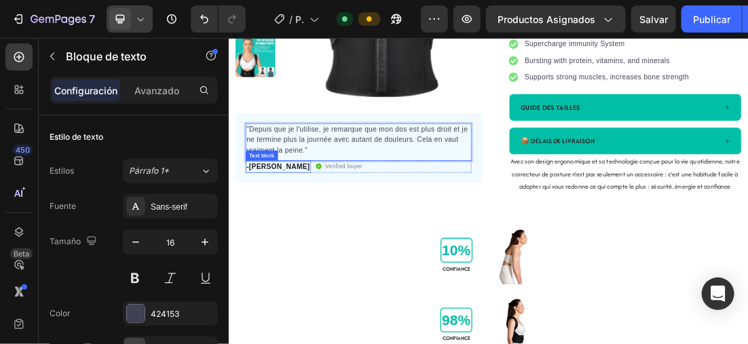
click at [289, 240] on p "-[PERSON_NAME]" at bounding box center [306, 239] width 100 height 16
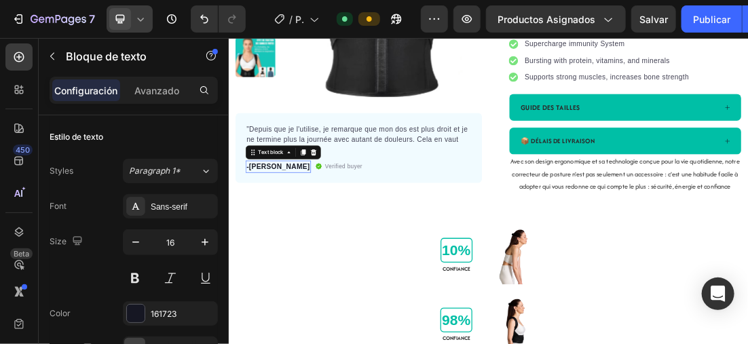
click at [289, 240] on p "-[PERSON_NAME]" at bounding box center [306, 239] width 100 height 16
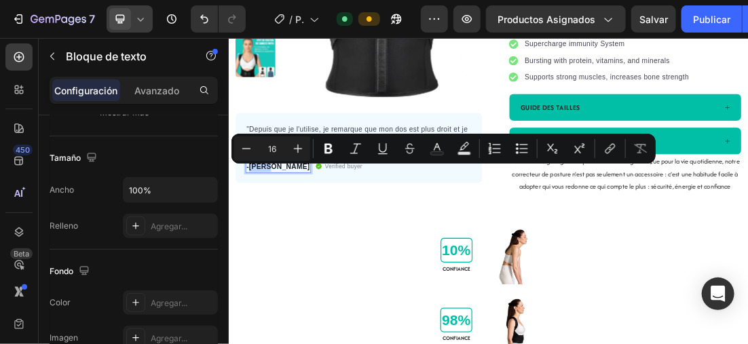
drag, startPoint x: 289, startPoint y: 240, endPoint x: 259, endPoint y: 237, distance: 30.1
click at [259, 237] on p "-[PERSON_NAME]" at bounding box center [306, 239] width 100 height 16
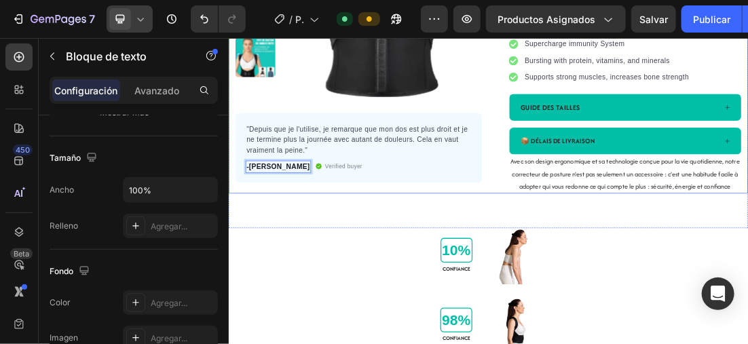
click at [363, 247] on div ""Depuis que je l'utilise, je remarque que mon dos est plus droit et je ne termi…" at bounding box center [431, 210] width 387 height 110
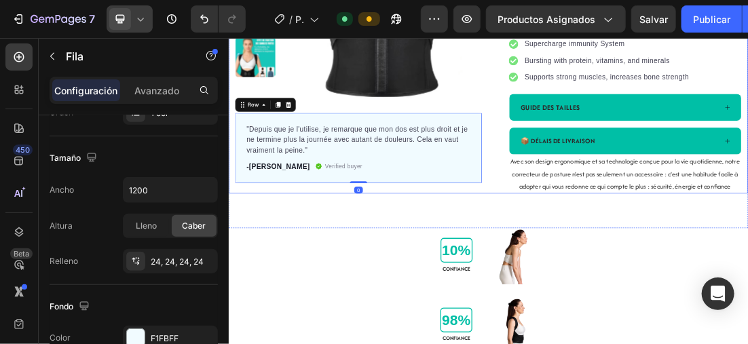
scroll to position [0, 0]
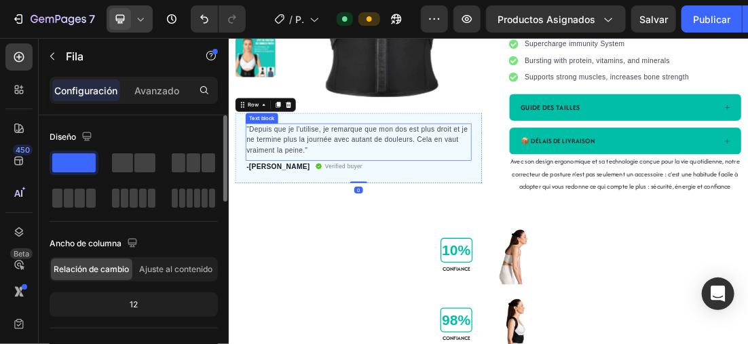
click at [368, 204] on p ""Depuis que je l'utilise, je remarque que mon dos est plus droit et je ne termi…" at bounding box center [432, 197] width 352 height 49
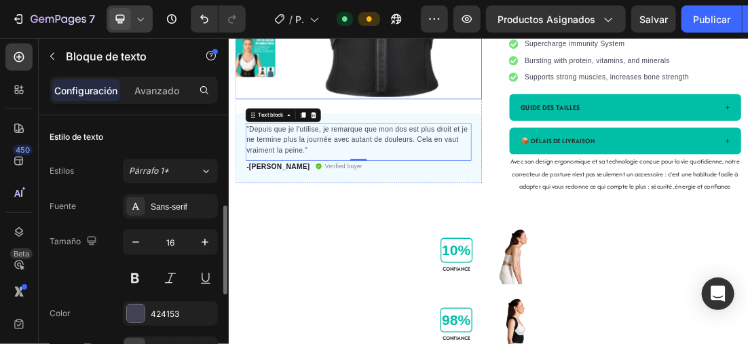
scroll to position [68, 0]
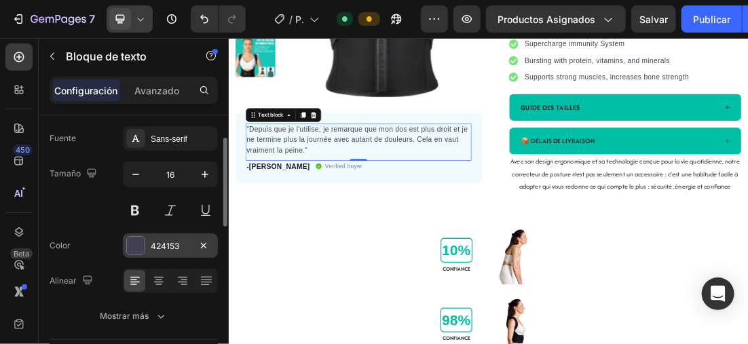
click at [127, 240] on div at bounding box center [136, 246] width 18 height 18
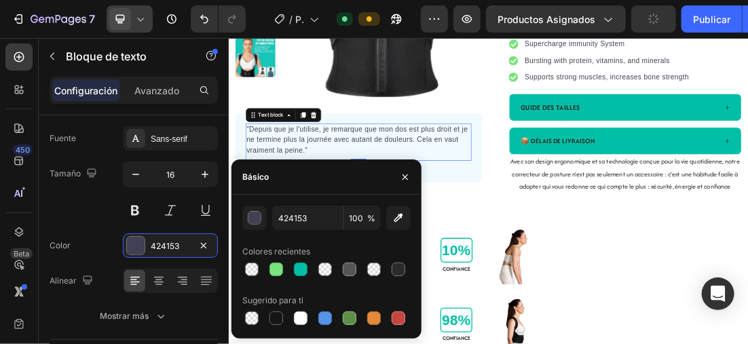
click at [344, 261] on div at bounding box center [349, 269] width 19 height 19
click at [349, 269] on div at bounding box center [350, 270] width 14 height 14
type input "555555"
click at [159, 275] on icon at bounding box center [159, 281] width 14 height 14
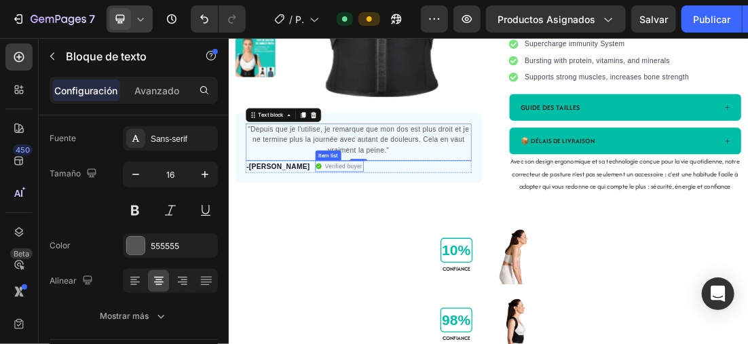
click at [380, 237] on p "Verified buyer" at bounding box center [409, 239] width 59 height 14
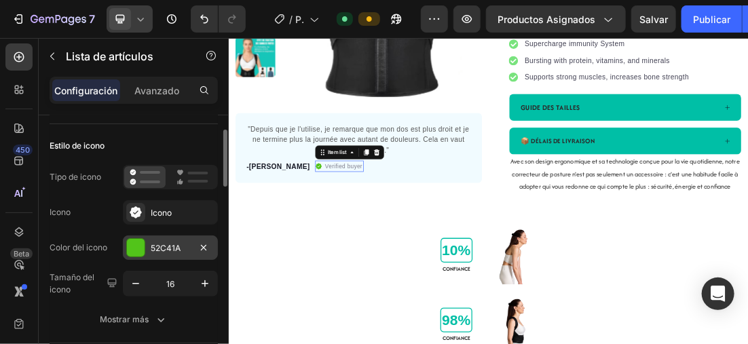
click at [137, 185] on icon at bounding box center [145, 177] width 31 height 16
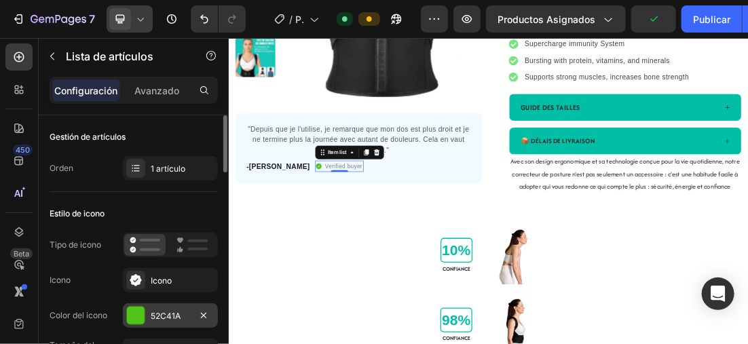
click at [130, 312] on div at bounding box center [136, 316] width 18 height 18
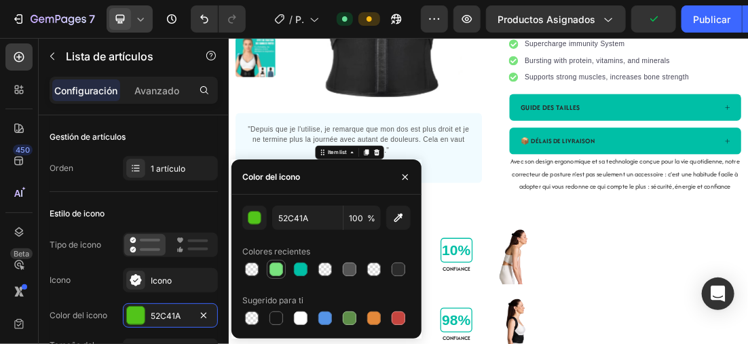
click at [273, 265] on div at bounding box center [277, 270] width 14 height 14
click at [176, 210] on div "Estilo de icono" at bounding box center [134, 214] width 168 height 22
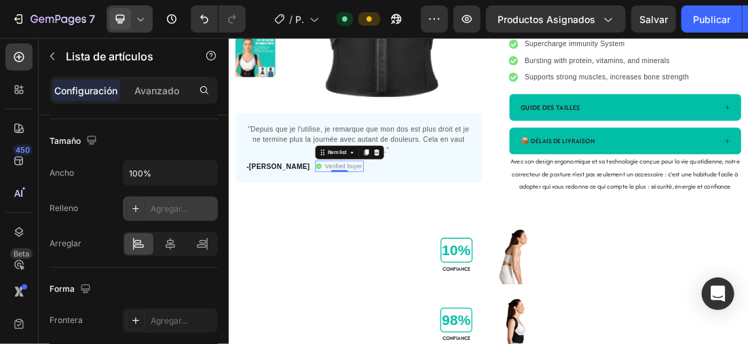
scroll to position [883, 0]
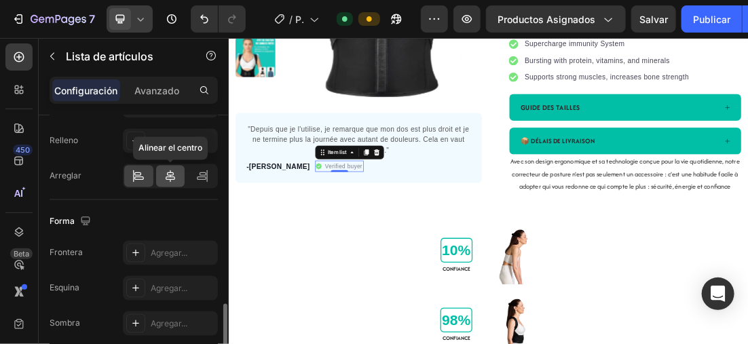
click at [172, 176] on icon at bounding box center [171, 177] width 14 height 14
click at [101, 164] on div "Arreglar Alinear el centro" at bounding box center [134, 176] width 168 height 24
click at [110, 177] on div "Arreglar" at bounding box center [134, 176] width 168 height 24
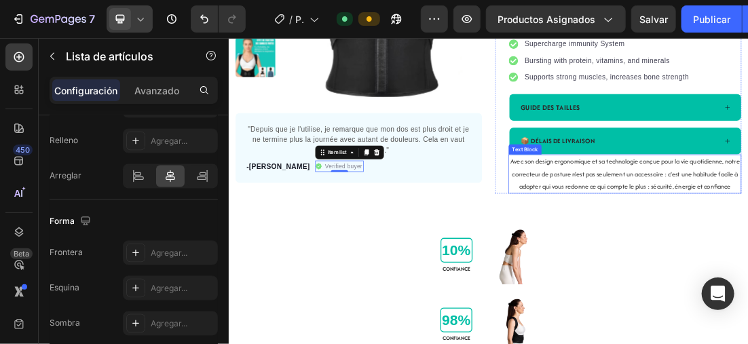
scroll to position [209, 0]
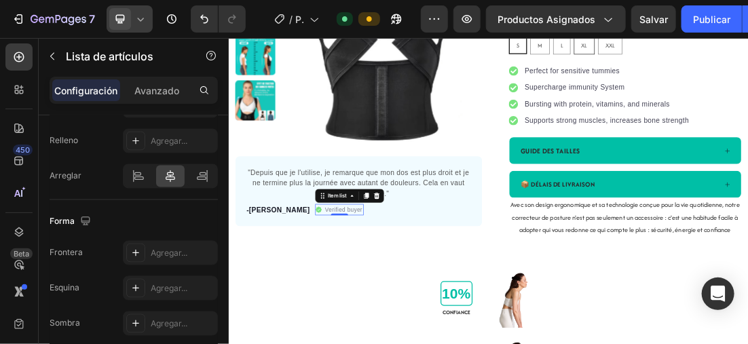
click at [527, 325] on div "Product Images "Depuis que je l'utilise, je remarque que mon dos est plus droit…" at bounding box center [431, 119] width 387 height 460
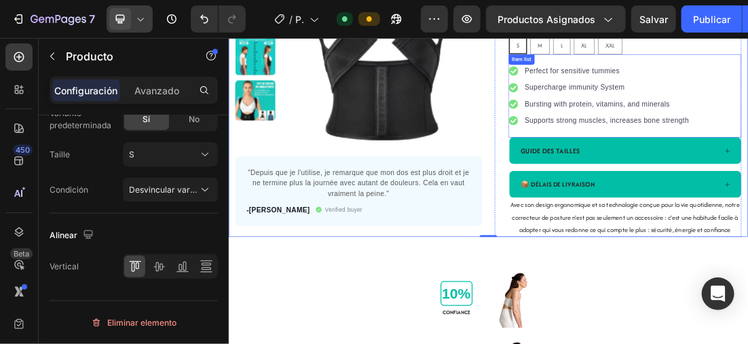
scroll to position [0, 0]
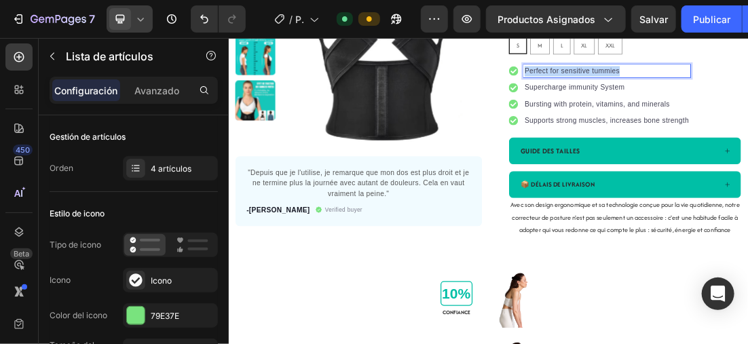
drag, startPoint x: 837, startPoint y: 84, endPoint x: 680, endPoint y: 91, distance: 157.7
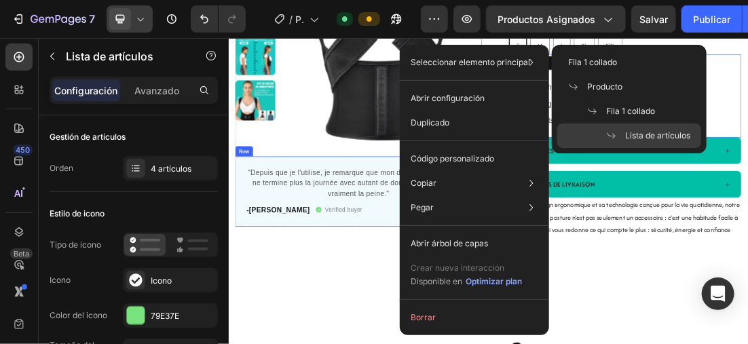
scroll to position [203, 0]
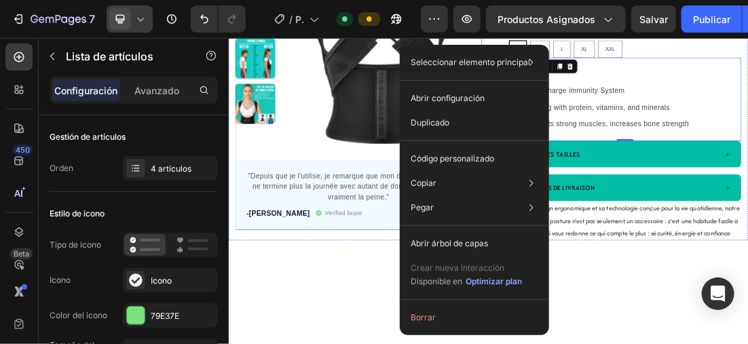
click at [447, 219] on div "Product Images "Depuis que je l'utilise, je remarque que mon dos est plus droit…" at bounding box center [431, 117] width 387 height 444
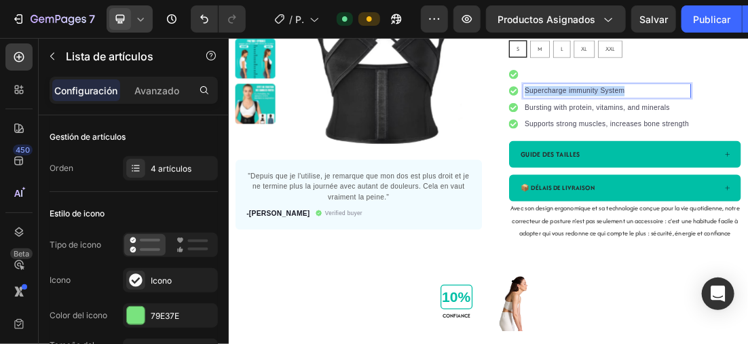
drag, startPoint x: 846, startPoint y: 118, endPoint x: 681, endPoint y: 120, distance: 164.4
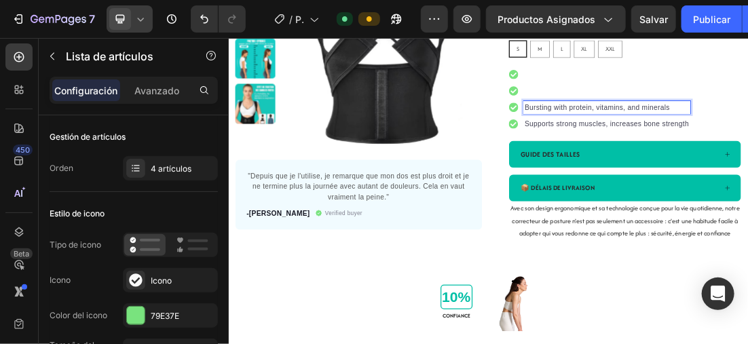
scroll to position [198, 0]
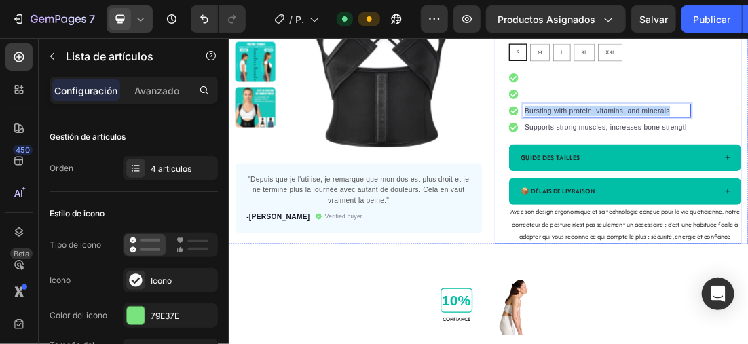
drag, startPoint x: 921, startPoint y: 147, endPoint x: 646, endPoint y: 145, distance: 275.1
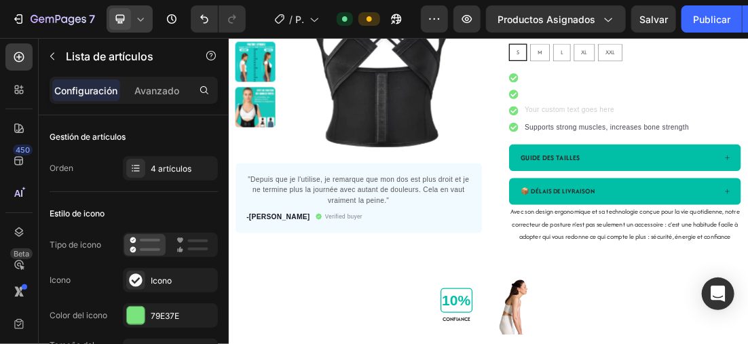
scroll to position [192, 0]
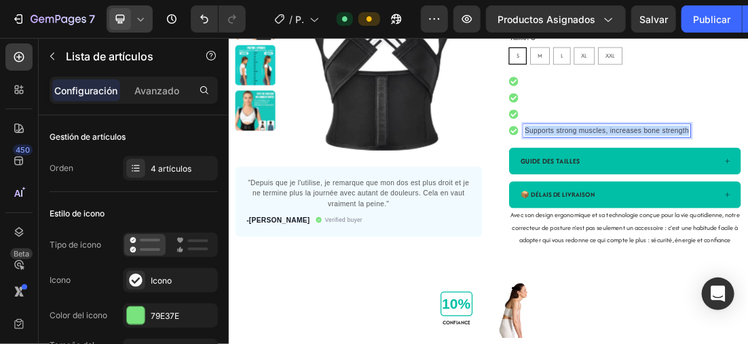
drag, startPoint x: 944, startPoint y: 178, endPoint x: 674, endPoint y: 181, distance: 270.3
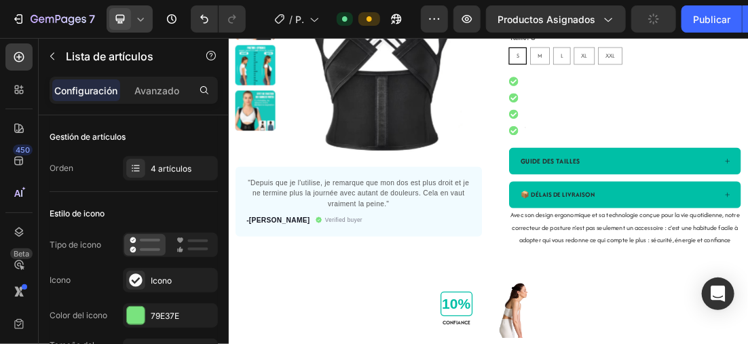
scroll to position [187, 0]
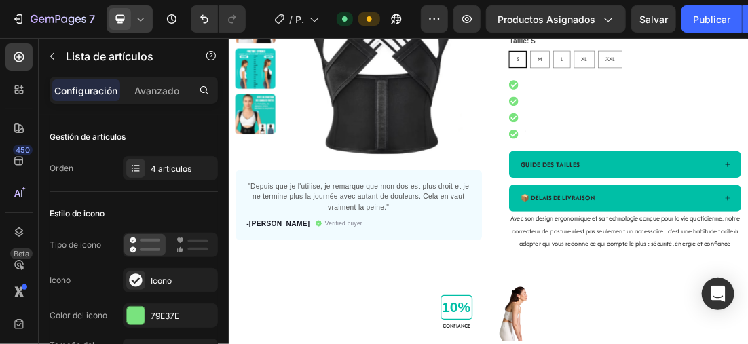
click at [691, 107] on div "Rich Text Editor. Editing area: main" at bounding box center [693, 111] width 4 height 20
click at [691, 109] on div "Rich Text Editor. Editing area: main" at bounding box center [693, 111] width 4 height 20
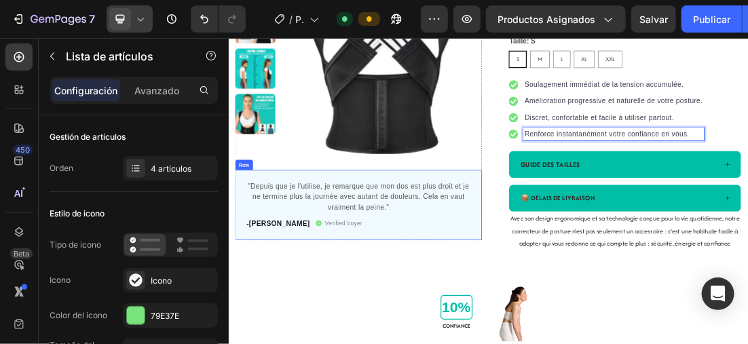
click at [507, 251] on div ""Depuis que je l'utilise, je remarque que mon dos est plus droit et je ne termi…" at bounding box center [431, 300] width 387 height 110
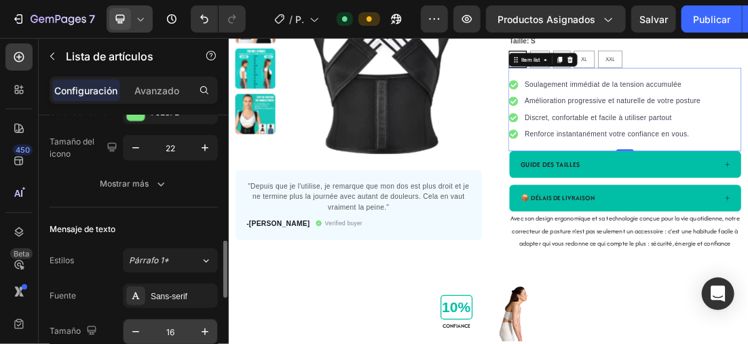
scroll to position [272, 0]
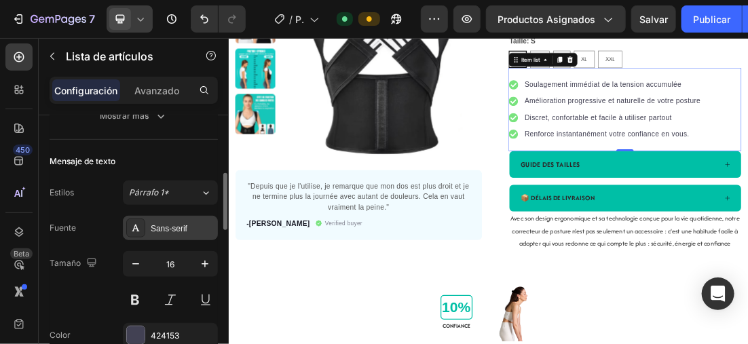
click at [166, 230] on div "Sans-serif" at bounding box center [183, 229] width 64 height 12
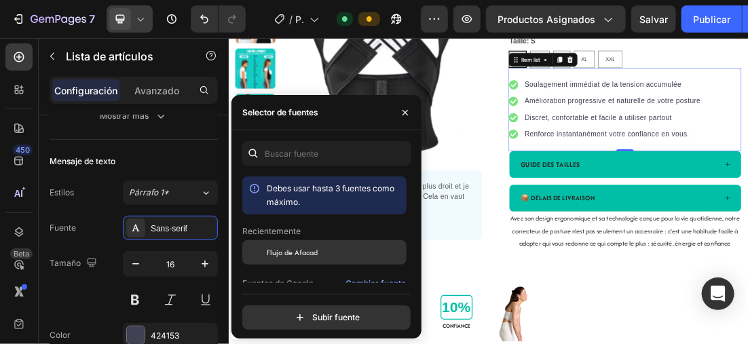
click at [302, 256] on span "Flujo de Afacad" at bounding box center [292, 253] width 51 height 12
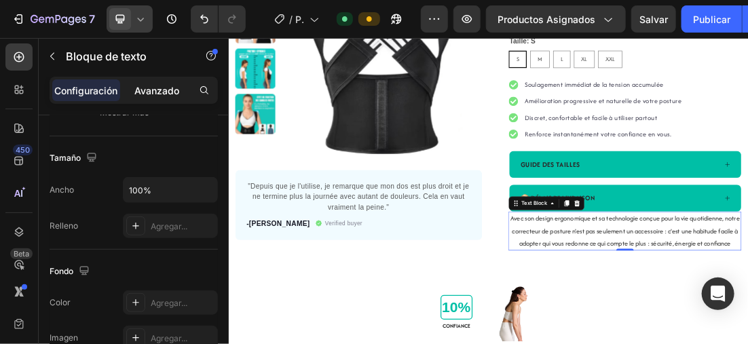
scroll to position [0, 0]
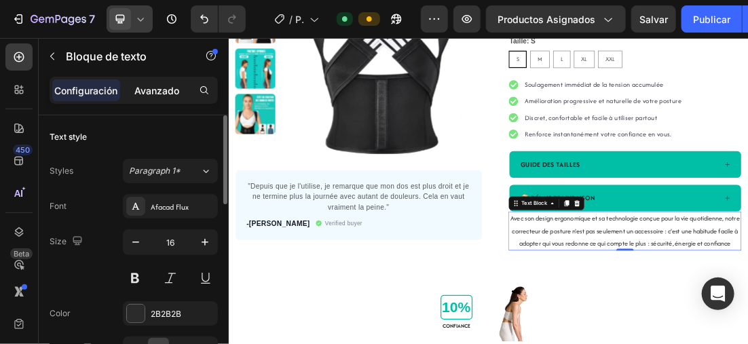
click at [180, 92] on div "Avanzado" at bounding box center [157, 90] width 68 height 22
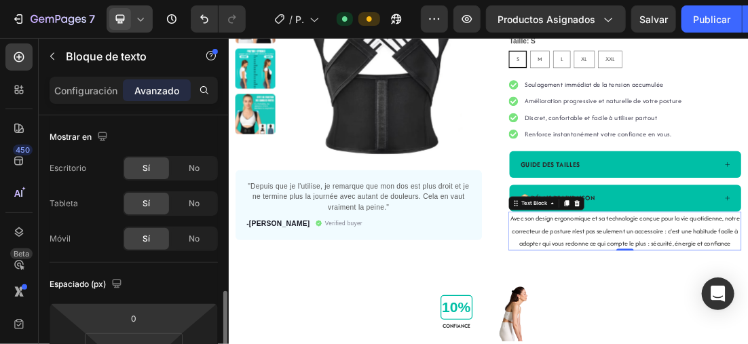
scroll to position [136, 0]
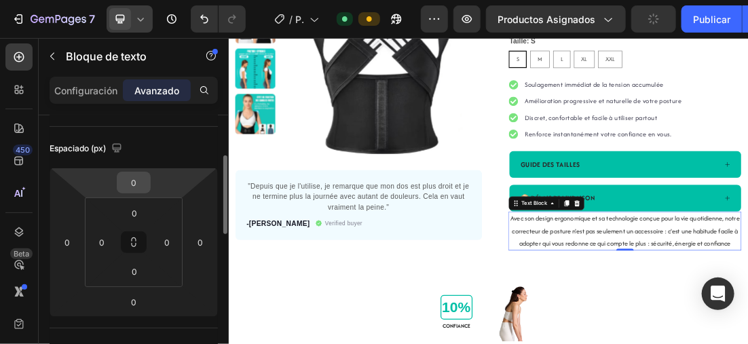
click at [139, 177] on input "0" at bounding box center [133, 183] width 27 height 20
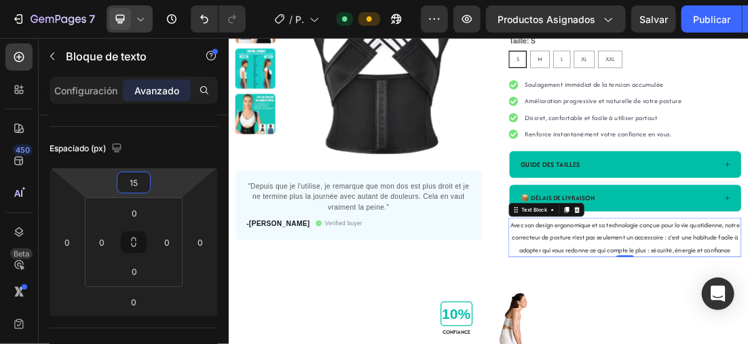
click at [137, 18] on icon at bounding box center [141, 19] width 14 height 14
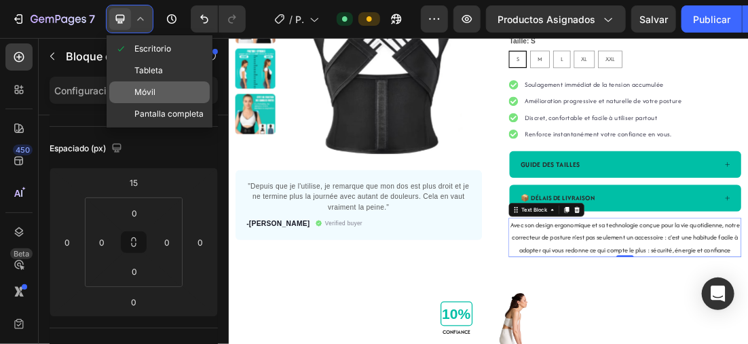
click at [166, 103] on div "Móvil" at bounding box center [159, 114] width 101 height 22
type input "10"
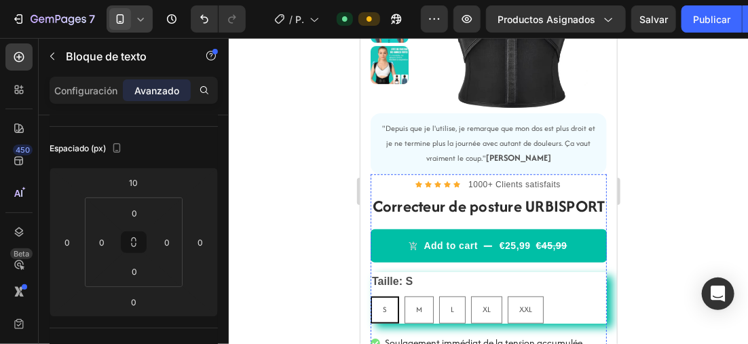
scroll to position [684, 0]
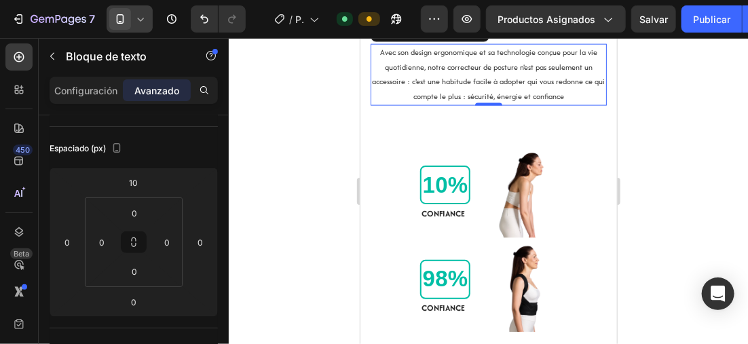
drag, startPoint x: 255, startPoint y: 147, endPoint x: 158, endPoint y: 132, distance: 97.5
click at [255, 147] on div at bounding box center [489, 191] width 520 height 306
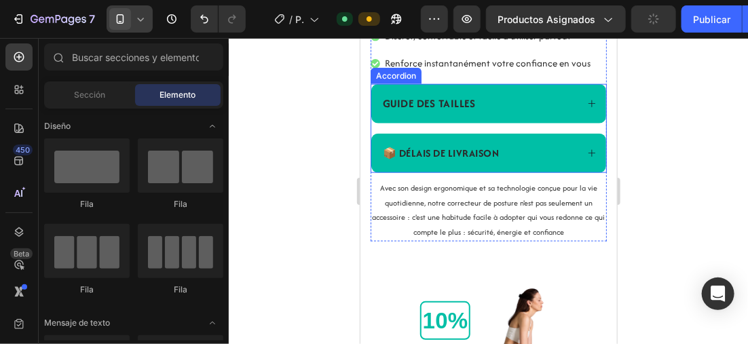
scroll to position [480, 0]
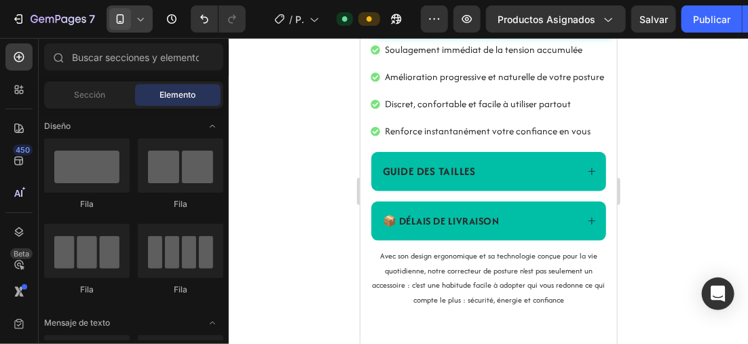
click at [147, 9] on div at bounding box center [130, 18] width 46 height 27
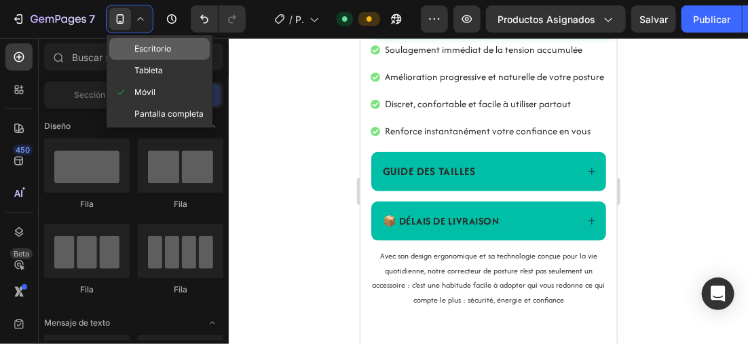
click at [168, 60] on div "Escritorio" at bounding box center [159, 71] width 101 height 22
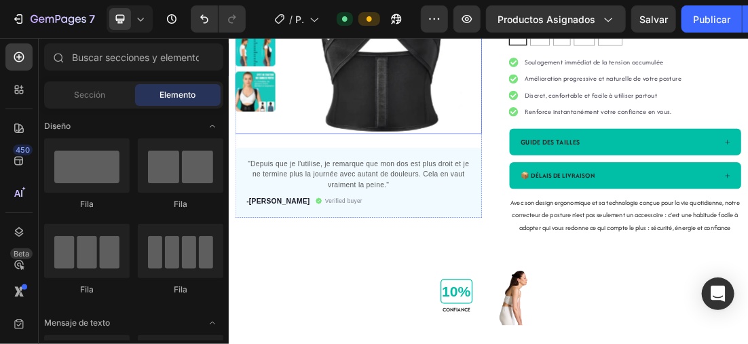
scroll to position [209, 0]
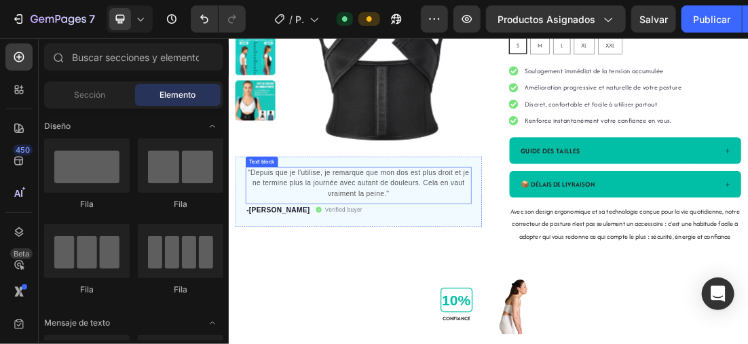
click at [327, 249] on p ""Depuis que je l'utilise, je remarque que mon dos est plus droit et je ne termi…" at bounding box center [432, 264] width 352 height 49
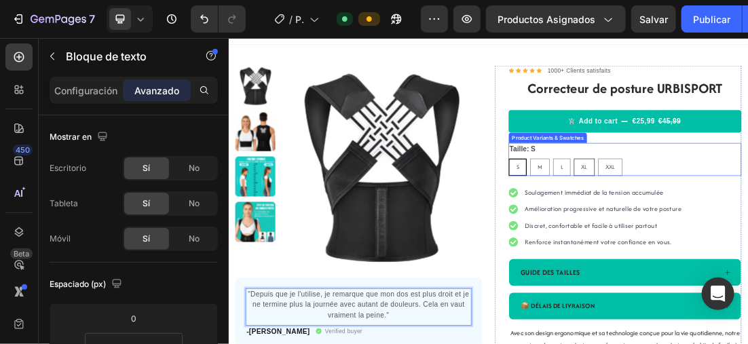
scroll to position [5, 0]
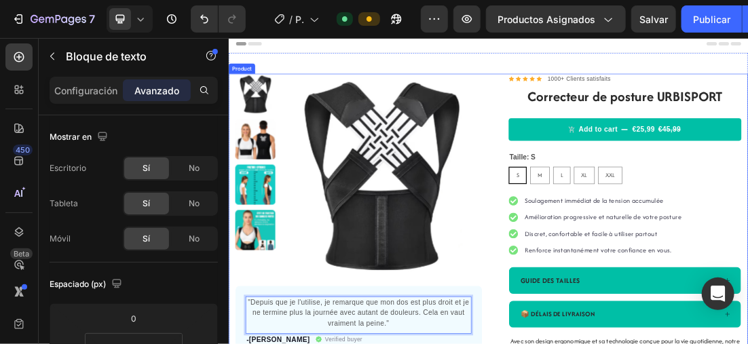
click at [630, 228] on div "Product Images "Depuis que je l'utilise, je remarque que mon dos est plus droit…" at bounding box center [635, 328] width 815 height 470
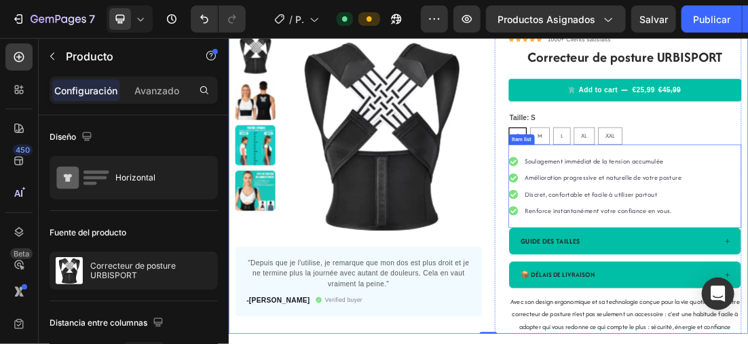
scroll to position [73, 0]
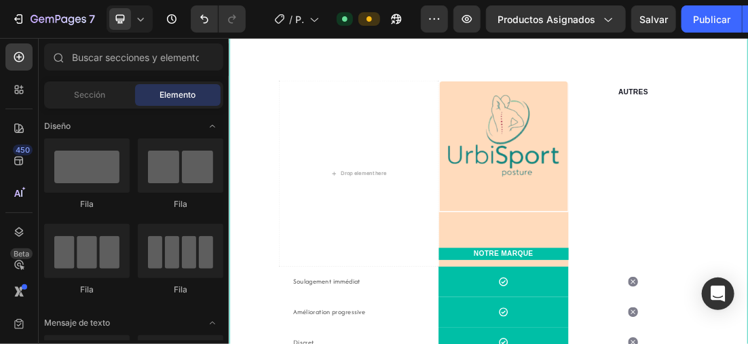
scroll to position [1545, 0]
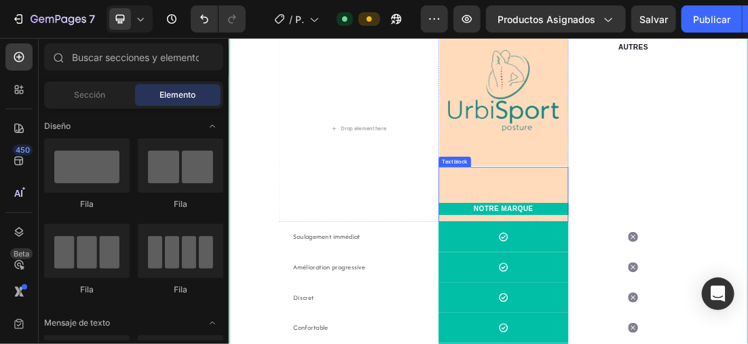
click at [675, 260] on div "NOTRE MARQUE Text block" at bounding box center [660, 283] width 204 height 86
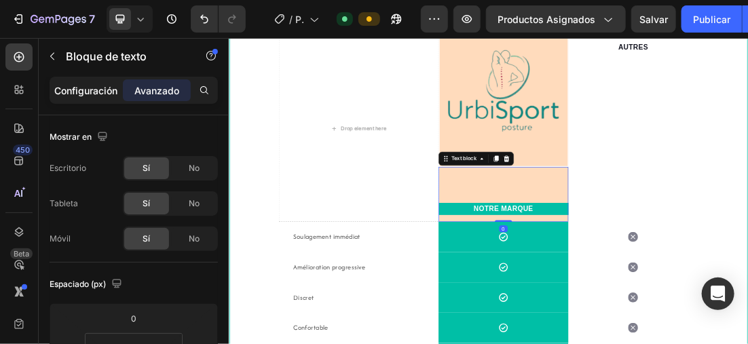
click at [79, 81] on div "Configuración" at bounding box center [86, 90] width 68 height 22
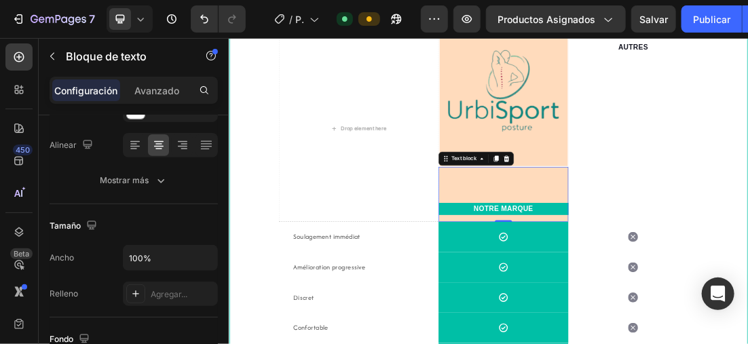
scroll to position [340, 0]
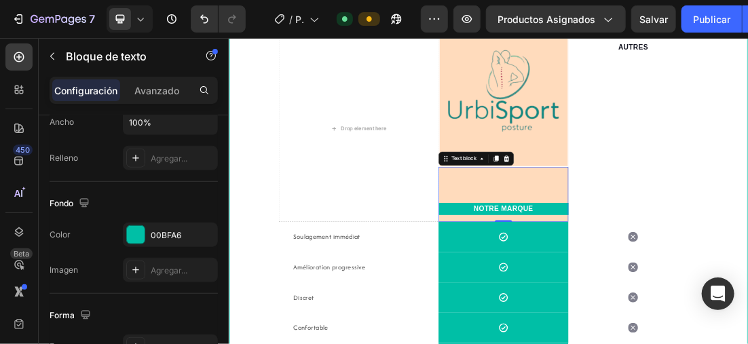
click at [143, 149] on div at bounding box center [135, 158] width 19 height 19
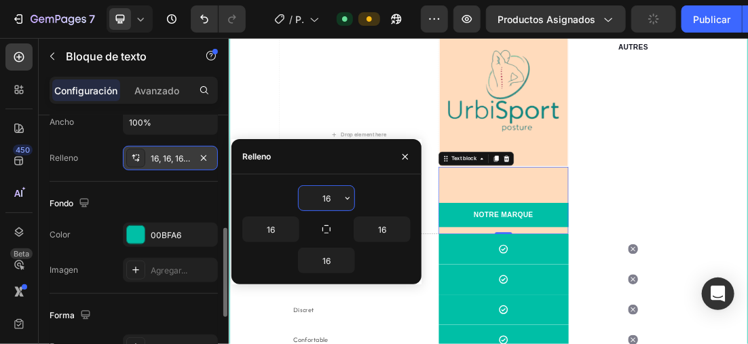
scroll to position [1553, 0]
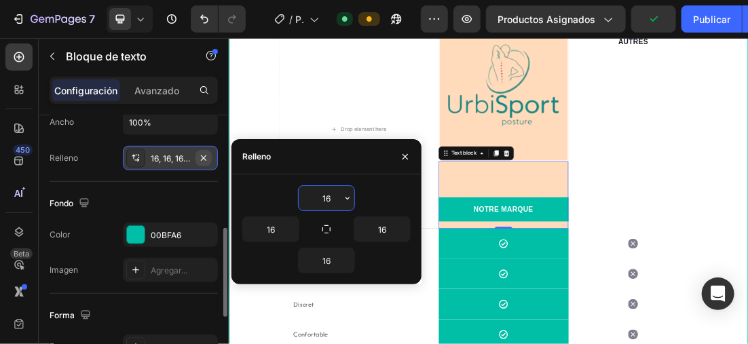
click at [206, 156] on icon "button" at bounding box center [203, 158] width 11 height 11
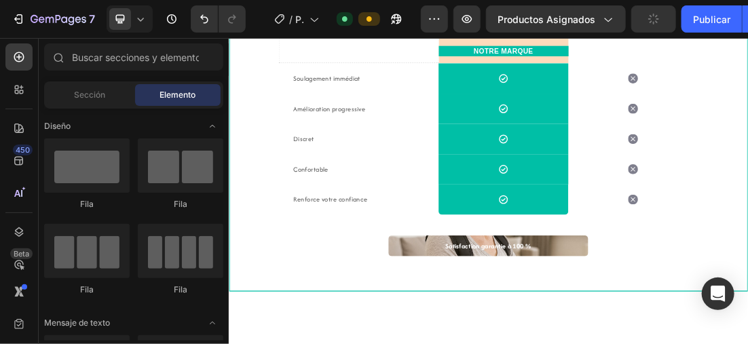
scroll to position [1587, 0]
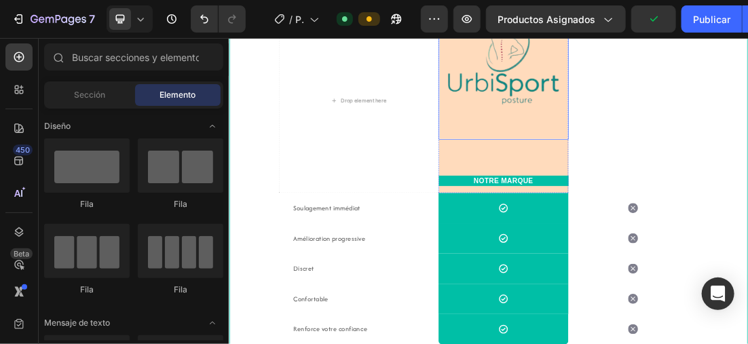
click at [662, 151] on img at bounding box center [660, 93] width 204 height 206
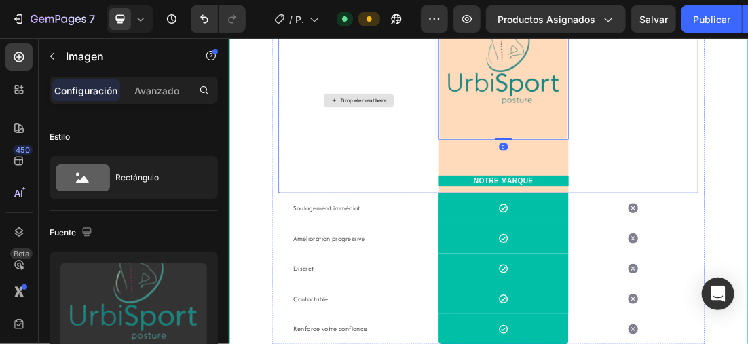
click at [513, 178] on div "Drop element here" at bounding box center [431, 135] width 251 height 290
click at [603, 142] on img at bounding box center [660, 93] width 204 height 206
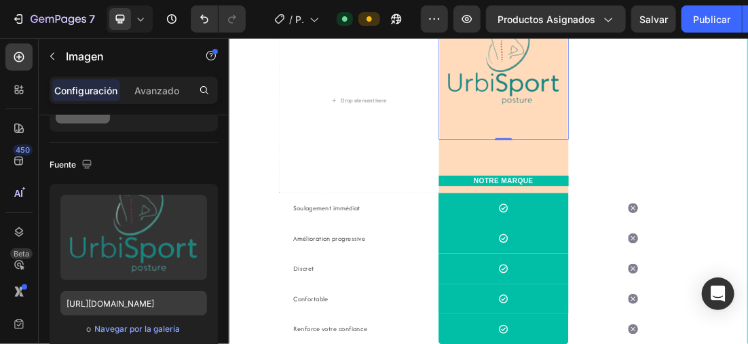
scroll to position [272, 0]
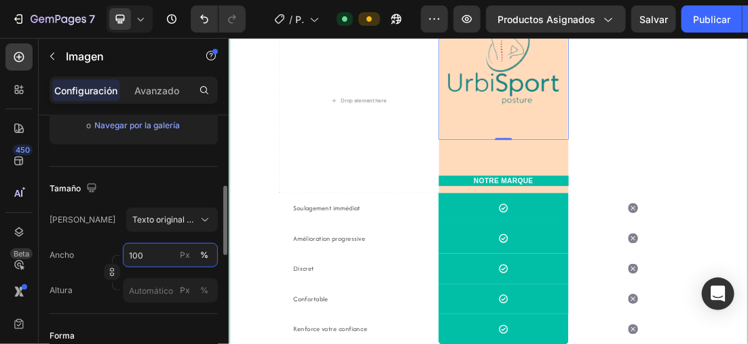
click at [153, 254] on input "100" at bounding box center [170, 255] width 95 height 24
type input "100"
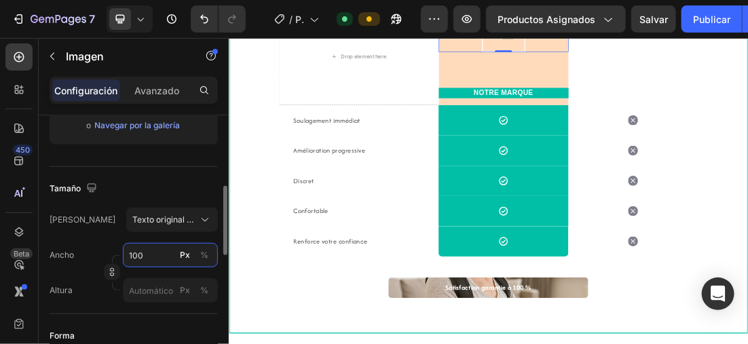
scroll to position [1519, 0]
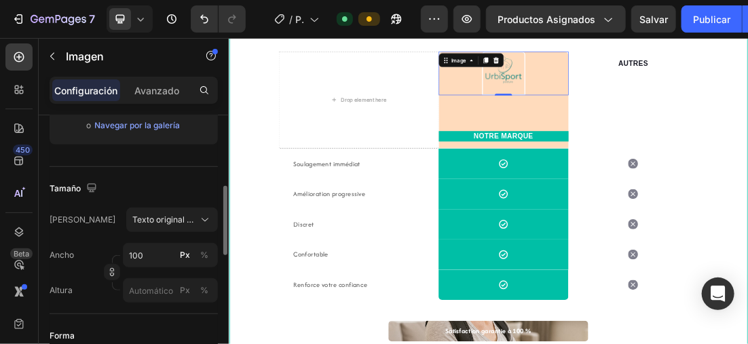
click at [150, 179] on div "Tamaño" at bounding box center [134, 189] width 168 height 22
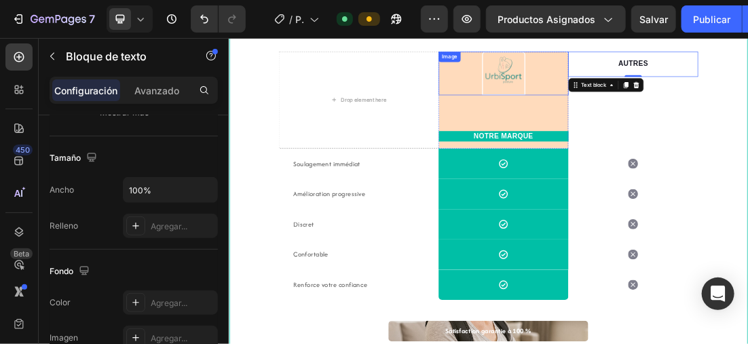
scroll to position [0, 0]
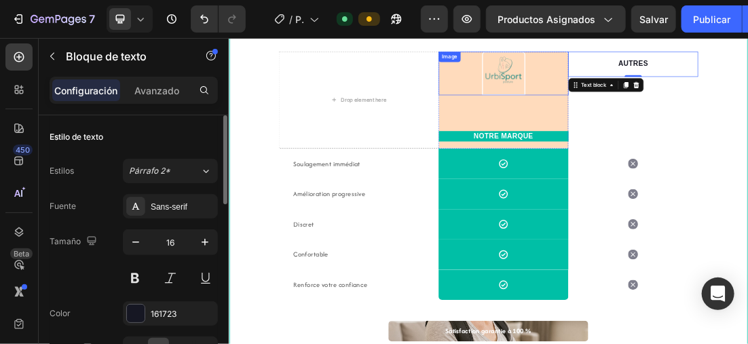
click at [729, 107] on div at bounding box center [660, 92] width 204 height 69
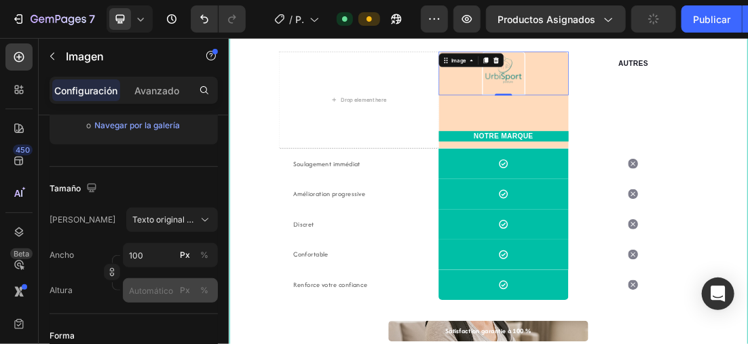
scroll to position [408, 0]
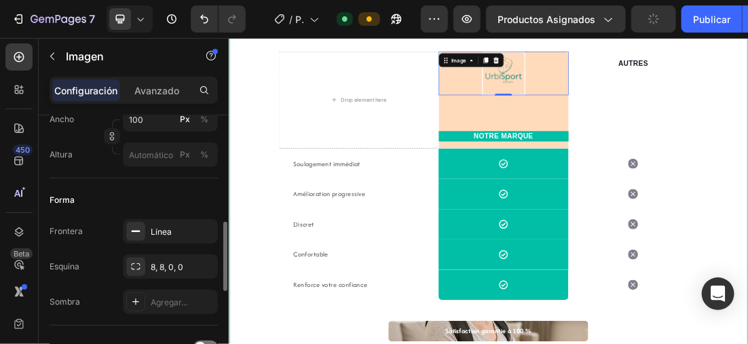
click at [102, 219] on div "Frontera Línea Esquina 8, 8, 0, 0 Sombra Agregar..." at bounding box center [134, 266] width 168 height 95
click at [223, 271] on div at bounding box center [225, 256] width 4 height 69
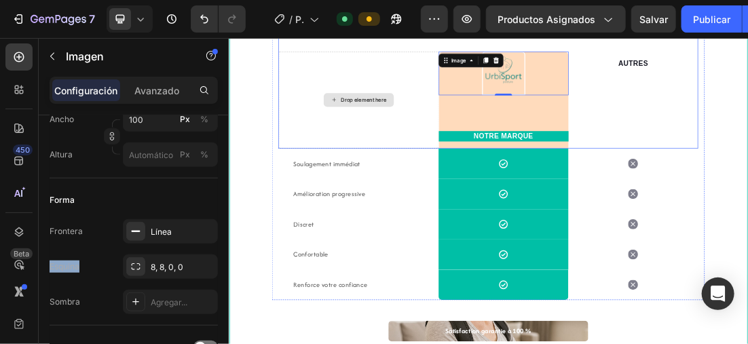
scroll to position [756, 0]
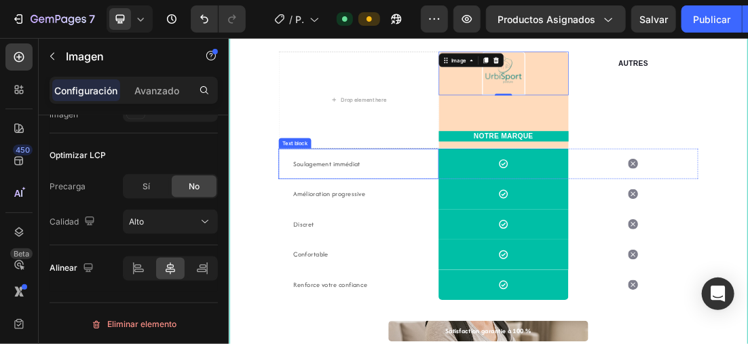
drag, startPoint x: 441, startPoint y: 223, endPoint x: 1041, endPoint y: 192, distance: 600.6
click at [441, 222] on div "Soulagement immédiat Text block" at bounding box center [431, 235] width 251 height 48
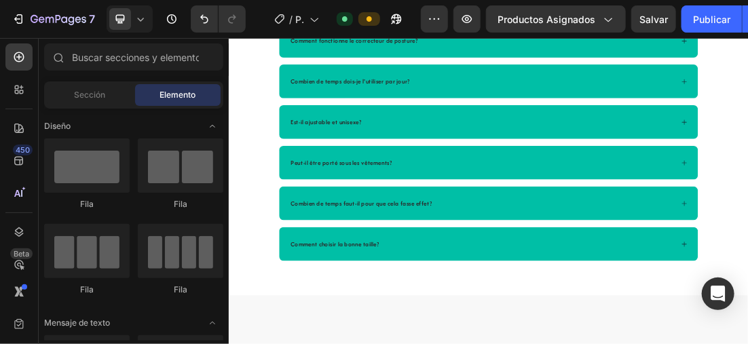
scroll to position [2491, 0]
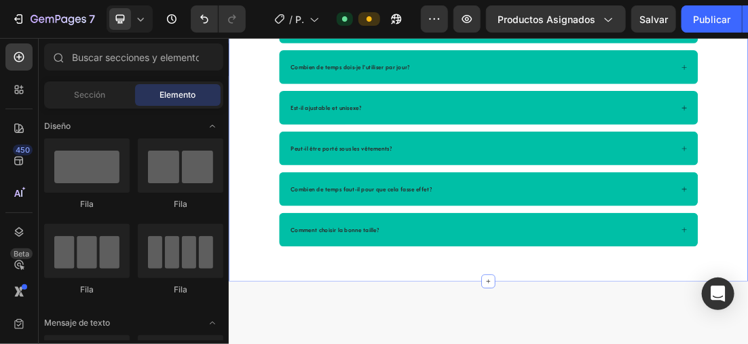
click at [748, 264] on div "Title Line Foire aux questions...🙌 Heading Comment fonctionne le correcteur de …" at bounding box center [635, 134] width 815 height 461
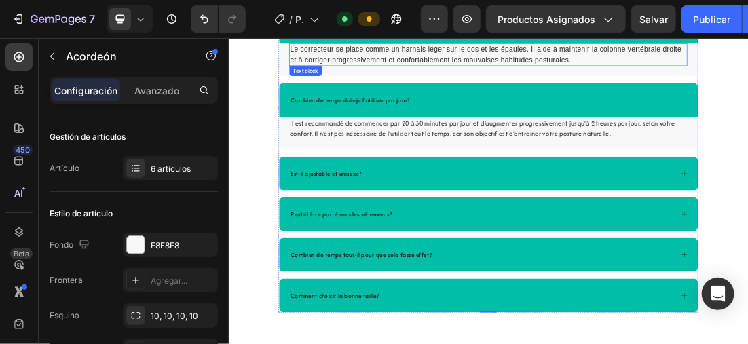
click at [530, 79] on p "Le correcteur se place comme un harnais léger sur le dos et les épaules. Il aid…" at bounding box center [636, 63] width 622 height 33
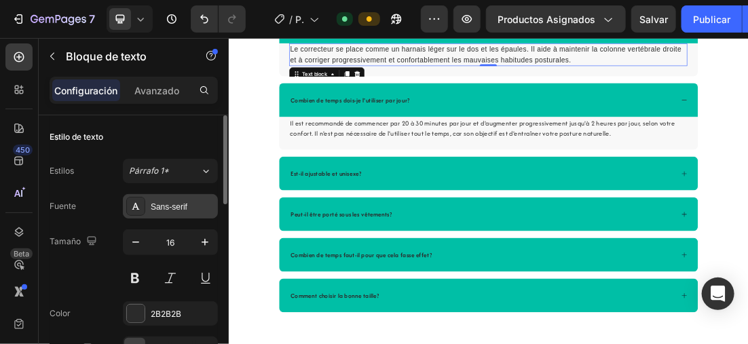
click at [161, 206] on div "Sans-serif" at bounding box center [183, 207] width 64 height 12
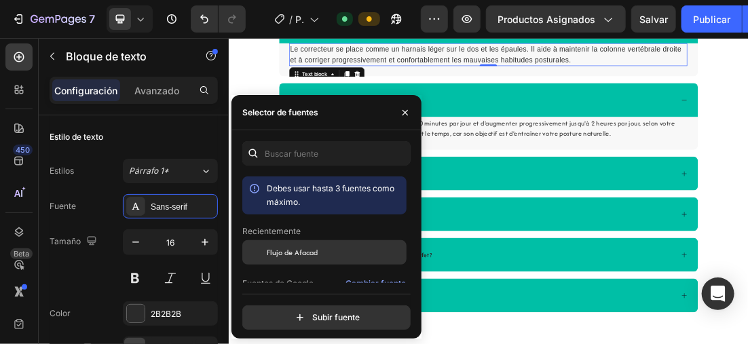
click at [304, 247] on span "Flujo de Afacad" at bounding box center [292, 253] width 51 height 12
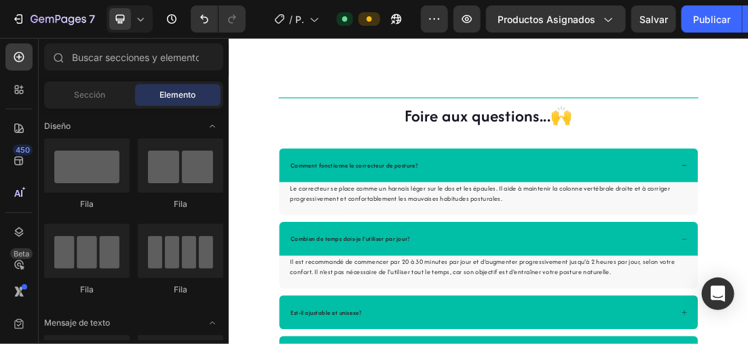
scroll to position [2652, 0]
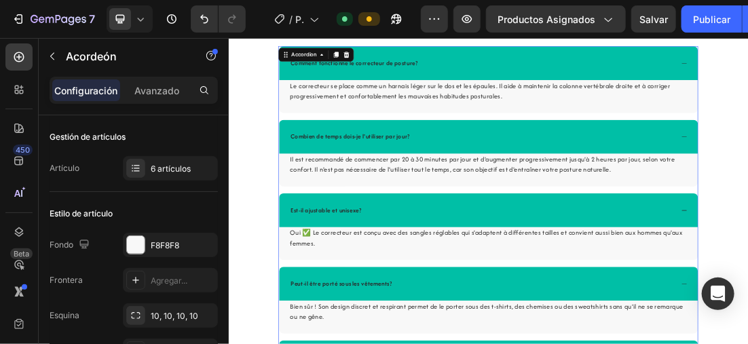
scroll to position [2787, 0]
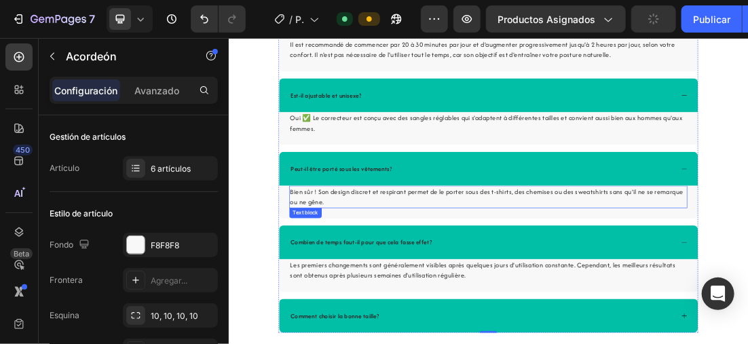
scroll to position [2855, 0]
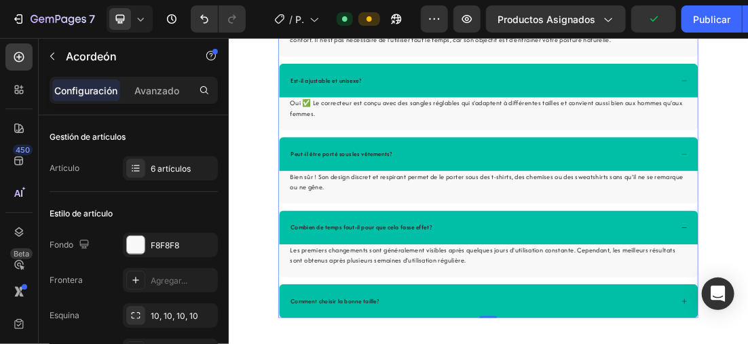
drag, startPoint x: 936, startPoint y: 444, endPoint x: 884, endPoint y: 444, distance: 51.6
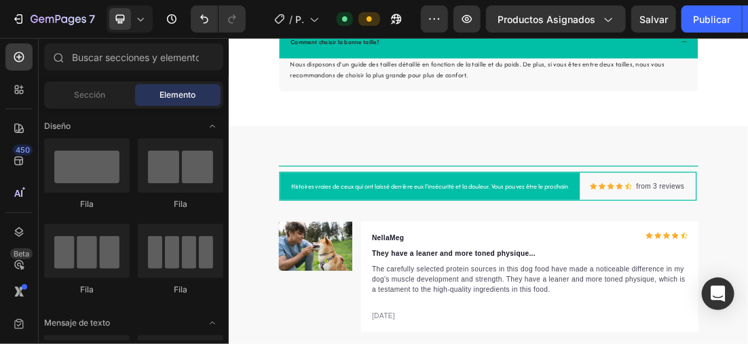
scroll to position [3294, 0]
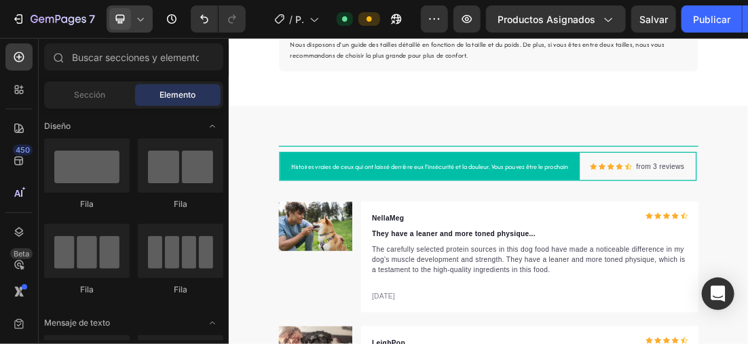
click at [138, 11] on div at bounding box center [130, 18] width 46 height 27
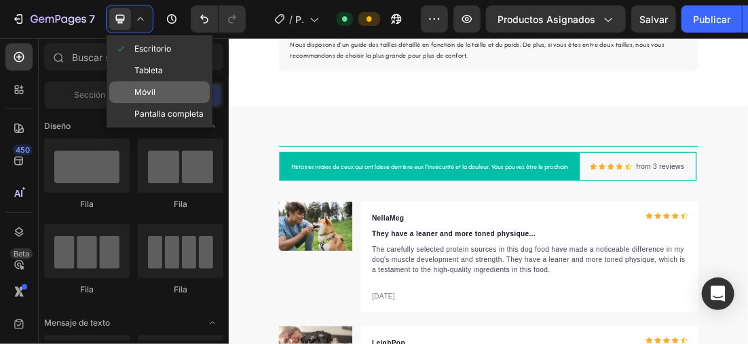
click at [170, 103] on div "Móvil" at bounding box center [159, 114] width 101 height 22
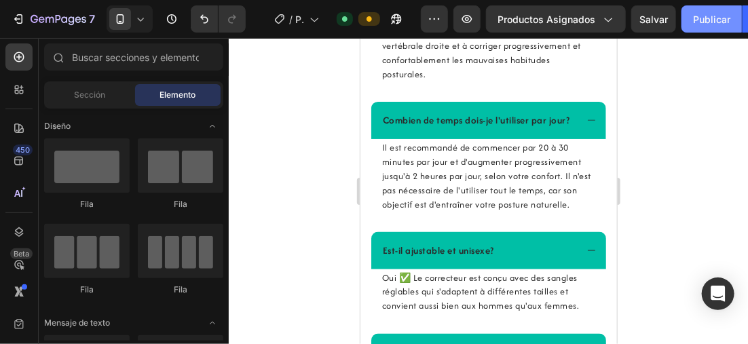
scroll to position [2343, 0]
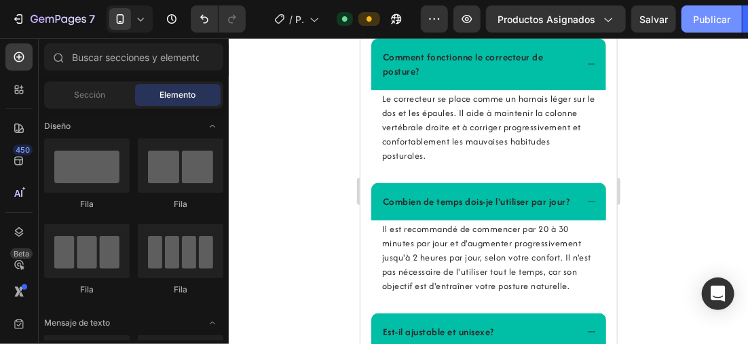
click at [706, 22] on font "Publicar" at bounding box center [711, 19] width 37 height 14
click at [694, 128] on div at bounding box center [489, 191] width 520 height 306
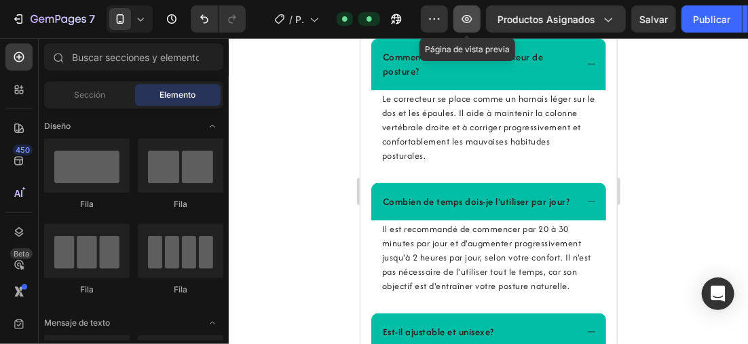
click at [465, 19] on icon "button" at bounding box center [468, 19] width 10 height 8
click at [140, 11] on div at bounding box center [130, 18] width 46 height 27
click at [268, 101] on div at bounding box center [489, 191] width 520 height 306
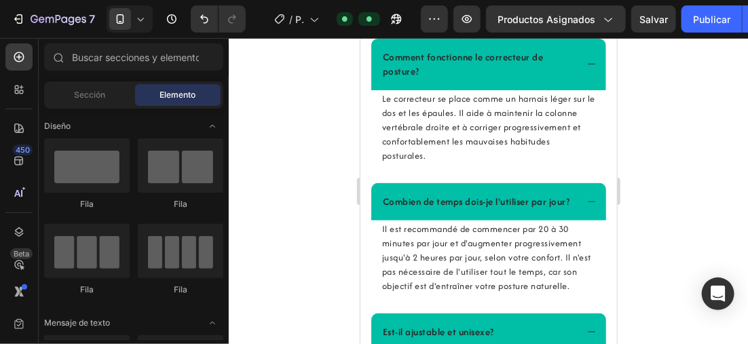
click at [143, 16] on icon at bounding box center [141, 19] width 14 height 14
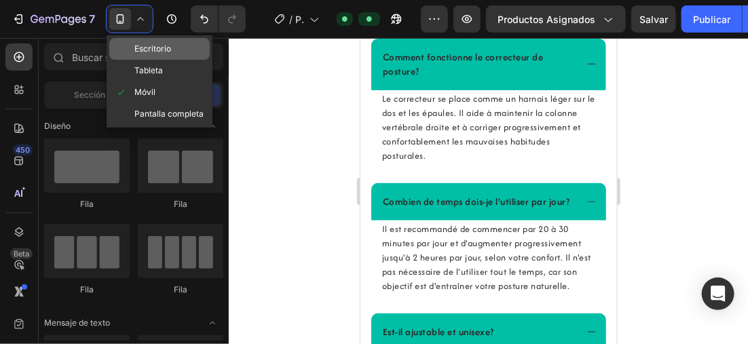
click at [158, 50] on span "Escritorio" at bounding box center [152, 49] width 37 height 14
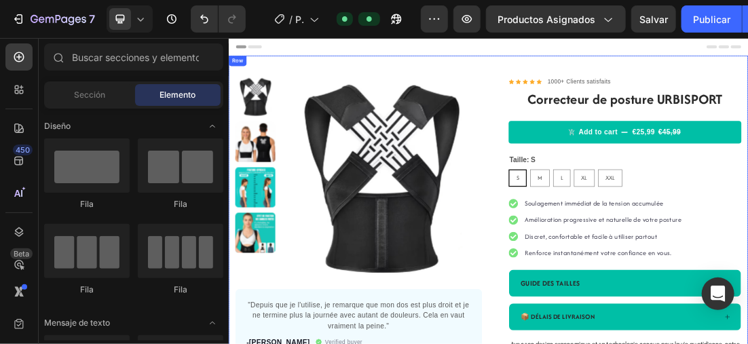
click at [748, 75] on div "Product Images "Depuis que je l'utilise, je remarque que mon dos est plus droit…" at bounding box center [635, 343] width 815 height 557
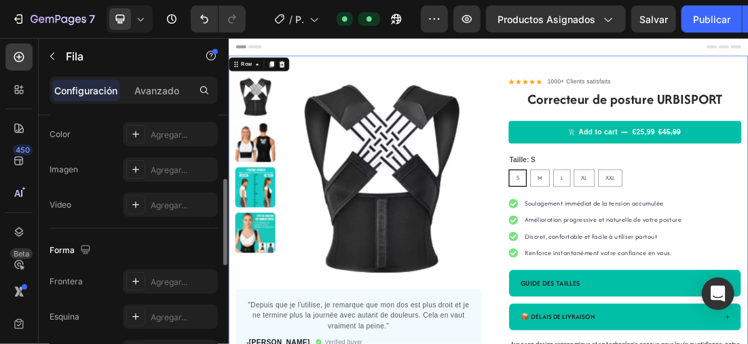
scroll to position [408, 0]
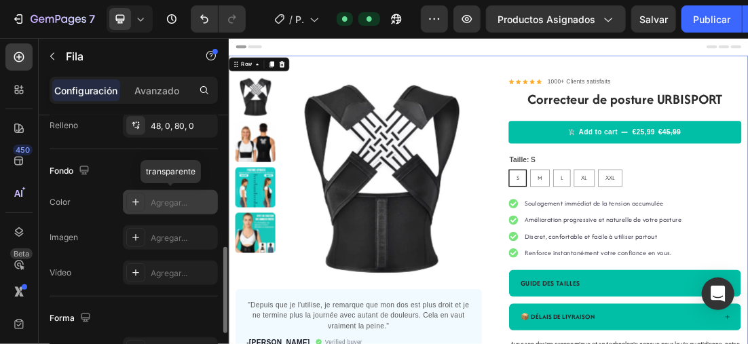
click at [131, 198] on icon at bounding box center [135, 202] width 11 height 11
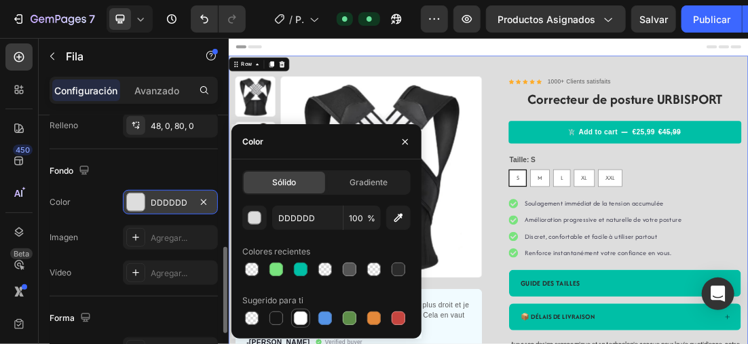
click at [300, 317] on div at bounding box center [301, 319] width 14 height 14
type input "FFFFFF"
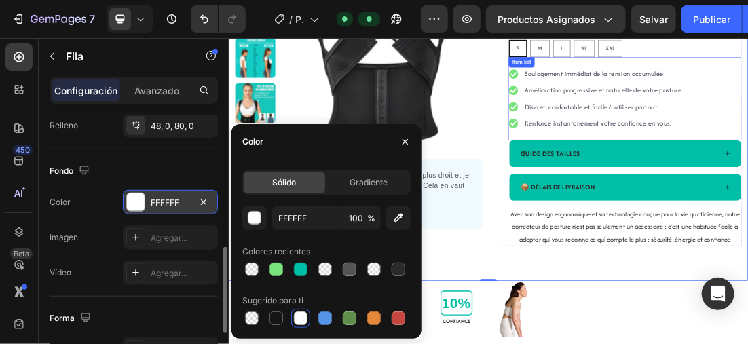
scroll to position [272, 0]
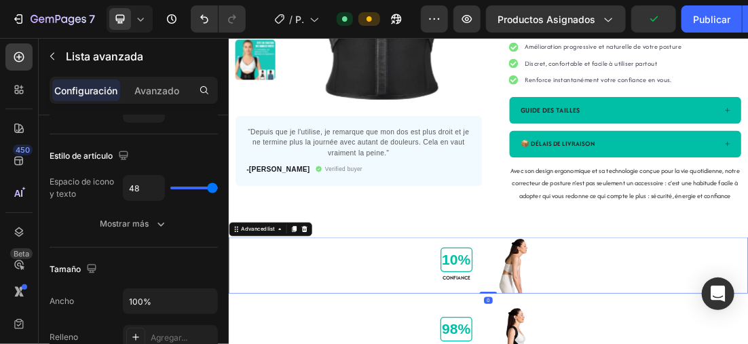
scroll to position [408, 0]
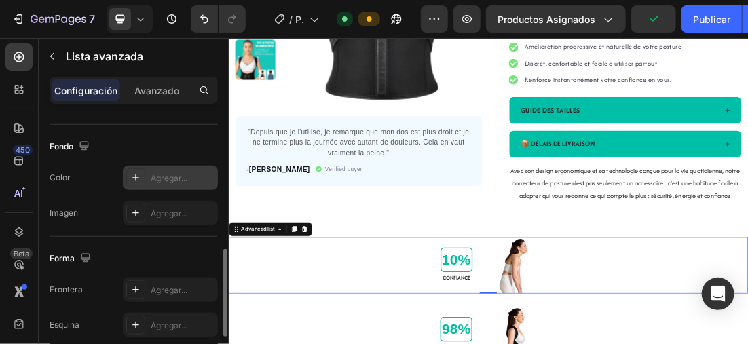
click at [127, 177] on div at bounding box center [135, 177] width 19 height 19
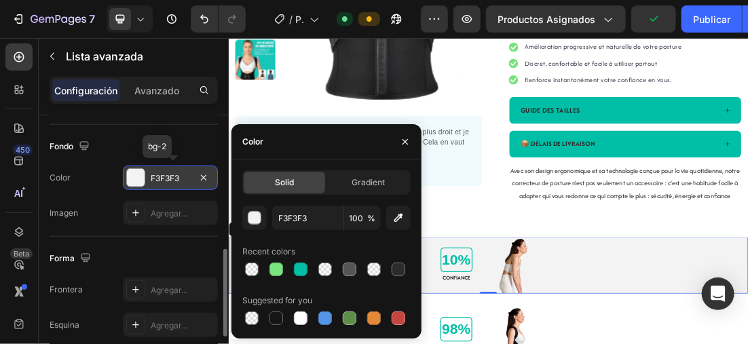
click at [98, 168] on div "Color F3F3F3 bg-2" at bounding box center [134, 178] width 168 height 24
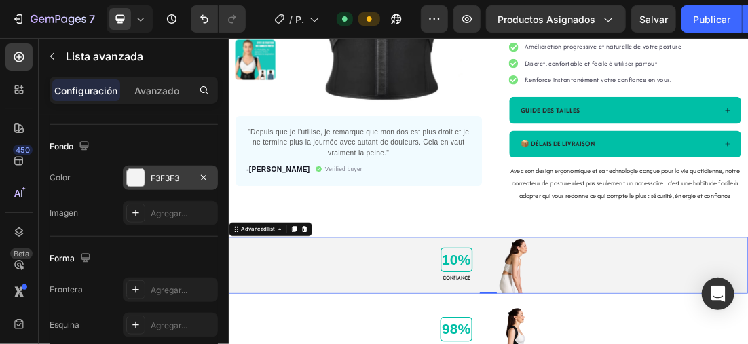
click at [141, 179] on div at bounding box center [136, 178] width 18 height 18
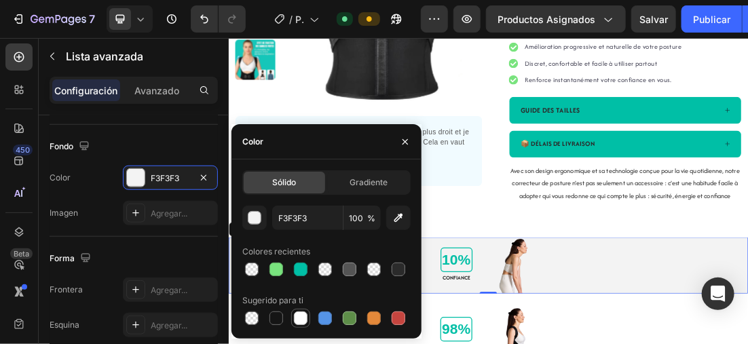
click at [300, 312] on div at bounding box center [301, 319] width 14 height 14
type input "FFFFFF"
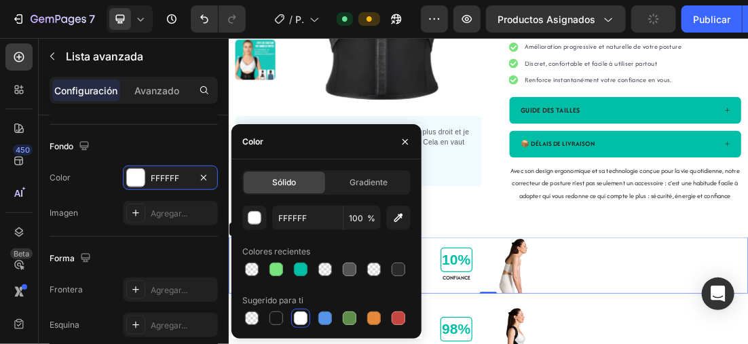
scroll to position [340, 0]
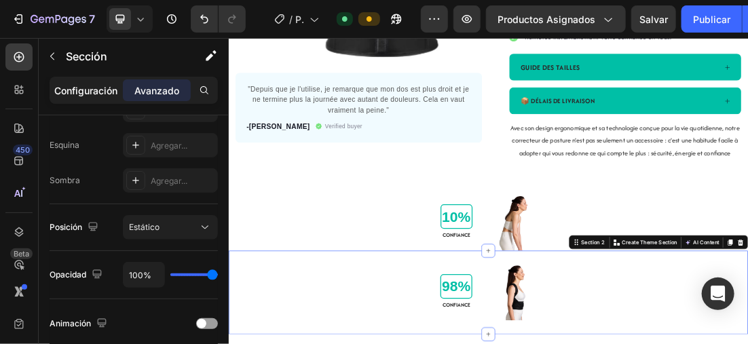
click at [105, 79] on div "Configuración" at bounding box center [86, 90] width 68 height 22
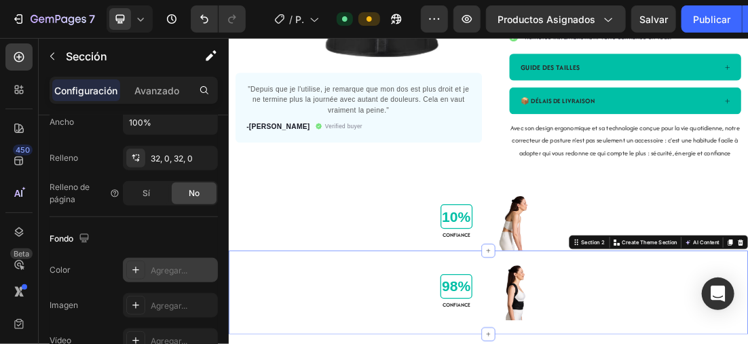
click at [135, 265] on icon at bounding box center [135, 270] width 11 height 11
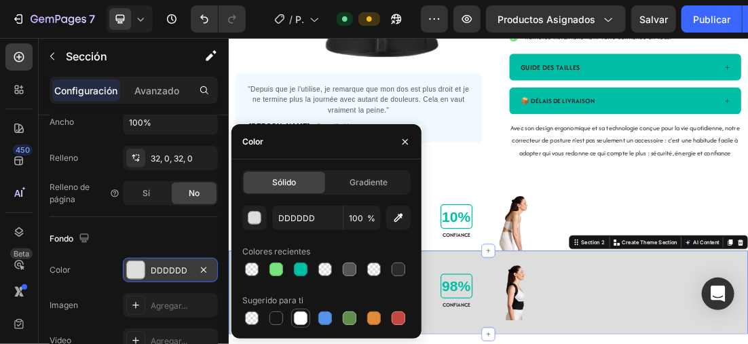
click at [303, 313] on div at bounding box center [301, 319] width 14 height 14
type input "FFFFFF"
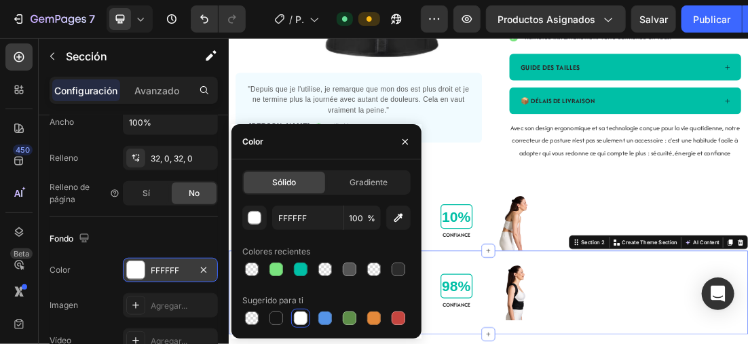
click at [181, 229] on div "Fondo" at bounding box center [134, 239] width 168 height 22
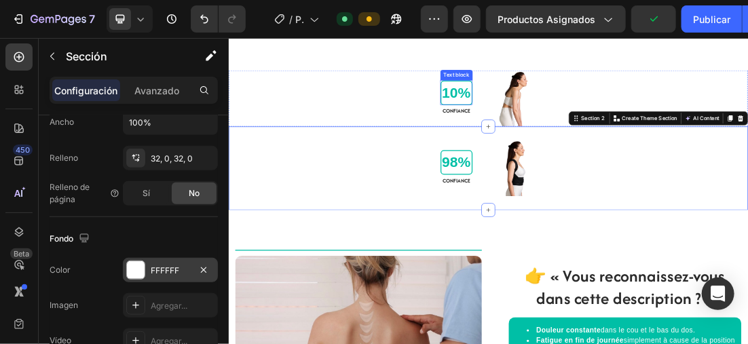
scroll to position [543, 0]
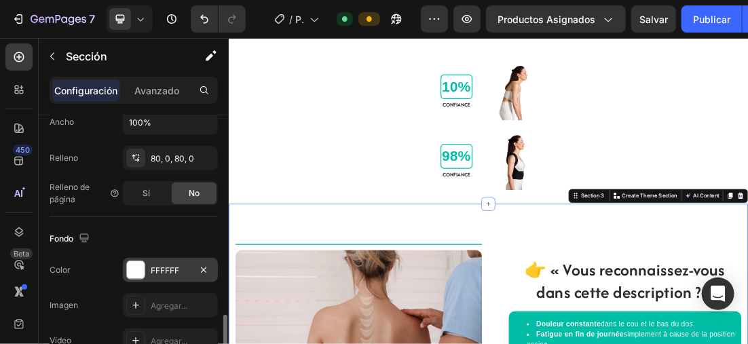
scroll to position [408, 0]
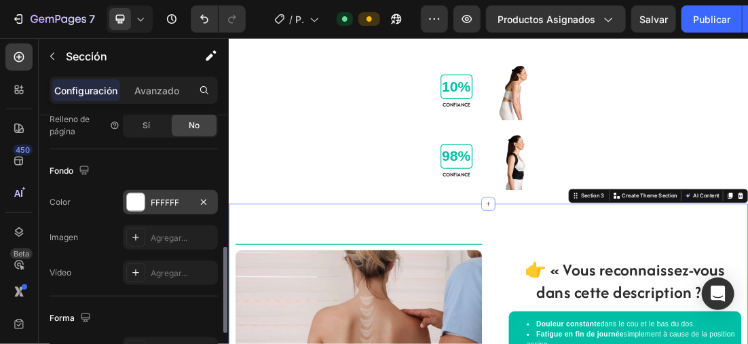
click at [139, 197] on div at bounding box center [136, 203] width 18 height 18
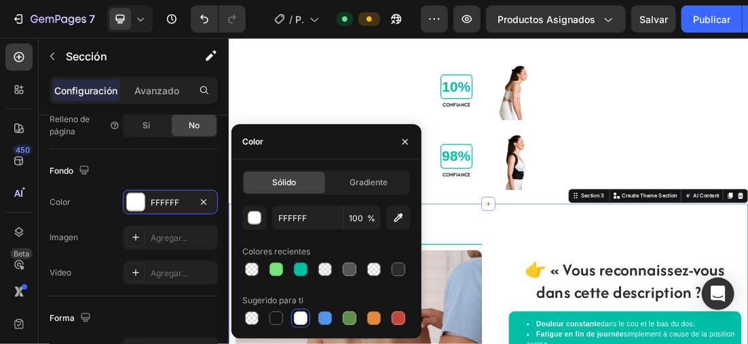
click at [302, 320] on div at bounding box center [301, 319] width 14 height 14
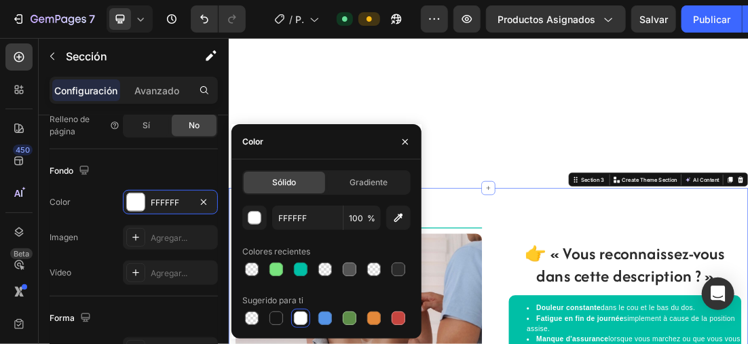
scroll to position [1019, 0]
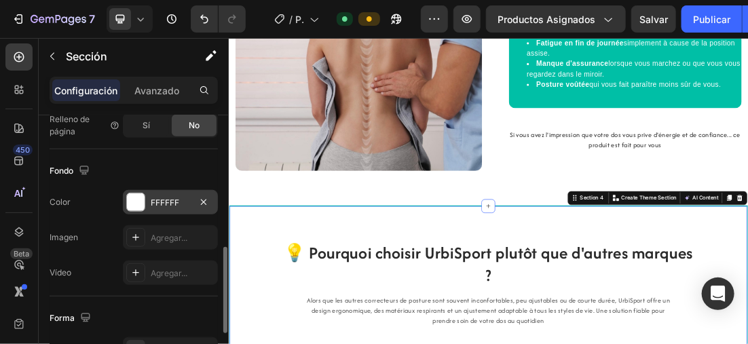
click at [139, 199] on div at bounding box center [136, 203] width 18 height 18
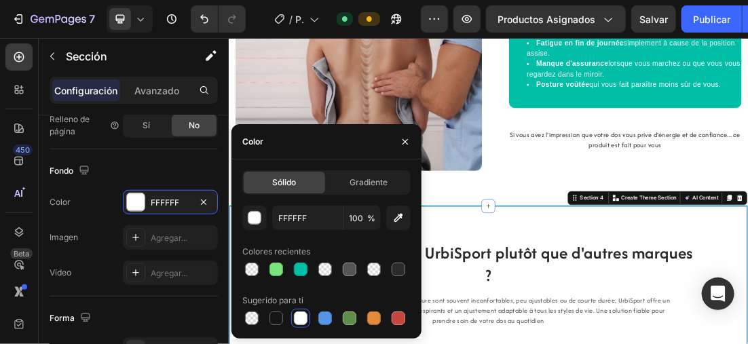
click at [302, 322] on div at bounding box center [301, 319] width 14 height 14
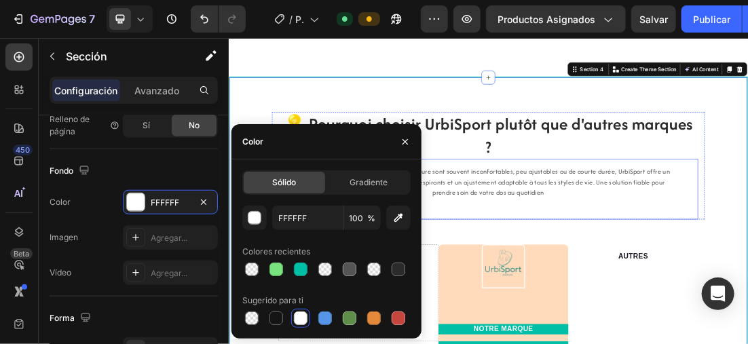
scroll to position [1290, 0]
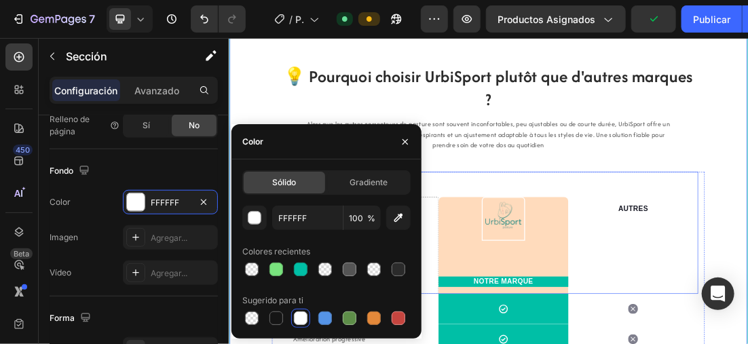
click at [748, 259] on div "Drop element here Image NOTRE MARQUE Text block Row AUTRES Text block Row" at bounding box center [635, 344] width 659 height 192
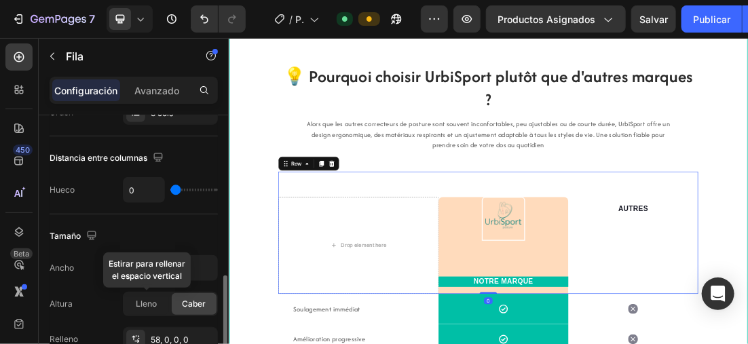
scroll to position [408, 0]
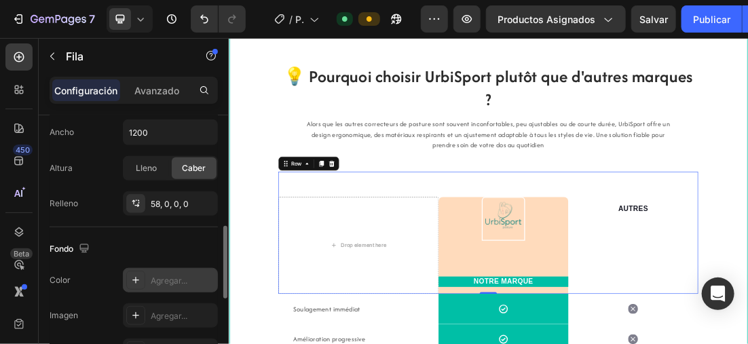
click at [133, 279] on icon at bounding box center [135, 280] width 11 height 11
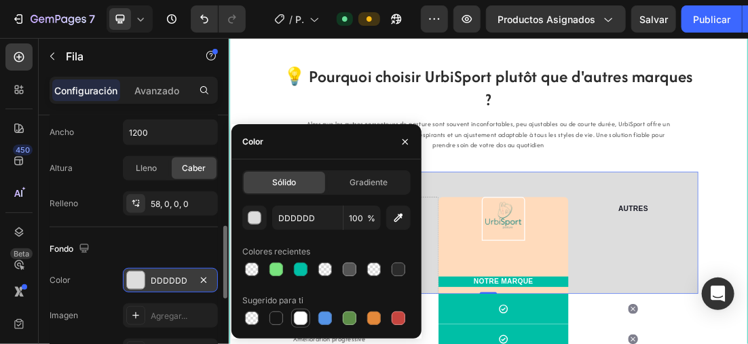
click at [300, 314] on div at bounding box center [301, 319] width 14 height 14
type input "FFFFFF"
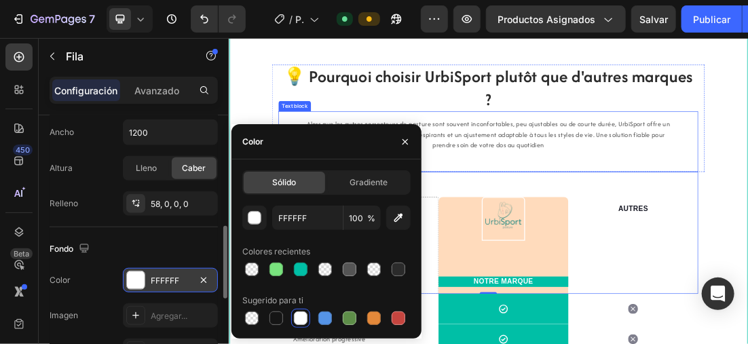
click at [748, 226] on div "Alors que les autres correcteurs de posture sont souvent inconfortables, peu aj…" at bounding box center [635, 200] width 659 height 95
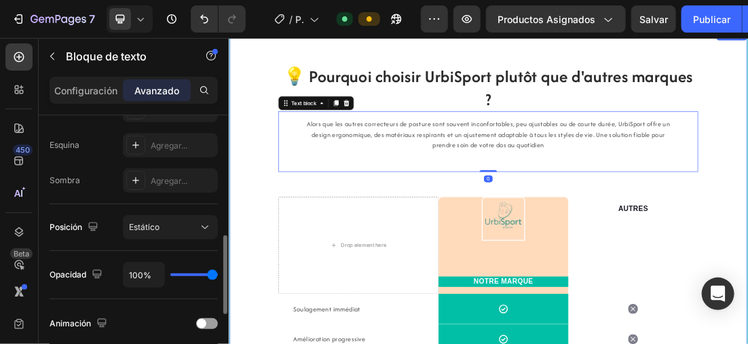
scroll to position [1426, 0]
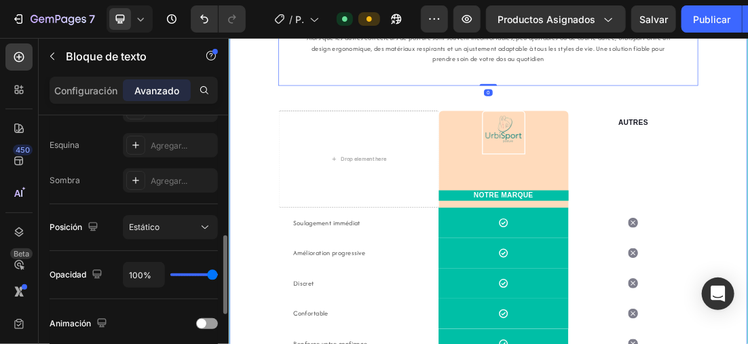
click at [748, 327] on div "💡 Pourquoi choisir UrbiSport plutôt que d'autres marques ? Heading Alors que le…" at bounding box center [636, 275] width 812 height 663
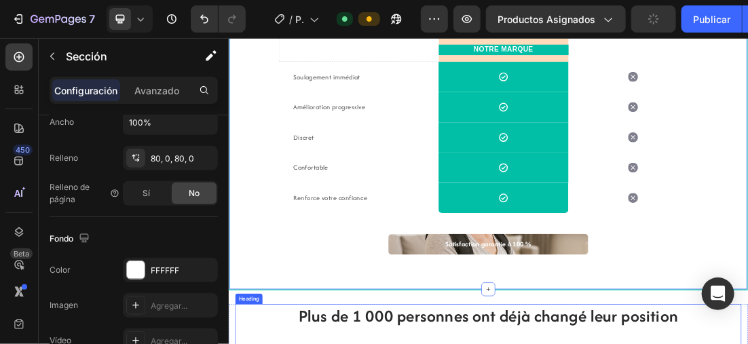
scroll to position [1766, 0]
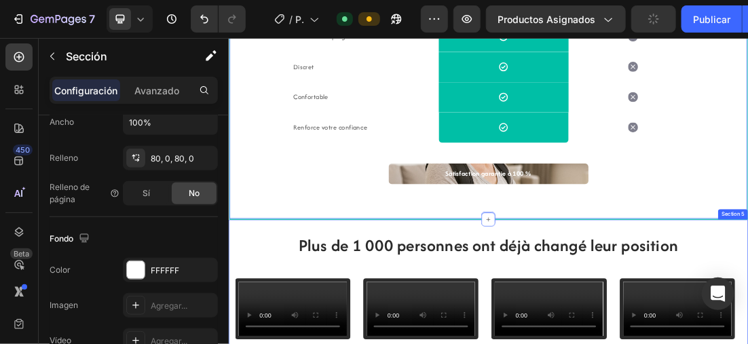
drag, startPoint x: 419, startPoint y: 334, endPoint x: 313, endPoint y: 334, distance: 106.0
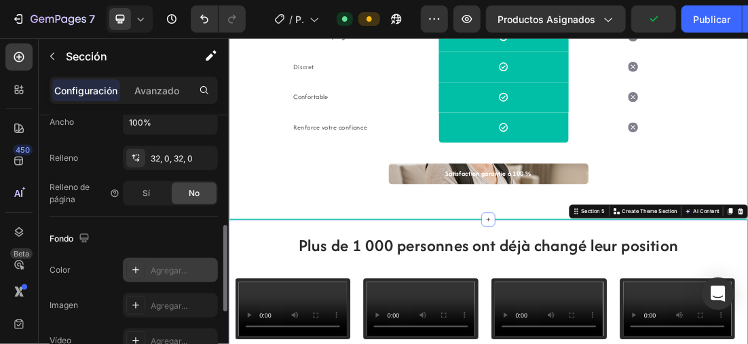
click at [131, 267] on icon at bounding box center [135, 270] width 11 height 11
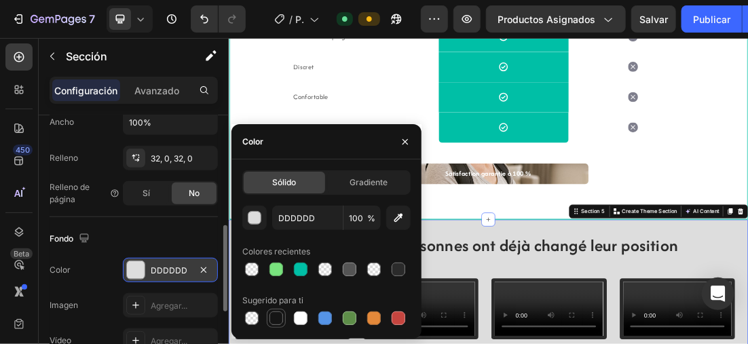
click at [274, 316] on div at bounding box center [277, 319] width 14 height 14
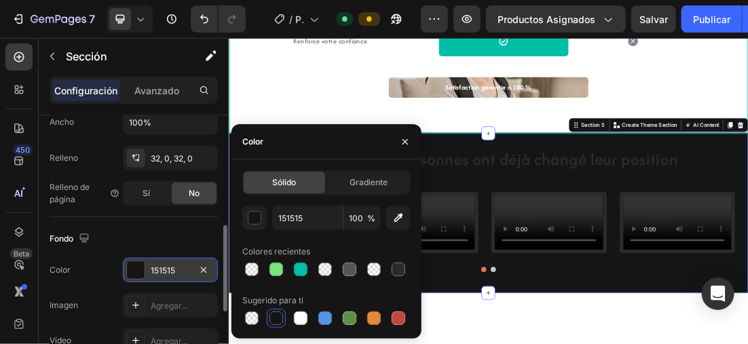
scroll to position [2038, 0]
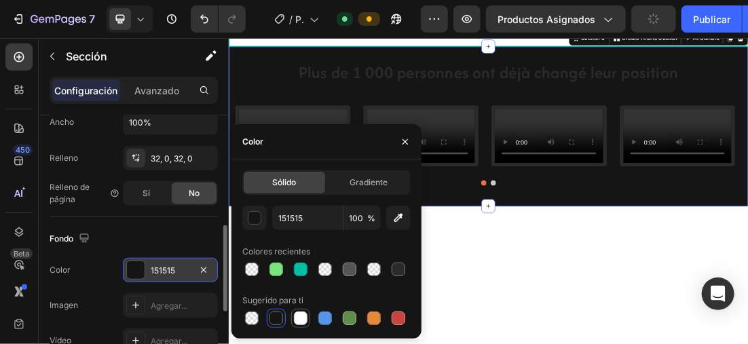
click at [296, 319] on div at bounding box center [301, 319] width 14 height 14
type input "FFFFFF"
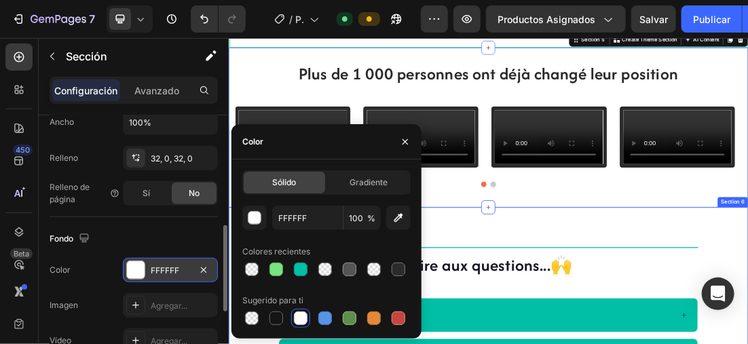
scroll to position [2377, 0]
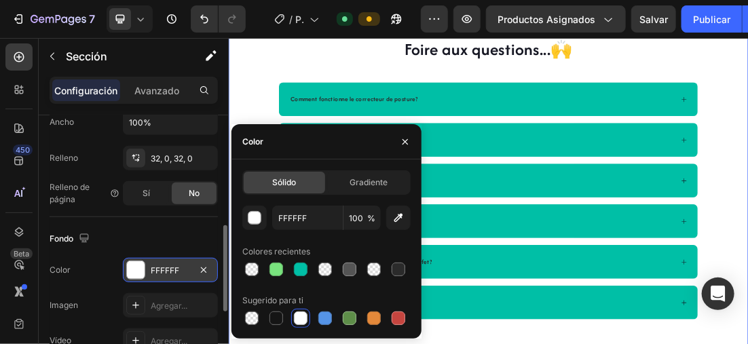
click at [748, 210] on div "Title Line Foire aux questions...🙌 Heading Comment fonctionne le correcteur de …" at bounding box center [635, 248] width 815 height 569
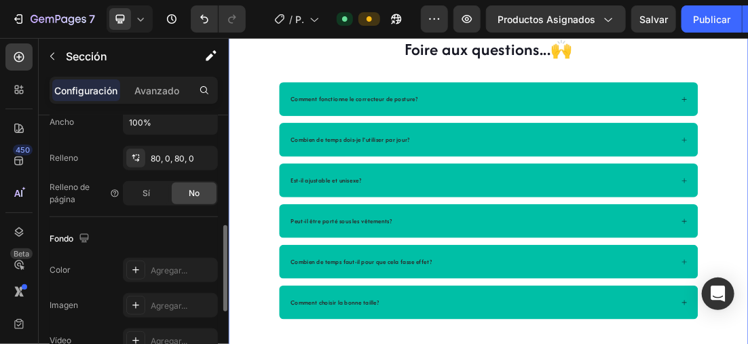
click at [141, 269] on div at bounding box center [135, 270] width 19 height 19
click at [97, 228] on div "Fondo" at bounding box center [134, 239] width 168 height 22
click at [748, 209] on div "Title Line Foire aux questions...🙌 Heading Comment fonctionne le correcteur de …" at bounding box center [635, 248] width 815 height 569
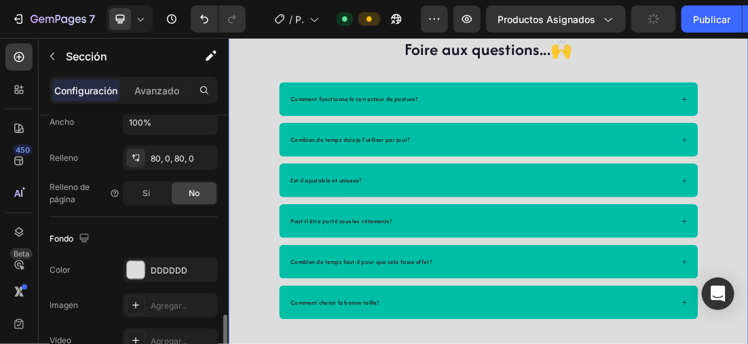
scroll to position [408, 0]
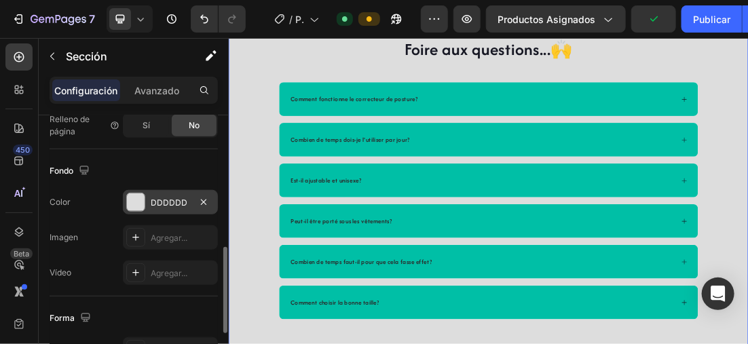
click at [131, 194] on div at bounding box center [136, 203] width 18 height 18
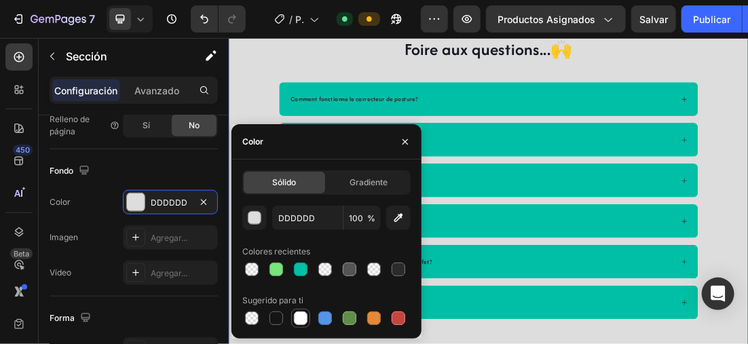
click at [302, 319] on div at bounding box center [301, 319] width 14 height 14
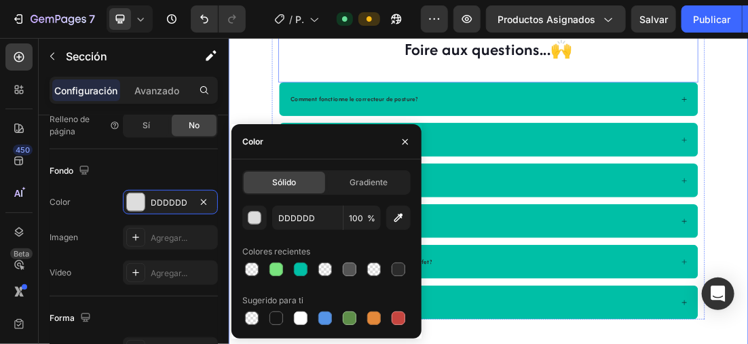
type input "FFFFFF"
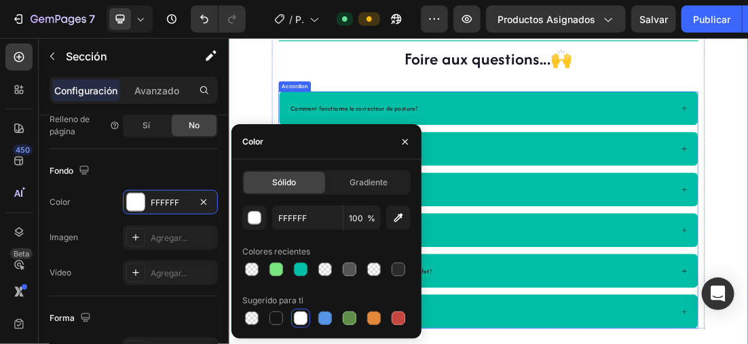
scroll to position [3056, 0]
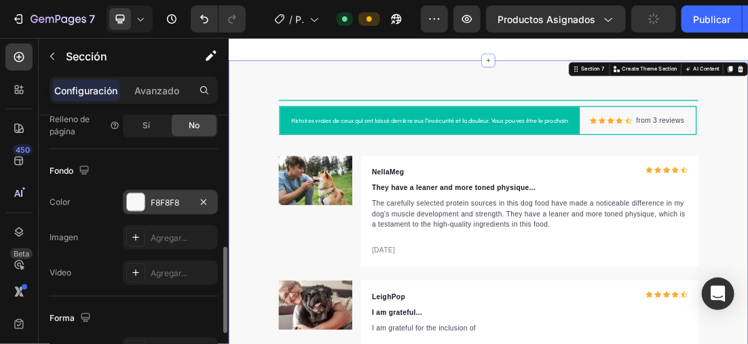
click at [130, 199] on div at bounding box center [136, 203] width 18 height 18
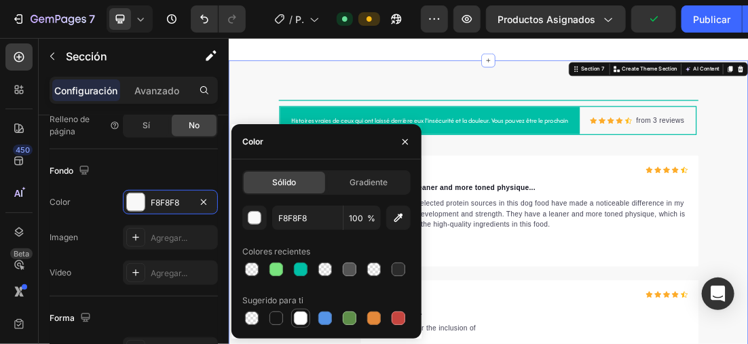
click at [306, 323] on div at bounding box center [301, 319] width 14 height 14
type input "FFFFFF"
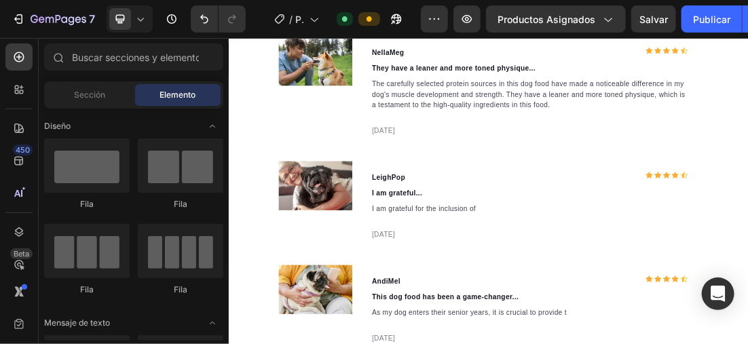
scroll to position [3160, 0]
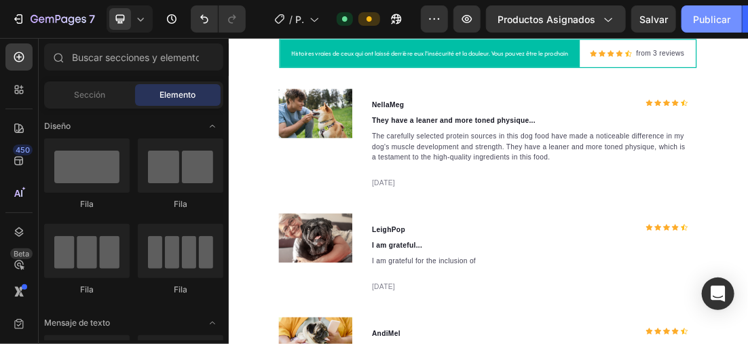
click at [716, 18] on font "Publicar" at bounding box center [711, 19] width 37 height 14
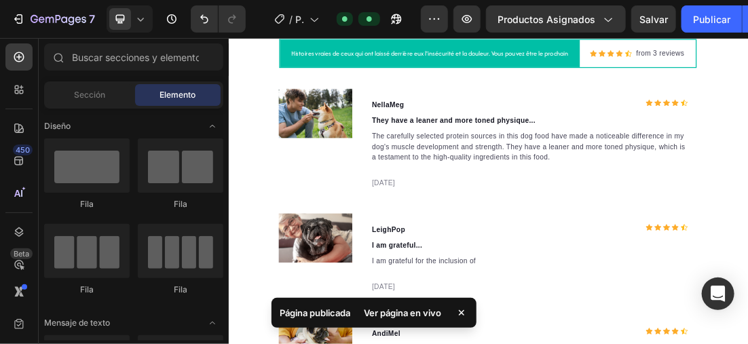
click at [140, 18] on icon at bounding box center [141, 19] width 14 height 14
click at [153, 14] on div "7 Version history" at bounding box center [128, 18] width 257 height 27
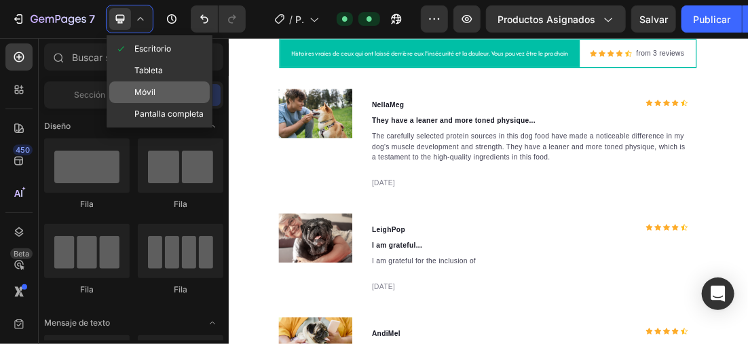
click at [166, 103] on div "Móvil" at bounding box center [159, 114] width 101 height 22
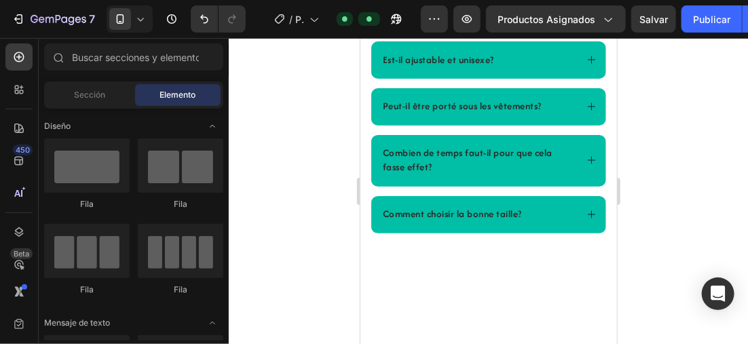
scroll to position [2493, 0]
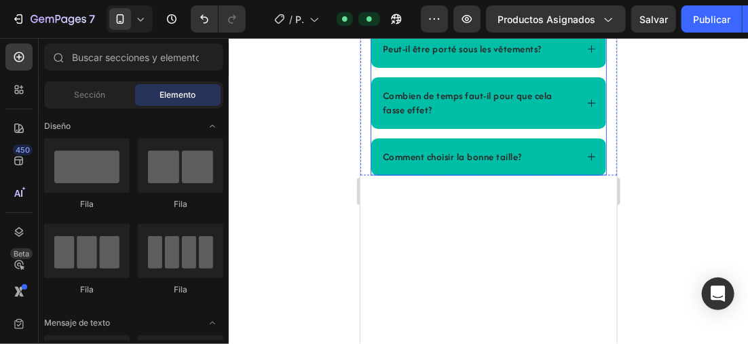
click at [295, 184] on div at bounding box center [489, 191] width 520 height 306
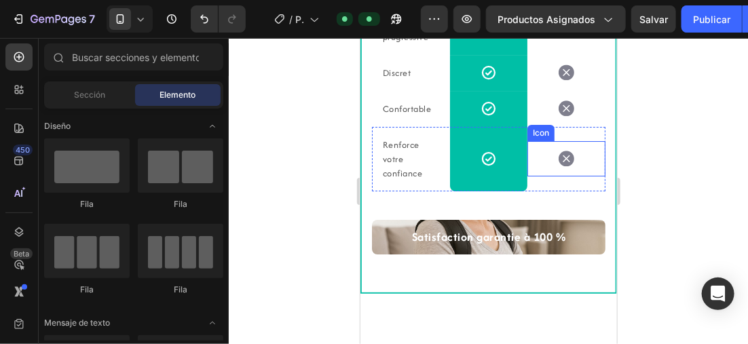
scroll to position [1610, 0]
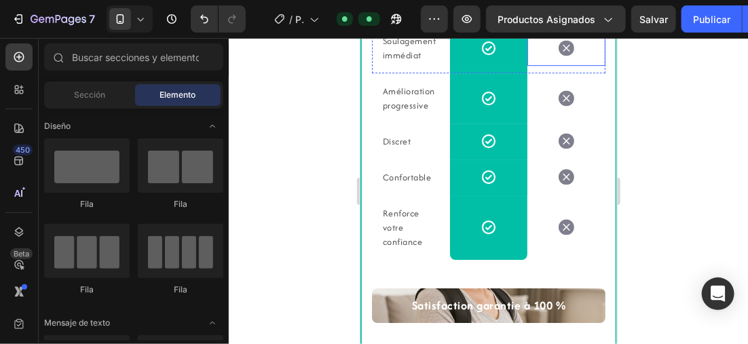
scroll to position [272, 0]
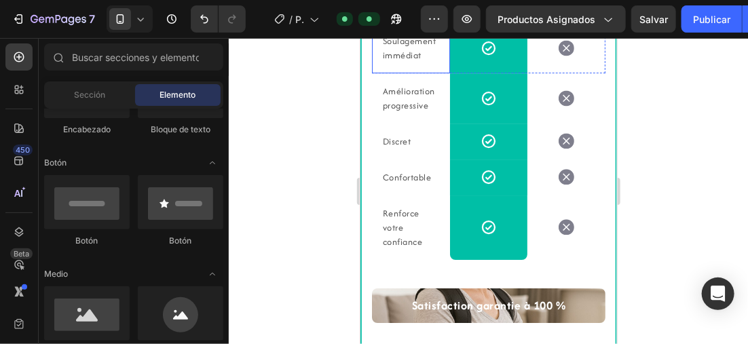
click at [438, 73] on div "Soulagement immédiat Text block" at bounding box center [411, 47] width 78 height 50
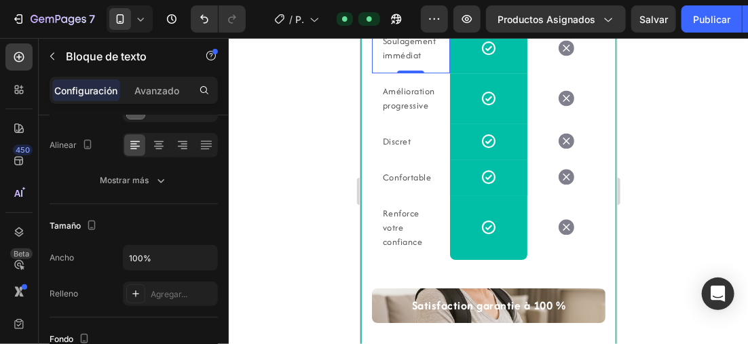
scroll to position [340, 0]
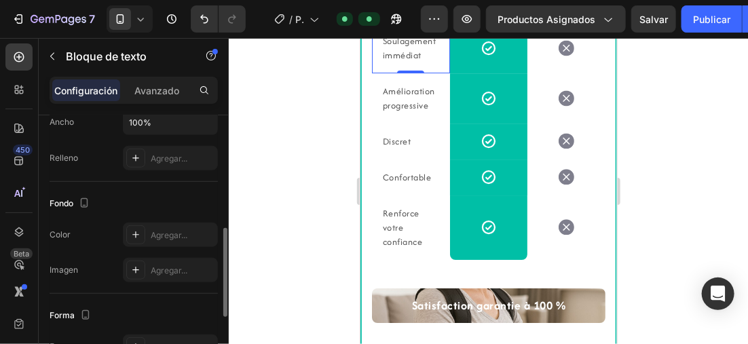
click at [107, 244] on div "Color Agregar..." at bounding box center [134, 235] width 168 height 24
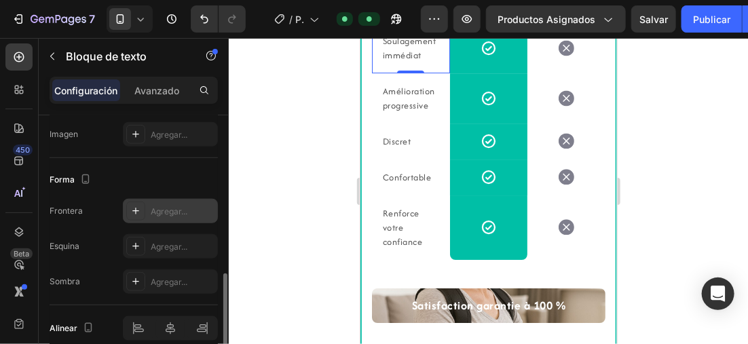
click at [132, 206] on icon at bounding box center [135, 211] width 11 height 11
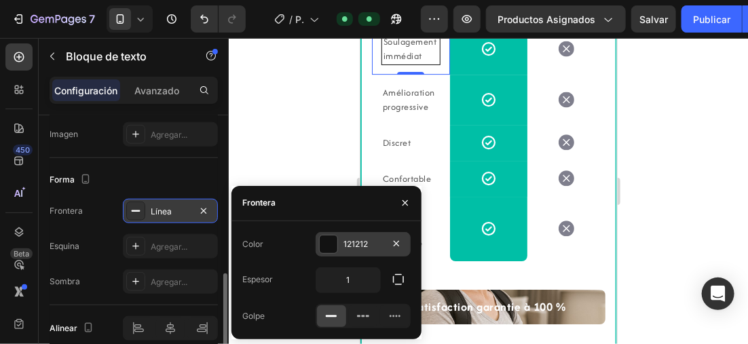
click at [329, 242] on div at bounding box center [329, 245] width 18 height 18
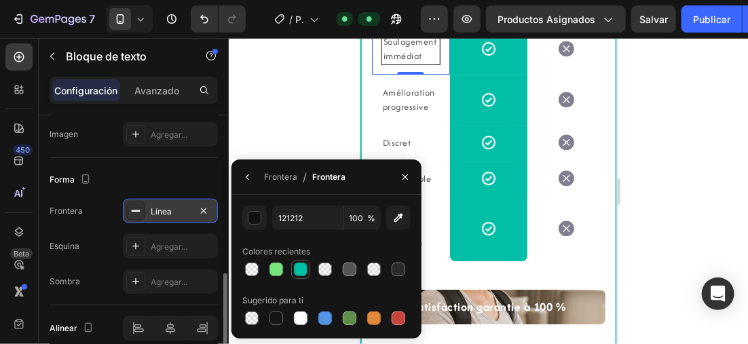
click at [305, 270] on div at bounding box center [301, 270] width 14 height 14
click at [275, 109] on div at bounding box center [489, 191] width 520 height 306
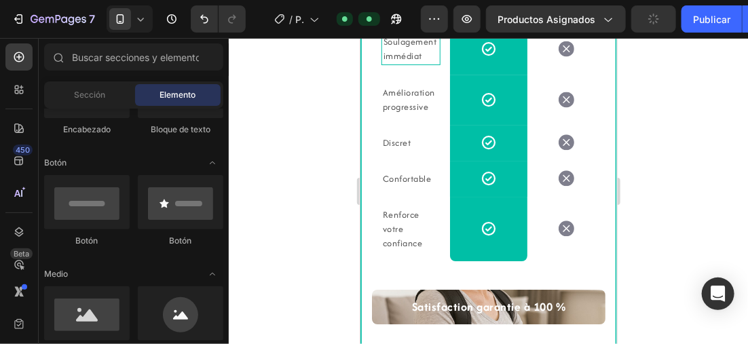
click at [295, 150] on div at bounding box center [489, 191] width 520 height 306
click at [374, 74] on div "Soulagement immédiat Text block" at bounding box center [411, 48] width 78 height 52
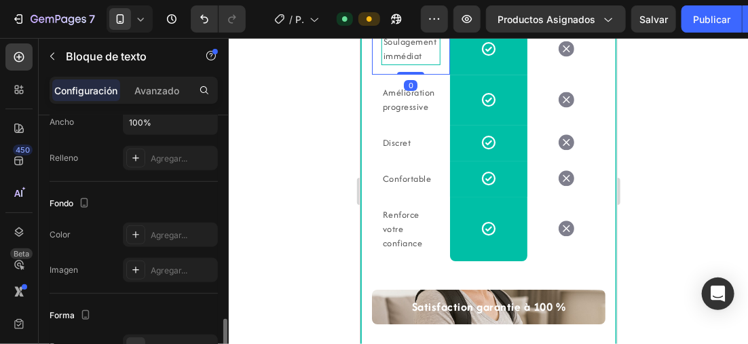
scroll to position [408, 0]
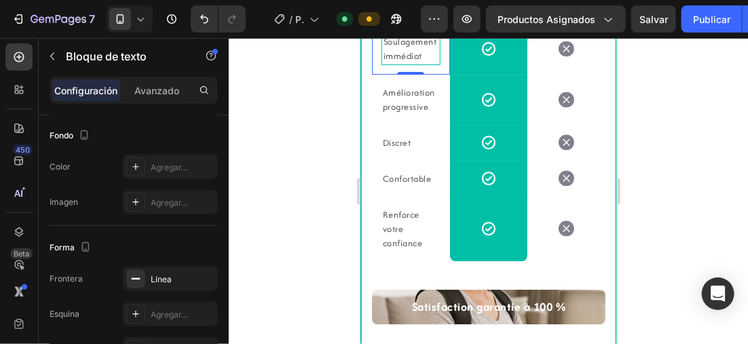
click at [305, 166] on div at bounding box center [489, 191] width 520 height 306
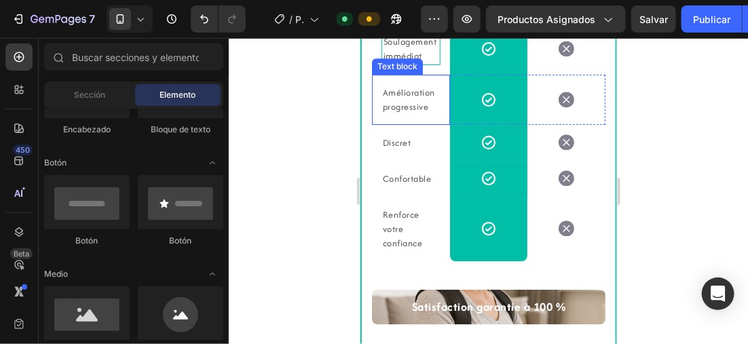
click at [420, 113] on p "Amélioration progressive" at bounding box center [410, 99] width 56 height 29
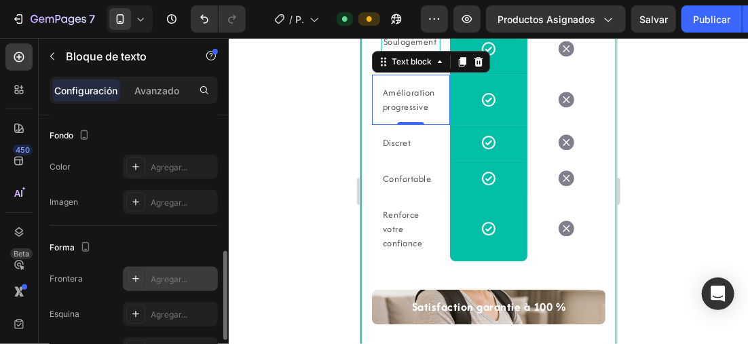
click at [133, 270] on div at bounding box center [135, 279] width 19 height 19
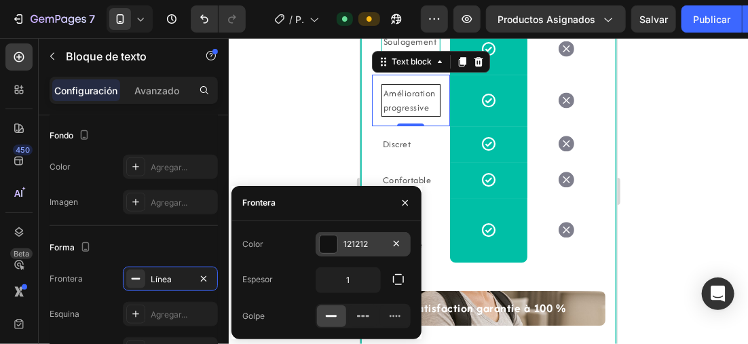
click at [325, 245] on div at bounding box center [329, 245] width 18 height 18
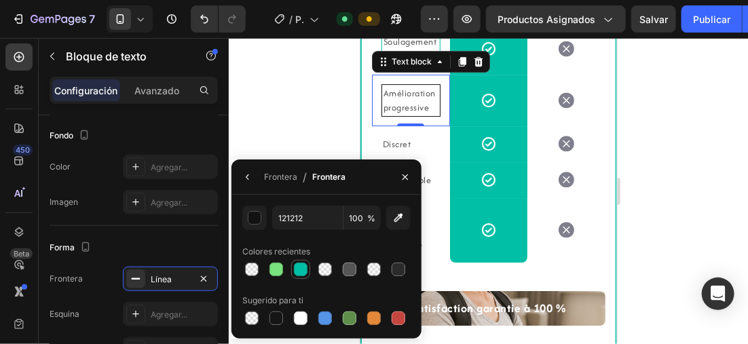
click at [295, 265] on div at bounding box center [301, 270] width 14 height 14
type input "00BFA6"
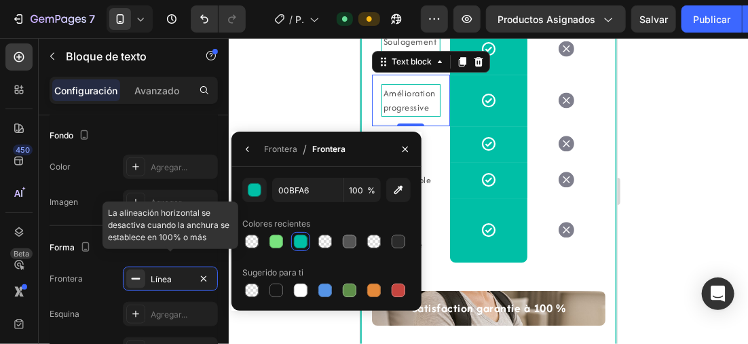
scroll to position [535, 0]
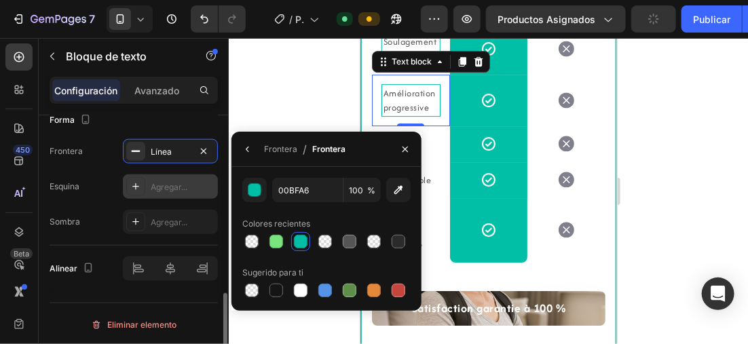
click at [142, 181] on div at bounding box center [135, 186] width 19 height 19
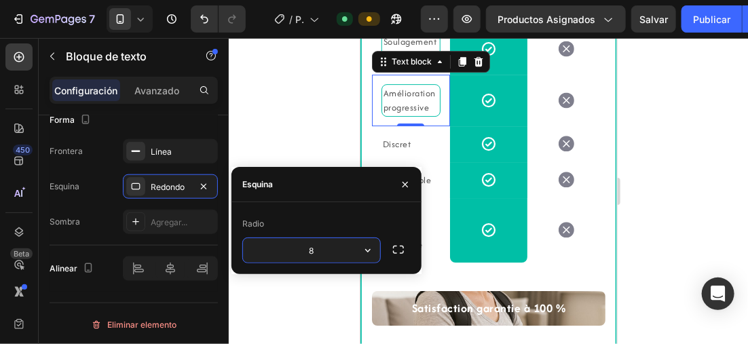
click at [325, 251] on input "8" at bounding box center [311, 250] width 137 height 24
click at [268, 96] on div at bounding box center [489, 191] width 520 height 306
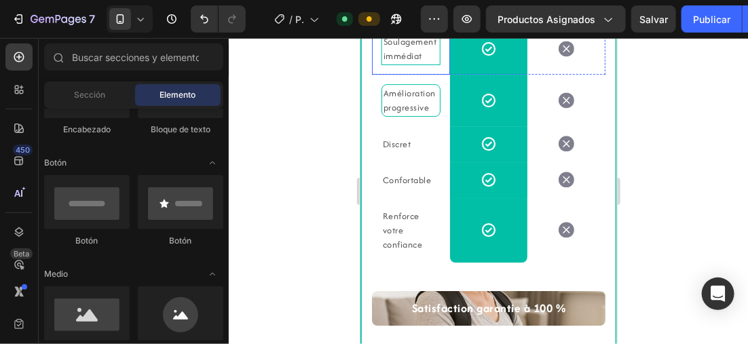
click at [419, 62] on p "Soulagement immédiat" at bounding box center [410, 48] width 55 height 29
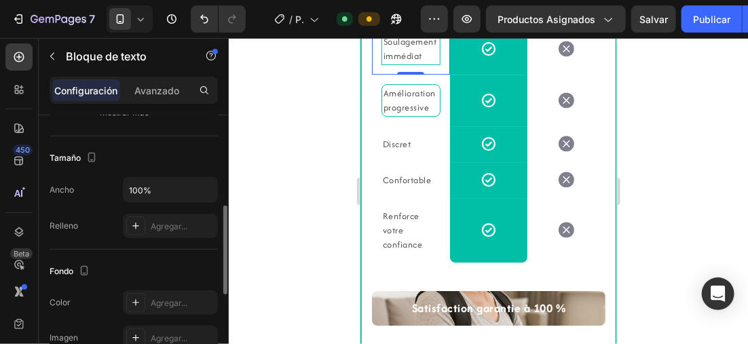
scroll to position [475, 0]
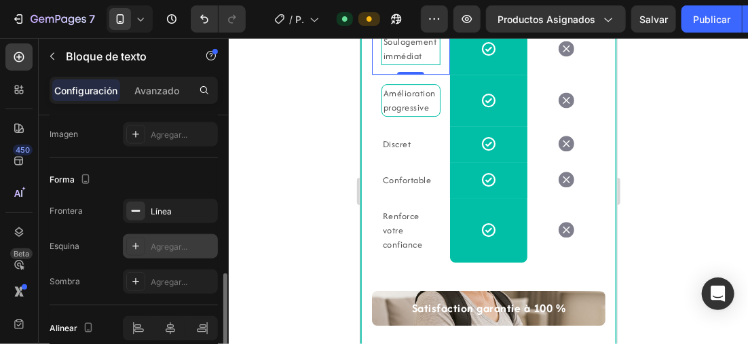
click at [149, 240] on div "Agregar..." at bounding box center [170, 246] width 95 height 24
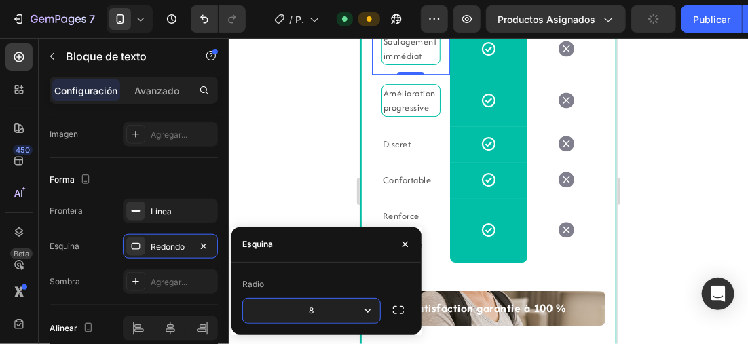
click at [321, 304] on input "8" at bounding box center [311, 311] width 137 height 24
click at [300, 154] on div at bounding box center [489, 191] width 520 height 306
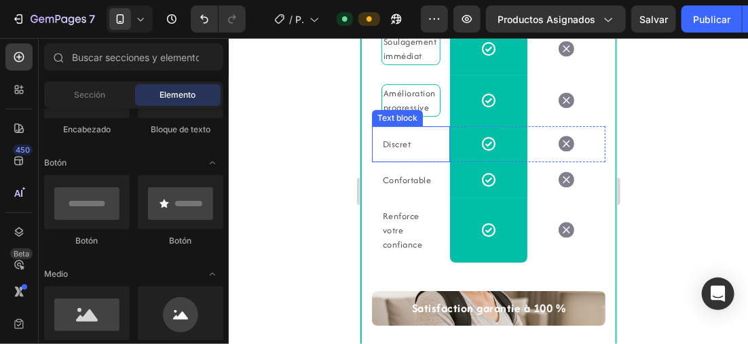
click at [410, 151] on p "Discret" at bounding box center [410, 144] width 56 height 14
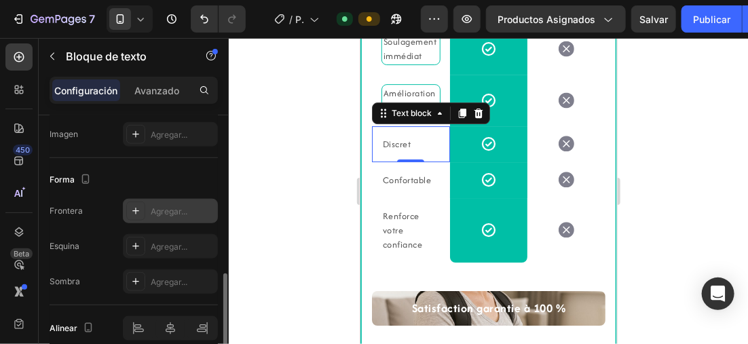
click at [141, 206] on div at bounding box center [135, 211] width 19 height 19
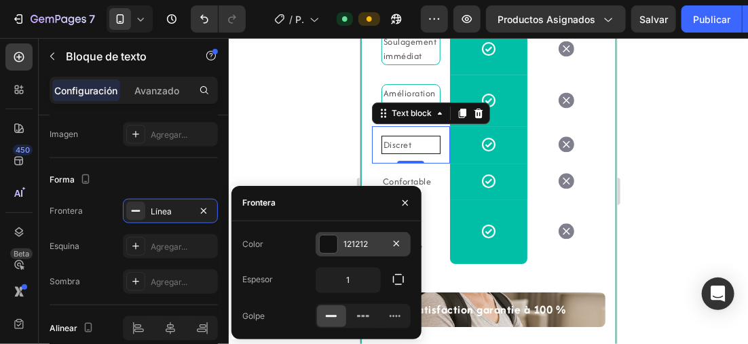
click at [325, 242] on div at bounding box center [329, 245] width 18 height 18
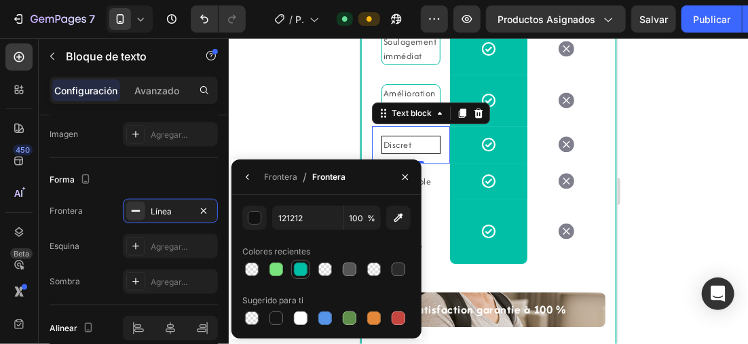
click at [296, 268] on div at bounding box center [301, 270] width 14 height 14
type input "00BFA6"
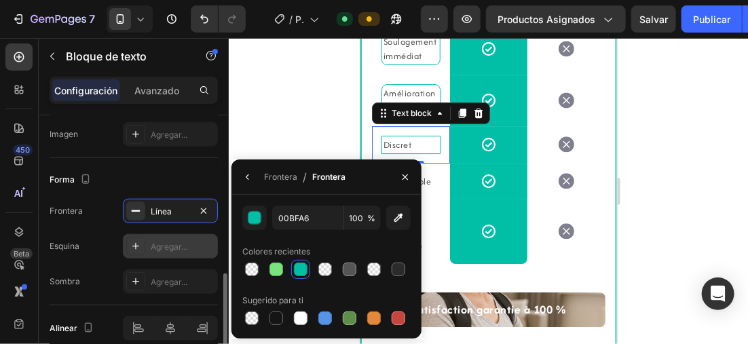
click at [161, 236] on div "Agregar..." at bounding box center [170, 246] width 95 height 24
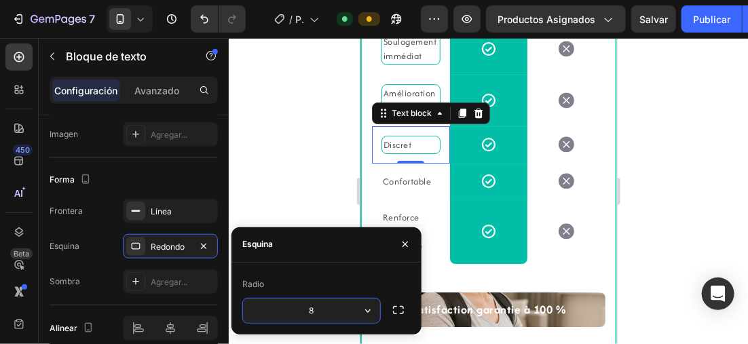
click at [306, 150] on div at bounding box center [489, 191] width 520 height 306
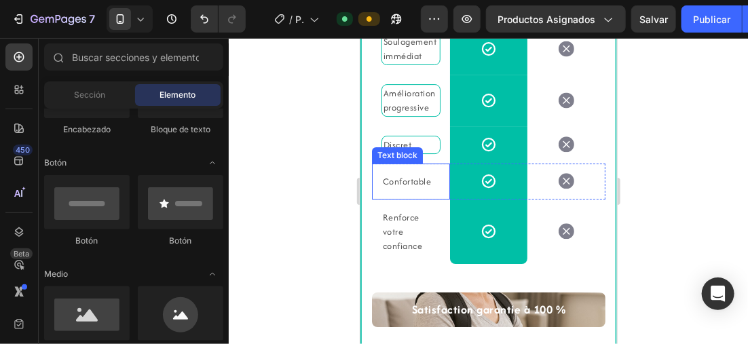
click at [418, 188] on p "Confortable" at bounding box center [410, 181] width 56 height 14
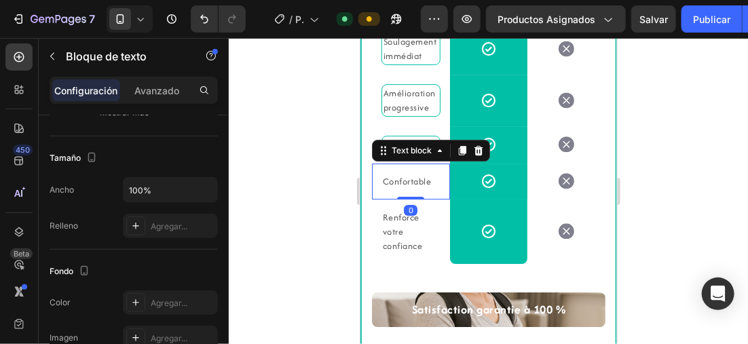
scroll to position [535, 0]
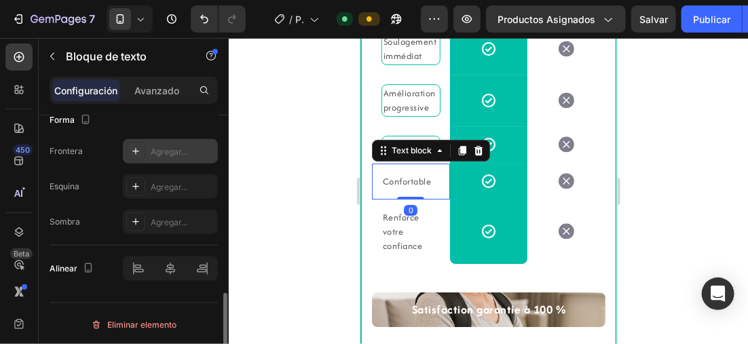
click at [136, 149] on icon at bounding box center [135, 151] width 7 height 7
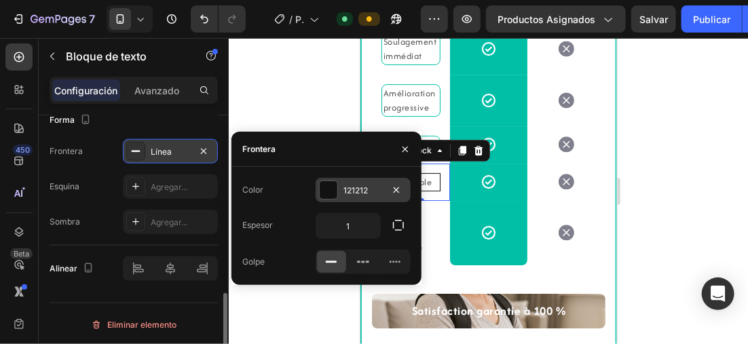
click at [329, 193] on div at bounding box center [329, 190] width 18 height 18
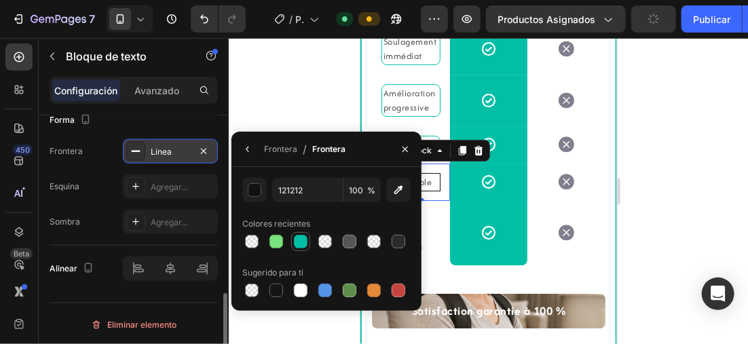
click at [307, 236] on div at bounding box center [301, 242] width 16 height 16
type input "00BFA6"
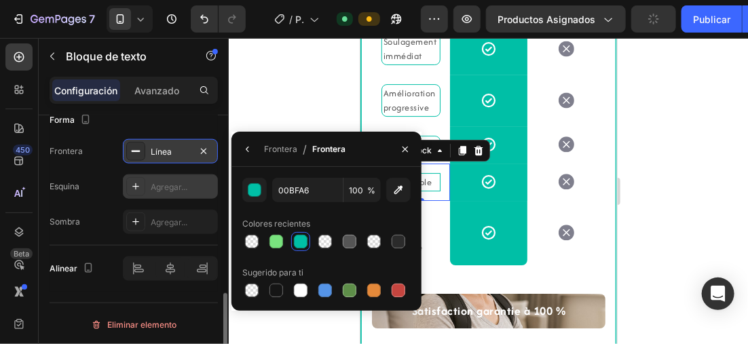
click at [154, 181] on div "Agregar..." at bounding box center [183, 187] width 64 height 12
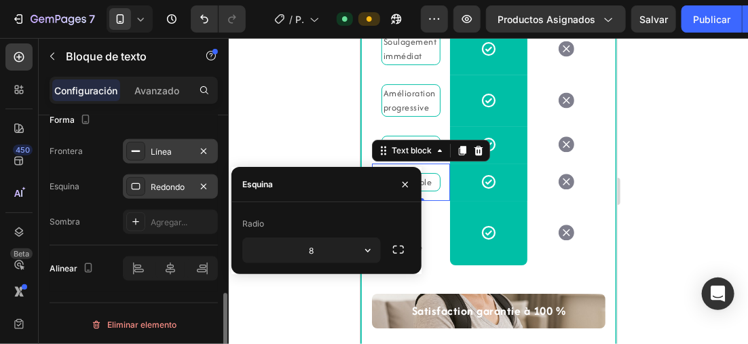
click at [284, 116] on div at bounding box center [489, 191] width 520 height 306
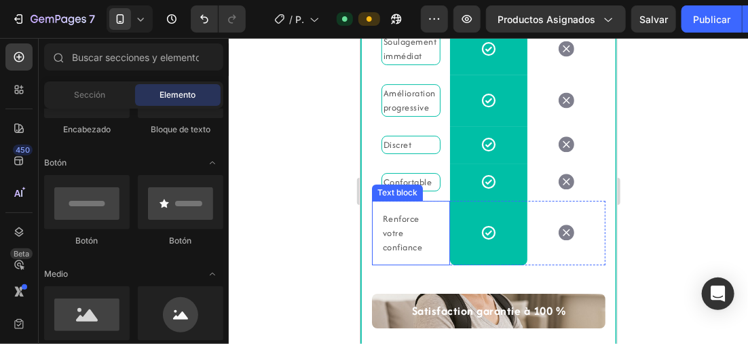
drag, startPoint x: 679, startPoint y: 278, endPoint x: 399, endPoint y: 294, distance: 280.3
click at [399, 254] on p "Renforce votre confiance" at bounding box center [410, 232] width 56 height 43
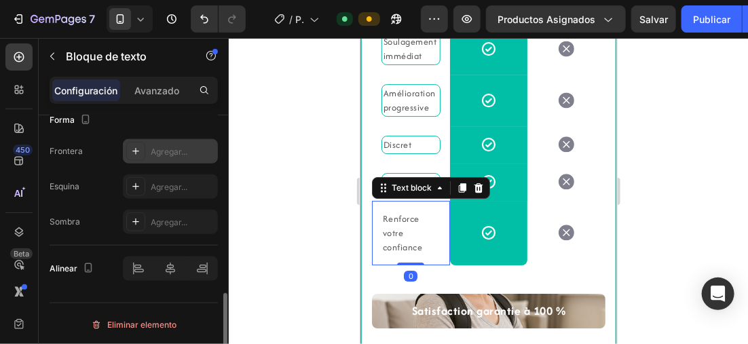
click at [145, 143] on div "Agregar..." at bounding box center [170, 151] width 95 height 24
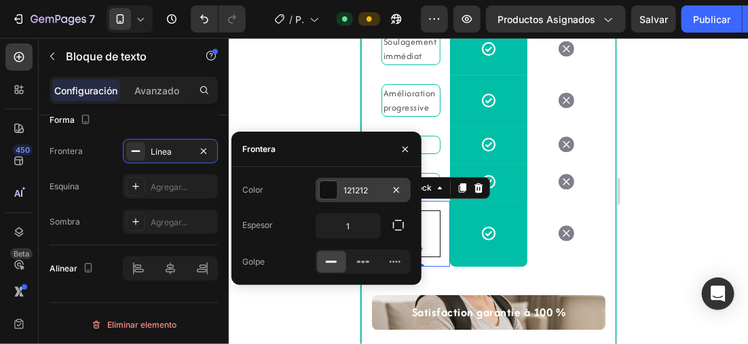
click at [328, 181] on div at bounding box center [329, 190] width 18 height 18
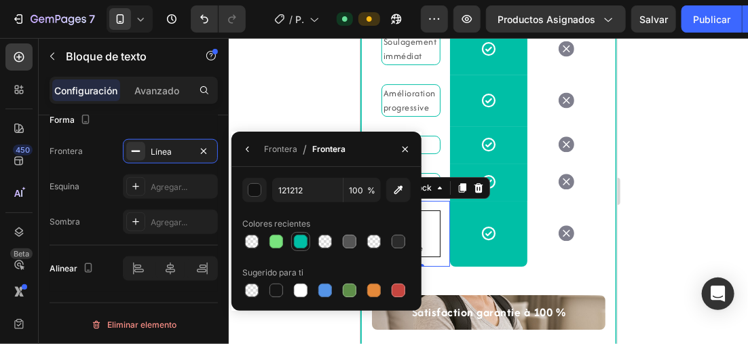
click at [300, 237] on div at bounding box center [301, 242] width 14 height 14
type input "00BFA6"
drag, startPoint x: 155, startPoint y: 177, endPoint x: 298, endPoint y: 104, distance: 160.7
click at [156, 176] on div "Agregar..." at bounding box center [170, 187] width 95 height 24
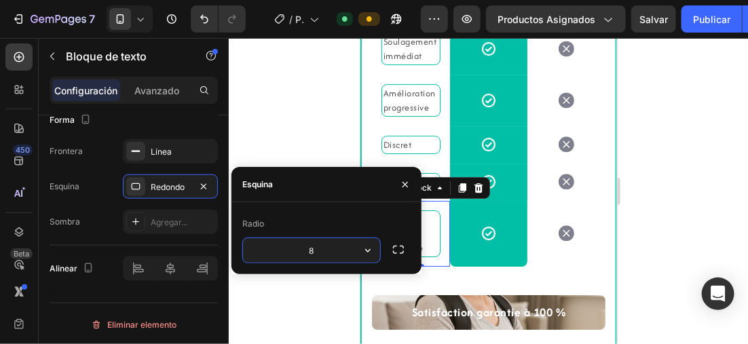
click at [298, 104] on div at bounding box center [489, 191] width 520 height 306
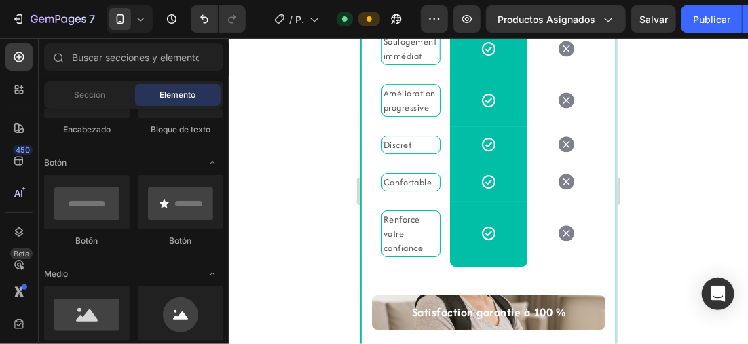
click at [0, 0] on html "7 Version history / PÁGINA PRODUCTO (corrector postura) Default Preview Product…" at bounding box center [374, 0] width 748 height 0
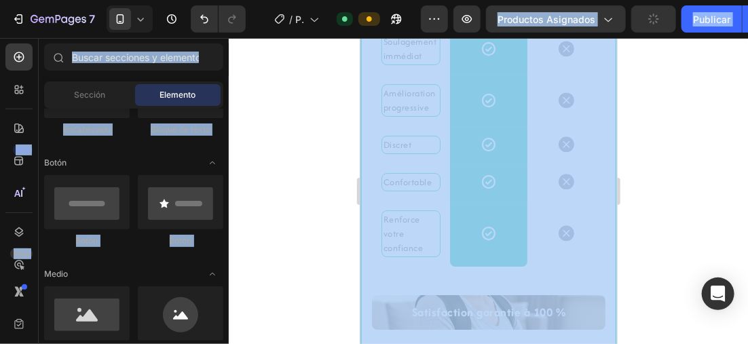
click at [254, 264] on div at bounding box center [489, 191] width 520 height 306
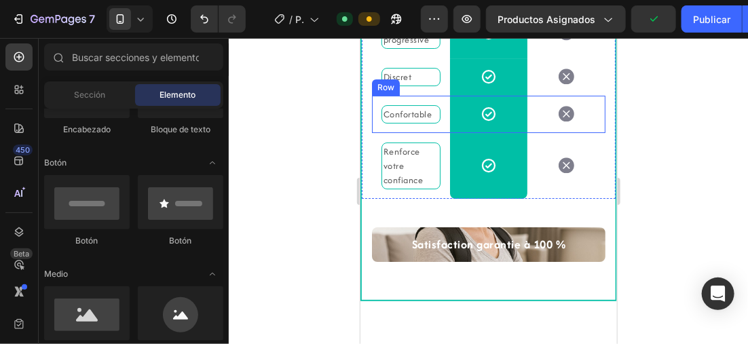
scroll to position [1542, 0]
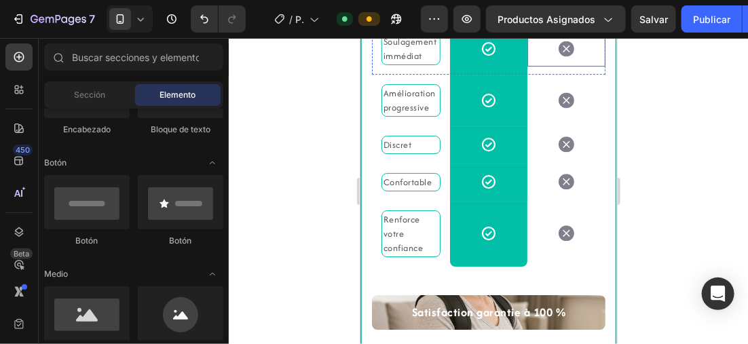
click at [583, 66] on div "Icon" at bounding box center [566, 48] width 78 height 35
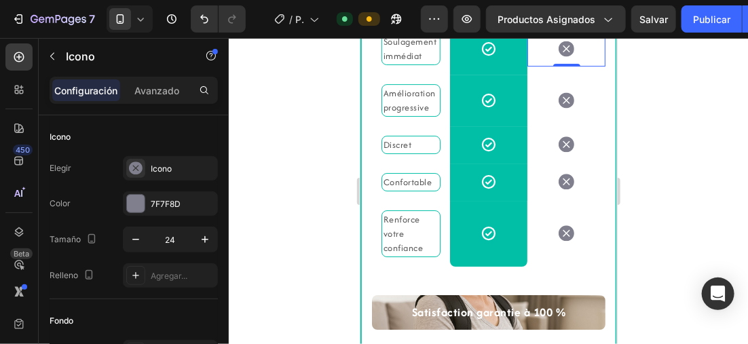
click at [291, 160] on div at bounding box center [489, 191] width 520 height 306
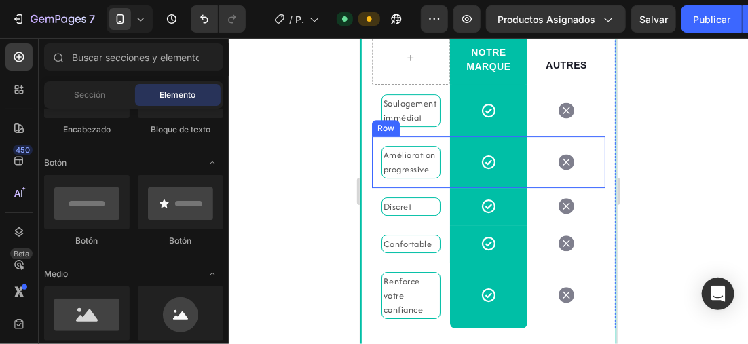
scroll to position [1474, 0]
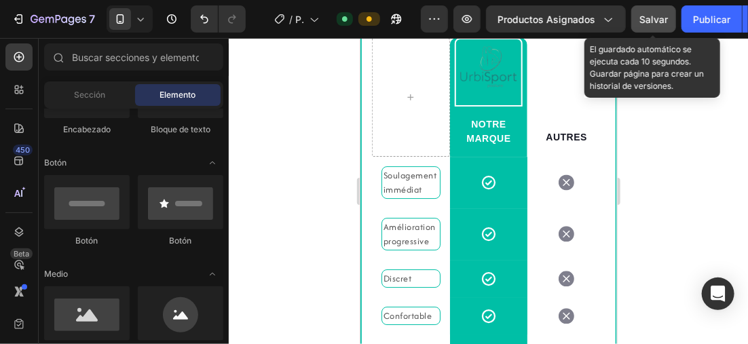
click at [643, 17] on span "Salvar" at bounding box center [654, 20] width 29 height 12
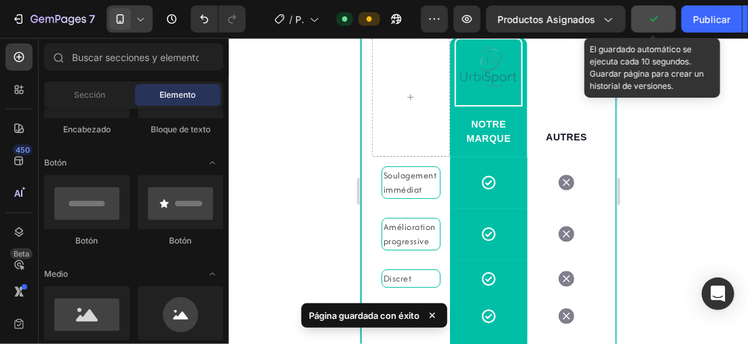
click at [140, 16] on icon at bounding box center [141, 19] width 14 height 14
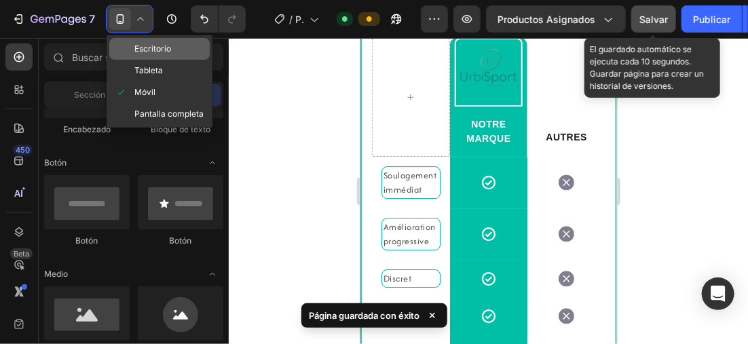
click at [151, 46] on span "Escritorio" at bounding box center [152, 49] width 37 height 14
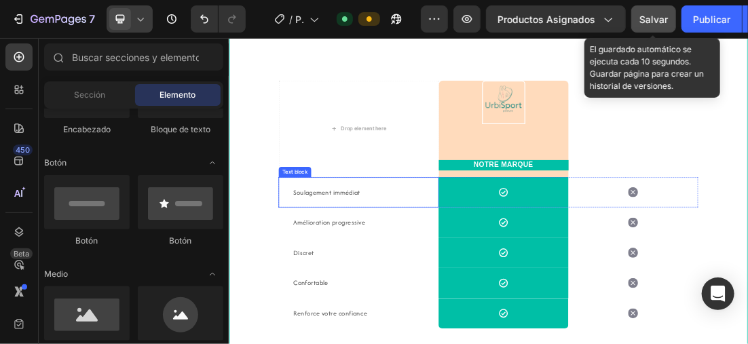
click at [454, 280] on p "Soulagement immédiat" at bounding box center [431, 280] width 205 height 16
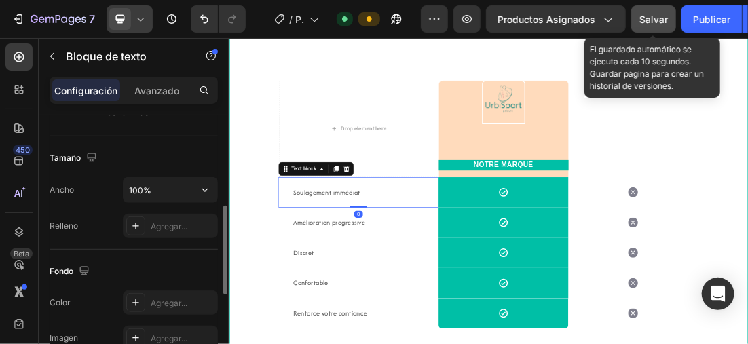
scroll to position [408, 0]
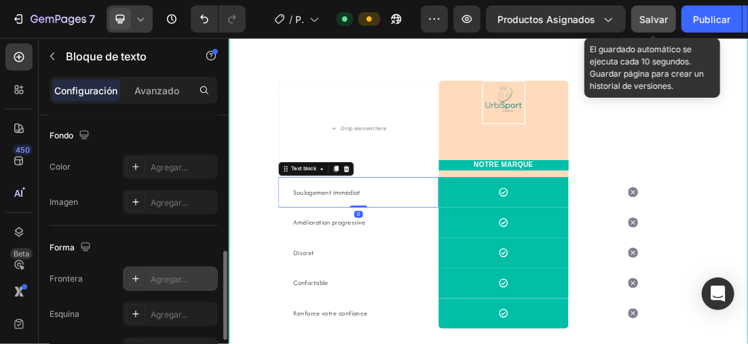
click at [137, 275] on icon at bounding box center [135, 279] width 11 height 11
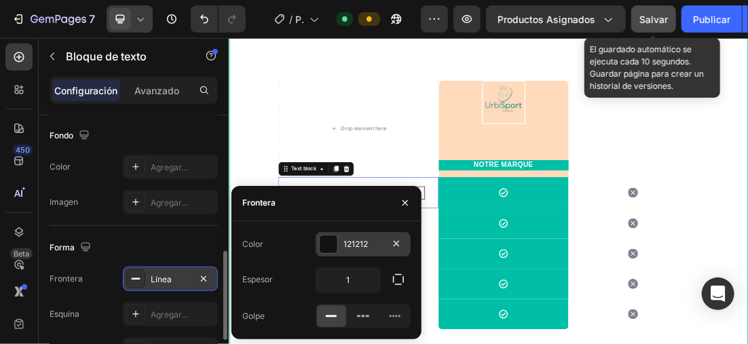
click at [323, 241] on div at bounding box center [329, 245] width 18 height 18
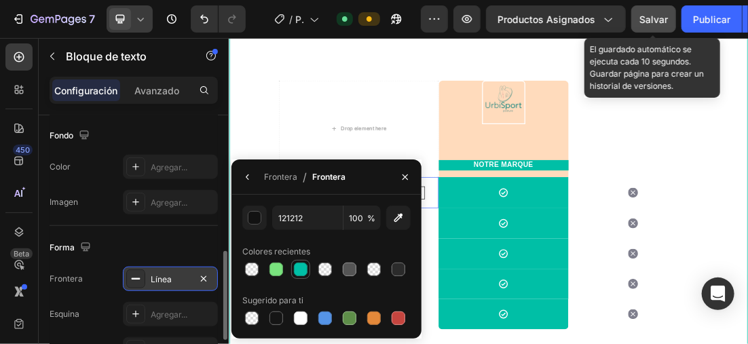
click at [297, 268] on div at bounding box center [301, 270] width 14 height 14
type input "00BFA6"
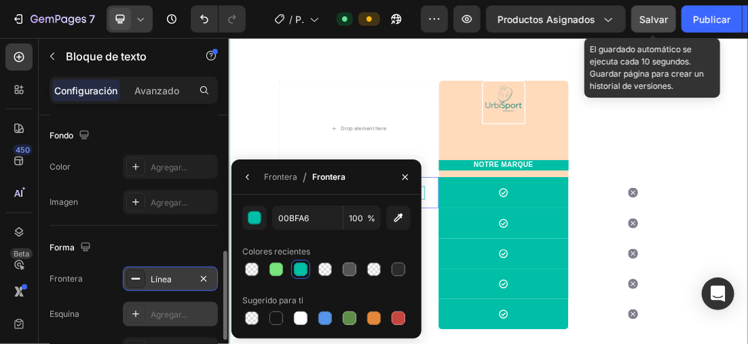
click at [139, 309] on icon at bounding box center [135, 314] width 11 height 11
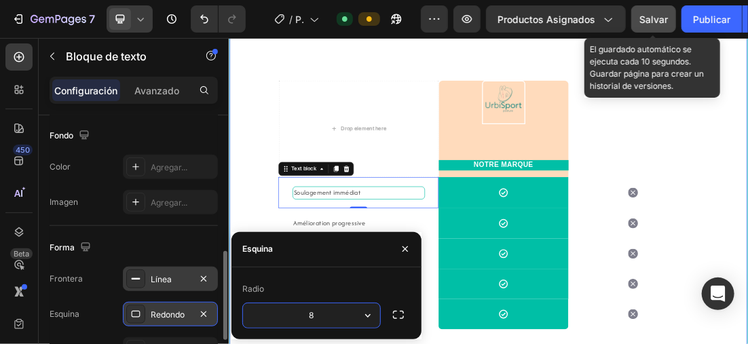
click at [269, 183] on div "💡 Pourquoi choisir UrbiSport plutôt que d'autres marques ? Heading Alors que le…" at bounding box center [636, 228] width 812 height 664
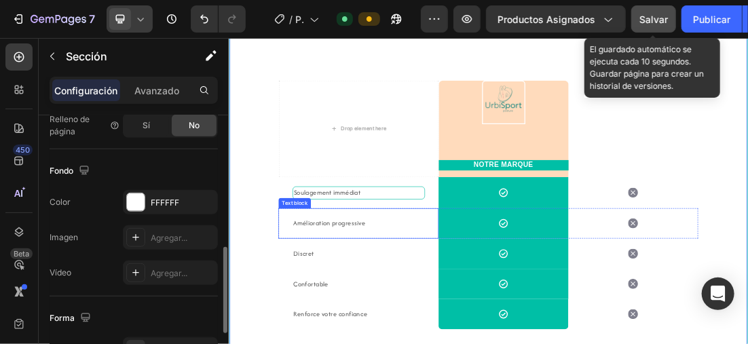
click at [441, 329] on p "Amélioration progressive" at bounding box center [431, 329] width 205 height 16
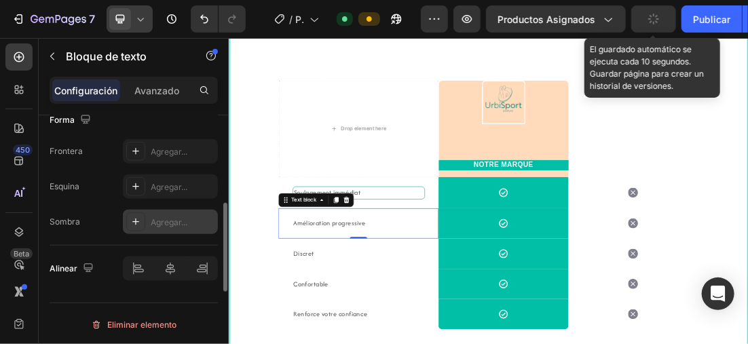
scroll to position [467, 0]
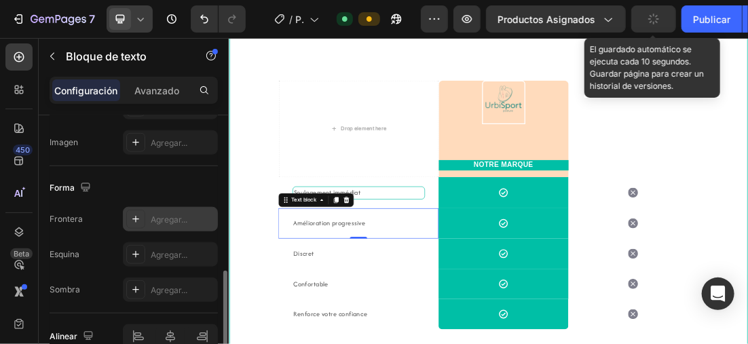
click at [133, 214] on icon at bounding box center [135, 219] width 11 height 11
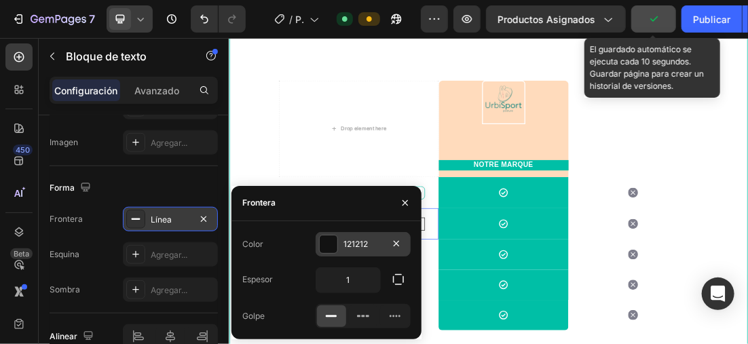
click at [327, 242] on div at bounding box center [329, 245] width 18 height 18
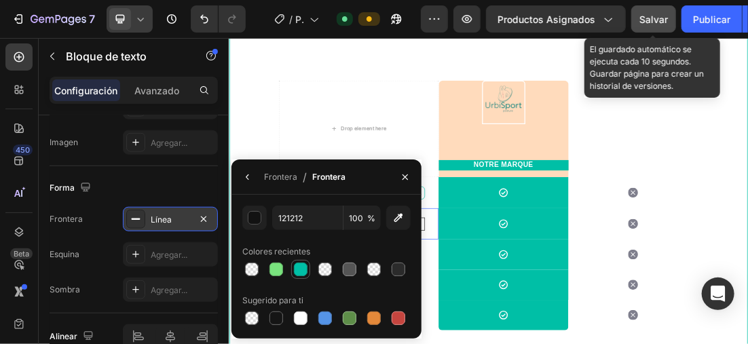
click at [297, 266] on div at bounding box center [301, 270] width 14 height 14
type input "00BFA6"
click at [145, 249] on div "Agregar..." at bounding box center [170, 254] width 95 height 24
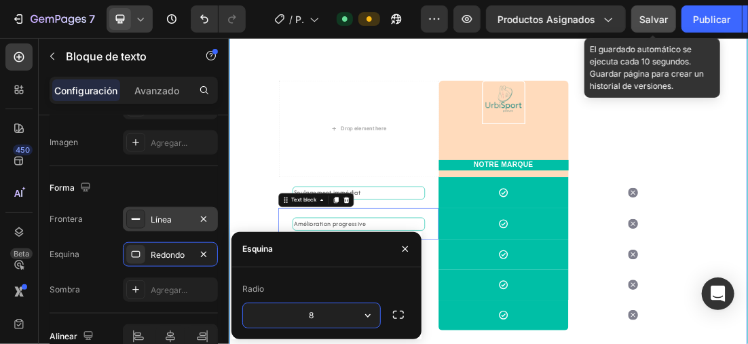
click at [272, 183] on div "💡 Pourquoi choisir UrbiSport plutôt que d'autres marques ? Heading Alors que le…" at bounding box center [636, 229] width 812 height 666
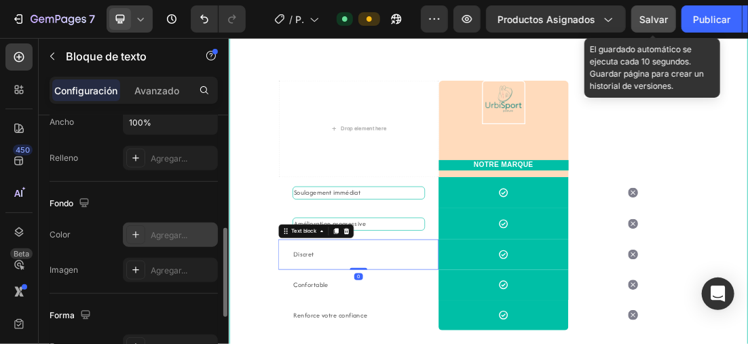
scroll to position [535, 0]
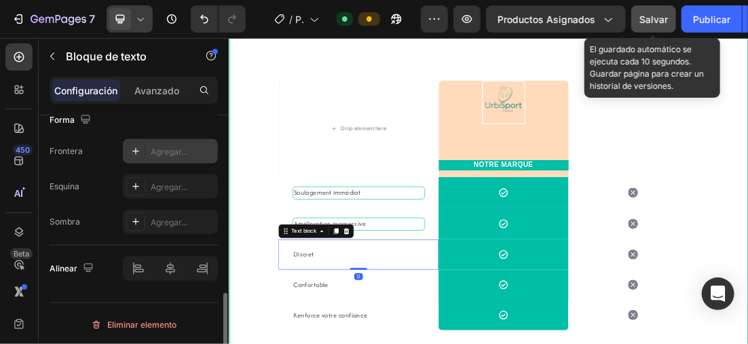
click at [143, 151] on div at bounding box center [135, 151] width 19 height 19
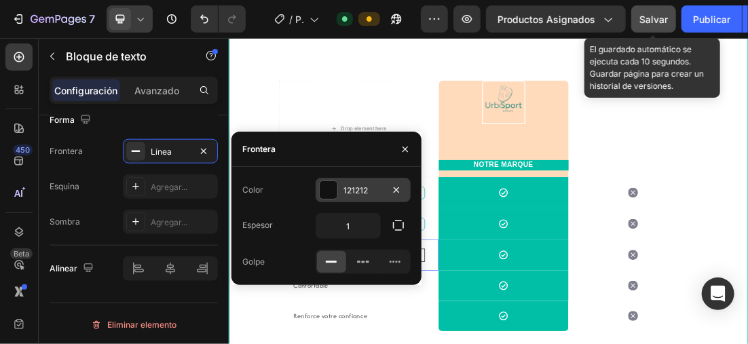
click at [321, 187] on div at bounding box center [329, 190] width 18 height 18
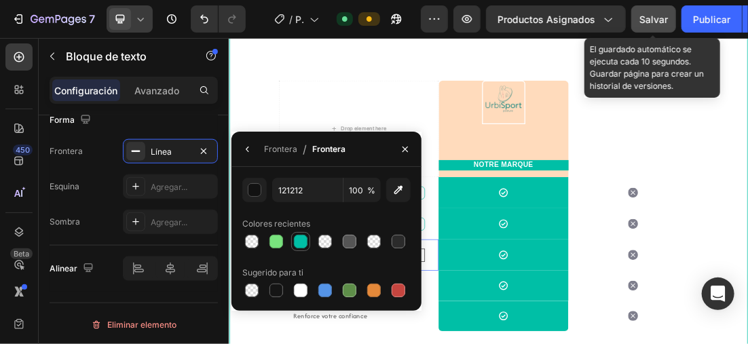
click at [301, 245] on div at bounding box center [301, 242] width 14 height 14
click at [147, 180] on div "Agregar..." at bounding box center [170, 187] width 95 height 24
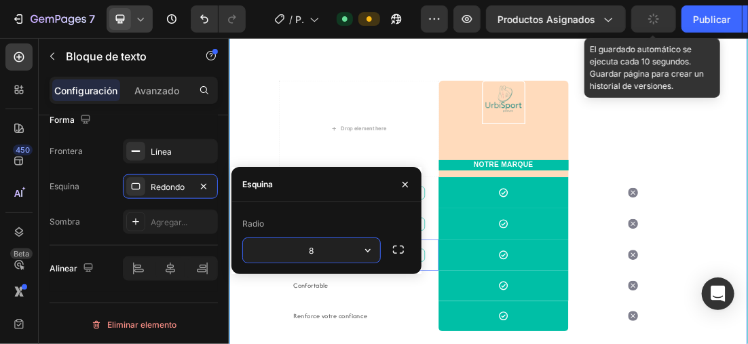
click at [259, 182] on div "💡 Pourquoi choisir UrbiSport plutôt que d'autres marques ? Heading Alors que le…" at bounding box center [636, 229] width 812 height 667
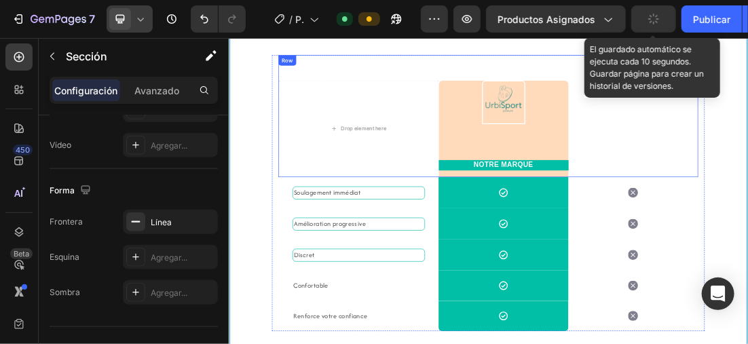
scroll to position [0, 0]
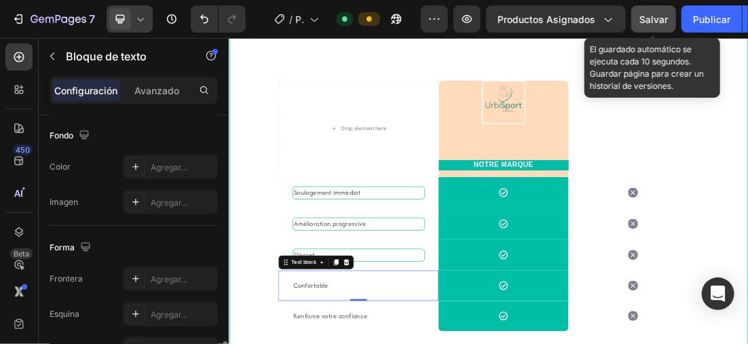
scroll to position [475, 0]
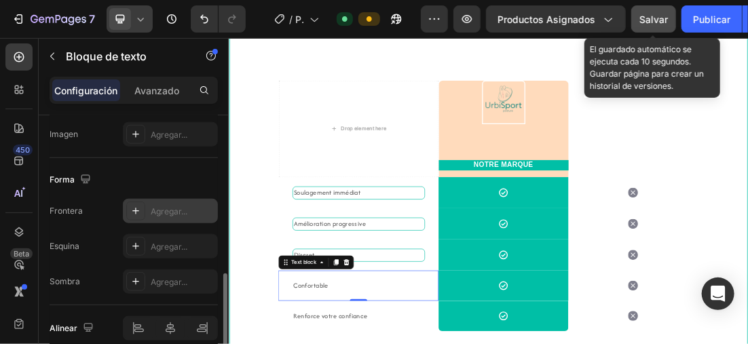
click at [135, 206] on icon at bounding box center [135, 211] width 11 height 11
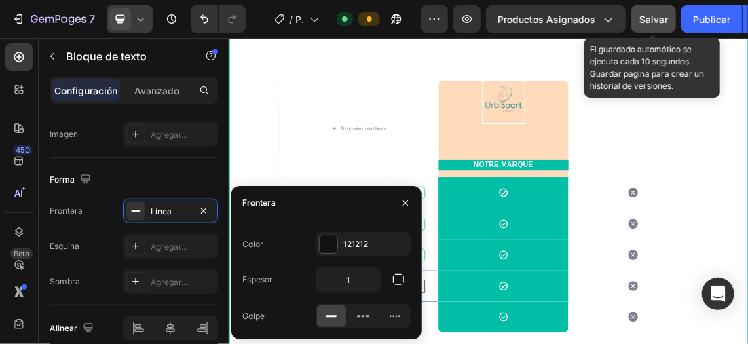
click at [314, 247] on div "Color 121212" at bounding box center [326, 244] width 168 height 24
click at [337, 238] on div at bounding box center [329, 245] width 18 height 18
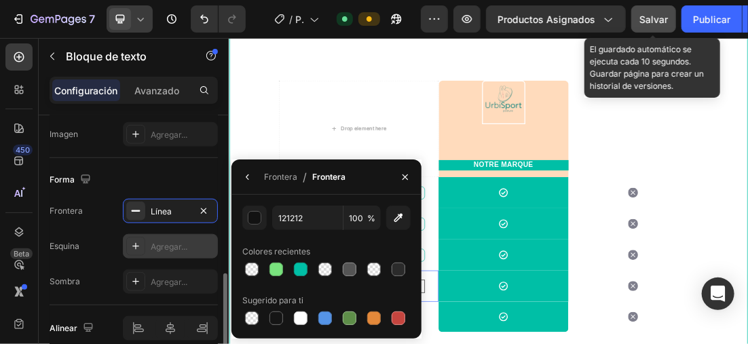
click at [302, 264] on div at bounding box center [301, 270] width 14 height 14
click at [140, 241] on icon at bounding box center [135, 246] width 11 height 11
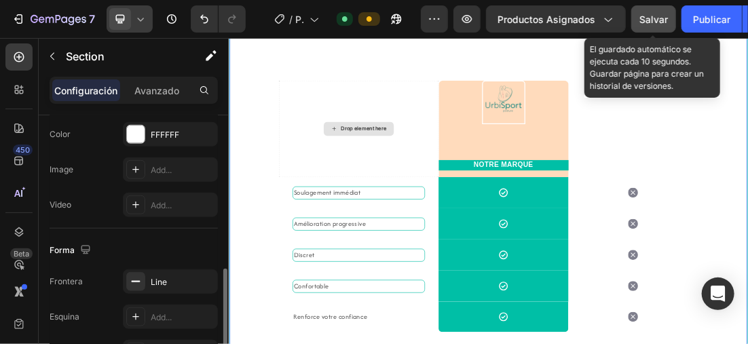
click at [279, 231] on div "💡 Pourquoi choisir UrbiSport plutôt que d'autres marques ? Heading Alors que le…" at bounding box center [636, 230] width 812 height 668
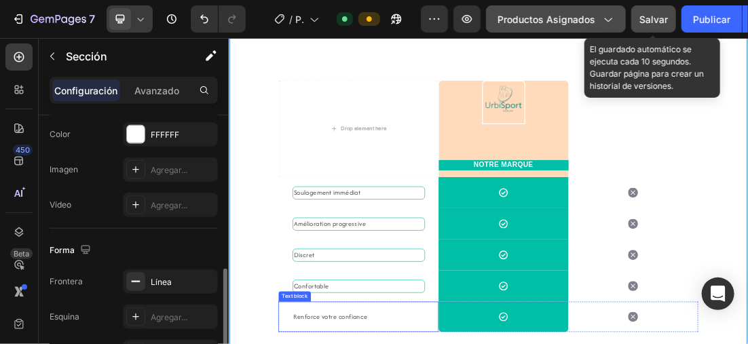
click at [122, 234] on div "Forma Frontera Línea Esquina Agregar... Sombra Agregar..." at bounding box center [134, 302] width 168 height 147
click at [312, 269] on div "Drop element here Image NOTRE MARQUE Text block Row AUTRES Text block Row Soula…" at bounding box center [635, 282] width 679 height 435
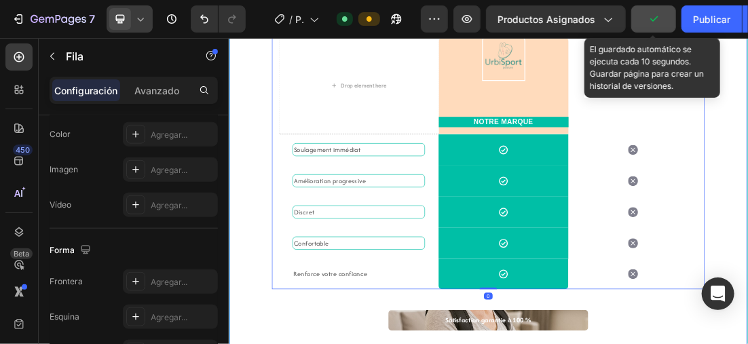
scroll to position [0, 0]
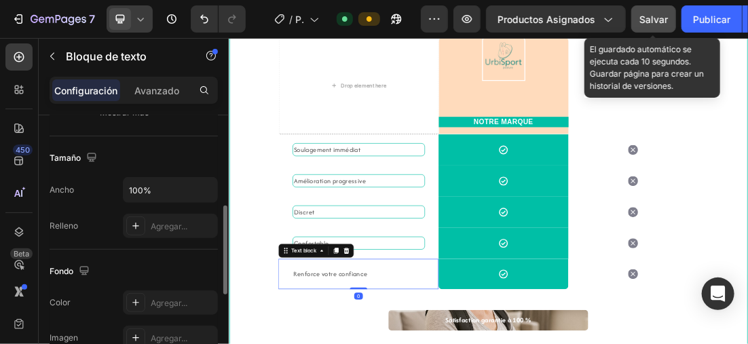
scroll to position [408, 0]
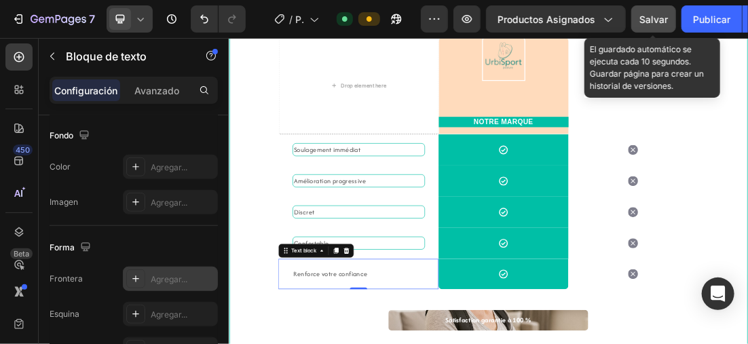
click at [130, 276] on icon at bounding box center [135, 279] width 11 height 11
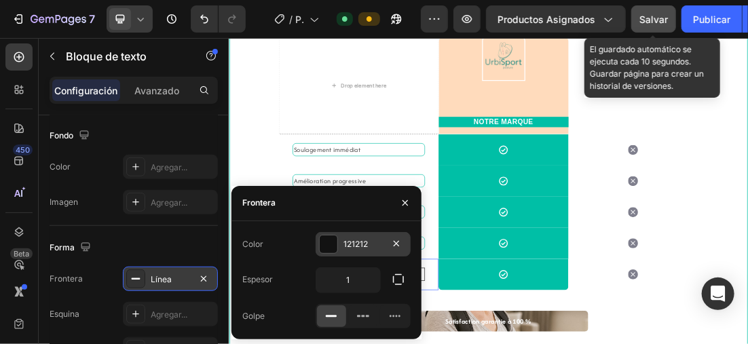
click at [328, 244] on div at bounding box center [329, 245] width 18 height 18
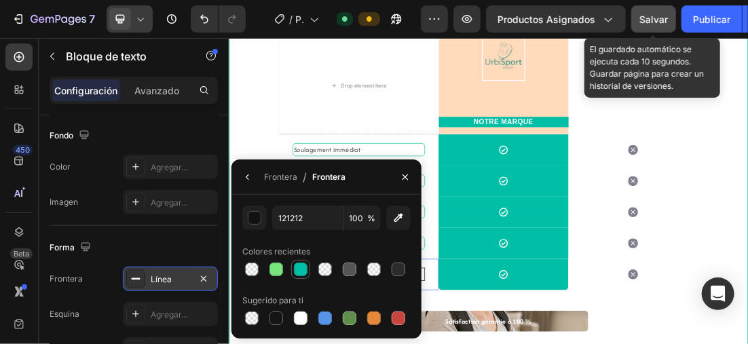
click at [303, 266] on div at bounding box center [301, 270] width 14 height 14
type input "00BFA6"
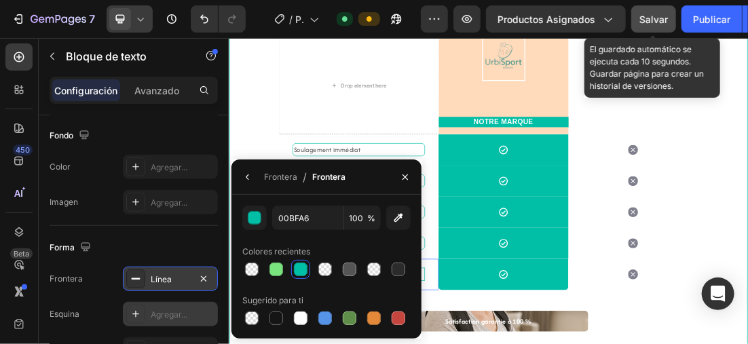
click at [138, 309] on icon at bounding box center [135, 314] width 11 height 11
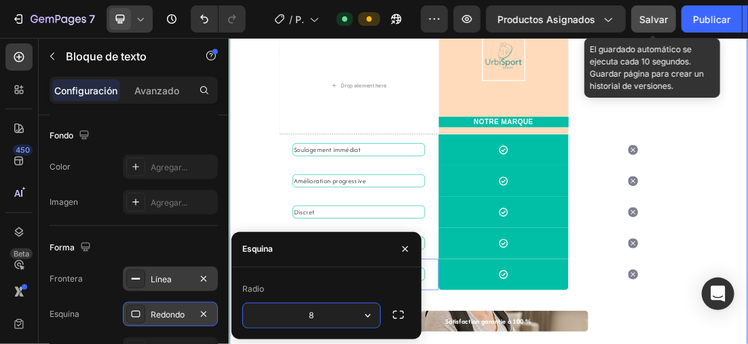
click at [263, 303] on div "💡 Pourquoi choisir UrbiSport plutôt que d'autres marques ? Heading Alors que le…" at bounding box center [636, 163] width 812 height 670
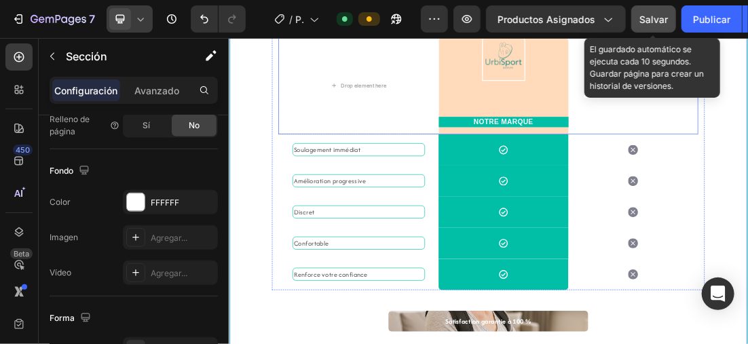
scroll to position [0, 0]
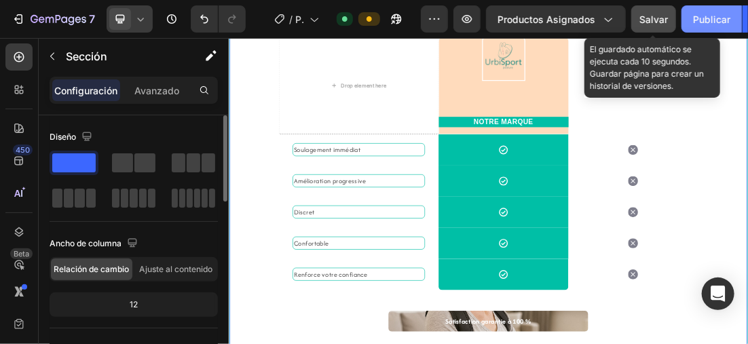
click at [707, 15] on font "Publicar" at bounding box center [711, 19] width 37 height 14
